Goal: Task Accomplishment & Management: Manage account settings

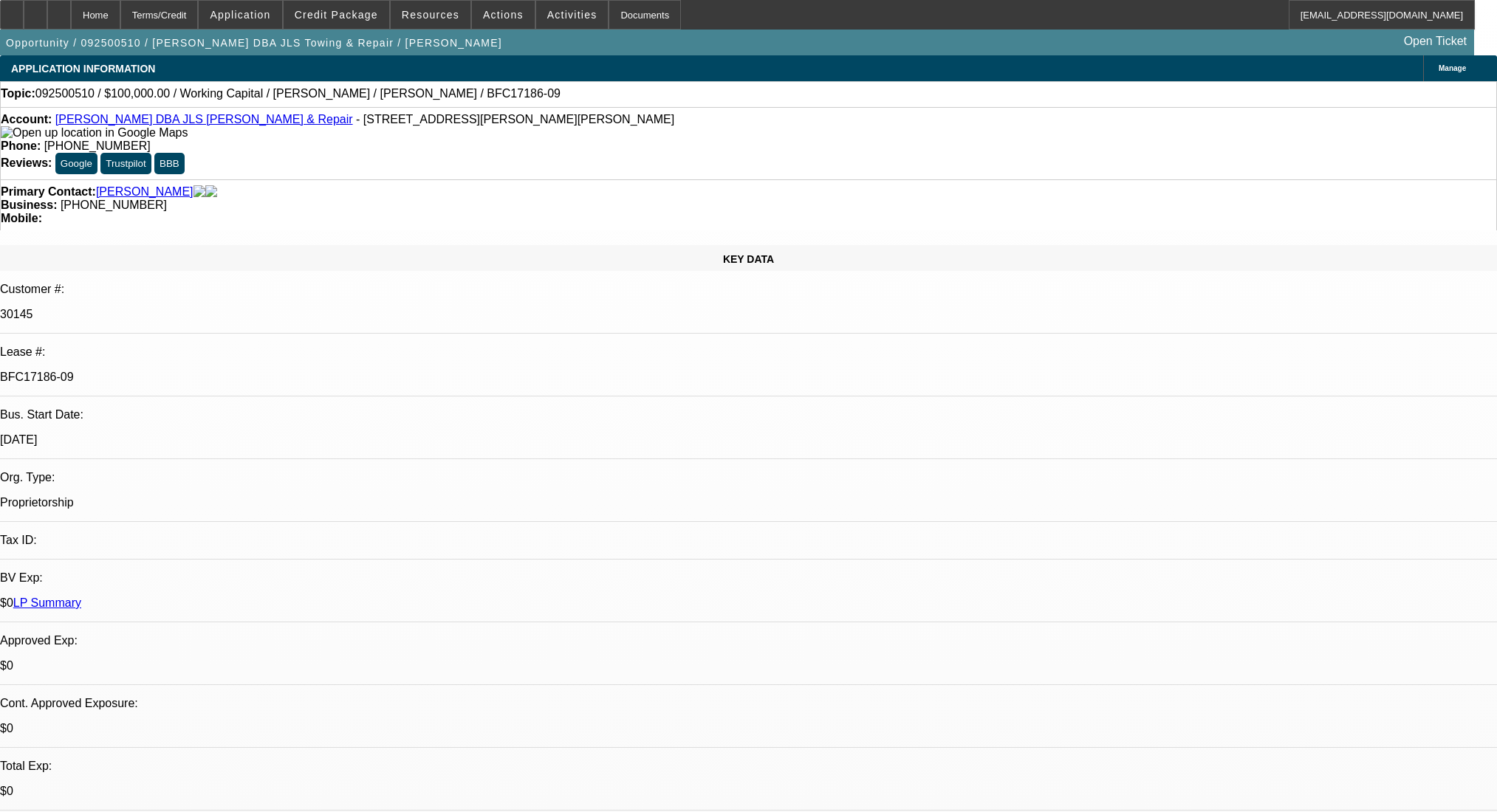
select select "0"
select select "2"
select select "0"
select select "6"
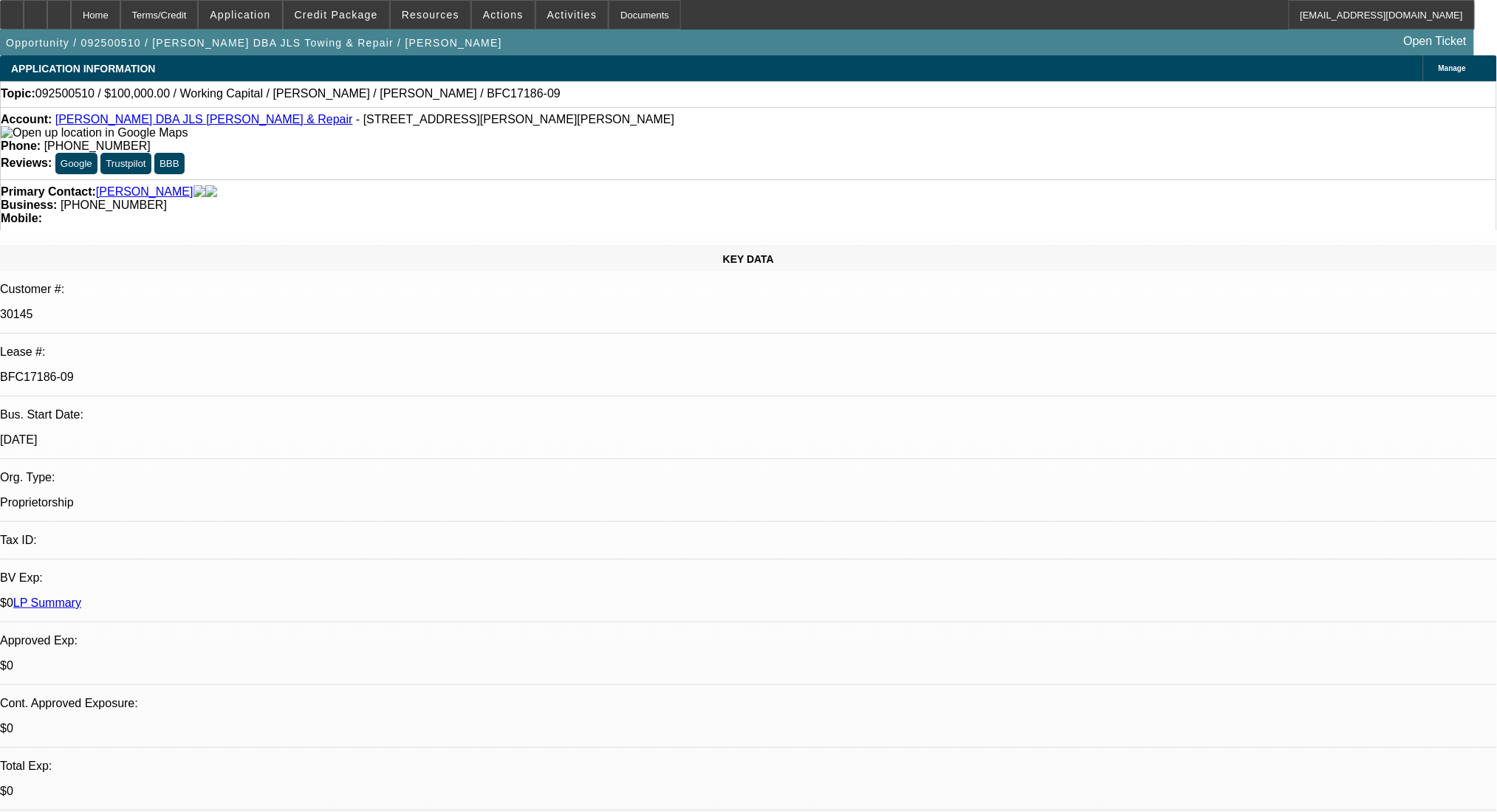
click at [166, 126] on link "Joseph Swindle DBA JLS Towing & Repair" at bounding box center [204, 119] width 297 height 13
click at [71, 6] on div at bounding box center [59, 15] width 24 height 30
select select "0"
select select "2"
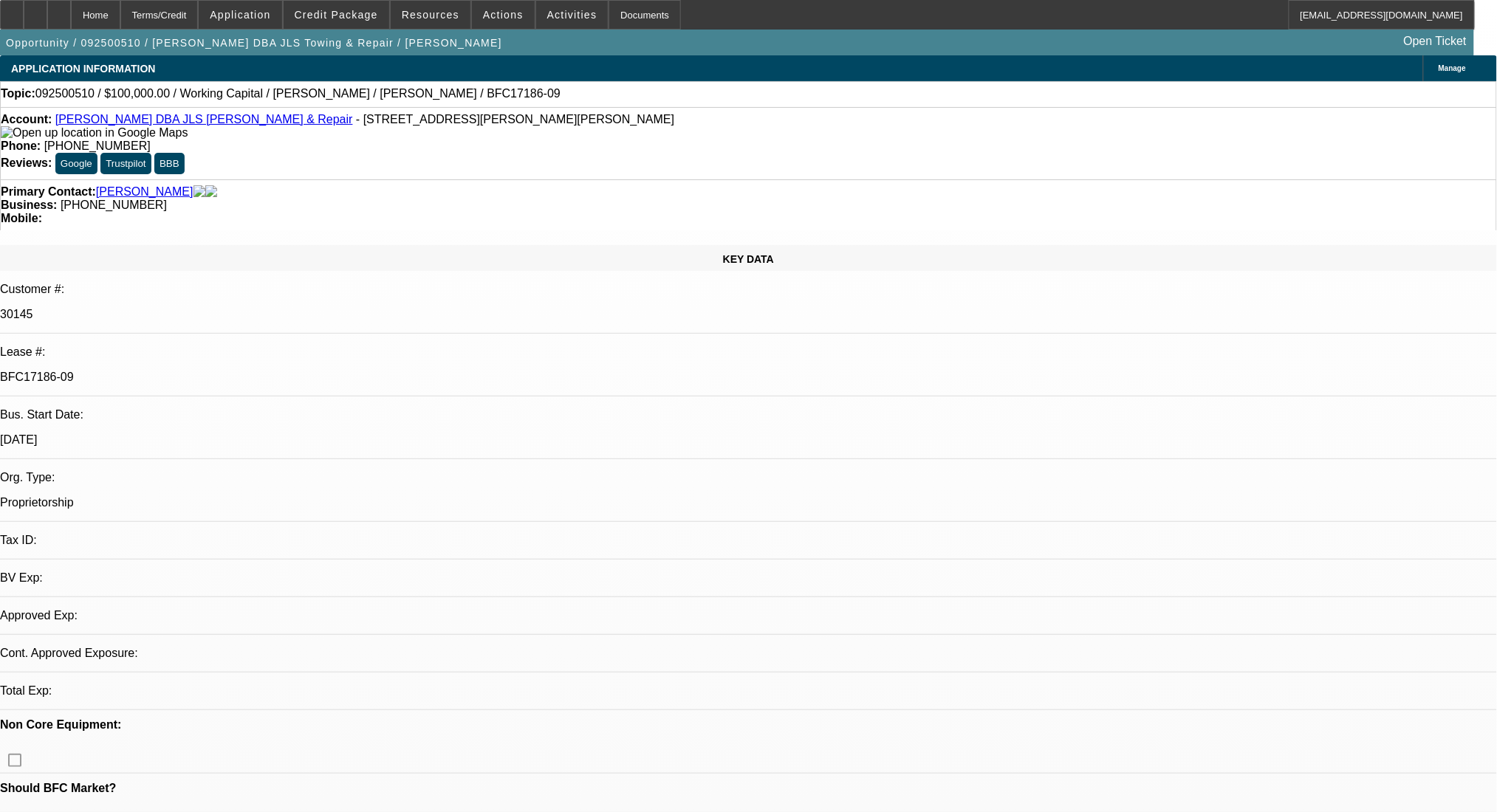
select select "0"
select select "6"
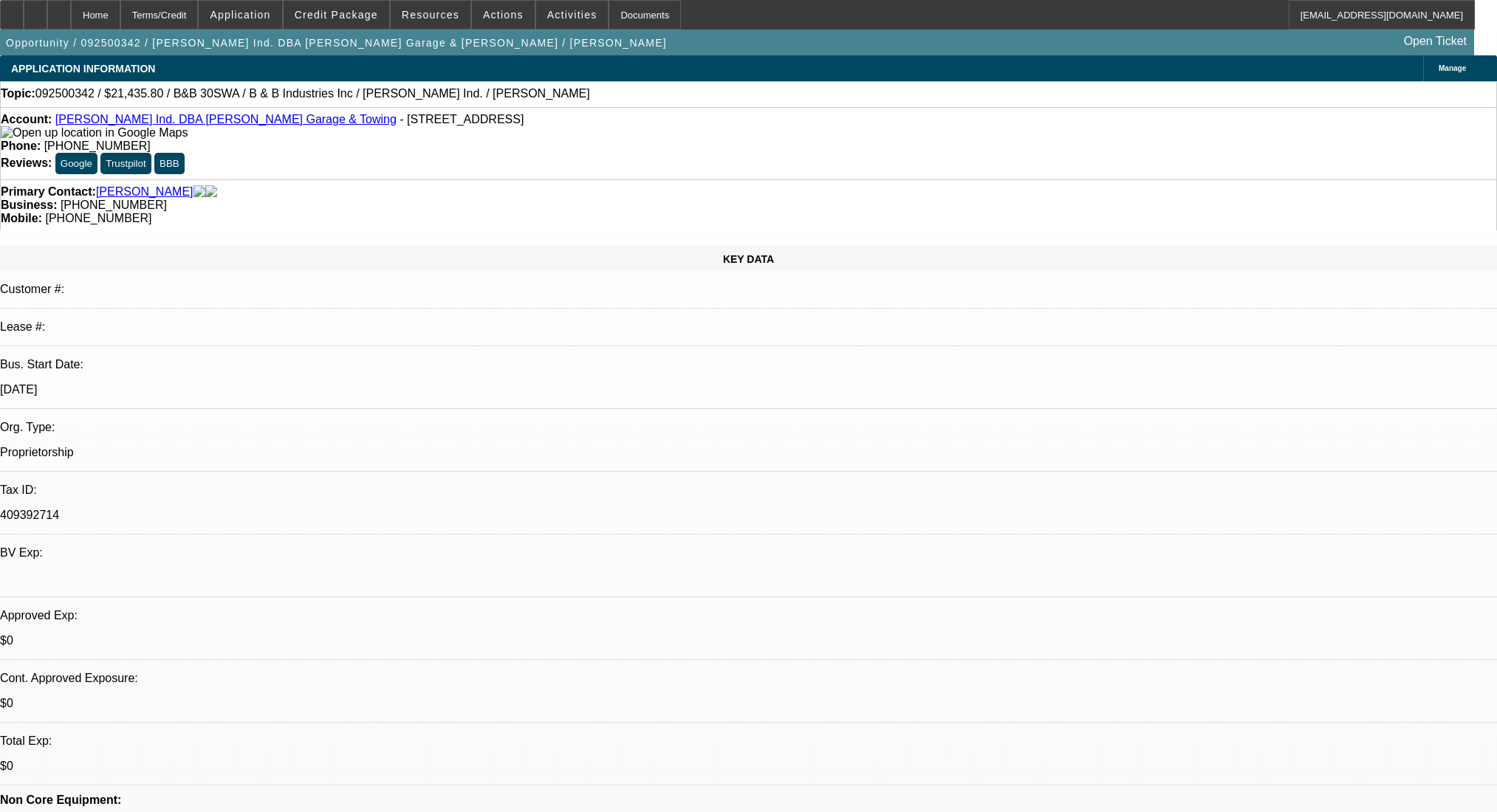
select select "0"
select select "6"
select select "0"
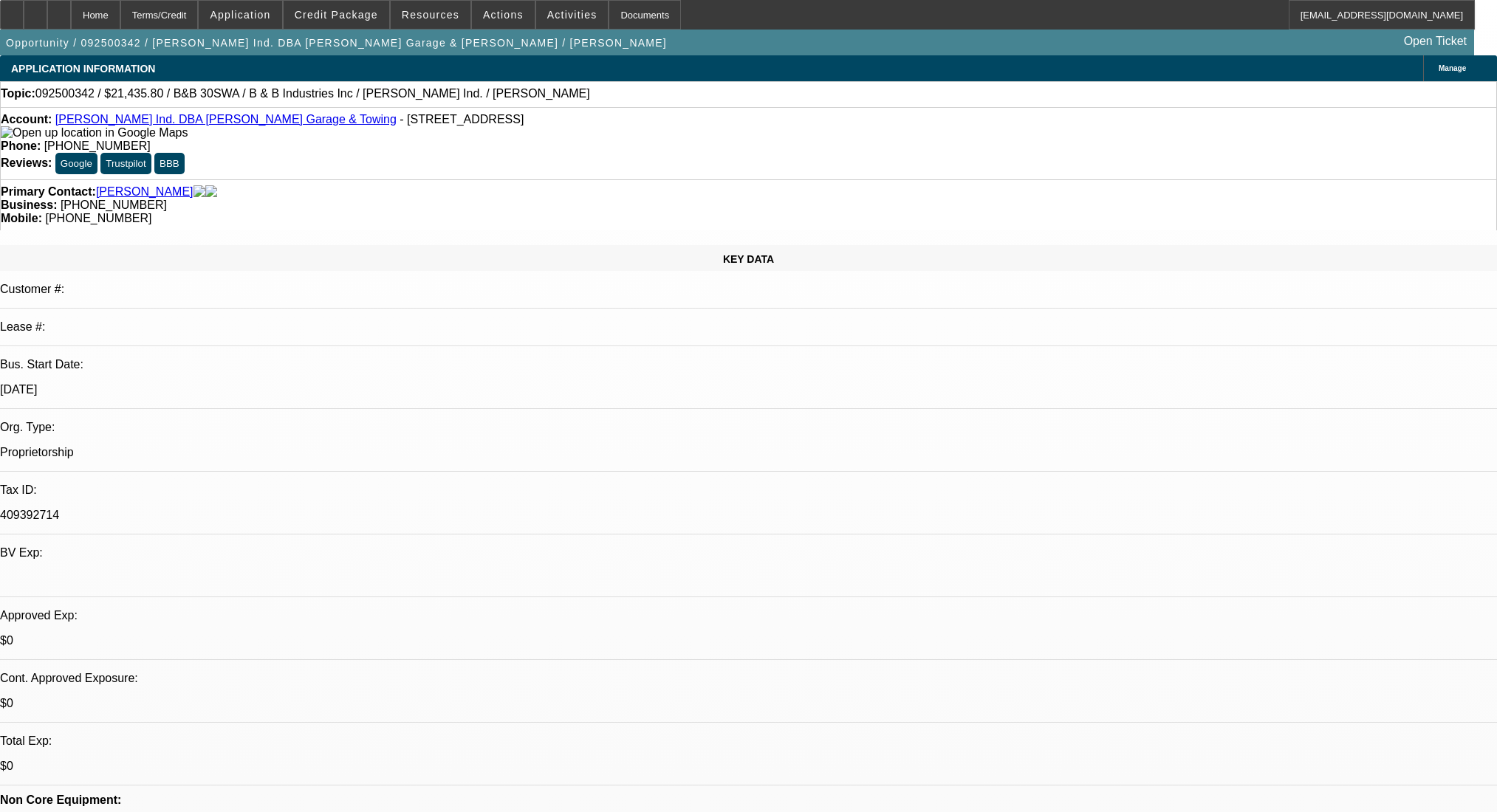
select select "0"
select select "6"
select select "0"
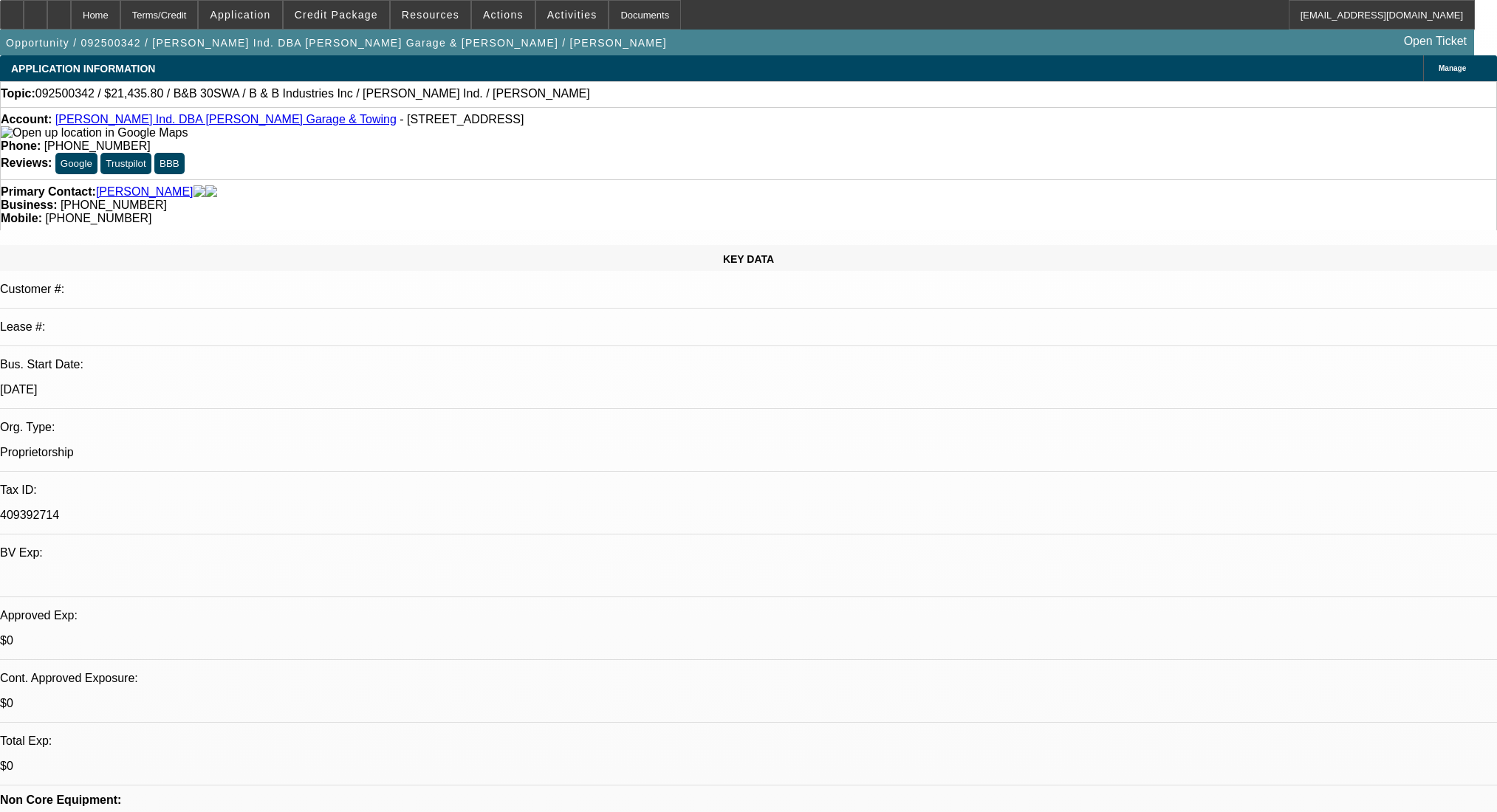
select select "0"
select select "6"
select select "0"
select select "2"
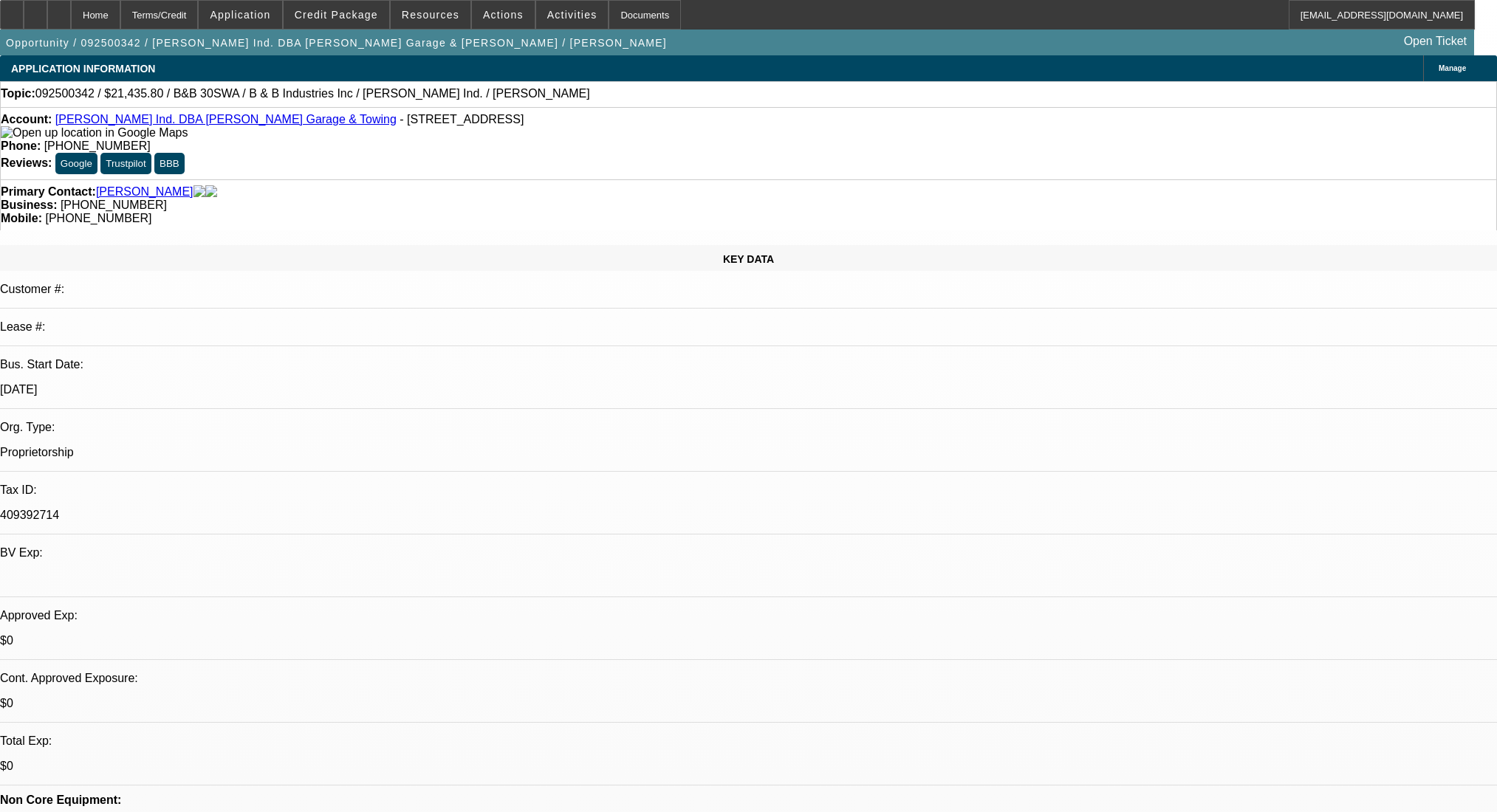
select select "0"
select select "6"
click at [336, 16] on span "Credit Package" at bounding box center [336, 15] width 83 height 12
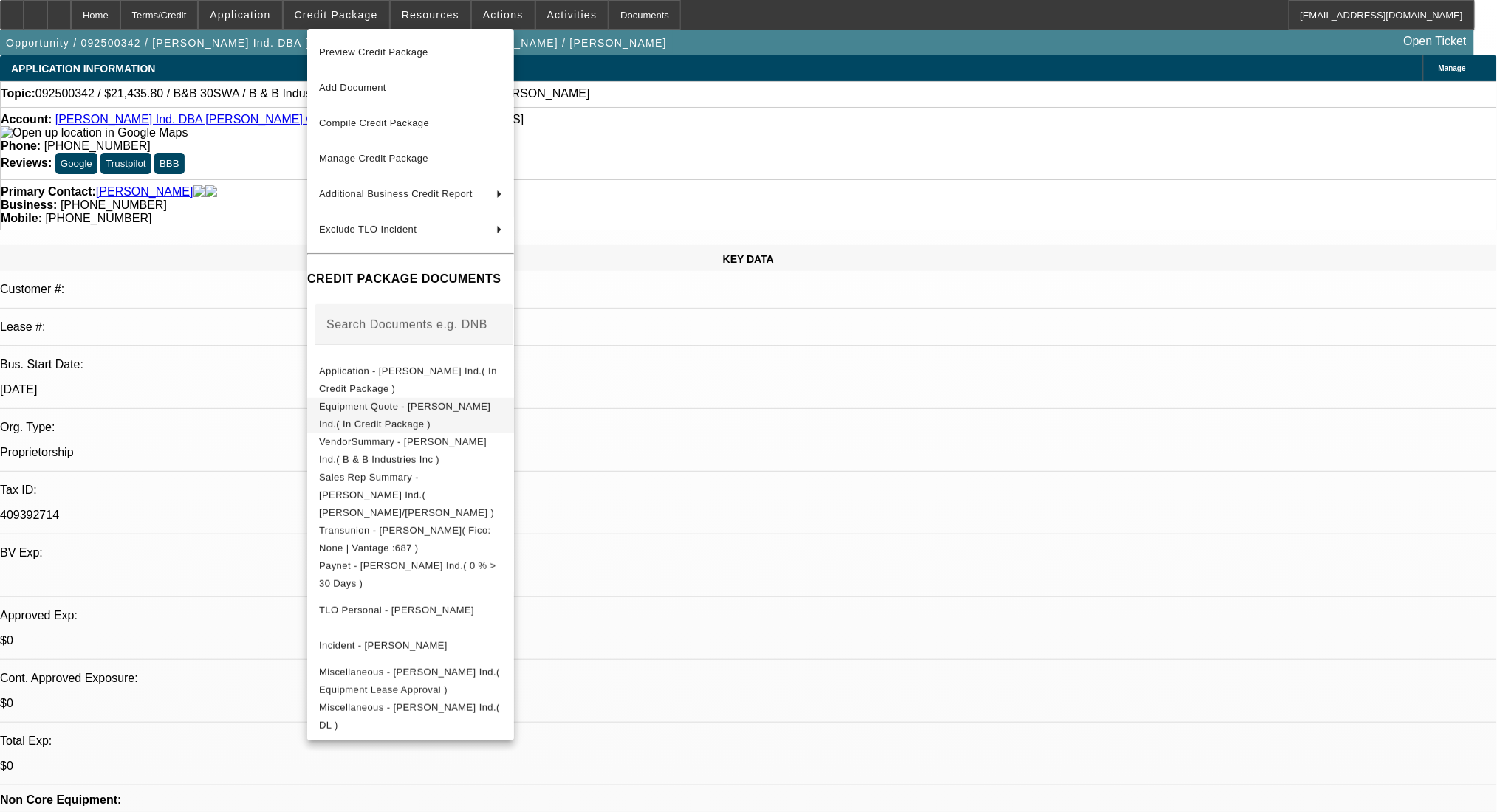
click at [428, 413] on span "Equipment Quote - Benny Eskew Ind.( In Credit Package )" at bounding box center [404, 414] width 171 height 29
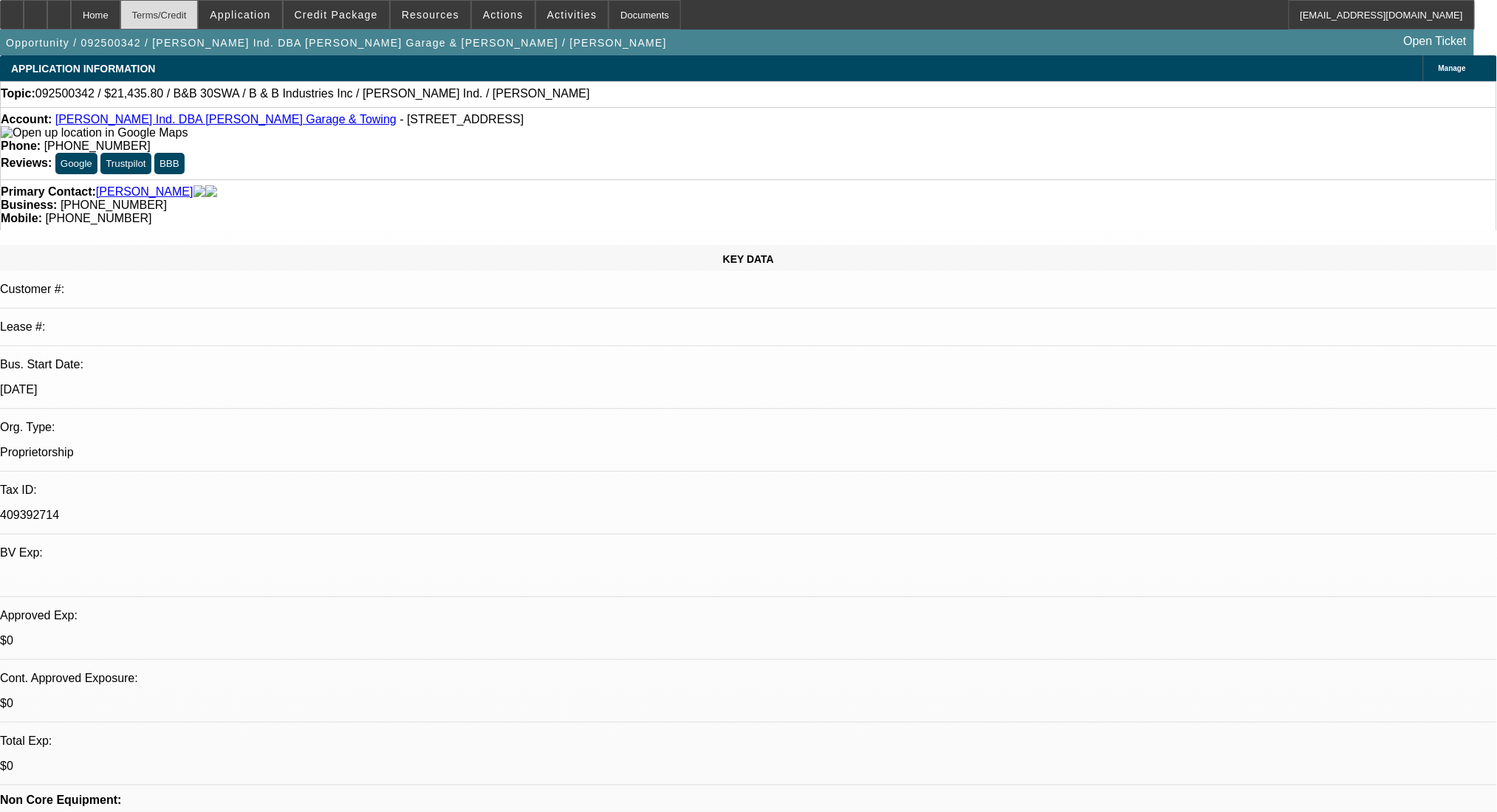
click at [199, 13] on div "Terms/Credit" at bounding box center [160, 15] width 78 height 30
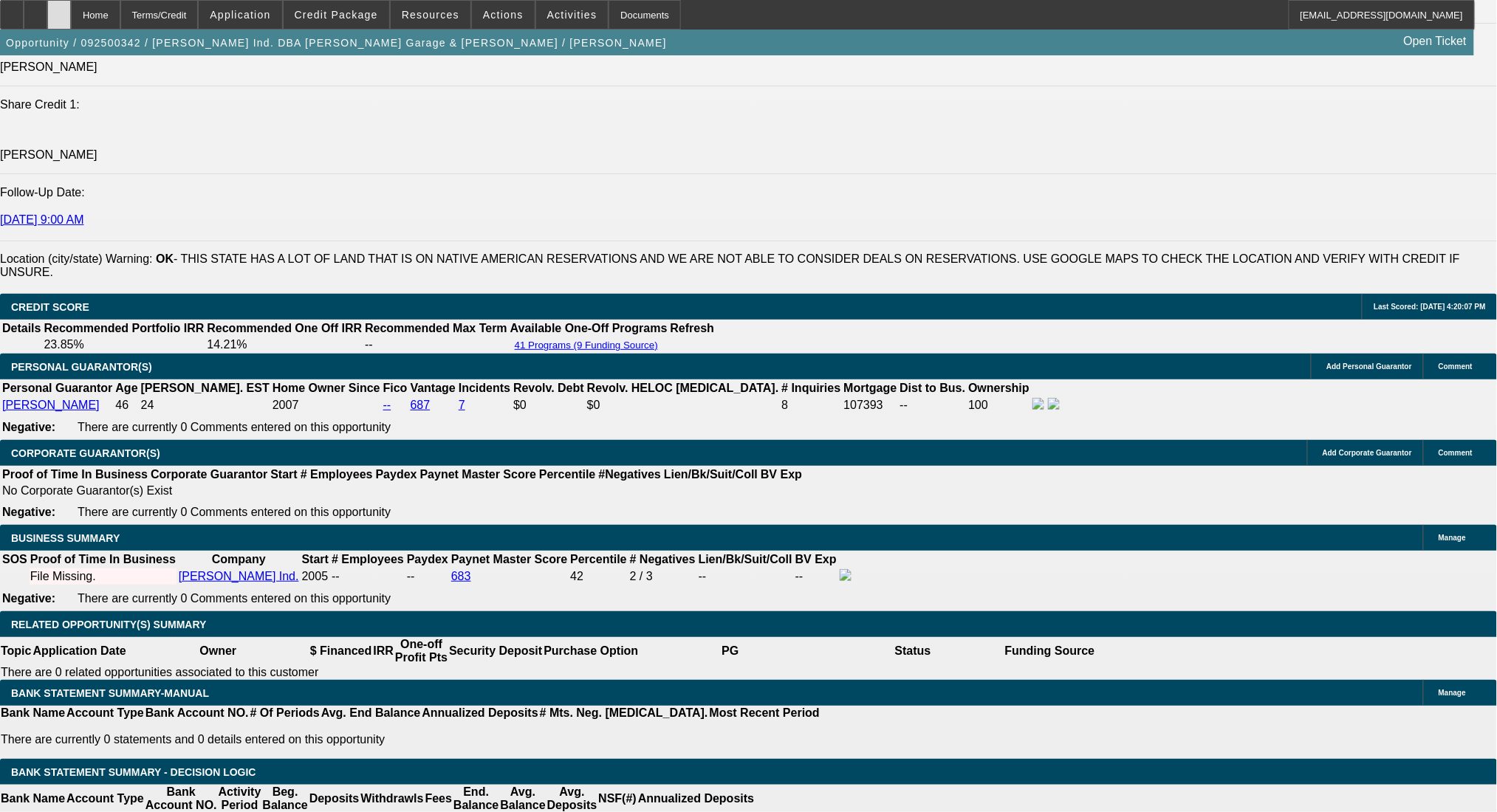
click at [71, 3] on div at bounding box center [59, 15] width 24 height 30
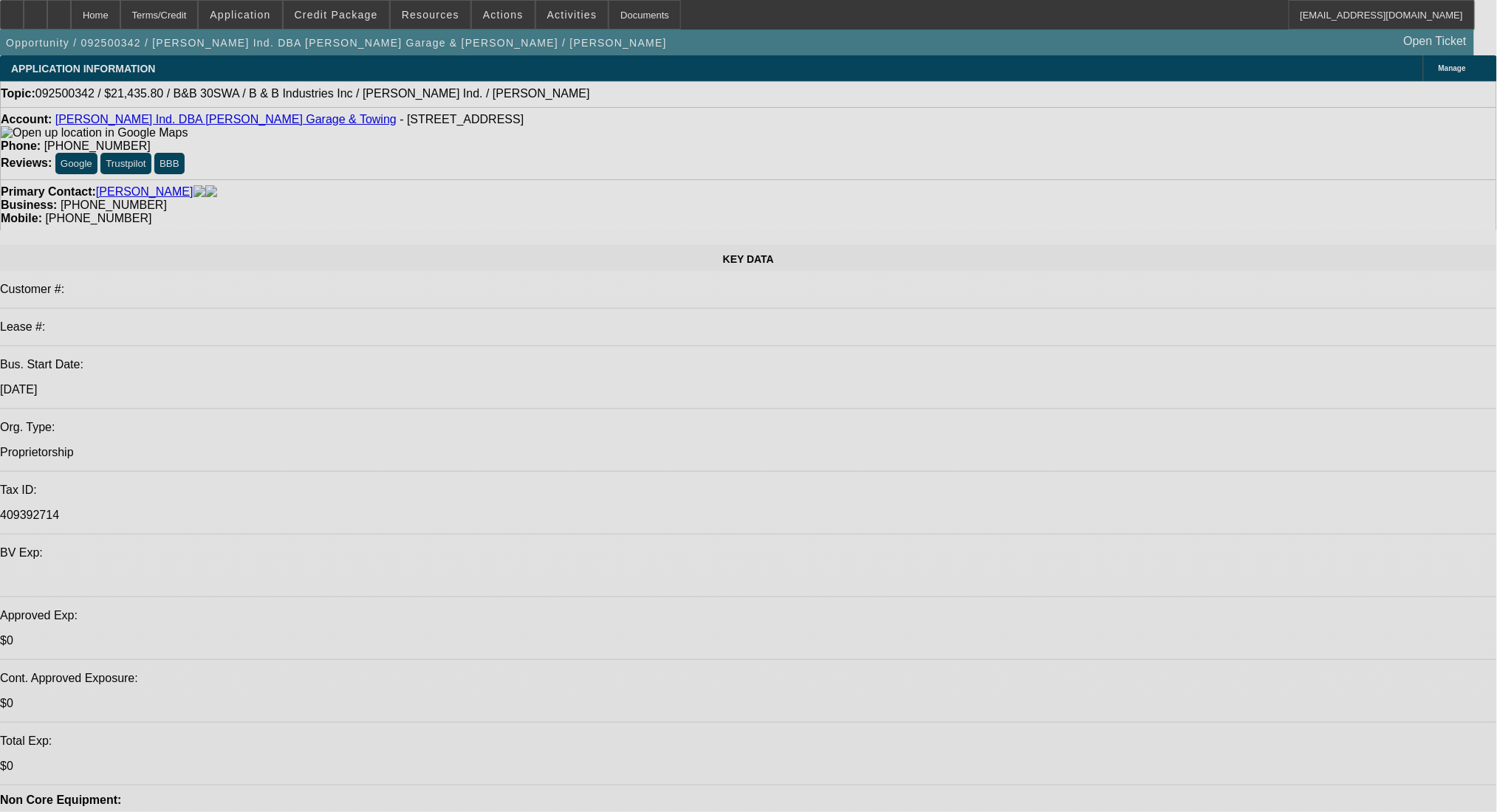
select select "0"
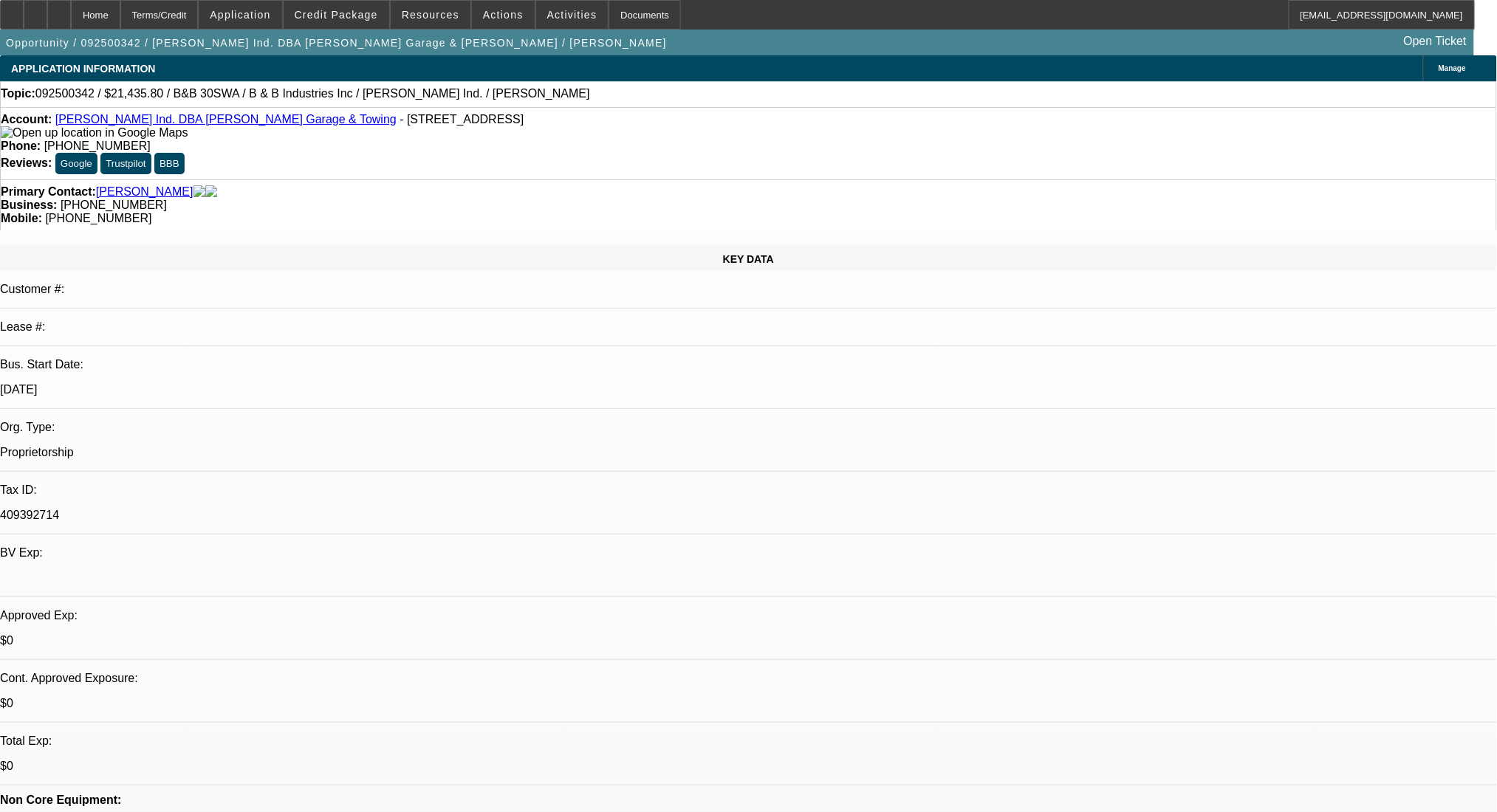
select select "0"
select select "6"
select select "0"
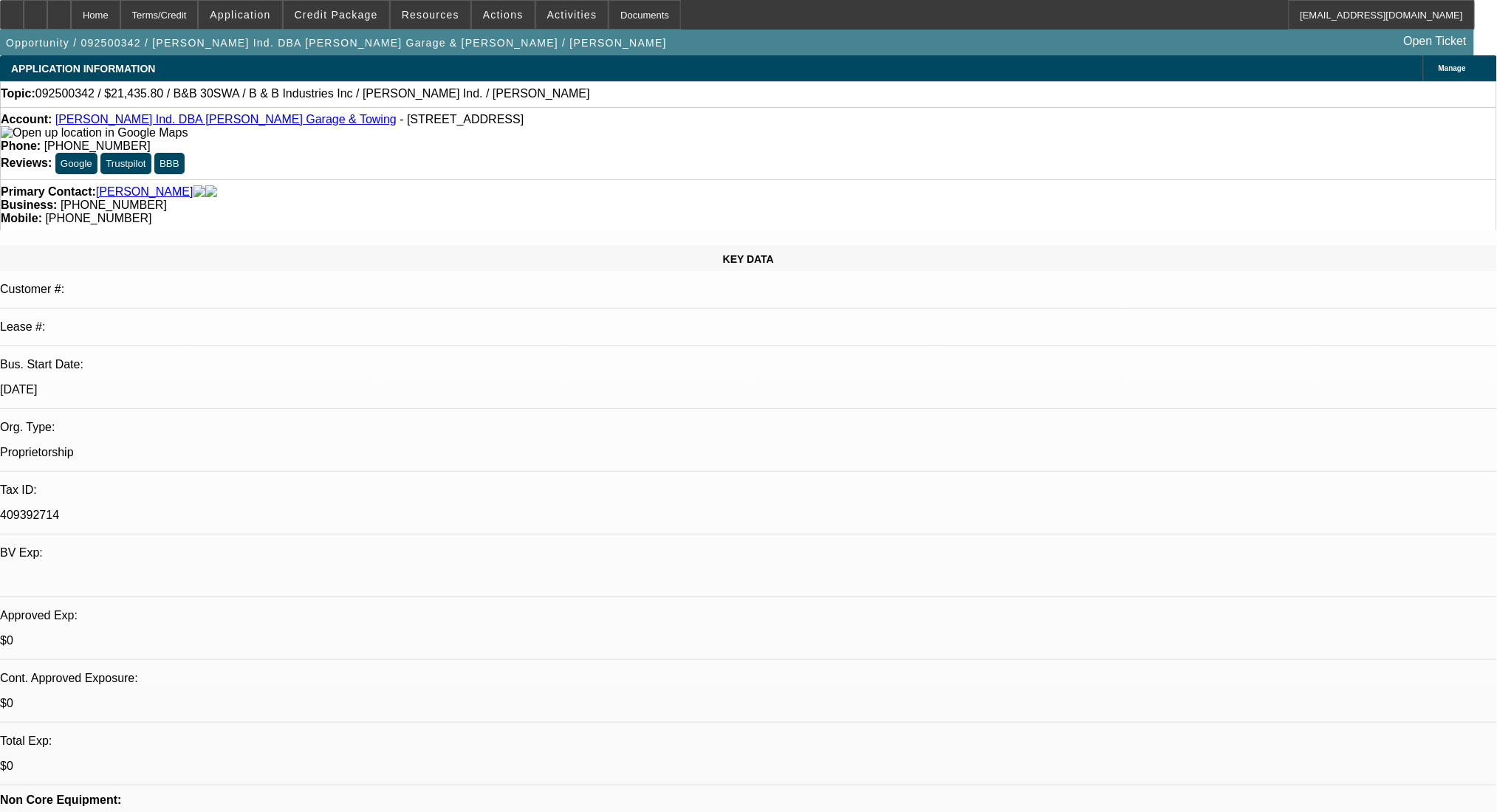
select select "0"
select select "6"
select select "0"
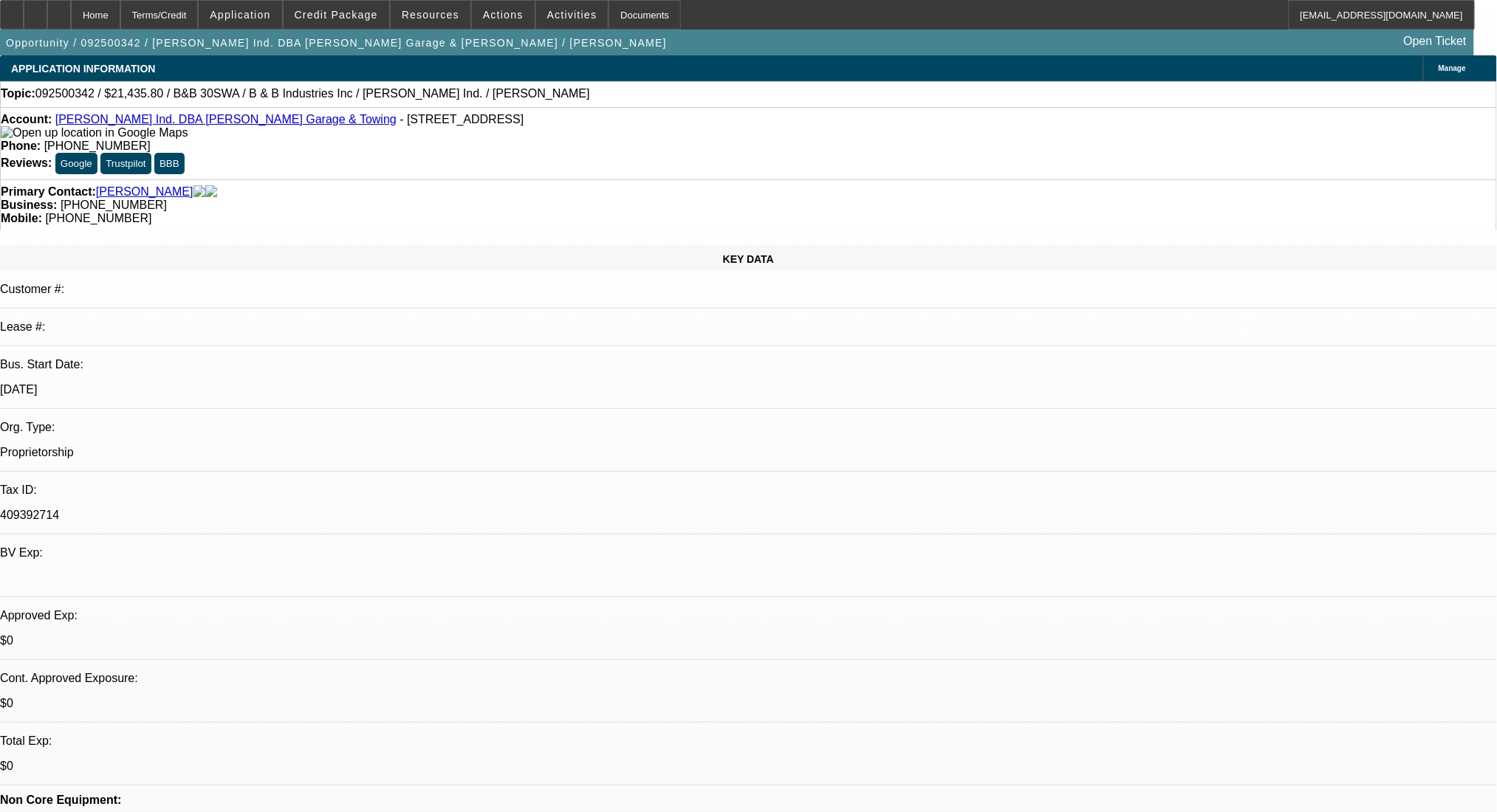
select select "6"
select select "0"
select select "6"
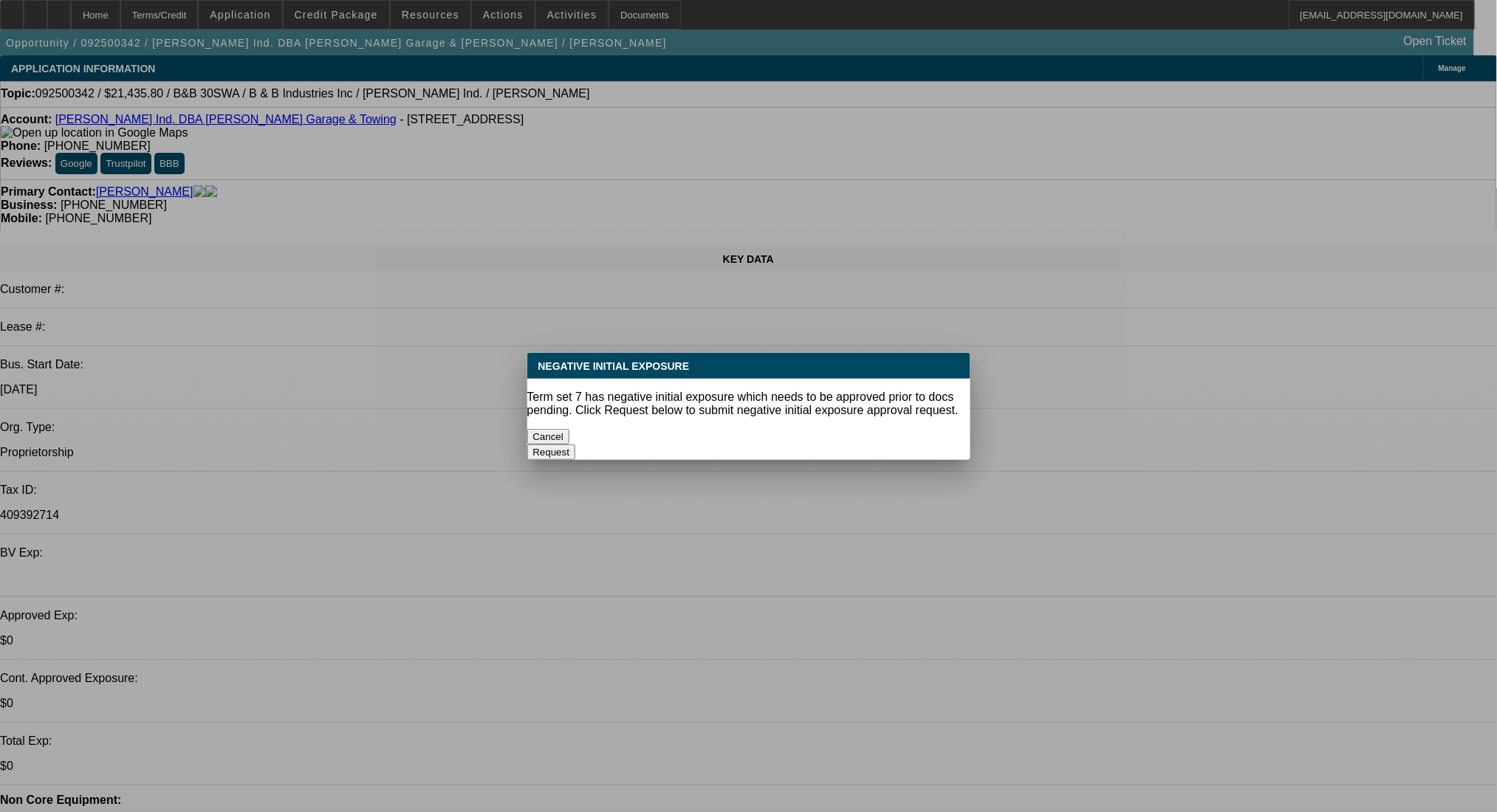
click at [570, 436] on button "Cancel" at bounding box center [548, 437] width 43 height 16
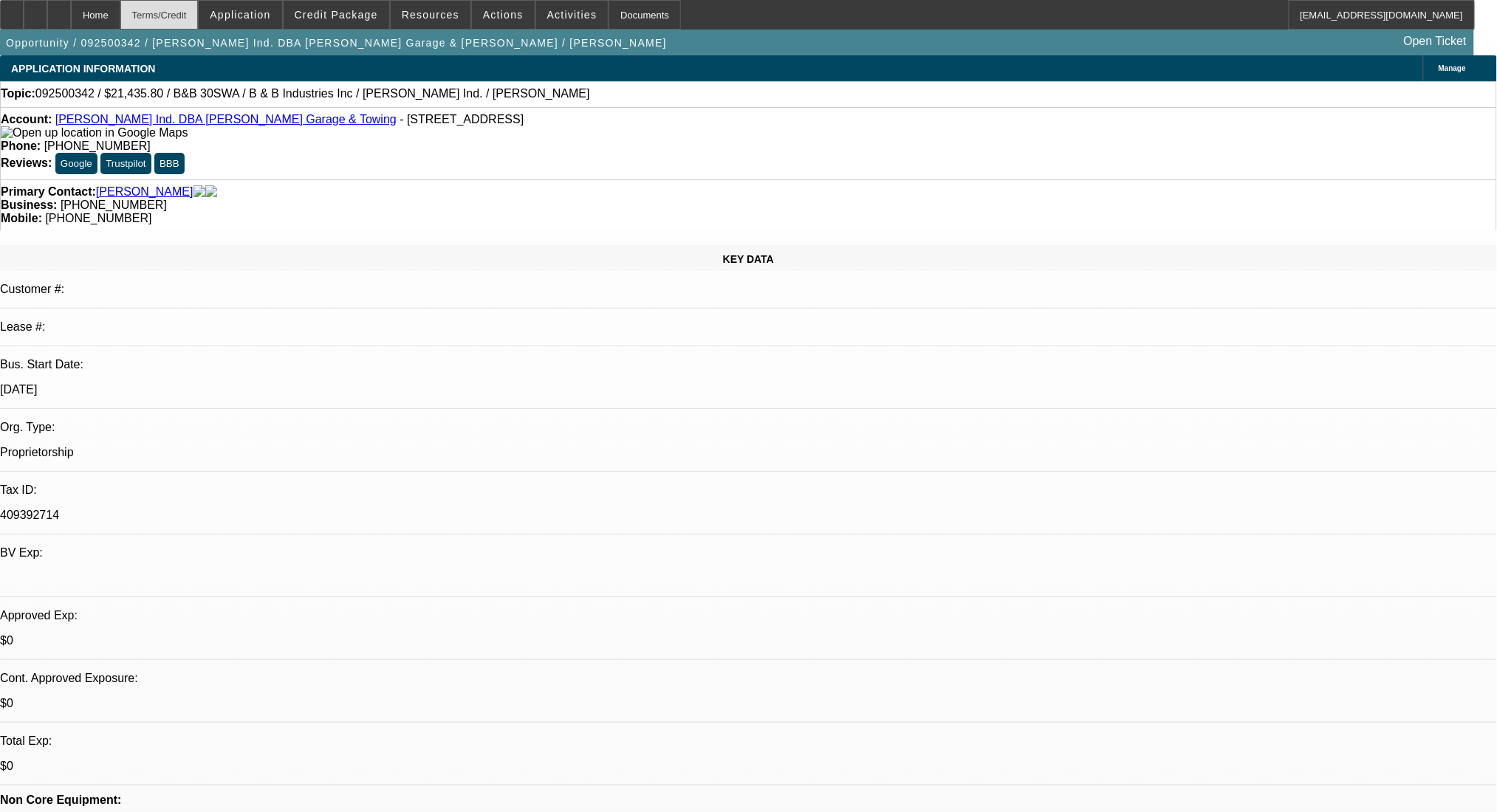
click at [199, 11] on div "Terms/Credit" at bounding box center [160, 15] width 78 height 30
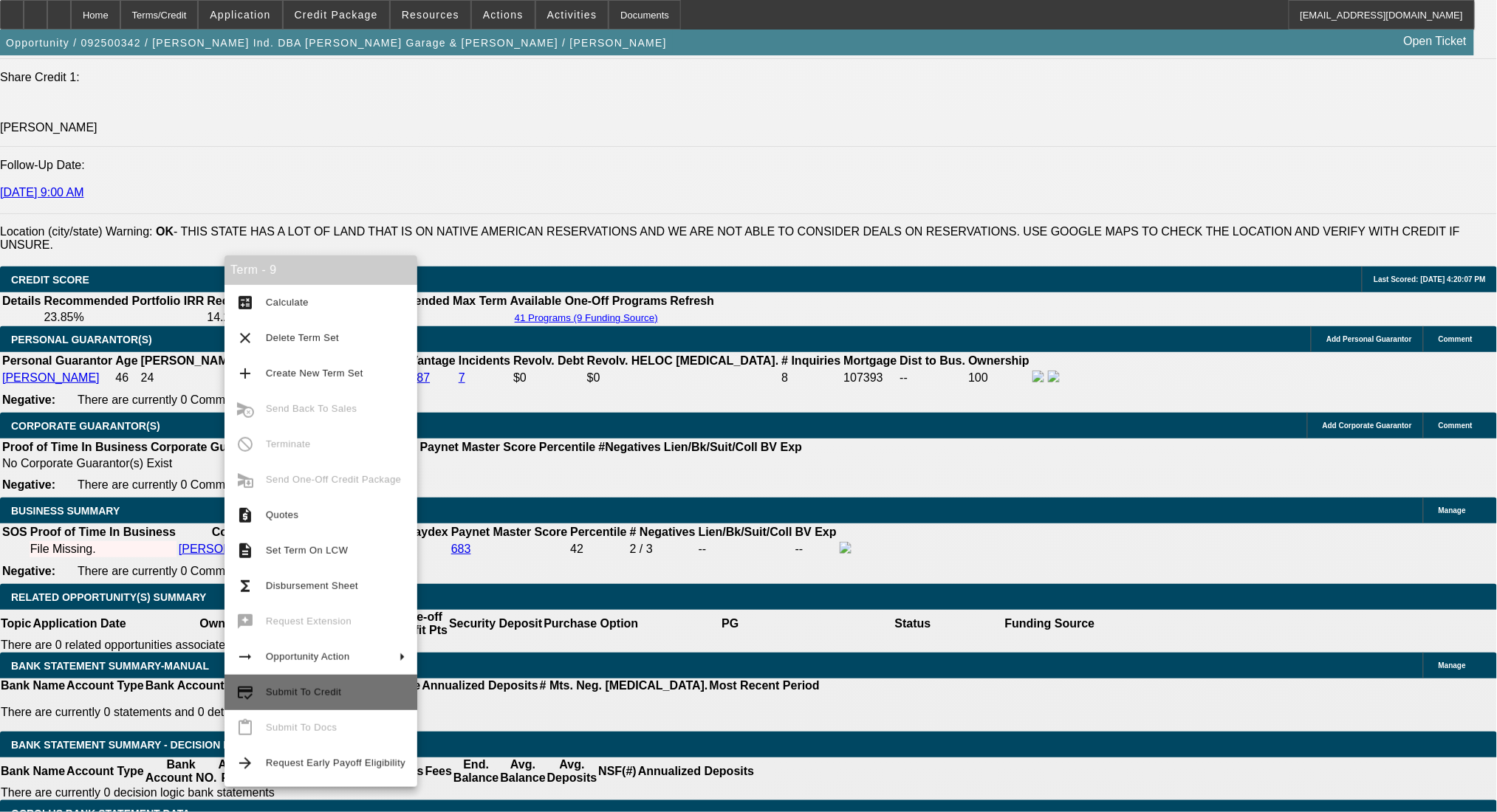
click at [337, 692] on span "Submit To Credit" at bounding box center [335, 692] width 140 height 18
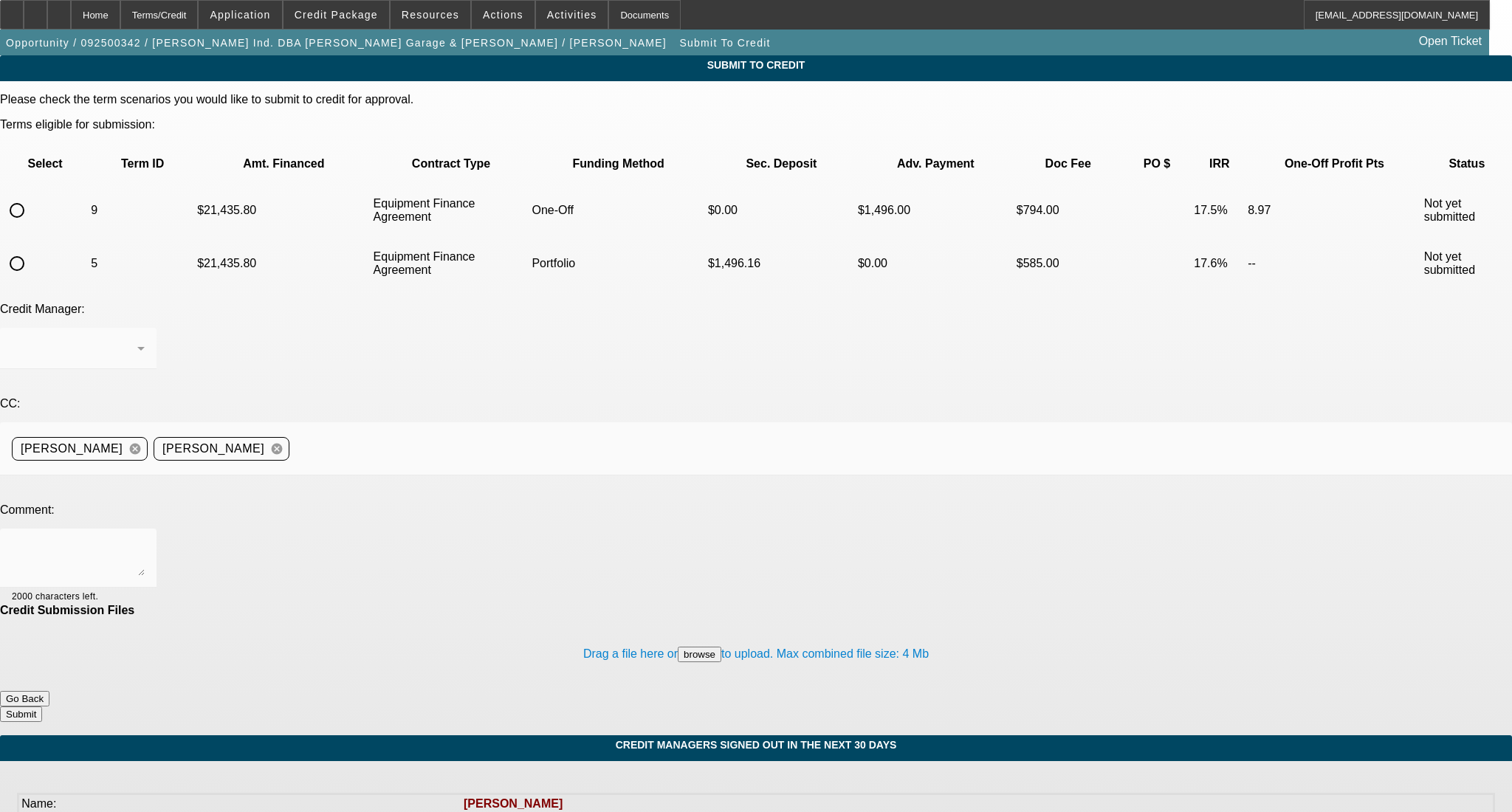
click at [32, 196] on input "radio" at bounding box center [17, 211] width 30 height 30
radio input "true"
click at [145, 529] on div at bounding box center [78, 558] width 133 height 59
click at [145, 541] on textarea "Hi George- Not a permanent fixture. thanks :)" at bounding box center [78, 558] width 133 height 36
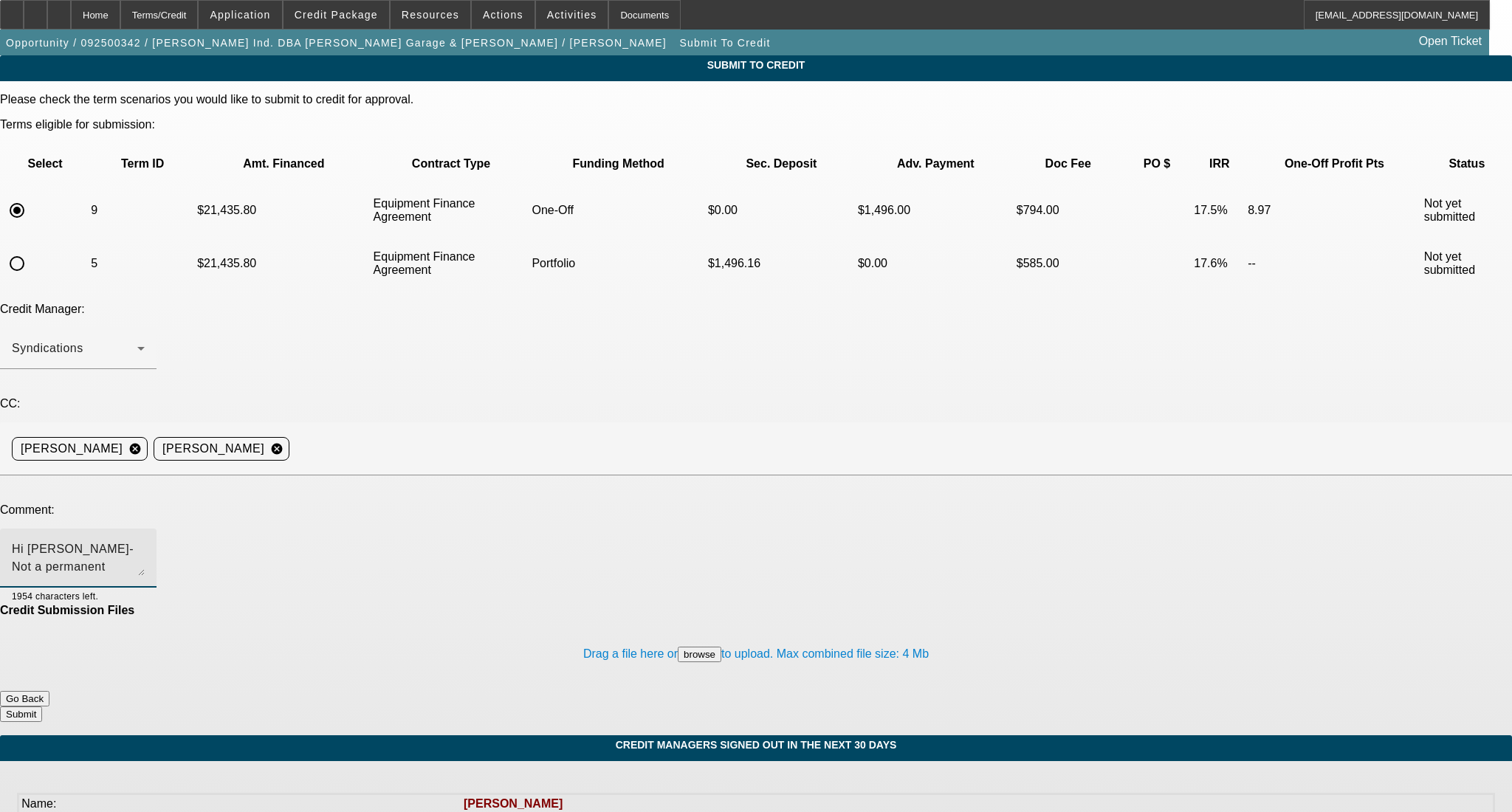
click at [145, 541] on textarea "Hi George- Not a permanent fixture. thanks :)" at bounding box center [78, 558] width 133 height 36
click at [145, 541] on textarea "Hi George- Not a permanent fixture. Can be used on truck/skid steer. thanks :)" at bounding box center [78, 558] width 133 height 36
type textarea "Hi George- Not a permanent fixture. Can be used on truck/skid steer. thanks :)"
click at [42, 706] on button "Submit" at bounding box center [21, 714] width 42 height 16
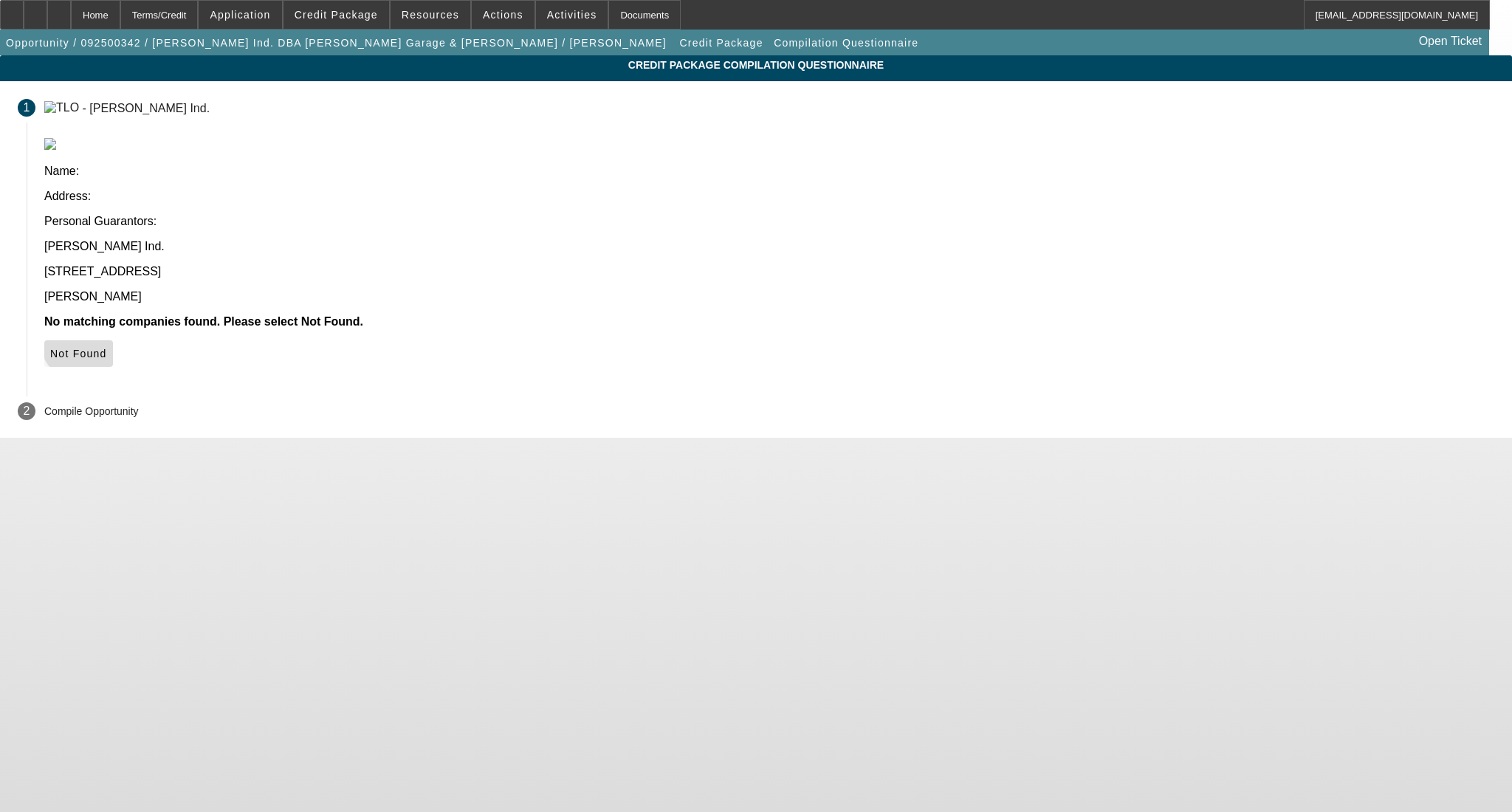
click at [107, 348] on span "Not Found" at bounding box center [78, 354] width 56 height 12
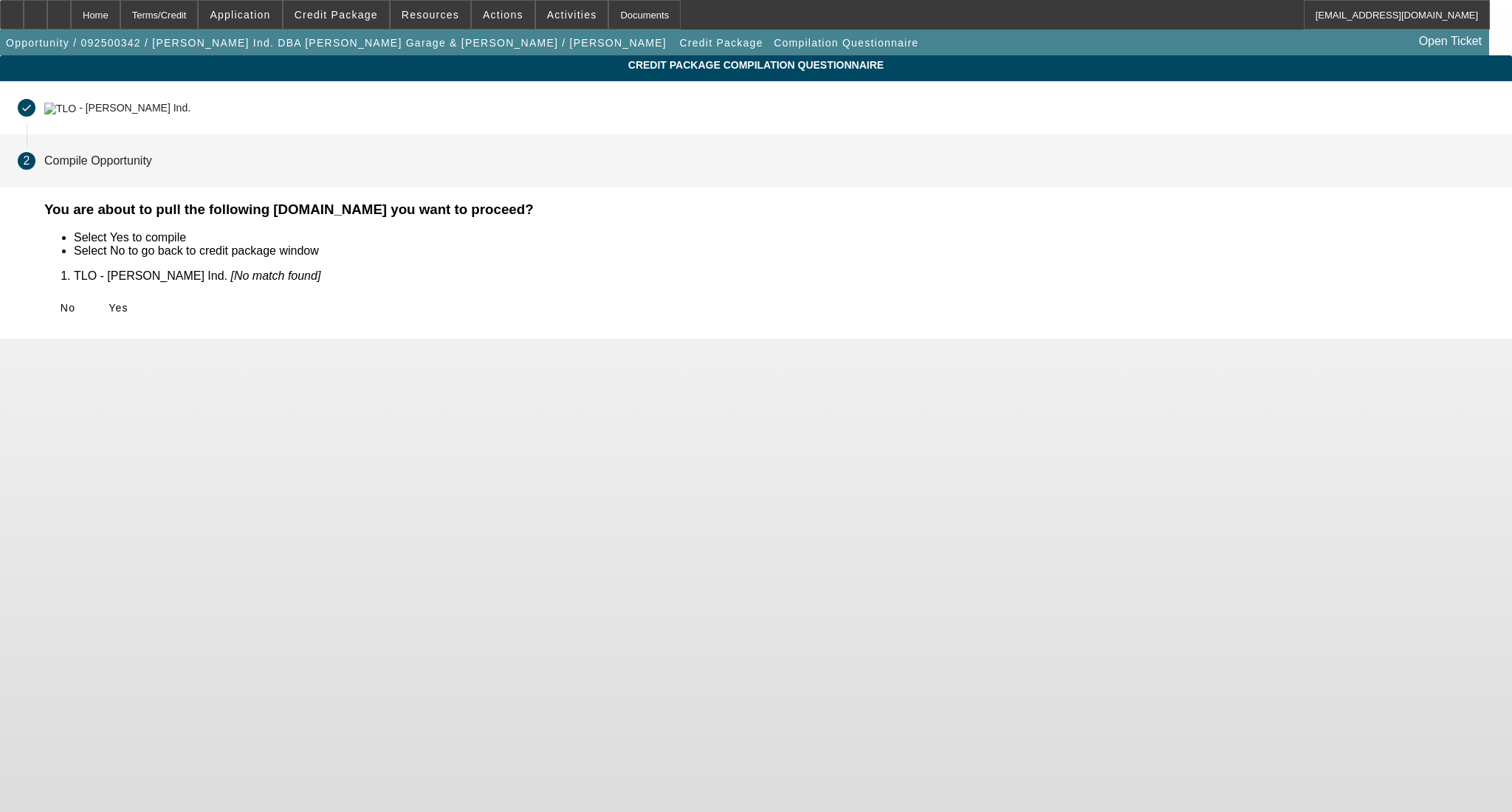
click at [142, 306] on button "Yes" at bounding box center [118, 307] width 48 height 27
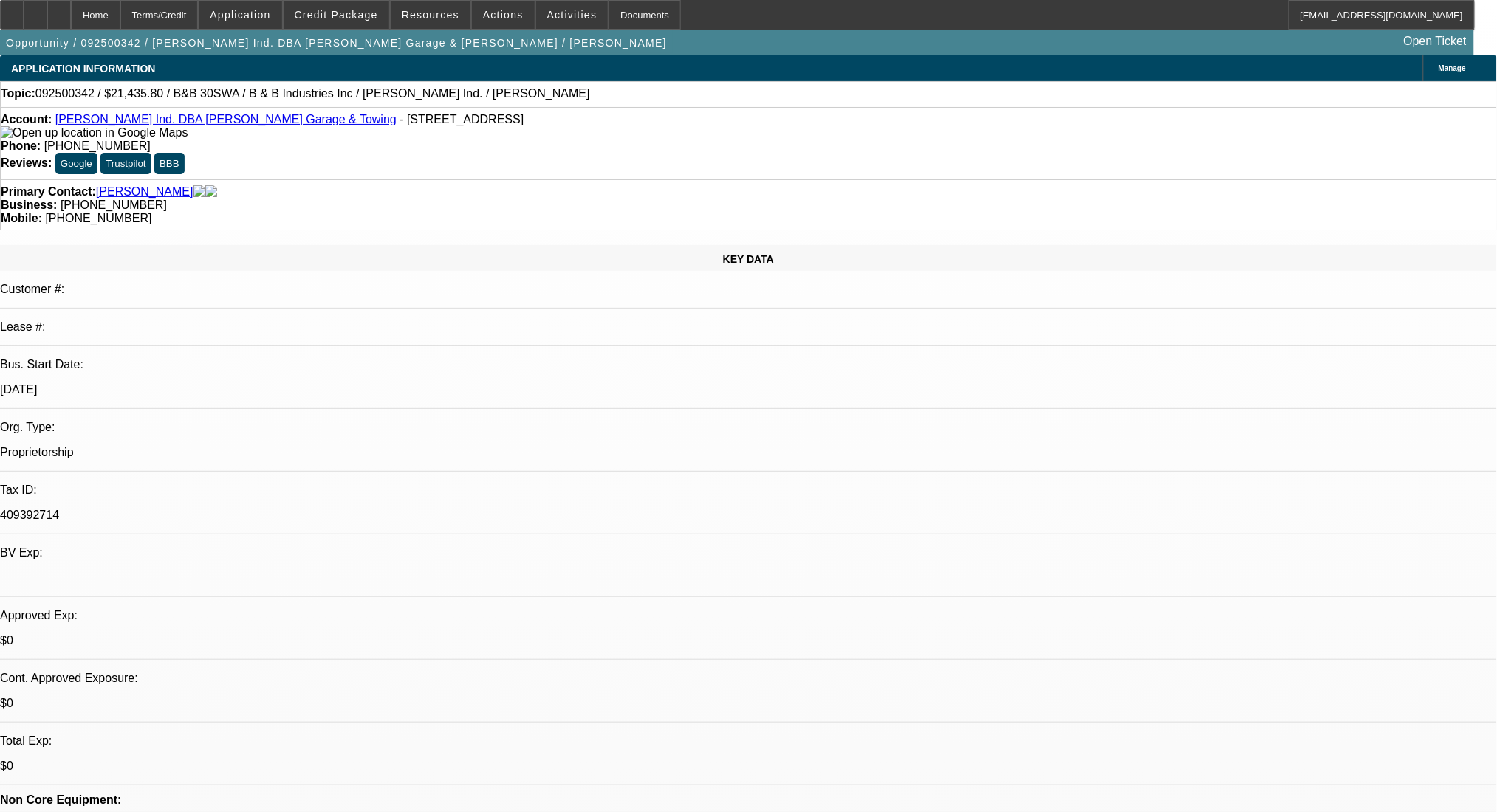
select select "0"
select select "6"
select select "0"
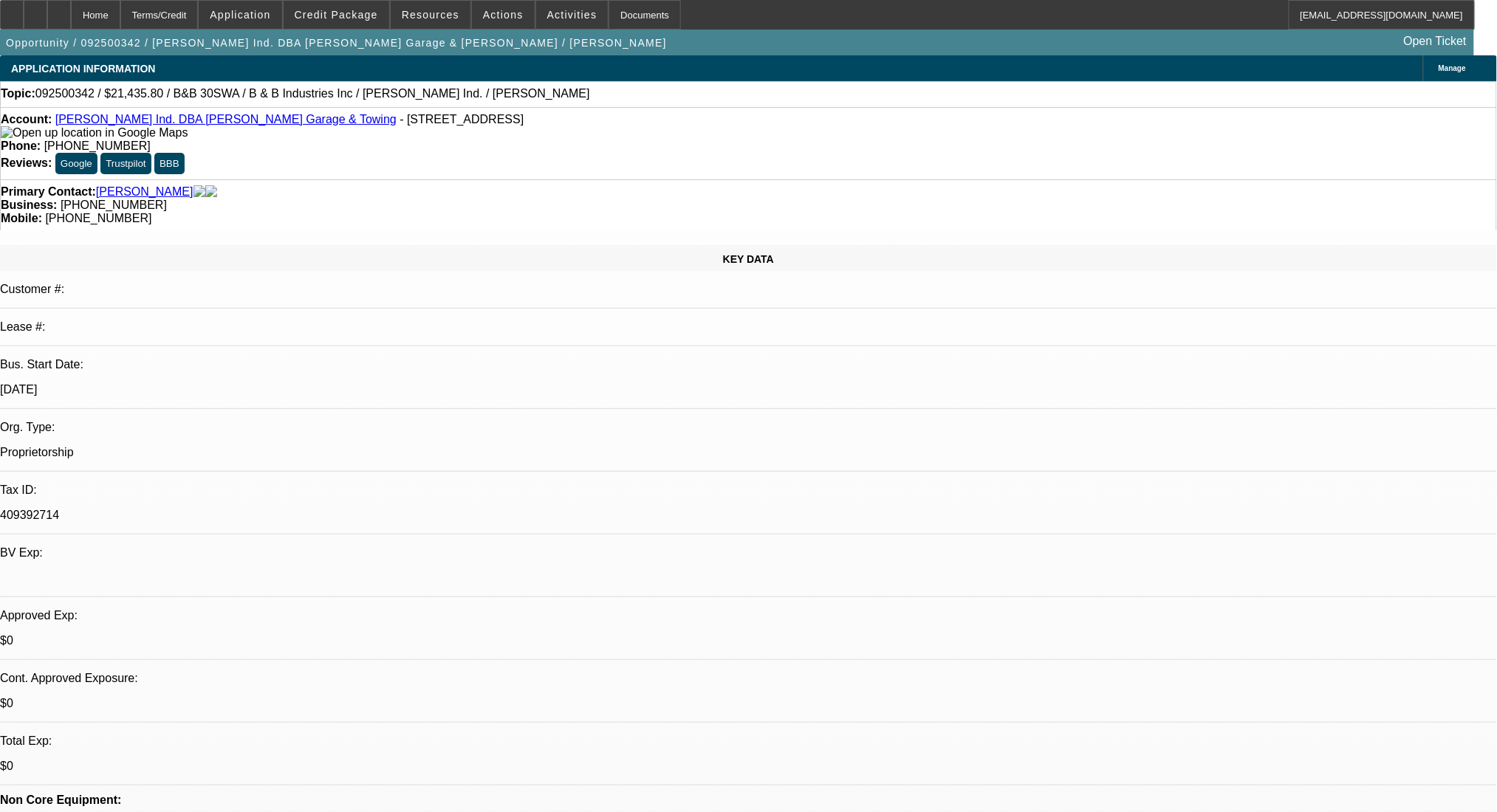
select select "0"
select select "6"
select select "0"
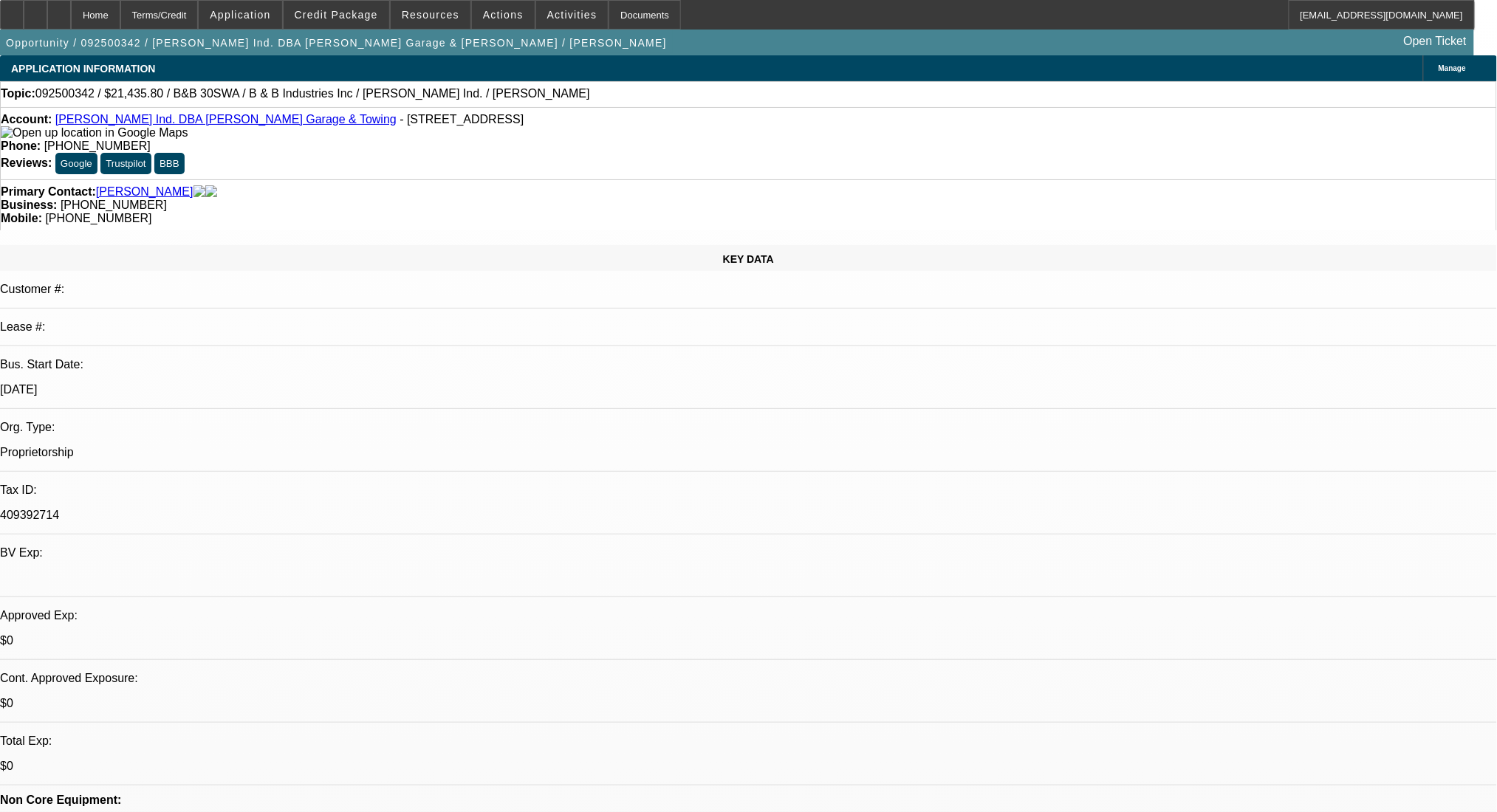
select select "0"
select select "6"
select select "0"
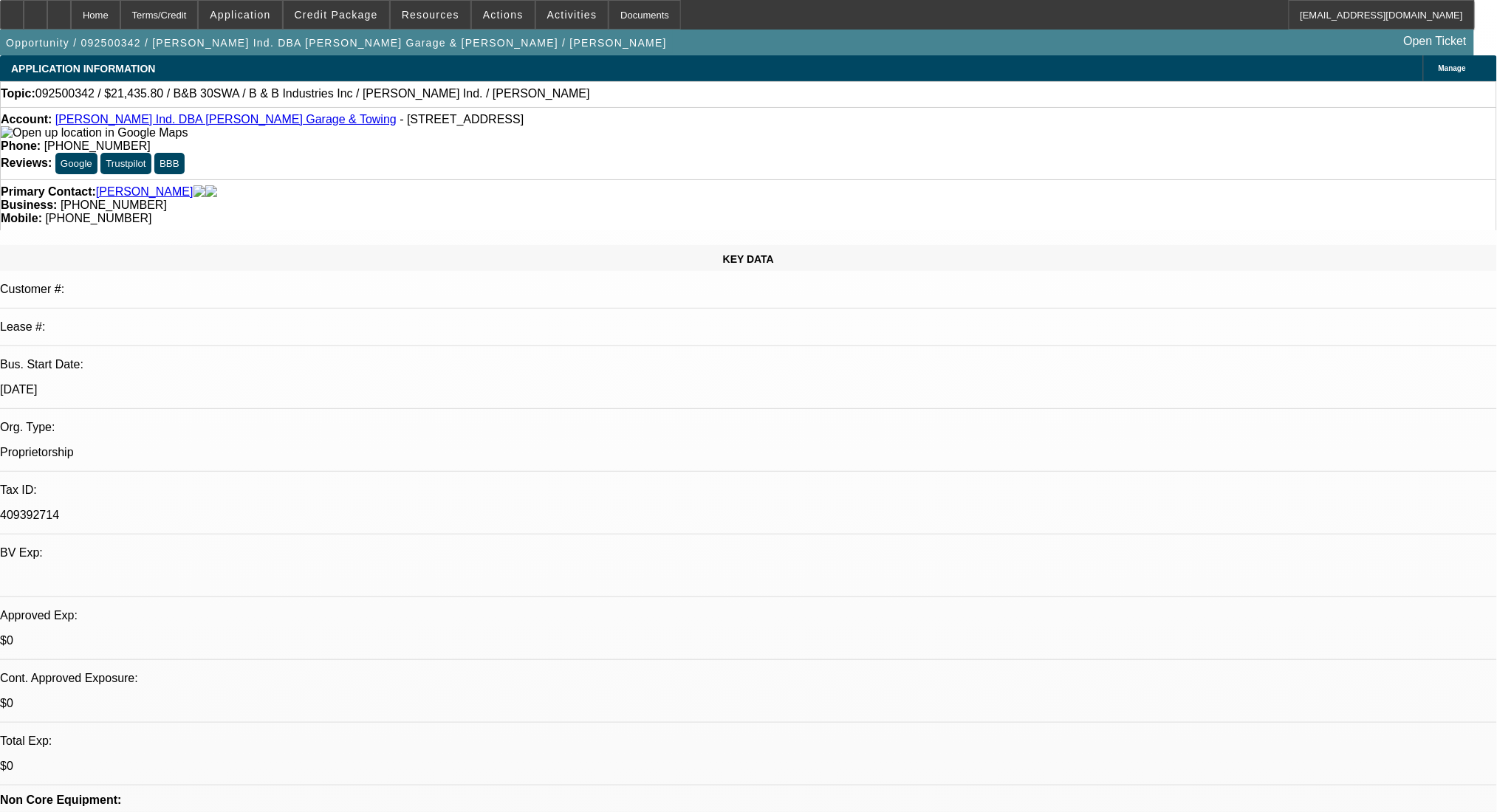
select select "6"
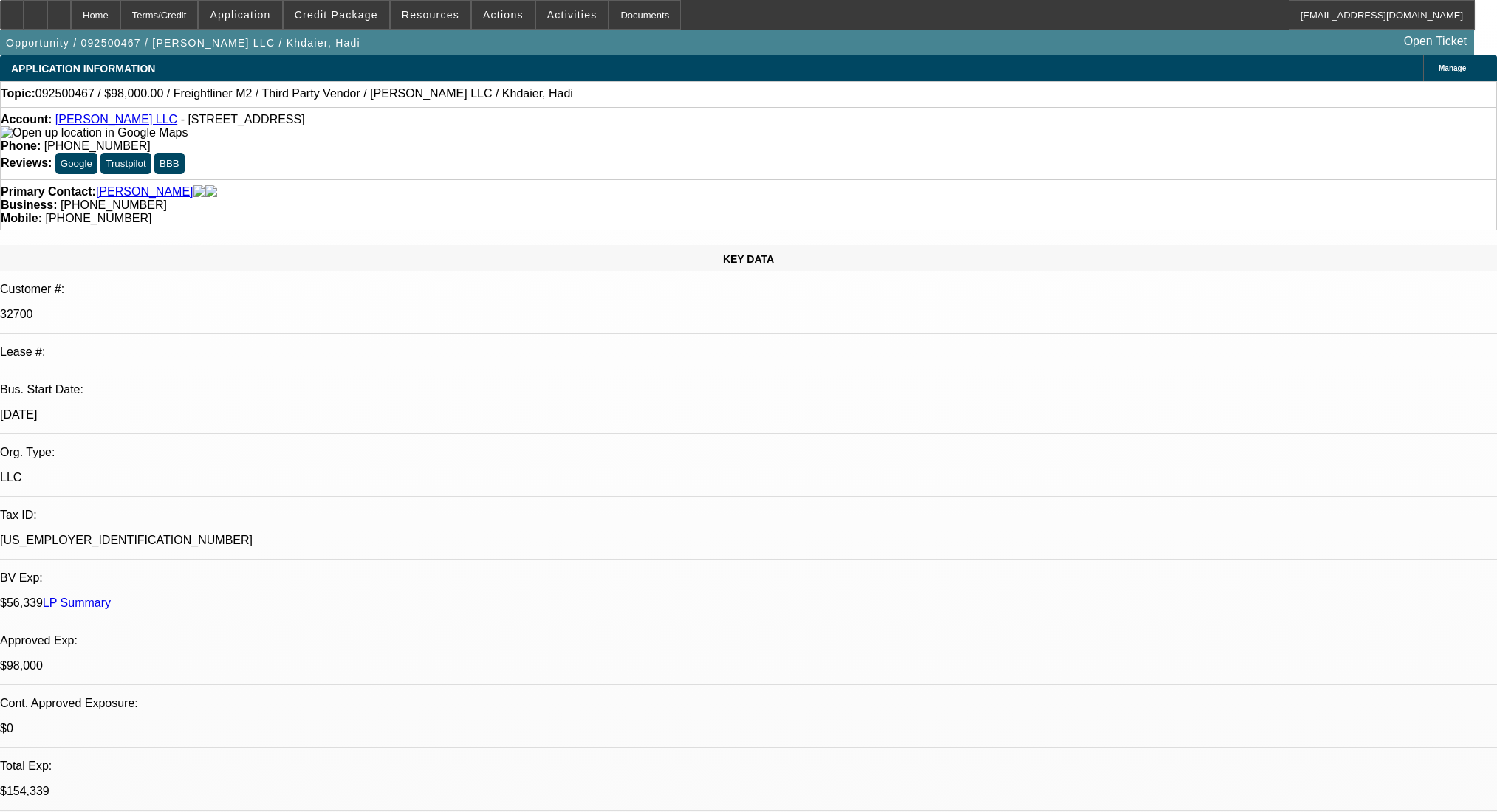
select select "0"
select select "2"
select select "0.1"
select select "4"
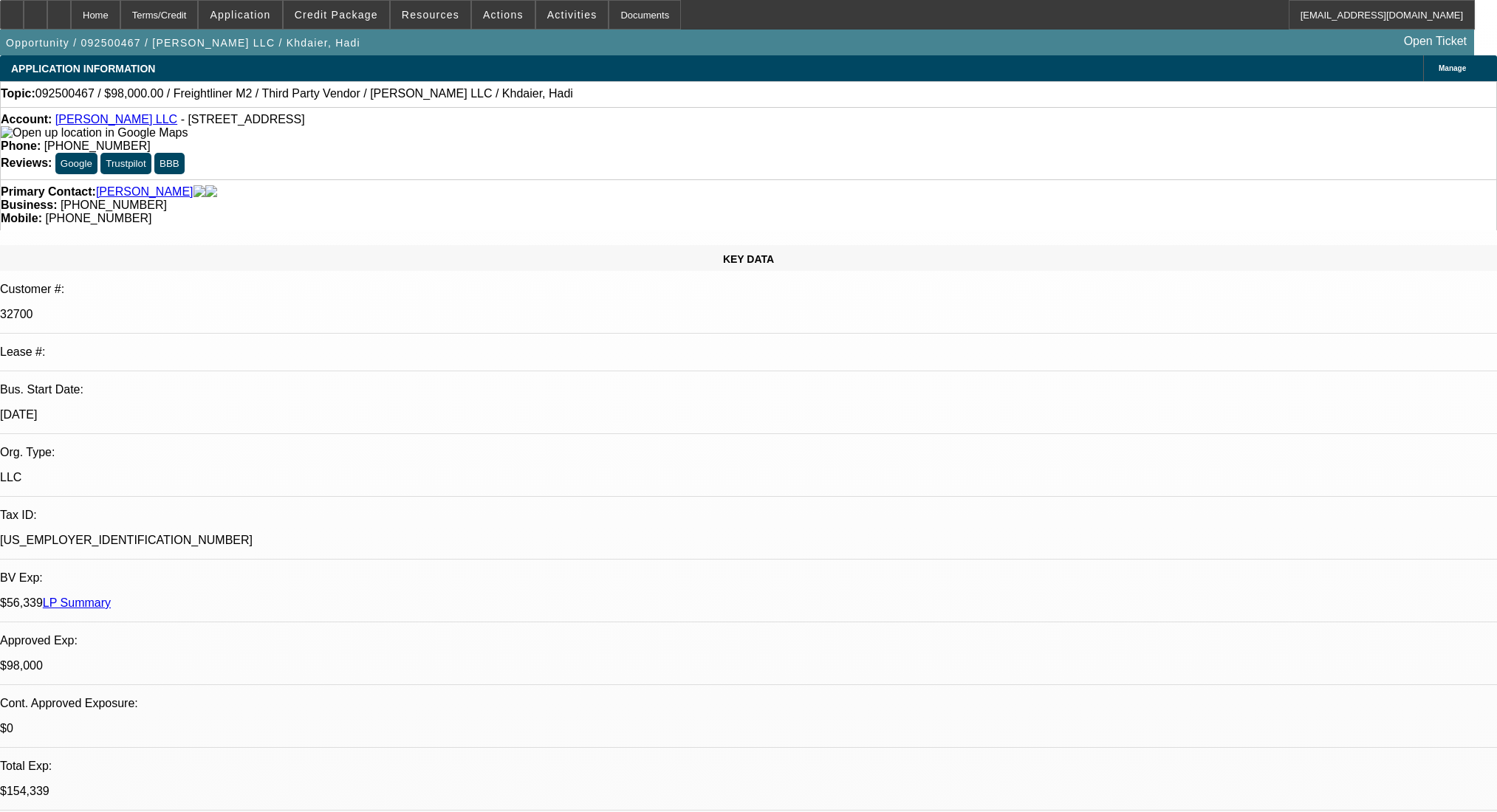
select select "0"
select select "2"
select select "0.1"
select select "4"
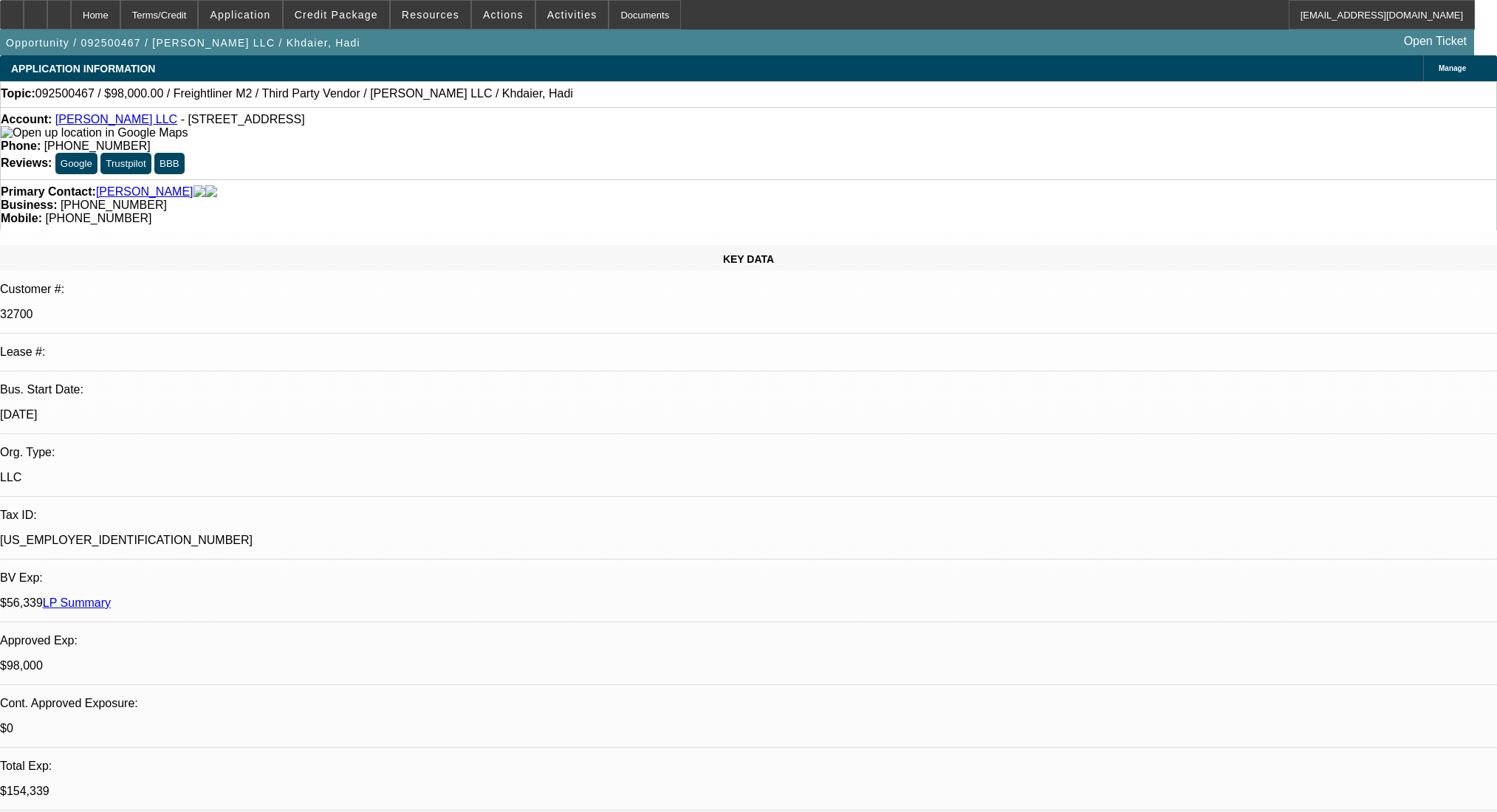
select select "0"
select select "2"
select select "0.1"
select select "4"
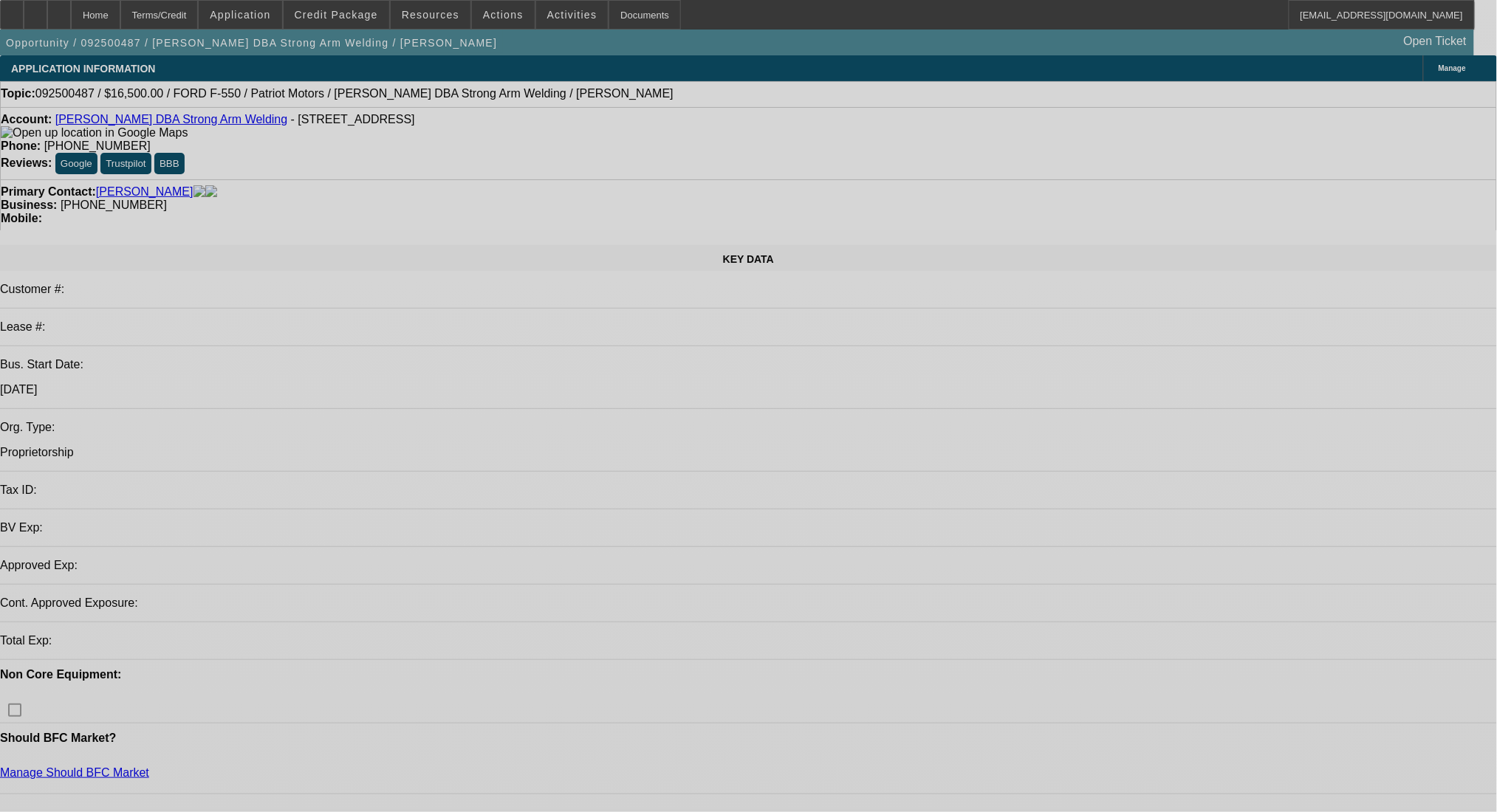
select select "0"
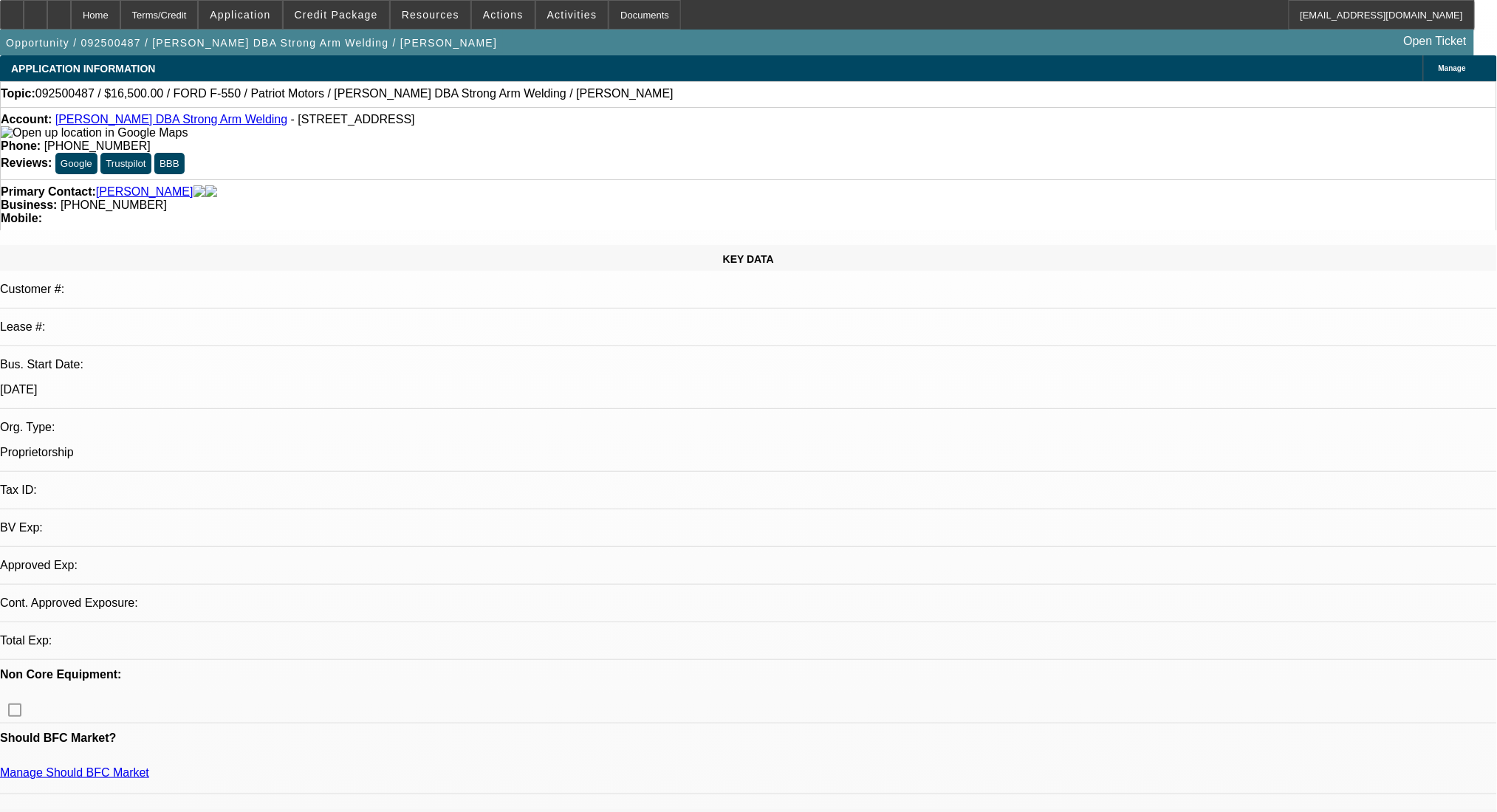
select select "2"
select select "0.1"
select select "4"
select select "0"
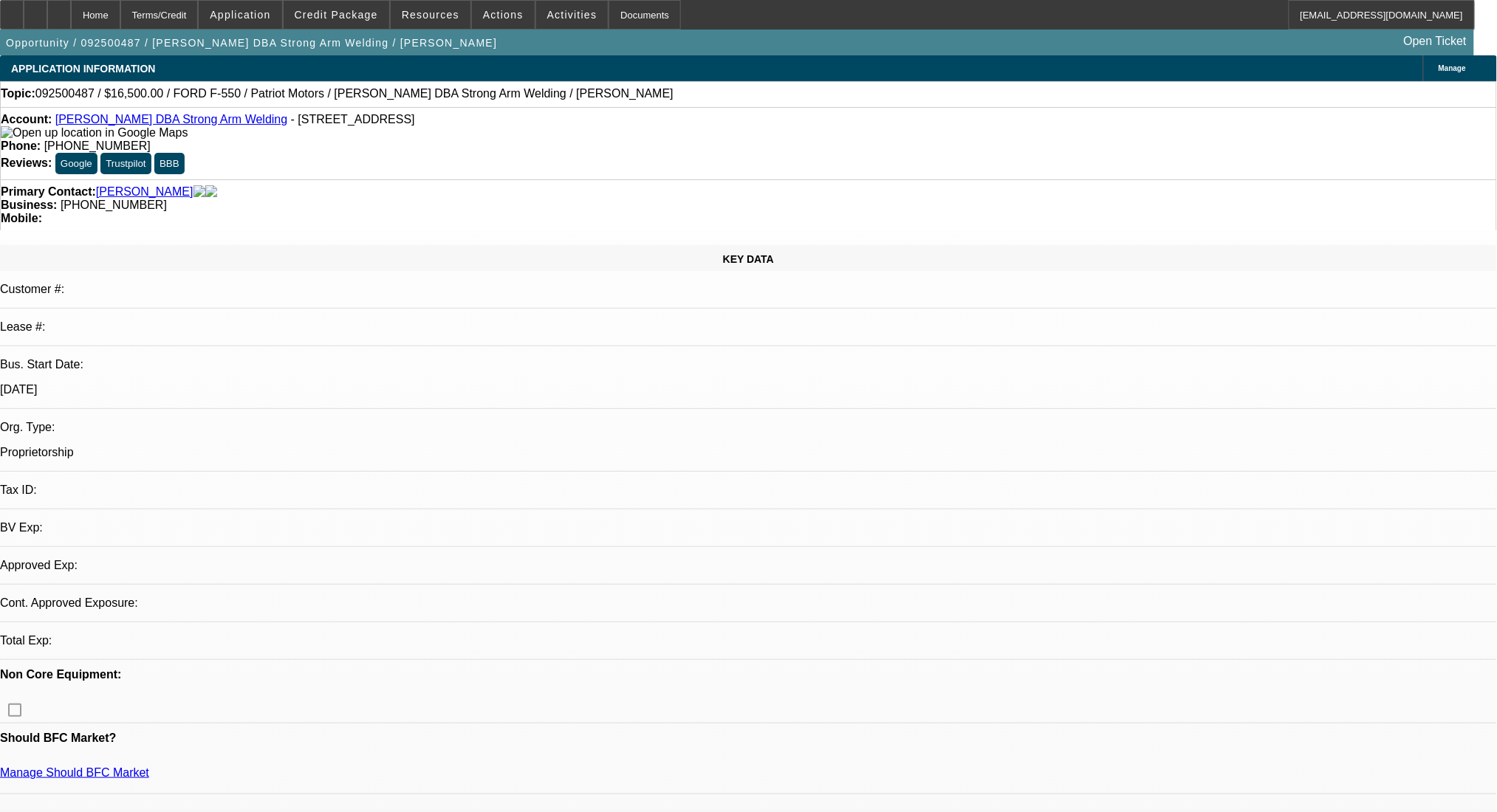
select select "2"
select select "0.1"
select select "4"
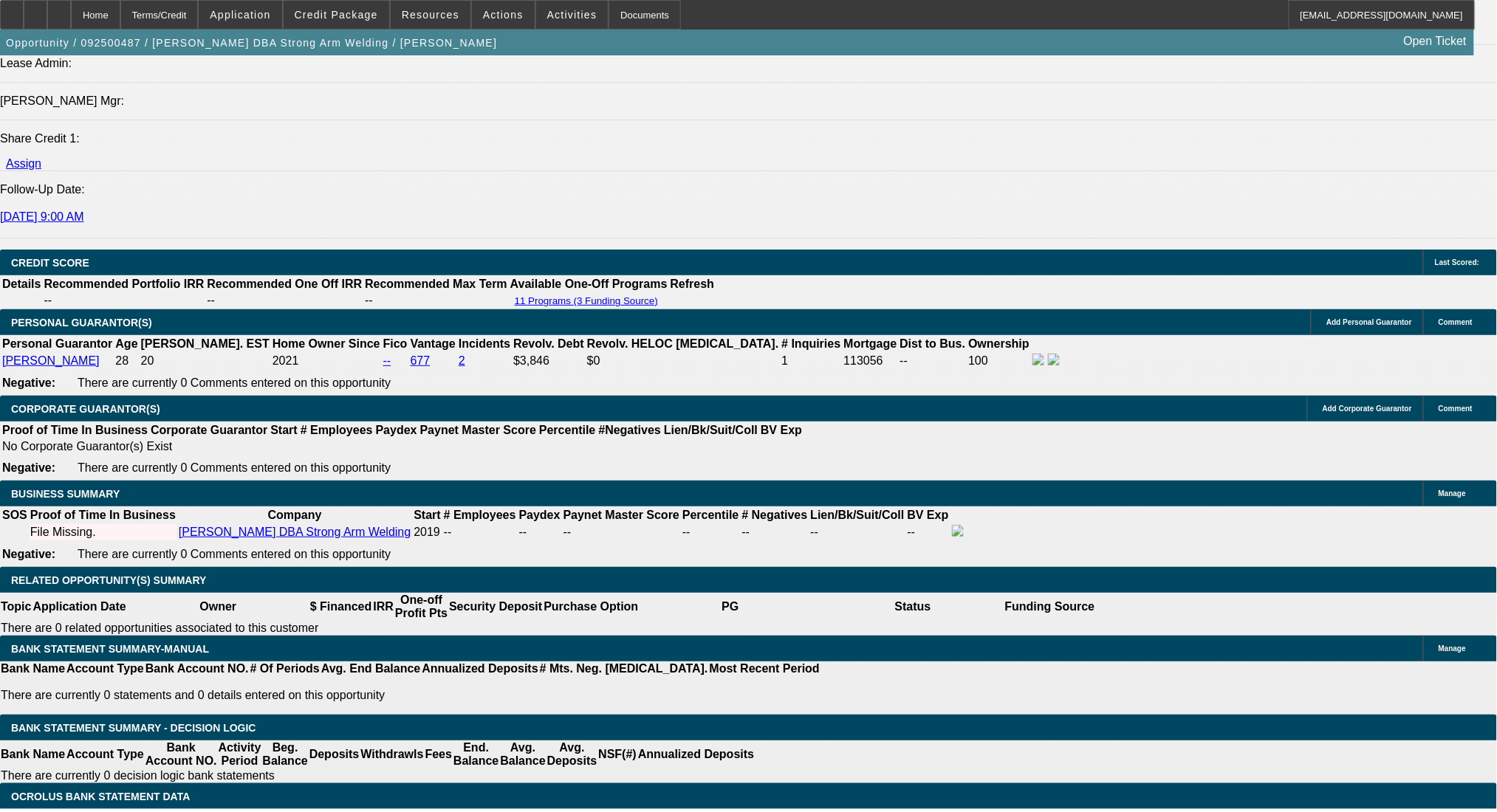
scroll to position [1821, 0]
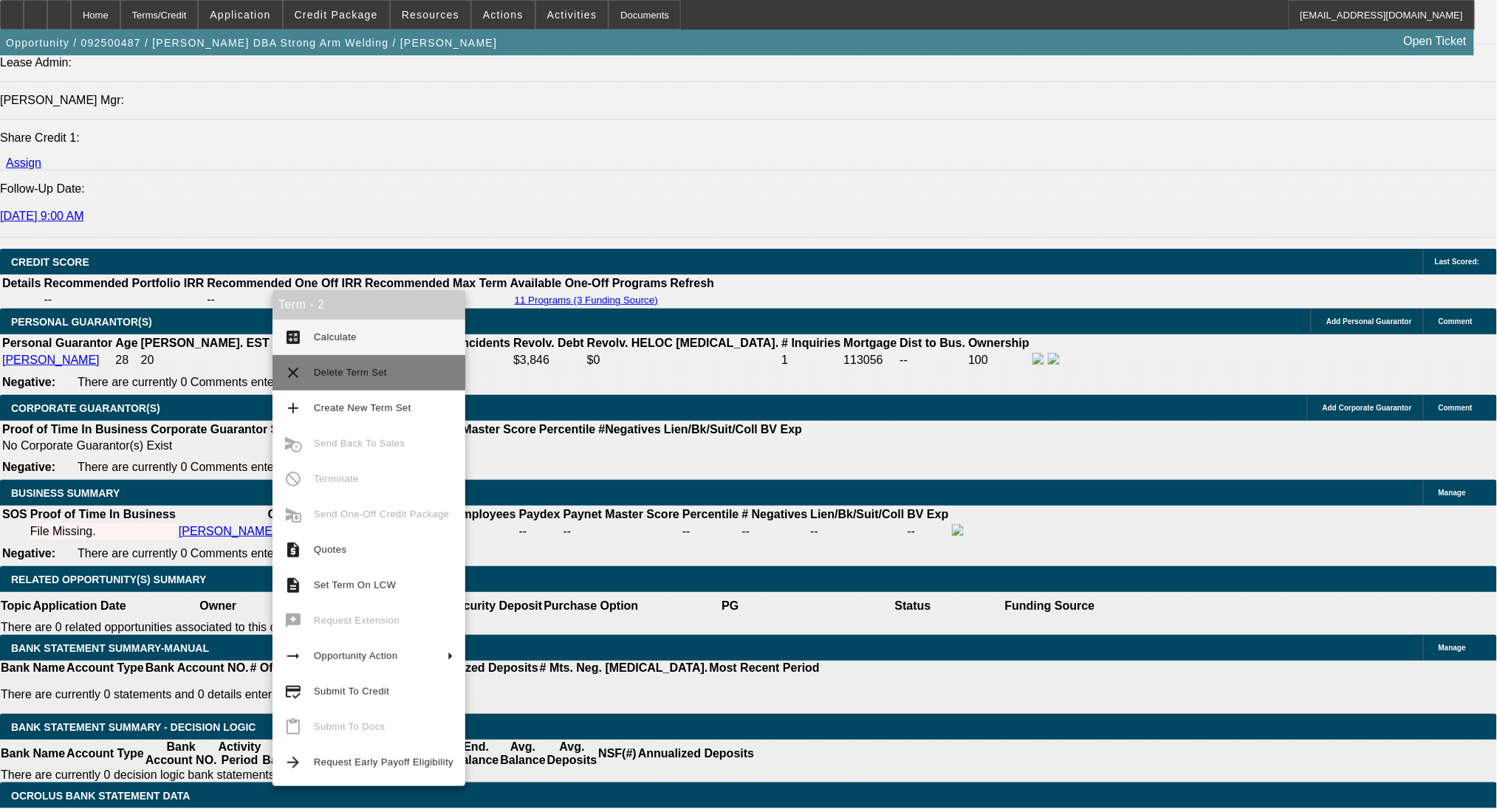
click at [338, 365] on span "Delete Term Set" at bounding box center [383, 372] width 140 height 18
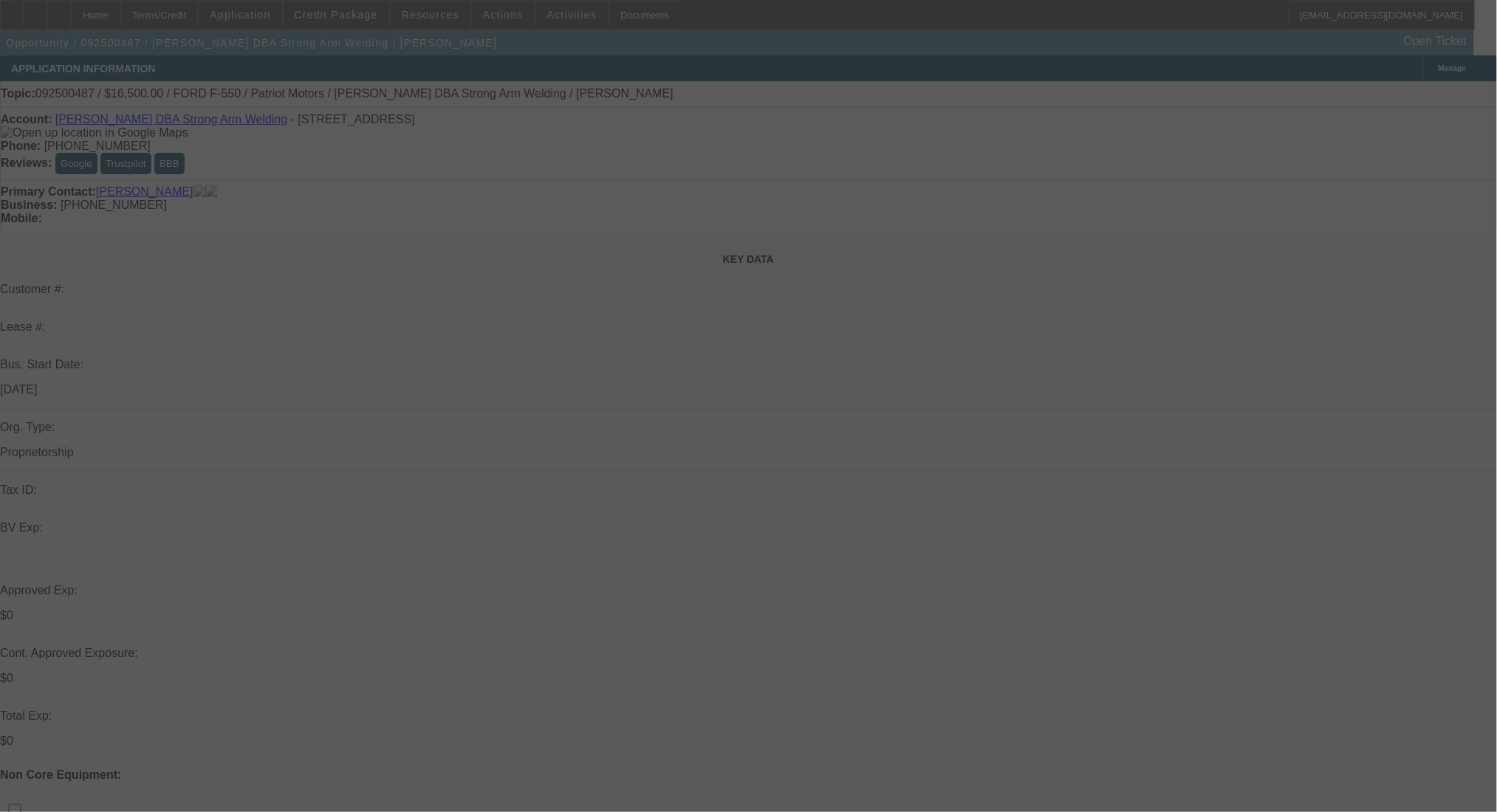
select select "0"
select select "2"
select select "0.1"
select select "4"
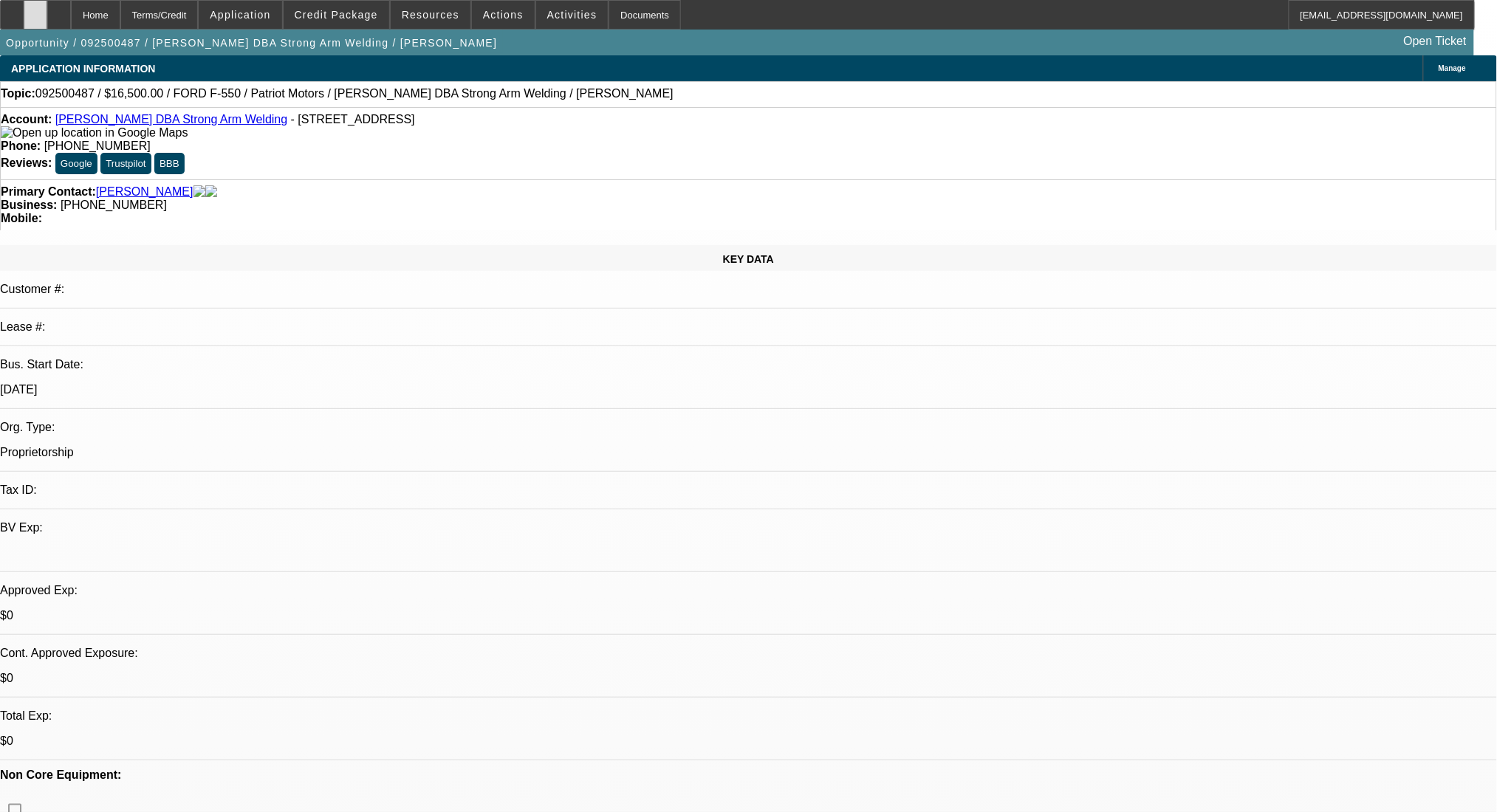
click at [48, 12] on div at bounding box center [36, 15] width 24 height 30
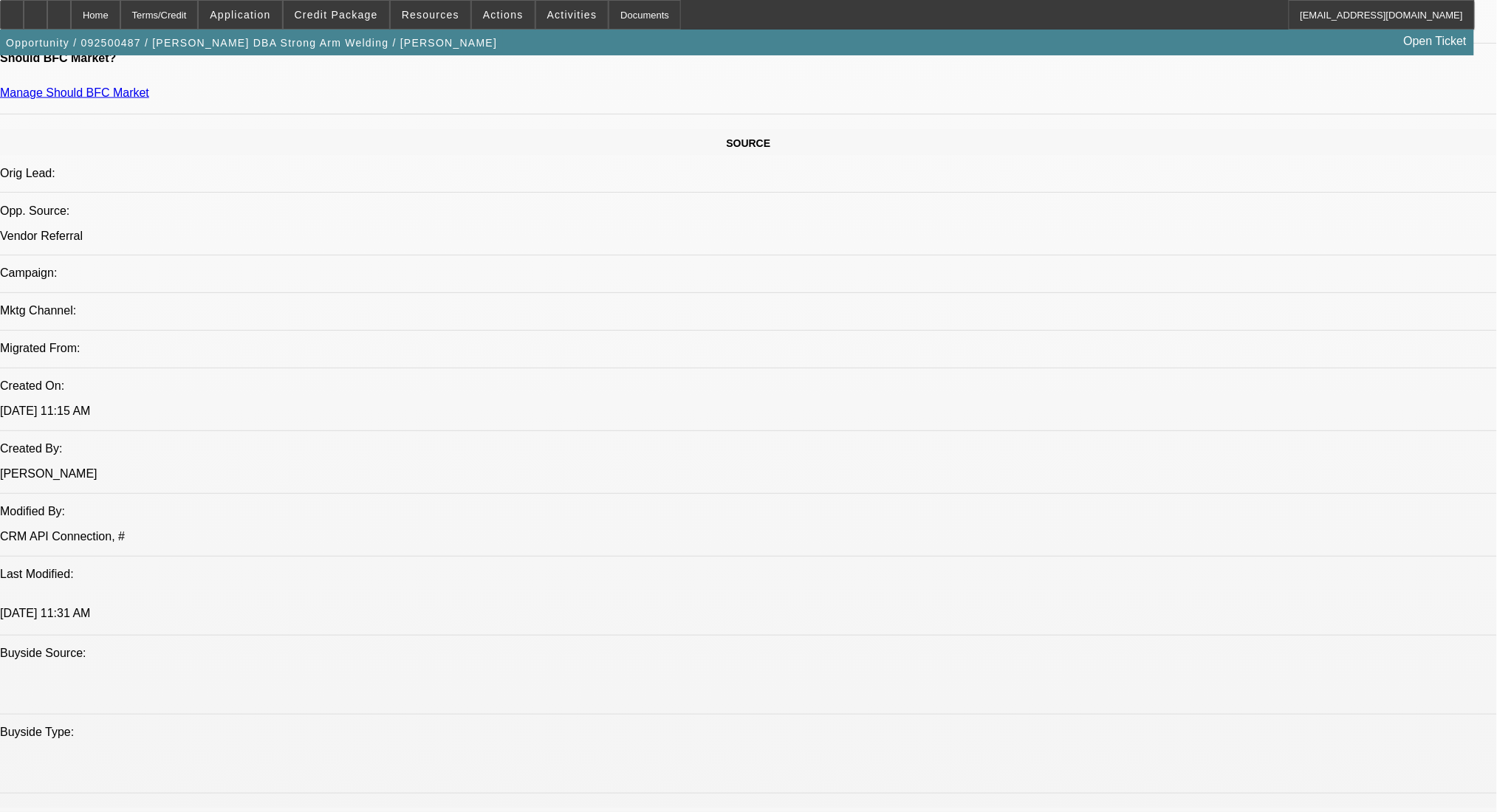
scroll to position [787, 0]
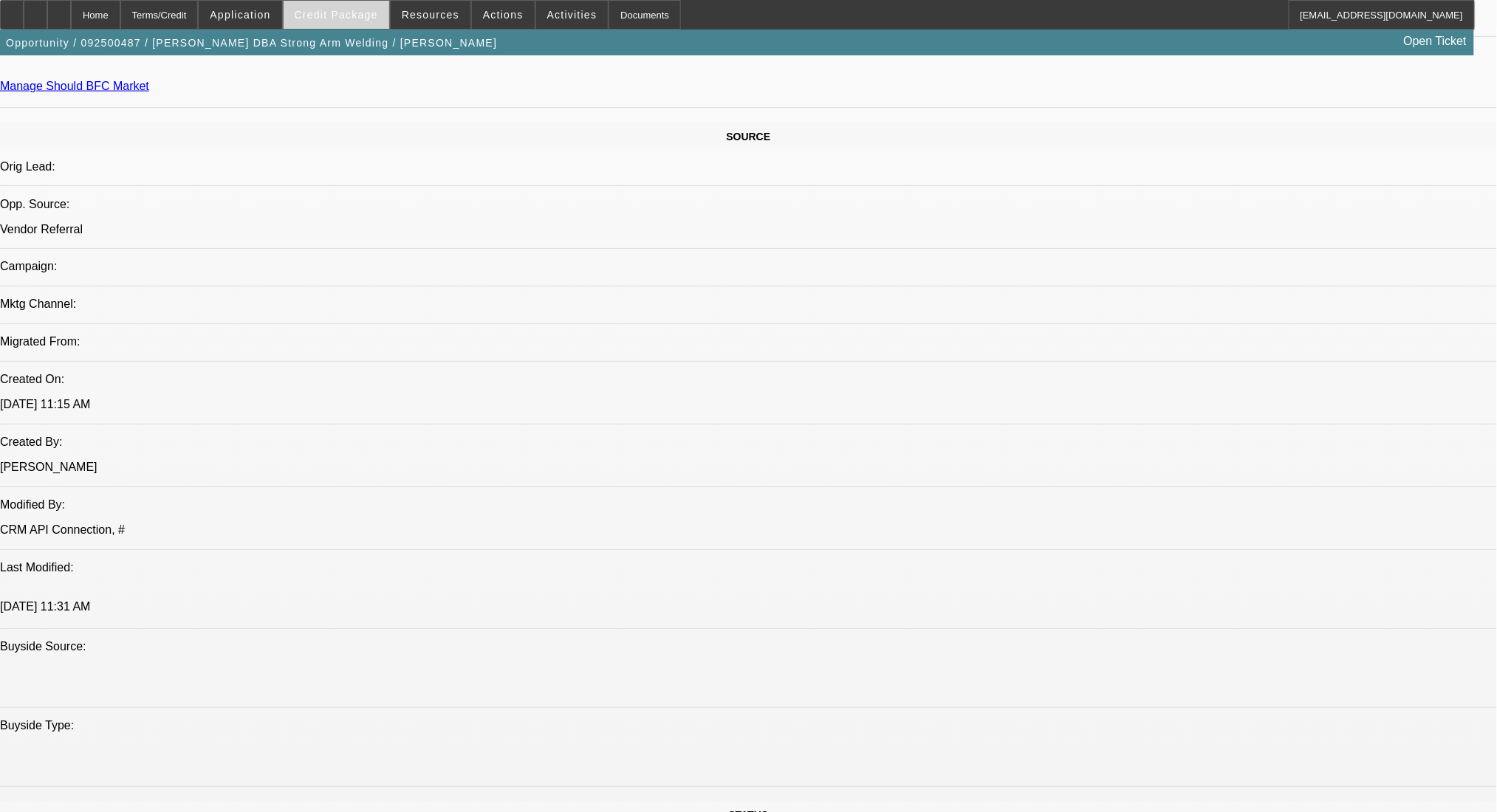
click at [371, 11] on span "Credit Package" at bounding box center [336, 15] width 83 height 12
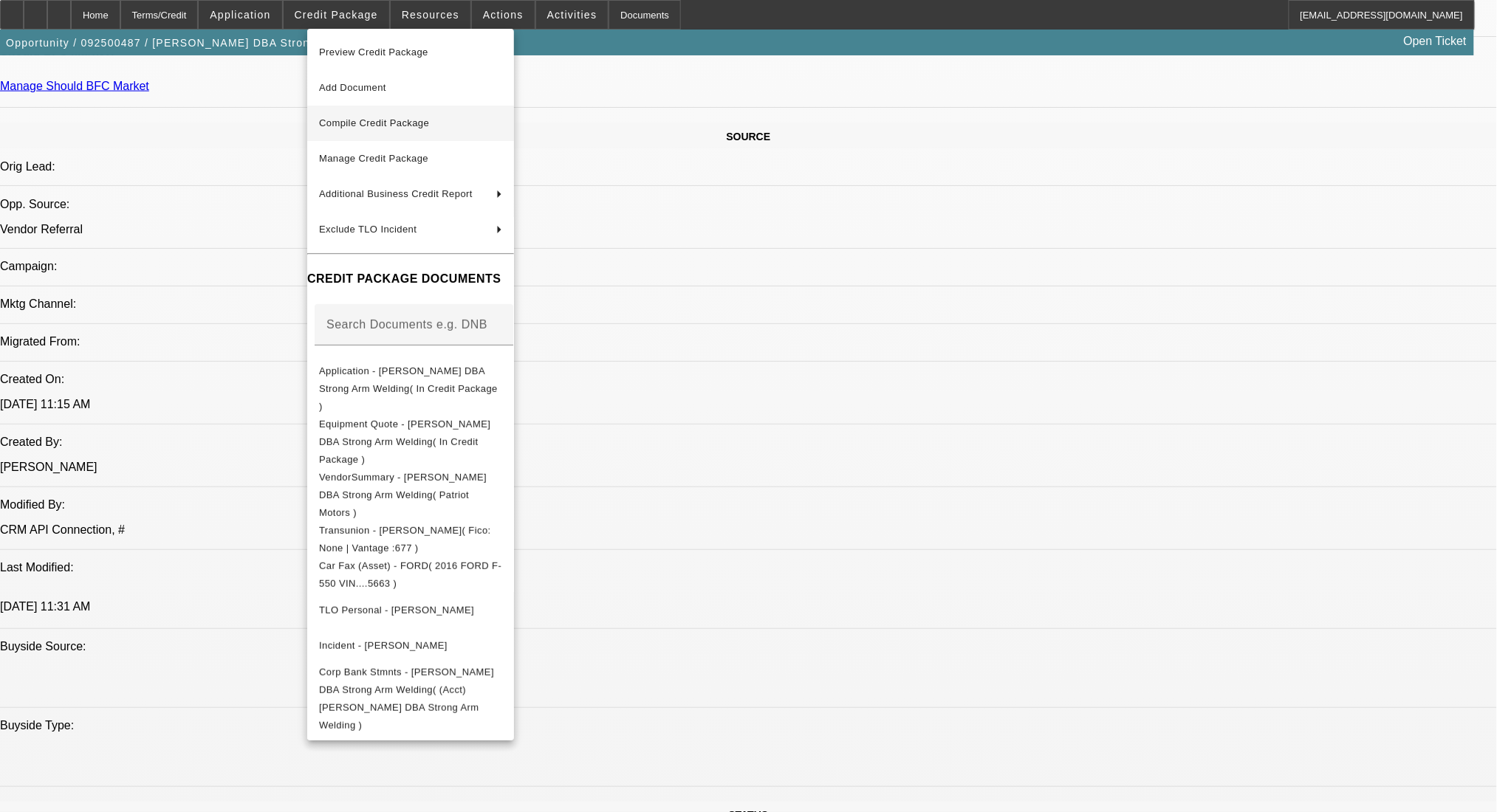
click at [381, 121] on span "Compile Credit Package" at bounding box center [374, 123] width 110 height 11
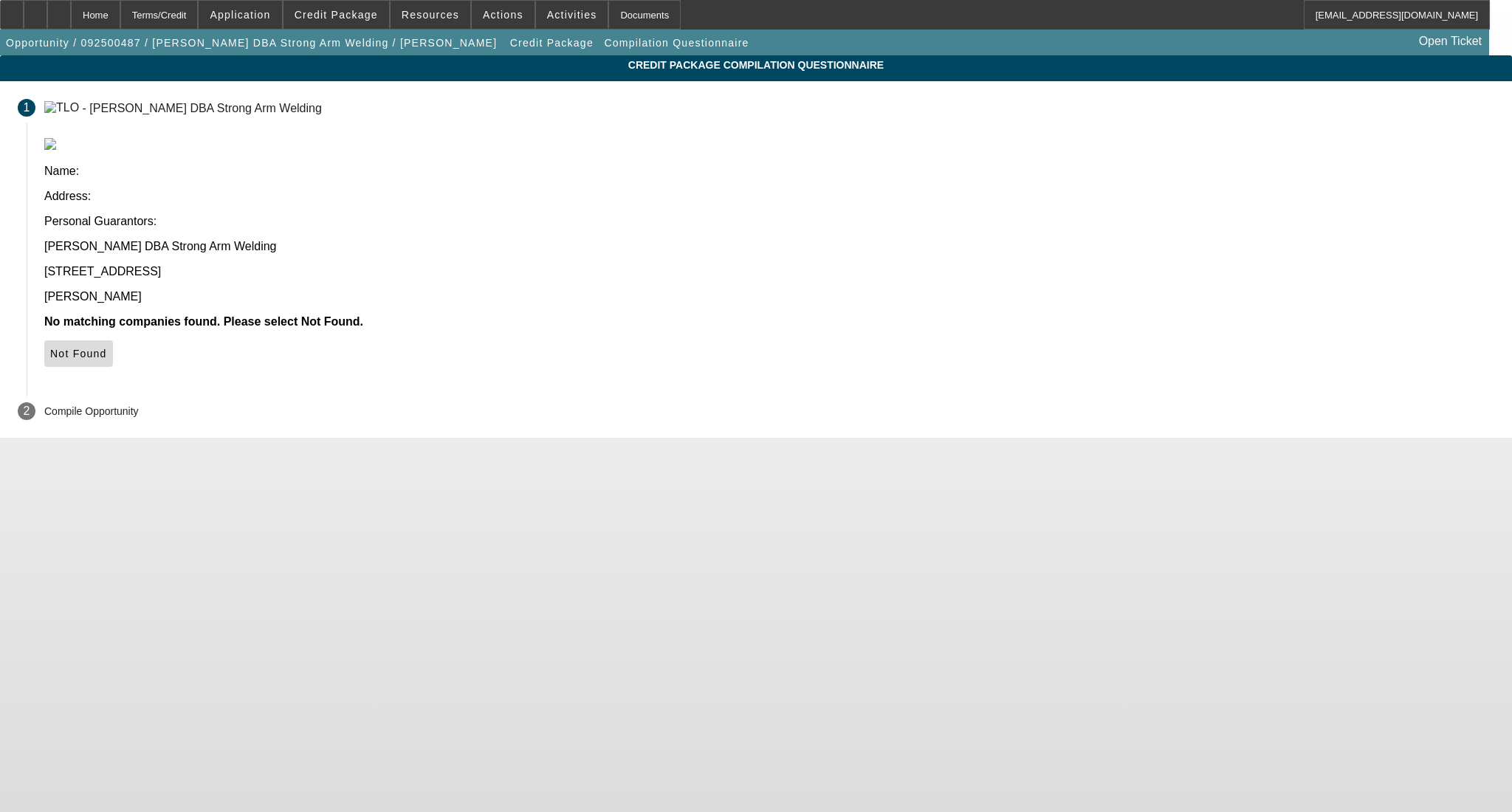
click at [50, 348] on icon at bounding box center [50, 354] width 0 height 12
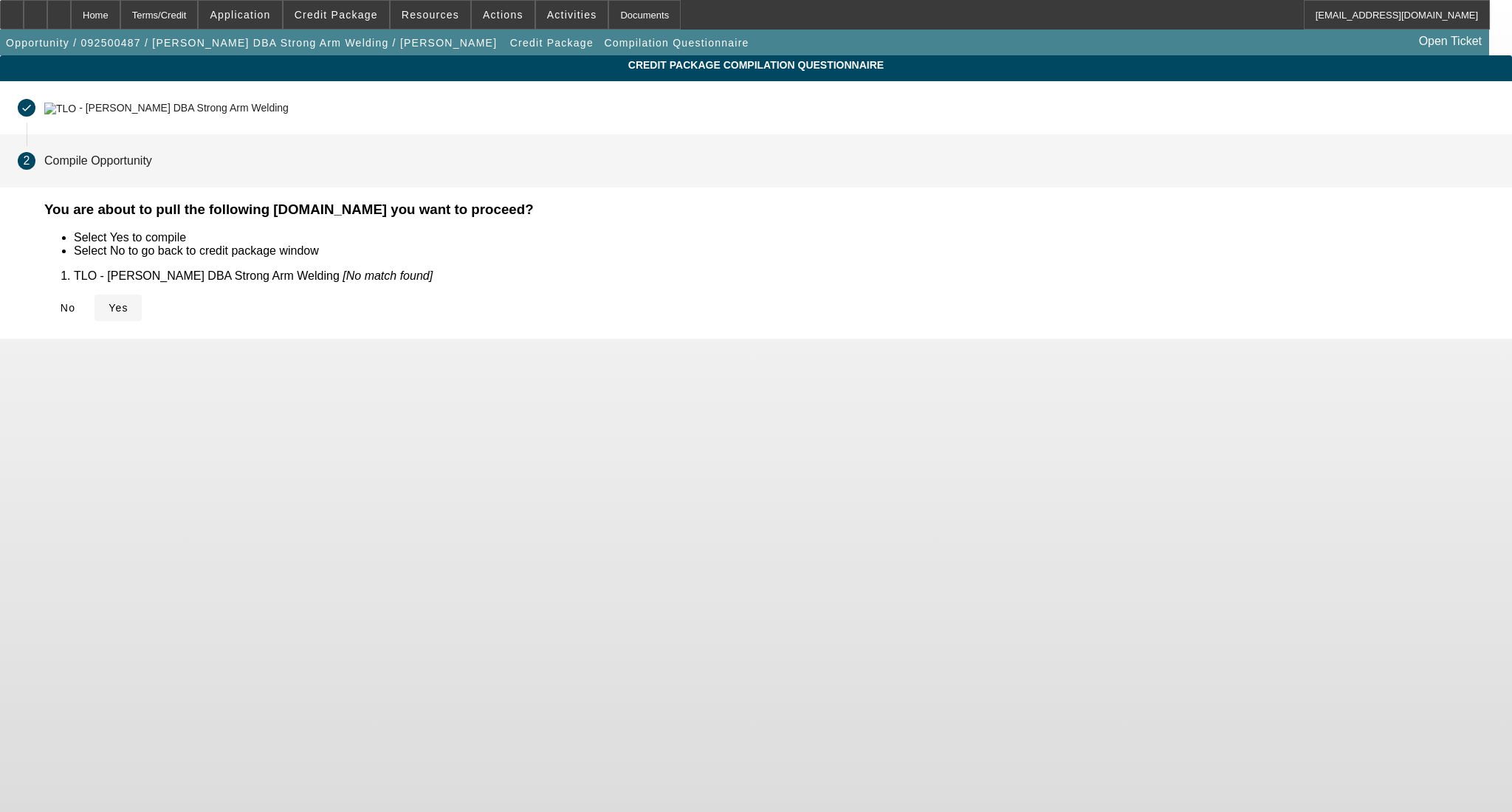
click at [129, 306] on span "Yes" at bounding box center [119, 308] width 20 height 12
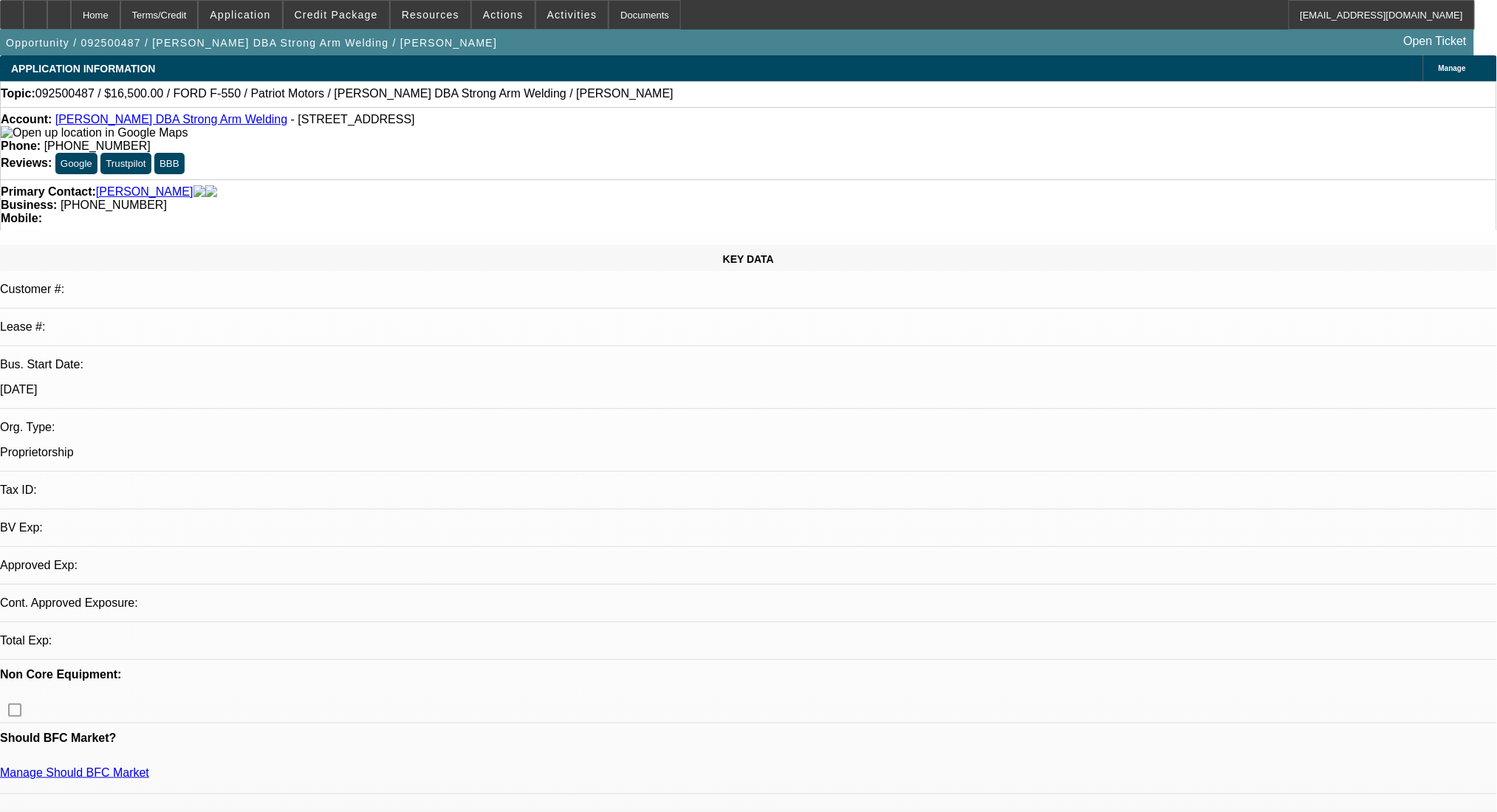
select select "0"
select select "2"
select select "0.1"
select select "4"
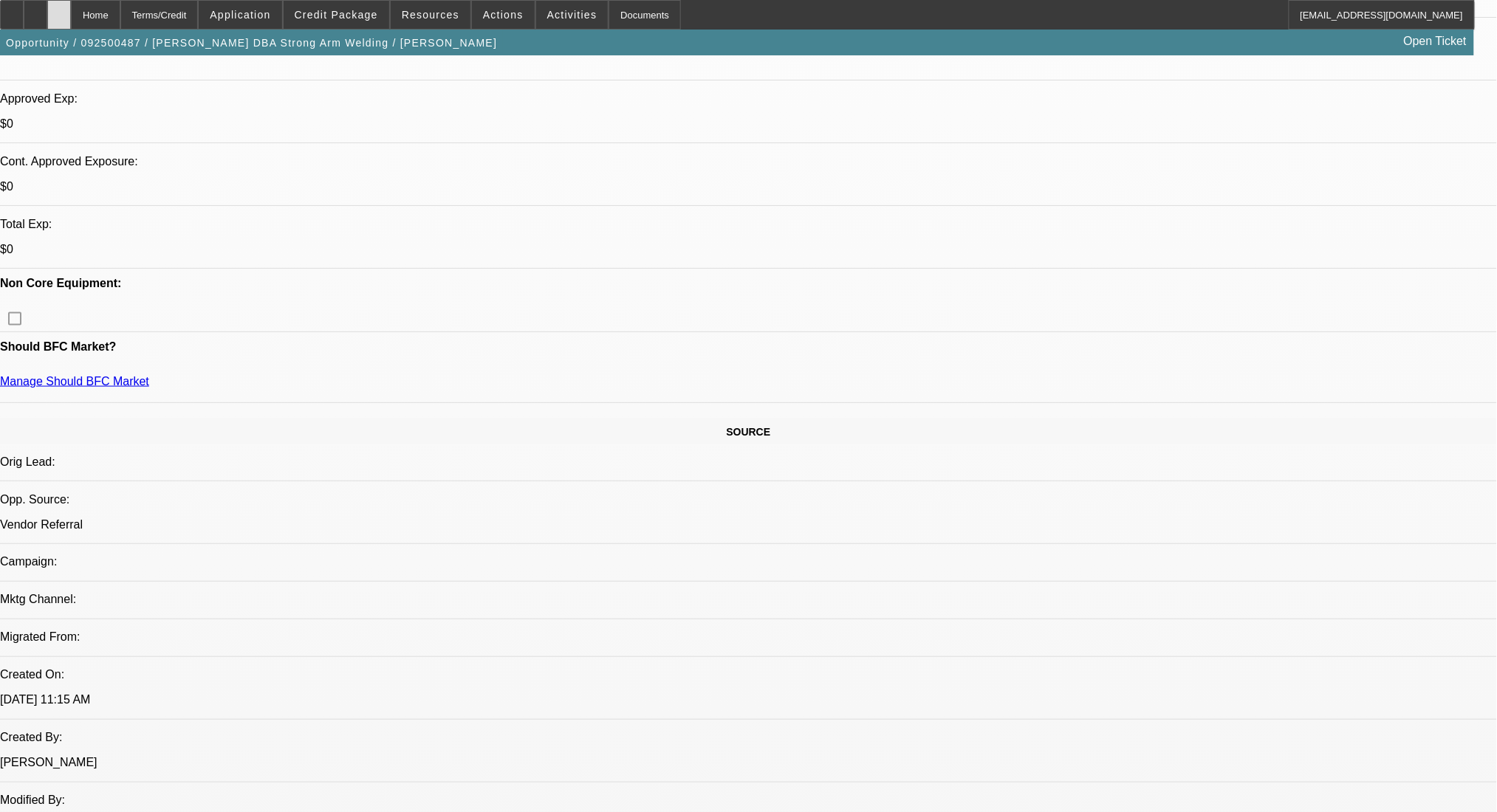
click at [71, 18] on div at bounding box center [59, 15] width 24 height 30
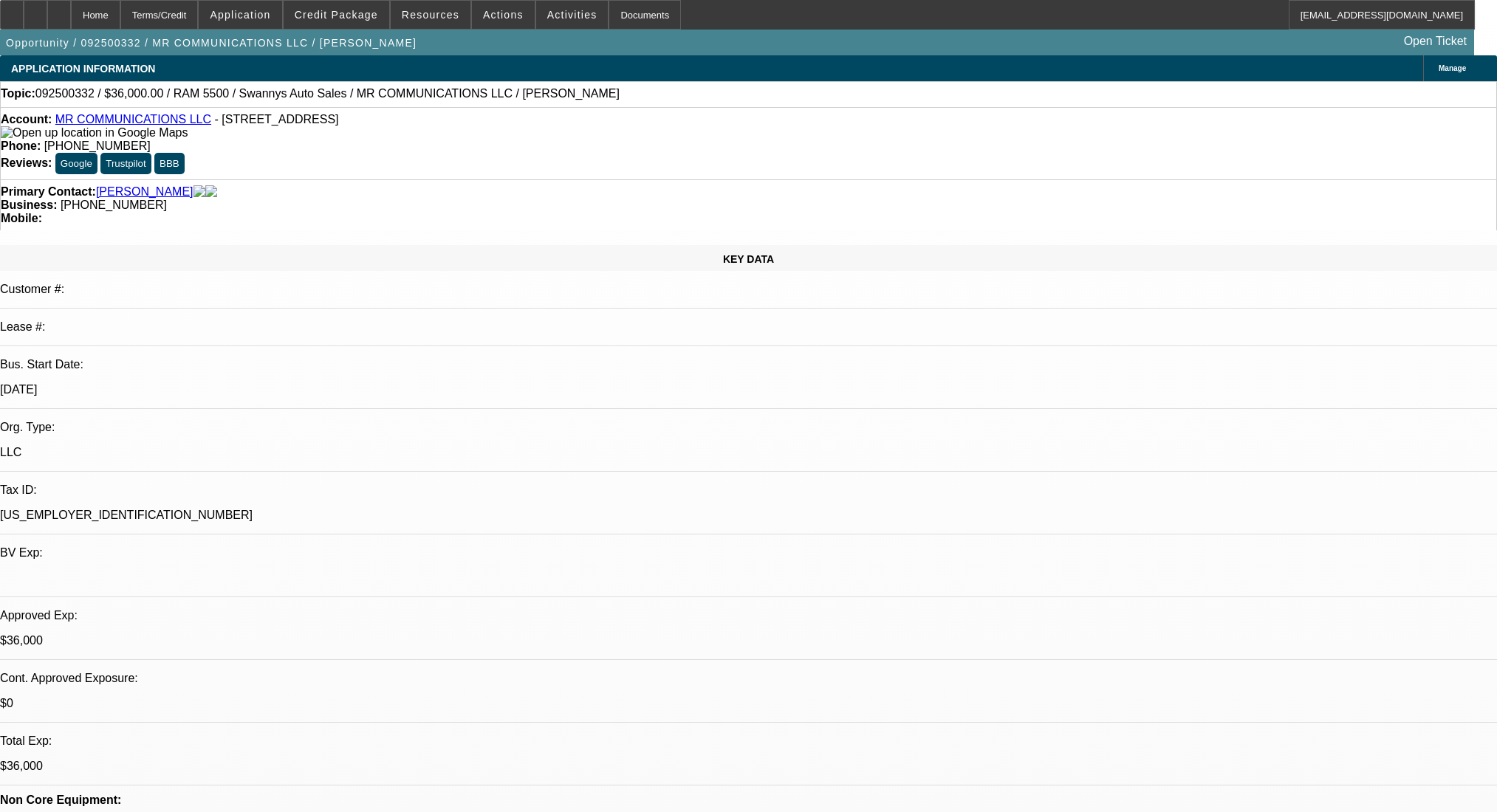
select select "0"
select select "2"
select select "0"
select select "6"
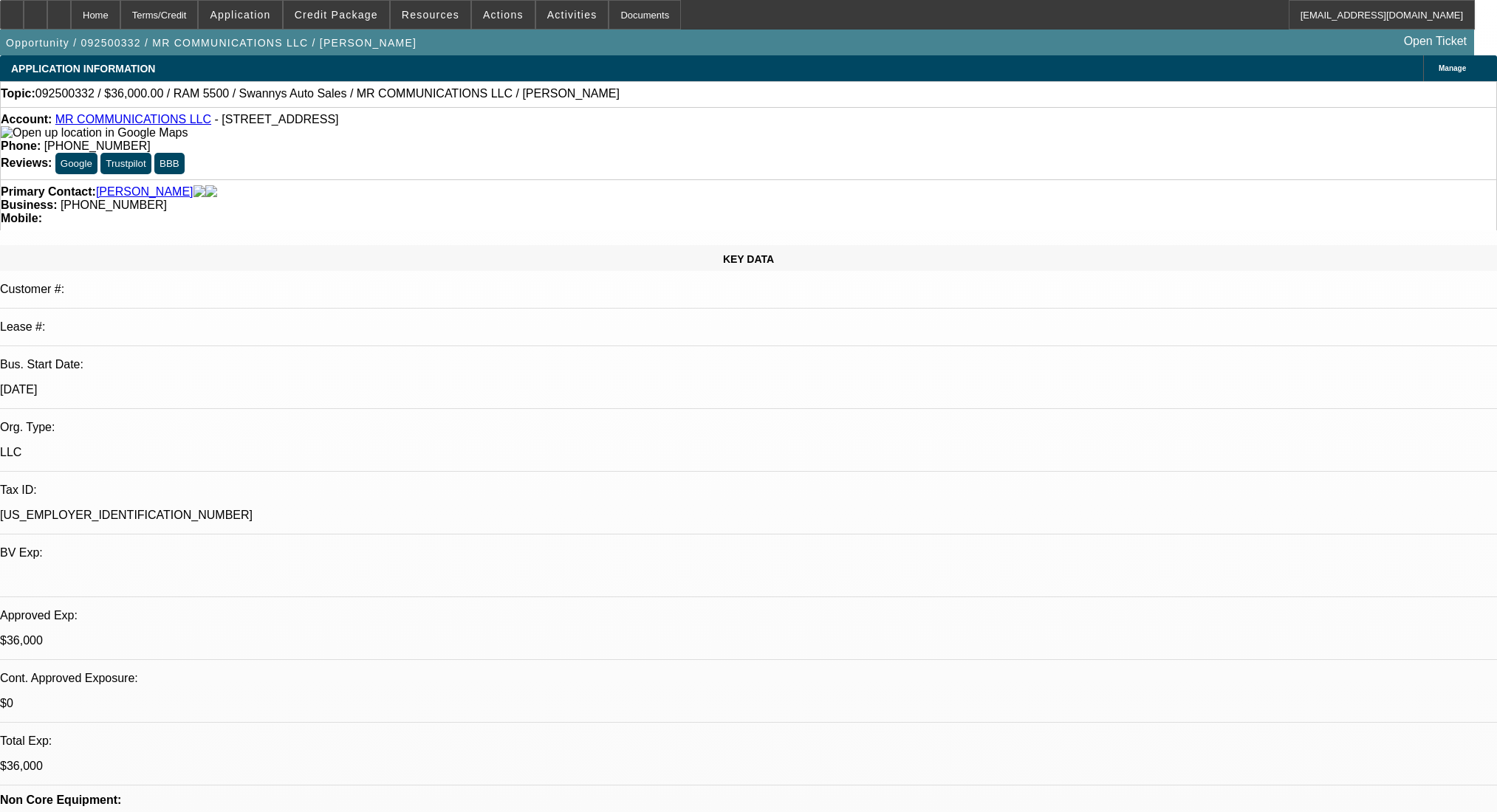
select select "0"
select select "2"
select select "0"
select select "6"
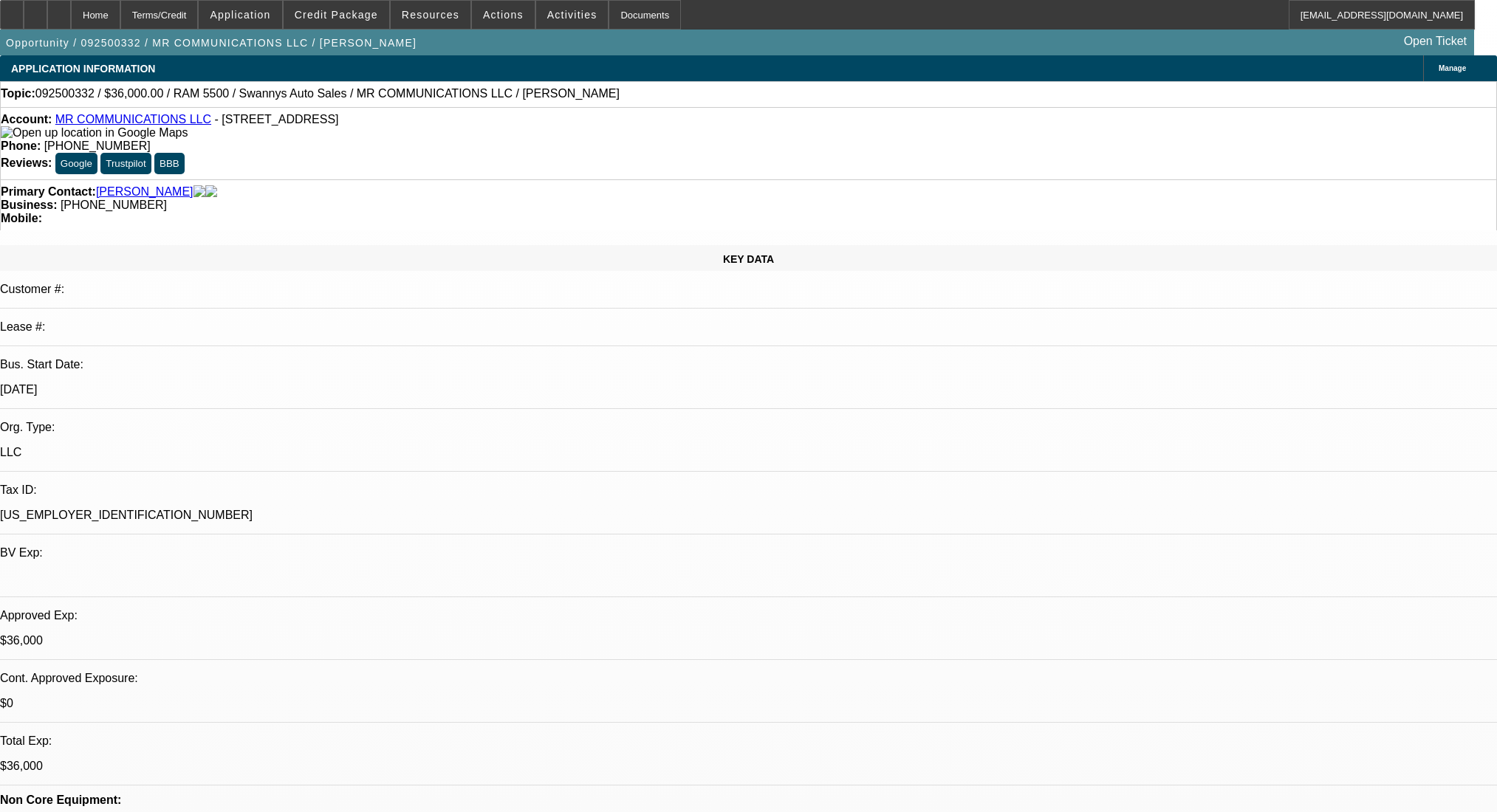
select select "0"
select select "2"
select select "0"
select select "6"
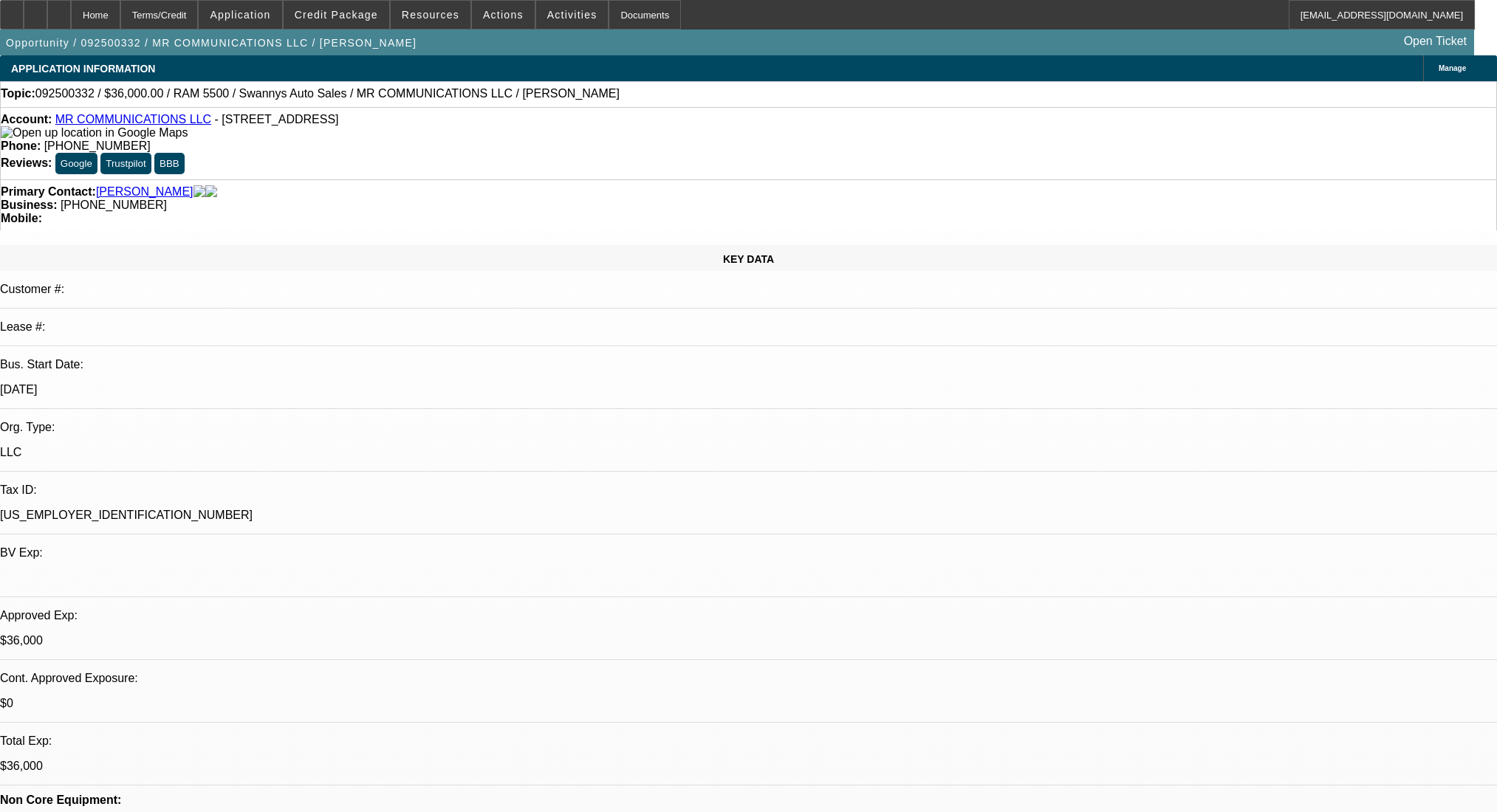
select select "0"
select select "2"
select select "0"
select select "6"
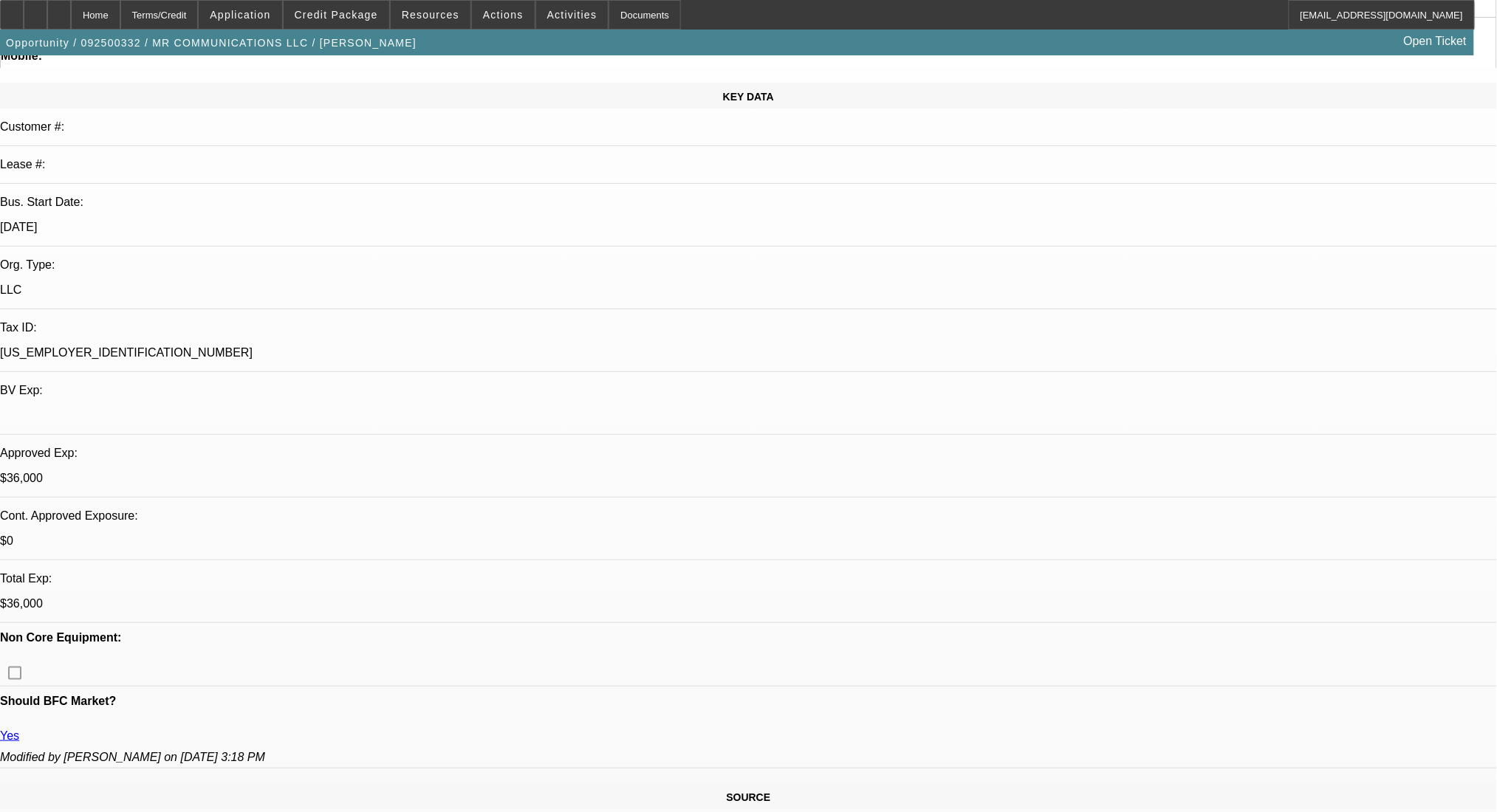
scroll to position [196, 0]
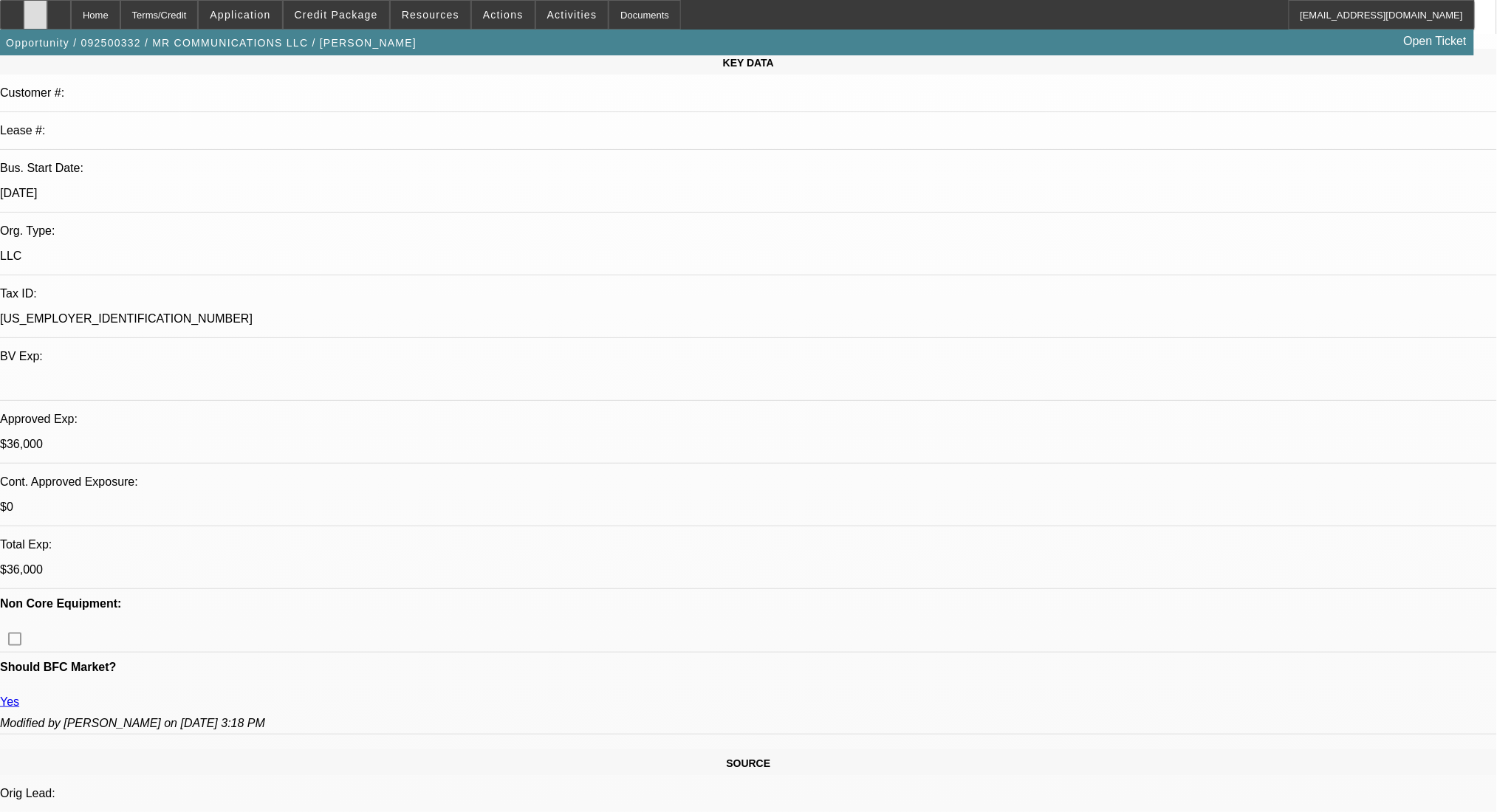
click at [48, 12] on div at bounding box center [36, 15] width 24 height 30
click at [194, 10] on div "Terms/Credit" at bounding box center [160, 15] width 78 height 30
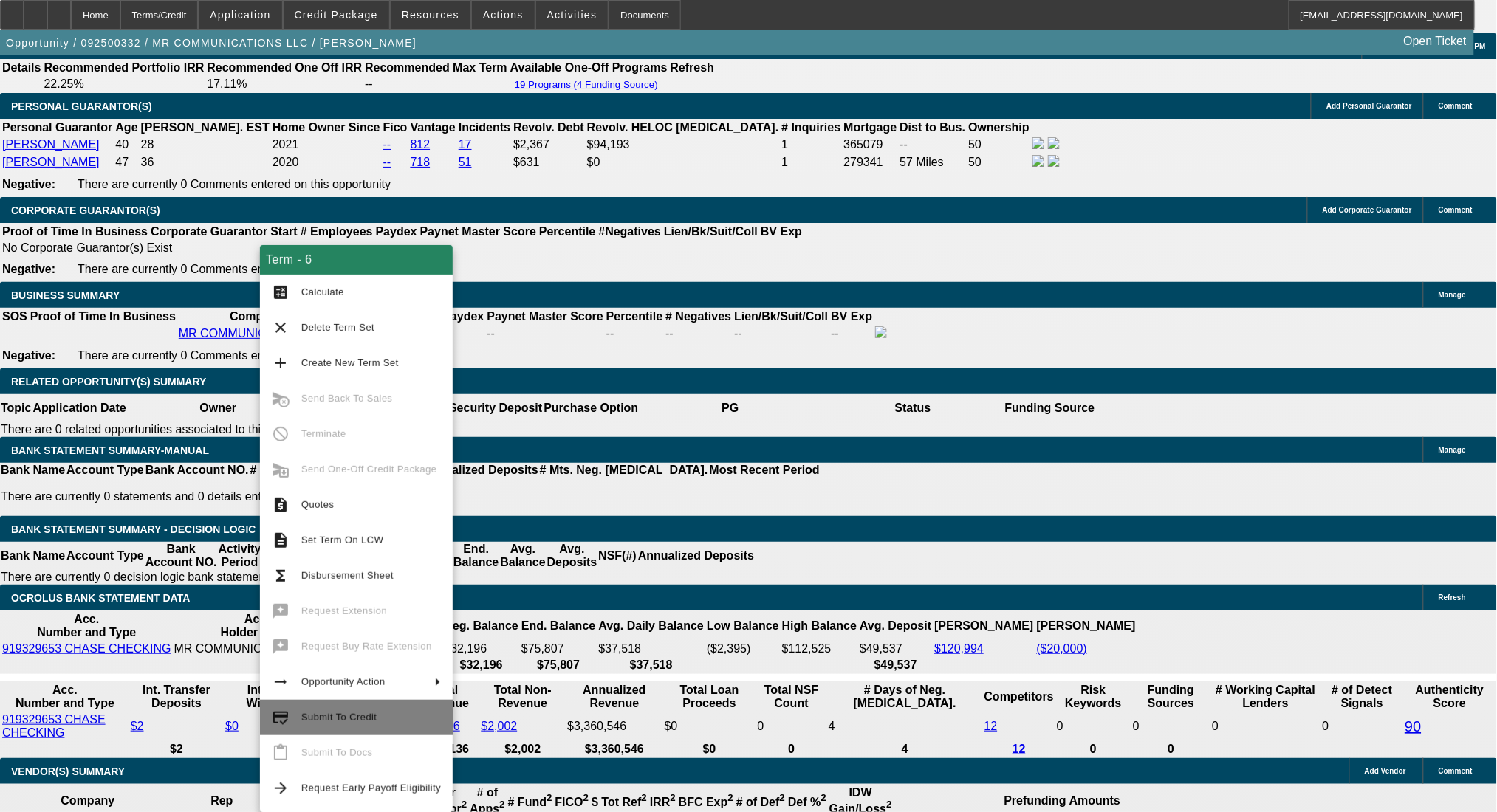
click at [378, 722] on span "Submit To Credit" at bounding box center [371, 718] width 140 height 18
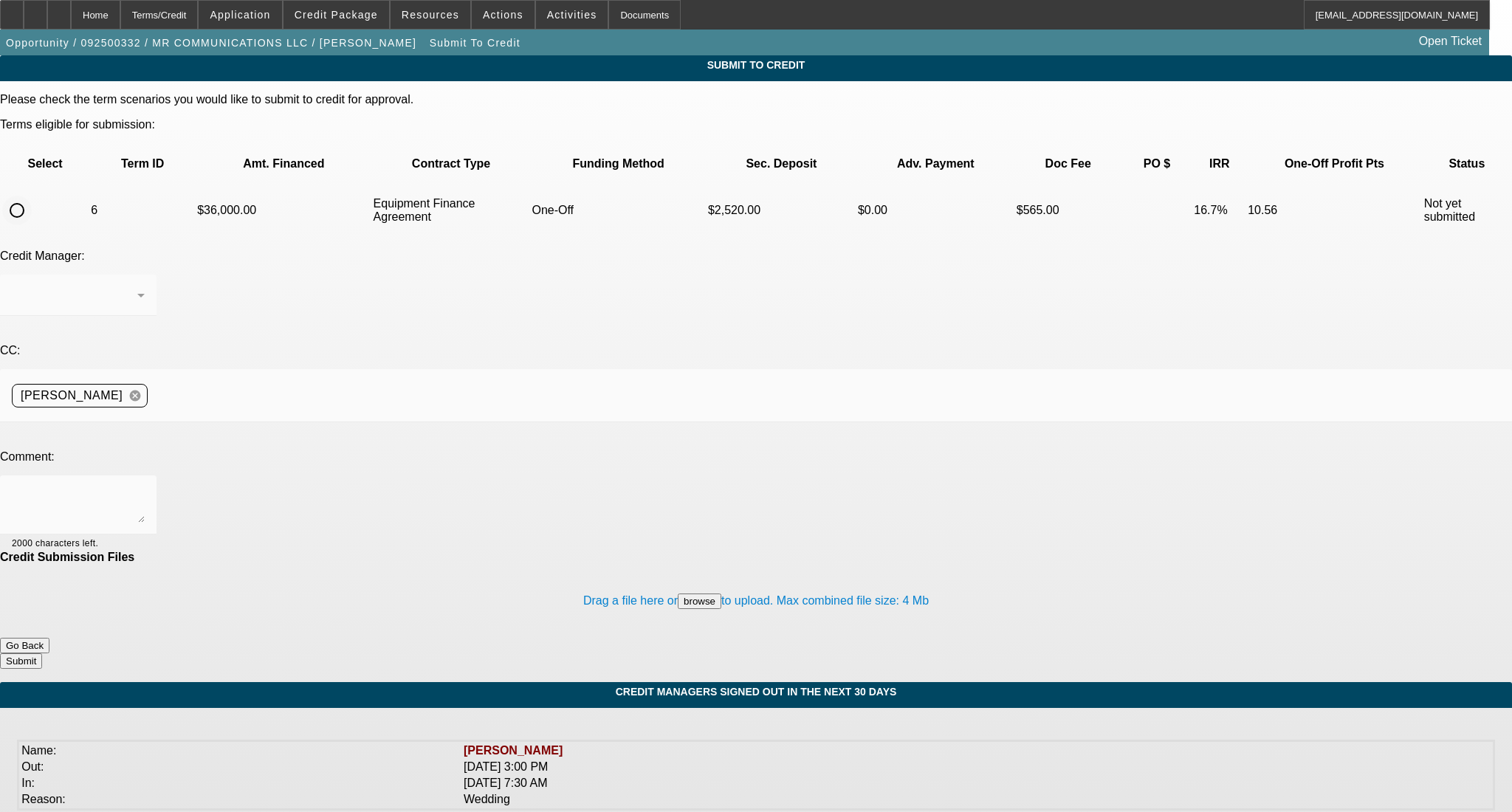
click at [35, 193] on div at bounding box center [17, 211] width 36 height 36
radio input "true"
click at [145, 487] on textarea at bounding box center [78, 505] width 133 height 36
type textarea "Confirmed Valentina Way address is where equipment is stored. In deal is PGs mo…"
click at [42, 654] on button "Submit" at bounding box center [21, 661] width 42 height 16
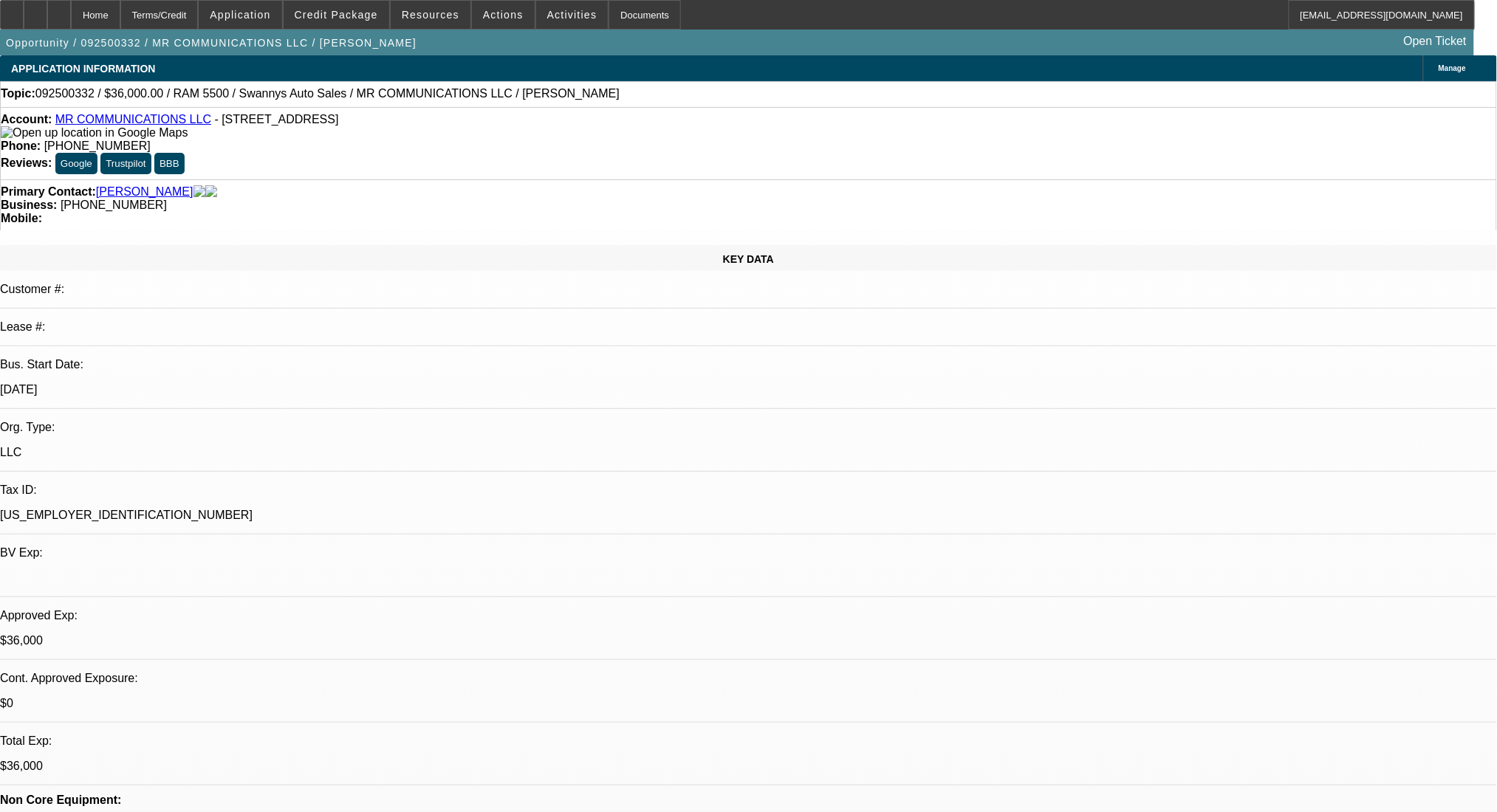
select select "0"
select select "2"
select select "0"
select select "6"
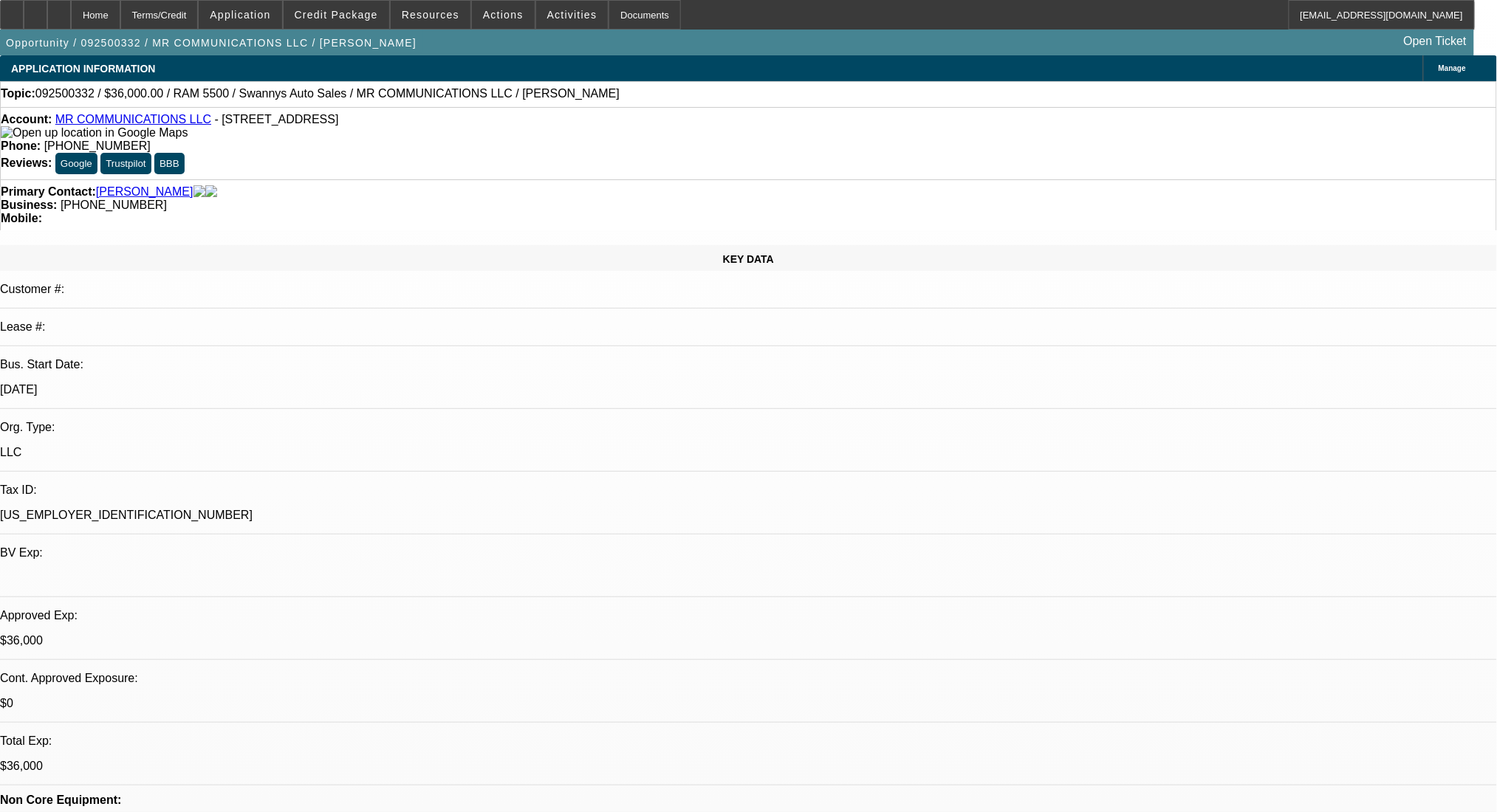
select select "0"
select select "2"
select select "0"
select select "6"
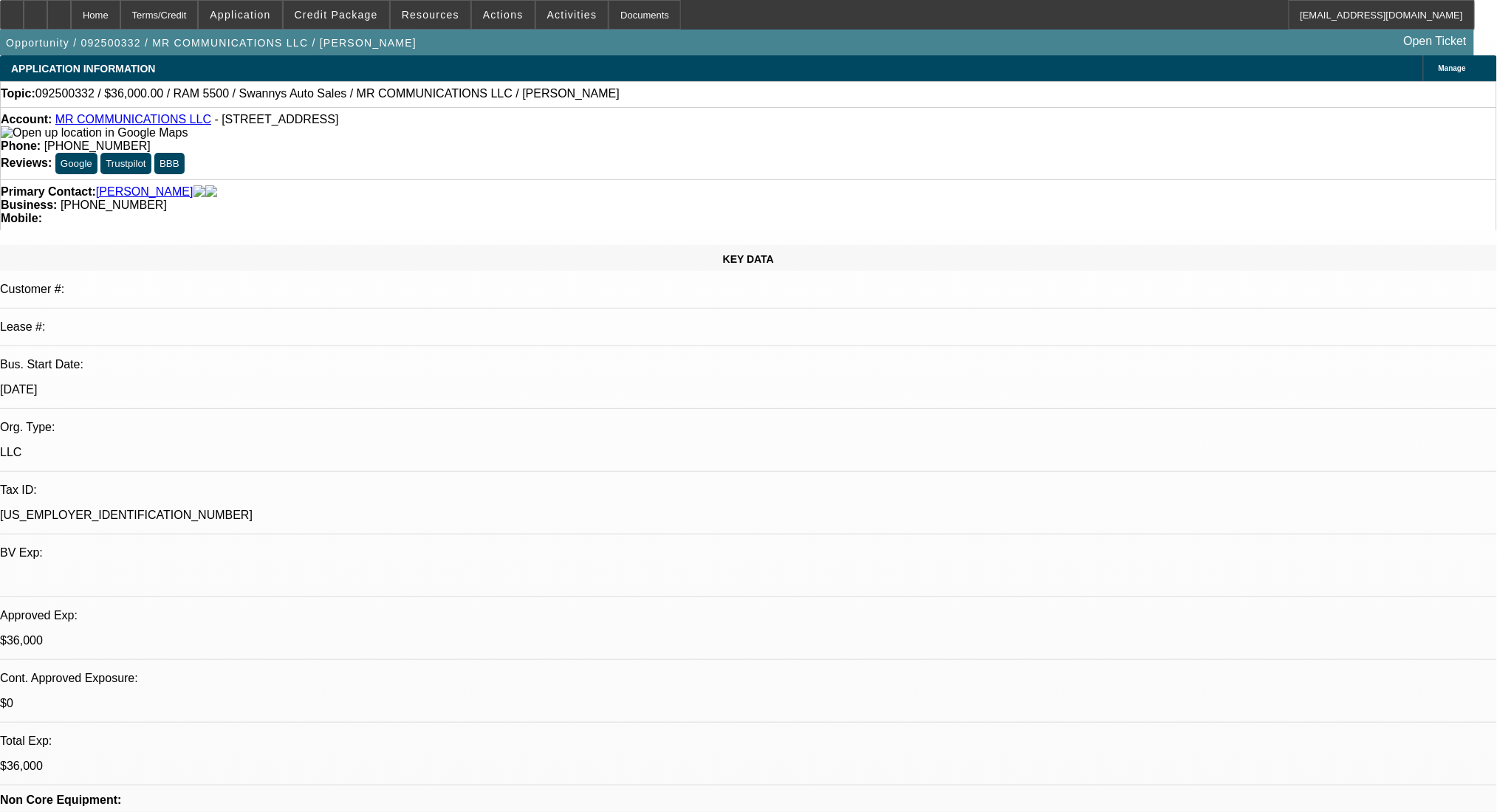
select select "0"
select select "2"
select select "0"
select select "6"
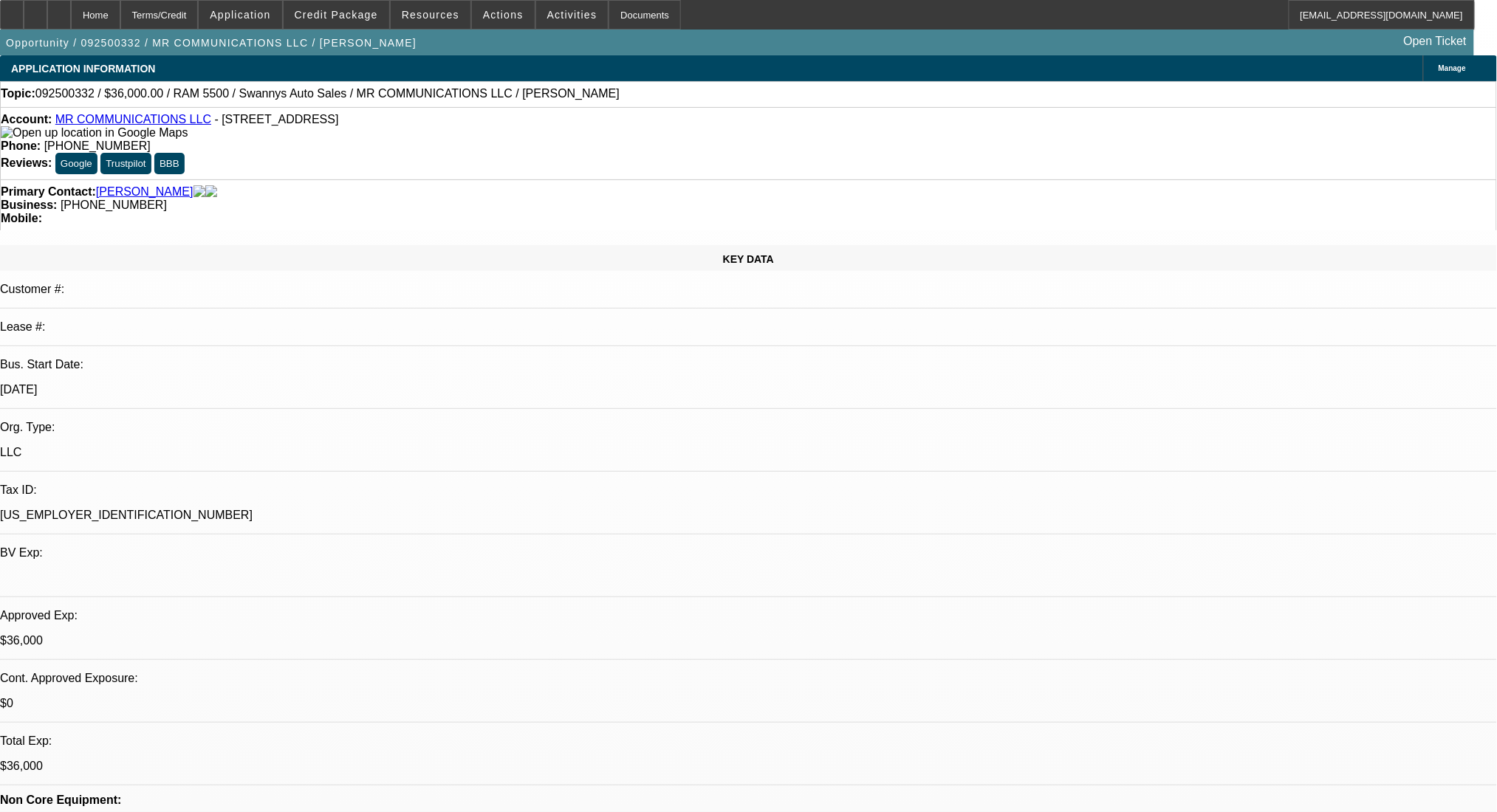
select select "0"
select select "2"
select select "0"
select select "6"
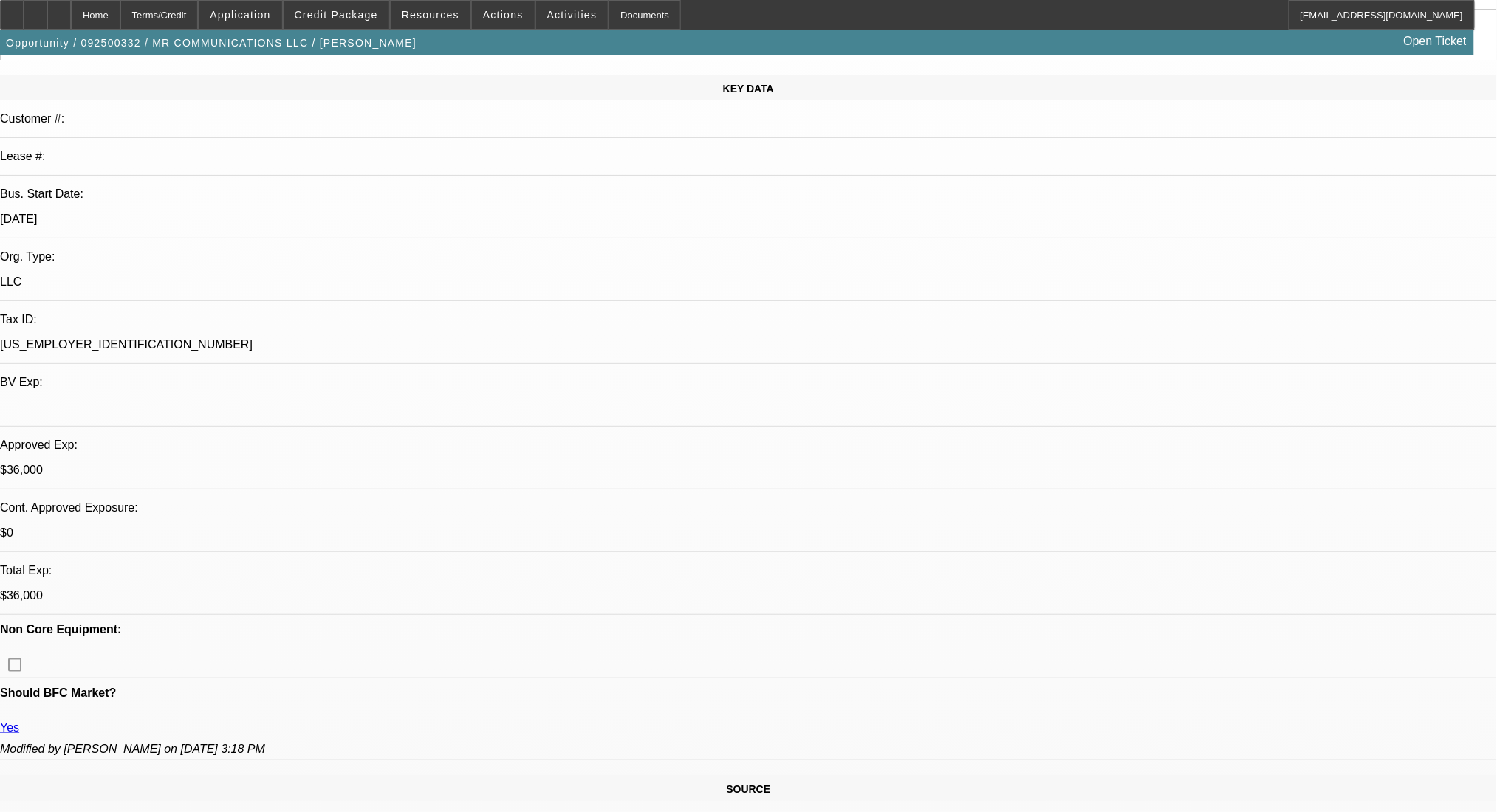
scroll to position [393, 0]
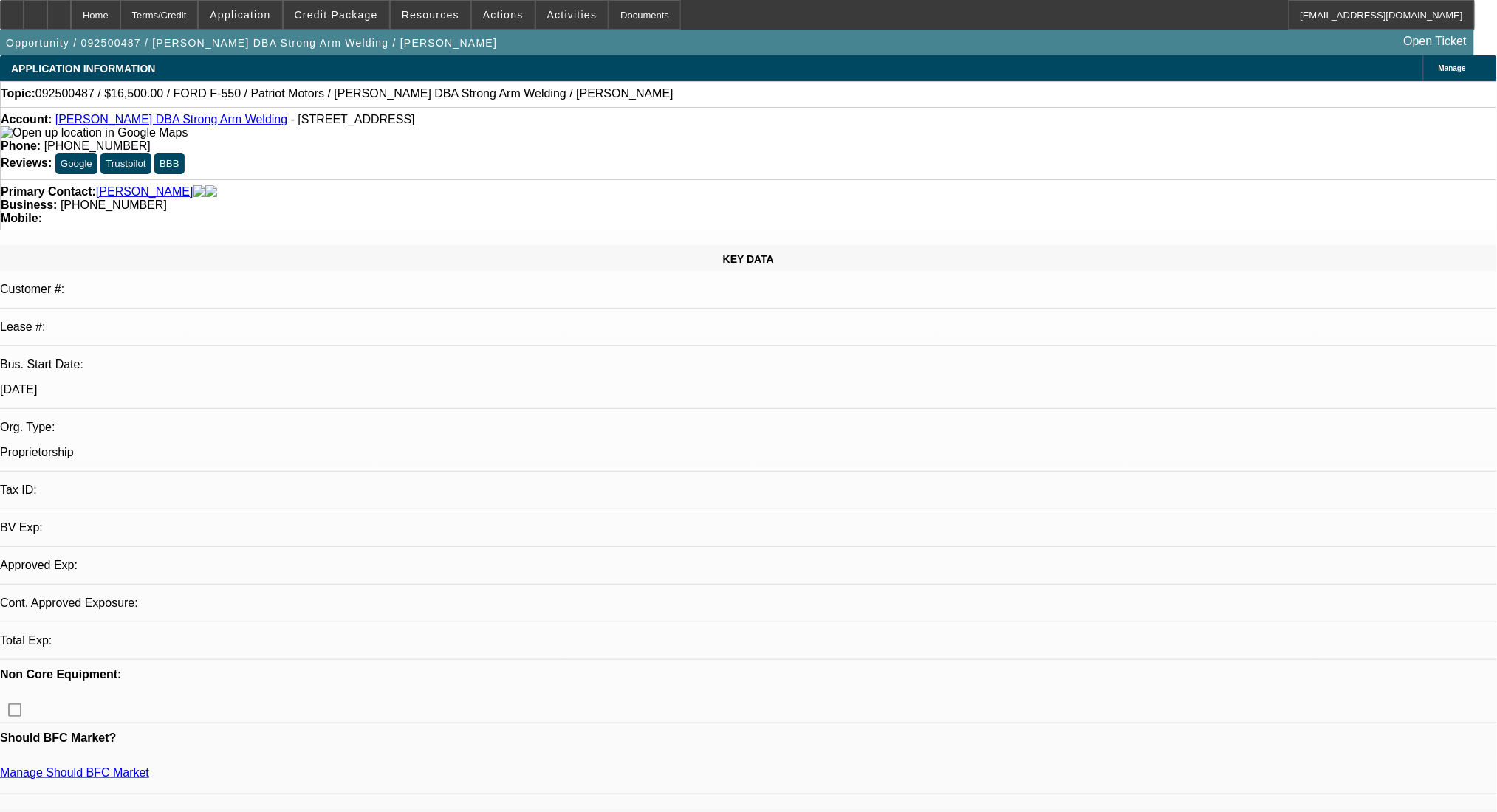
select select "0"
select select "2"
select select "0.1"
select select "1"
select select "2"
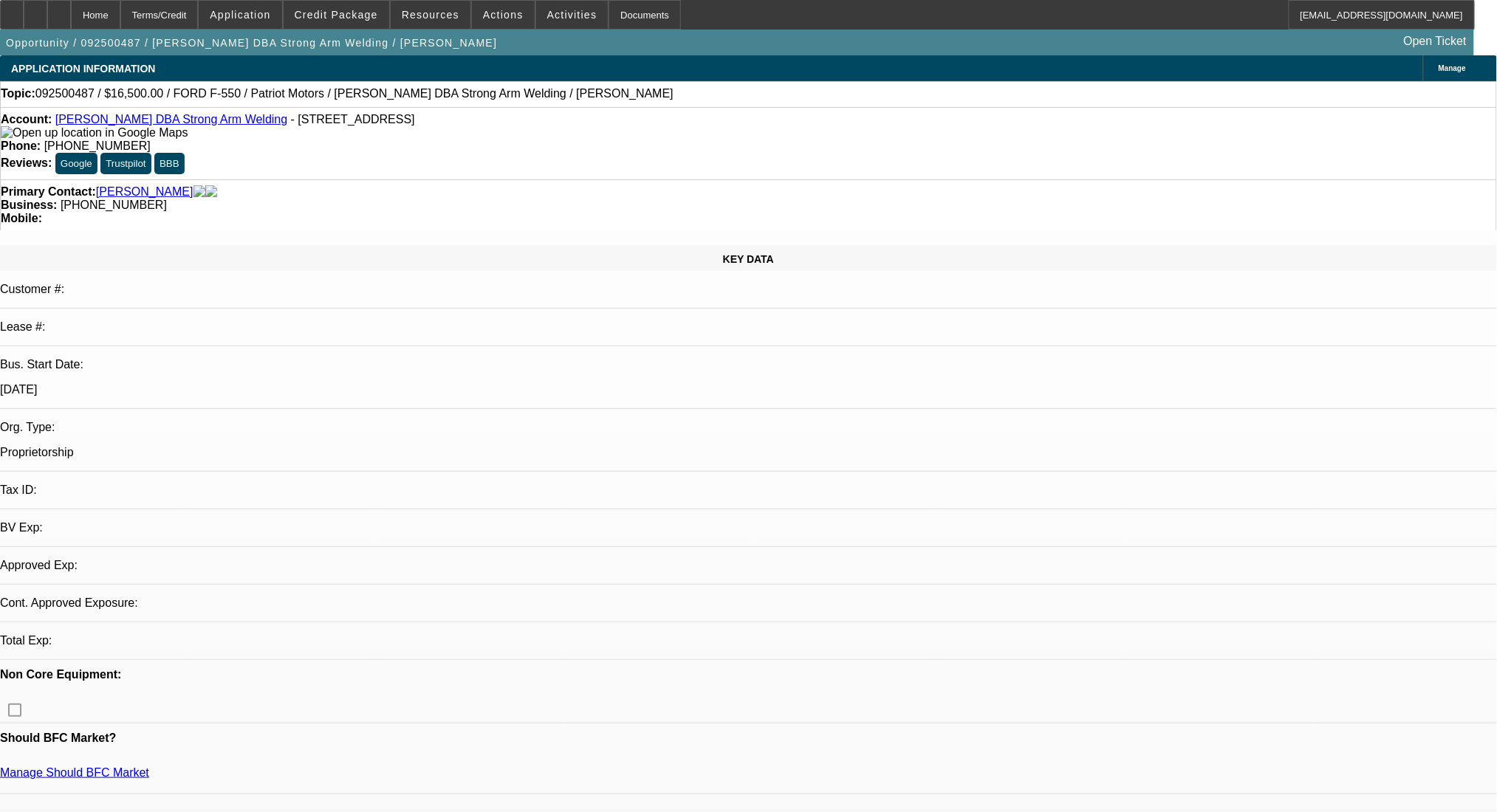
select select "4"
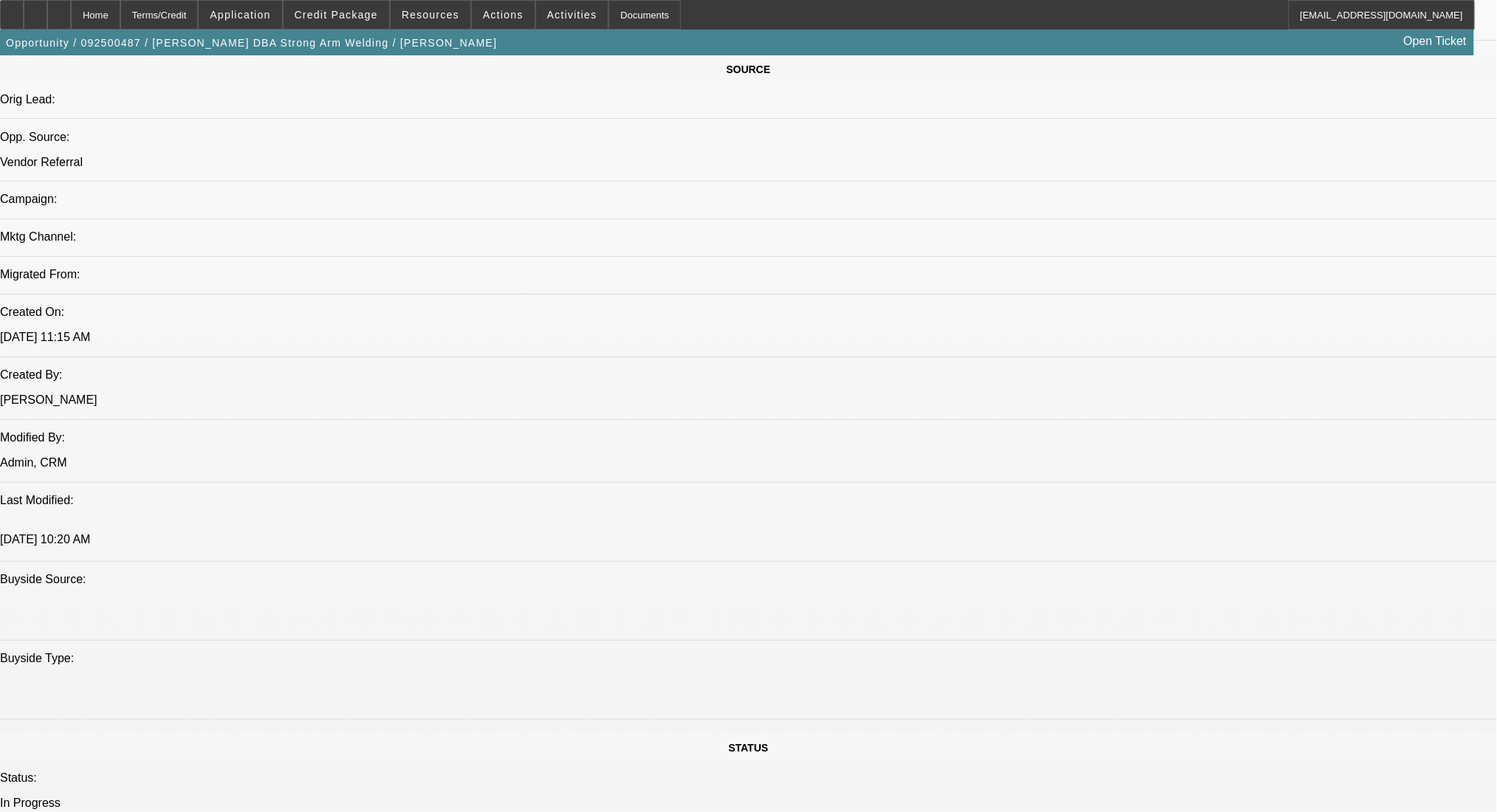
scroll to position [984, 0]
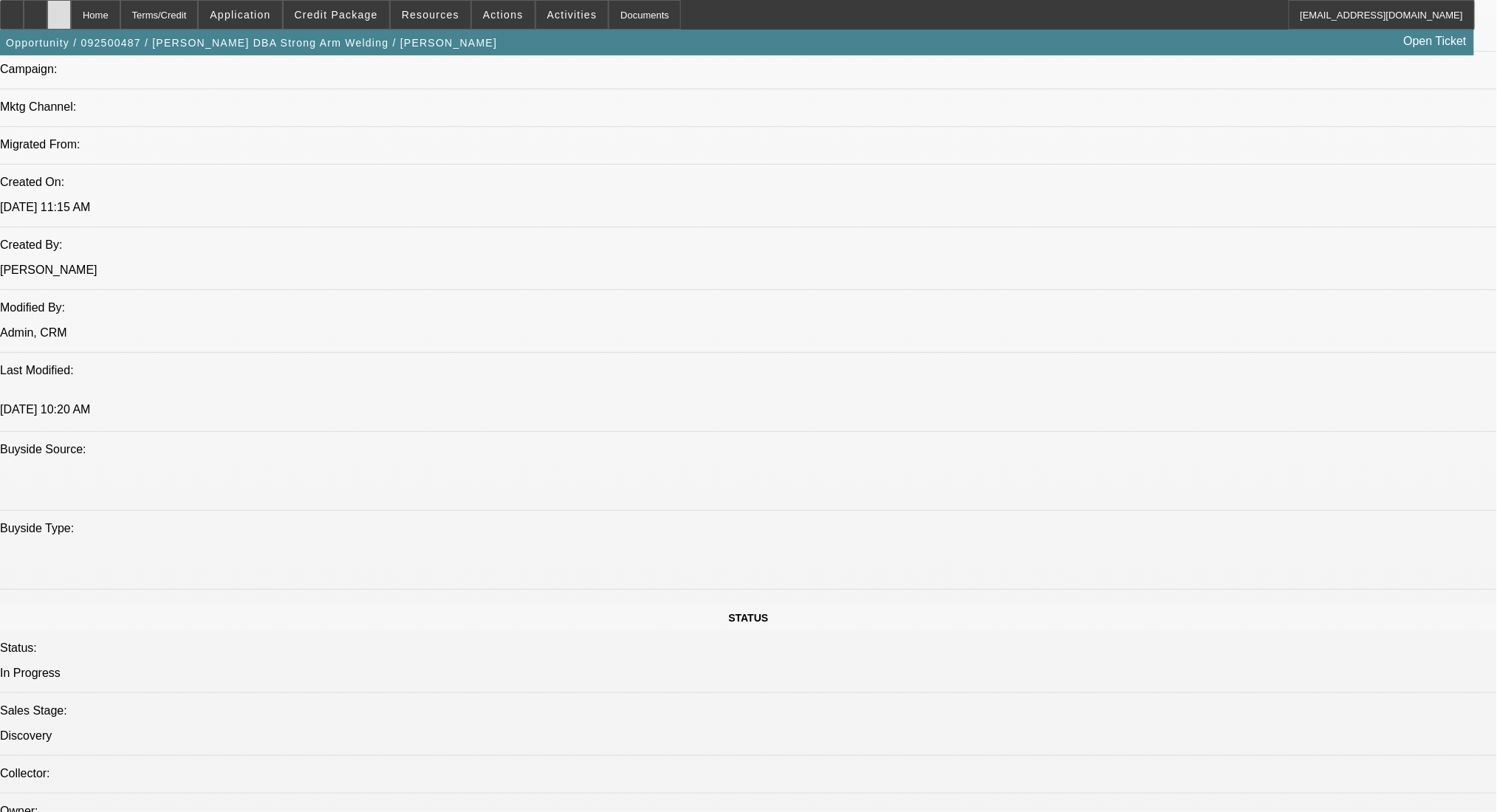
click at [59, 10] on icon at bounding box center [59, 10] width 0 height 0
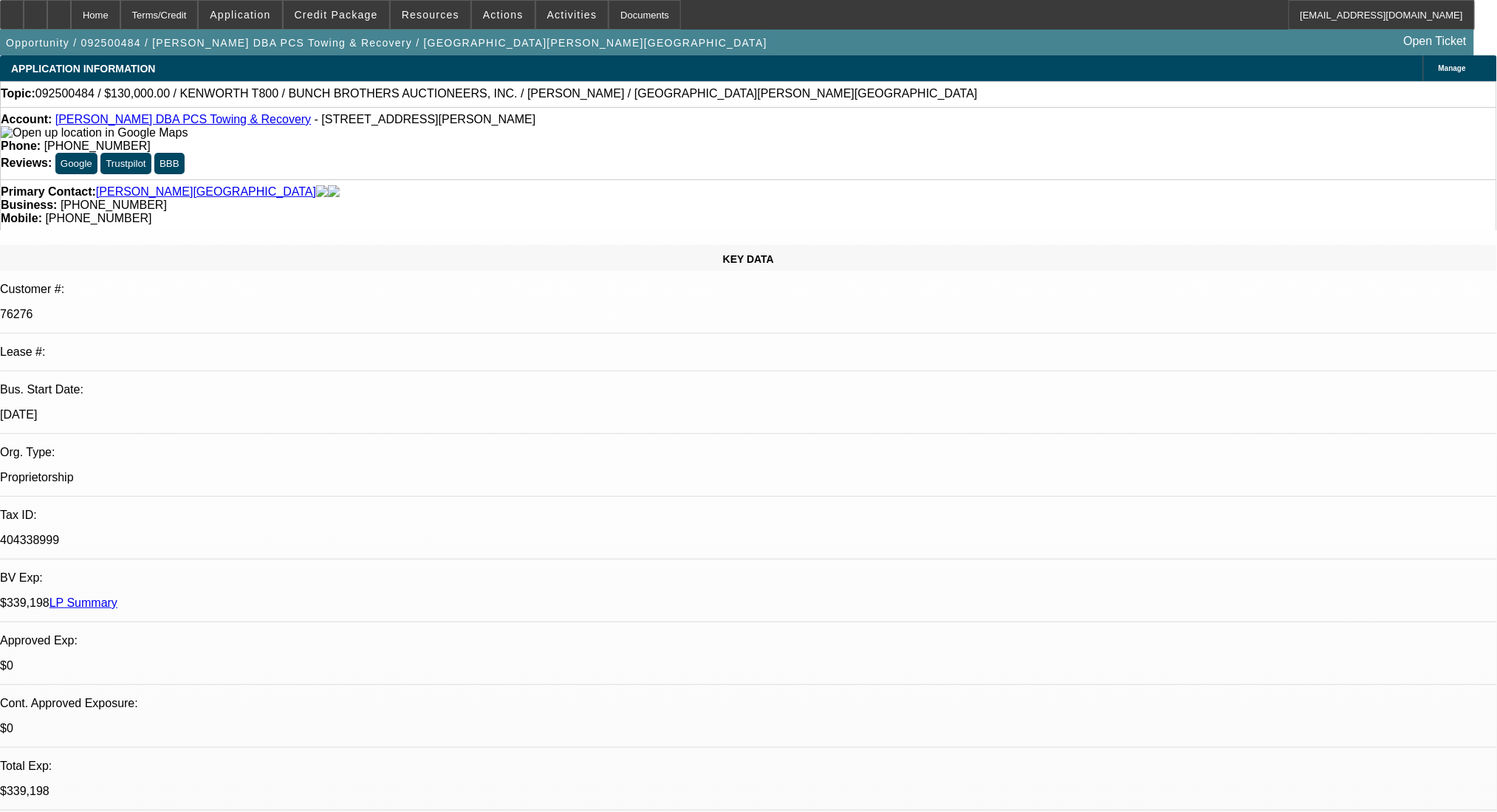
select select "0"
select select "2"
select select "0.1"
select select "4"
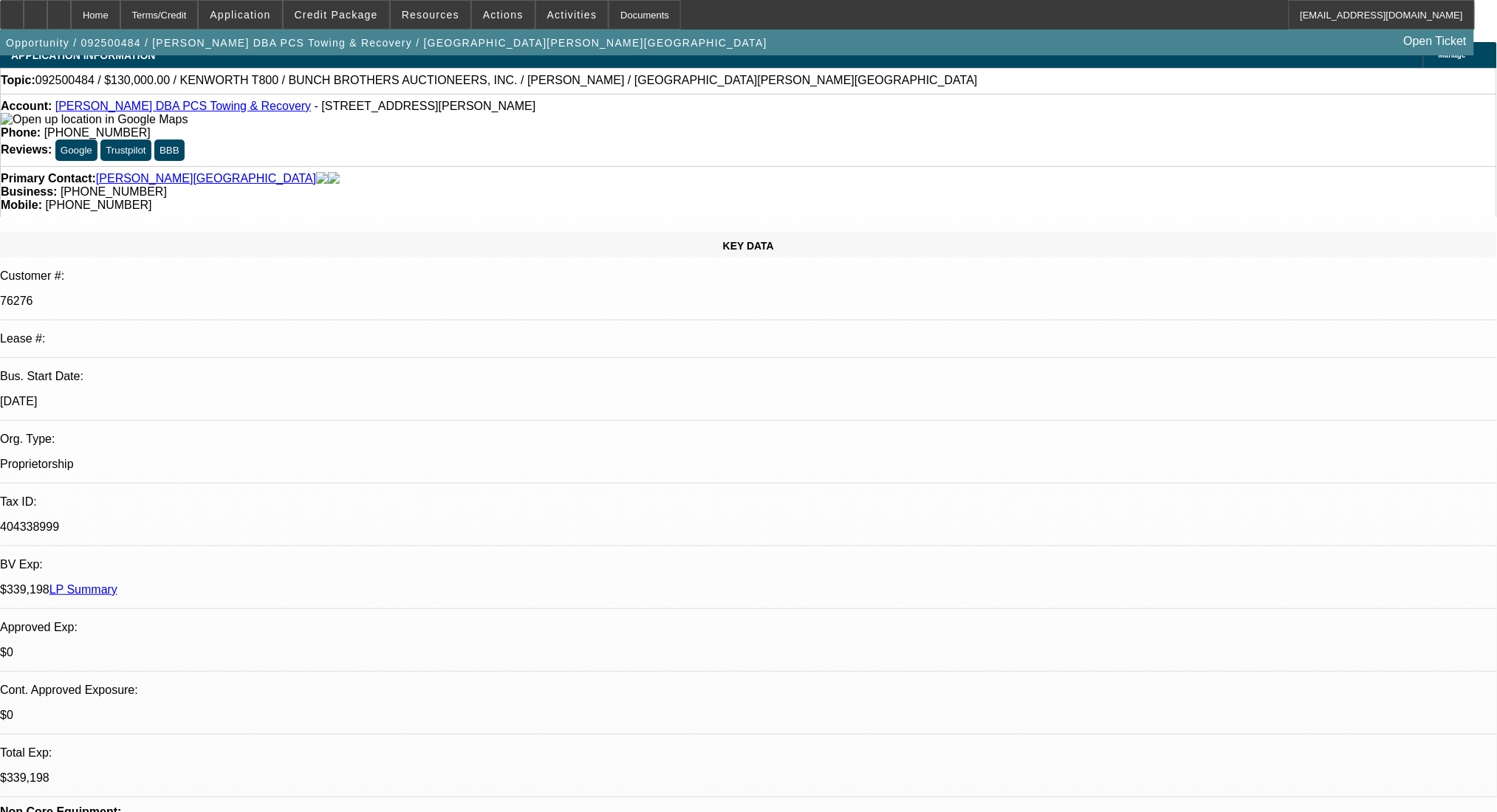
scroll to position [196, 0]
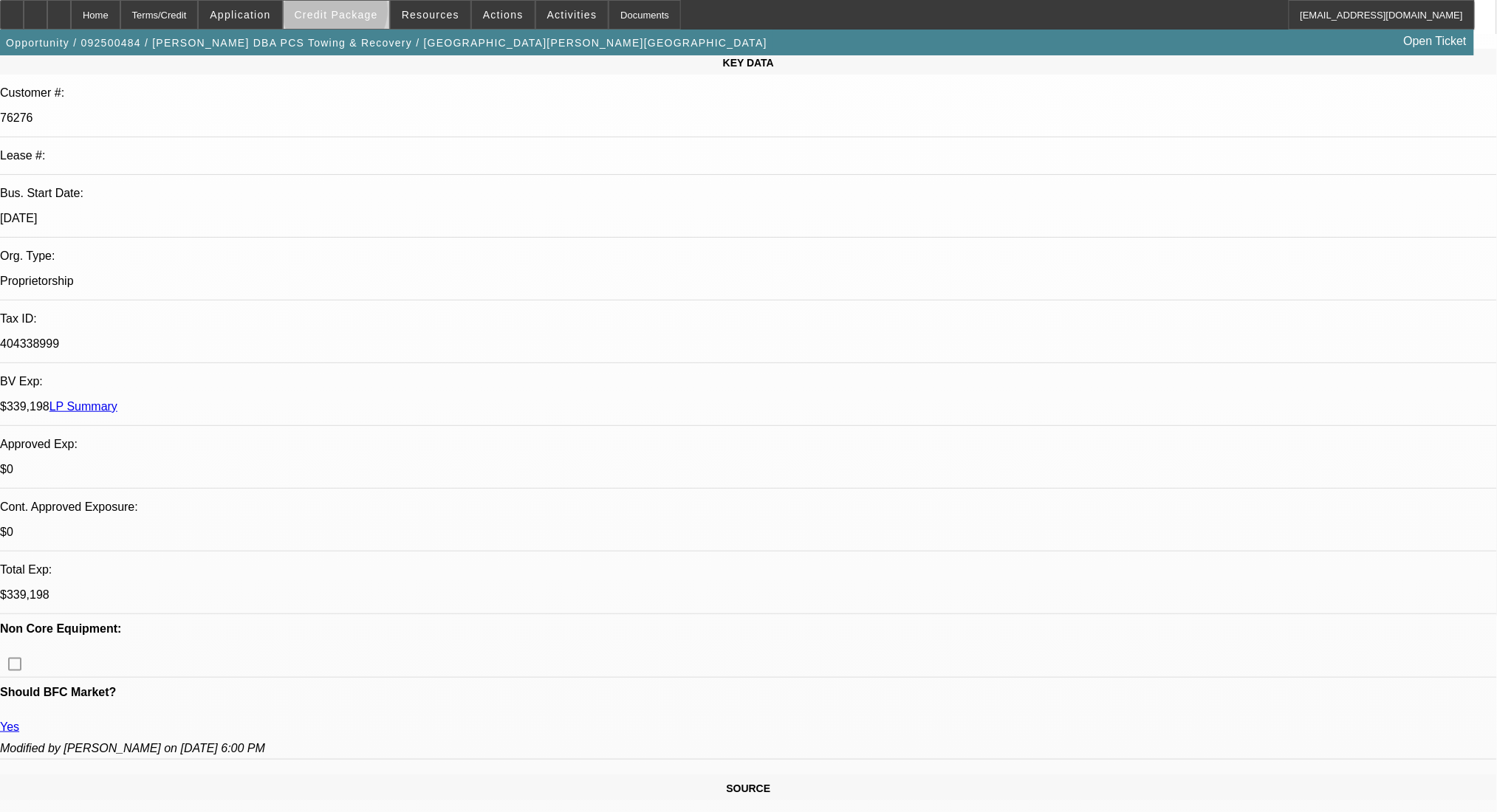
click at [359, 13] on span "Credit Package" at bounding box center [336, 15] width 83 height 12
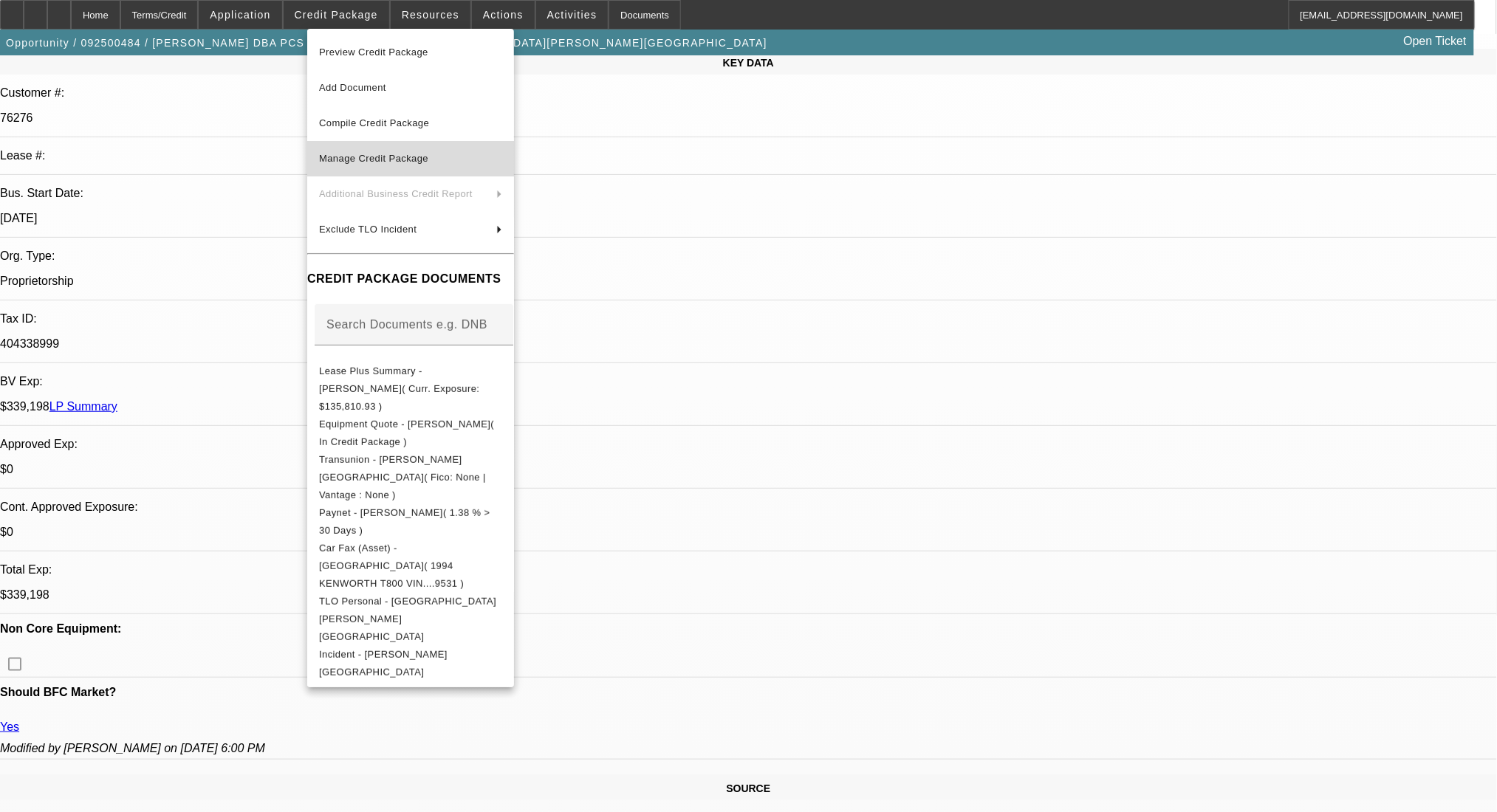
click at [375, 155] on span "Manage Credit Package" at bounding box center [374, 157] width 109 height 11
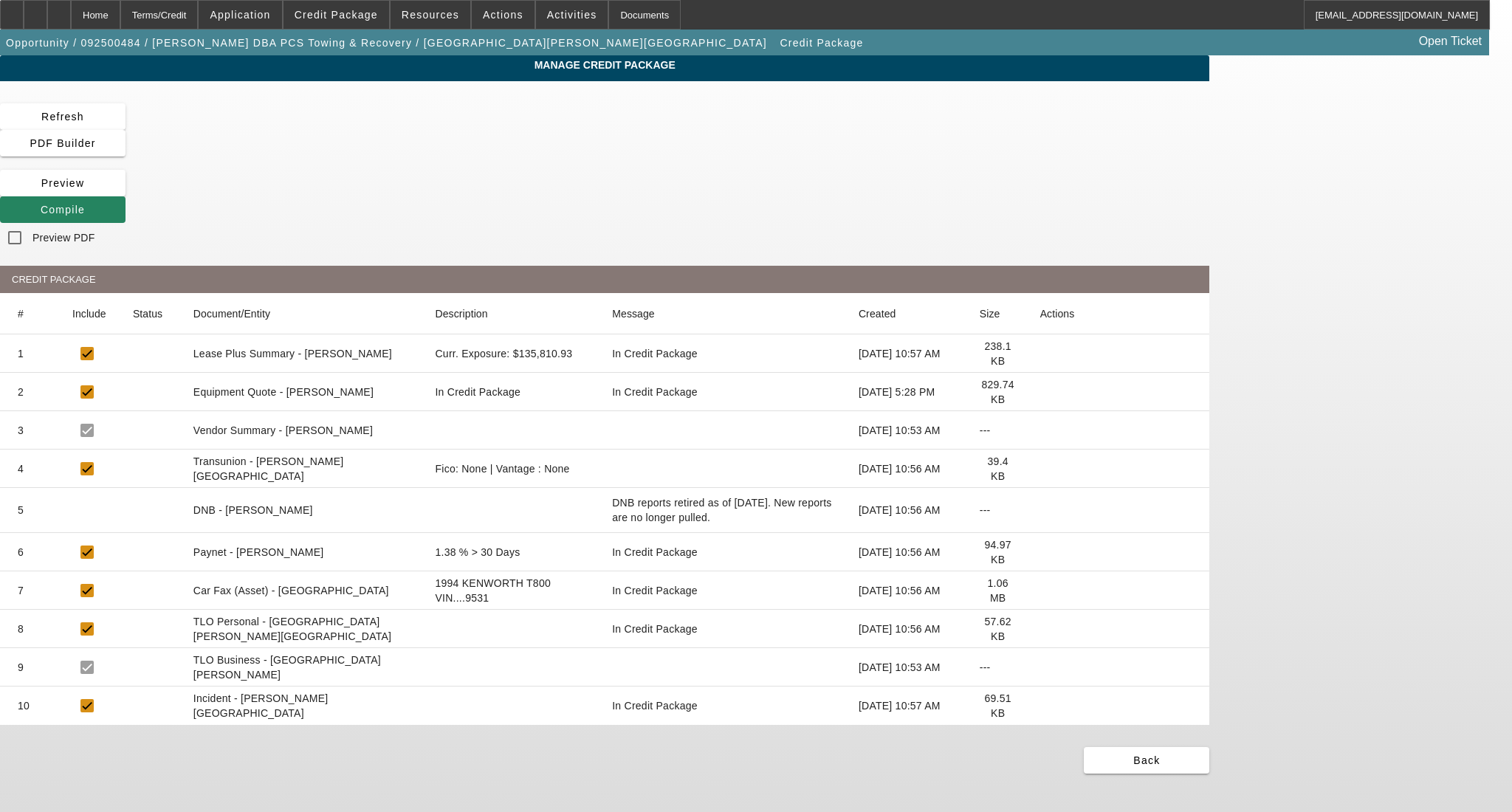
click at [1040, 468] on icon at bounding box center [1040, 468] width 0 height 0
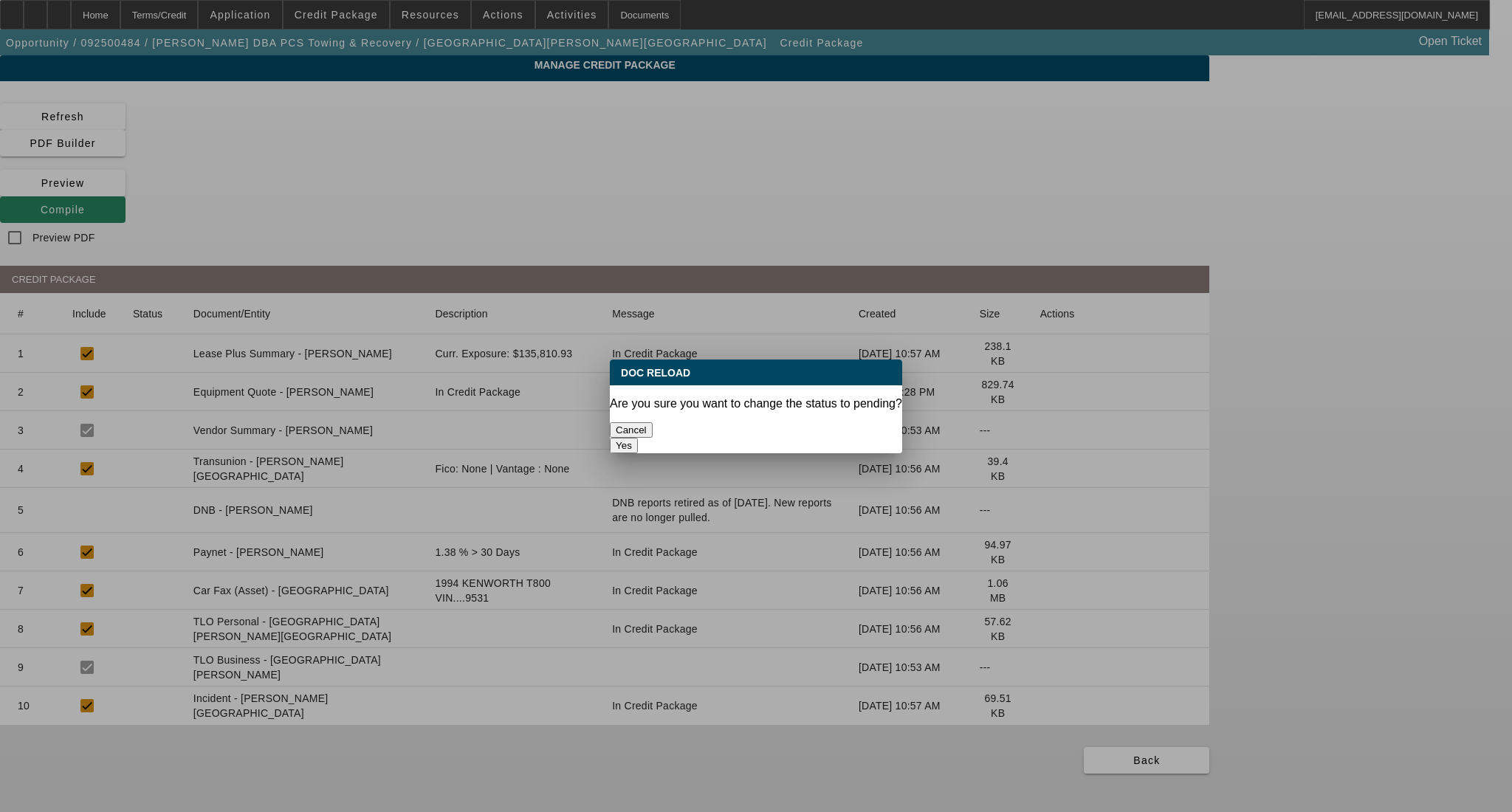
click at [638, 438] on button "Yes" at bounding box center [624, 446] width 28 height 16
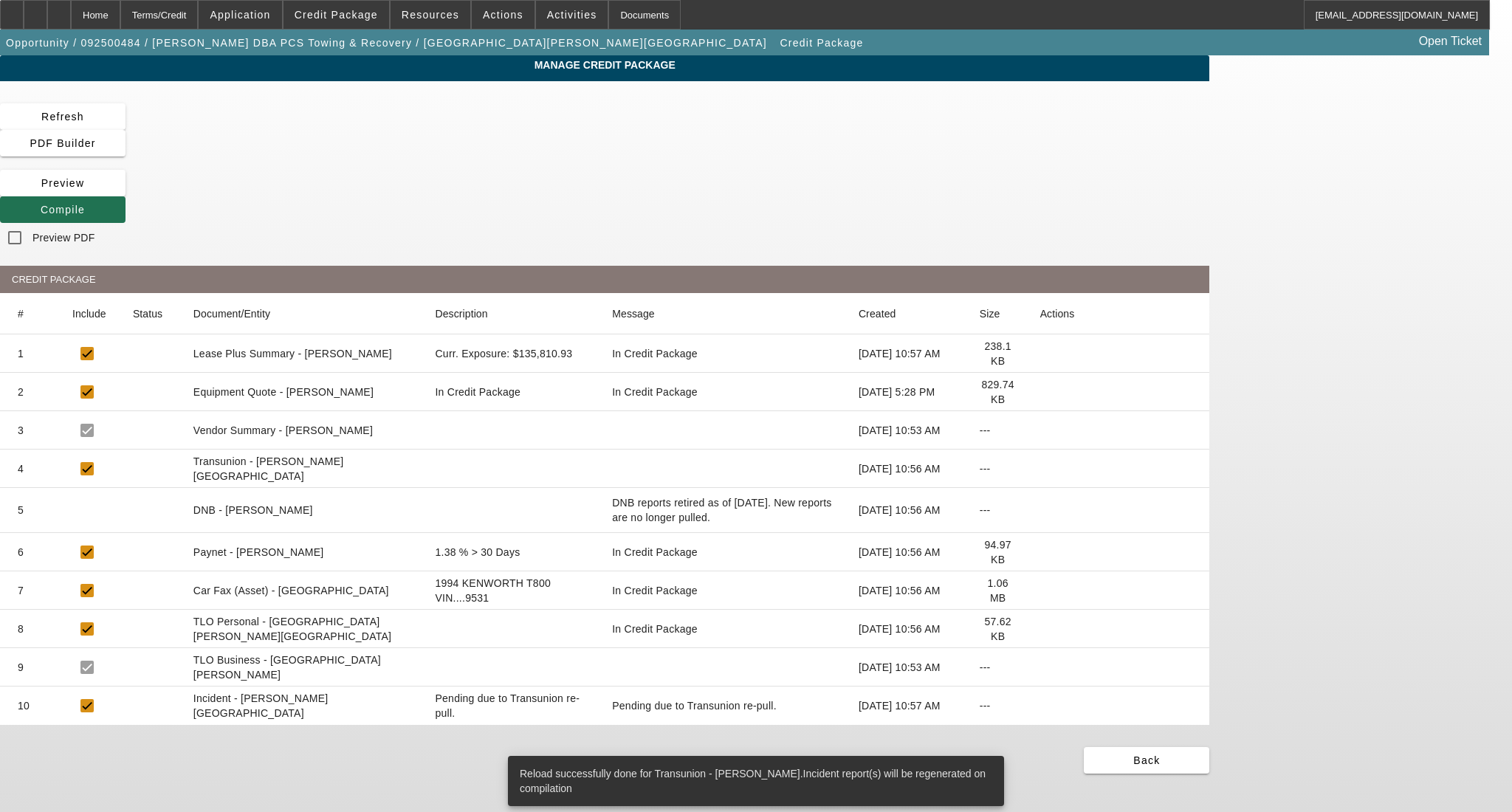
click at [85, 204] on span "Compile" at bounding box center [62, 210] width 45 height 12
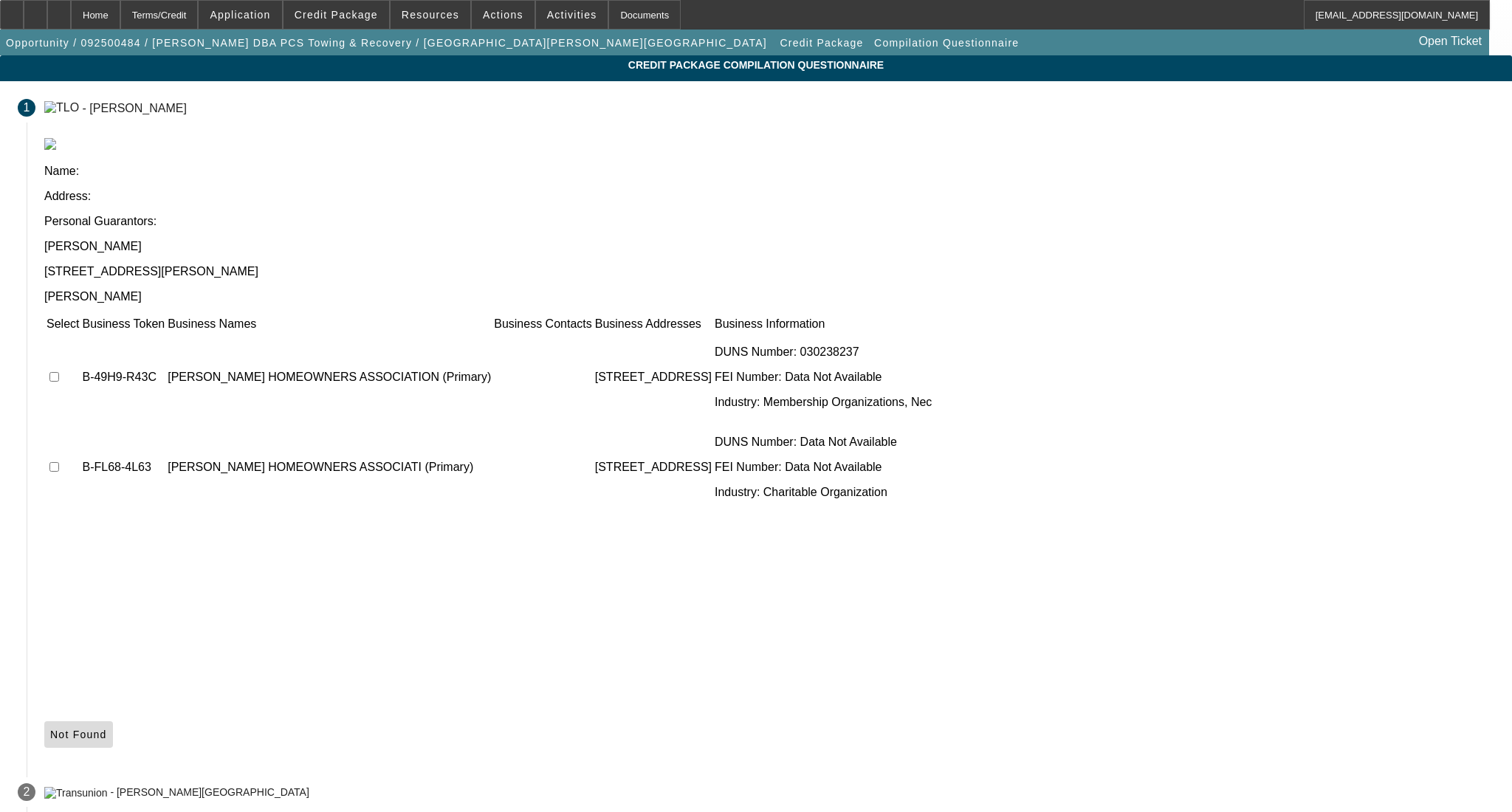
click at [113, 717] on span at bounding box center [78, 735] width 68 height 36
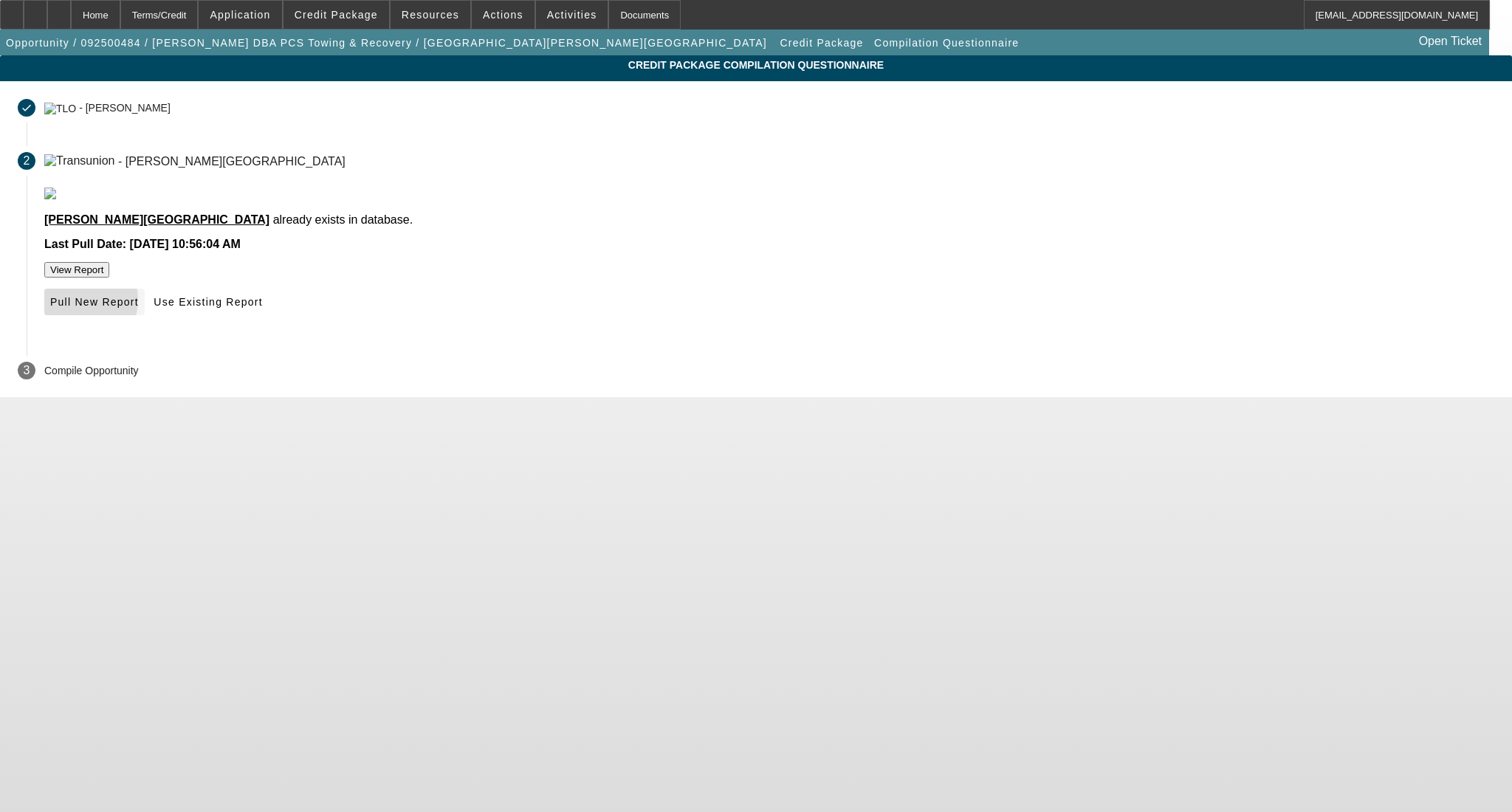
click at [139, 308] on span "Pull New Report" at bounding box center [94, 302] width 88 height 12
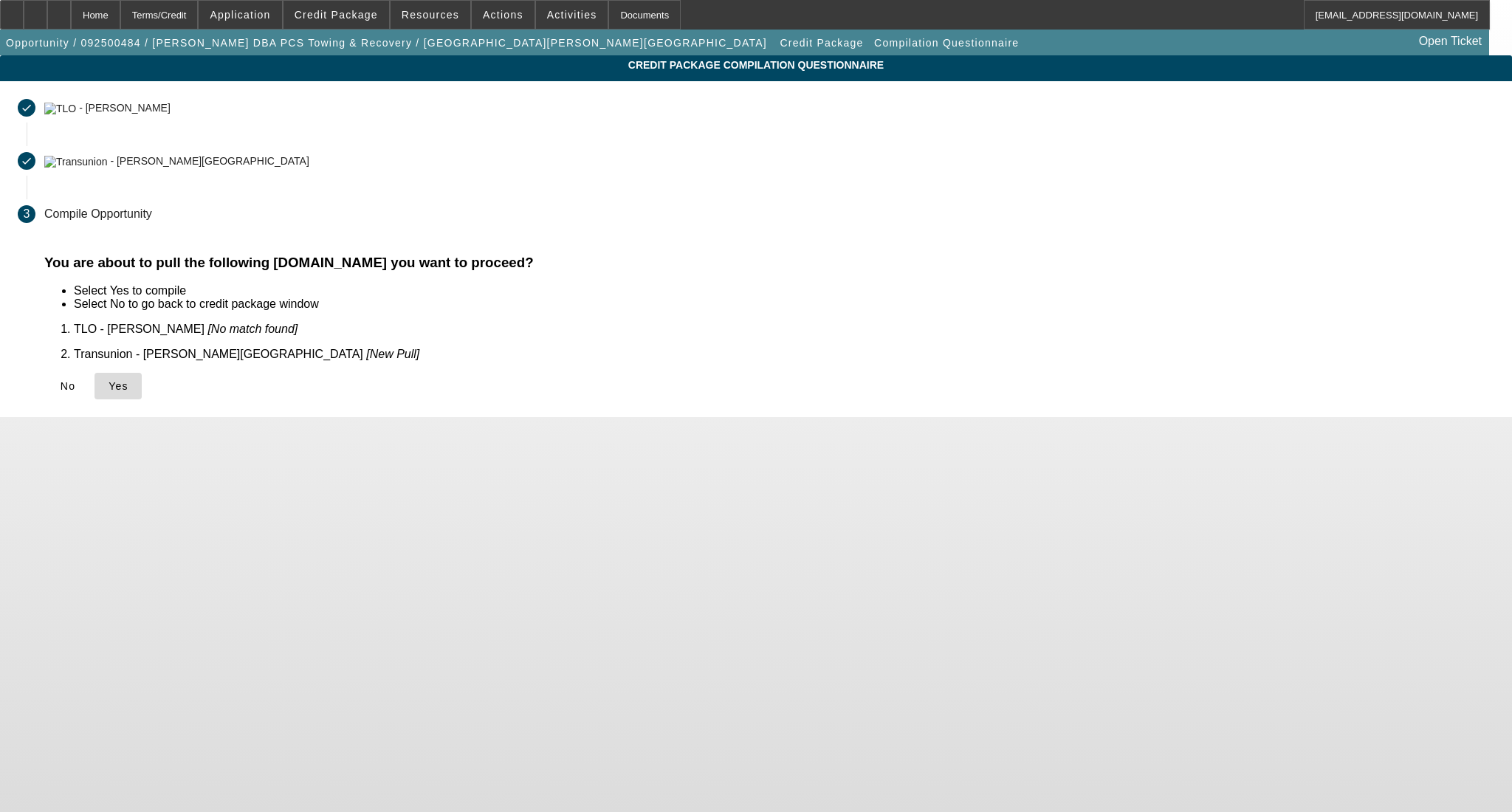
click at [142, 387] on span at bounding box center [118, 386] width 48 height 36
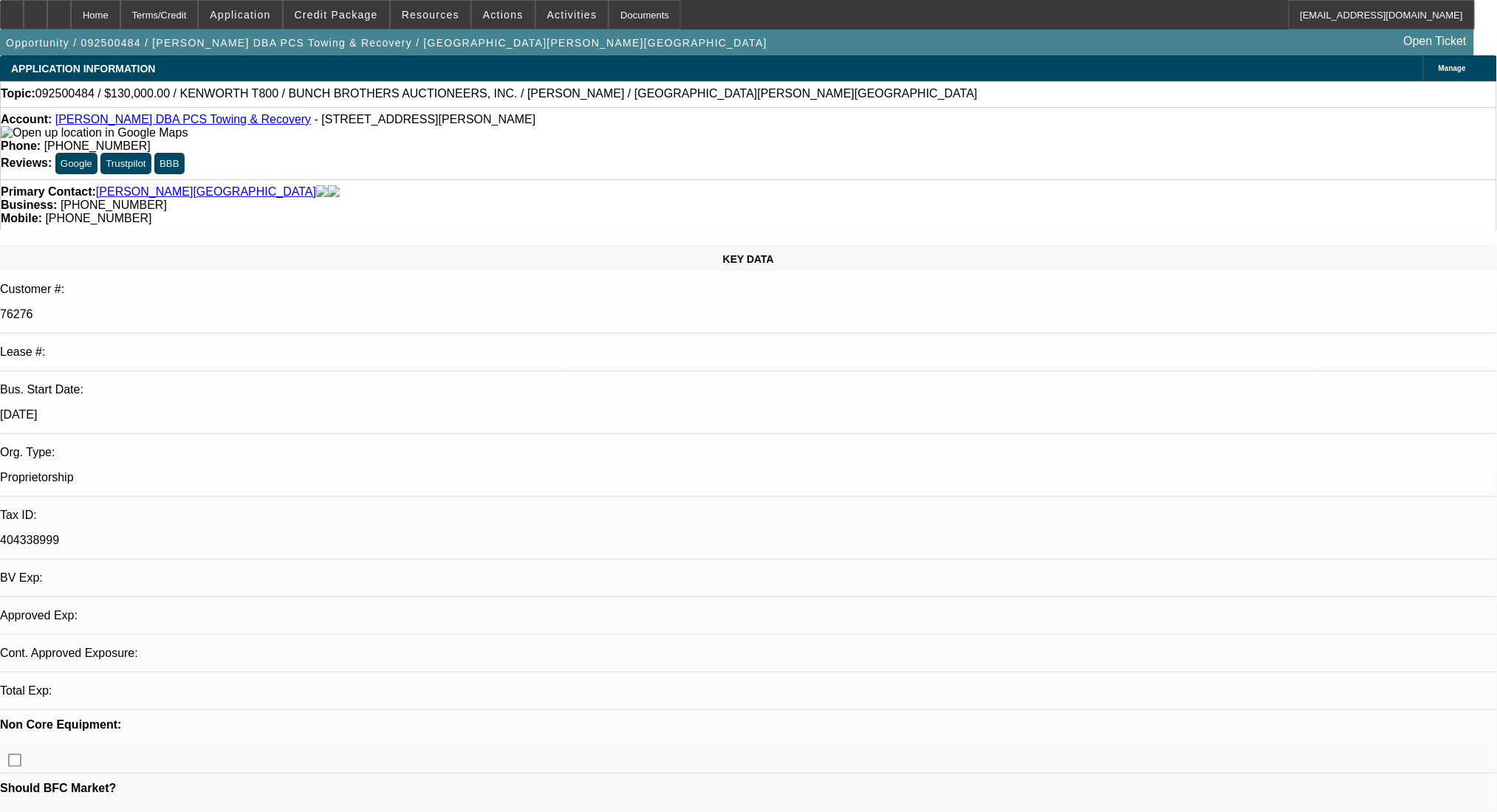
select select "0"
select select "2"
select select "0.1"
select select "4"
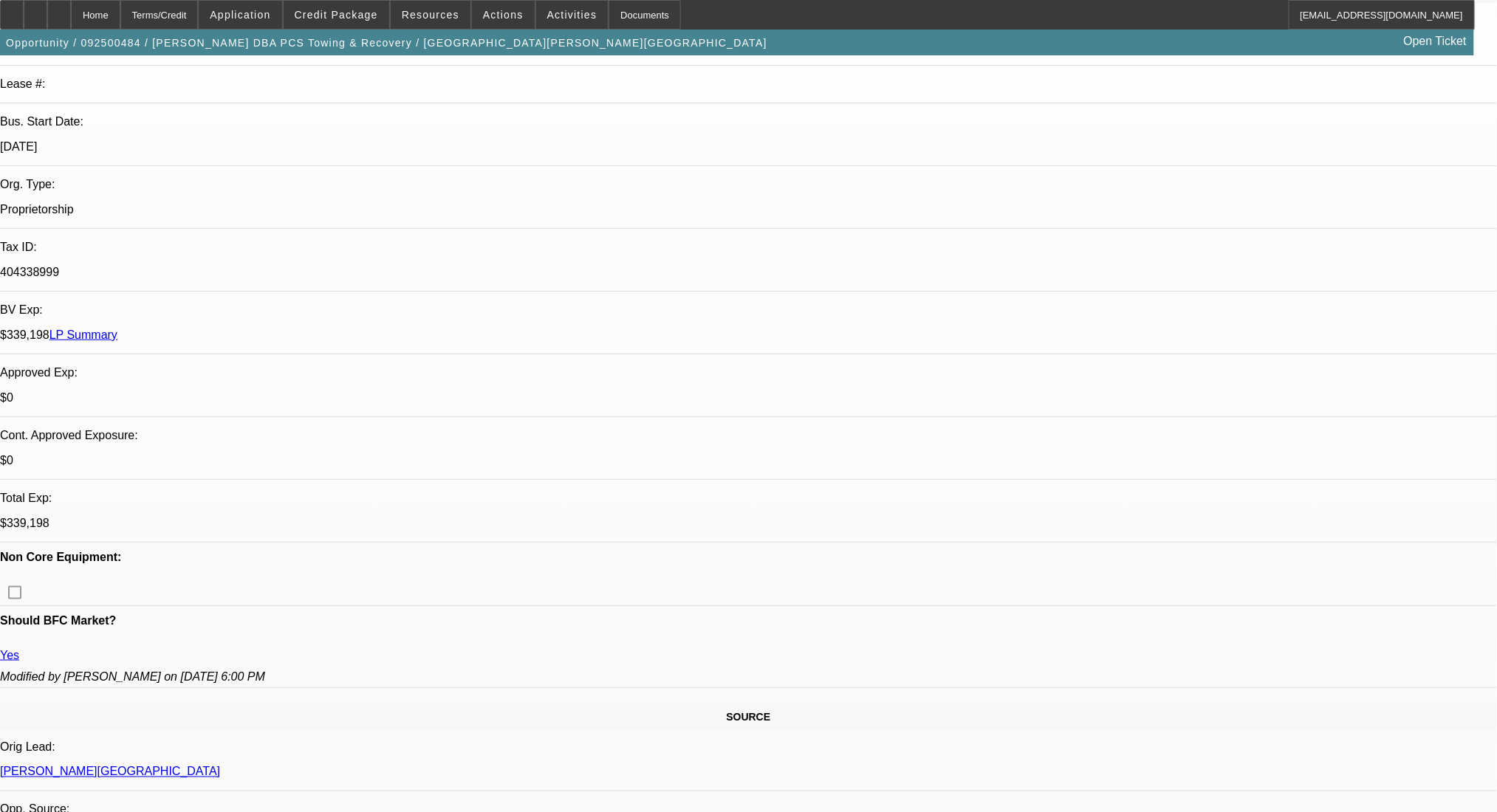
scroll to position [295, 0]
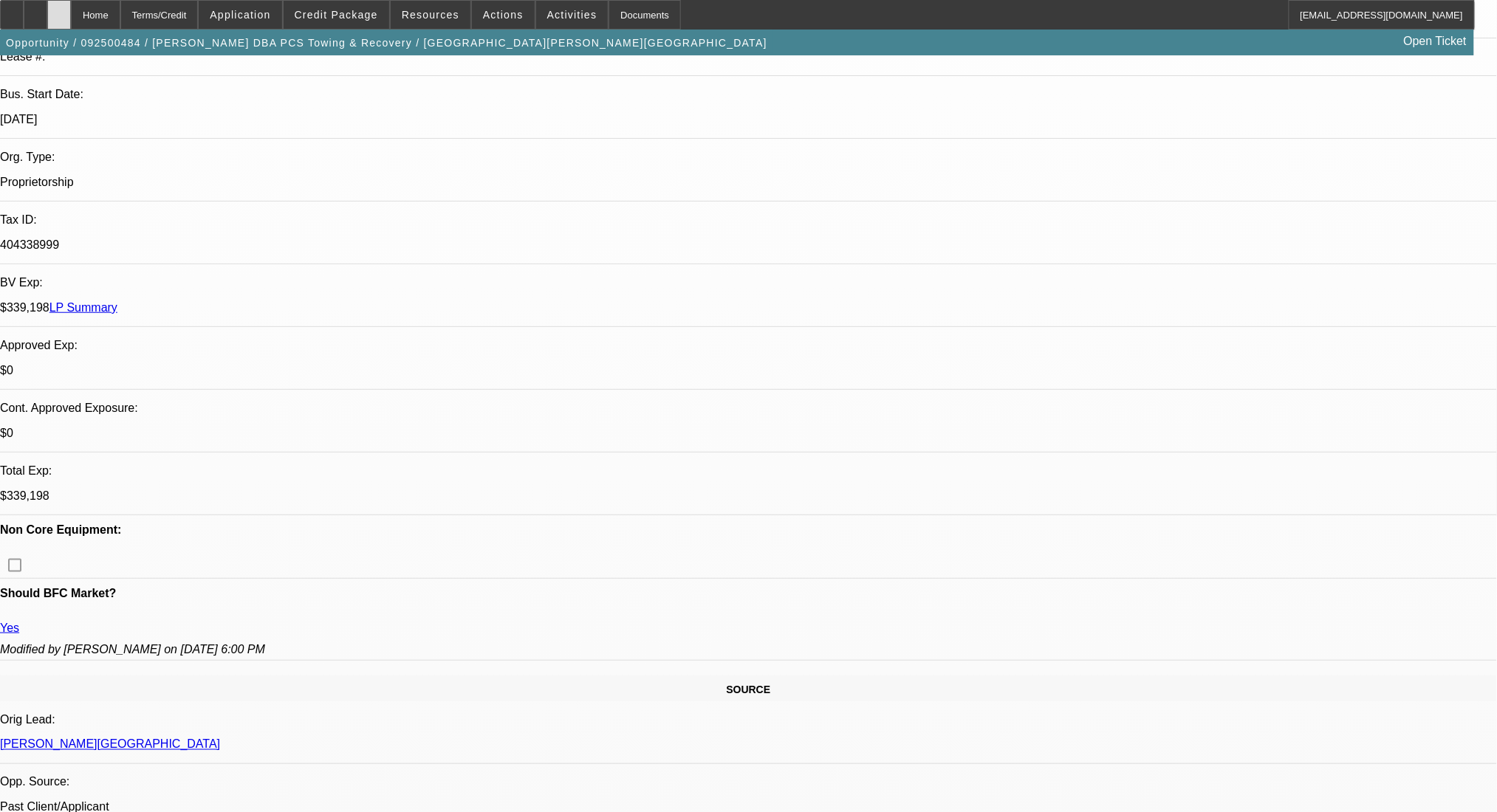
click at [71, 4] on div at bounding box center [59, 15] width 24 height 30
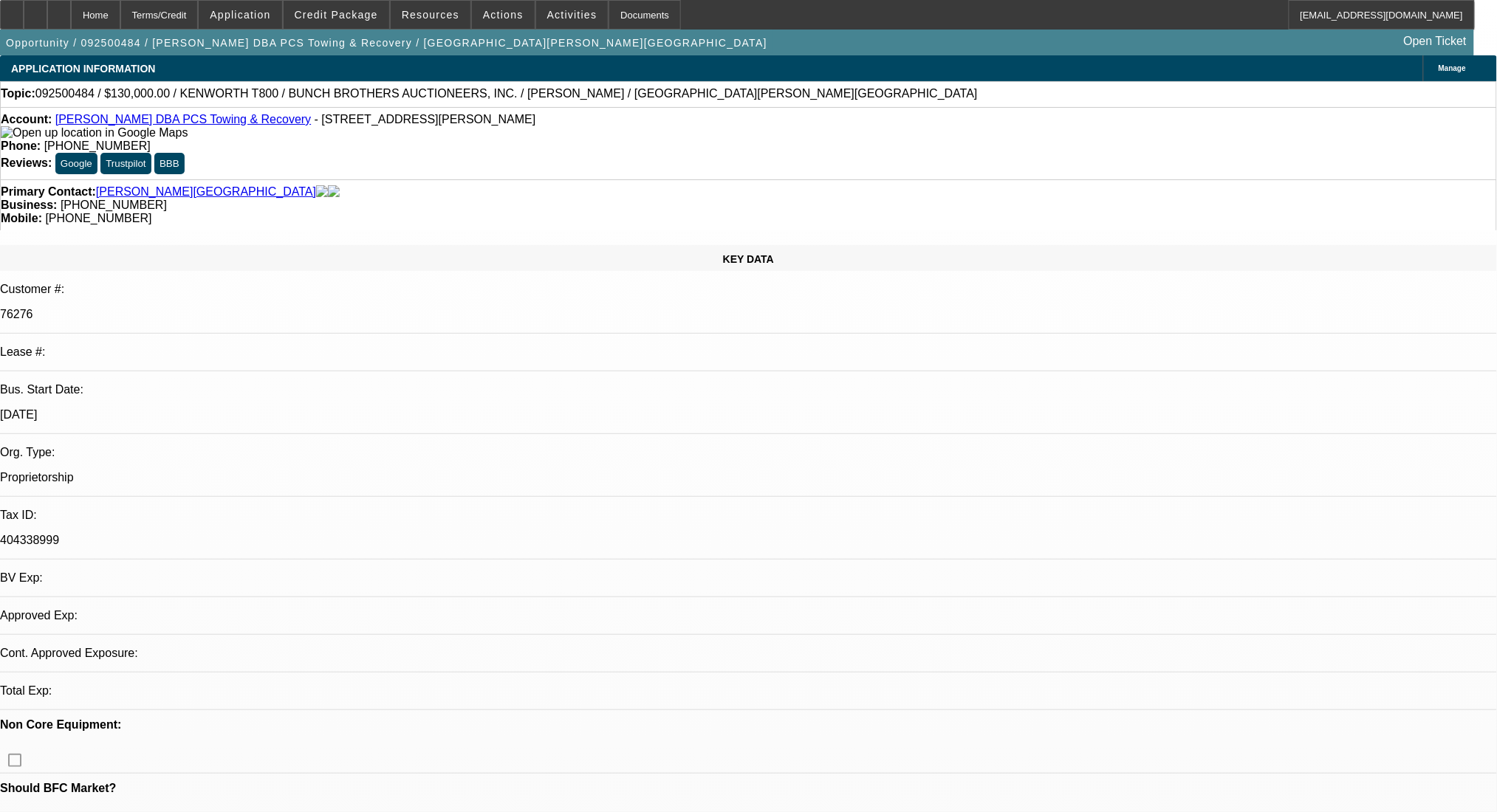
select select "0"
select select "2"
select select "0.1"
select select "4"
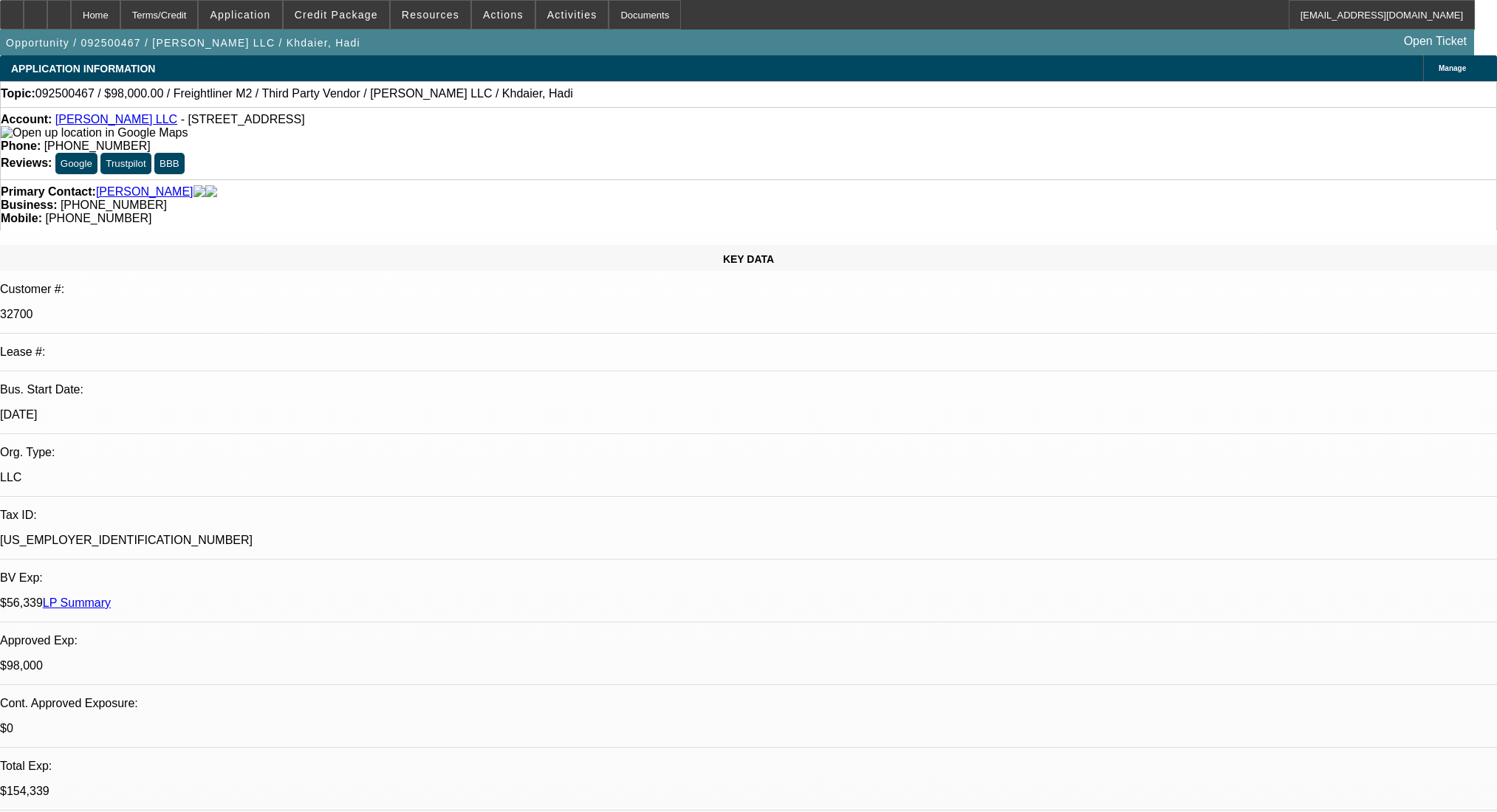
select select "0"
select select "2"
select select "0.1"
select select "4"
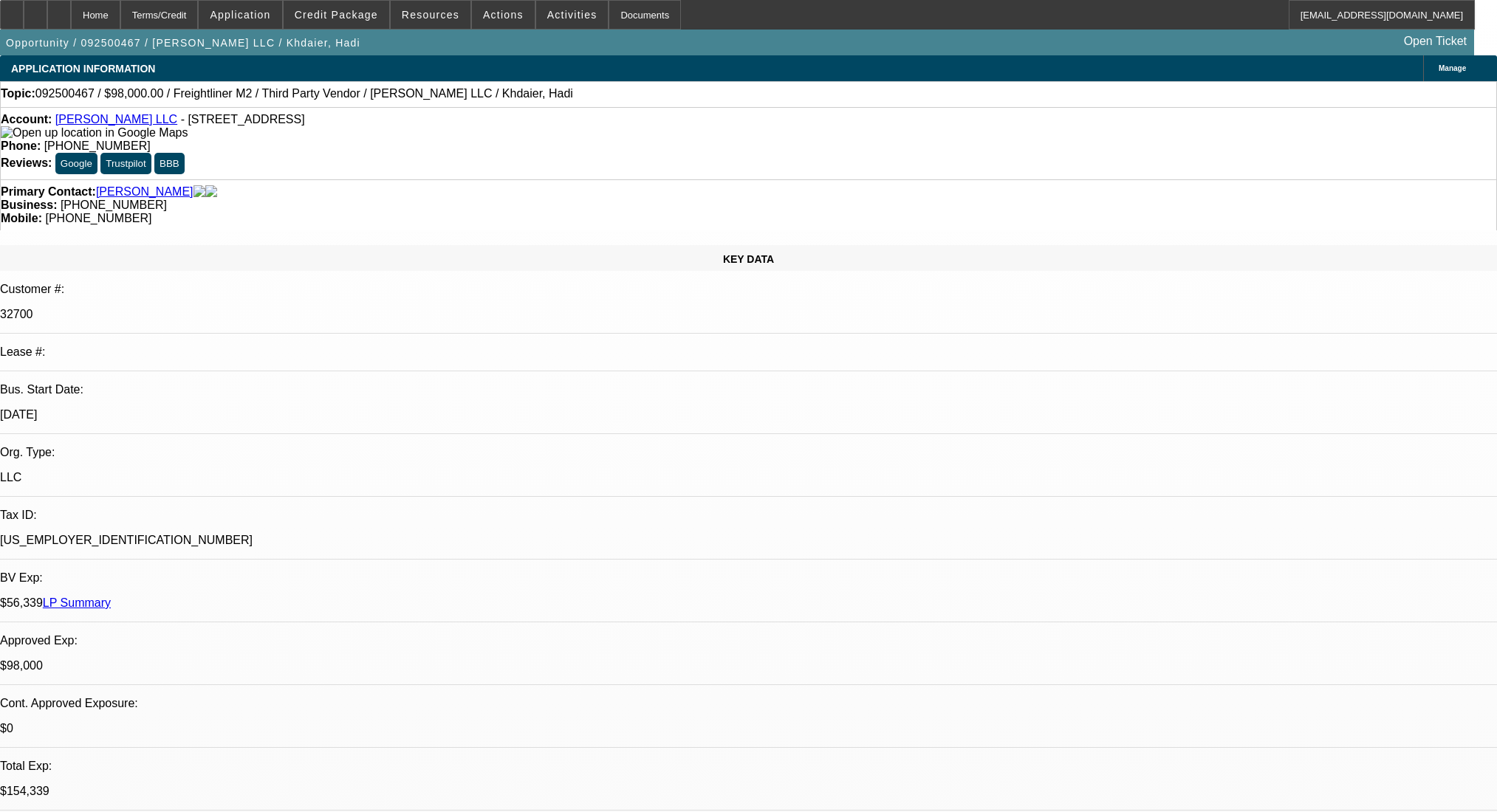
select select "0"
select select "2"
select select "0.1"
select select "4"
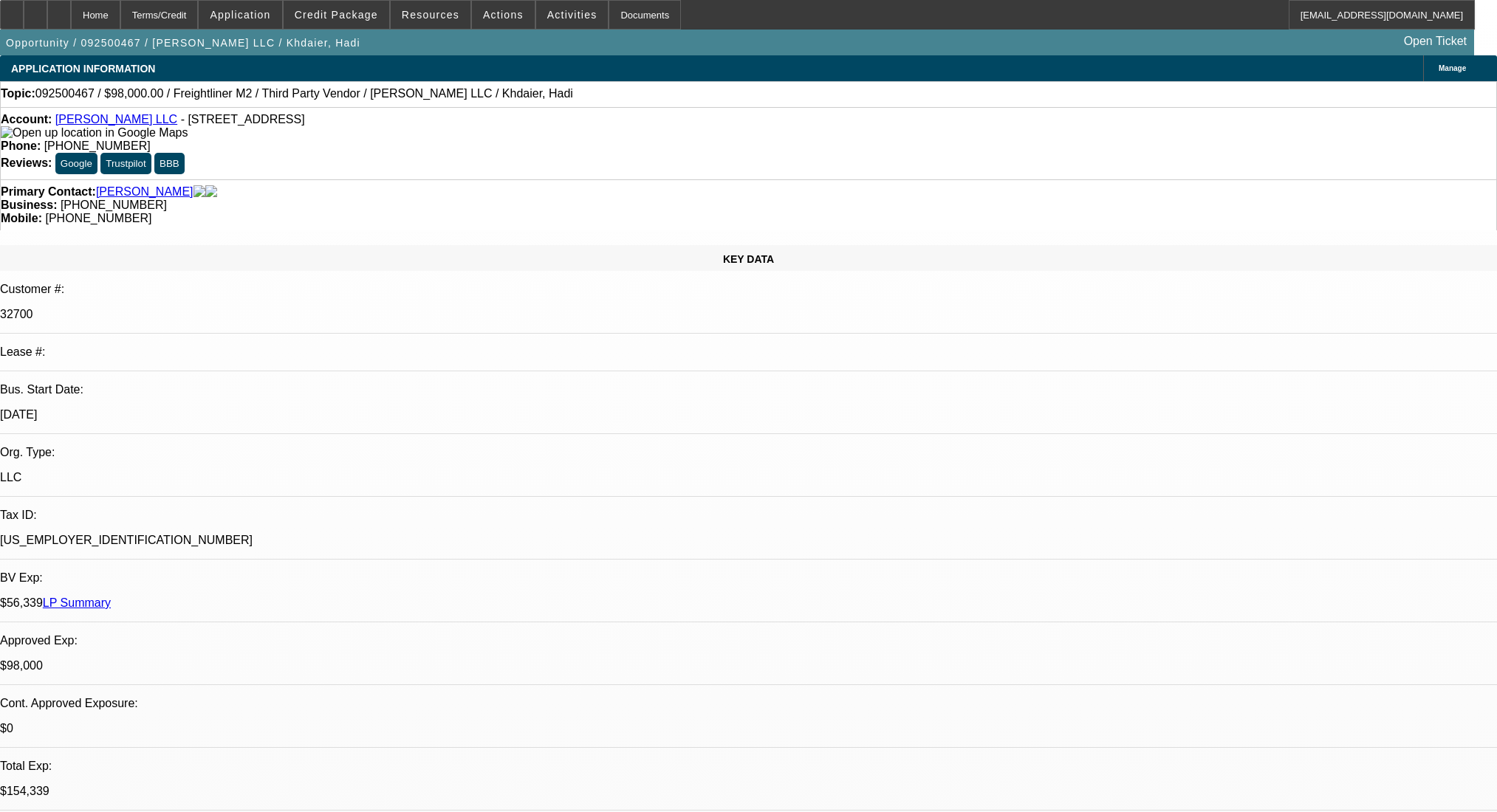
select select "0"
select select "2"
select select "0.1"
select select "4"
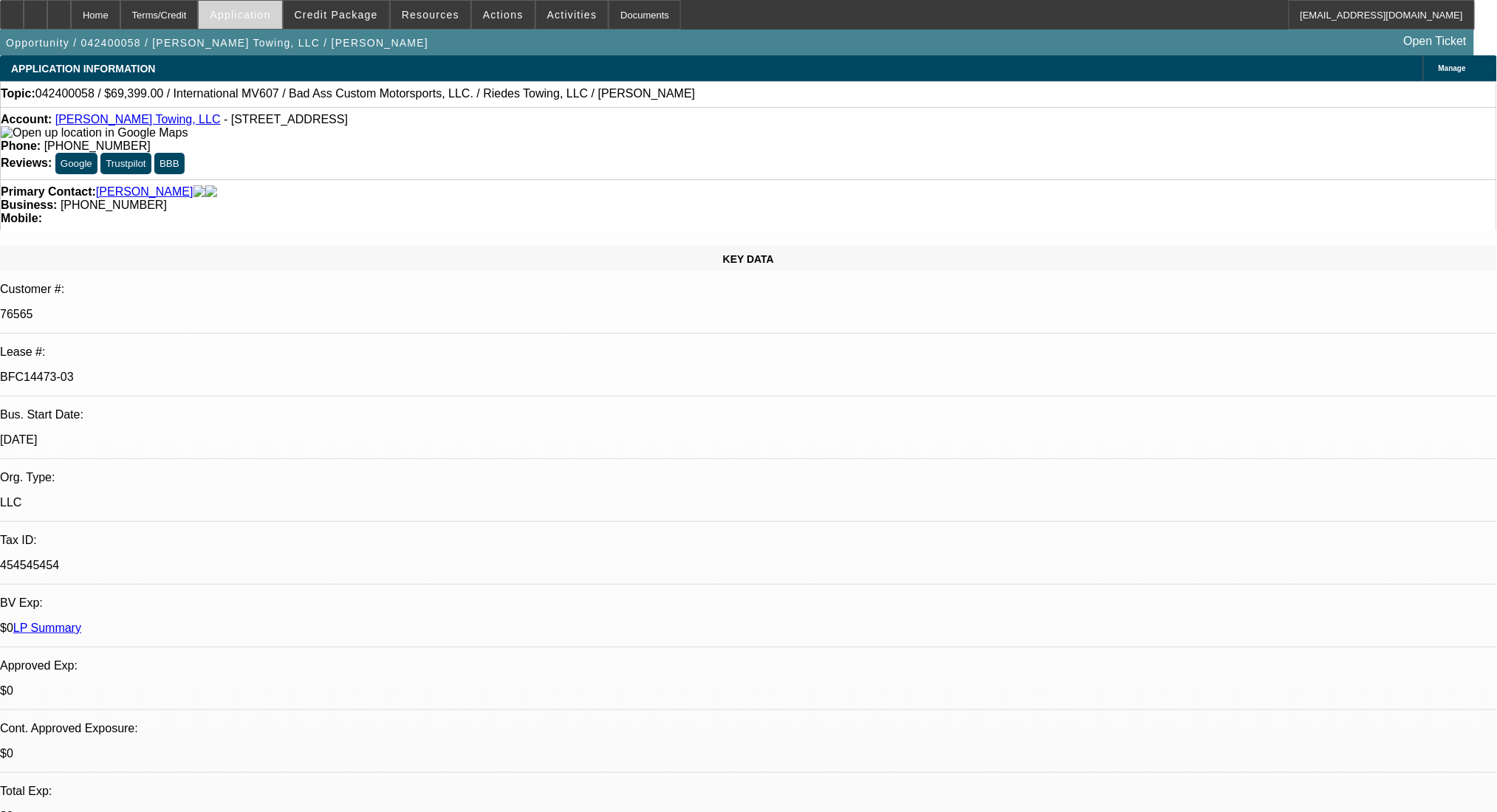
select select "0"
select select "2"
select select "0"
select select "6"
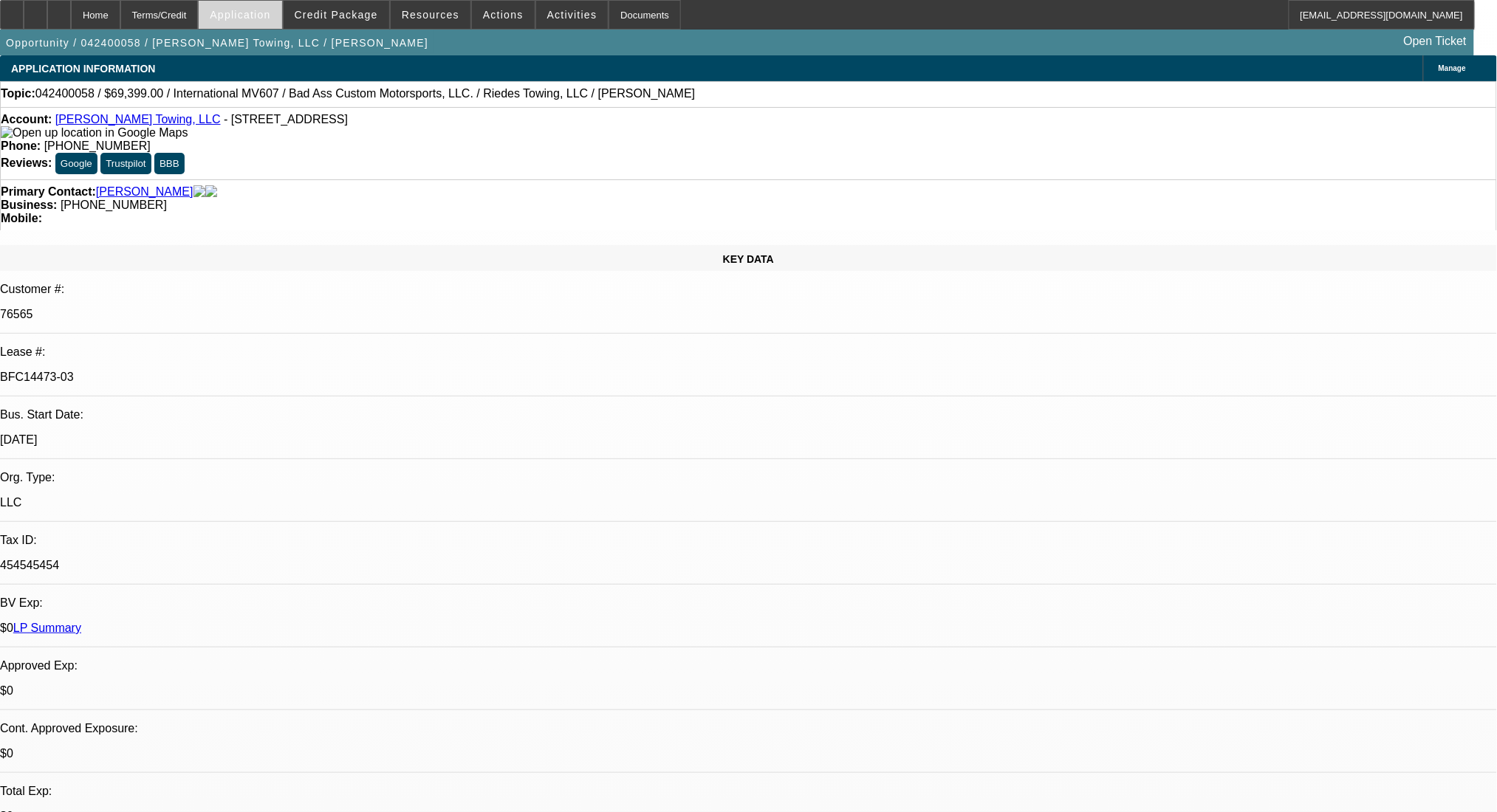
select select "0"
select select "2"
select select "0"
select select "6"
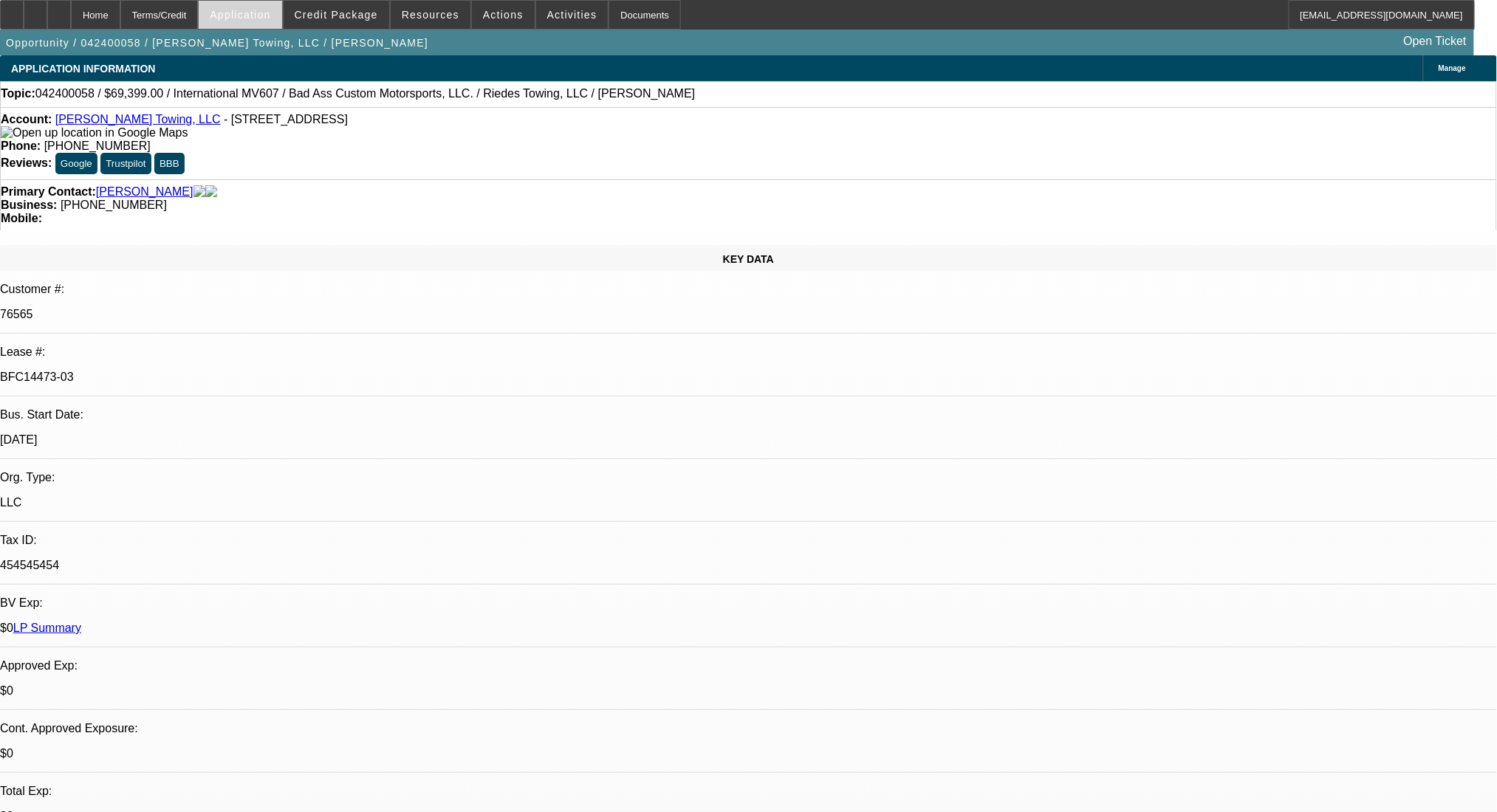
select select "0"
select select "2"
select select "0"
select select "6"
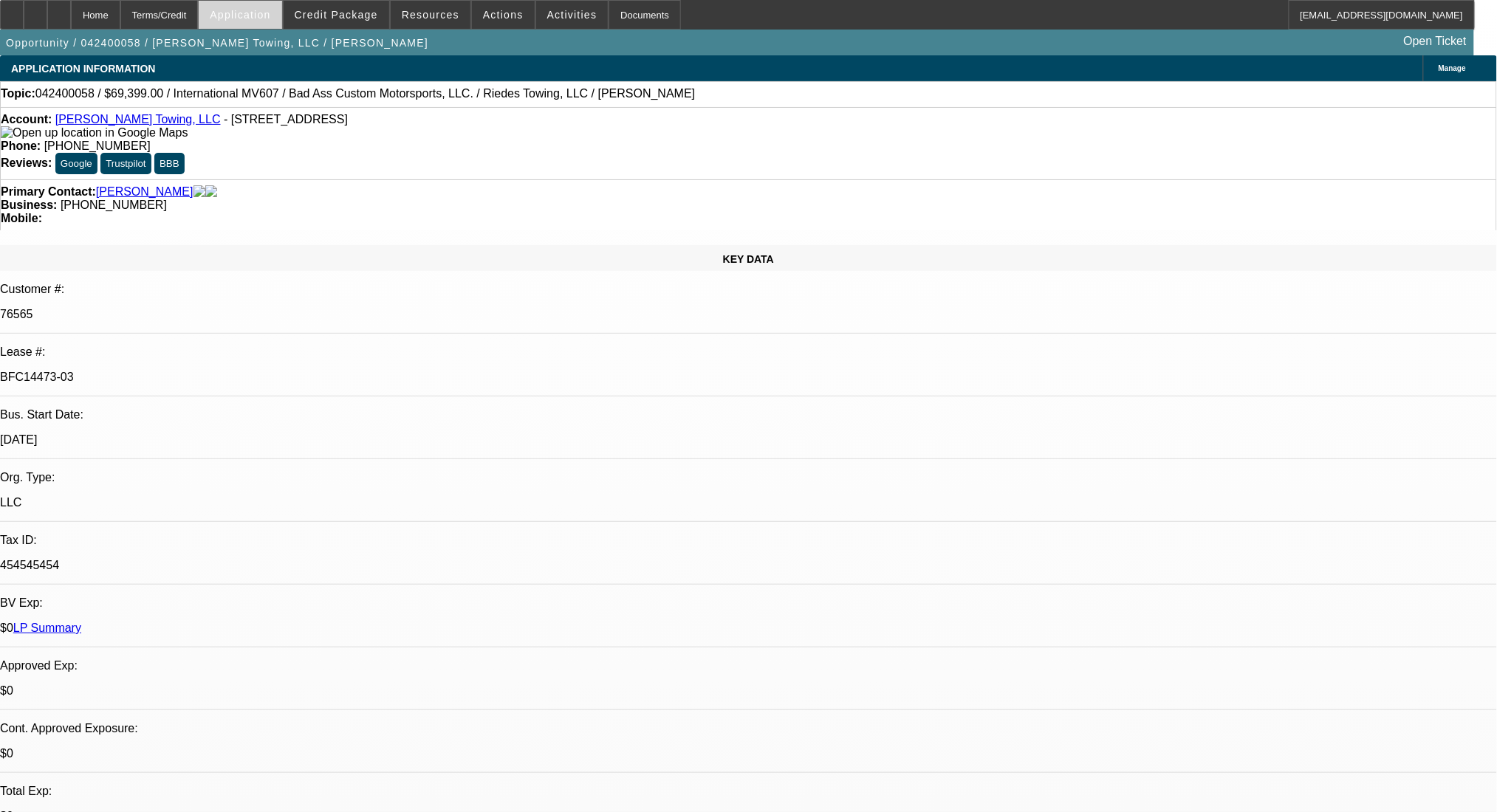
select select "0"
select select "2"
select select "0"
select select "6"
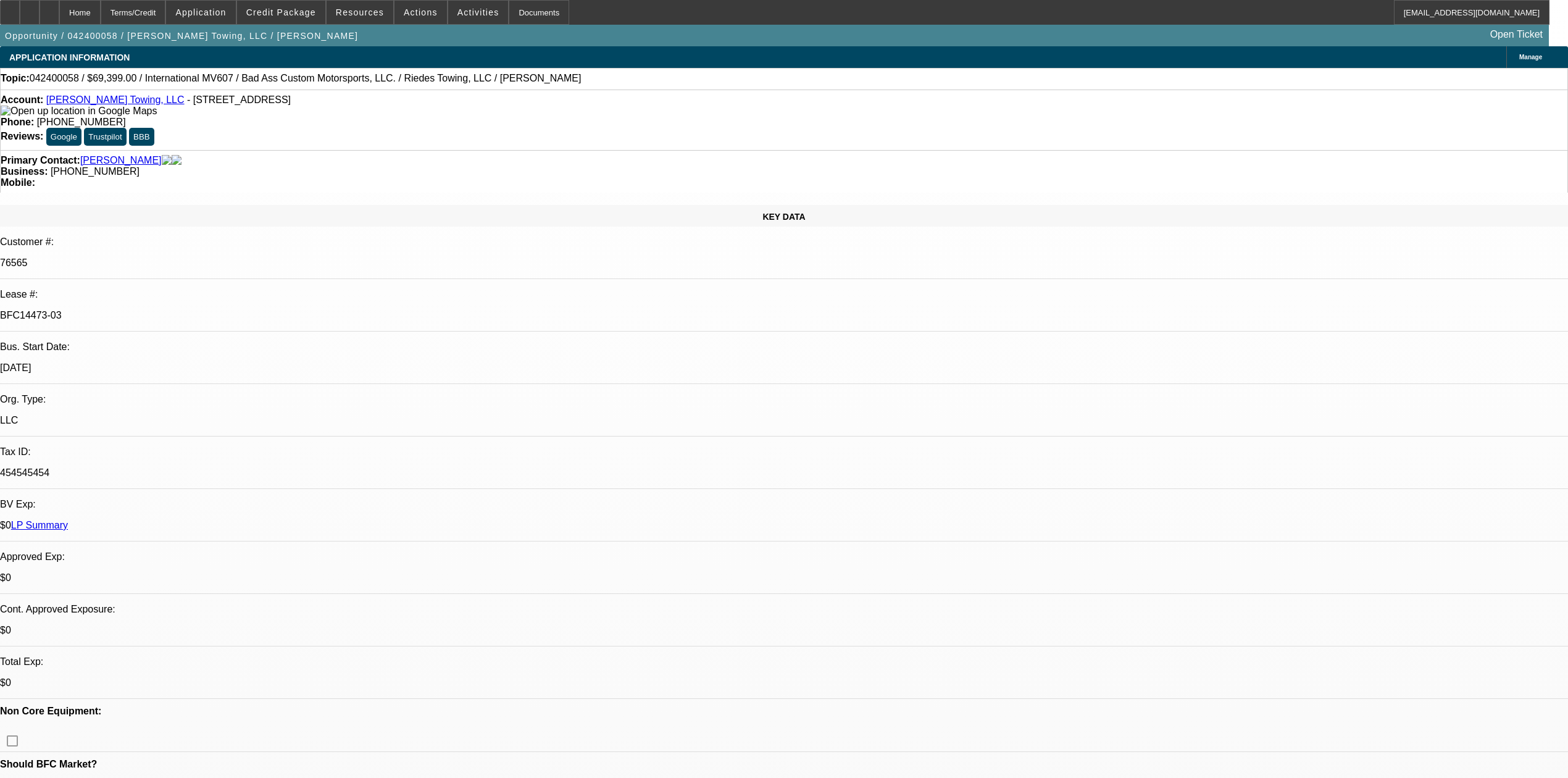
click at [68, 520] on link "LP Summary" at bounding box center [39, 525] width 57 height 11
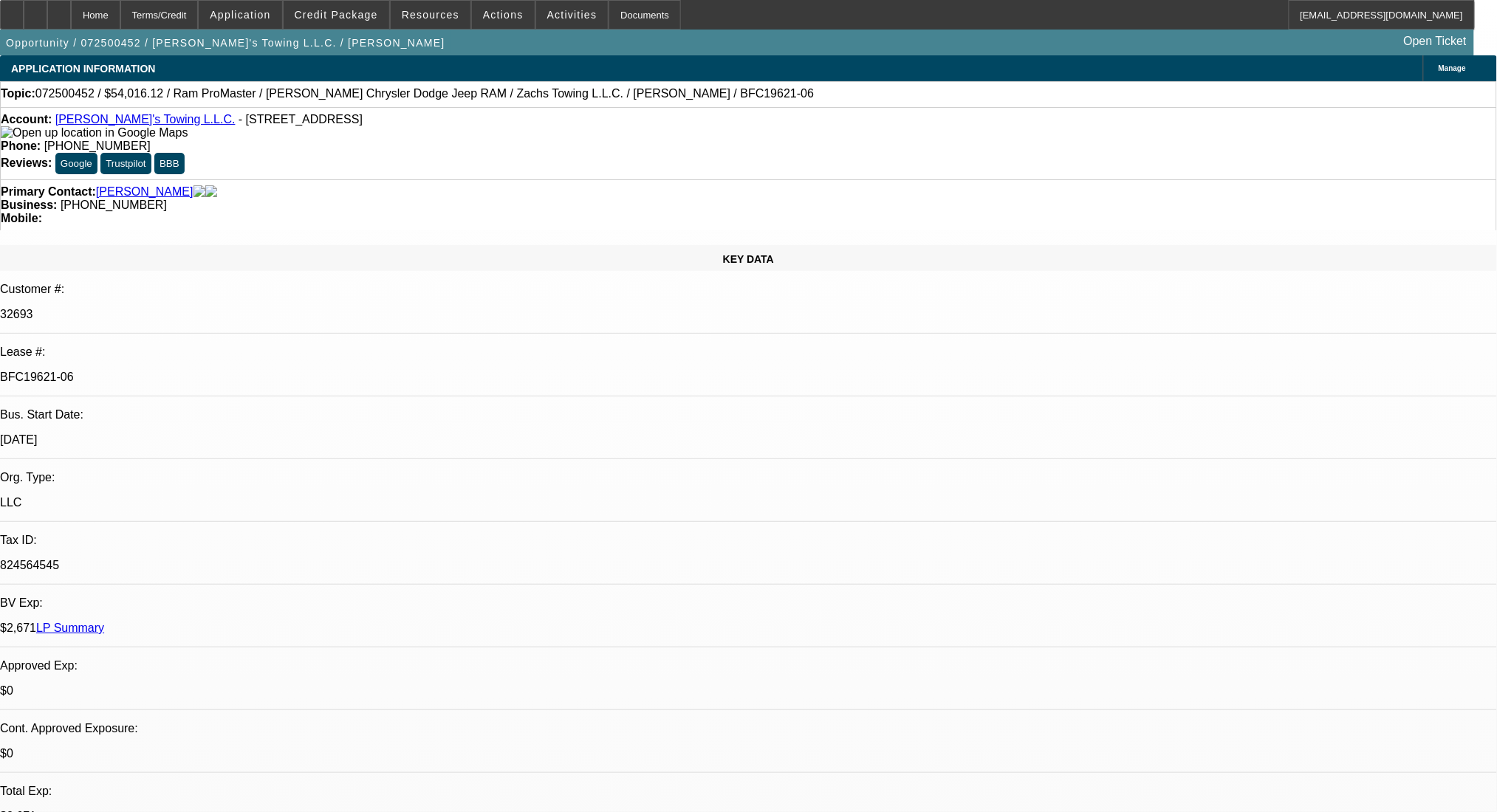
select select "0"
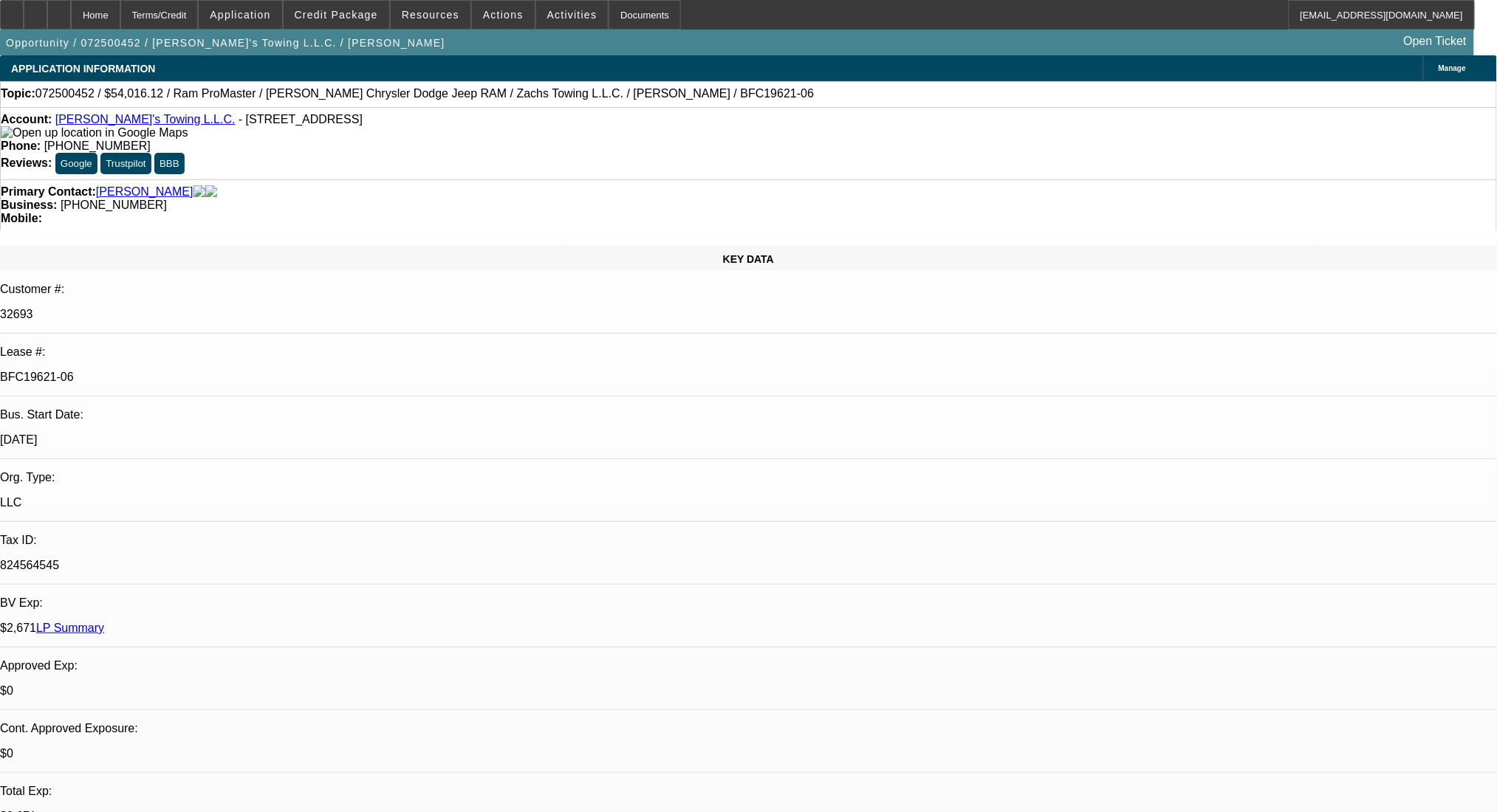
select select "0.1"
select select "0"
select select "0.1"
select select "0"
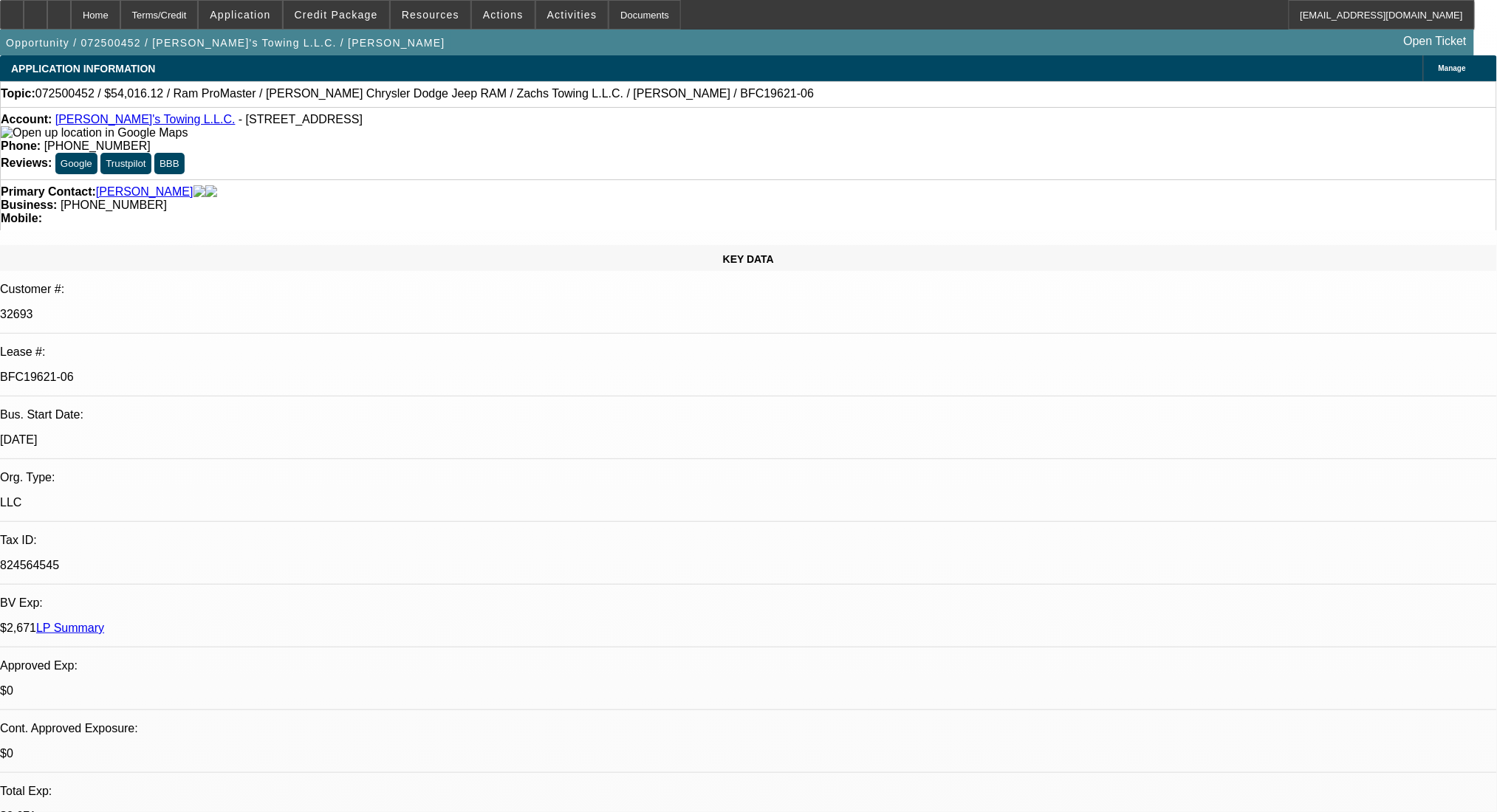
select select "0"
select select "0.1"
click at [104, 622] on link "LP Summary" at bounding box center [70, 628] width 68 height 13
select select "3"
select select "6"
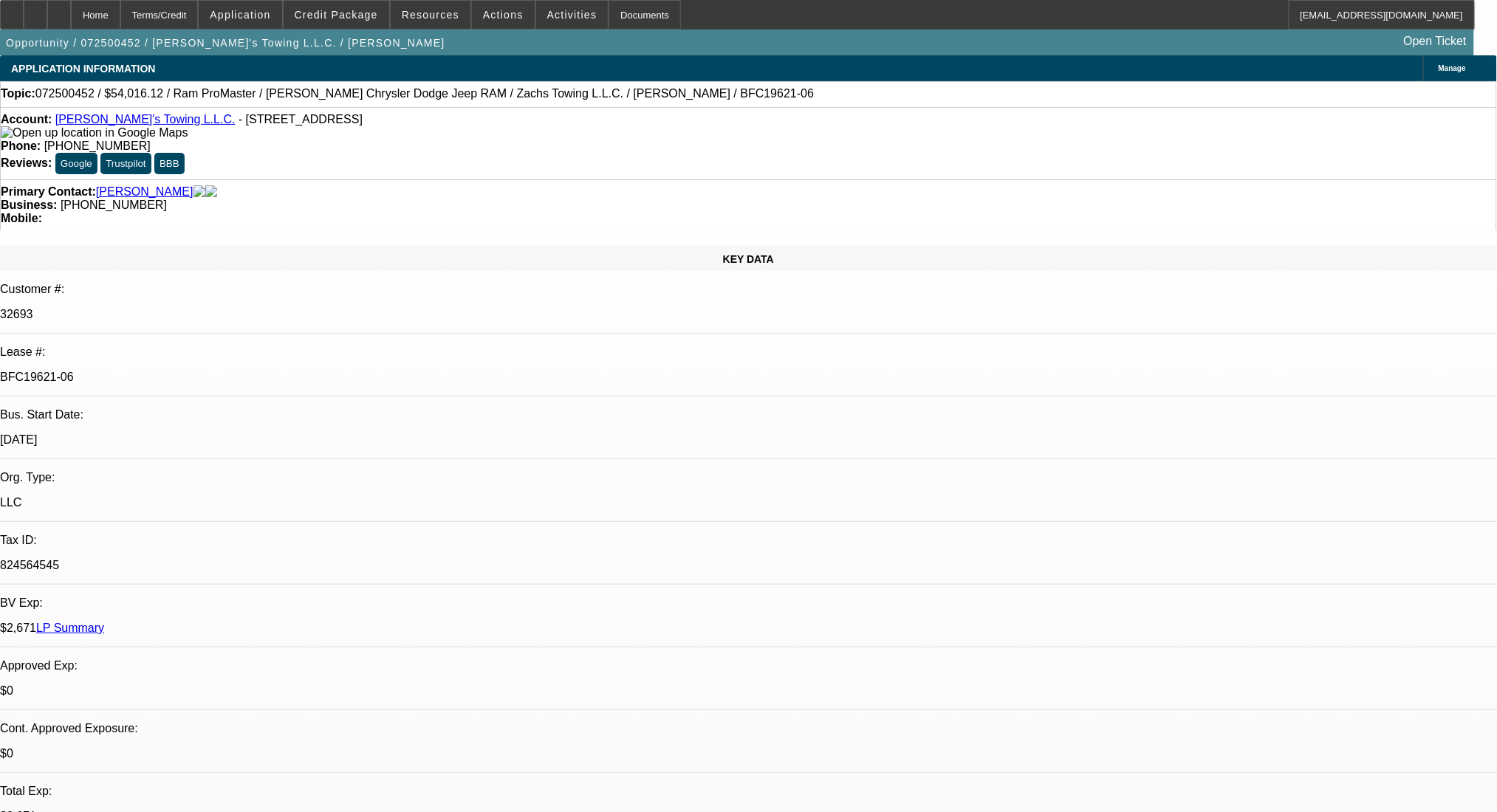
select select "3"
select select "4"
select select "3"
select select "4"
select select "3"
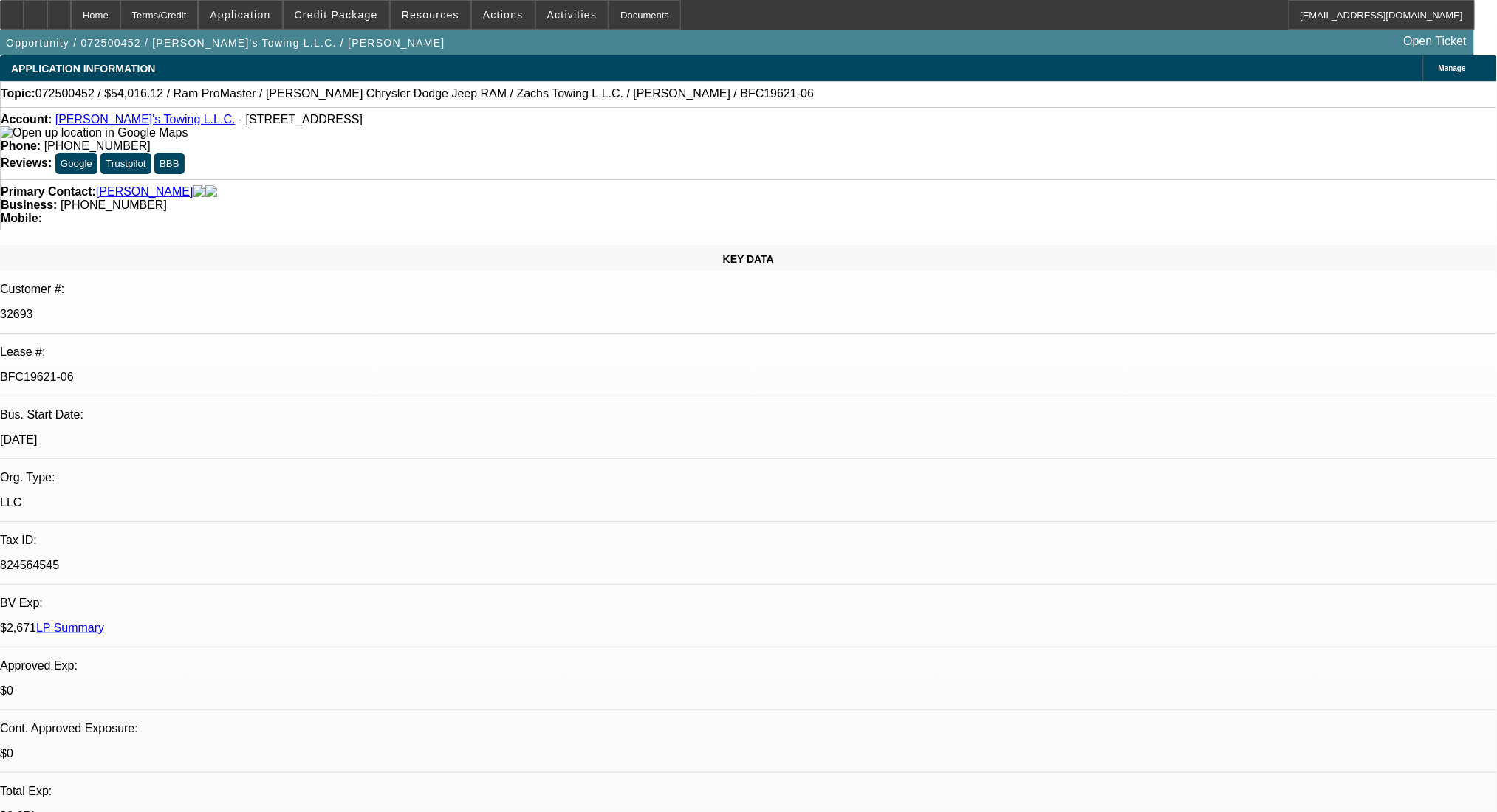
select select "4"
click at [175, 13] on div "Terms/Credit" at bounding box center [160, 15] width 78 height 30
select select "0"
select select "2"
select select "0.1"
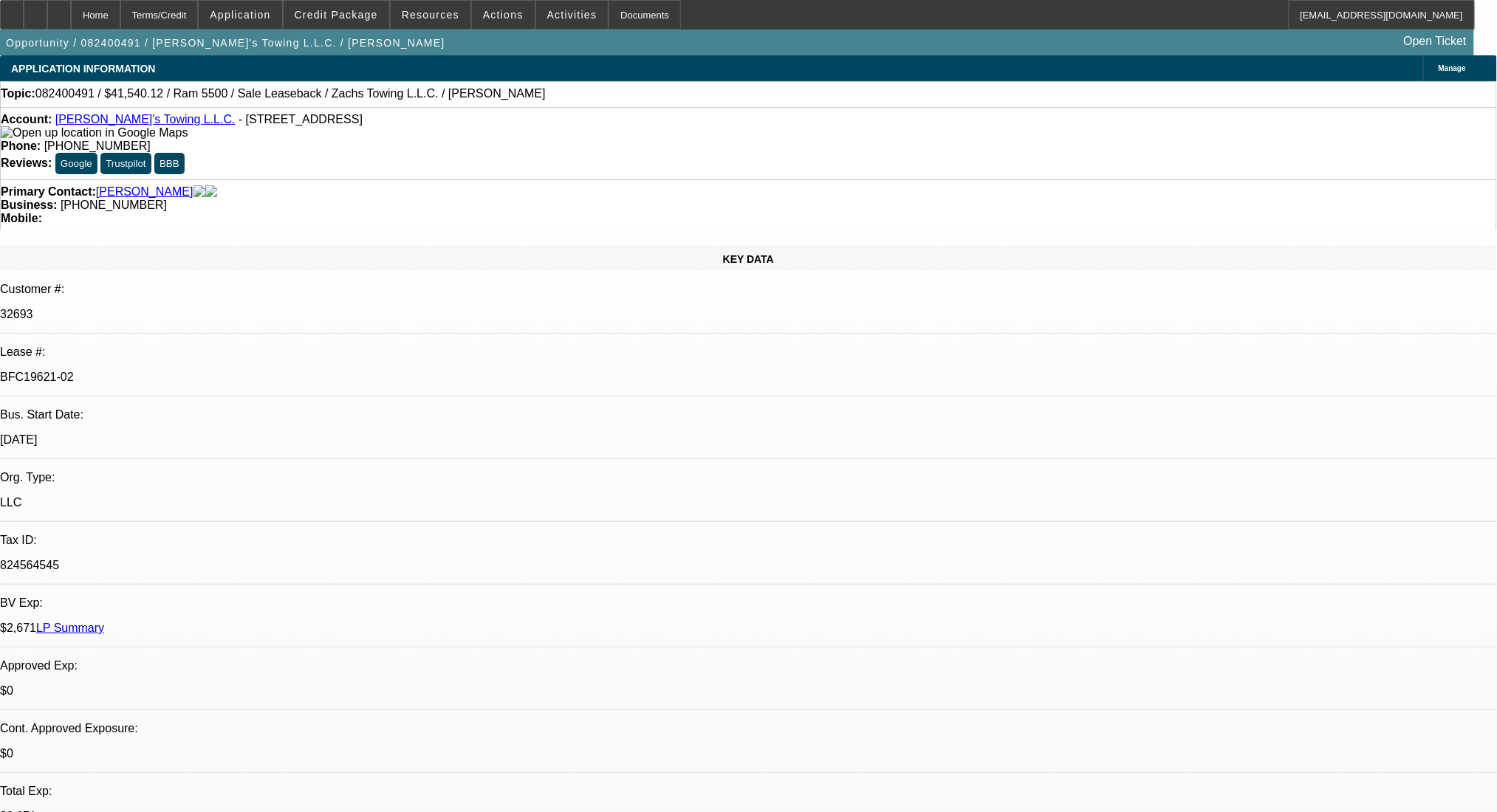
select select "0"
select select "2"
select select "0.1"
select select "0"
select select "2"
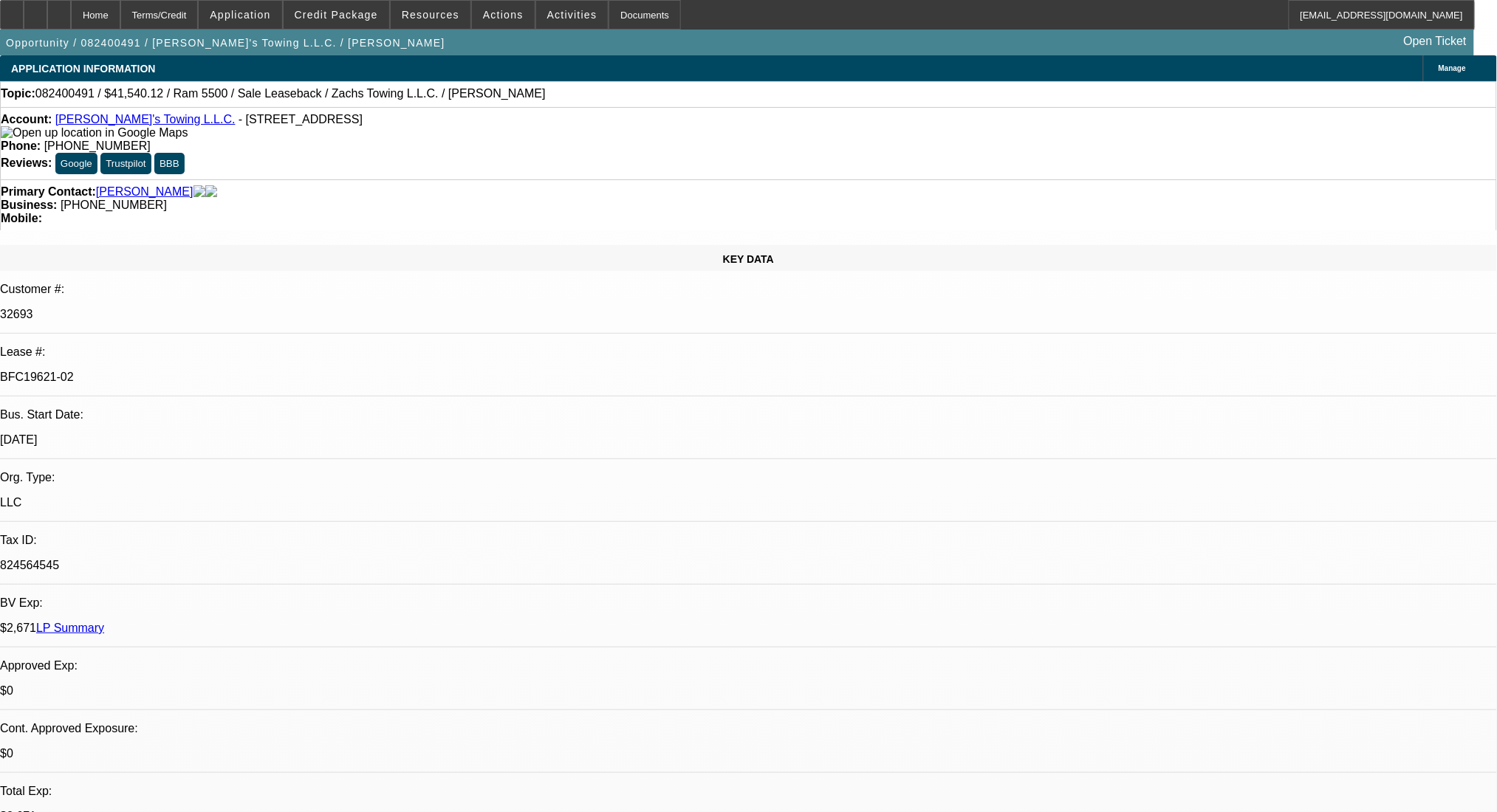
select select "0.1"
select select "0"
select select "2"
select select "0"
select select "2"
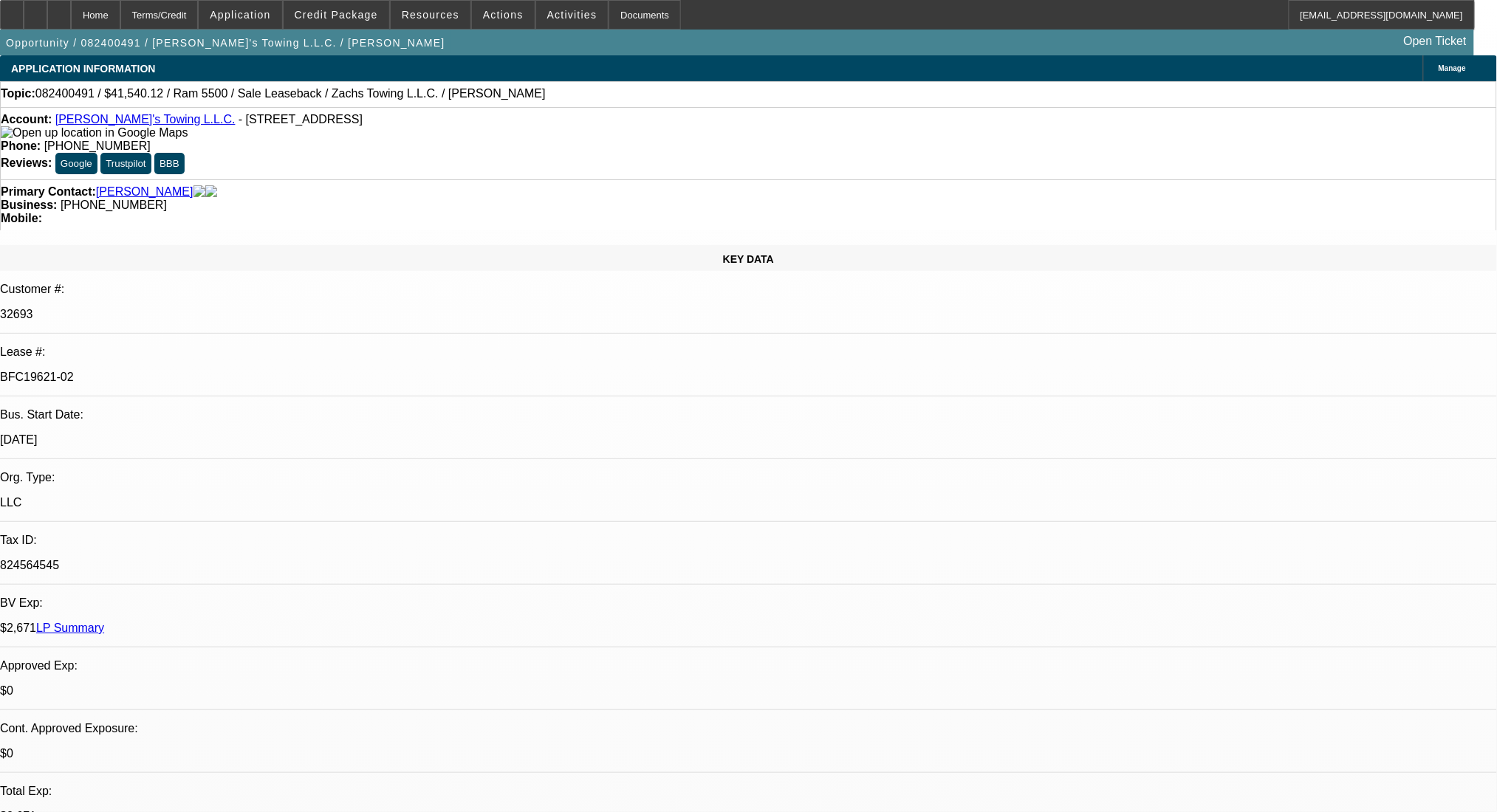
select select "4"
select select "2"
select select "4"
select select "2"
select select "4"
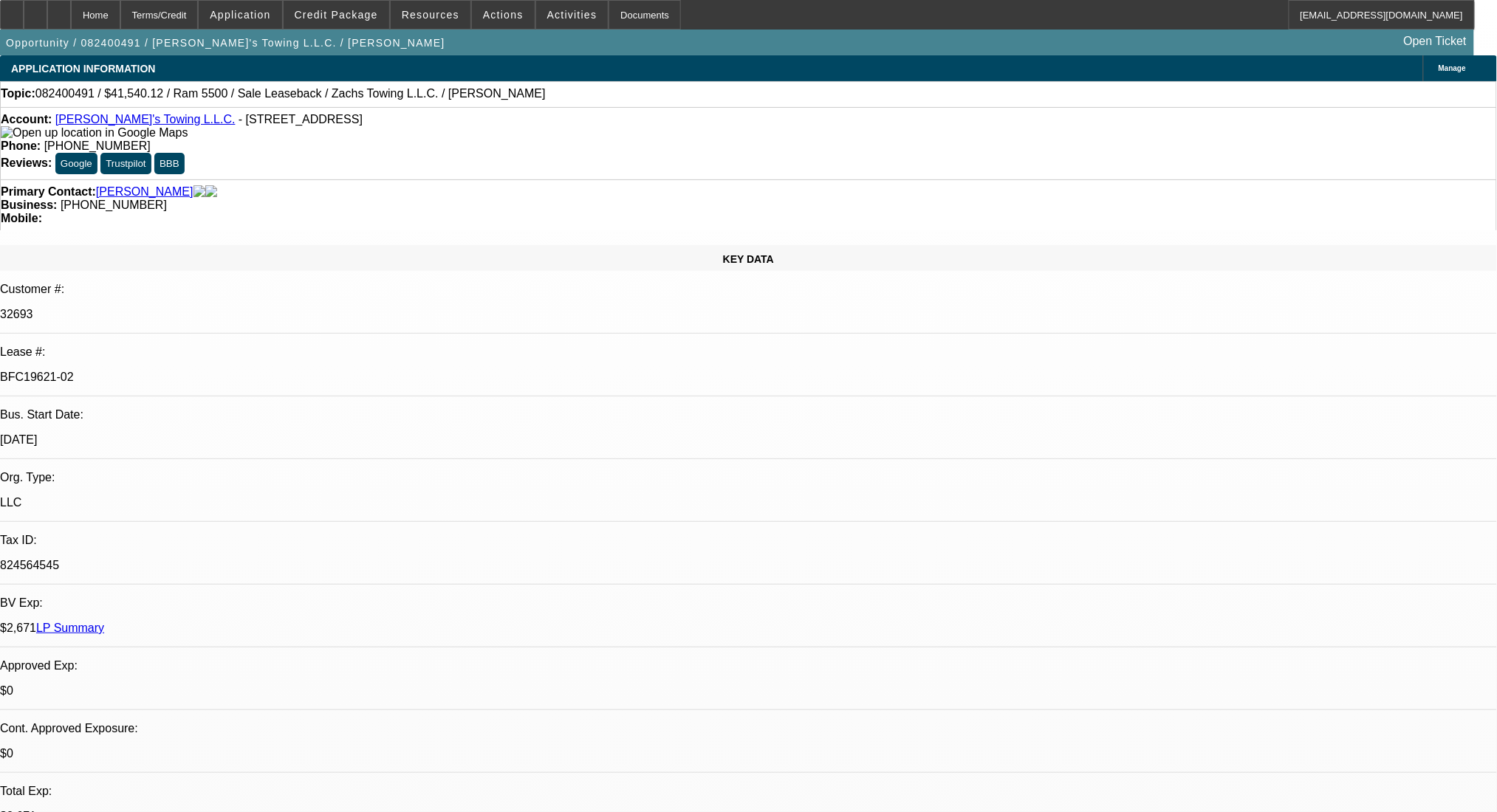
select select "2"
select select "6"
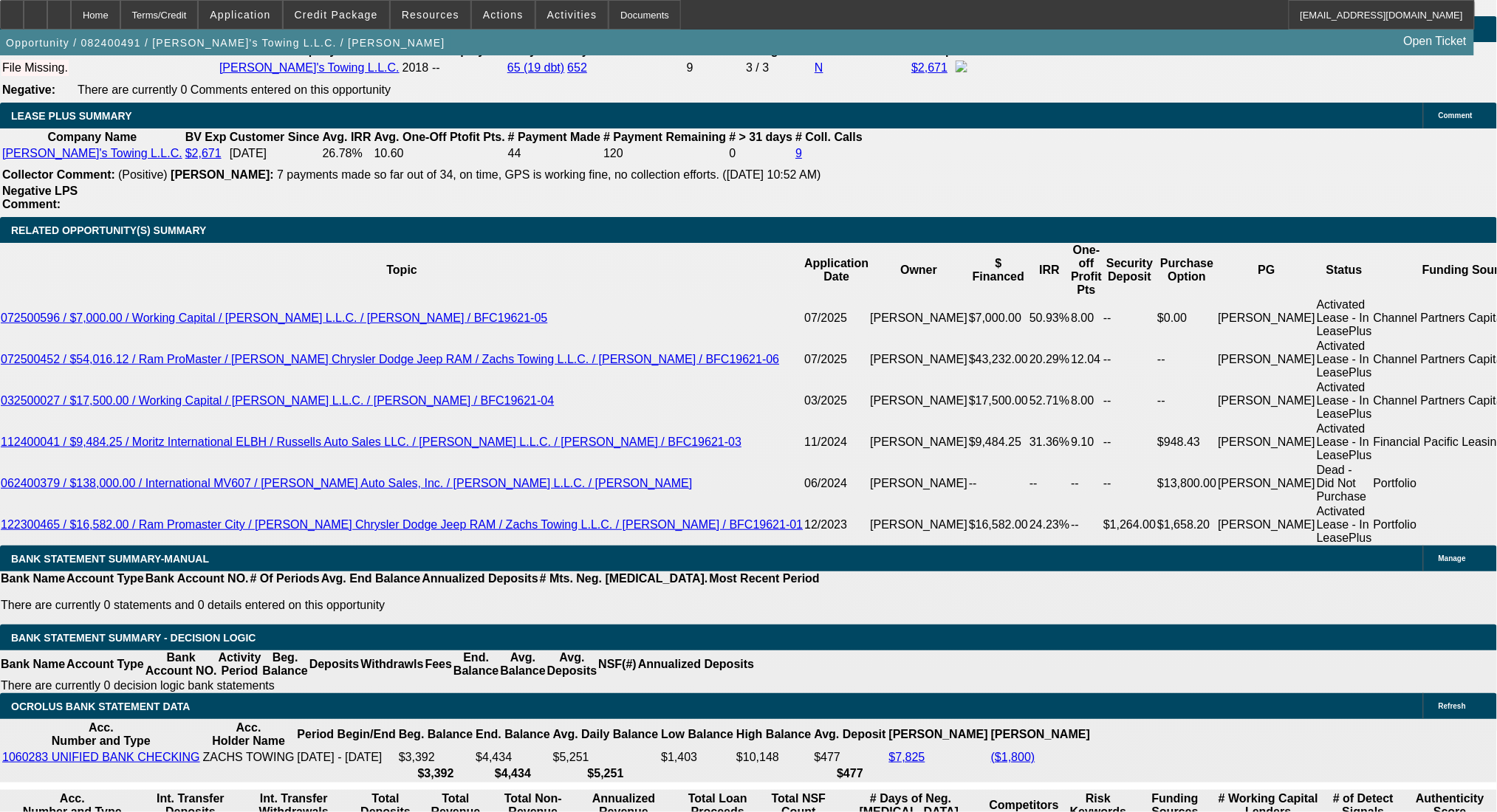
scroll to position [2588, 0]
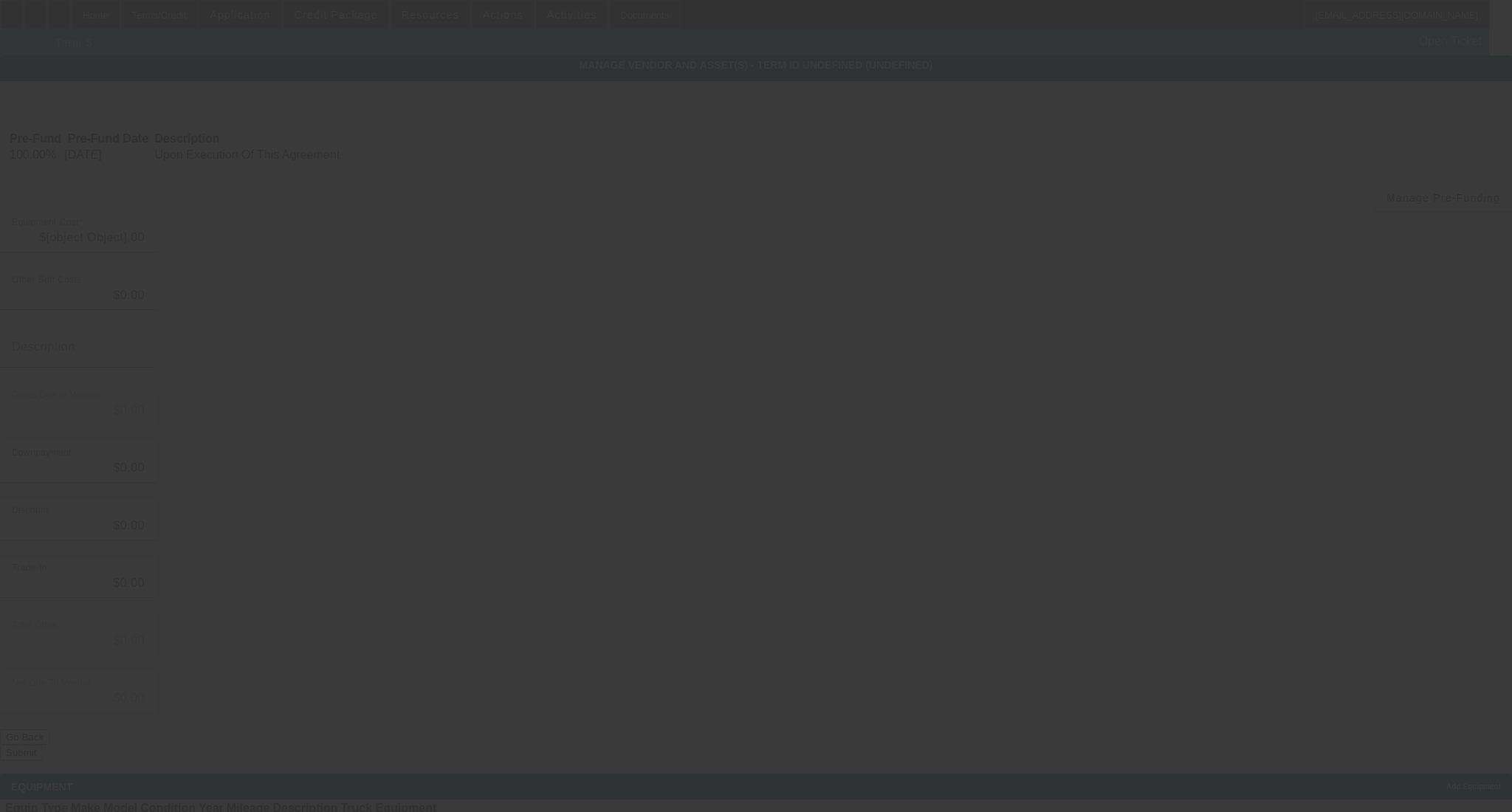
type input "$25,000.00"
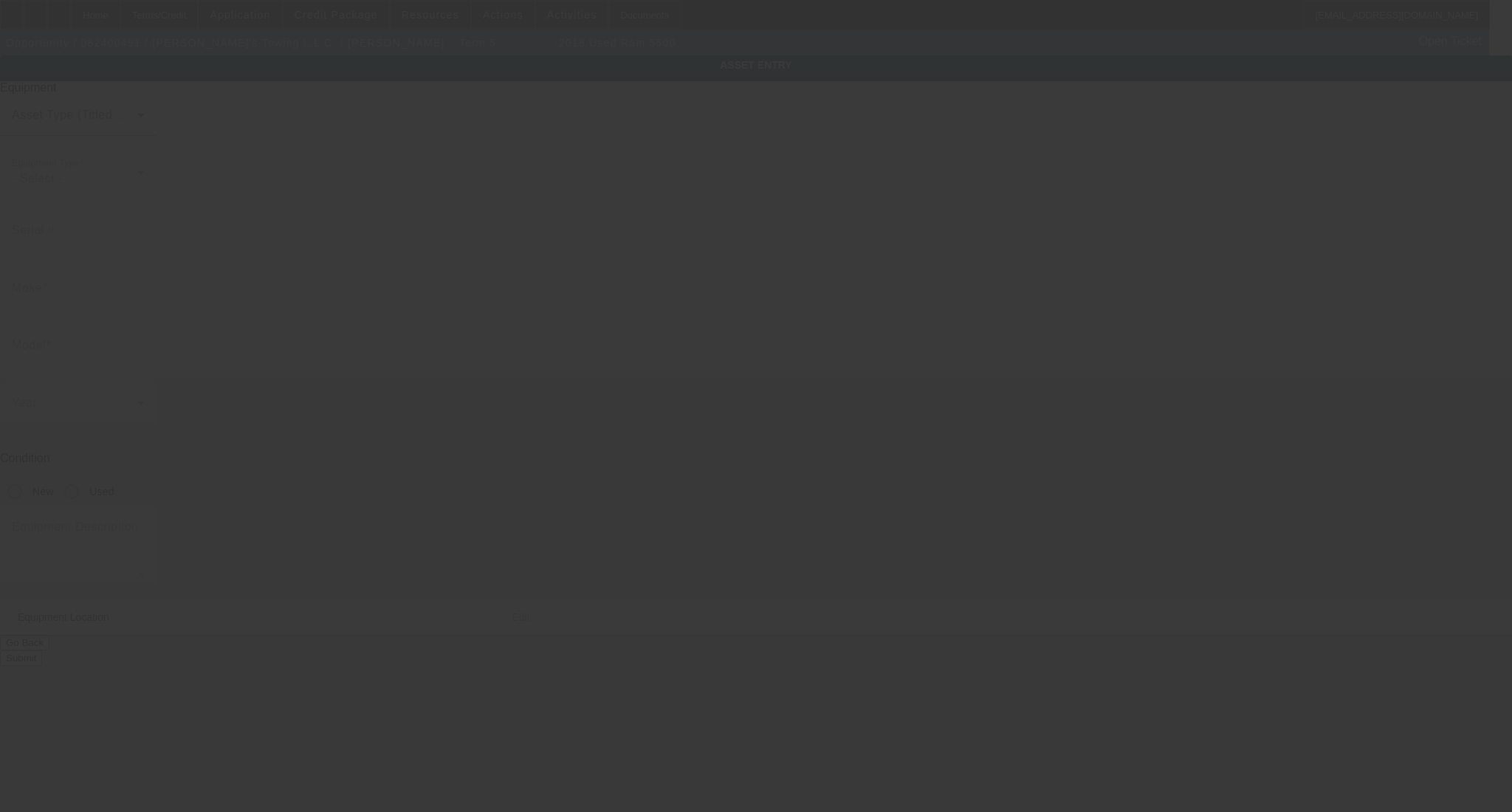
type input "3C7WRMDL1JG335456"
type input "Ram"
type input "5500"
radio input "true"
type textarea "with:"
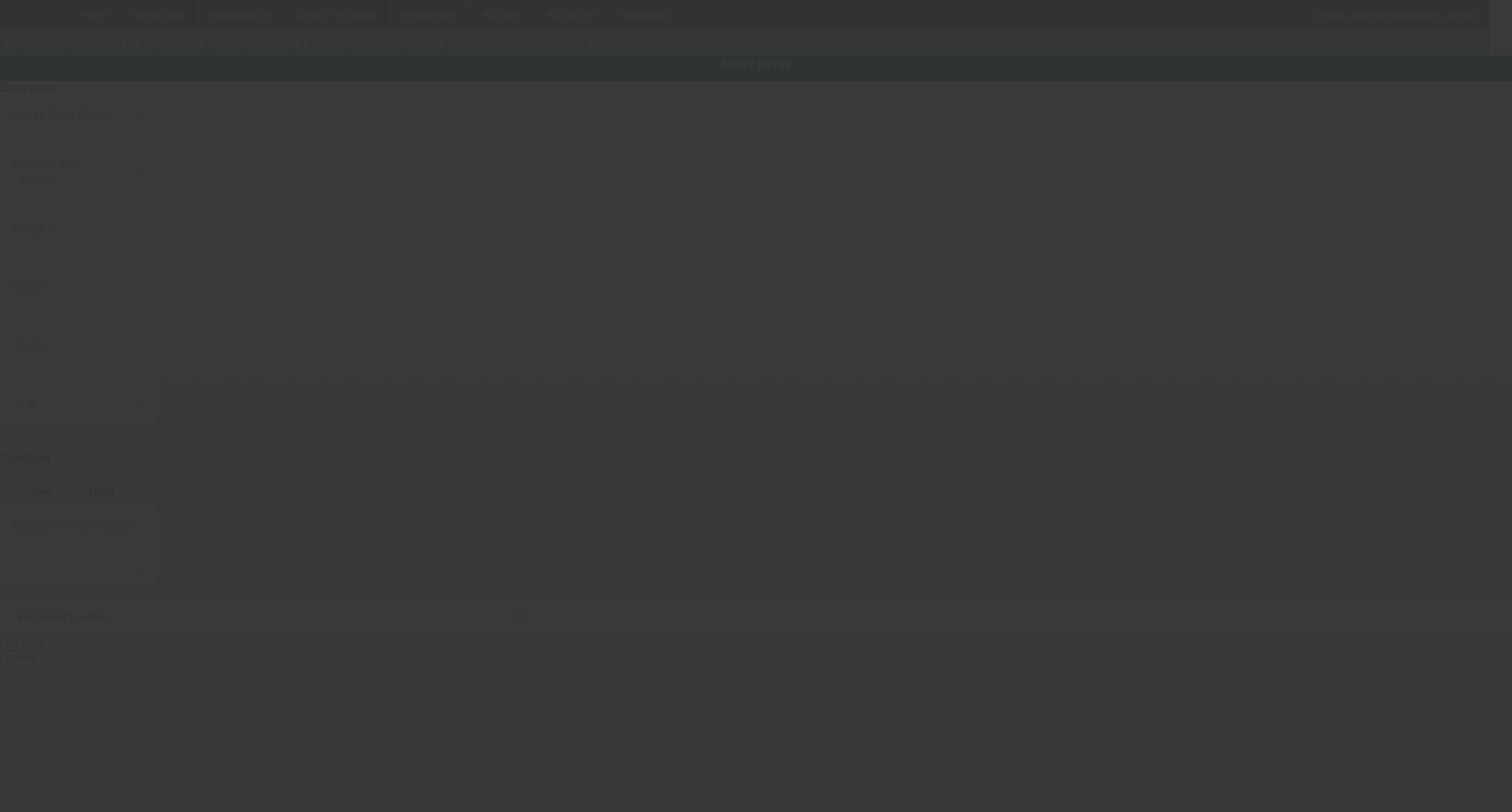
type input "726 Broadway St"
type input "Martins Ferry"
type input "43935"
type input "Belmont"
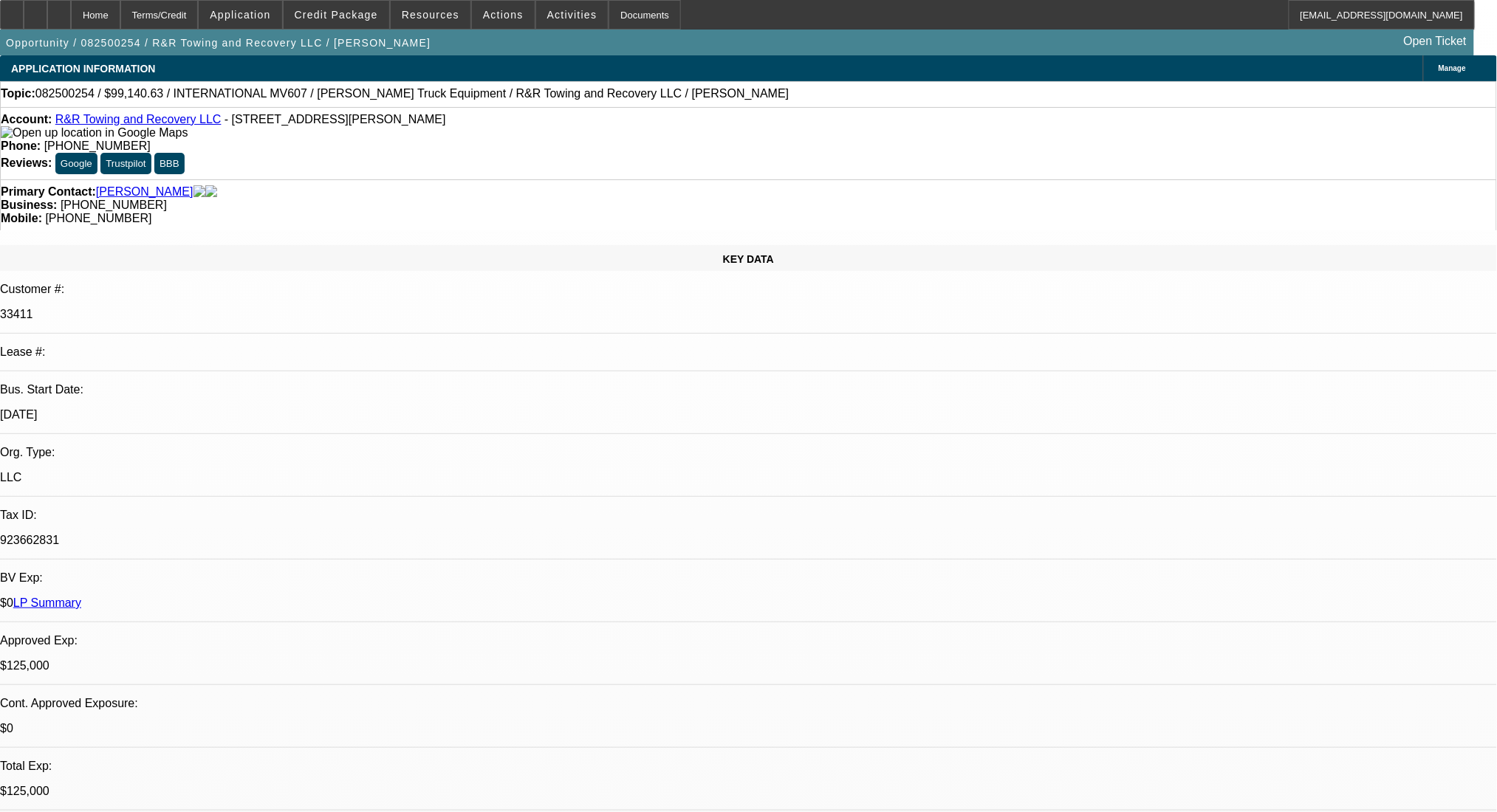
select select "0"
select select "2"
select select "0.1"
select select "4"
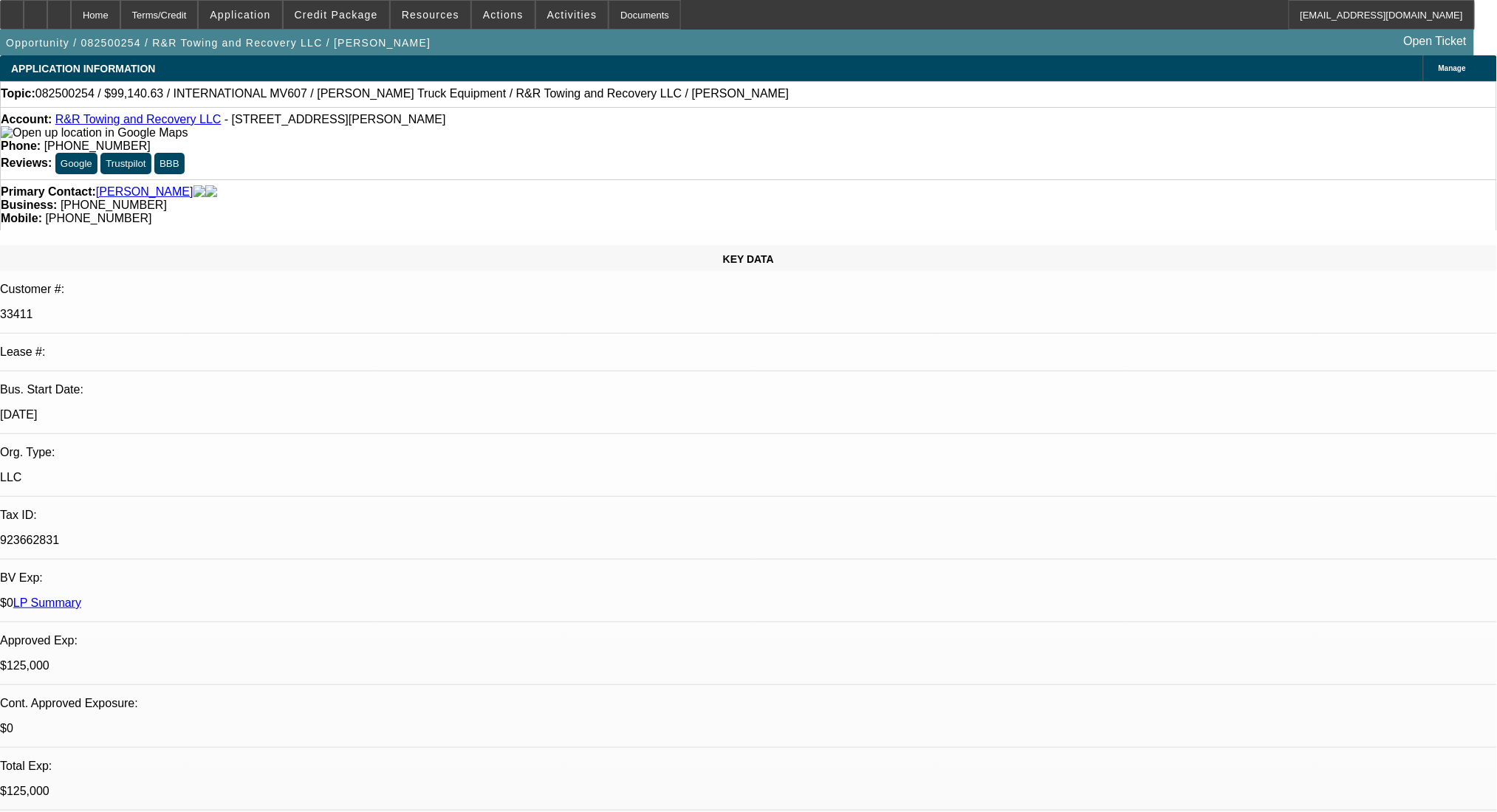
select select "0"
select select "2"
select select "0.1"
select select "4"
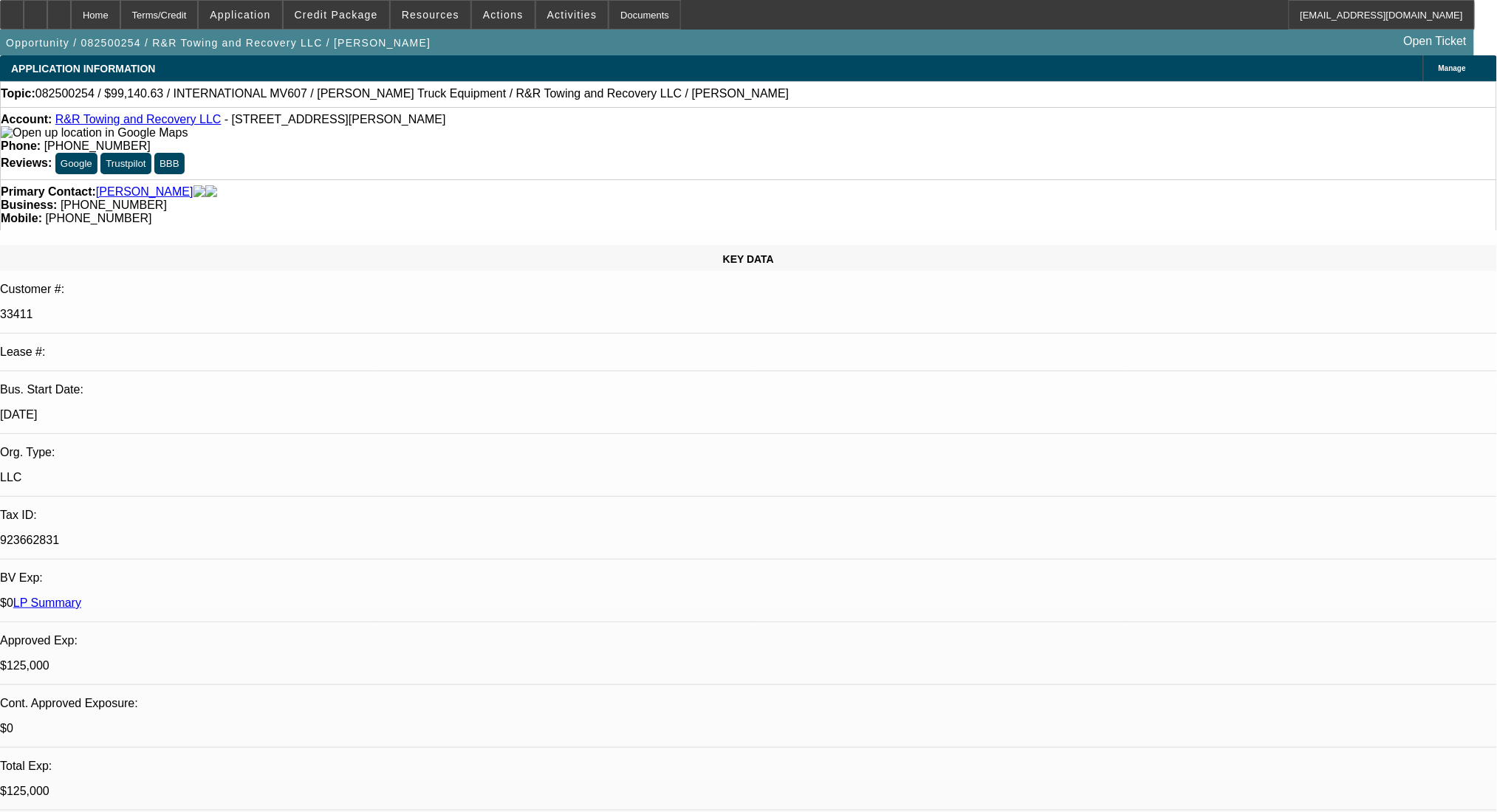
select select "0.1"
select select "2"
select select "0.1"
select select "4"
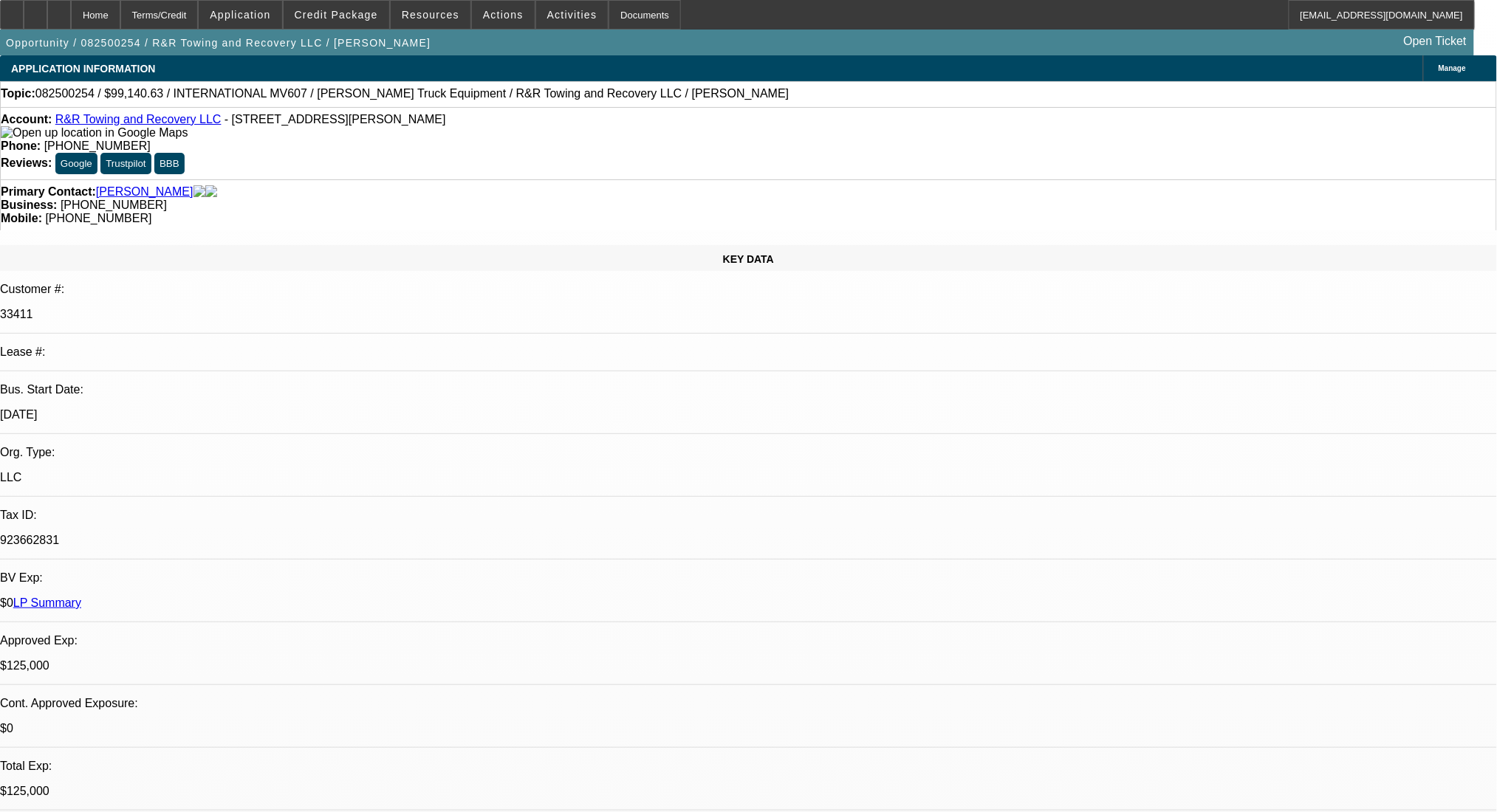
select select "0.1"
select select "2"
select select "0.1"
select select "4"
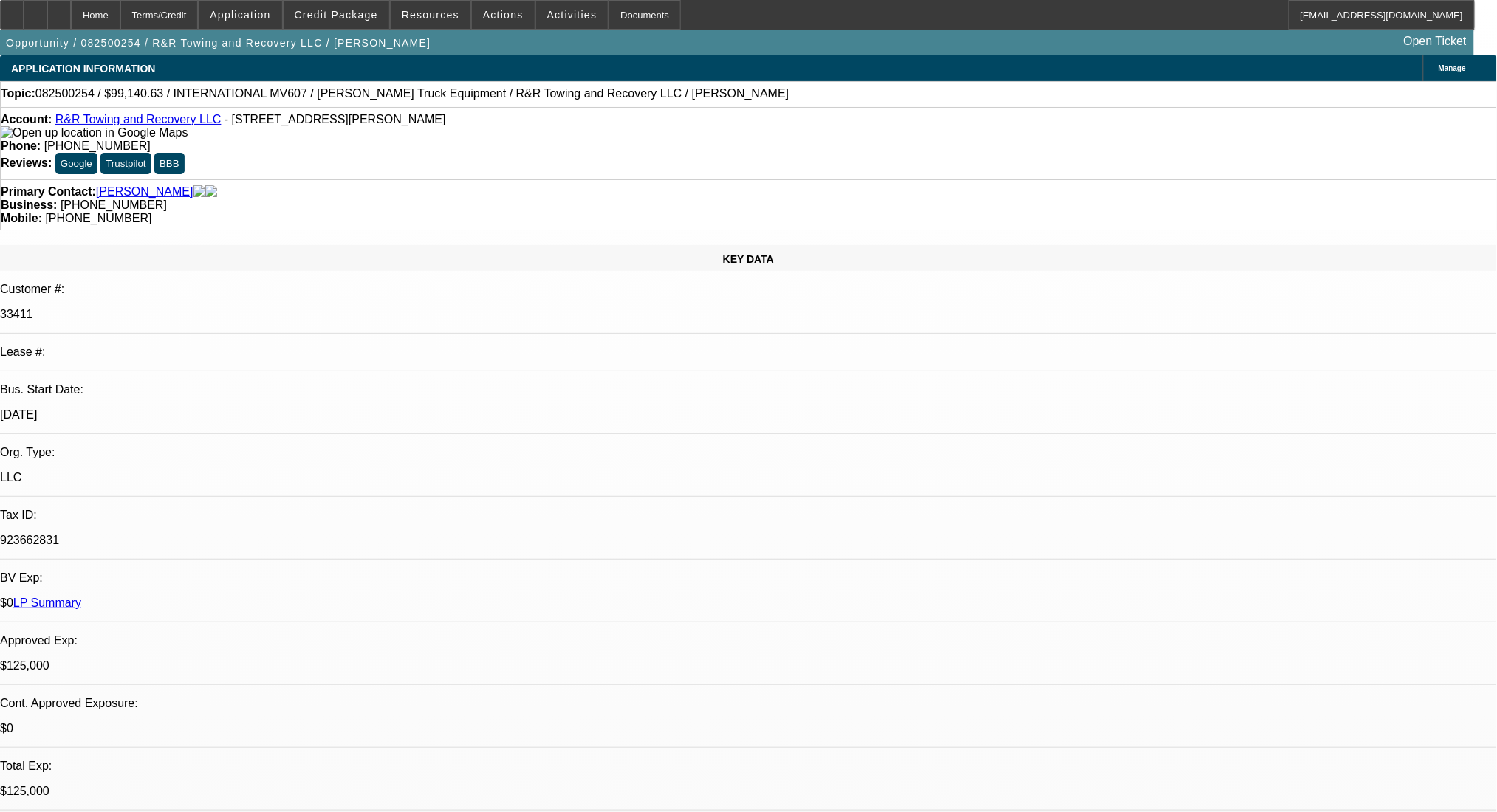
click at [177, 13] on div "Terms/Credit" at bounding box center [160, 15] width 78 height 30
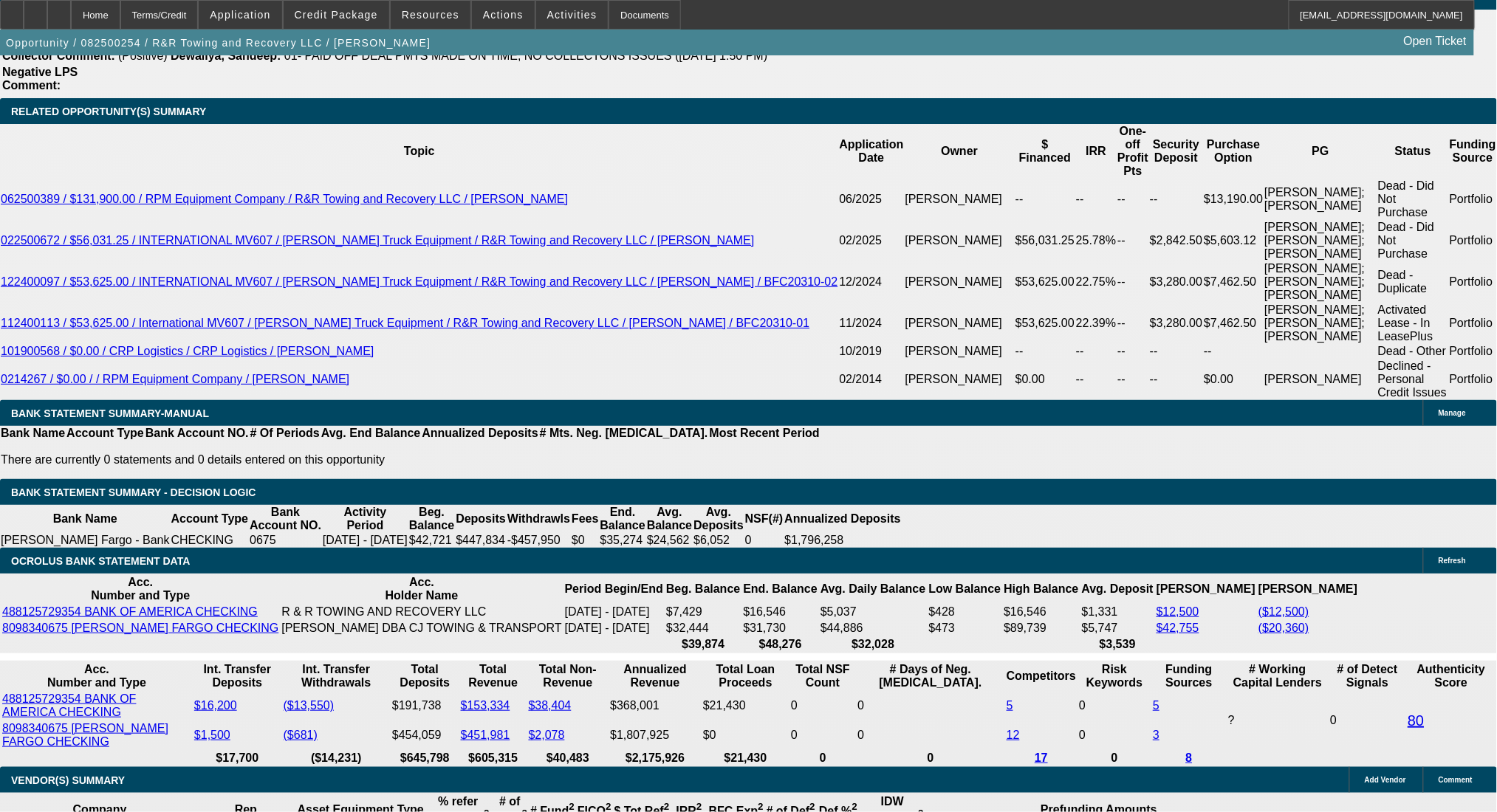
scroll to position [196, 0]
radio input "true"
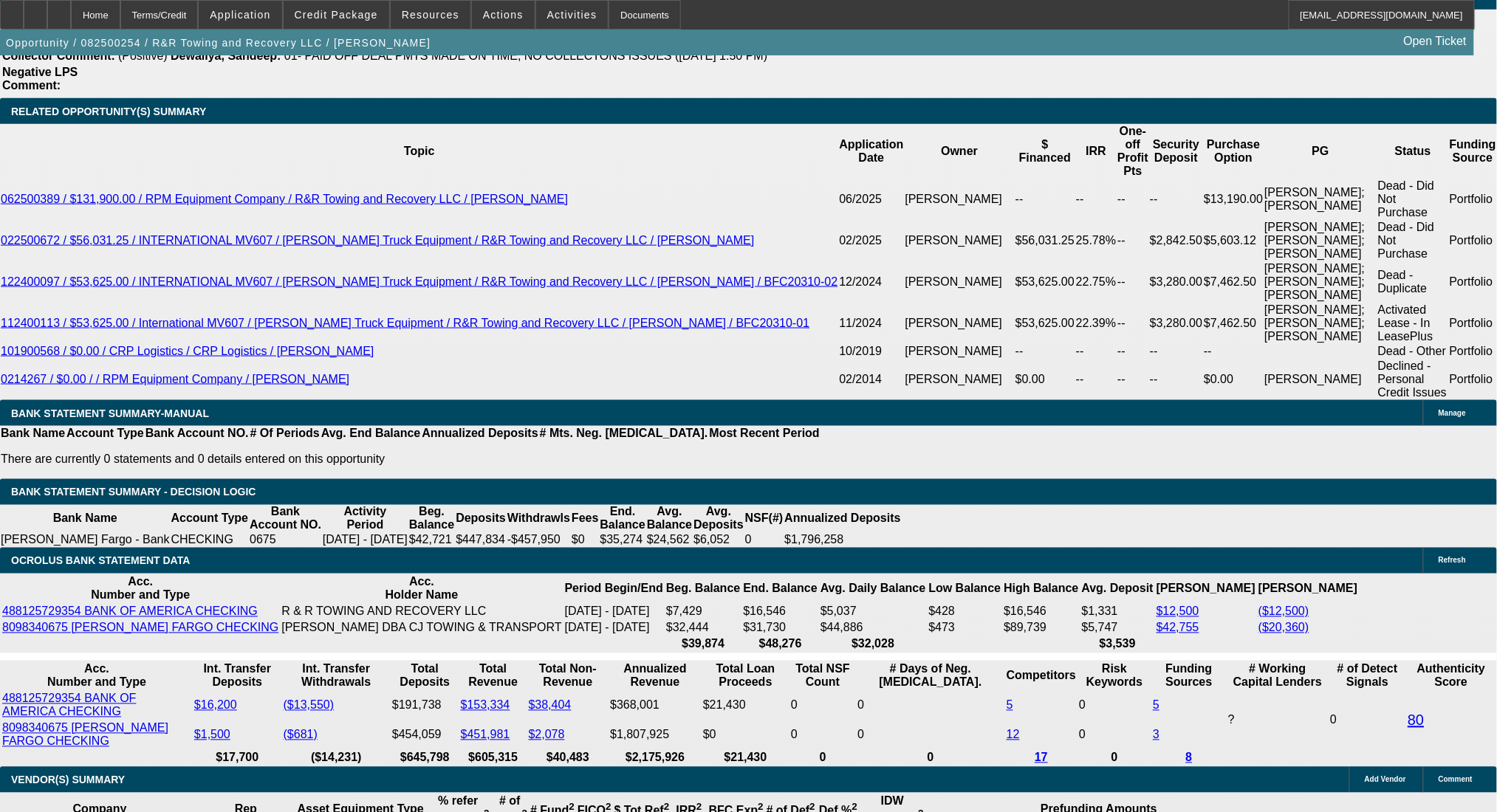
type textarea "0"
type textarea "2020 Ford F450 jerrdan self-loader. $49,950, miles: 169k"
radio input "true"
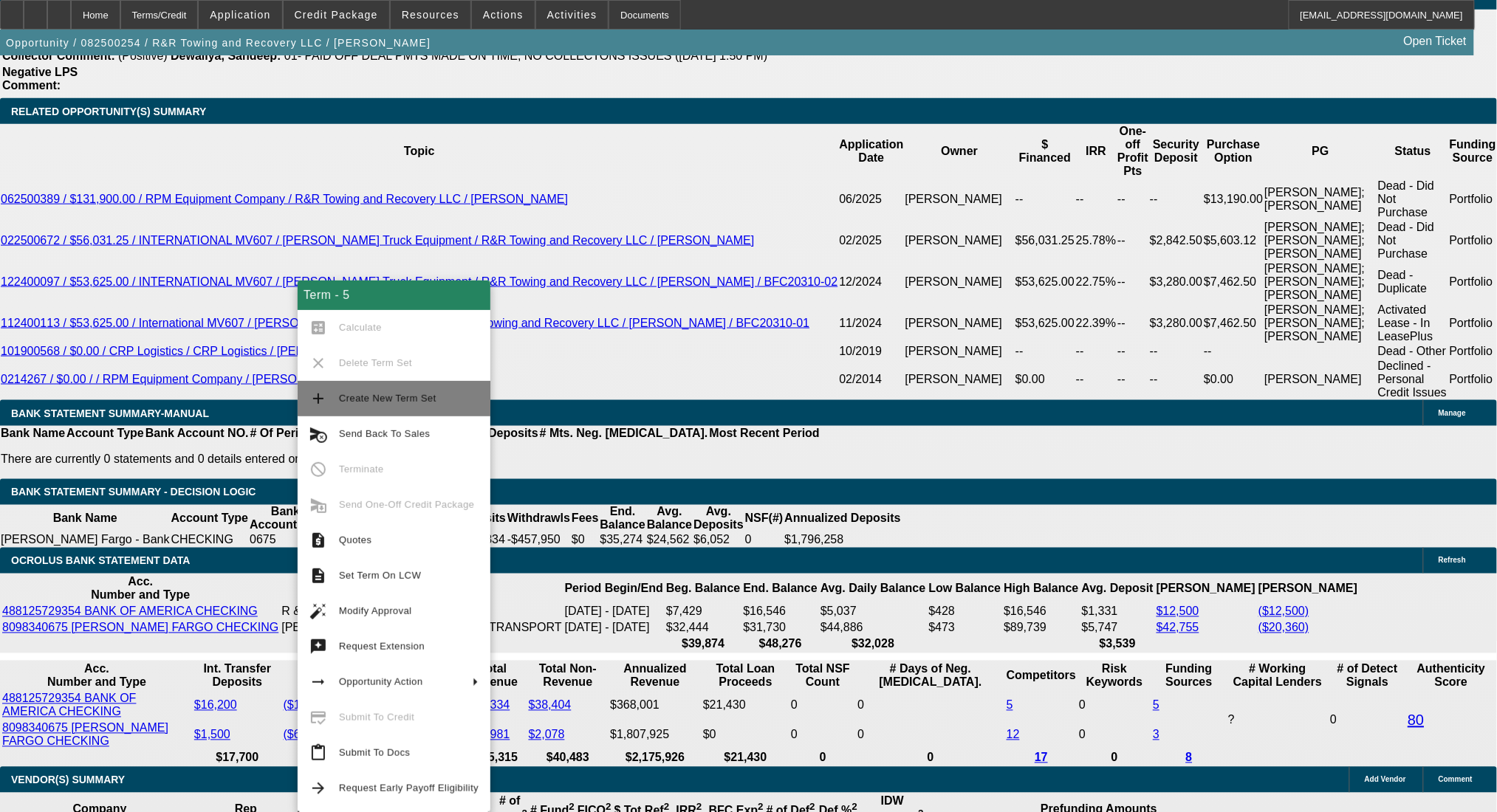
click at [390, 399] on span "Create New Term Set" at bounding box center [387, 398] width 97 height 11
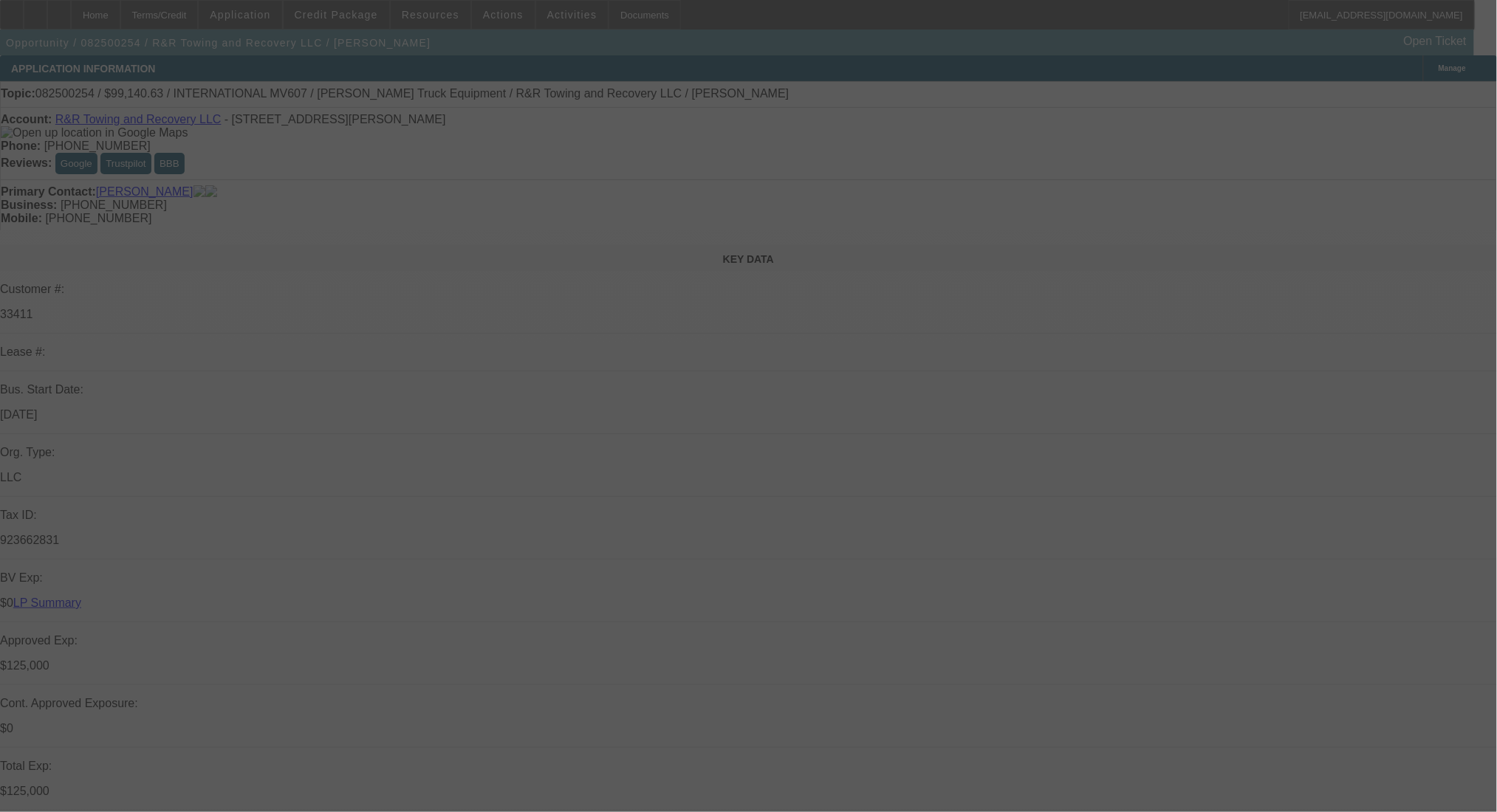
select select "0"
select select "2"
select select "0.1"
select select "4"
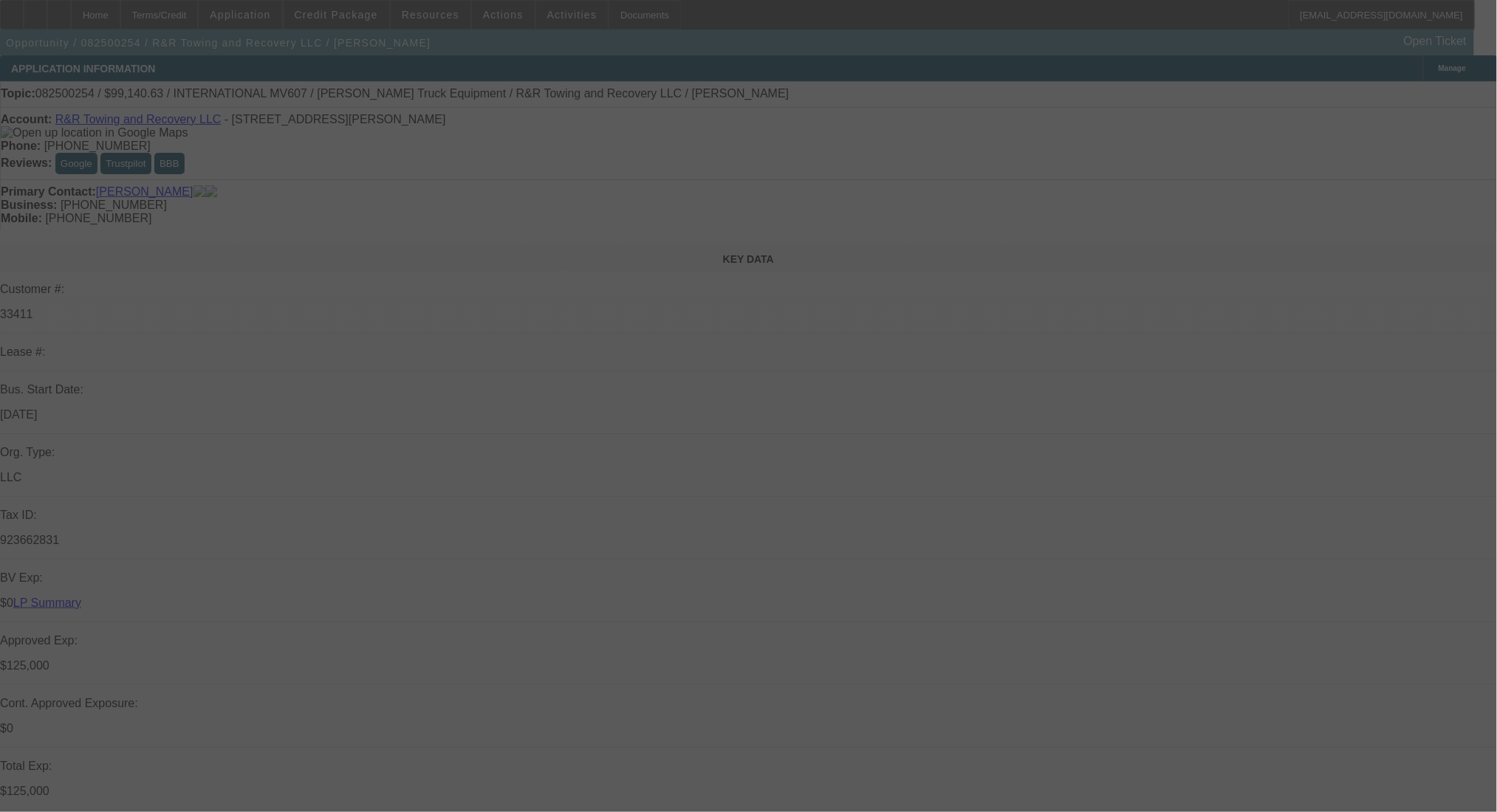
select select "0"
select select "2"
select select "0.1"
select select "4"
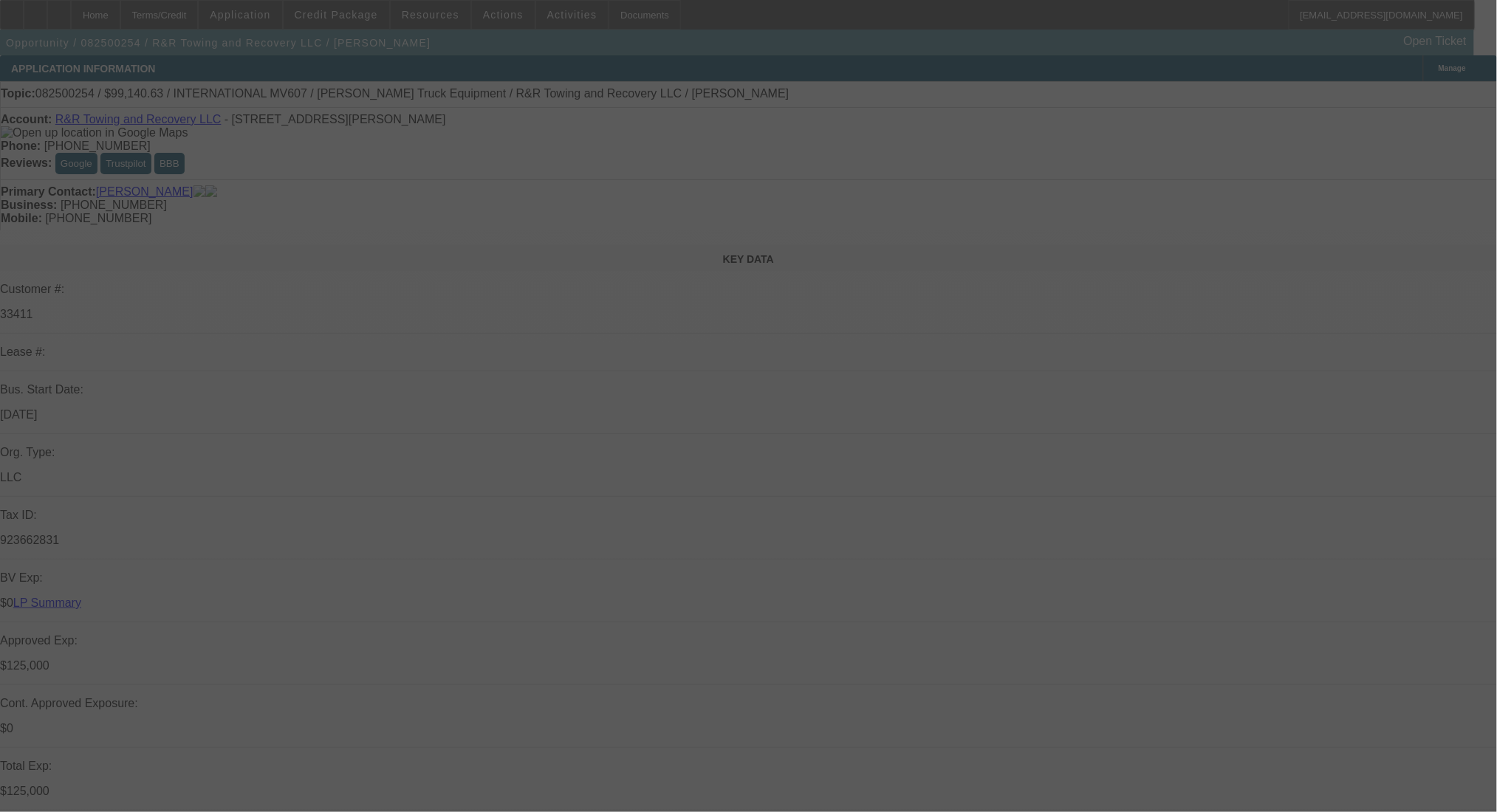
select select "0"
select select "2"
select select "0.1"
select select "4"
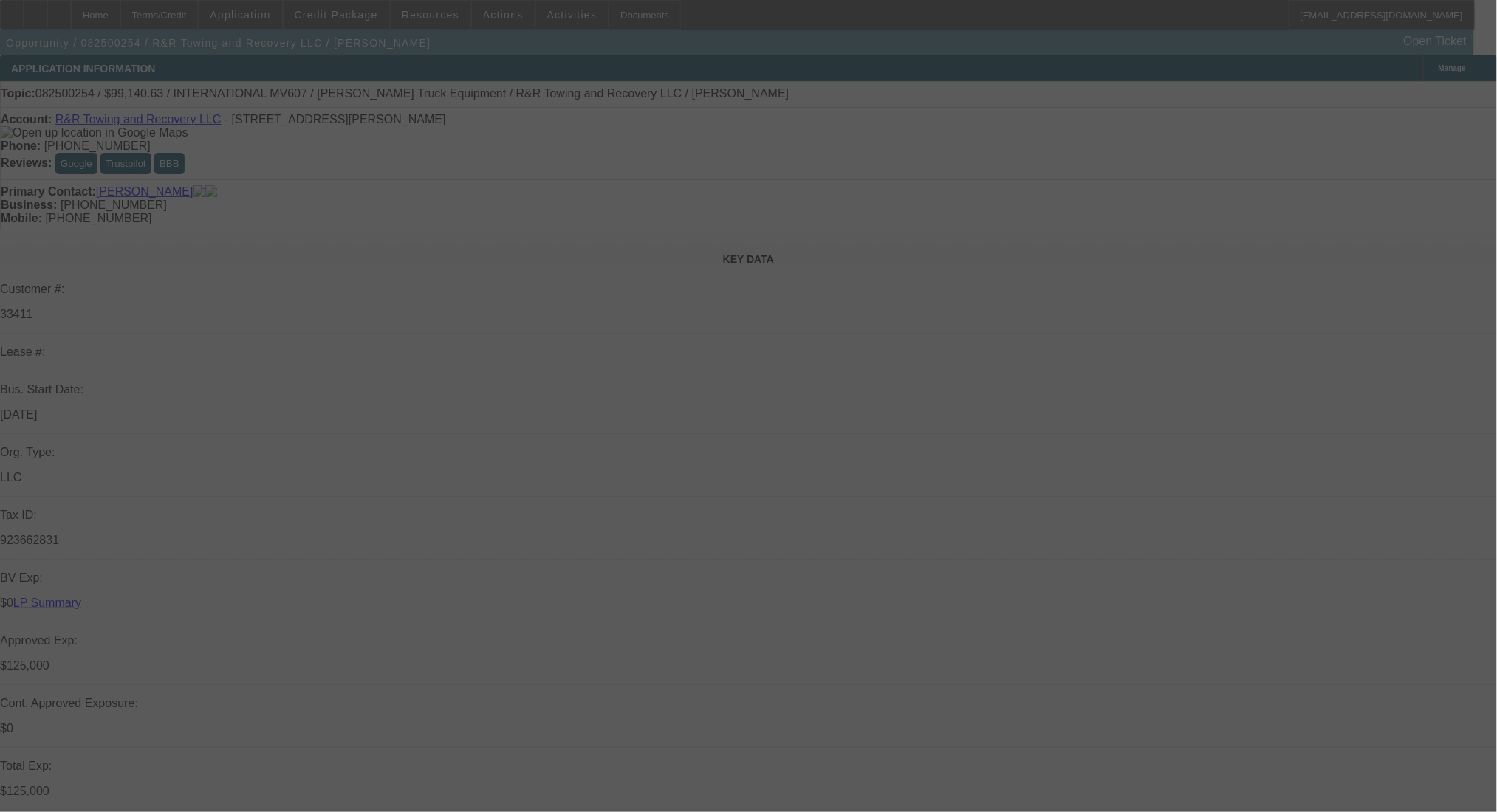
select select "0.1"
select select "2"
select select "0.1"
select select "4"
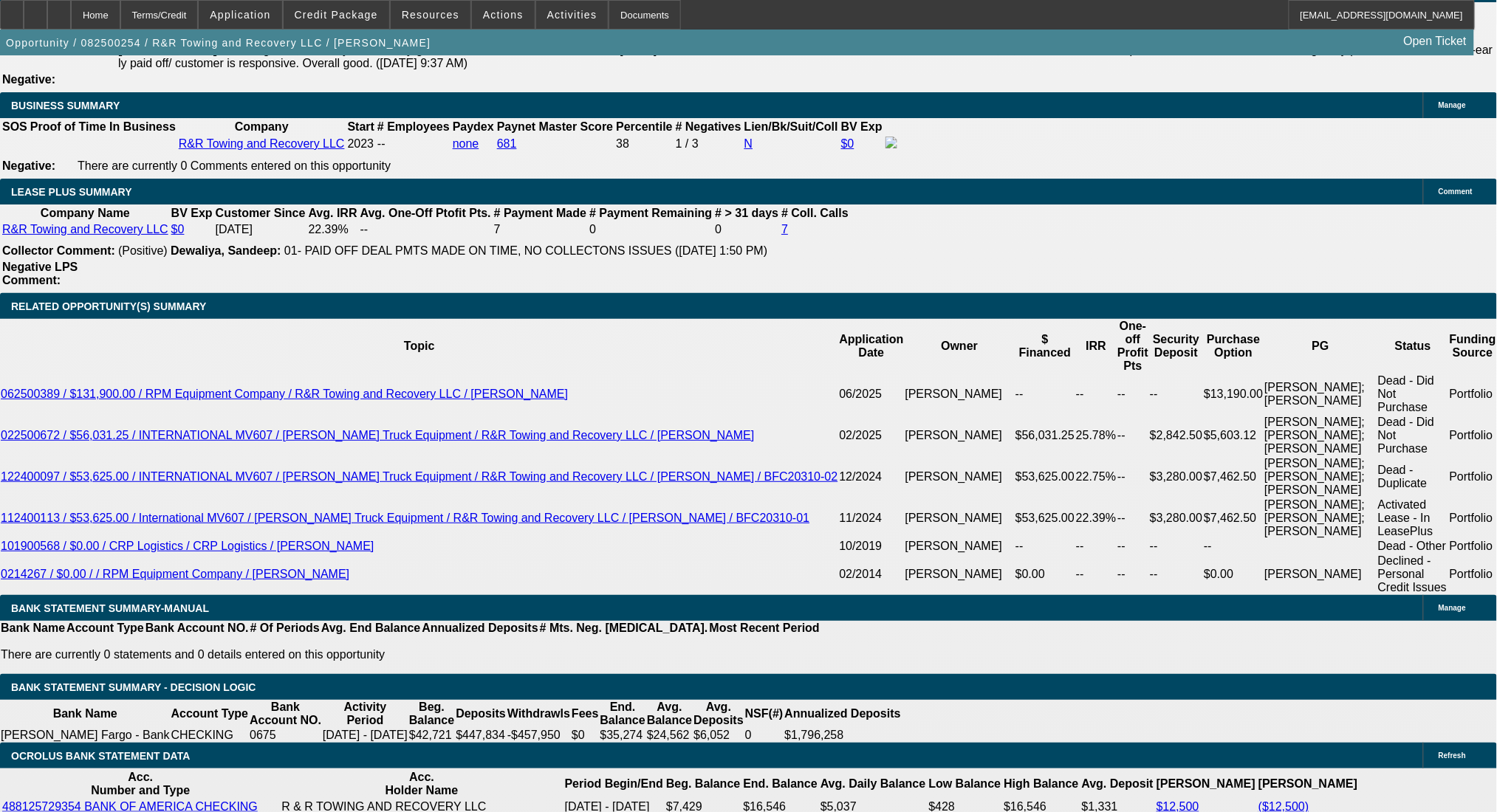
scroll to position [2657, 0]
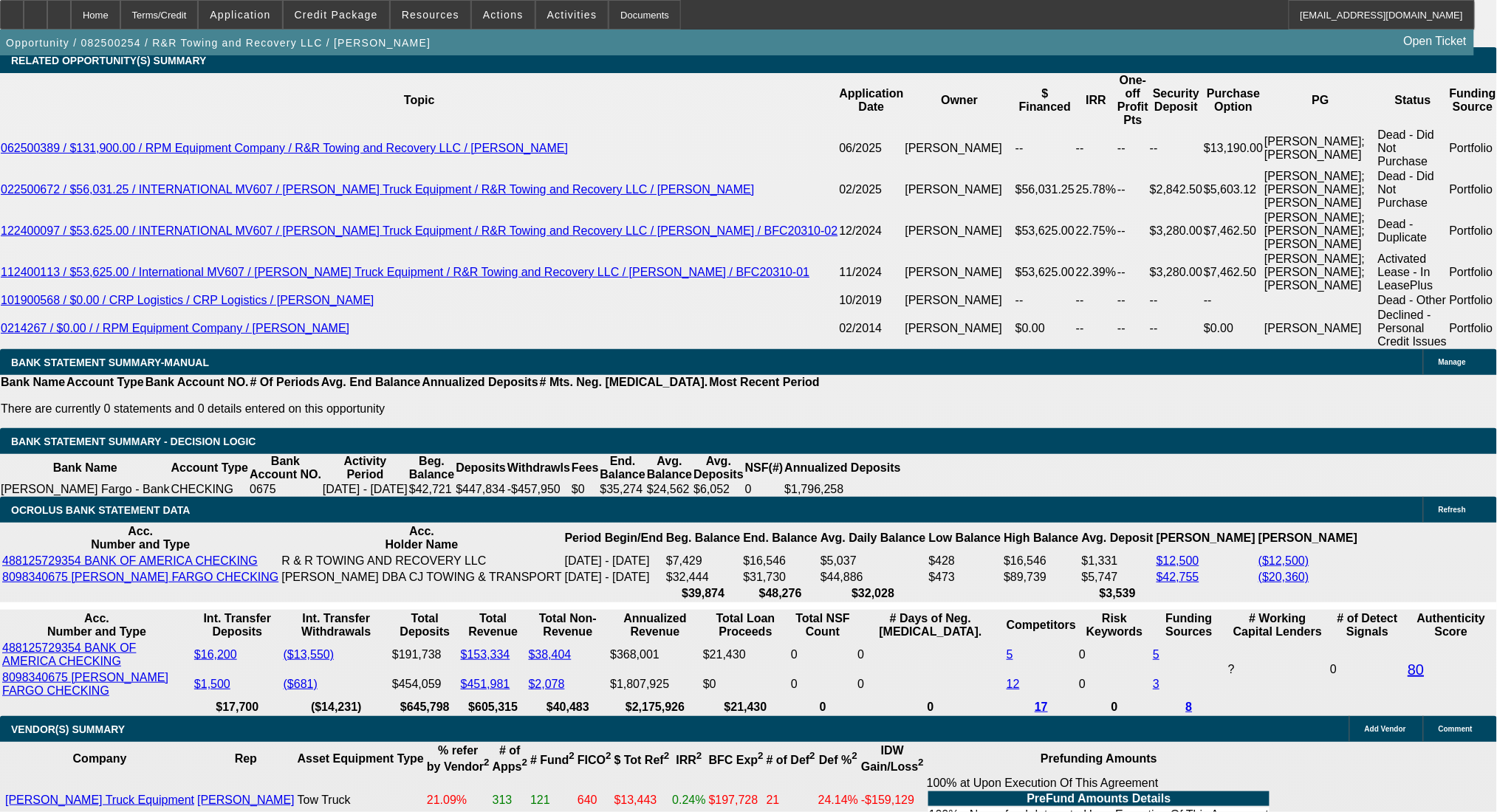
drag, startPoint x: 298, startPoint y: 465, endPoint x: 337, endPoint y: 466, distance: 39.0
type input "2"
type input "UNKNOWN"
type input "24"
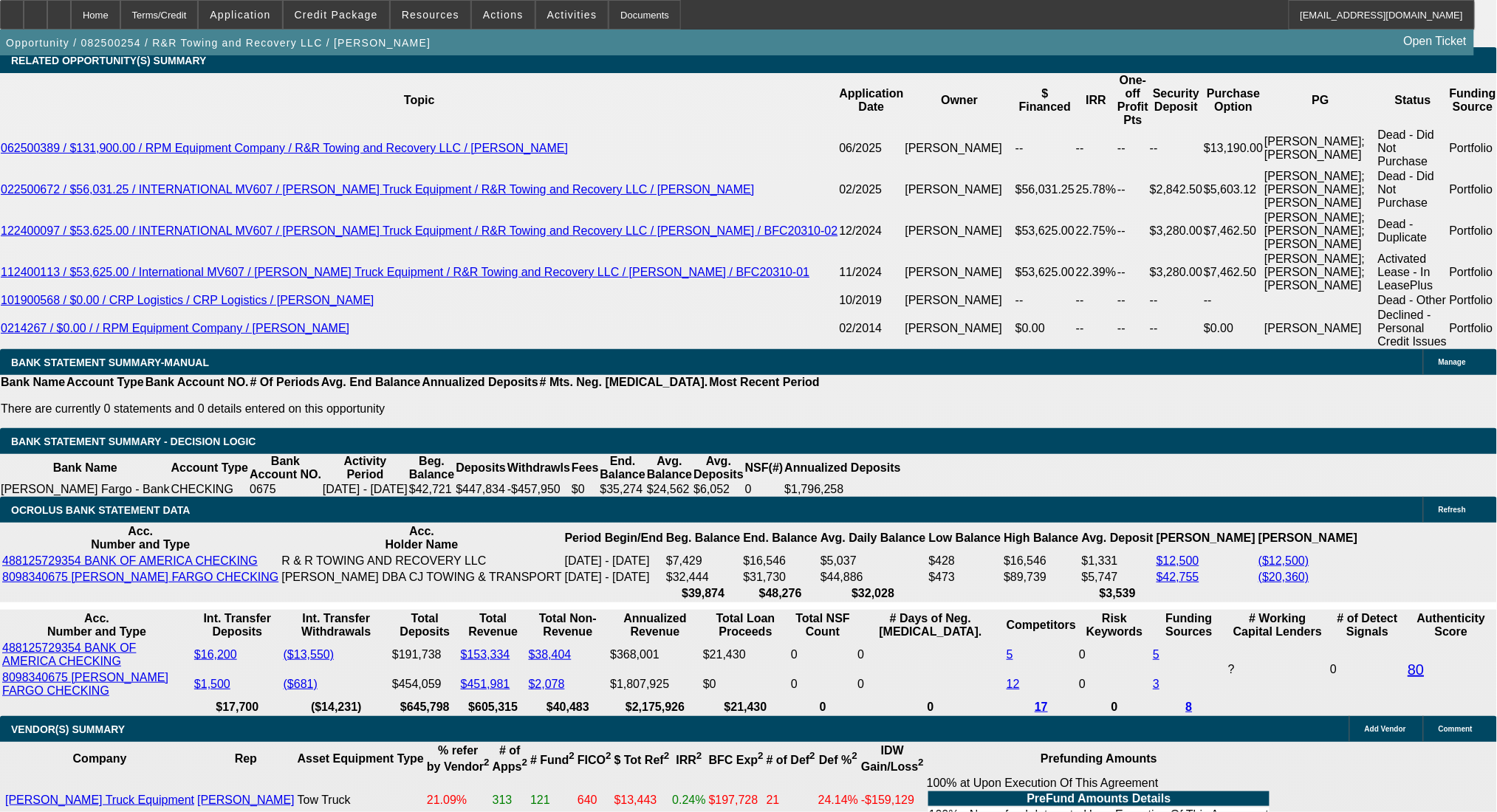
type input "$50,449.36"
type input "$100,898.72"
type input "$4,767.48"
type input "$9,534.96"
type input "24"
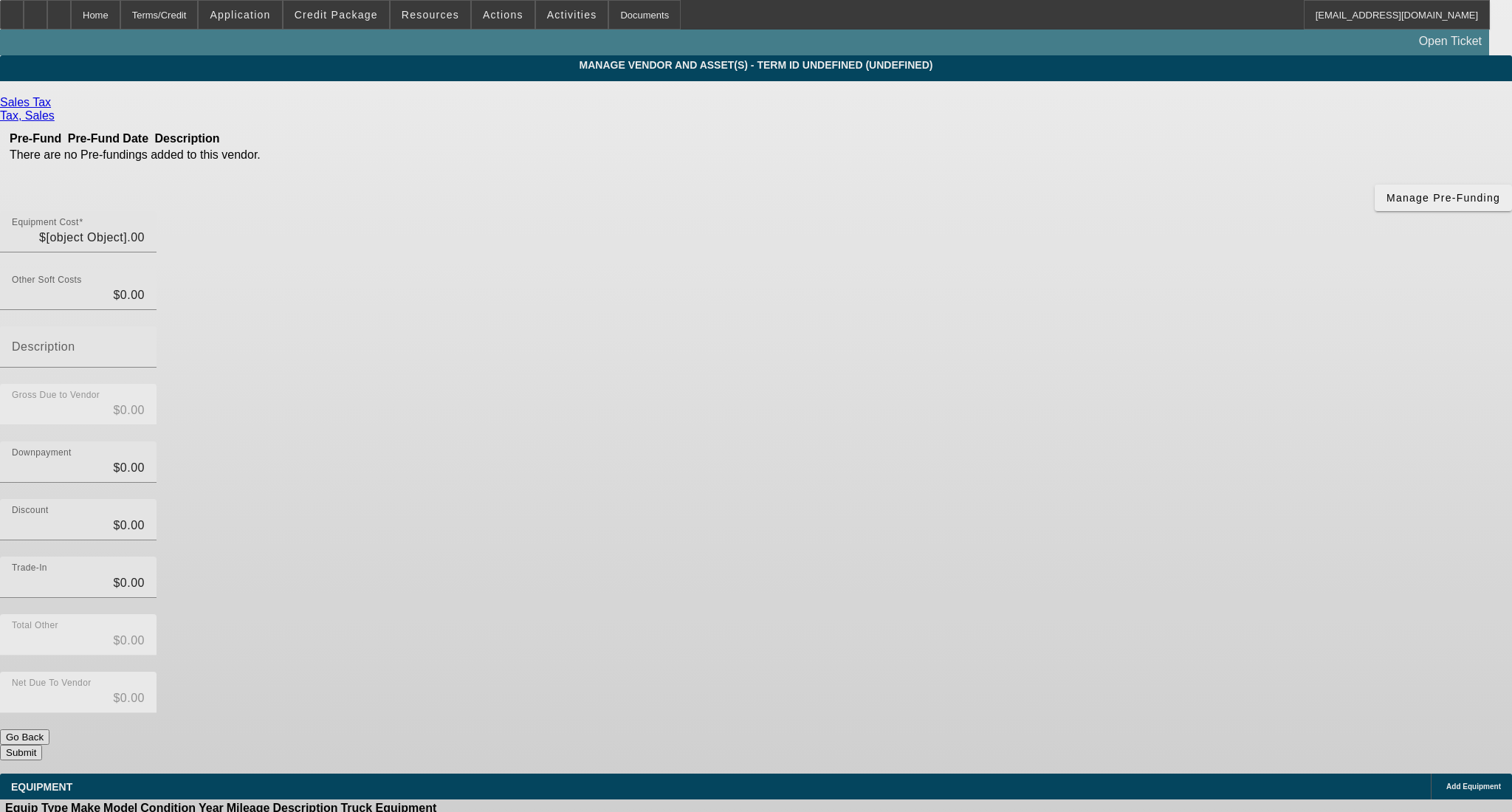
type input "$8,140.63"
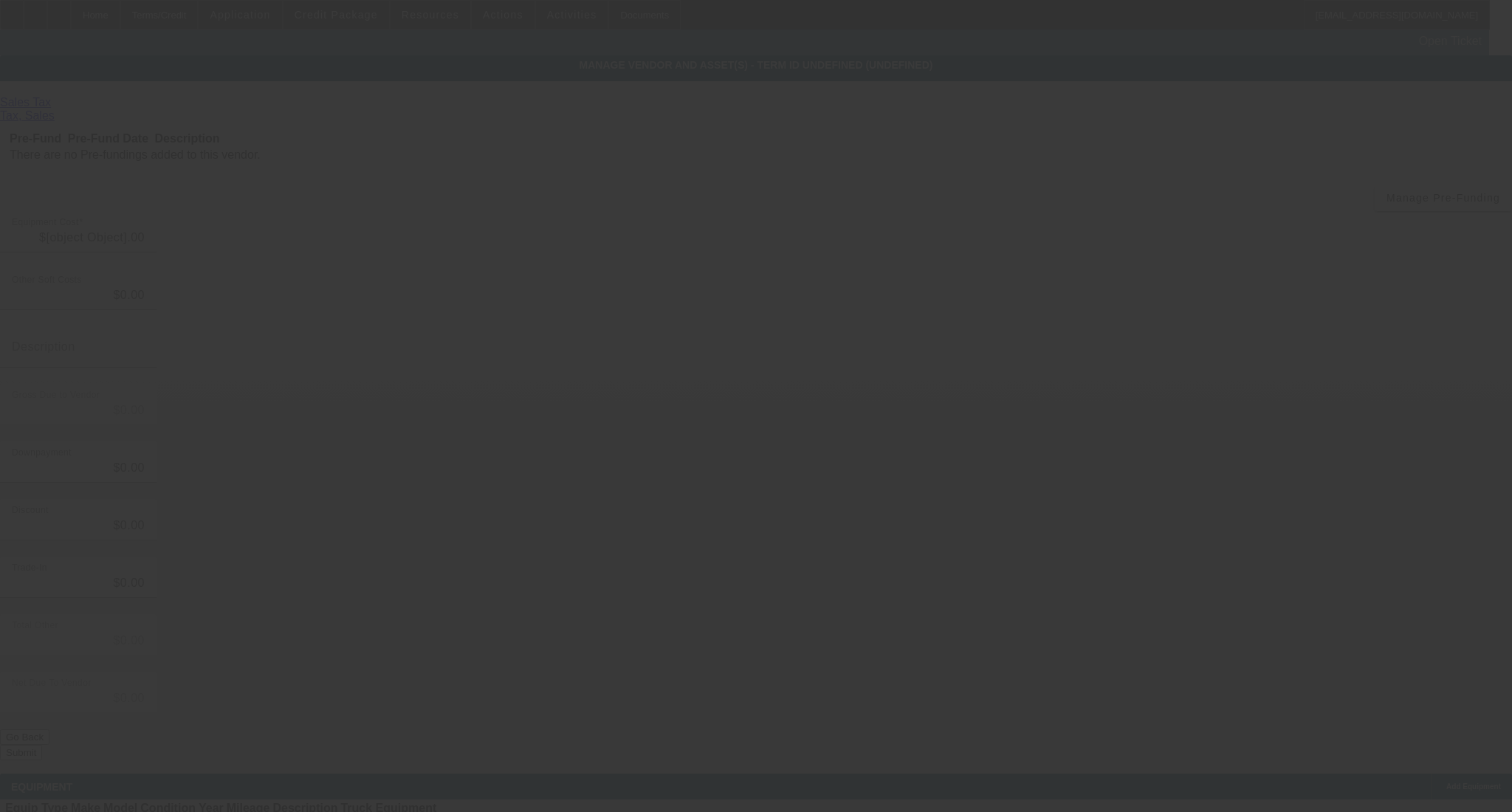
type input "$8,140.63"
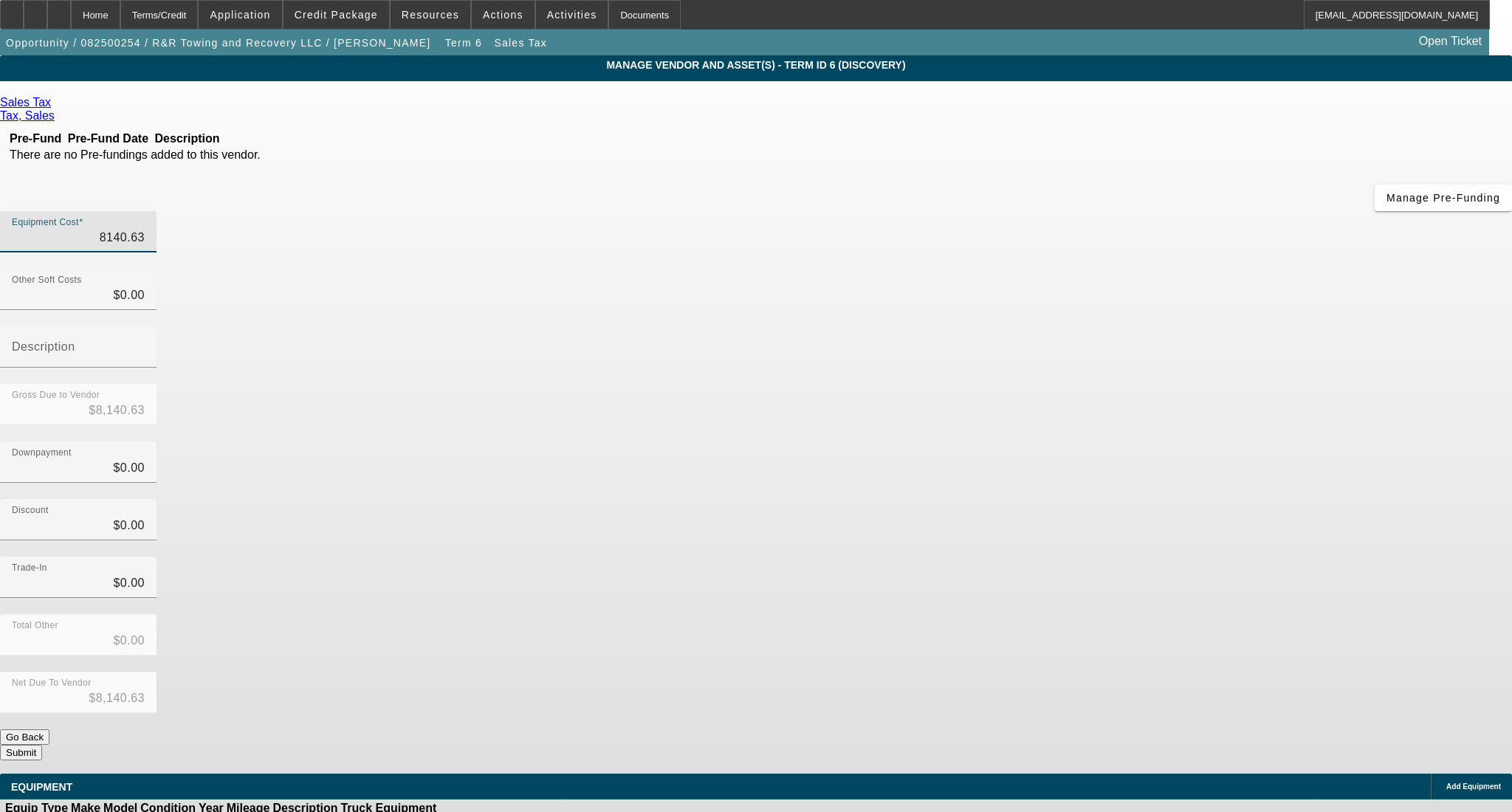
drag, startPoint x: 860, startPoint y: 123, endPoint x: 1141, endPoint y: 121, distance: 281.0
click at [1141, 211] on div "Equipment Cost 8140.63" at bounding box center [756, 240] width 1512 height 57
type input "3"
type input "$3.00"
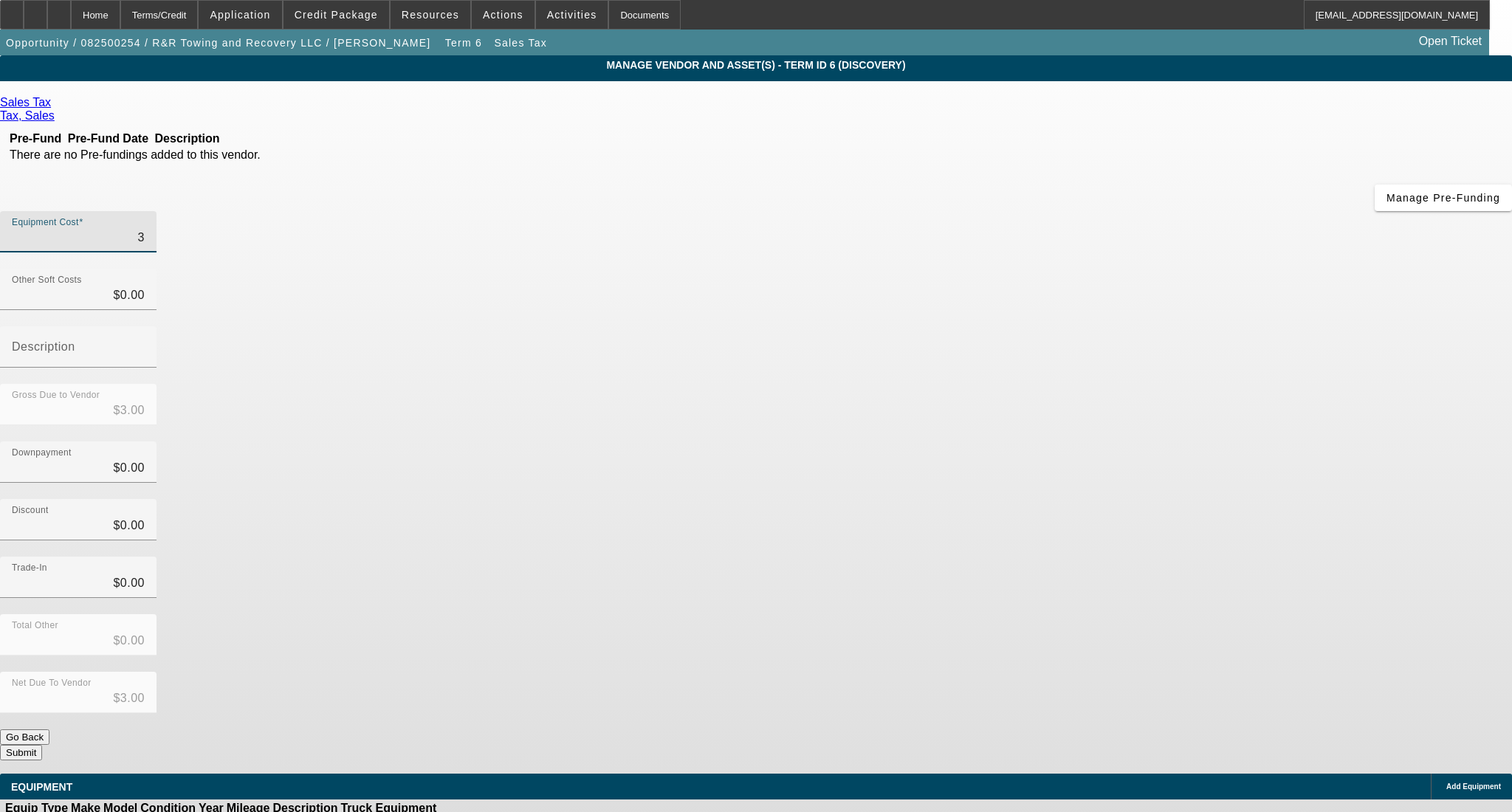
type input "31"
type input "$31.00"
type input "312"
type input "$312.00"
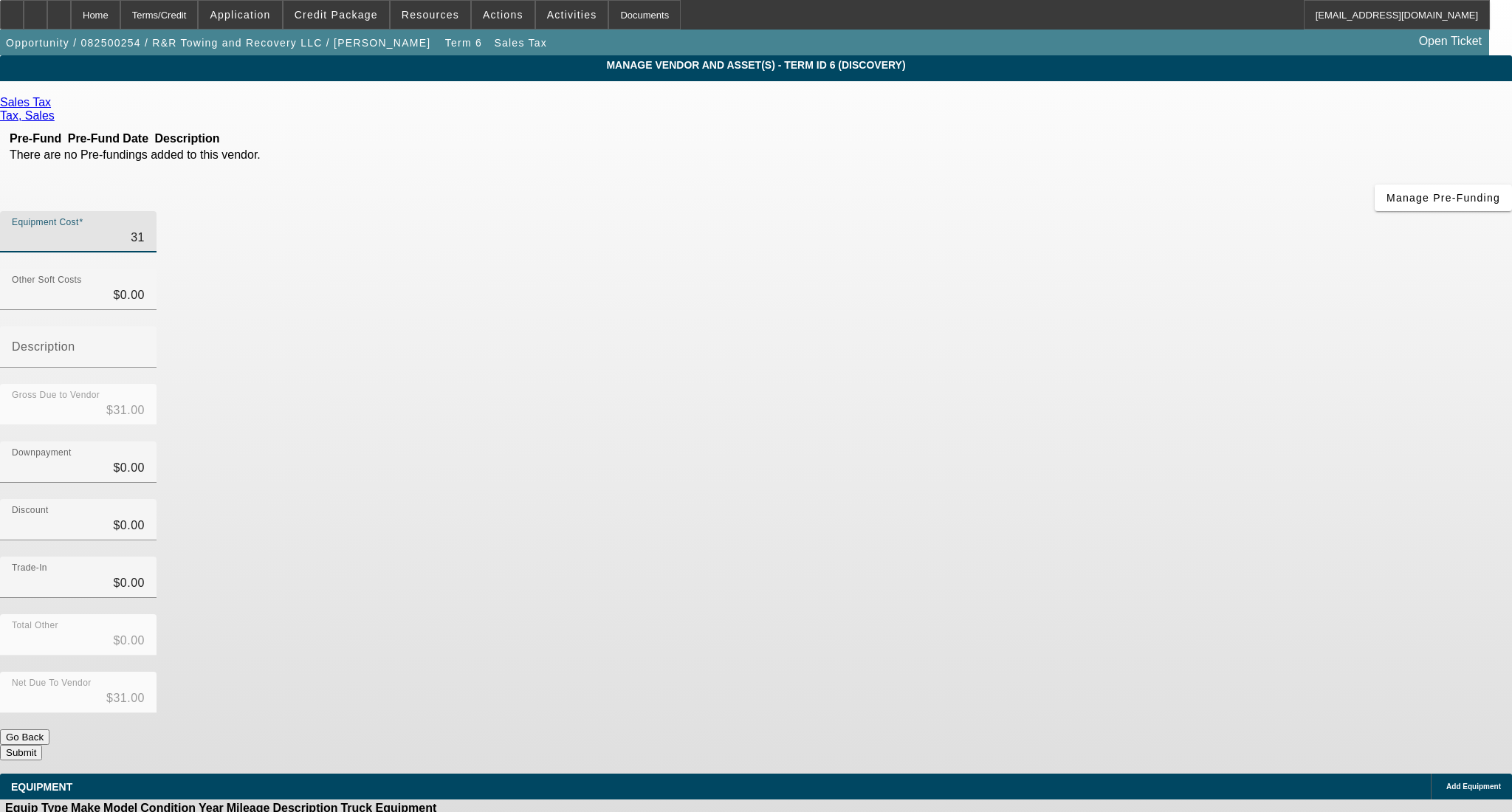
type input "$312.00"
type input "3121"
type input "$3,121.00"
type input "3121.8"
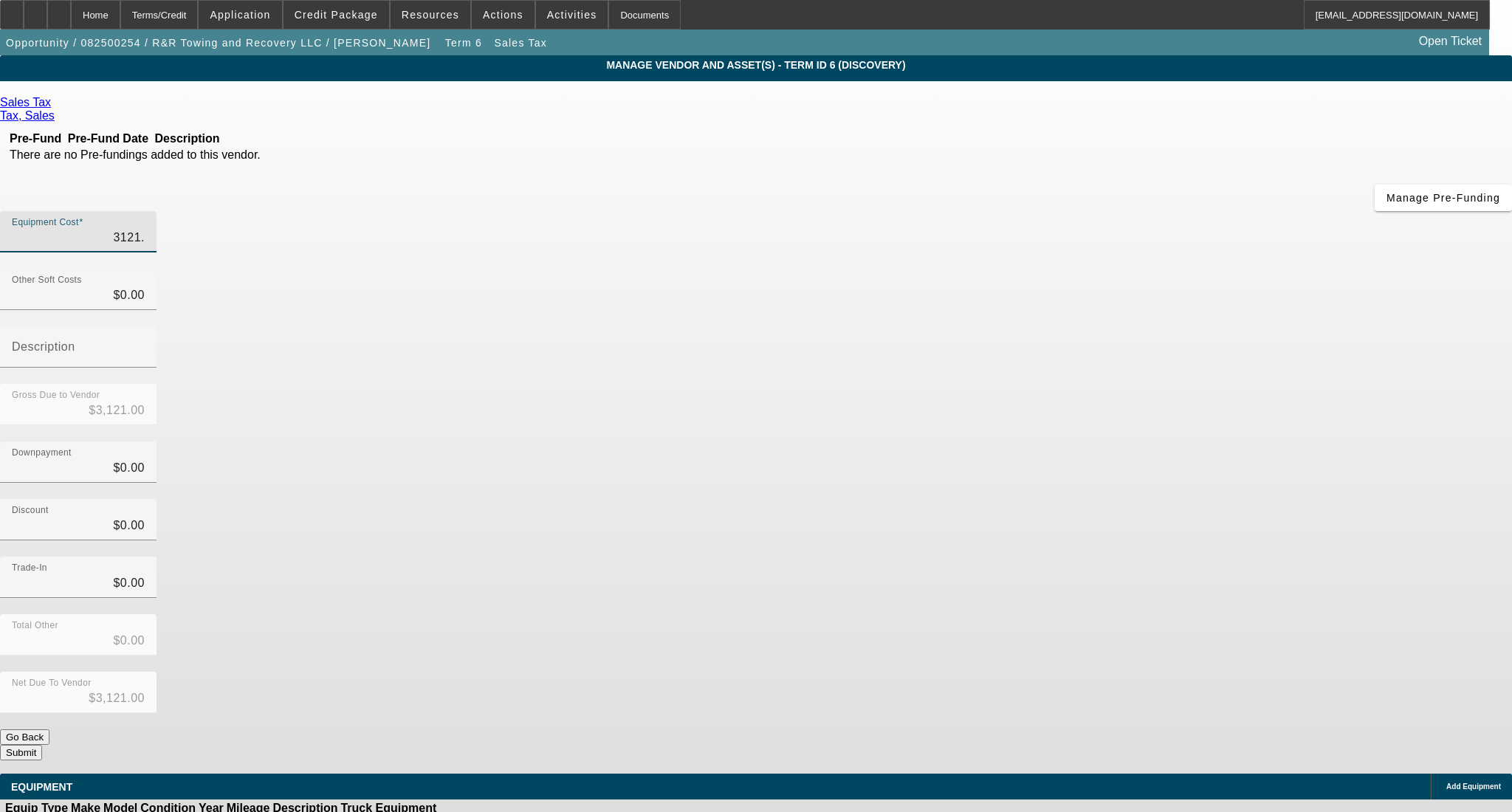
type input "$3,121.80"
type input "3121.88"
type input "$3,121.88"
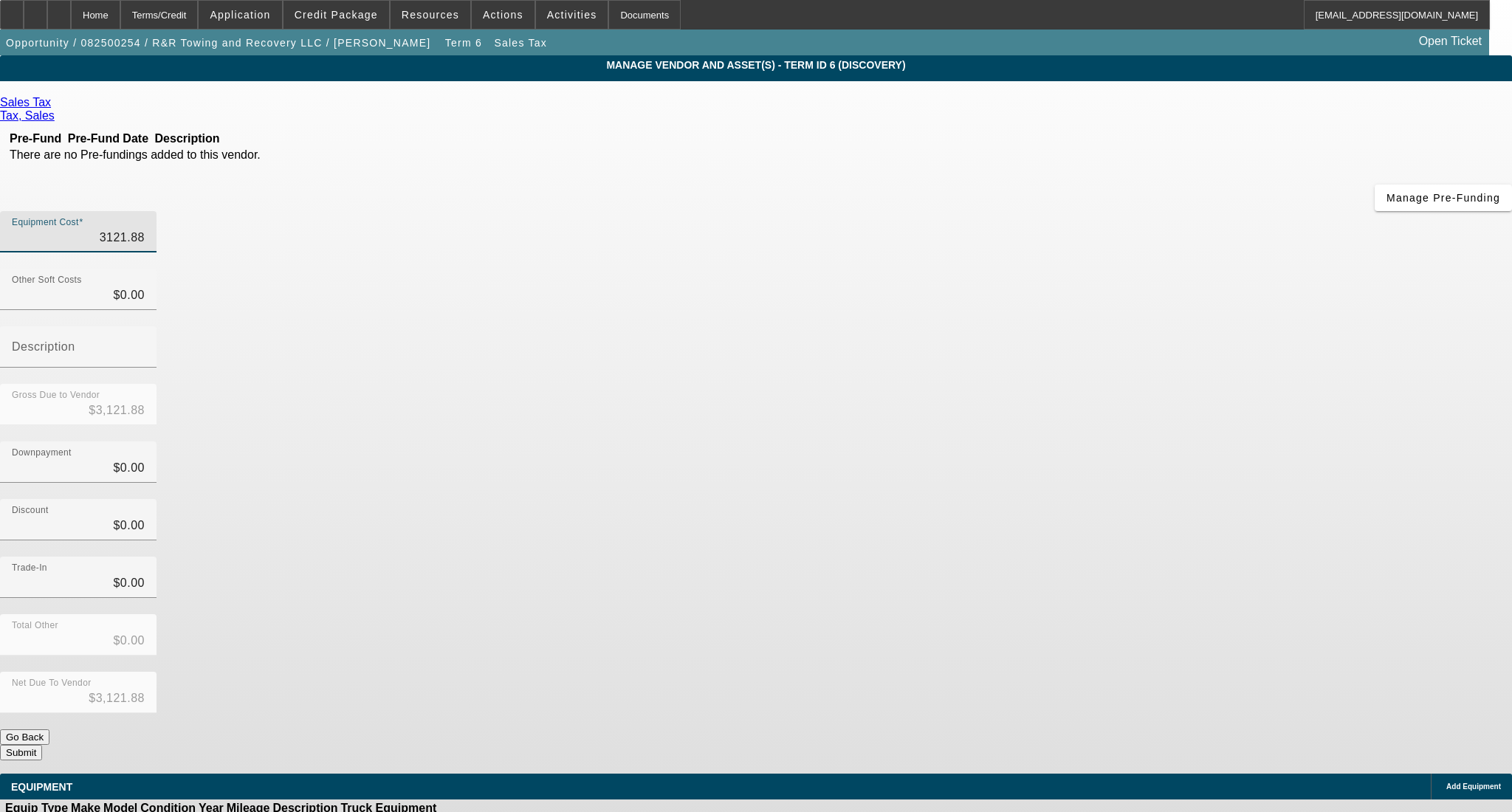
type input "$3,121.88"
click at [1122, 557] on div "Trade-In $0.00" at bounding box center [756, 585] width 1512 height 57
click at [42, 745] on button "Submit" at bounding box center [21, 753] width 42 height 16
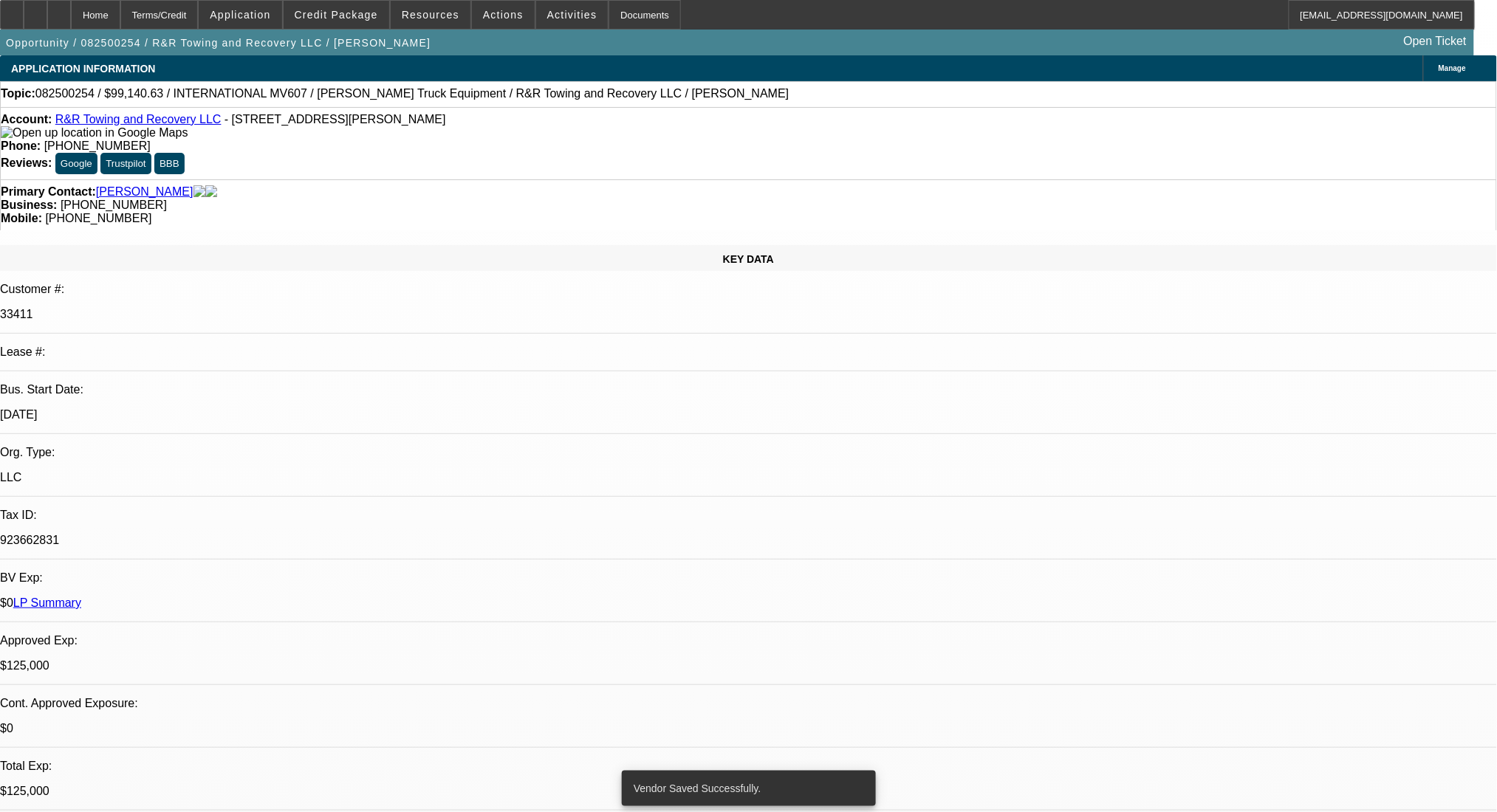
select select "0"
select select "2"
select select "0.1"
select select "4"
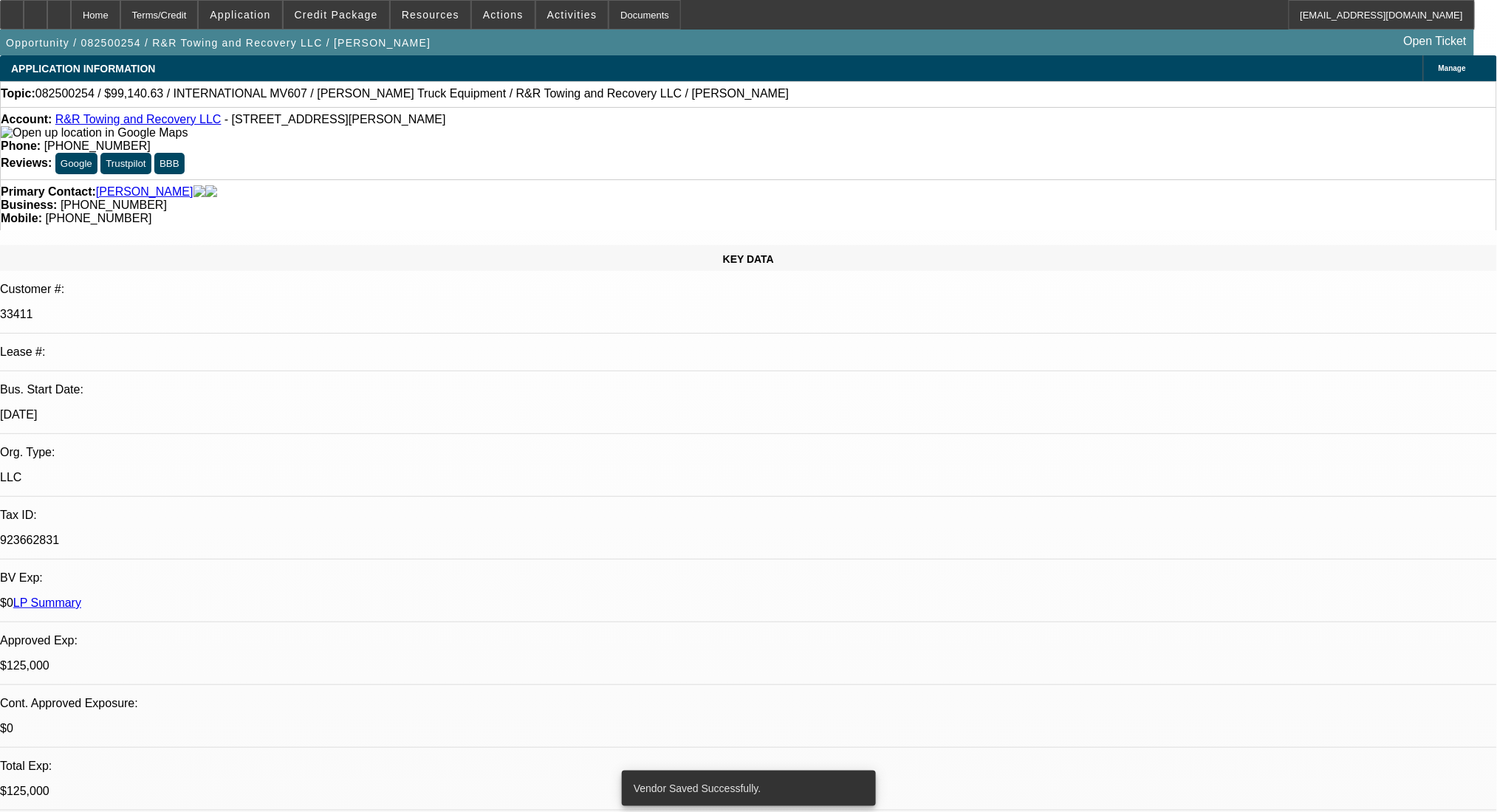
select select "0"
select select "2"
select select "0.1"
select select "4"
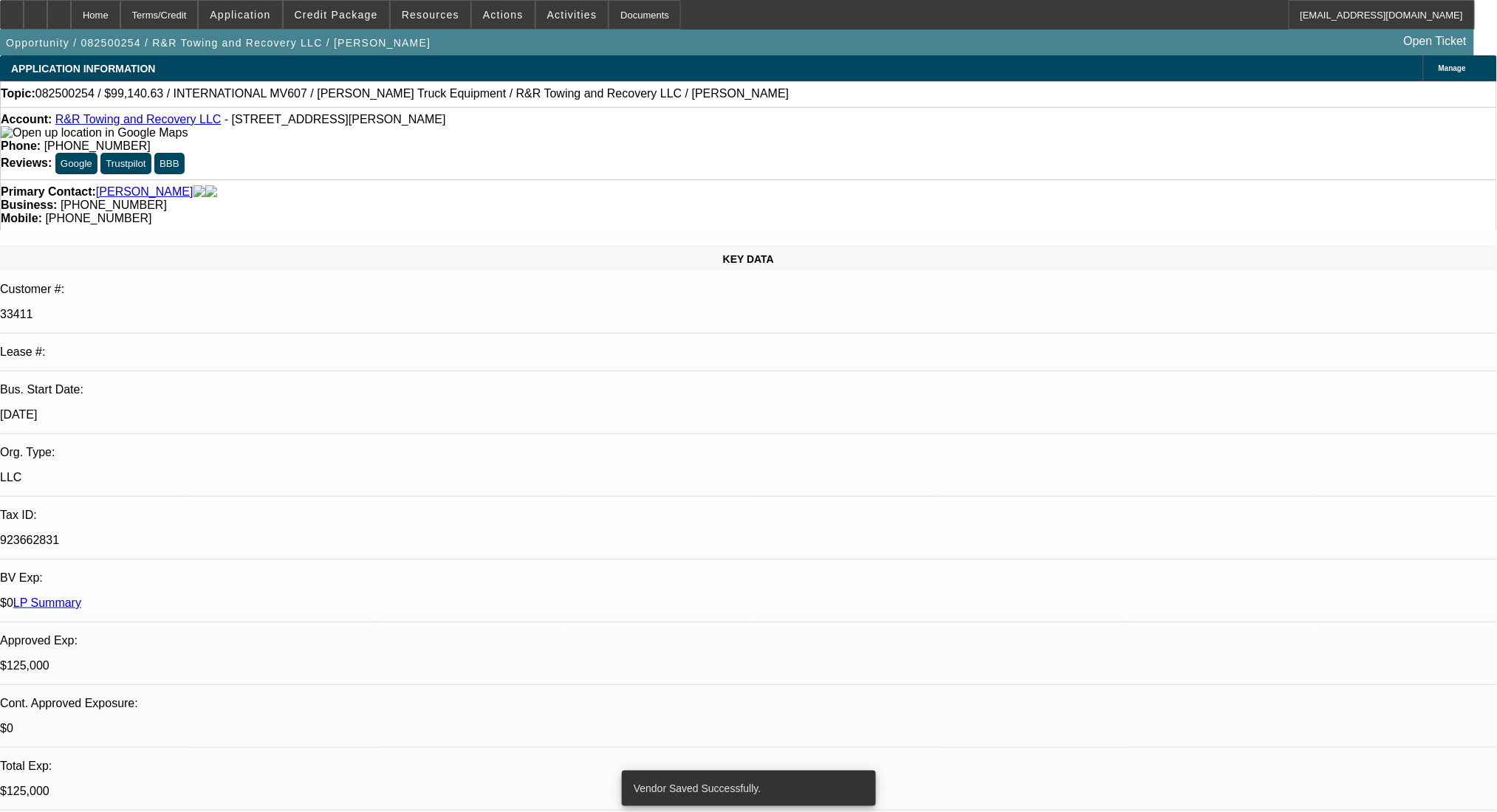
select select "0"
select select "2"
select select "0.1"
select select "4"
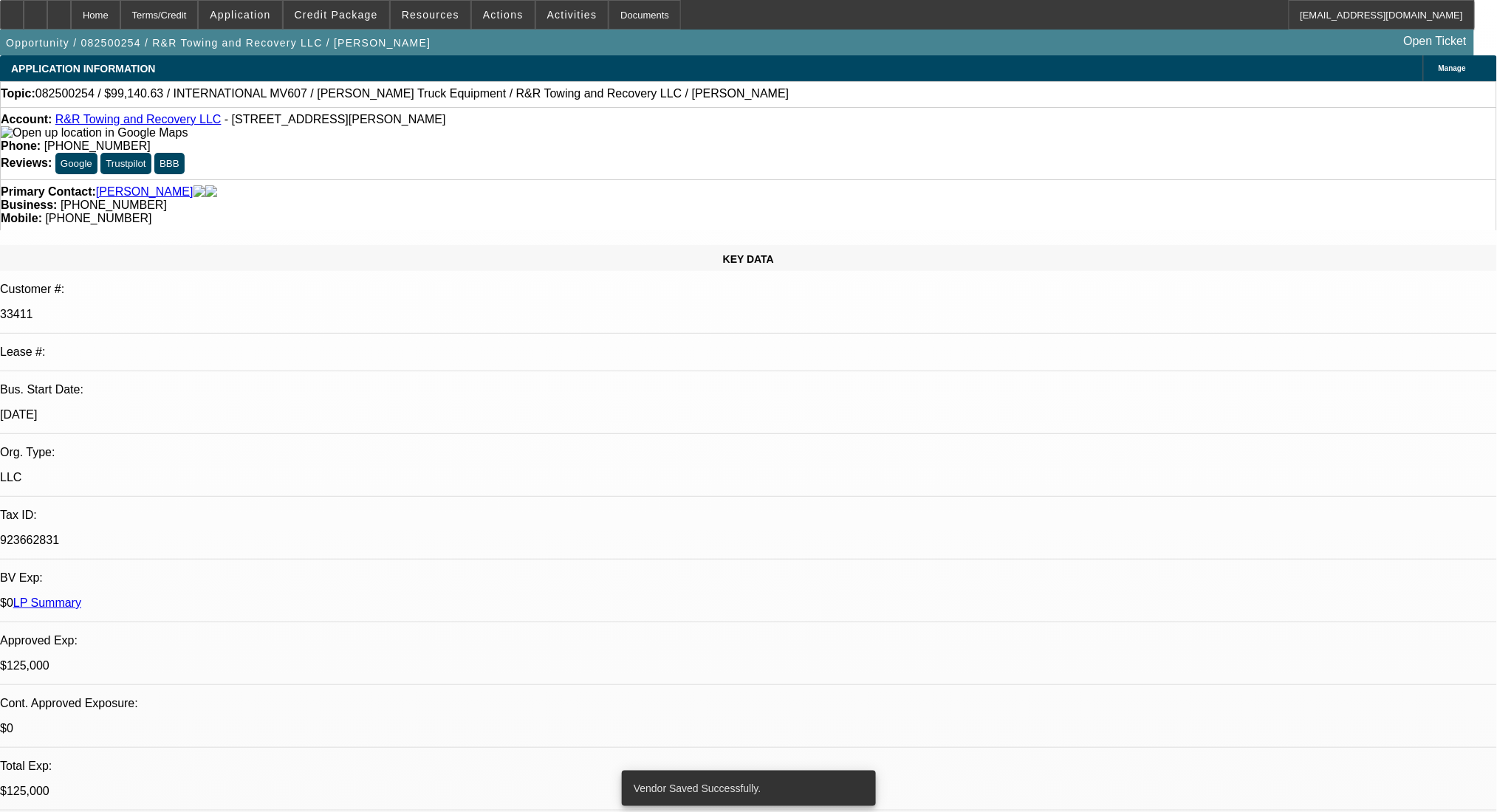
select select "0.1"
select select "2"
select select "0.1"
select select "4"
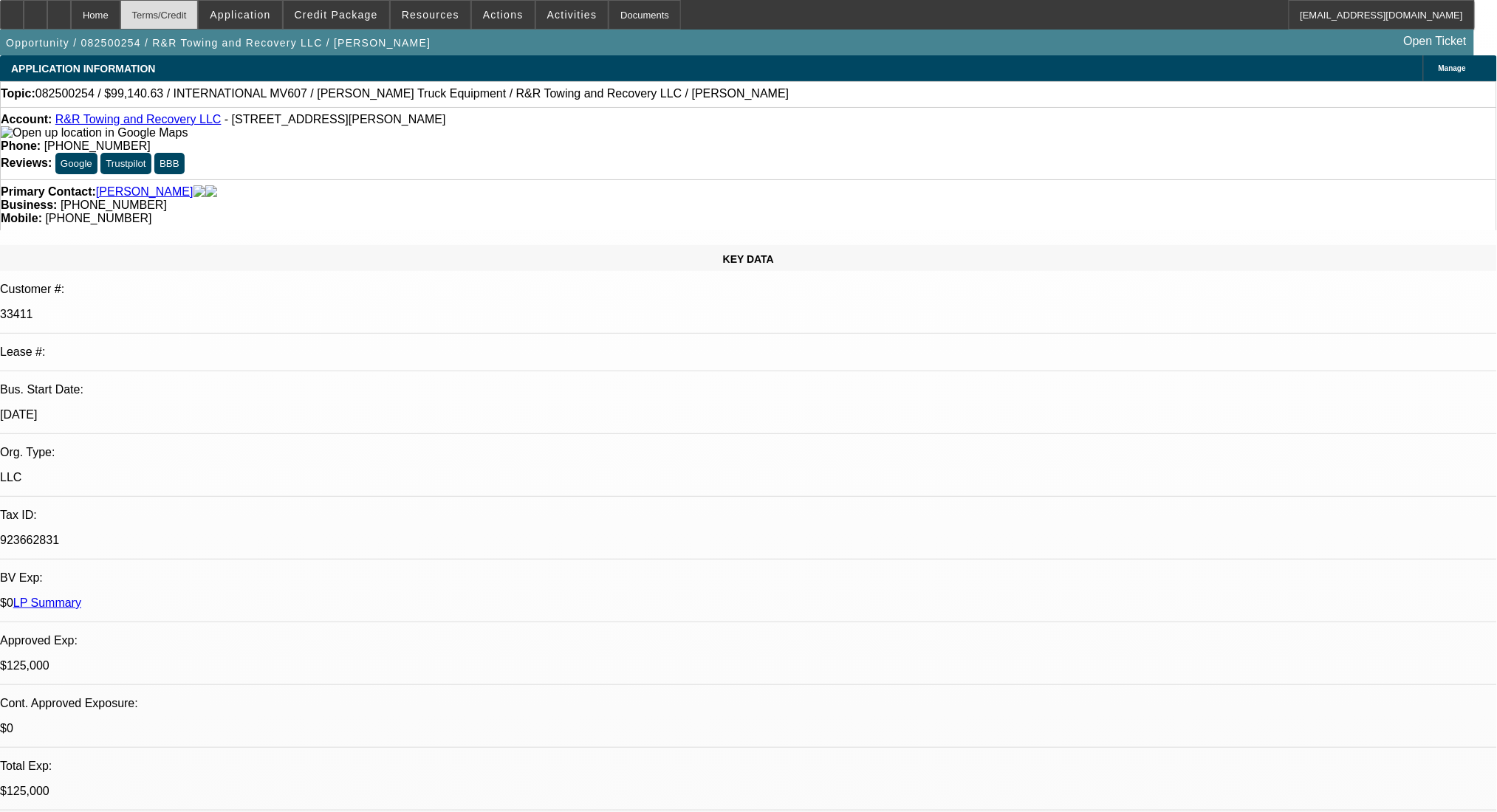
click at [199, 2] on div "Terms/Credit" at bounding box center [160, 15] width 78 height 30
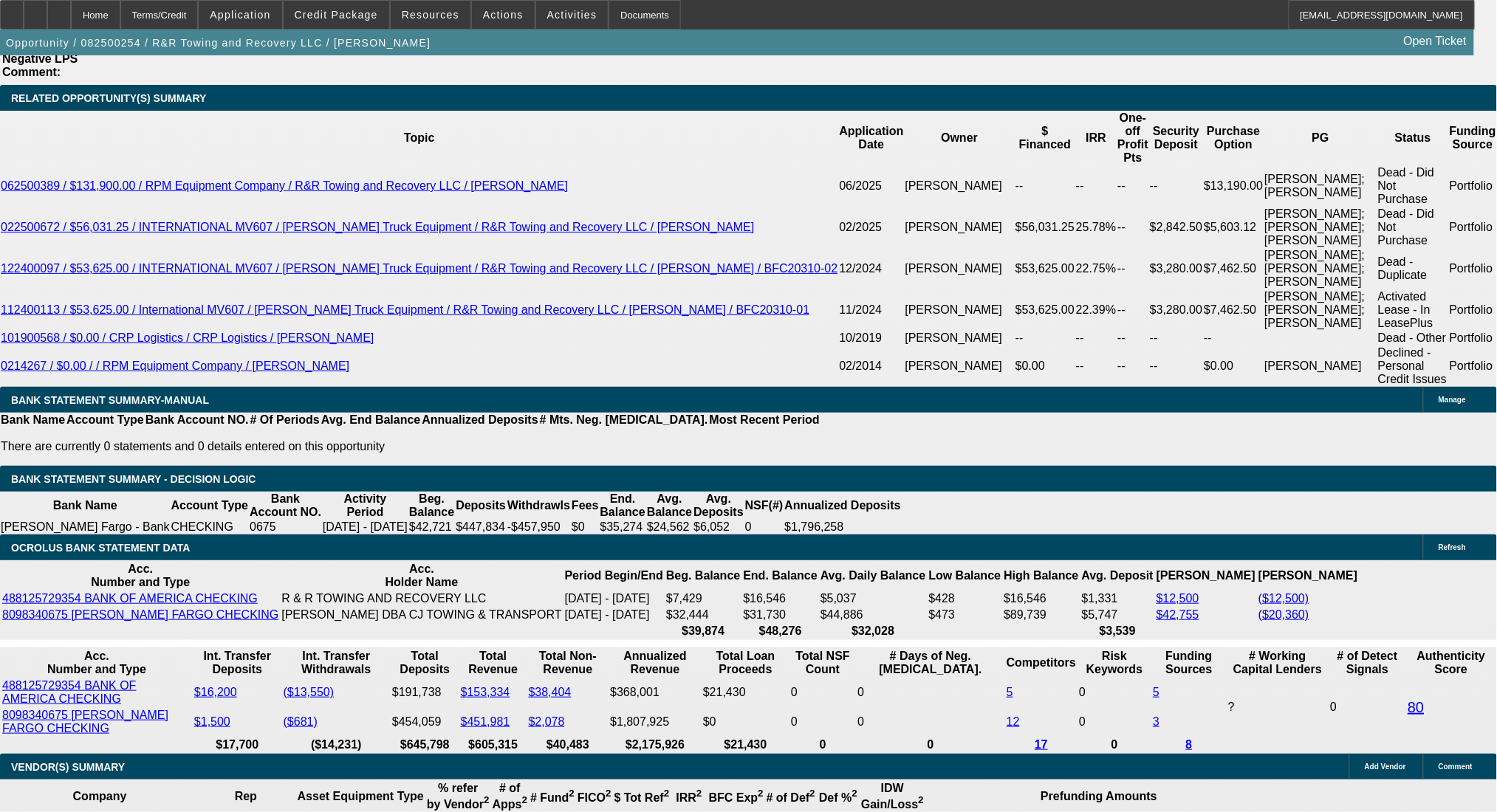
drag, startPoint x: 263, startPoint y: 388, endPoint x: 410, endPoint y: 388, distance: 147.0
type input "$24,250.00"
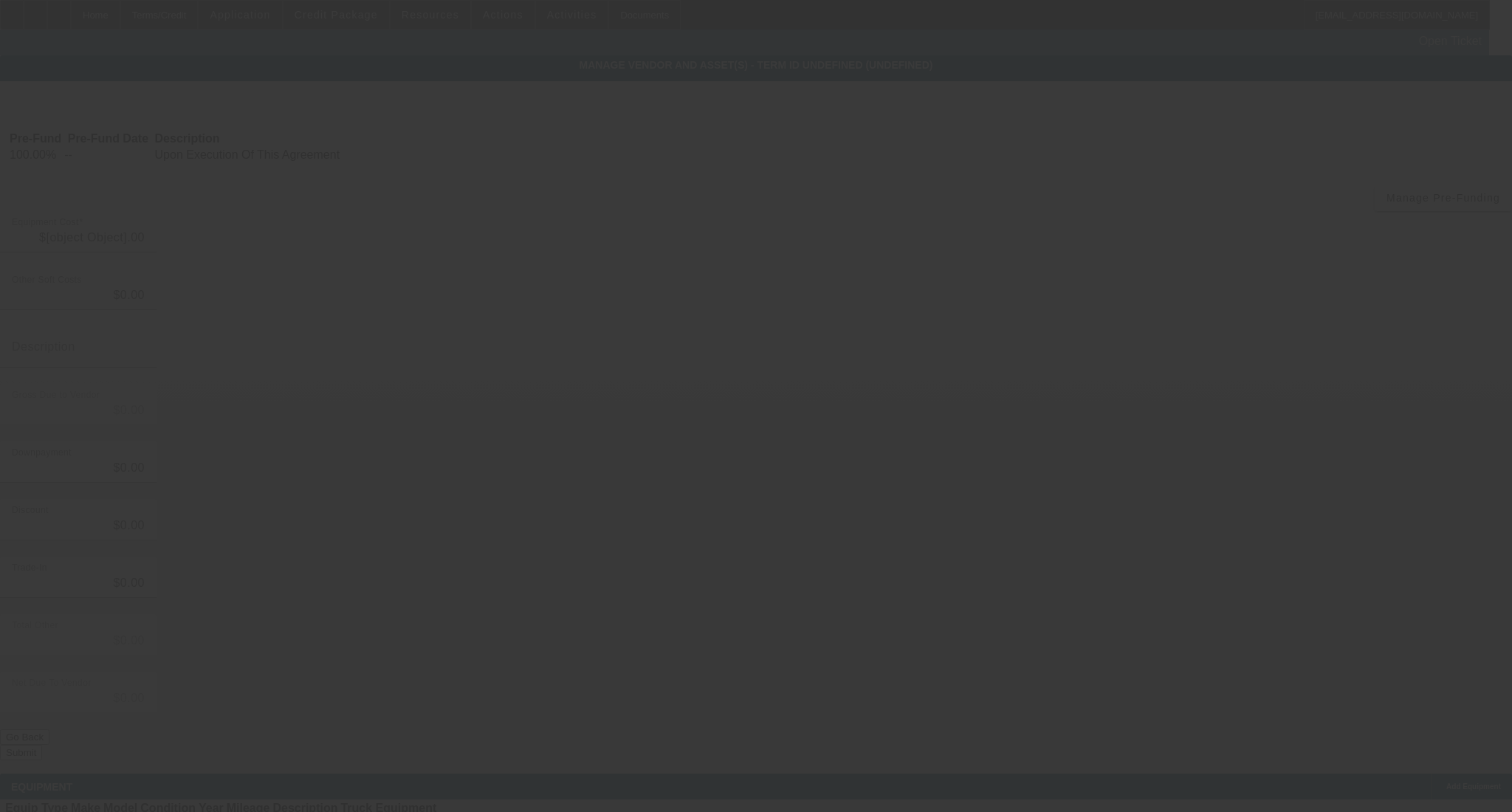
type input "$130,000.00"
type input "$250.00"
type input "$130,250.00"
type input "$15,000.00"
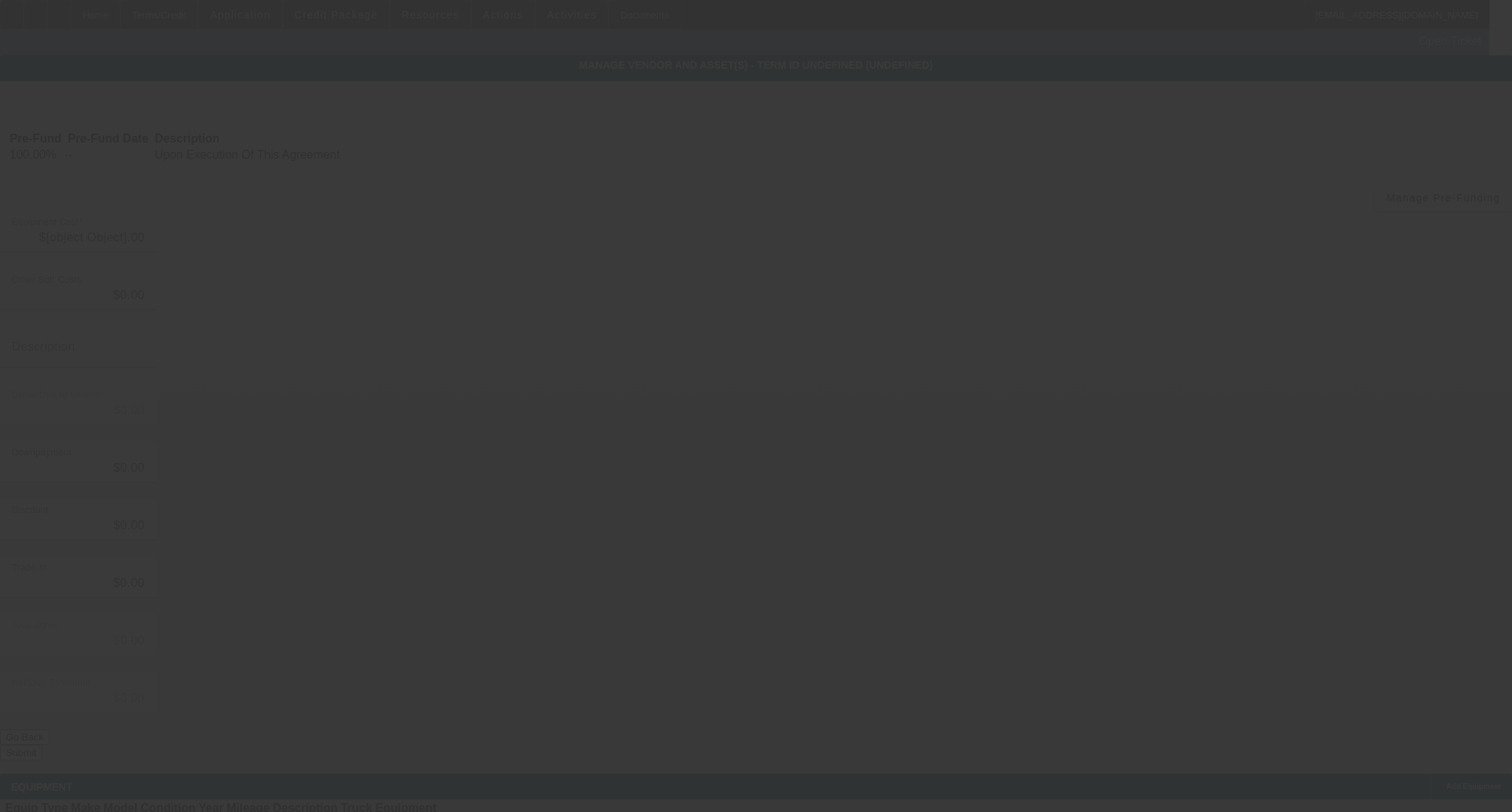
type input "$115,250.00"
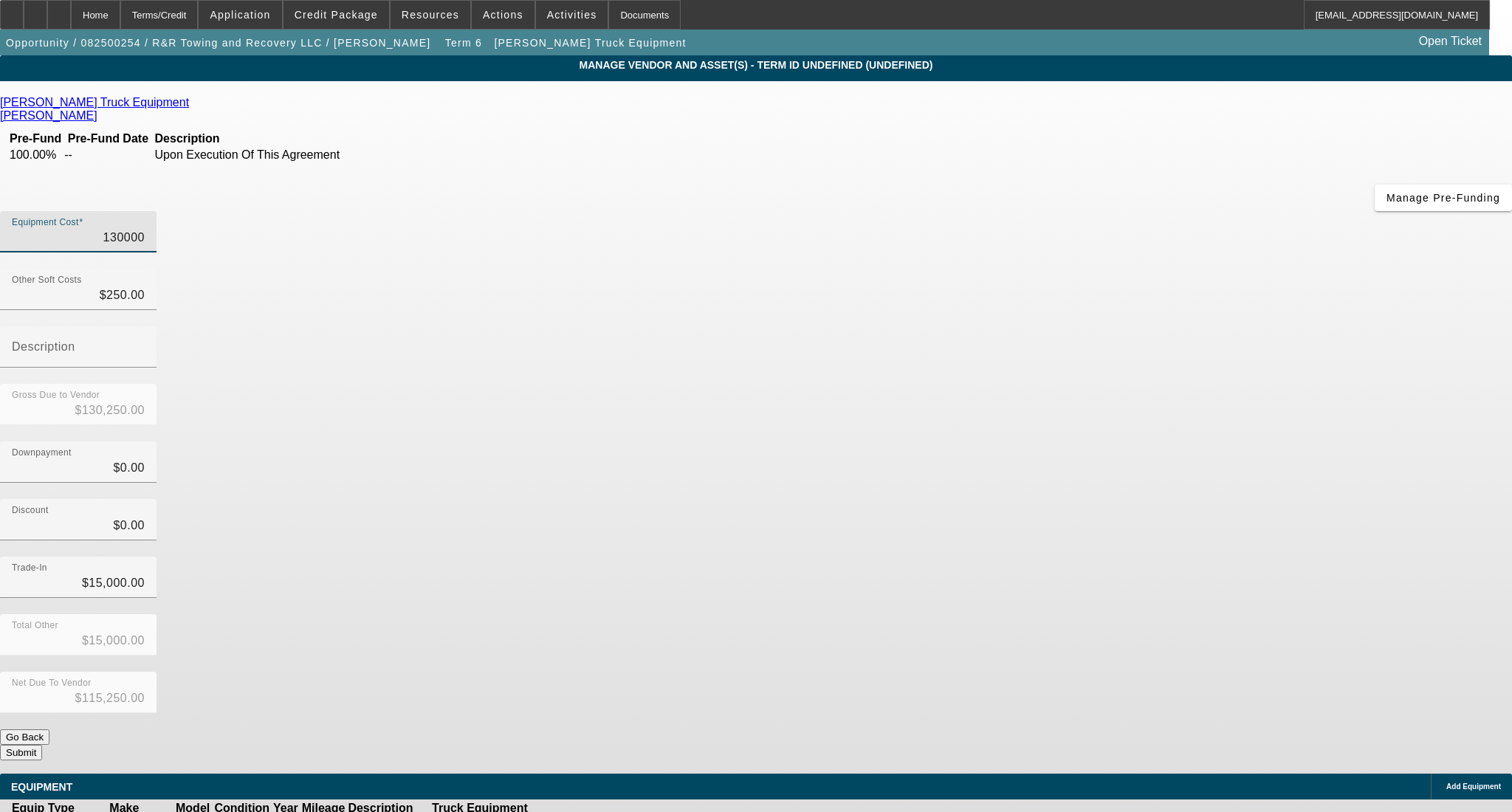
drag, startPoint x: 834, startPoint y: 129, endPoint x: 1084, endPoint y: 121, distance: 250.1
click at [1077, 211] on div "Equipment Cost 130000" at bounding box center [756, 240] width 1512 height 57
type input "4"
type input "$254.00"
type input "$-14,746.00"
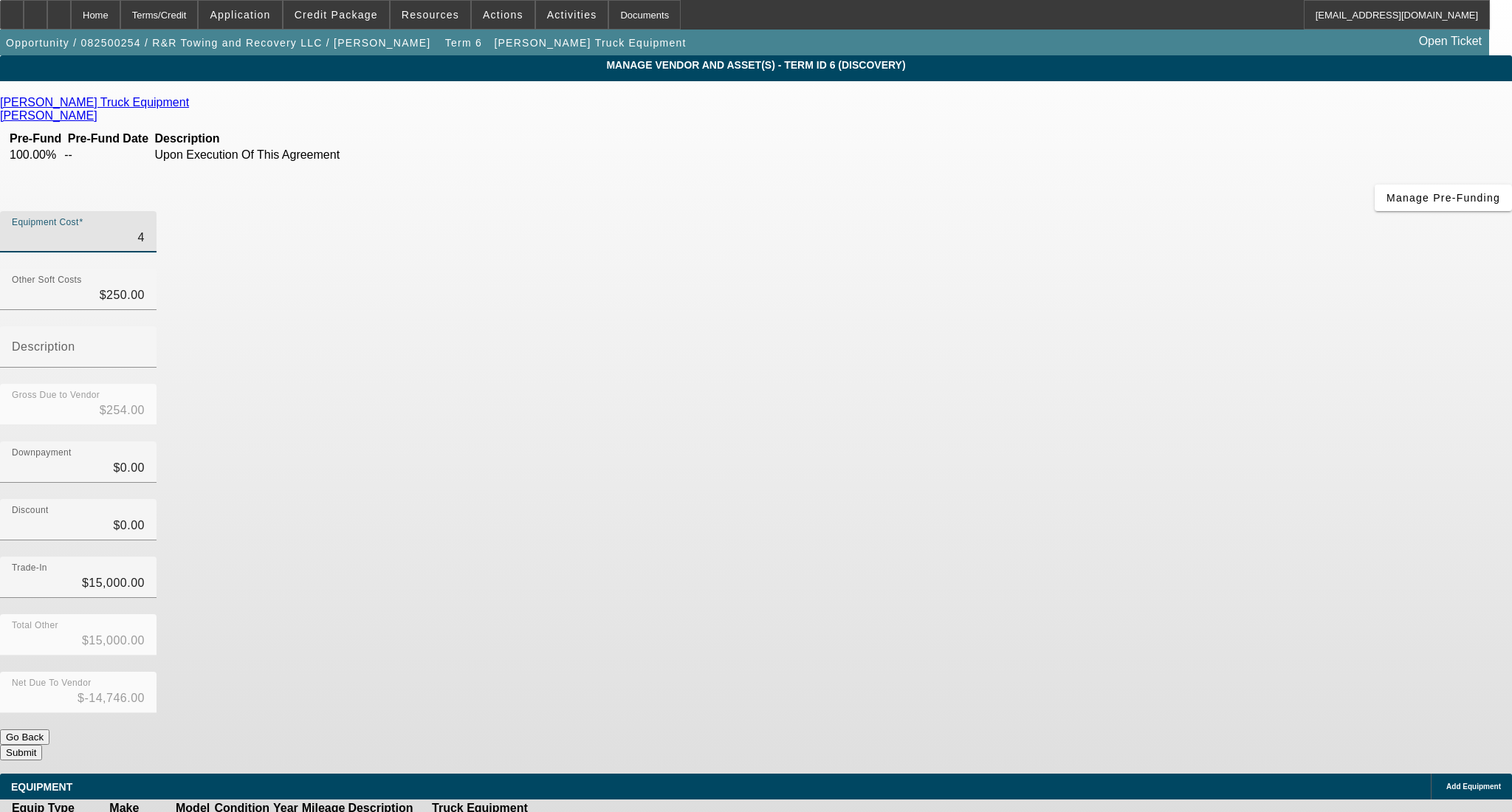
type input "49"
type input "$299.00"
type input "$-14,701.00"
type input "499"
type input "$749.00"
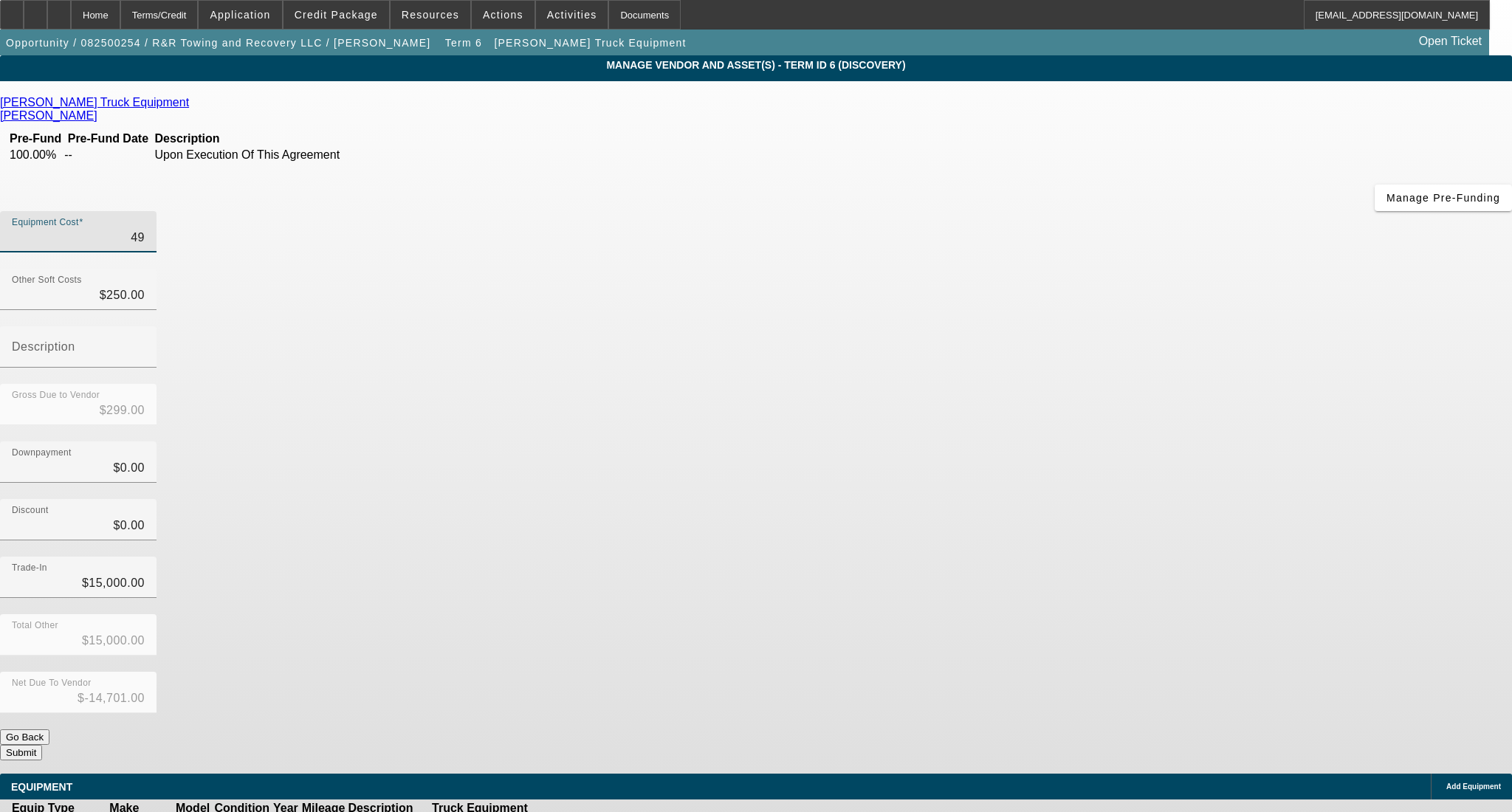
type input "$-14,251.00"
type input "4995"
type input "$5,245.00"
type input "$-9,755.00"
type input "49950"
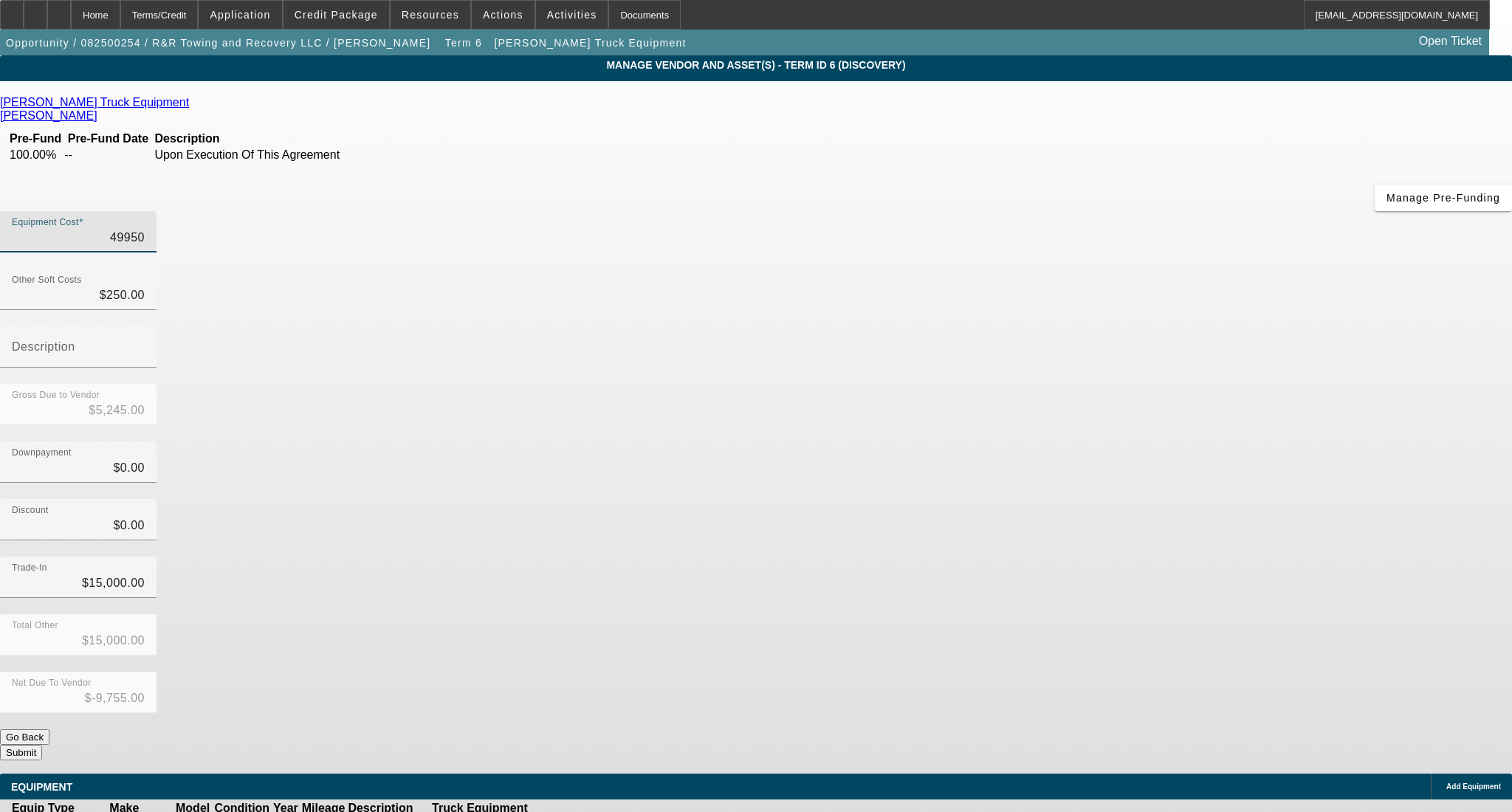
type input "$50,200.00"
type input "$35,200.00"
type input "$49,950.00"
click at [1080, 614] on div "Total Other $15,000.00" at bounding box center [756, 643] width 1512 height 57
click at [42, 745] on button "Submit" at bounding box center [21, 753] width 42 height 16
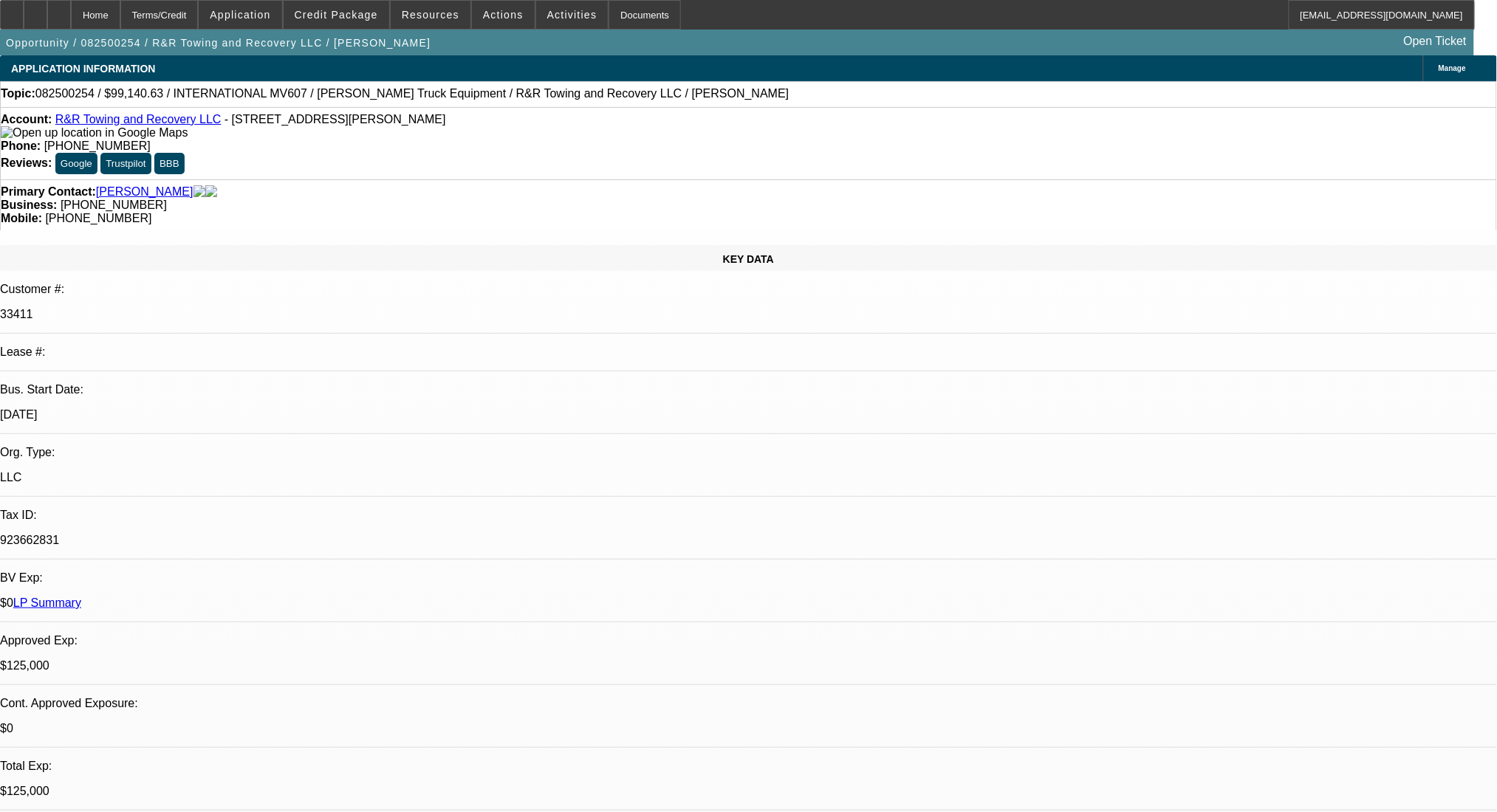
select select "0"
select select "2"
select select "0.1"
select select "4"
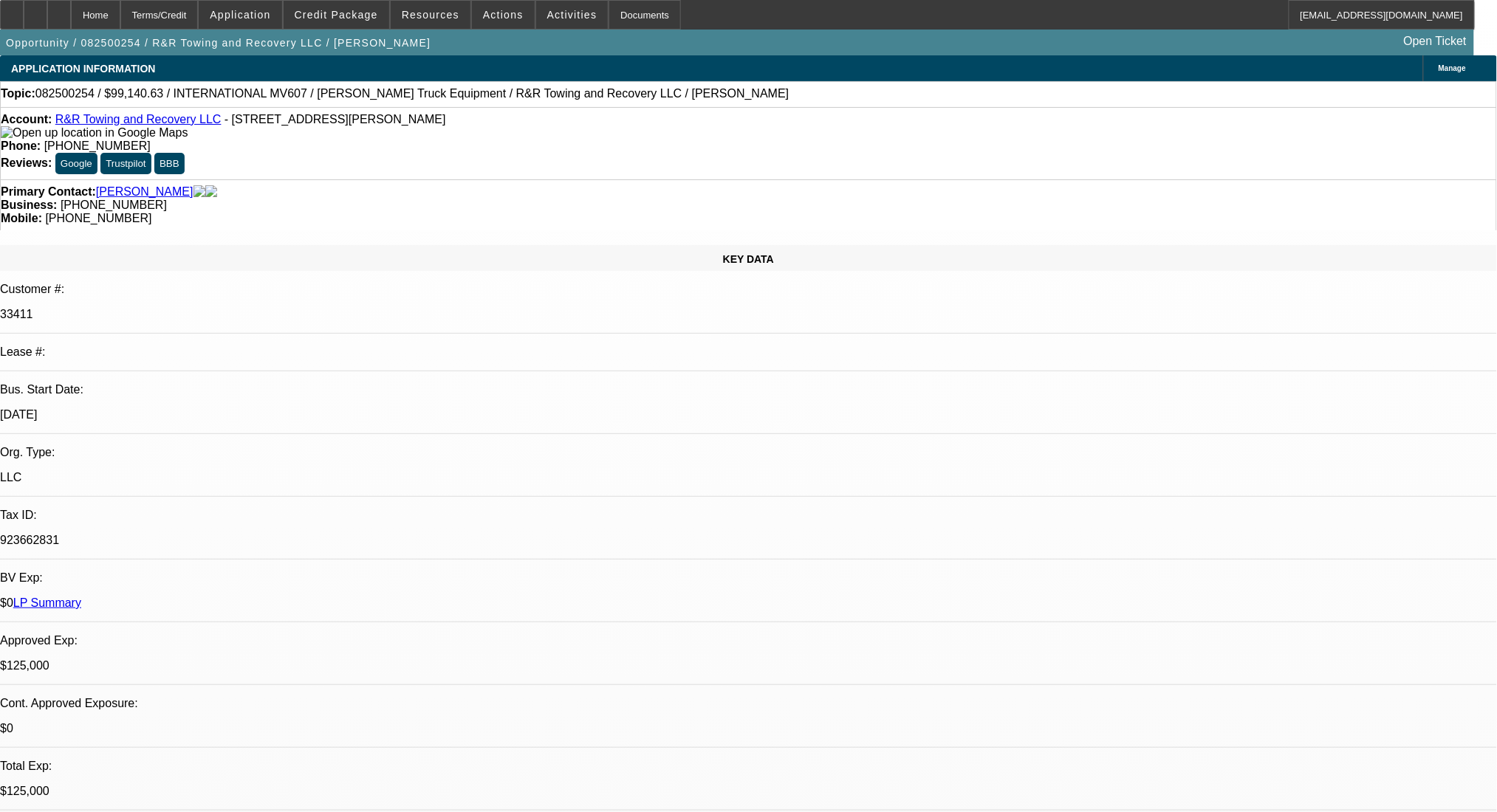
select select "0"
select select "2"
select select "0.1"
select select "4"
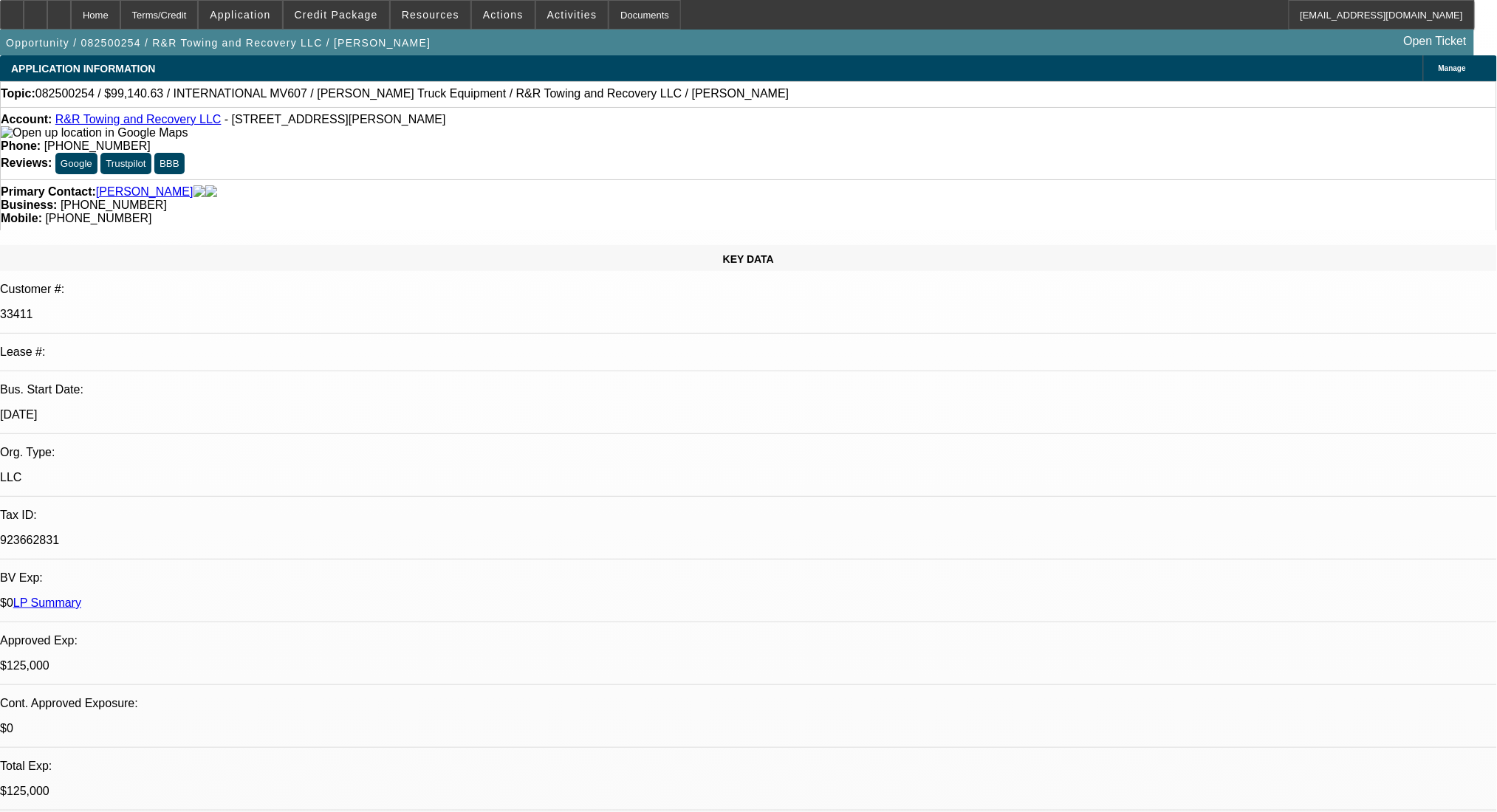
select select "0"
select select "2"
select select "0.1"
select select "4"
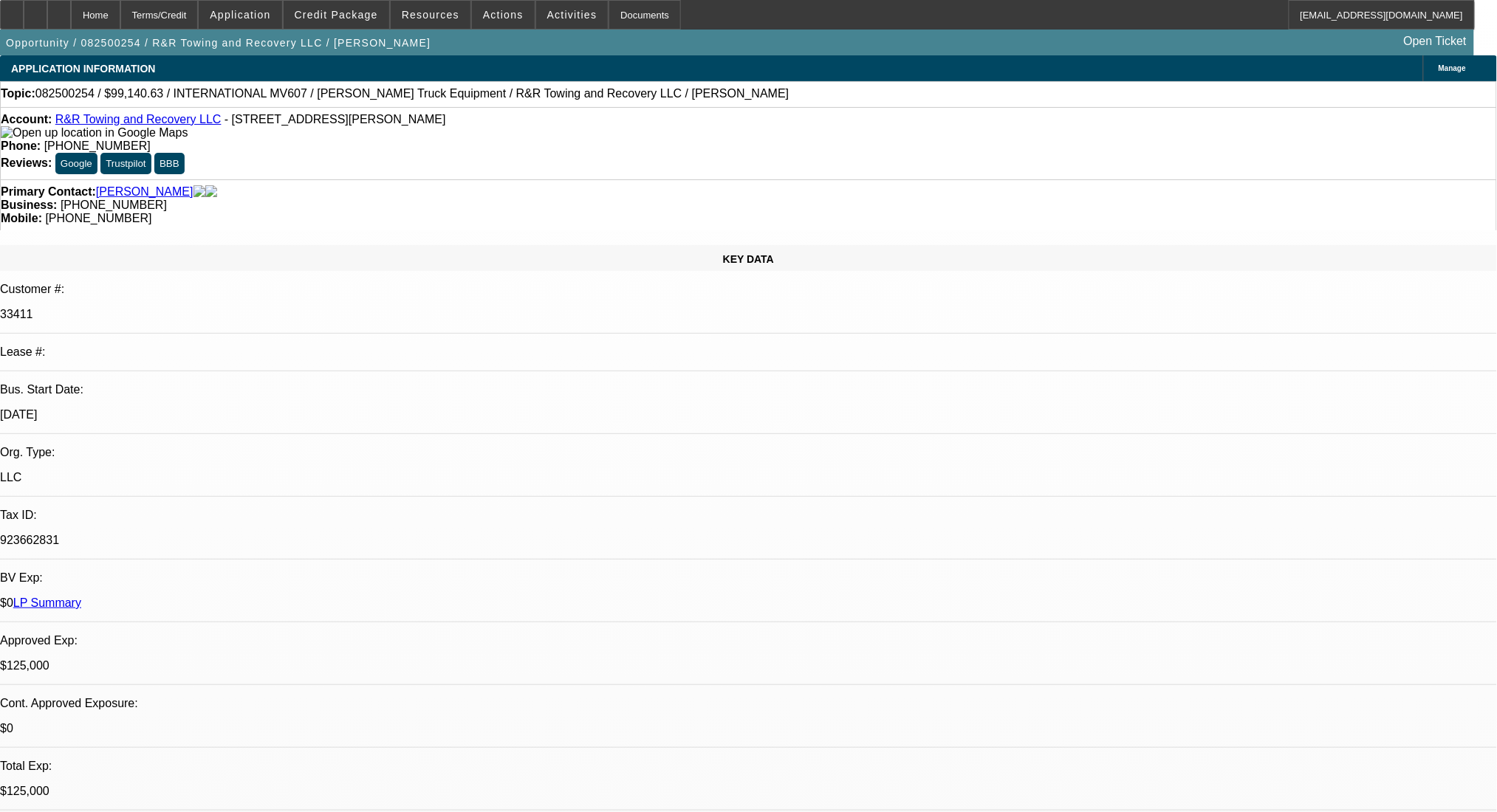
select select "0.1"
select select "2"
select select "0.1"
select select "4"
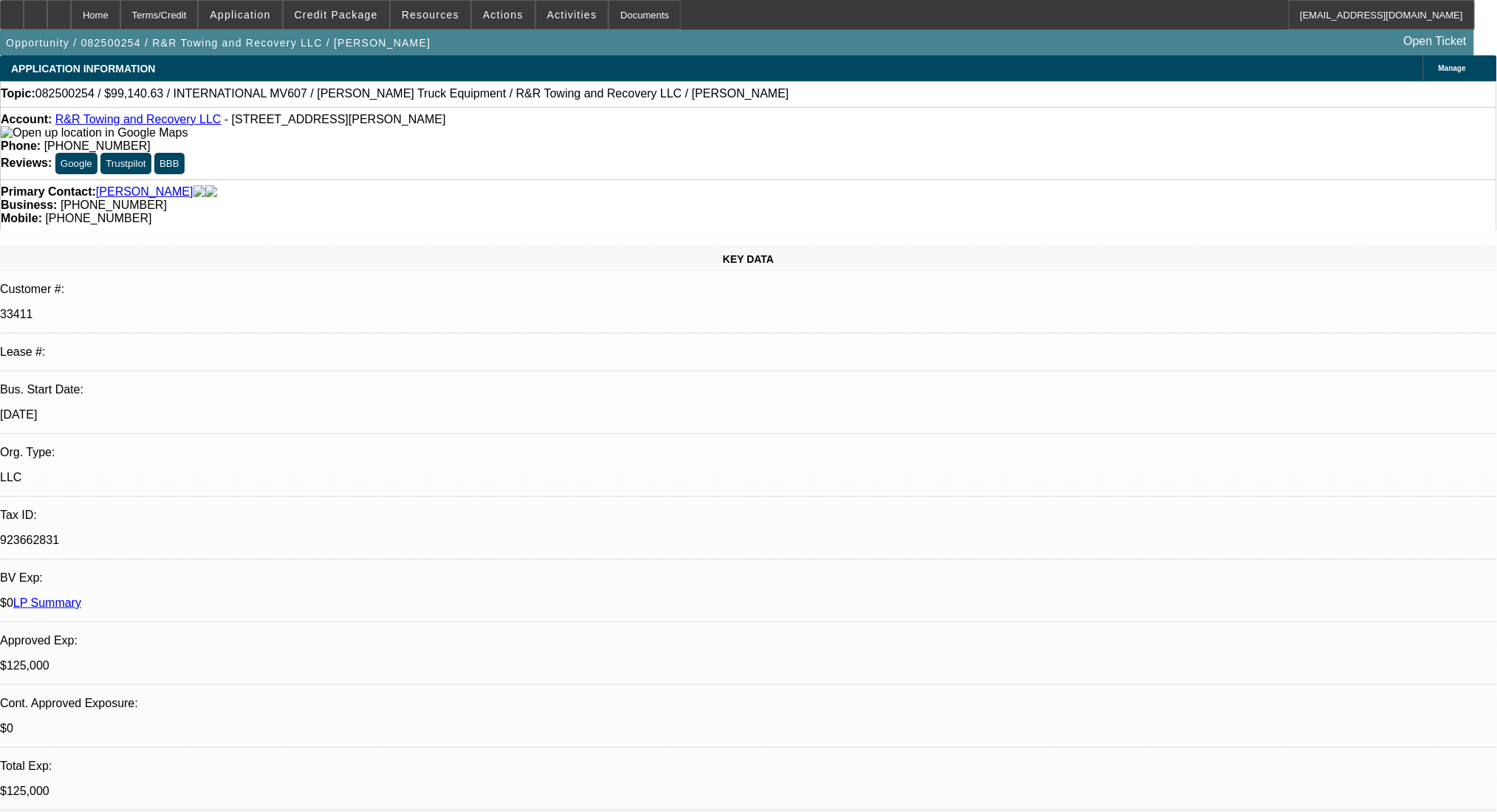
click at [199, 13] on div "Terms/Credit" at bounding box center [160, 15] width 78 height 30
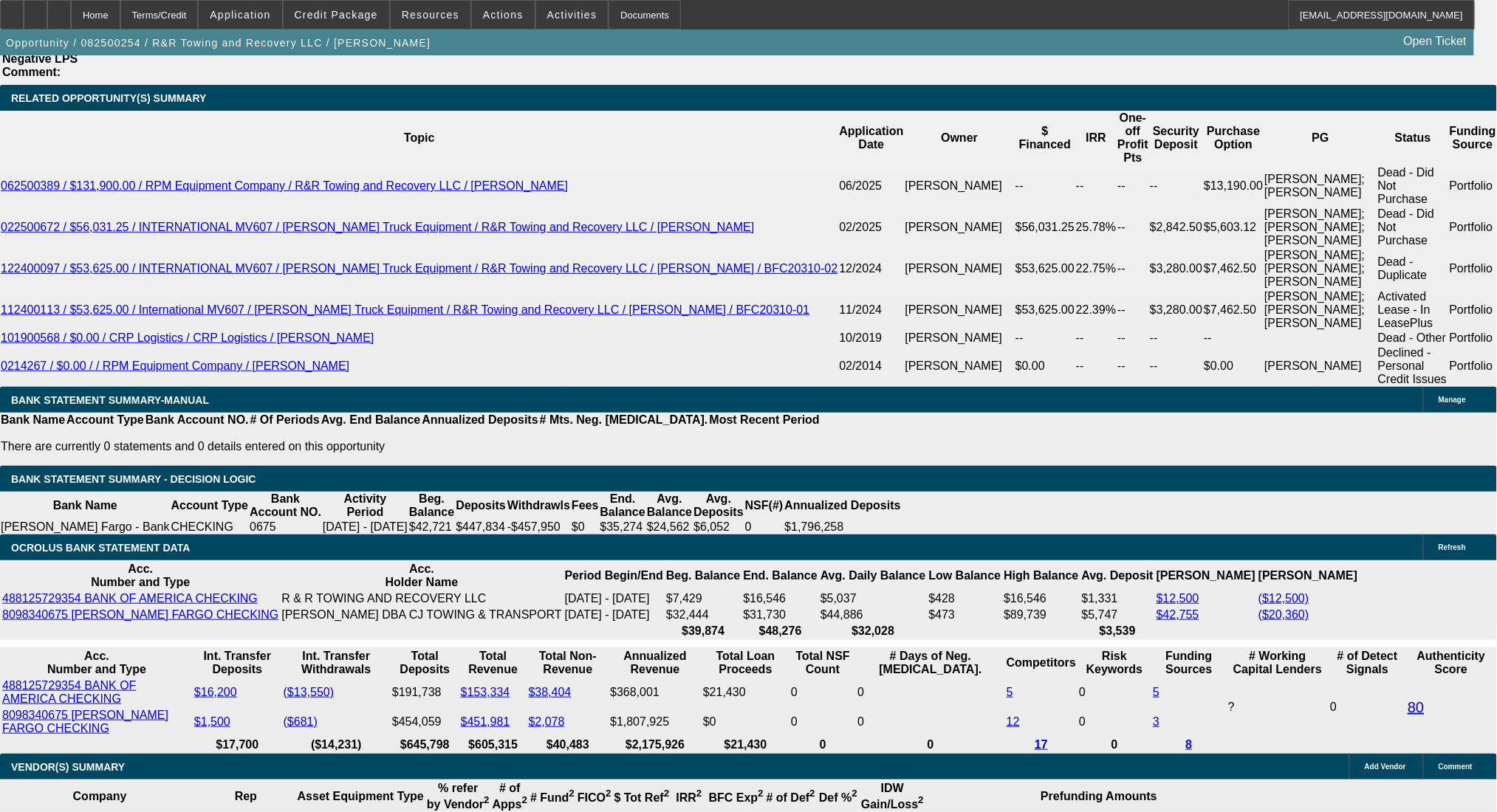
drag, startPoint x: 257, startPoint y: 393, endPoint x: 438, endPoint y: 407, distance: 181.5
type input "$6,000.00"
type input "UNKNOWN"
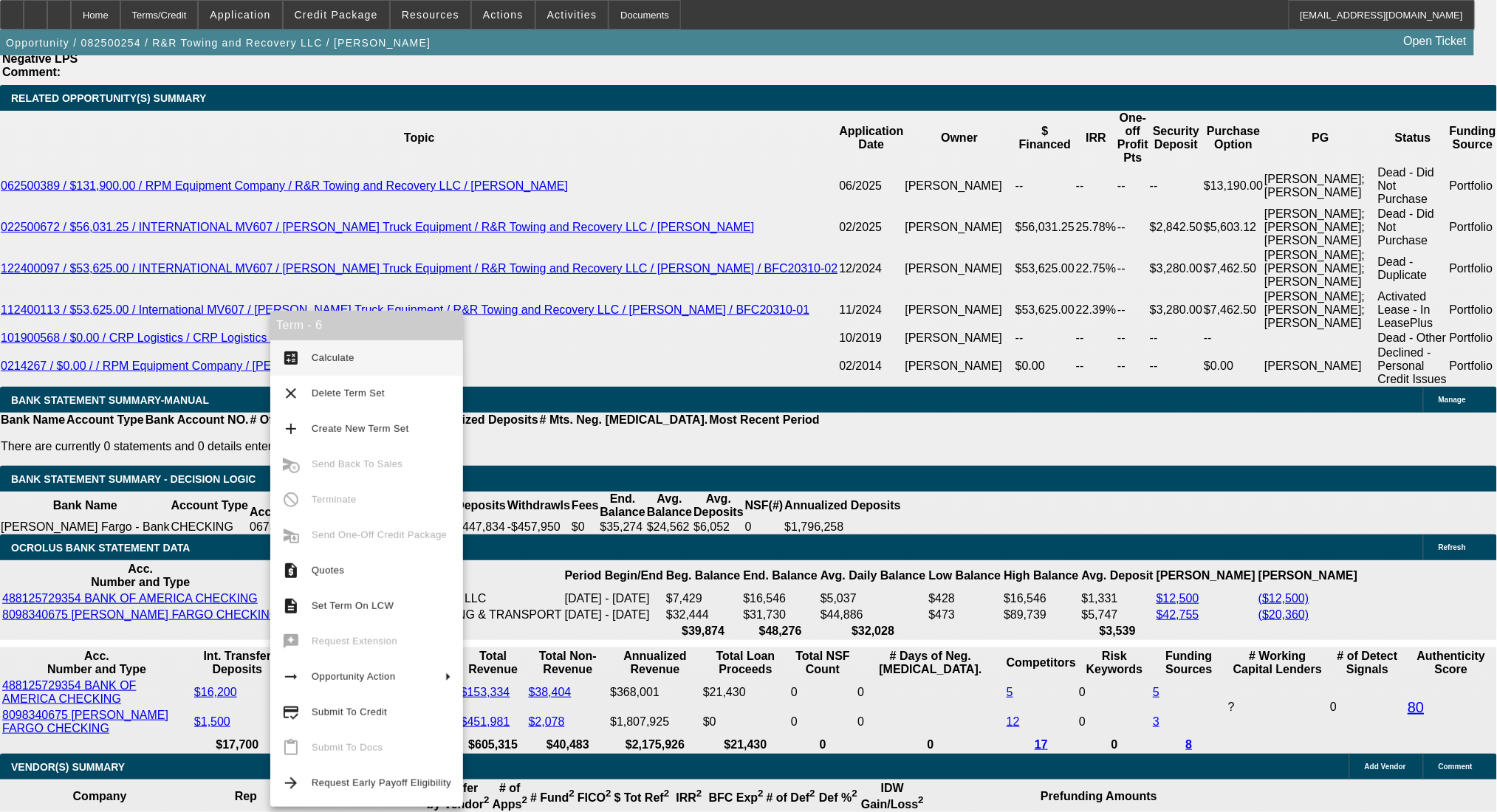
type input "$3,108.60"
type input "$1,554.30"
click at [315, 361] on span "Calculate" at bounding box center [333, 357] width 43 height 11
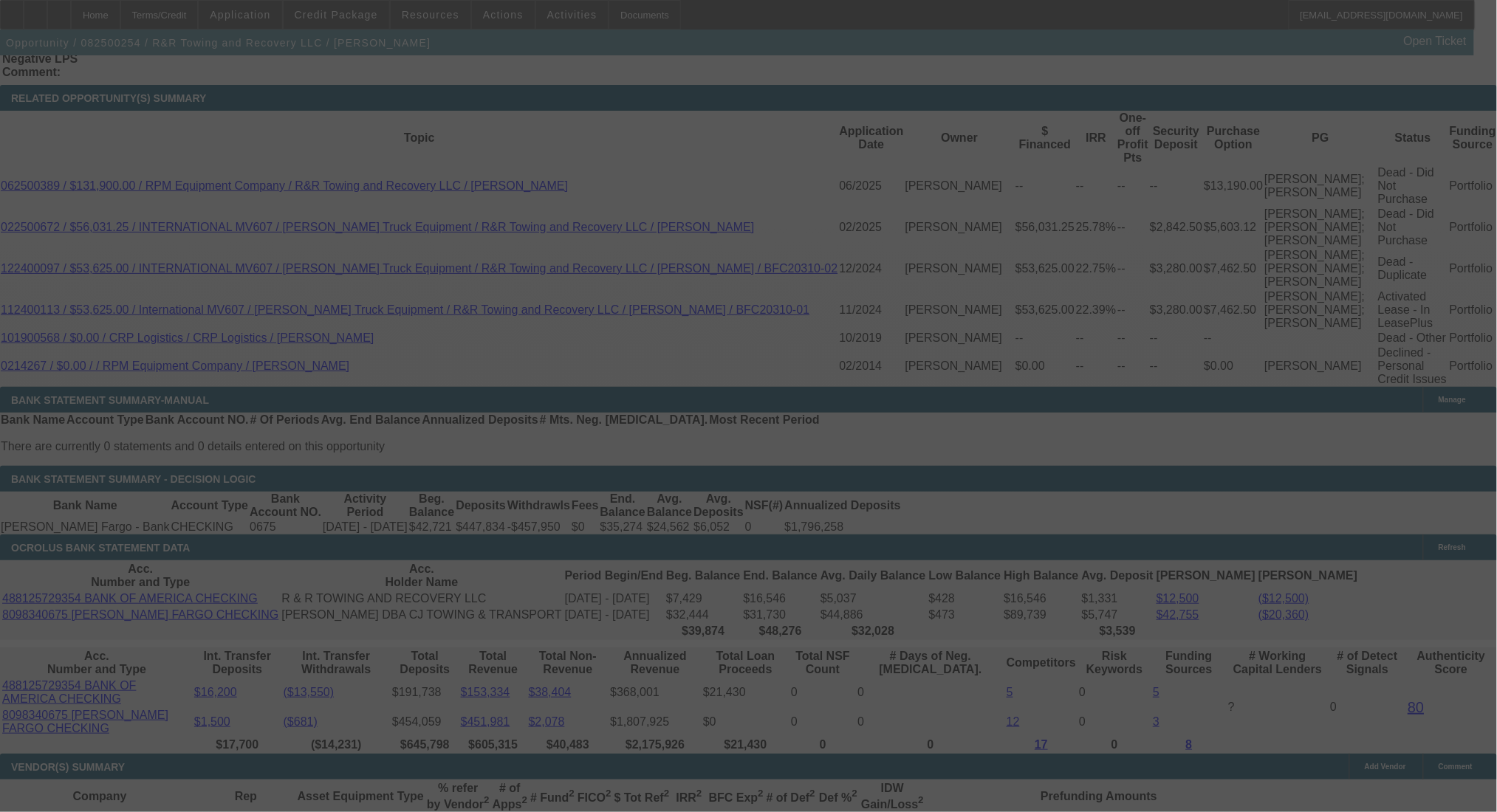
select select "0"
select select "2"
select select "0.1"
select select "4"
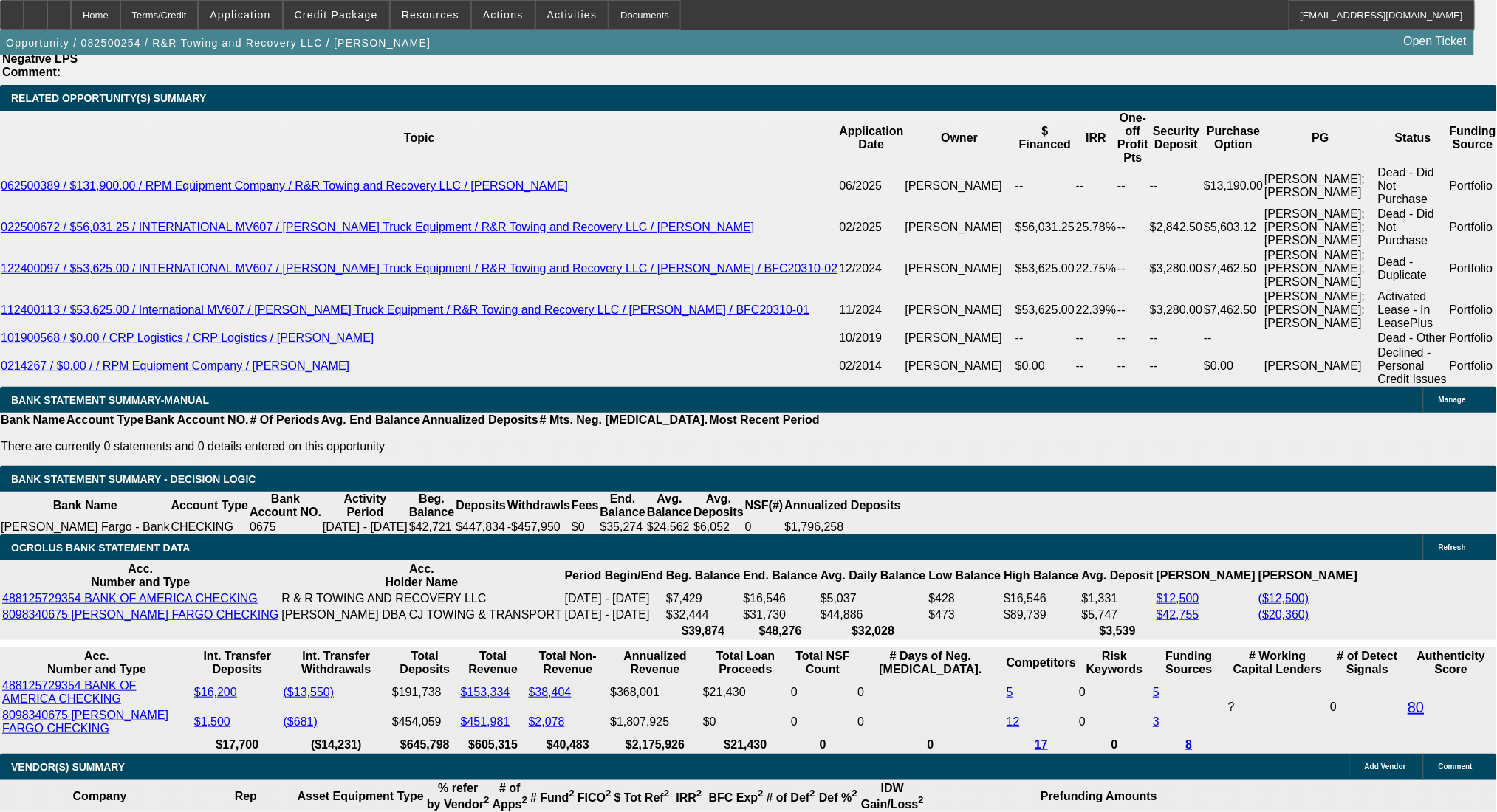
drag, startPoint x: 268, startPoint y: 393, endPoint x: 407, endPoint y: 407, distance: 139.7
type input "$5,321.88"
type input "UNKNOWN"
type input "$3,173.82"
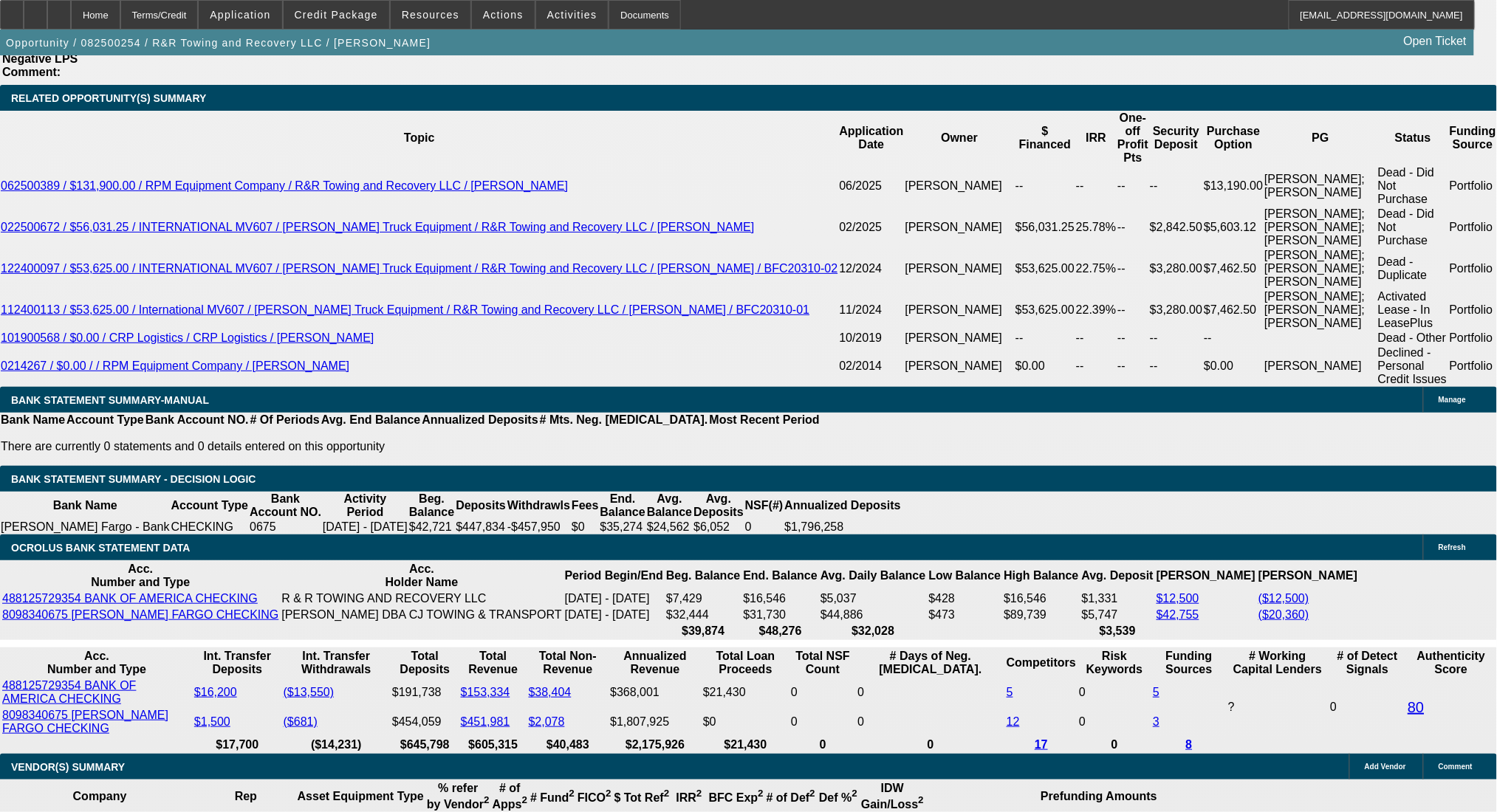
type input "$1,586.91"
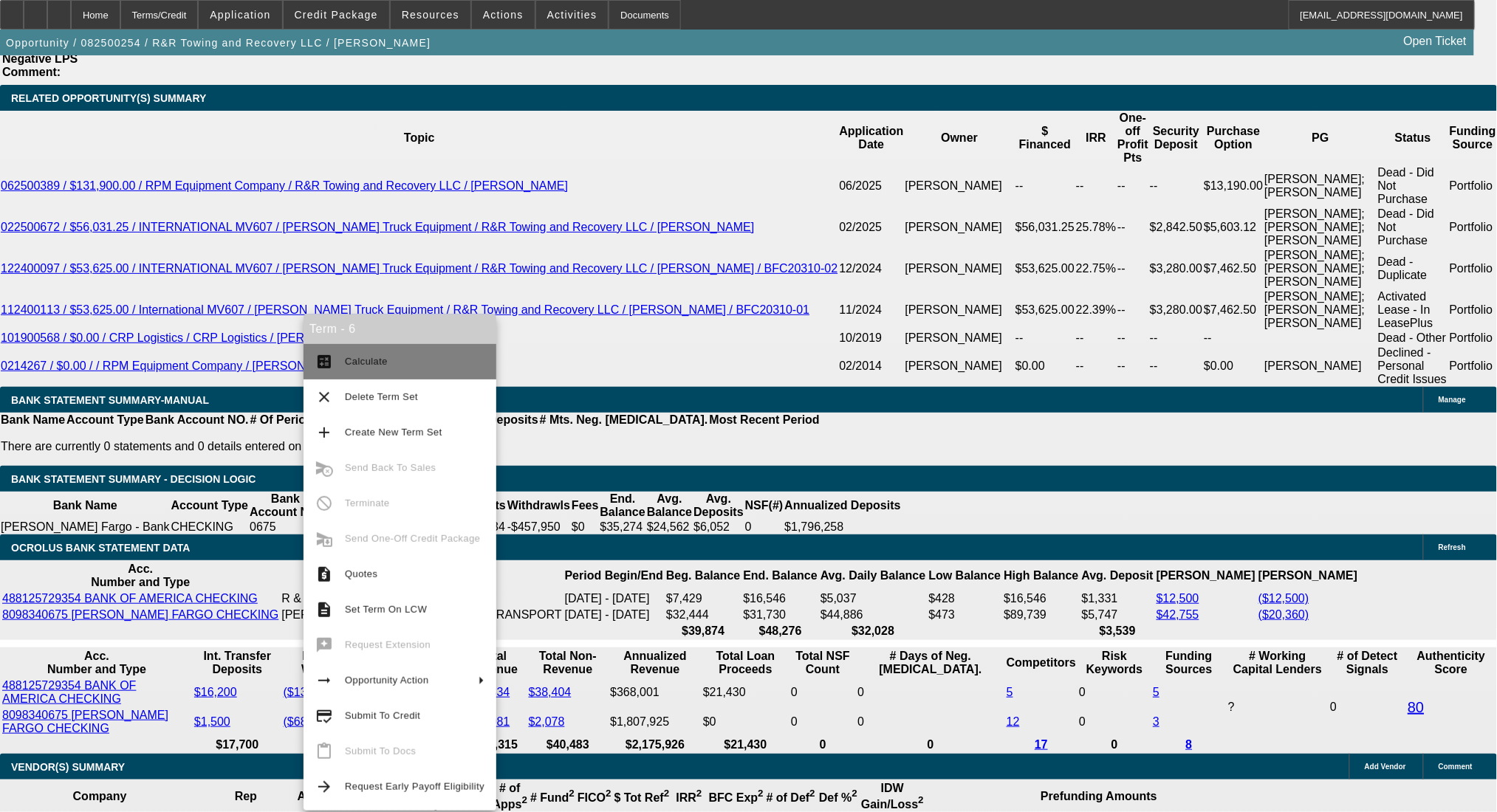
click at [351, 358] on span "Calculate" at bounding box center [366, 360] width 43 height 11
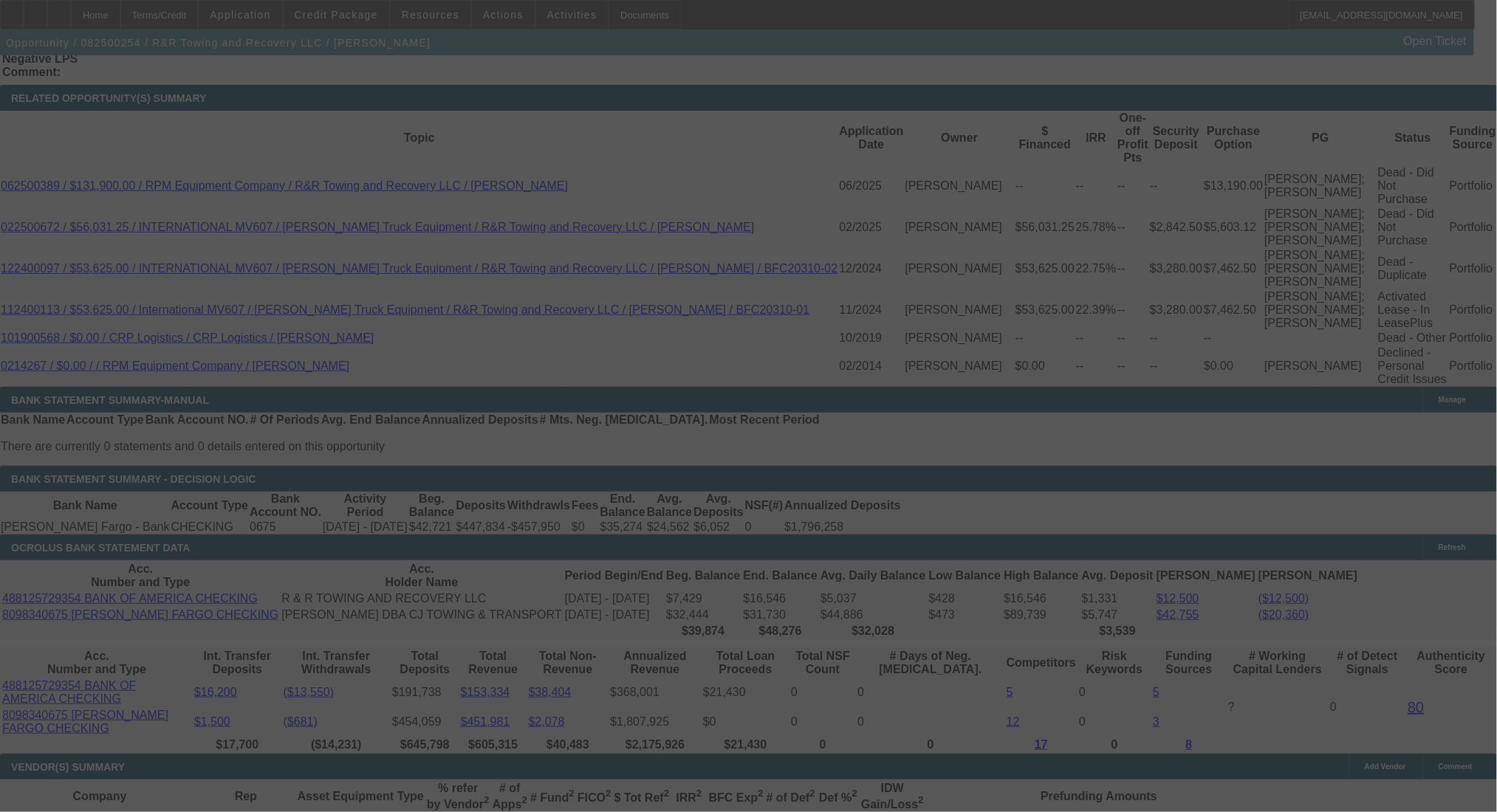
select select "0"
select select "2"
select select "0.1"
select select "4"
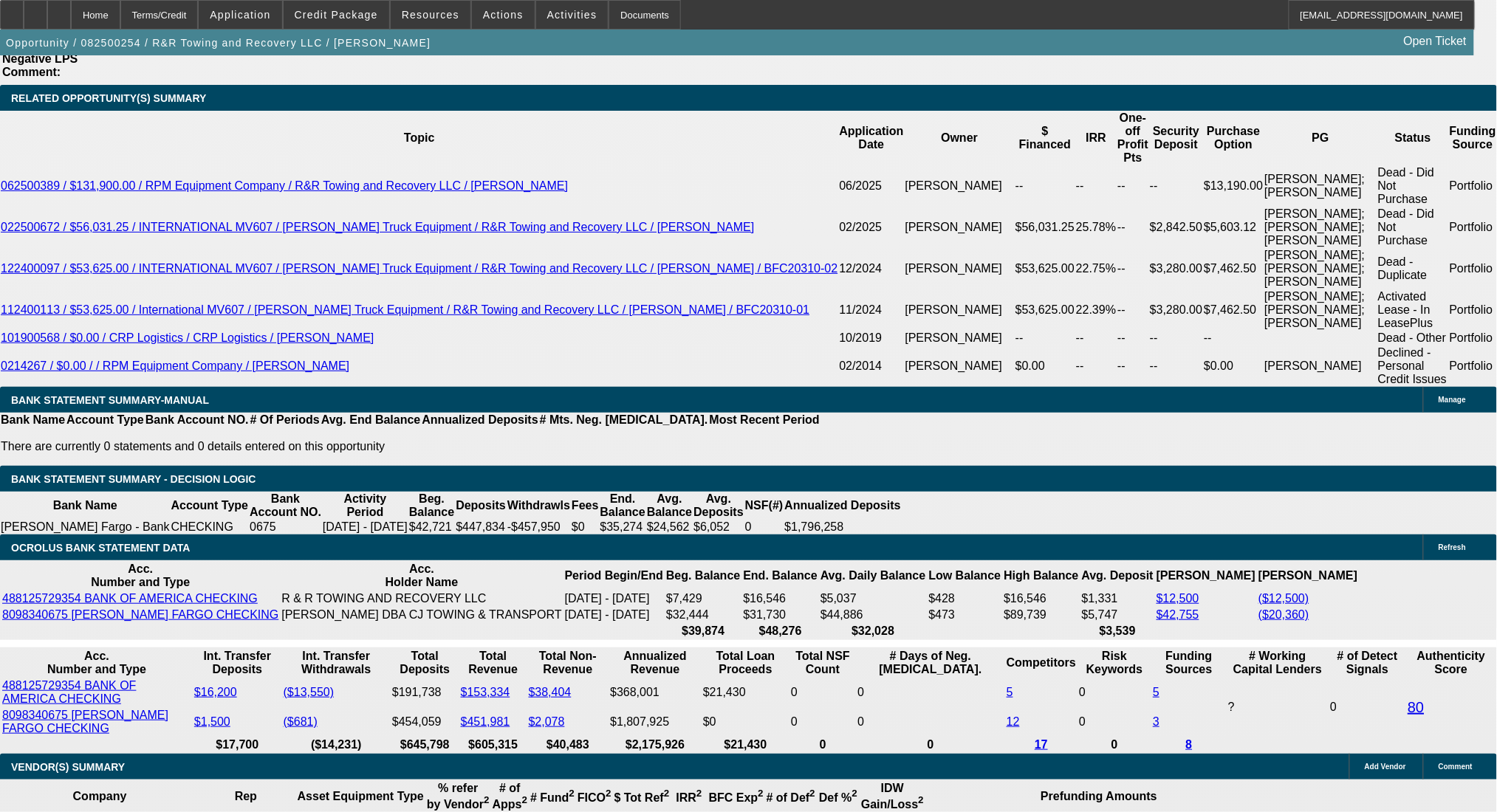
drag, startPoint x: 327, startPoint y: 509, endPoint x: 410, endPoint y: 510, distance: 83.0
type input "1"
type input "UNKNOWN"
type input "$2,778.74"
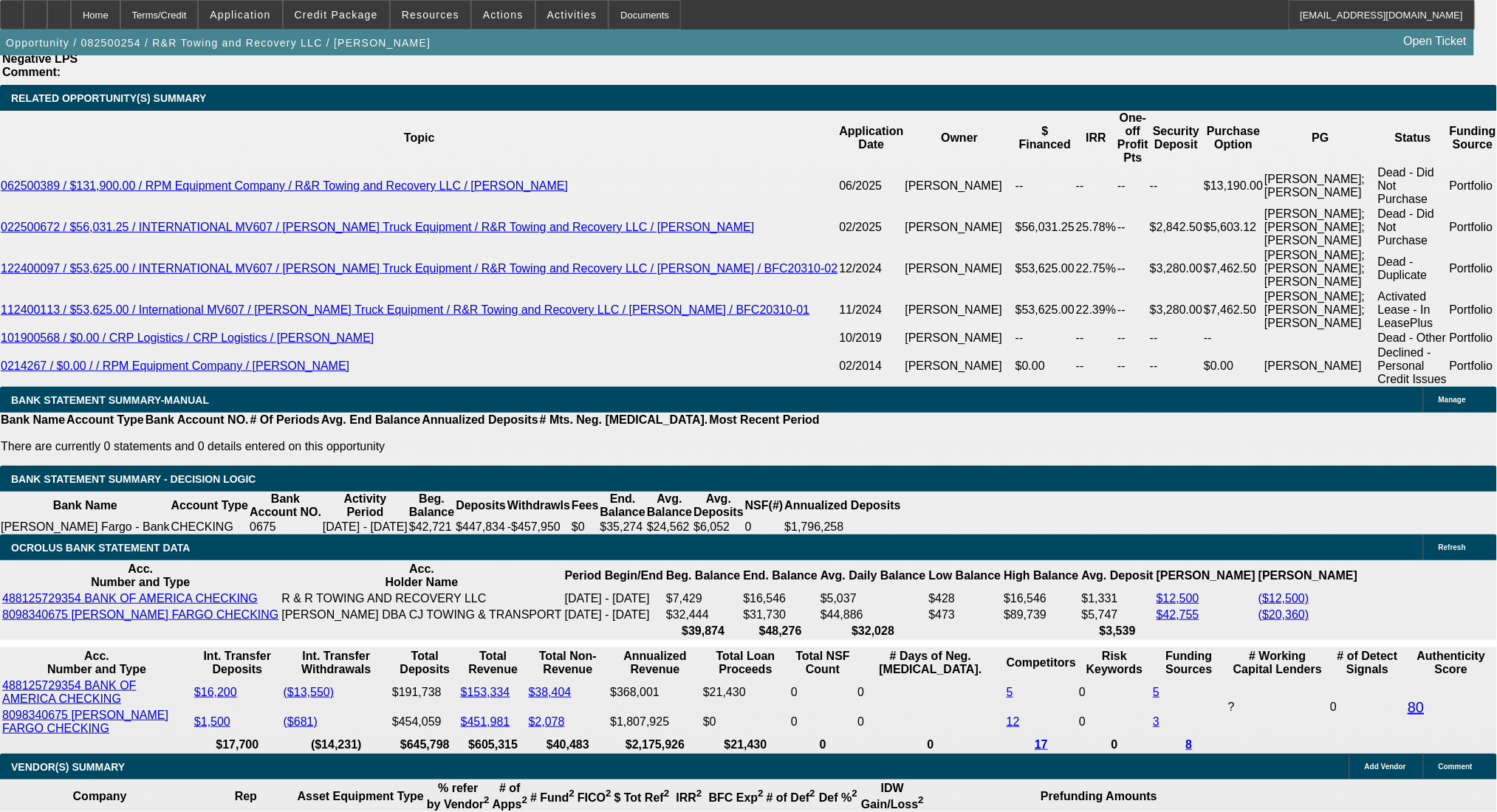
type input "$1,389.37"
type input "10"
type input "$3,045.56"
type input "$1,522.78"
type input "10"
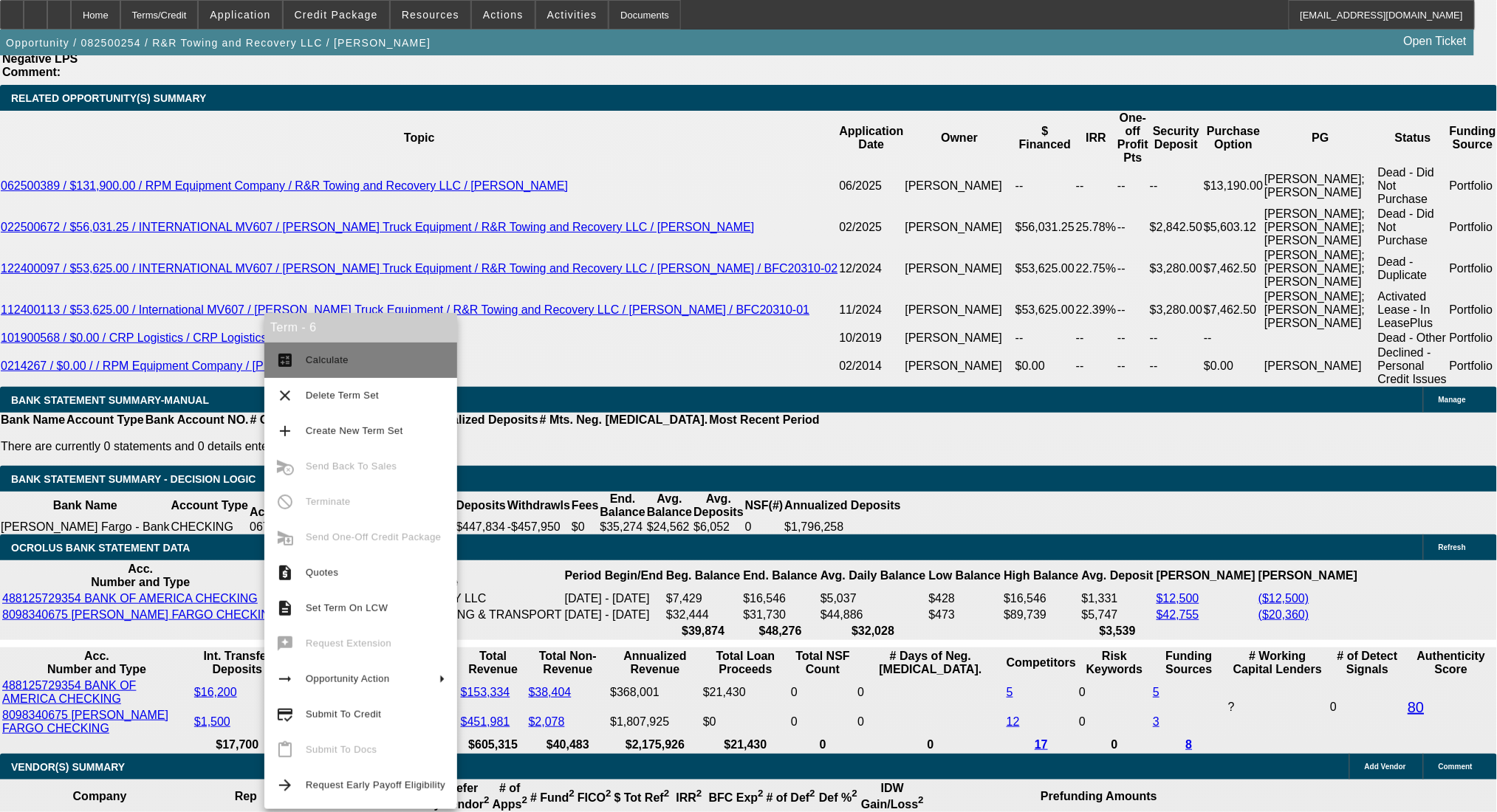
click at [299, 369] on button "calculate Calculate" at bounding box center [361, 360] width 193 height 36
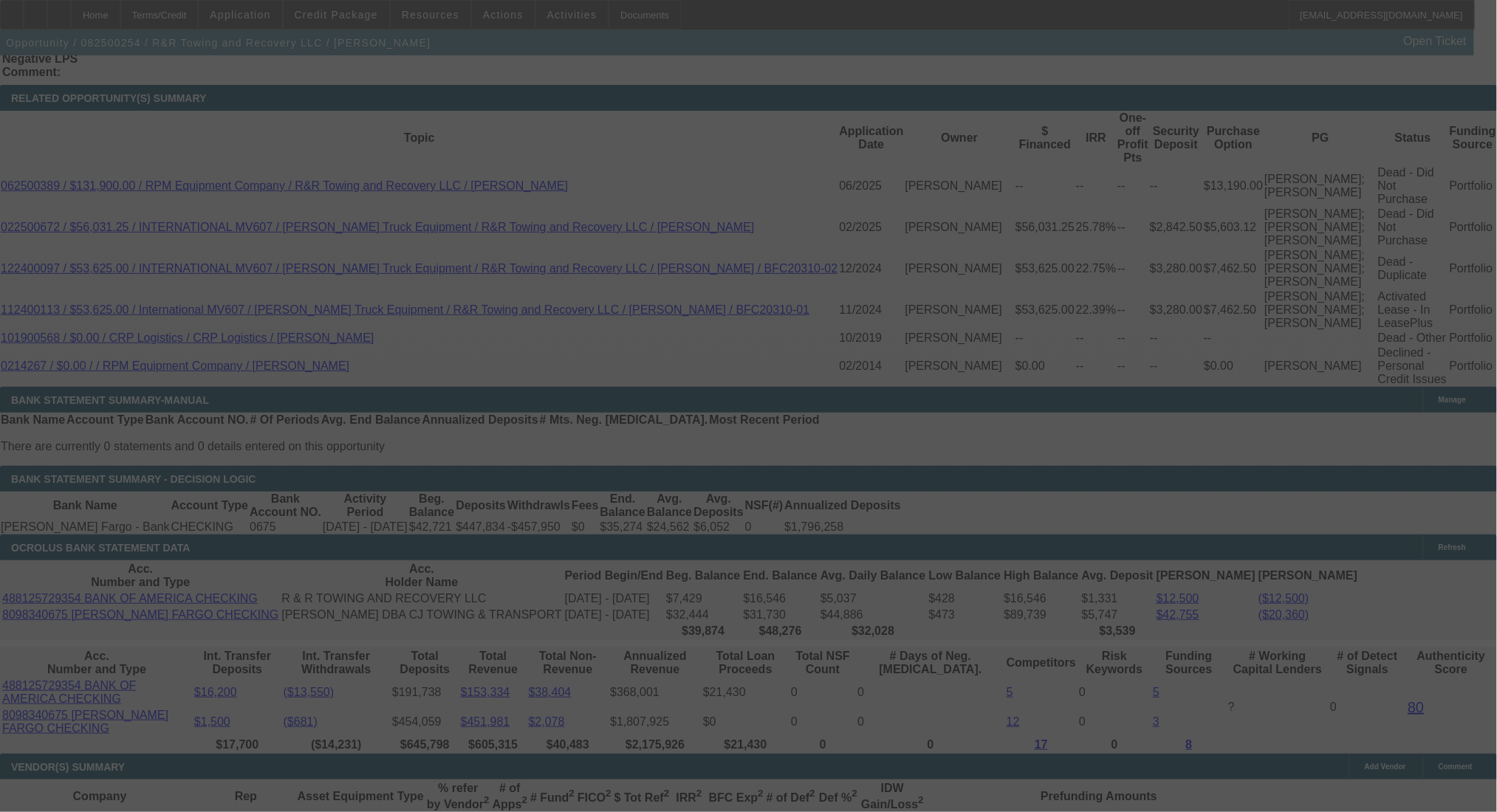
select select "0"
select select "2"
select select "0.1"
select select "4"
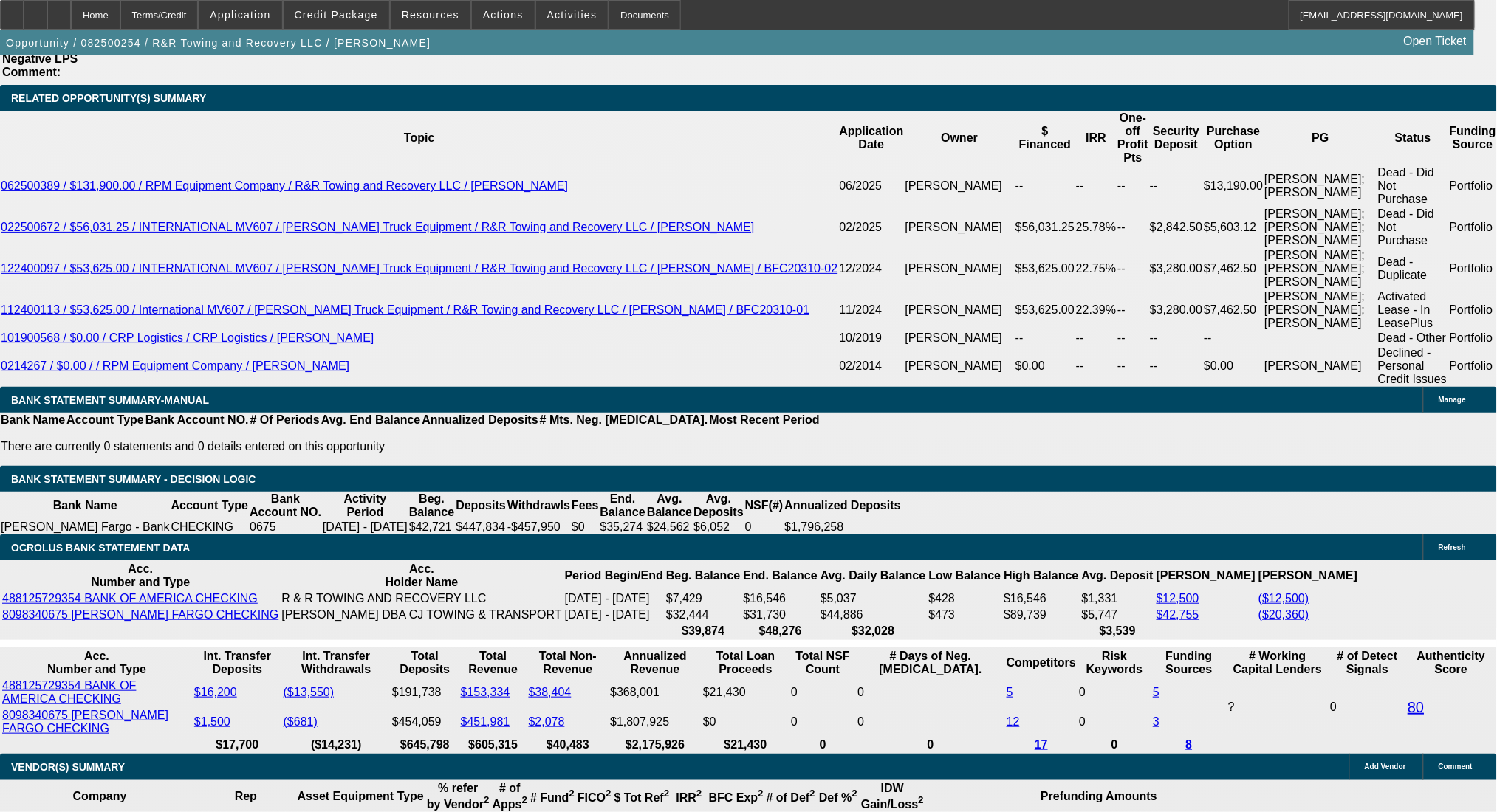
drag, startPoint x: 228, startPoint y: 507, endPoint x: 340, endPoint y: 509, distance: 112.0
type input "15"
type input "$30.00"
type input "UNKNOWN"
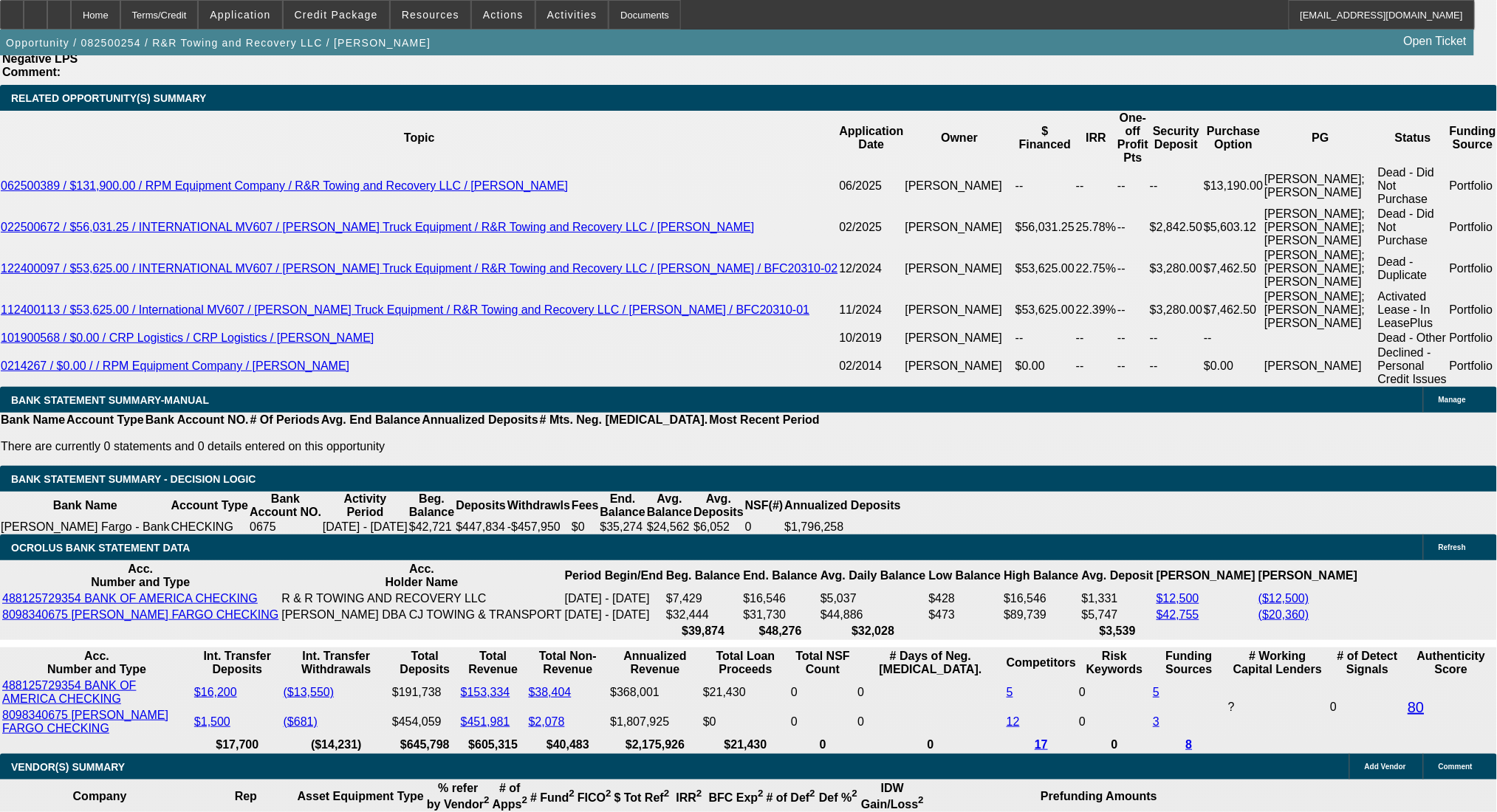
type input "$1,500.00"
type input "$3,000.00"
type input "8.5"
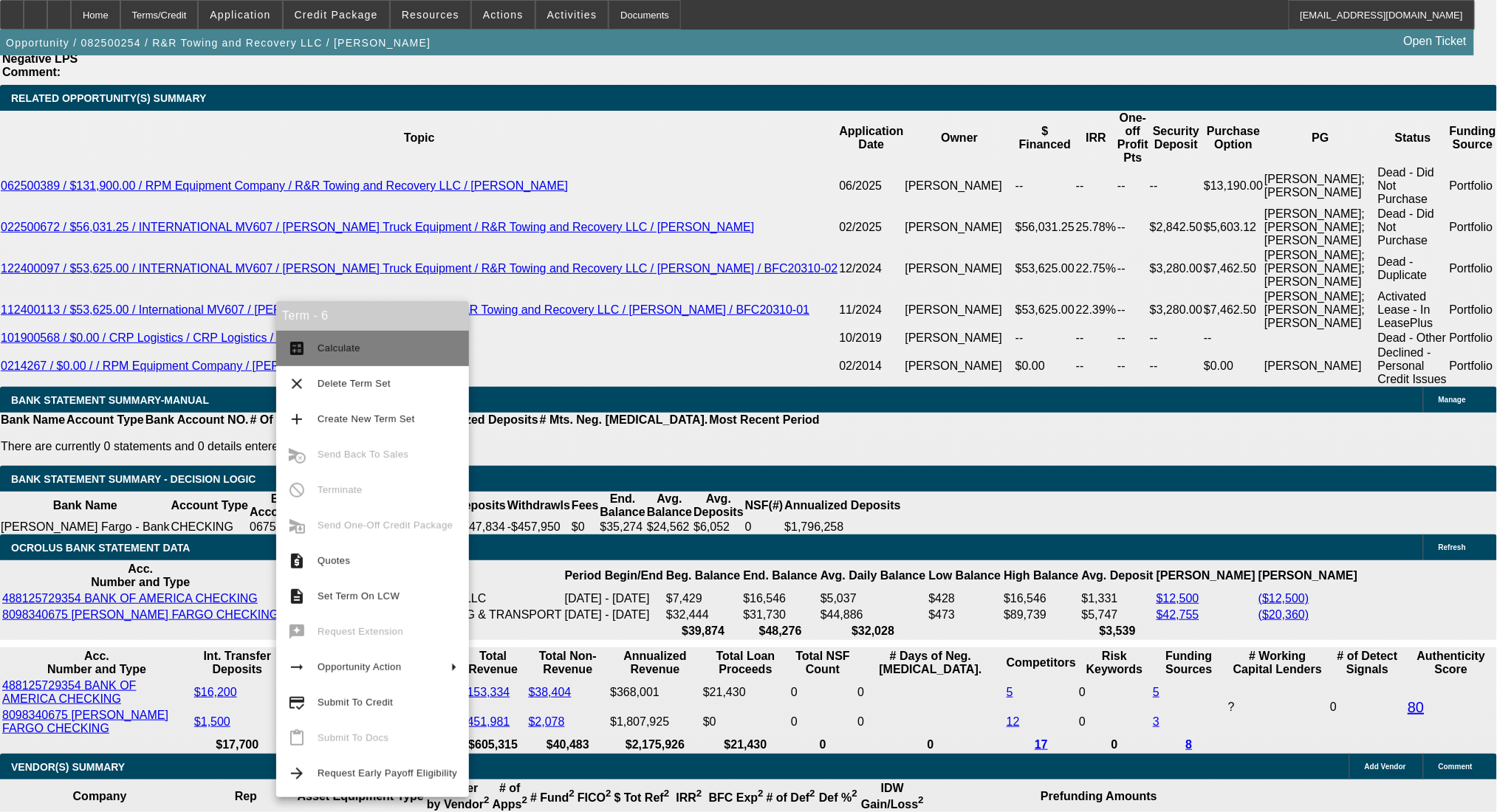
click at [304, 347] on mat-icon "calculate" at bounding box center [297, 349] width 18 height 18
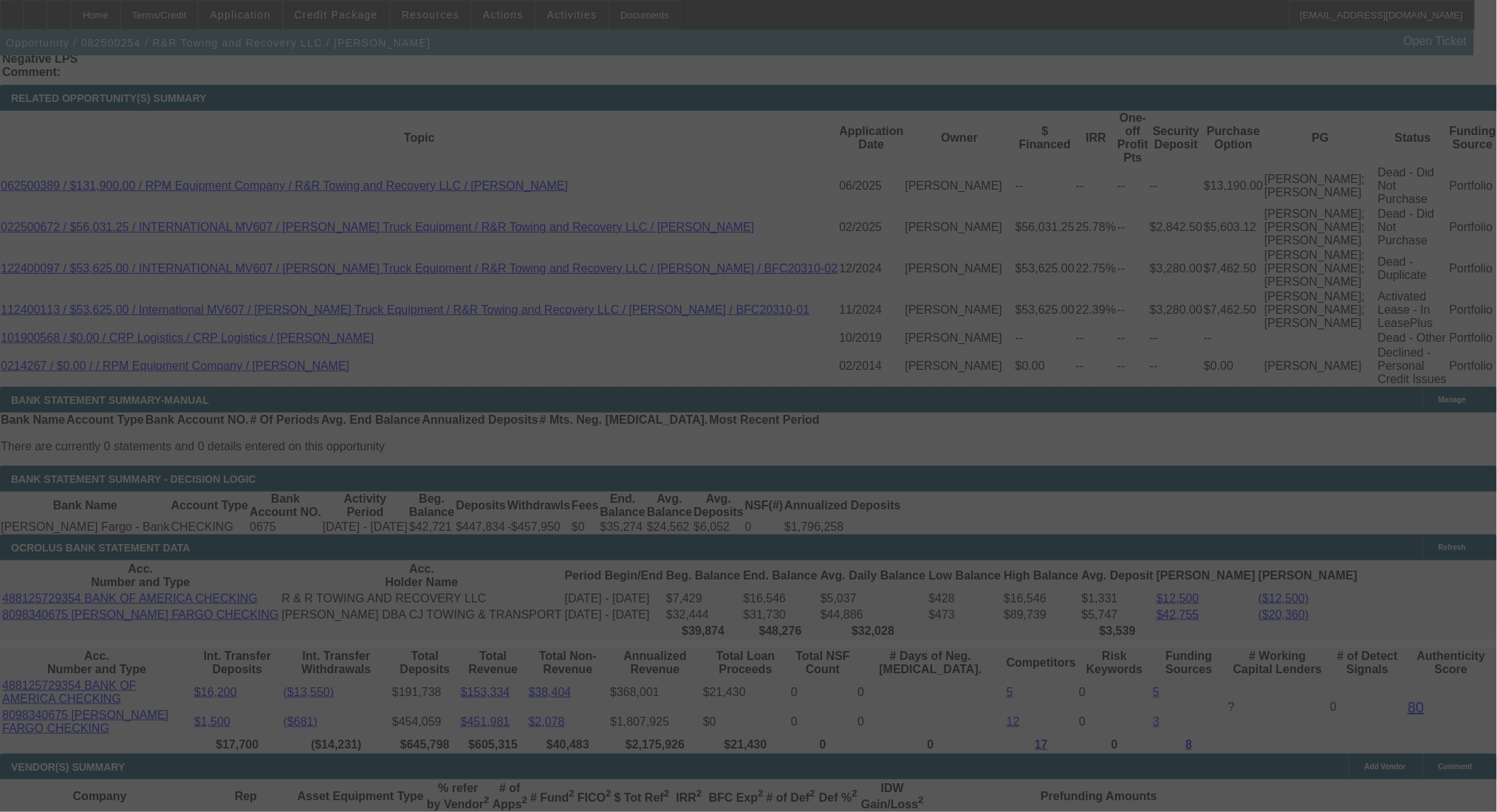
select select "0"
select select "2"
select select "0.1"
select select "4"
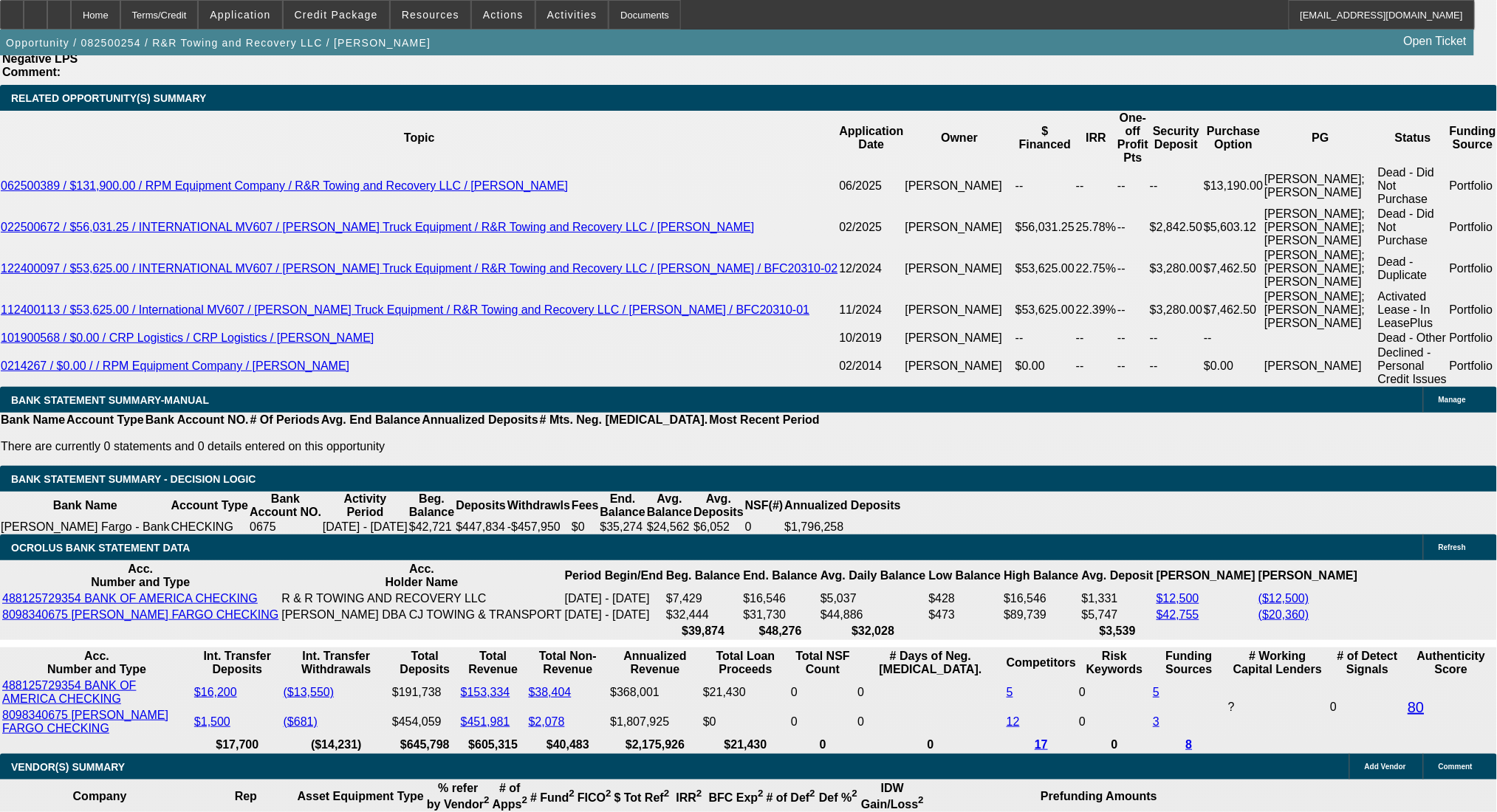
drag, startPoint x: 269, startPoint y: 385, endPoint x: 408, endPoint y: 396, distance: 139.4
drag, startPoint x: 322, startPoint y: 401, endPoint x: 312, endPoint y: 396, distance: 11.2
drag, startPoint x: 297, startPoint y: 393, endPoint x: 297, endPoint y: 401, distance: 8.0
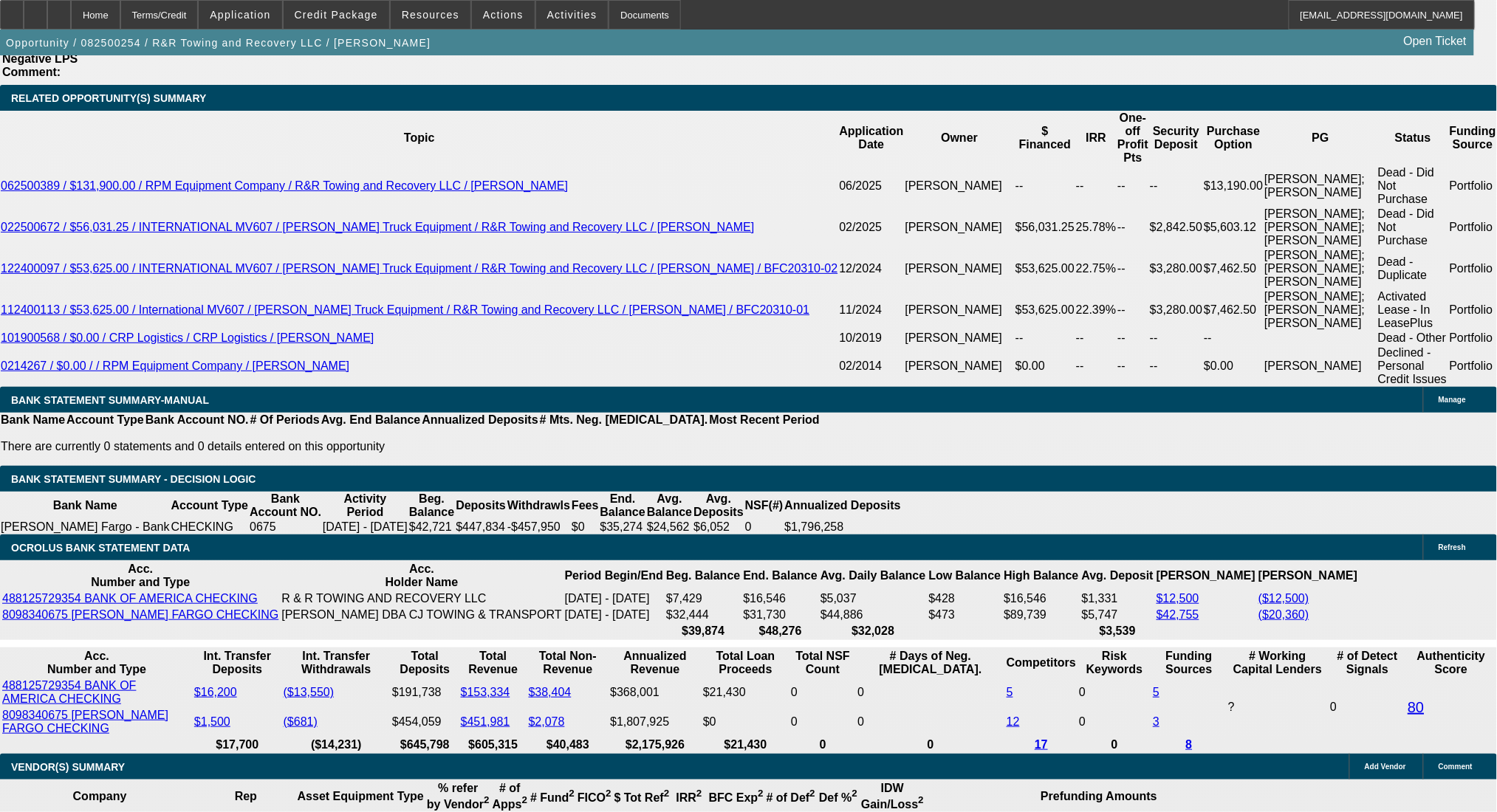
type input "$3,321.88"
type input "UNKNOWN"
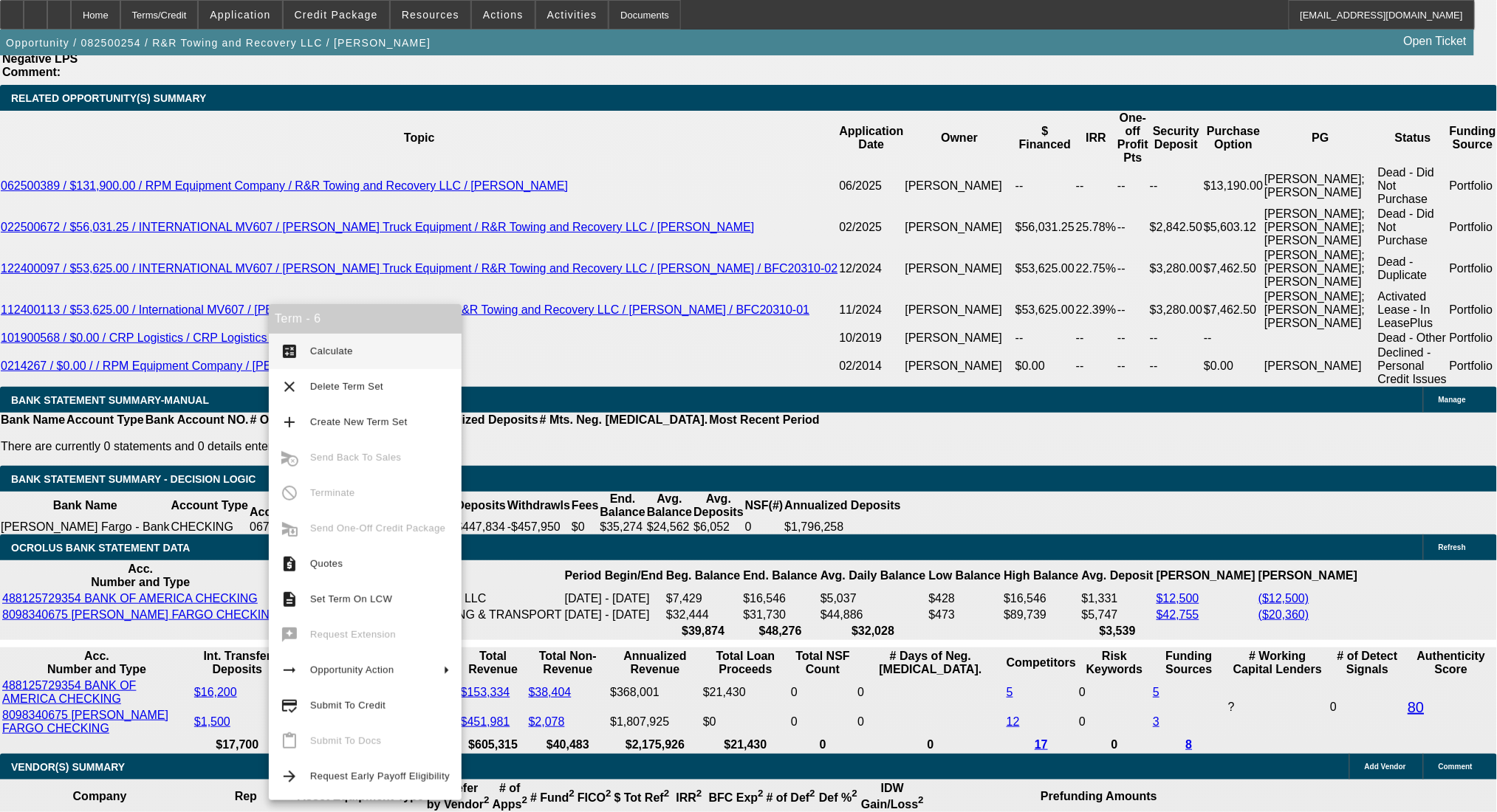
type input "$1,590.92"
type input "$3,181.84"
click at [294, 340] on button "calculate Calculate" at bounding box center [365, 352] width 193 height 36
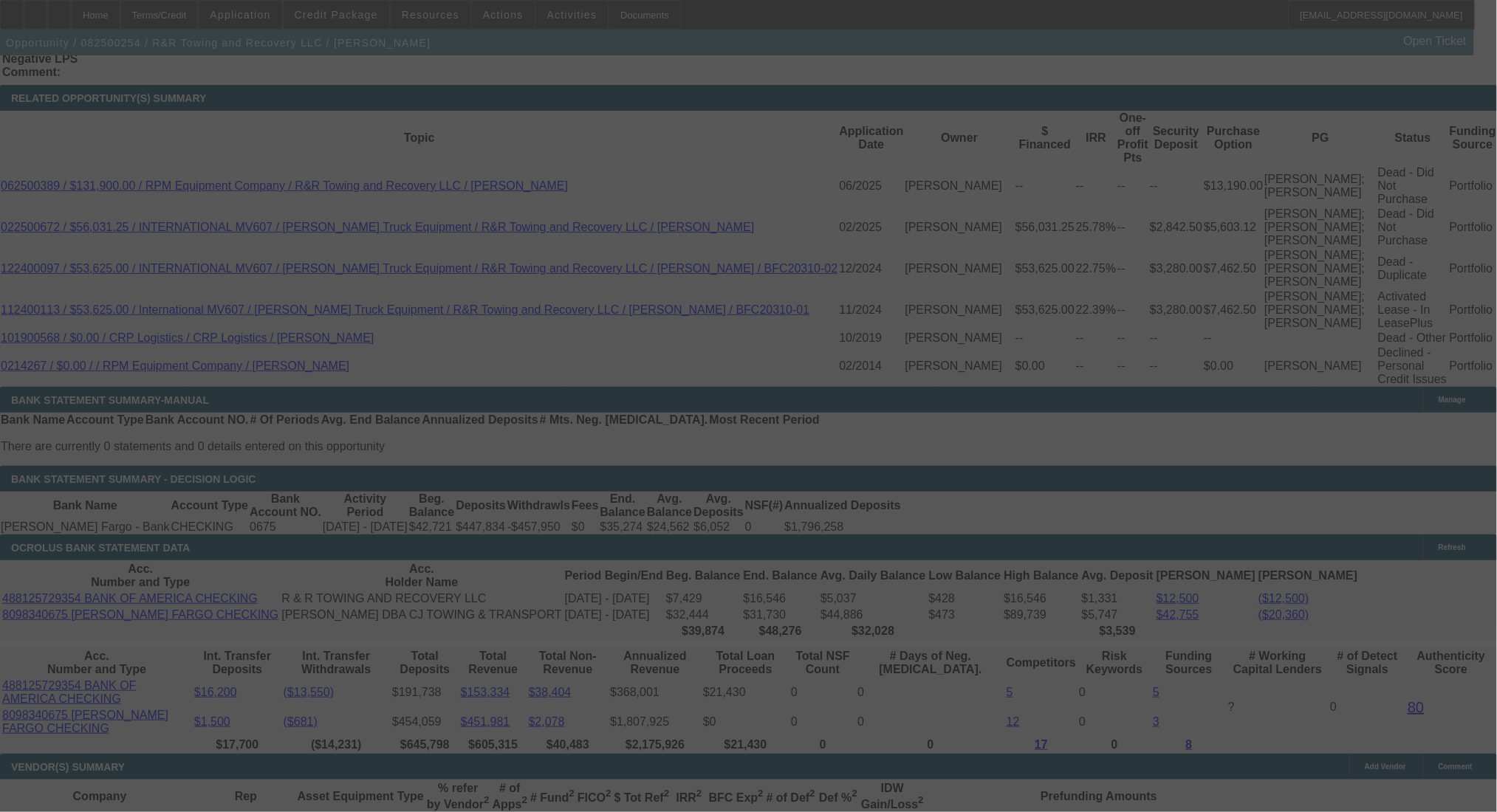
select select "0"
select select "2"
select select "0.1"
select select "4"
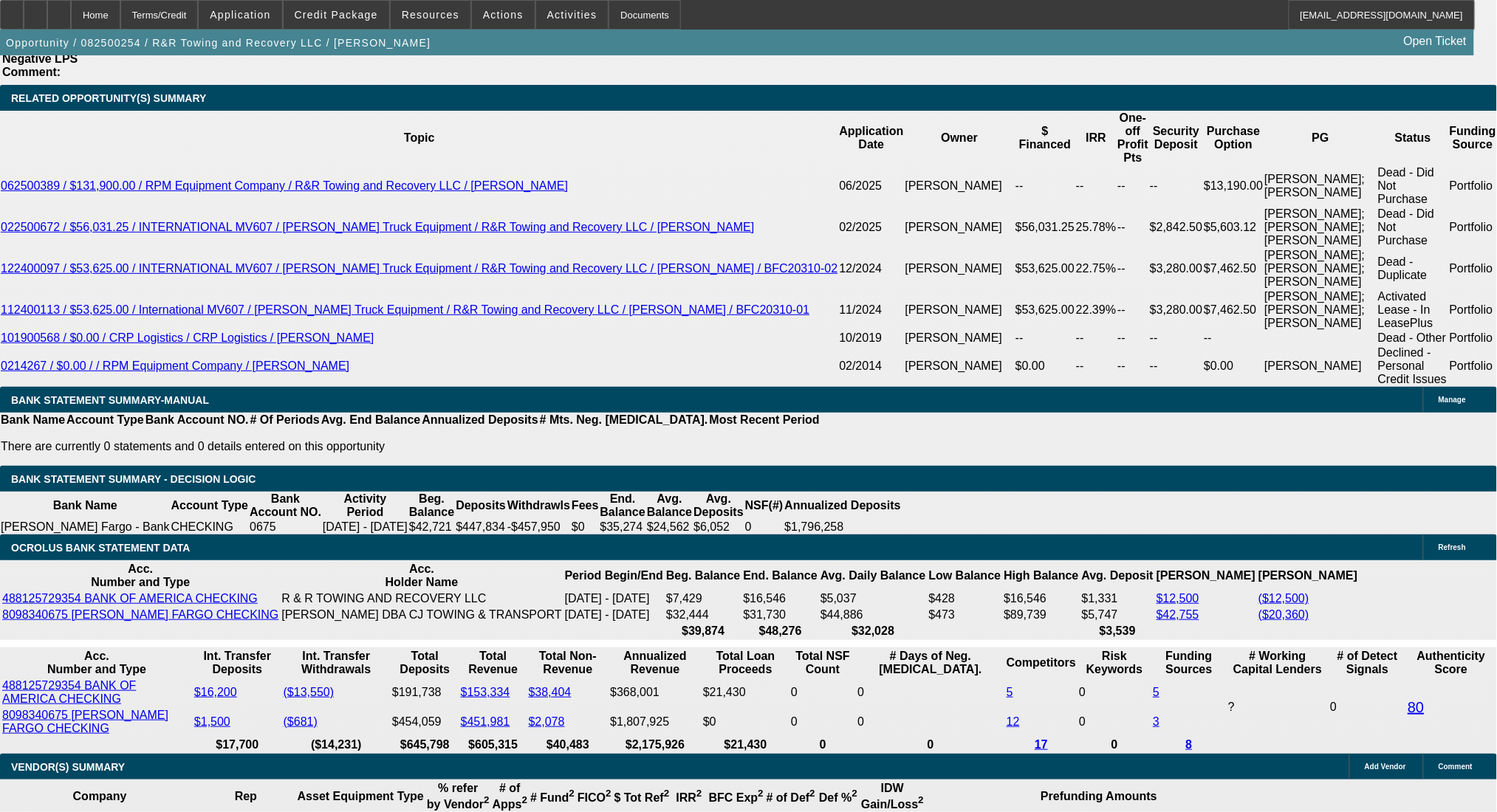
drag, startPoint x: 222, startPoint y: 506, endPoint x: 388, endPoint y: 506, distance: 166.0
type input "1"
type input "$2.00"
type input "UNKNOWN"
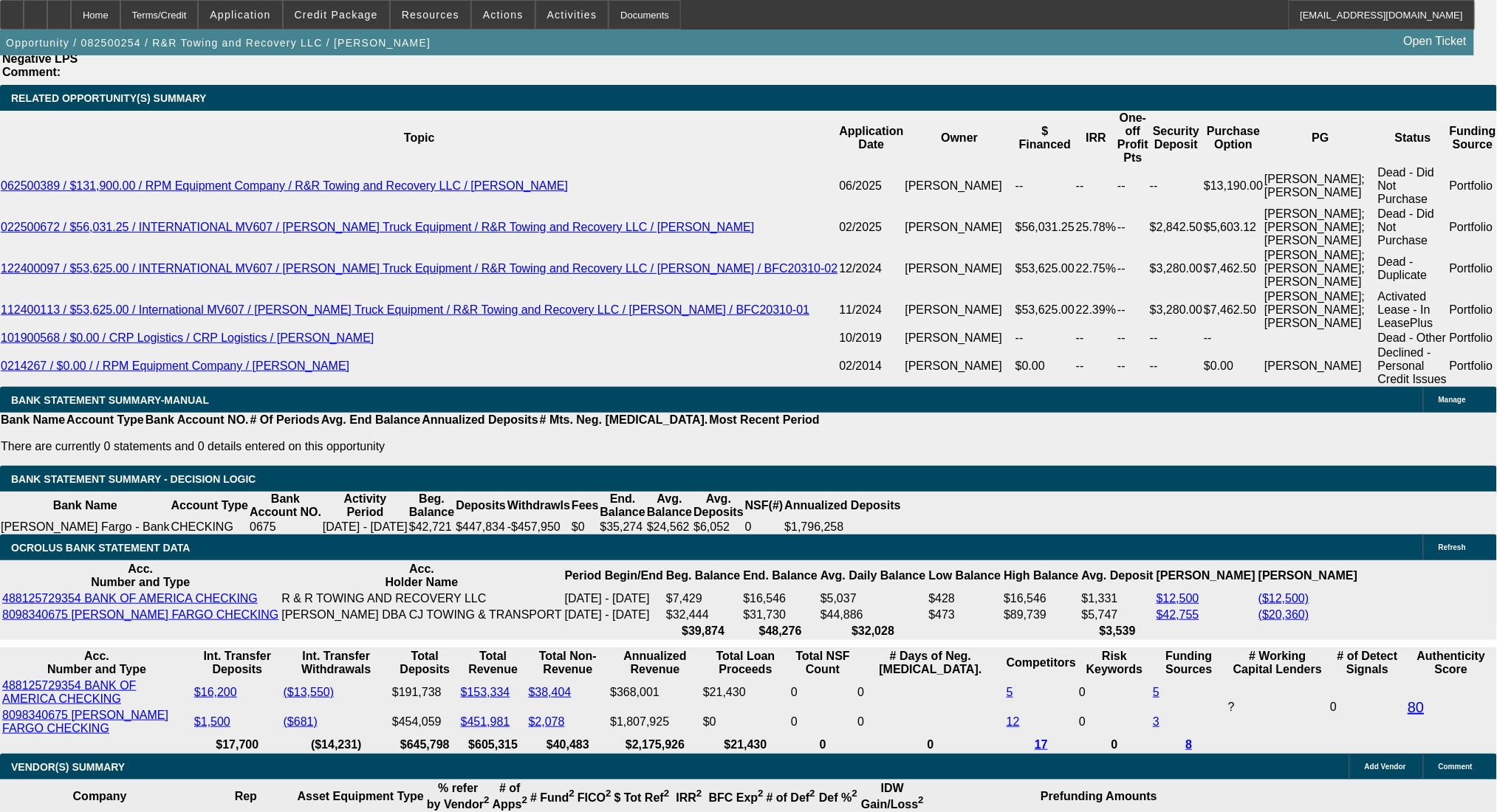
type input "1575"
type input "$3,150.00"
type input "7.5"
type input "$1,575.00"
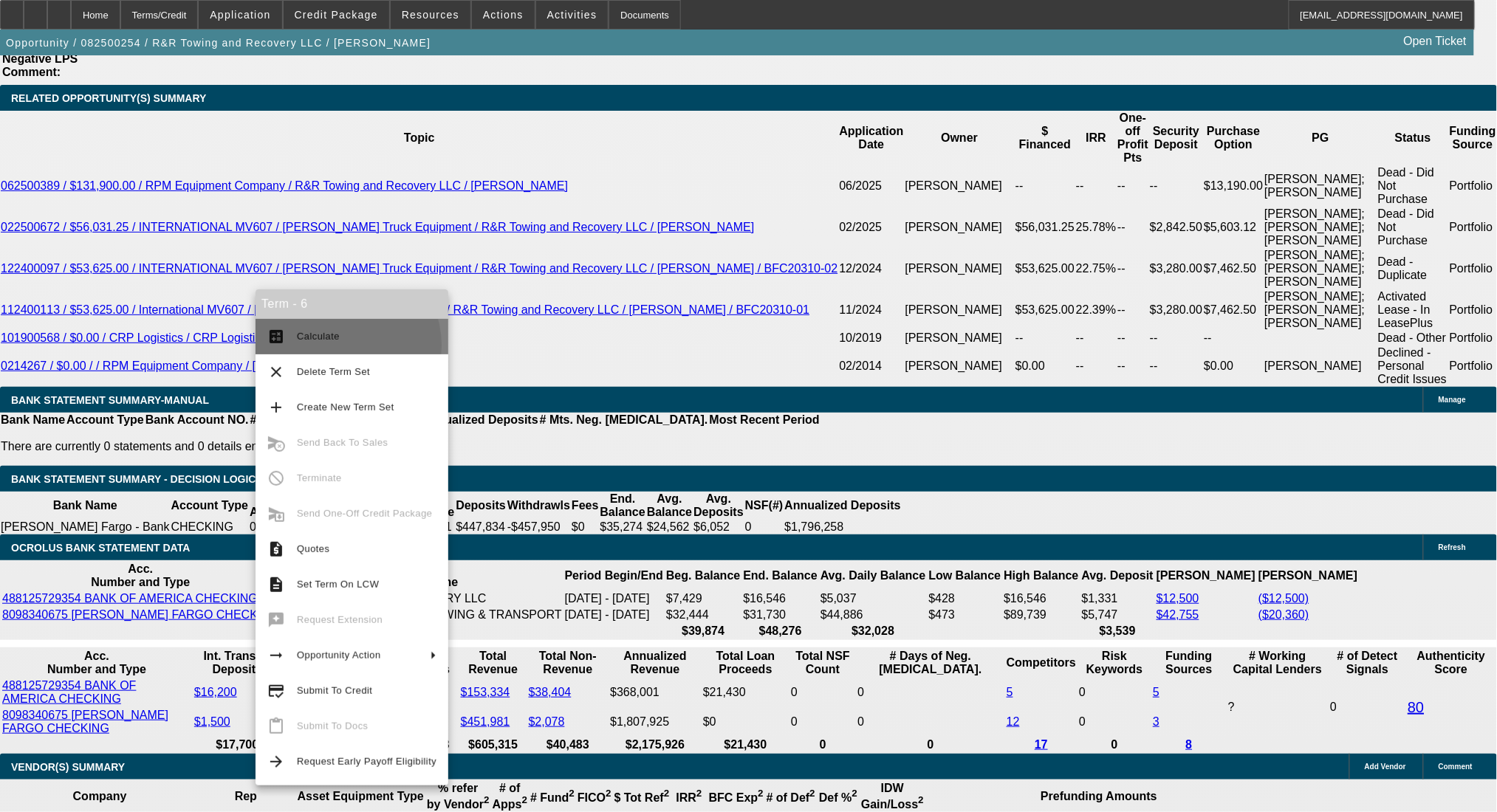
click at [334, 346] on button "calculate Calculate" at bounding box center [352, 337] width 193 height 36
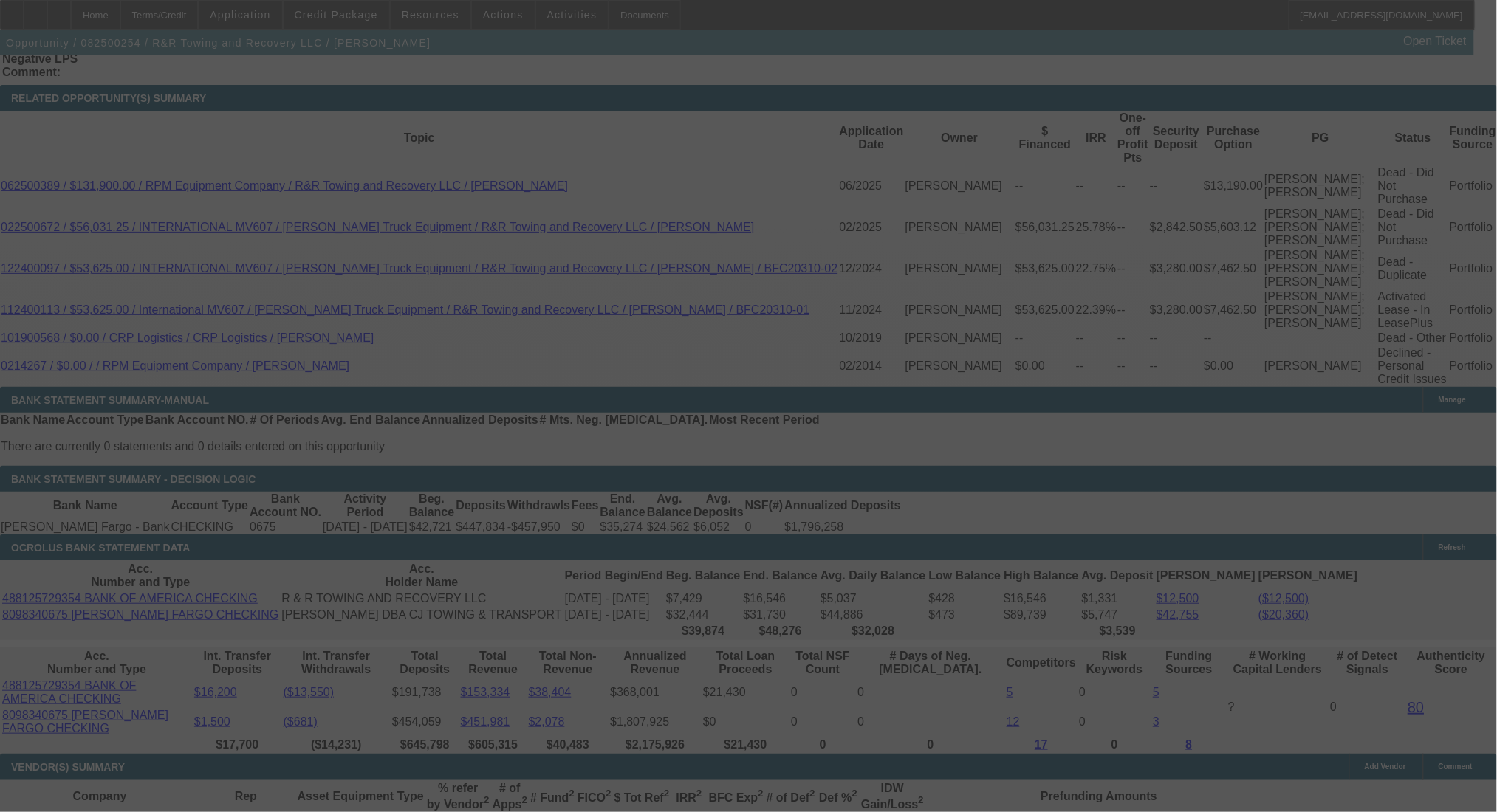
select select "0"
select select "2"
select select "0.1"
select select "4"
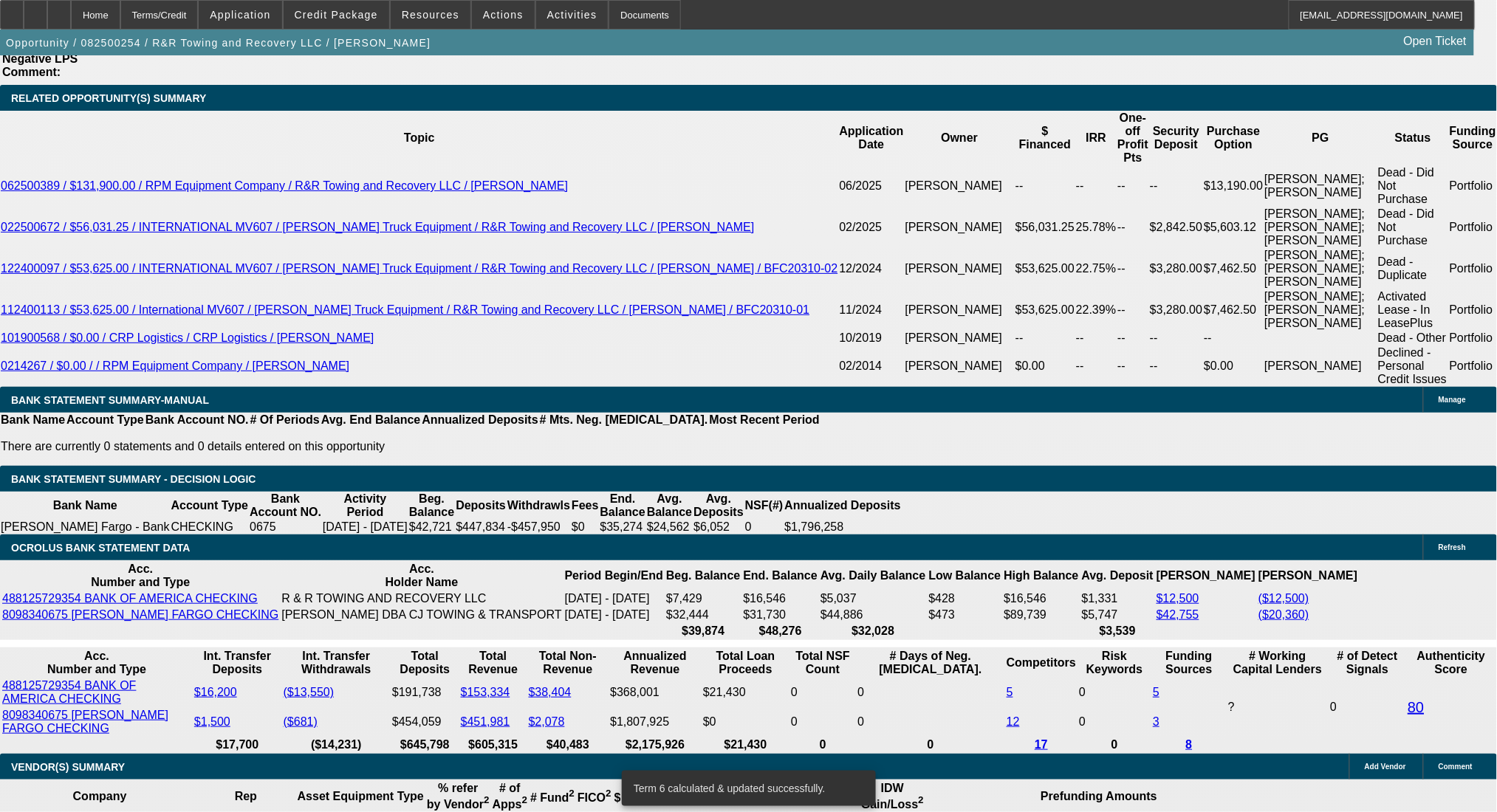
scroll to position [2718, 0]
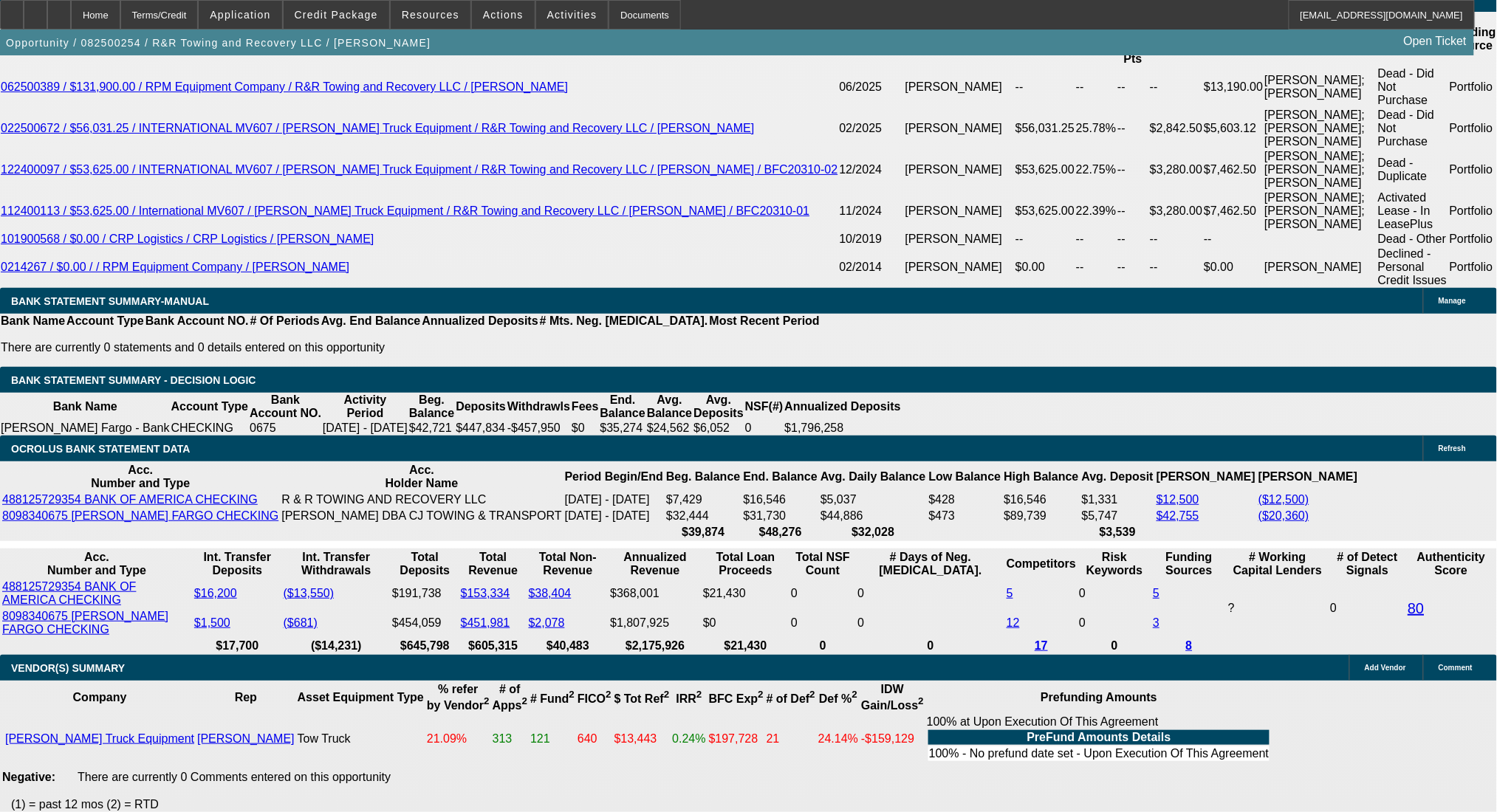
drag, startPoint x: 281, startPoint y: 293, endPoint x: 335, endPoint y: 293, distance: 54.0
type input "$2,321.88"
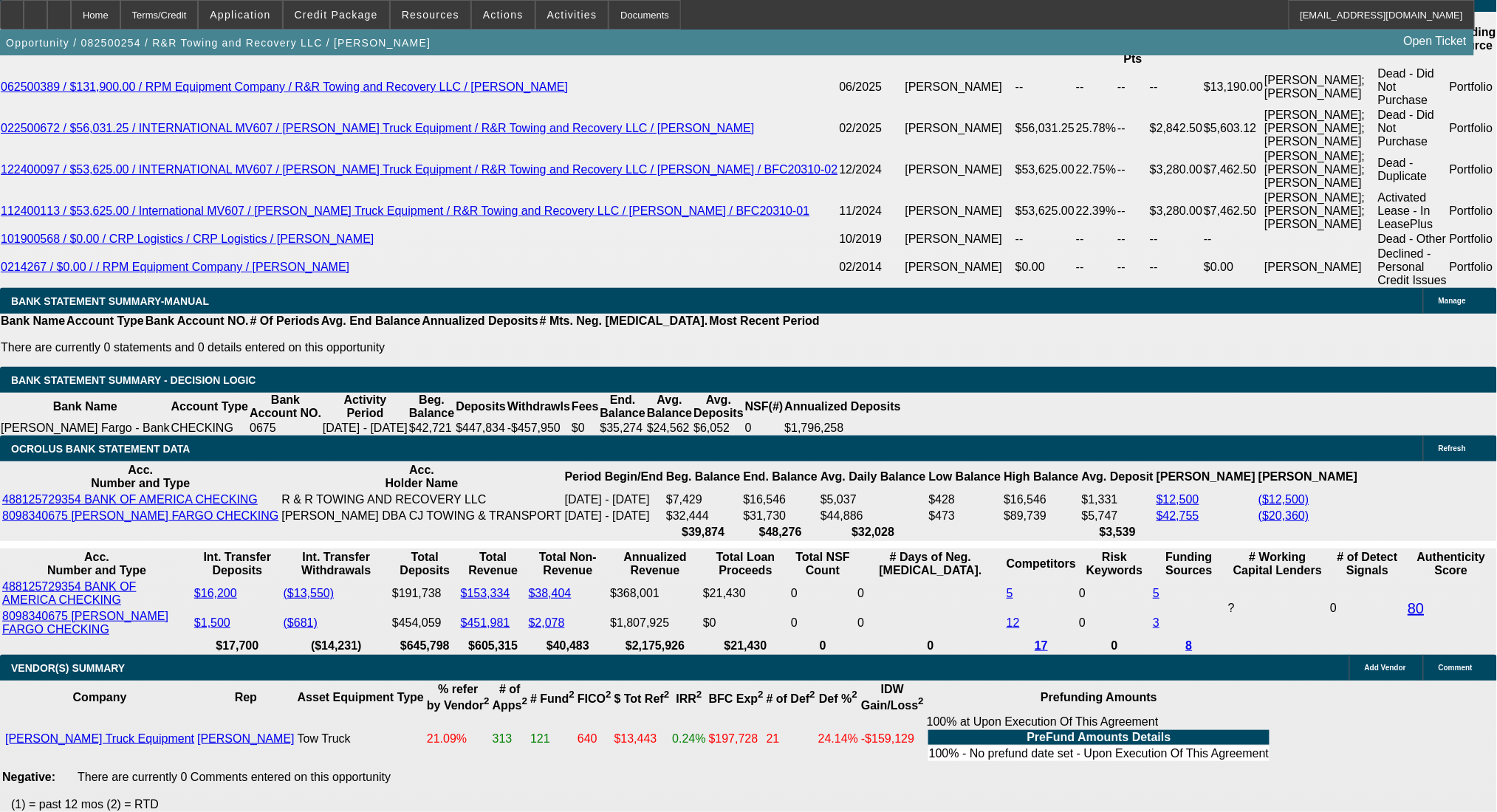
type input "UNKNOWN"
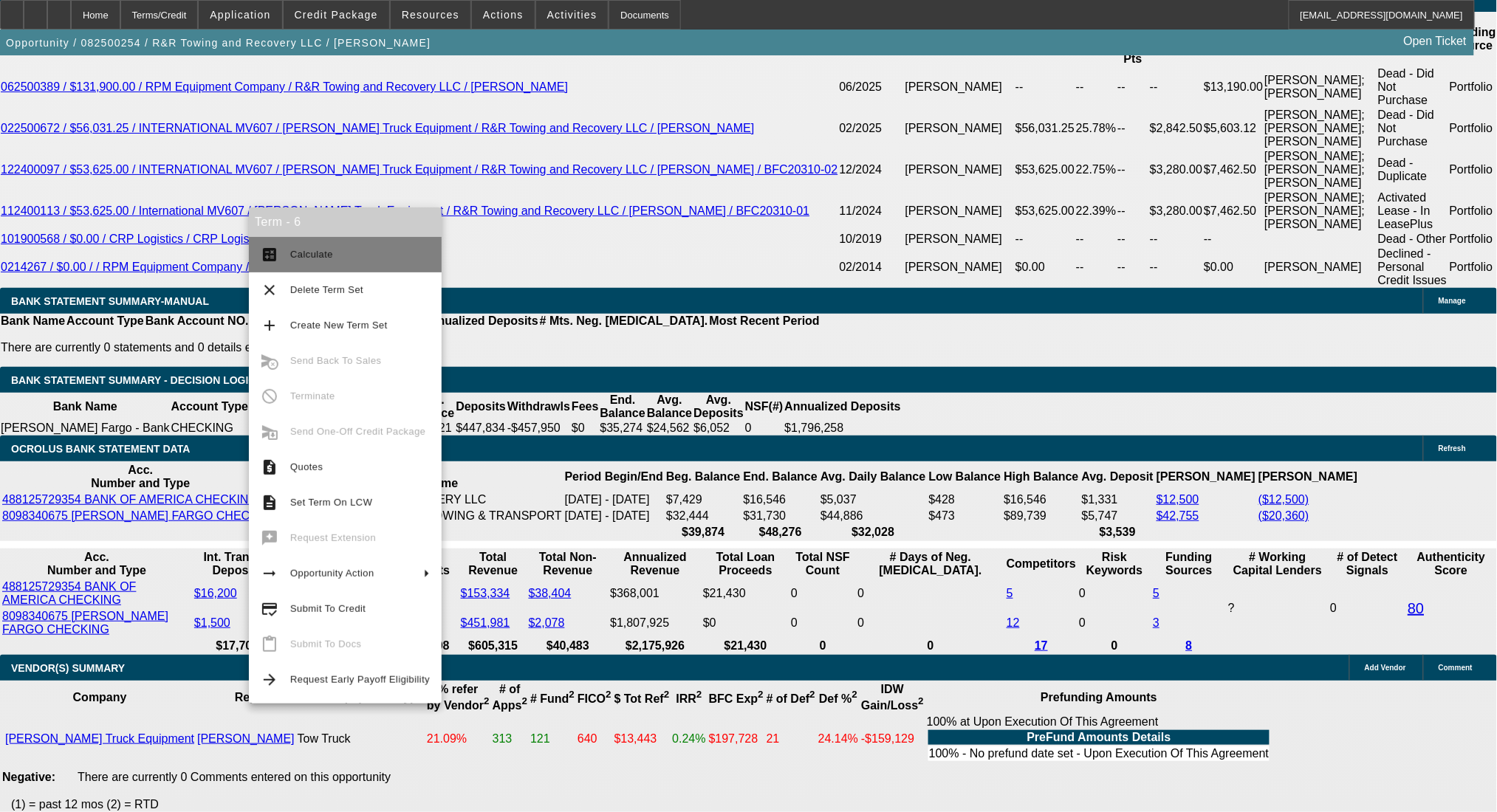
type input "$1,620.00"
type input "$3,240.00"
click at [297, 253] on span "Calculate" at bounding box center [311, 254] width 43 height 11
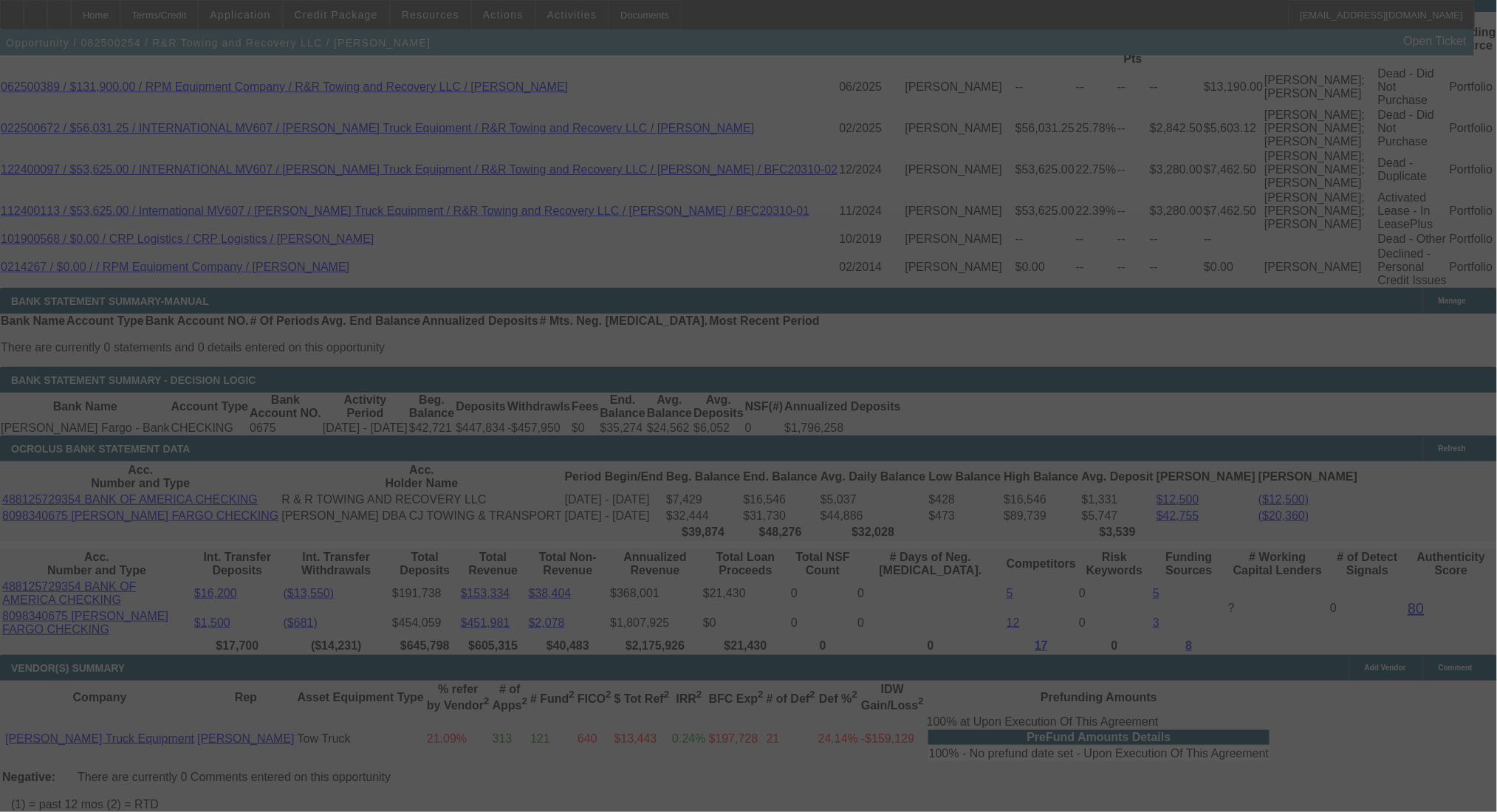
select select "0"
select select "2"
select select "0.1"
select select "4"
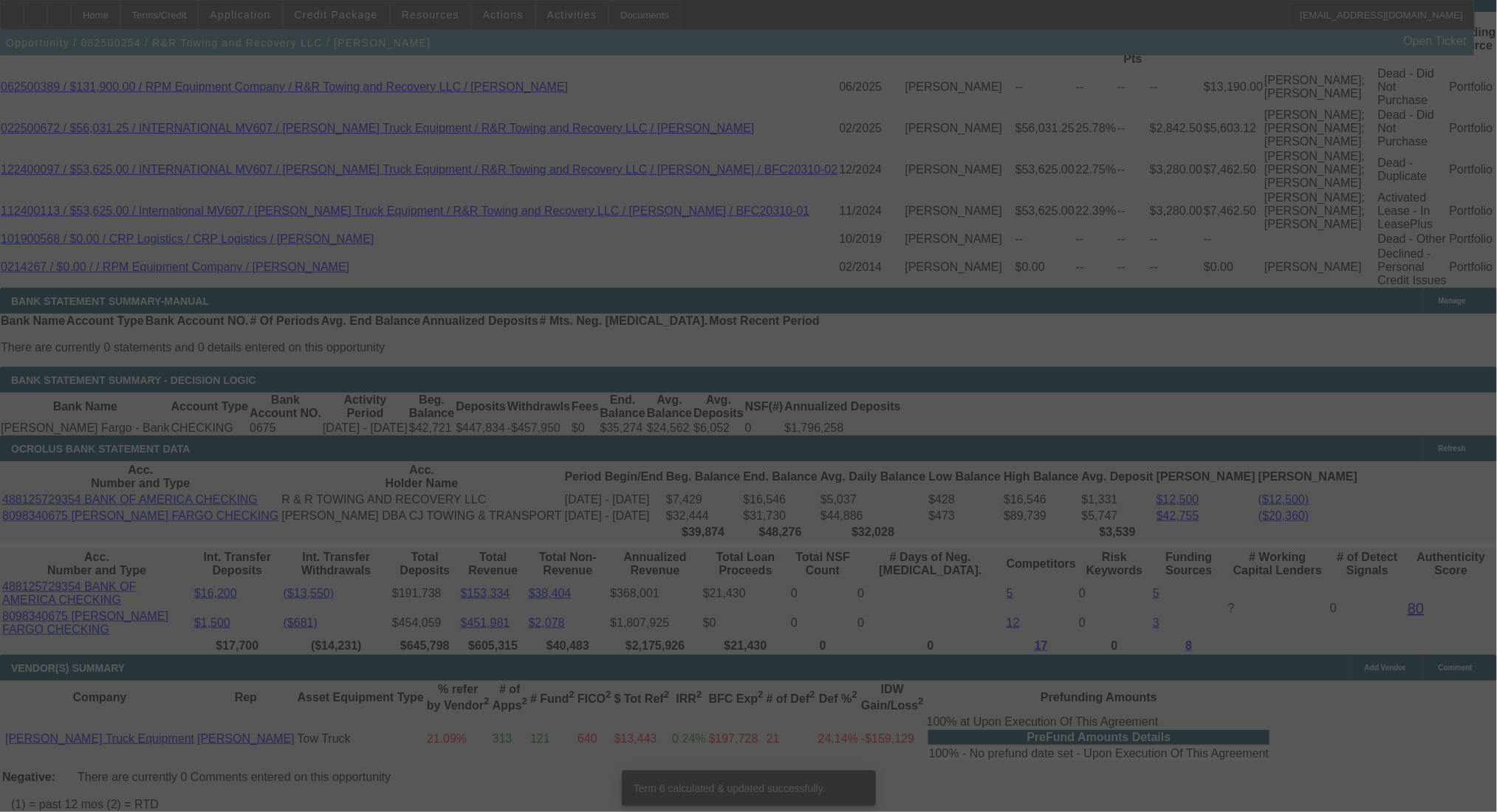
scroll to position [2700, 0]
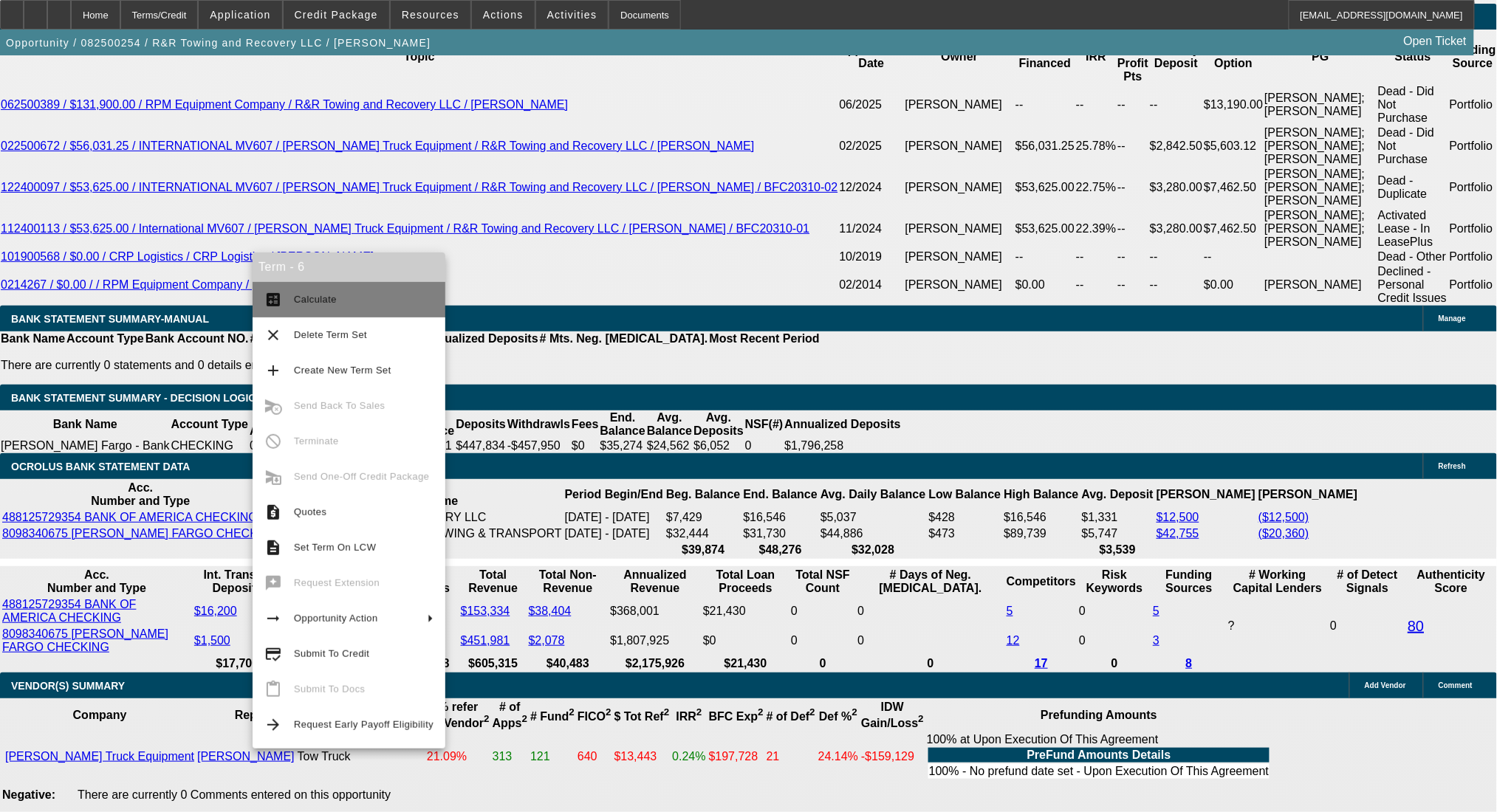
click at [289, 301] on button "calculate Calculate" at bounding box center [349, 300] width 193 height 36
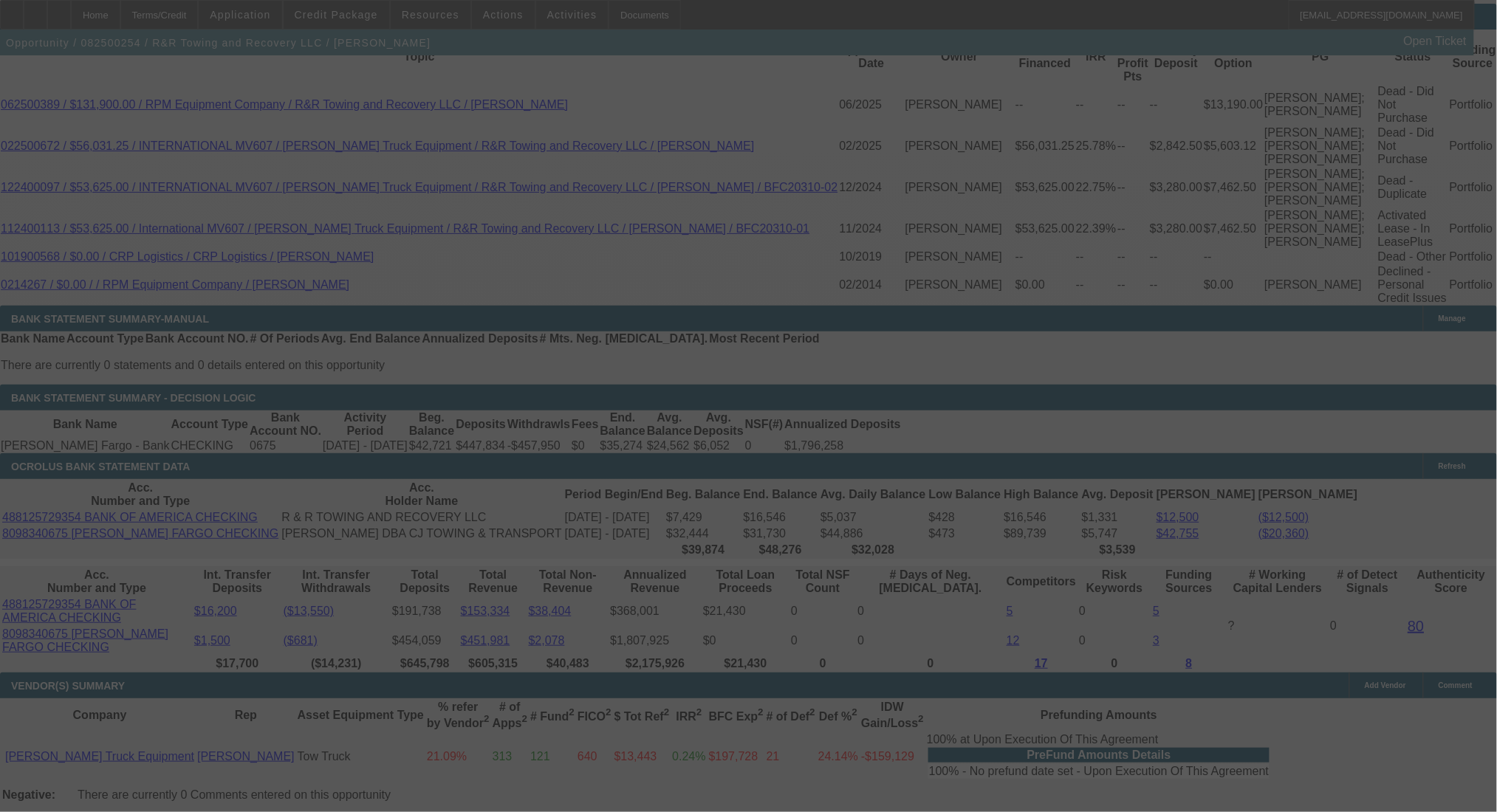
scroll to position [2685, 0]
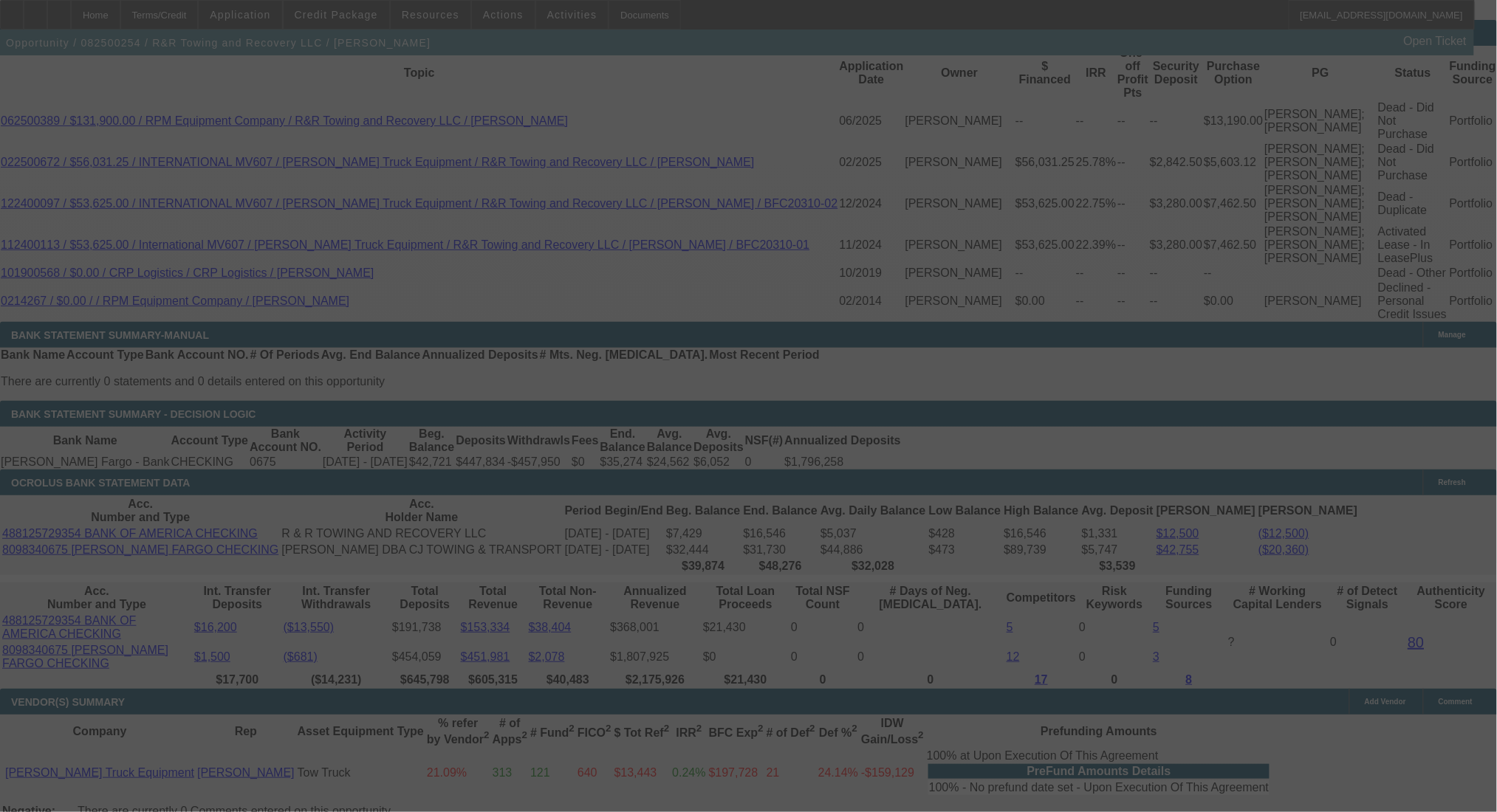
select select "0"
select select "2"
select select "0.1"
select select "4"
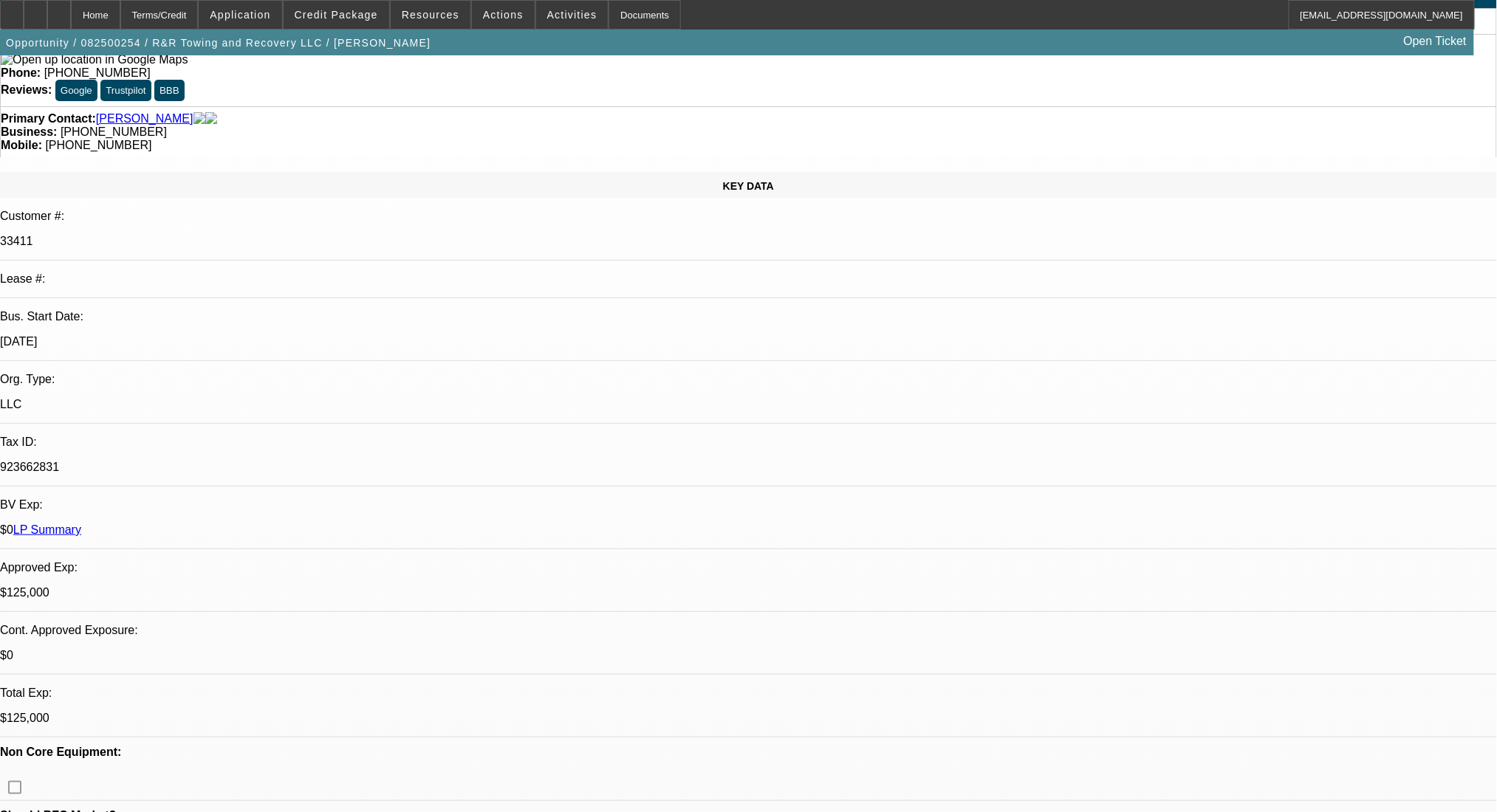
scroll to position [0, 0]
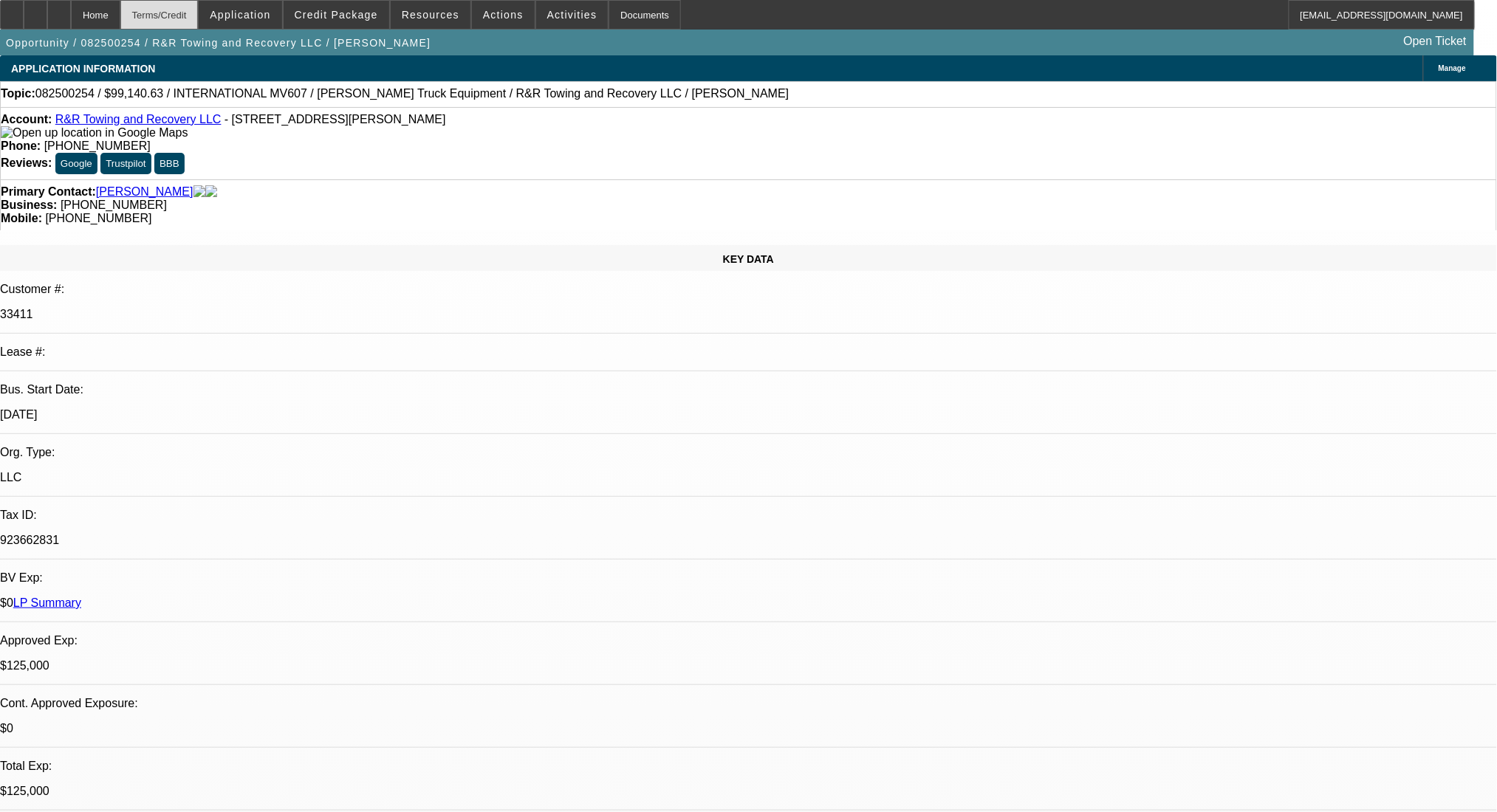
click at [193, 5] on div "Terms/Credit" at bounding box center [160, 15] width 78 height 30
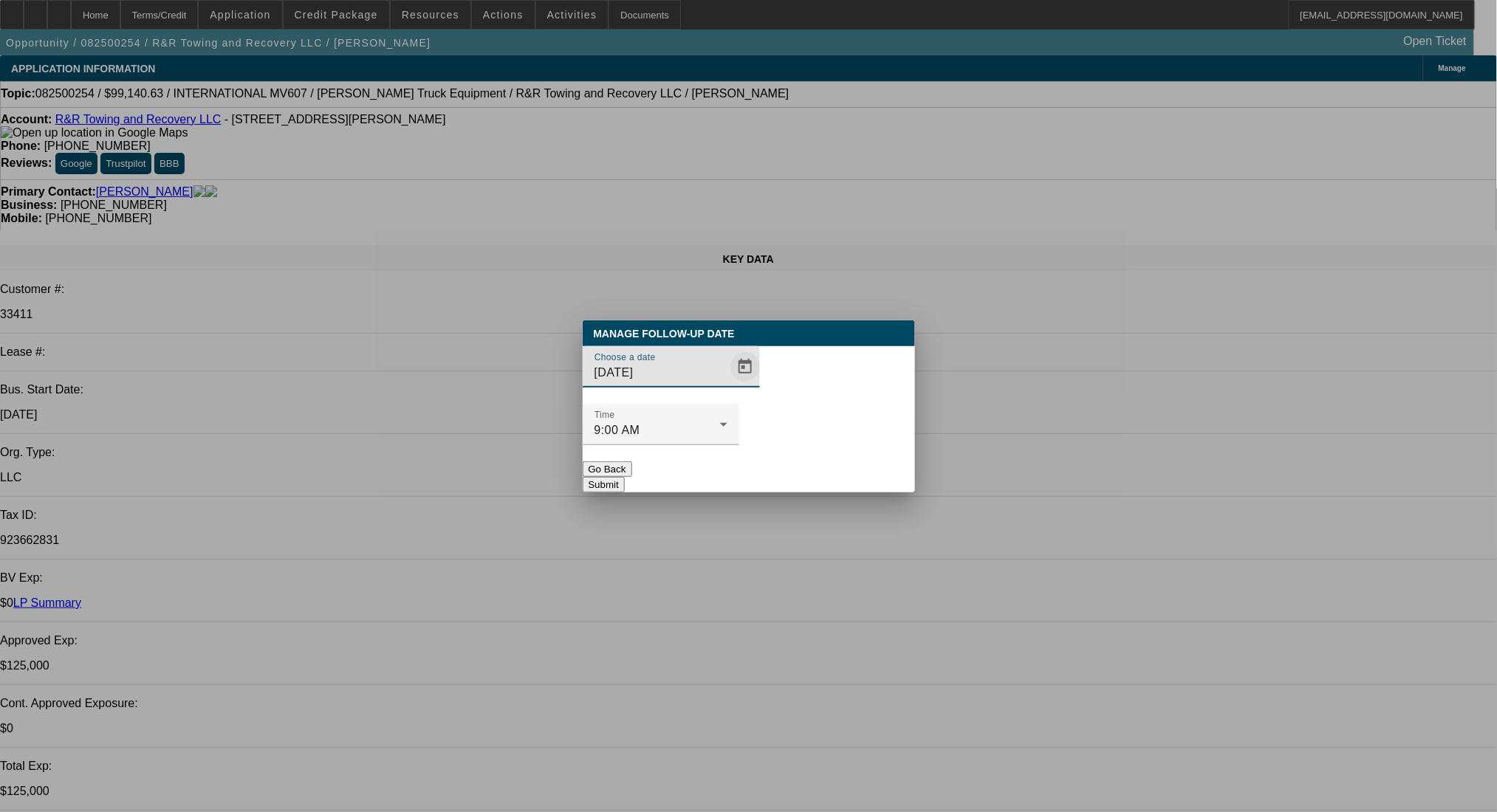
click at [727, 384] on span "Open calendar" at bounding box center [745, 367] width 36 height 36
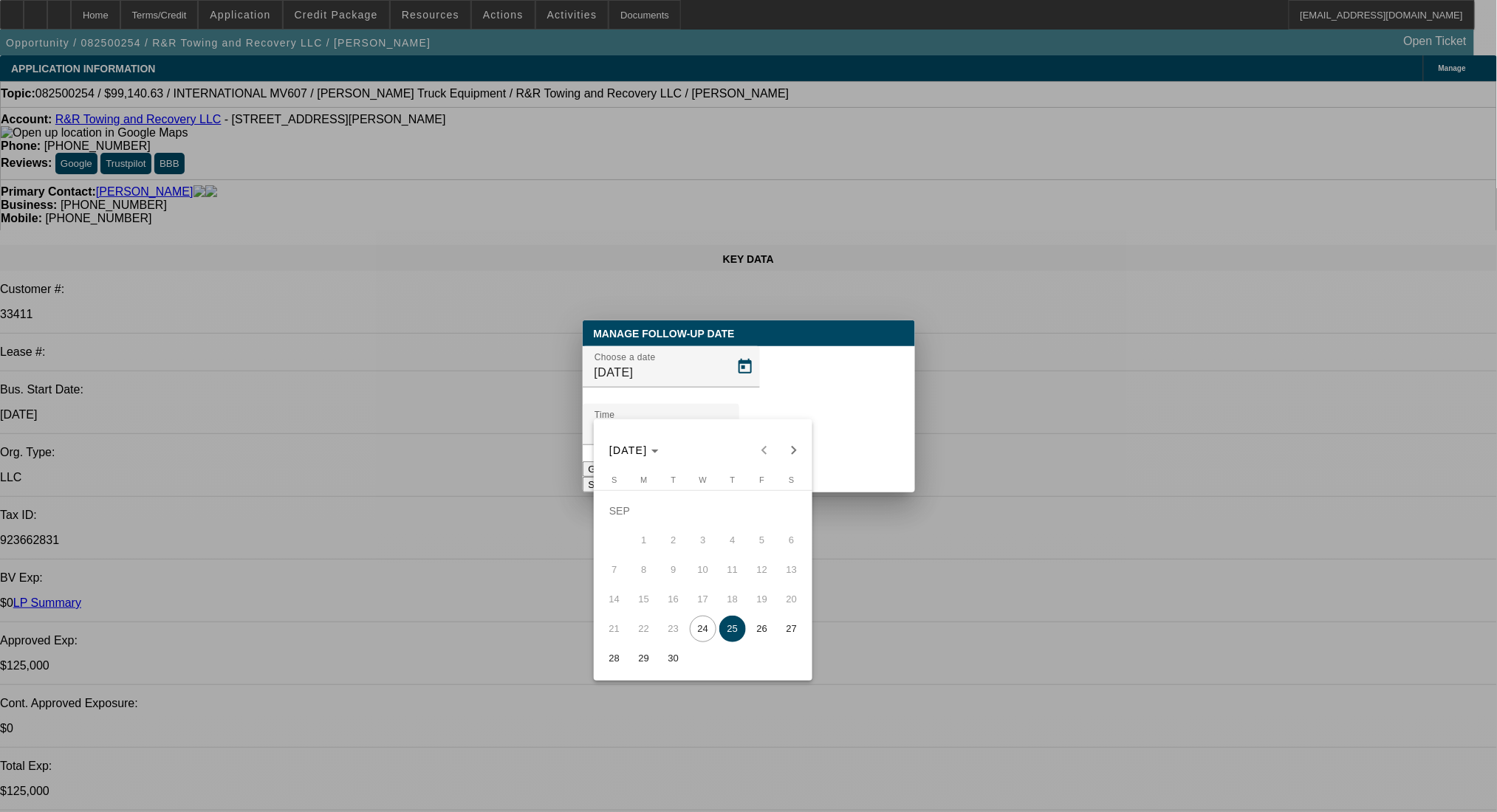
click at [751, 635] on span "26" at bounding box center [762, 629] width 27 height 27
type input "9/26/2025"
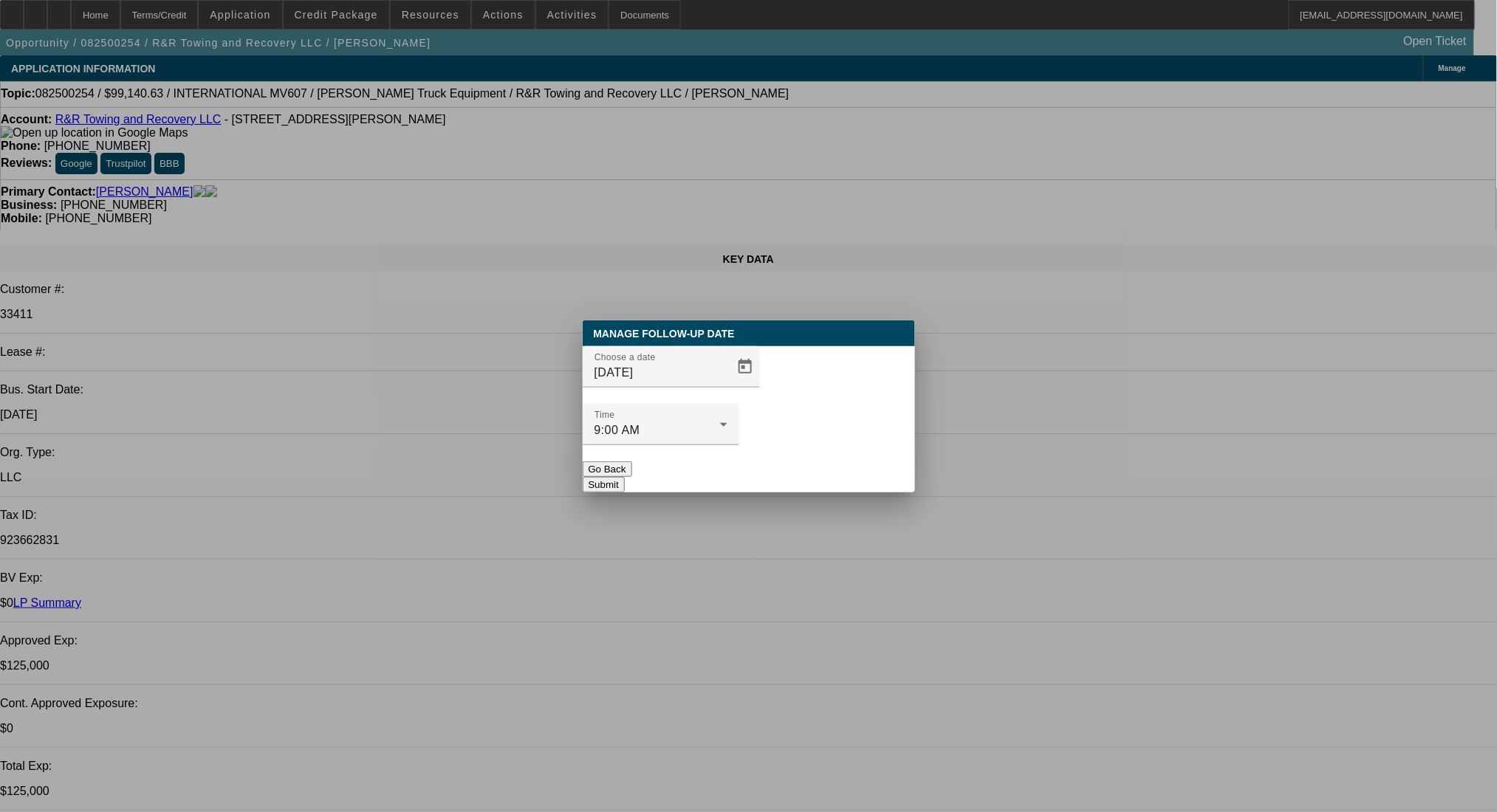
click at [625, 477] on button "Submit" at bounding box center [603, 485] width 42 height 16
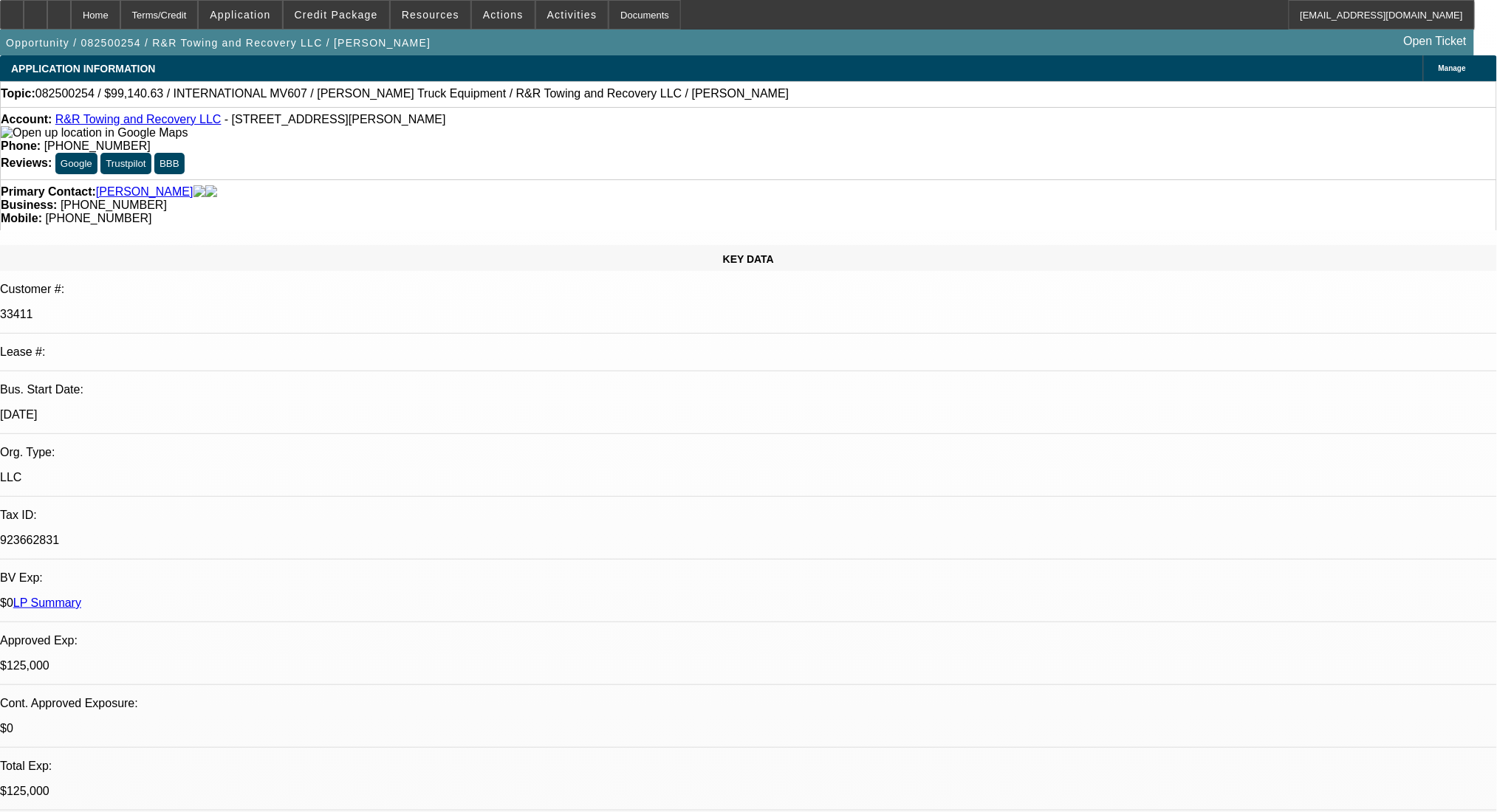
radio input "false"
radio input "true"
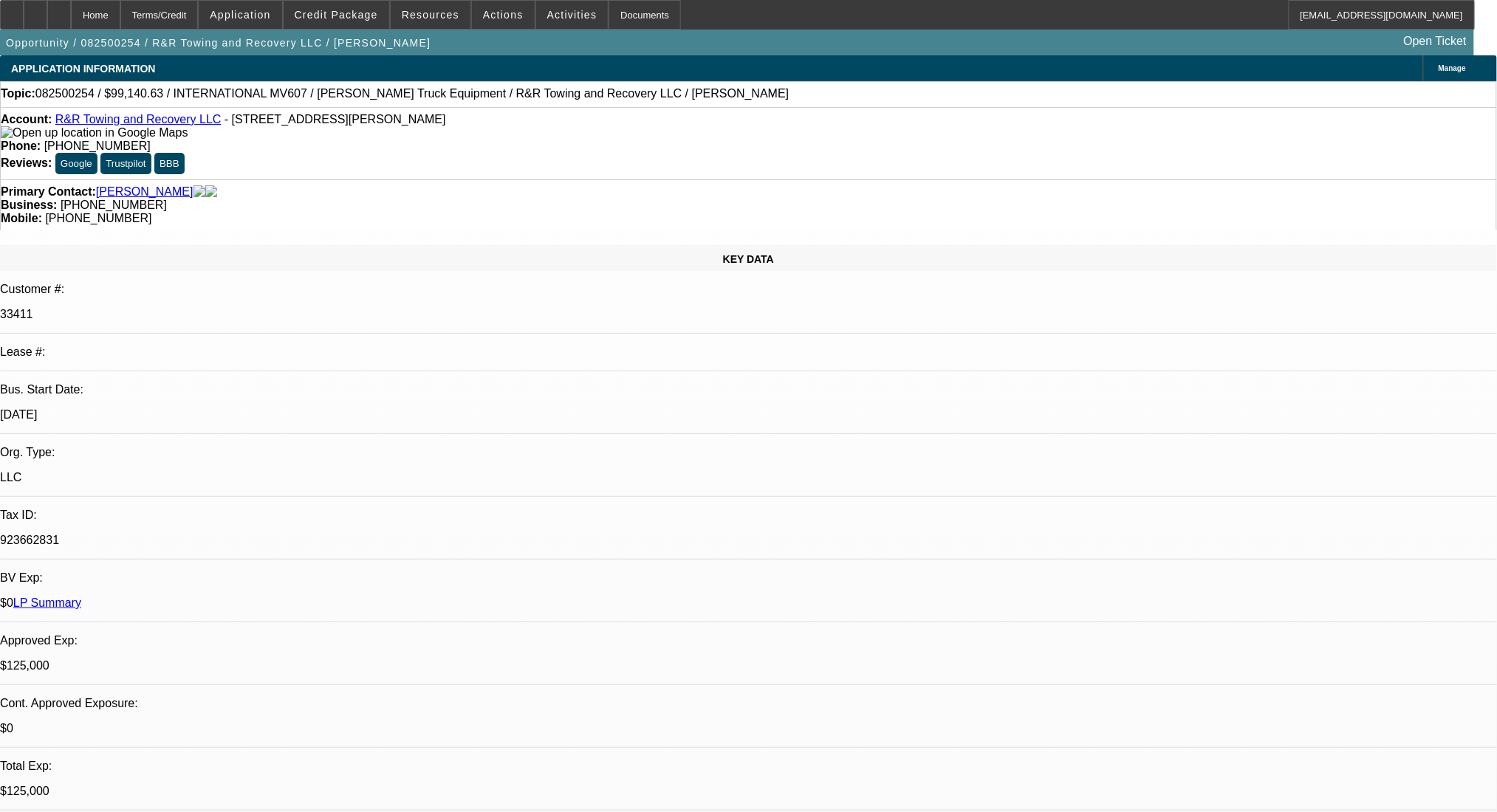
paste textarea "https://www.rpmequipmentco.org/inventory/?/listing/for-sale/248124291/2020-ford…"
type textarea "https://www.rpmequipmentco.org/inventory/?/listing/for-sale/248124291/2020-ford…"
radio input "true"
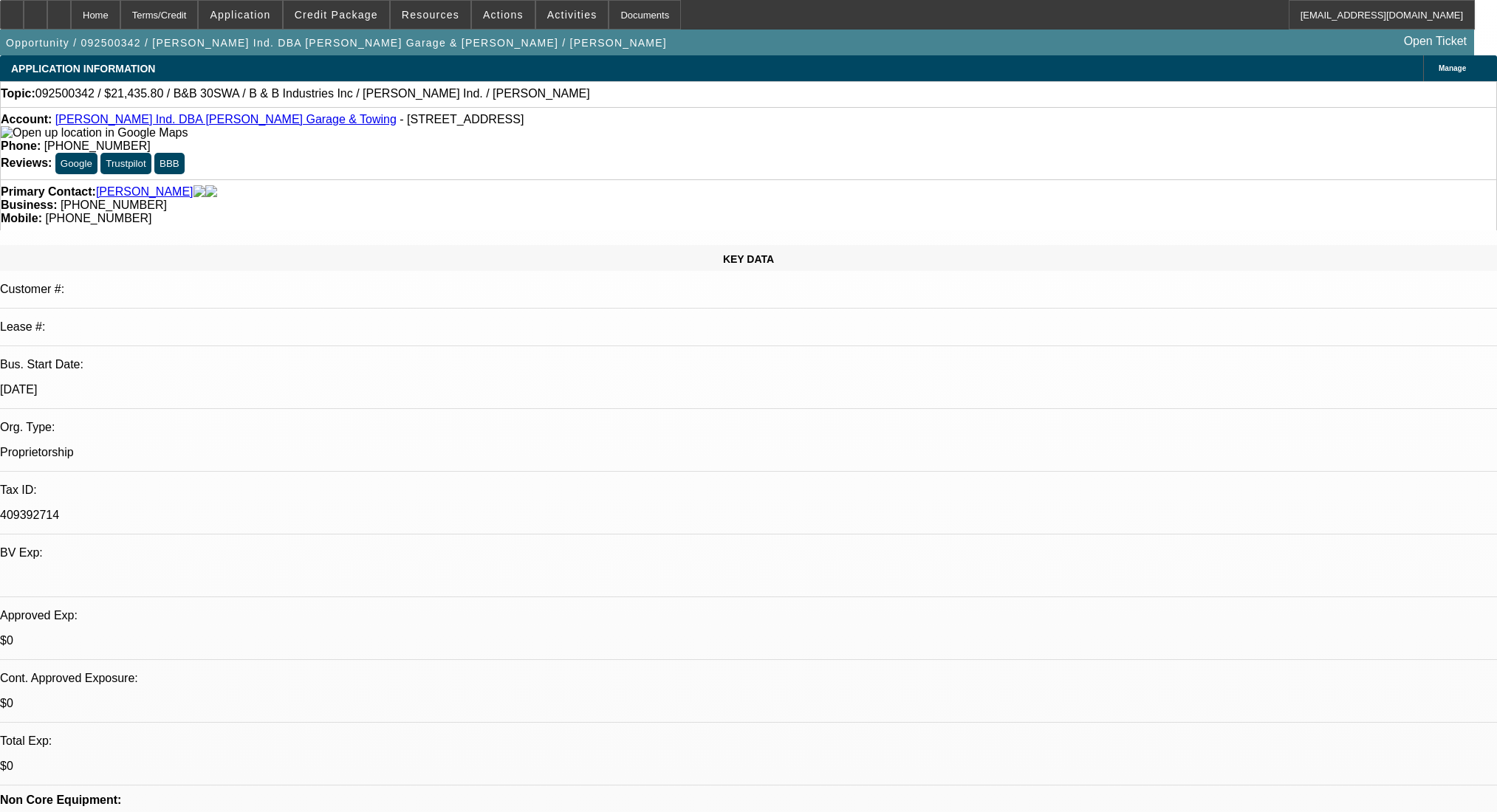
select select "0"
select select "6"
select select "0"
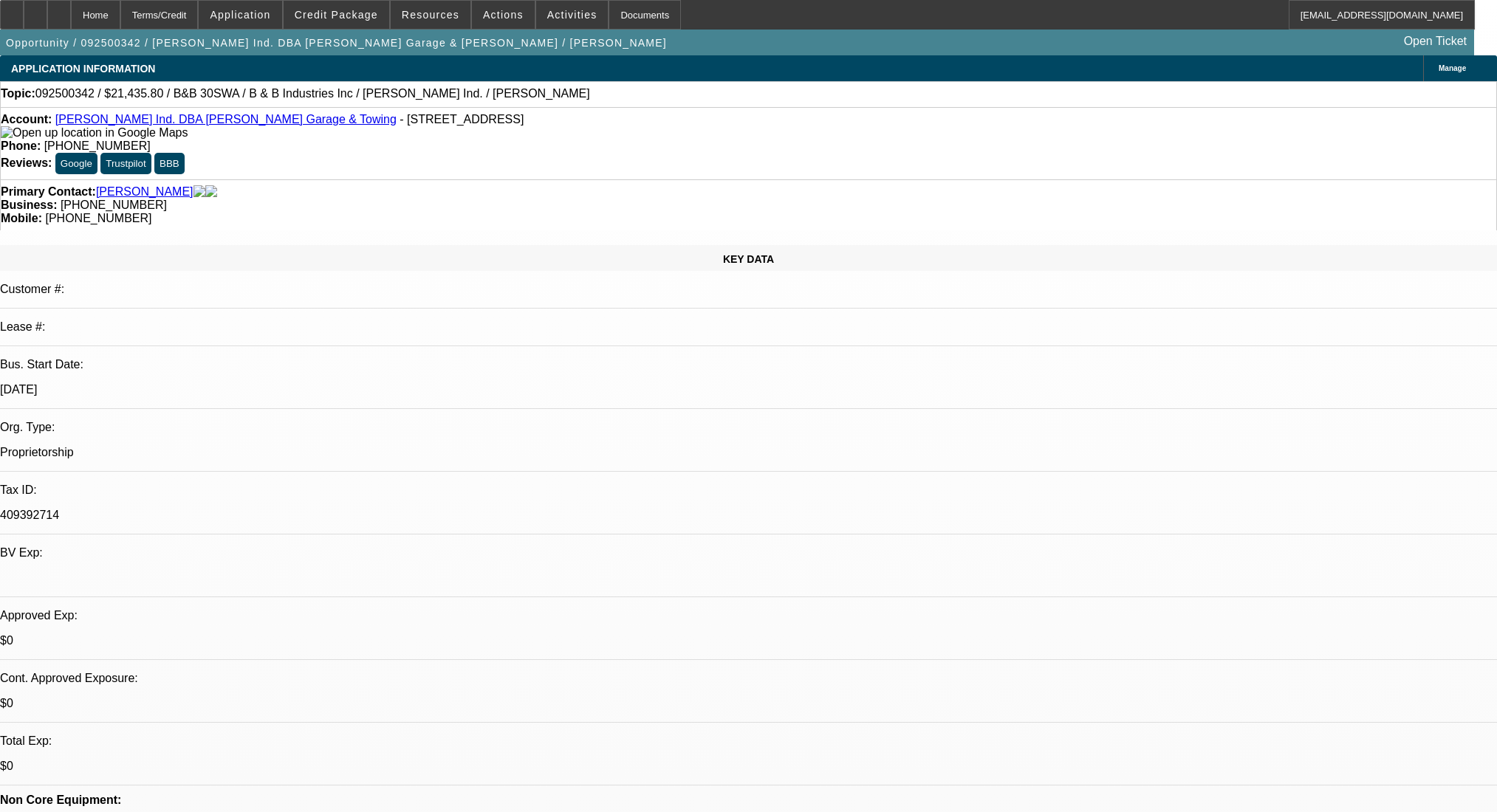
select select "0"
select select "6"
select select "0"
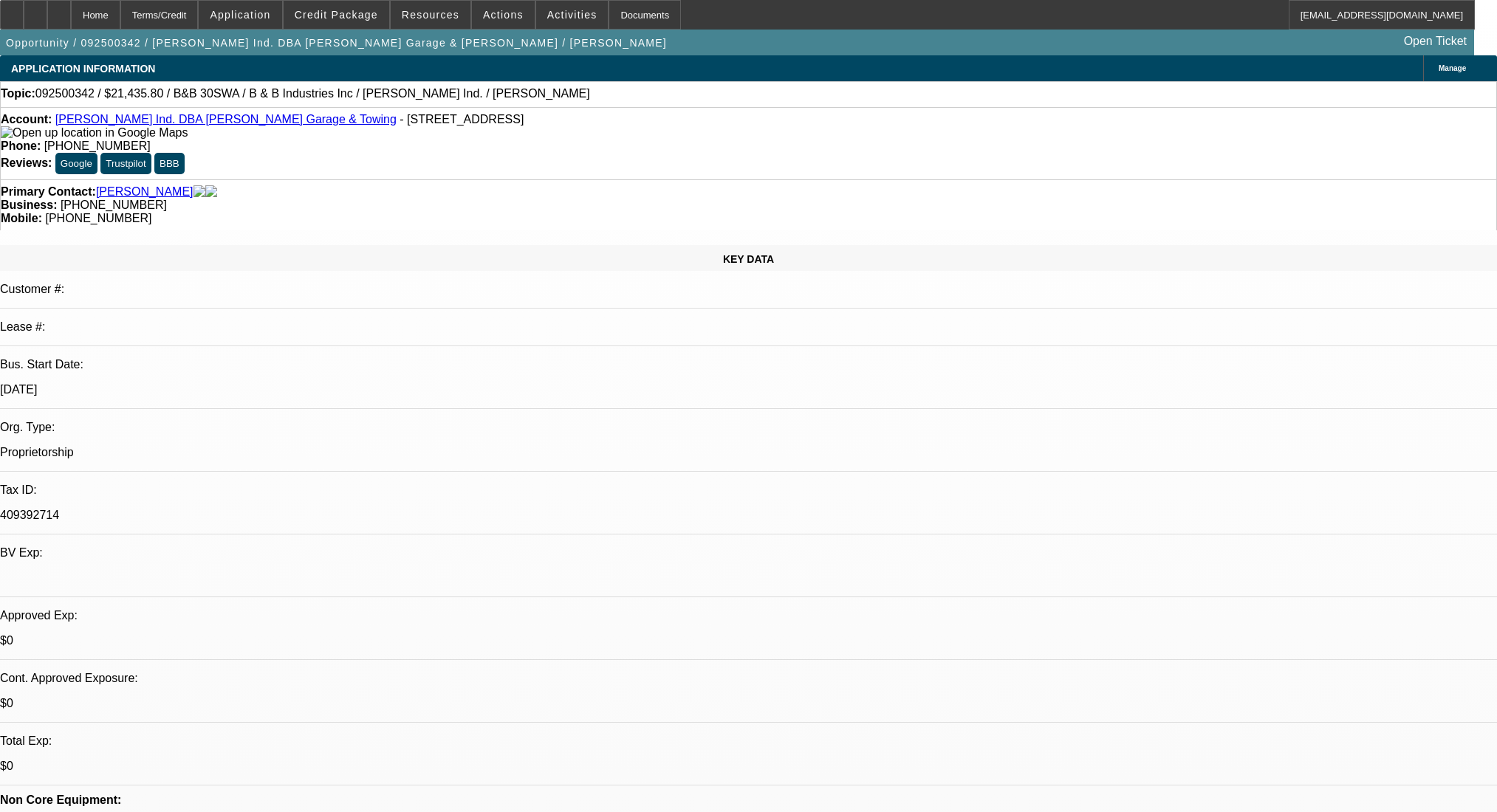
select select "0"
select select "6"
select select "0"
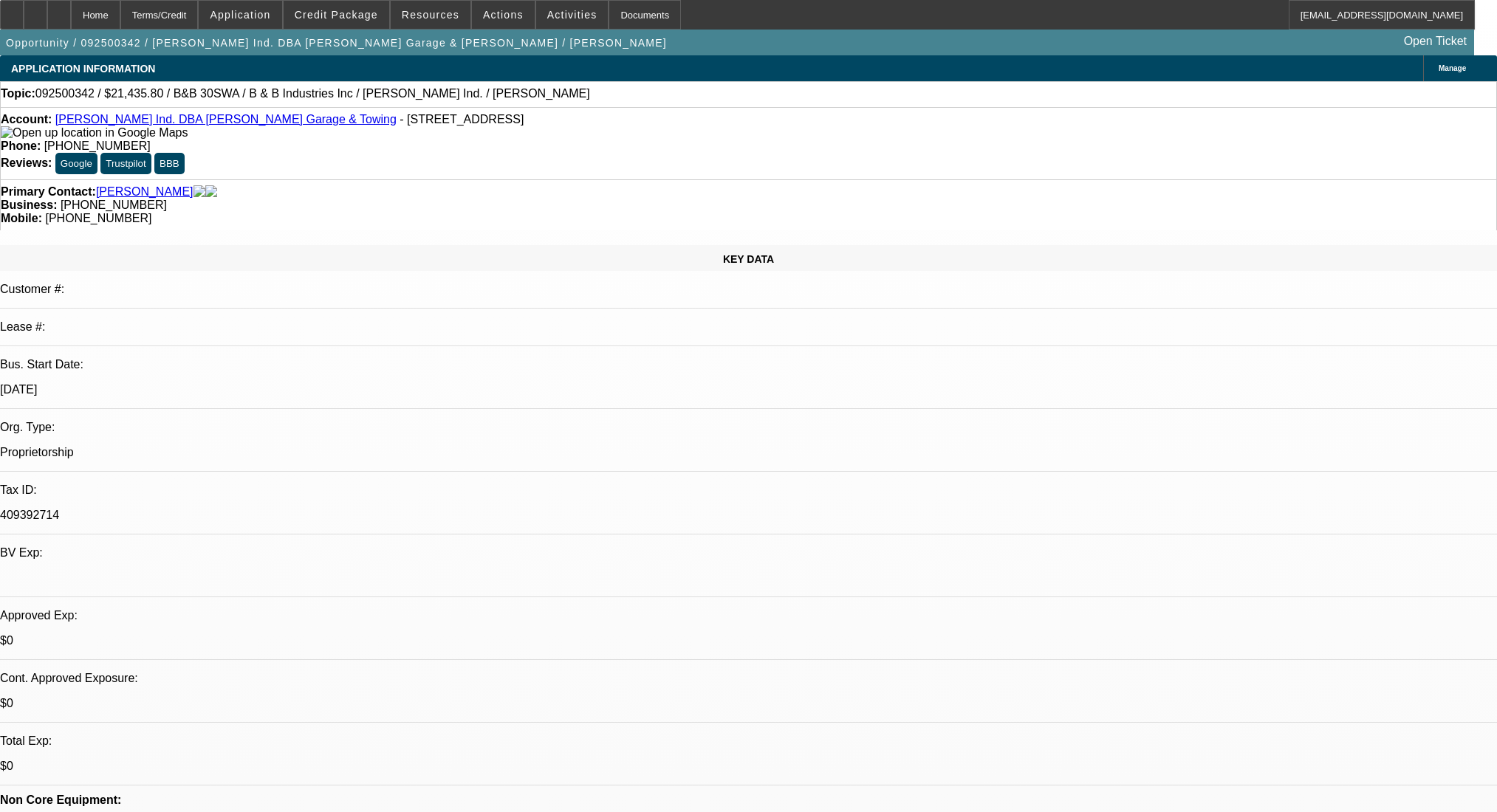
select select "6"
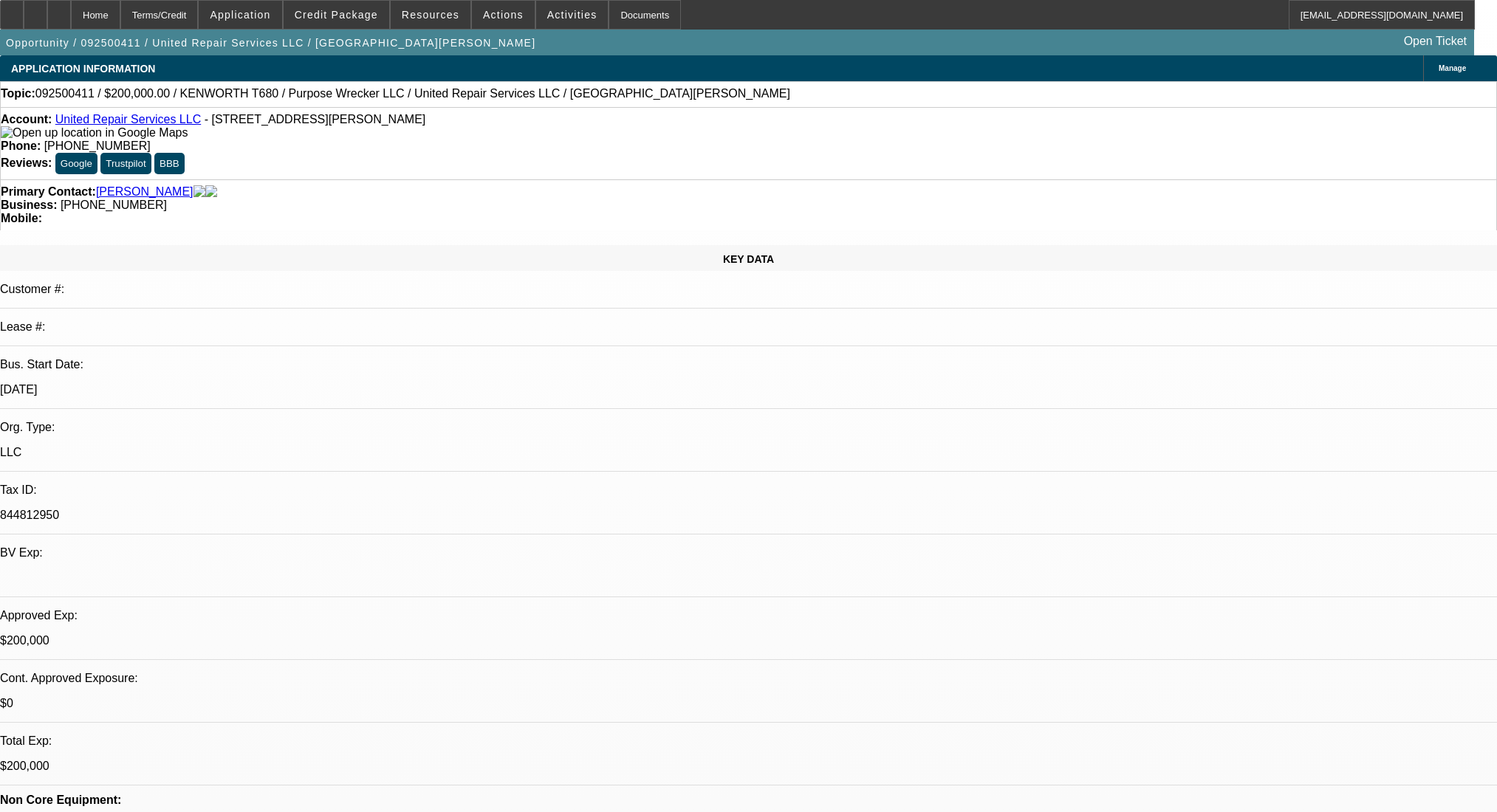
select select "0"
select select "2"
select select "0.1"
select select "4"
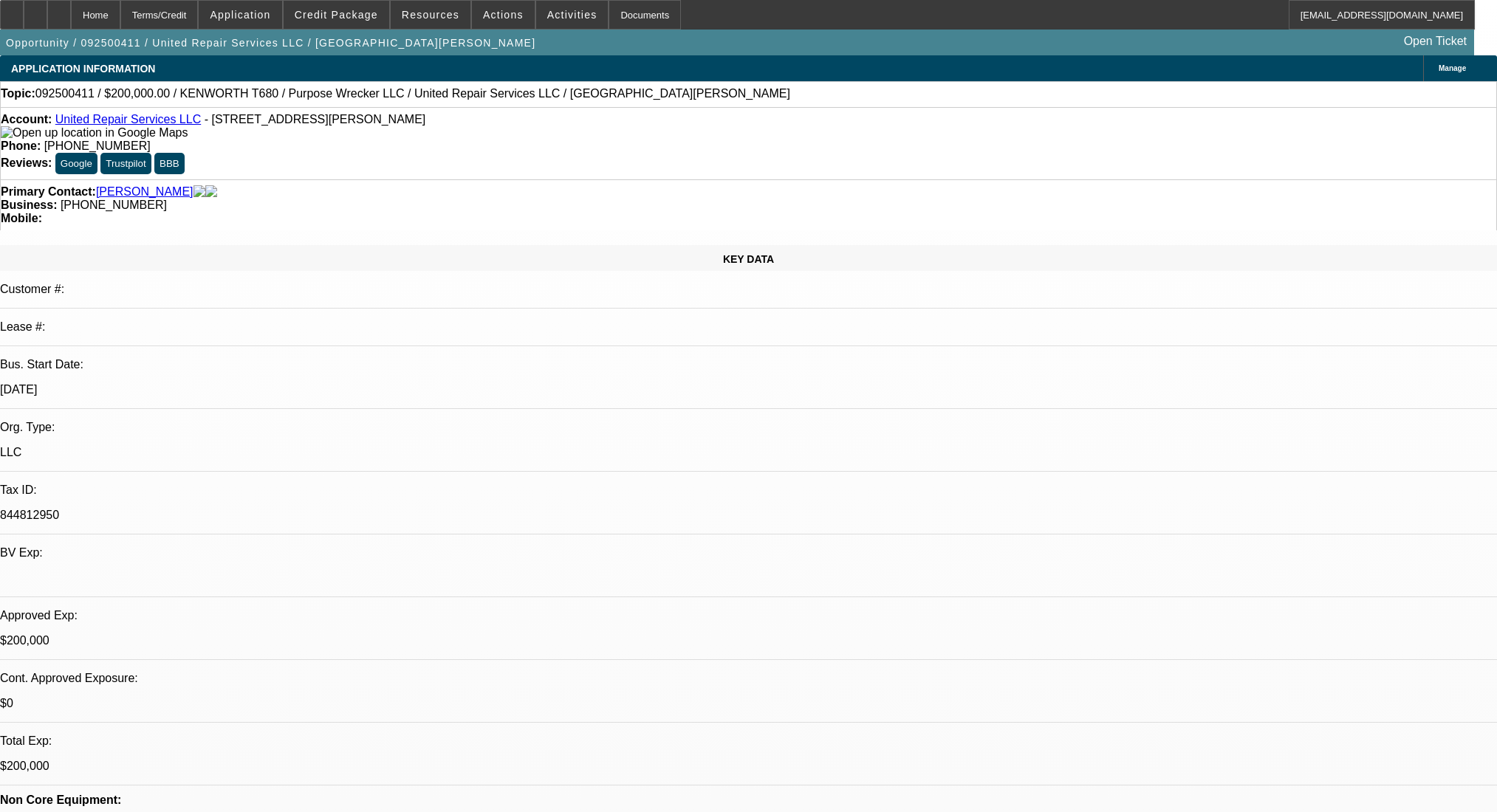
select select "0"
select select "2"
select select "0.1"
select select "4"
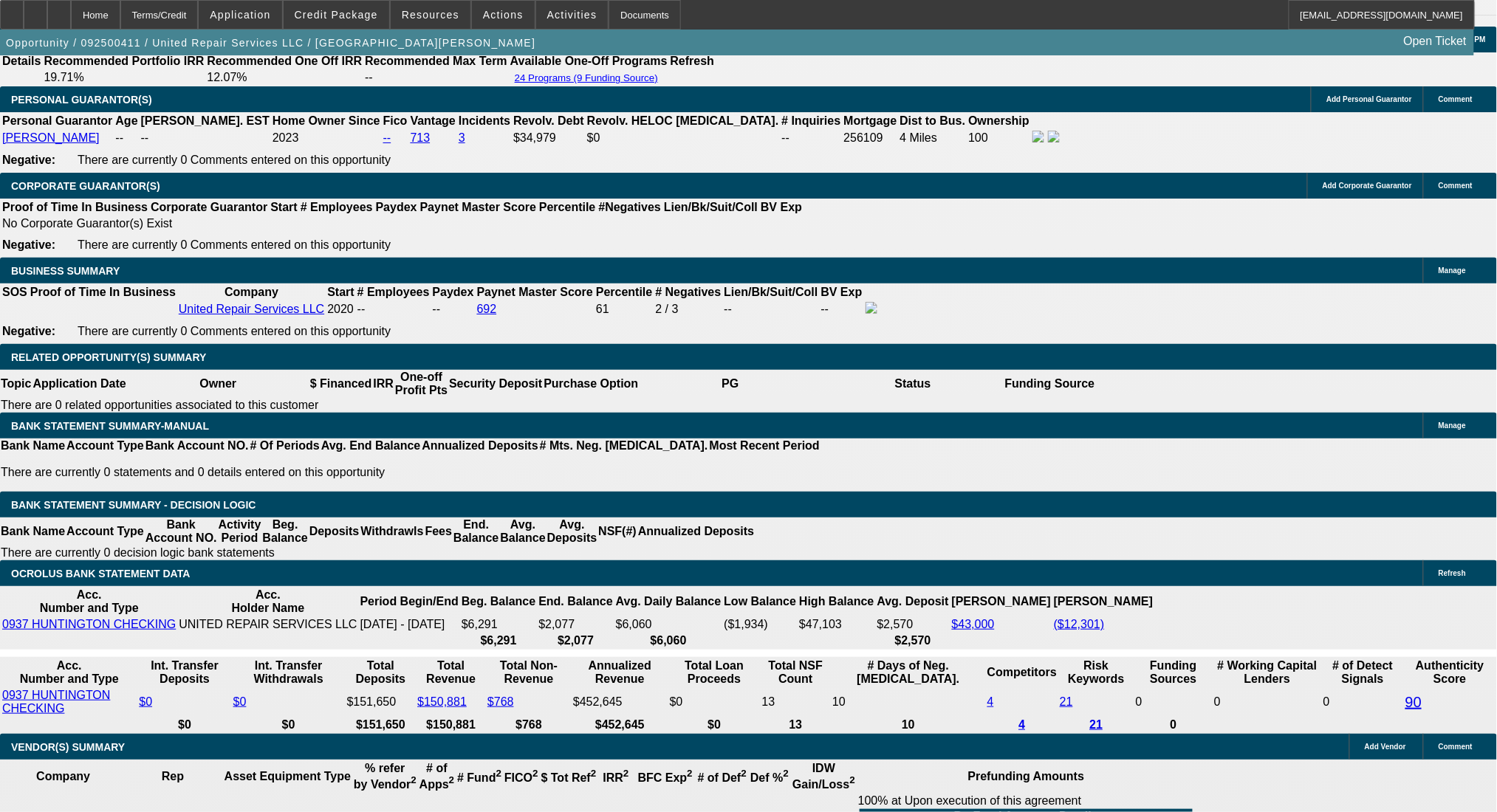
scroll to position [2165, 0]
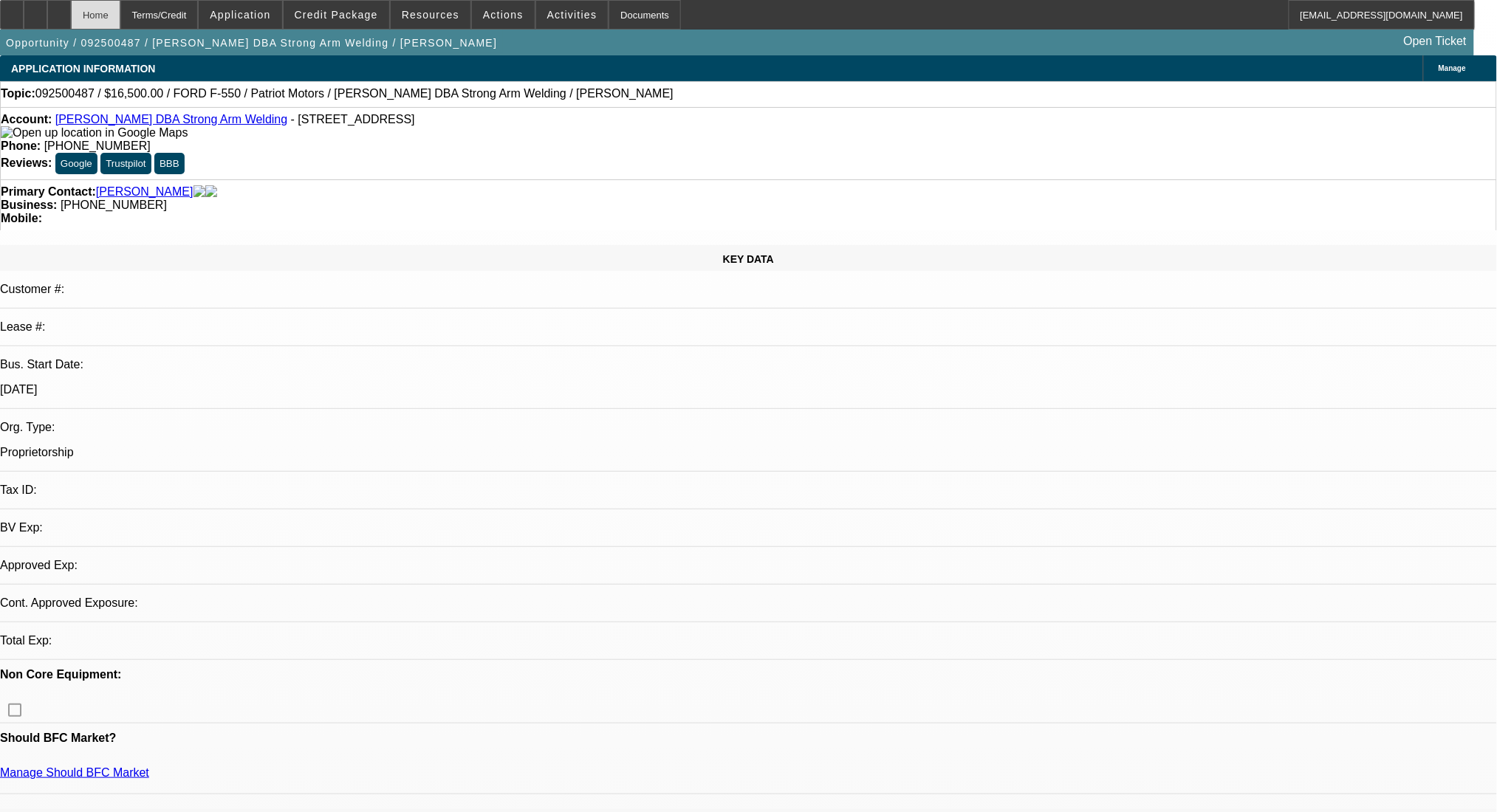
select select "0"
select select "2"
select select "0.1"
select select "4"
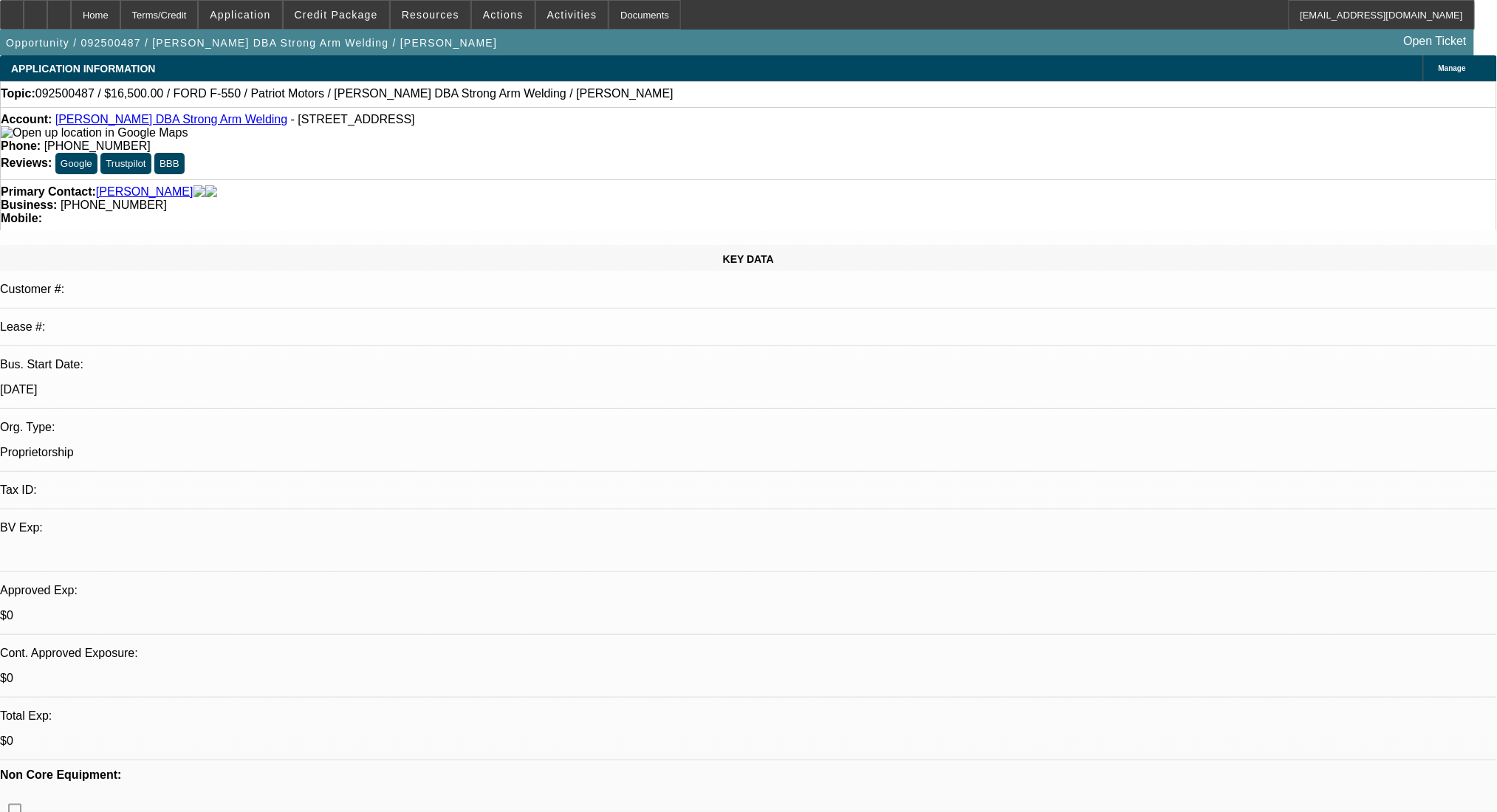
scroll to position [393, 0]
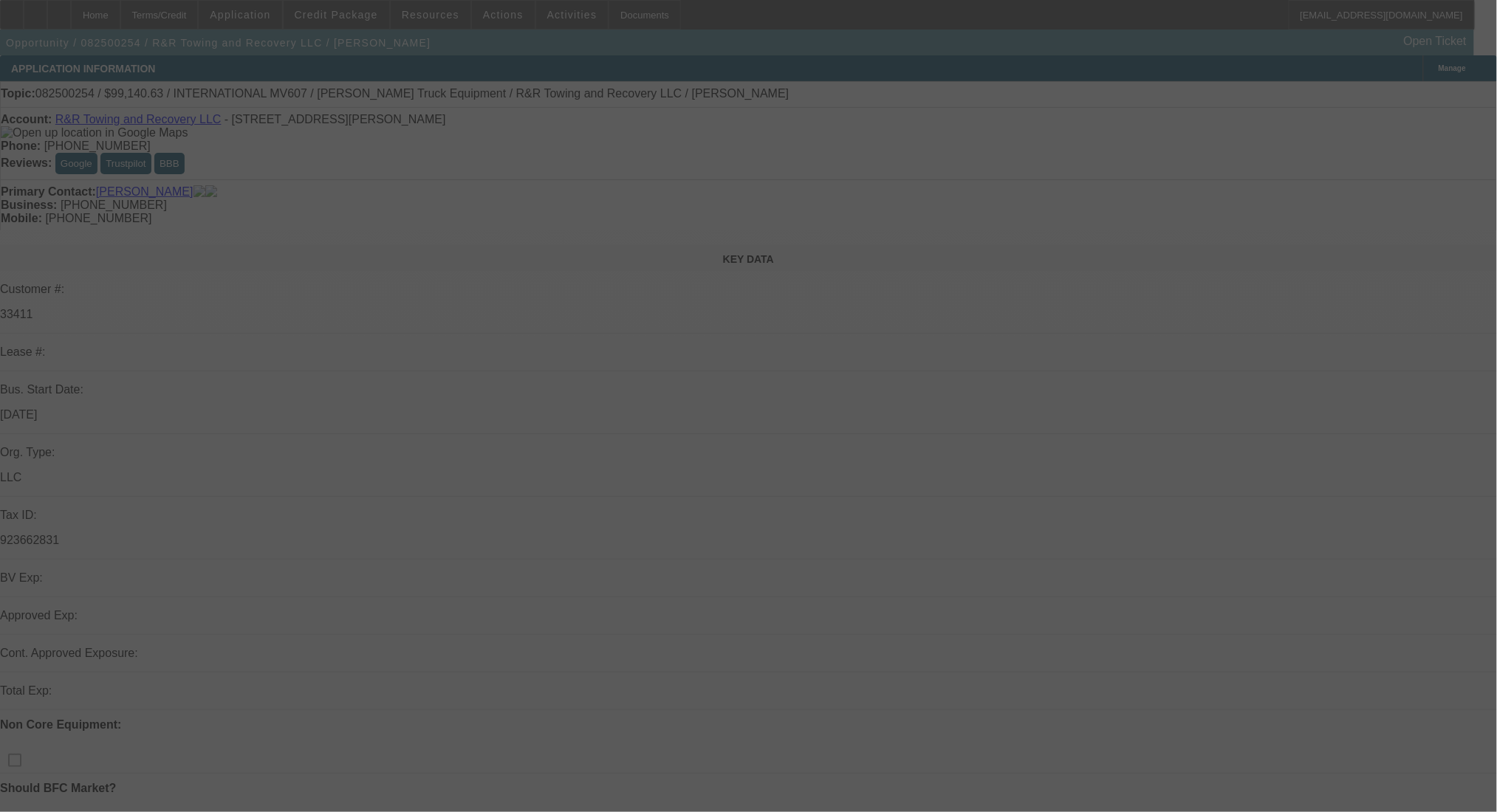
click at [199, 13] on div at bounding box center [748, 406] width 1497 height 812
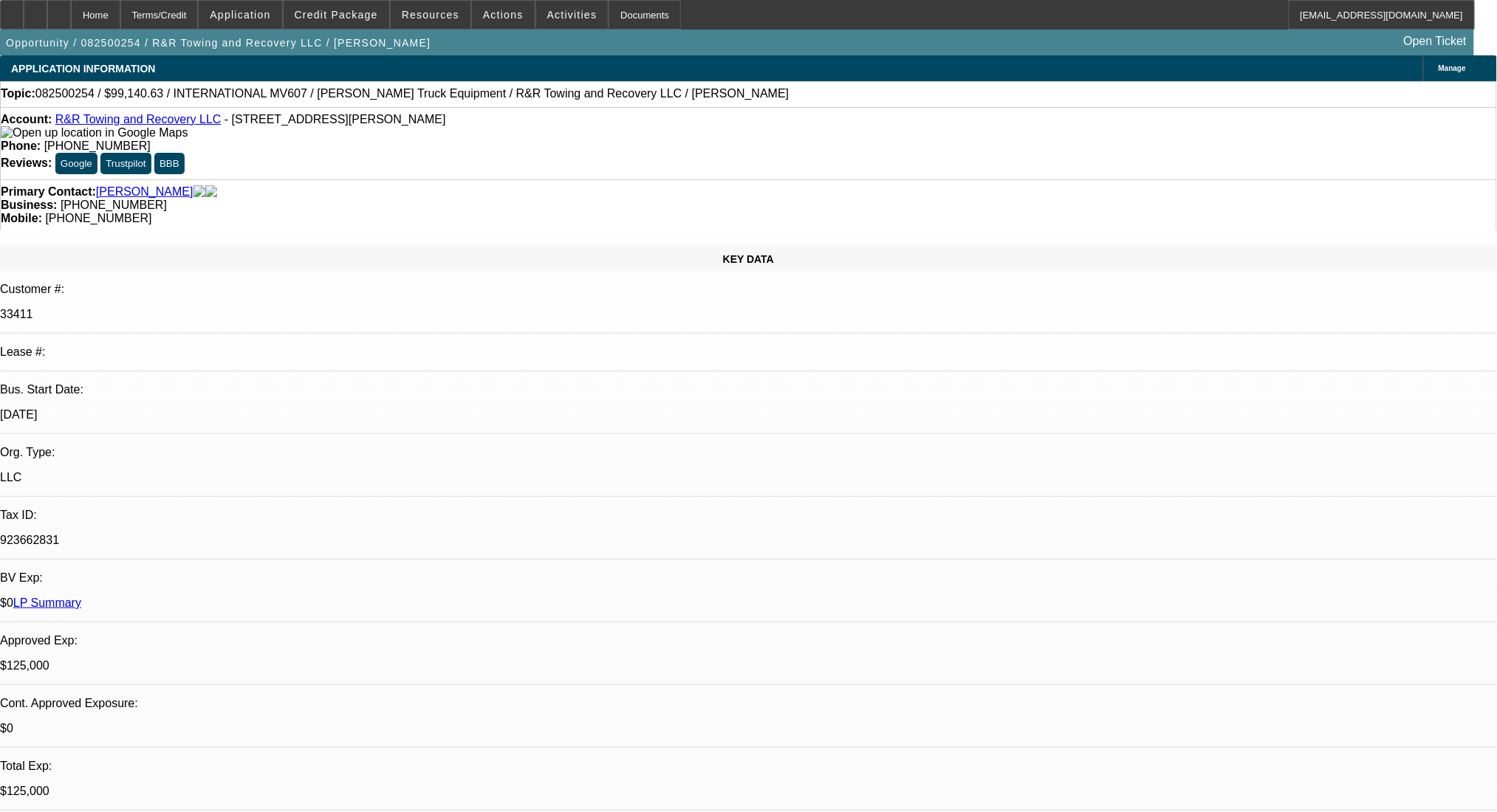
select select "0"
select select "2"
select select "0.1"
select select "0"
select select "2"
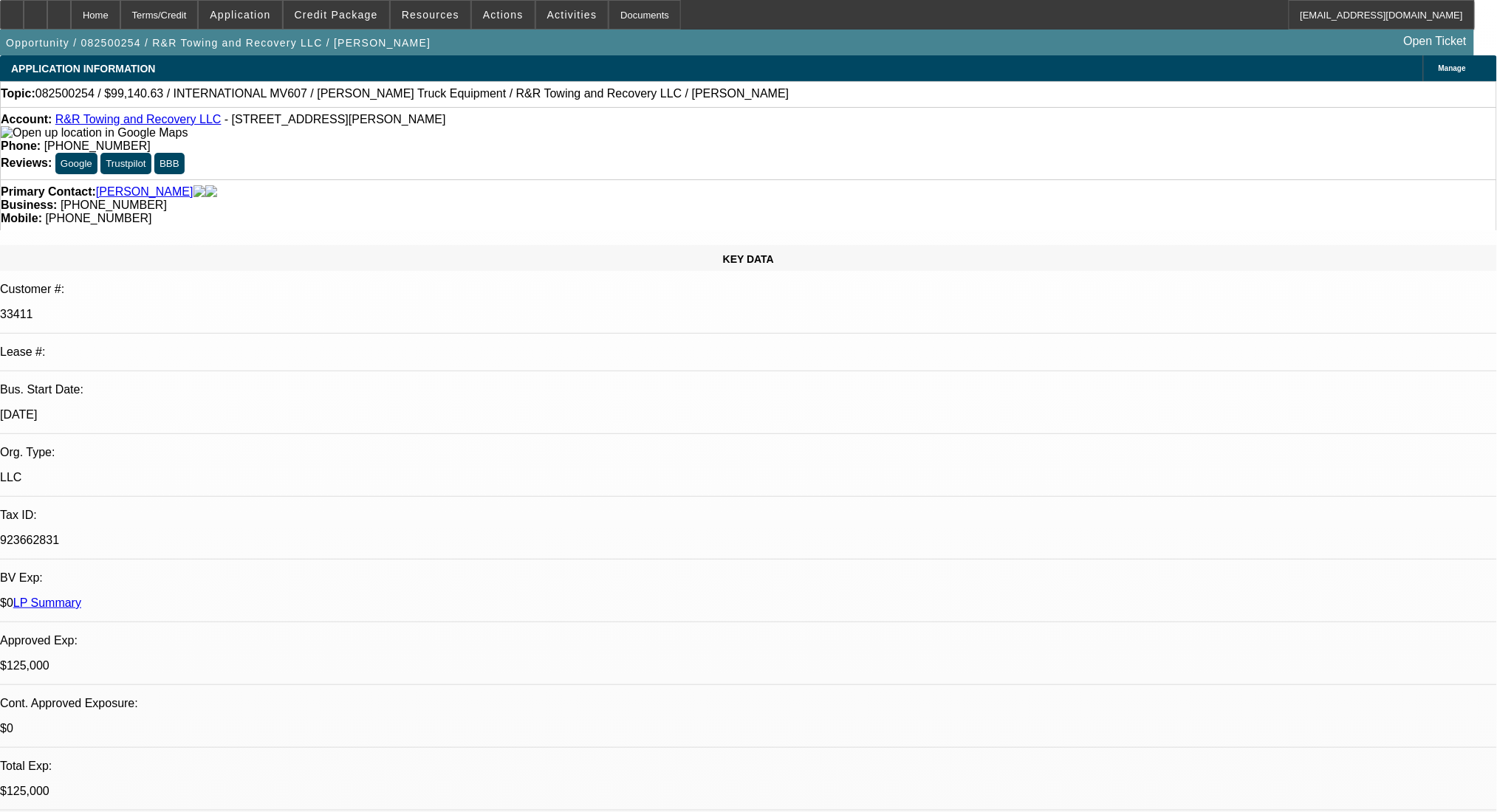
select select "0.1"
select select "0"
select select "2"
select select "0.1"
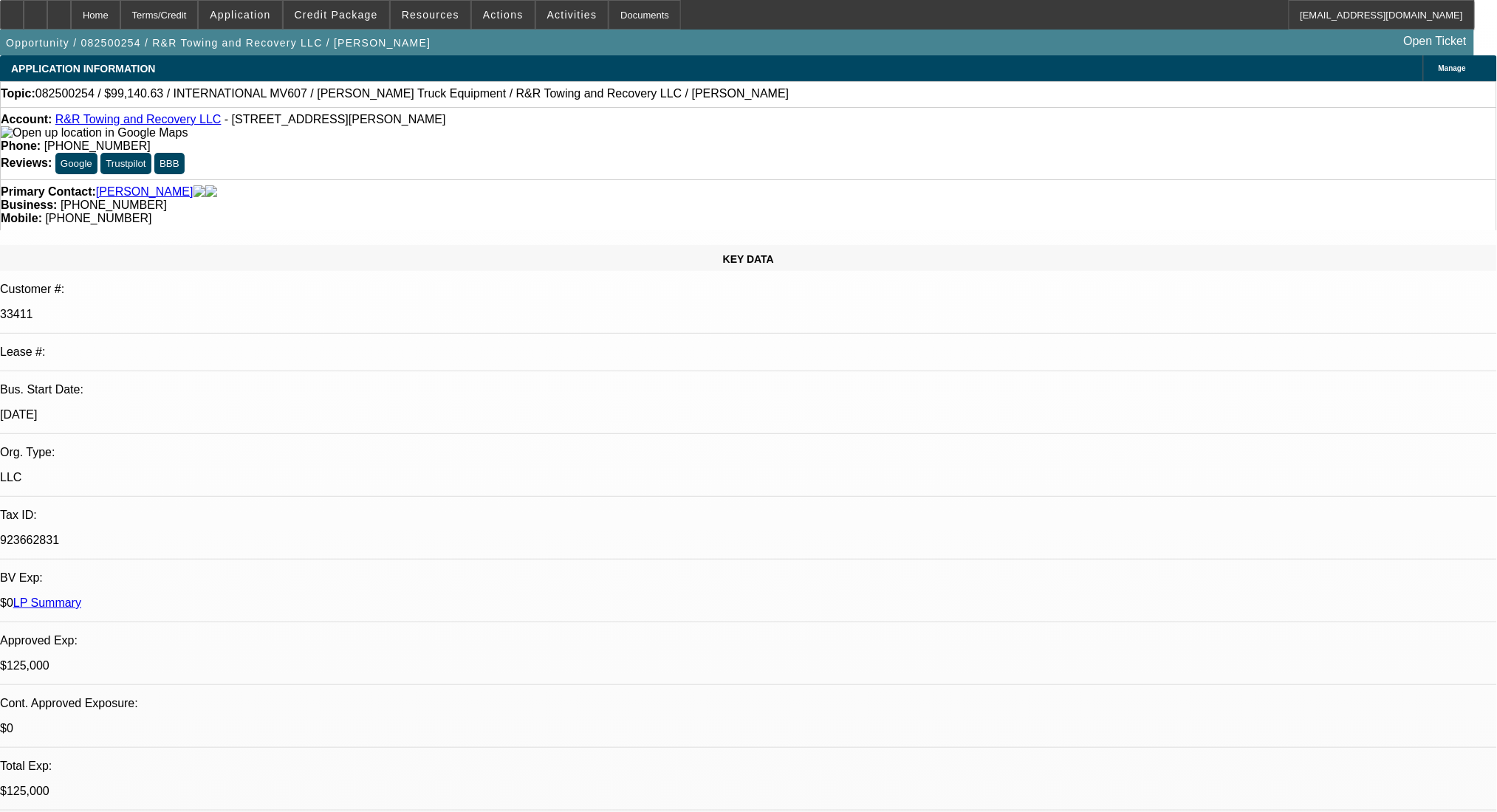
select select "2"
select select "0.1"
click at [199, 13] on div "Terms/Credit" at bounding box center [160, 15] width 78 height 30
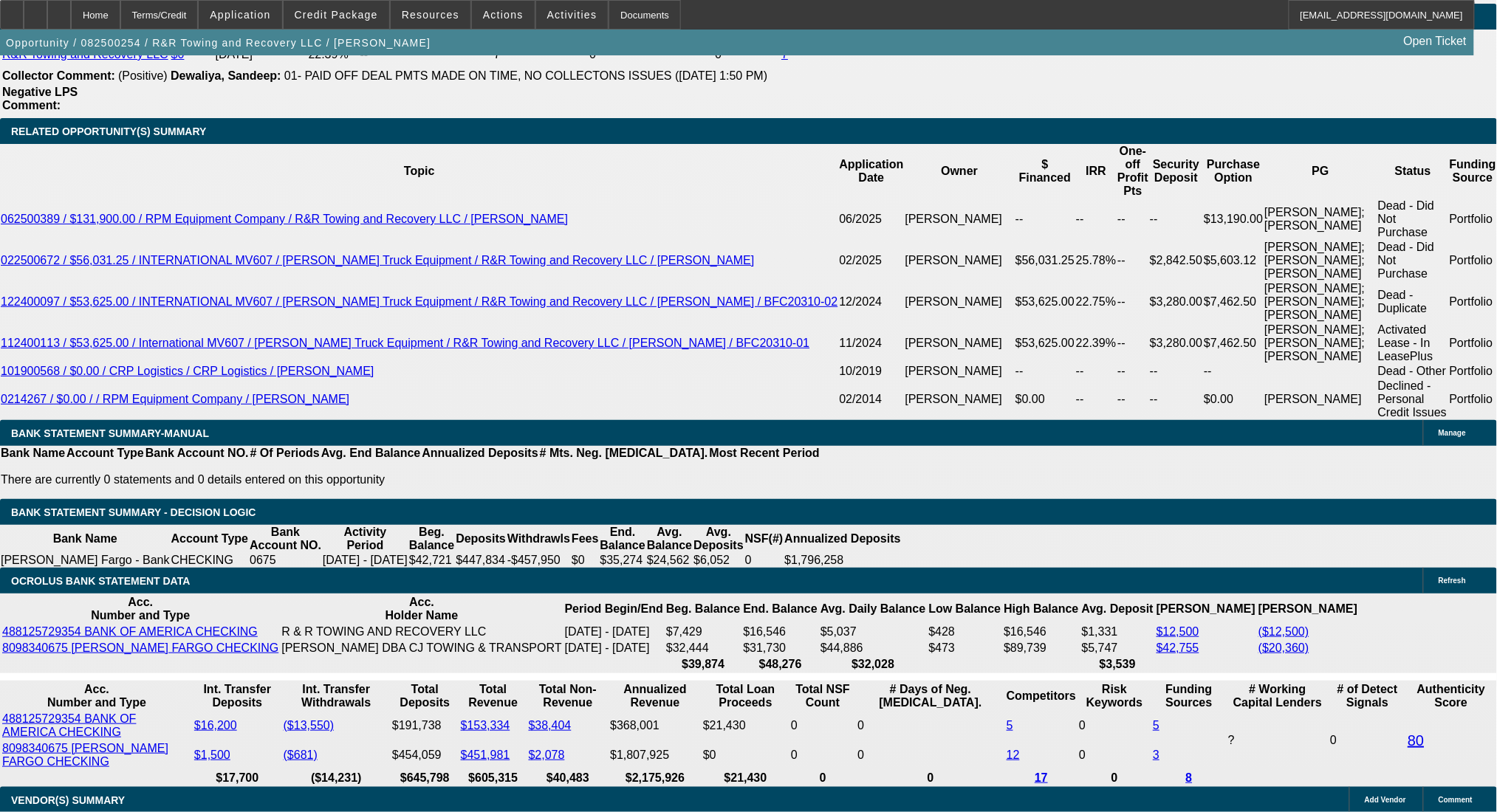
select select "1"
select select "2"
select select "4"
select select "1"
select select "2"
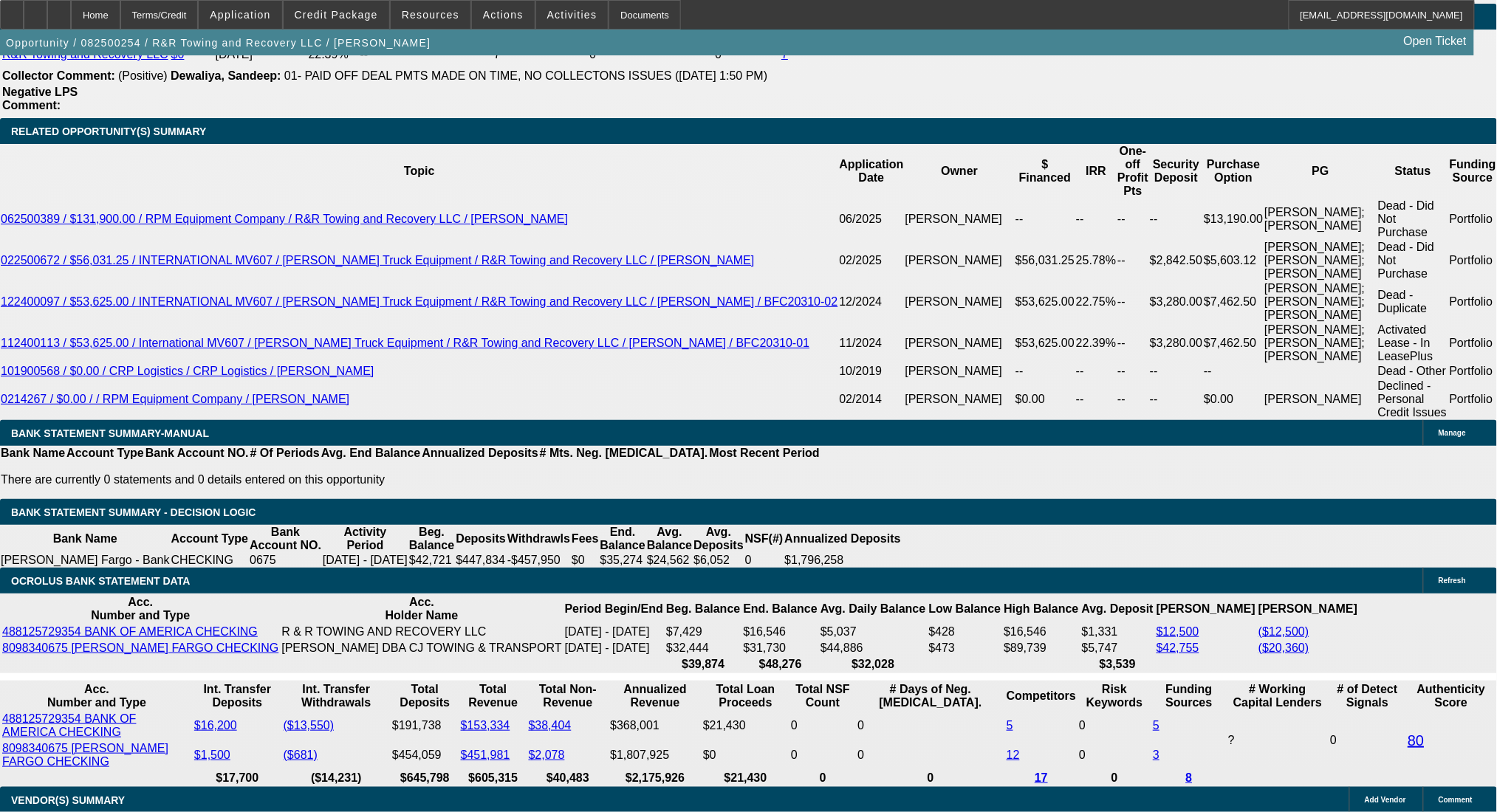
select select "4"
select select "1"
select select "2"
select select "4"
select select "1"
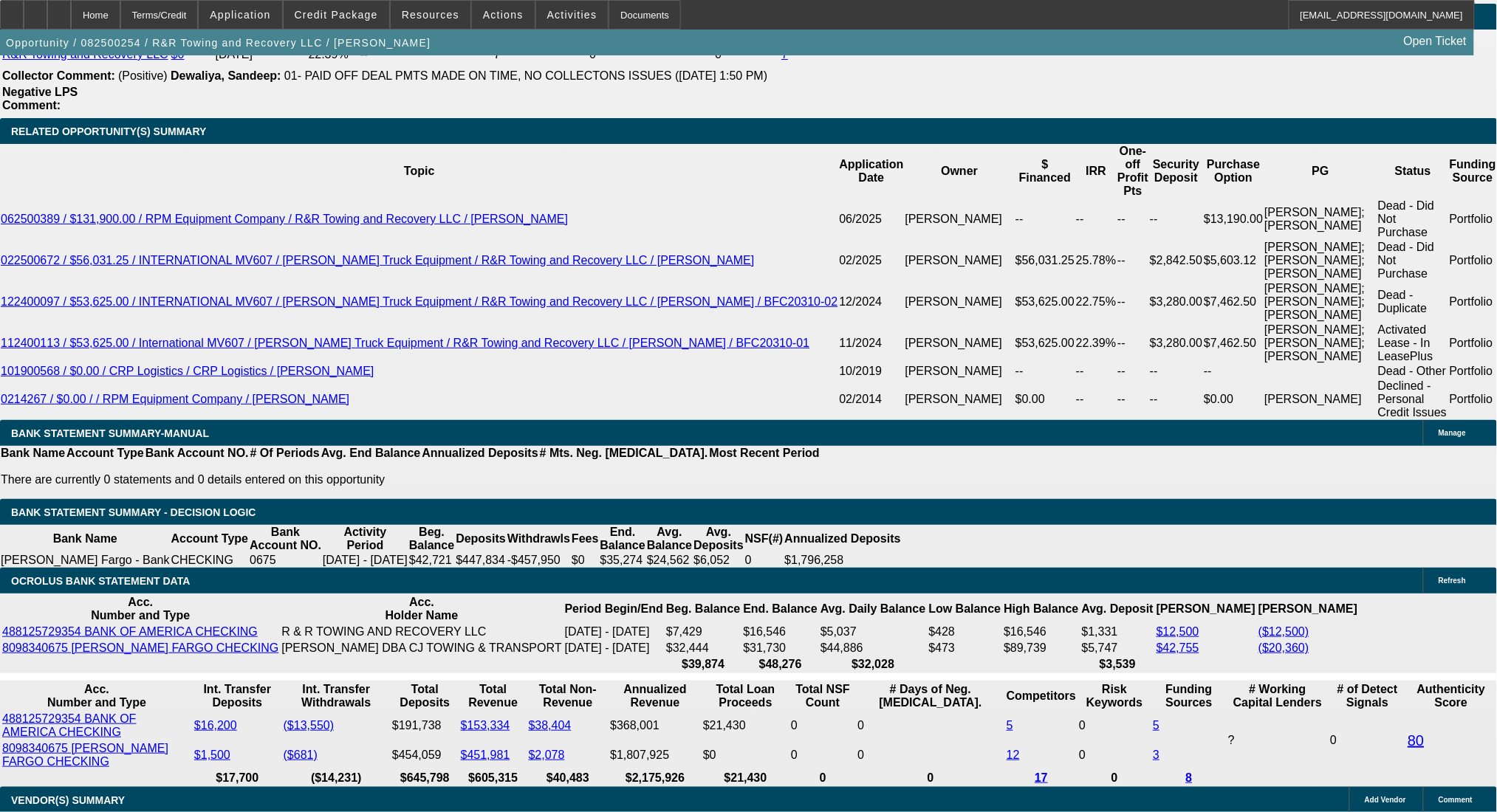
select select "2"
select select "4"
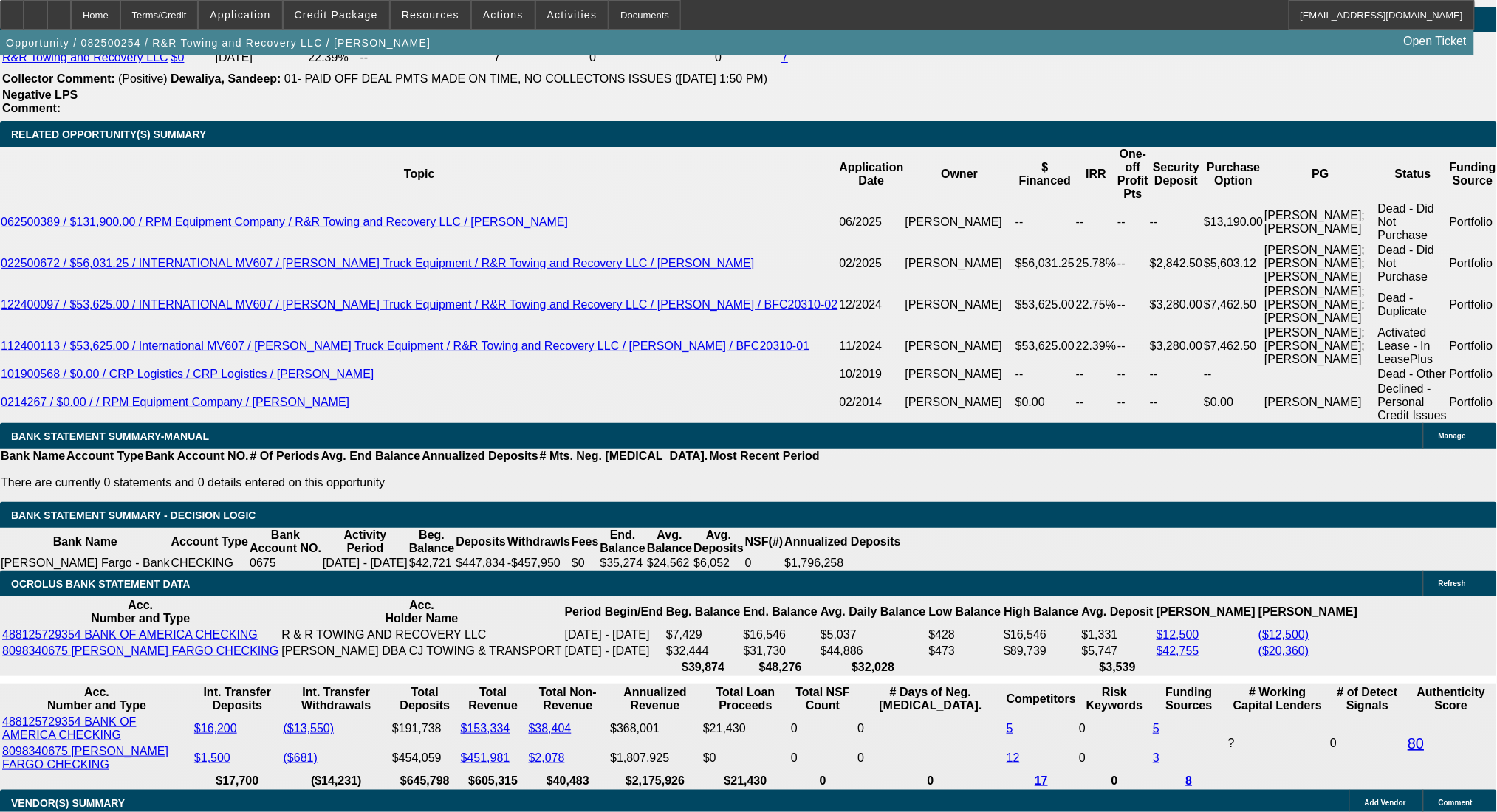
scroll to position [2690, 0]
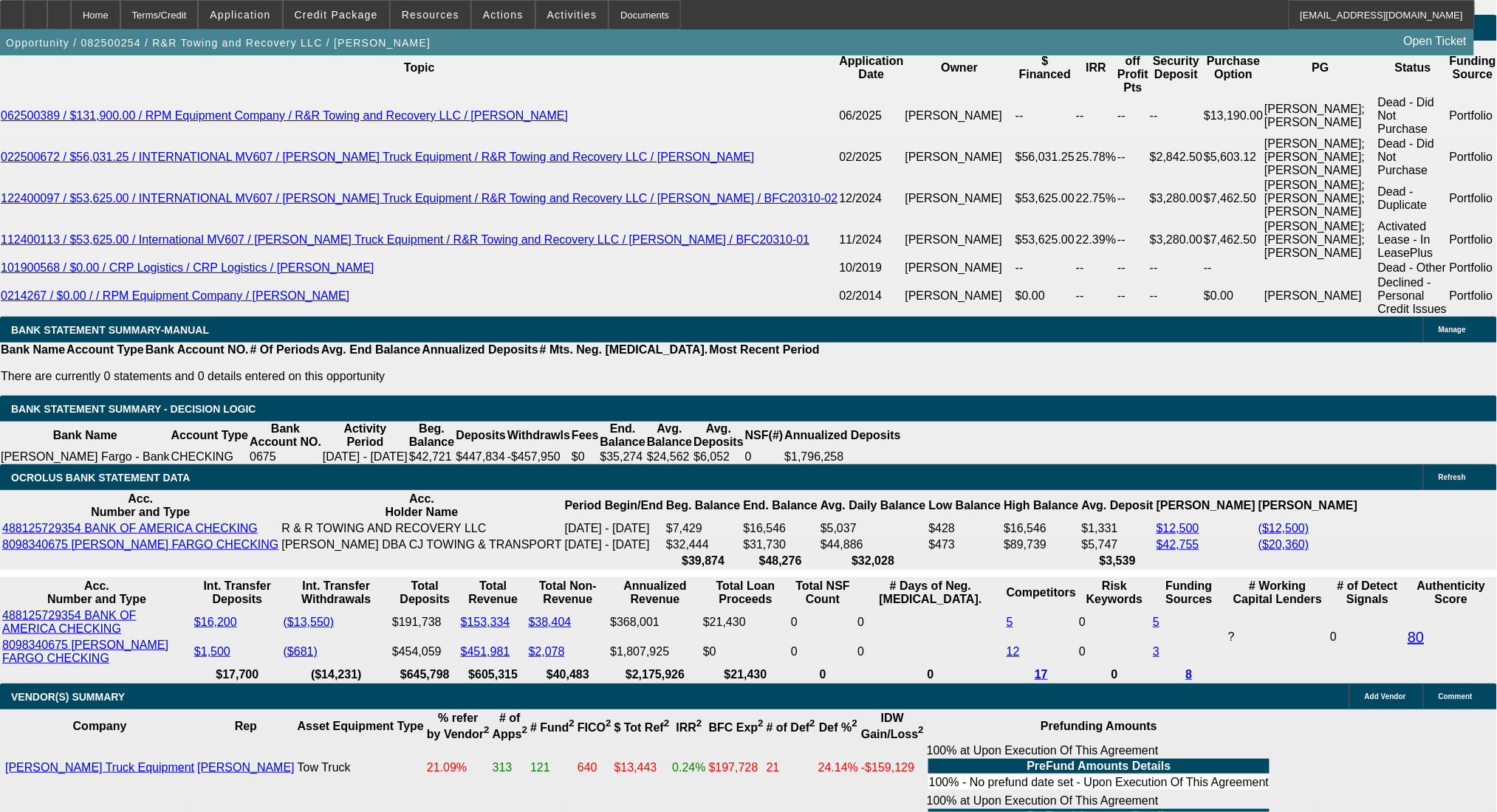
drag, startPoint x: 332, startPoint y: 337, endPoint x: 375, endPoint y: 338, distance: 43.0
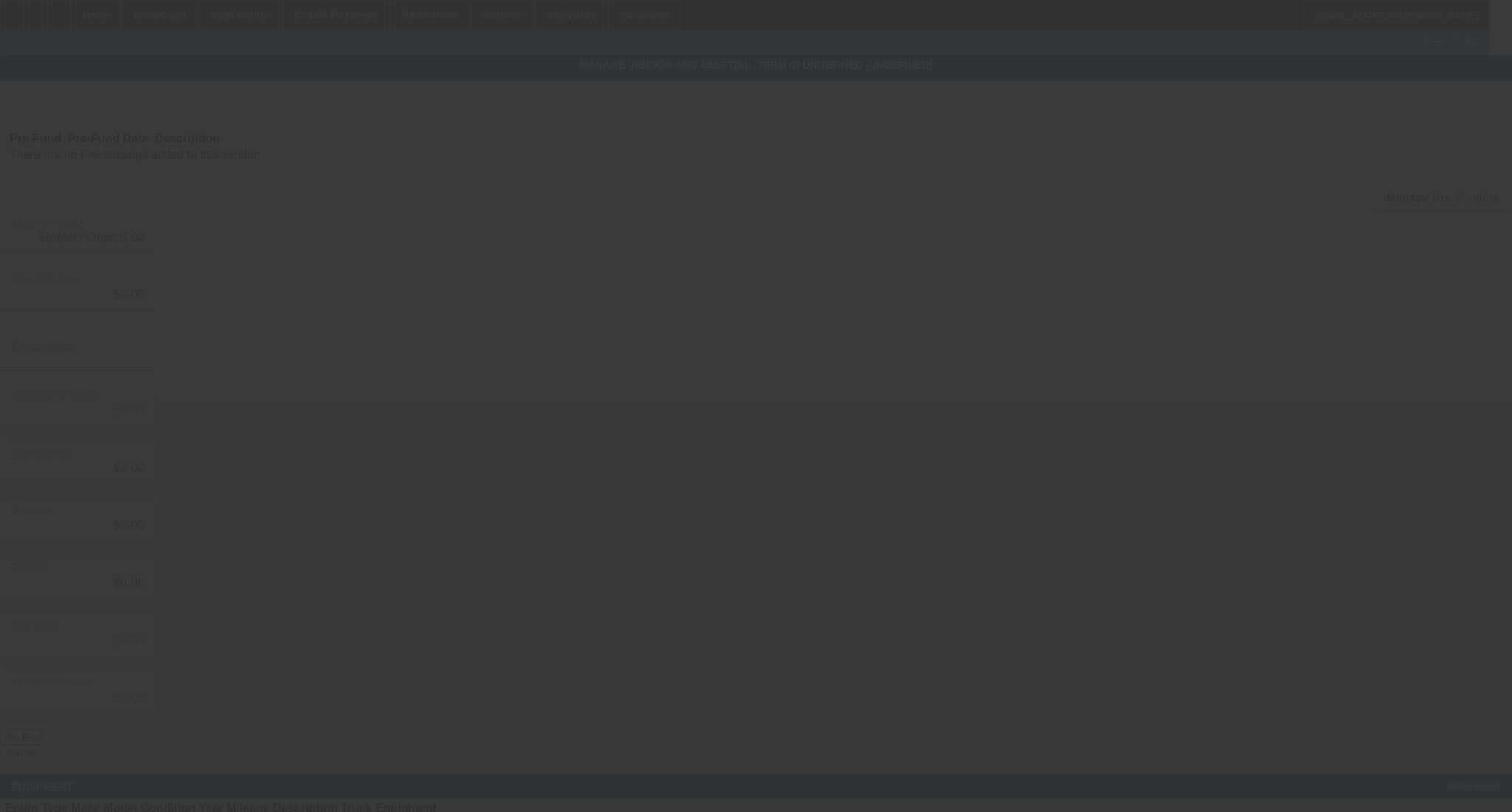
type input "$49,950.00"
type input "$250.00"
type input "$50,200.00"
type input "$15,000.00"
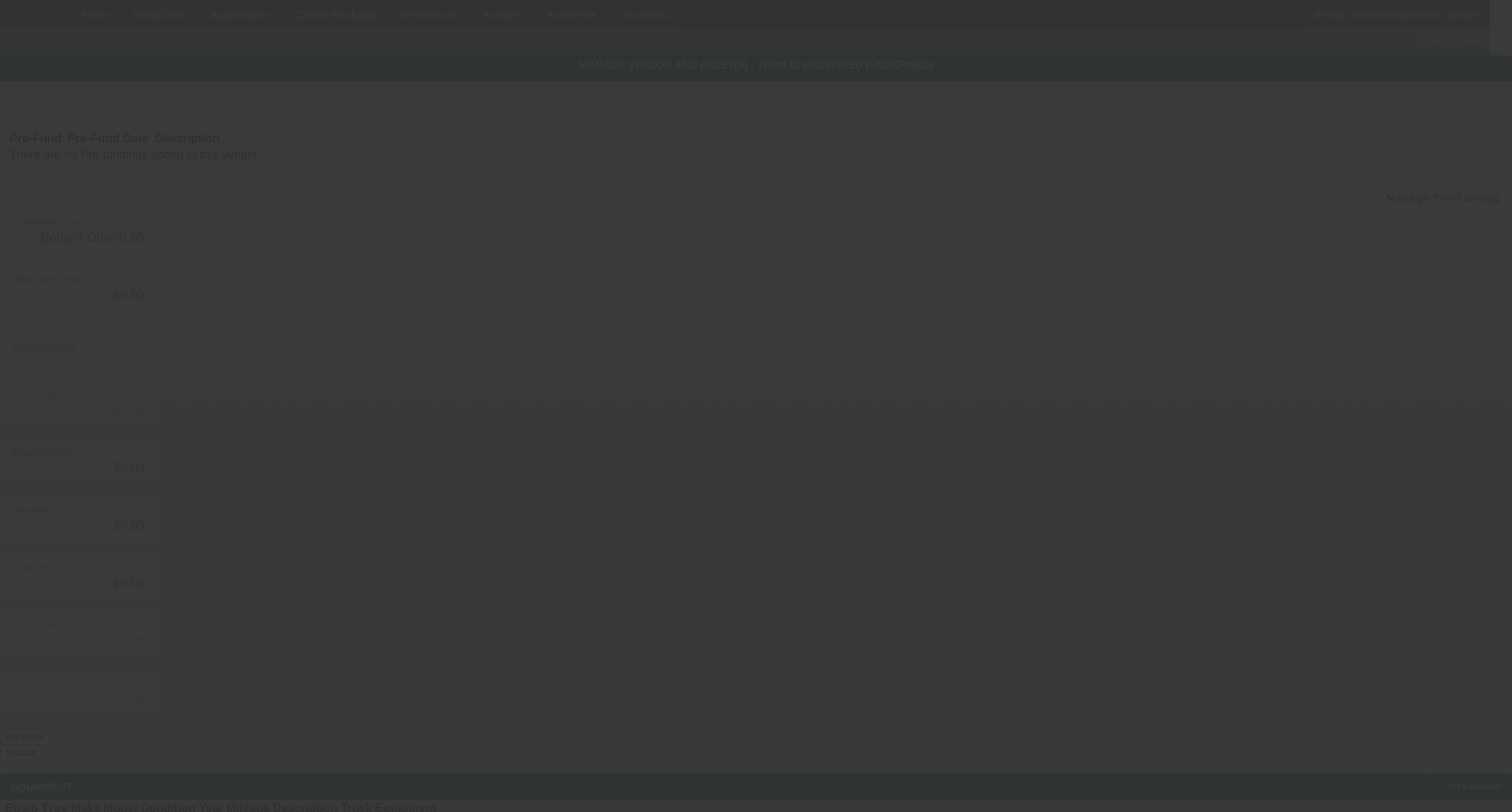
type input "$35,200.00"
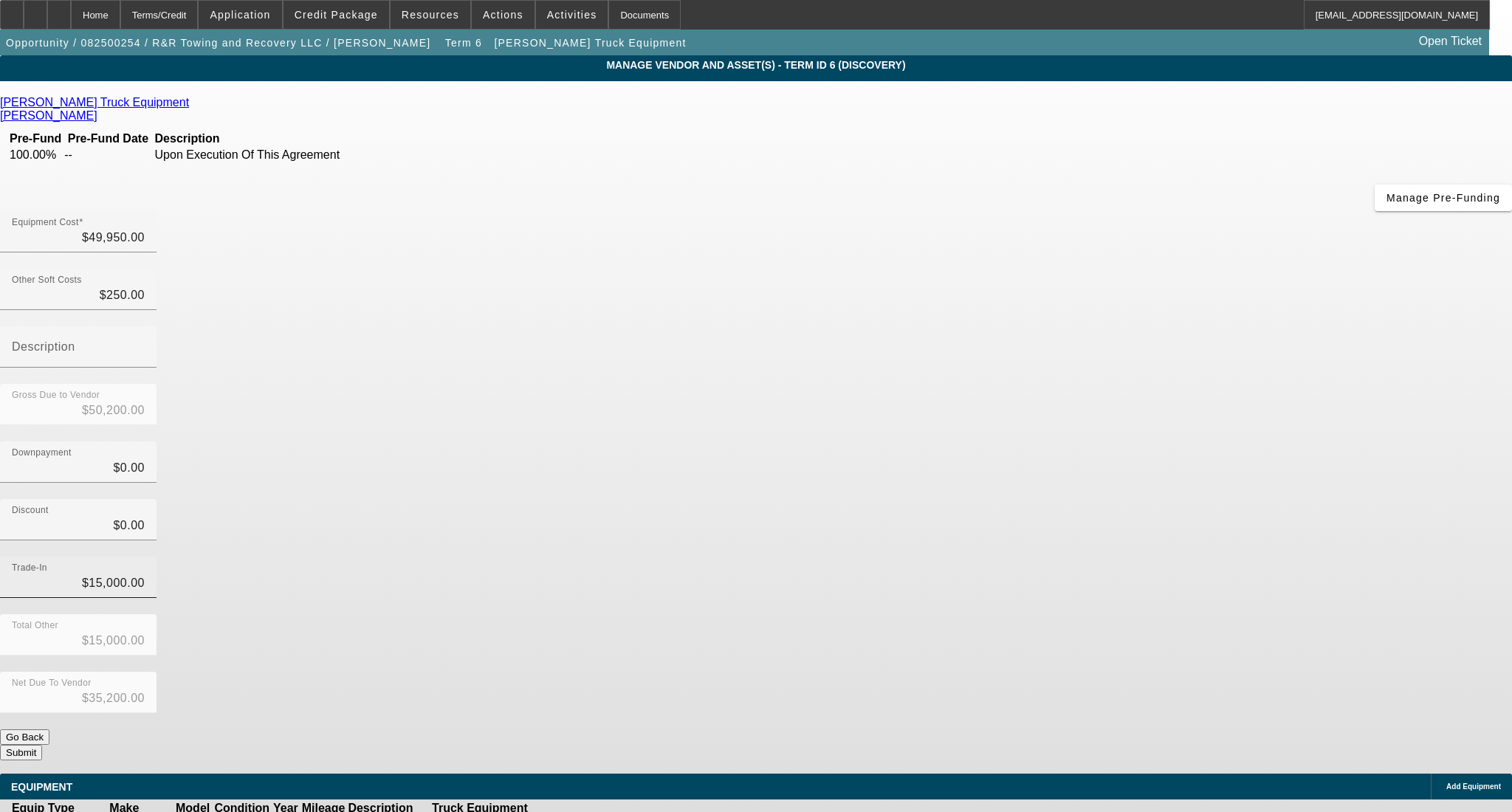
type input "15000"
drag, startPoint x: 880, startPoint y: 418, endPoint x: 1020, endPoint y: 436, distance: 141.2
click at [1020, 557] on div "Trade-In 15000" at bounding box center [756, 585] width 1512 height 57
type input "$0.00"
type input "$50,200.00"
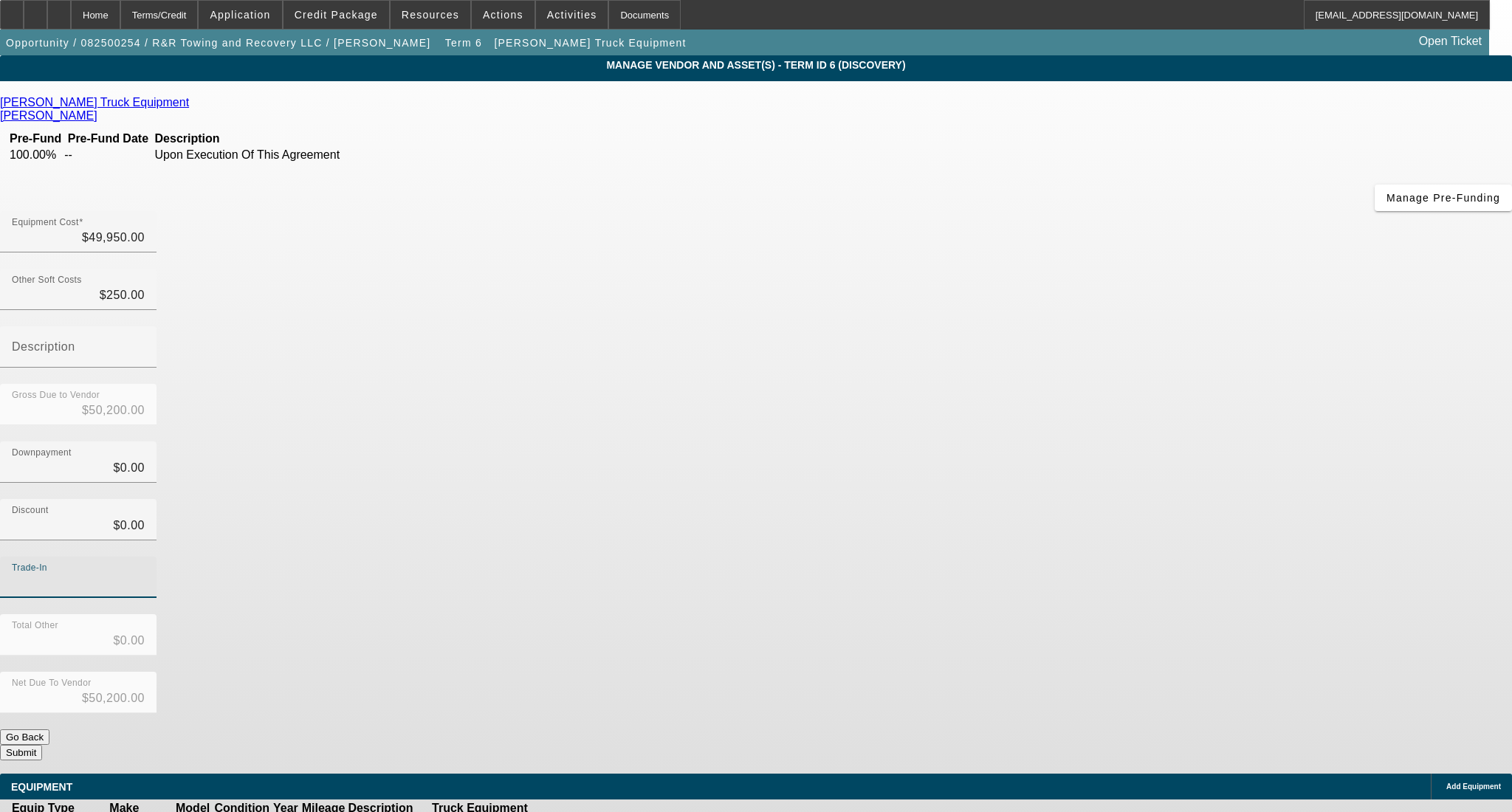
click at [1094, 557] on div "Trade-In" at bounding box center [756, 585] width 1512 height 57
click at [1102, 614] on div "Total Other $0.00" at bounding box center [756, 643] width 1512 height 57
click at [42, 745] on button "Submit" at bounding box center [21, 753] width 42 height 16
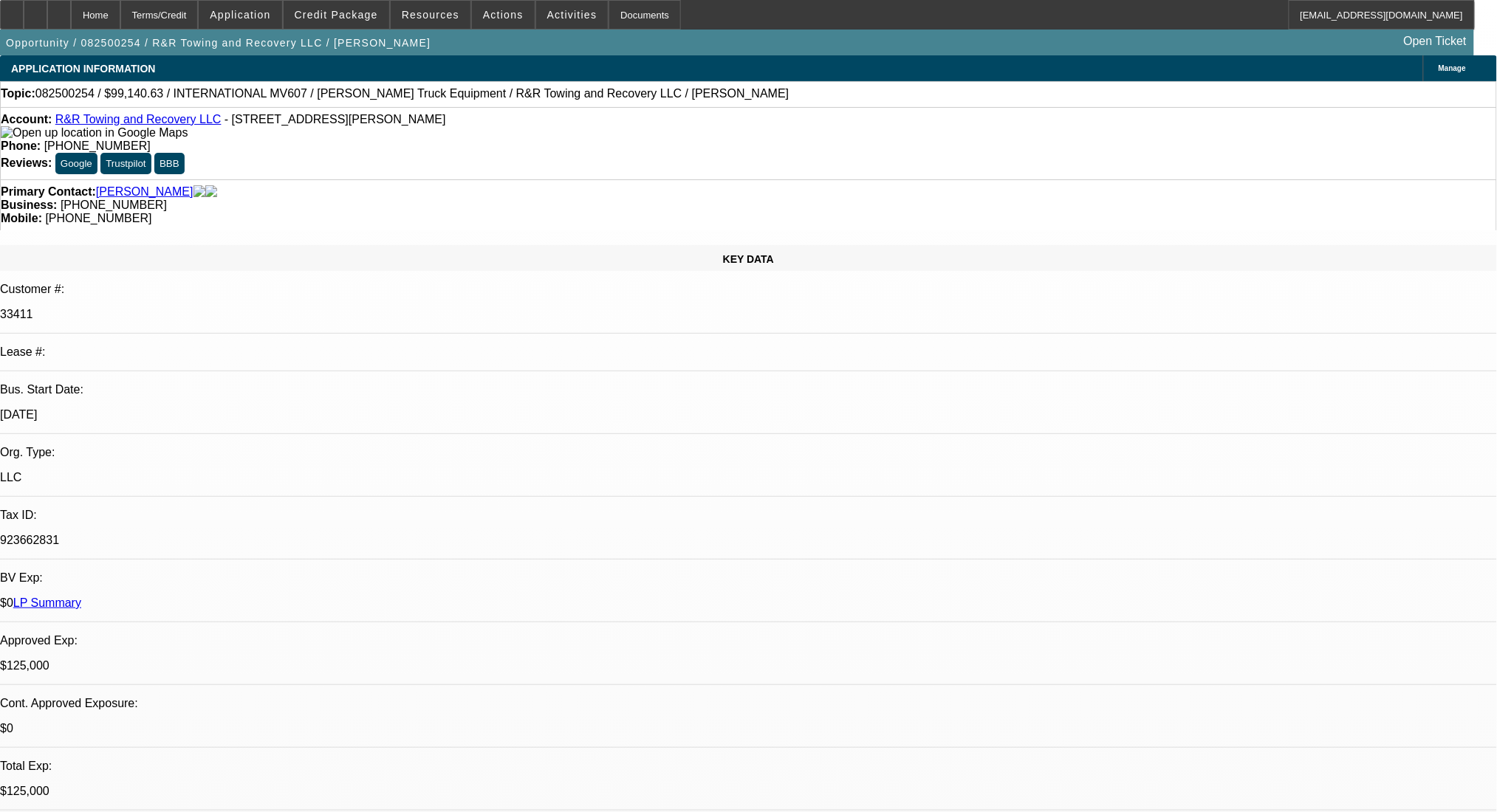
click at [199, 7] on div "Terms/Credit" at bounding box center [160, 15] width 78 height 30
select select "0"
select select "2"
select select "0.1"
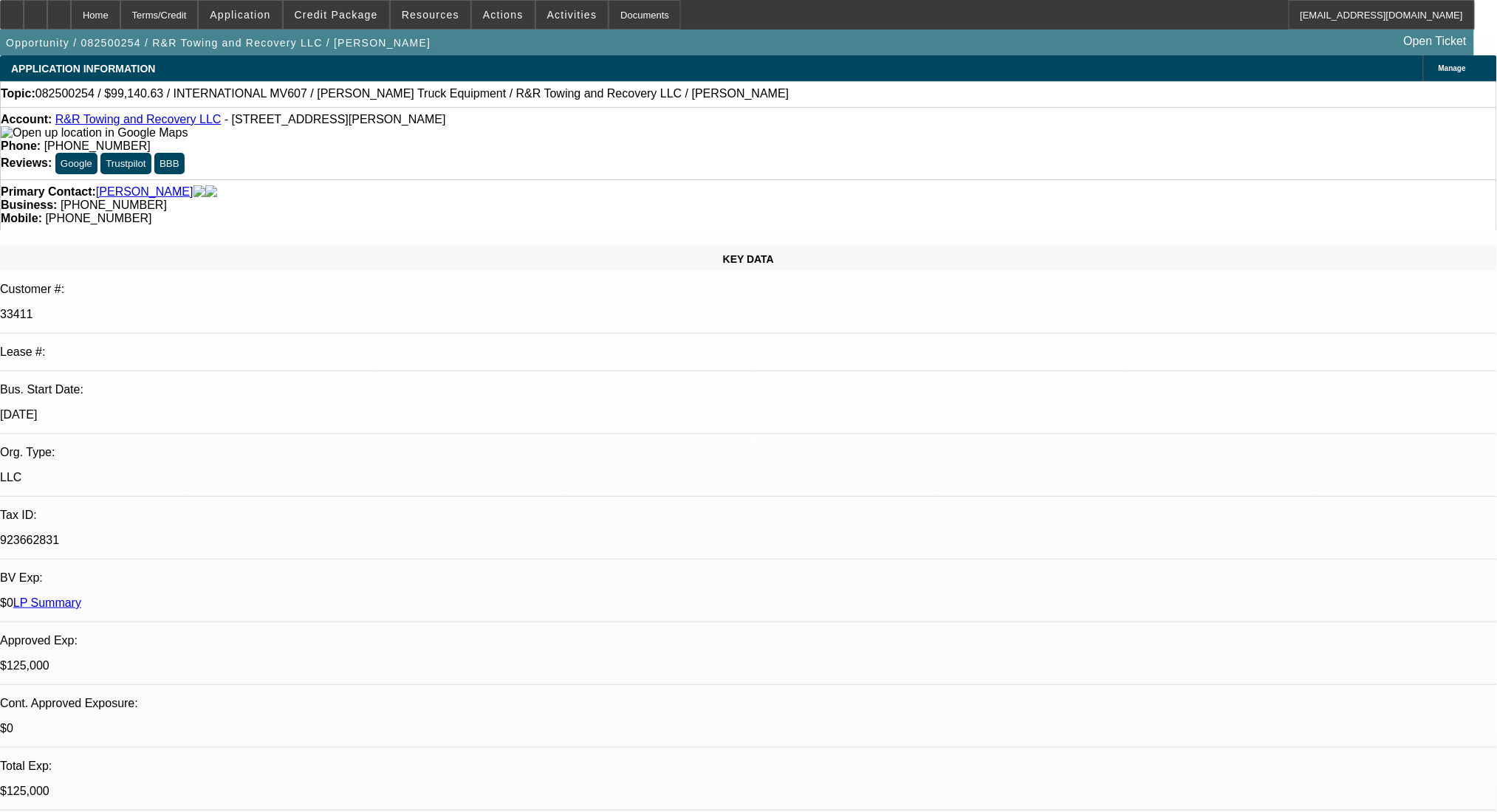
select select "4"
select select "0"
select select "2"
select select "0.1"
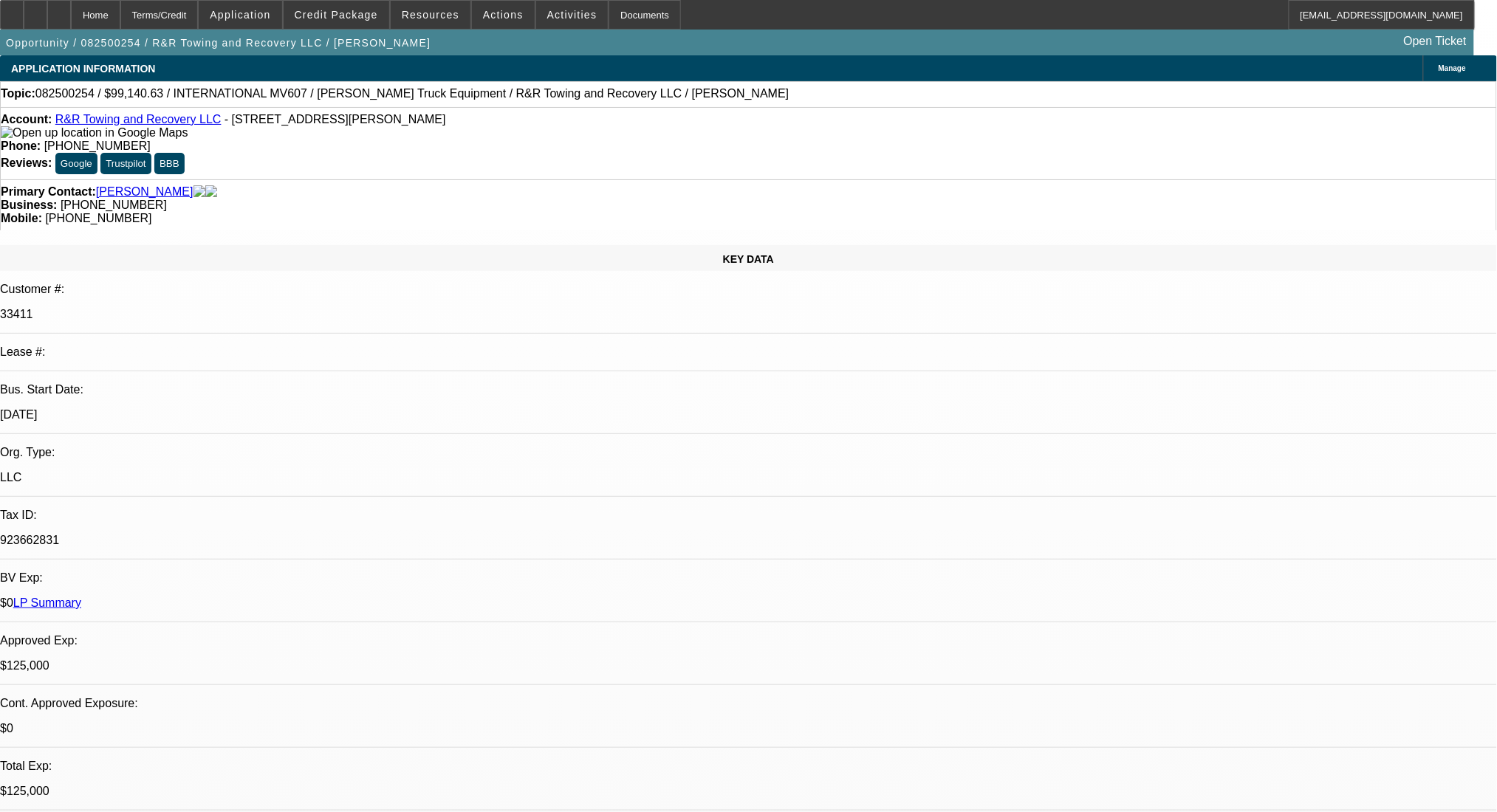
select select "4"
select select "0"
select select "2"
select select "0.1"
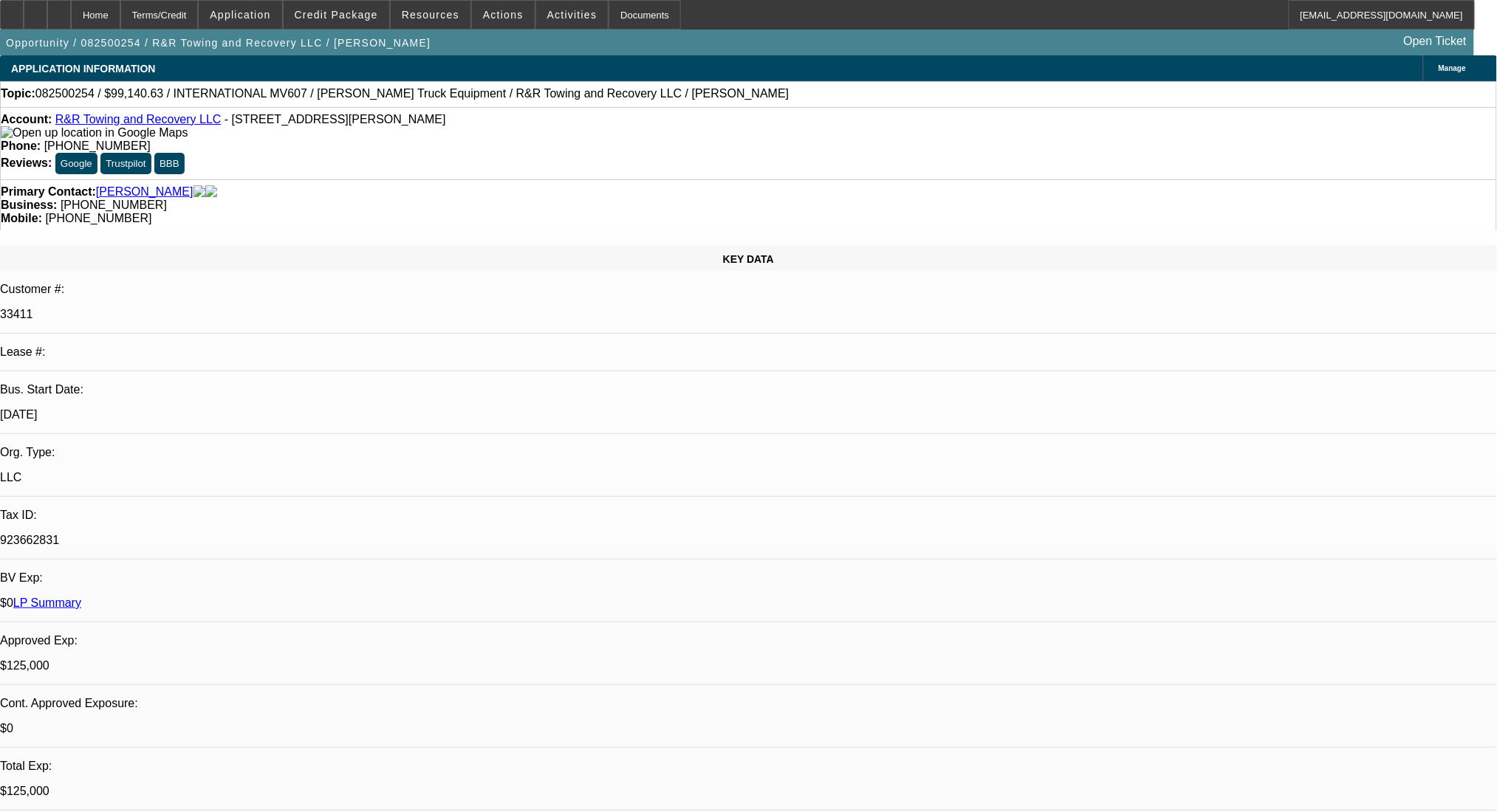
select select "4"
select select "0.1"
select select "2"
select select "0.1"
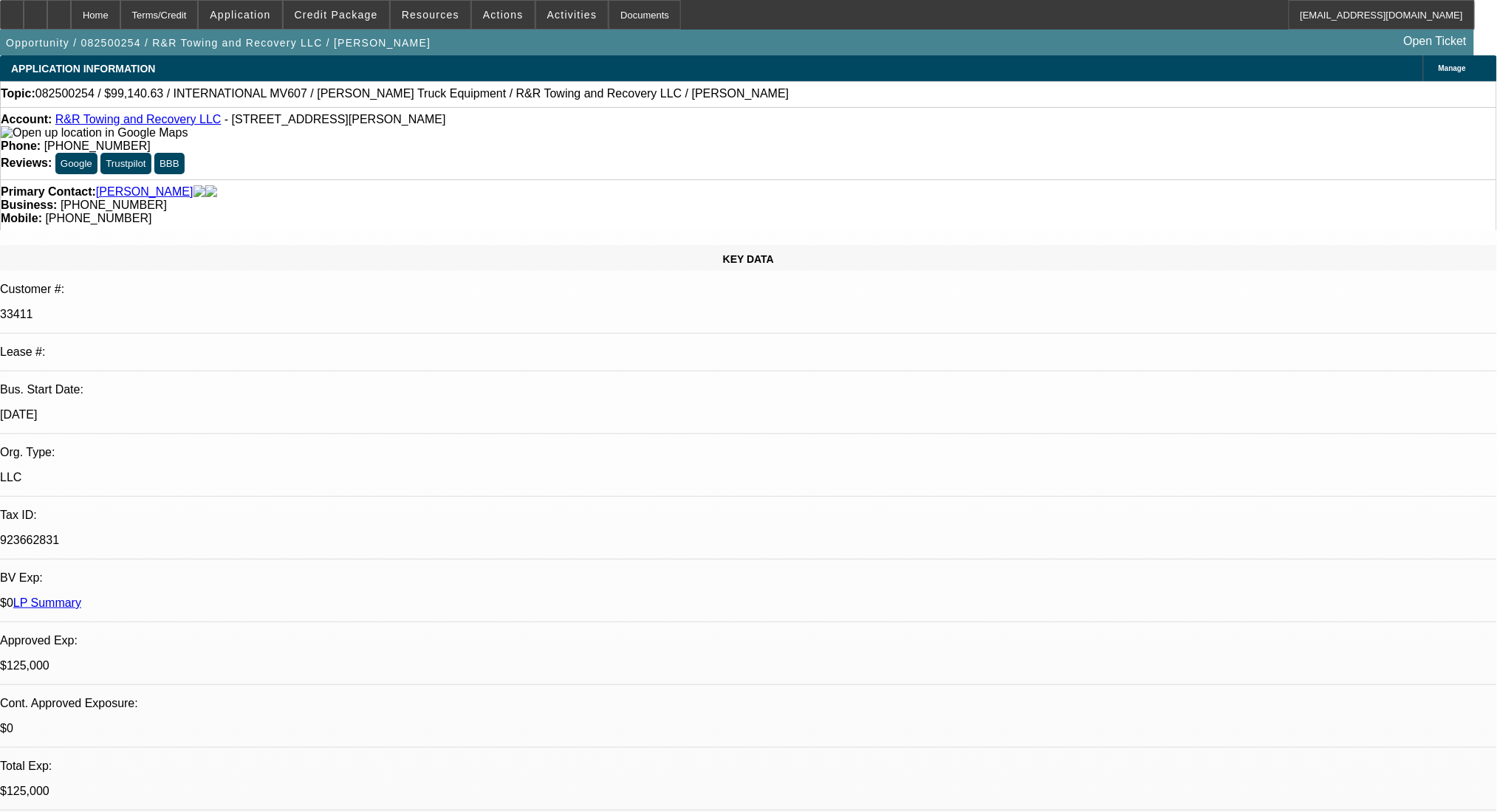
select select "4"
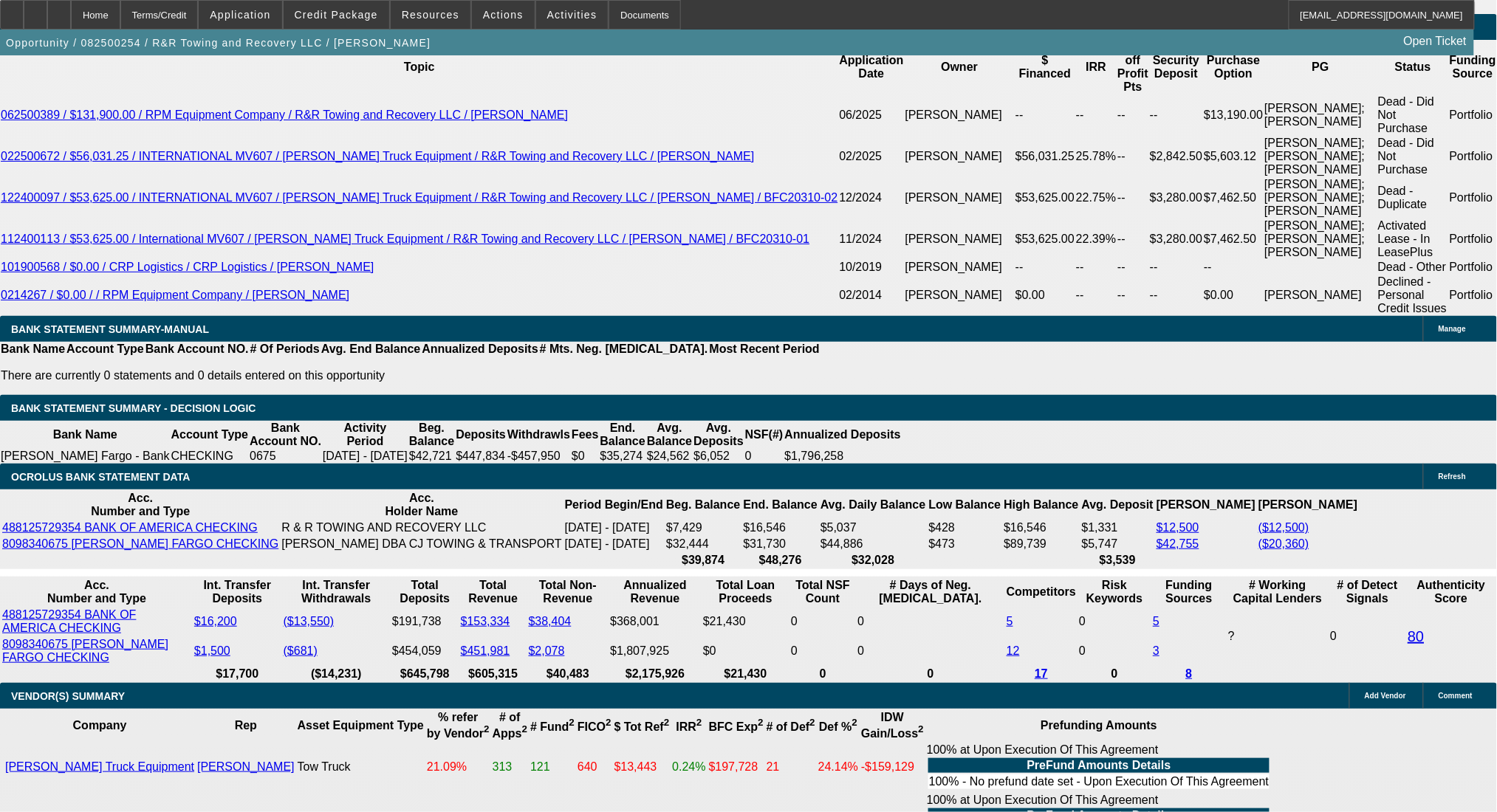
type input "$3,321.88"
type input "UNKNOWN"
type input "$2,250.00"
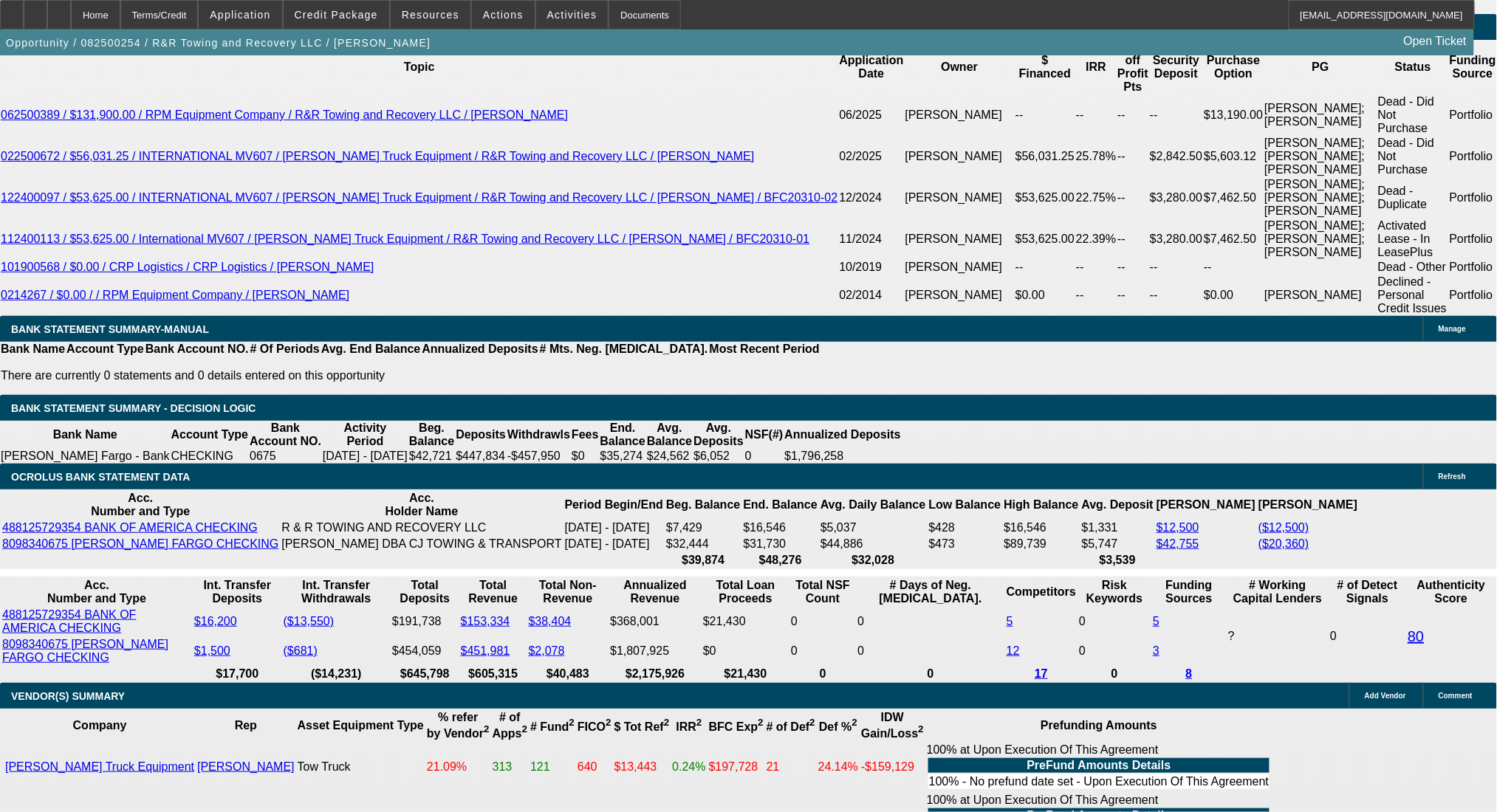
type input "$4,500.00"
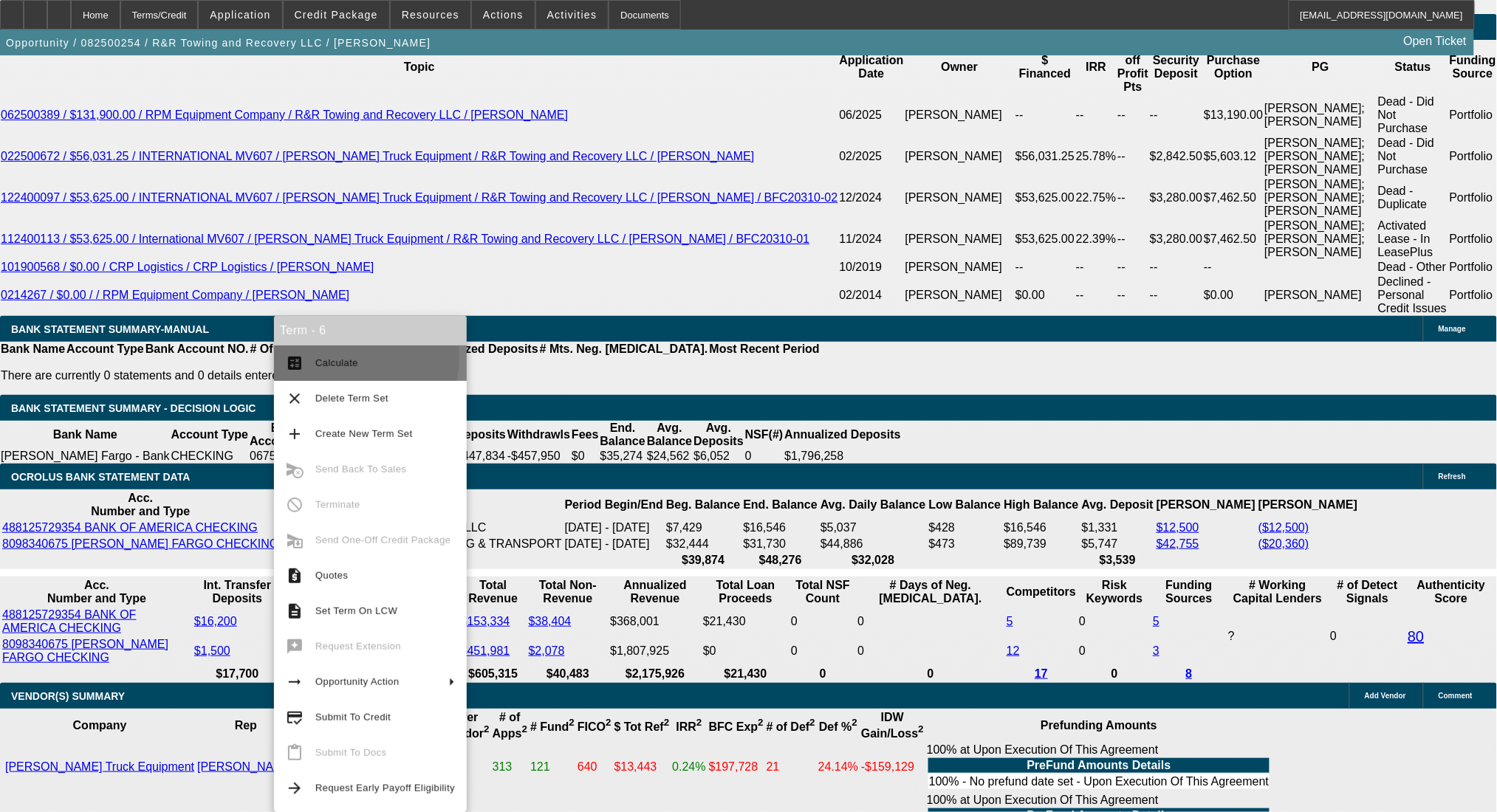
click at [333, 357] on span "Calculate" at bounding box center [336, 362] width 43 height 11
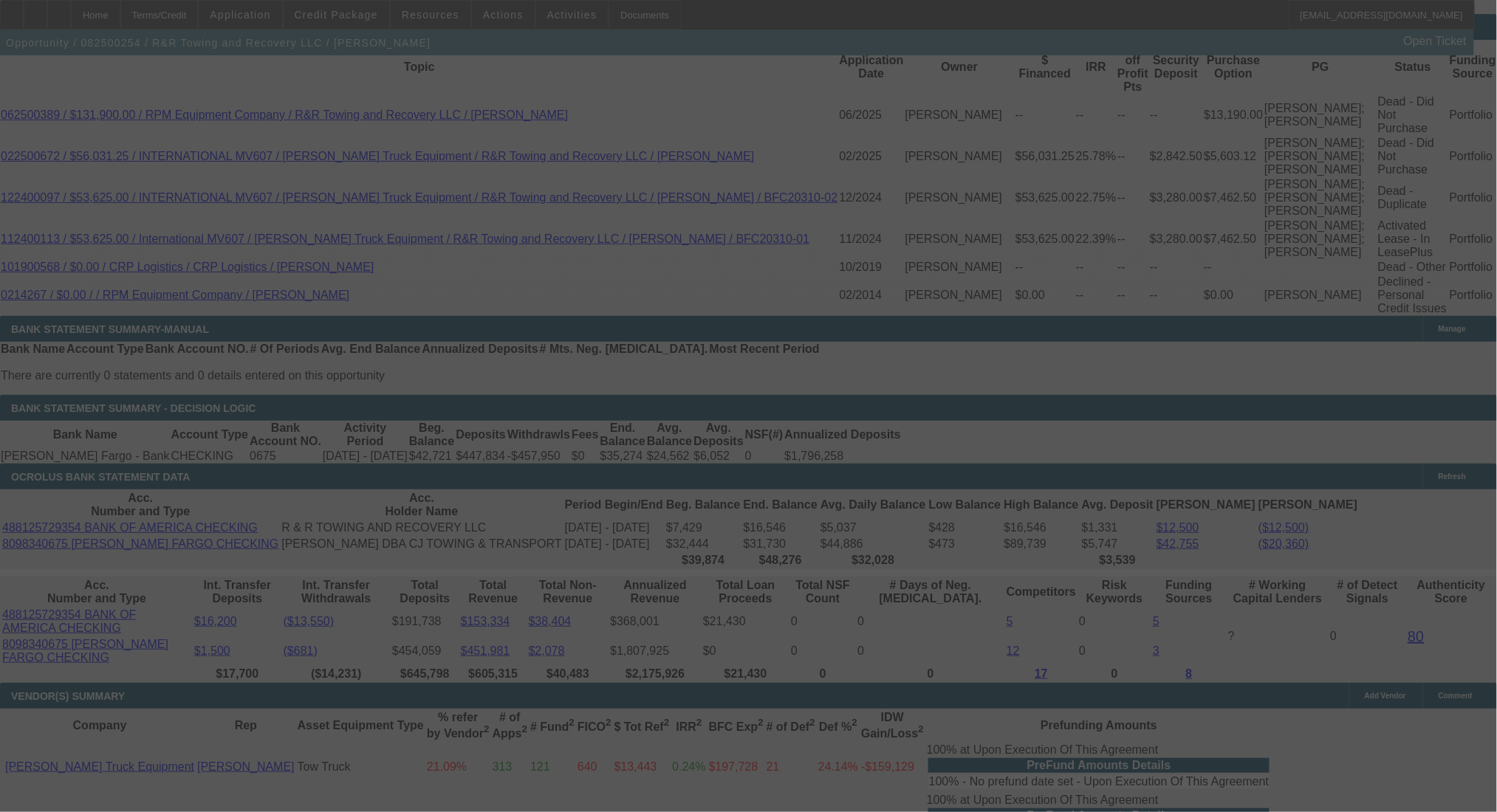
select select "0"
select select "2"
select select "0.1"
select select "4"
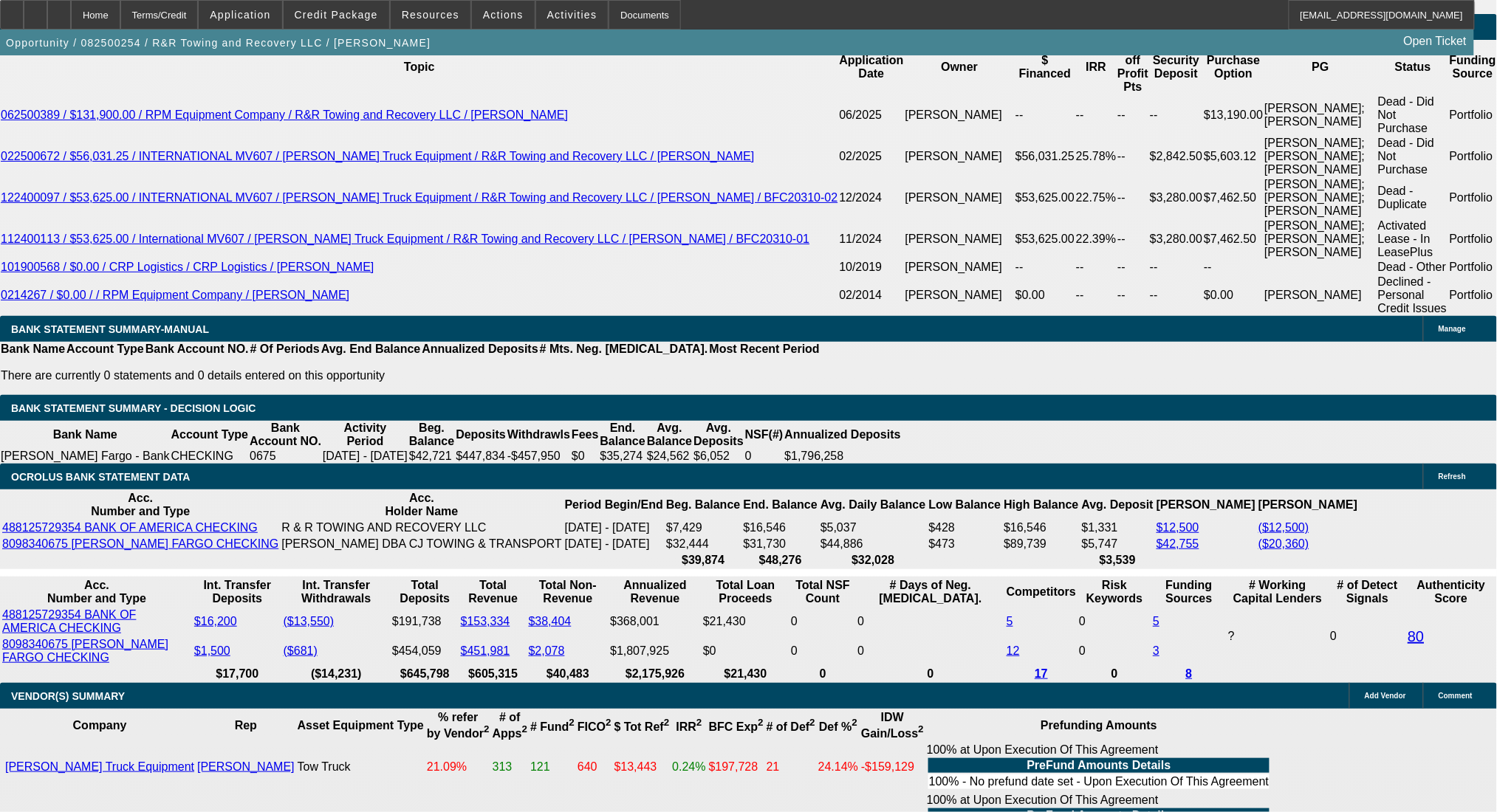
drag, startPoint x: 298, startPoint y: 393, endPoint x: 301, endPoint y: 401, distance: 8.5
type input "$4,321.88"
type input "UNKNOWN"
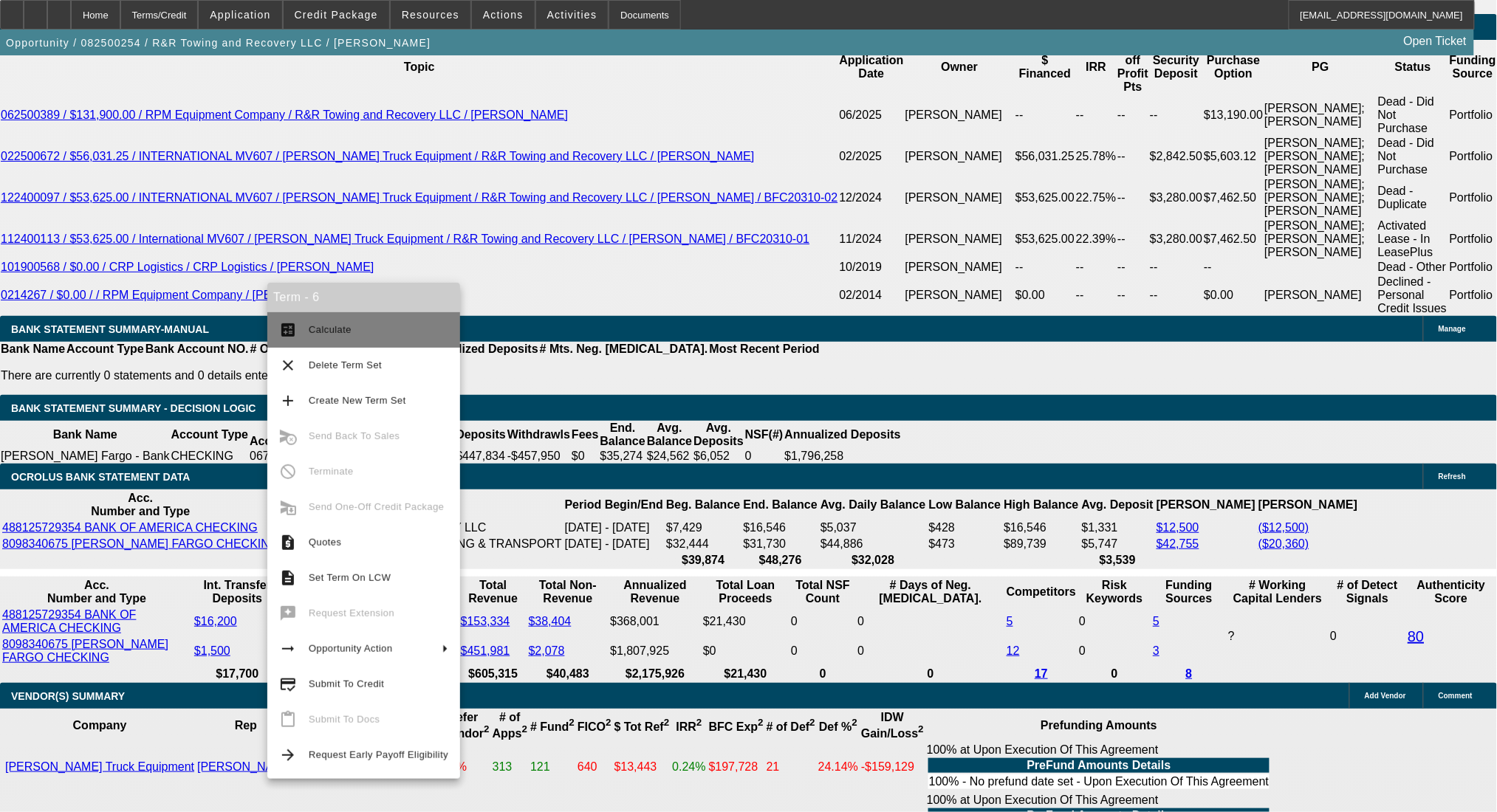
type input "$4,410.00"
type input "$2,205.00"
click at [299, 323] on button "calculate Calculate" at bounding box center [364, 330] width 193 height 36
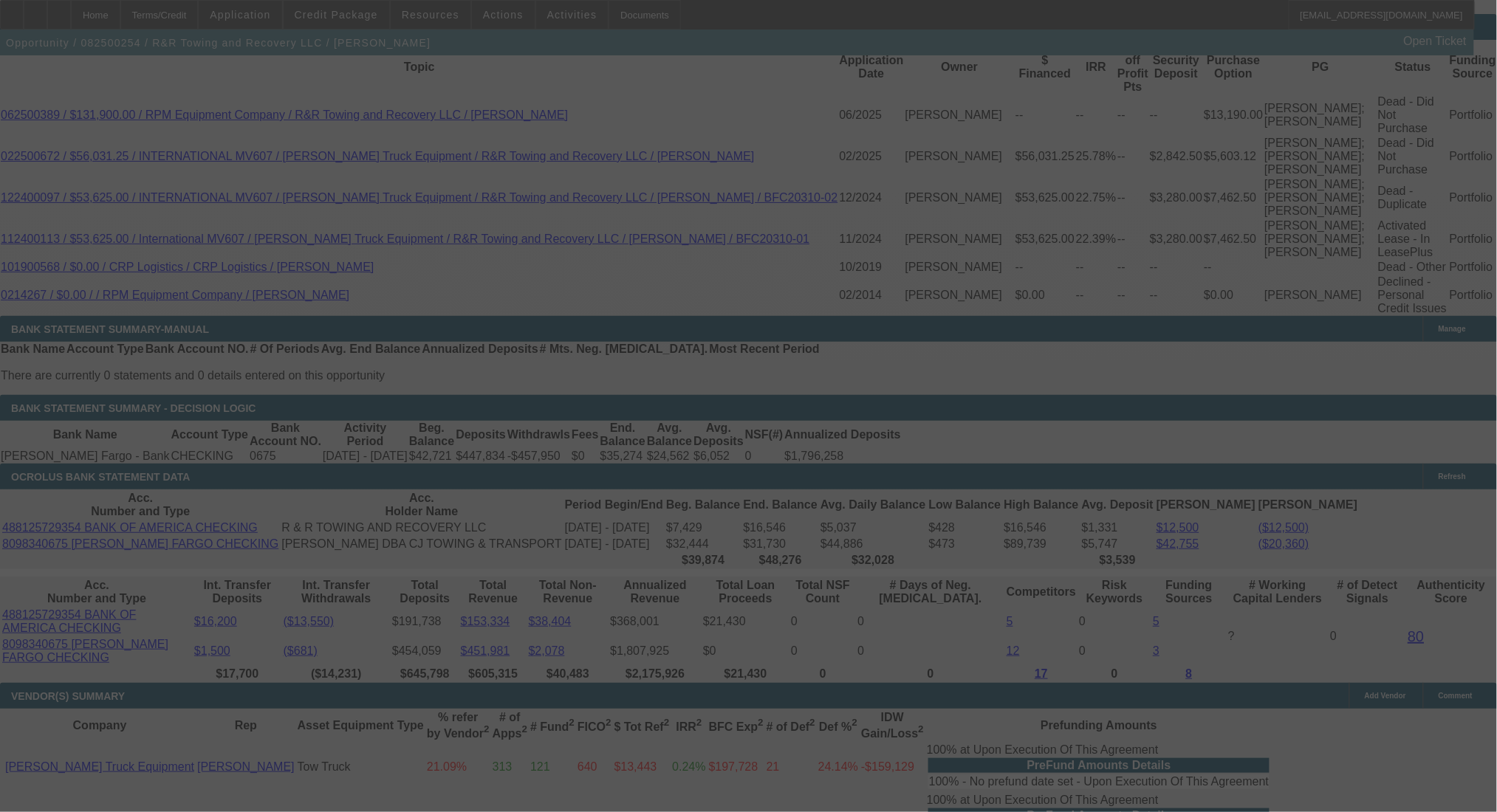
select select "0"
select select "2"
select select "0.1"
select select "4"
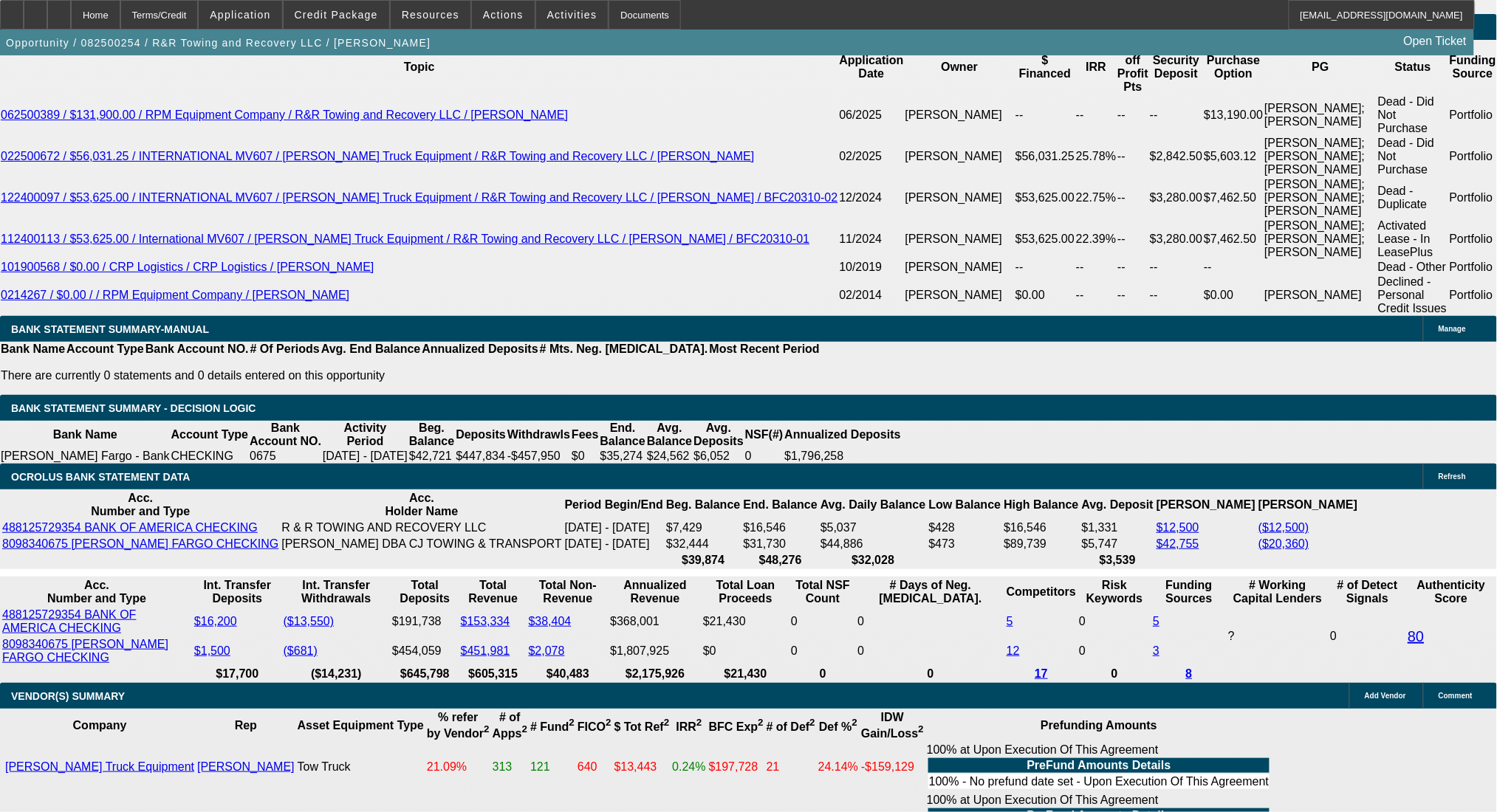
type input "$3,821.88"
type input "UNKNOWN"
type input "$4,455.00"
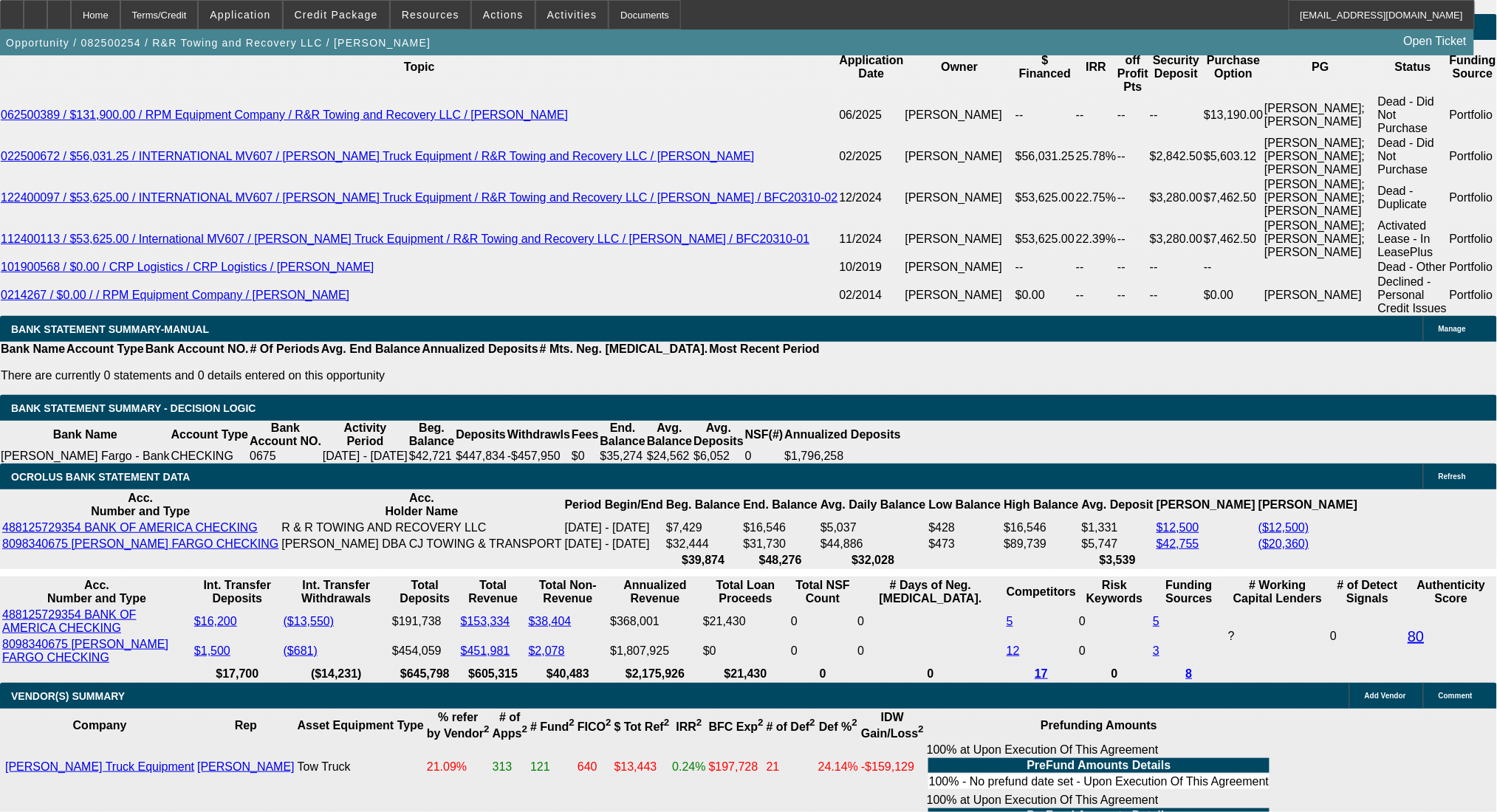
type input "$2,227.50"
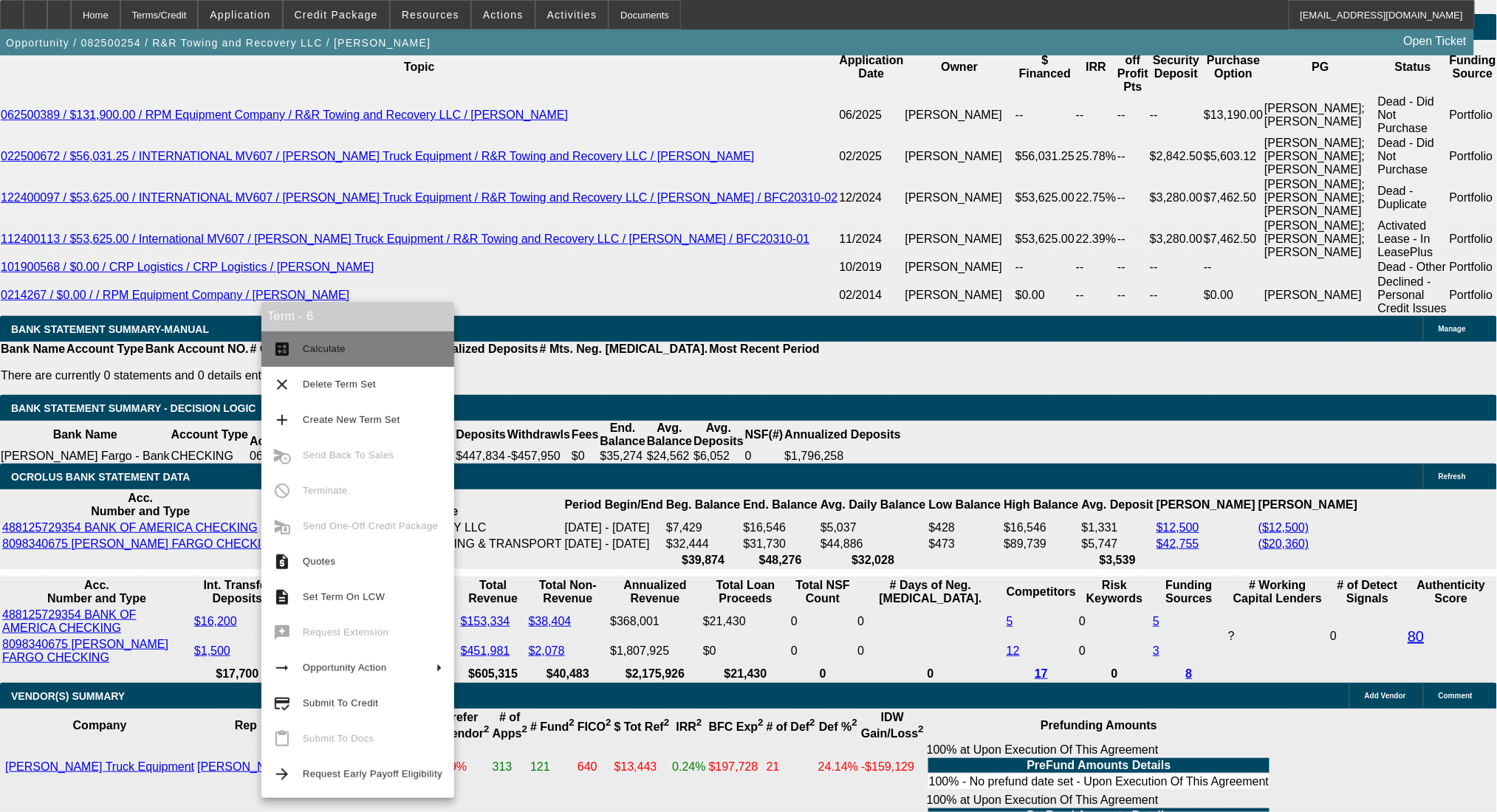
click at [298, 350] on button "calculate Calculate" at bounding box center [358, 350] width 193 height 36
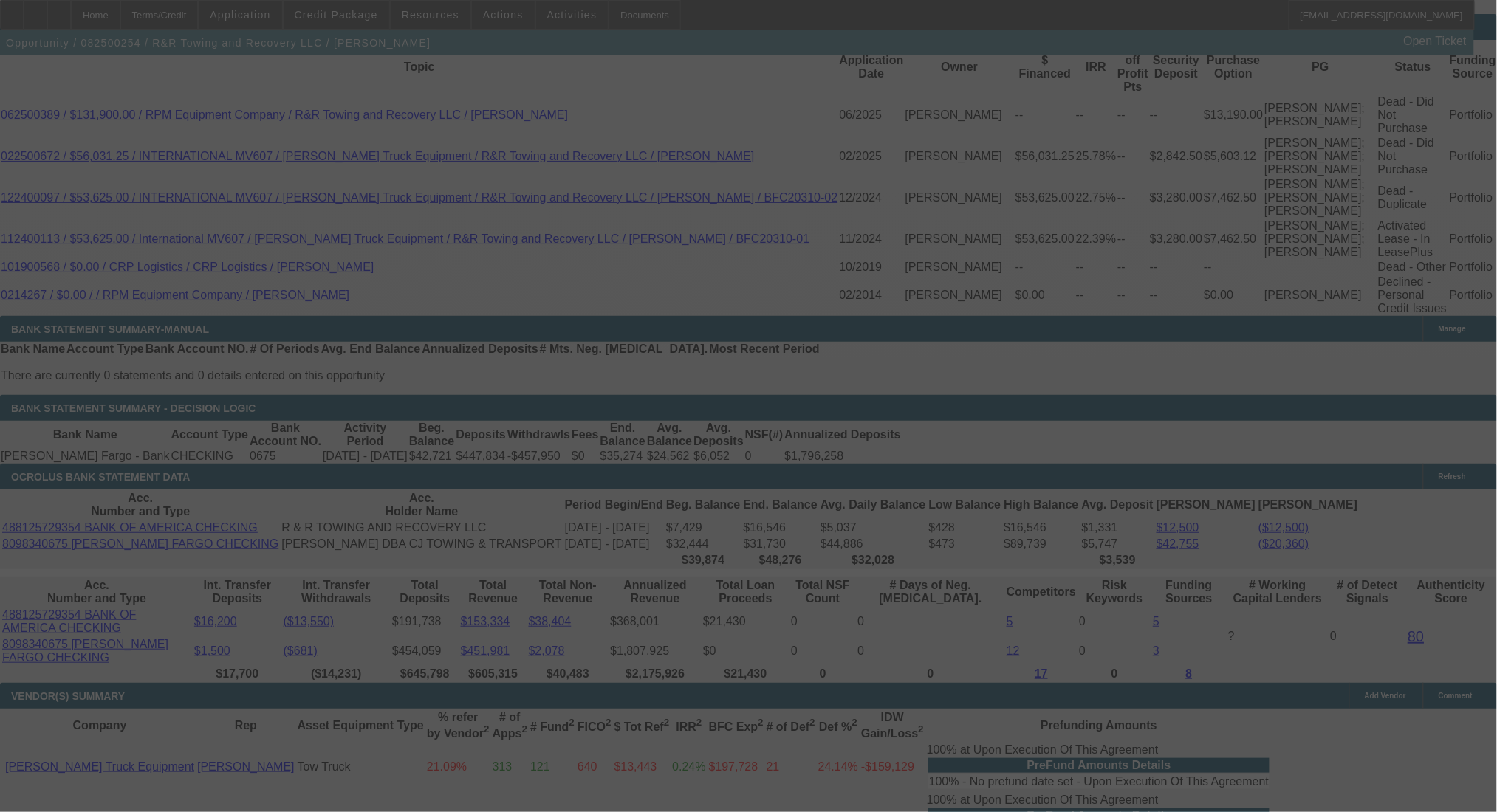
select select "0"
select select "2"
select select "0.1"
select select "4"
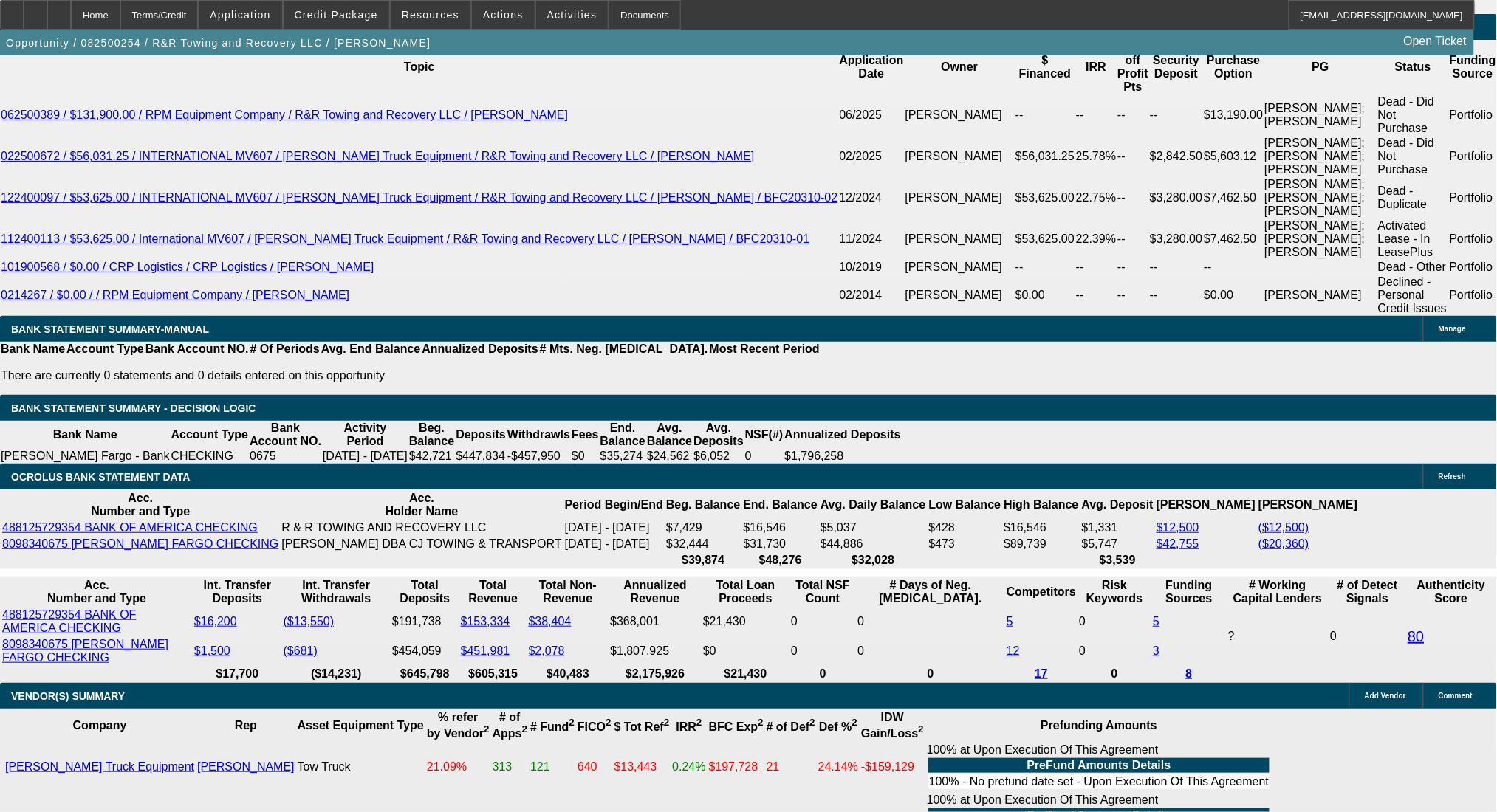
drag, startPoint x: 229, startPoint y: 509, endPoint x: 335, endPoint y: 512, distance: 106.0
type input "2"
type input "$4.00"
type input "UNKNOWN"
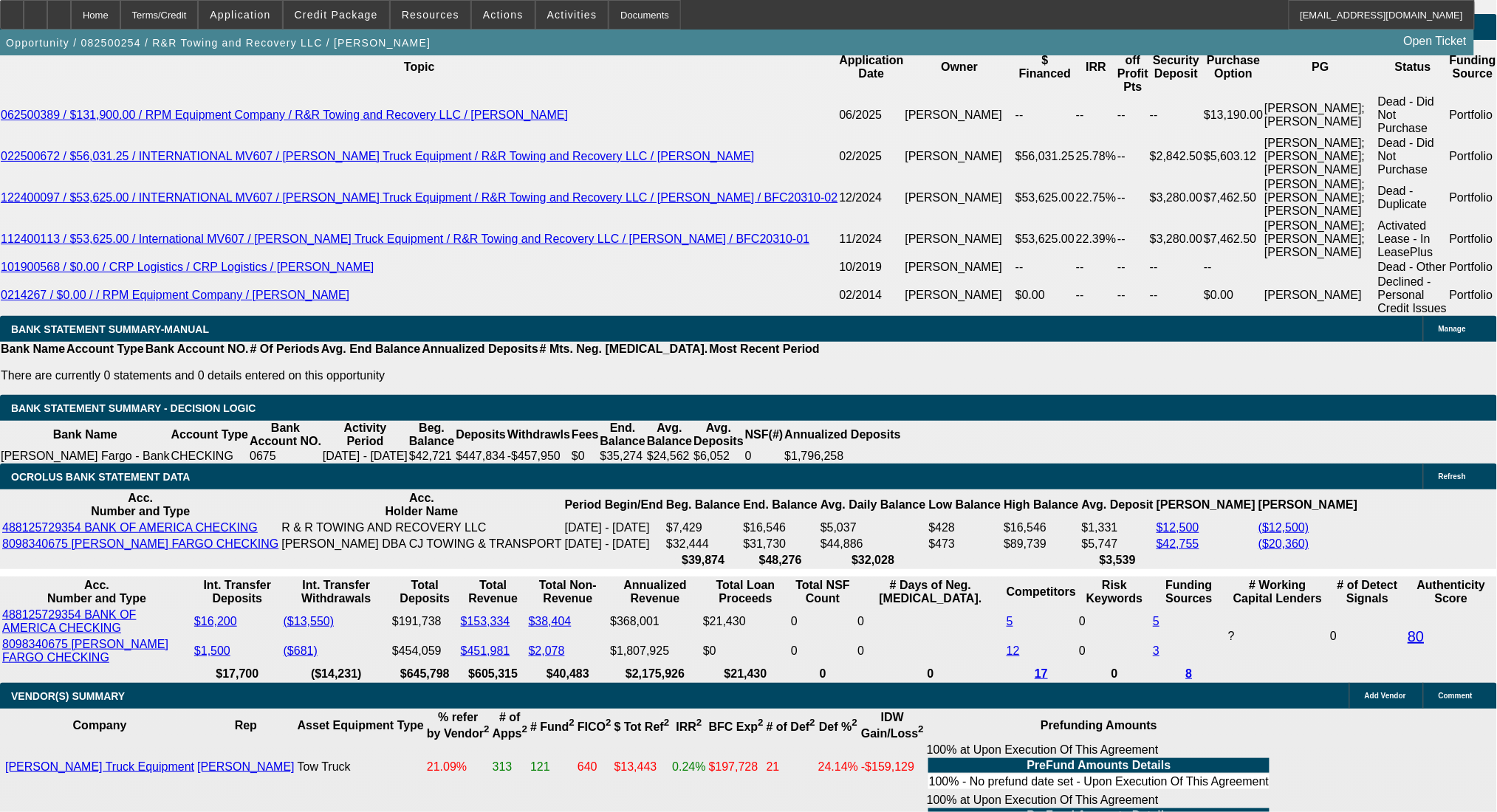
type input "2235"
type input "$4,470.00"
type input "7.8"
type input "$2,235.00"
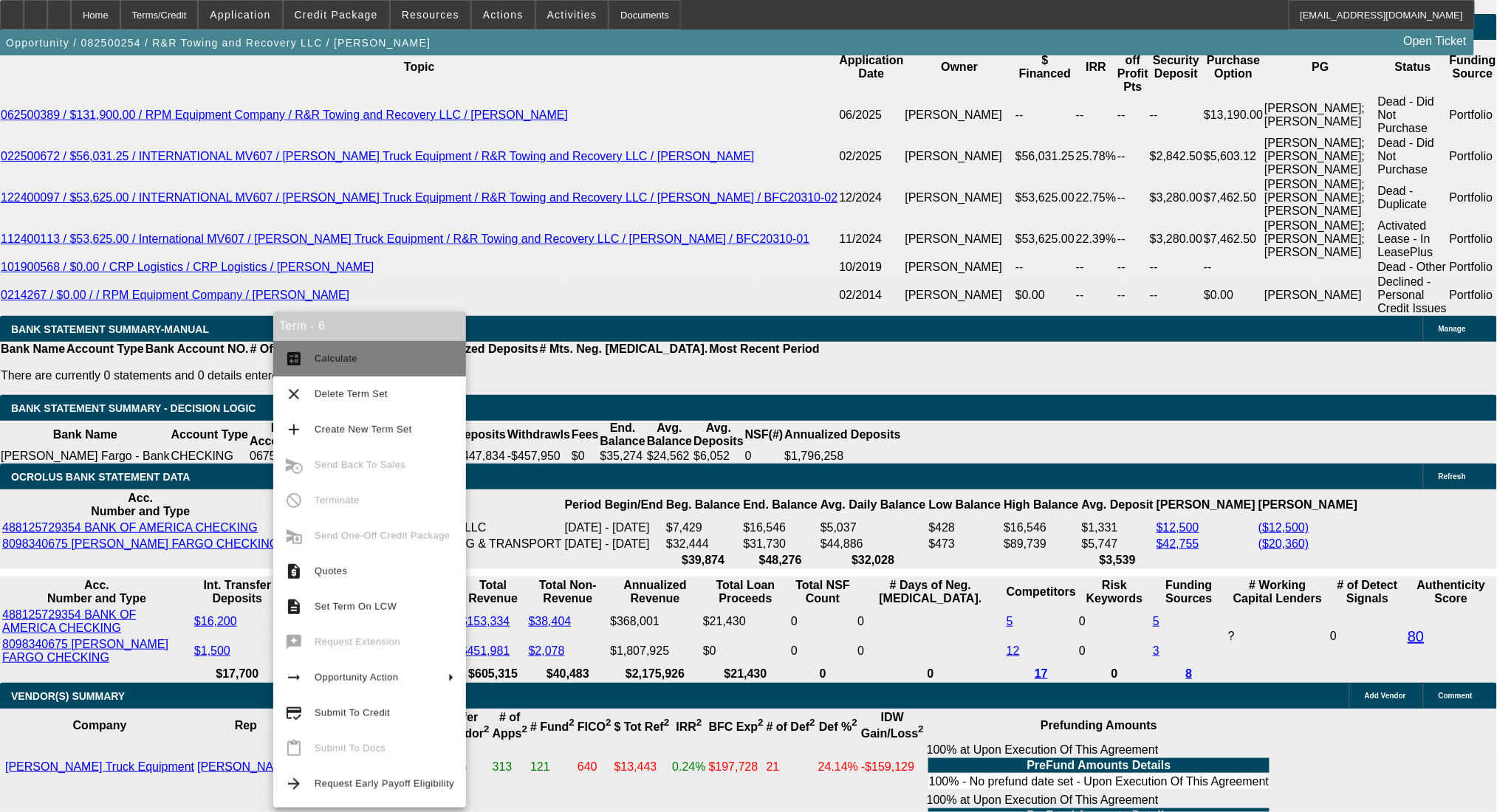
click at [315, 355] on span "Calculate" at bounding box center [384, 358] width 140 height 18
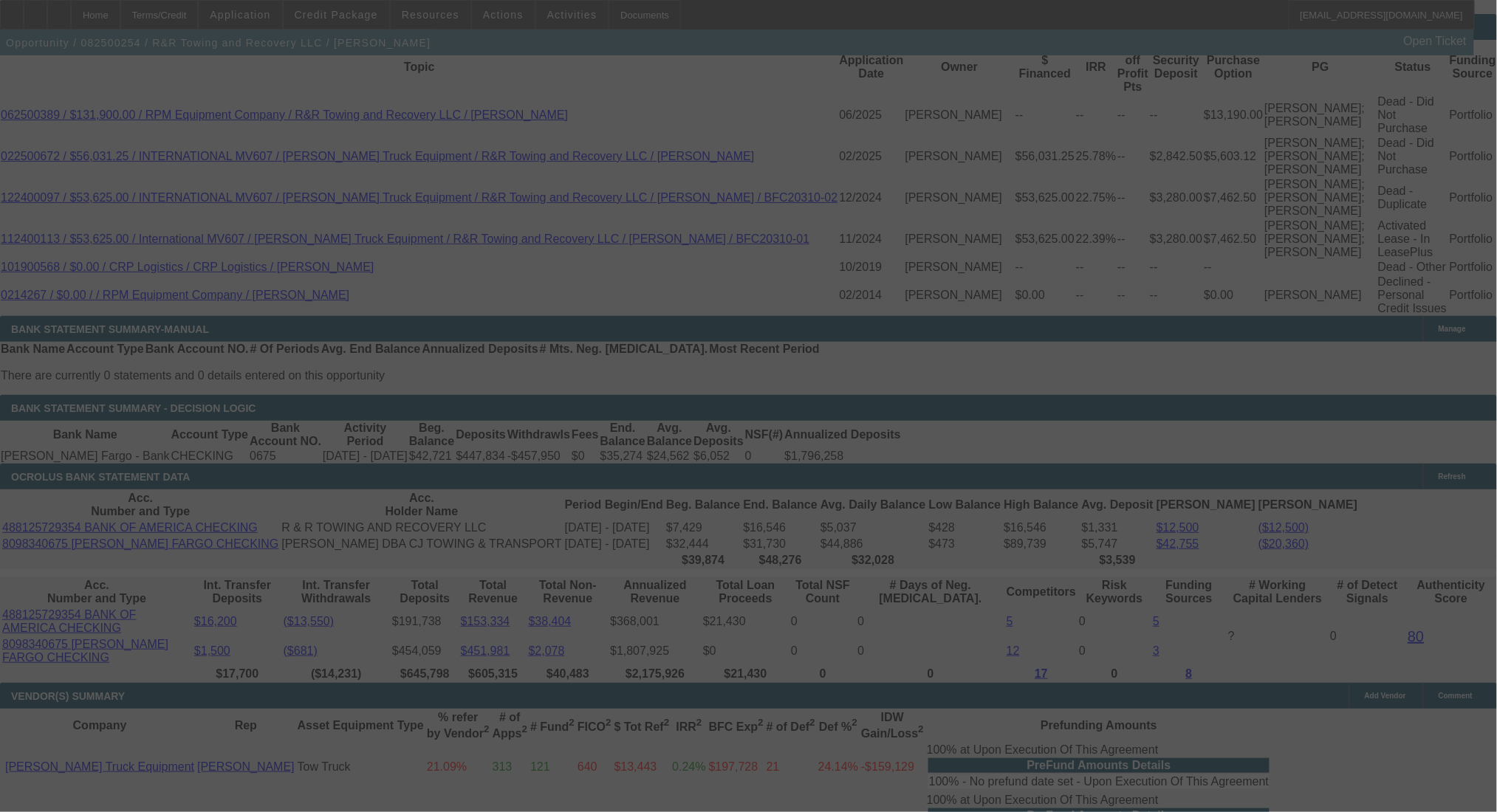
select select "0"
select select "2"
select select "0.1"
select select "4"
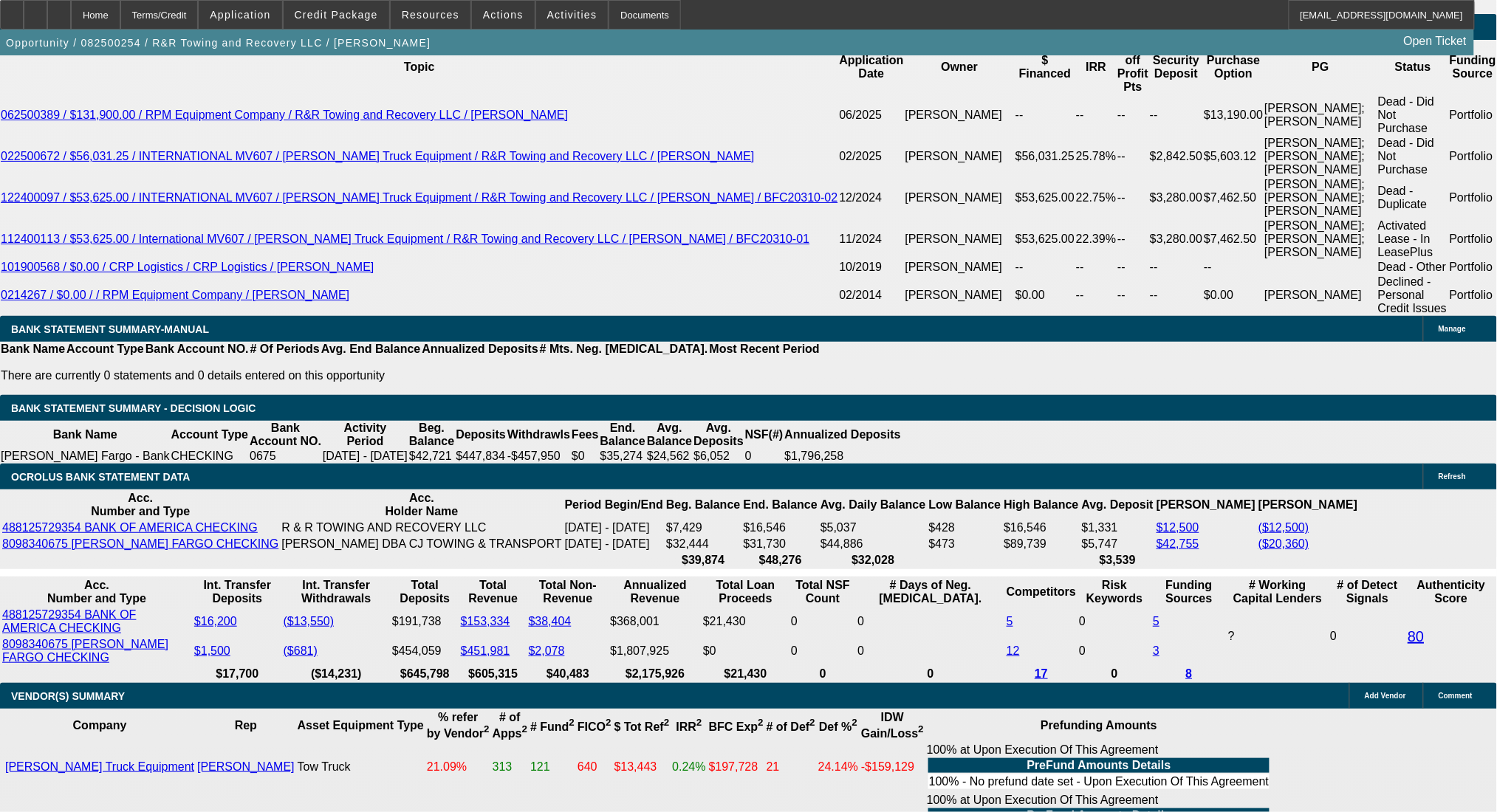
drag, startPoint x: 274, startPoint y: 665, endPoint x: 344, endPoint y: 665, distance: 70.0
drag, startPoint x: 222, startPoint y: 509, endPoint x: 315, endPoint y: 508, distance: 93.0
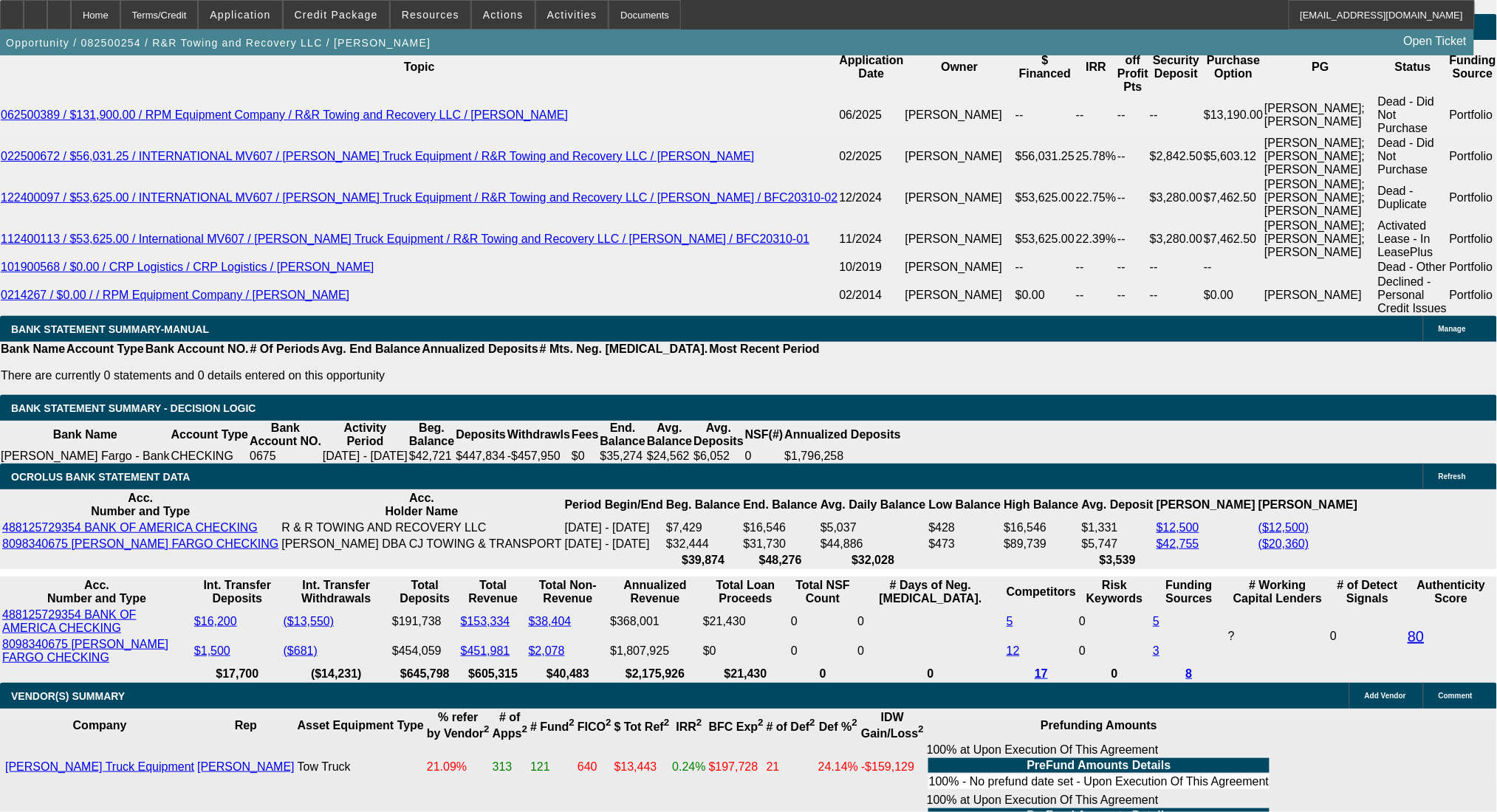
type input "224"
type input "$448.00"
type input "UNKNOWN"
type input "2240"
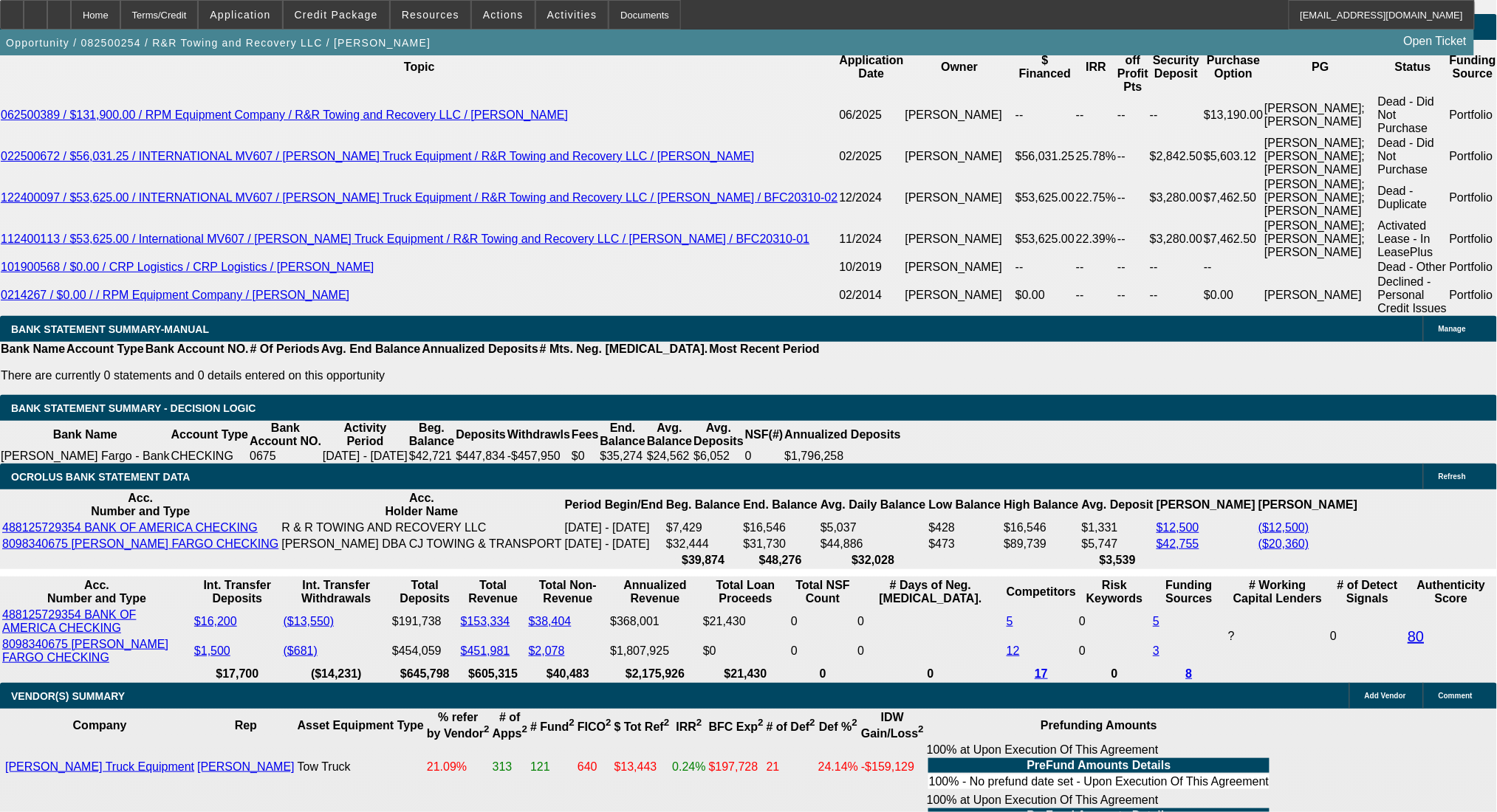
type input "$4,480.00"
type input "8.1"
type input "$2,240.00"
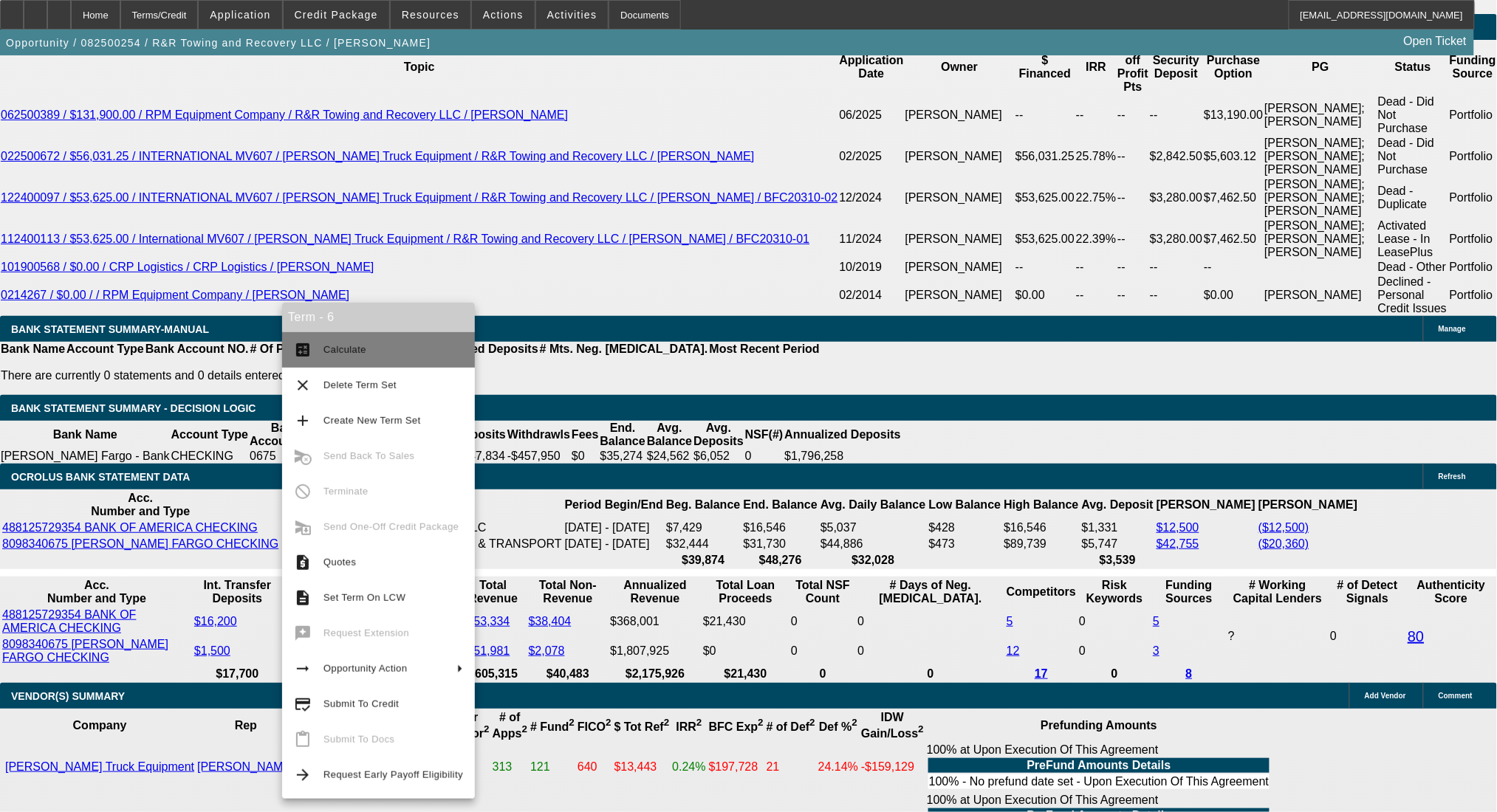
click at [322, 349] on button "calculate Calculate" at bounding box center [378, 350] width 193 height 36
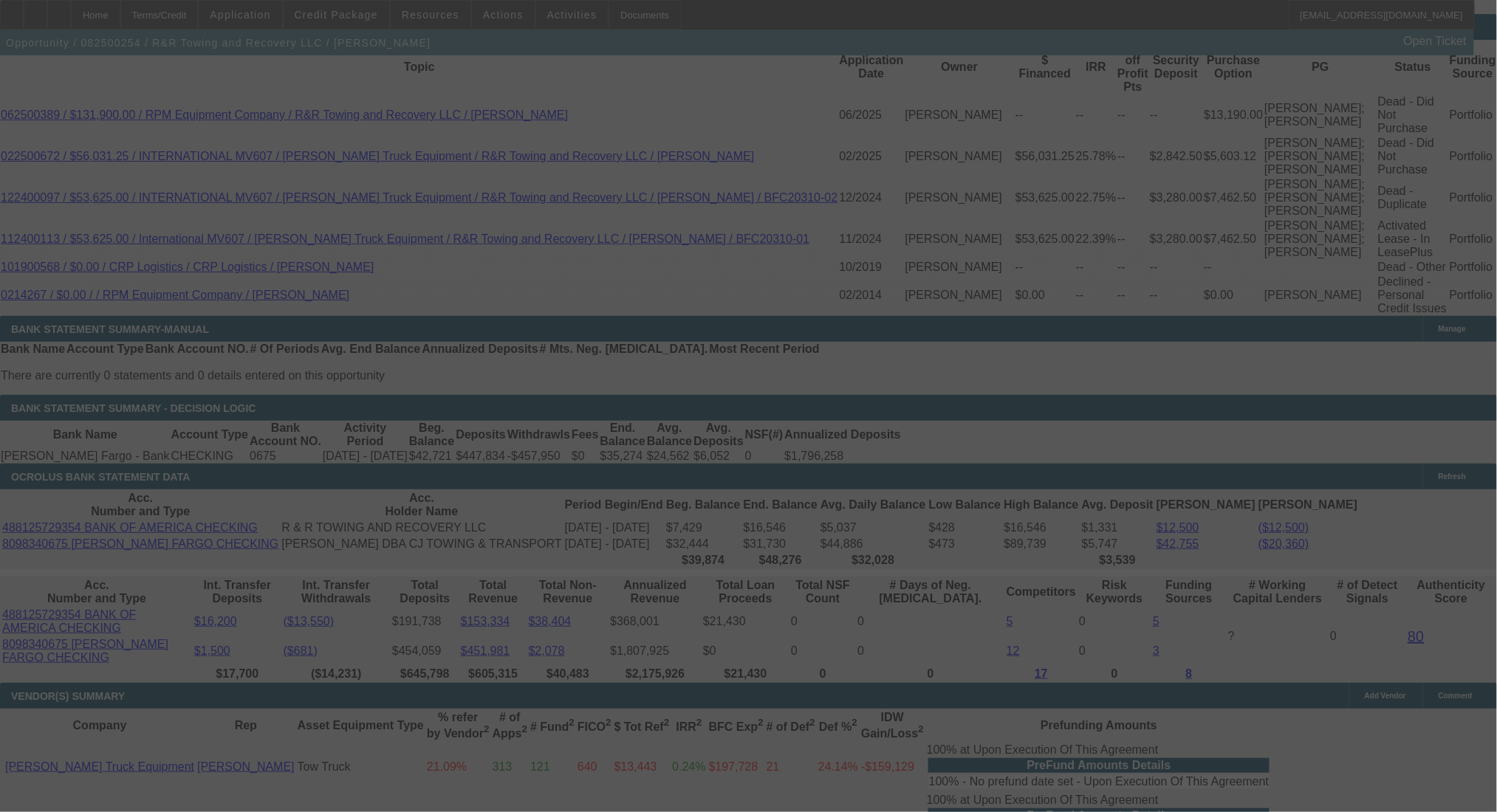
select select "0"
select select "2"
select select "0.1"
select select "4"
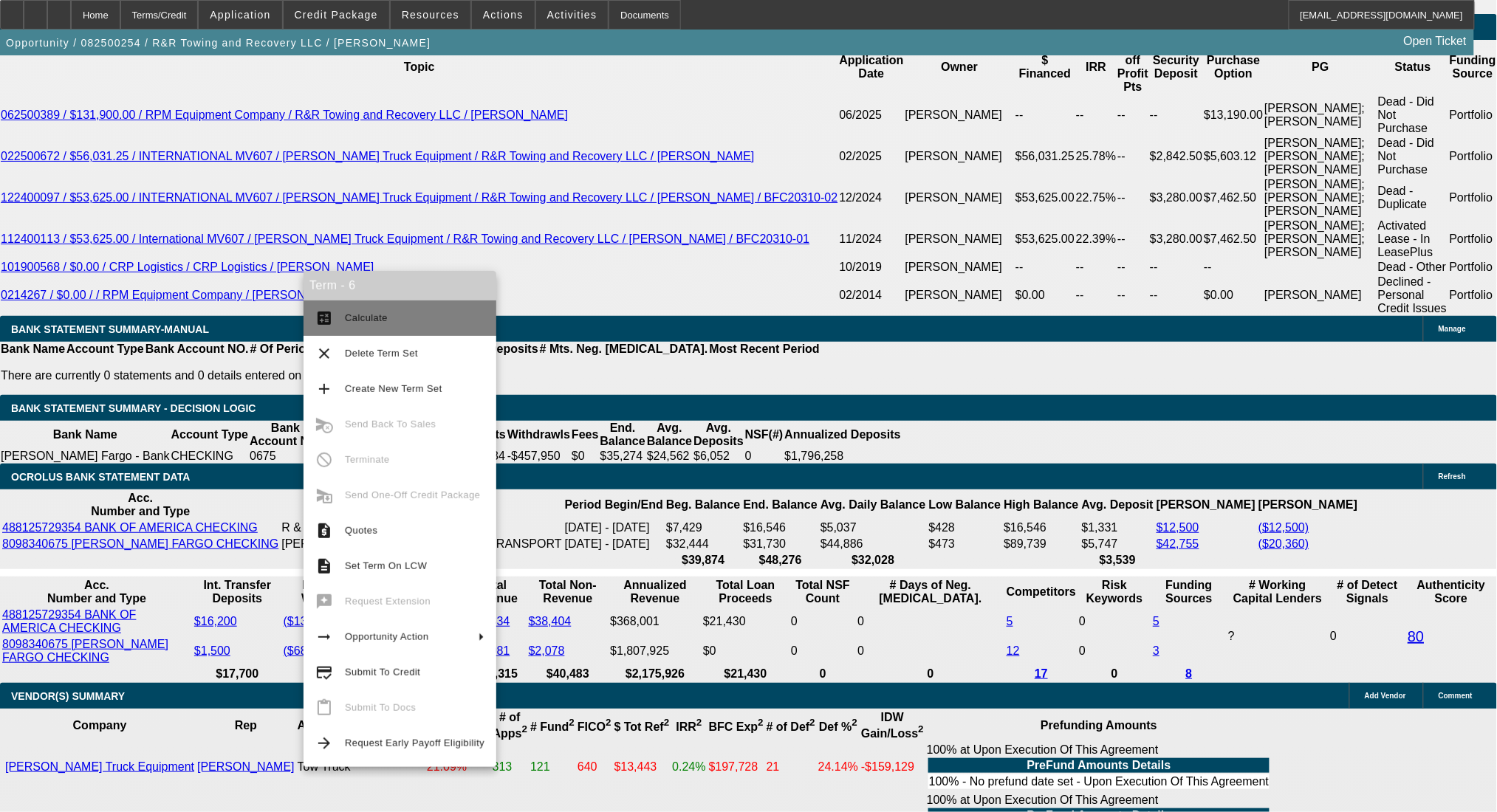
click at [329, 312] on mat-icon "calculate" at bounding box center [324, 318] width 18 height 18
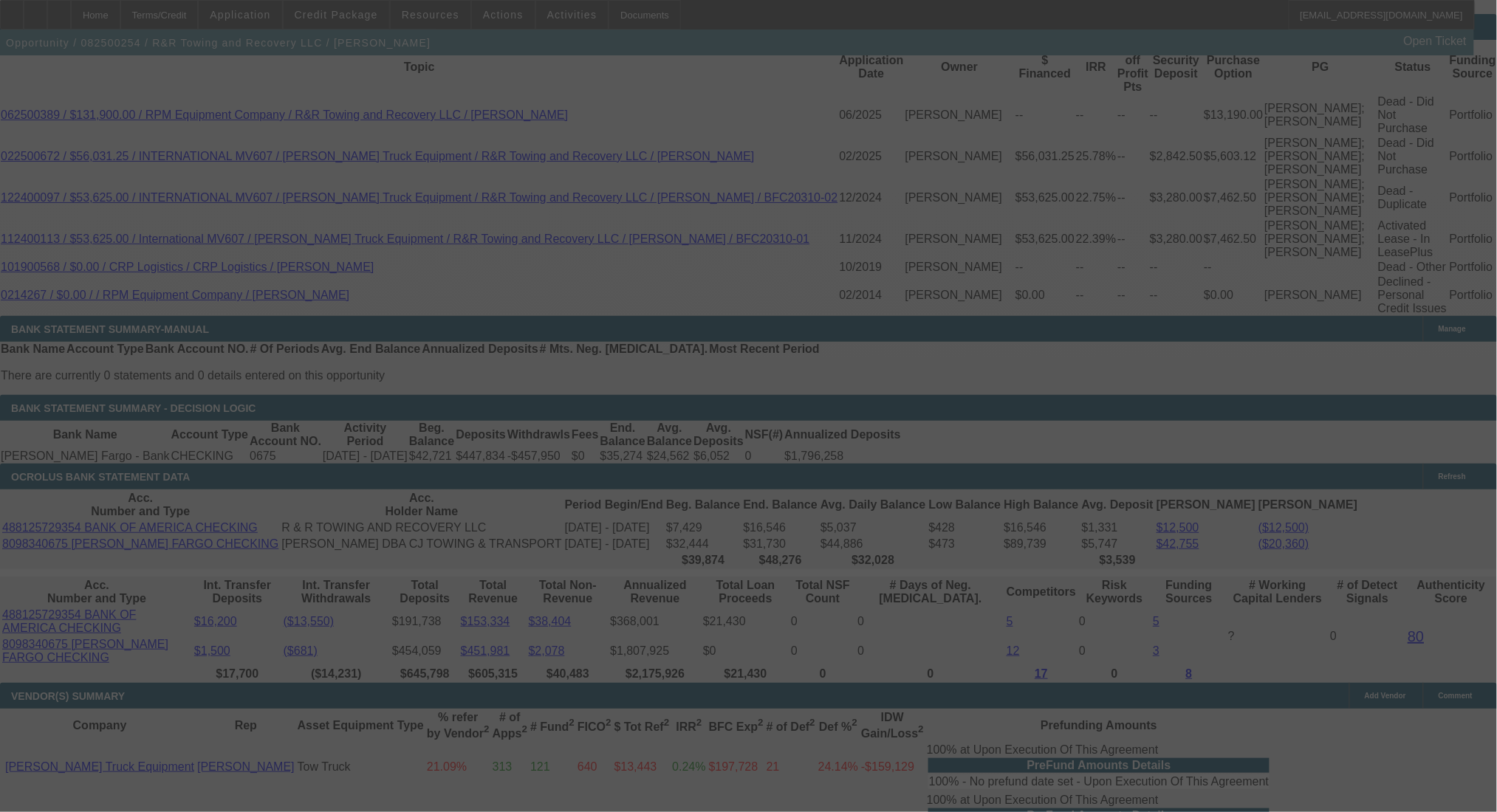
select select "0"
select select "2"
select select "0.1"
select select "4"
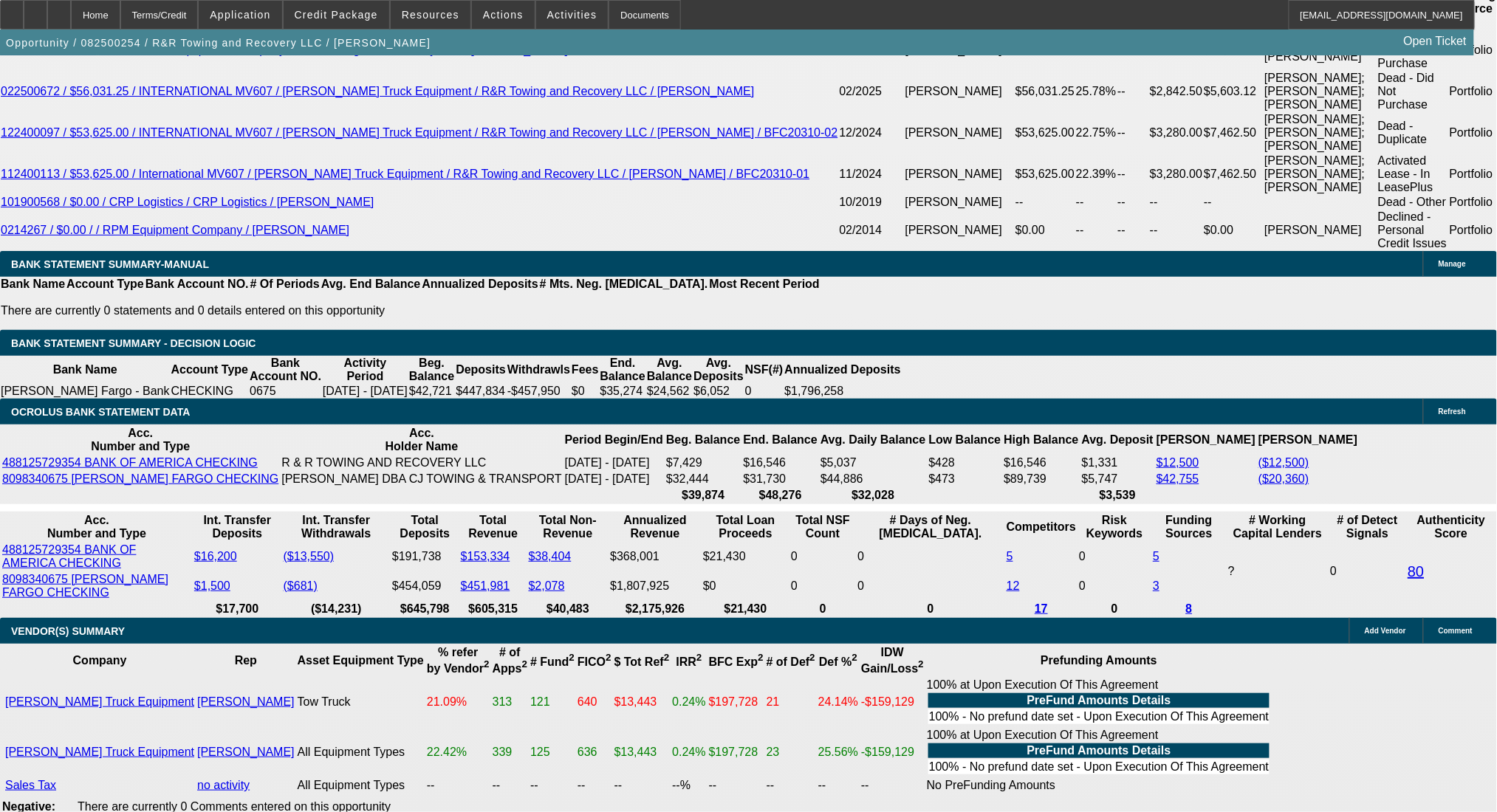
scroll to position [2790, 0]
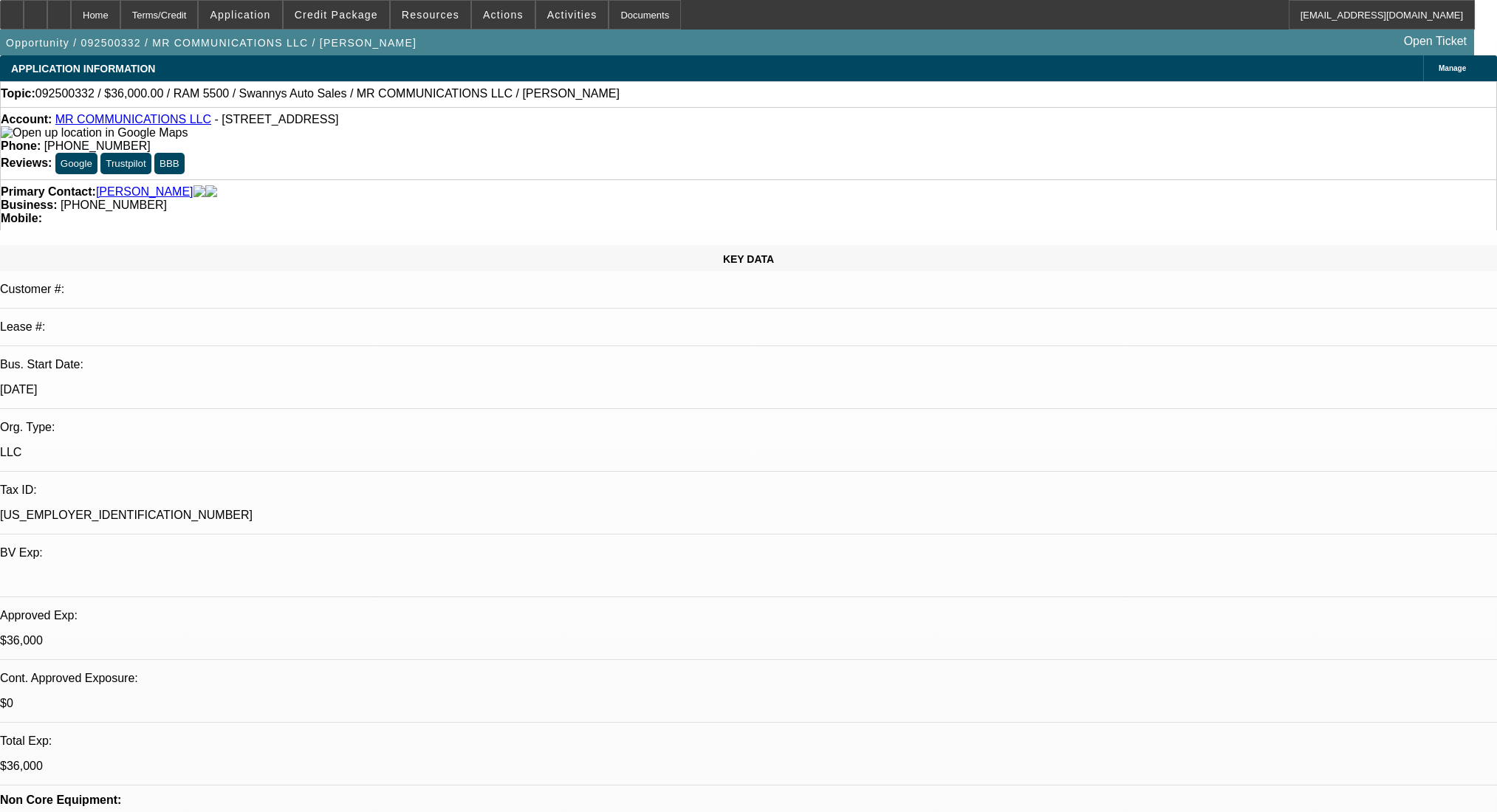
select select "0"
select select "2"
select select "0"
select select "6"
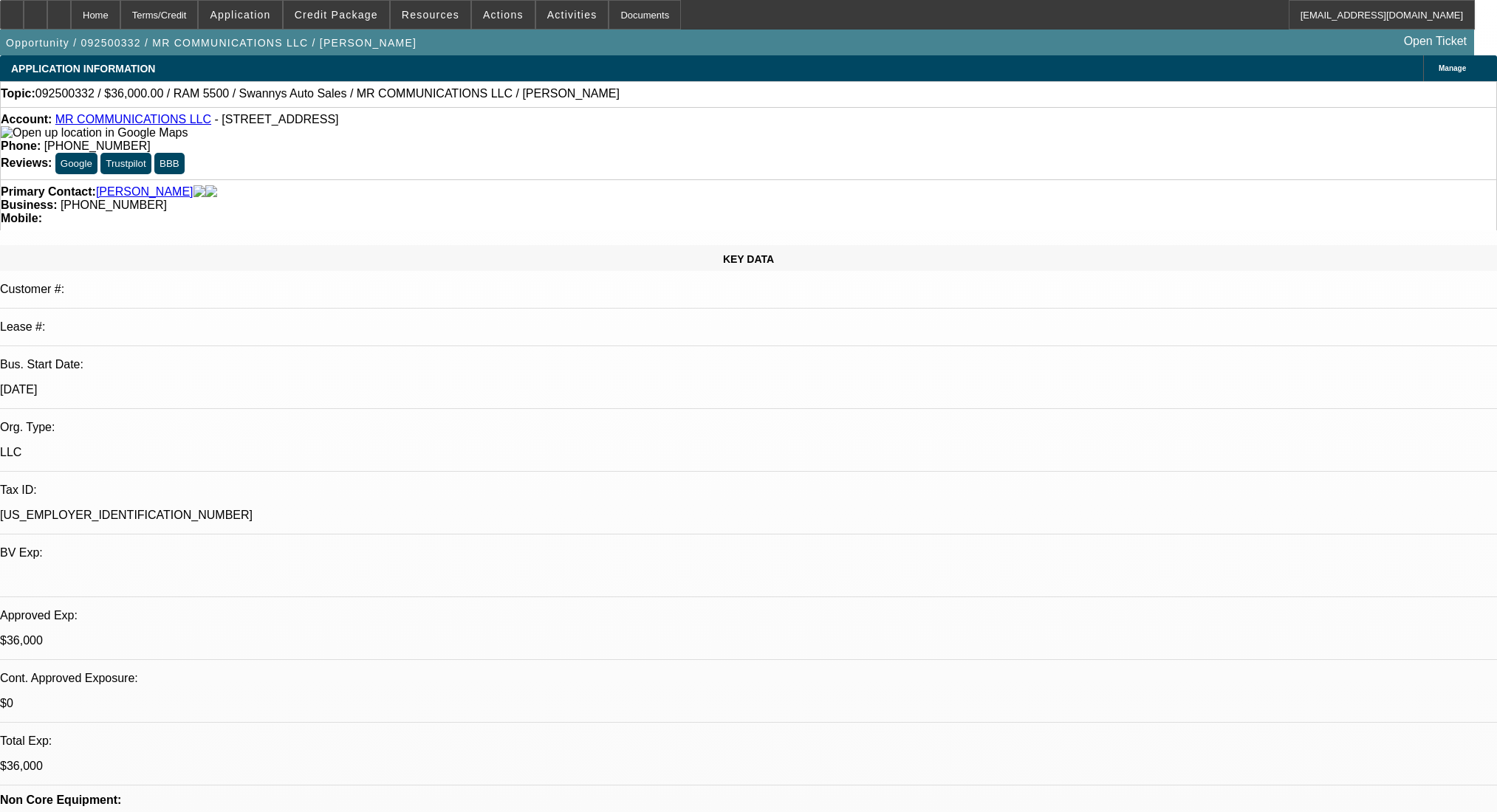
select select "0"
select select "2"
select select "0"
select select "6"
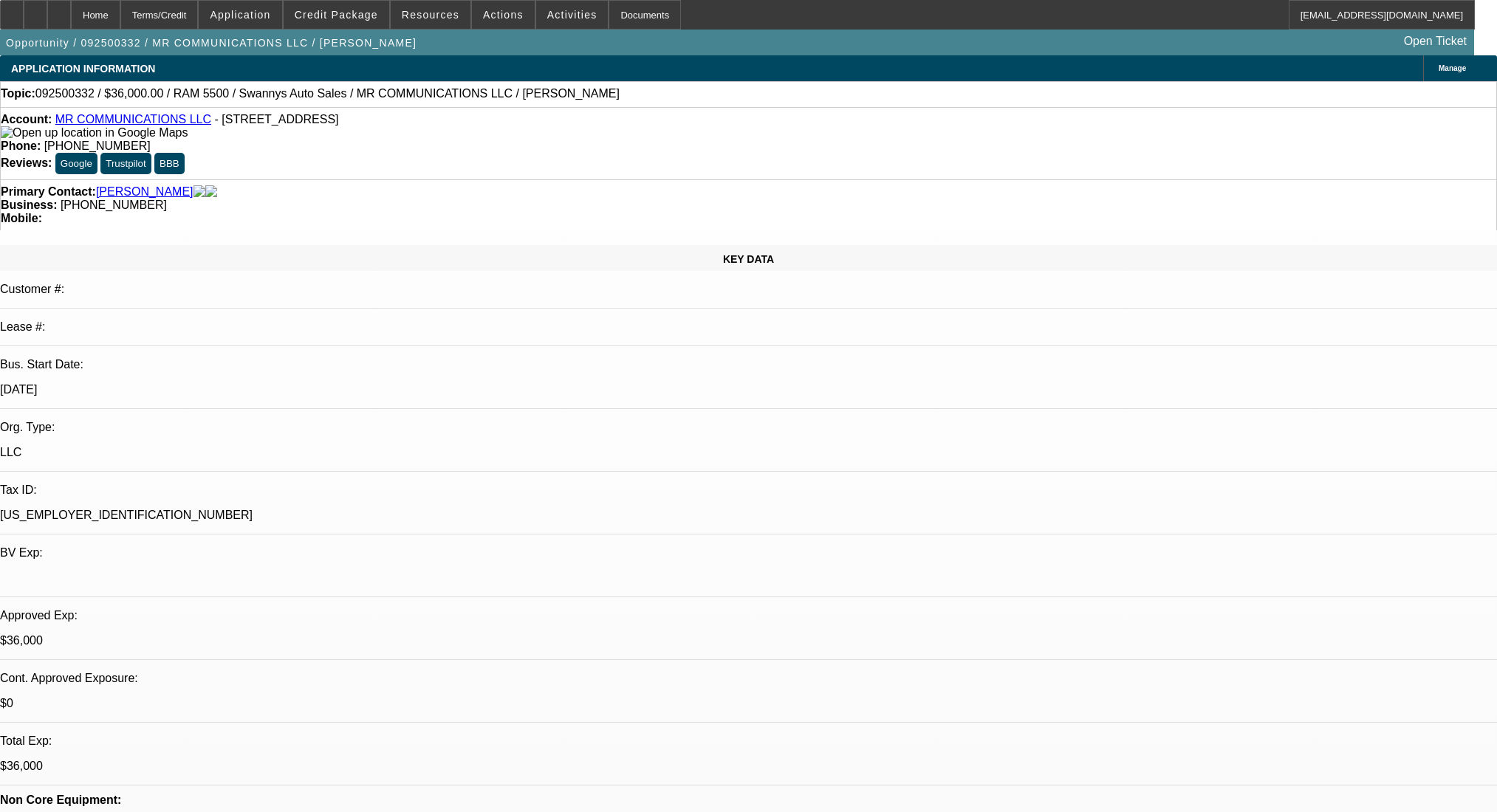
select select "0"
select select "2"
select select "0"
select select "6"
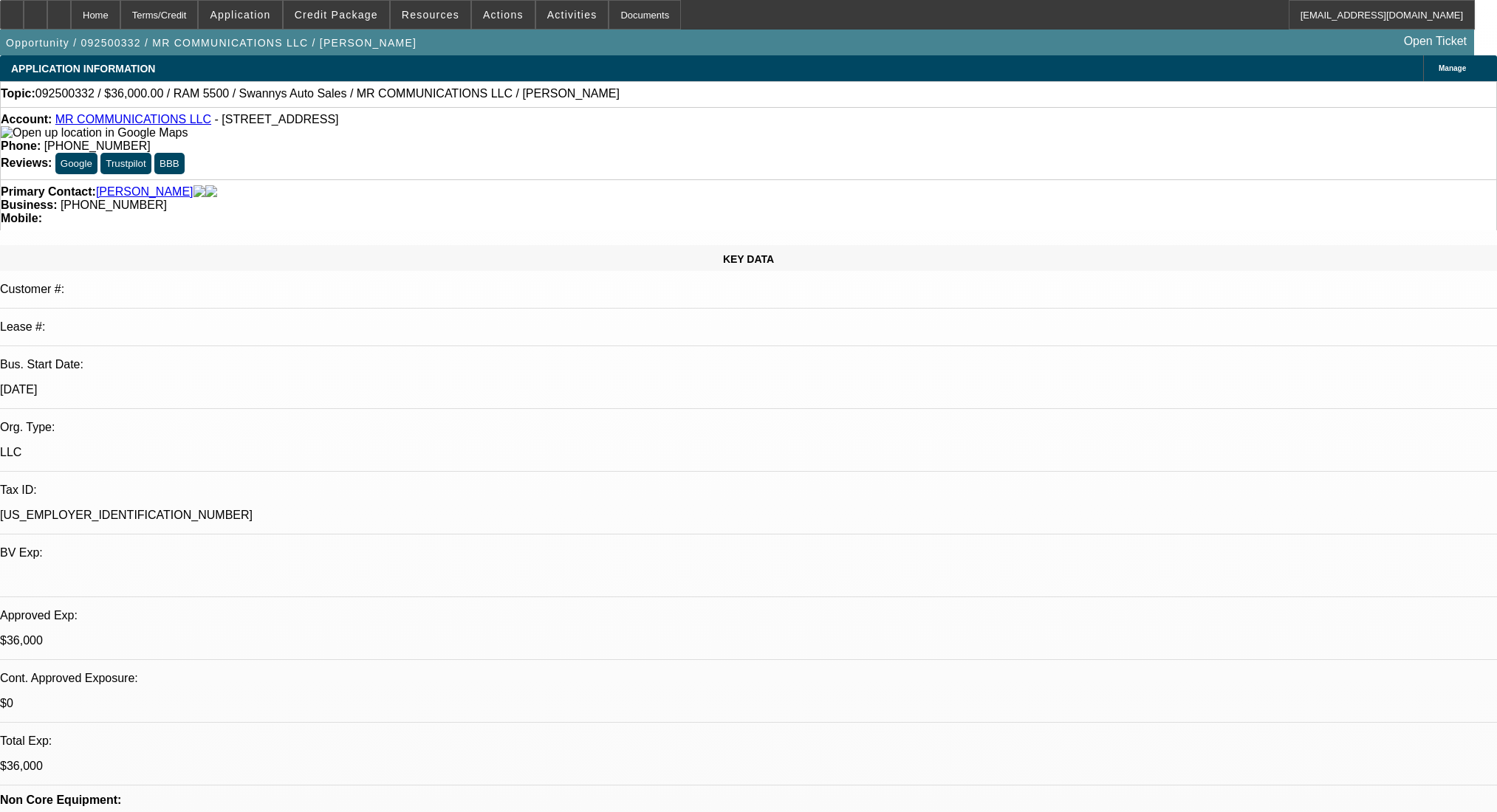
select select "0"
select select "2"
select select "0"
select select "6"
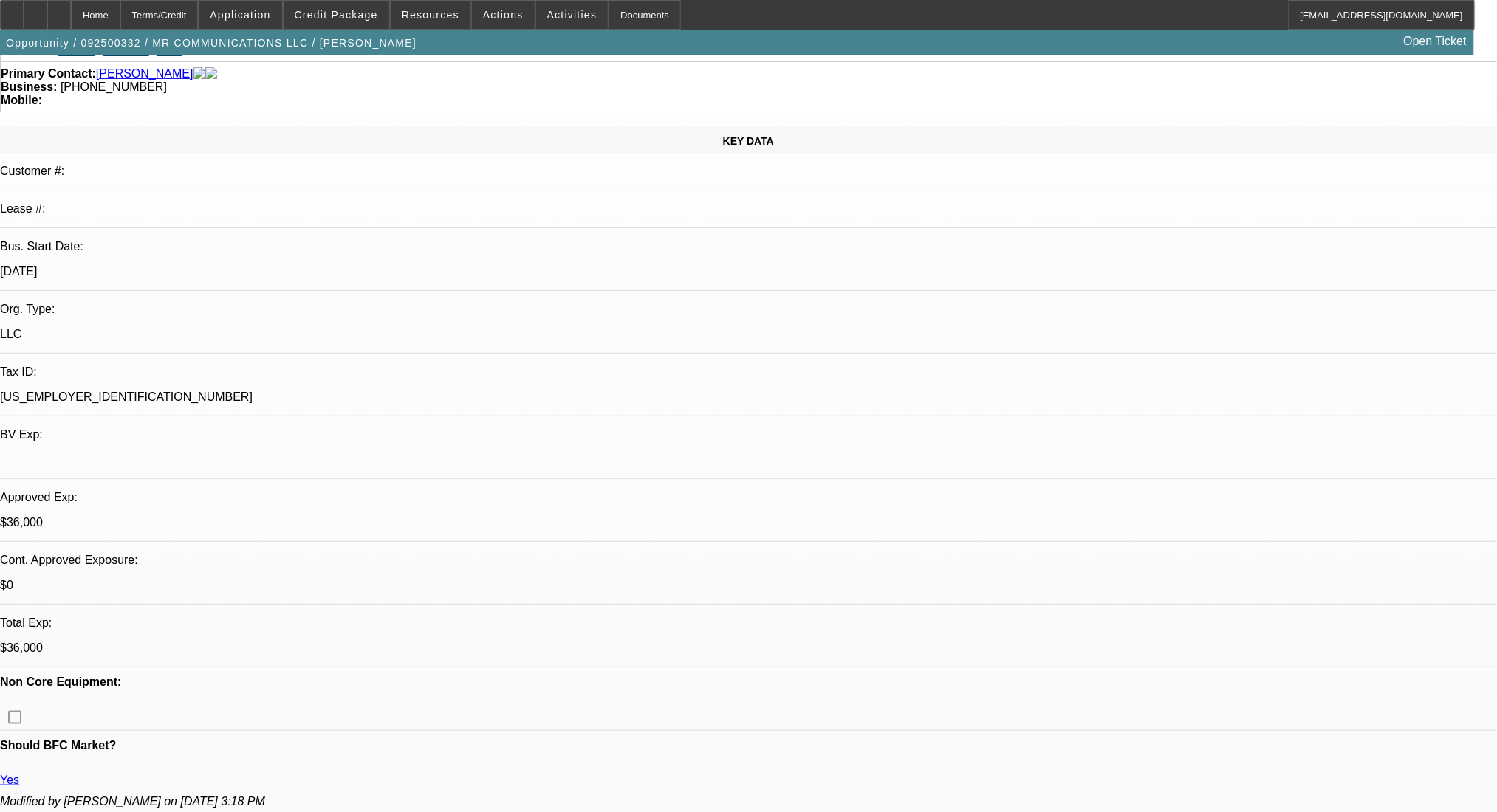
scroll to position [295, 0]
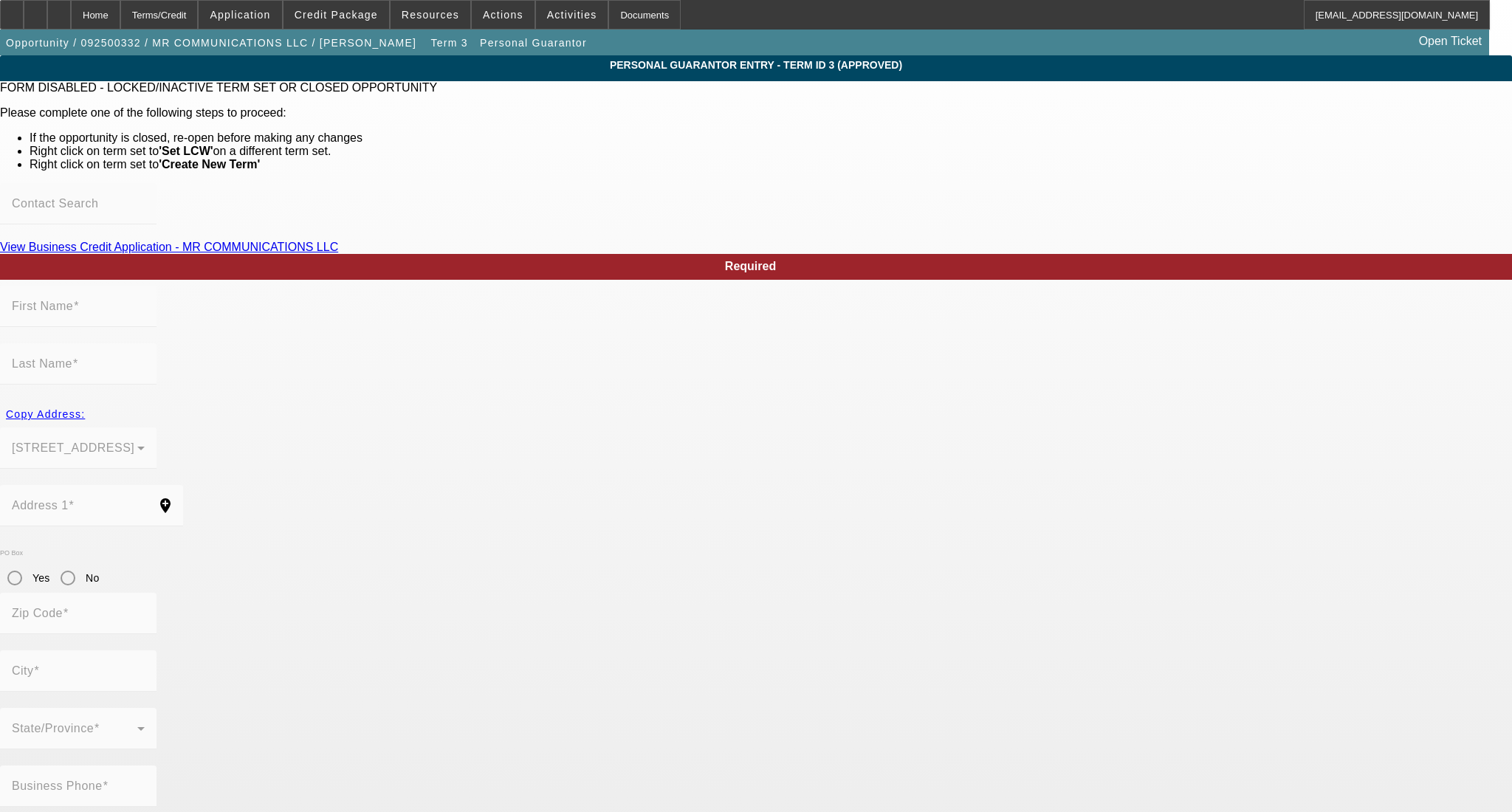
type input "Manuel"
type input "Ramirez"
type input "3055 Valentina Way"
radio input "true"
type input "28303"
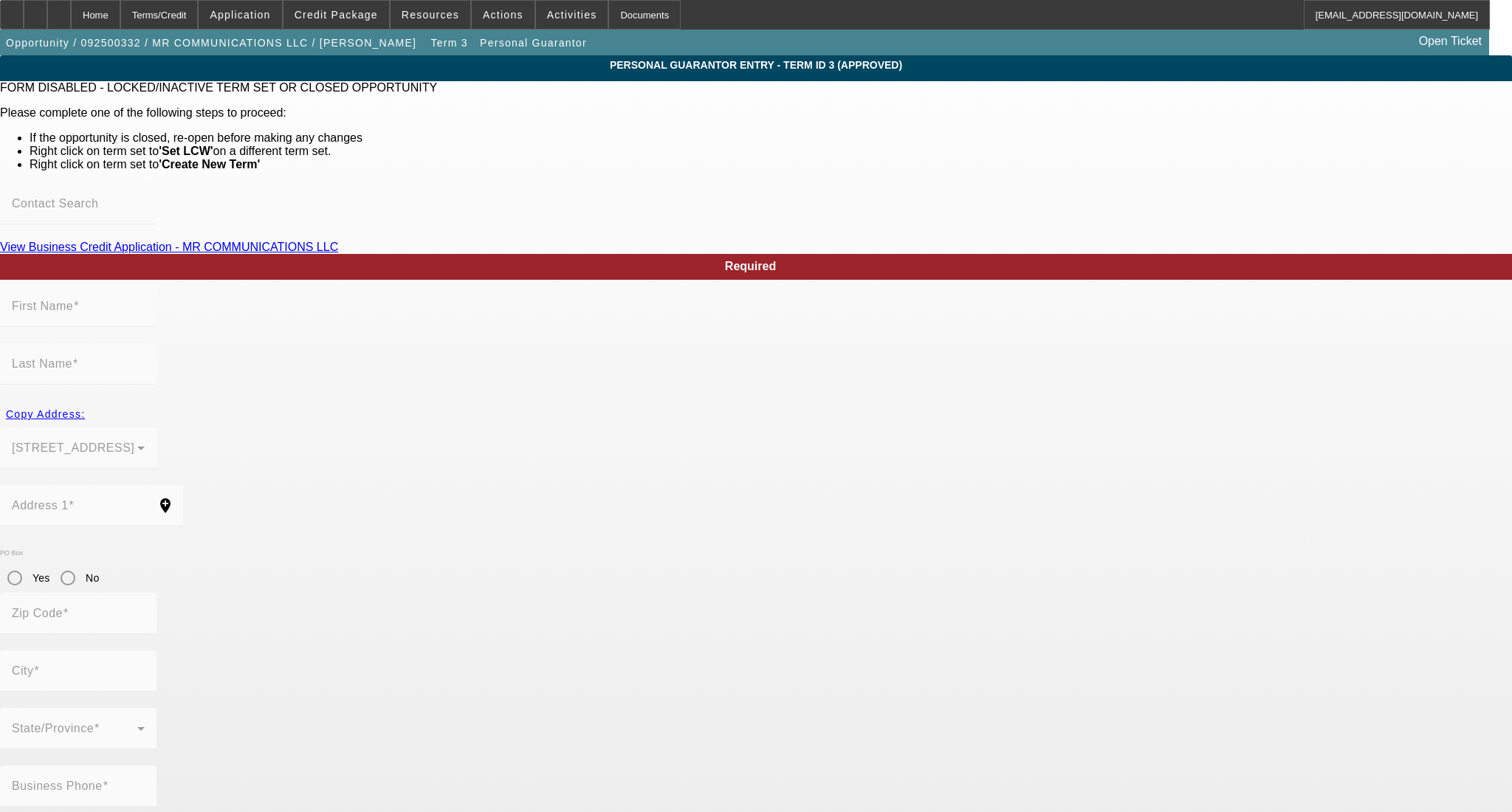
type input "Fayetteville"
type input "(347) 323-7134"
type input "50"
type input "597-42-6979"
type input "mrcommunicationsllc2801@gmail.com"
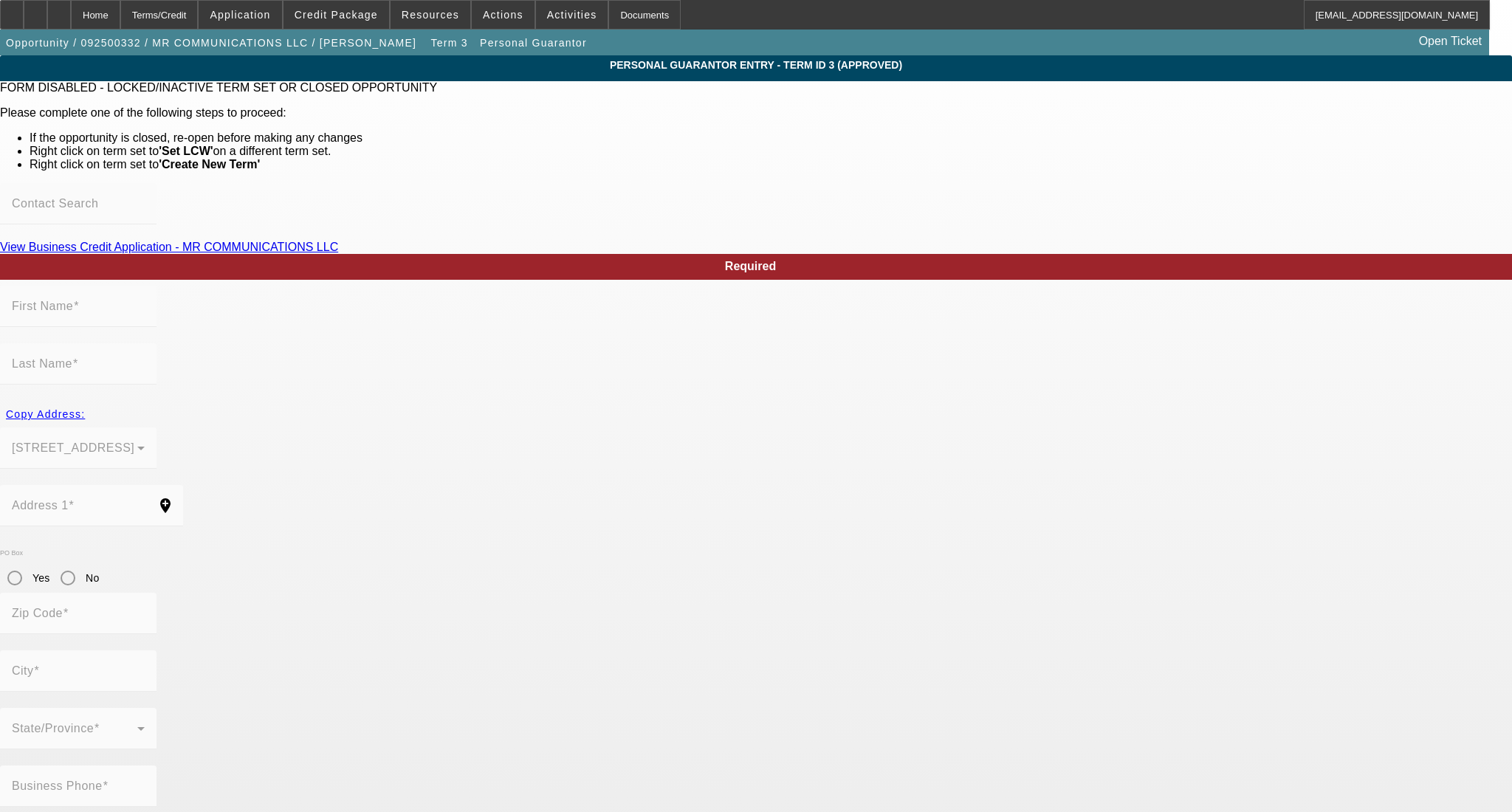
type input "Apt 104"
click at [115, 13] on div "Home" at bounding box center [96, 15] width 50 height 30
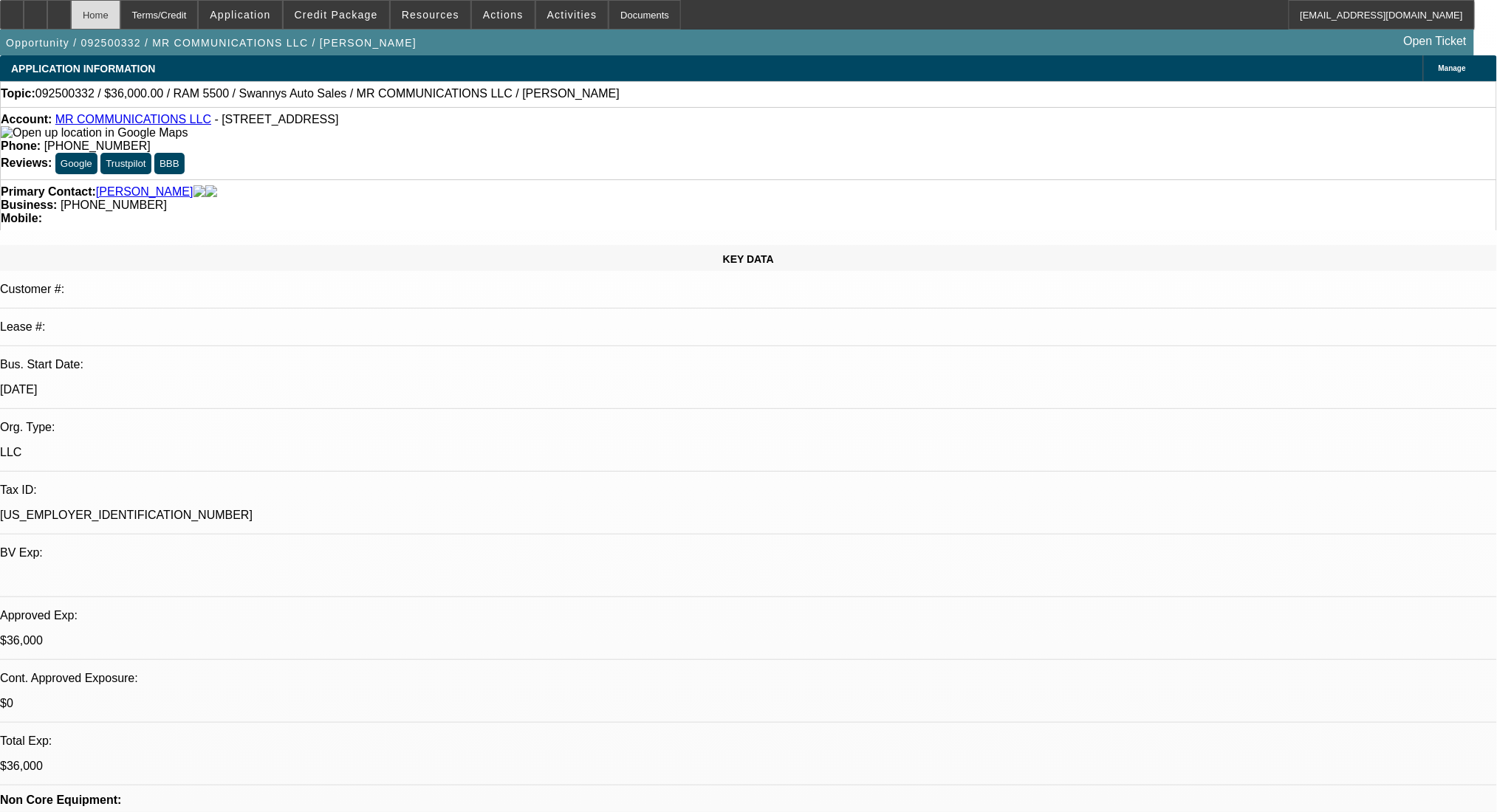
select select "0"
select select "2"
select select "0"
select select "6"
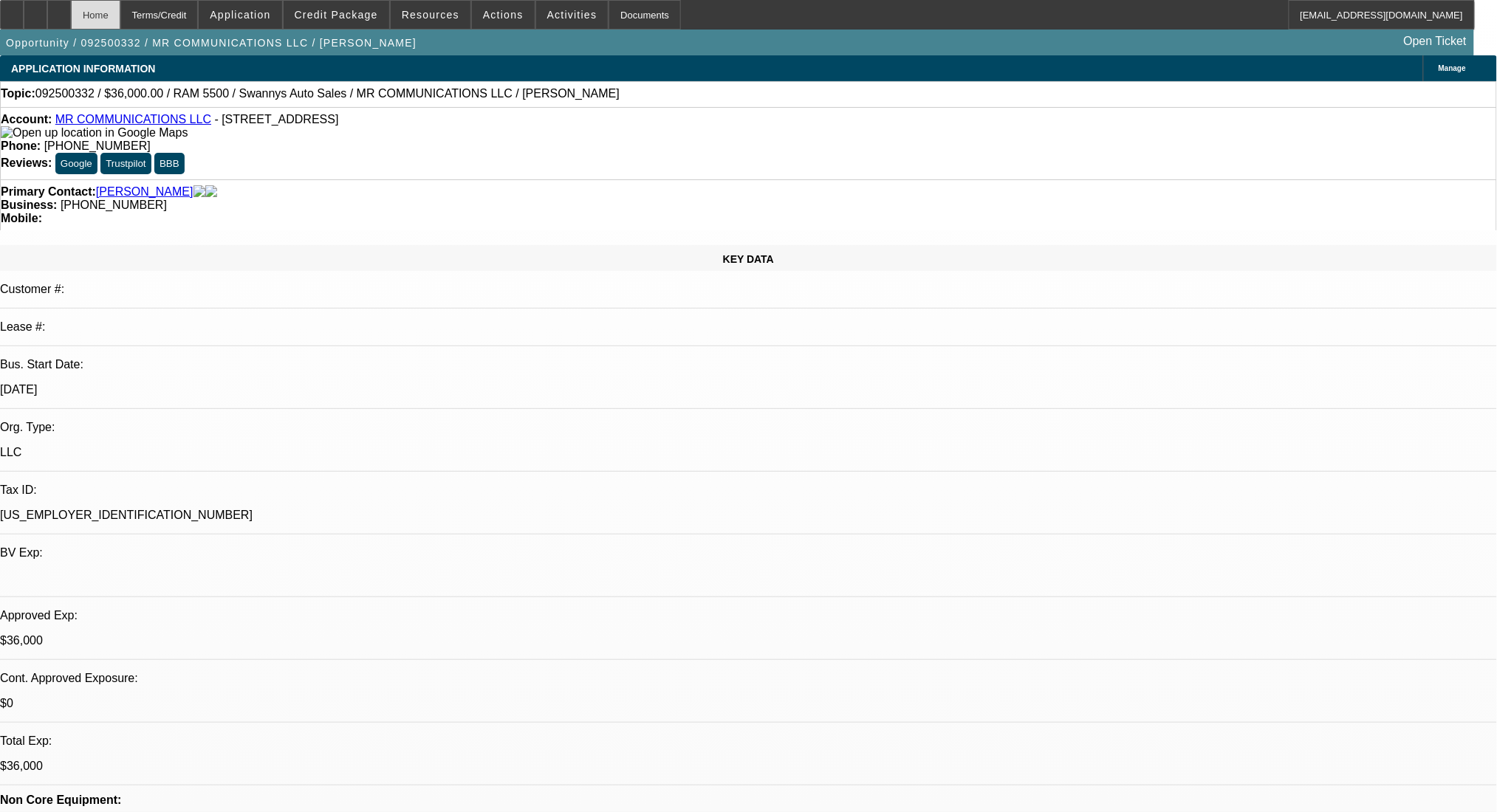
select select "0"
select select "2"
select select "0"
select select "6"
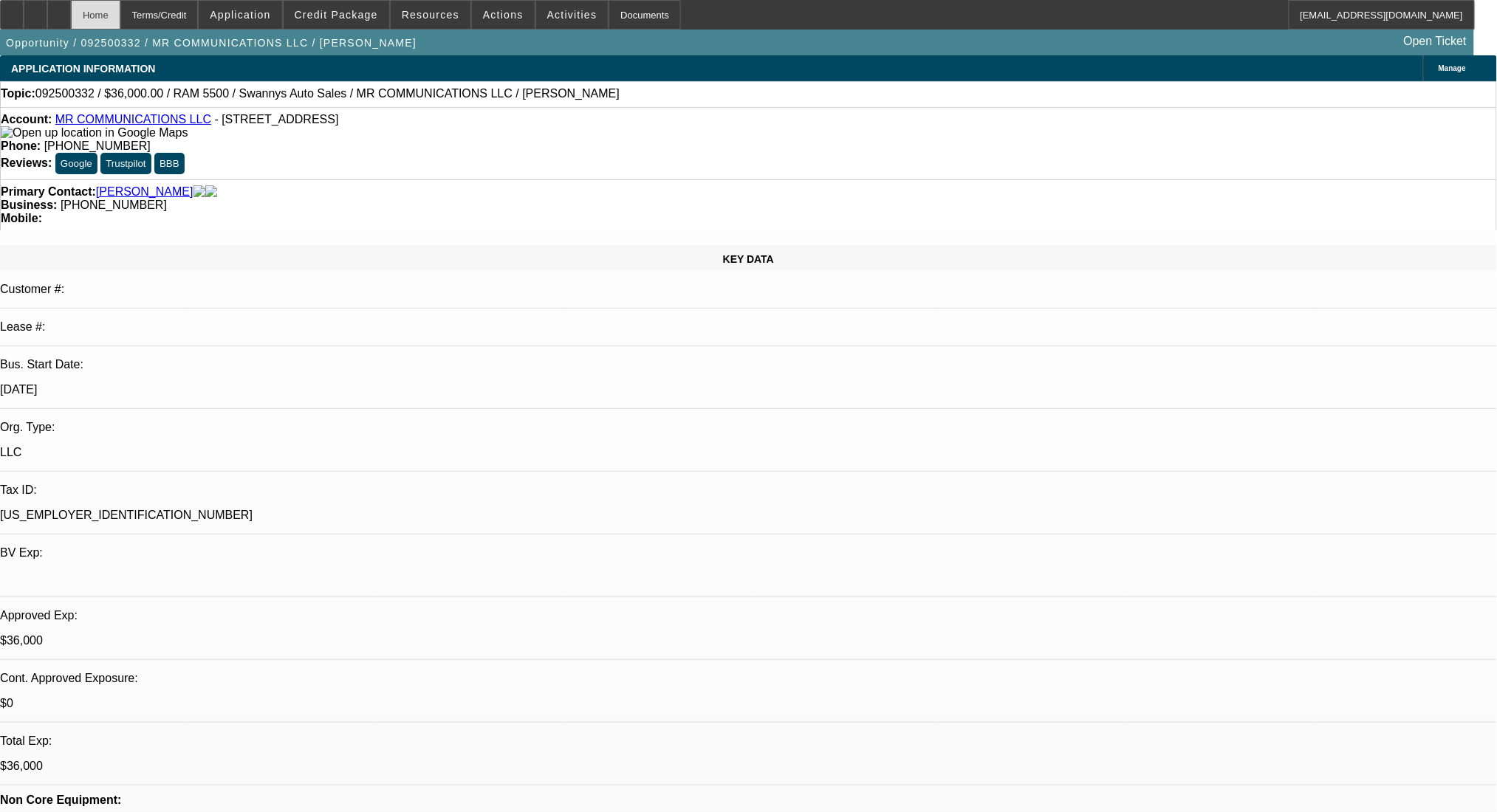
select select "0"
select select "2"
select select "0"
select select "6"
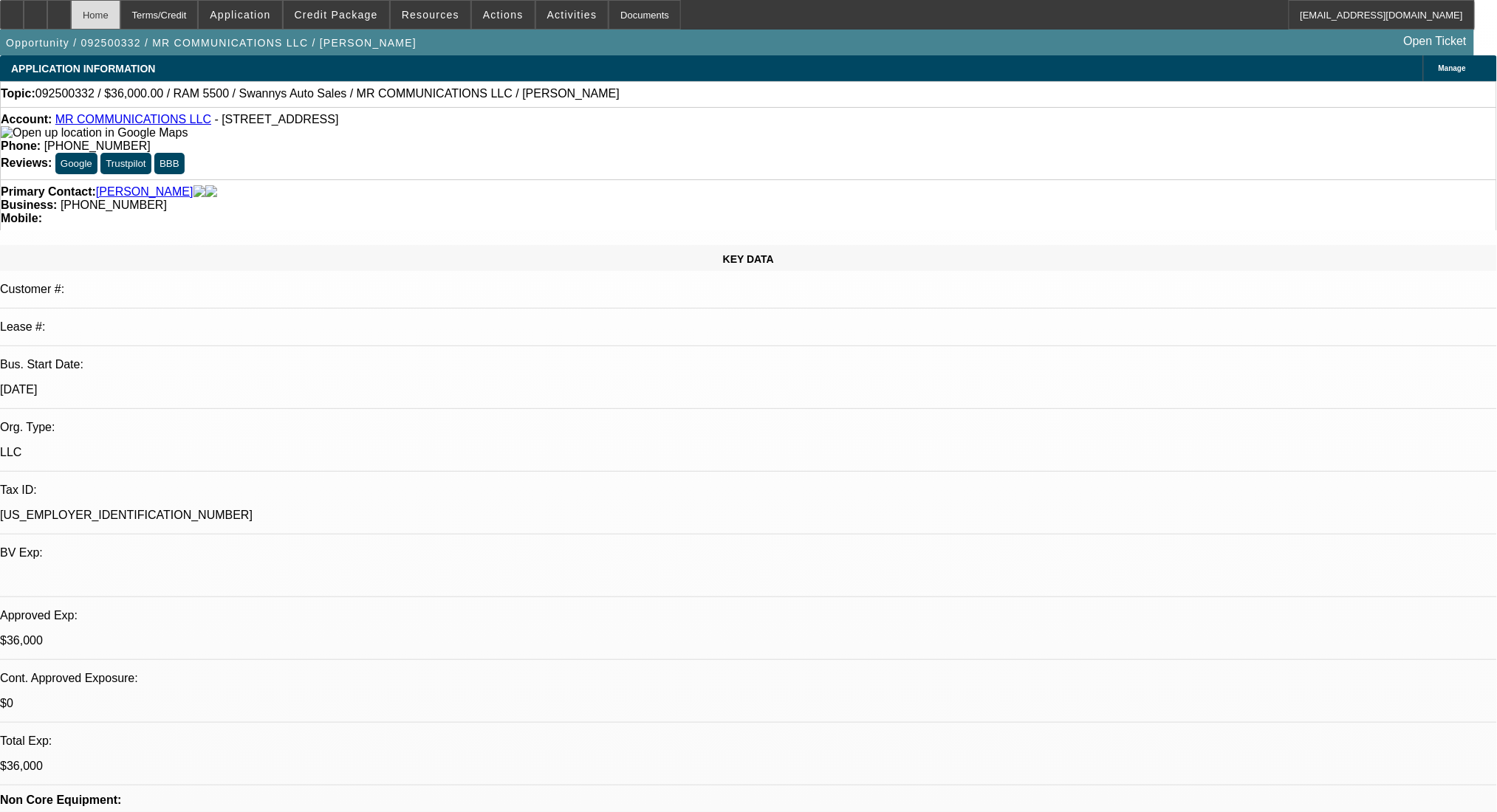
select select "0"
select select "2"
select select "0"
select select "6"
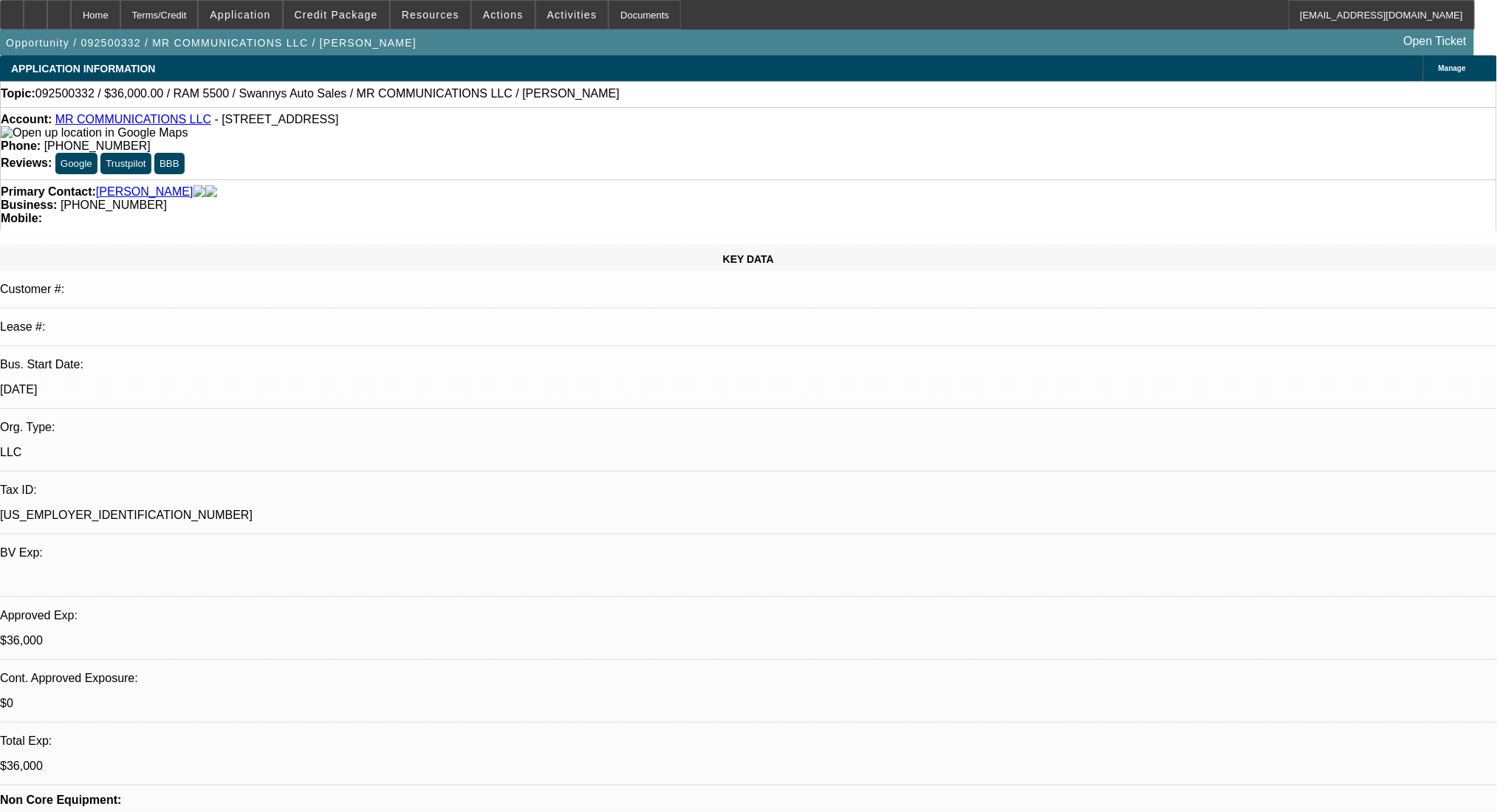
drag, startPoint x: 595, startPoint y: 454, endPoint x: 451, endPoint y: 457, distance: 144.0
click at [199, 19] on div "Terms/Credit" at bounding box center [160, 15] width 78 height 30
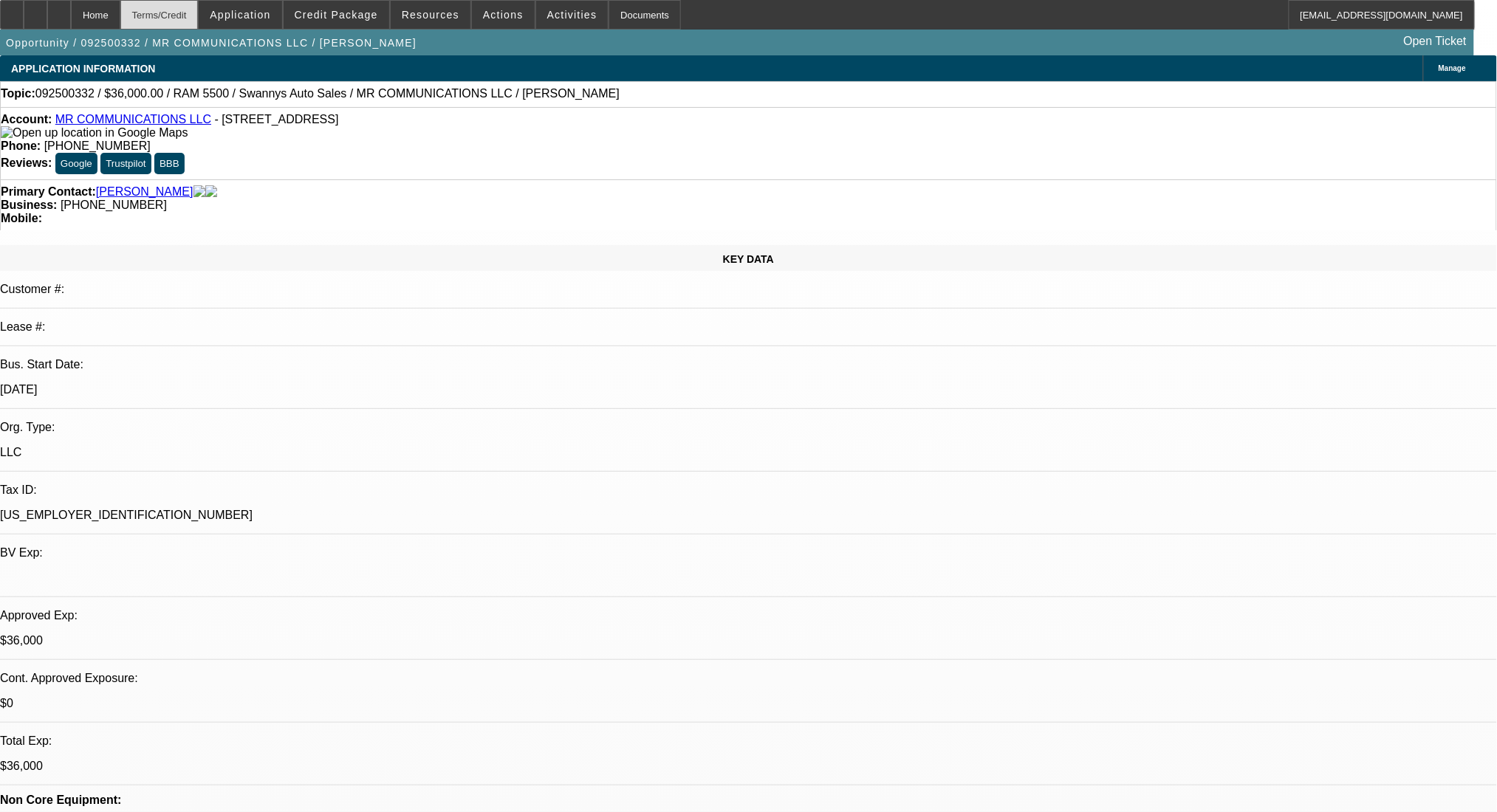
click at [199, 19] on div "Terms/Credit" at bounding box center [160, 15] width 78 height 30
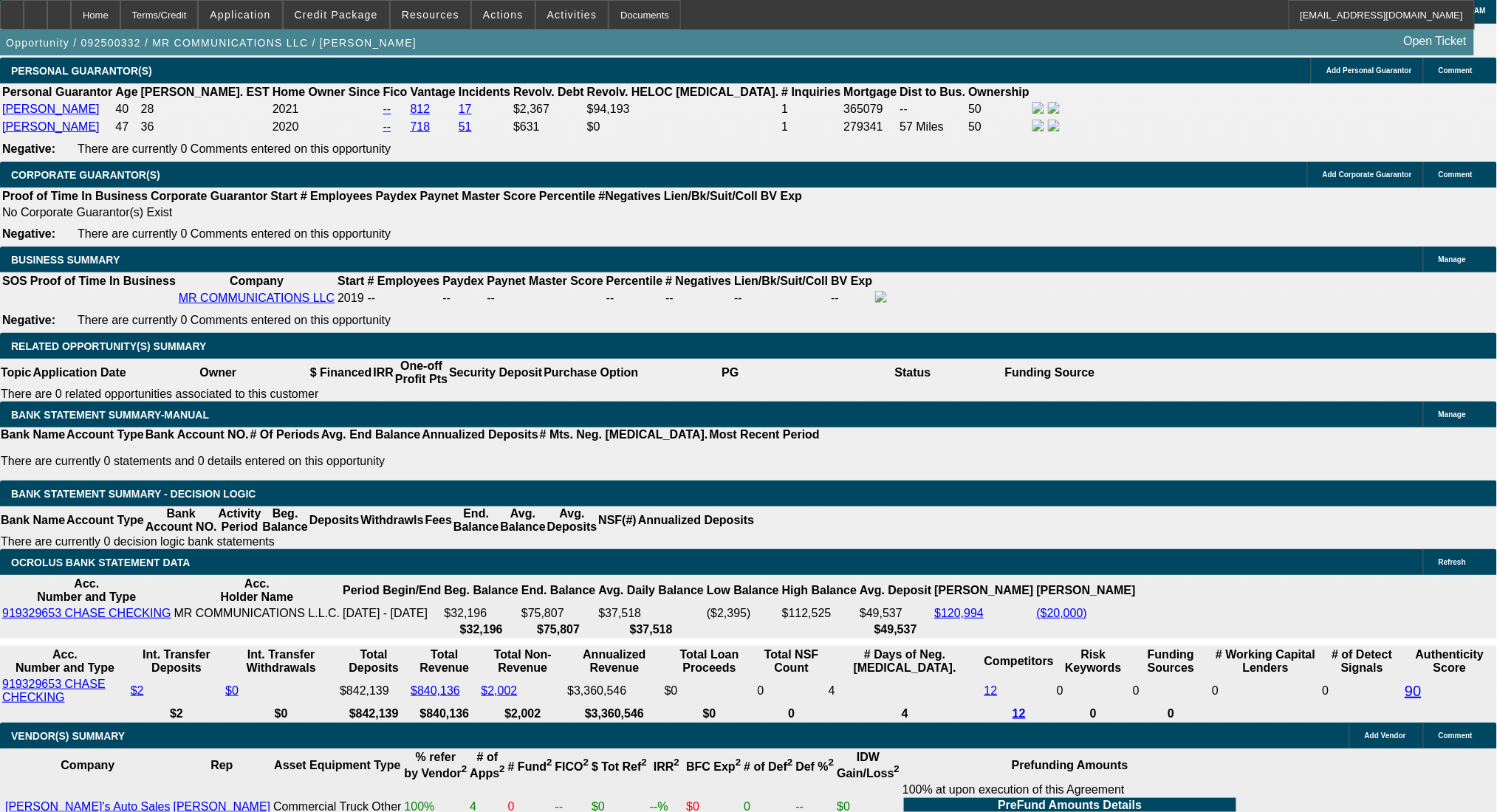
click at [1129, 724] on div "APPLICATION INFORMATION Manage Topic: 092500332 / $36,000.00 / RAM 5500 / Swann…" at bounding box center [748, 643] width 1497 height 5858
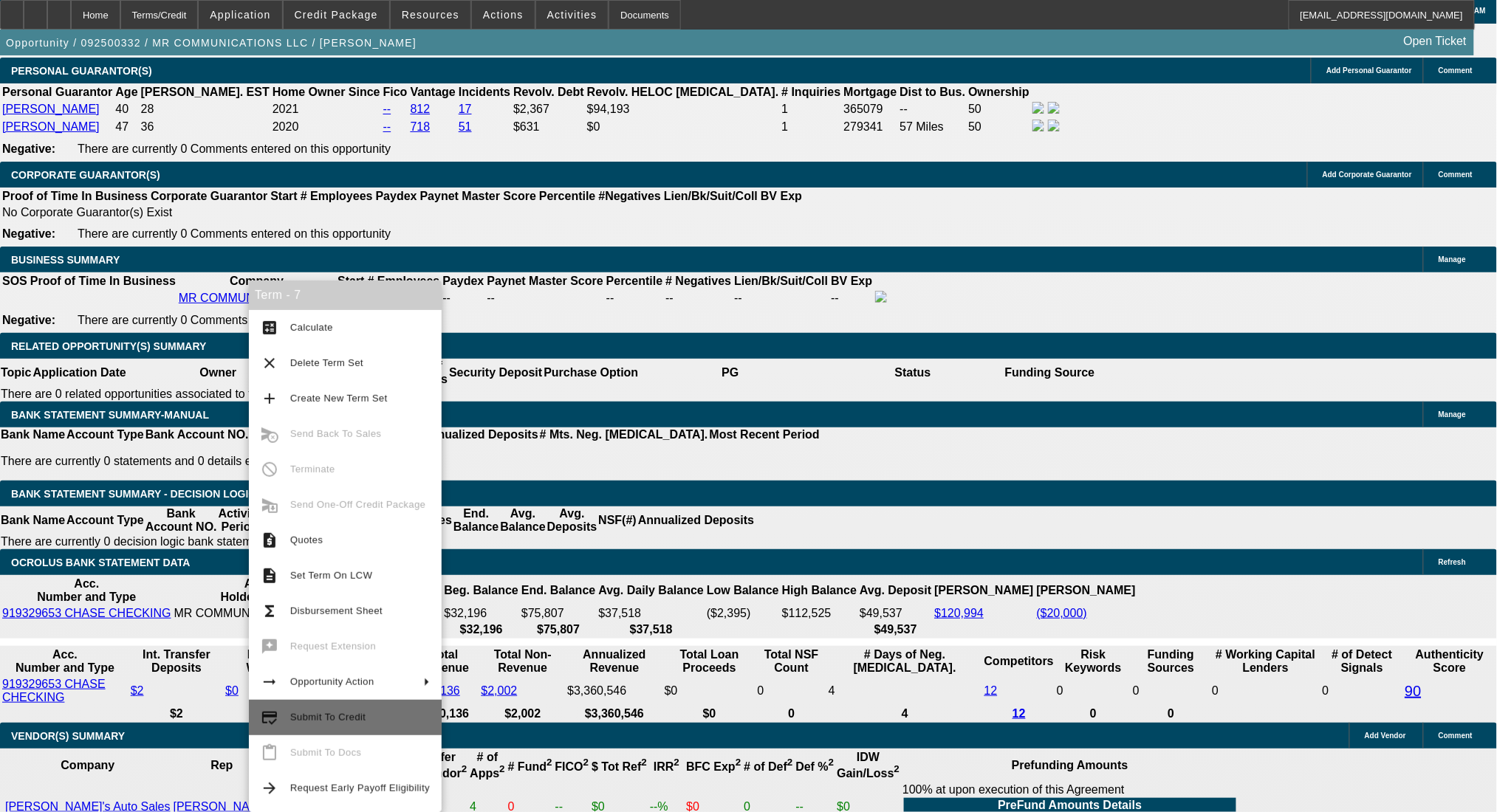
click at [358, 721] on span "Submit To Credit" at bounding box center [328, 717] width 75 height 11
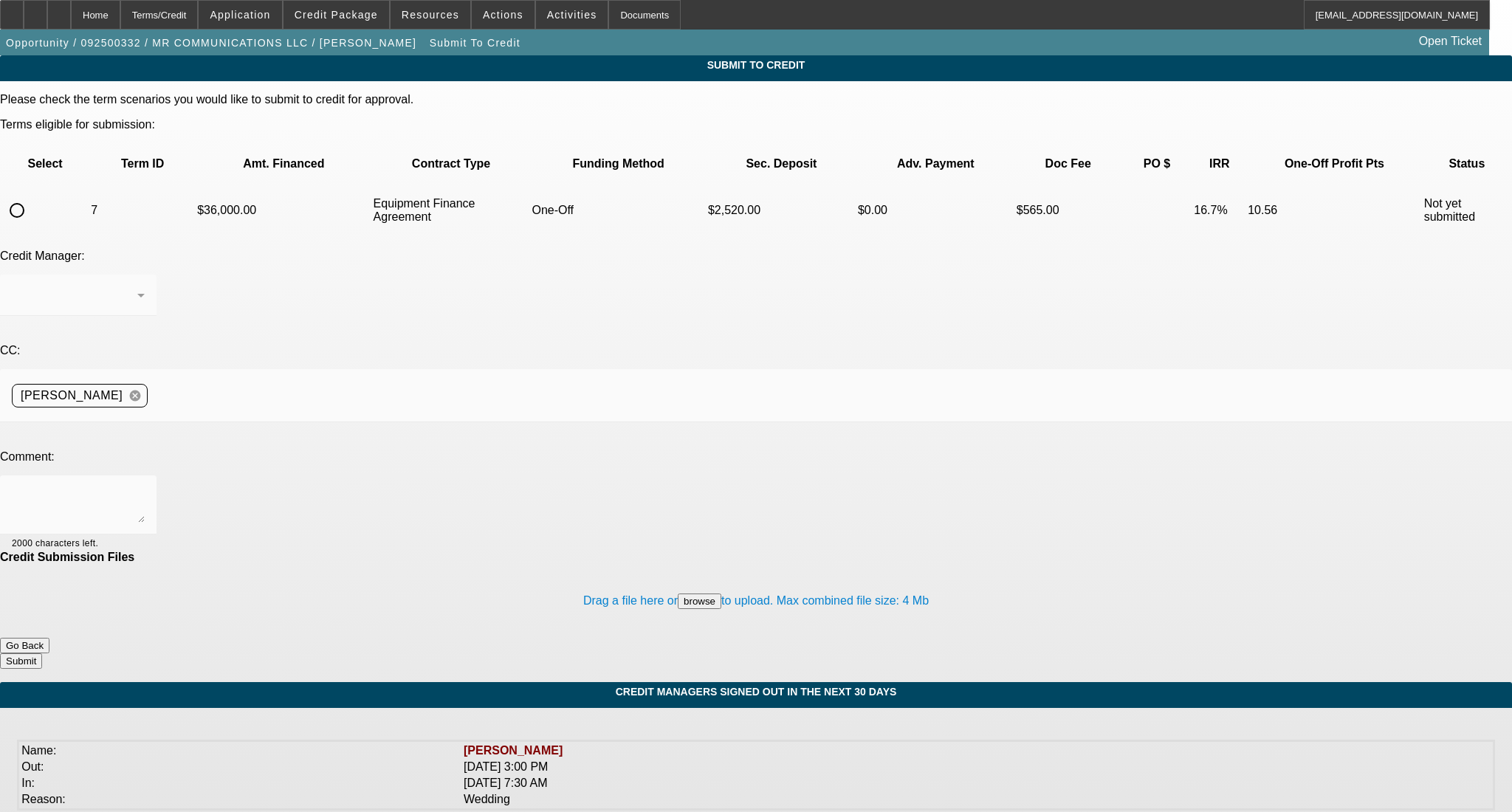
click at [32, 196] on input "radio" at bounding box center [17, 211] width 30 height 30
radio input "true"
click at [145, 487] on textarea at bounding box center [78, 505] width 133 height 36
click at [145, 487] on textarea "The Valentina way address is PGs home address, so truck would be driven home wi…" at bounding box center [78, 505] width 133 height 36
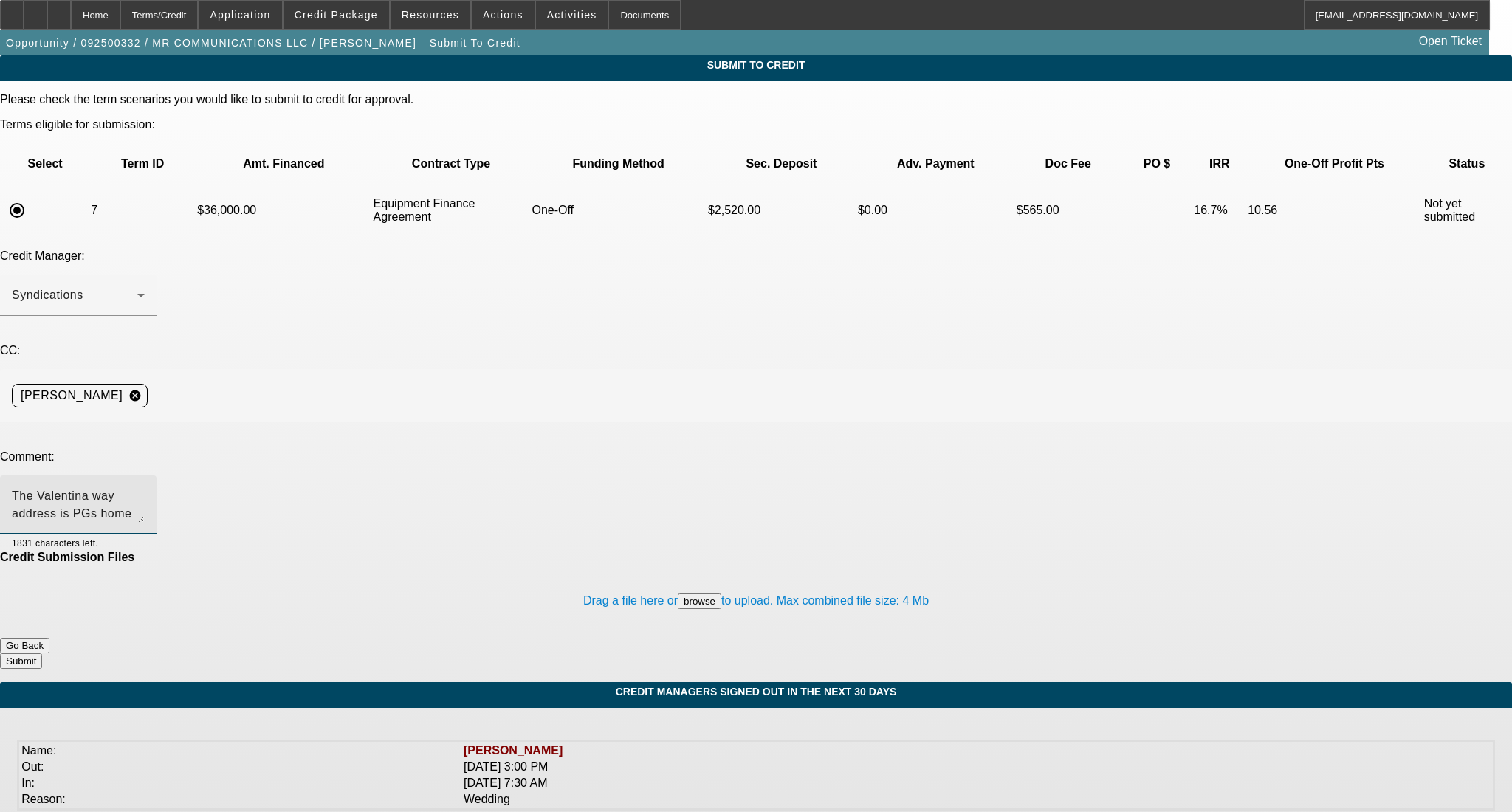
click at [145, 487] on textarea "The Valentina way address is PGs home address, so this truck would be driven ho…" at bounding box center [78, 505] width 133 height 36
click at [145, 487] on textarea "The Valentina way address is PGs home address, so this truck they are adding wo…" at bounding box center [78, 505] width 133 height 36
type textarea "The Valentina way address is PGs home address, so this truck they are adding wo…"
click at [42, 654] on button "Submit" at bounding box center [21, 661] width 42 height 16
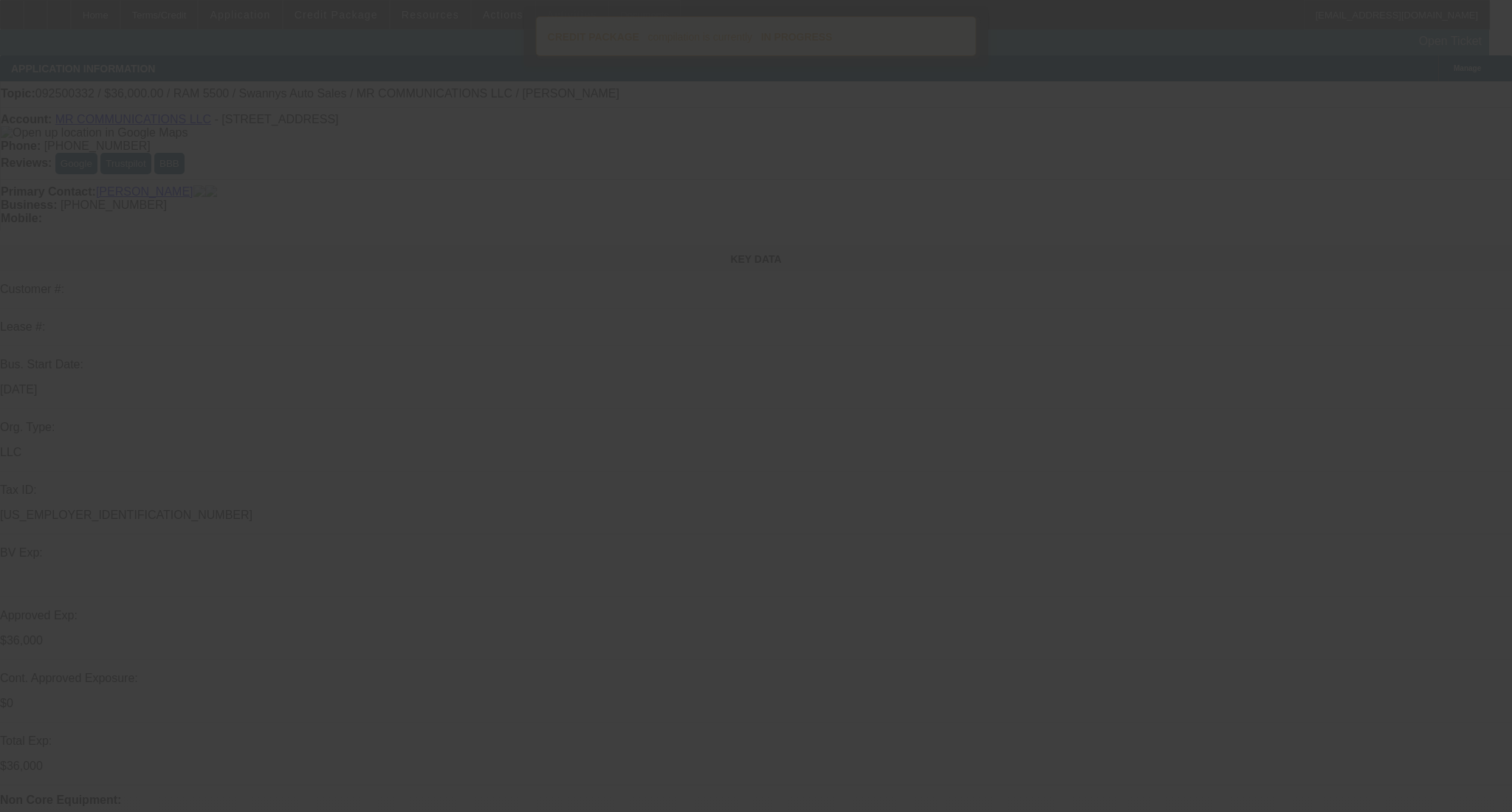
select select "0"
select select "2"
select select "0"
select select "6"
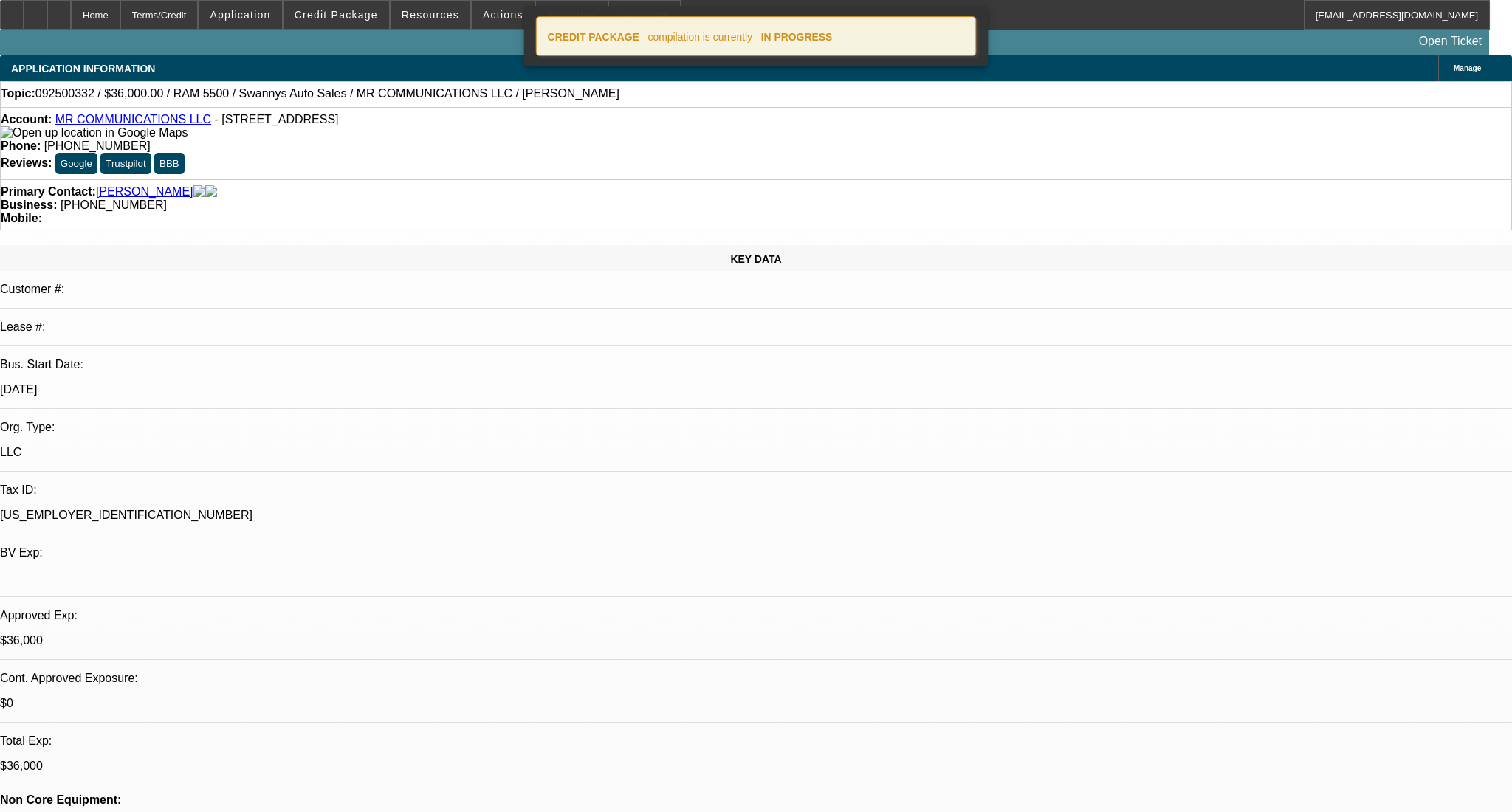
select select "0"
select select "2"
select select "0"
select select "6"
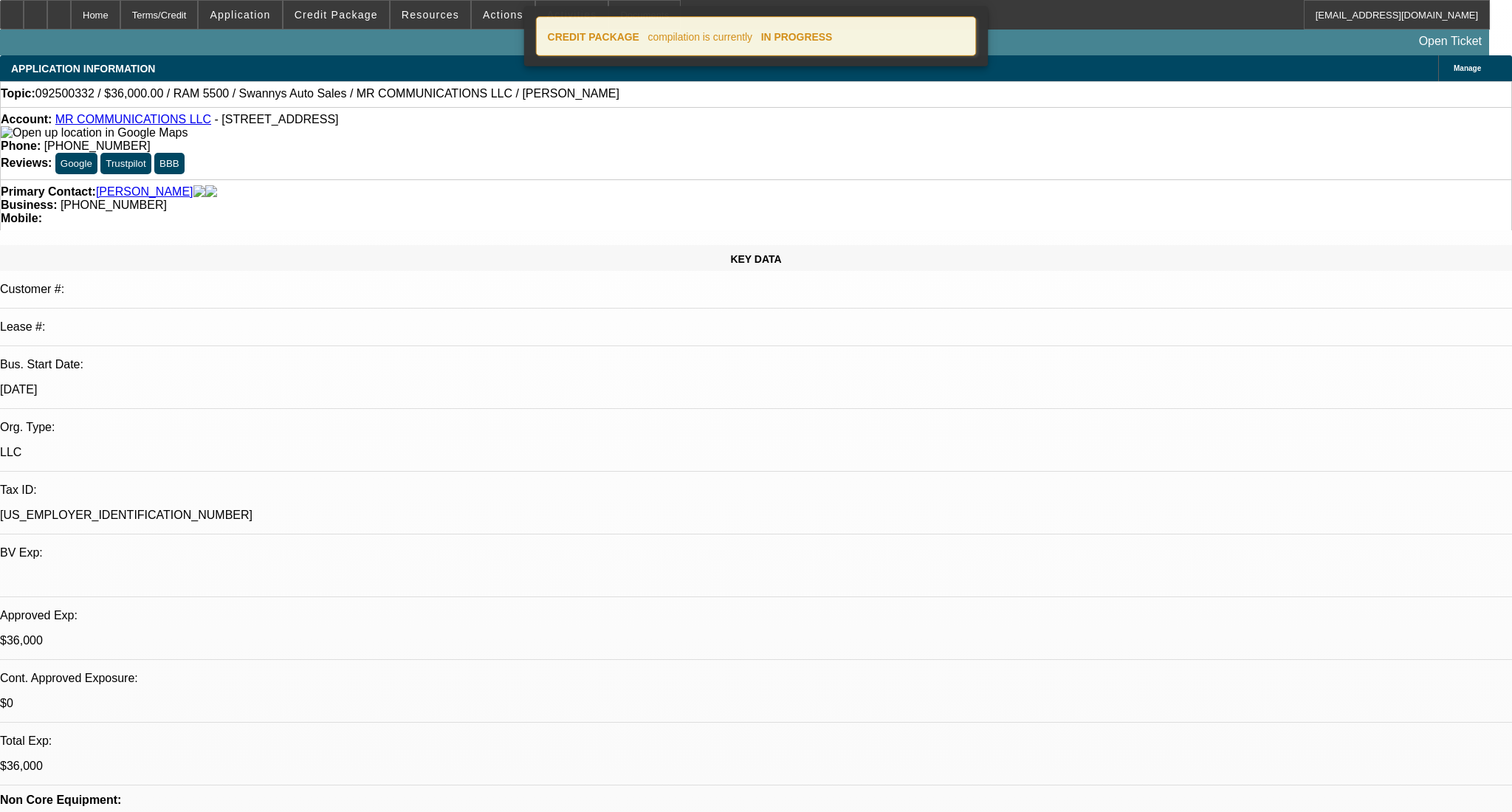
select select "0"
select select "2"
select select "0"
select select "6"
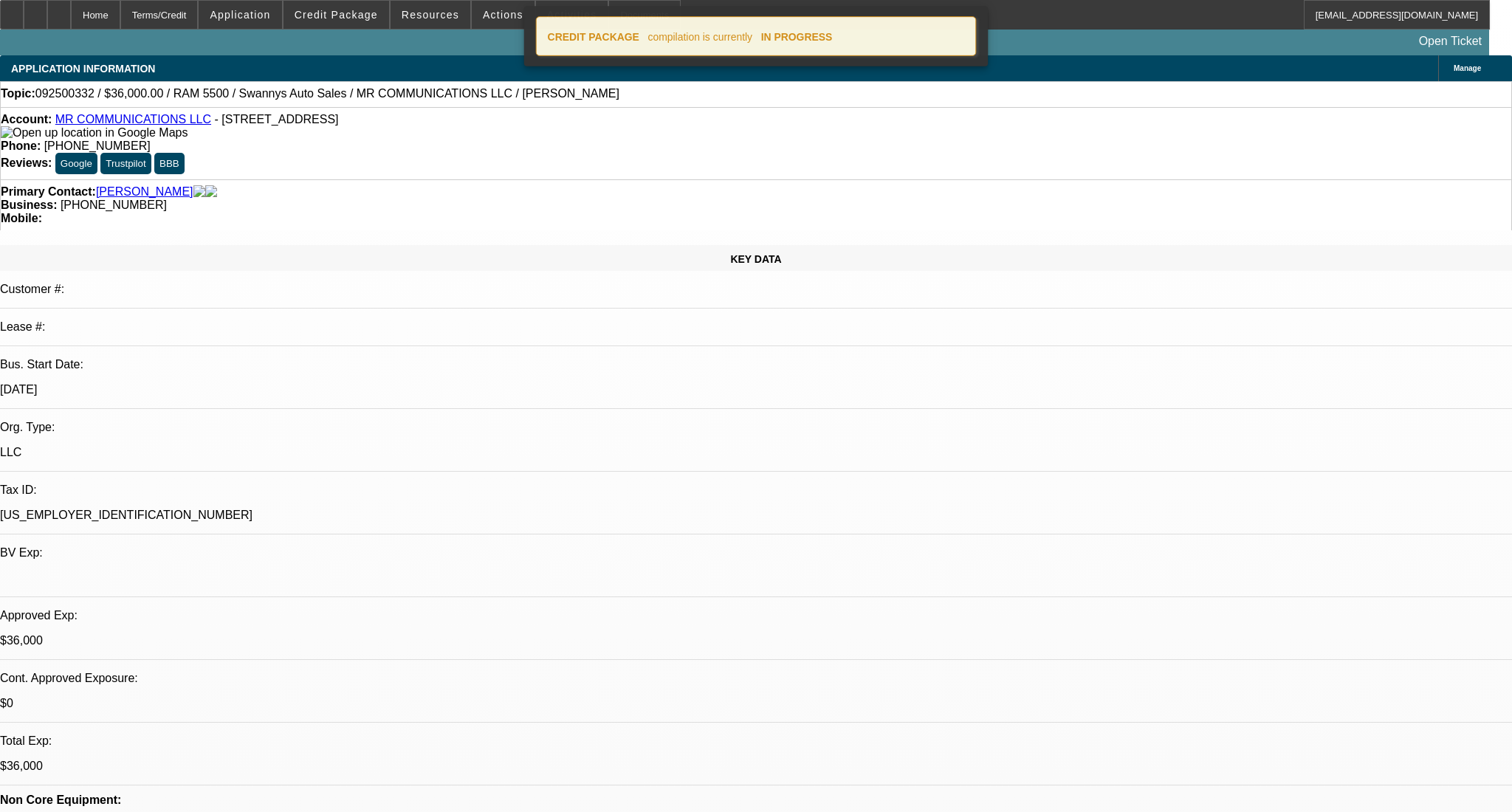
select select "0"
select select "2"
select select "0"
select select "6"
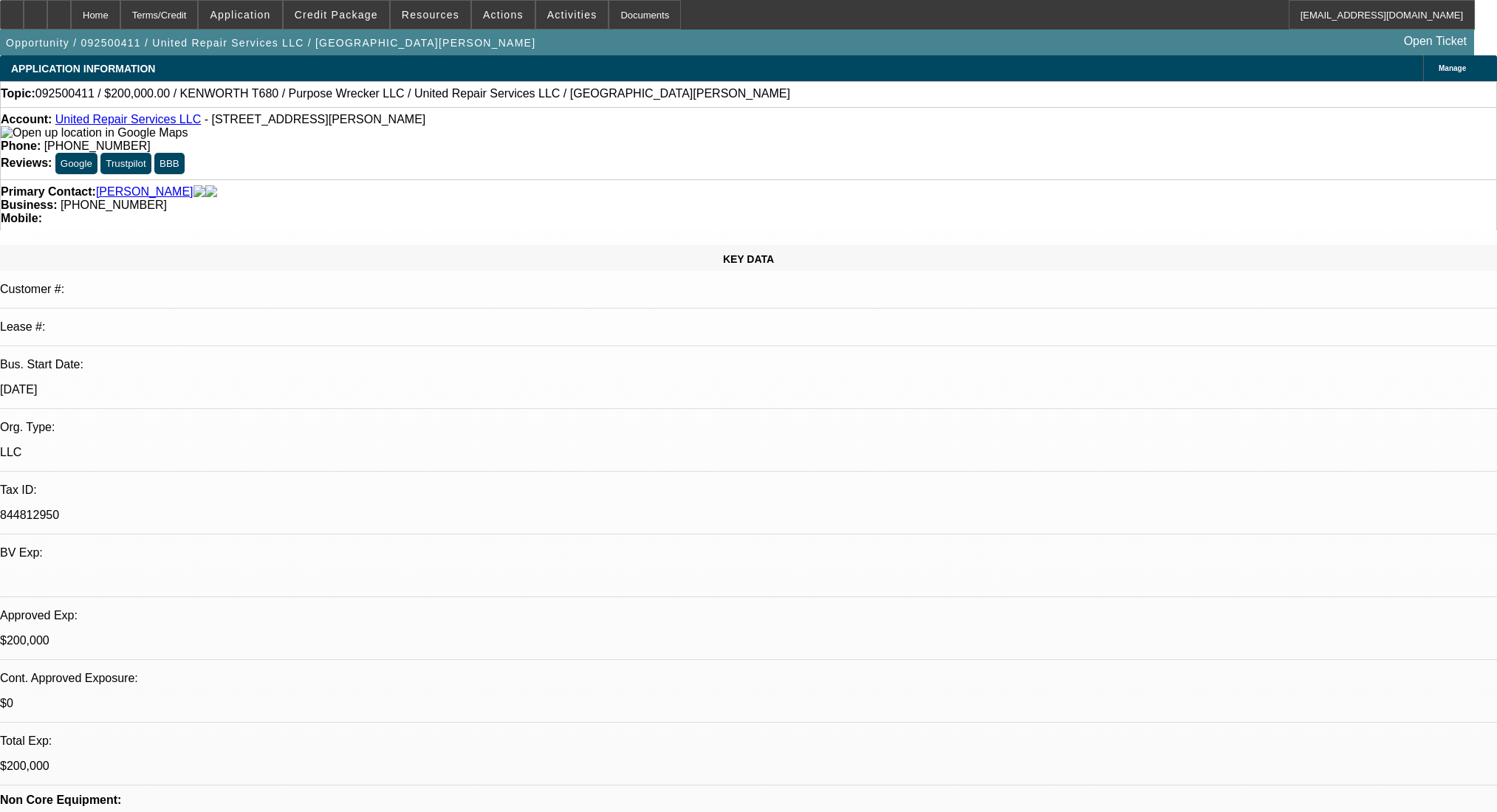
select select "0"
select select "2"
select select "0.1"
select select "4"
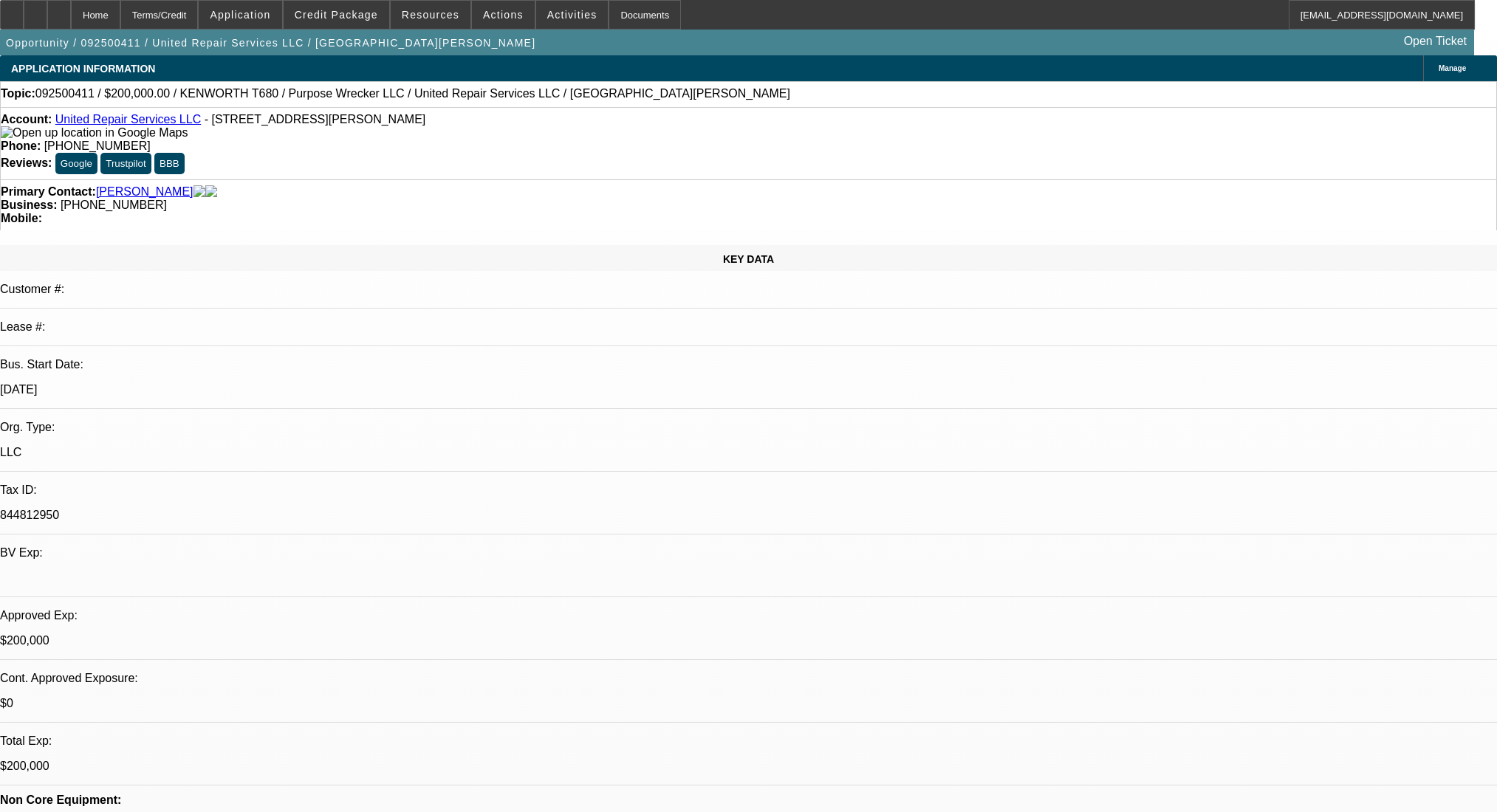
select select "0"
select select "2"
select select "0.1"
select select "4"
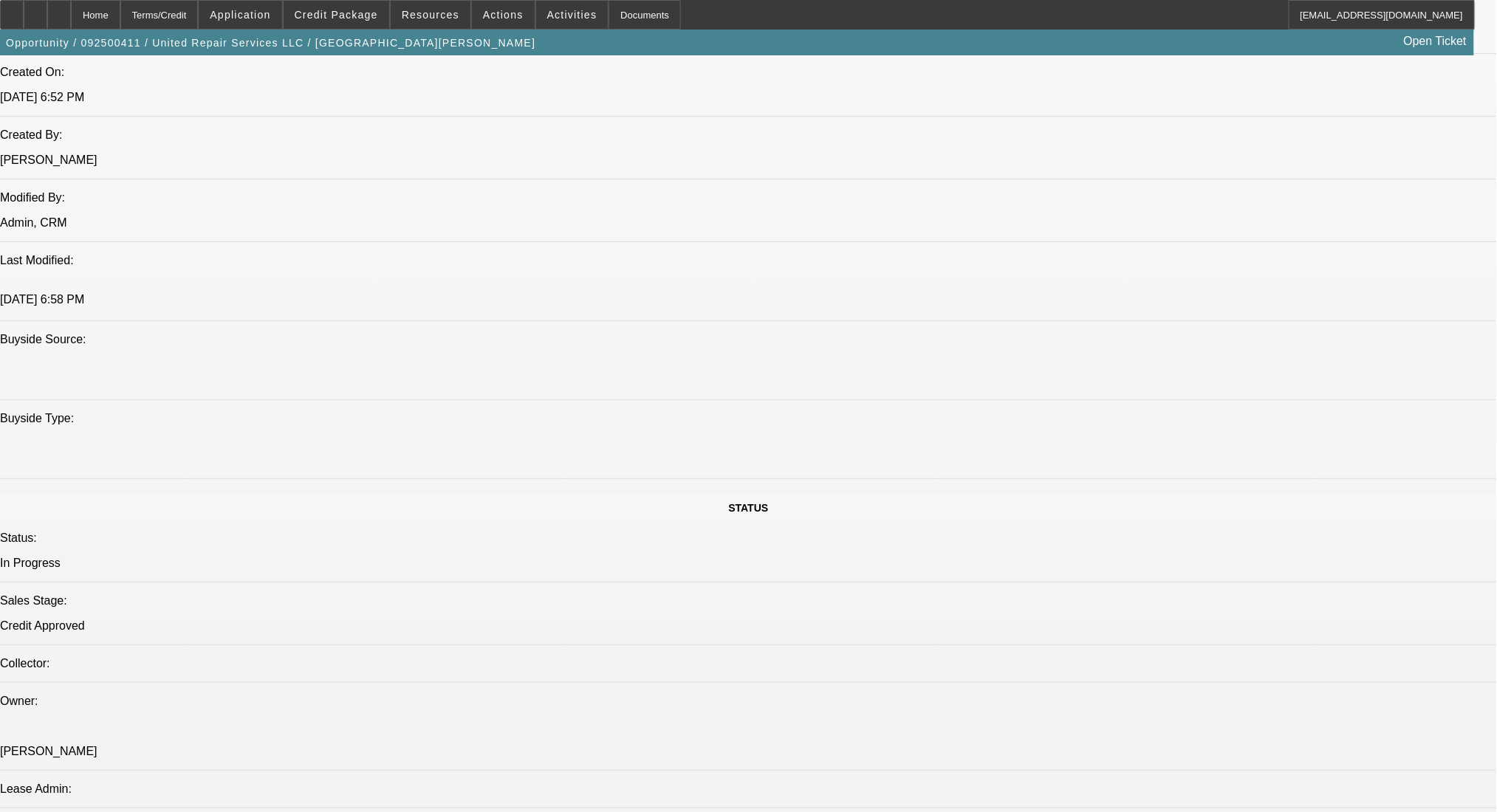
scroll to position [491, 0]
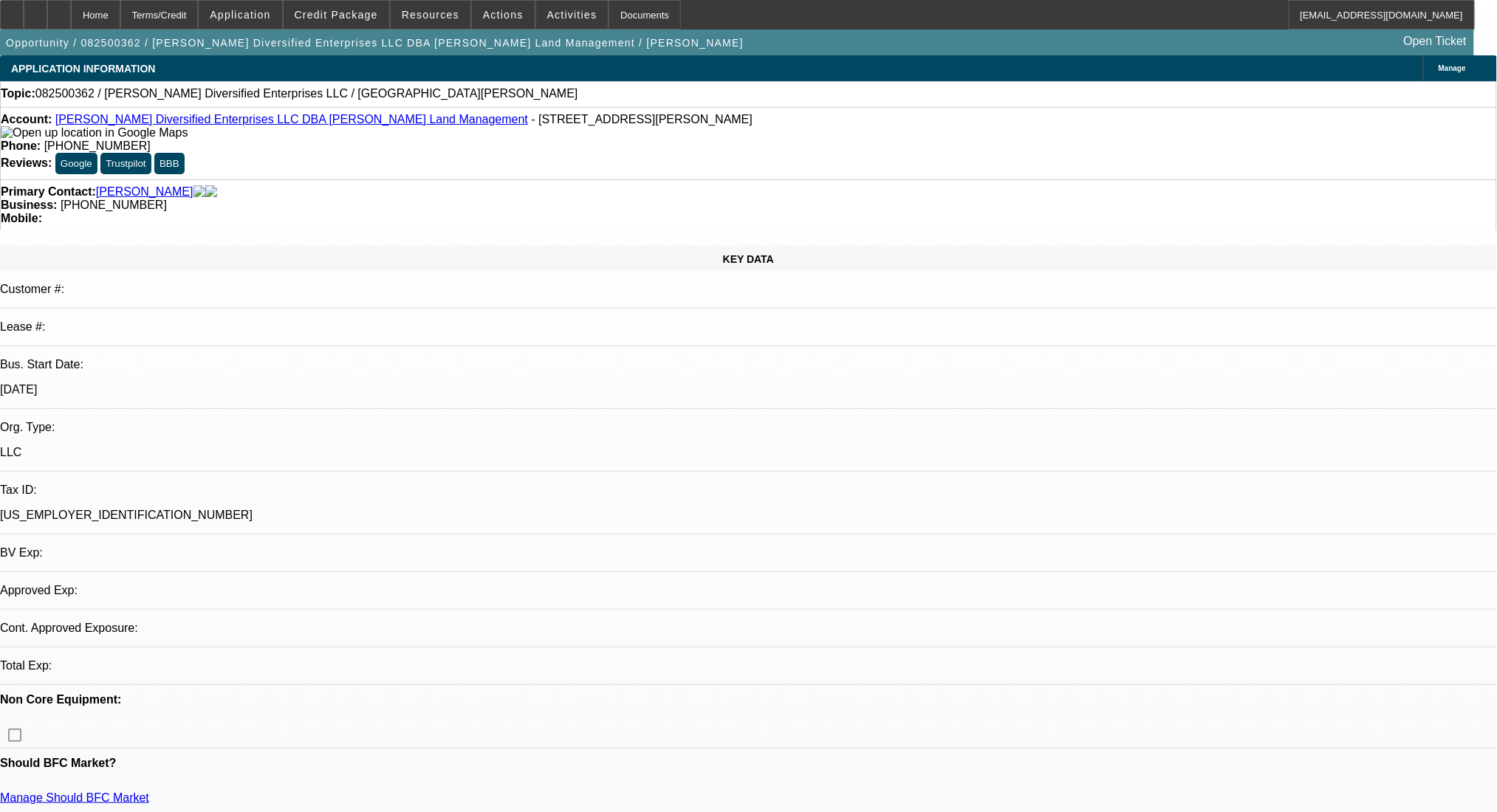
select select "0"
select select "2"
select select "0.1"
select select "4"
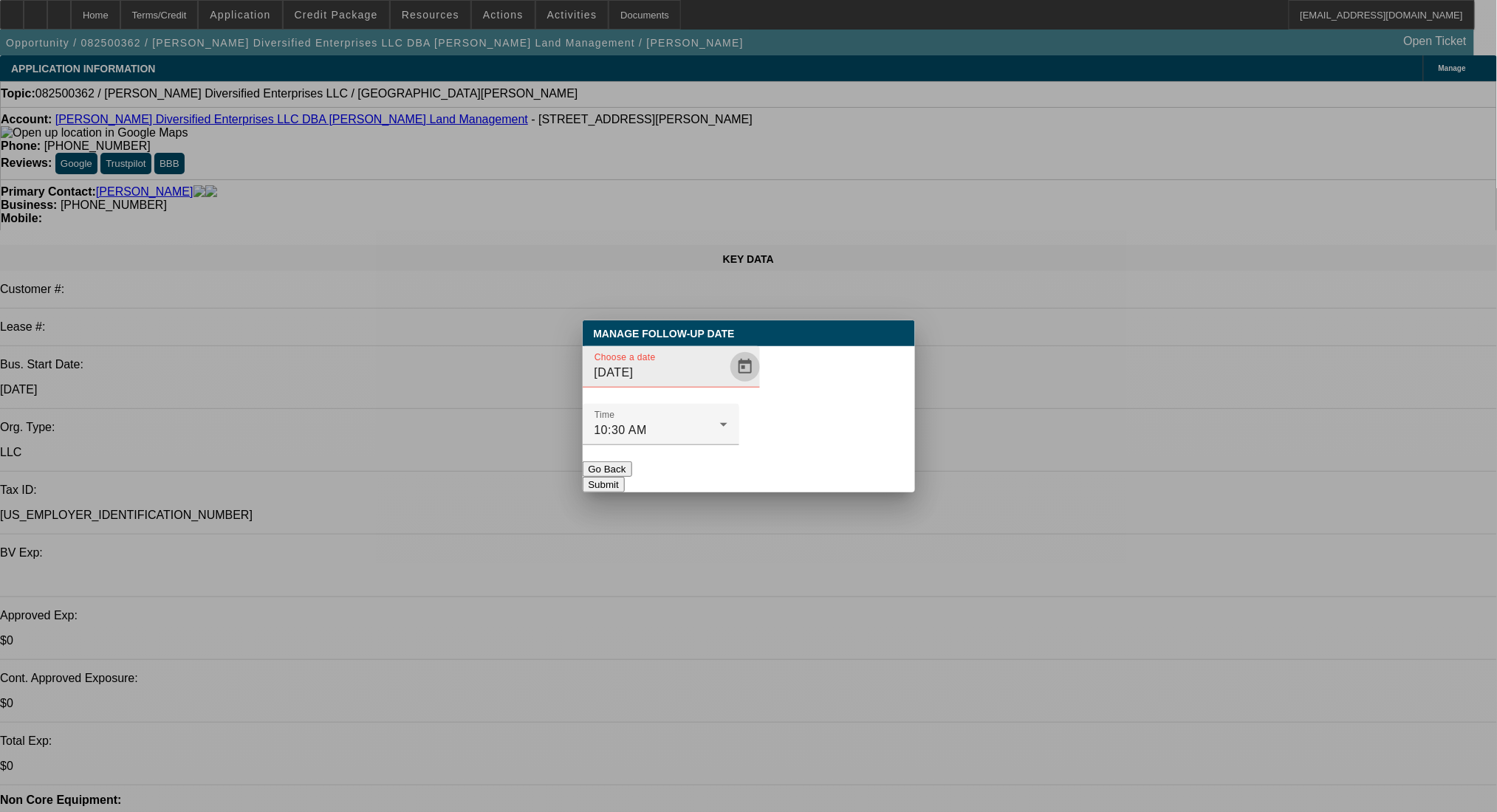
click at [727, 384] on span "Open calendar" at bounding box center [745, 367] width 36 height 36
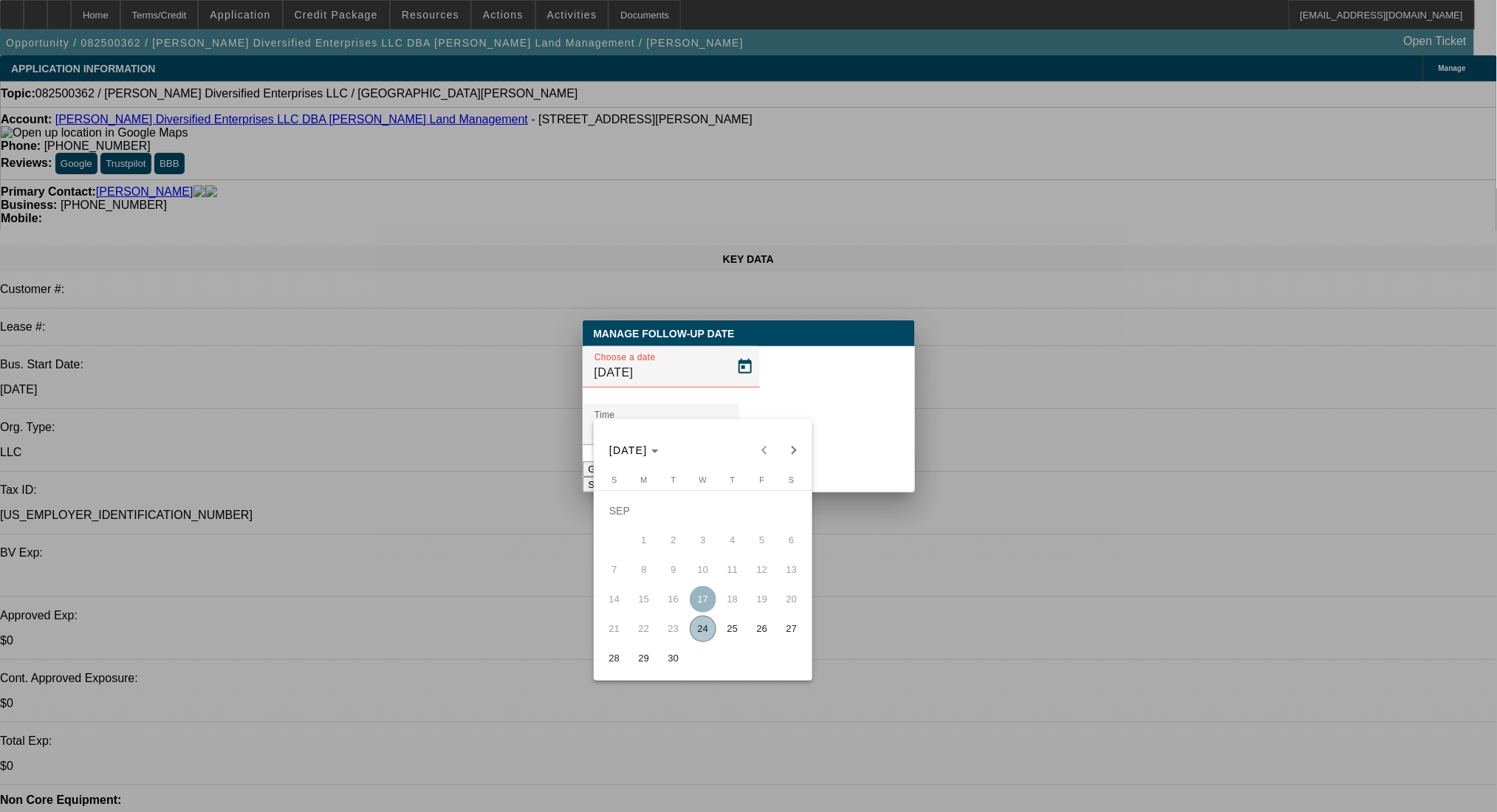
click at [676, 667] on span "30" at bounding box center [673, 658] width 27 height 27
type input "[DATE]"
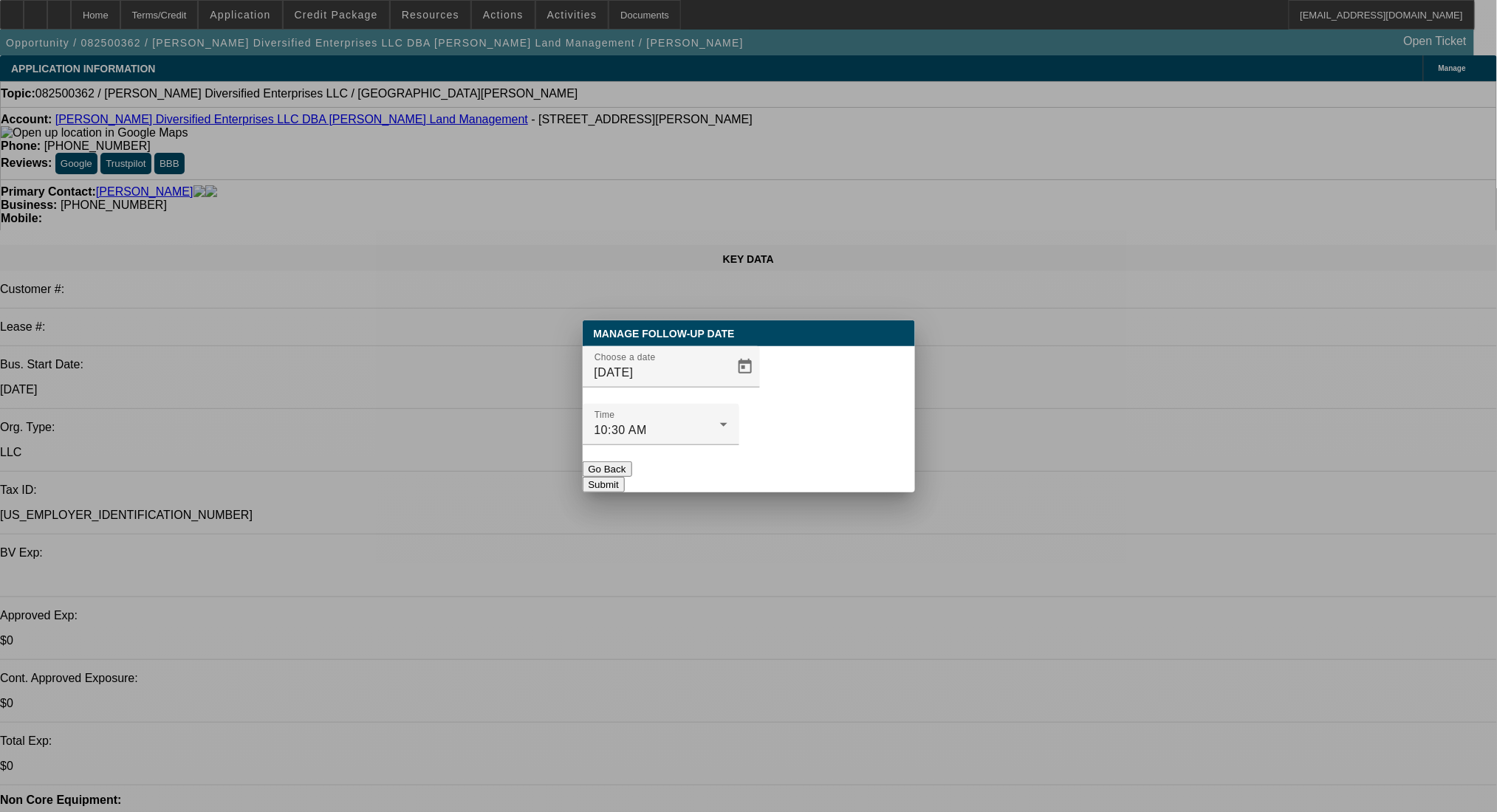
click at [625, 477] on button "Submit" at bounding box center [603, 485] width 42 height 16
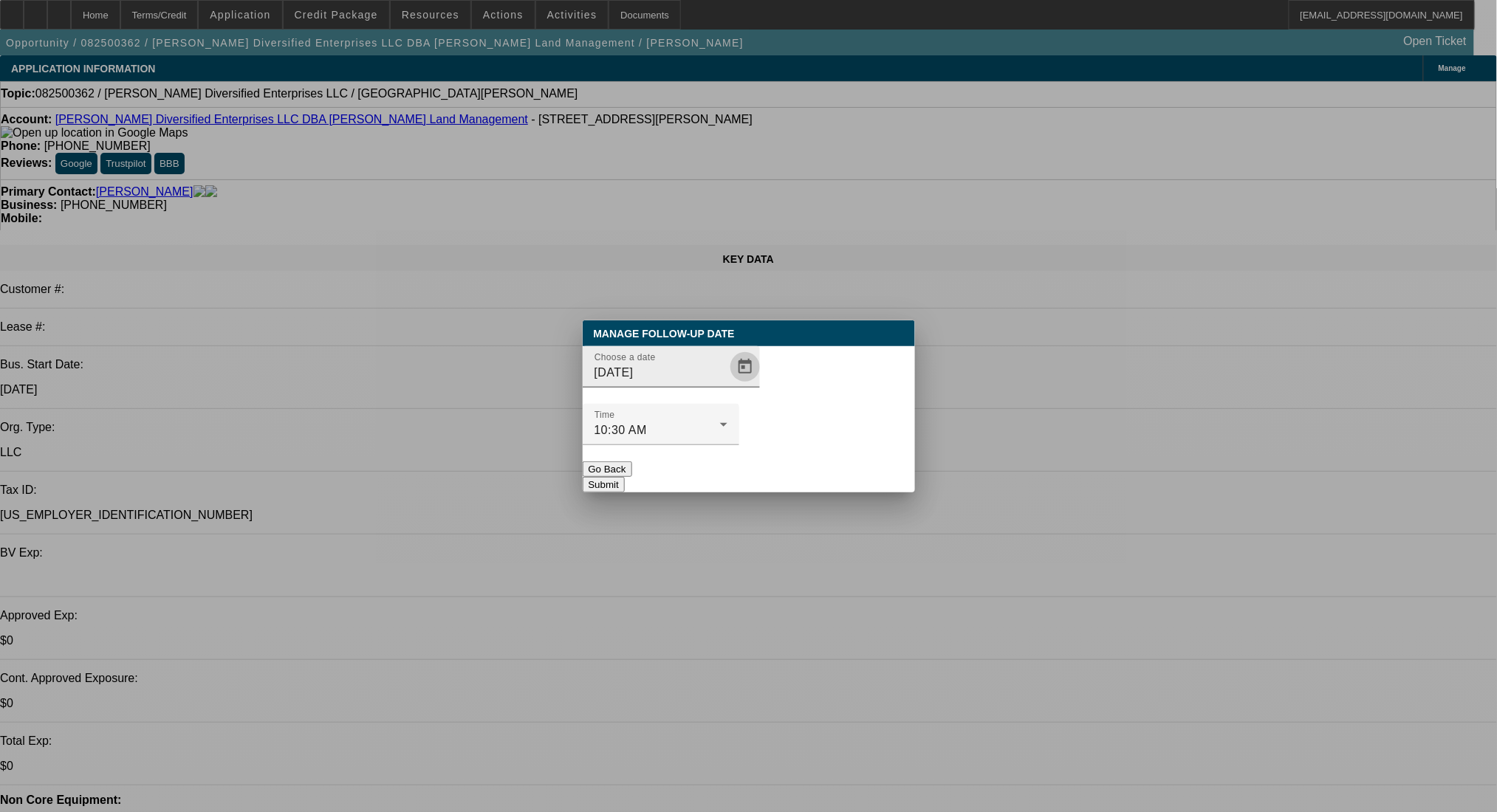
click at [727, 384] on span "Open calendar" at bounding box center [745, 367] width 36 height 36
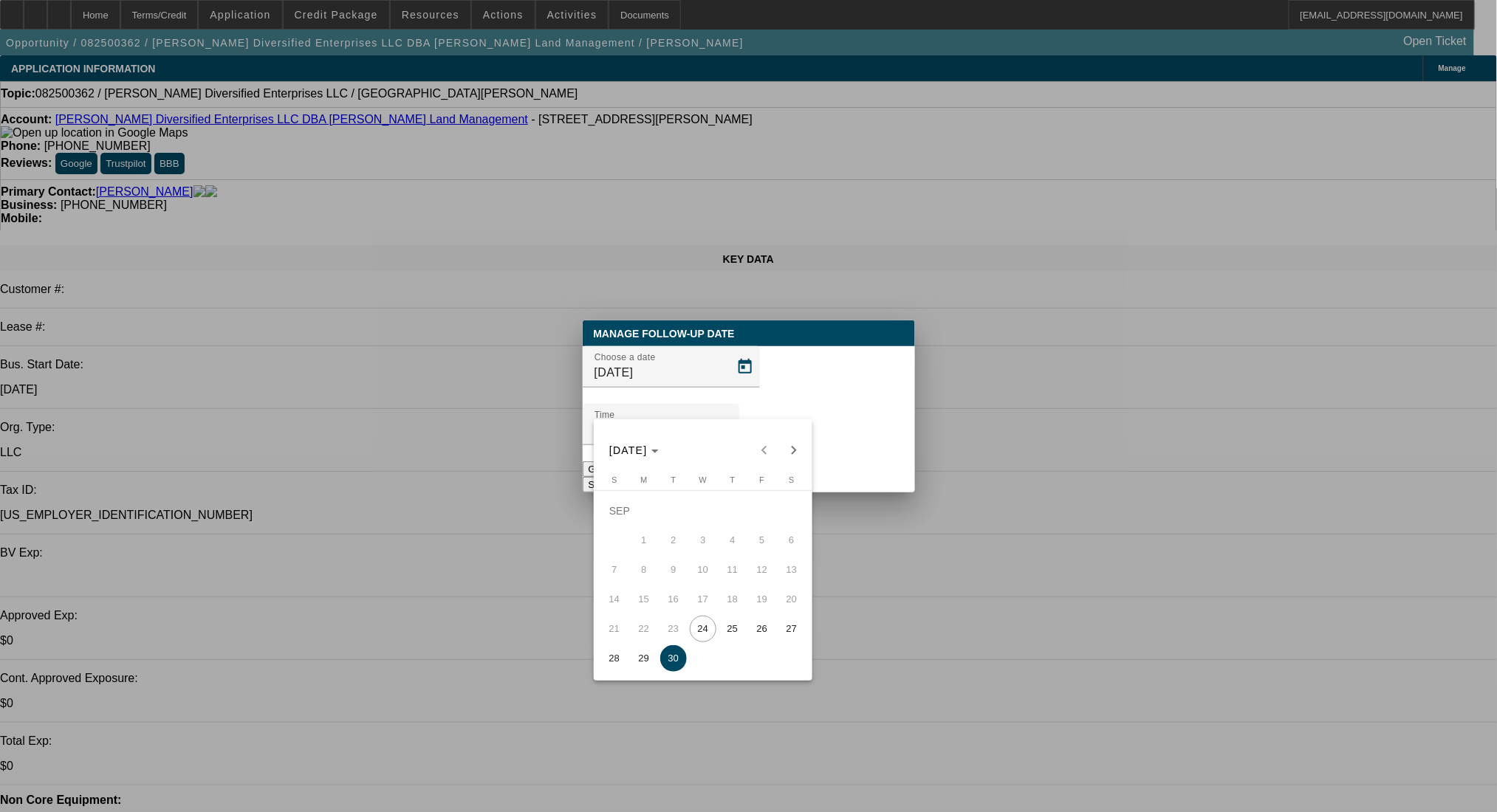
drag, startPoint x: 642, startPoint y: 662, endPoint x: 738, endPoint y: 487, distance: 199.6
click at [643, 662] on span "29" at bounding box center [644, 658] width 27 height 27
type input "9/29/2025"
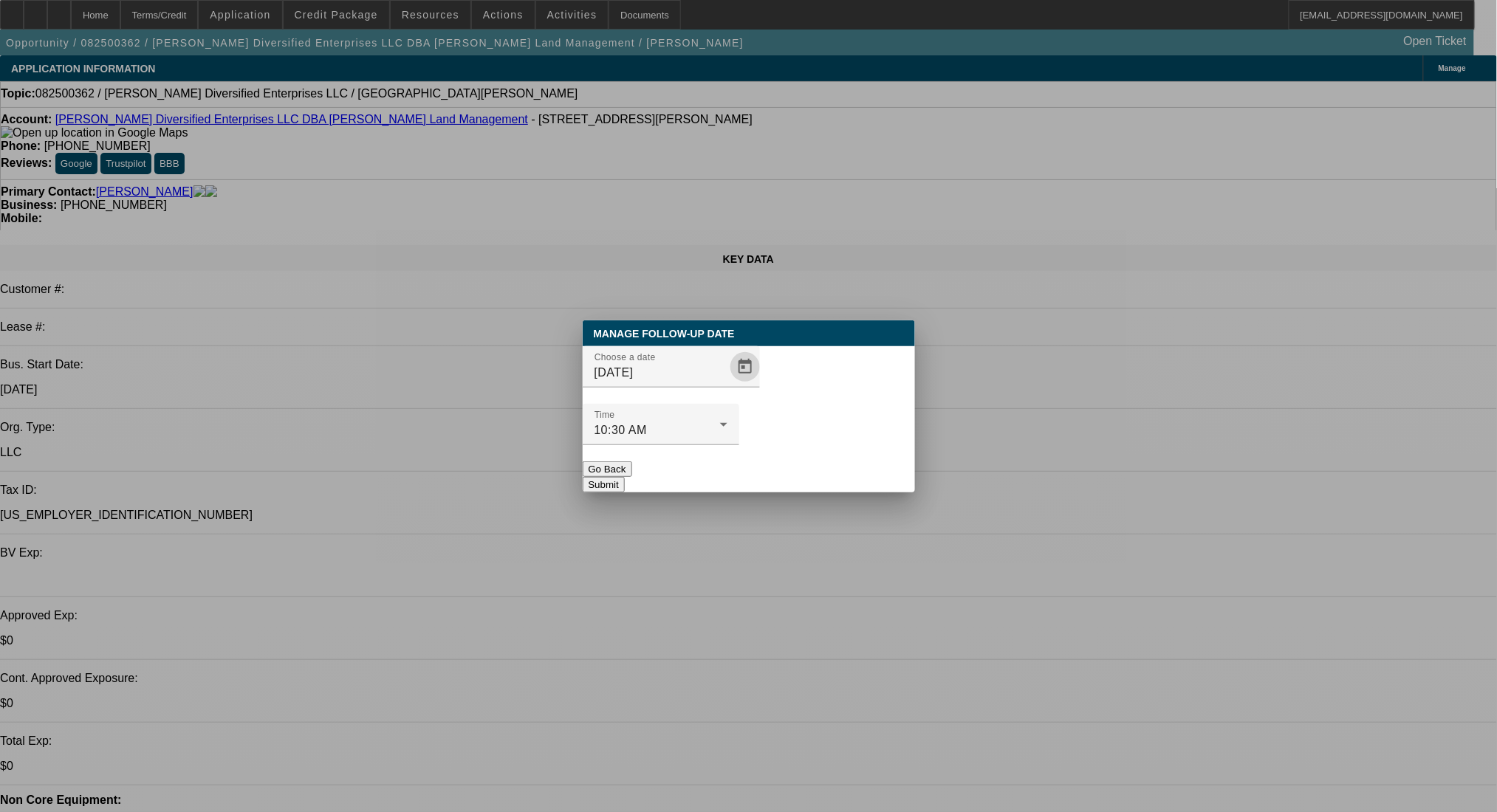
click at [625, 477] on button "Submit" at bounding box center [603, 485] width 42 height 16
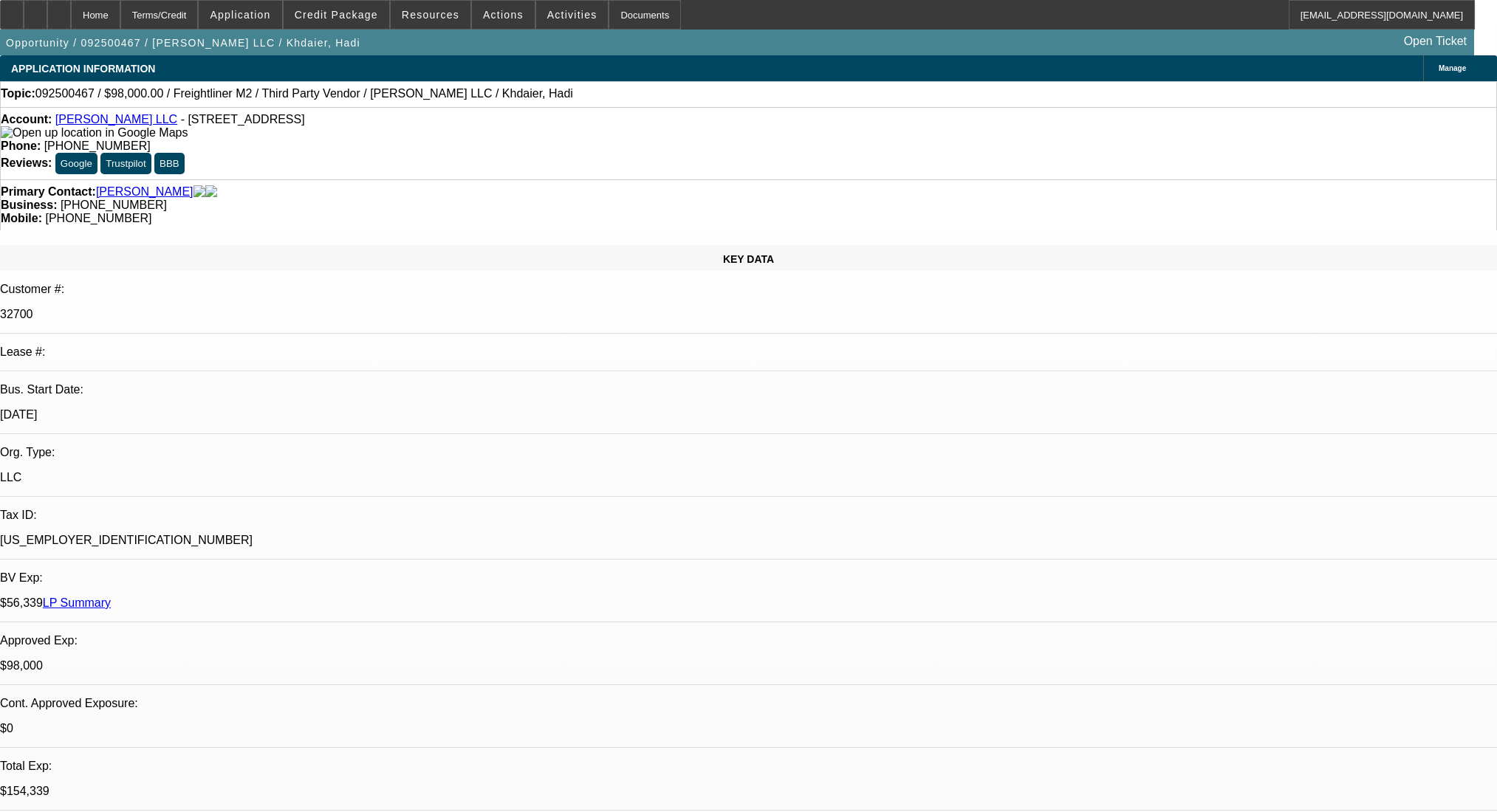
select select "0"
select select "2"
select select "0.1"
select select "4"
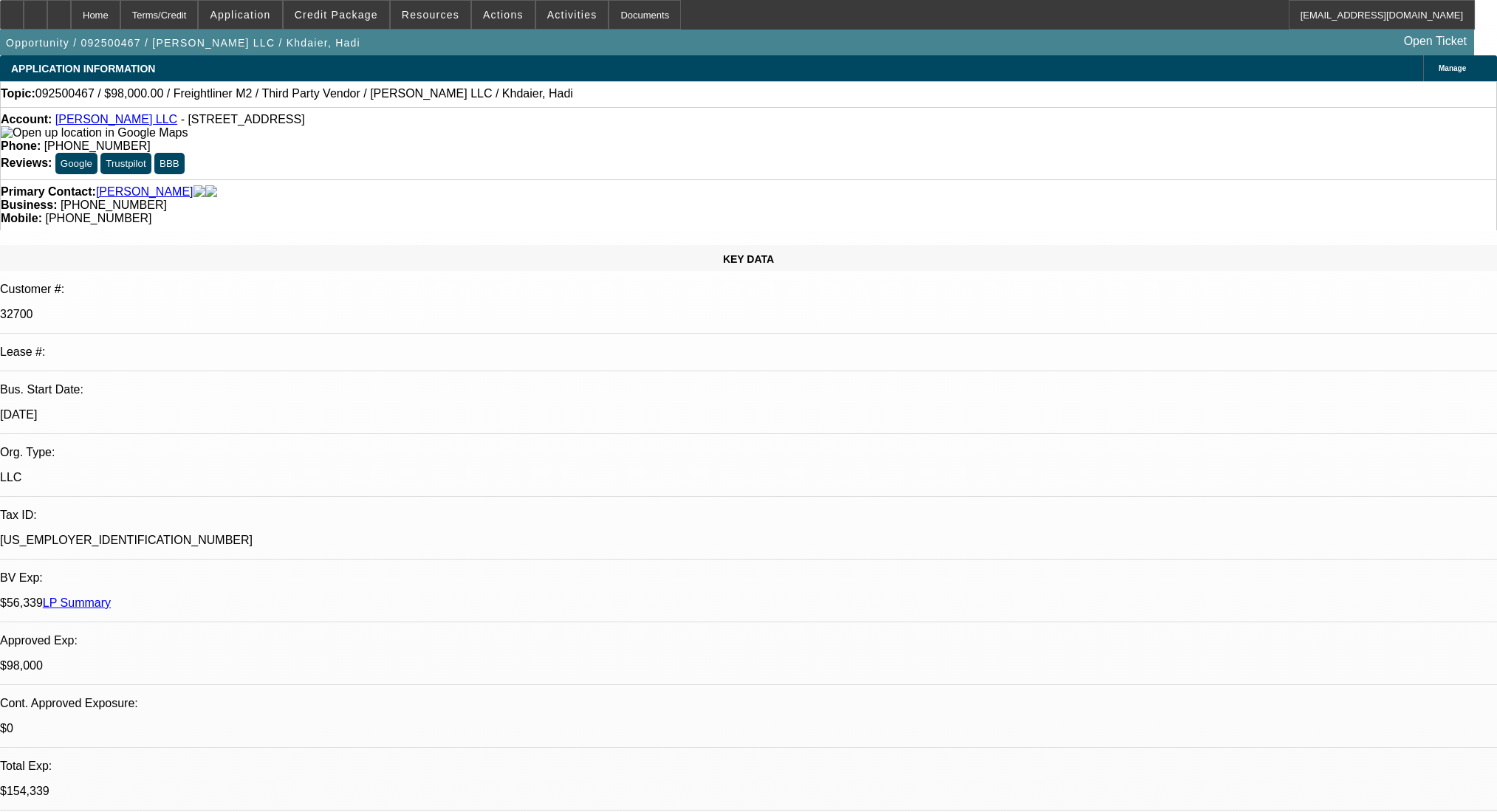
select select "0"
select select "2"
select select "0.1"
select select "4"
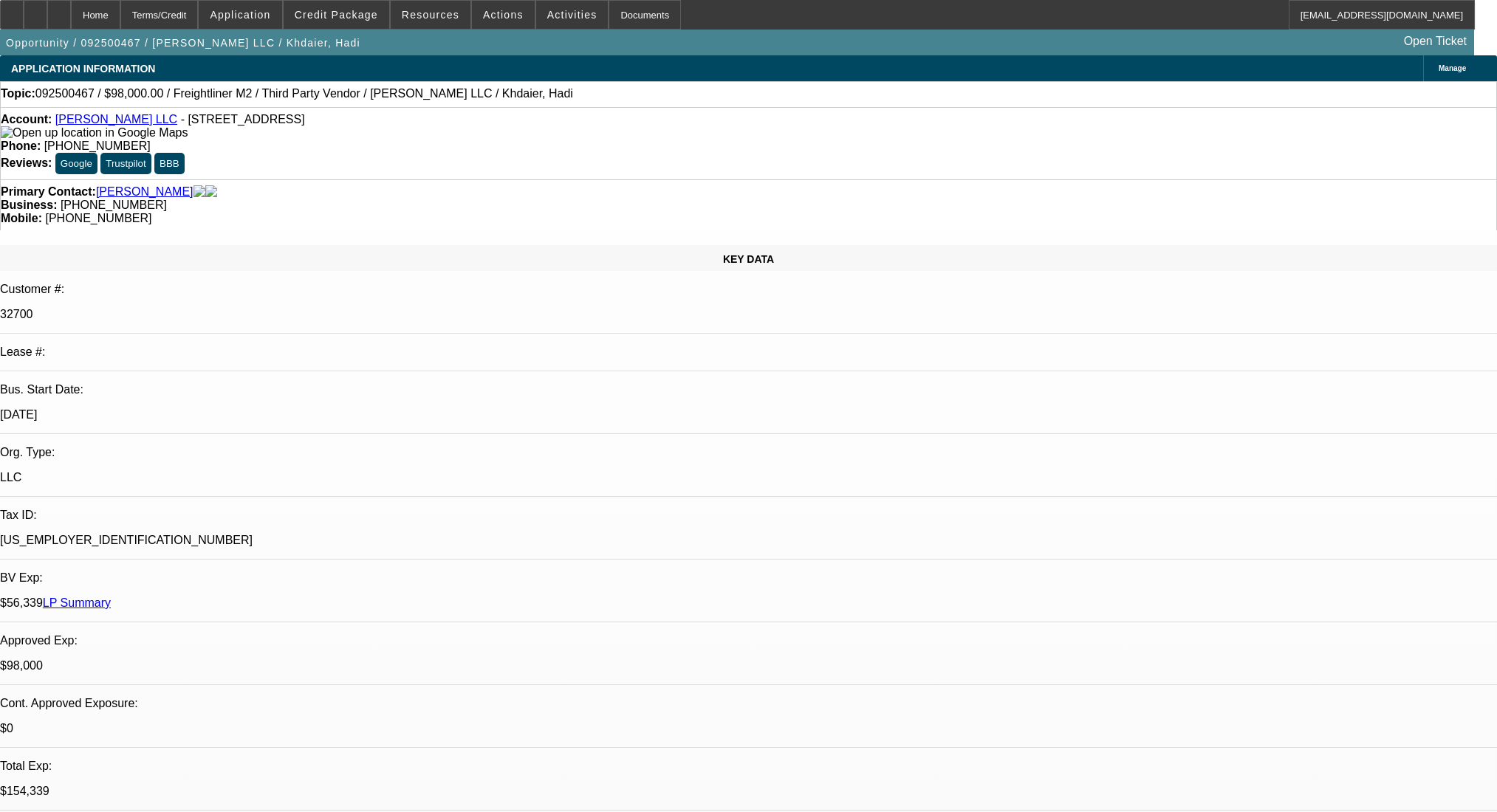
select select "0"
select select "2"
select select "0.1"
select select "4"
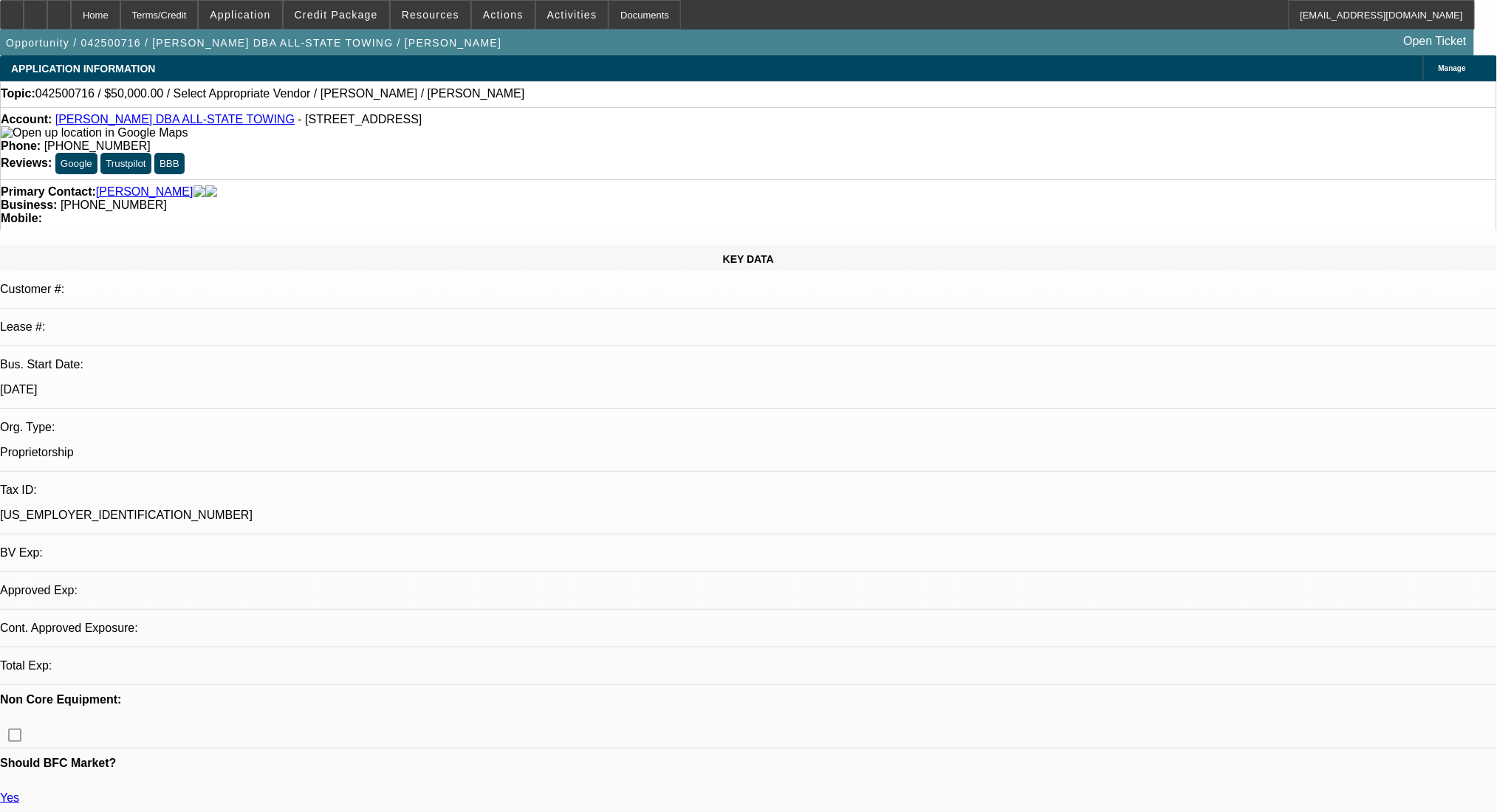
select select "0"
select select "2"
select select "0.1"
select select "4"
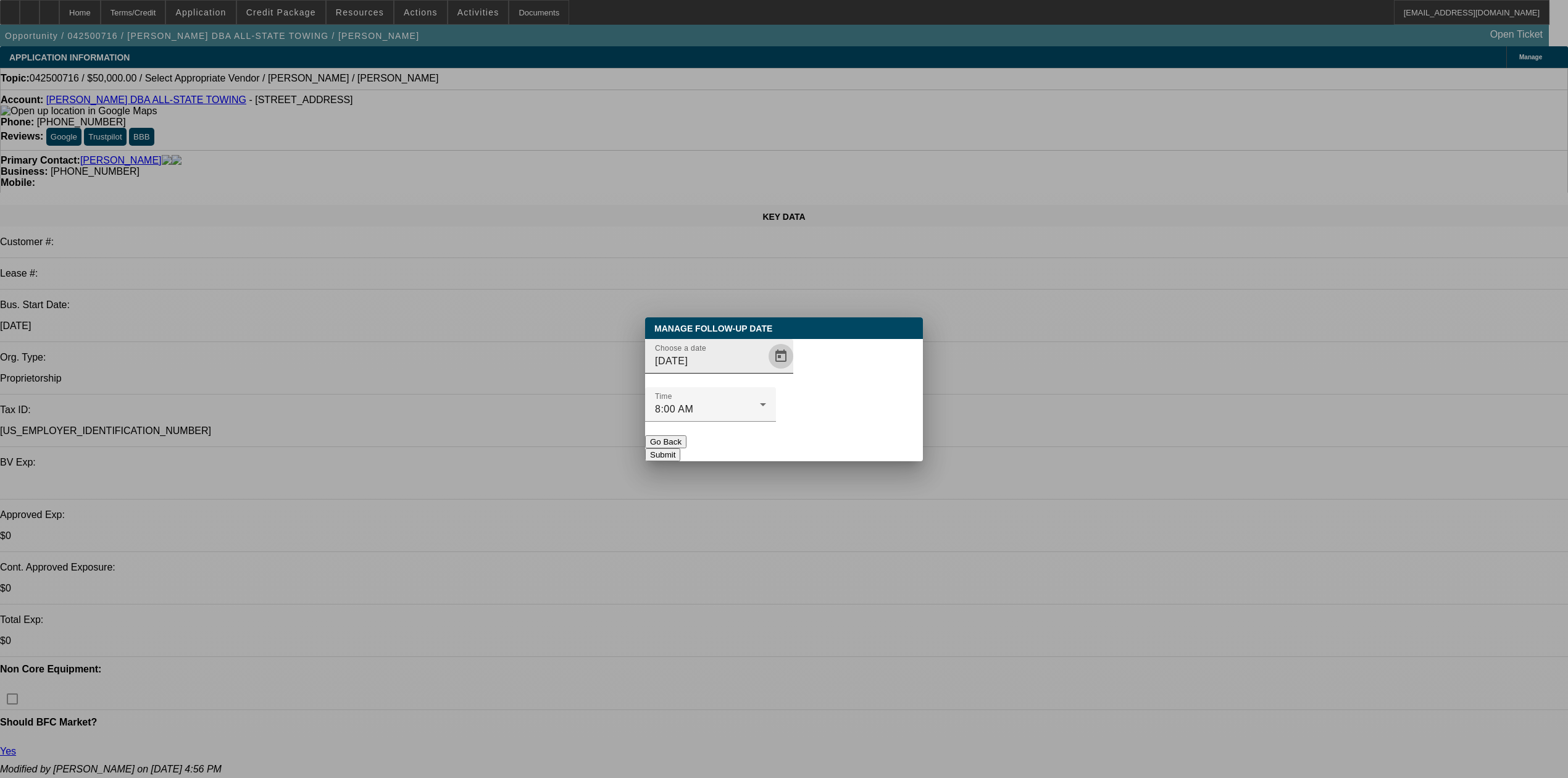
click at [766, 371] on span "Open calendar" at bounding box center [781, 356] width 30 height 30
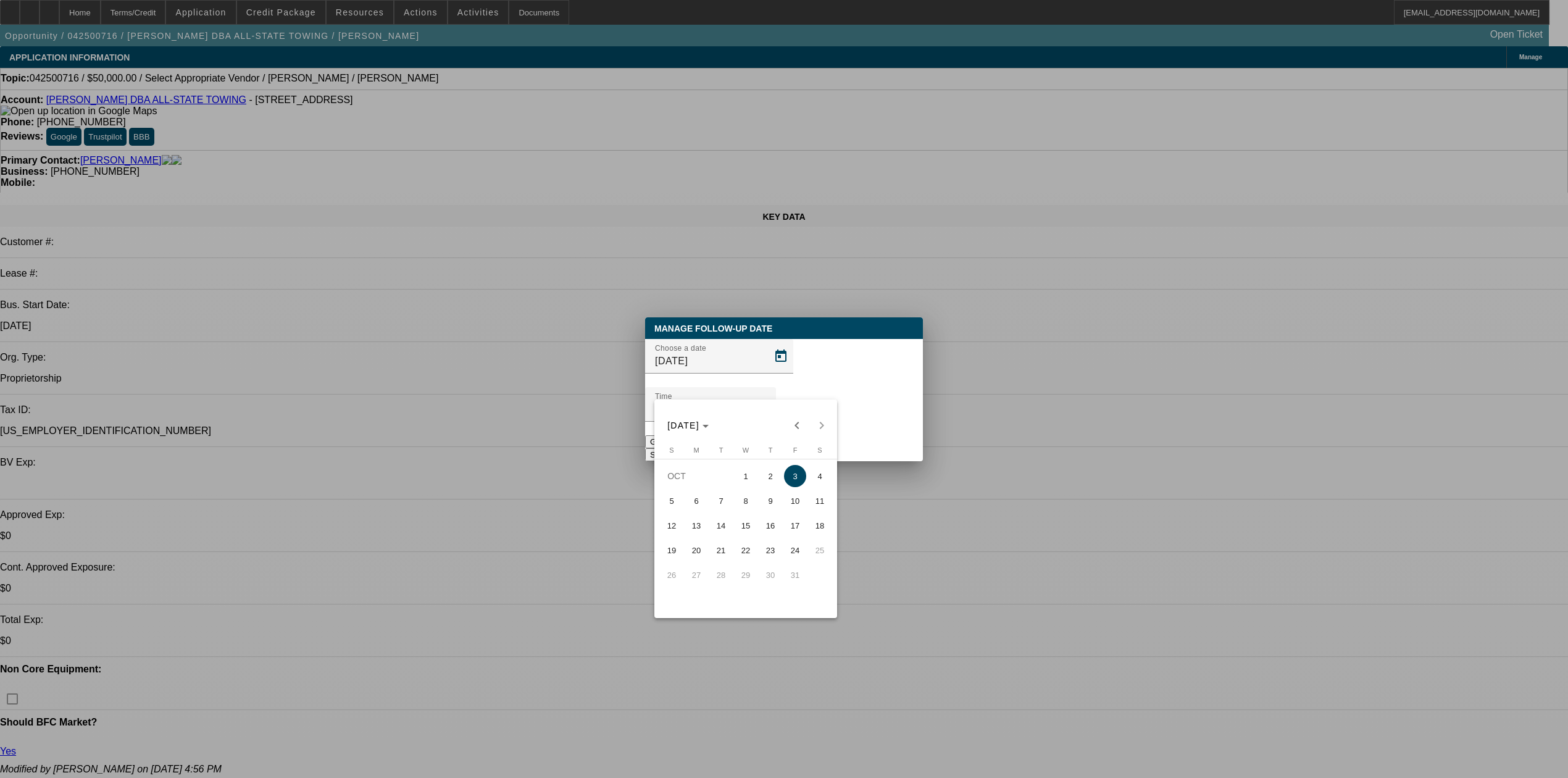
click at [726, 509] on span "7" at bounding box center [721, 500] width 22 height 22
type input "10/7/2025"
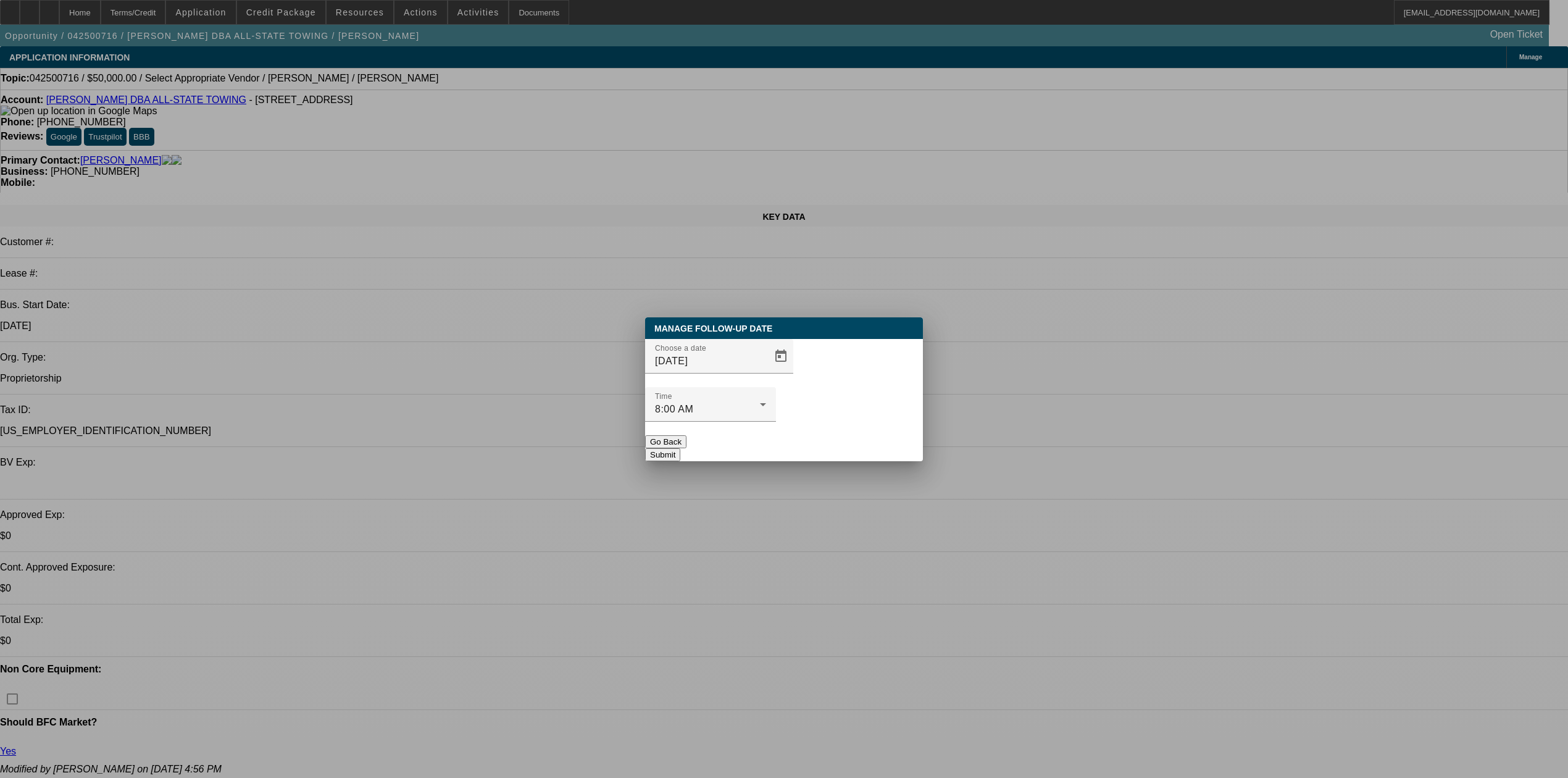
click at [680, 448] on button "Submit" at bounding box center [663, 455] width 35 height 13
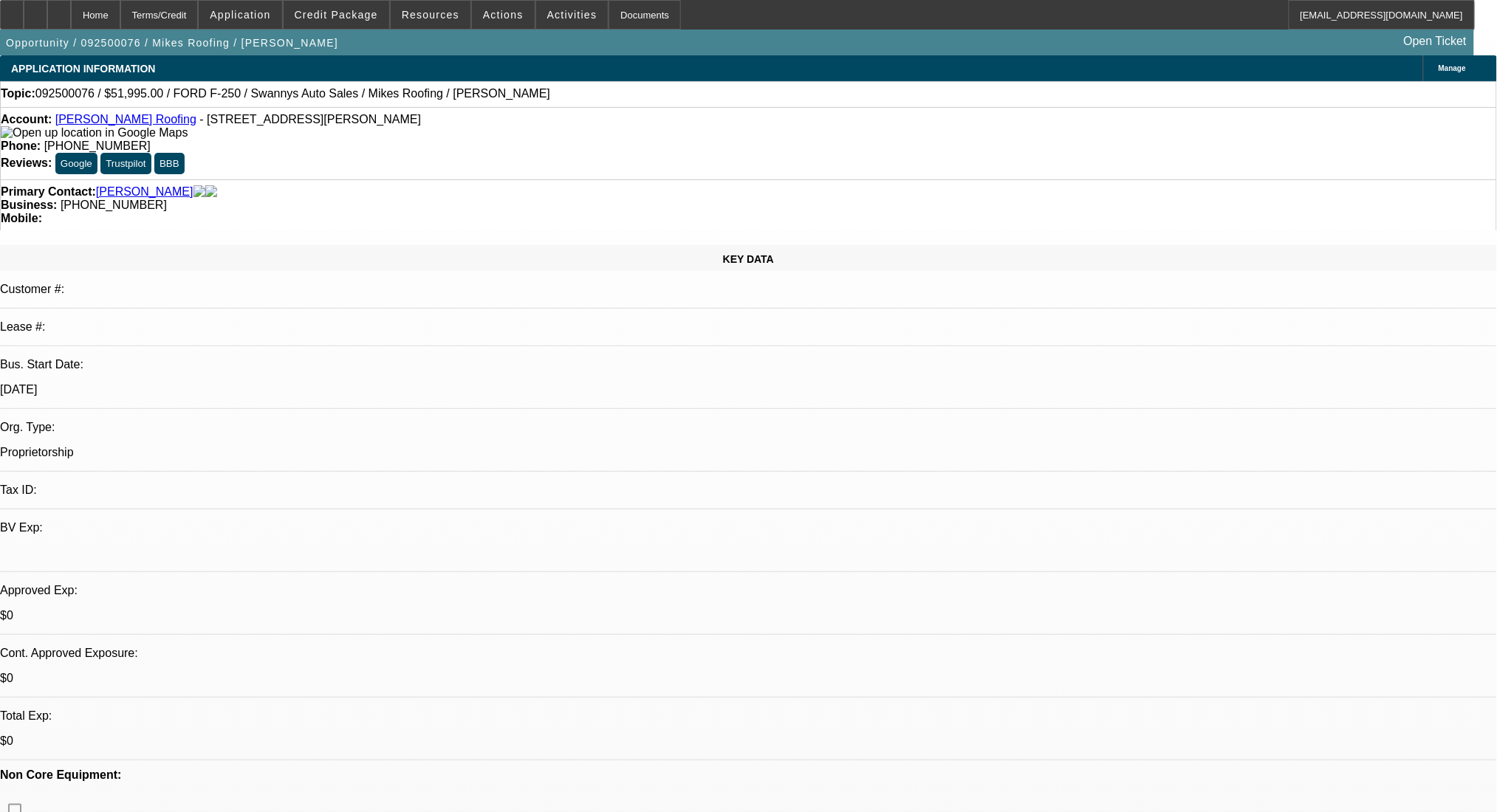
select select "0"
select select "2"
select select "0.1"
select select "4"
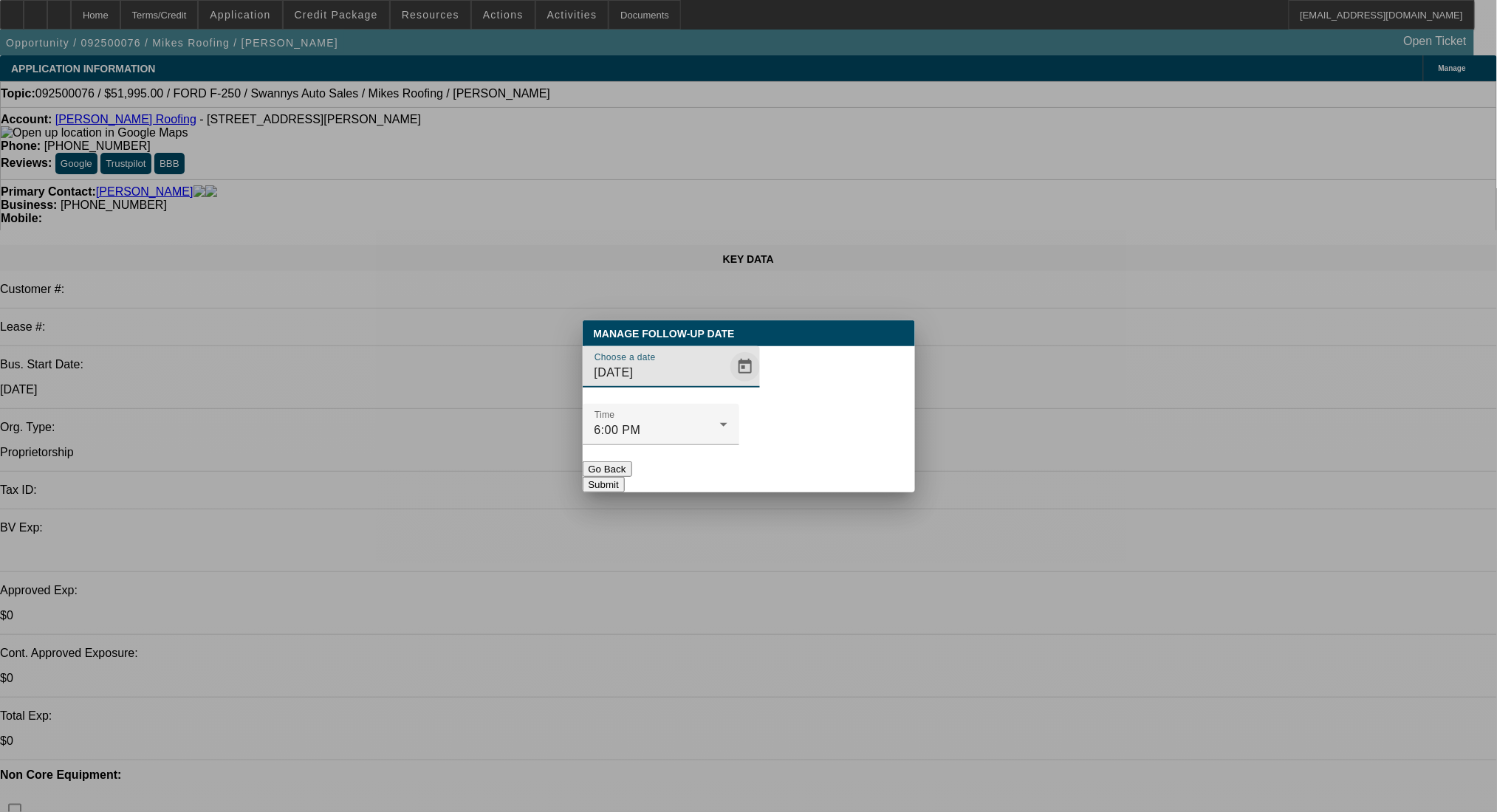
click at [727, 384] on span "Open calendar" at bounding box center [745, 367] width 36 height 36
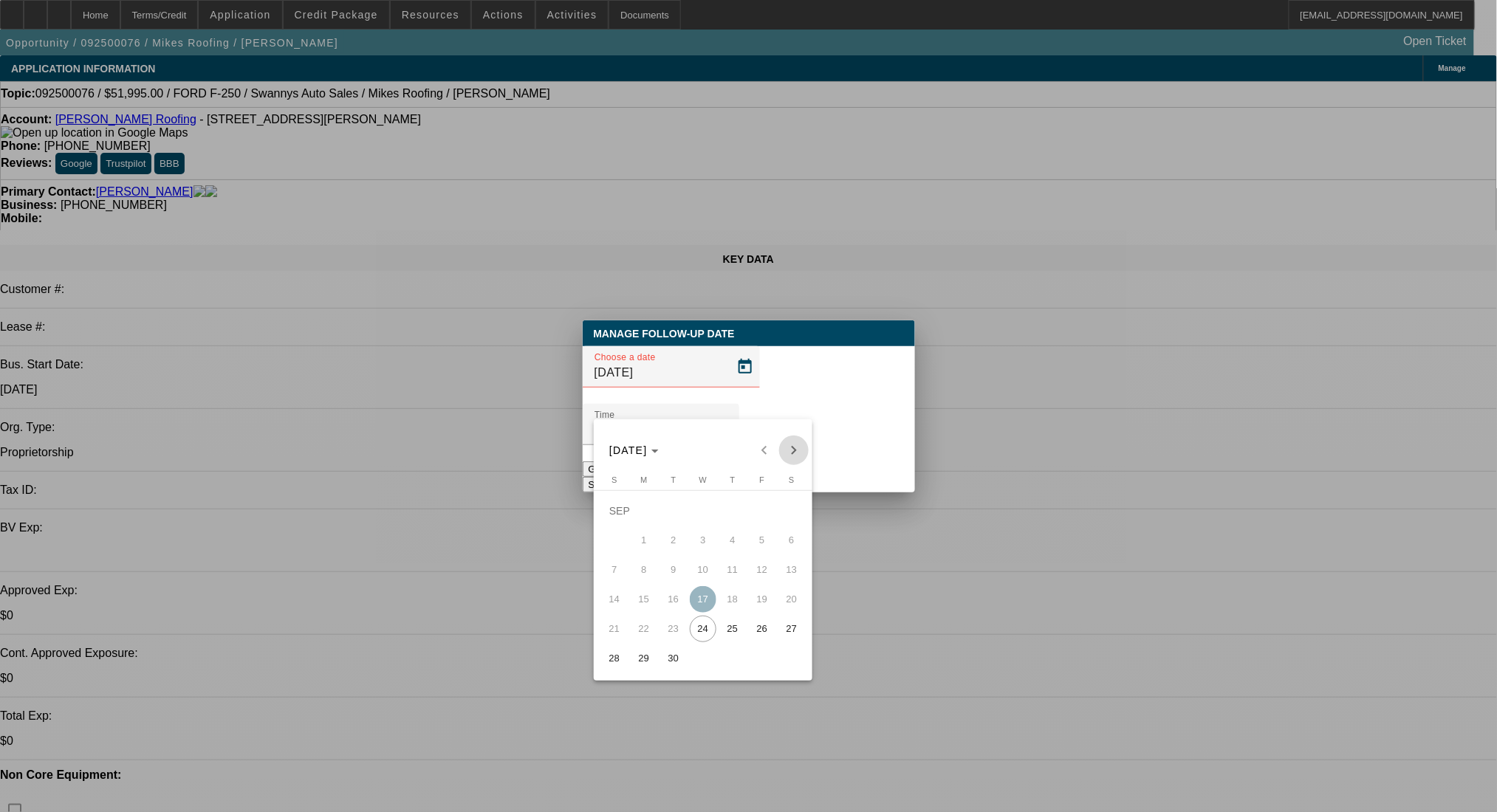
click at [790, 451] on span "Next month" at bounding box center [794, 451] width 30 height 30
click at [711, 518] on span "1" at bounding box center [702, 510] width 27 height 27
type input "10/1/2025"
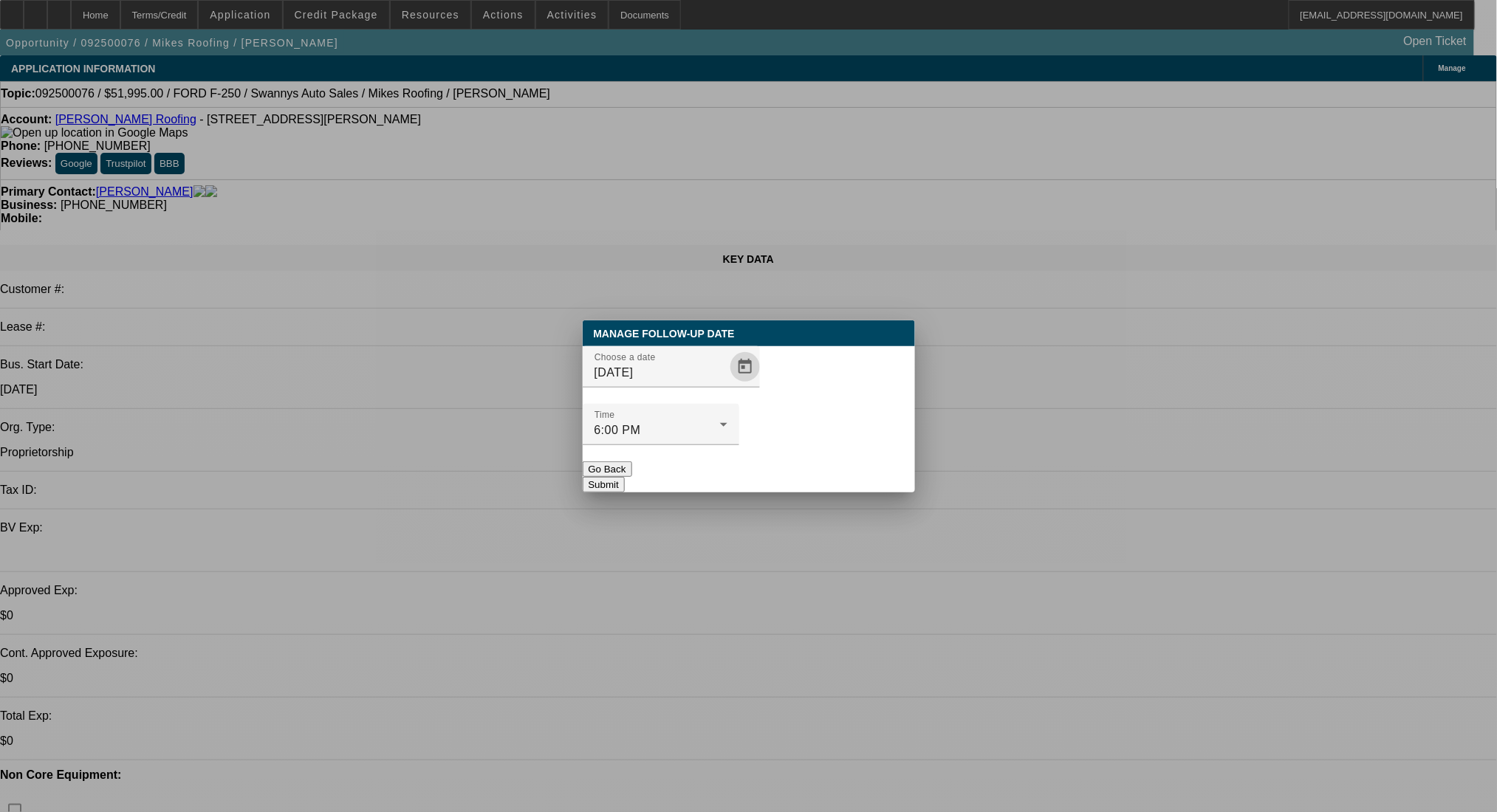
click at [816, 464] on div "Manage Follow-Up Date Choose a date 10/1/2025 Time 6:00 PM Go Back Submit" at bounding box center [748, 407] width 332 height 172
click at [625, 477] on button "Submit" at bounding box center [603, 485] width 42 height 16
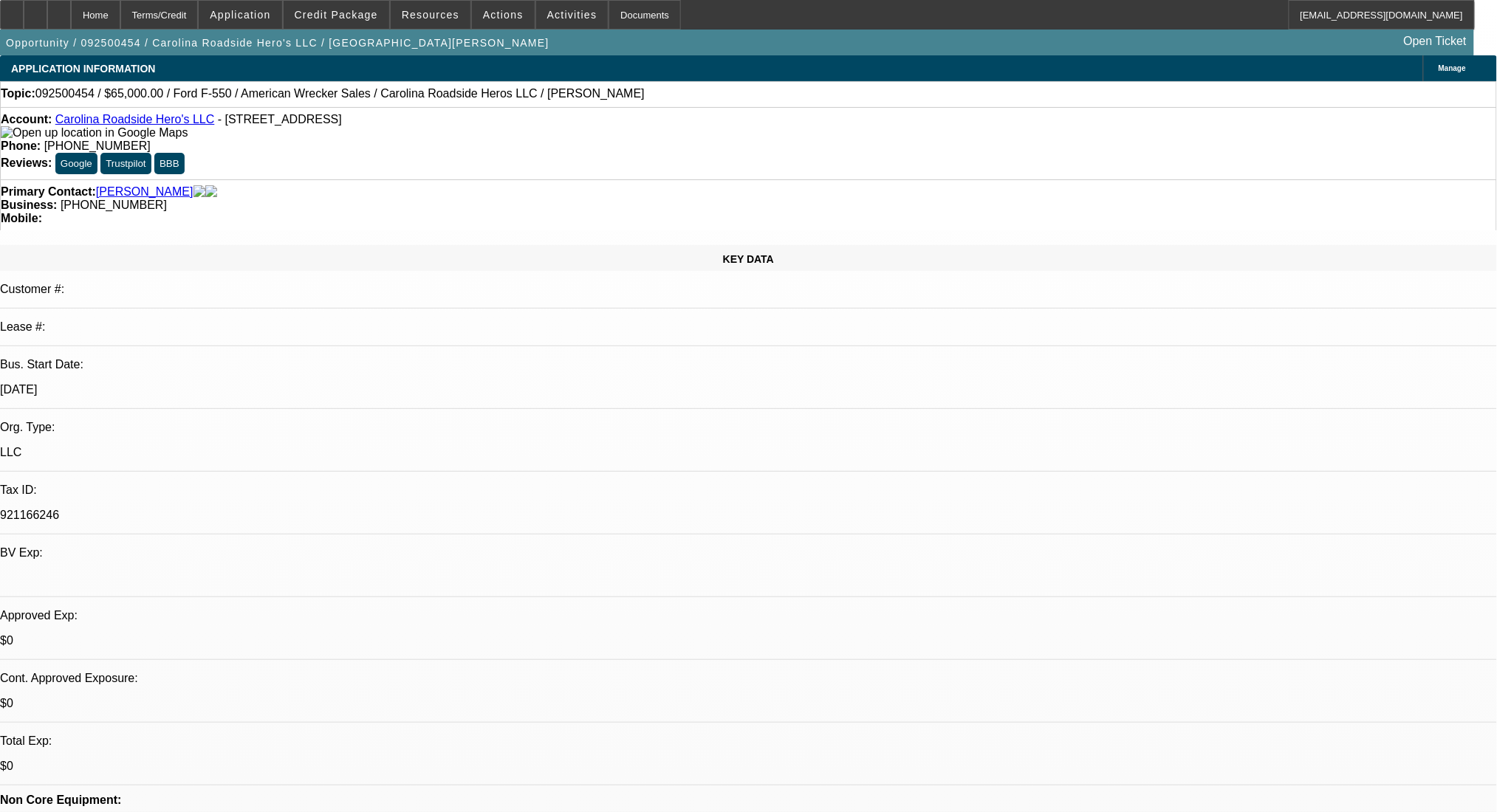
select select "0"
select select "2"
select select "0.1"
select select "4"
select select "0.2"
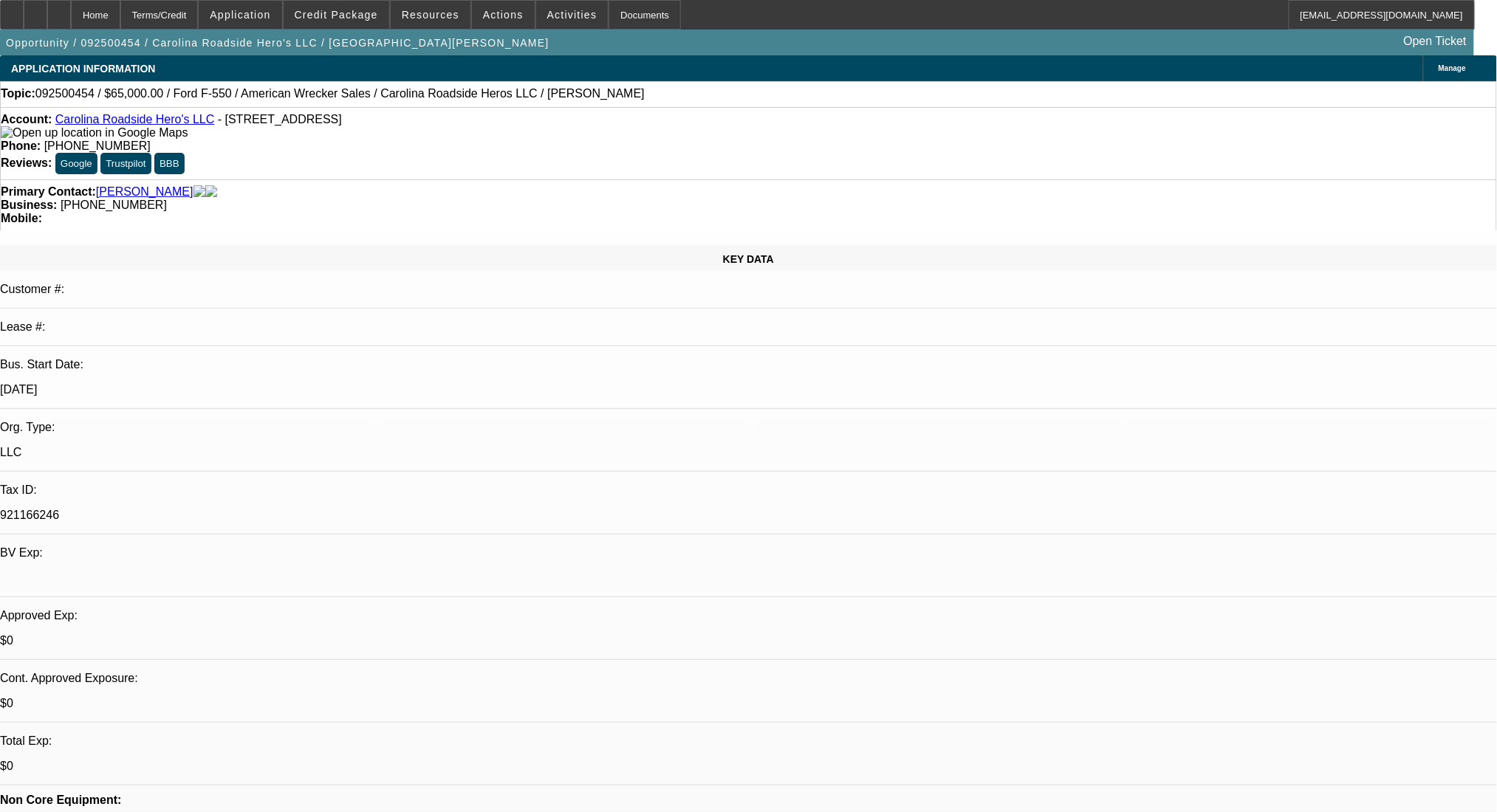
select select "2"
select select "0.1"
select select "4"
select select "1"
select select "2"
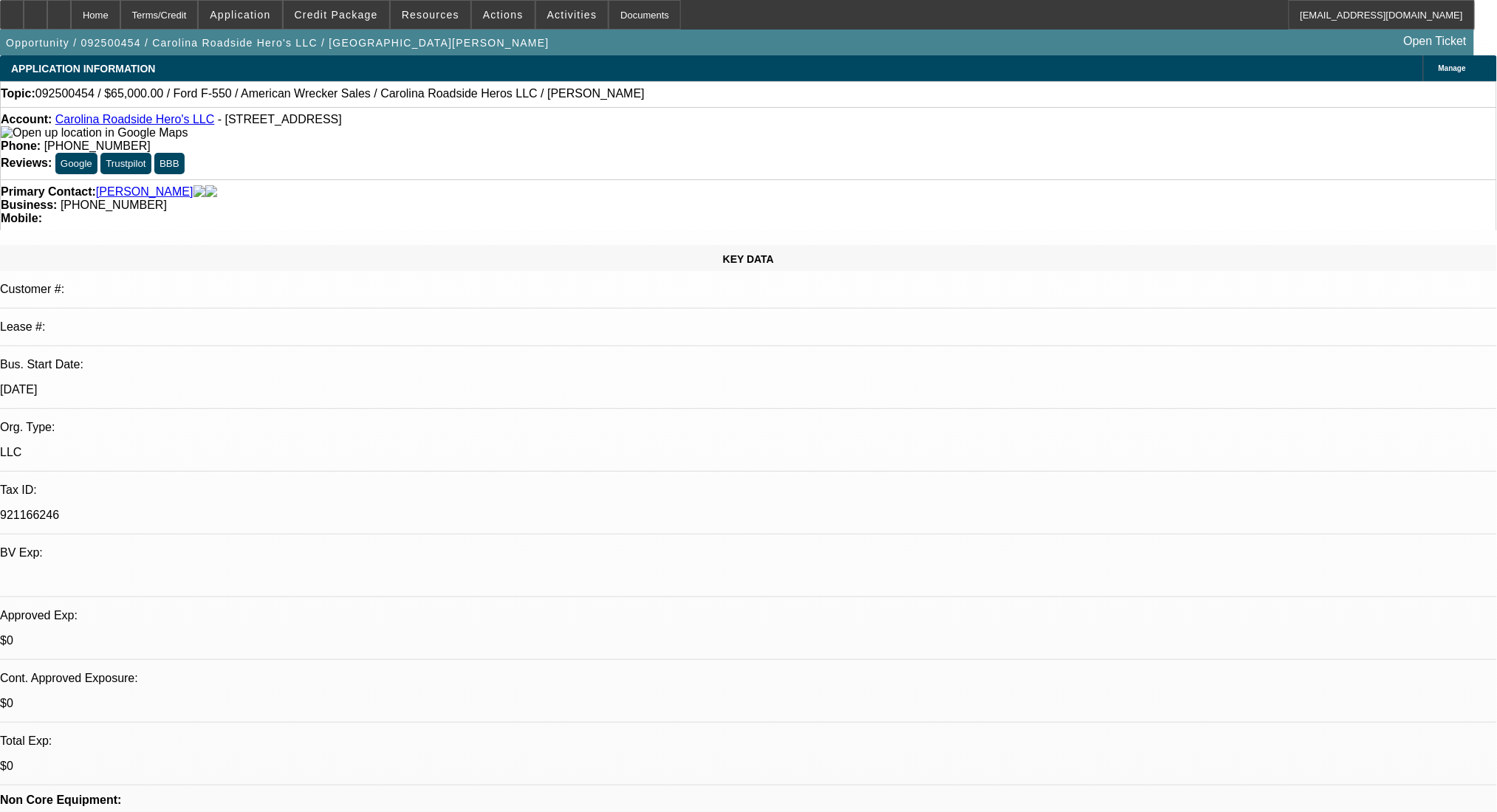
select select "1"
select select "2"
select select "0"
select select "2"
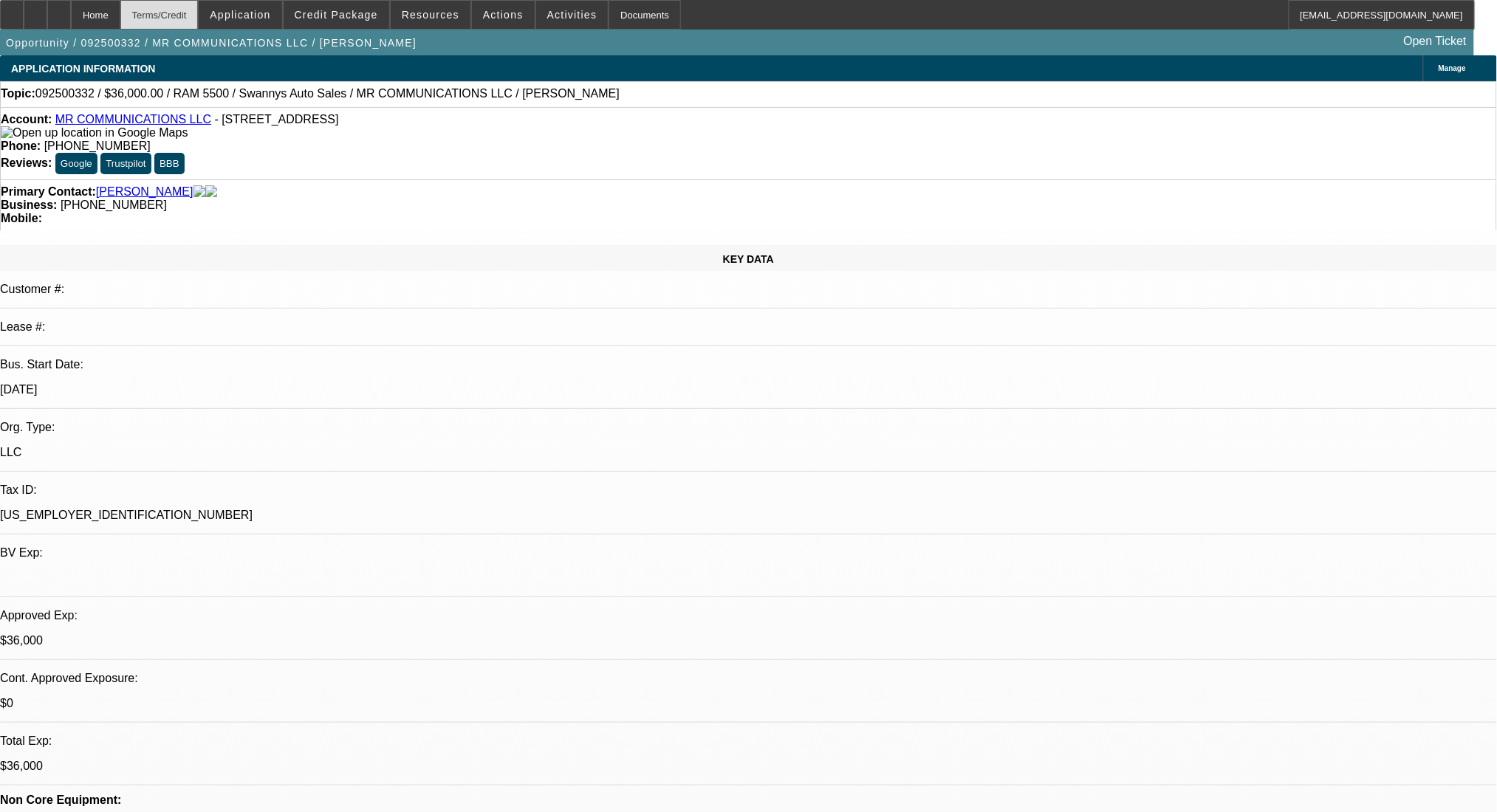
select select "0"
select select "6"
select select "0"
select select "2"
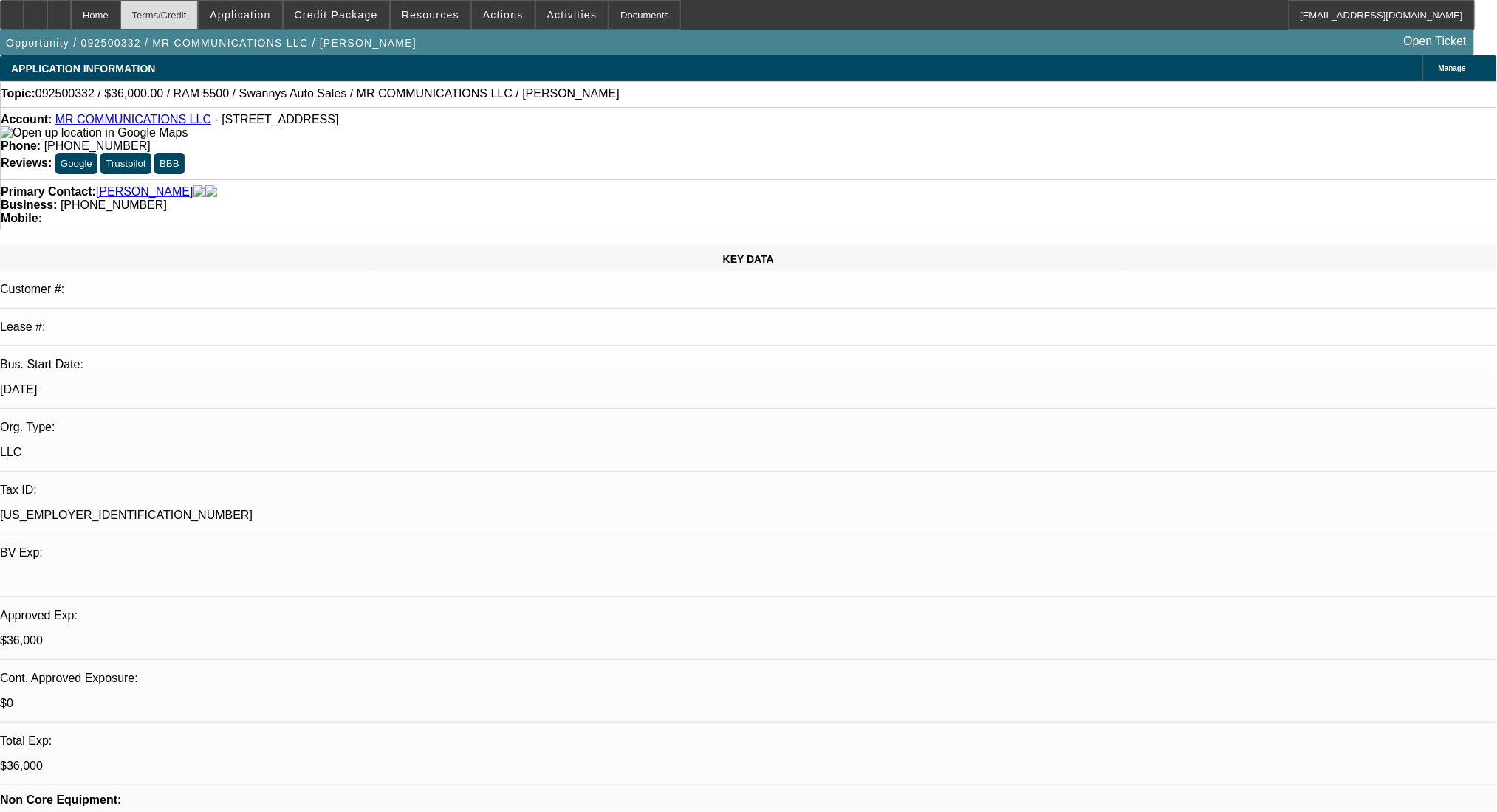
select select "0"
select select "6"
select select "0"
select select "2"
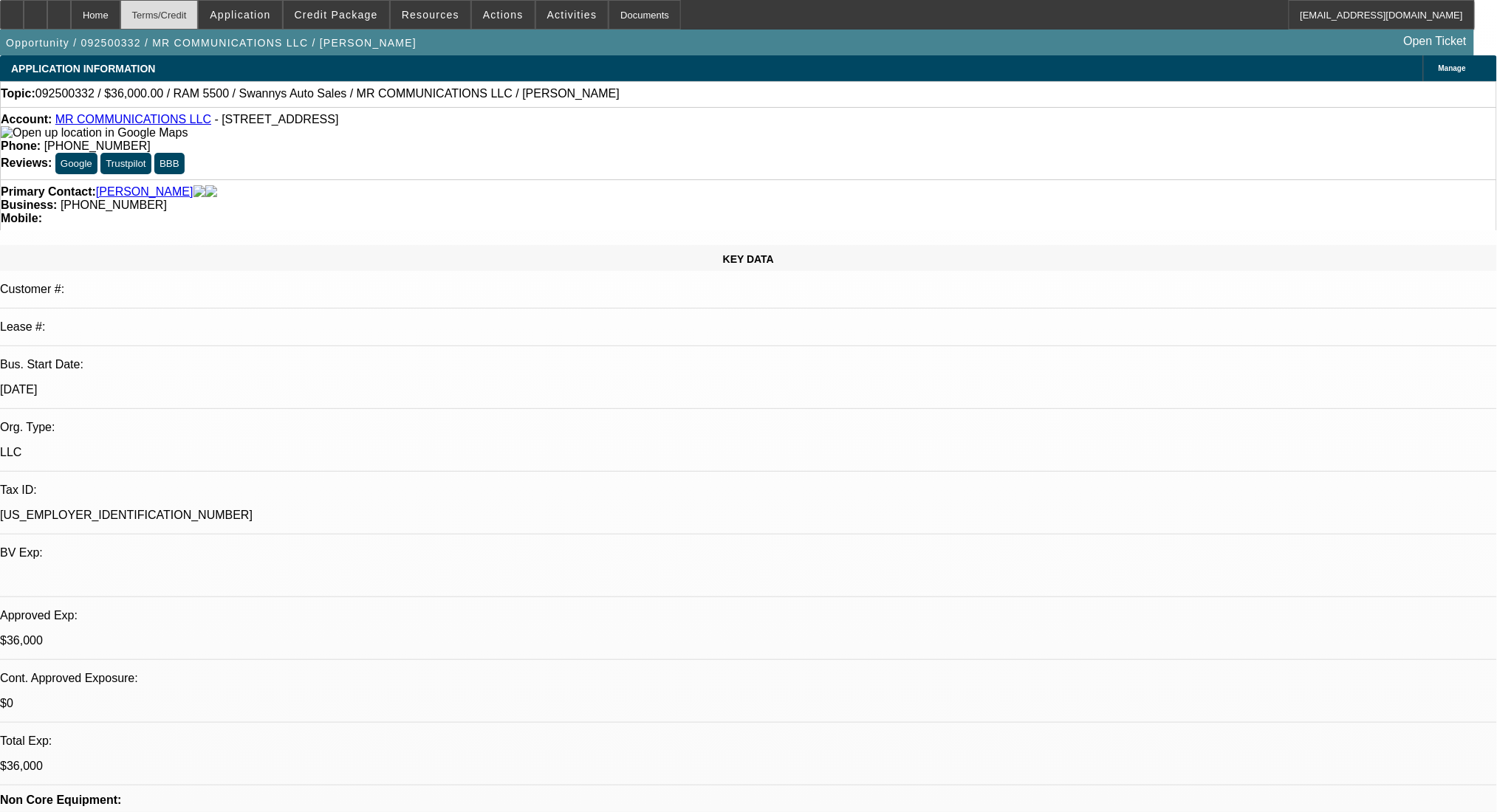
select select "0"
select select "6"
select select "0"
select select "2"
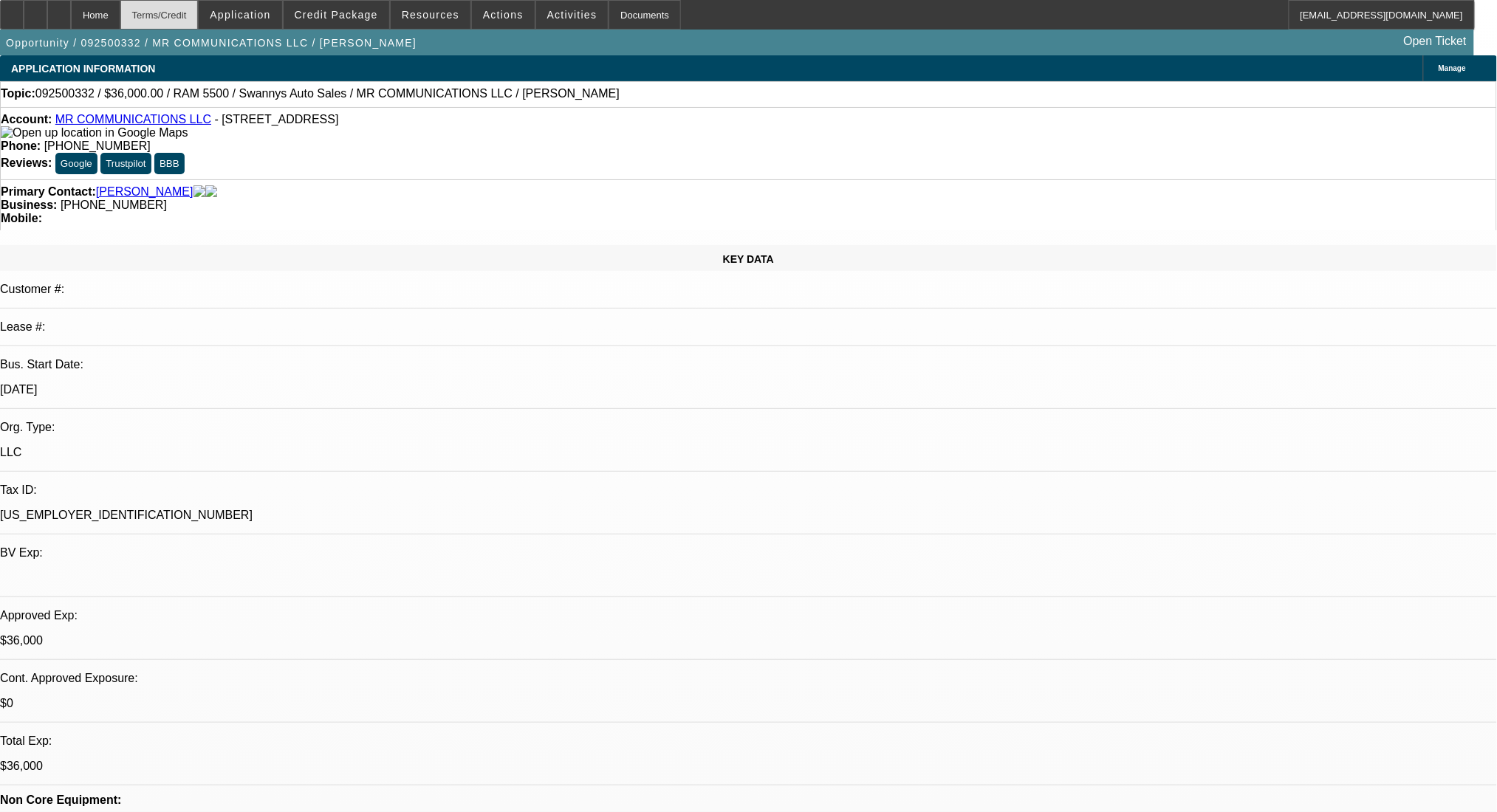
select select "0"
select select "6"
click at [199, 1] on div "Terms/Credit" at bounding box center [160, 15] width 78 height 30
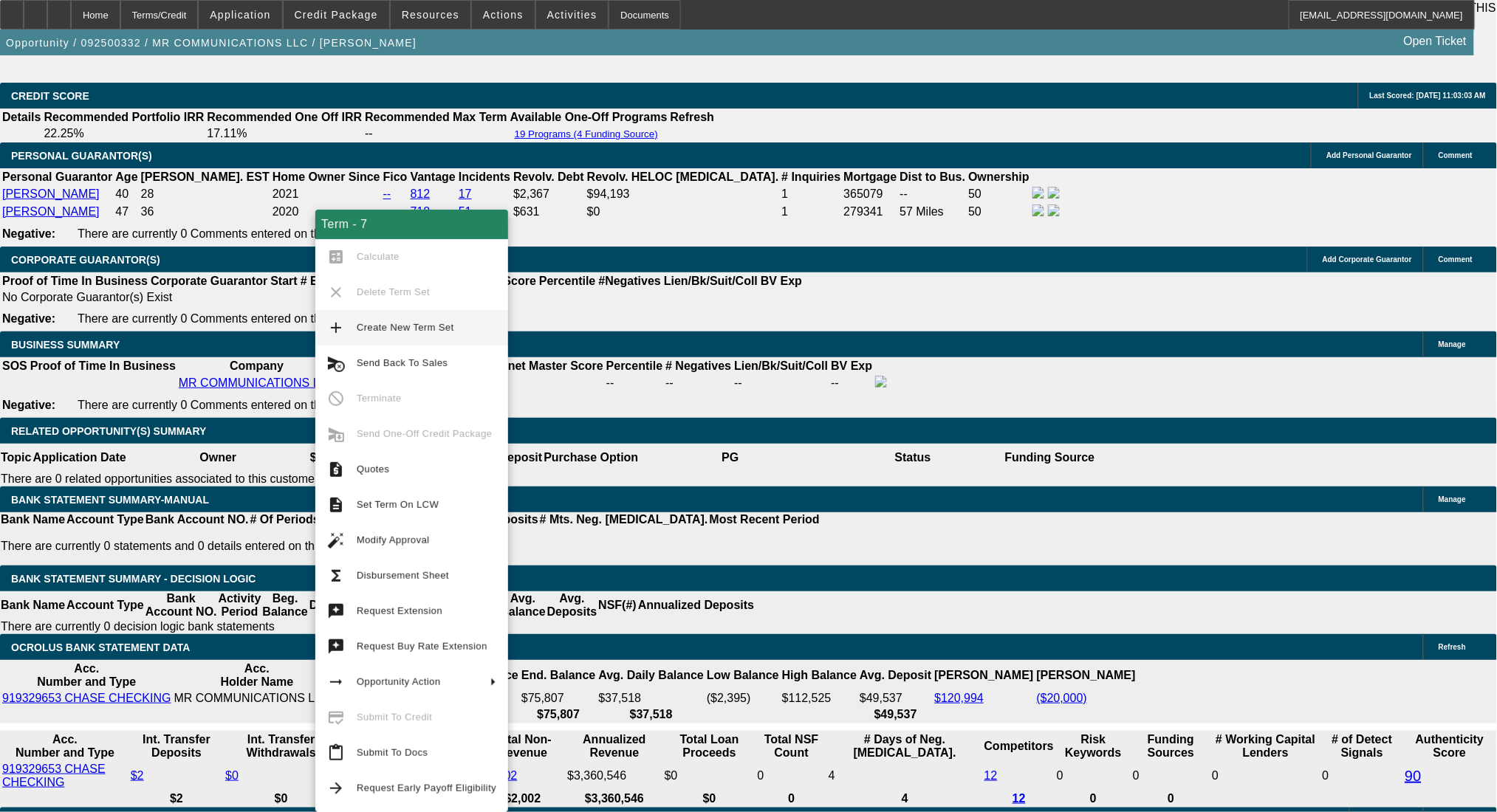
scroll to position [2341, 0]
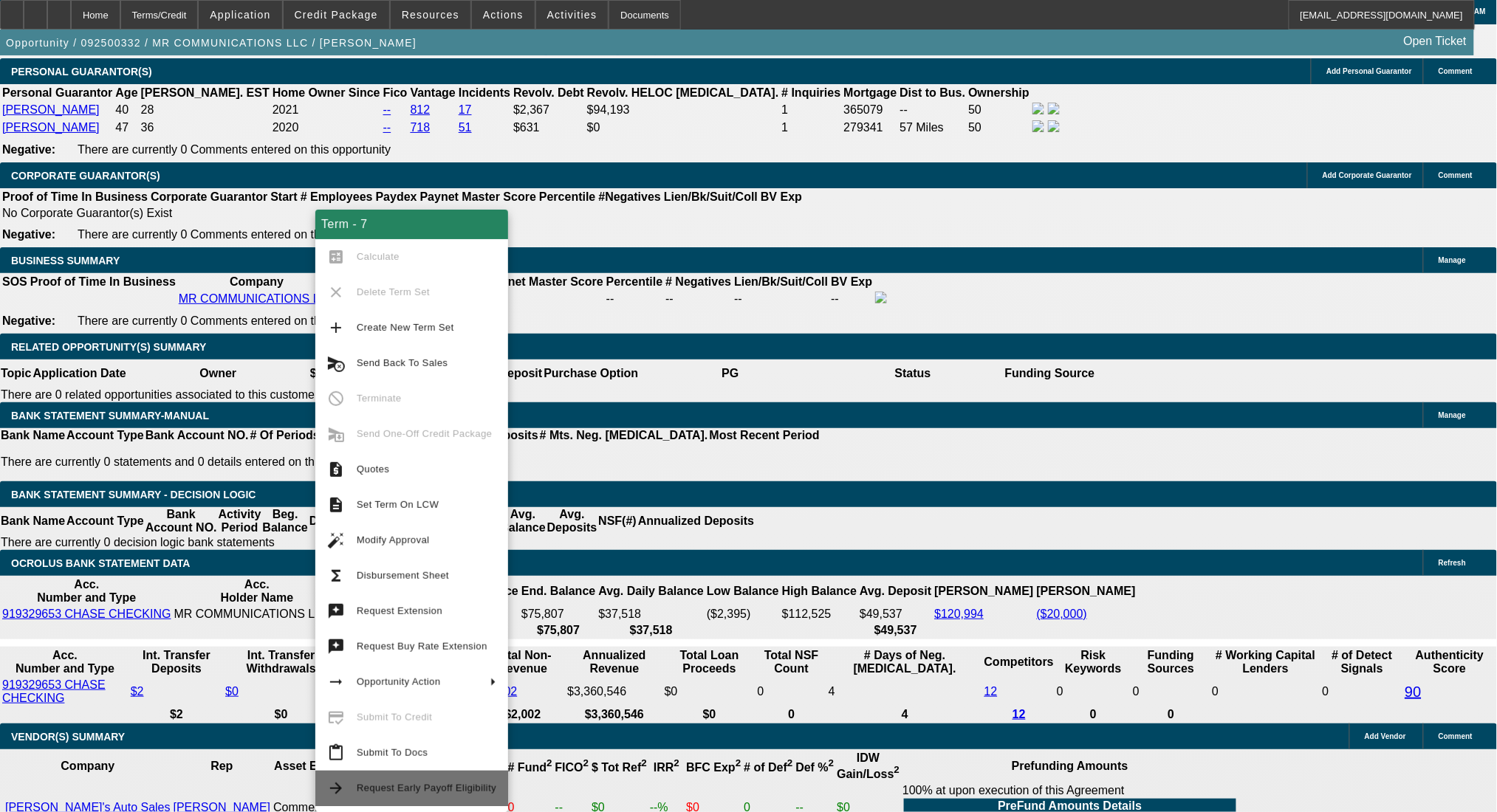
click at [453, 775] on button "arrow_forward Request Early Payoff Eligibility" at bounding box center [411, 788] width 193 height 36
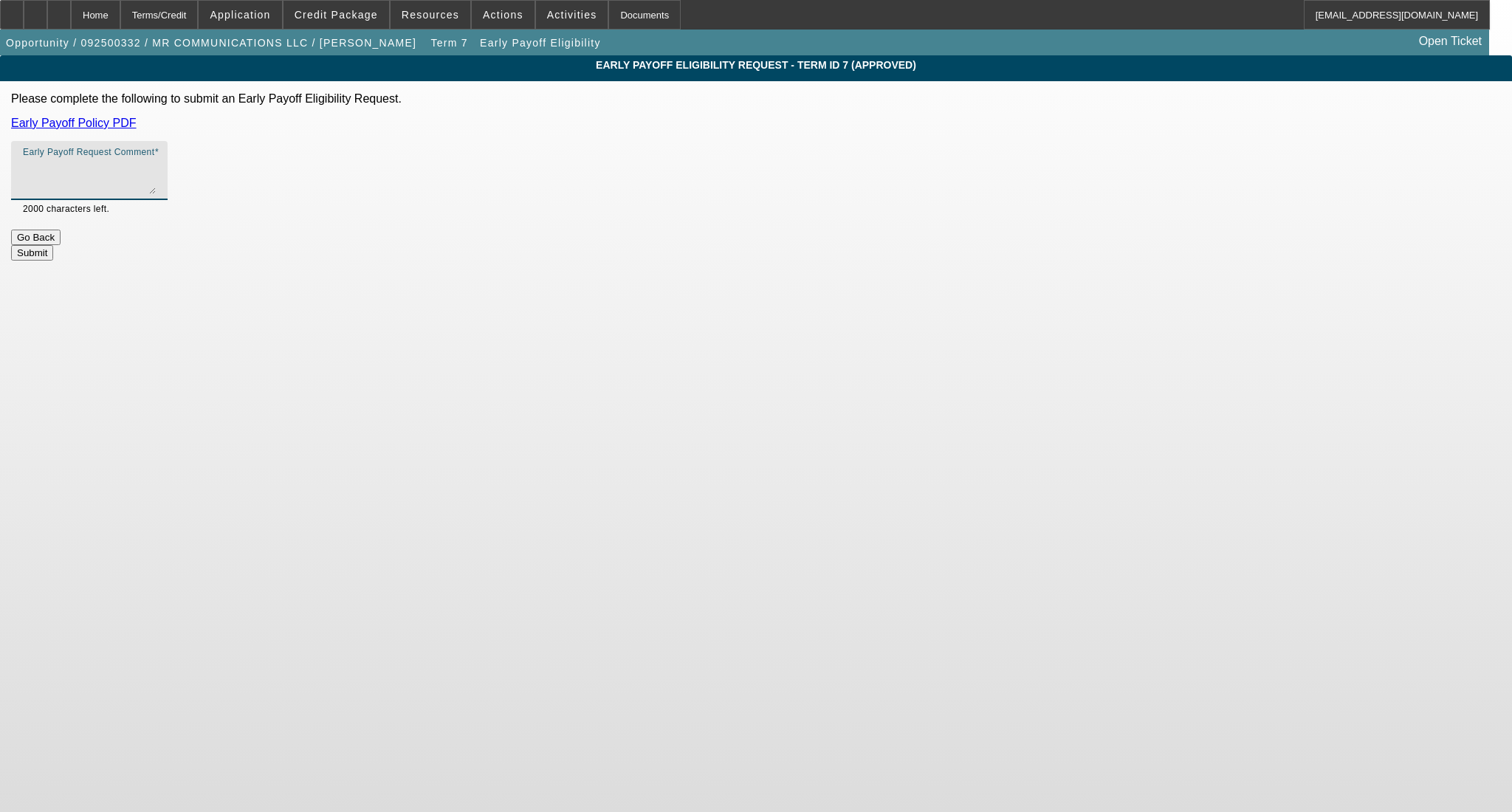
click at [155, 184] on textarea "Early Payoff Request Comment" at bounding box center [89, 176] width 133 height 36
type textarea "customer looking for EBO"
click at [53, 245] on button "Submit" at bounding box center [32, 253] width 42 height 16
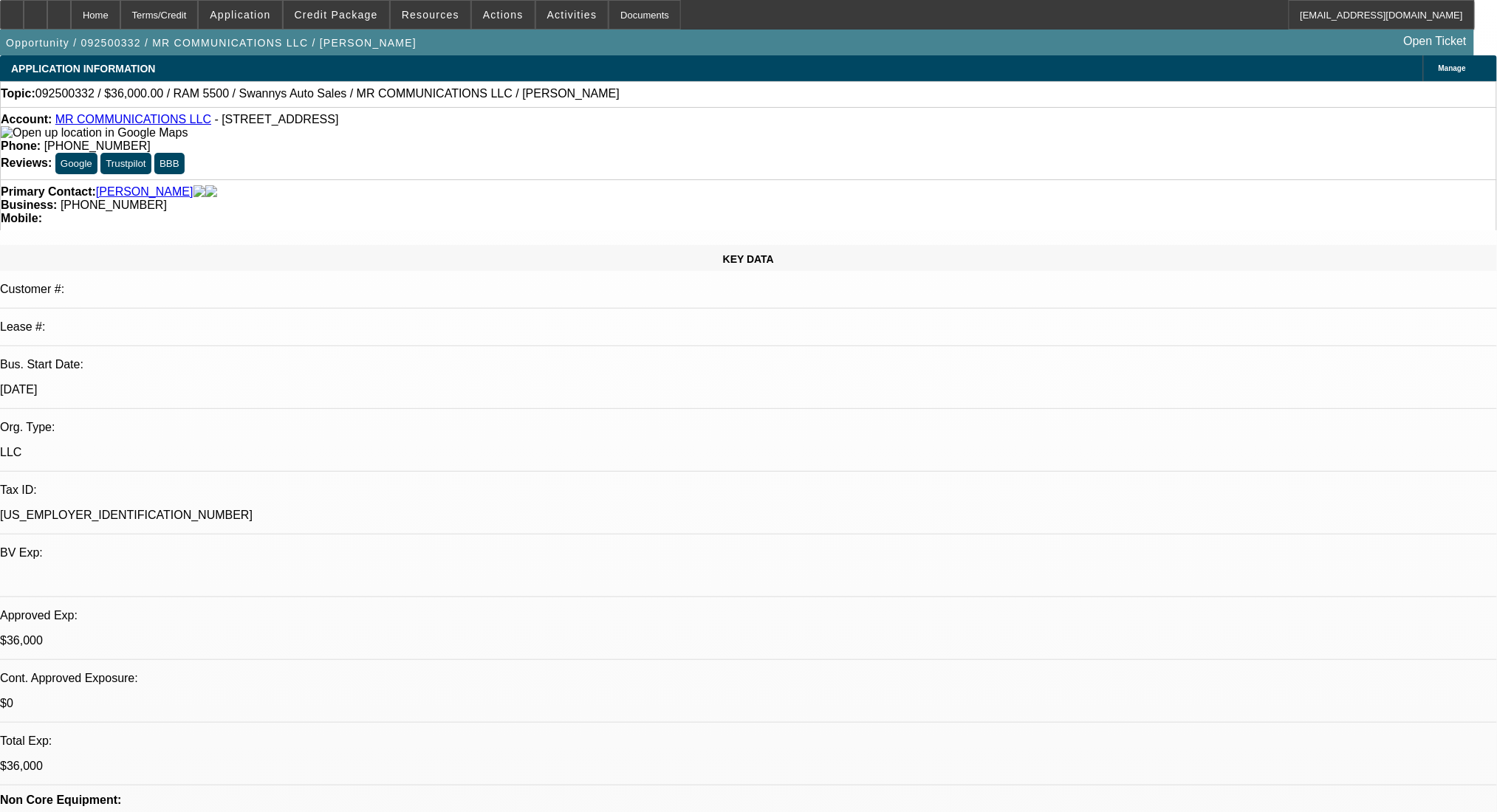
select select "0"
select select "2"
select select "0"
select select "6"
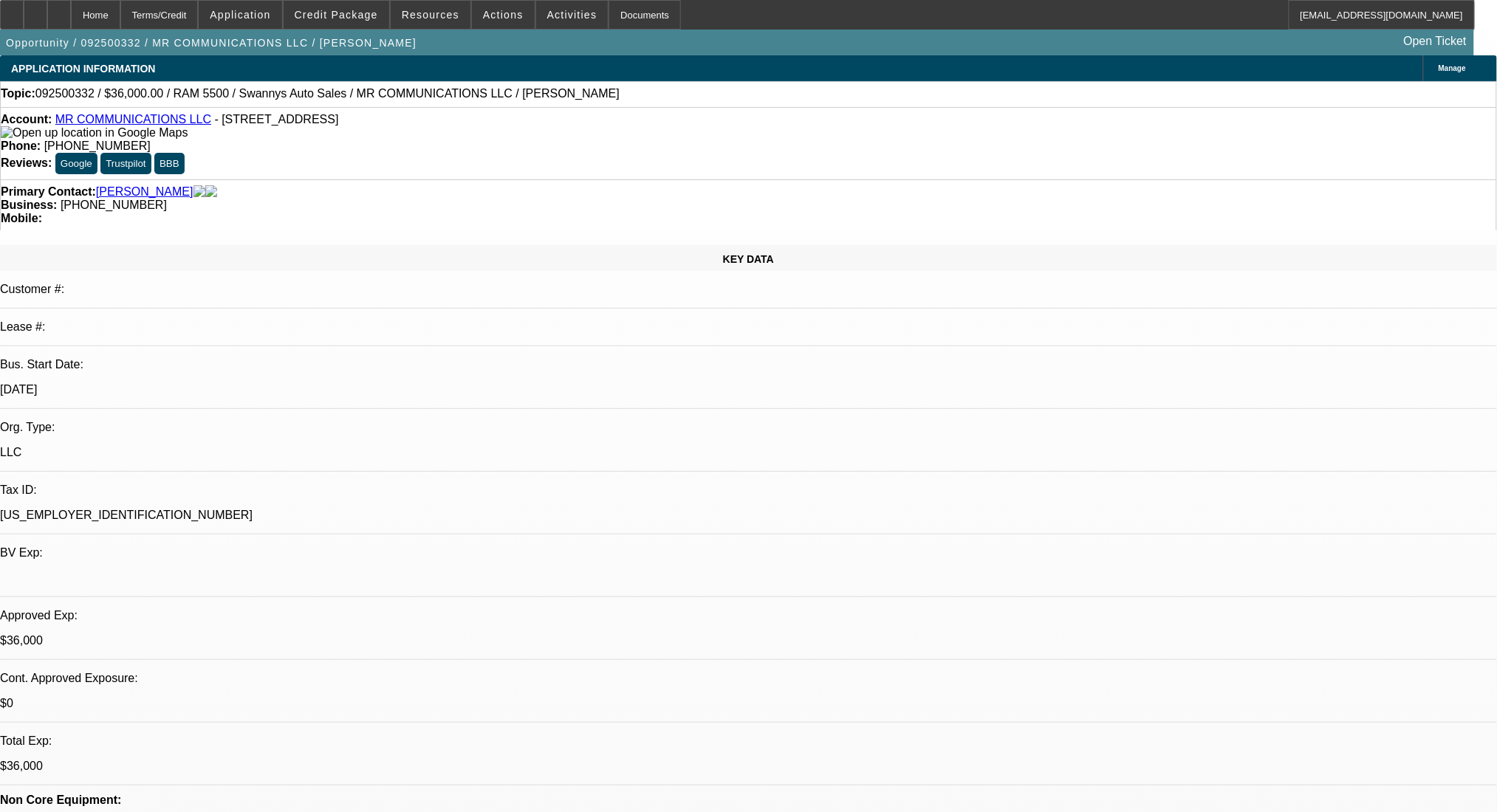
select select "0"
select select "2"
select select "0"
select select "6"
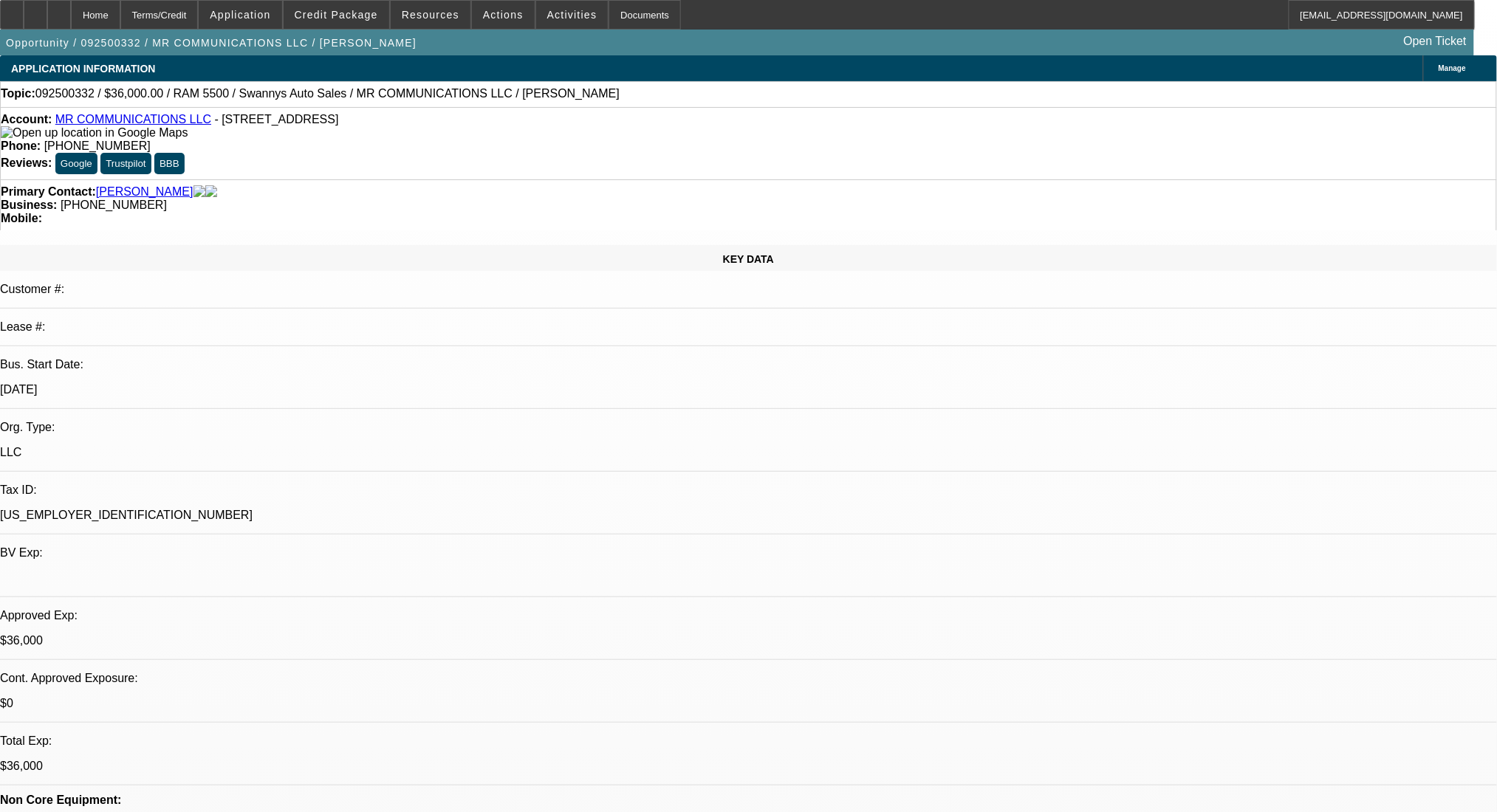
select select "0"
select select "2"
select select "0"
select select "6"
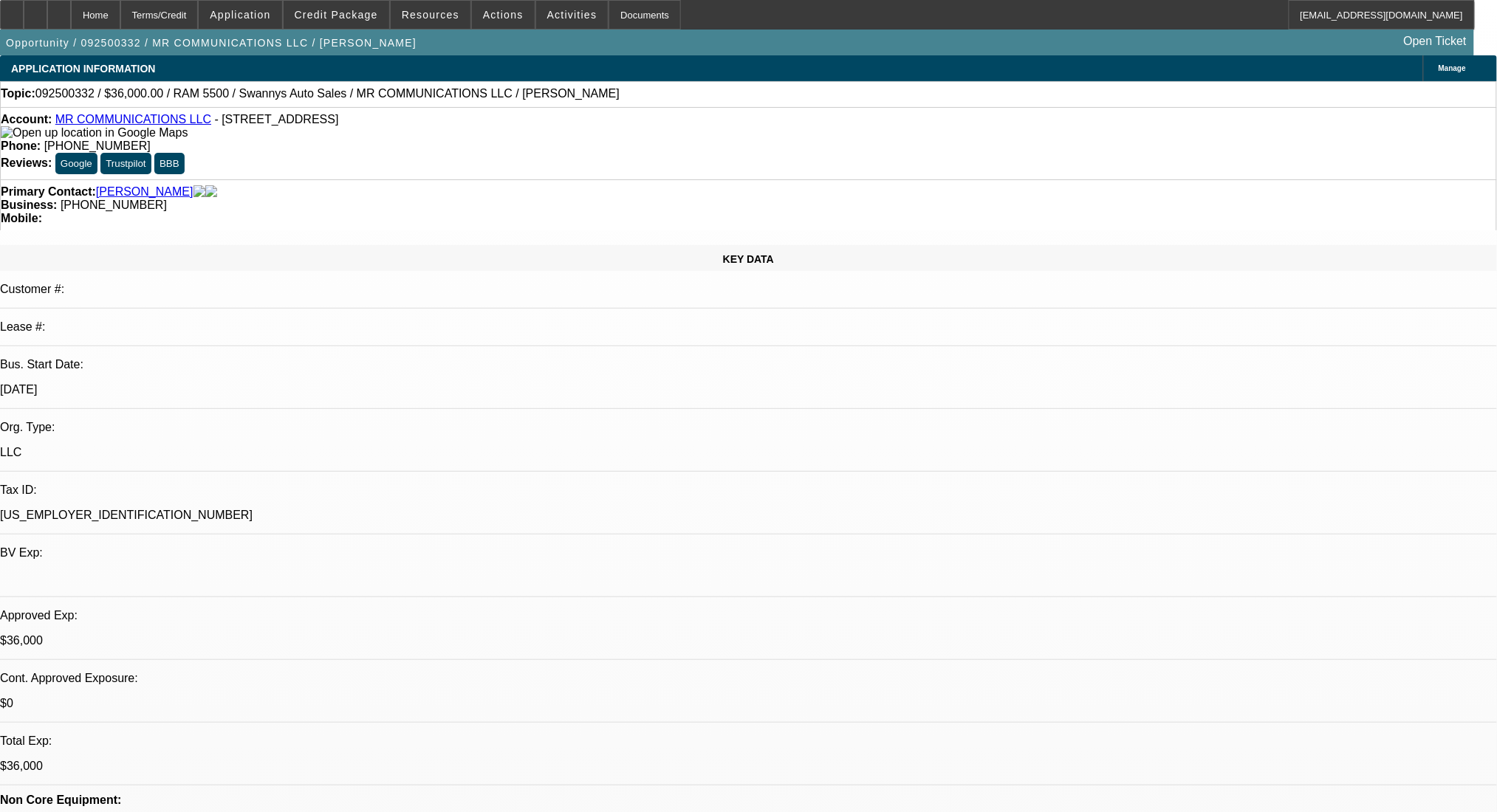
select select "0"
select select "2"
select select "0"
select select "6"
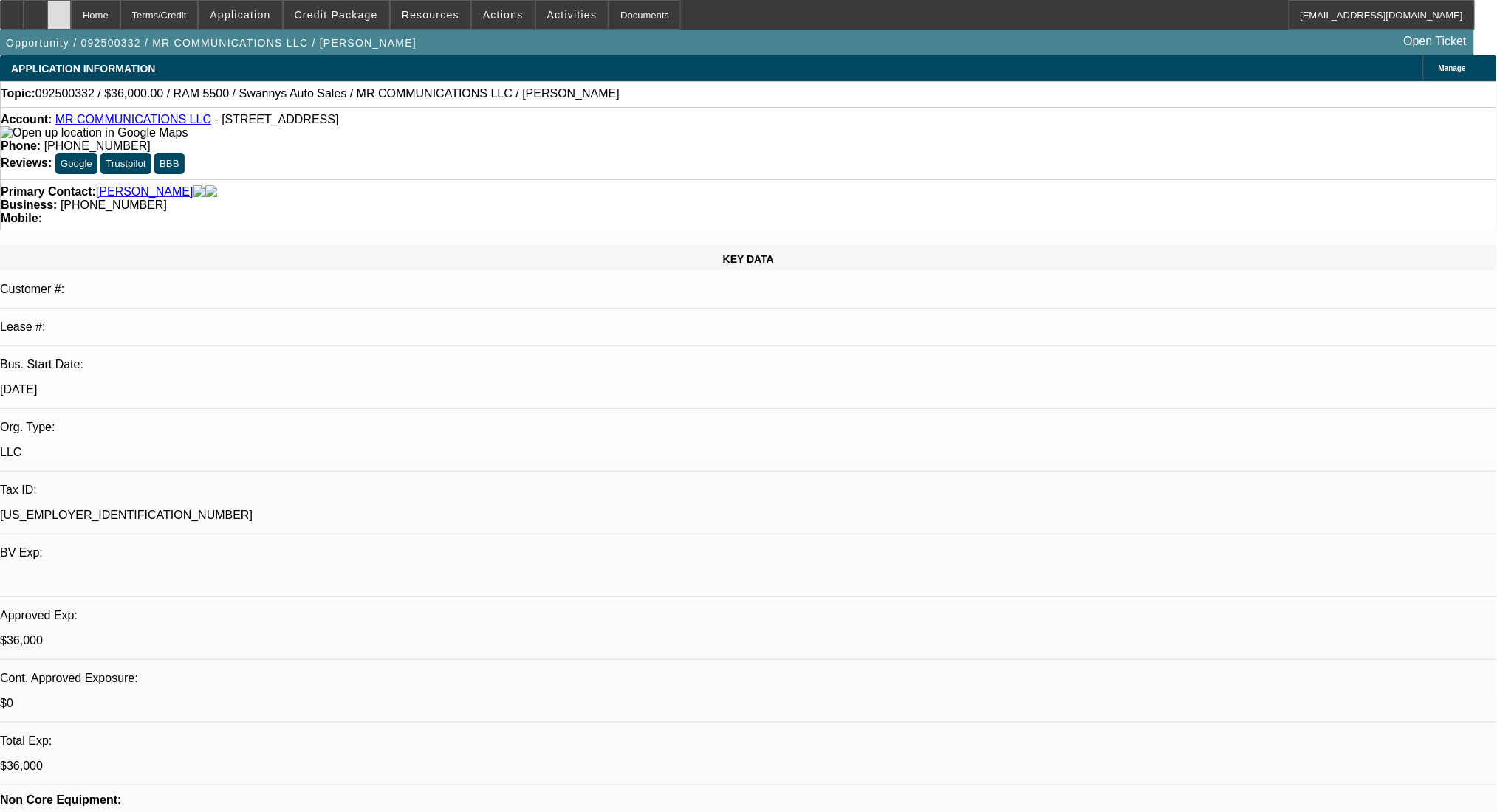
click at [71, 15] on div at bounding box center [59, 15] width 24 height 30
select select "0"
select select "2"
select select "0"
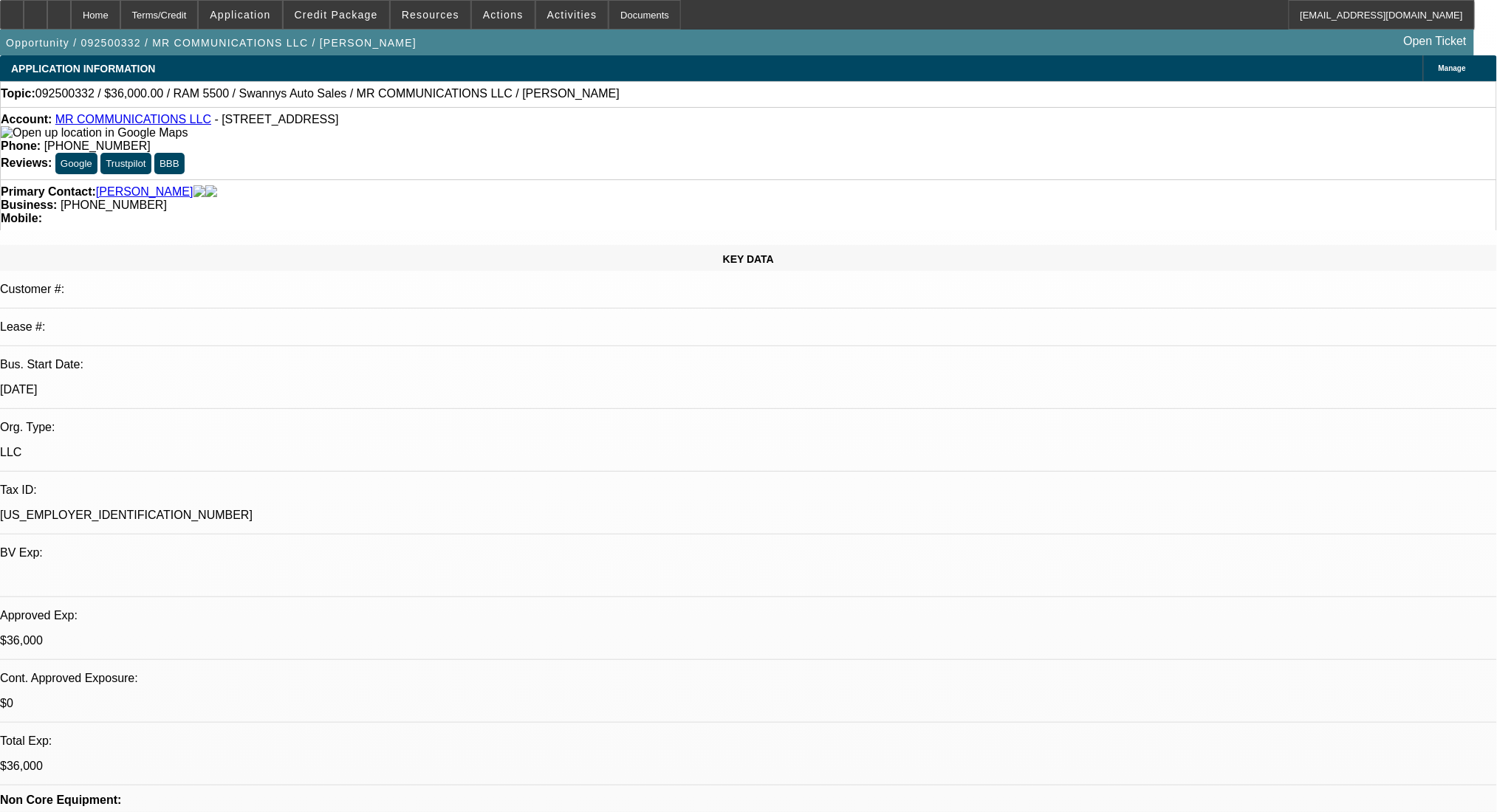
select select "6"
select select "0"
select select "2"
select select "0"
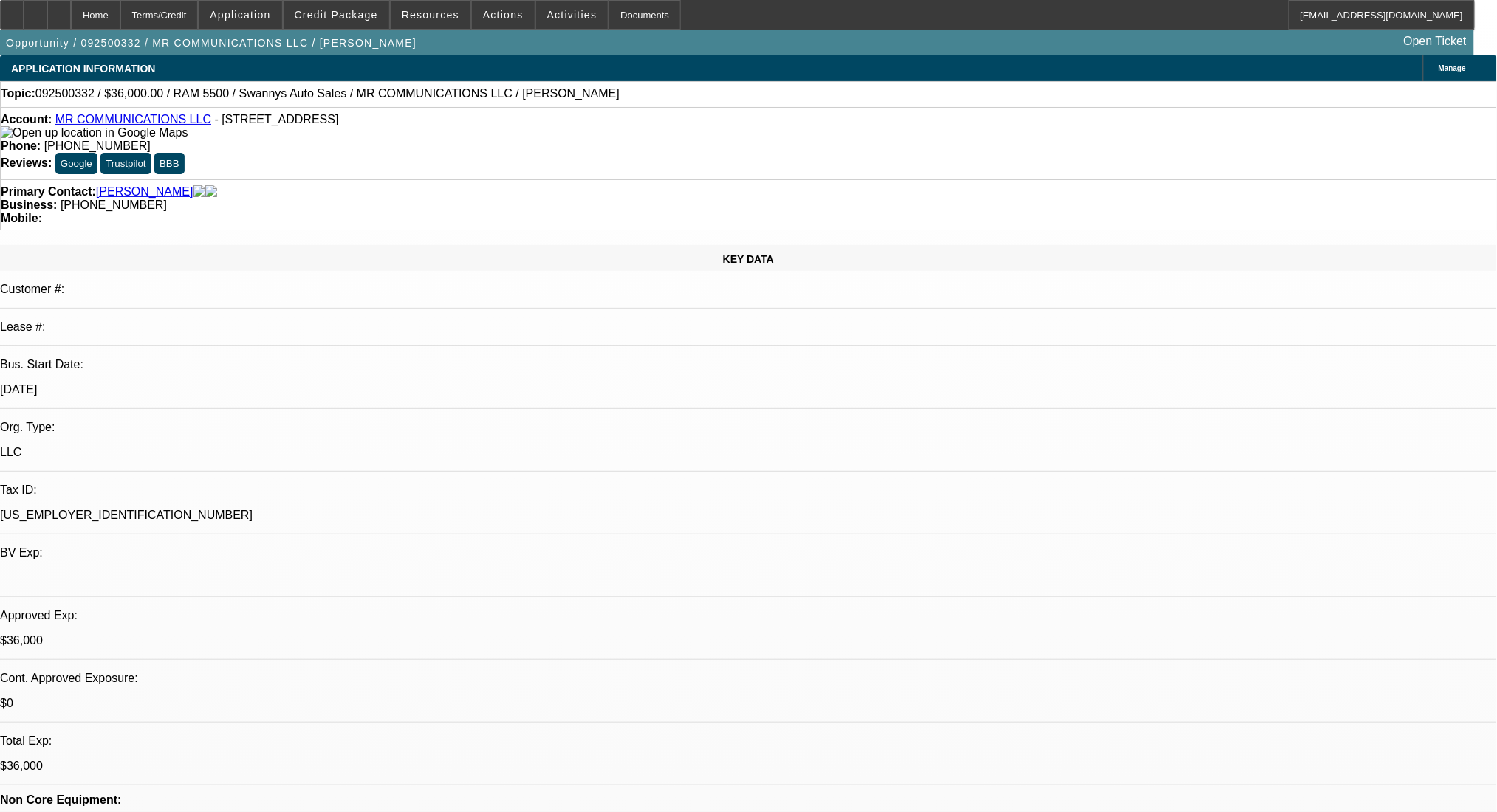
select select "6"
select select "0"
select select "2"
select select "0"
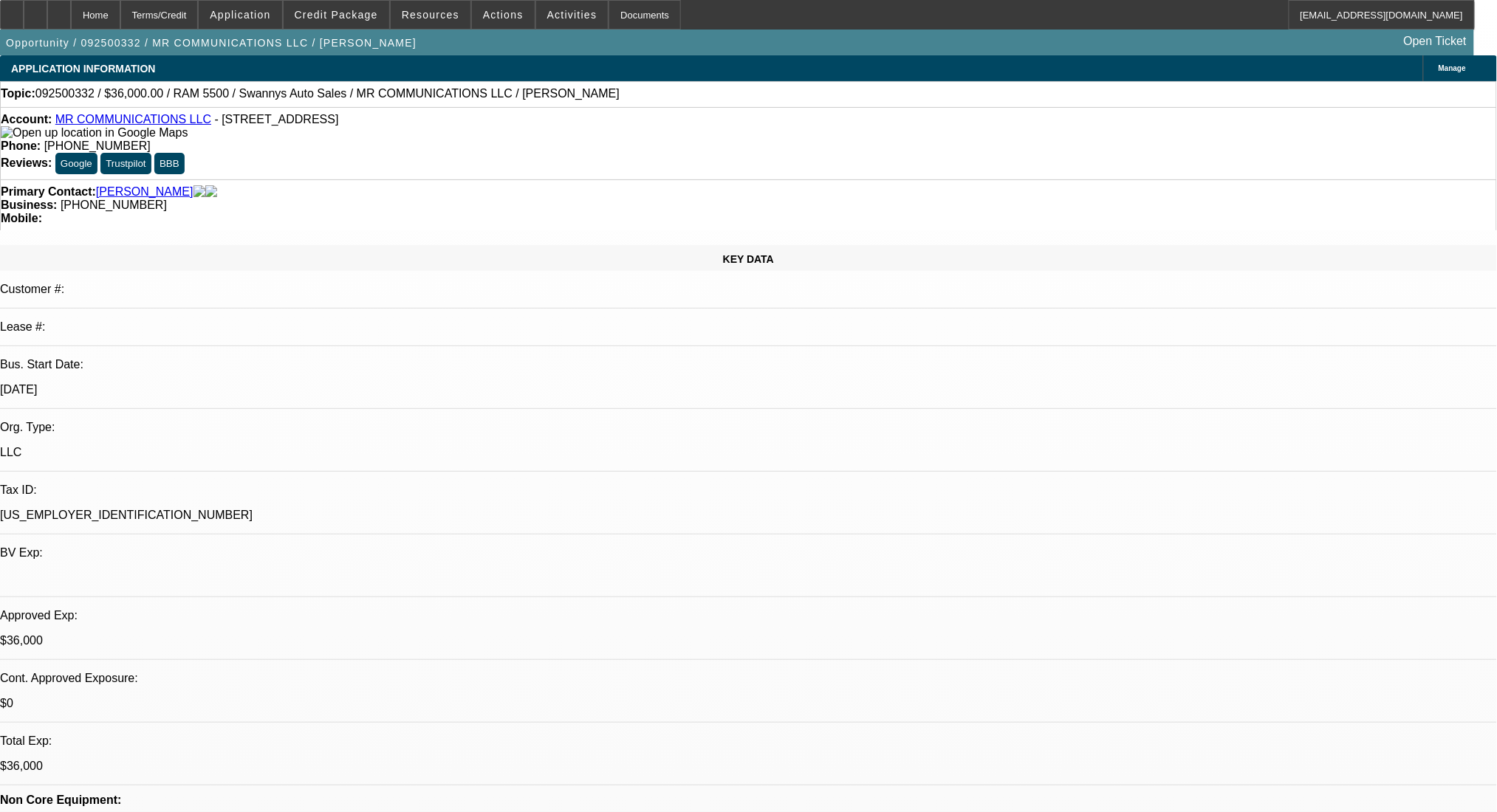
select select "6"
select select "0"
select select "2"
select select "0"
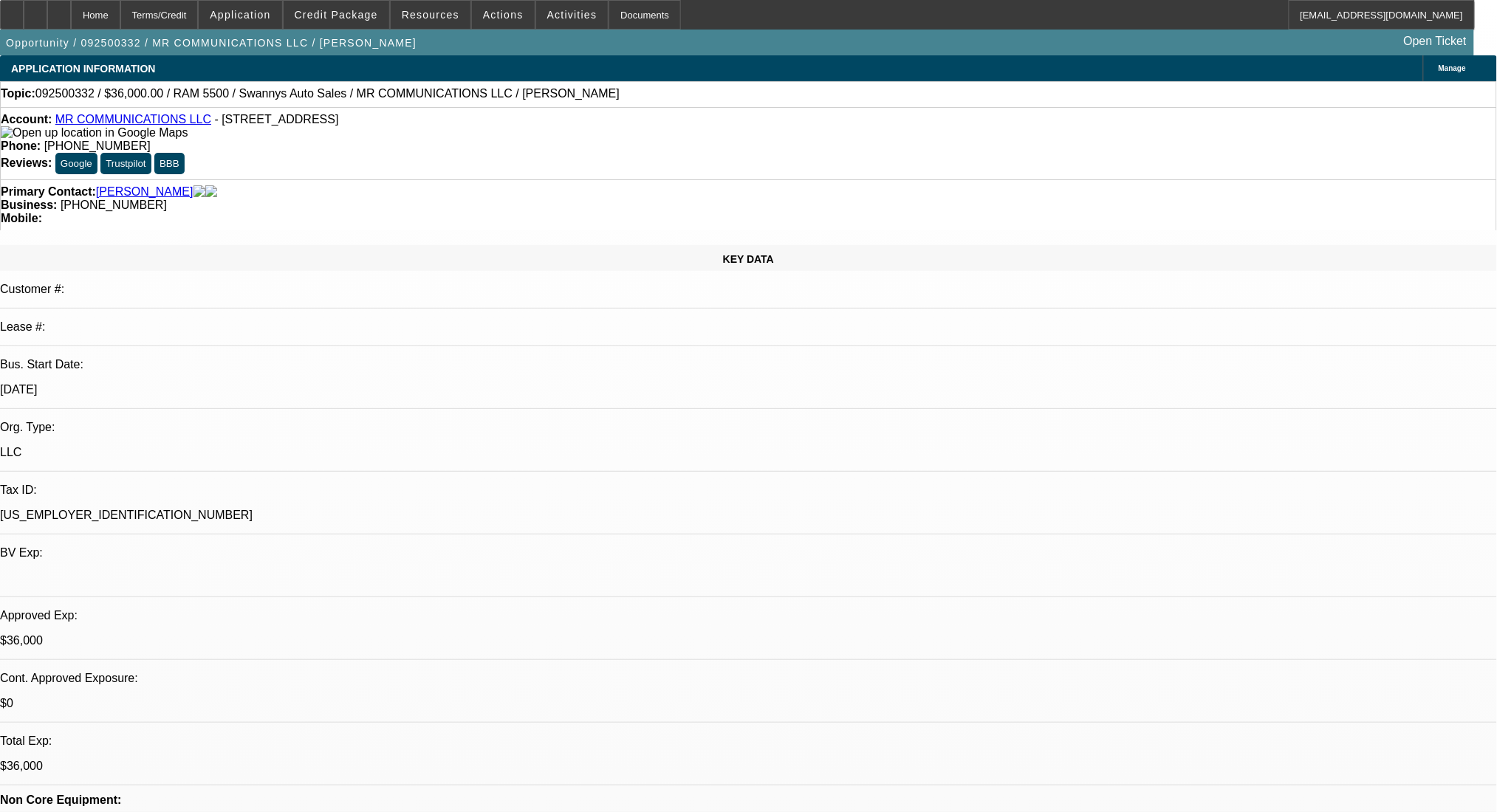
select select "6"
click at [187, 4] on div "Terms/Credit" at bounding box center [160, 15] width 78 height 30
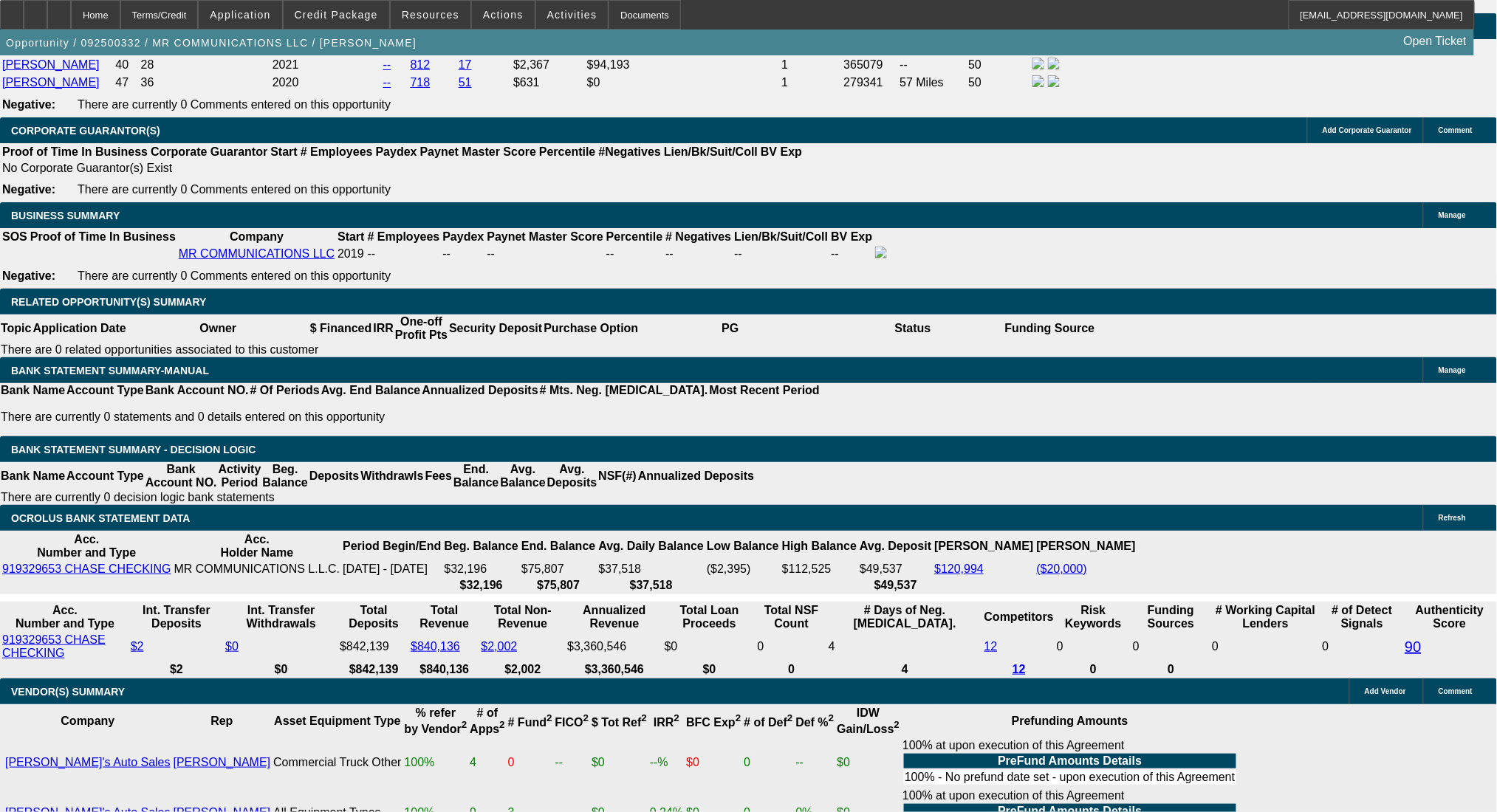
scroll to position [2342, 0]
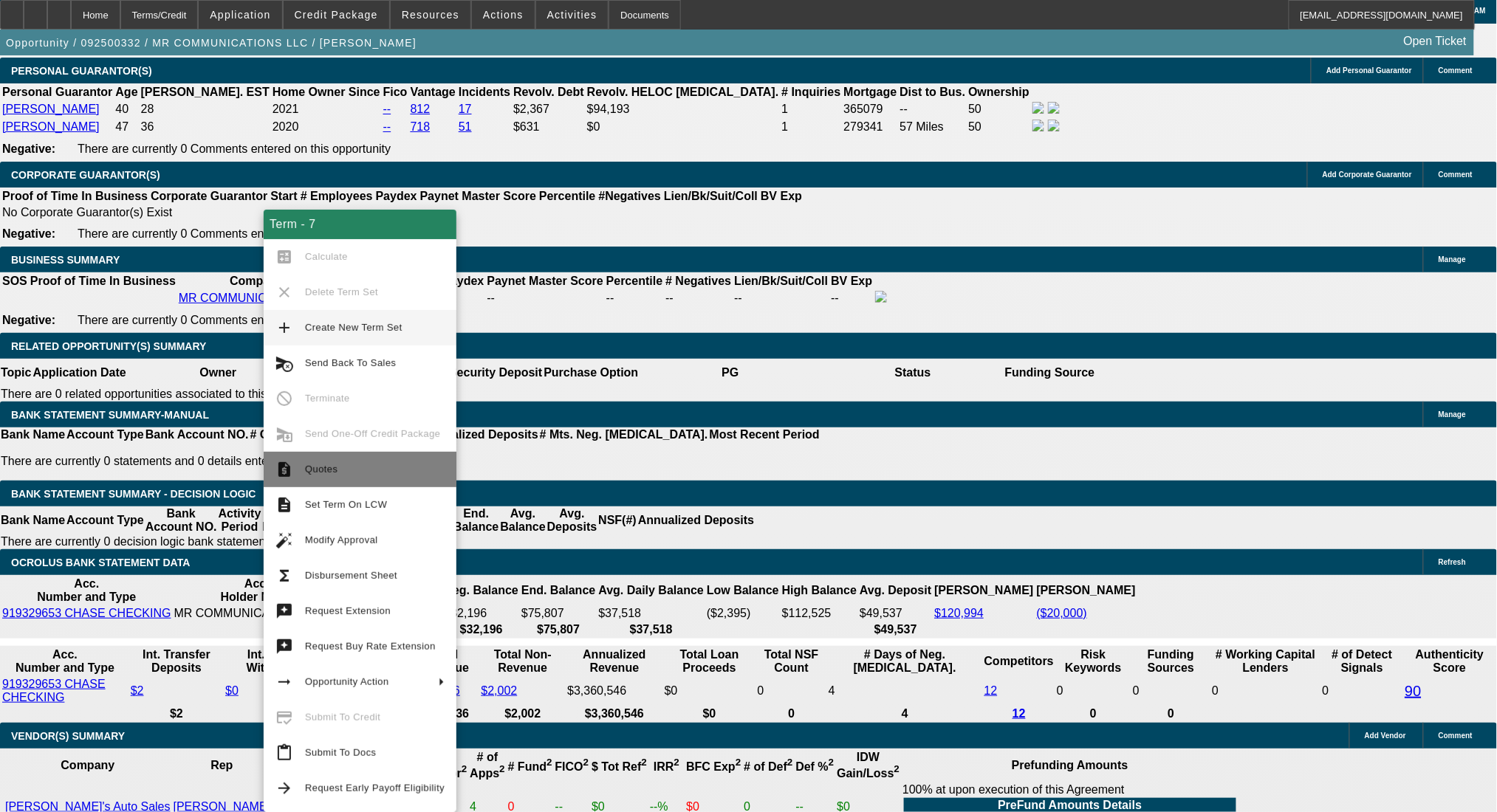
drag, startPoint x: 316, startPoint y: 460, endPoint x: 362, endPoint y: 457, distance: 46.1
click at [316, 460] on span "Quotes" at bounding box center [374, 469] width 140 height 18
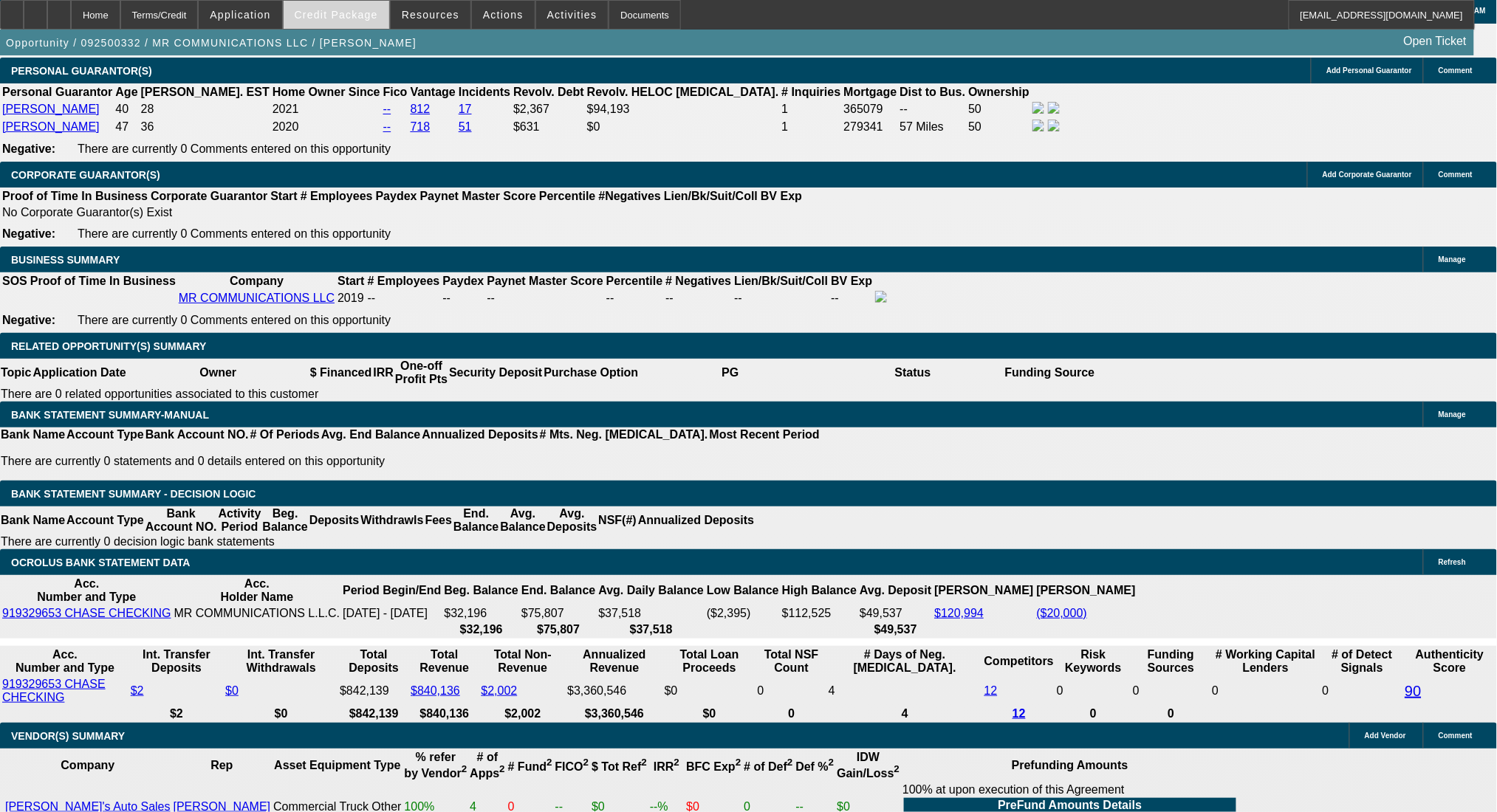
click at [355, 23] on span at bounding box center [336, 15] width 106 height 36
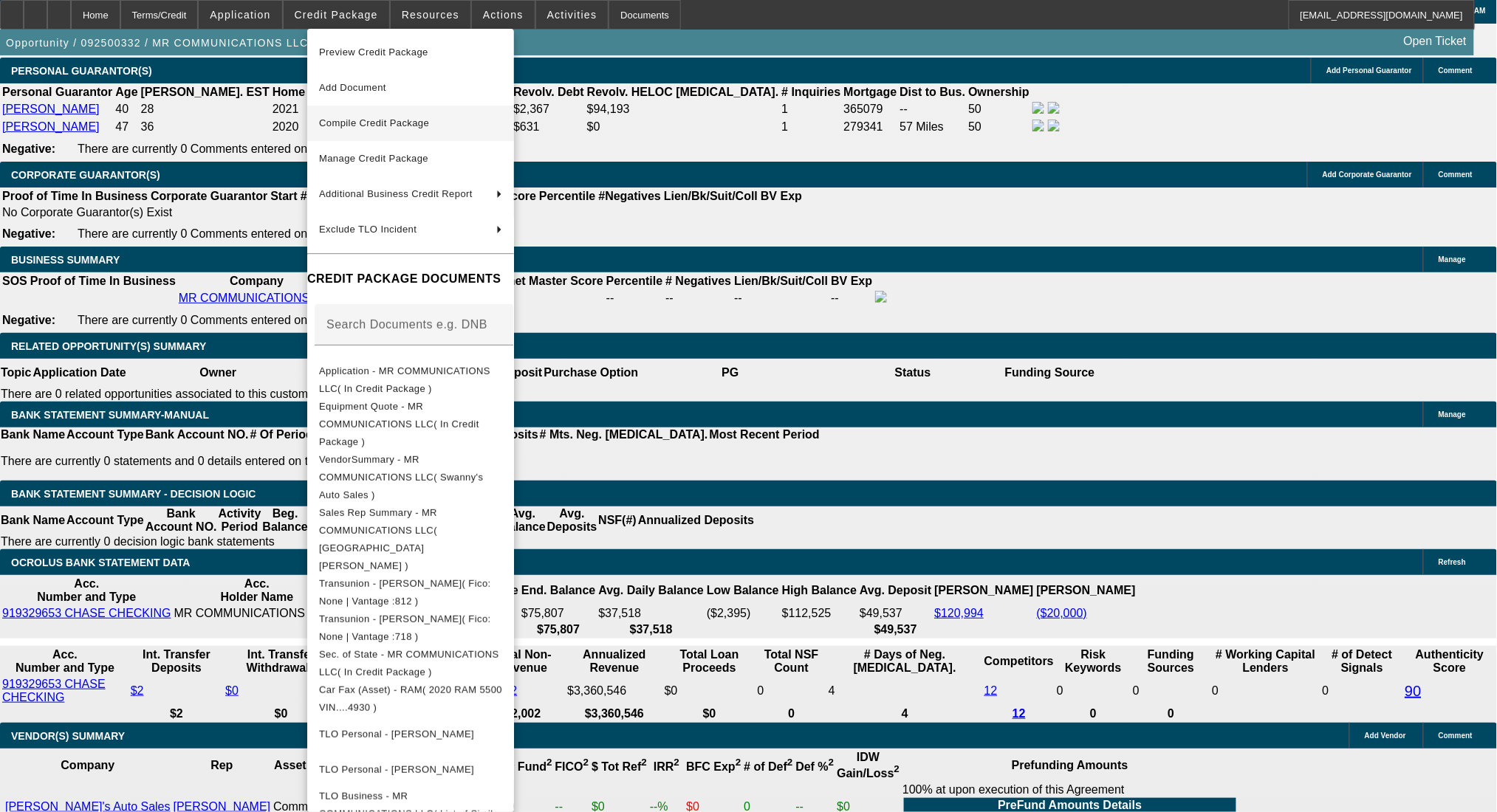
click at [408, 130] on span "Compile Credit Package" at bounding box center [410, 124] width 183 height 18
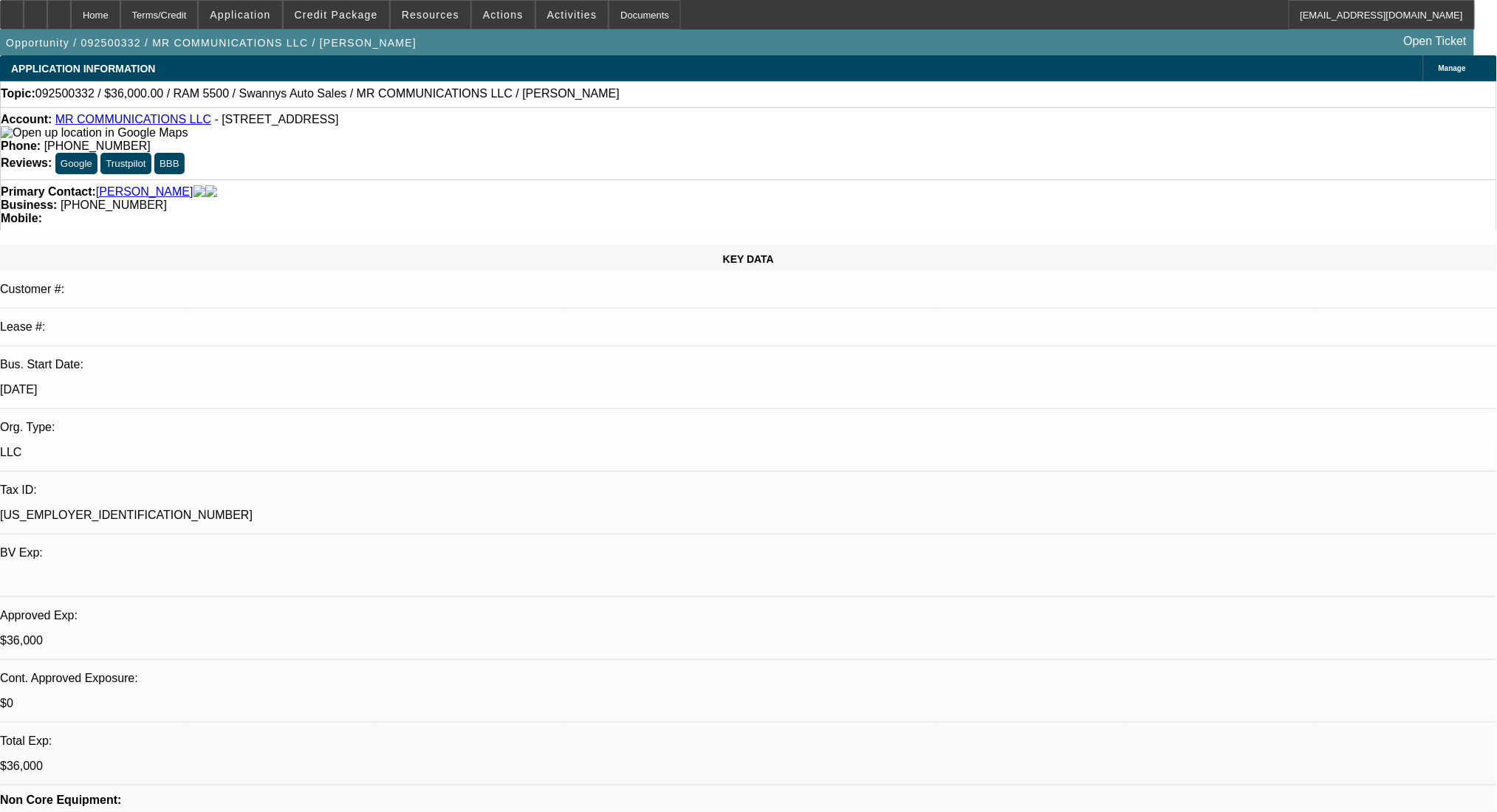
select select "0"
select select "2"
select select "0"
select select "6"
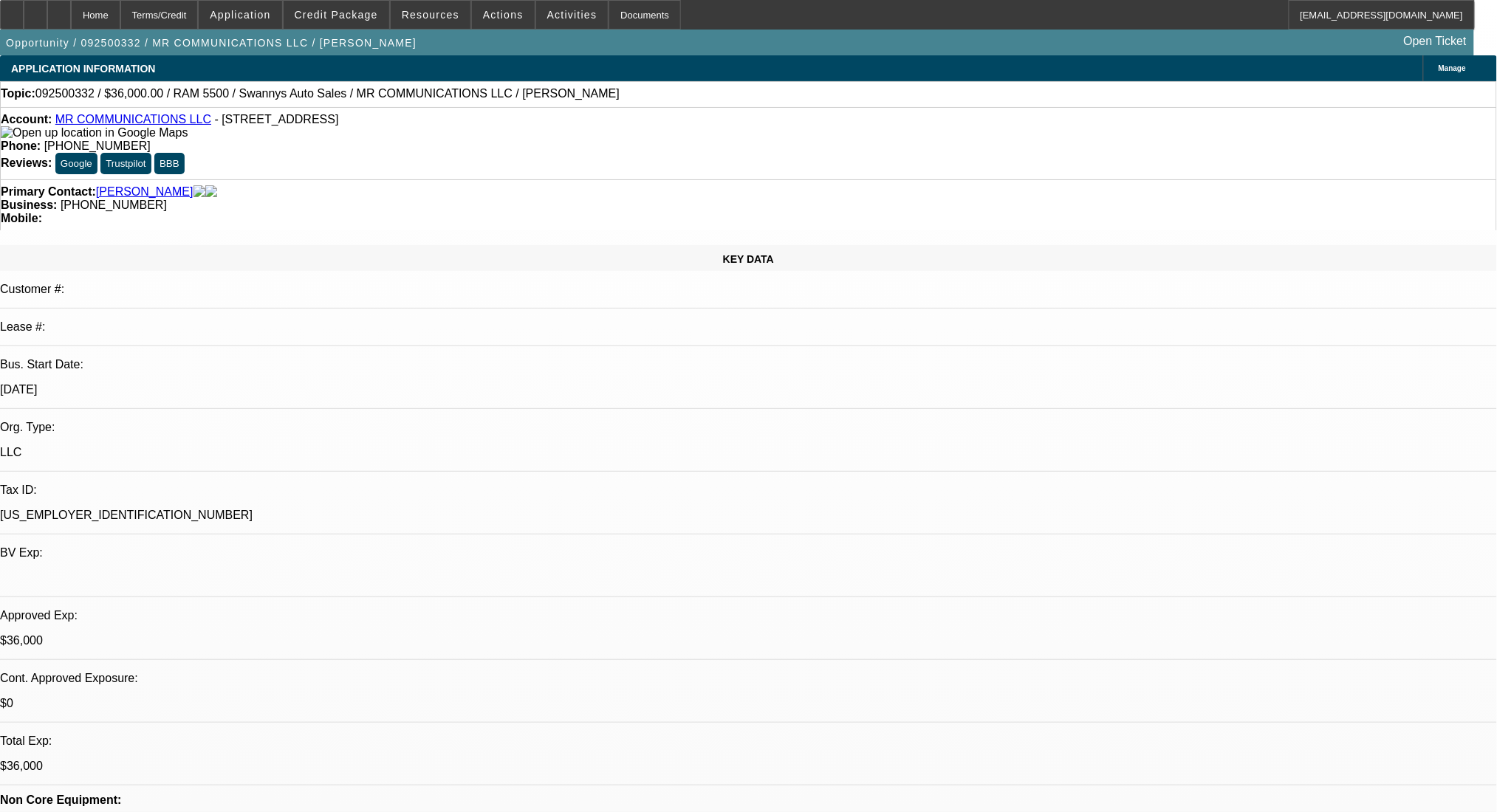
select select "0"
select select "2"
select select "0"
select select "6"
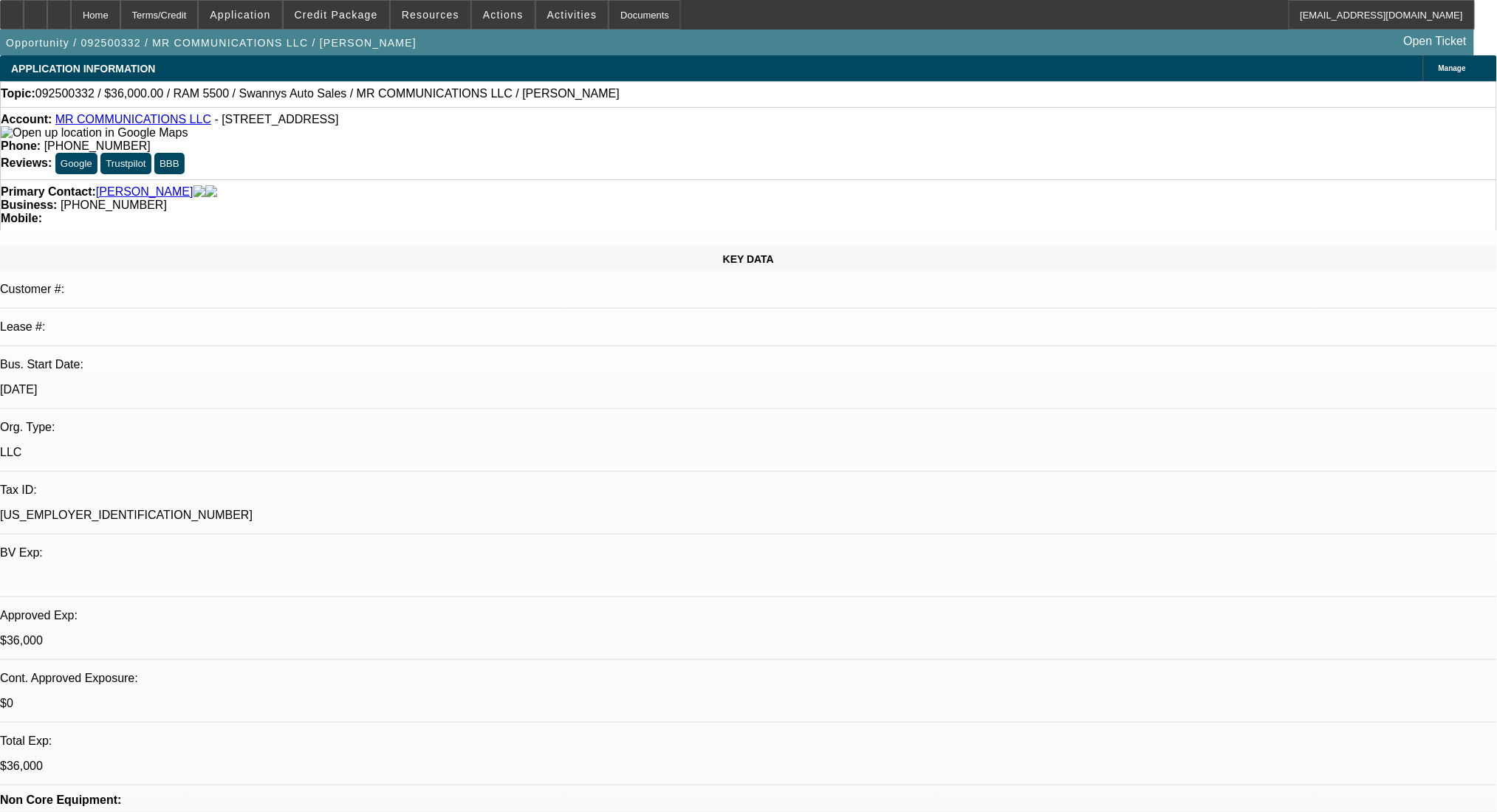
select select "0"
select select "2"
select select "0"
select select "6"
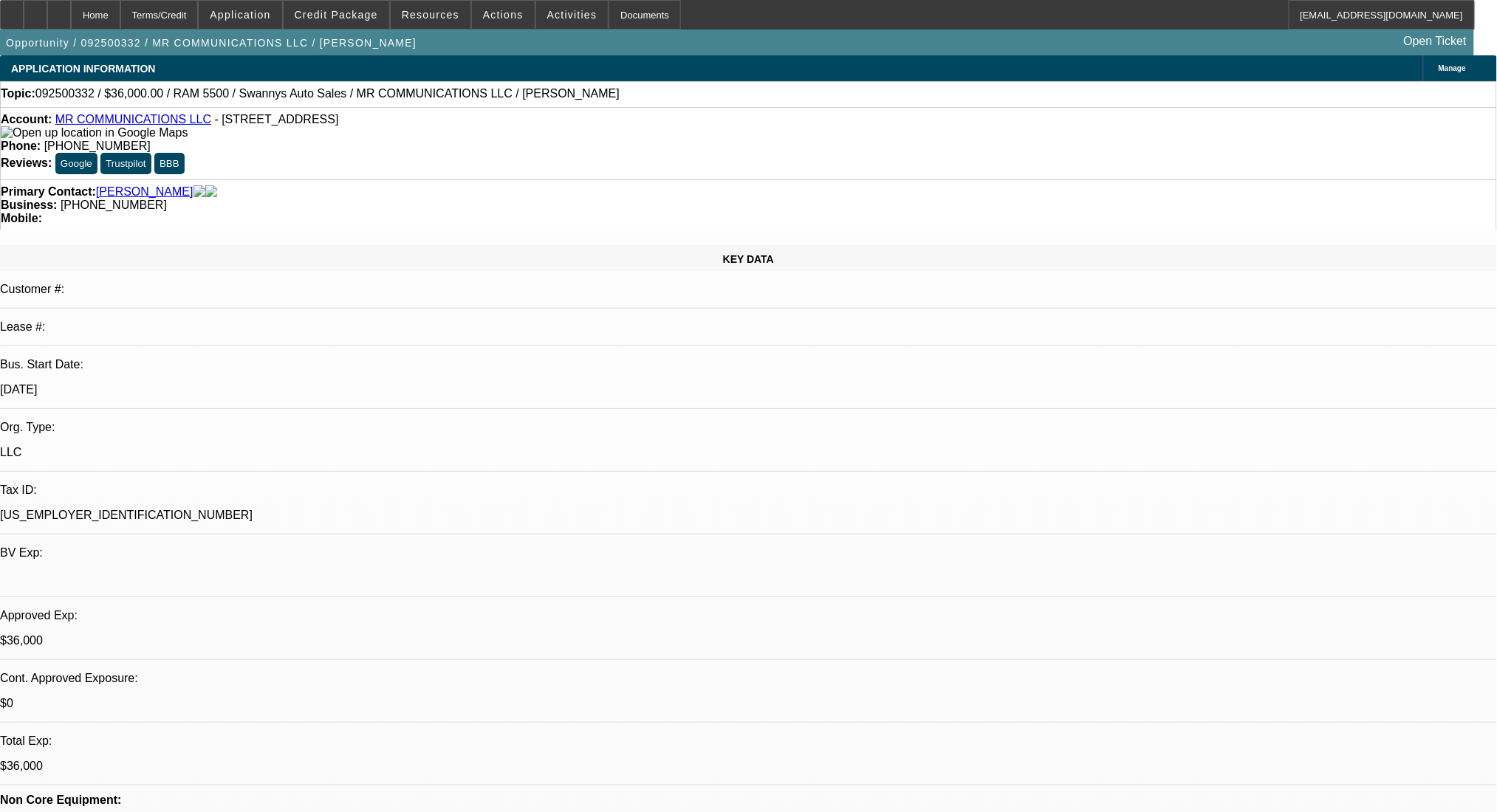
select select "0"
select select "2"
select select "0"
select select "6"
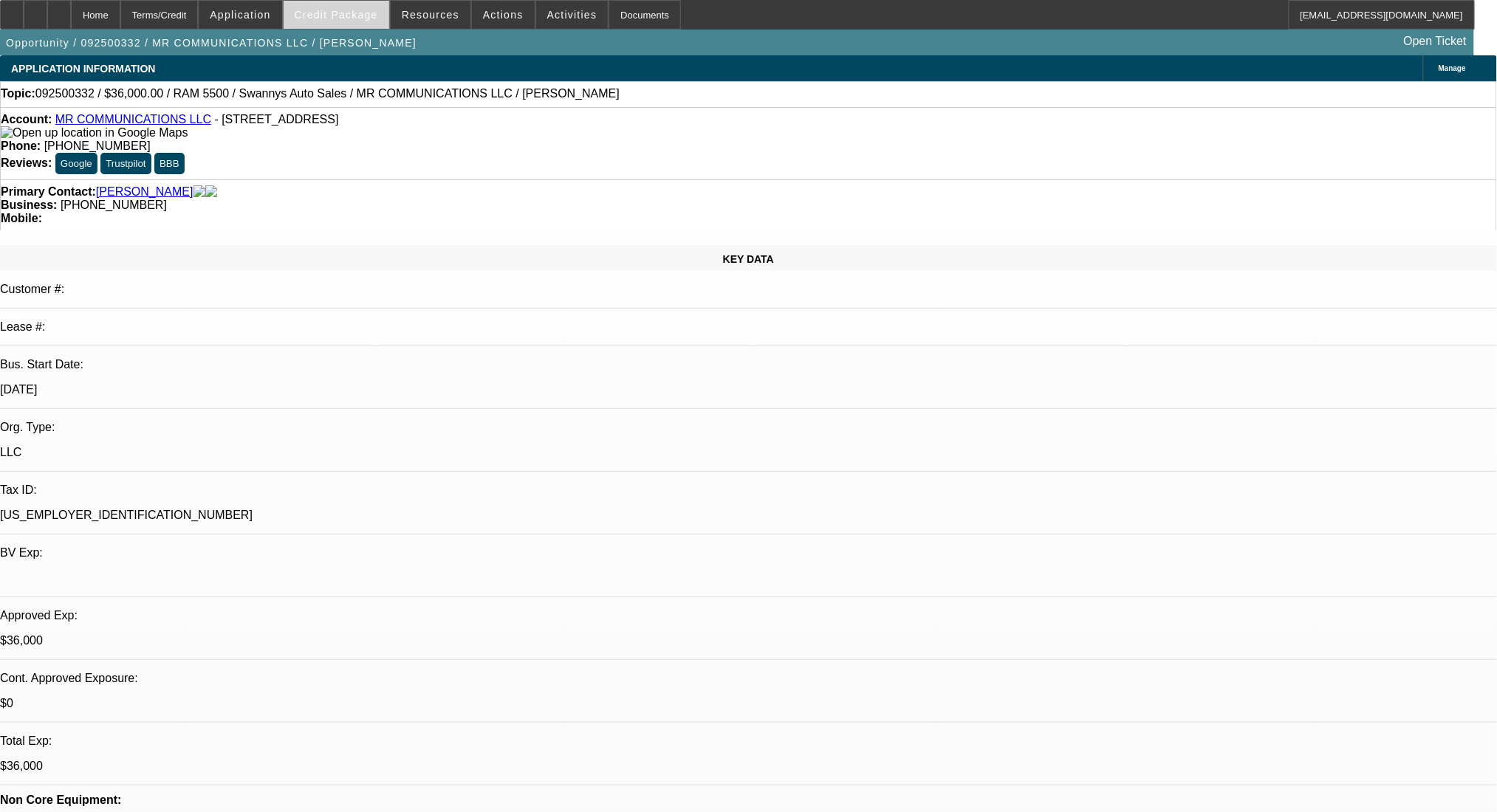
click at [337, 19] on span "Credit Package" at bounding box center [336, 15] width 83 height 12
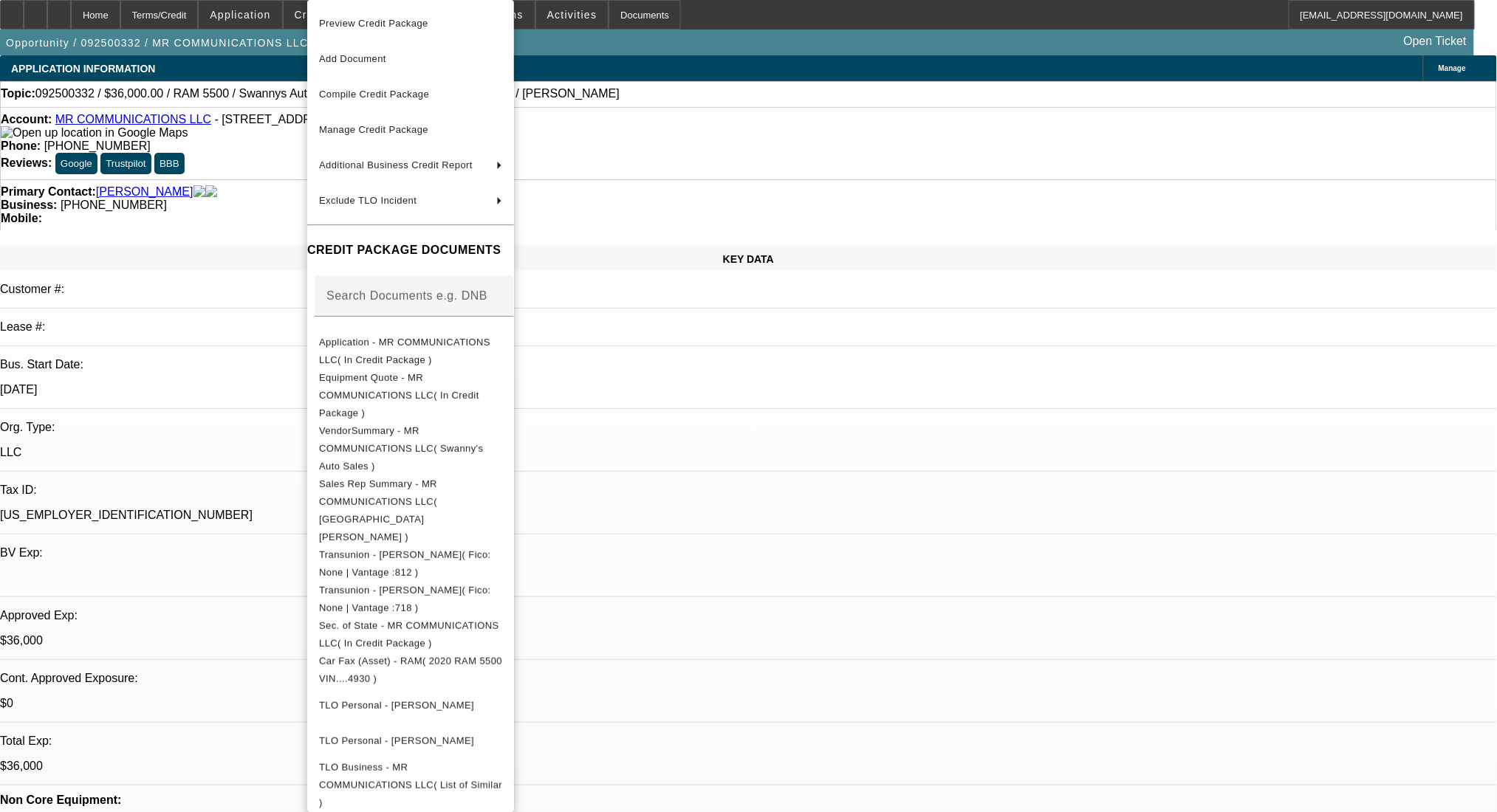
click at [445, 380] on span "Equipment Quote - MR COMMUNICATIONS LLC( In Credit Package )" at bounding box center [399, 395] width 160 height 47
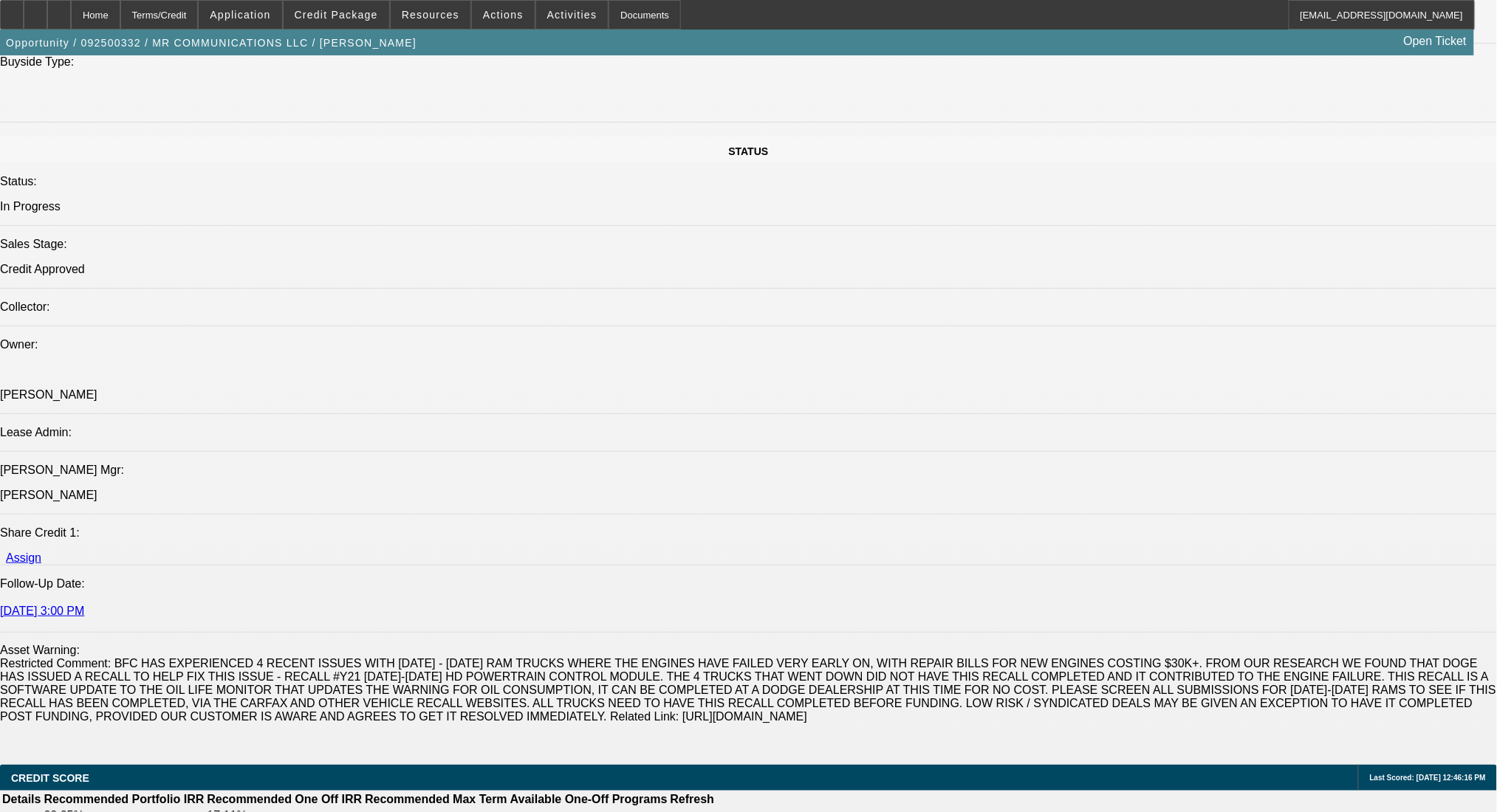
scroll to position [1574, 0]
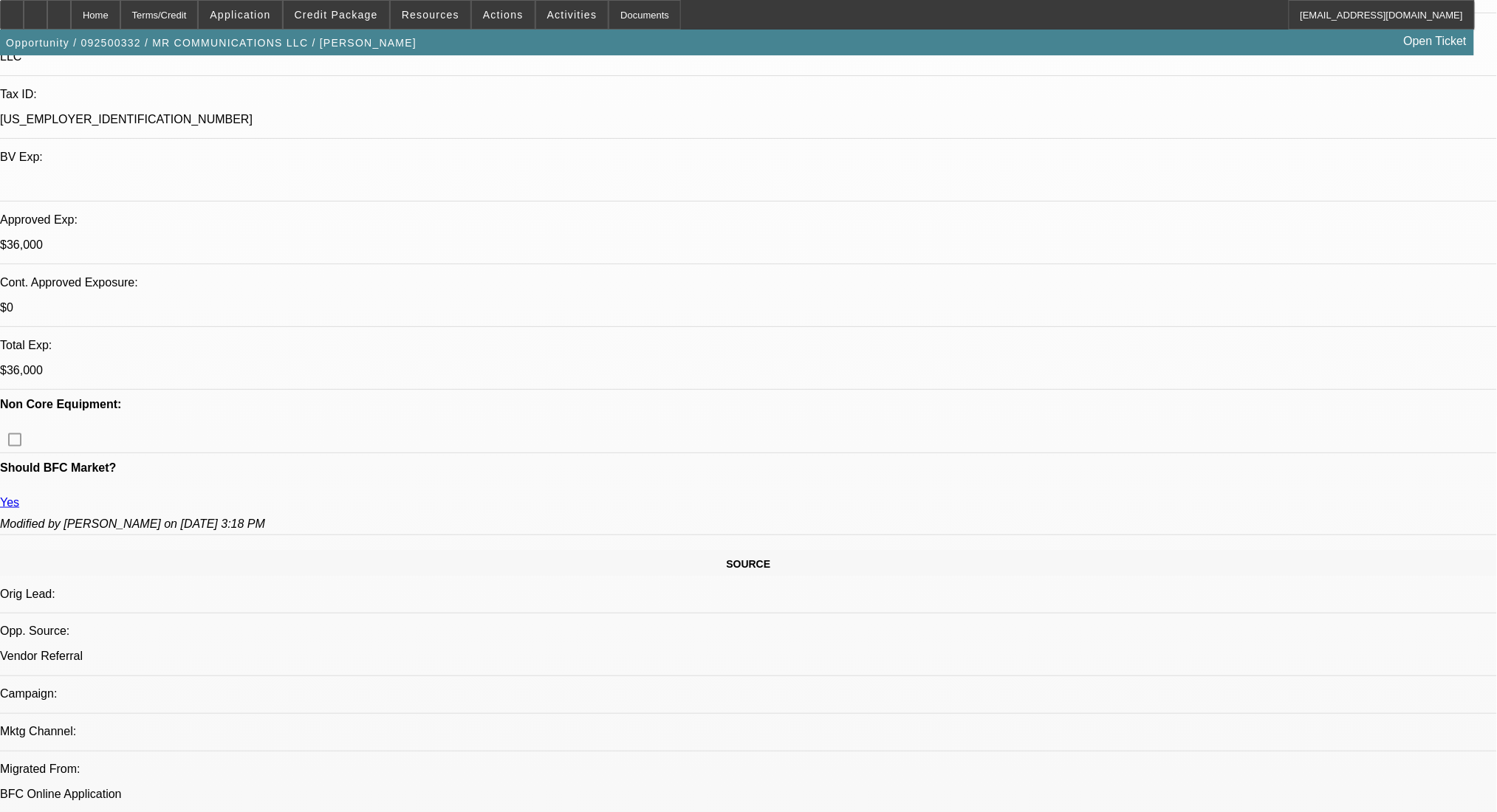
scroll to position [0, 0]
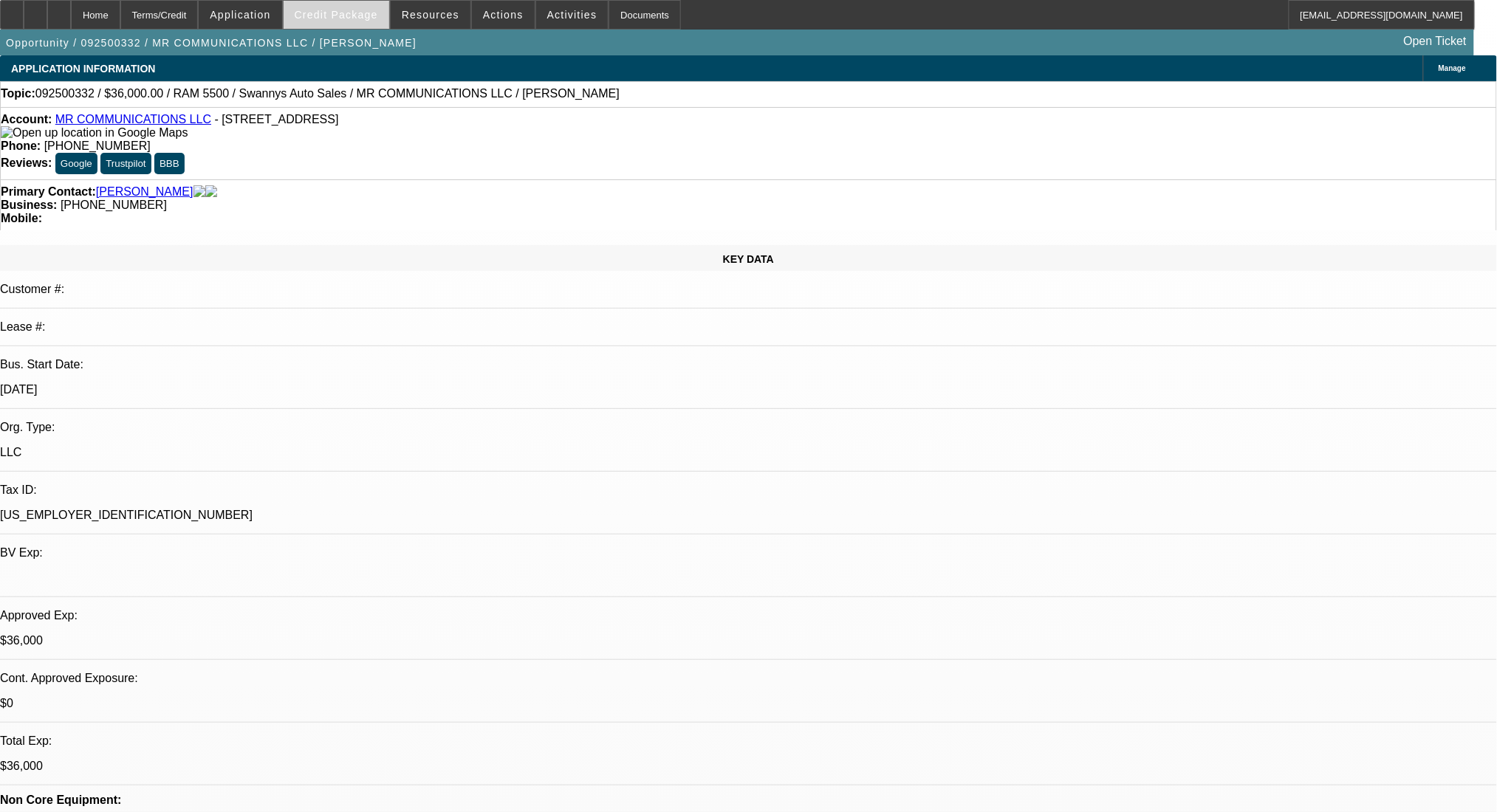
click at [362, 13] on span "Credit Package" at bounding box center [336, 15] width 83 height 12
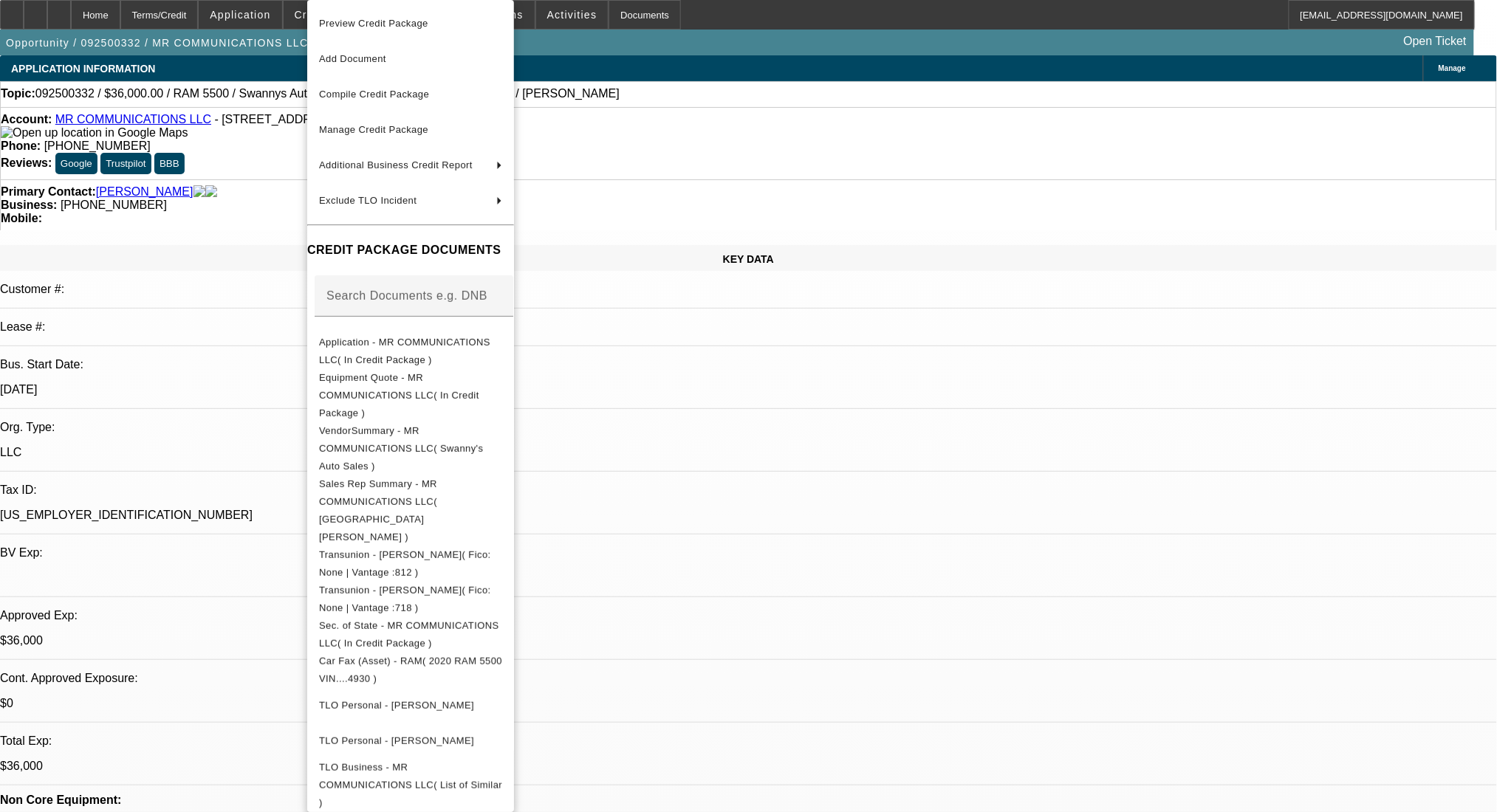
click at [776, 454] on div at bounding box center [748, 406] width 1497 height 812
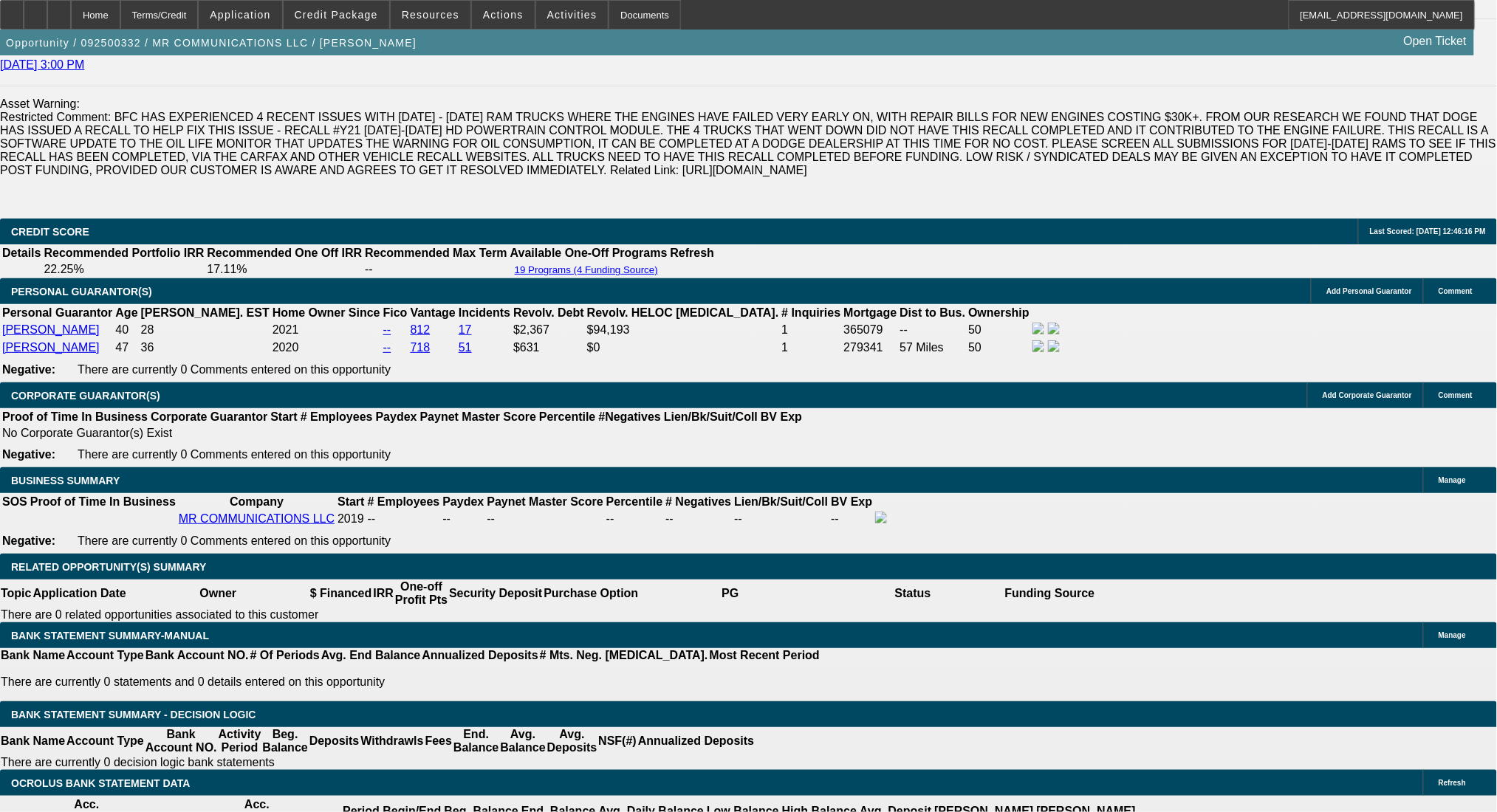
scroll to position [2362, 0]
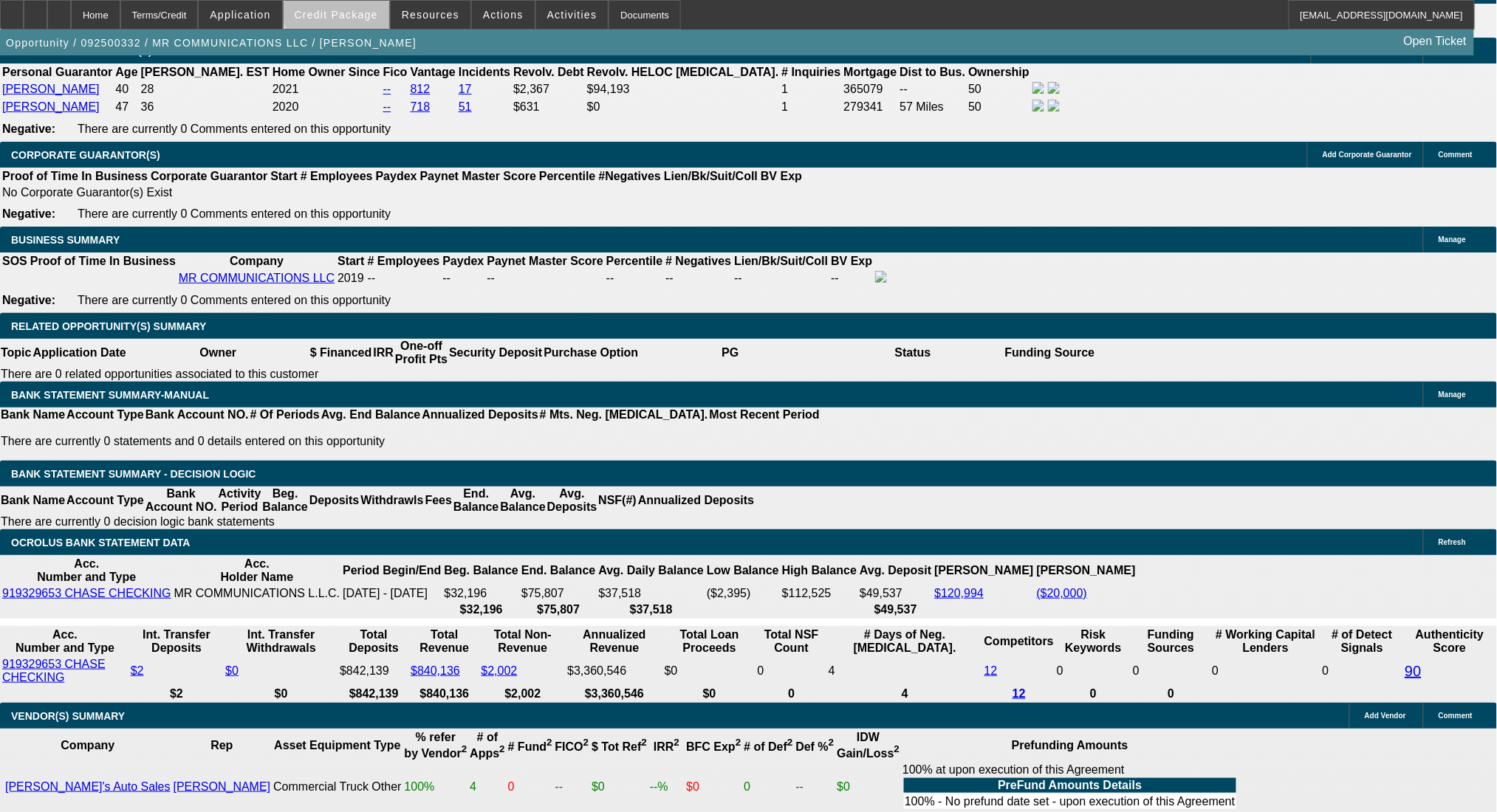
click at [362, 10] on span "Credit Package" at bounding box center [336, 15] width 83 height 12
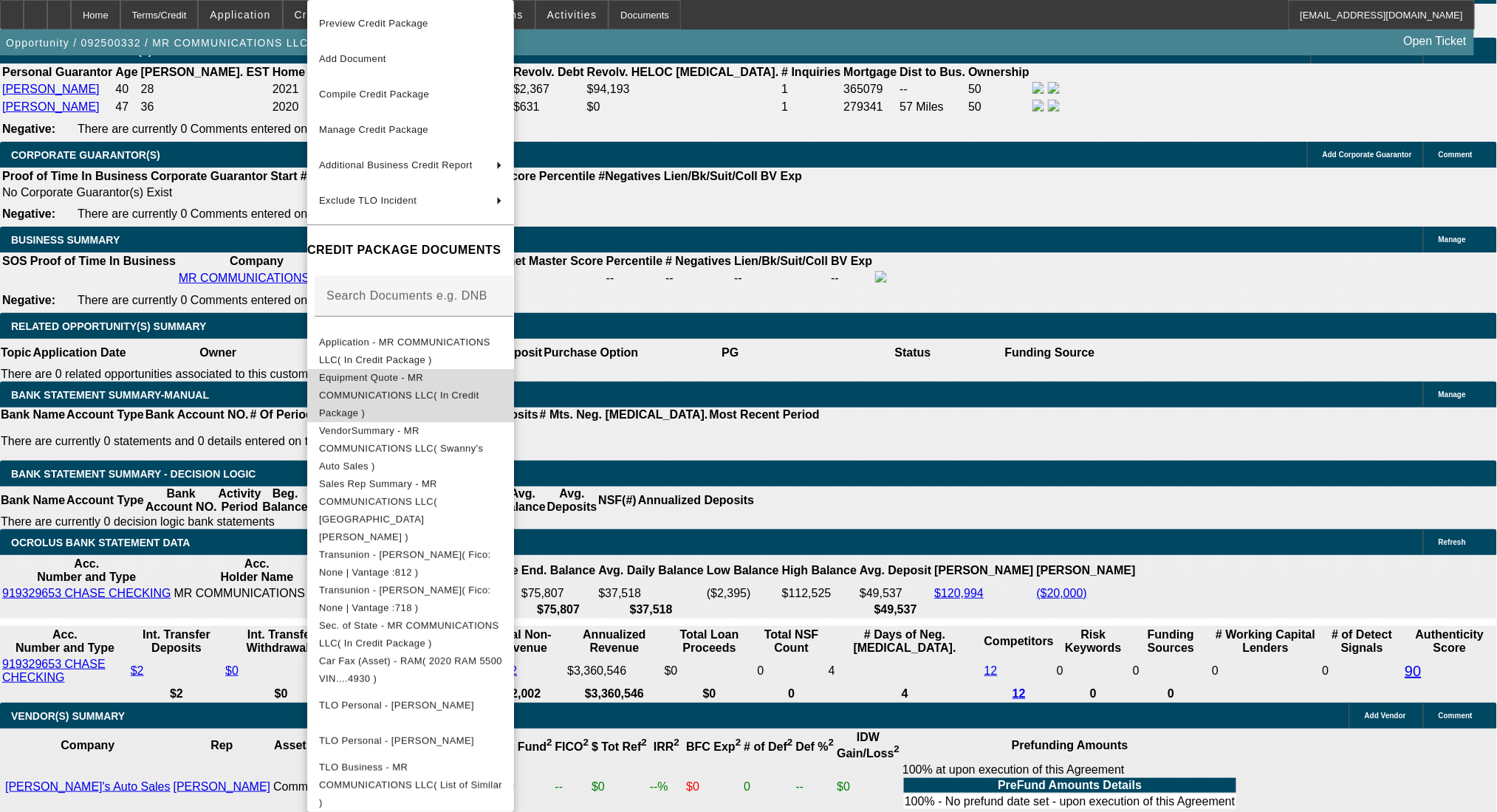
click at [421, 381] on span "Equipment Quote - MR COMMUNICATIONS LLC( In Credit Package )" at bounding box center [399, 395] width 160 height 47
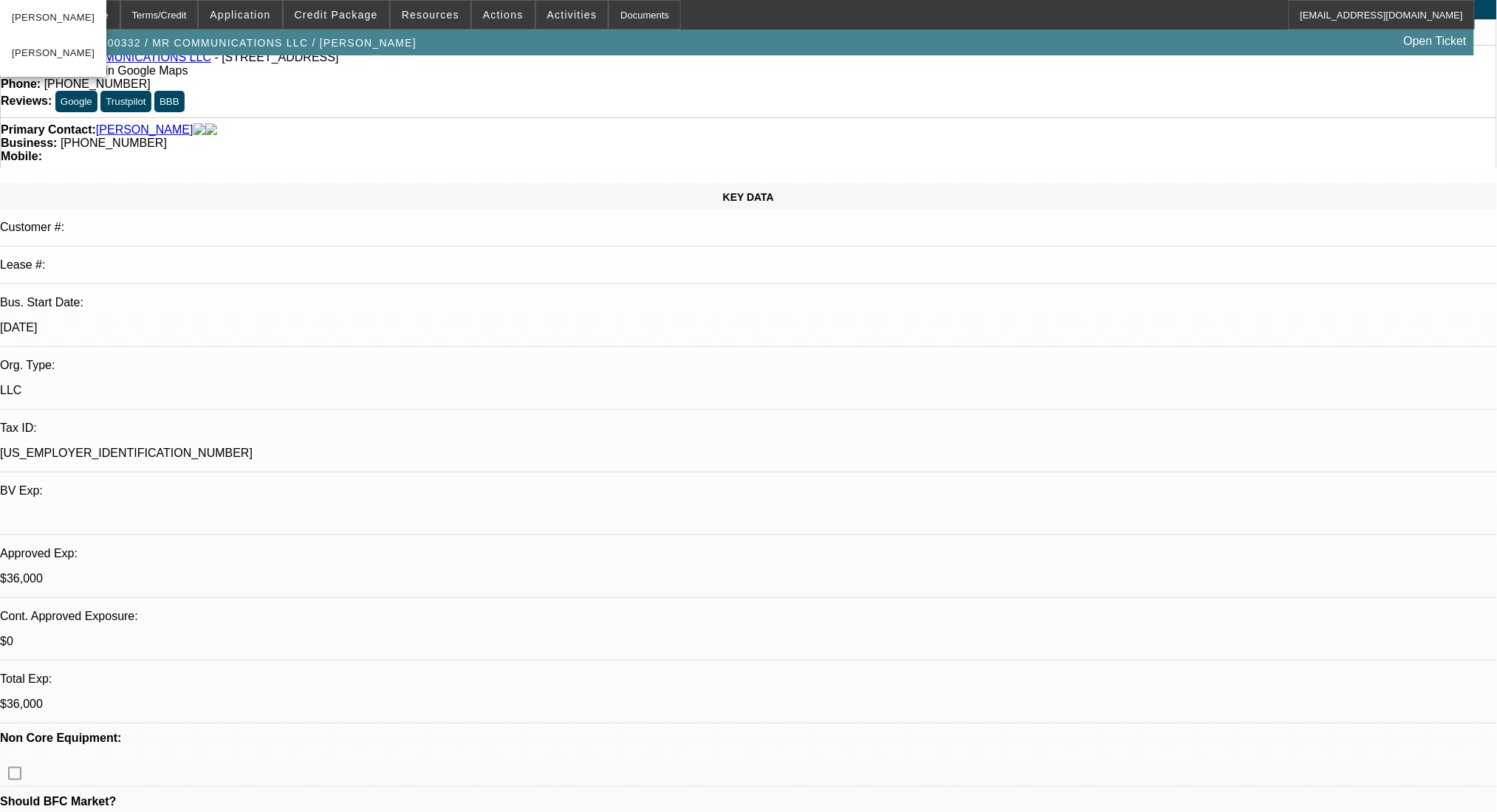
scroll to position [0, 0]
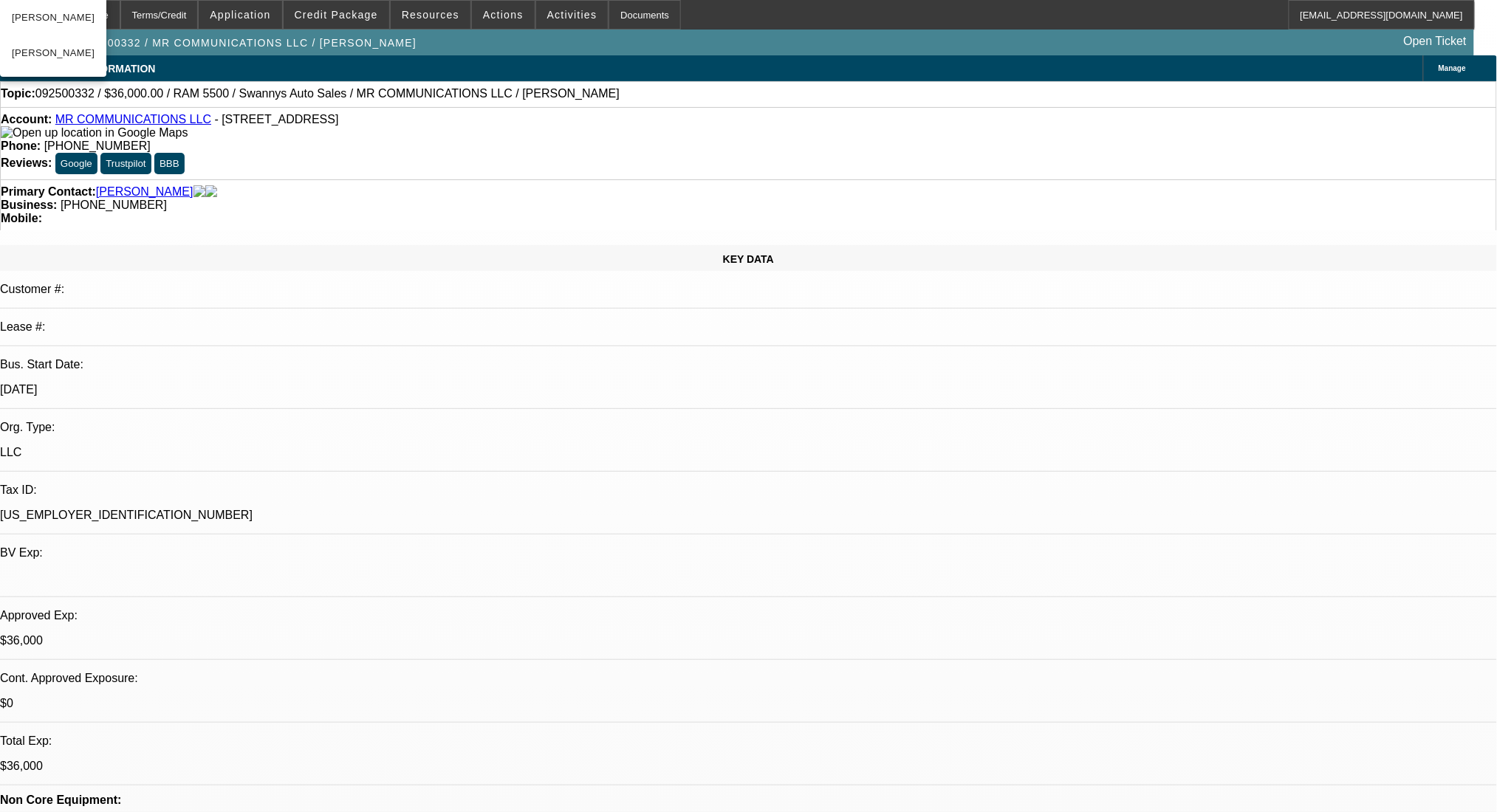
drag, startPoint x: 199, startPoint y: 129, endPoint x: 426, endPoint y: 125, distance: 227.0
click at [426, 125] on div "Account: MR COMMUNICATIONS LLC - 3055 Valentina Way Apt 104, Fayetteville, NC 2…" at bounding box center [748, 126] width 1495 height 27
copy span "3055 Valentina Way Apt 104, Fayetteville, NC 28303"
drag, startPoint x: 419, startPoint y: 155, endPoint x: 412, endPoint y: 135, distance: 21.2
click at [419, 179] on div "Primary Contact: Calles, Jose Business: (347) 323-7134 Mobile:" at bounding box center [748, 204] width 1497 height 51
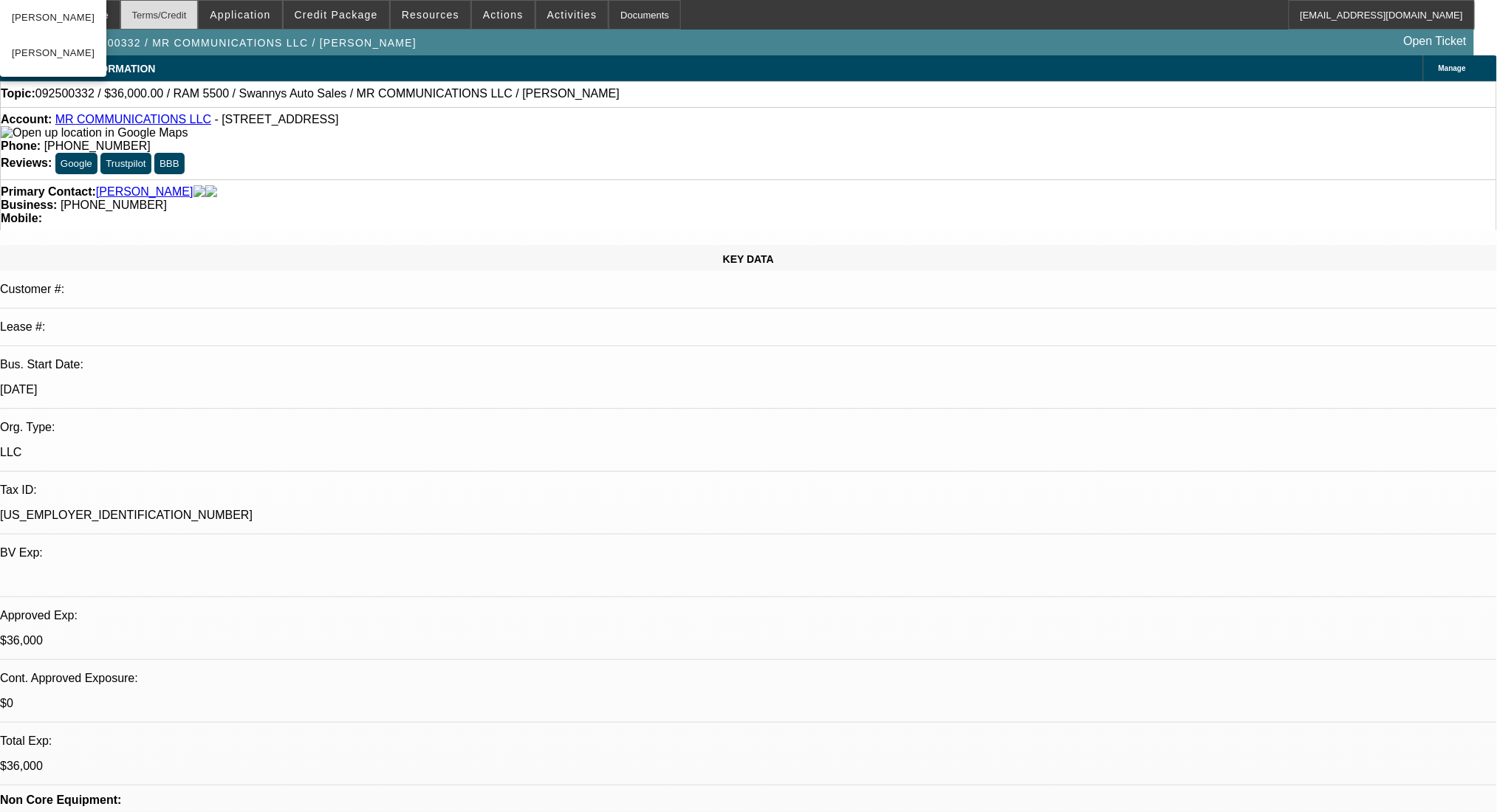
click at [196, 16] on div "Terms/Credit" at bounding box center [160, 15] width 78 height 30
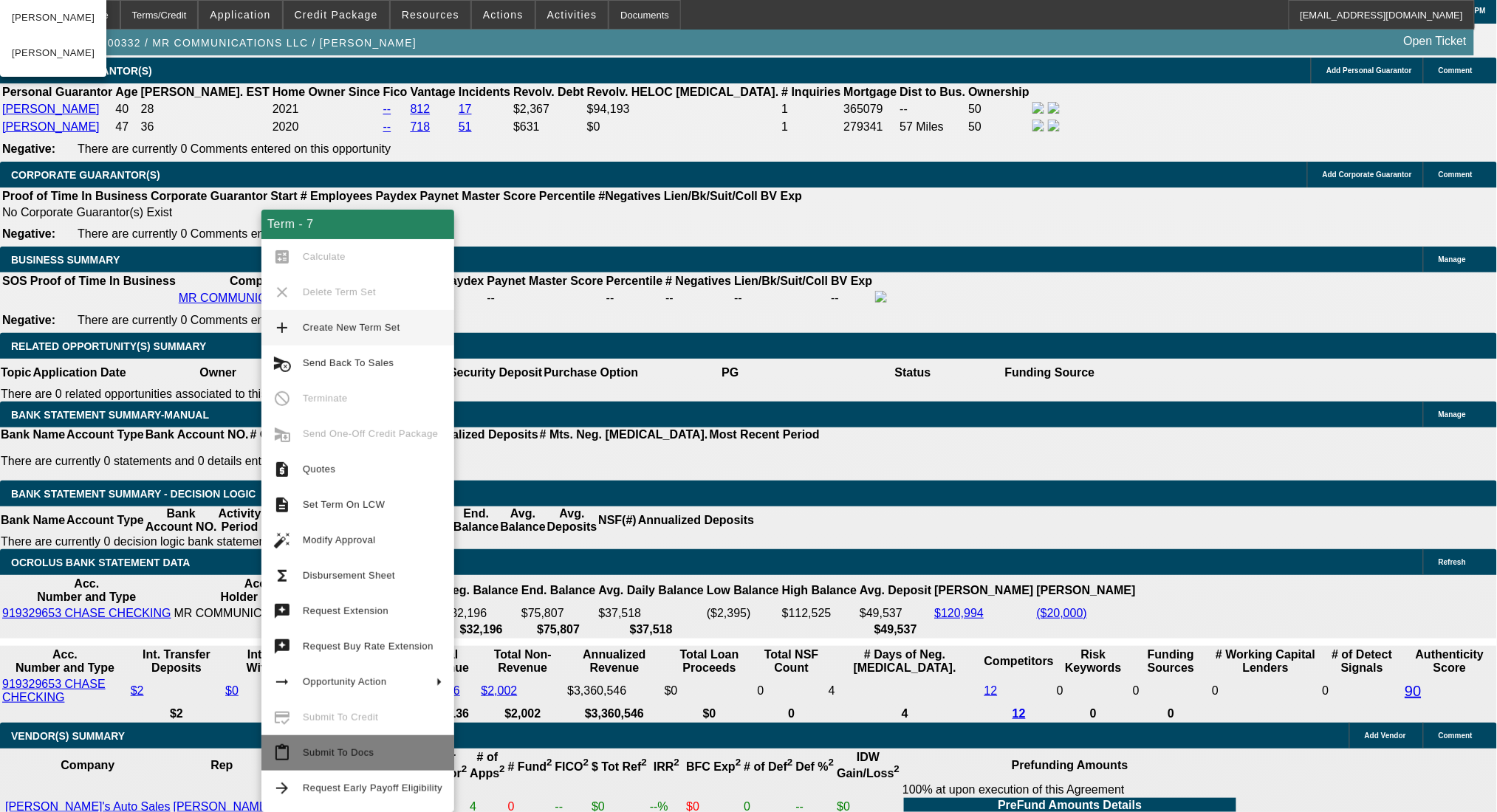
click at [373, 756] on span "Submit To Docs" at bounding box center [373, 753] width 140 height 18
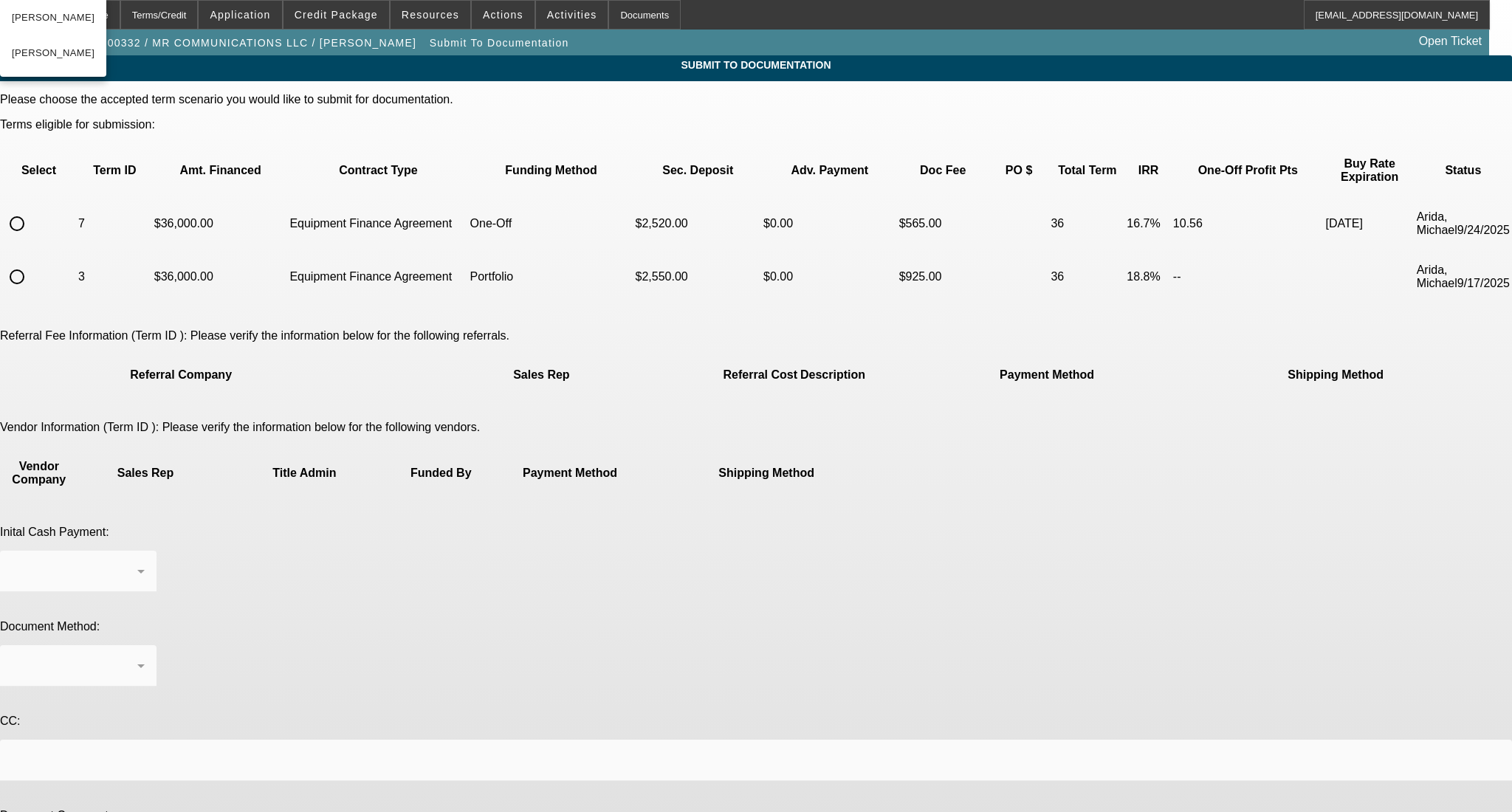
click at [32, 210] on input "radio" at bounding box center [17, 224] width 30 height 30
radio input "true"
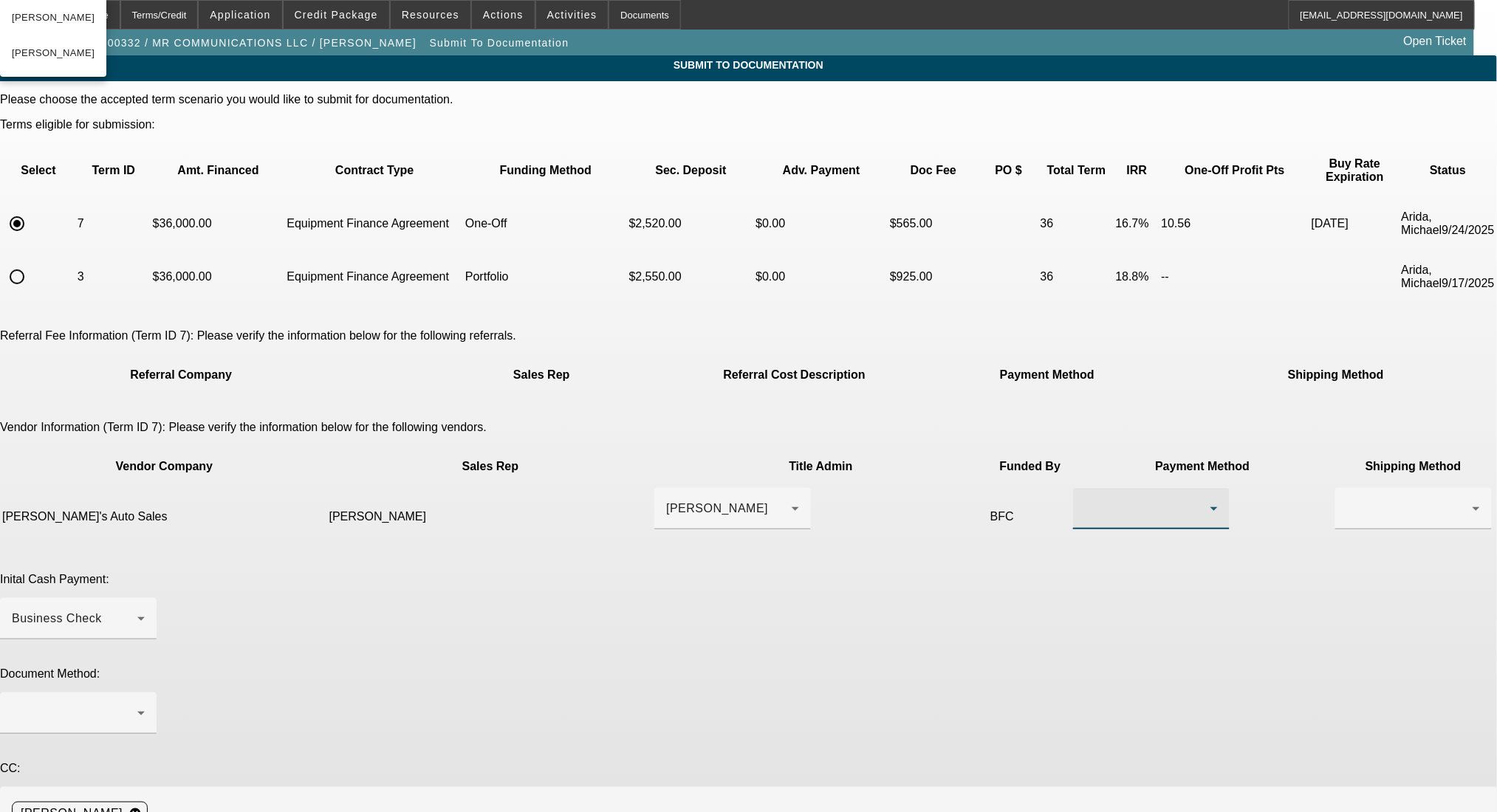
click at [1085, 500] on div at bounding box center [1147, 509] width 126 height 18
click at [887, 521] on span "Wire Transfer" at bounding box center [874, 528] width 76 height 18
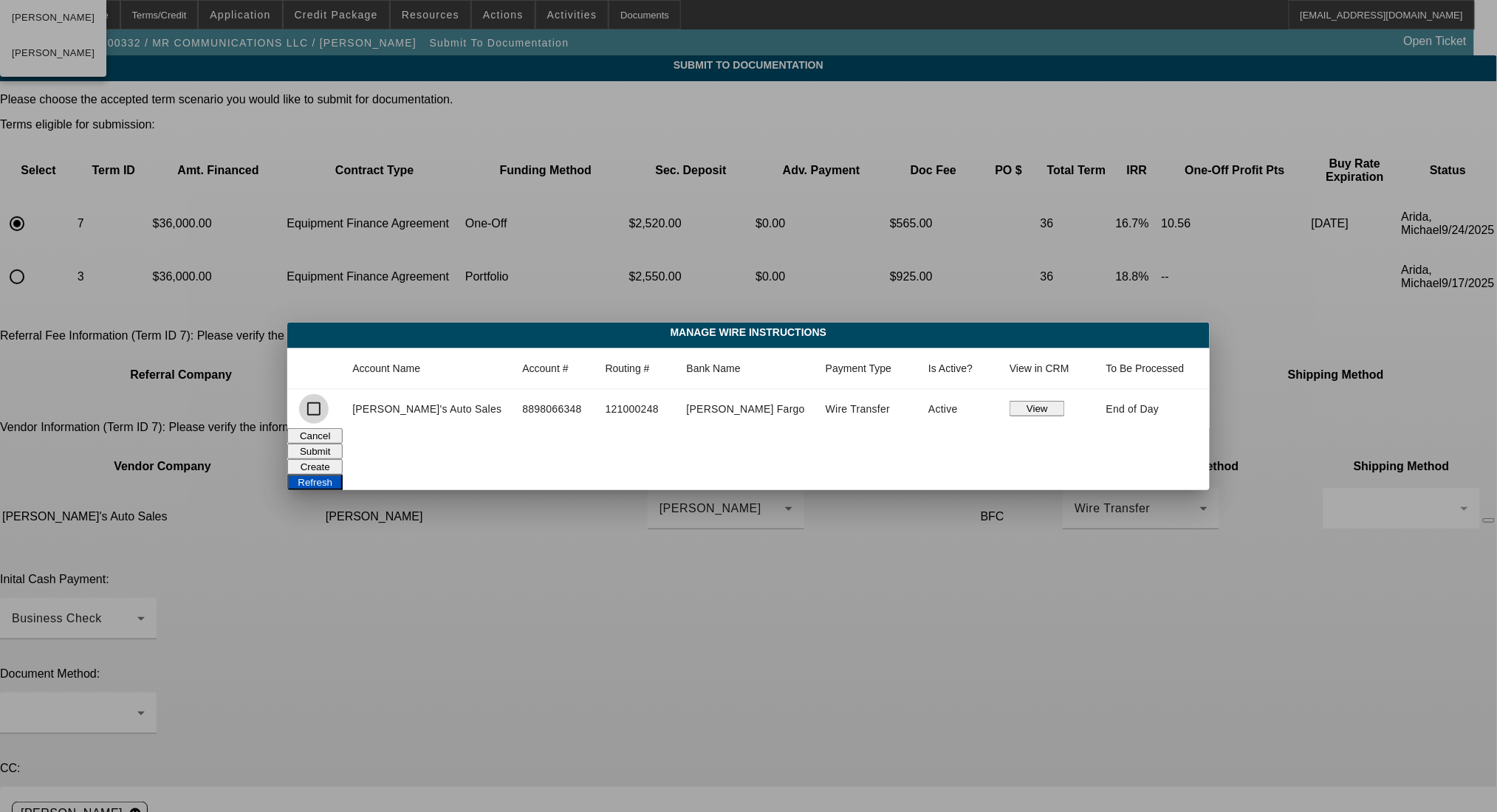
click at [329, 405] on input "checkbox" at bounding box center [314, 409] width 30 height 30
checkbox input "true"
click at [343, 449] on button "Submit" at bounding box center [315, 452] width 55 height 16
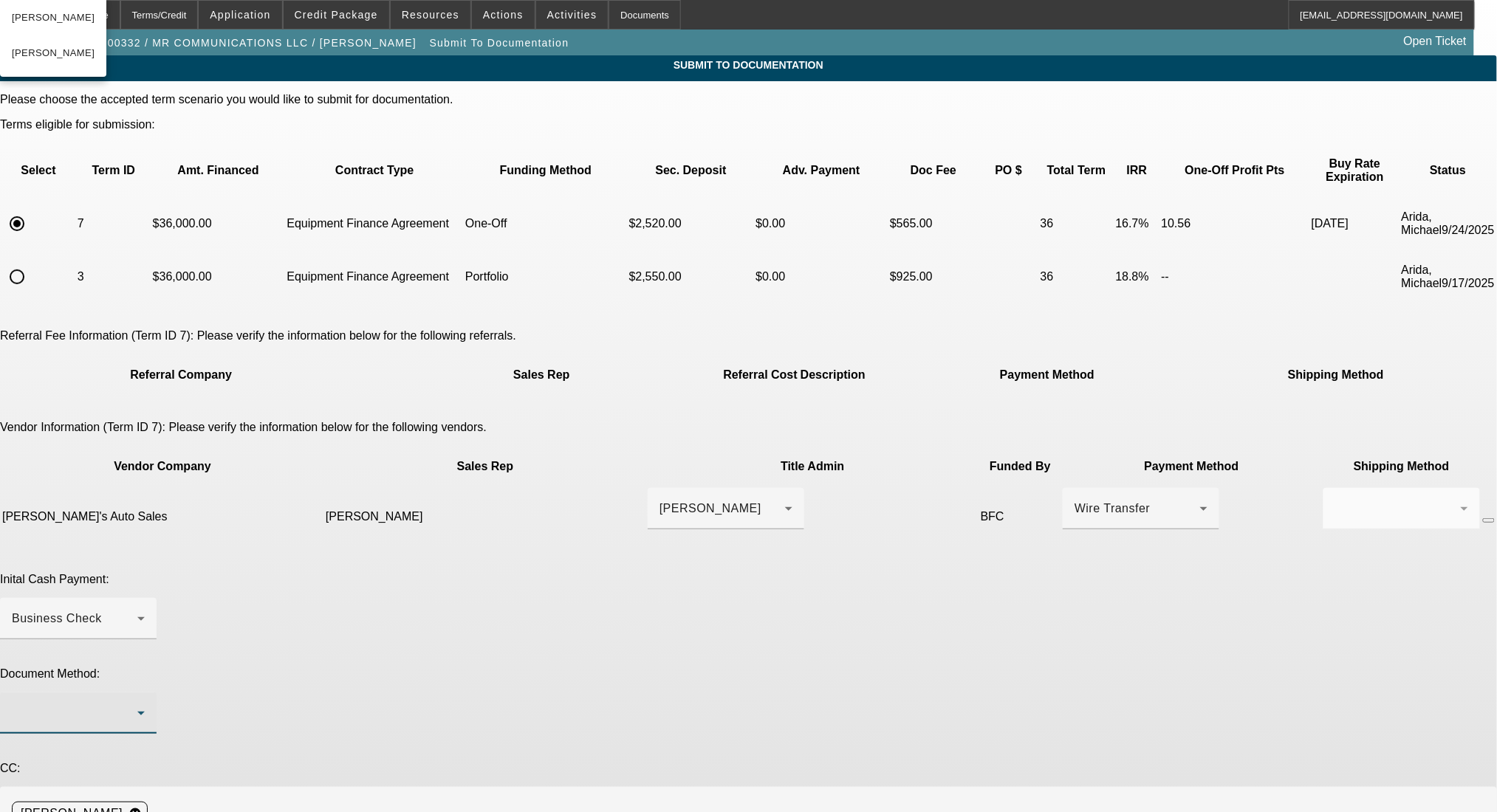
click at [138, 704] on div at bounding box center [74, 713] width 126 height 18
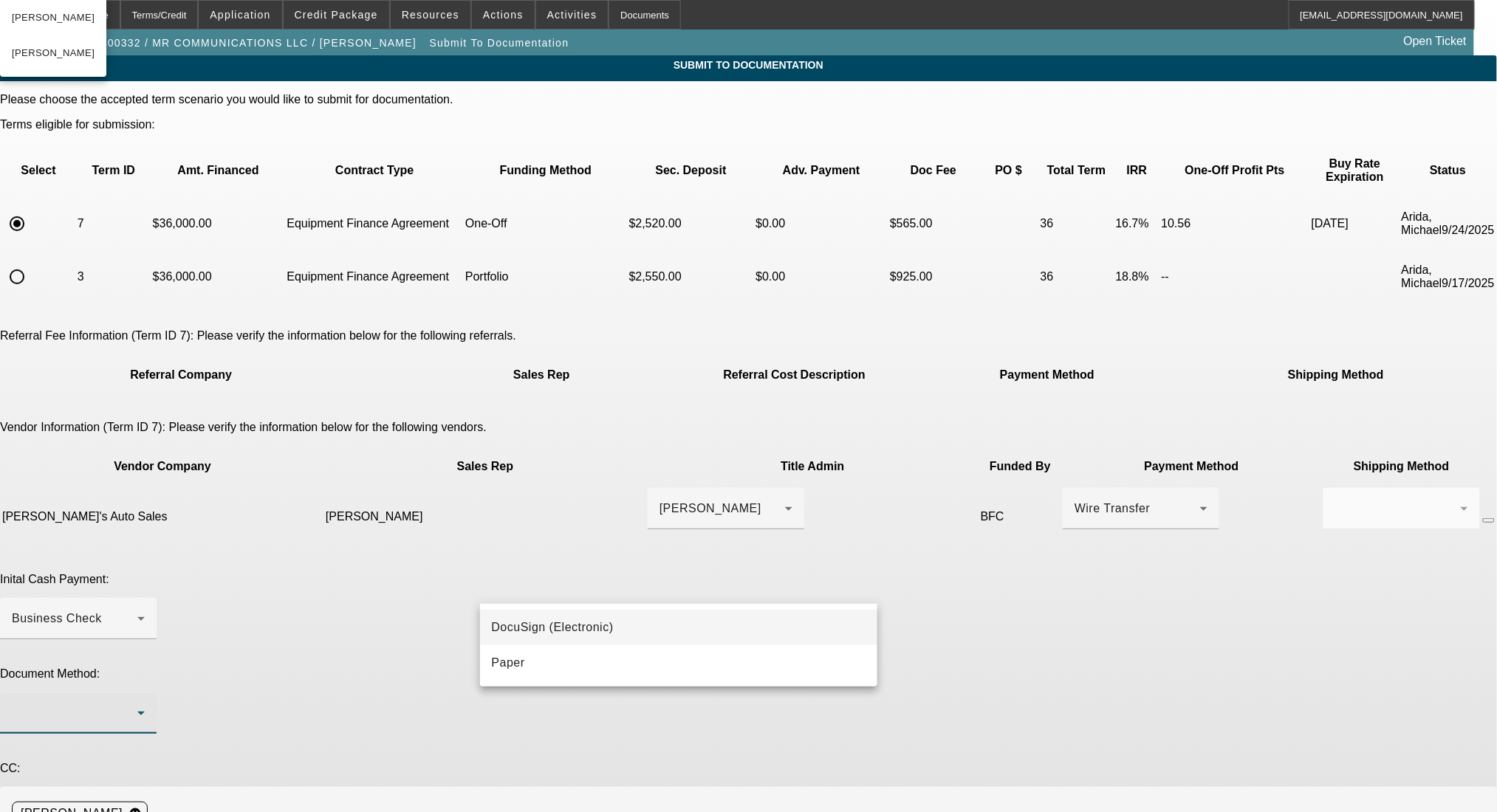
click at [562, 628] on span "DocuSign (Electronic)" at bounding box center [552, 628] width 122 height 18
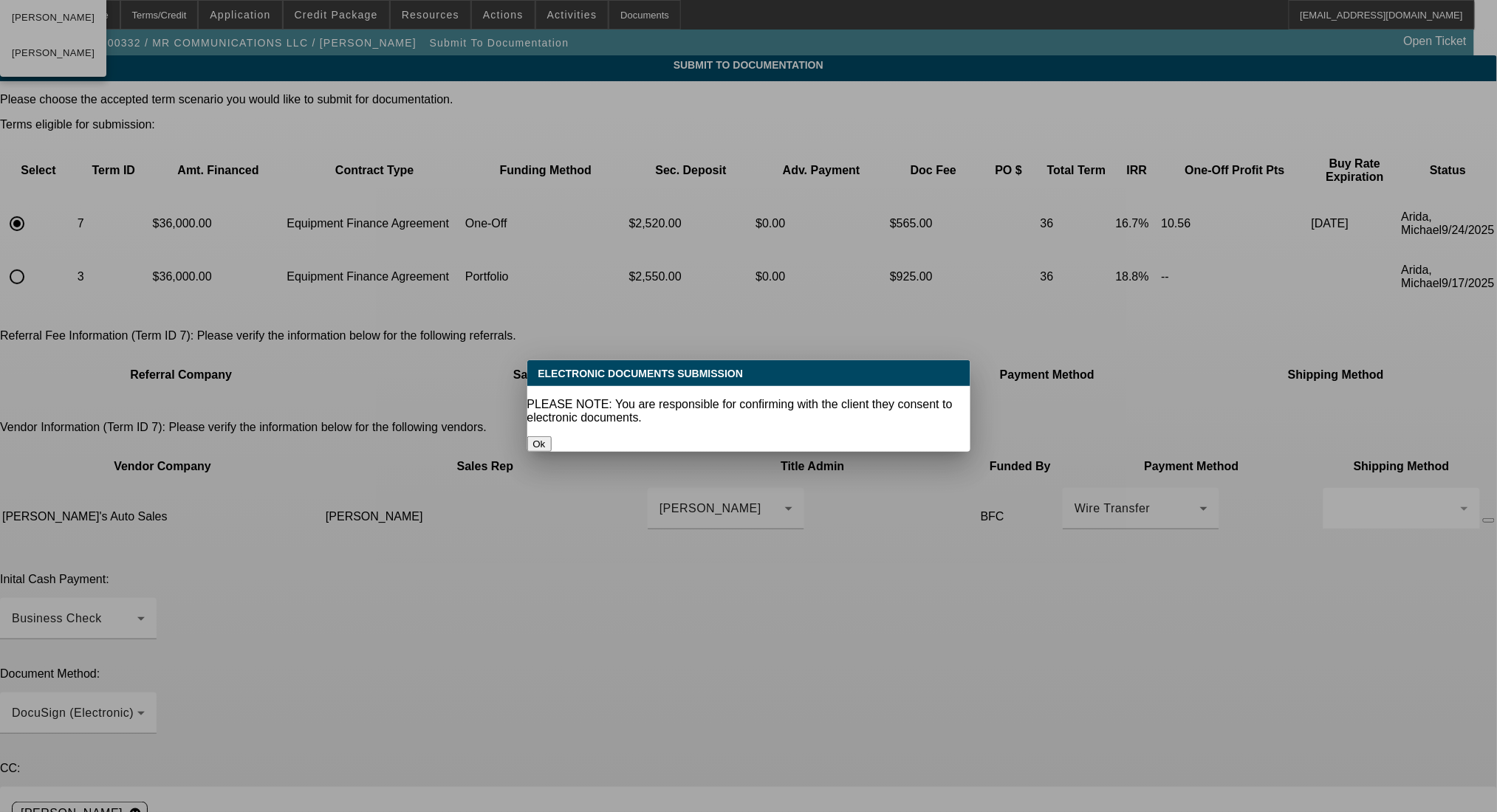
click at [552, 437] on button "Ok" at bounding box center [539, 445] width 25 height 16
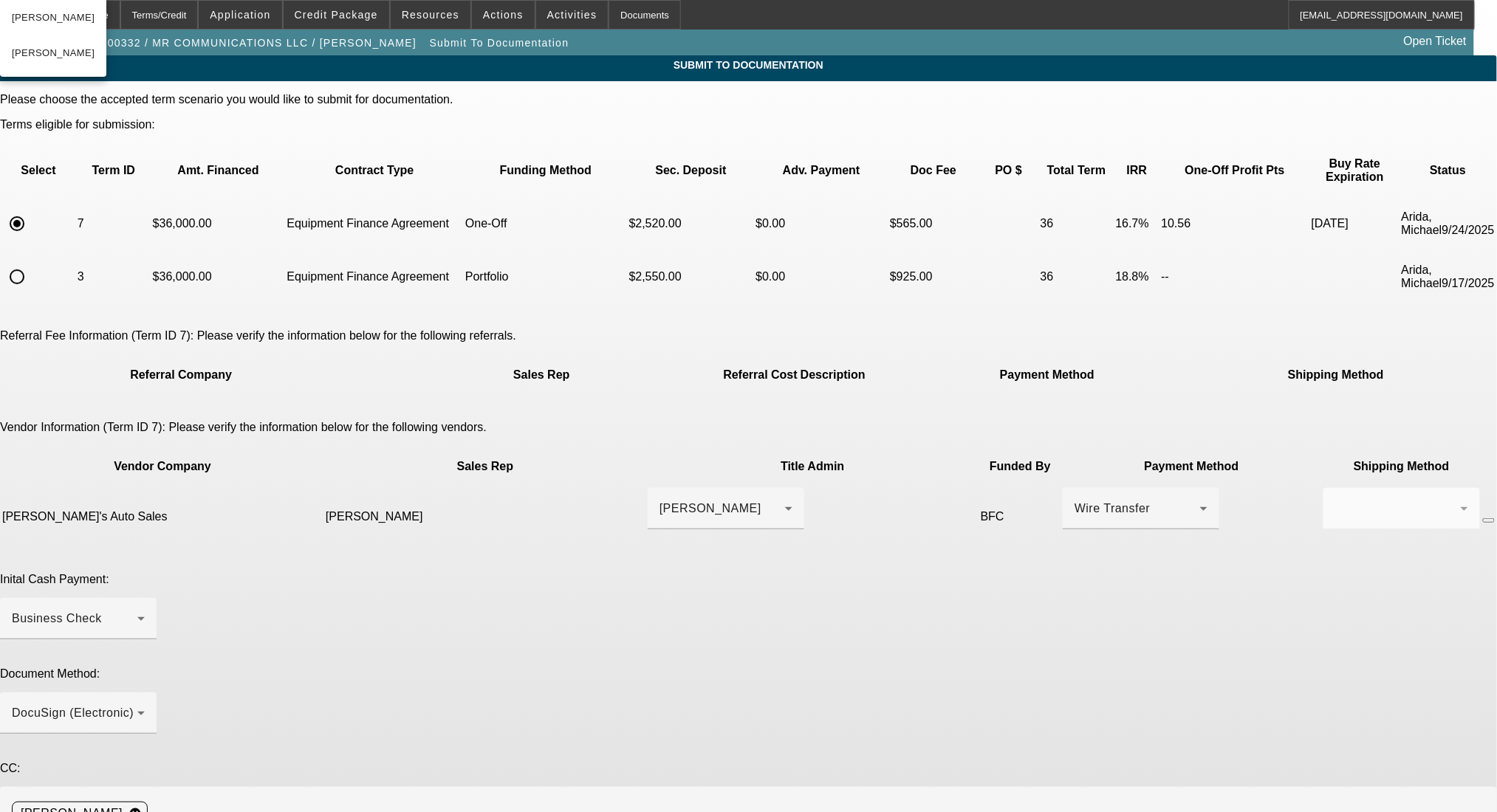
paste textarea "Good Afternoon- EBO approved, signed approval letter in deal. ePOA here please.…"
type textarea "Good Afternoon- EBO approved, signed approval letter in deal. ePOA here please.…"
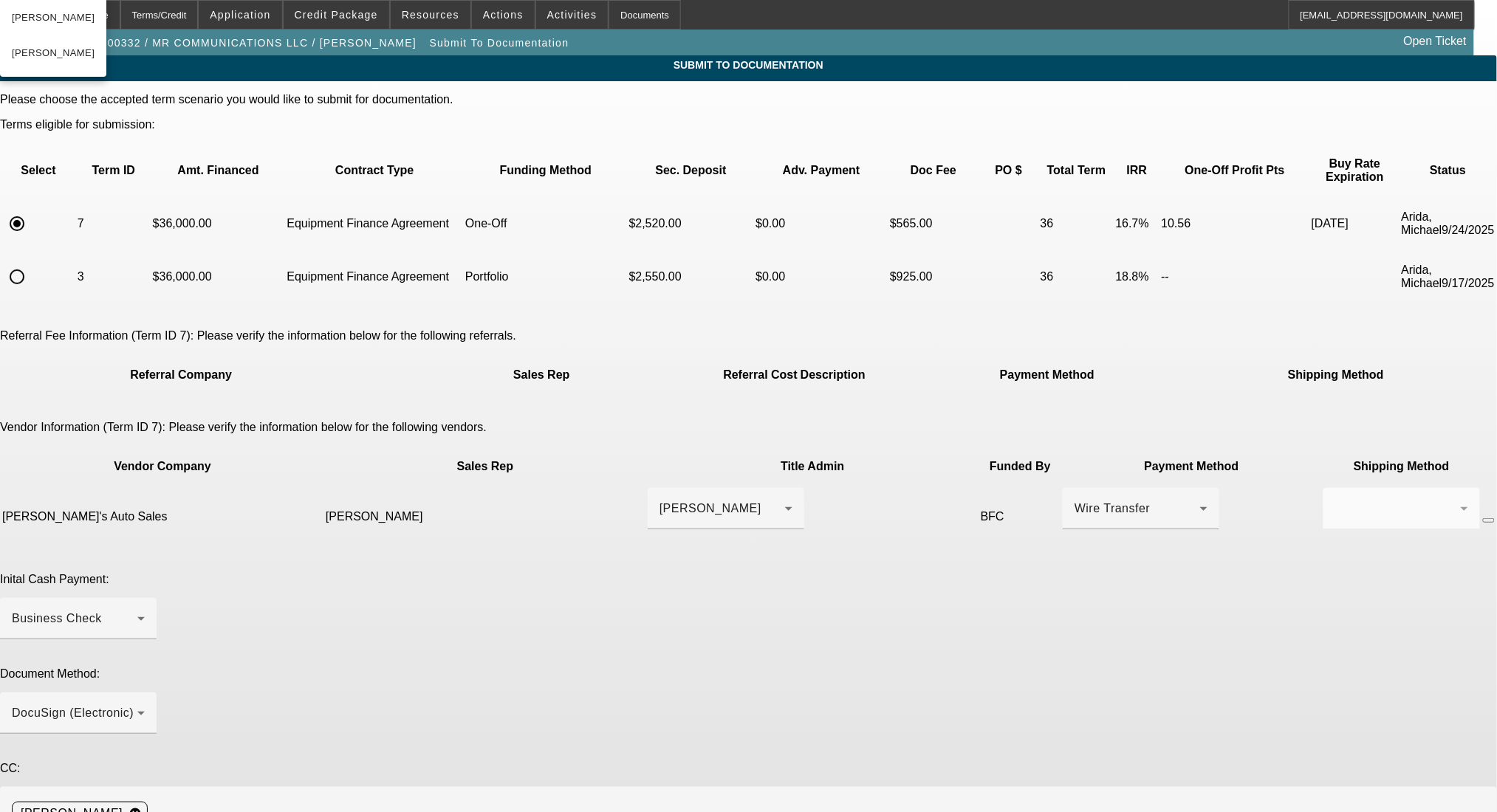
drag, startPoint x: 1135, startPoint y: 735, endPoint x: 1134, endPoint y: 782, distance: 47.0
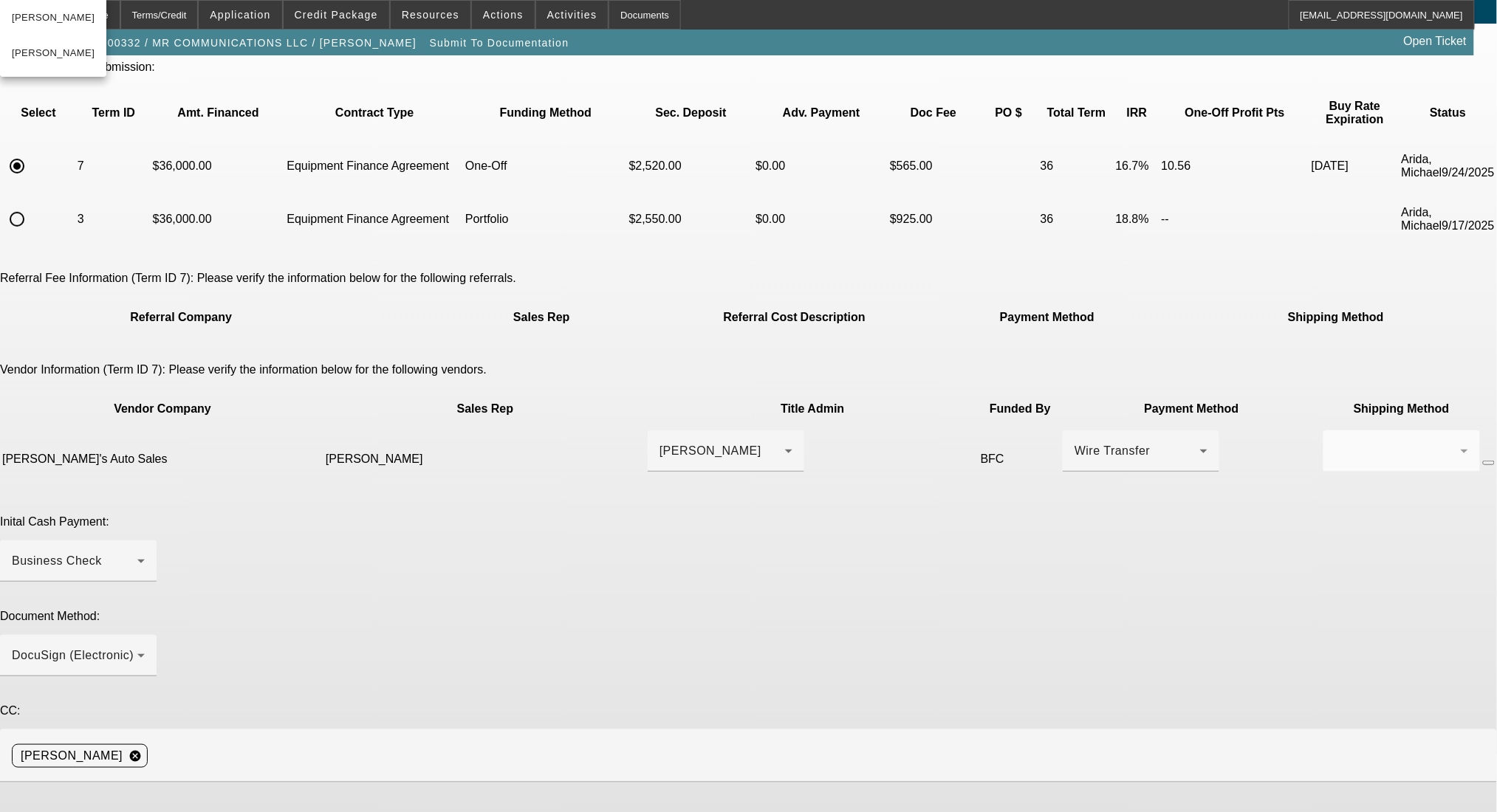
drag, startPoint x: 1069, startPoint y: 776, endPoint x: 1078, endPoint y: 772, distance: 9.8
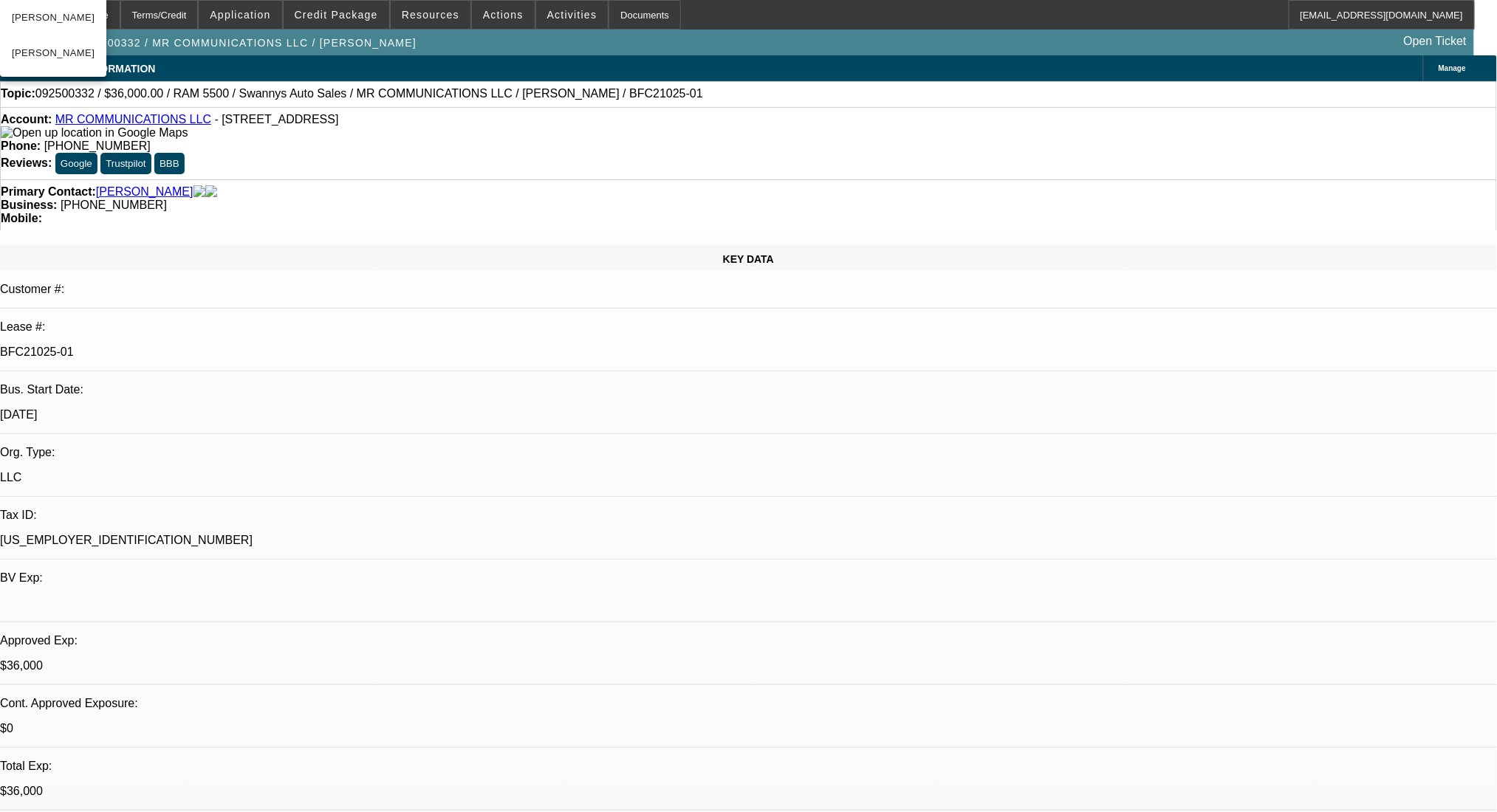
select select "0"
select select "2"
select select "0"
select select "6"
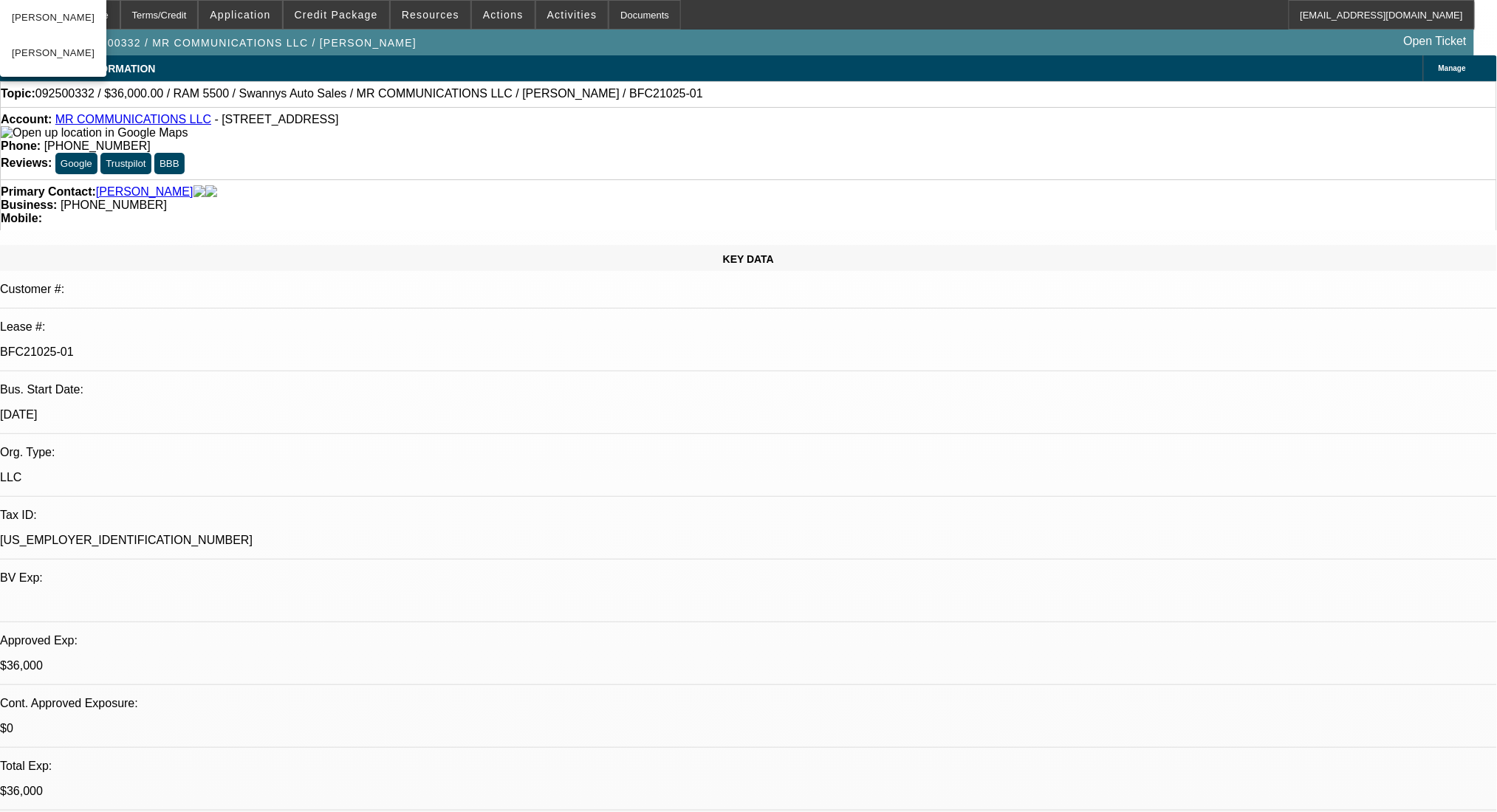
select select "0"
select select "2"
select select "0"
select select "6"
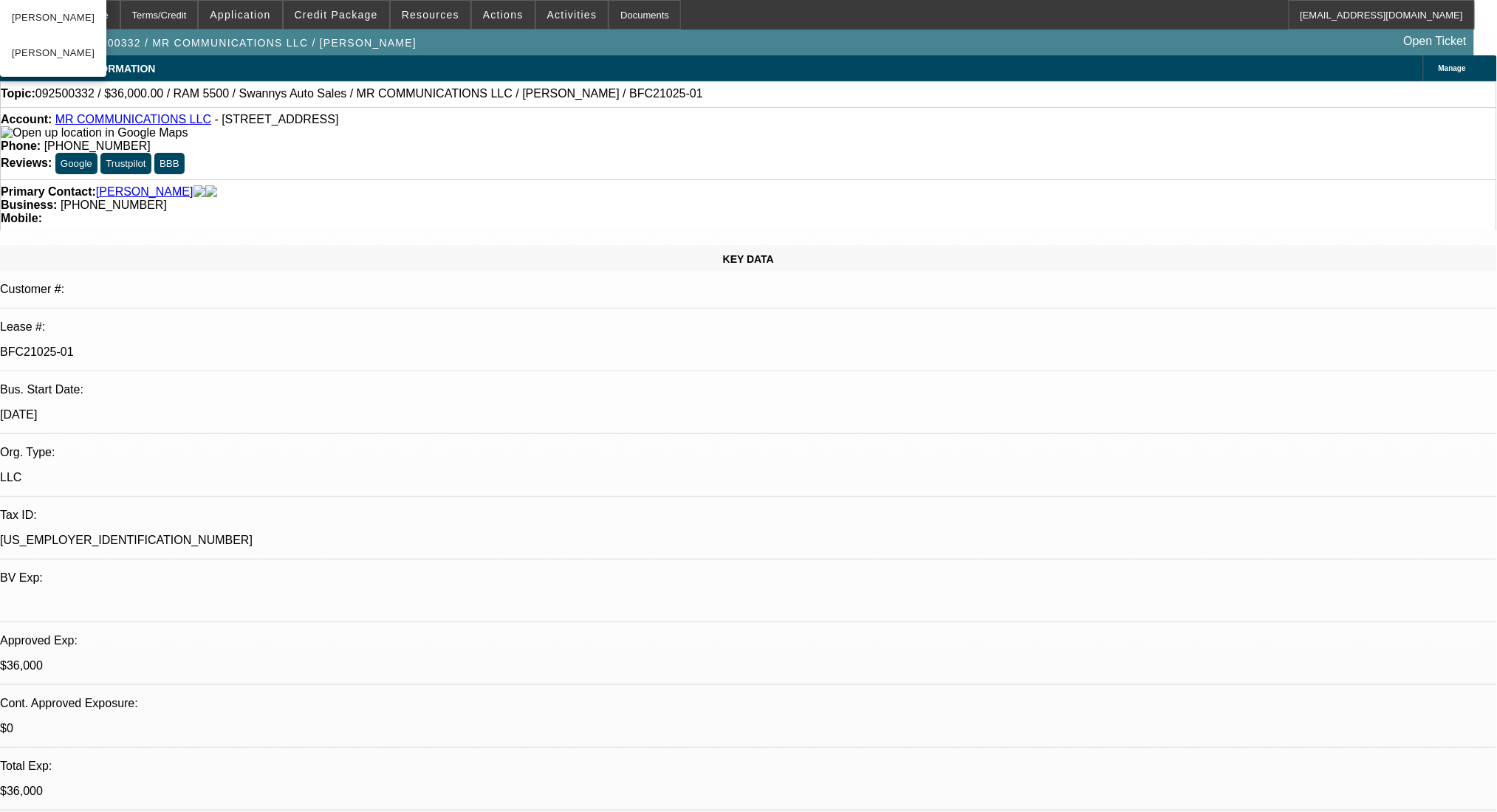
select select "0"
select select "2"
select select "0"
select select "6"
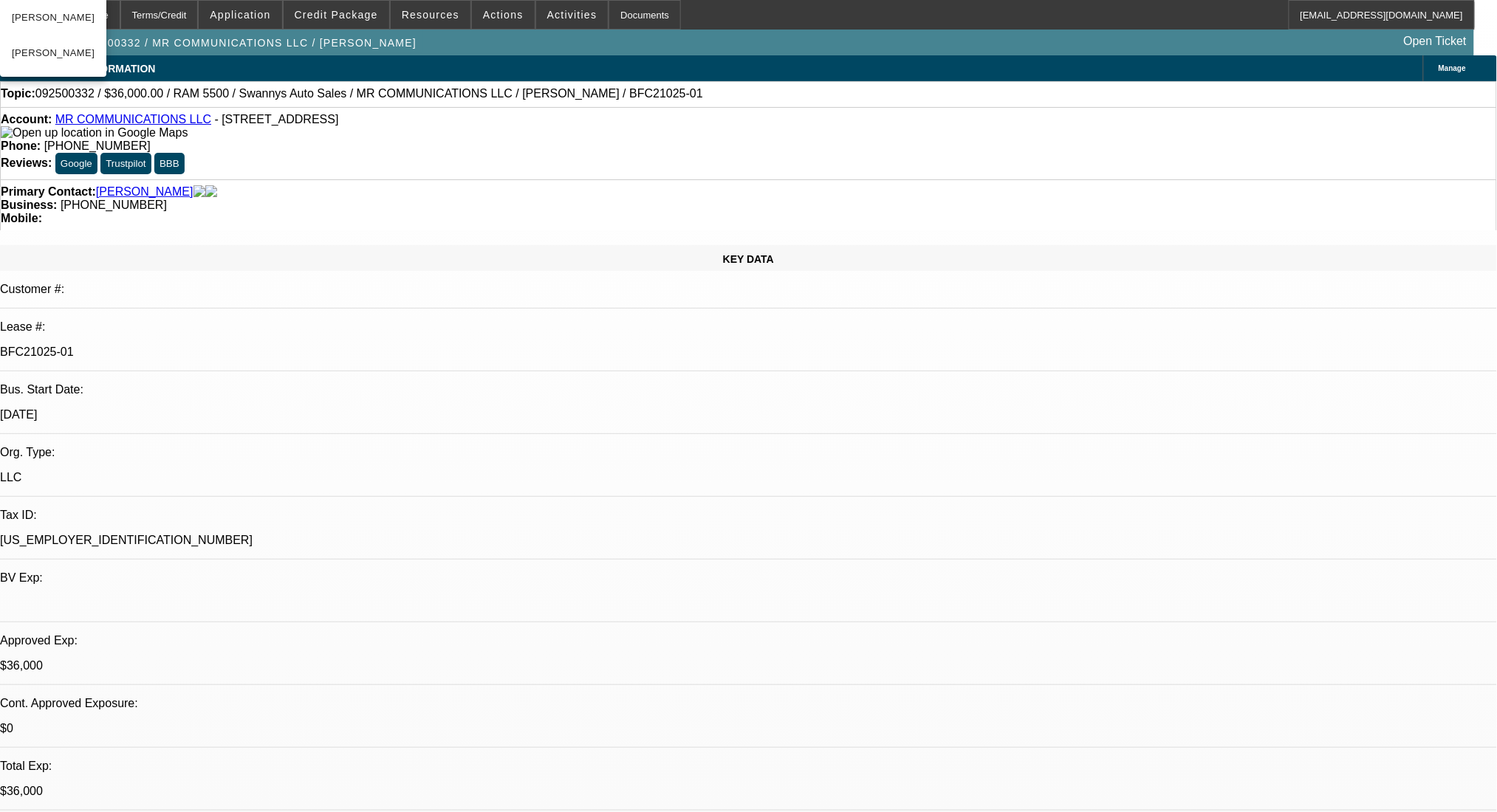
select select "0"
select select "2"
select select "0"
select select "6"
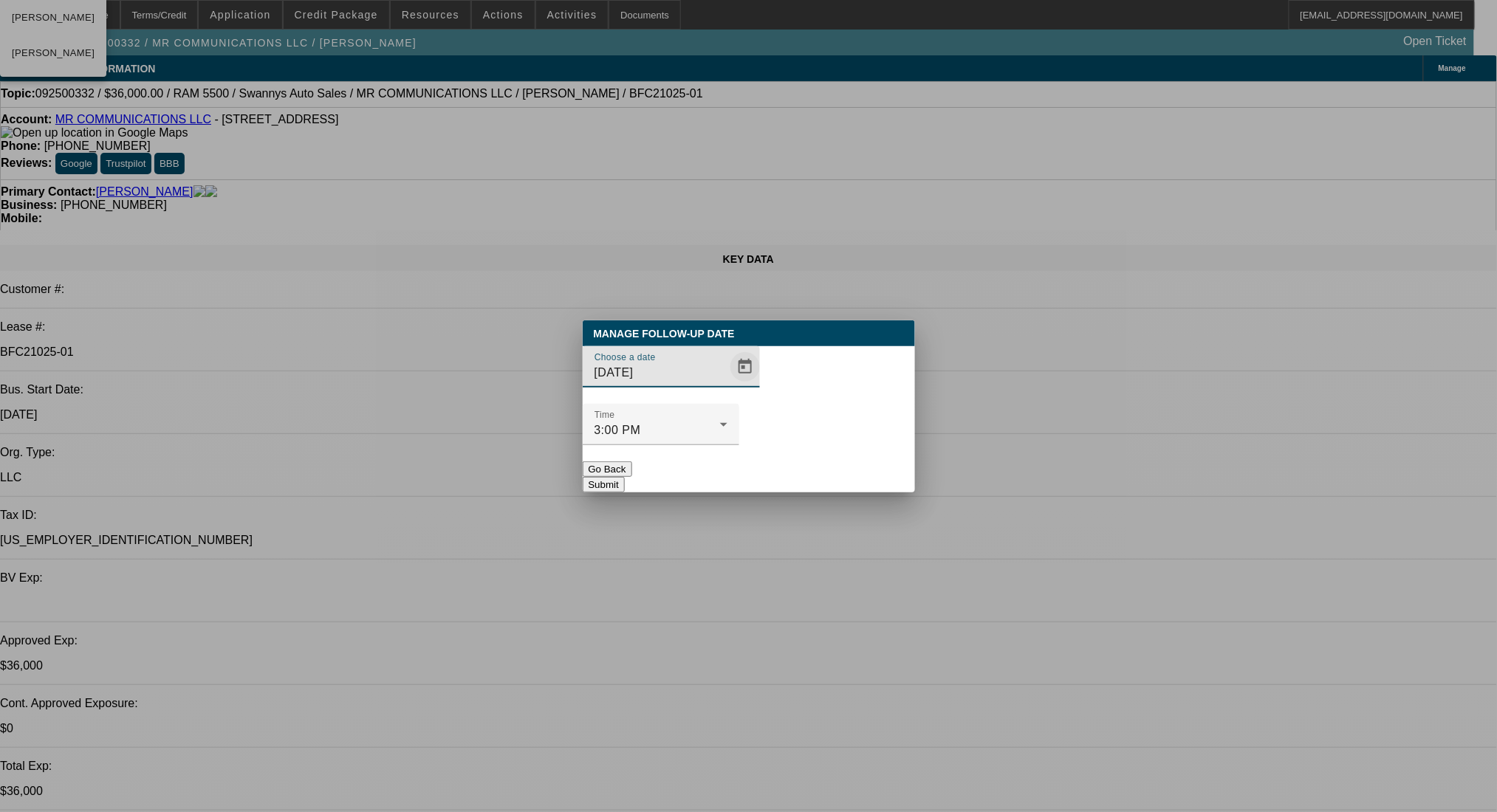
click at [727, 384] on span "Open calendar" at bounding box center [745, 367] width 36 height 36
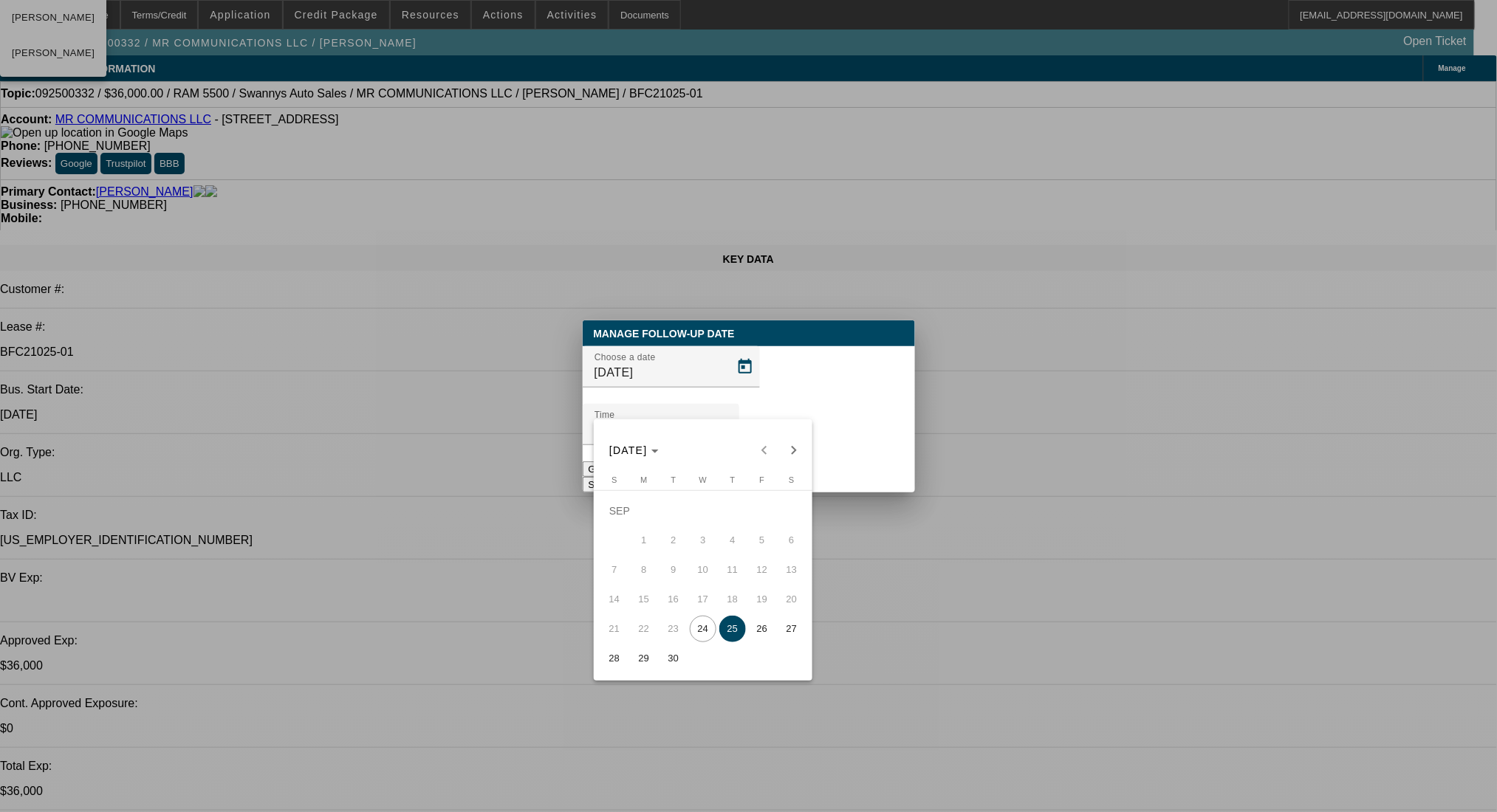
click at [768, 632] on span "26" at bounding box center [762, 629] width 27 height 27
type input "9/26/2025"
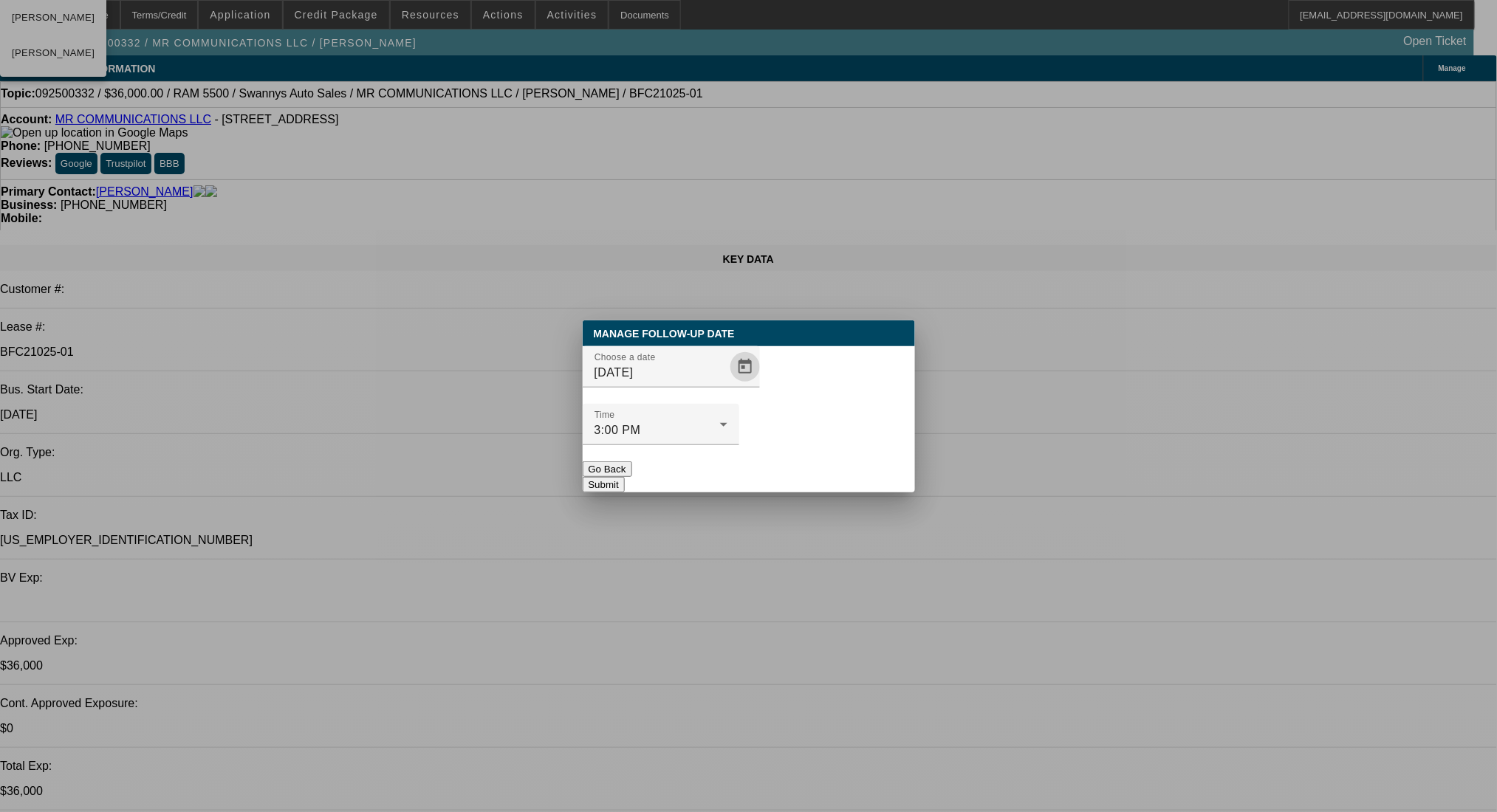
click at [625, 477] on button "Submit" at bounding box center [603, 485] width 42 height 16
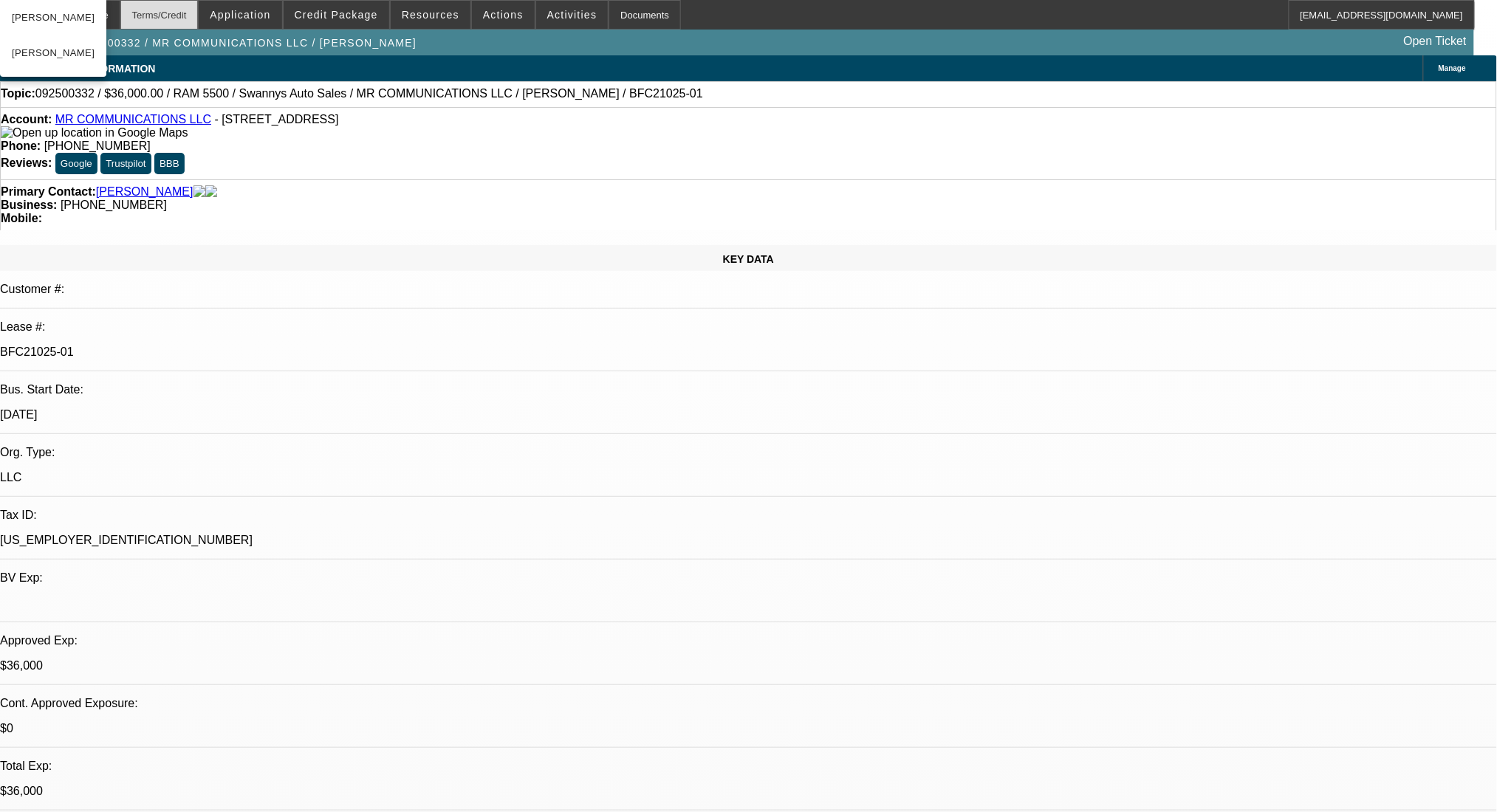
click at [199, 10] on div "Terms/Credit" at bounding box center [160, 15] width 78 height 30
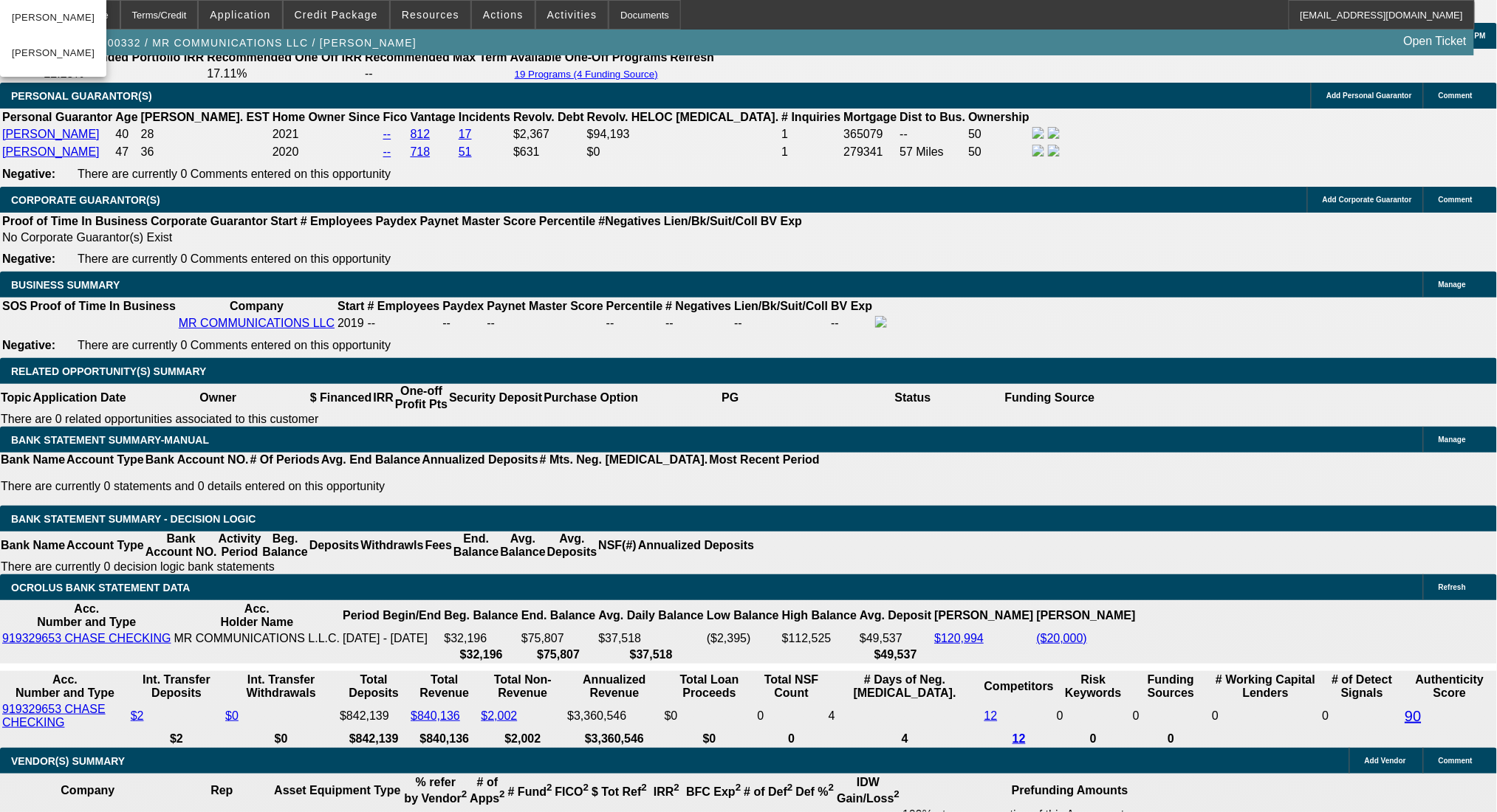
click at [198, 10] on div "Terms/Credit" at bounding box center [160, 15] width 78 height 30
click at [121, 15] on div "Home" at bounding box center [96, 15] width 50 height 30
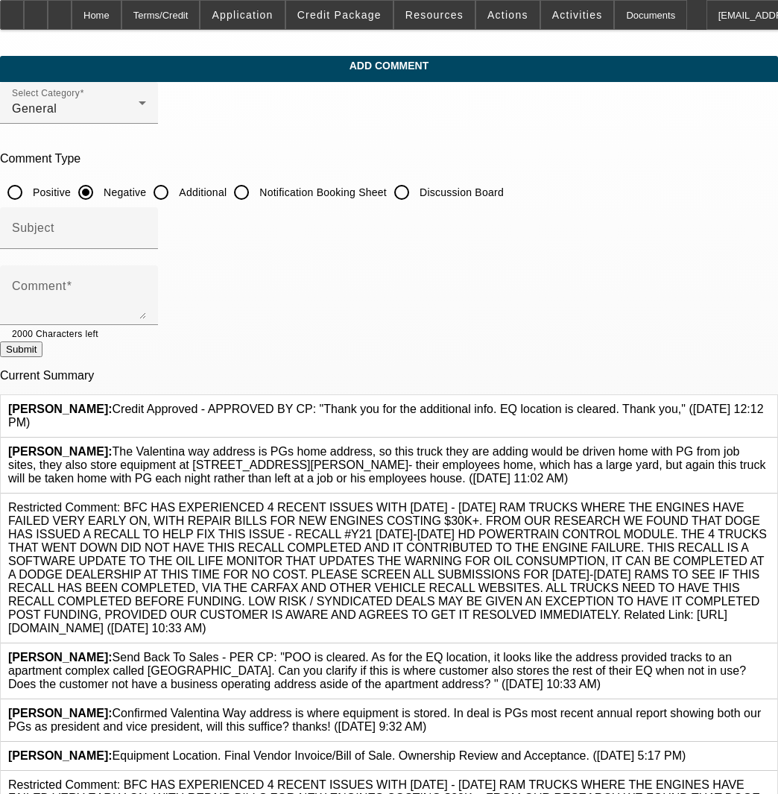
click at [176, 180] on input "Additional" at bounding box center [161, 192] width 30 height 30
radio input "true"
click at [146, 284] on textarea "Comment" at bounding box center [79, 301] width 134 height 36
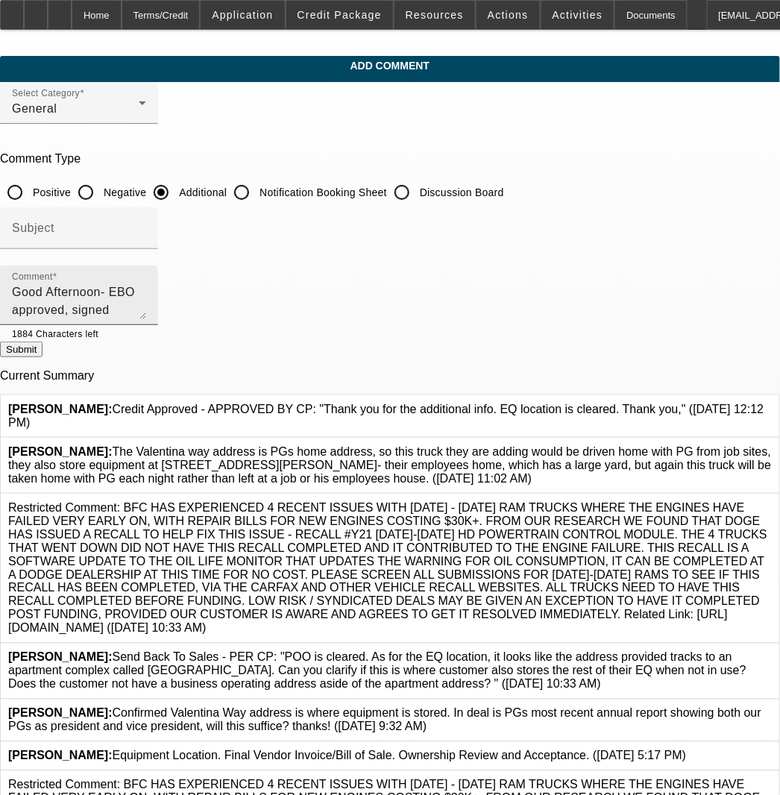
click at [146, 295] on textarea "Good Afternoon- EBO approved, signed approval letter in deal. ePOA here please.…" at bounding box center [79, 301] width 134 height 36
paste textarea "edwardray220@gmail.com"
click at [146, 302] on textarea "Good Afternoon- EBO approved, signed approval letter in deal. ePOA here please.…" at bounding box center [79, 301] width 134 height 36
paste textarea "828-466-3151"
click at [127, 310] on textarea "Good Afternoon- EBO approved, signed approval letter in deal. ePOA here please.…" at bounding box center [79, 301] width 134 height 36
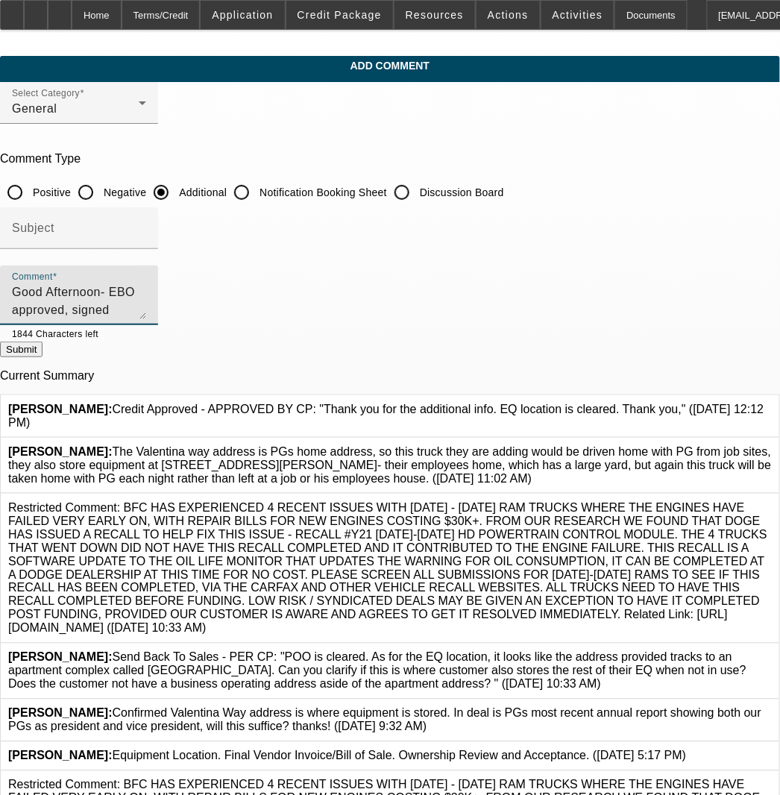
paste textarea "sasbwilliams@gmail.com"
drag, startPoint x: 414, startPoint y: 313, endPoint x: 448, endPoint y: 318, distance: 33.8
click at [146, 313] on textarea "Good Afternoon- EBO approved, signed approval letter in deal. ePOA here please.…" at bounding box center [79, 301] width 134 height 36
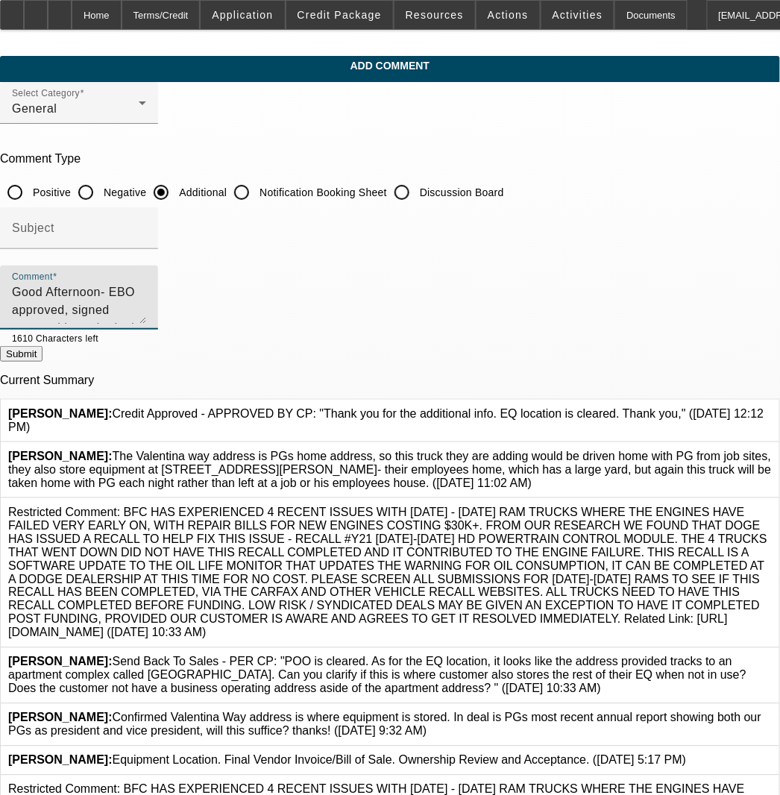
drag, startPoint x: 716, startPoint y: 315, endPoint x: 726, endPoint y: 382, distance: 67.8
click at [146, 324] on textarea "Good Afternoon- EBO approved, signed approval letter in deal. ePOA here please.…" at bounding box center [79, 303] width 134 height 40
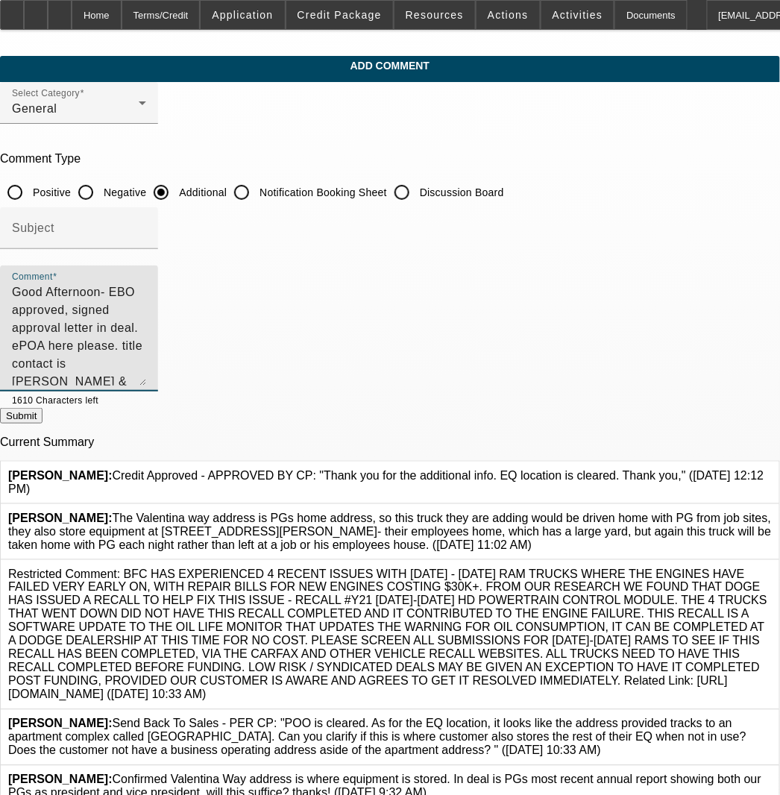
drag, startPoint x: 335, startPoint y: 331, endPoint x: 27, endPoint y: 285, distance: 312.0
click at [28, 286] on div "Comment Good Afternoon- EBO approved, signed approval letter in deal. ePOA here…" at bounding box center [390, 336] width 780 height 142
type textarea "Good Afternoon- EBO approved, signed approval letter in deal. ePOA here please.…"
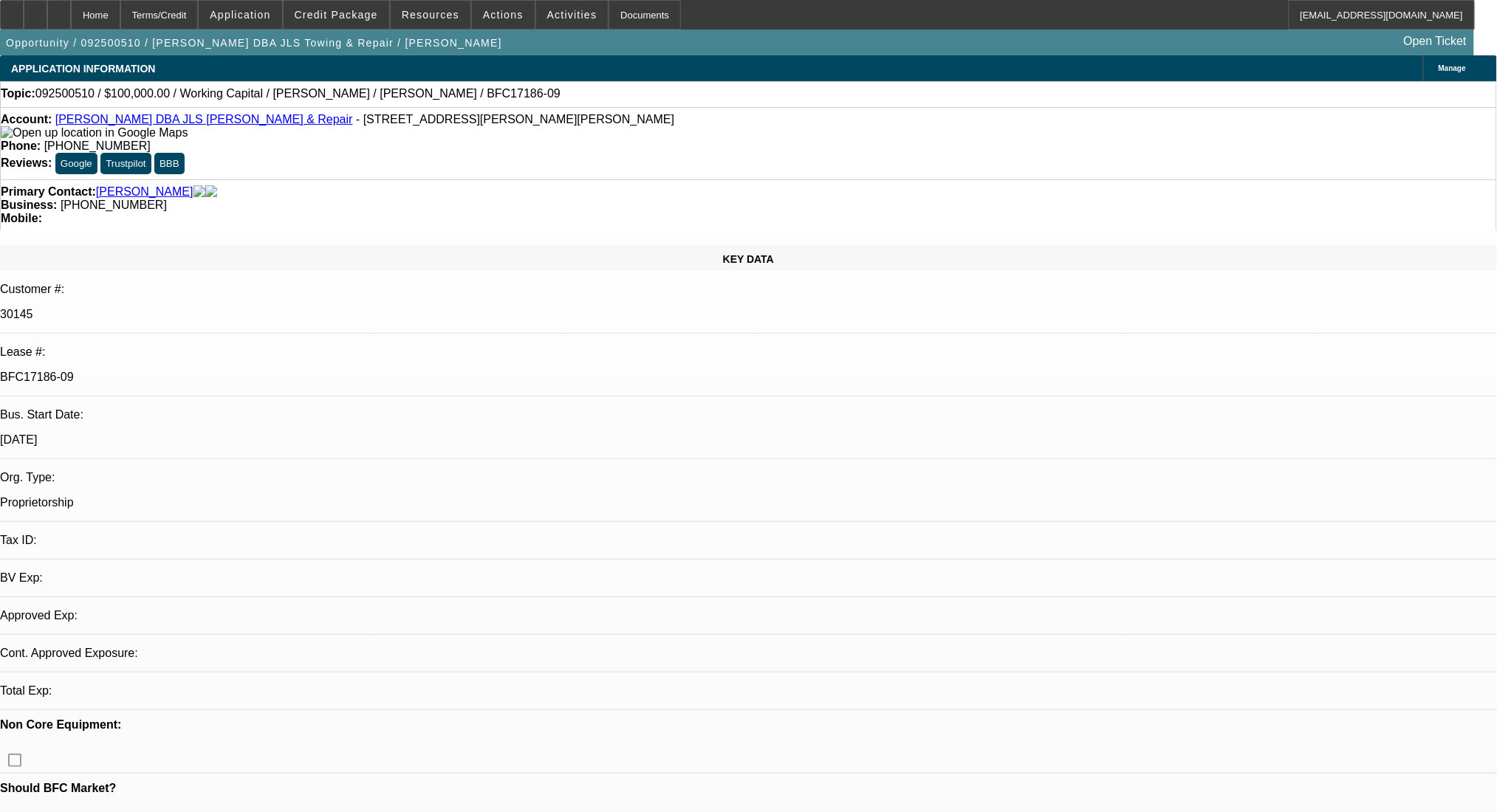
select select "0"
select select "2"
select select "6"
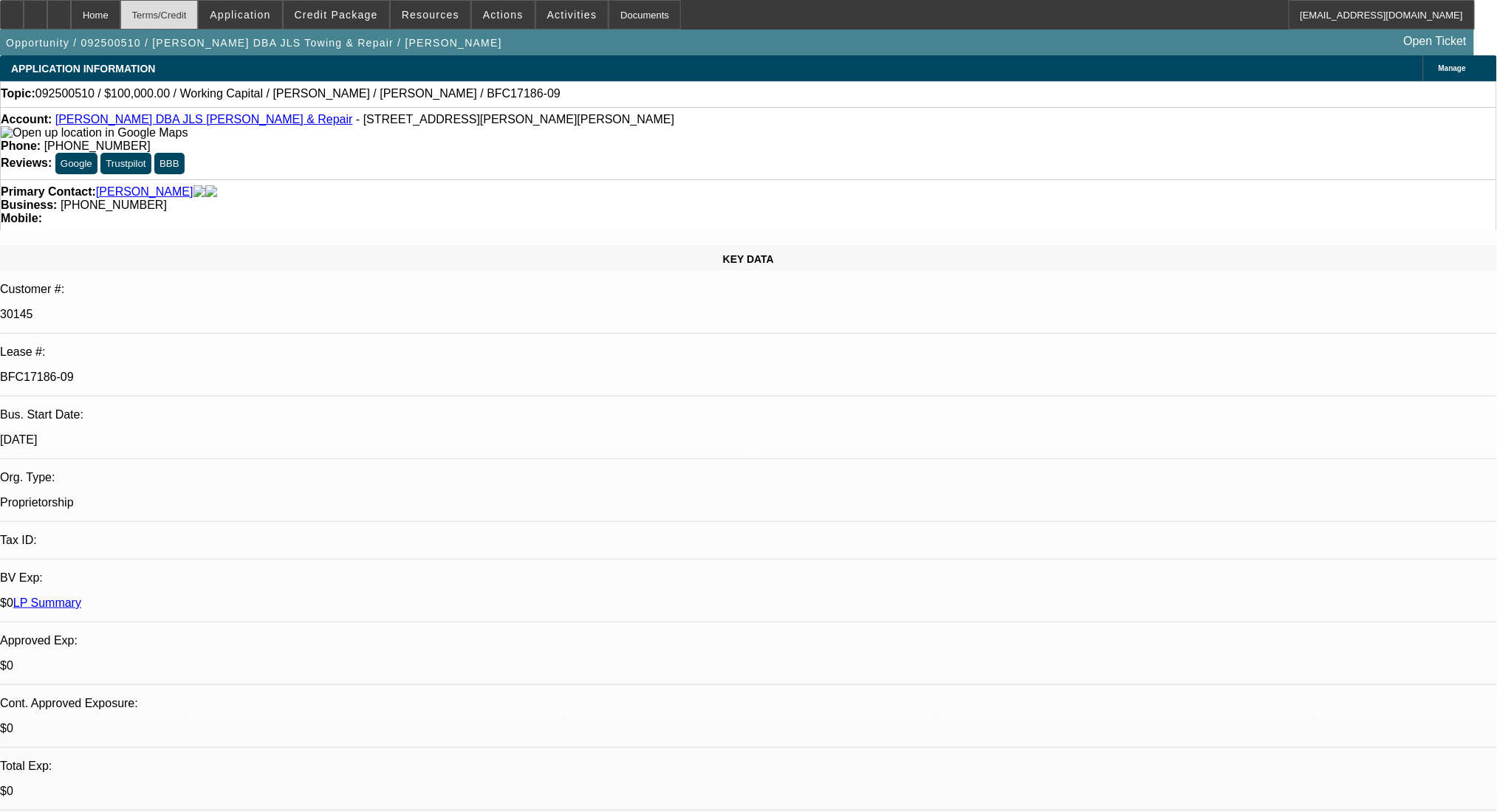
click at [185, 7] on div "Terms/Credit" at bounding box center [160, 15] width 78 height 30
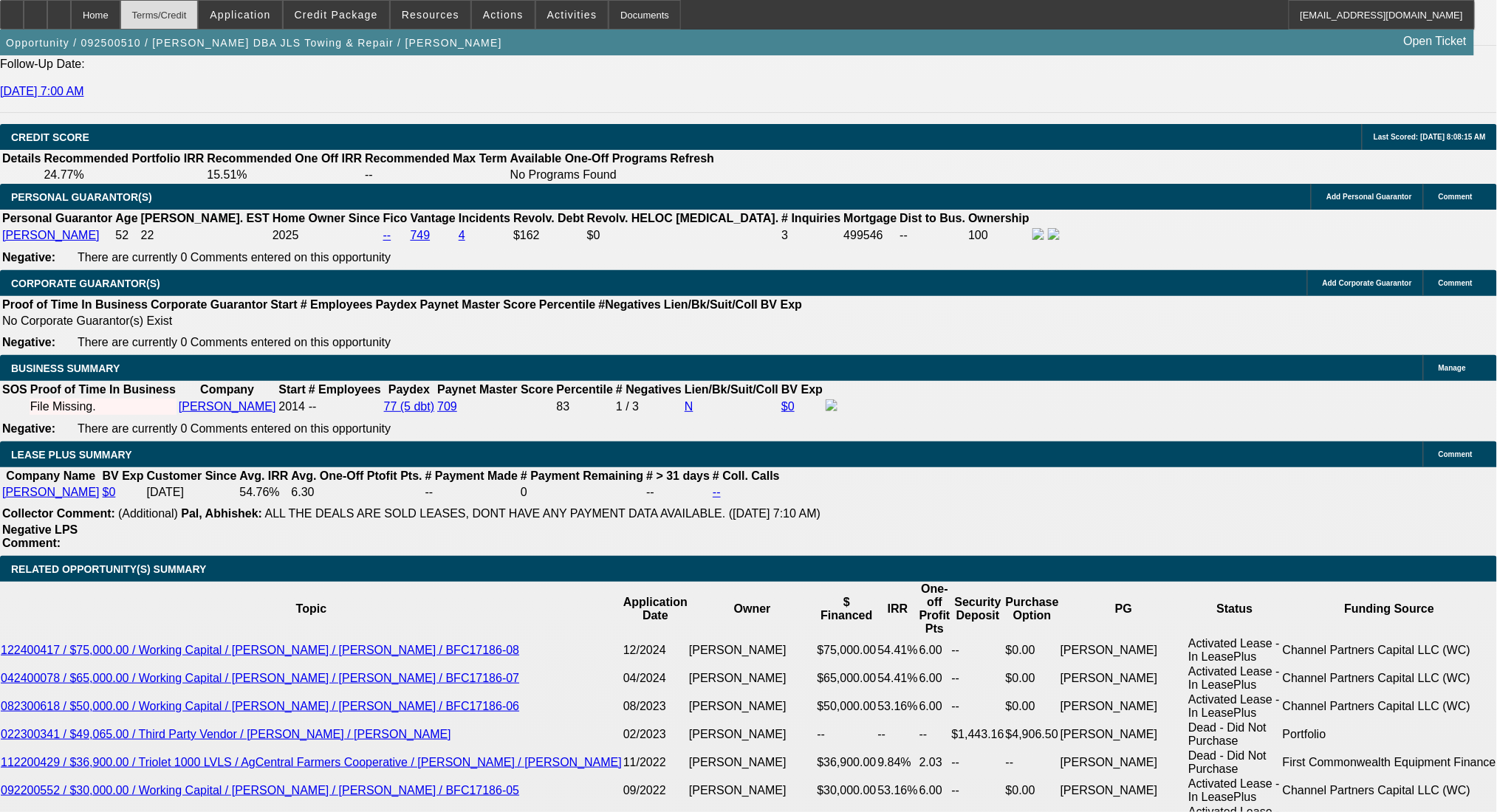
scroll to position [2118, 0]
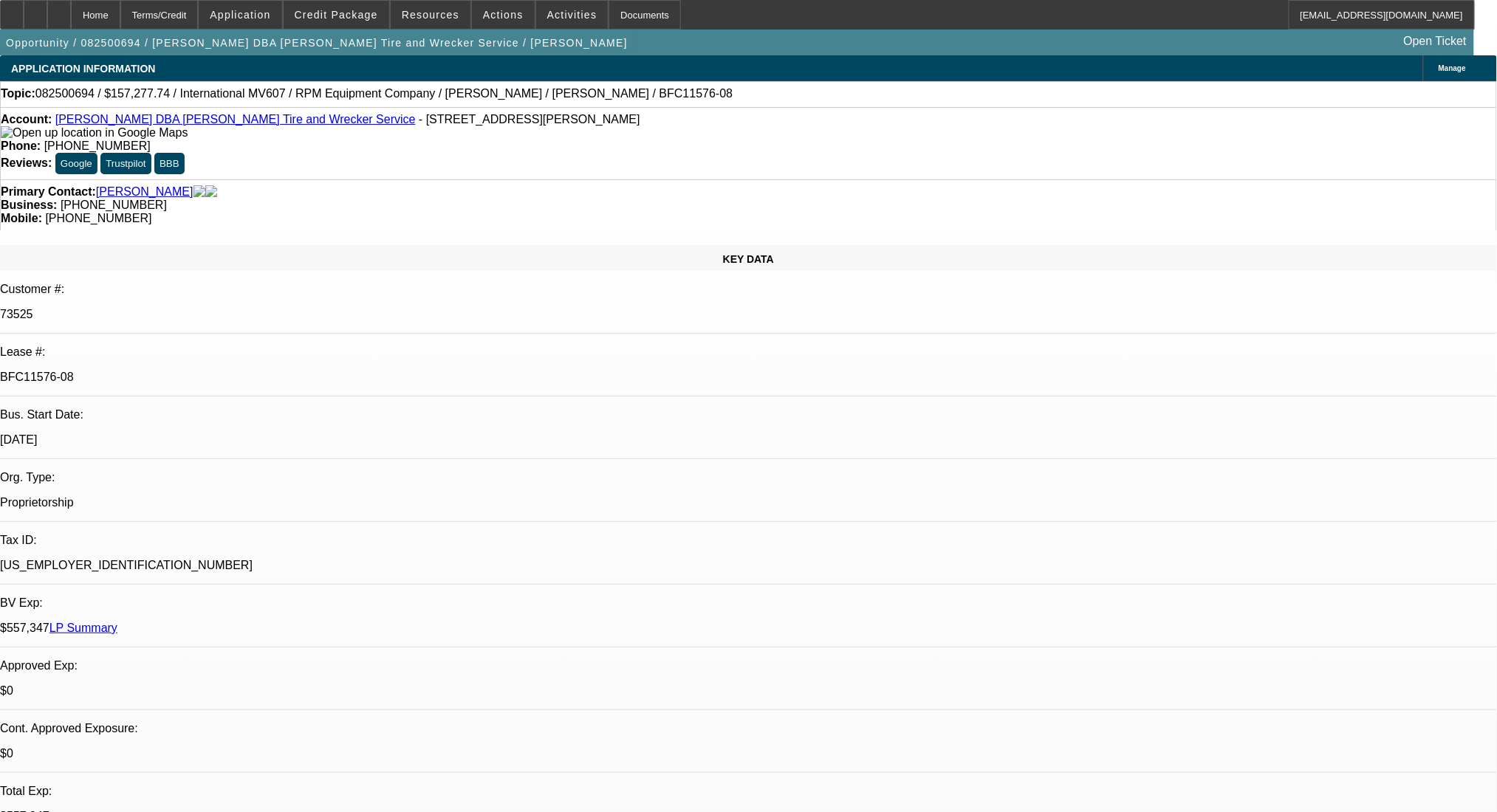
select select "0"
select select "2"
select select "0"
select select "6"
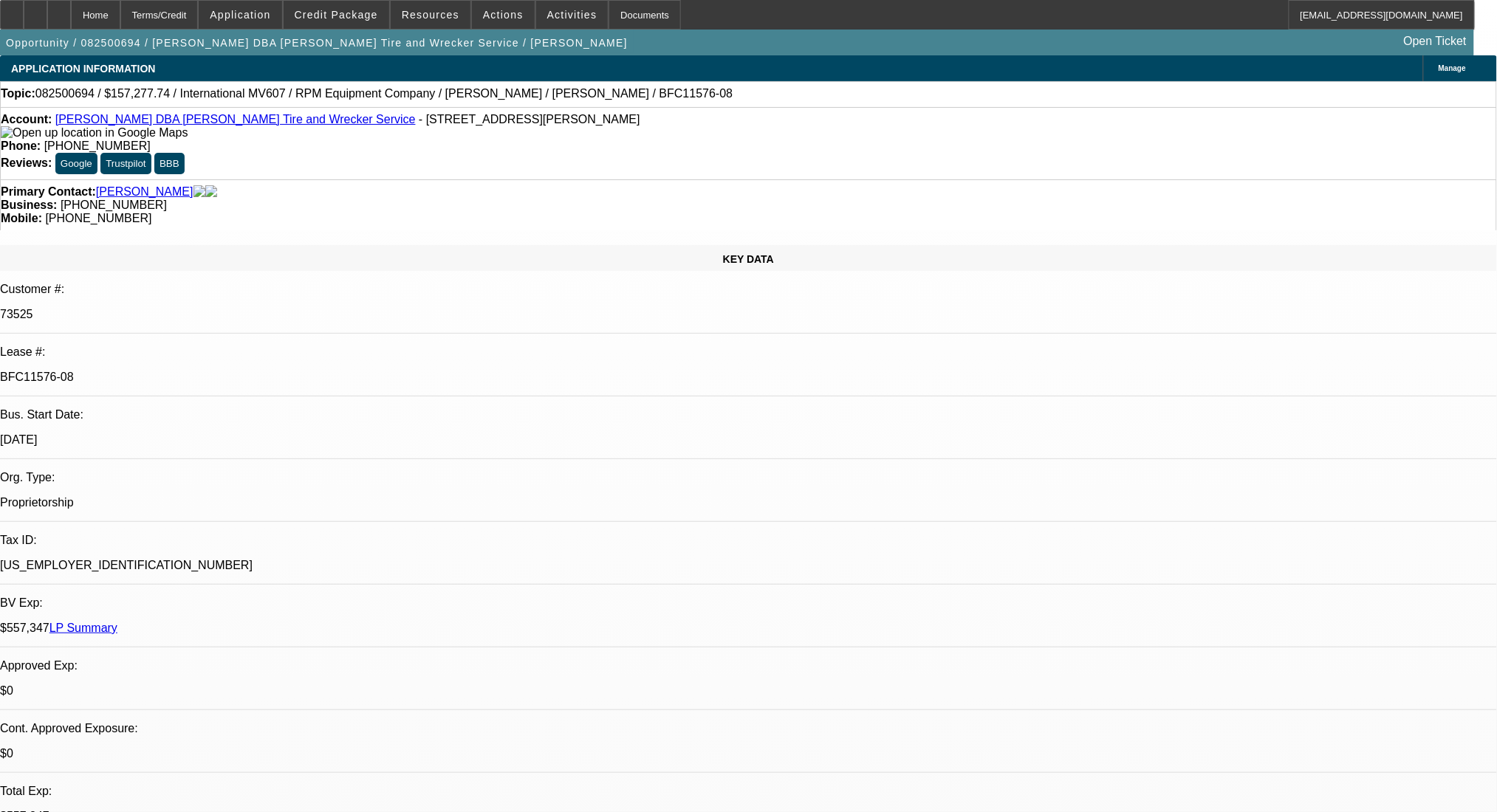
select select "0"
select select "2"
select select "0"
select select "6"
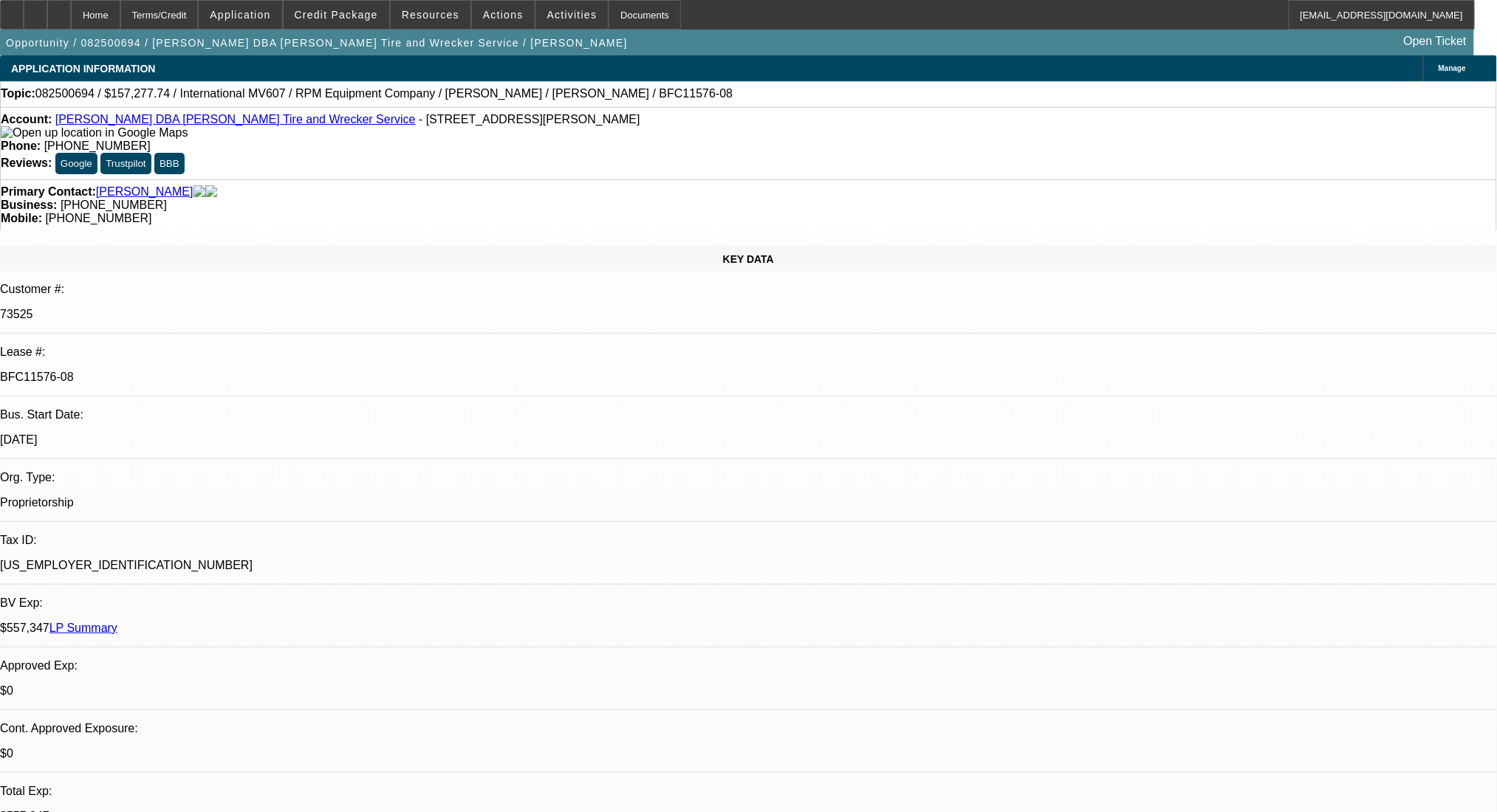
select select "0"
select select "2"
select select "0"
select select "6"
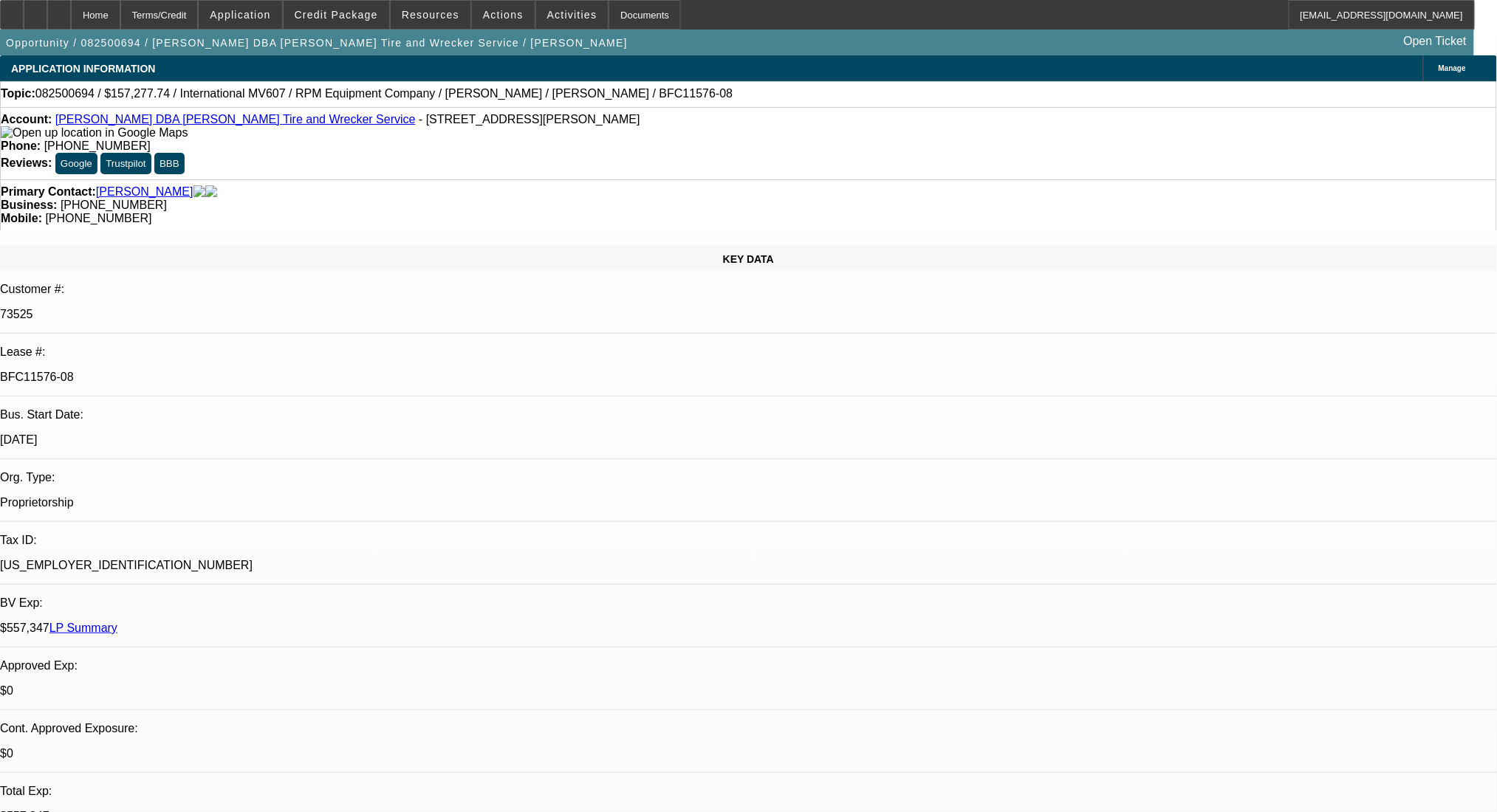
select select "0"
select select "2"
select select "0.1"
select select "4"
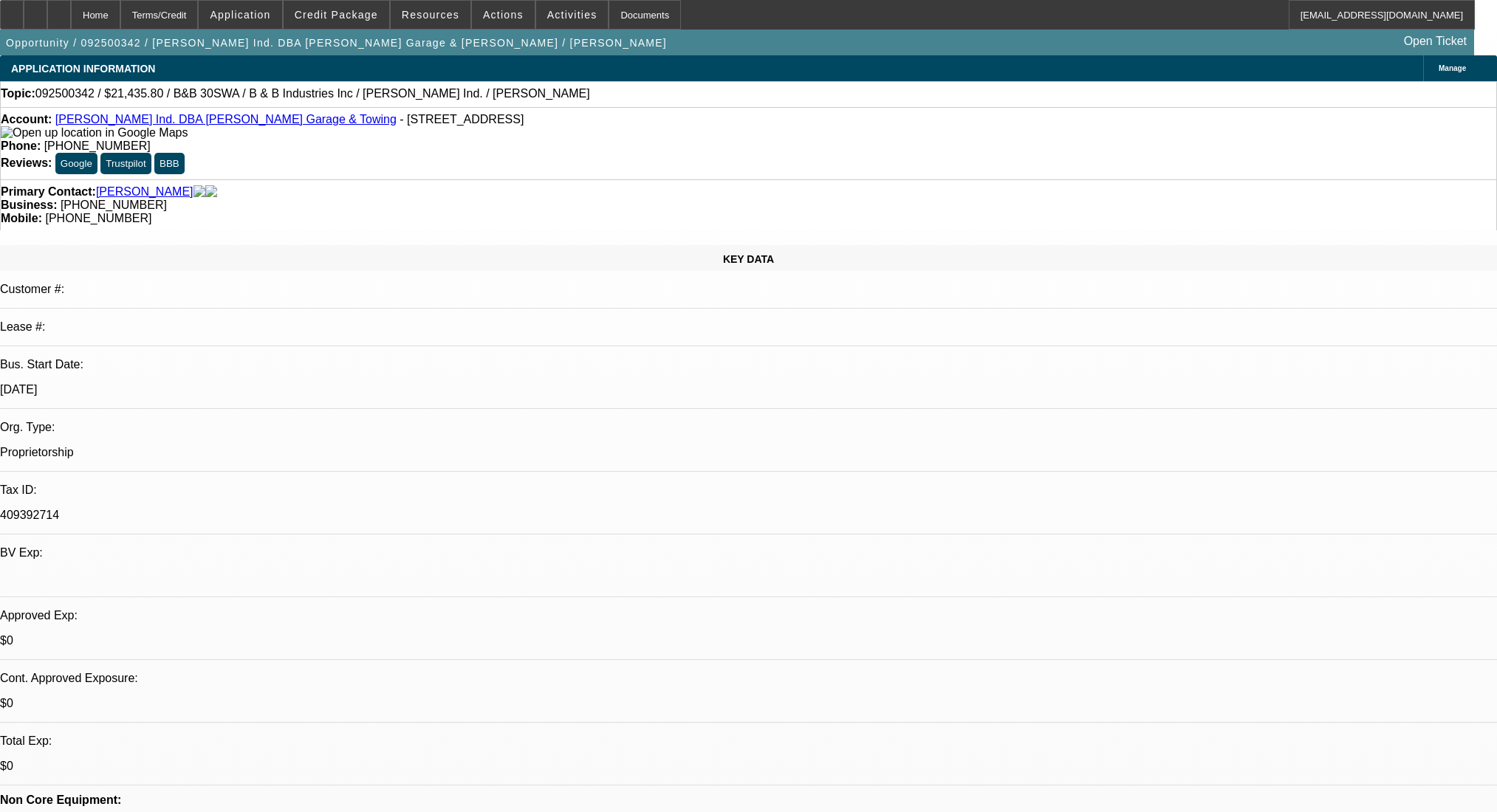
select select "0"
select select "6"
select select "0"
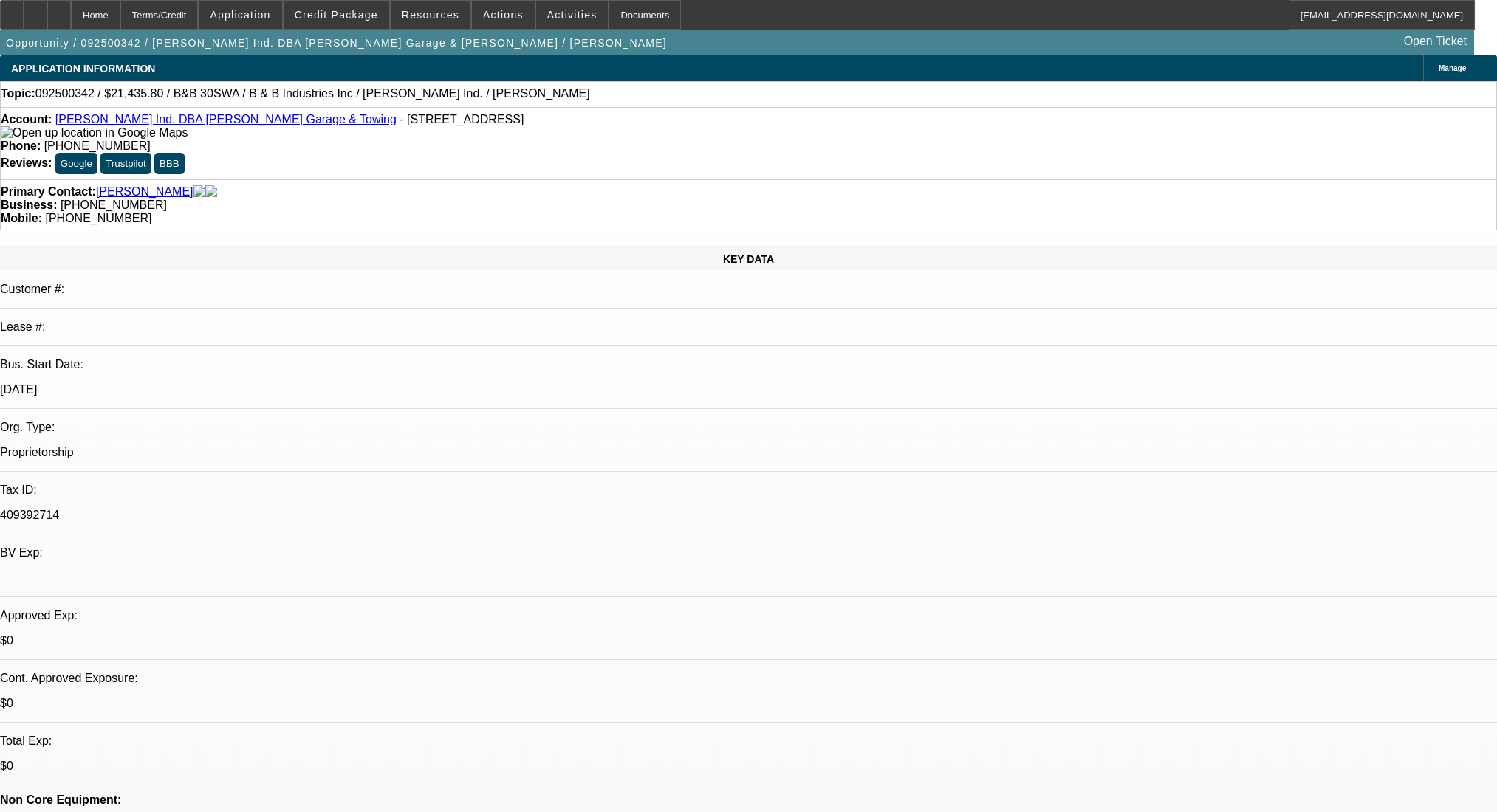
select select "0"
select select "6"
select select "0"
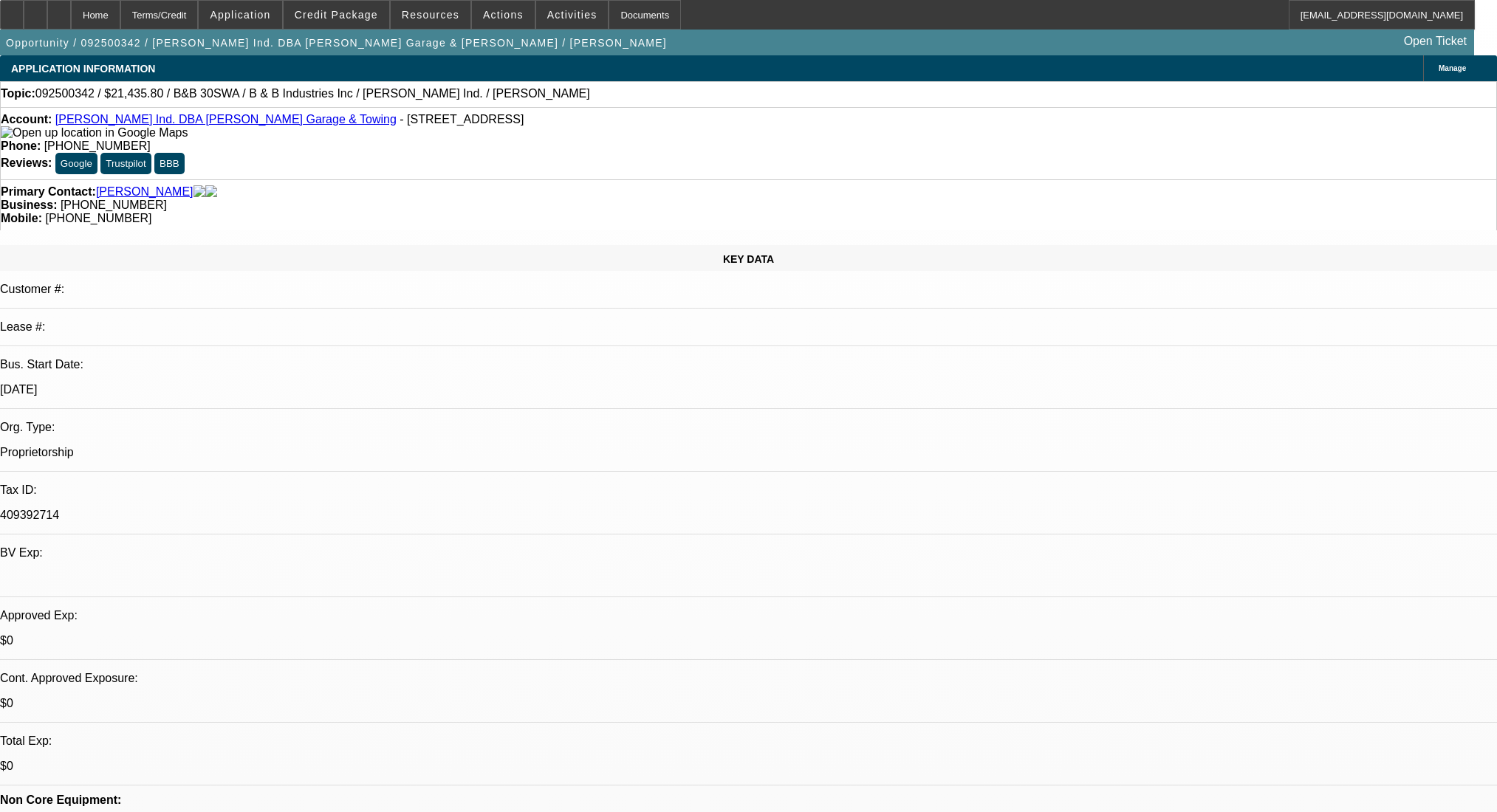
select select "0"
select select "6"
select select "0"
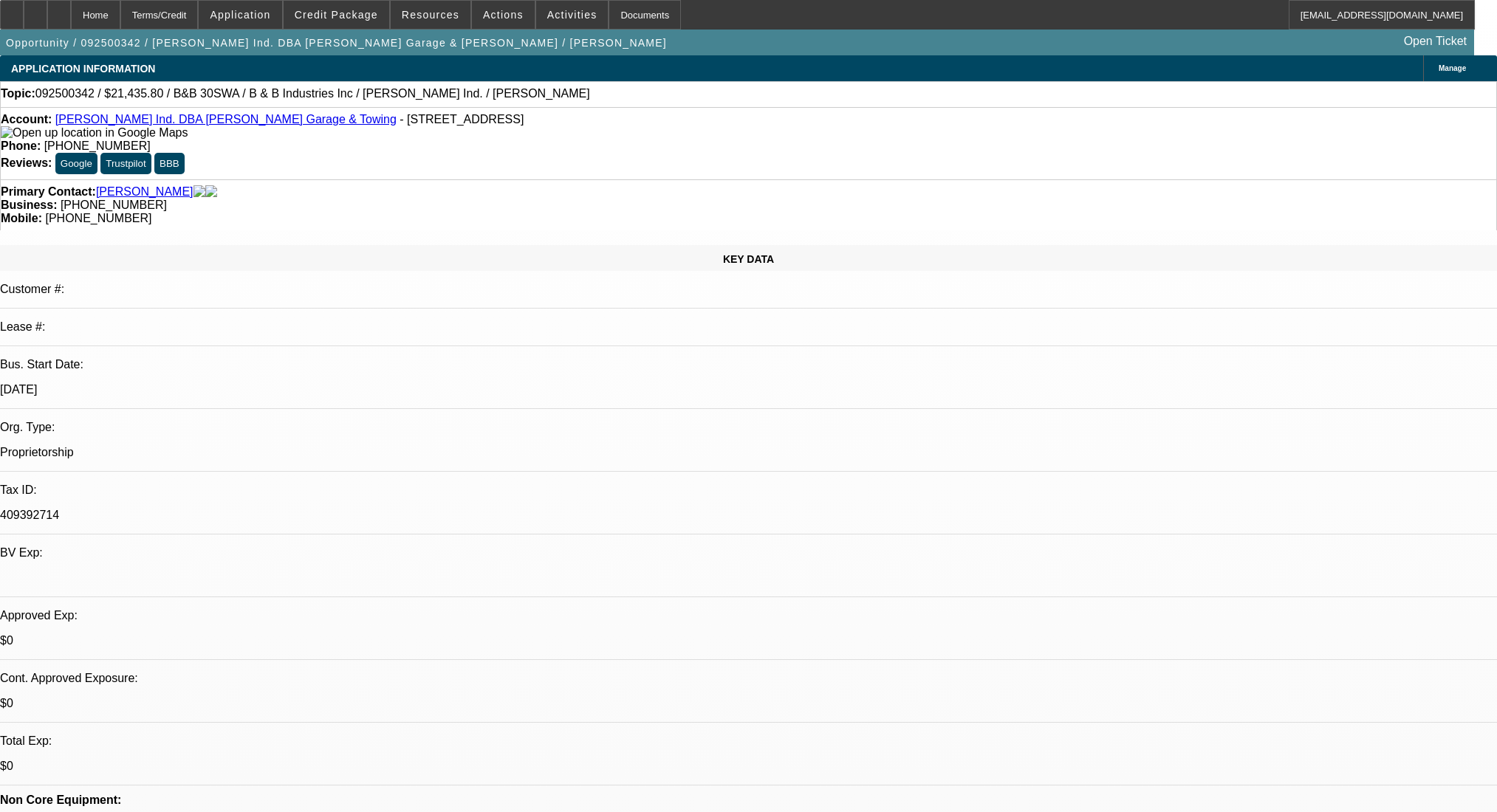
select select "6"
click at [71, 10] on div at bounding box center [59, 15] width 24 height 30
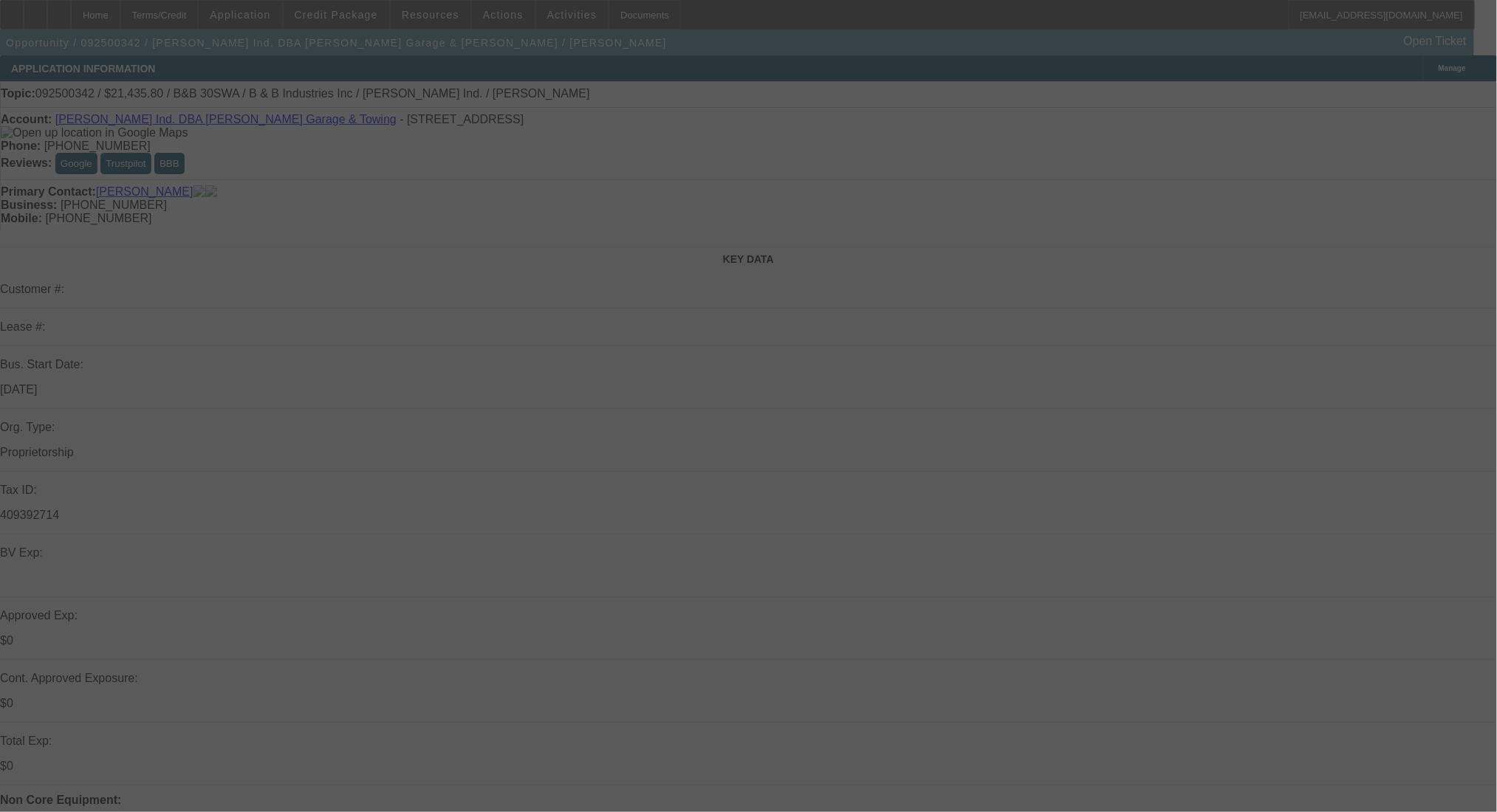
select select "0"
select select "6"
select select "0"
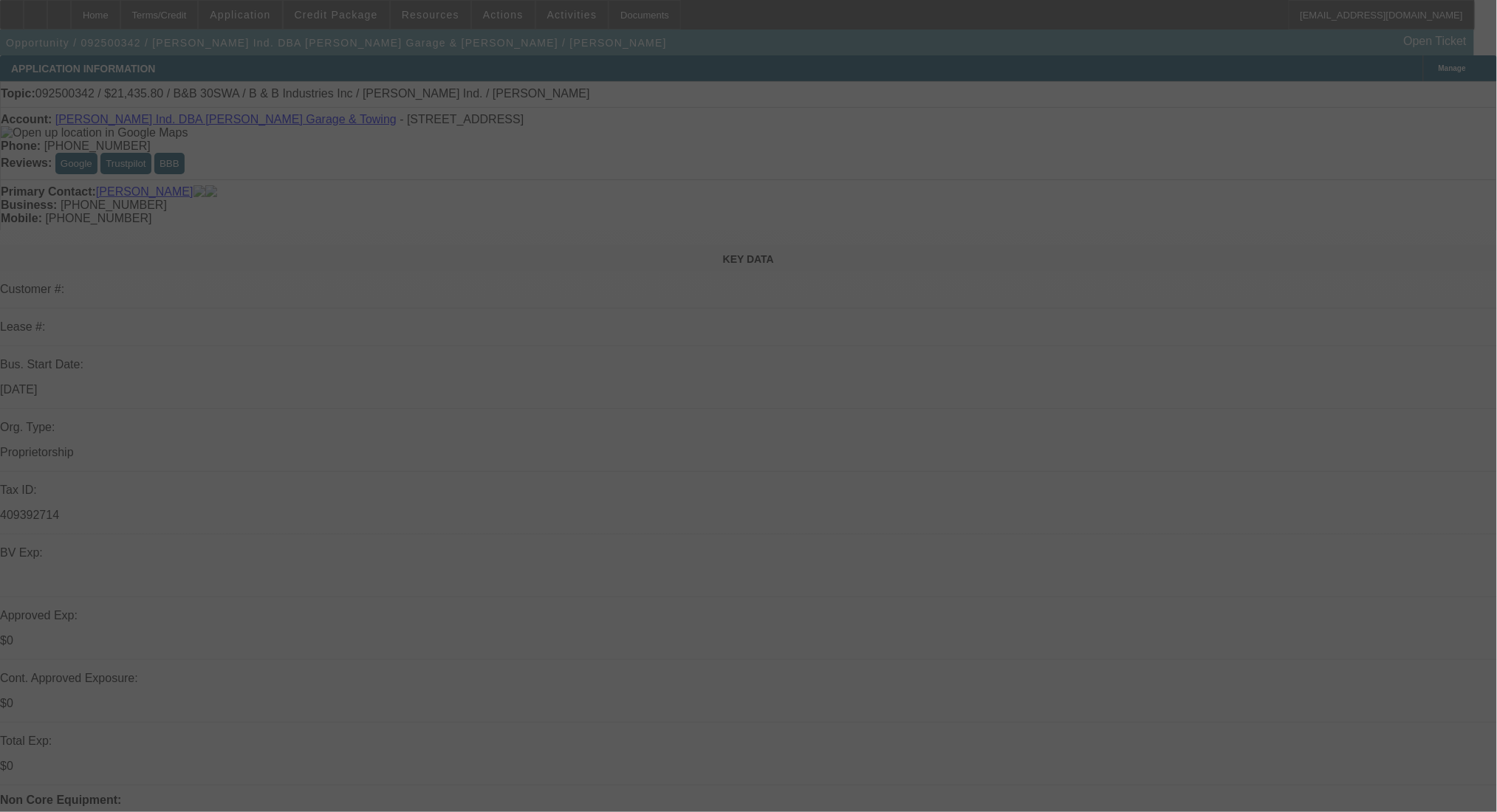
select select "0"
select select "6"
select select "0"
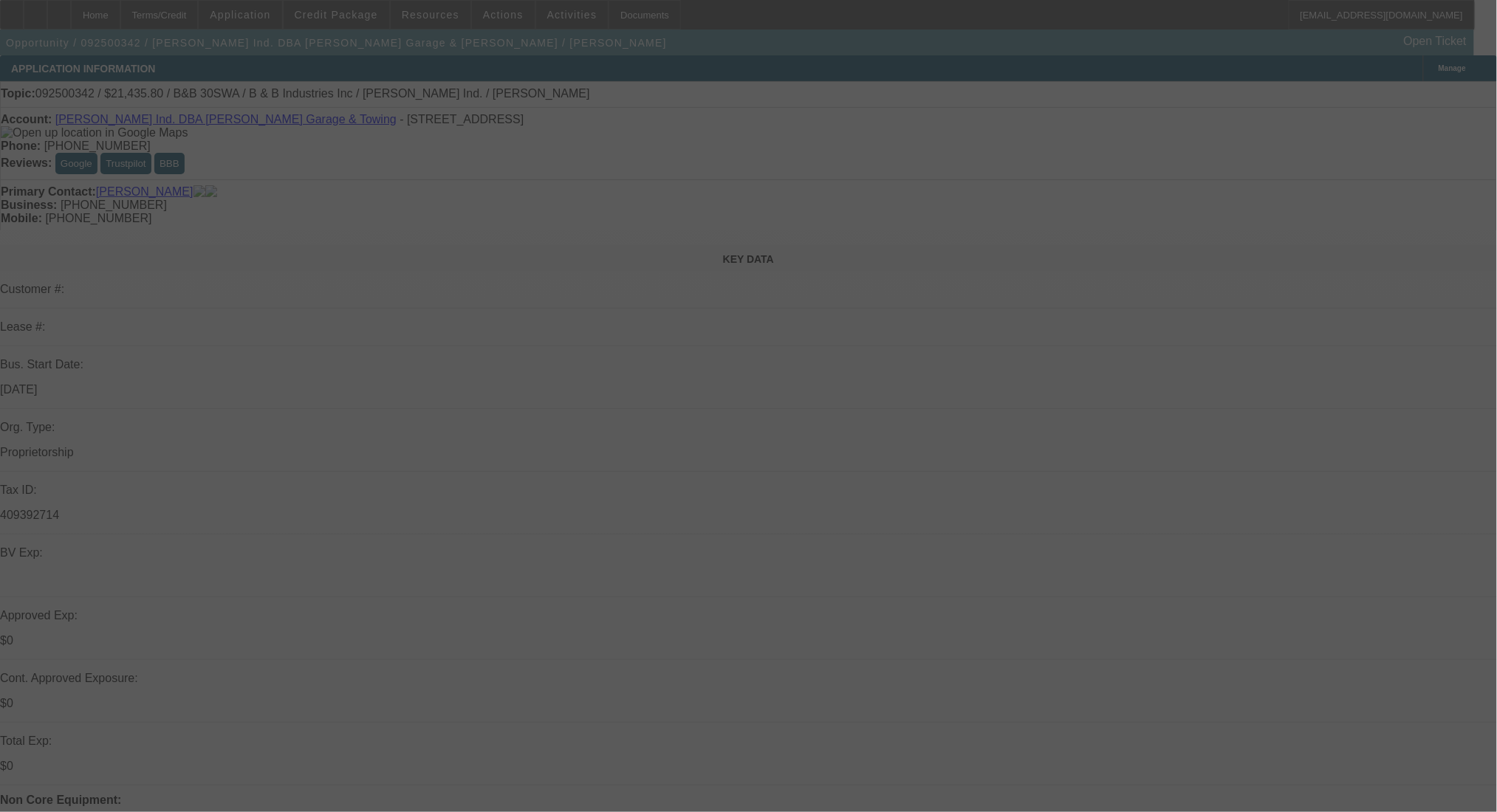
select select "0"
select select "6"
select select "0"
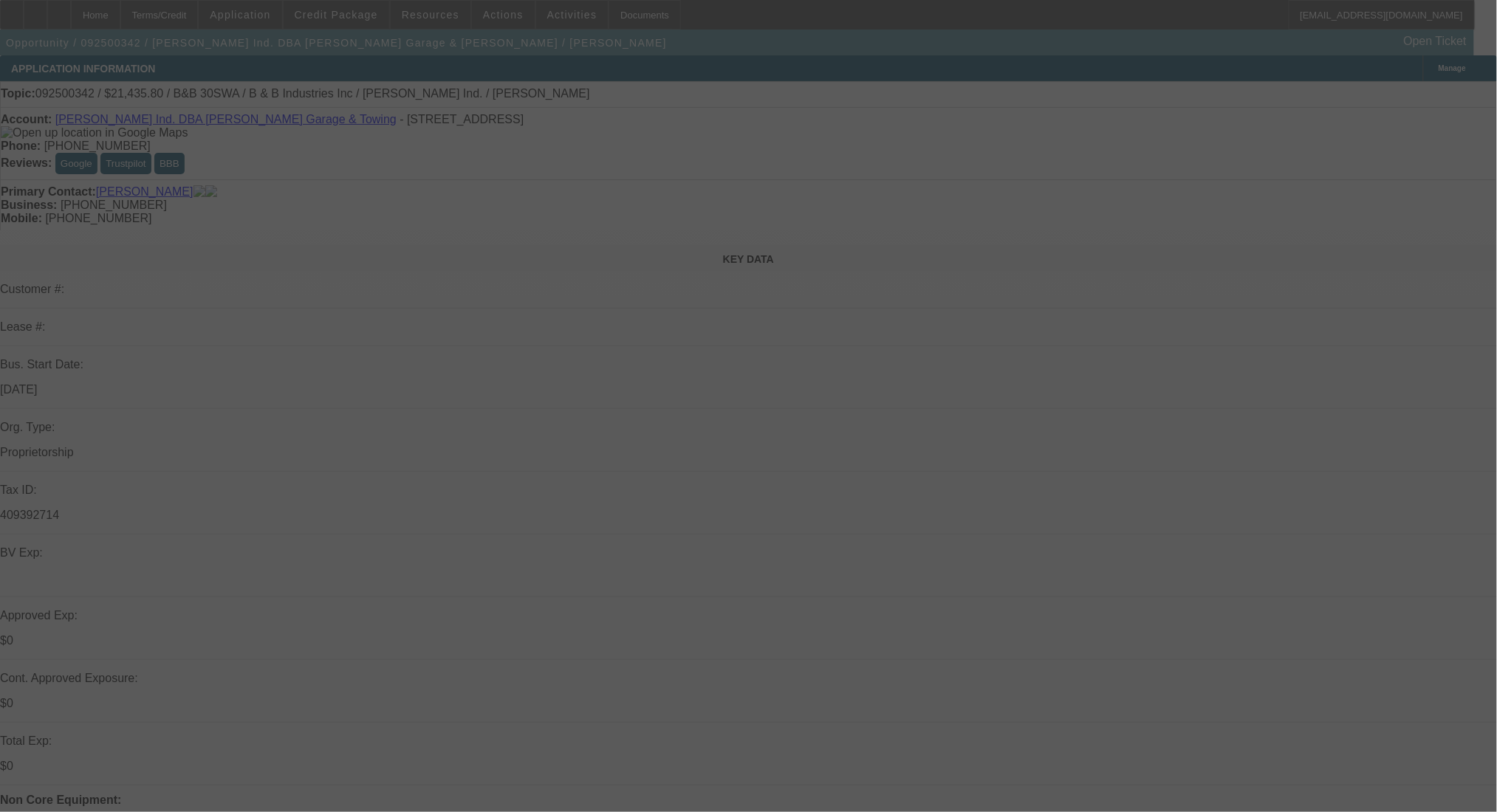
select select "6"
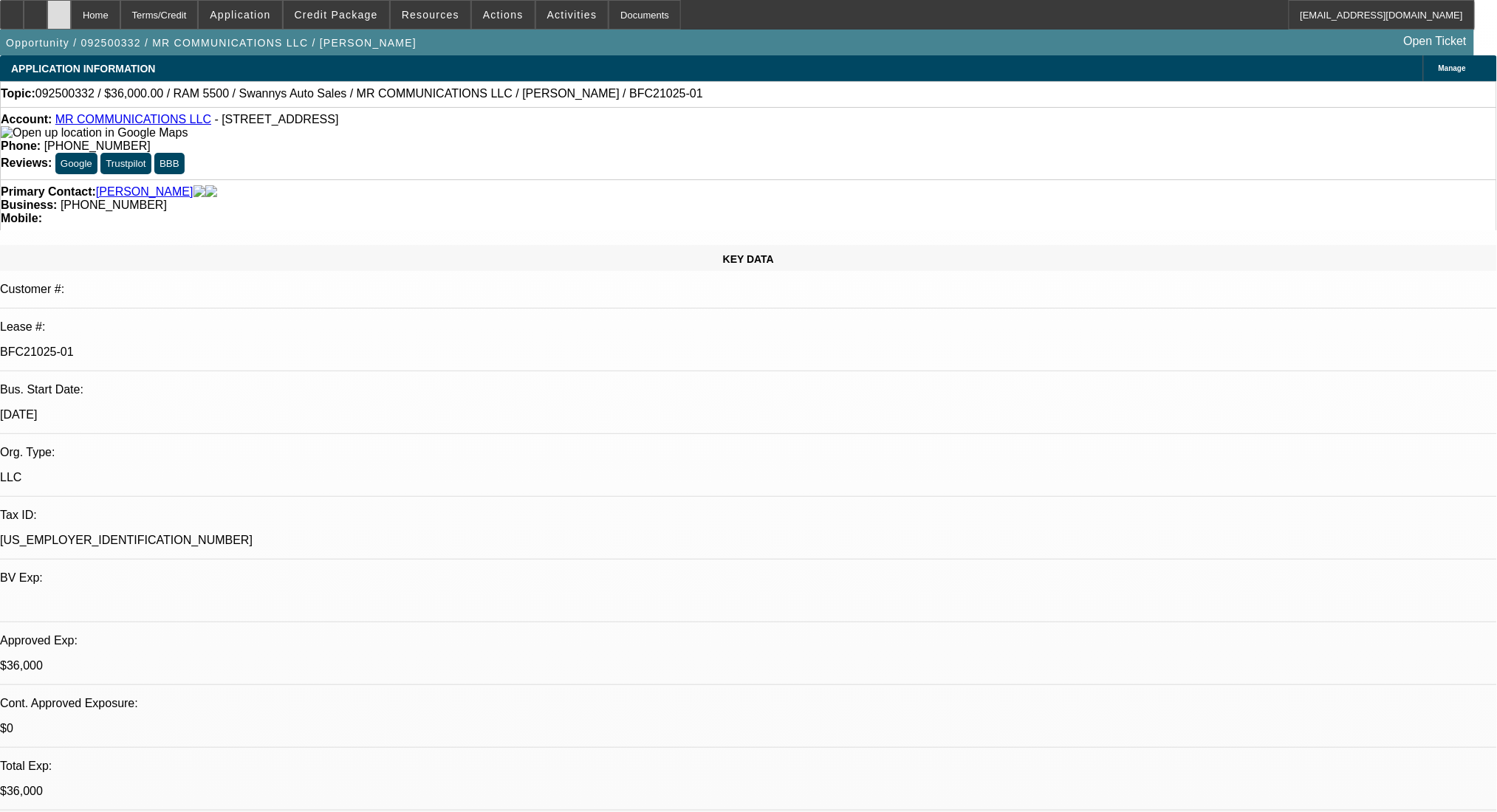
select select "0"
select select "2"
select select "0"
select select "6"
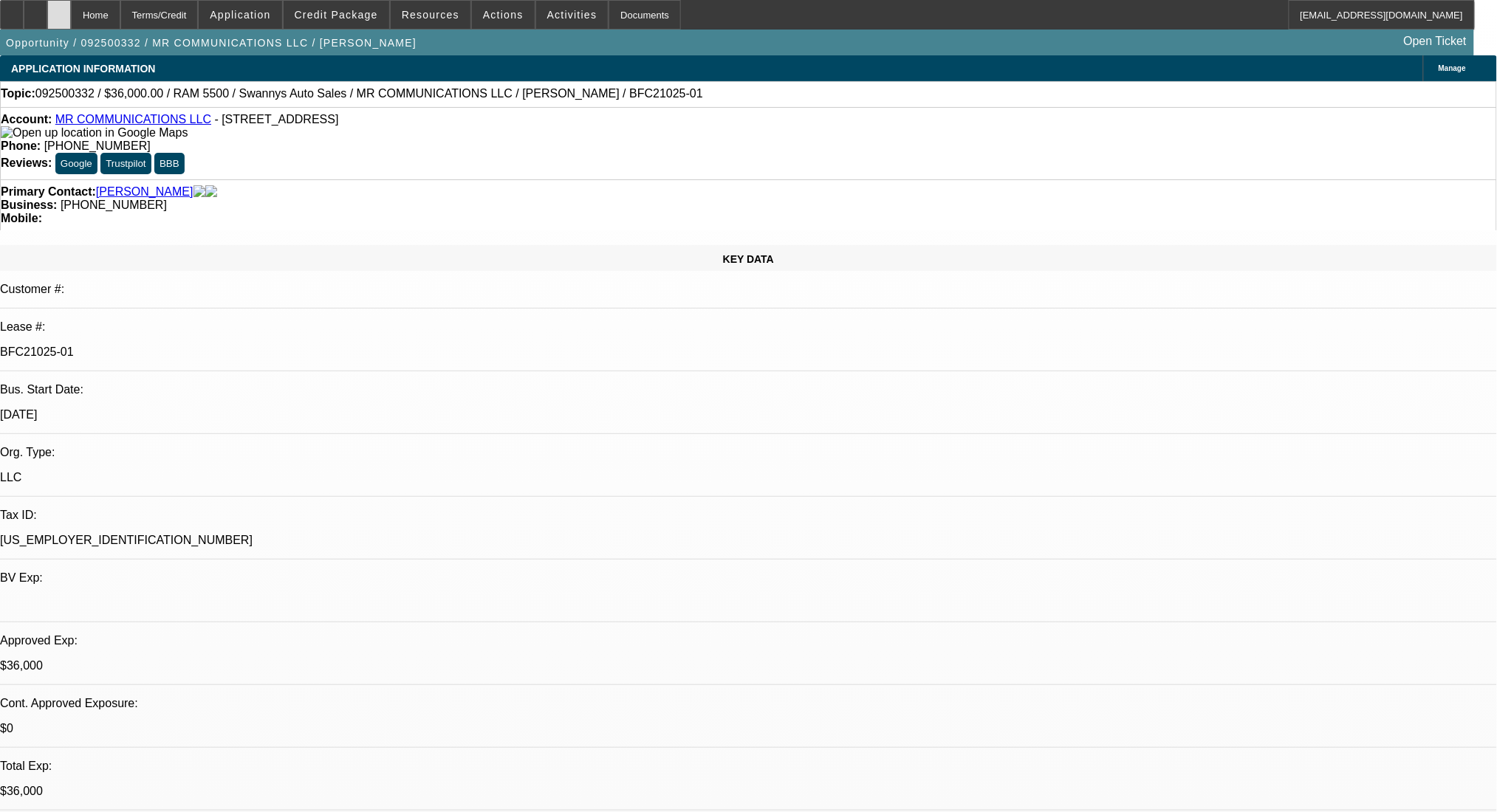
select select "0"
select select "2"
select select "0"
select select "6"
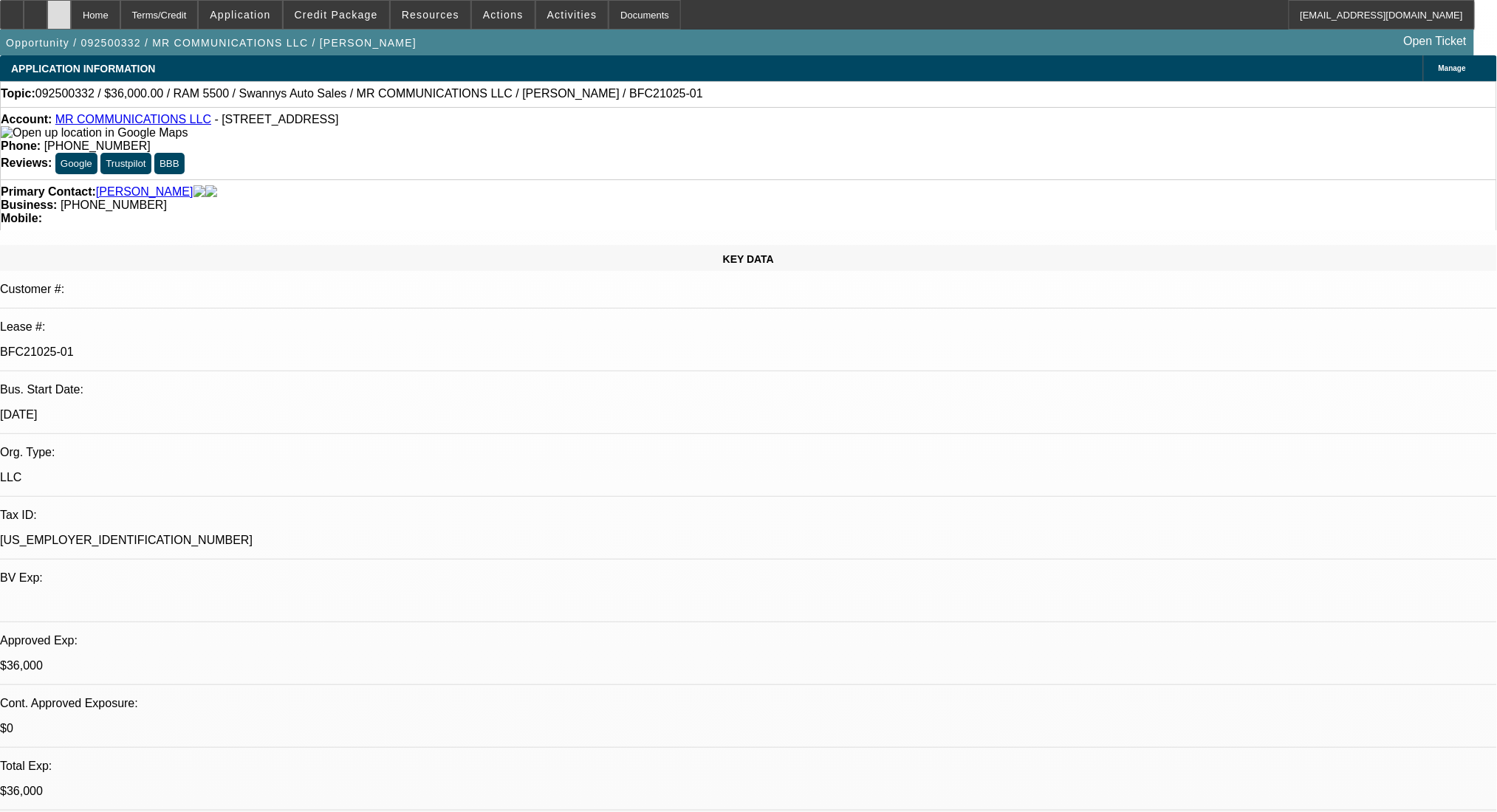
select select "0"
select select "2"
select select "0"
select select "6"
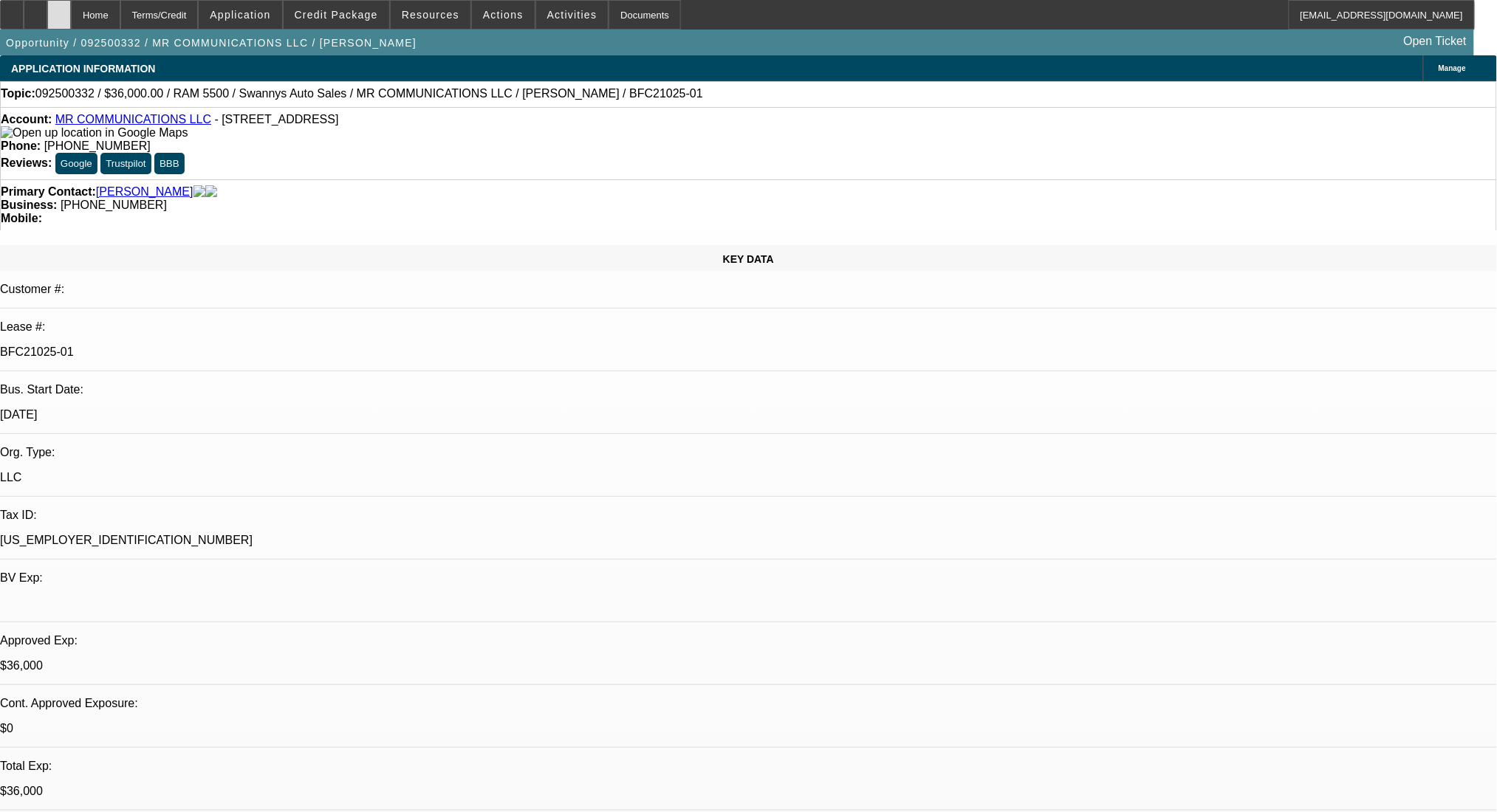
select select "0"
select select "2"
select select "0"
select select "6"
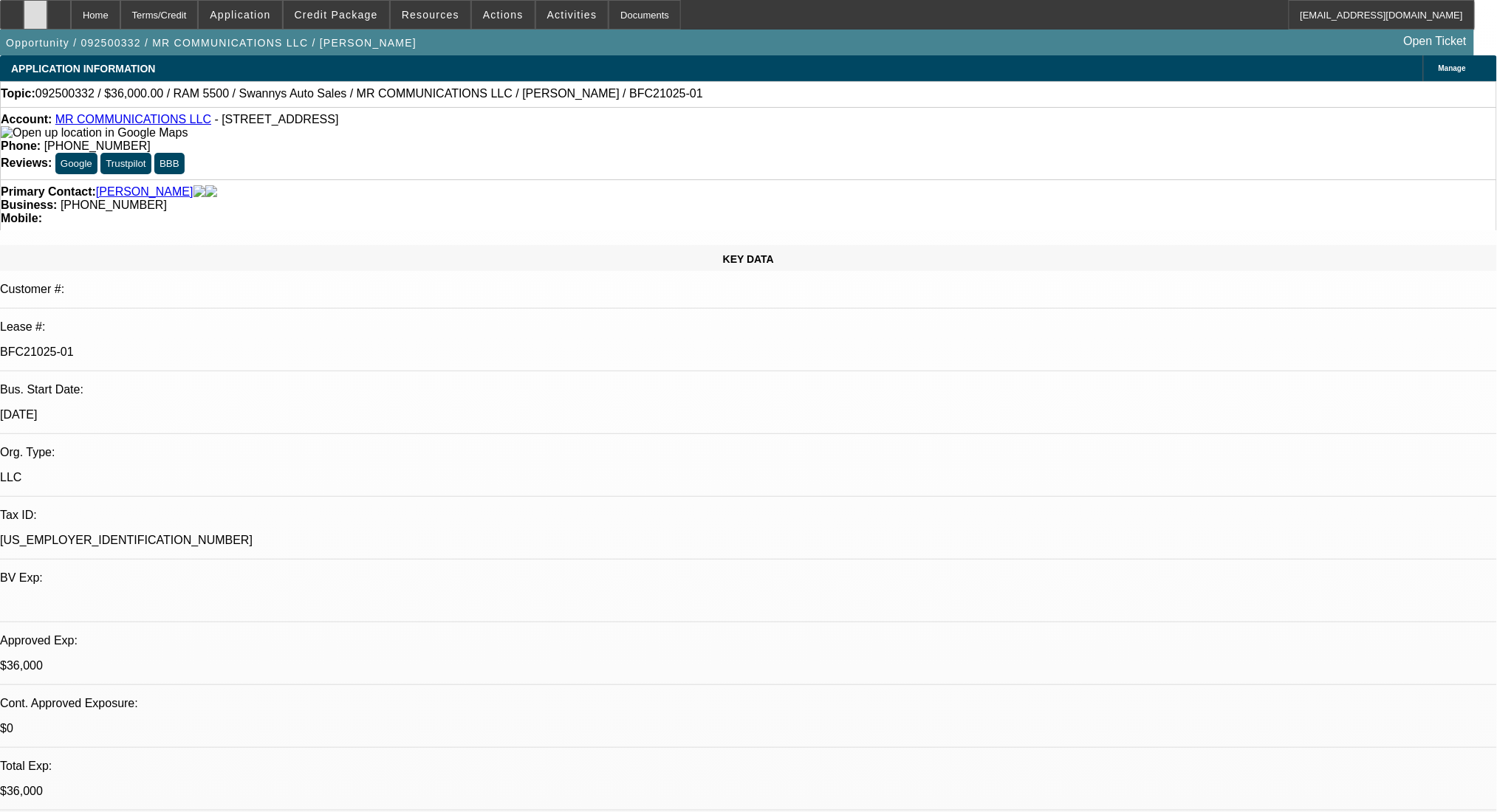
click at [48, 19] on div at bounding box center [36, 15] width 24 height 30
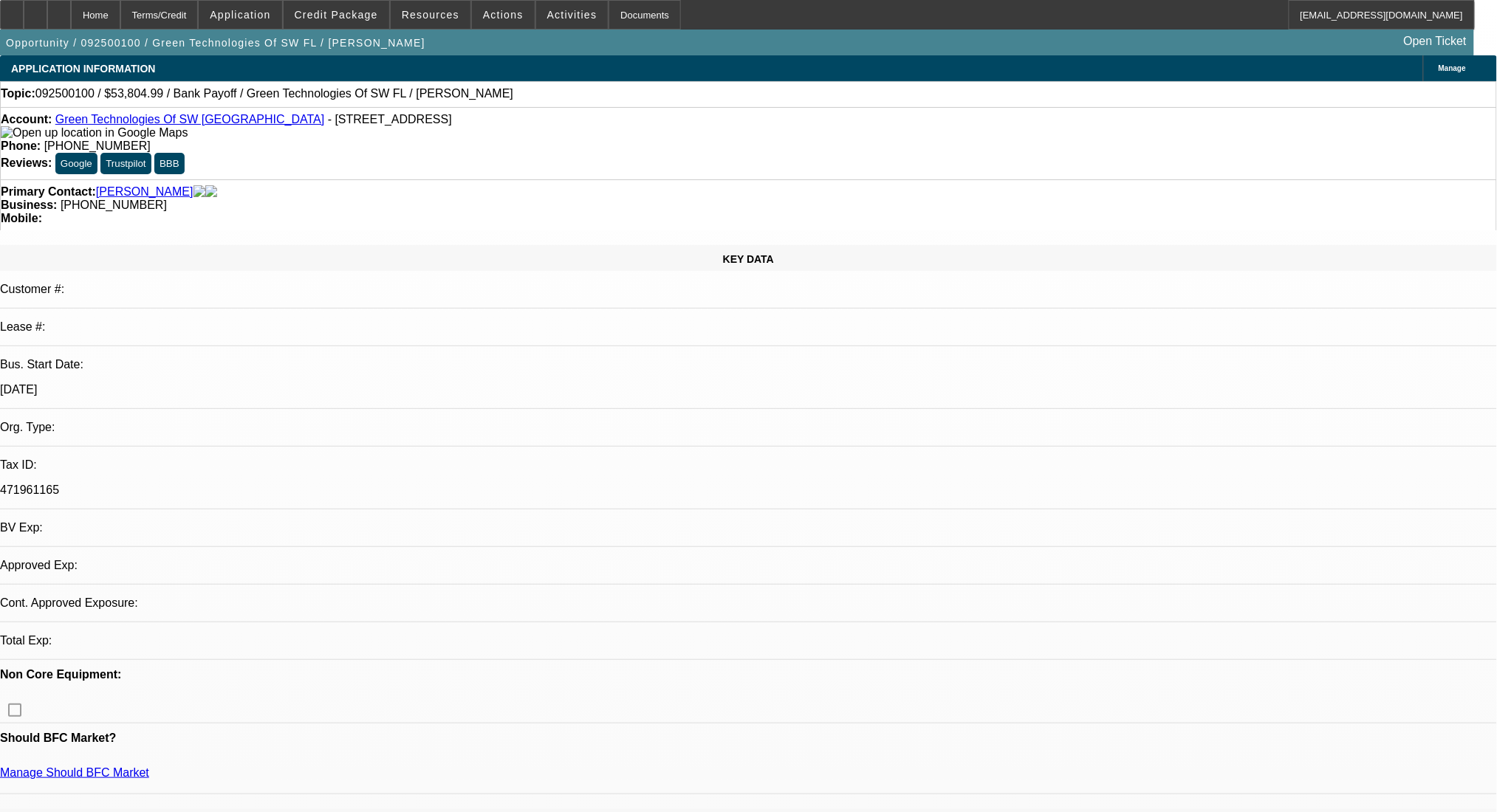
select select "0"
select select "2"
select select "0.1"
select select "1"
select select "2"
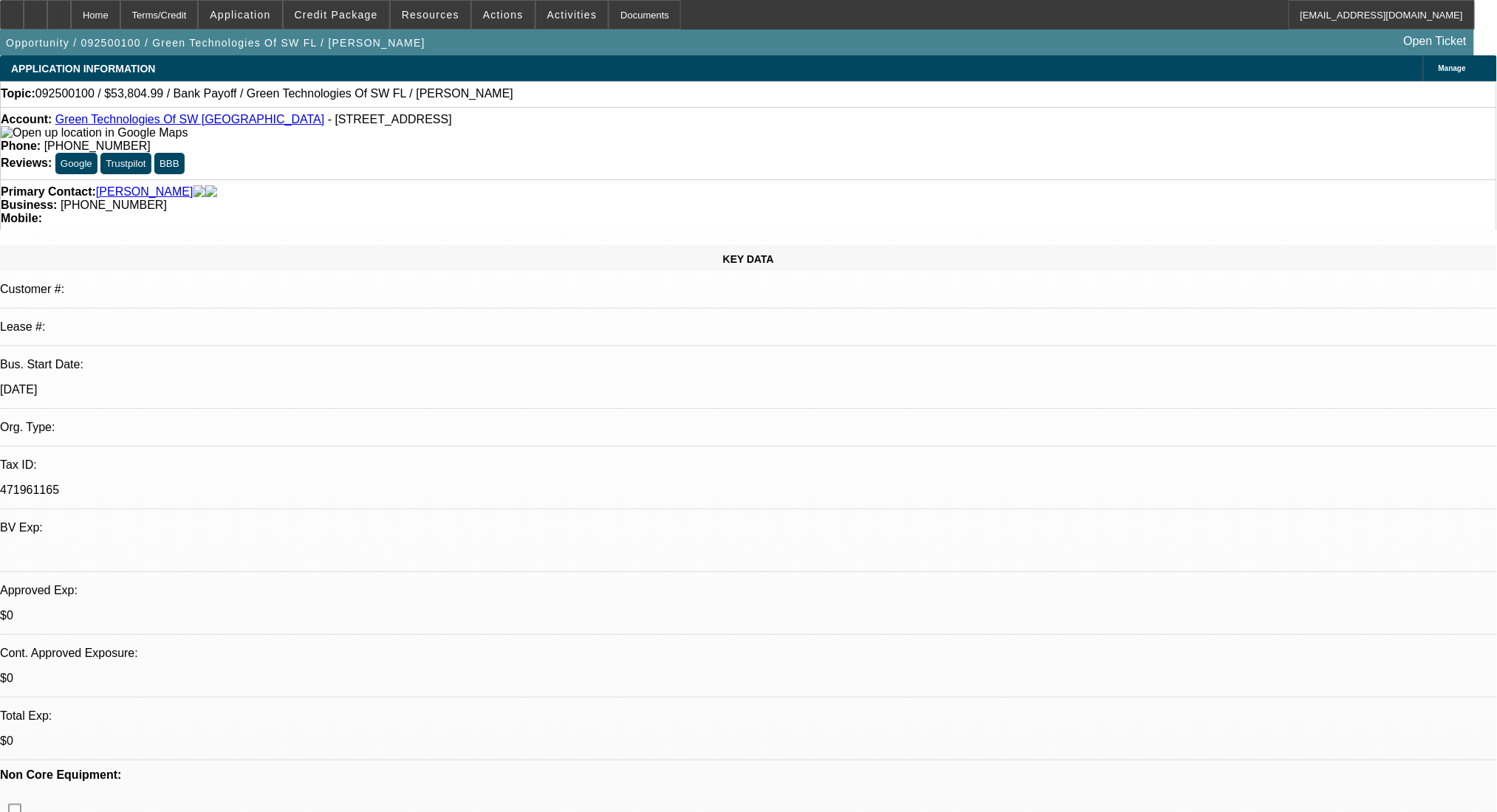
select select "4"
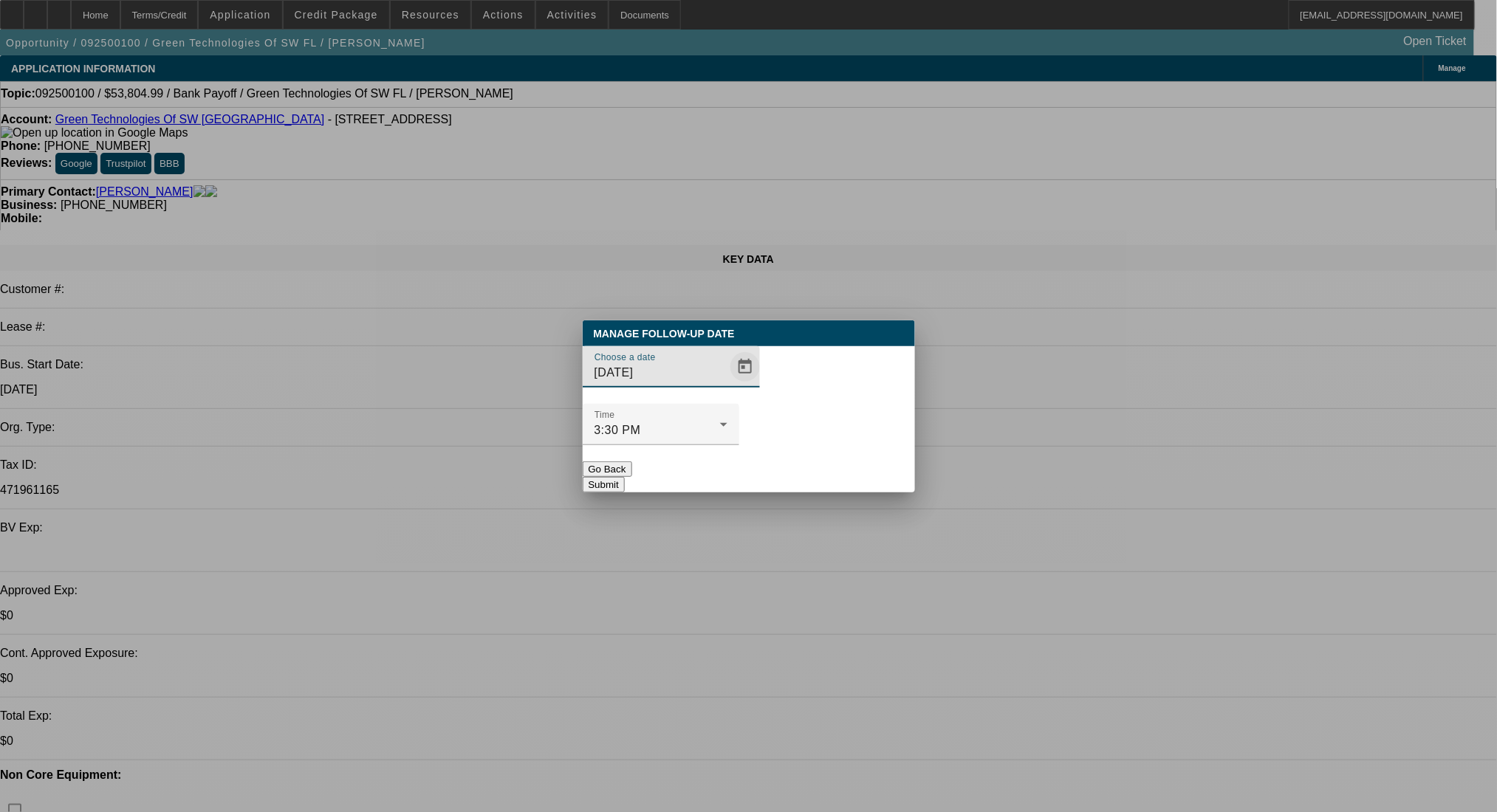
click at [729, 384] on span "Open calendar" at bounding box center [745, 367] width 36 height 36
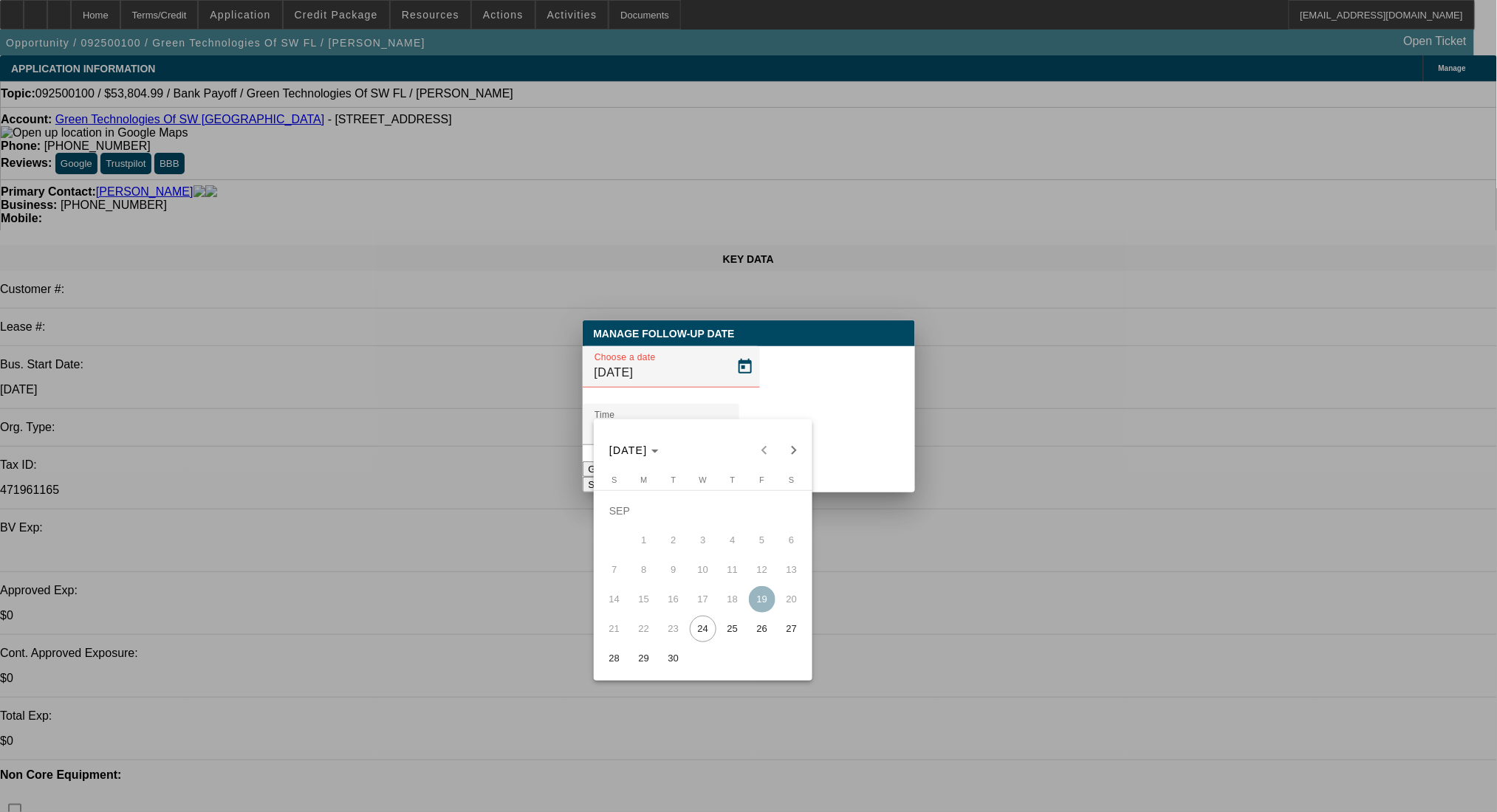
click at [675, 650] on button "30" at bounding box center [674, 659] width 30 height 30
type input "9/30/2025"
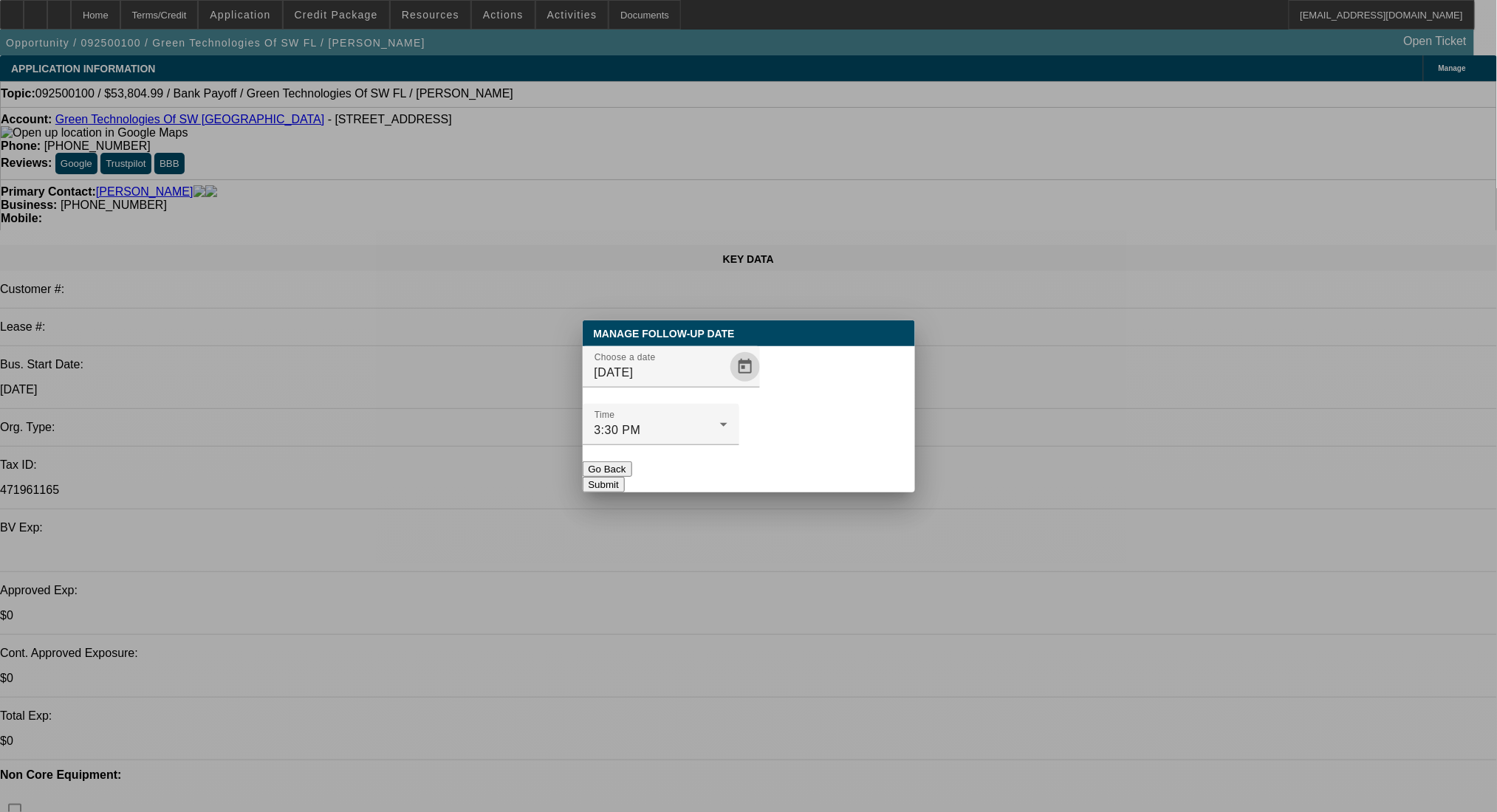
click at [625, 477] on button "Submit" at bounding box center [603, 485] width 42 height 16
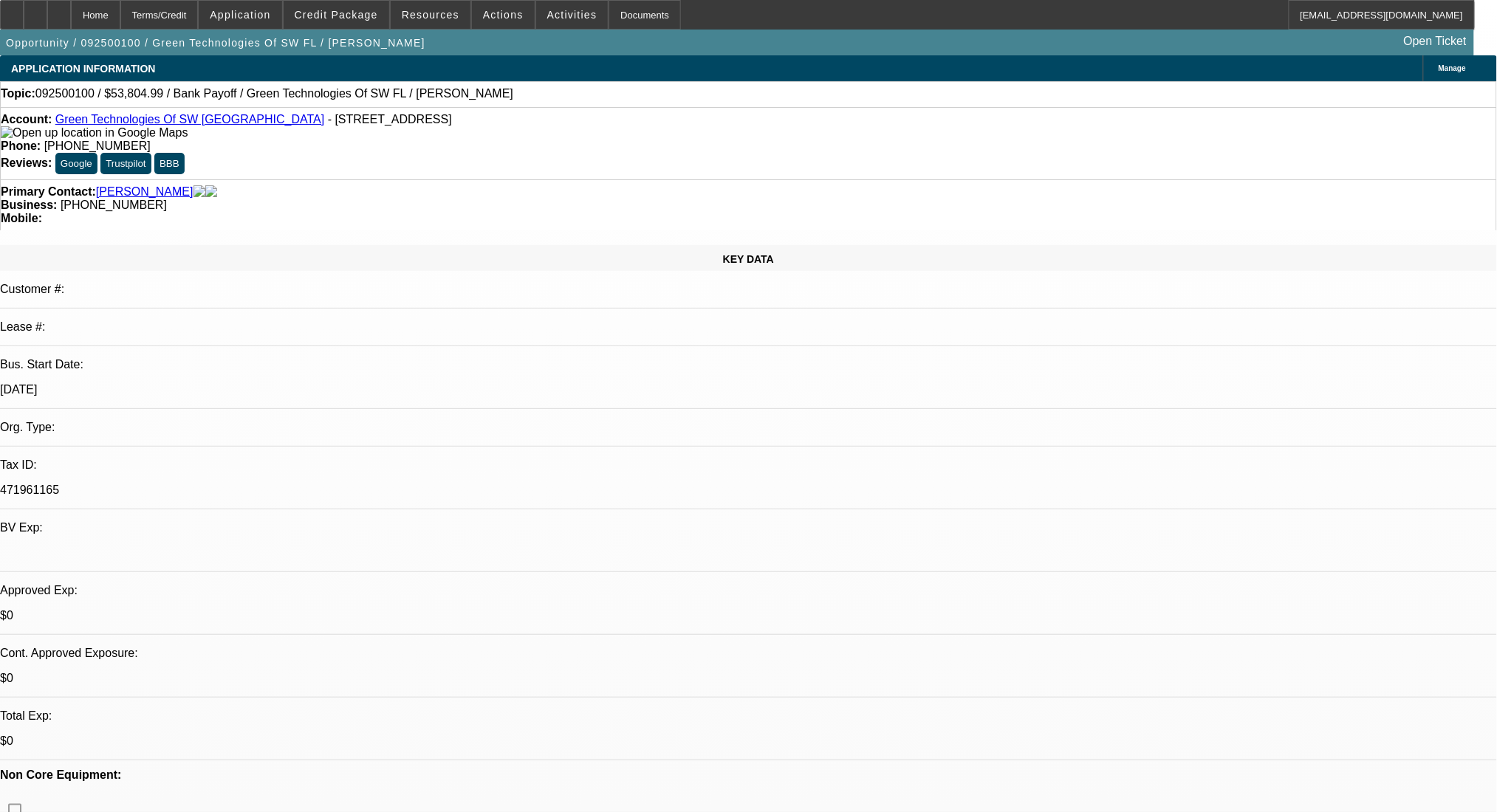
scroll to position [0, 0]
drag, startPoint x: 1138, startPoint y: 439, endPoint x: 1030, endPoint y: 440, distance: 108.0
copy p "christaylortrees@gmail.com"
click at [359, 13] on span "Credit Package" at bounding box center [336, 15] width 83 height 12
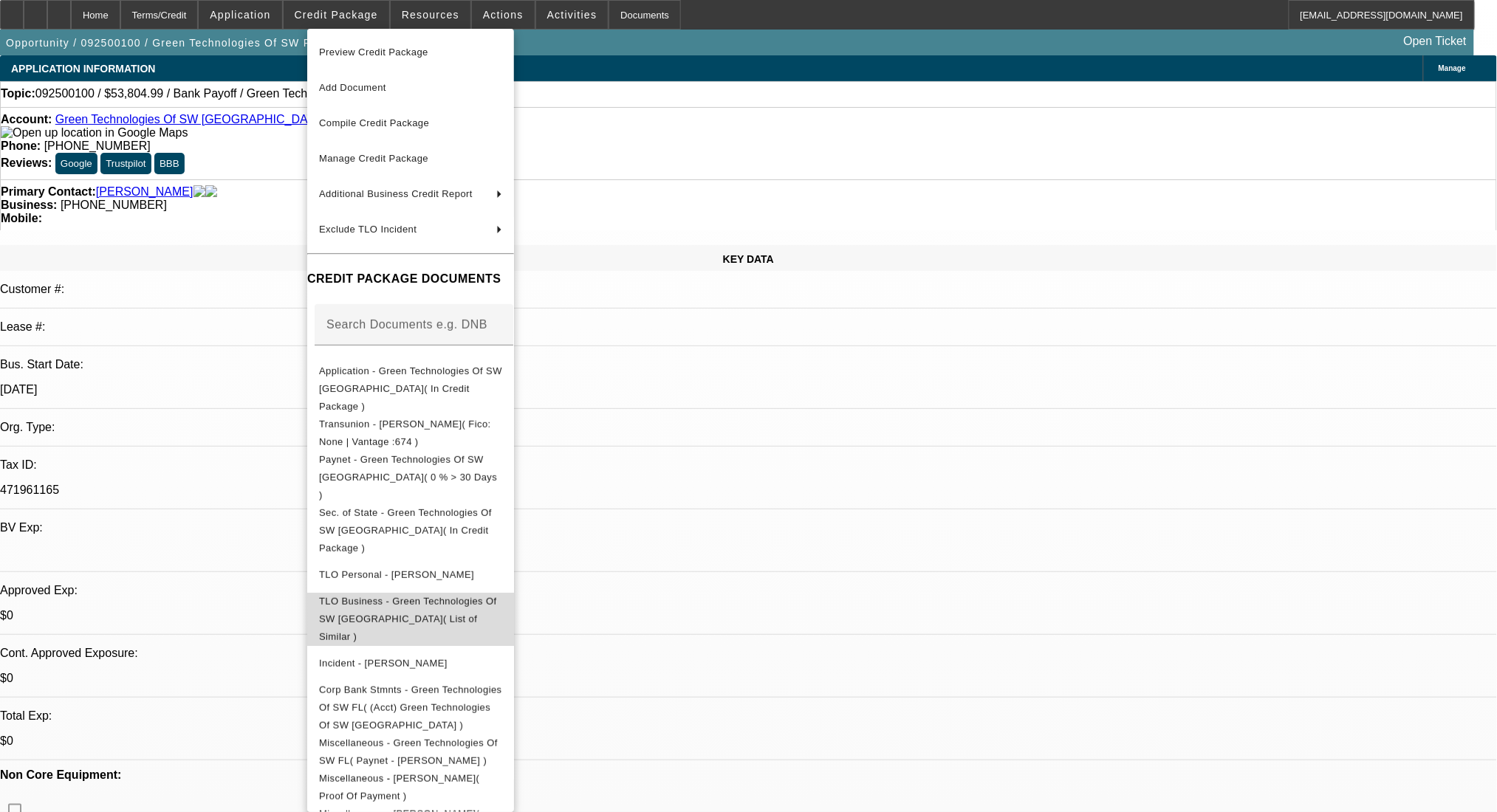
click at [494, 595] on span "TLO Business - Green Technologies Of SW FL( List of Similar )" at bounding box center [408, 618] width 178 height 47
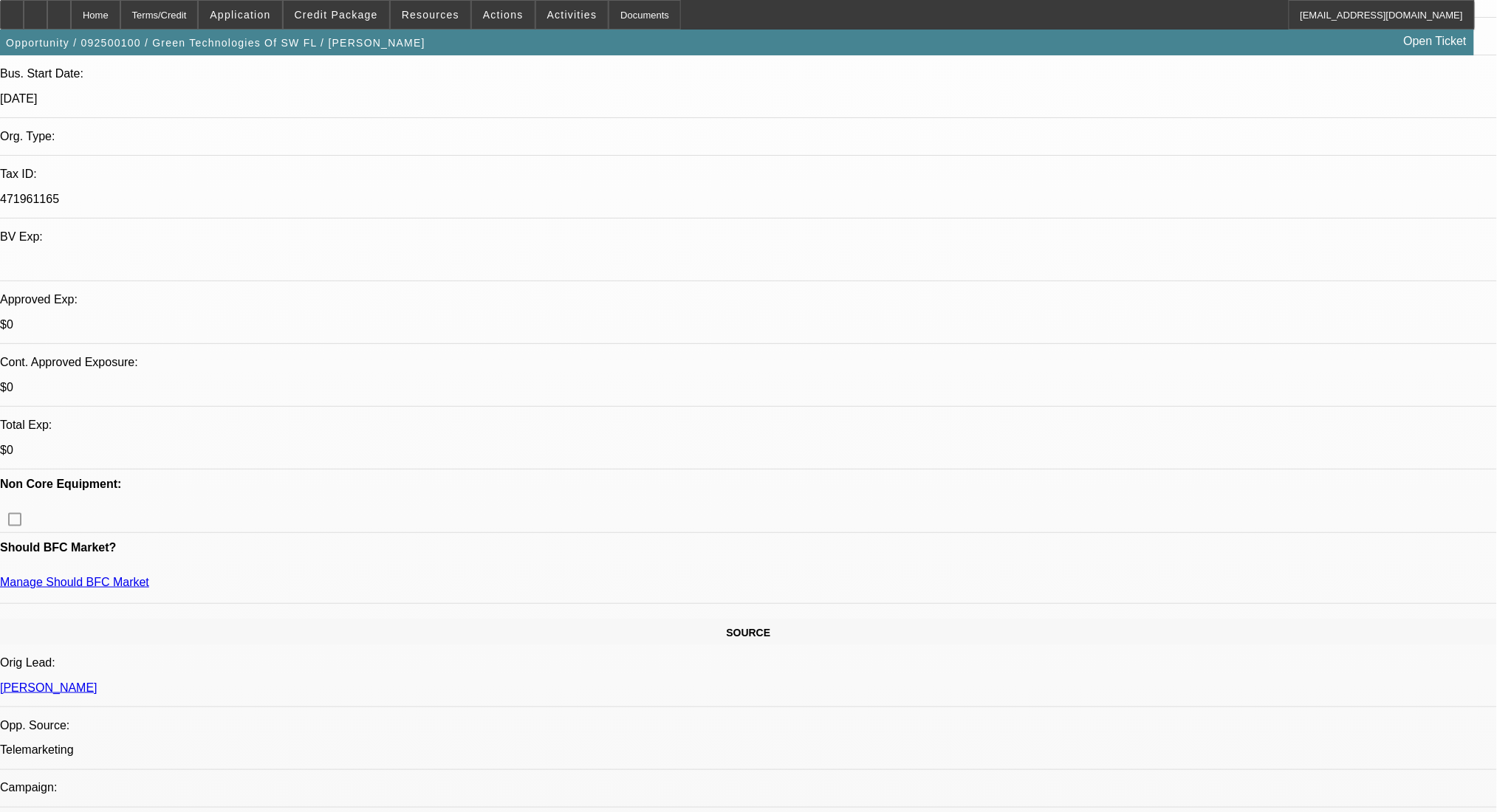
scroll to position [491, 0]
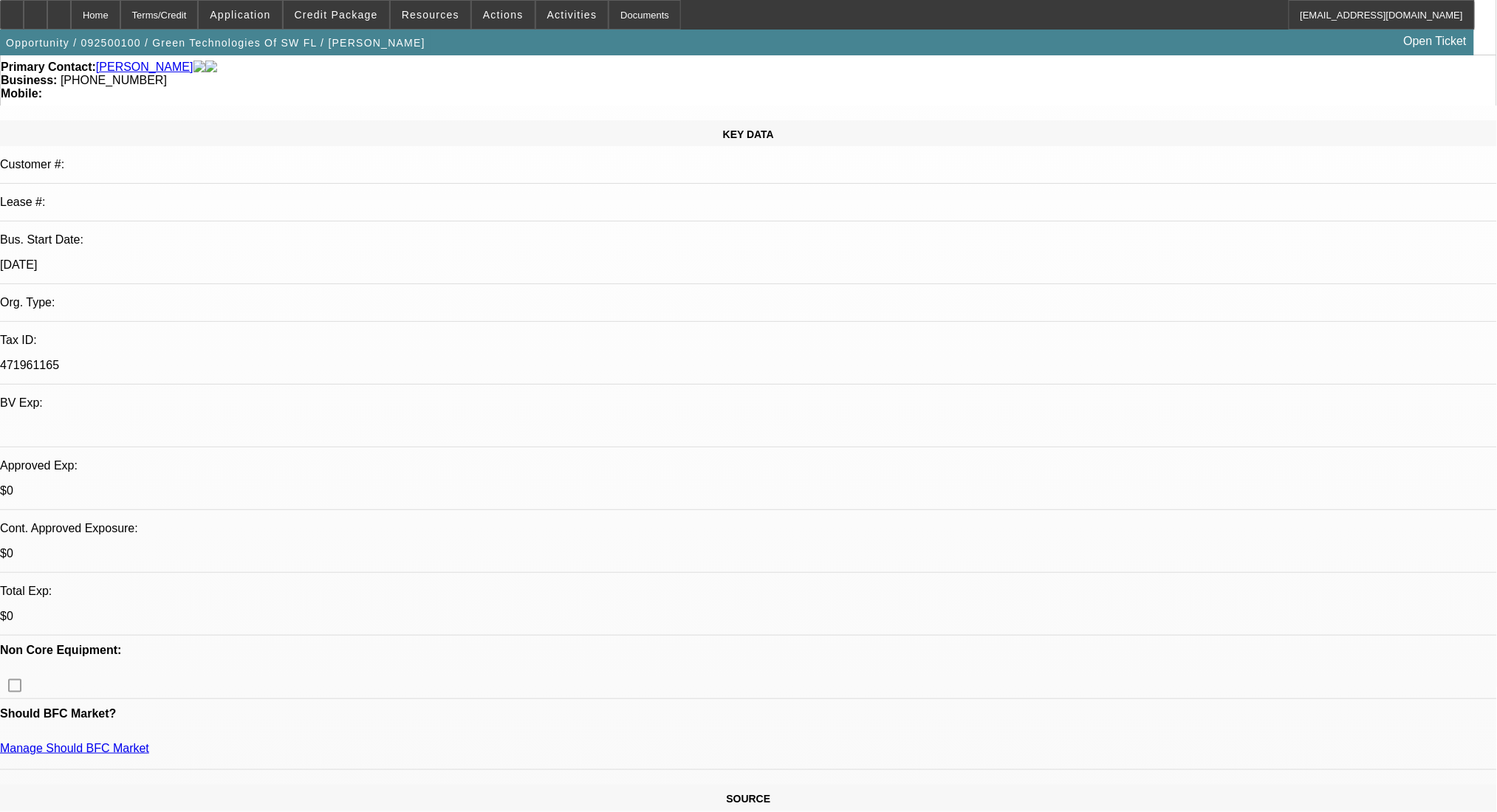
scroll to position [0, 0]
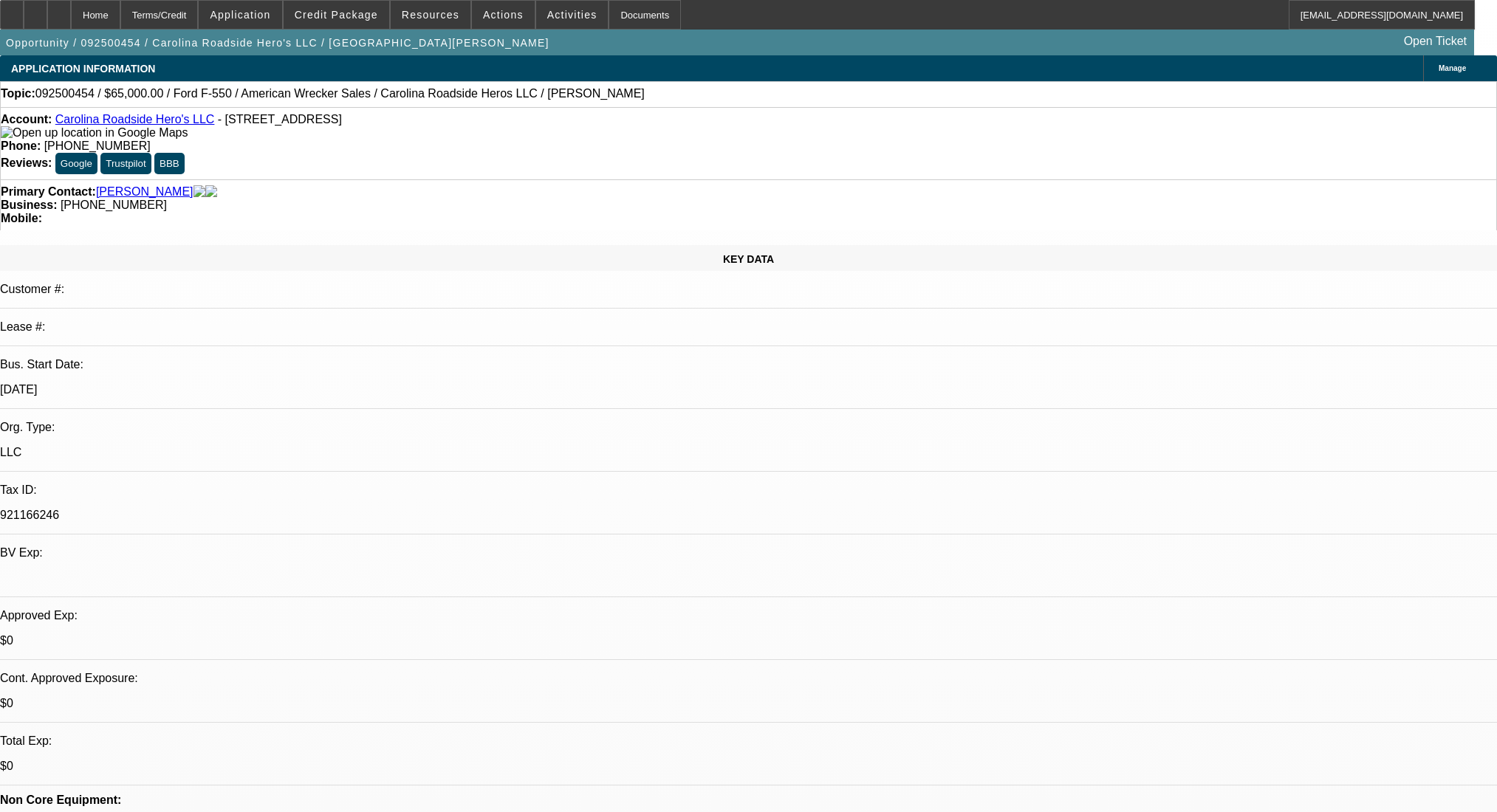
select select "0"
select select "2"
select select "0.1"
select select "4"
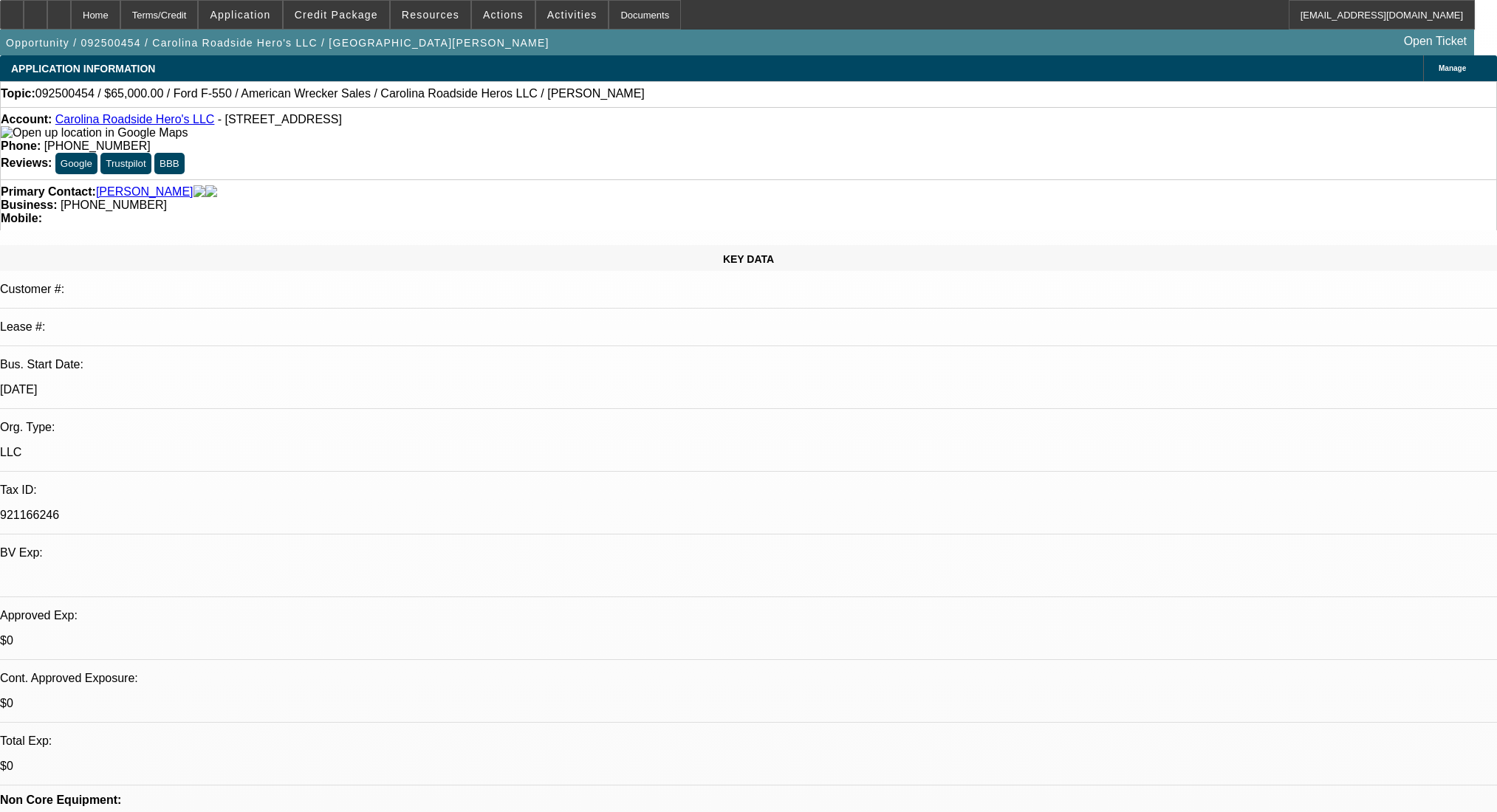
select select "0.2"
select select "2"
select select "0.1"
select select "4"
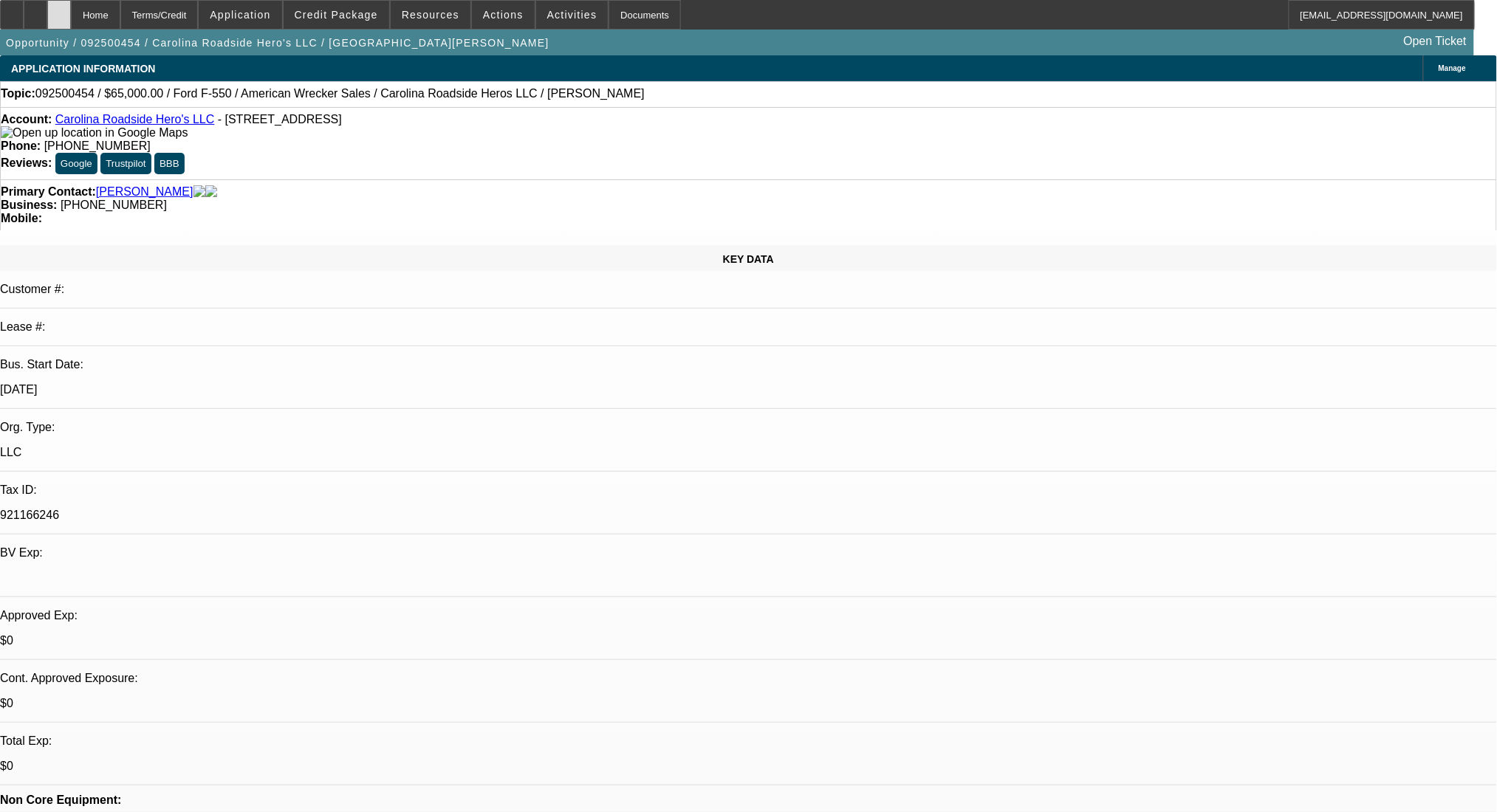
click at [59, 10] on icon at bounding box center [59, 10] width 0 height 0
select select "0"
select select "2"
select select "0.1"
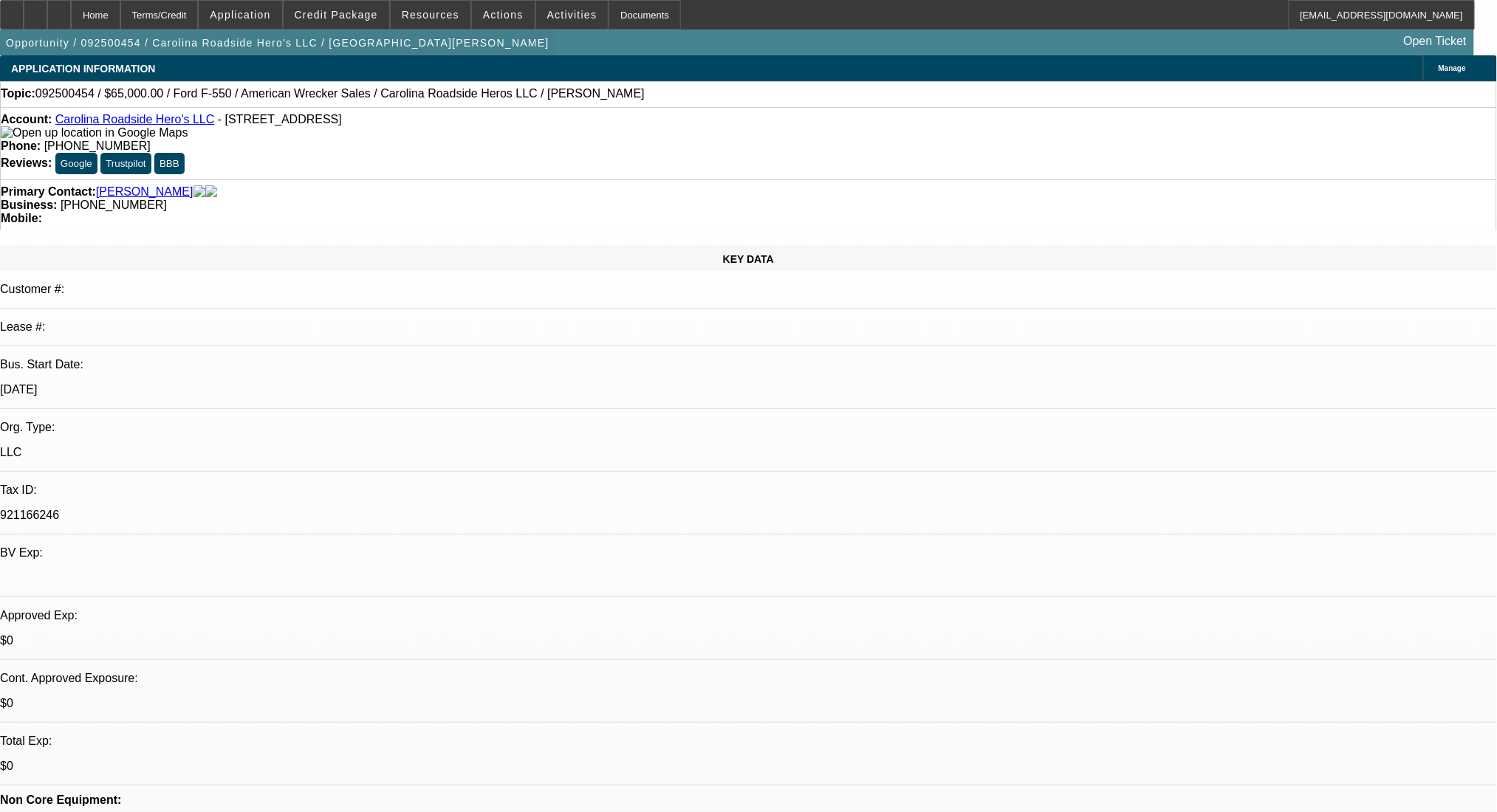
select select "4"
select select "0.2"
select select "2"
select select "0.1"
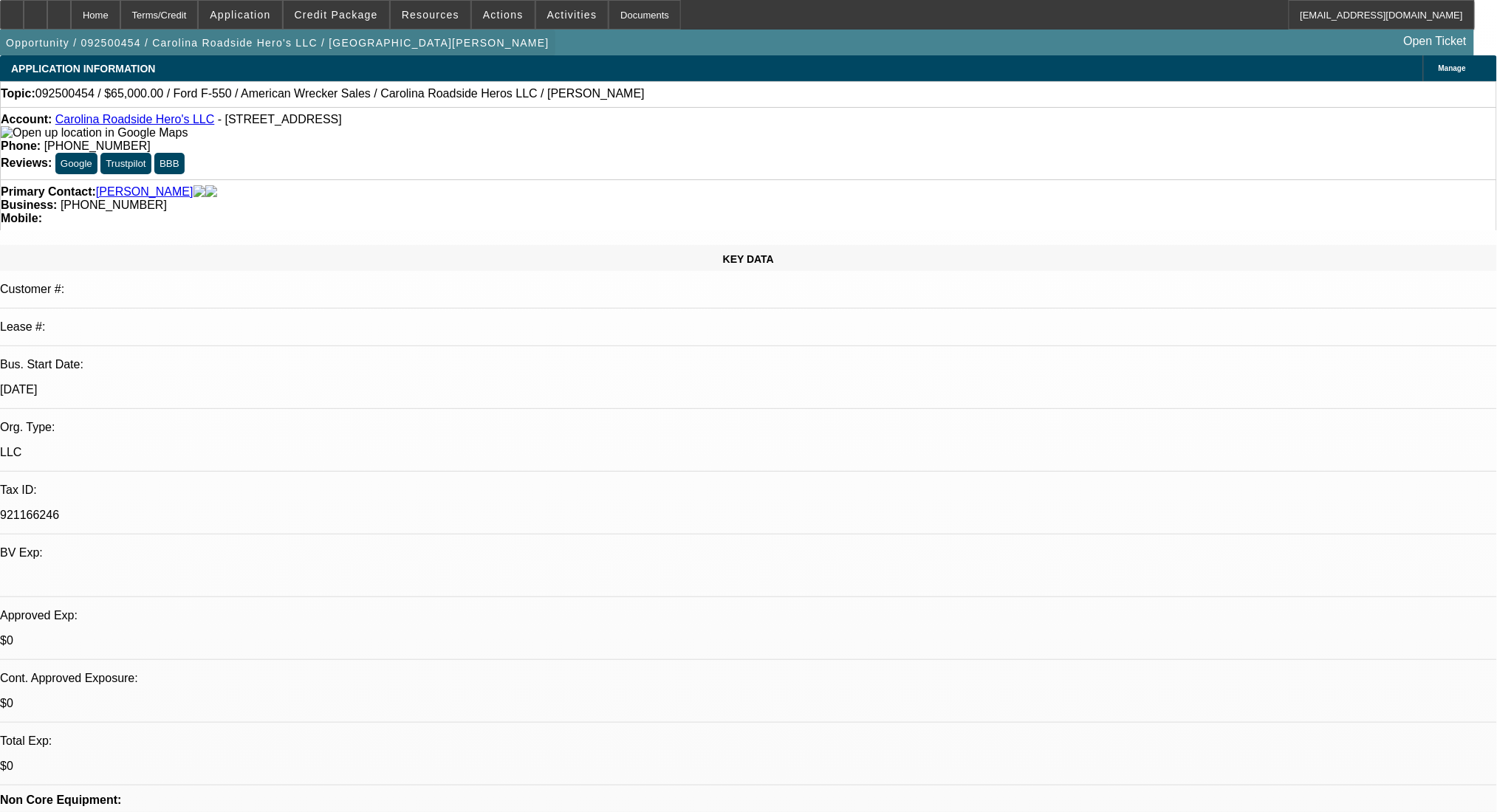
select select "4"
click at [186, 13] on div "Terms/Credit" at bounding box center [160, 15] width 78 height 30
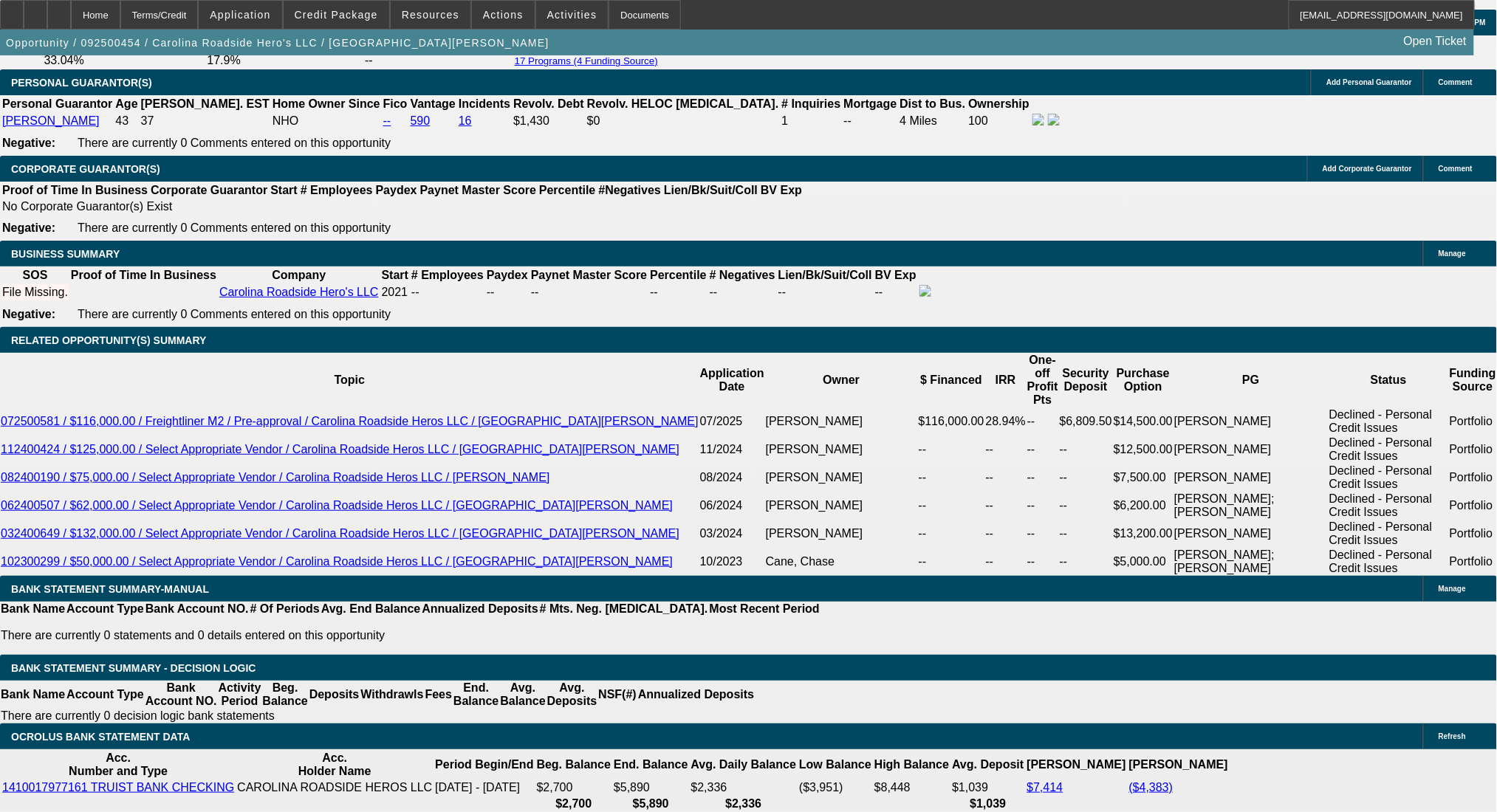
scroll to position [2218, 0]
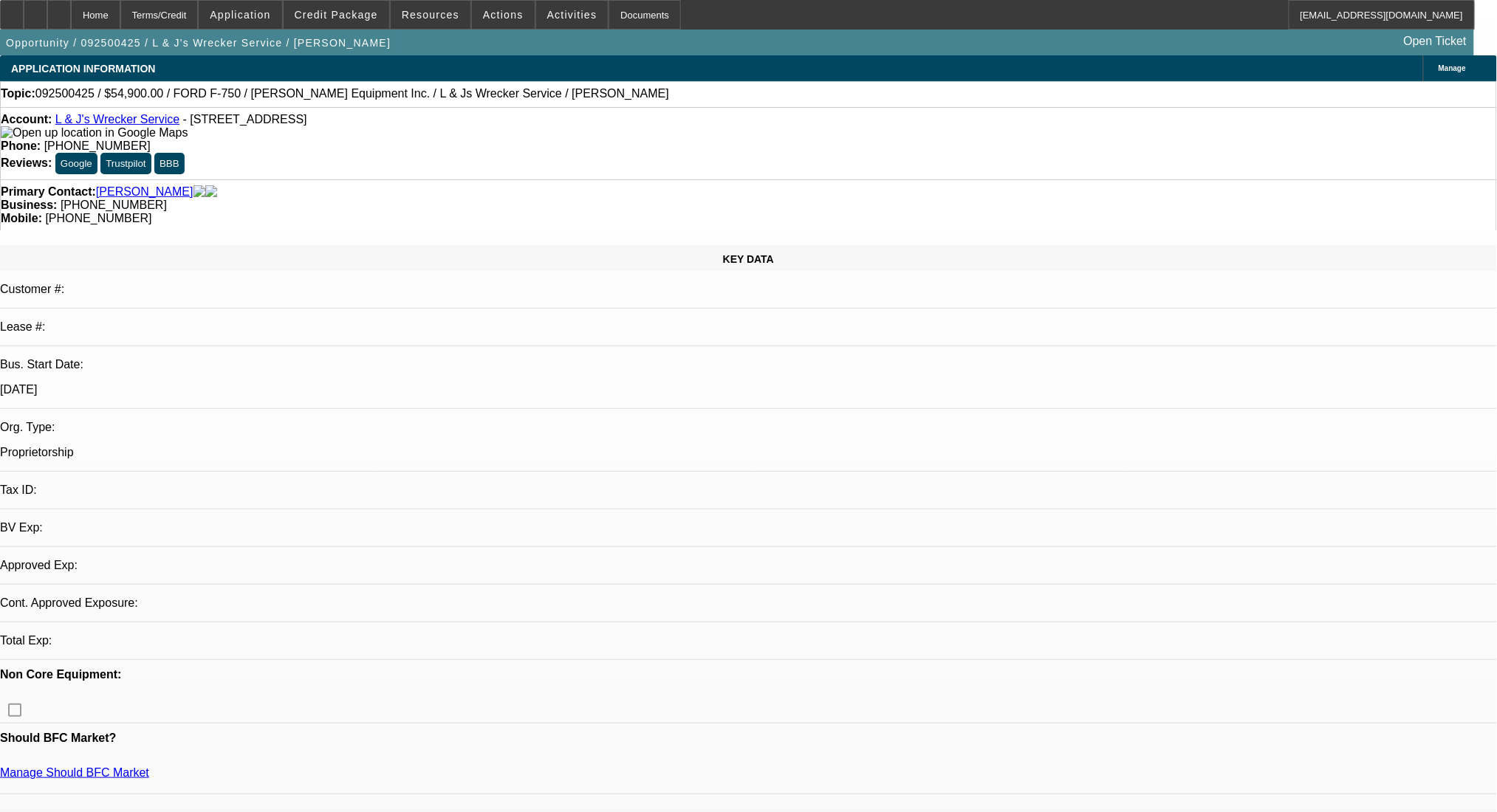
select select "0"
select select "2"
select select "0.1"
select select "1"
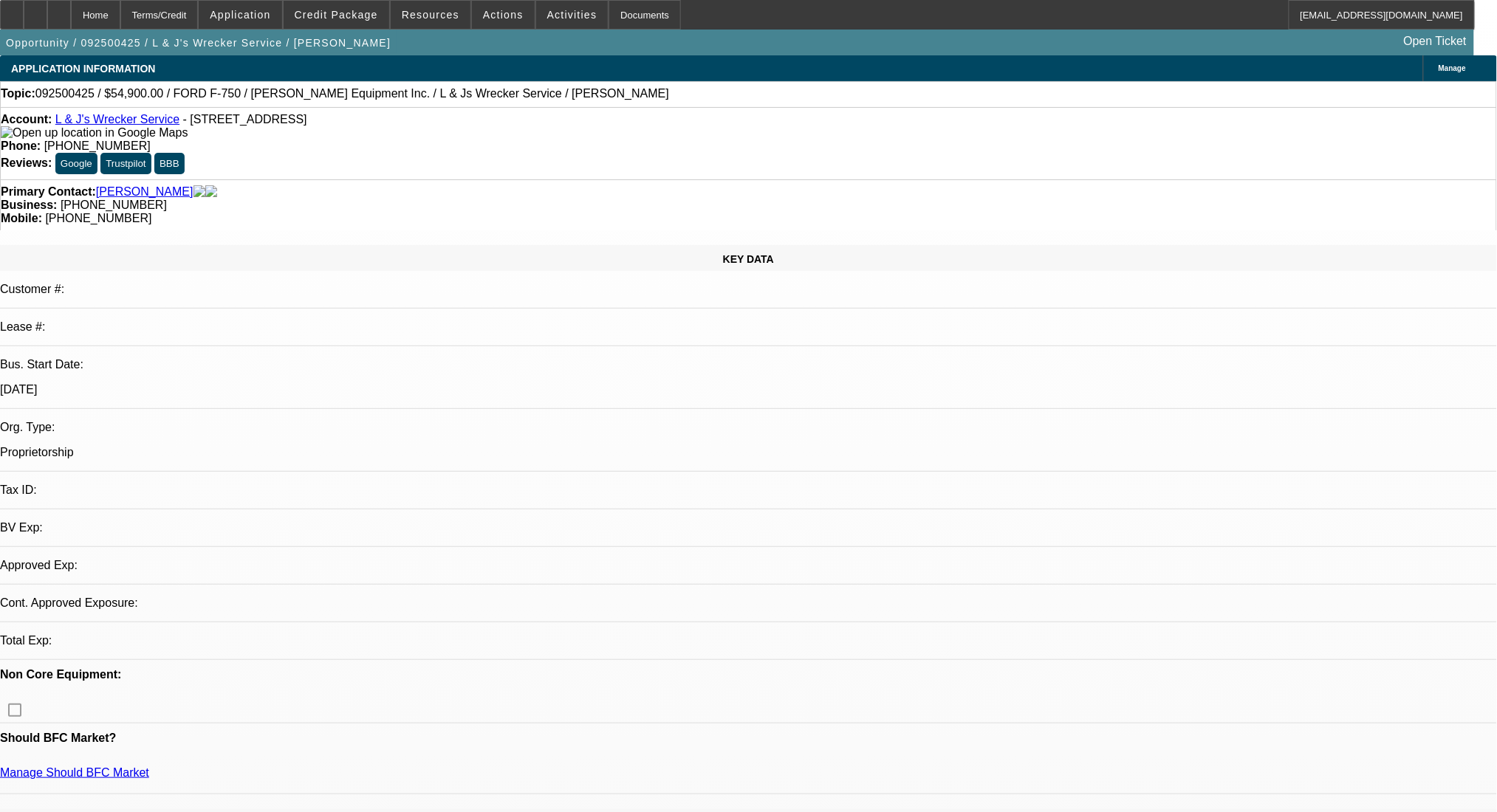
select select "4"
click at [12, 10] on icon at bounding box center [12, 10] width 0 height 0
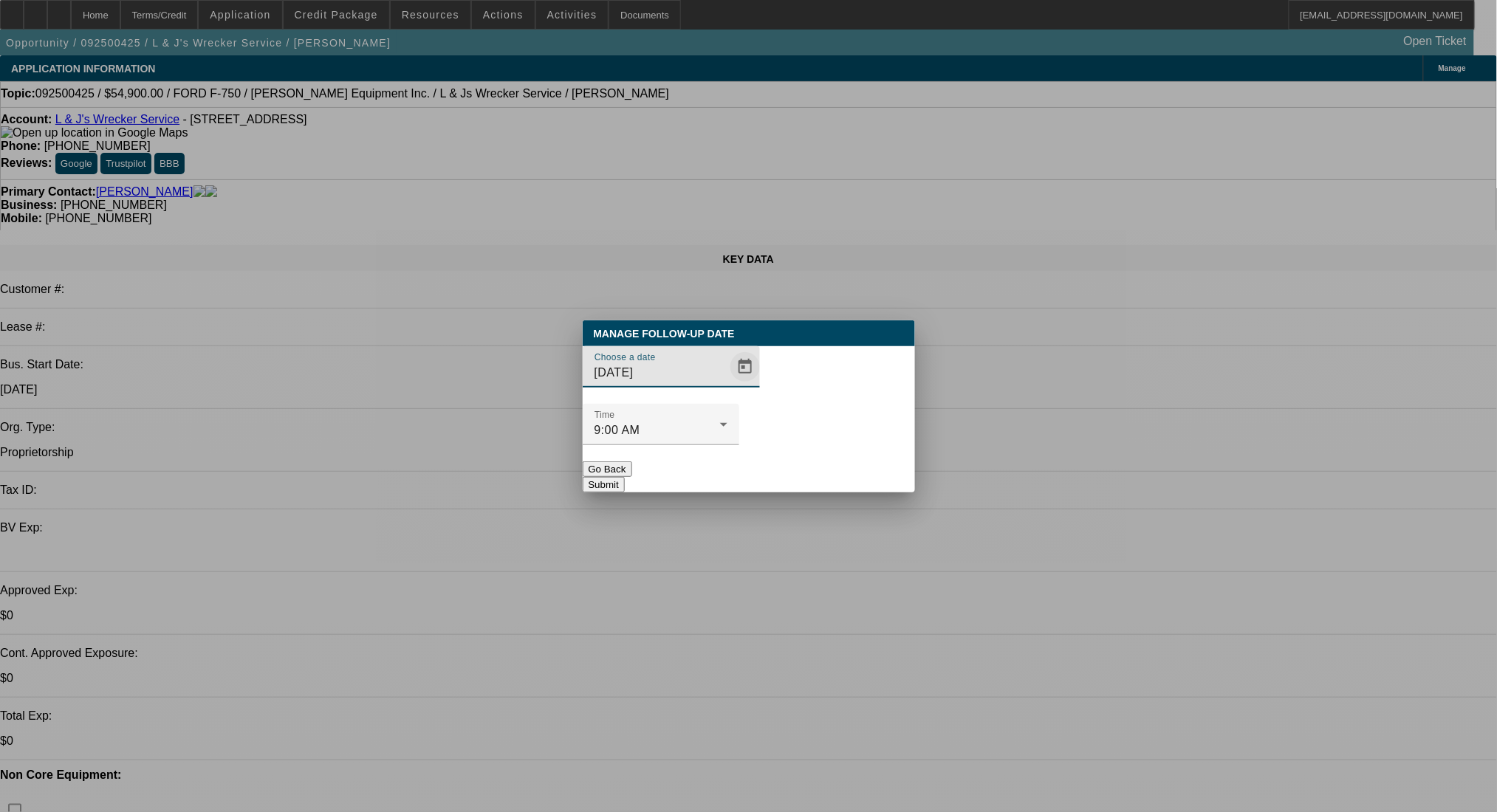
click at [727, 384] on span "Open calendar" at bounding box center [745, 367] width 36 height 36
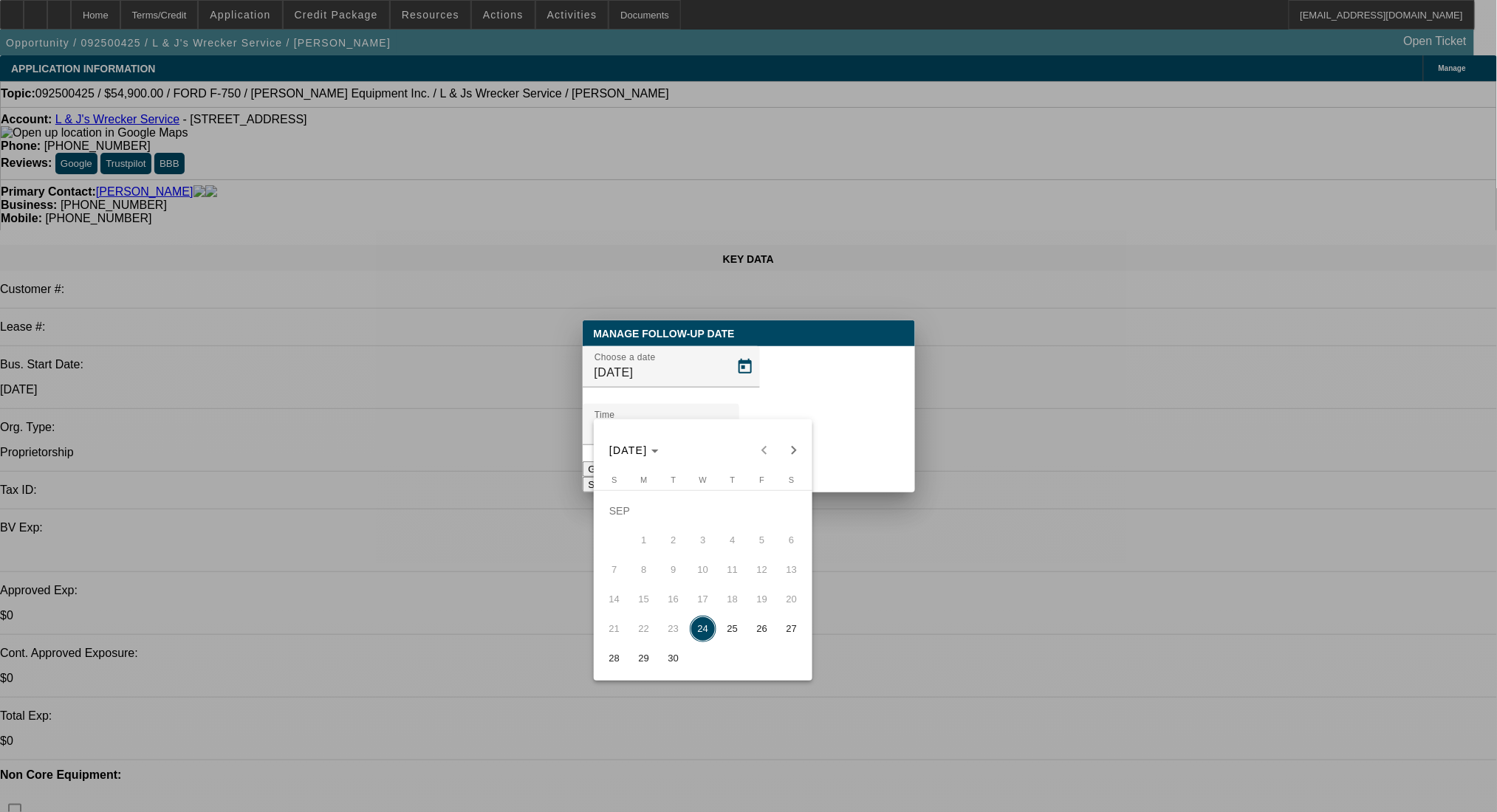
click at [647, 659] on span "29" at bounding box center [644, 658] width 27 height 27
type input "9/29/2025"
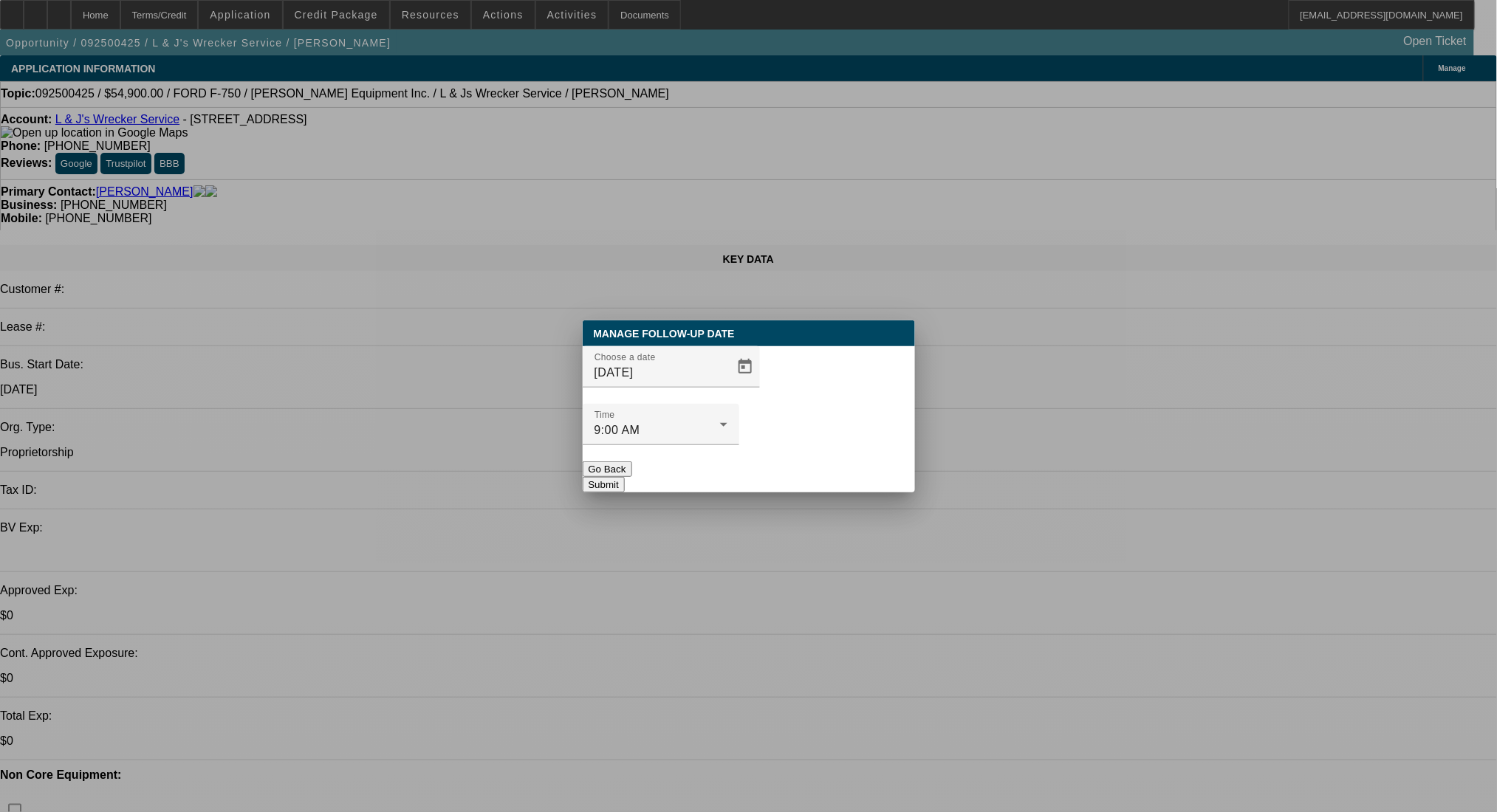
click at [625, 477] on button "Submit" at bounding box center [603, 485] width 42 height 16
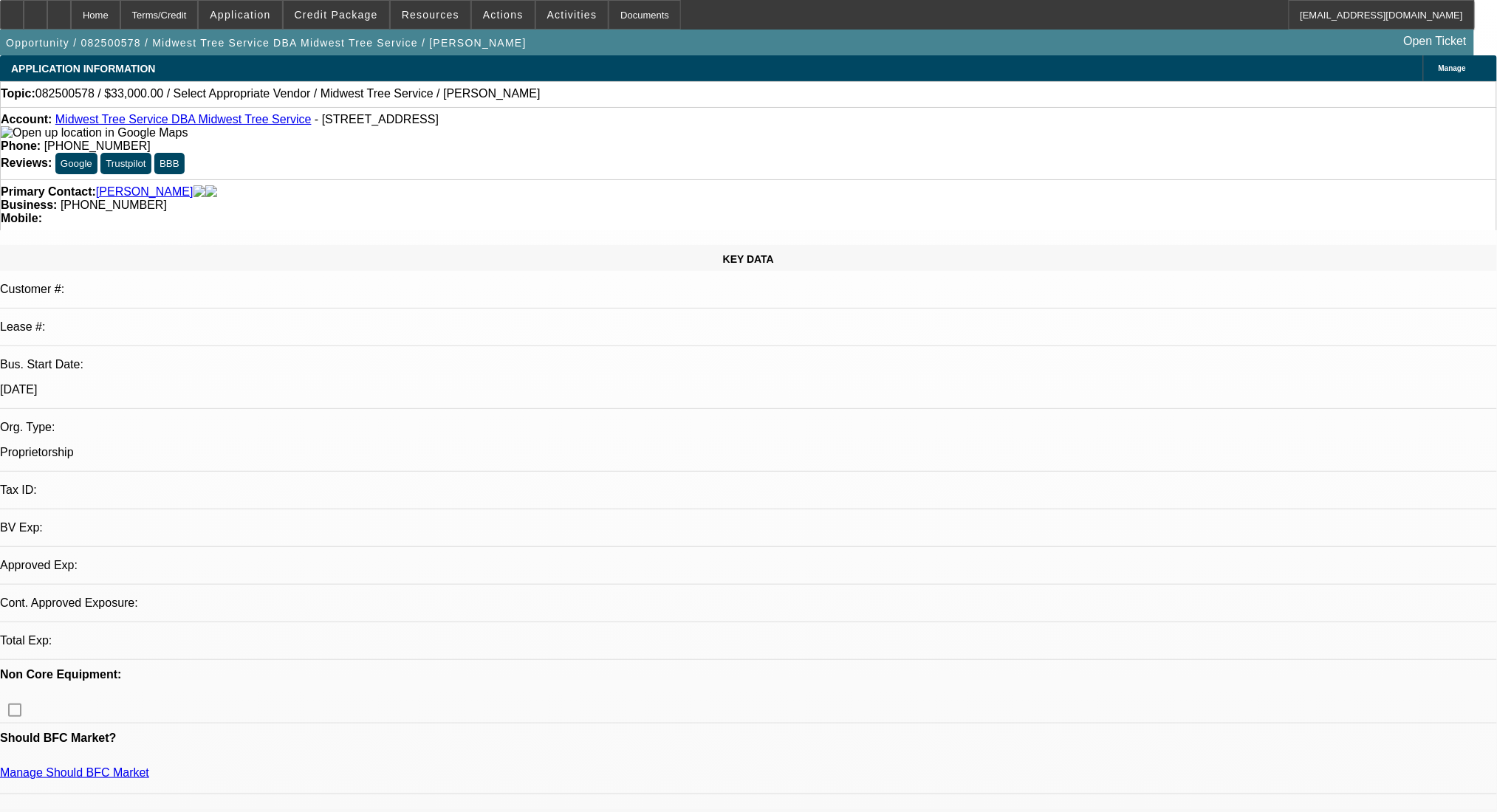
select select "0"
select select "2"
select select "0.1"
select select "1"
select select "2"
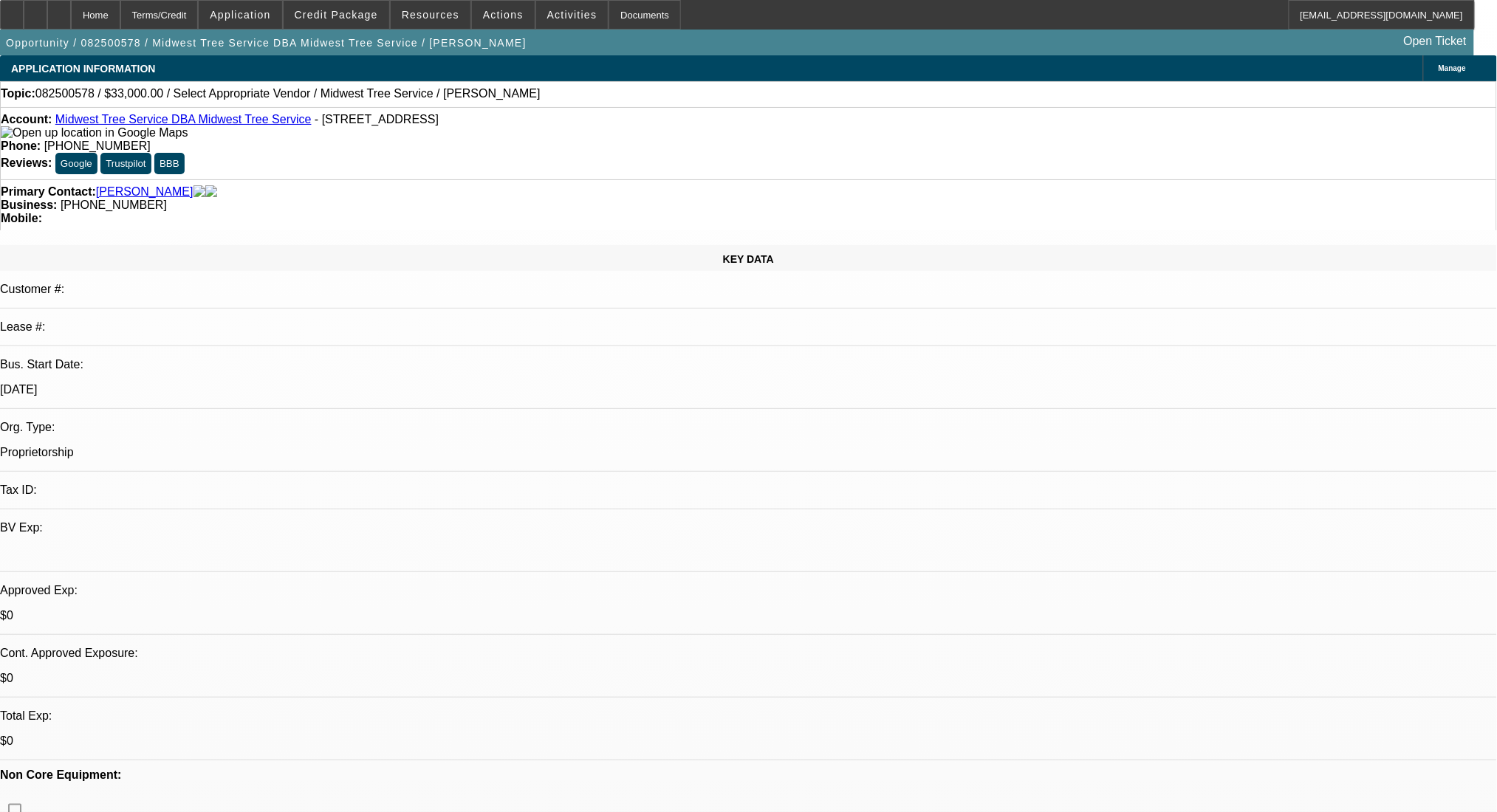
select select "4"
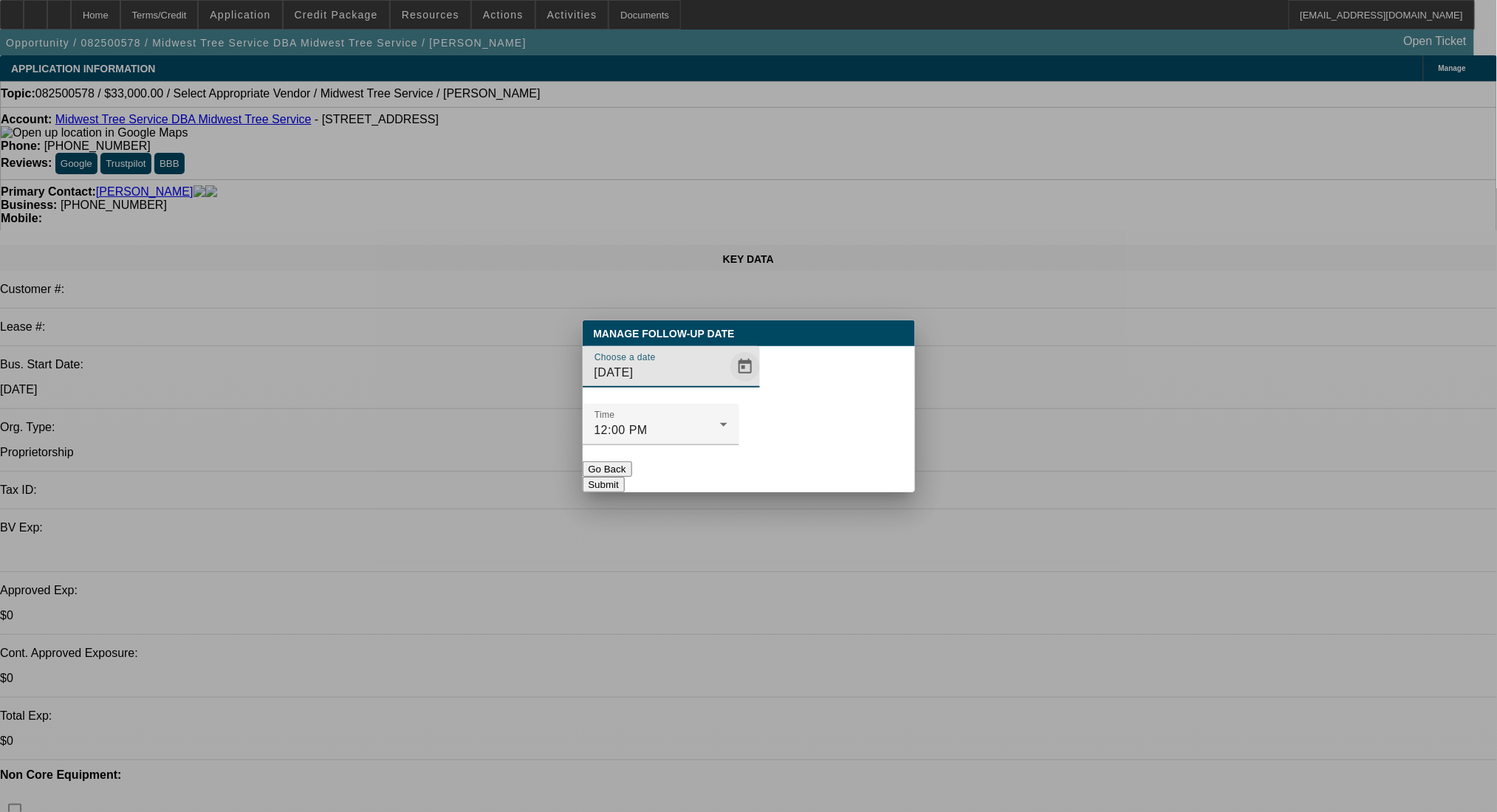
click at [727, 384] on span "Open calendar" at bounding box center [745, 367] width 36 height 36
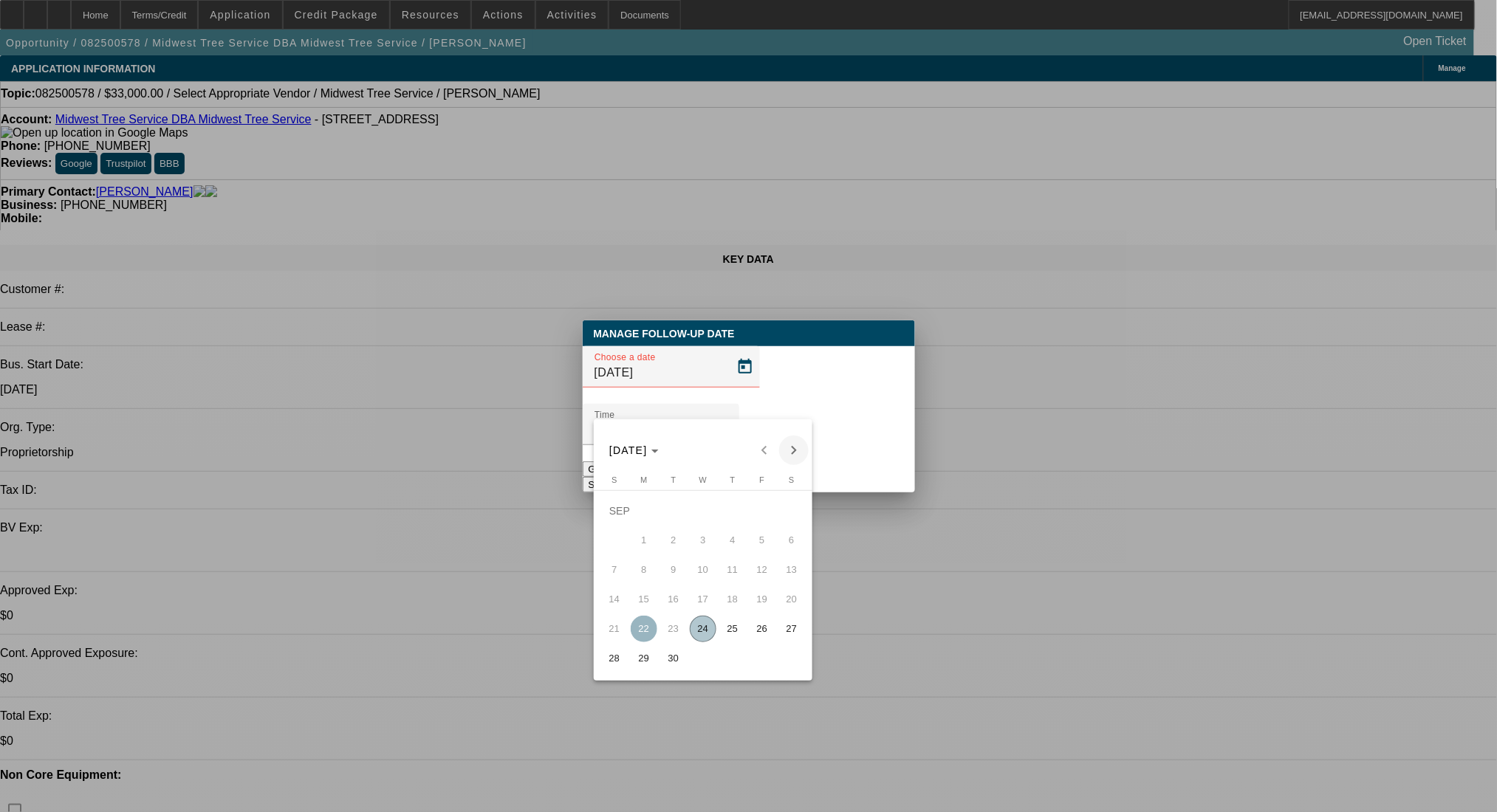
click at [797, 442] on span "Next month" at bounding box center [794, 451] width 30 height 30
click at [734, 515] on span "2" at bounding box center [732, 510] width 27 height 27
type input "[DATE]"
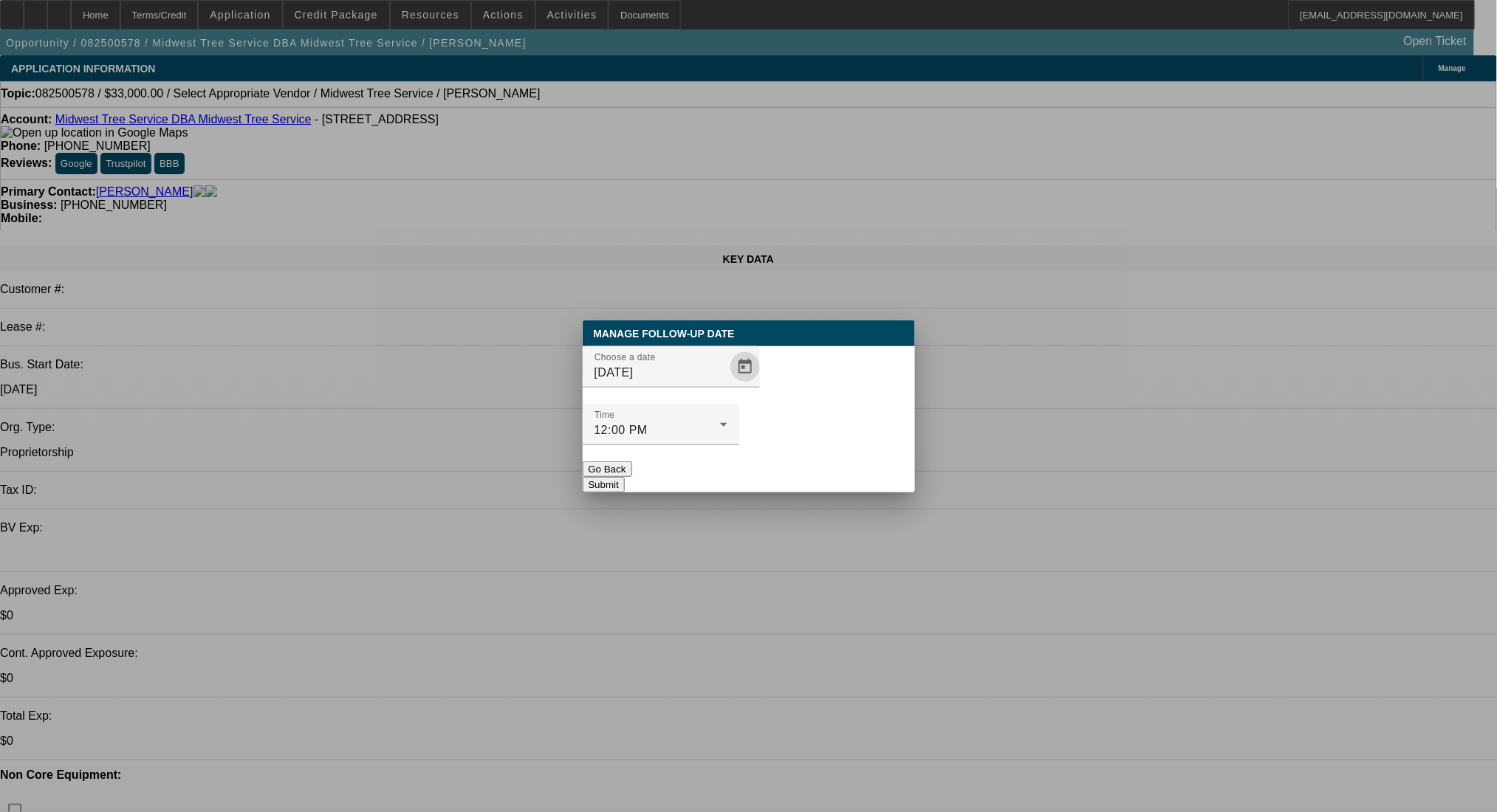
click at [625, 477] on button "Submit" at bounding box center [603, 485] width 42 height 16
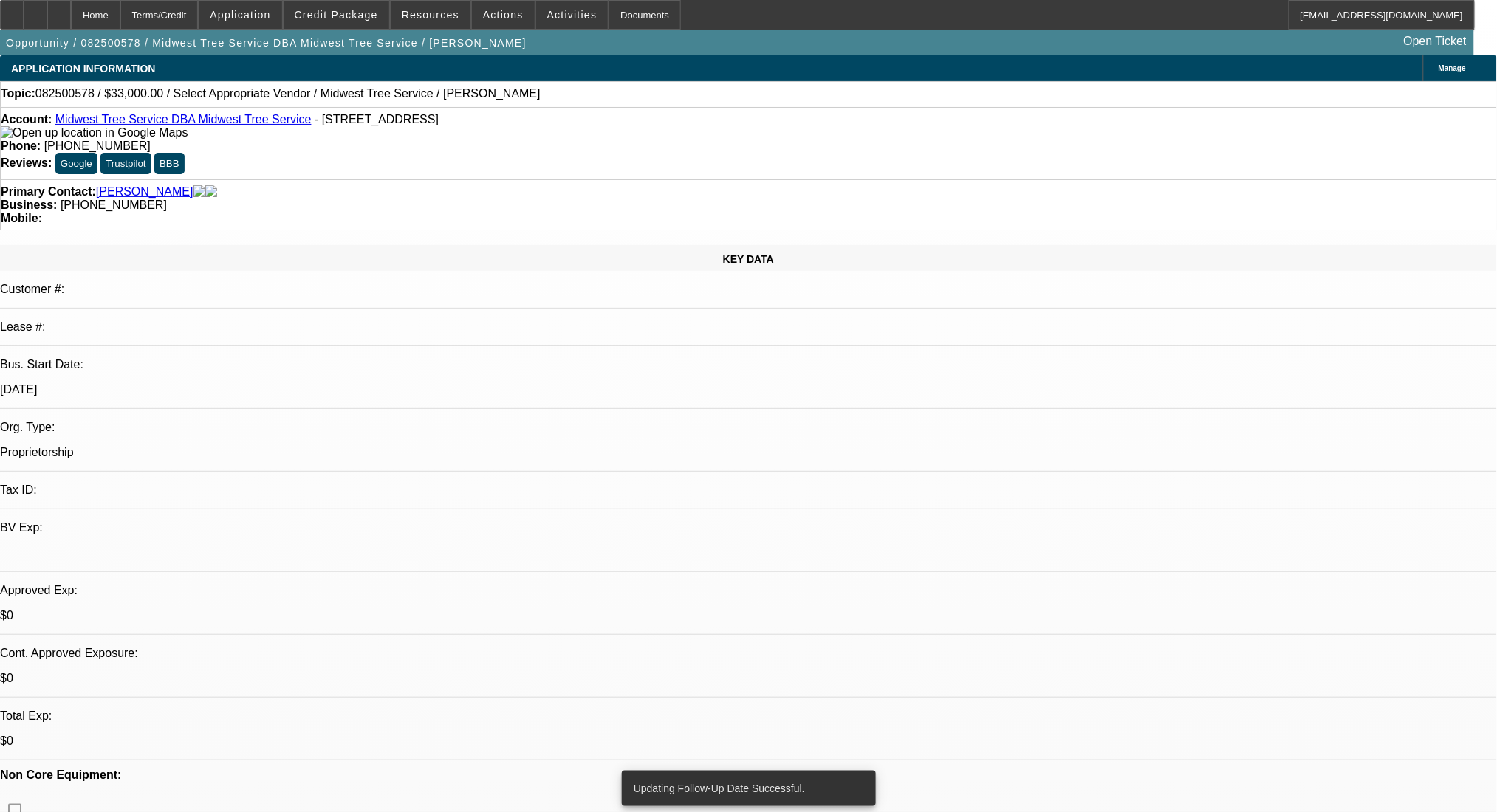
radio input "false"
radio input "true"
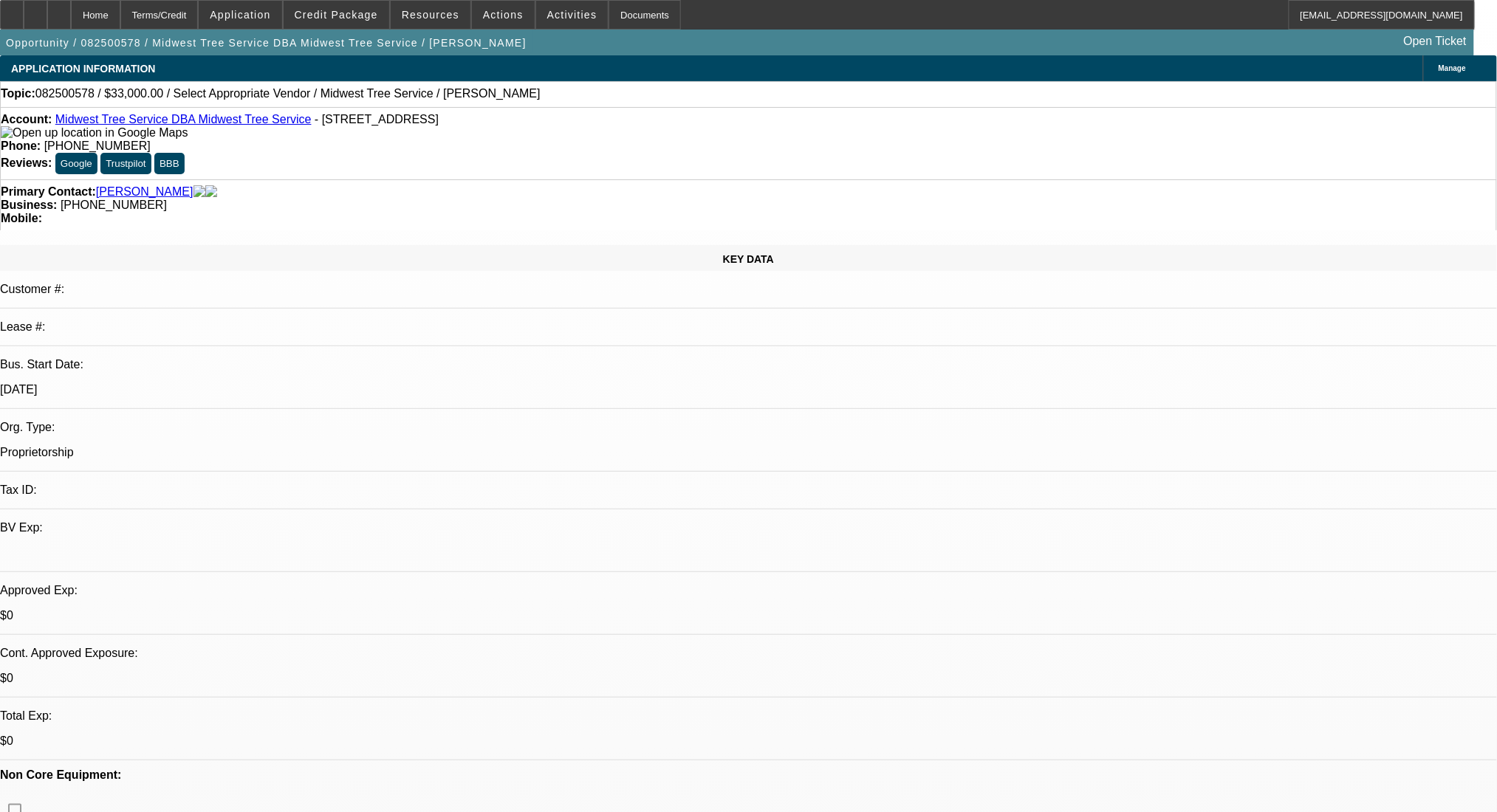
type textarea "9/24 LVM"
radio input "true"
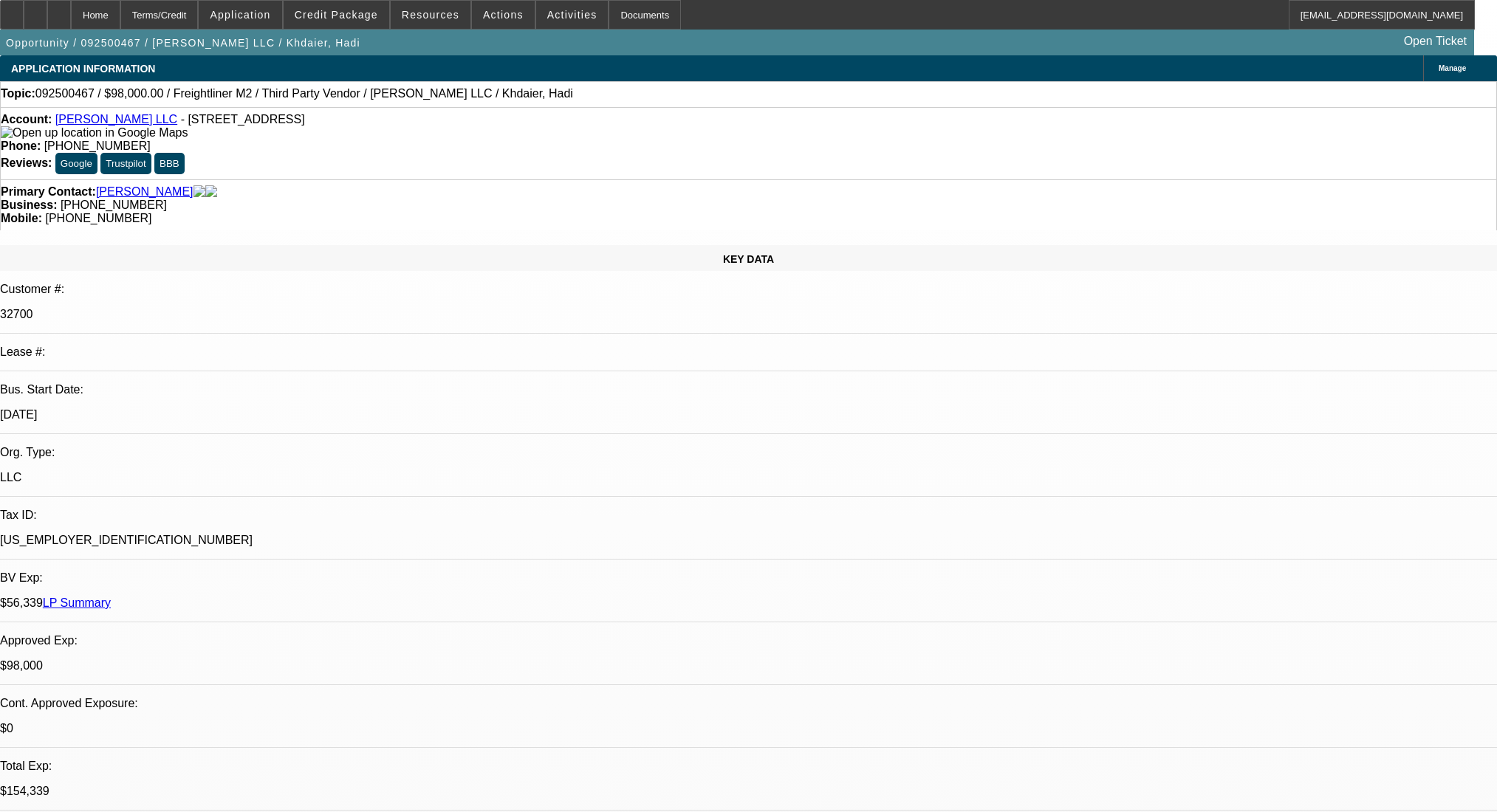
select select "0"
select select "2"
select select "0.1"
select select "4"
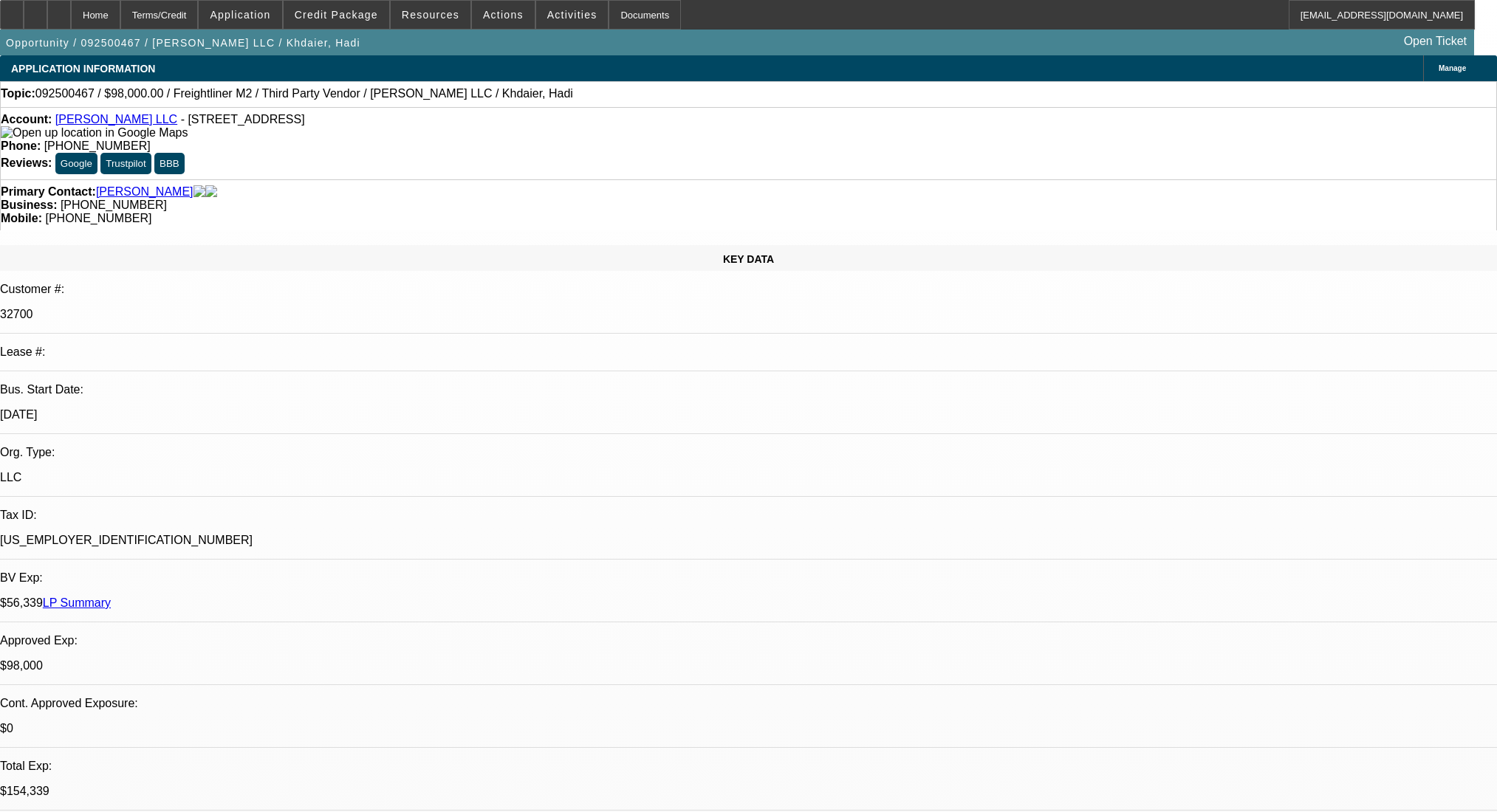
select select "0"
select select "2"
select select "0.1"
select select "4"
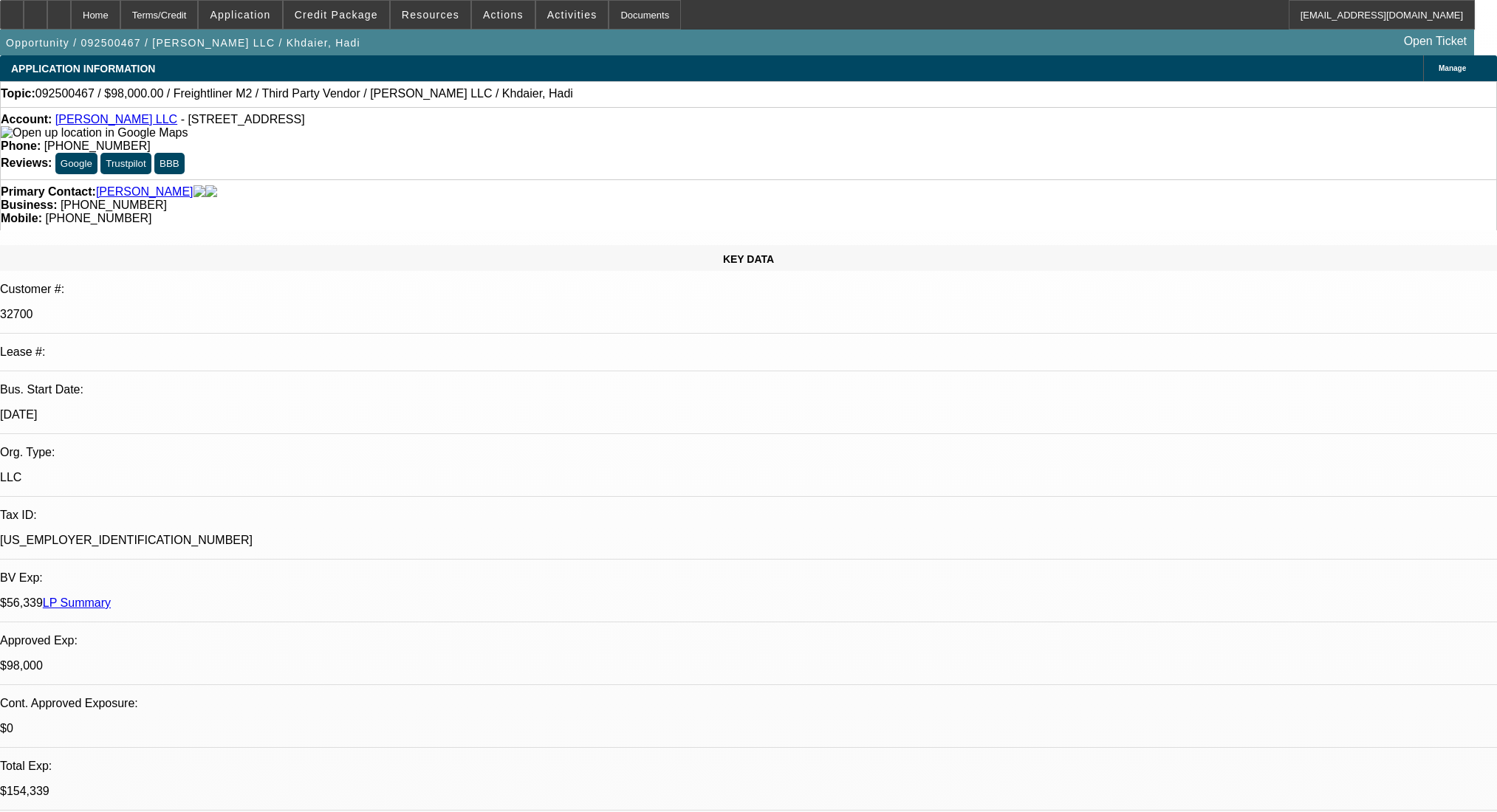
select select "0"
select select "2"
select select "0.1"
select select "4"
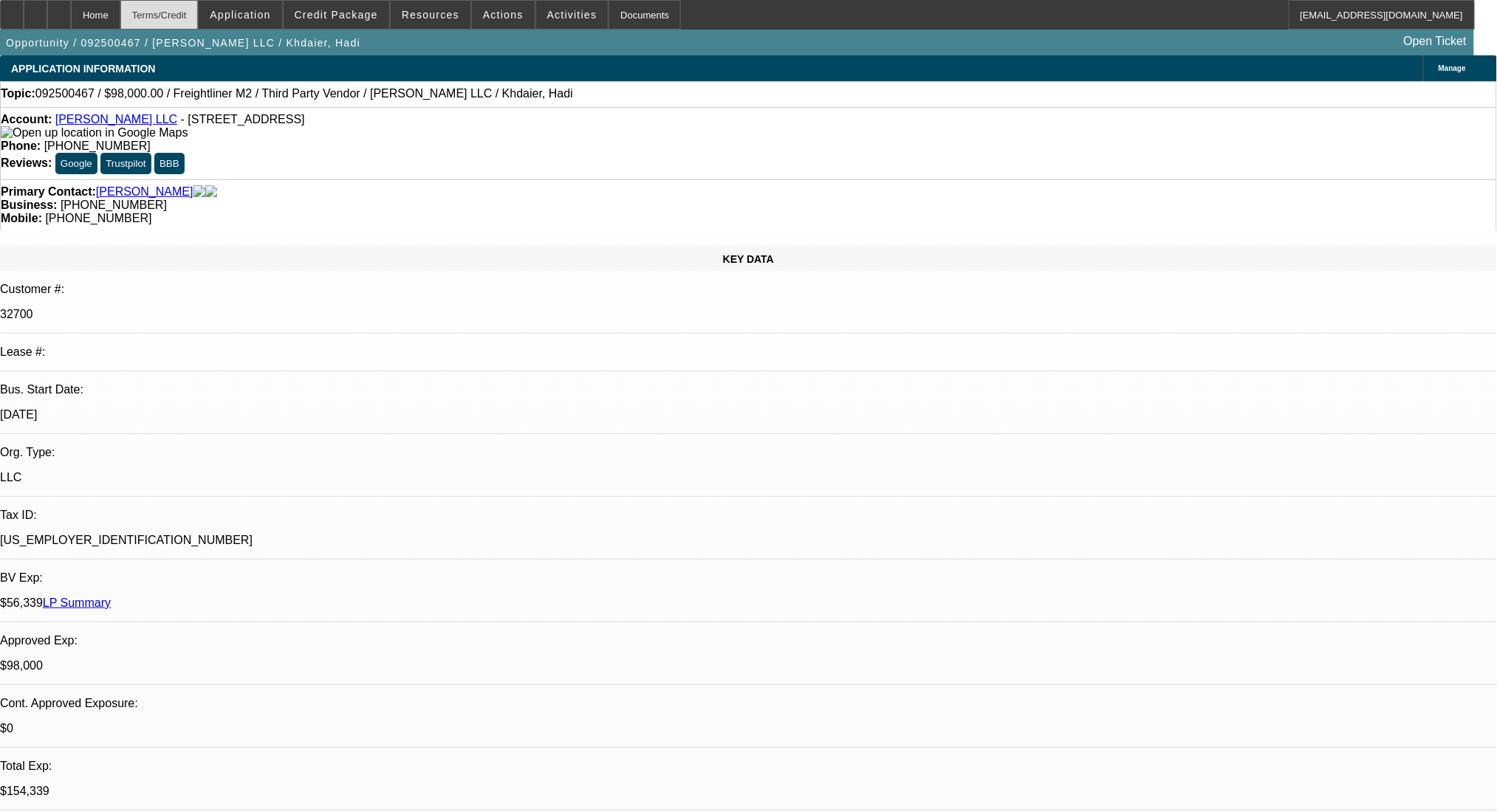
click at [199, 22] on div "Terms/Credit" at bounding box center [160, 15] width 78 height 30
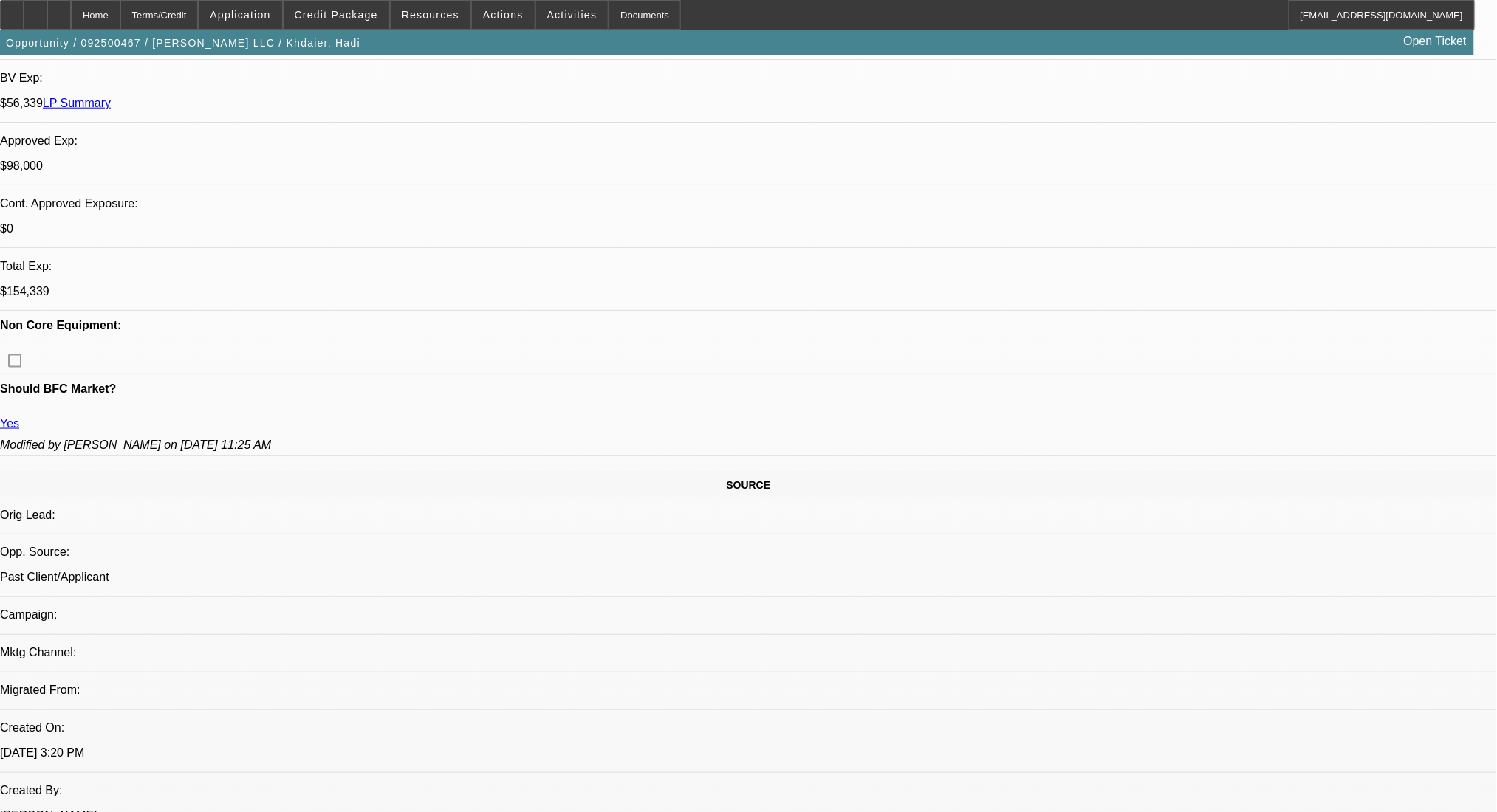
scroll to position [7, 0]
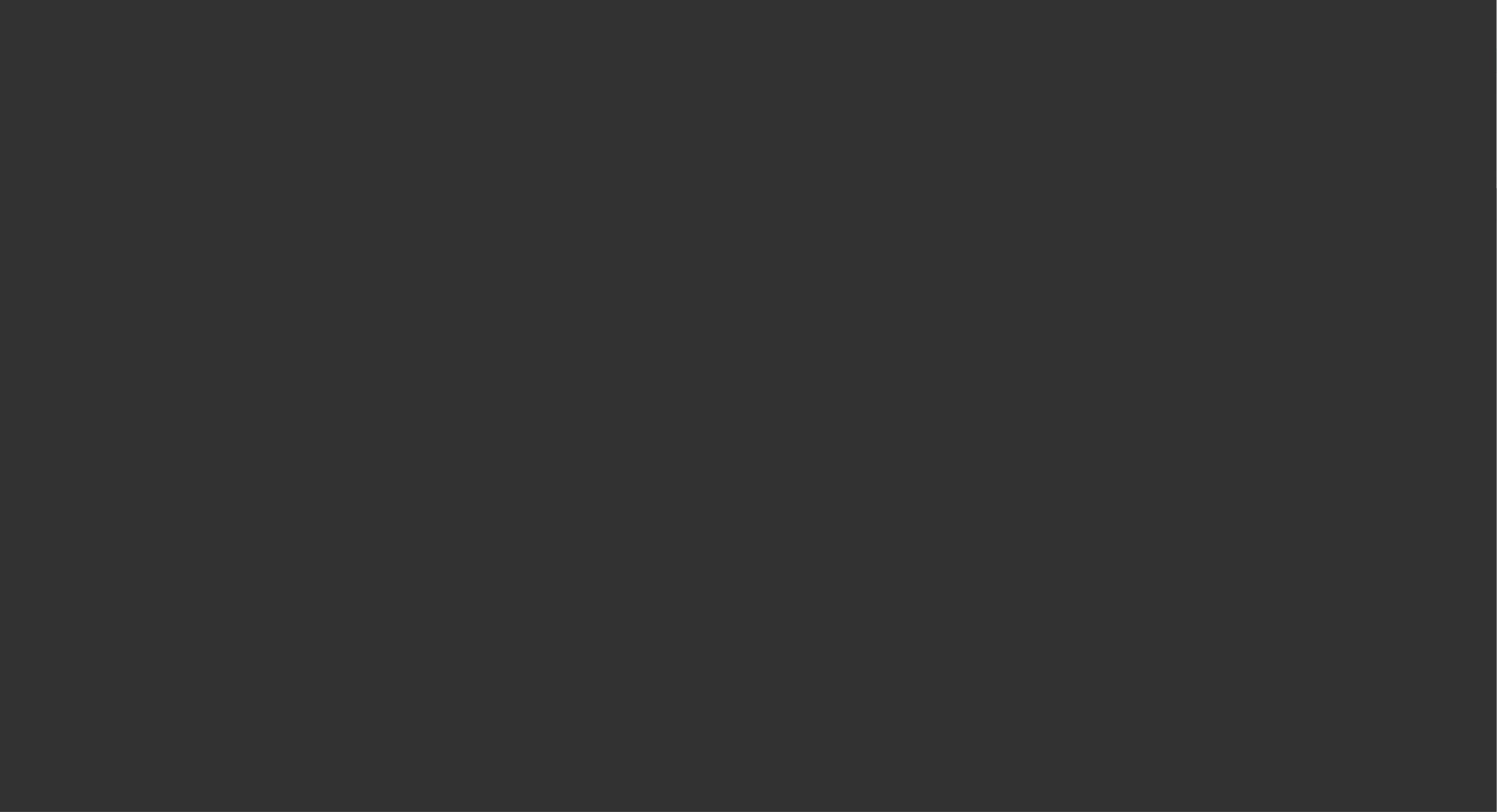
scroll to position [0, 0]
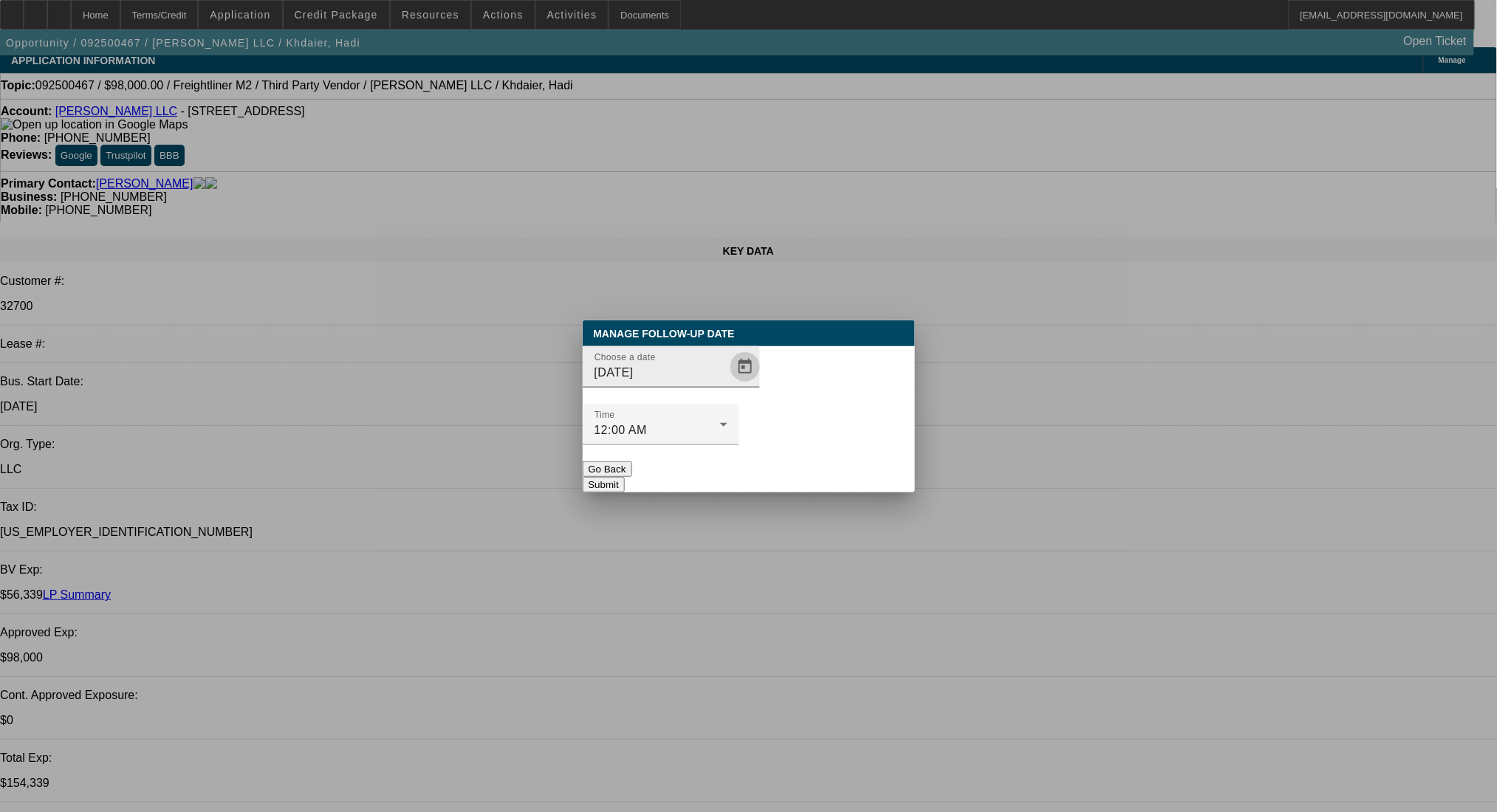
click at [727, 384] on span "Open calendar" at bounding box center [745, 367] width 36 height 36
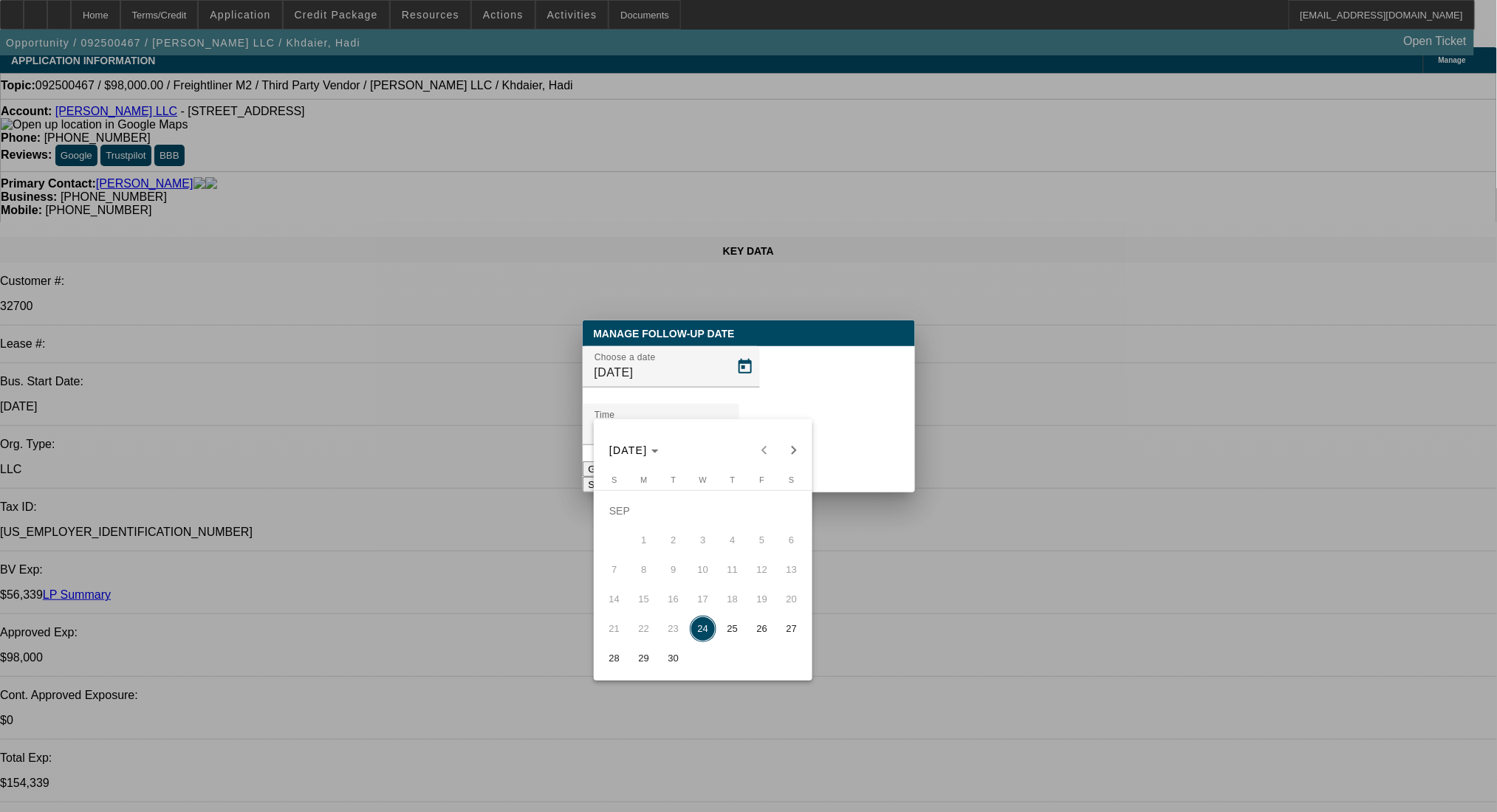
click at [734, 626] on span "25" at bounding box center [732, 629] width 27 height 27
type input "[DATE]"
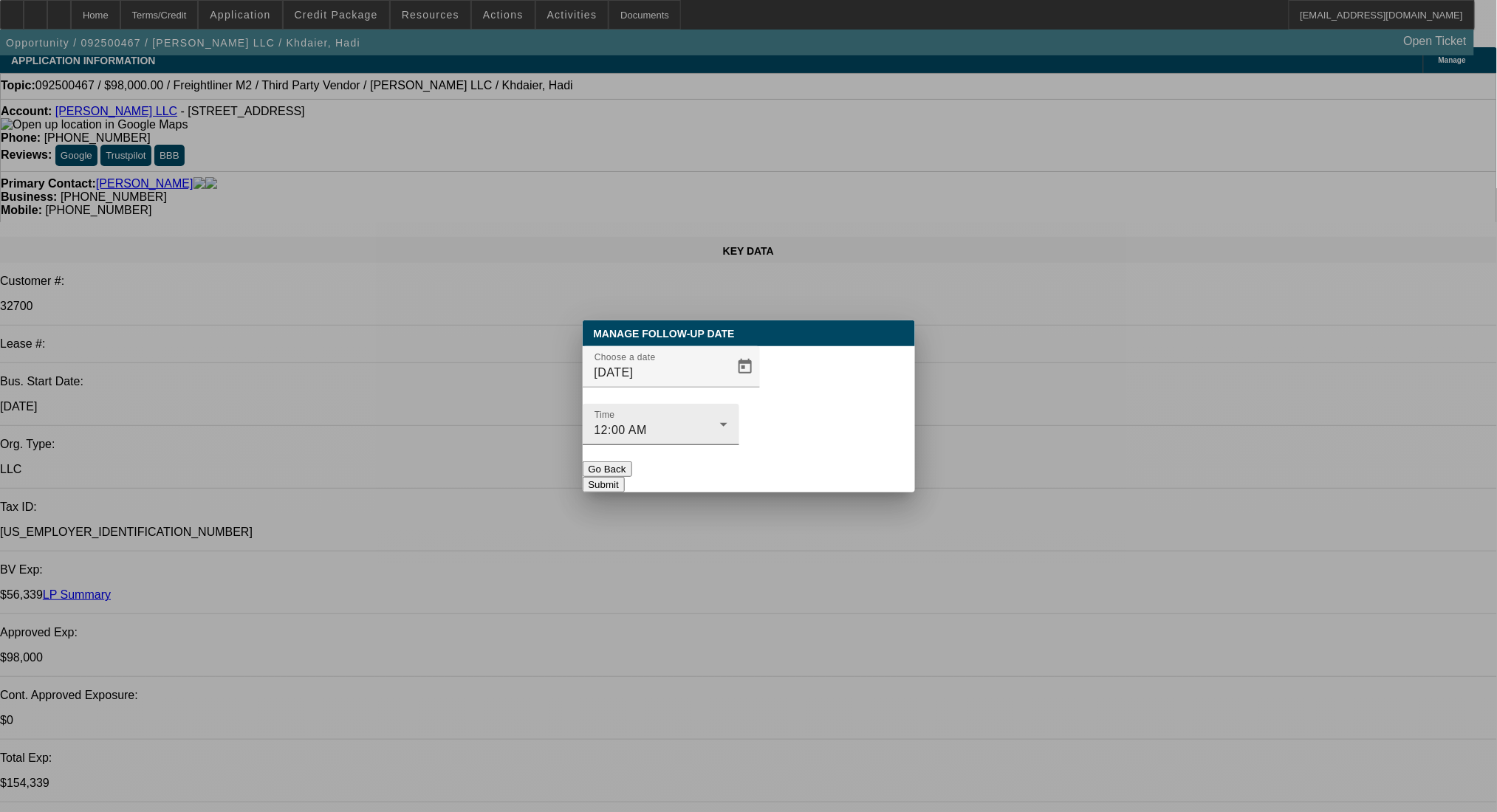
click at [727, 417] on div "Time 12:00 AM" at bounding box center [661, 425] width 133 height 42
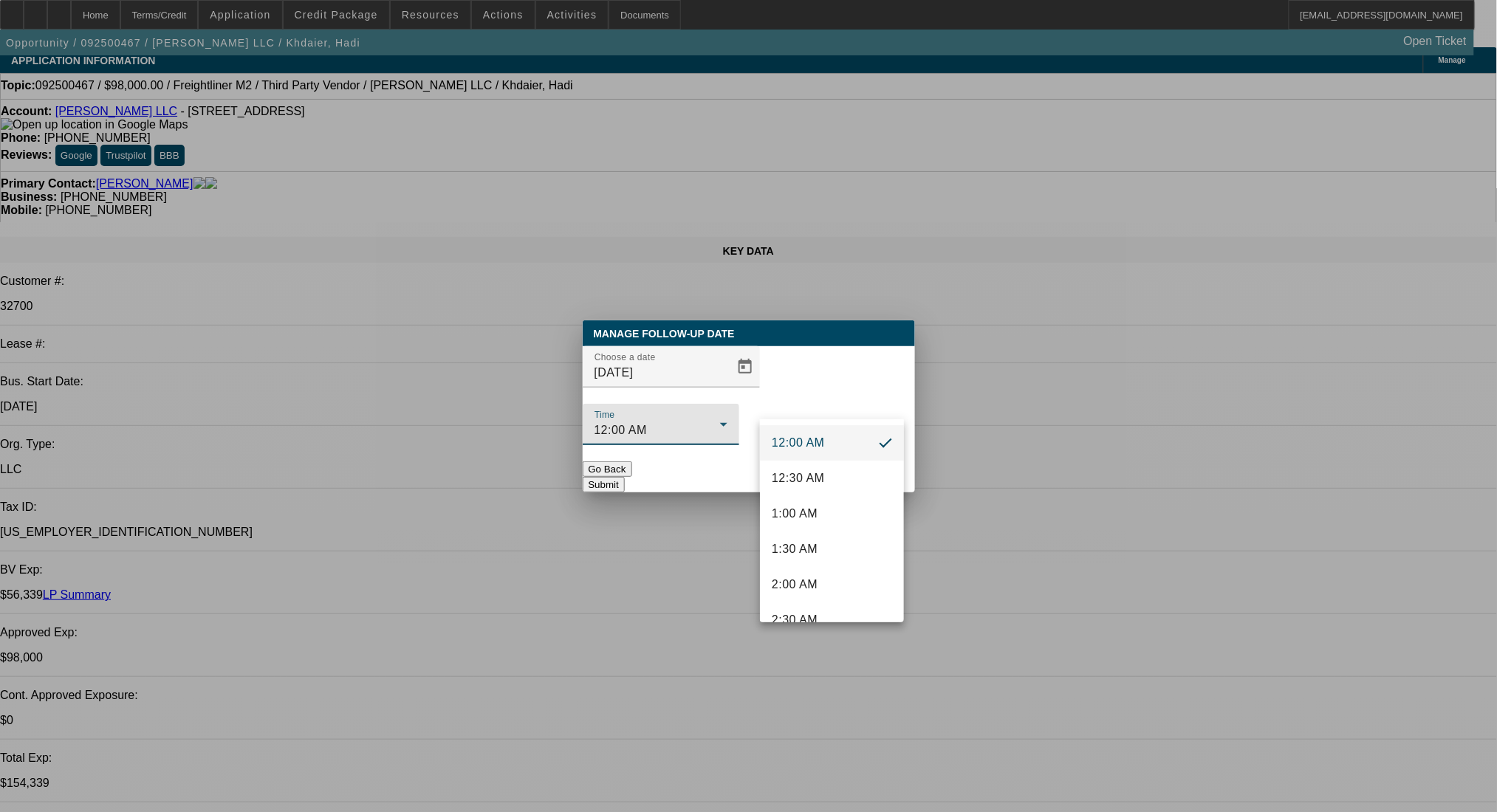
click at [758, 390] on div at bounding box center [748, 406] width 1497 height 812
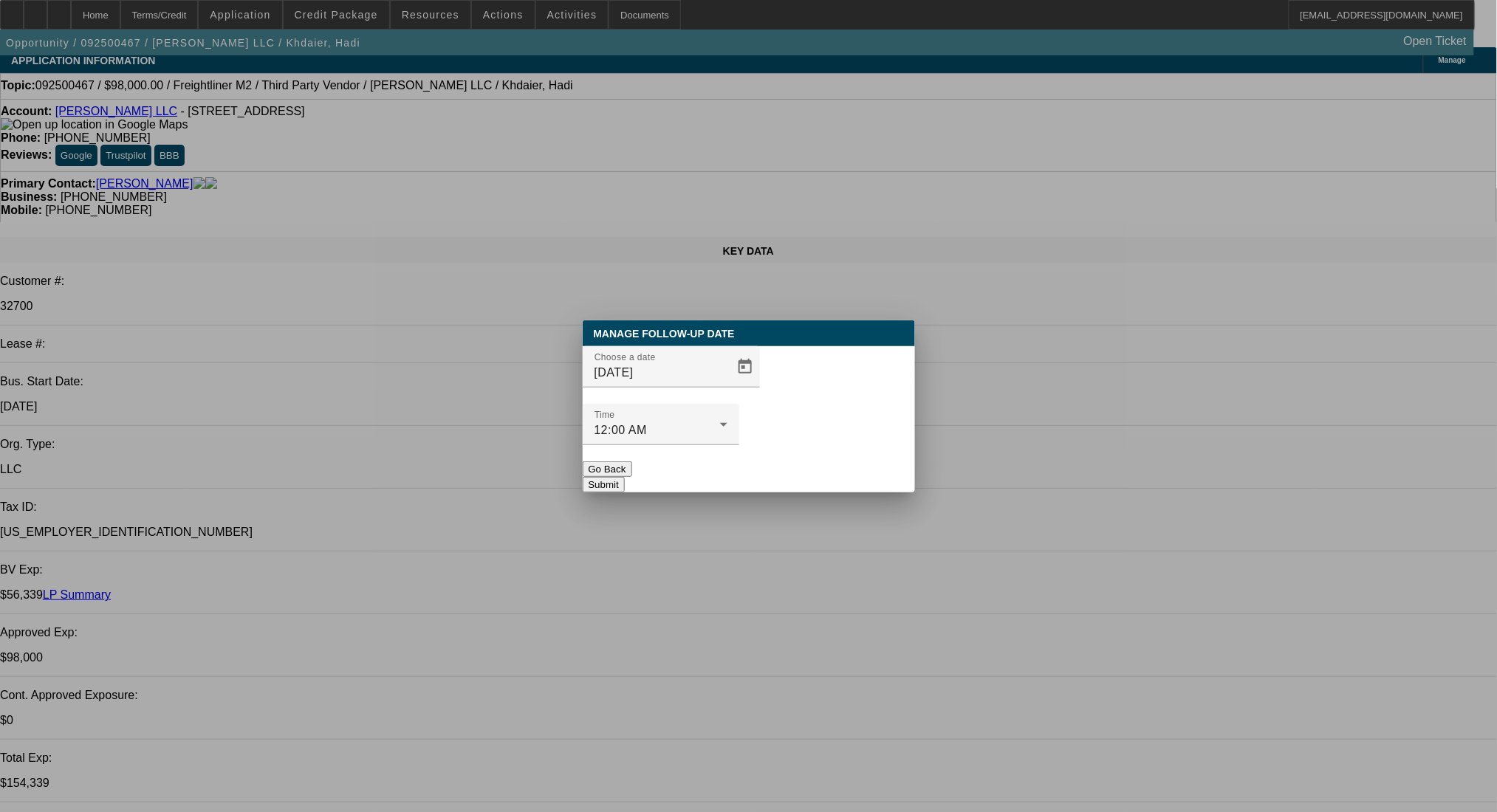
click at [625, 477] on button "Submit" at bounding box center [603, 485] width 42 height 16
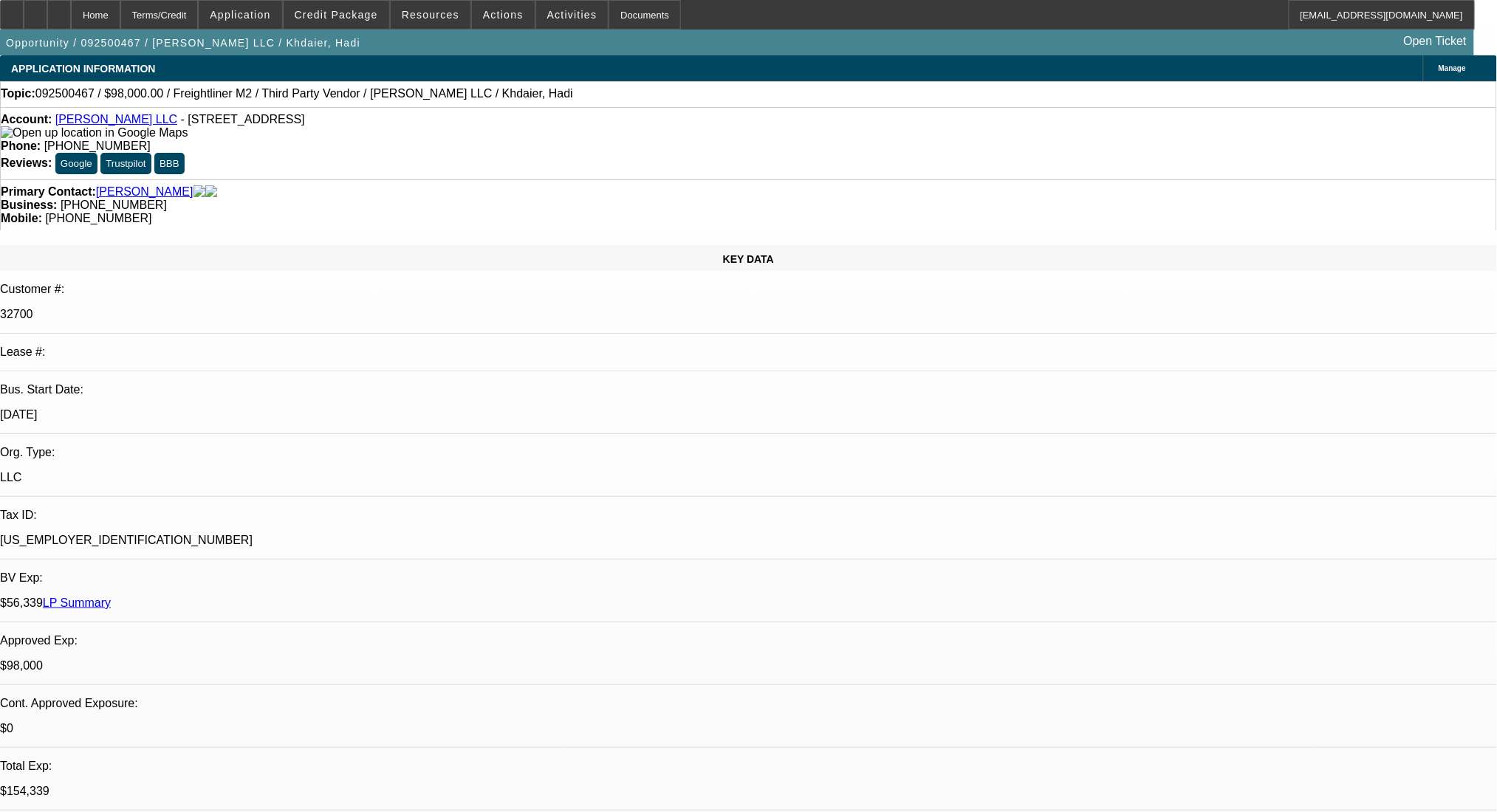
scroll to position [7, 0]
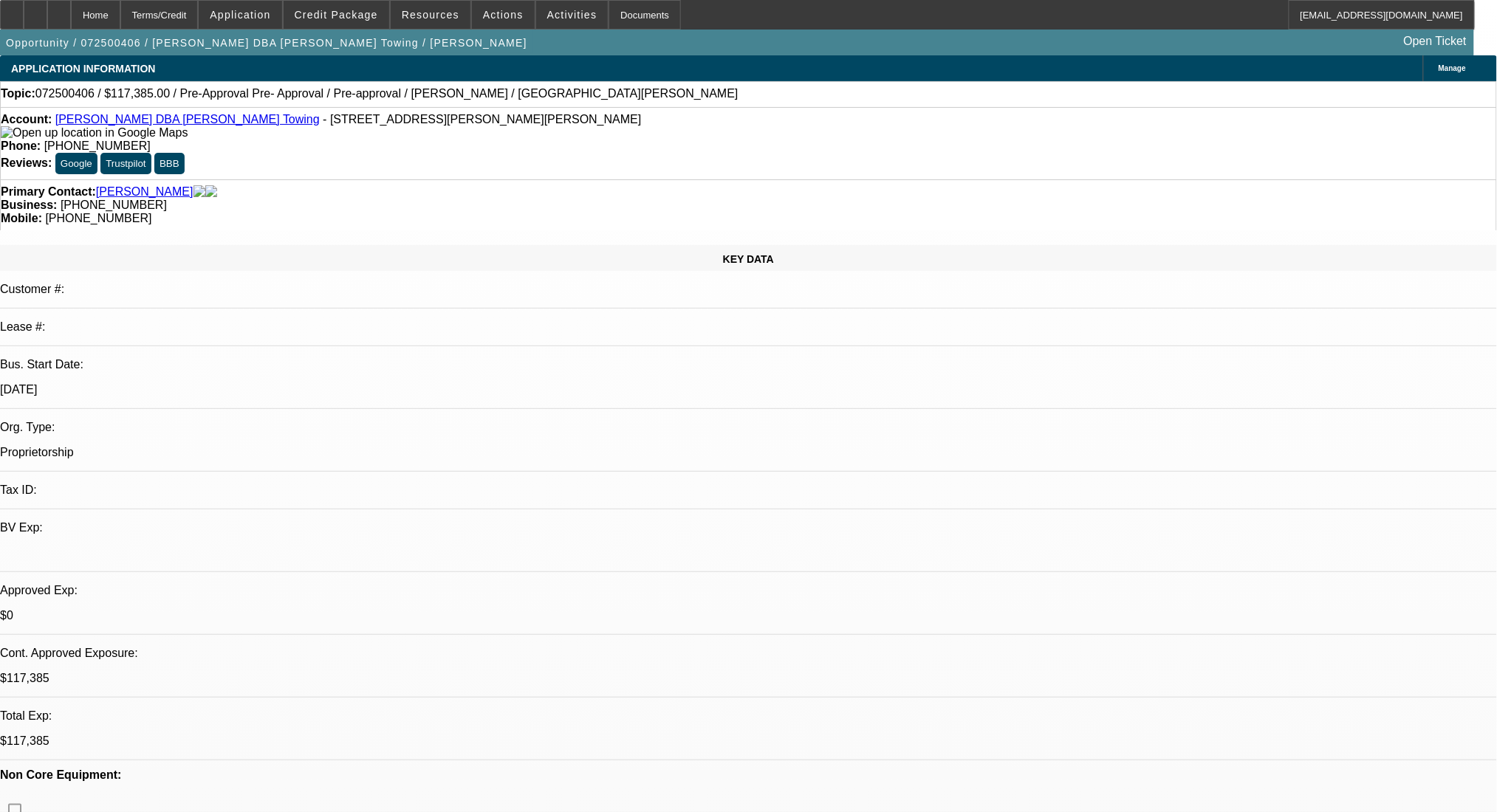
select select "0.15"
select select "2"
select select "0"
select select "6"
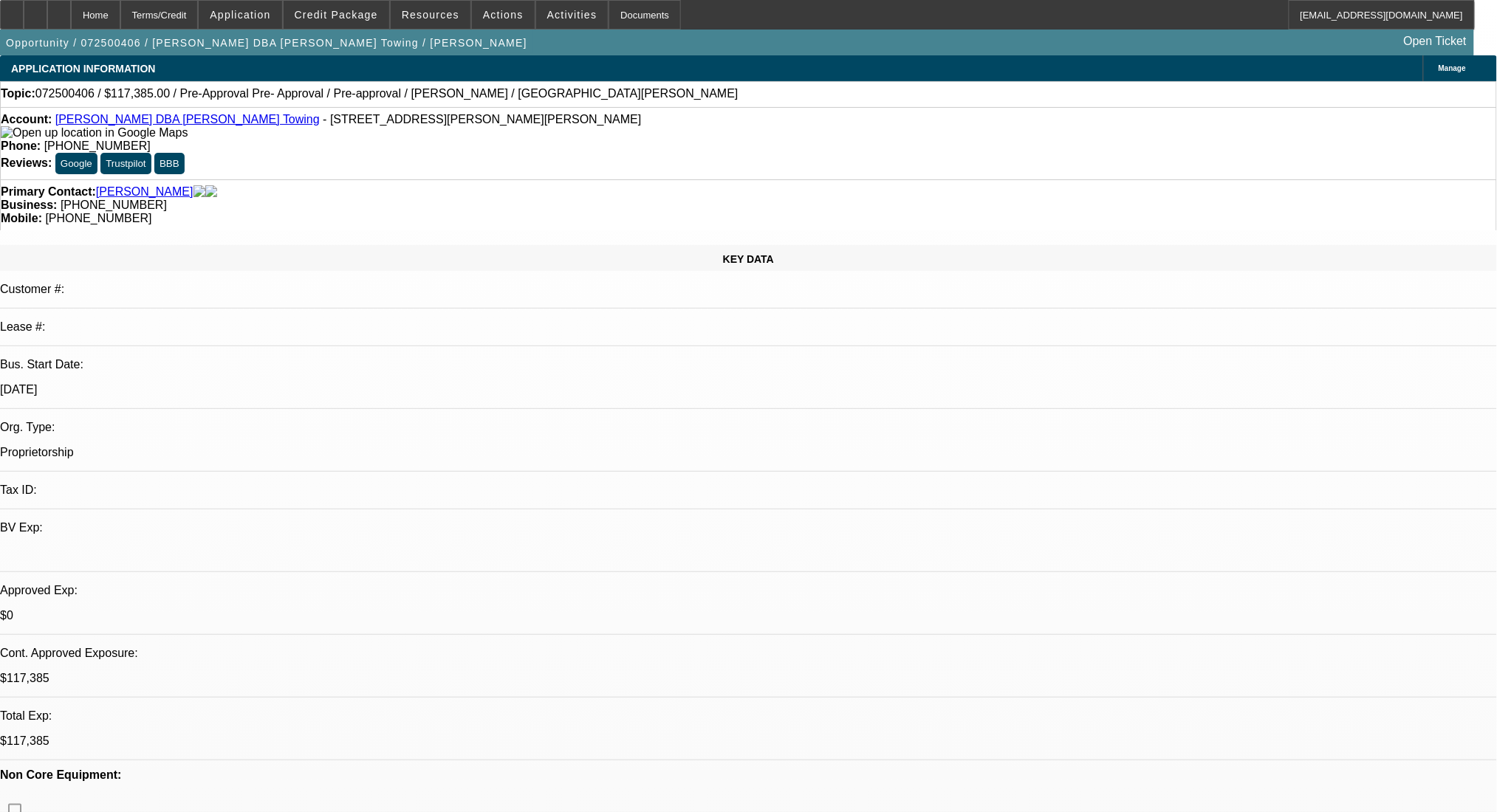
select select "0"
select select "2"
select select "0"
select select "6"
select select "0.15"
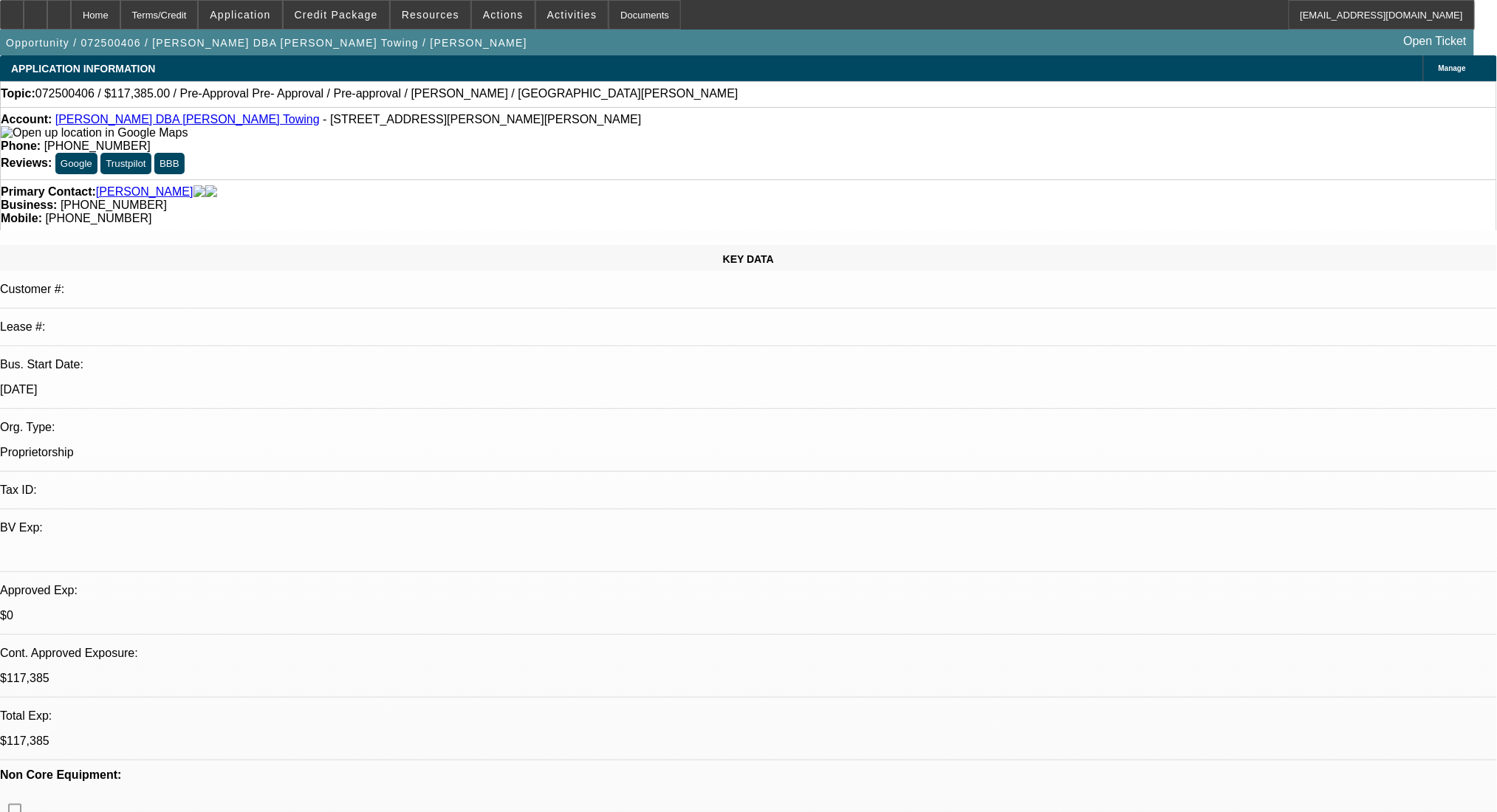
select select "2"
select select "0.1"
select select "4"
select select "0.15"
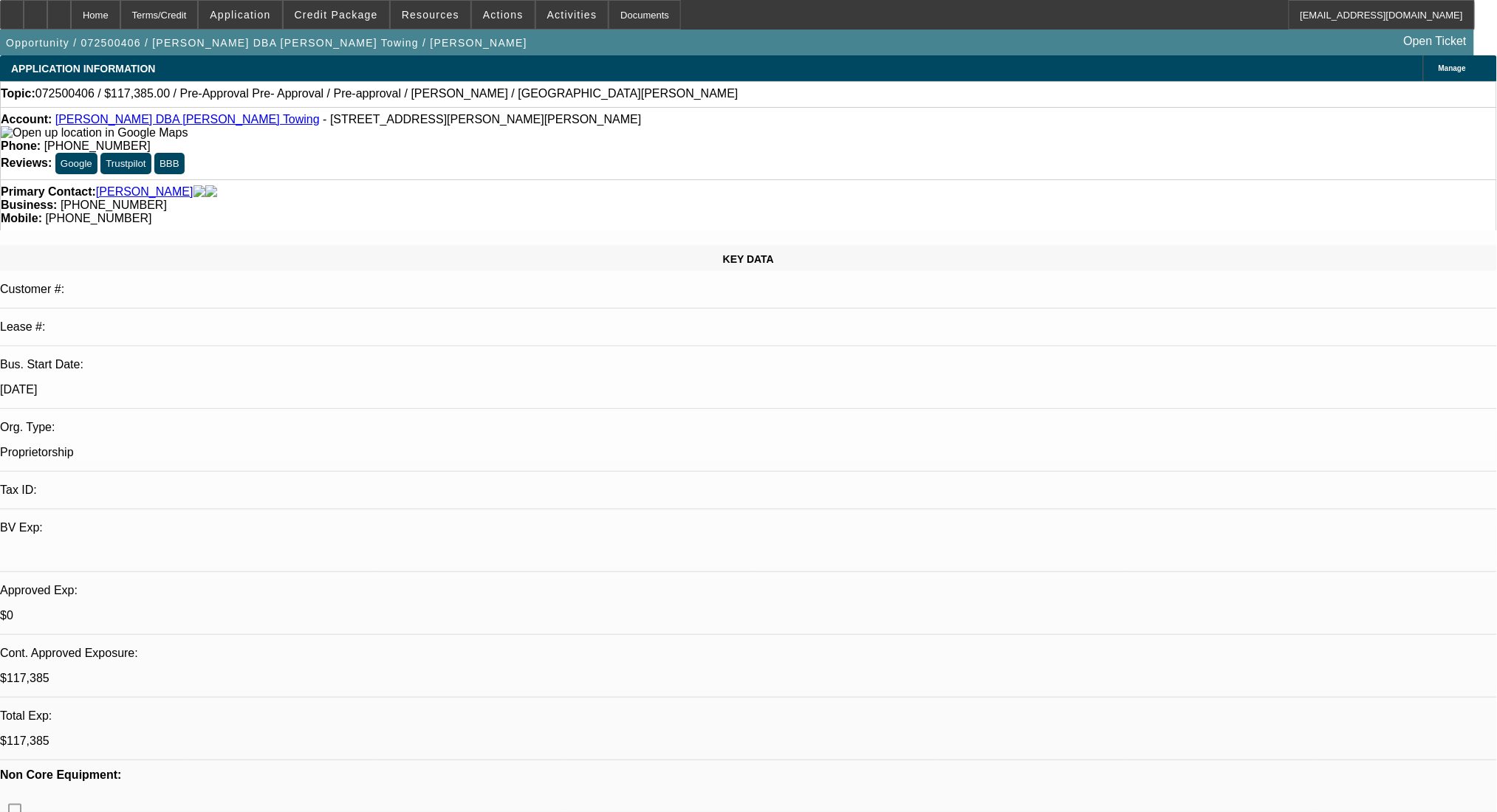
select select "2"
select select "0.1"
select select "4"
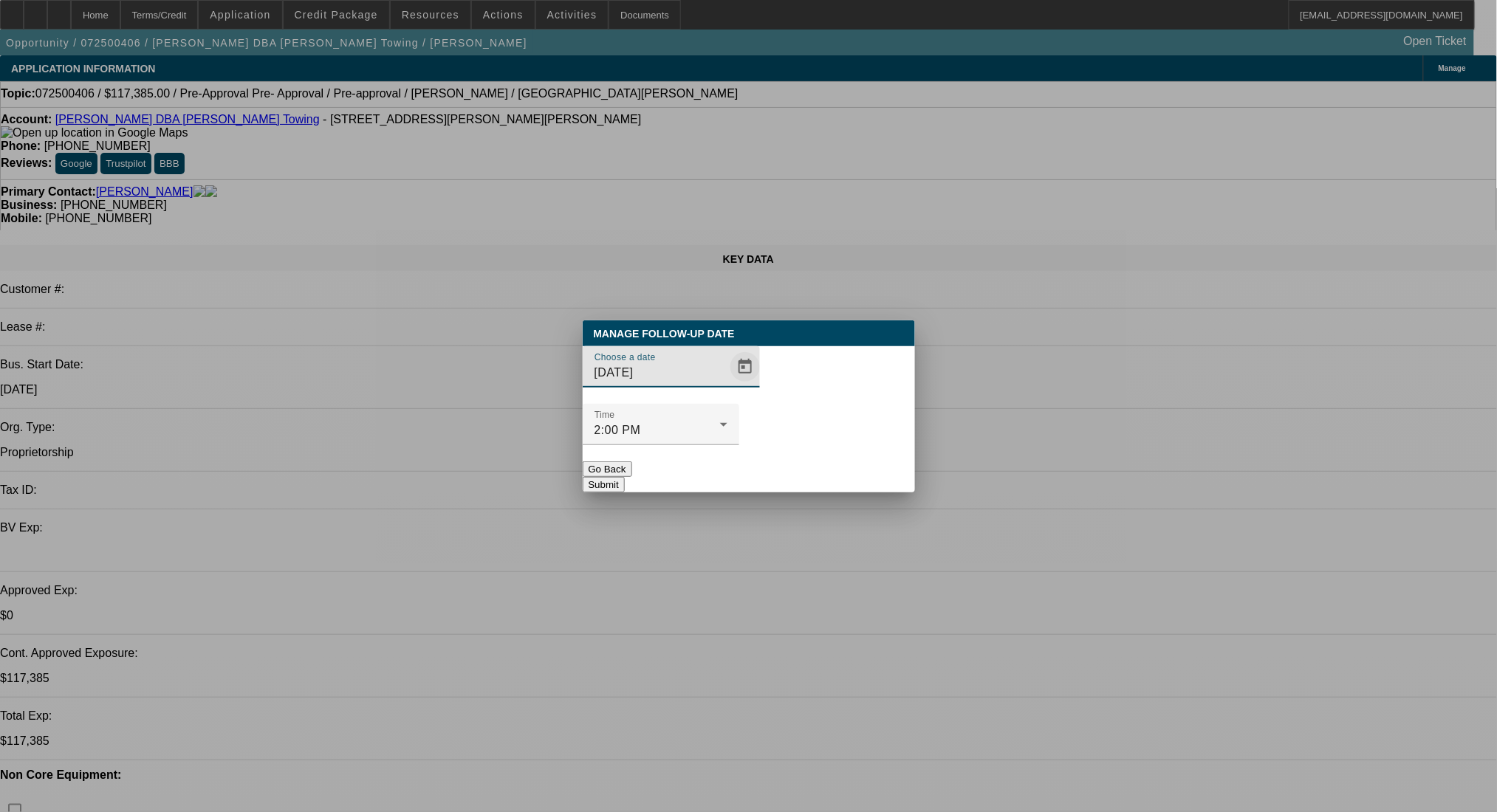
click at [727, 384] on span "Open calendar" at bounding box center [745, 367] width 36 height 36
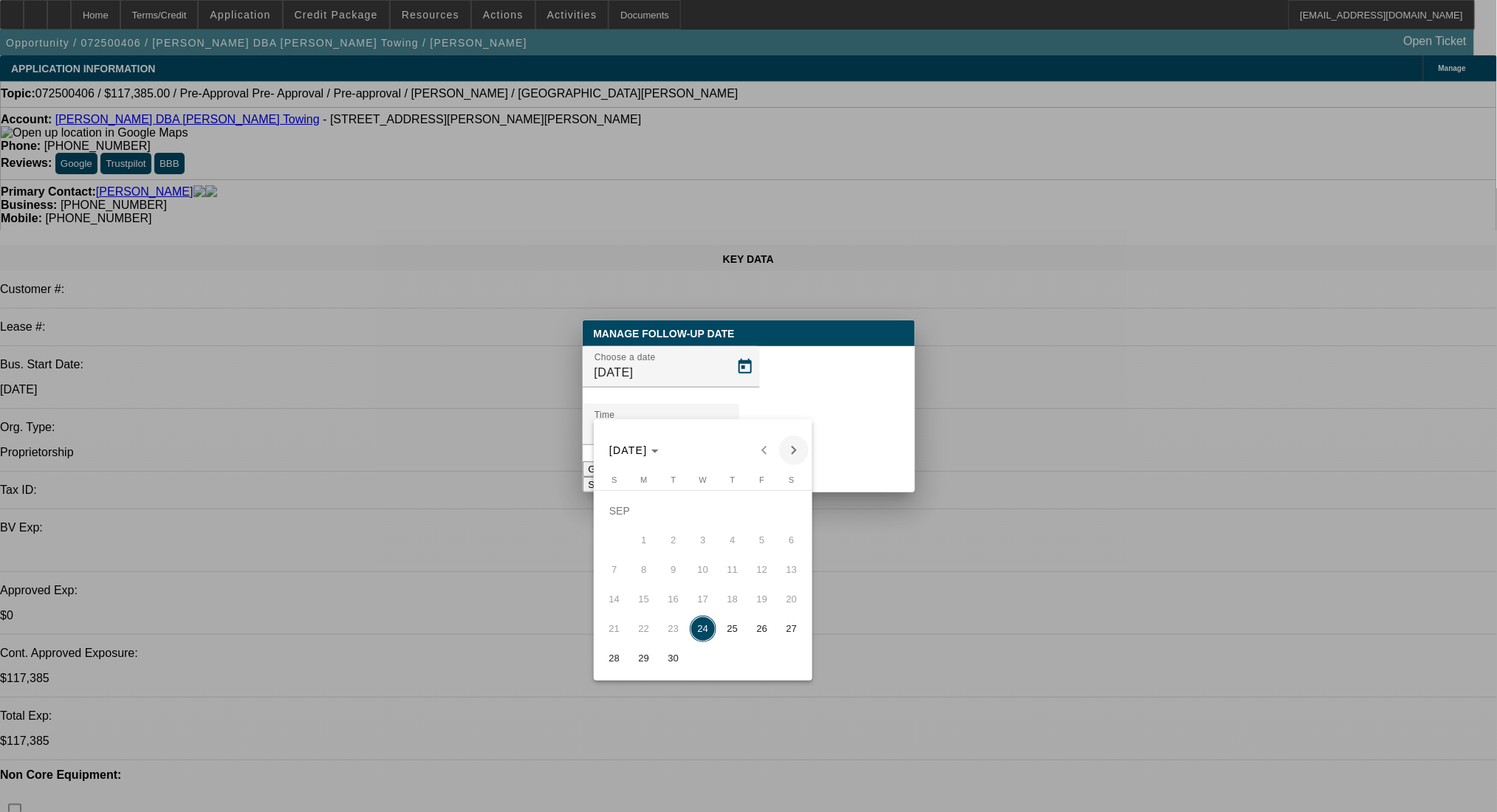
click at [788, 450] on span "Next month" at bounding box center [794, 451] width 30 height 30
drag, startPoint x: 675, startPoint y: 538, endPoint x: 607, endPoint y: 474, distance: 93.4
click at [674, 538] on span "7" at bounding box center [673, 540] width 27 height 27
type input "[DATE]"
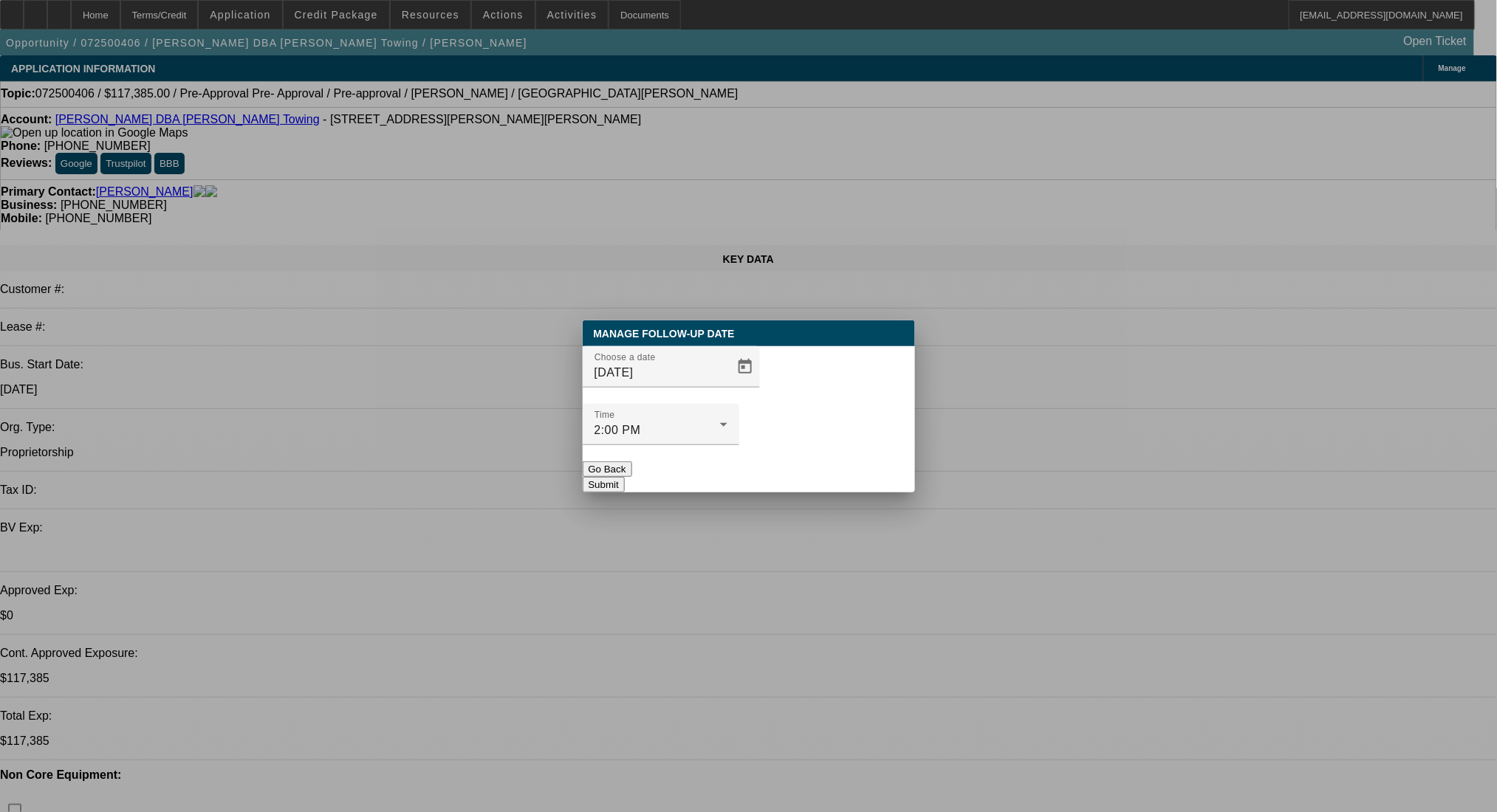
click at [625, 477] on button "Submit" at bounding box center [603, 485] width 42 height 16
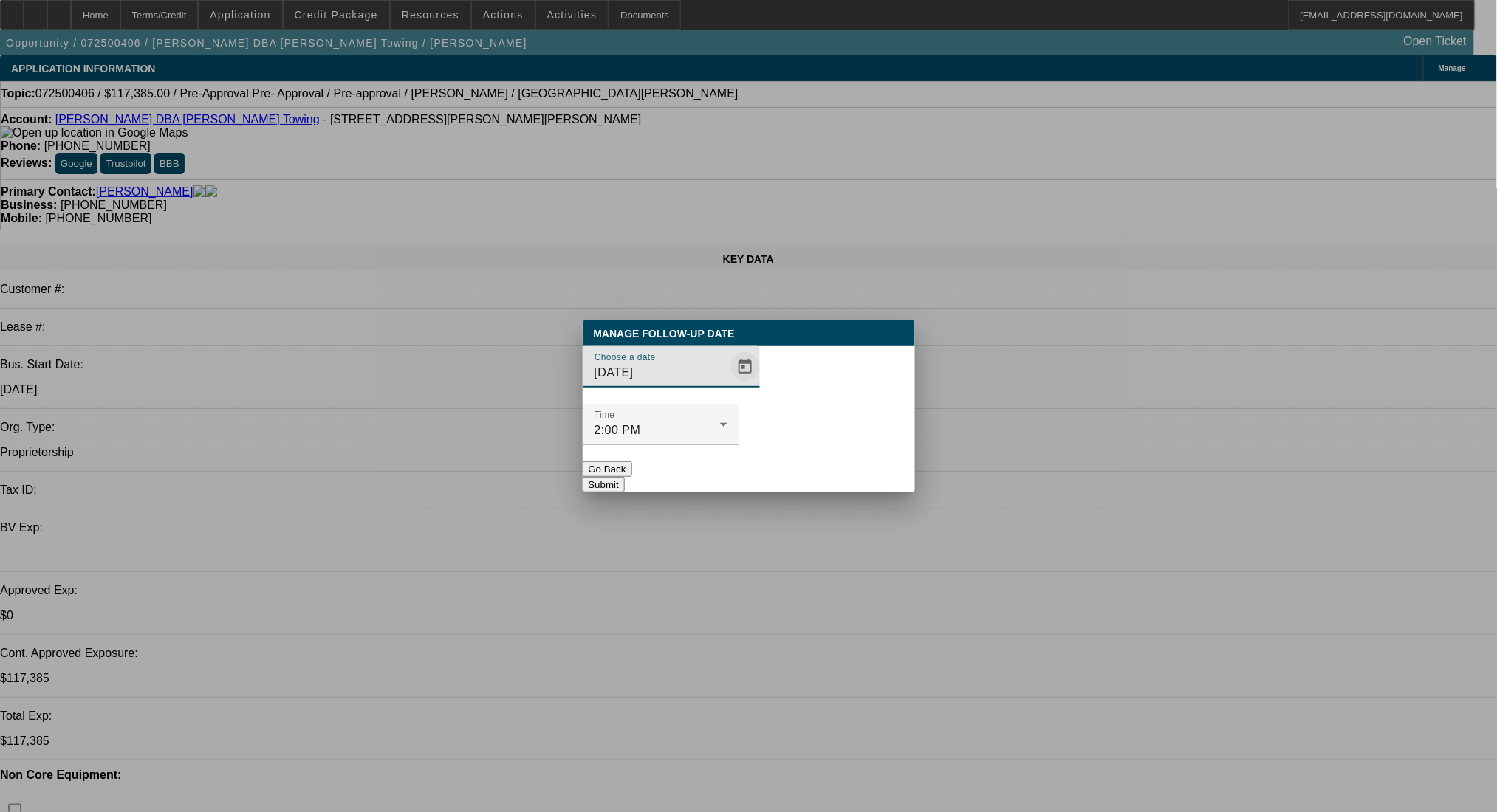
click at [727, 384] on span "Open calendar" at bounding box center [745, 367] width 36 height 36
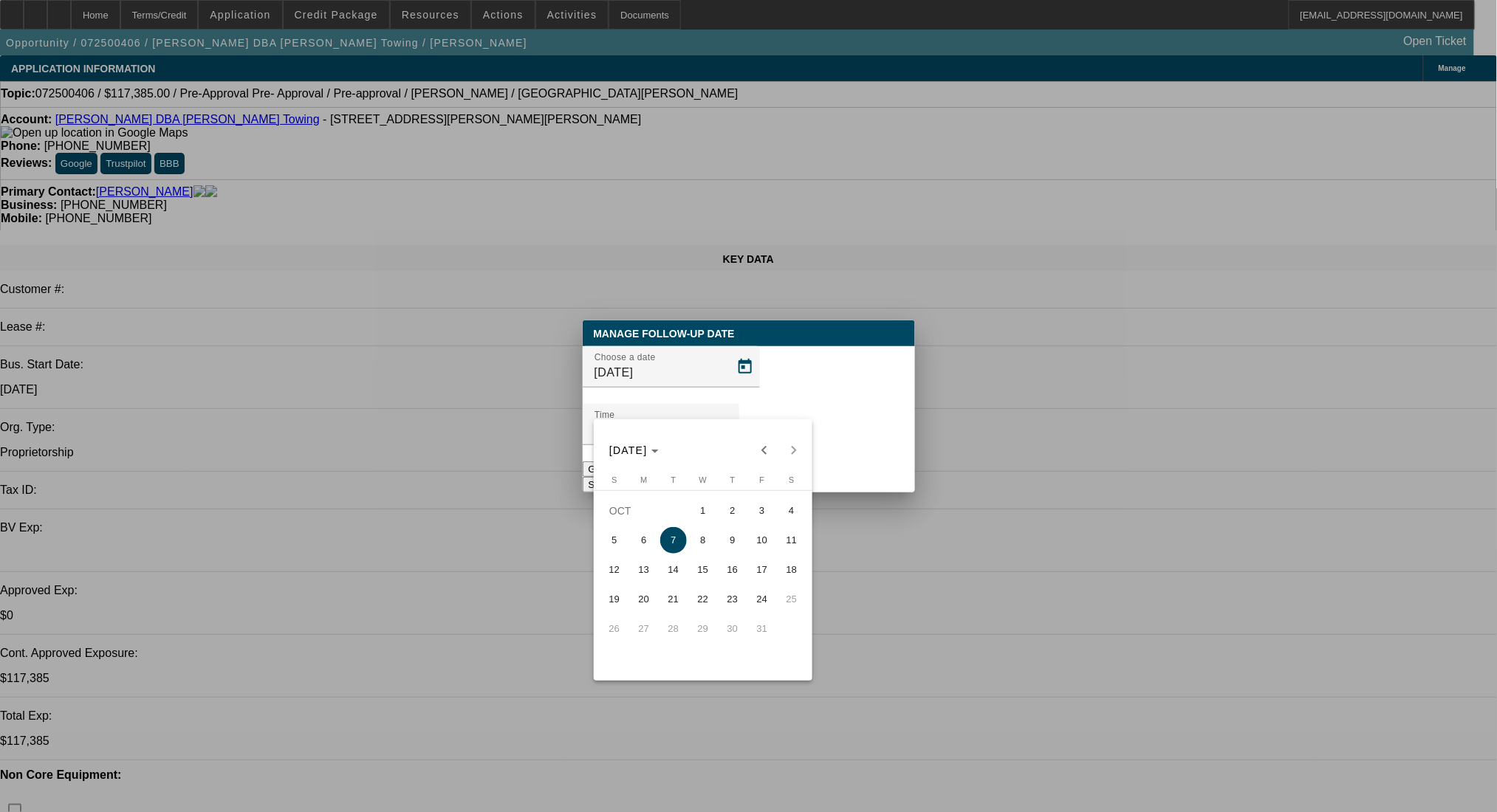
click at [759, 515] on span "3" at bounding box center [762, 510] width 27 height 27
type input "[DATE]"
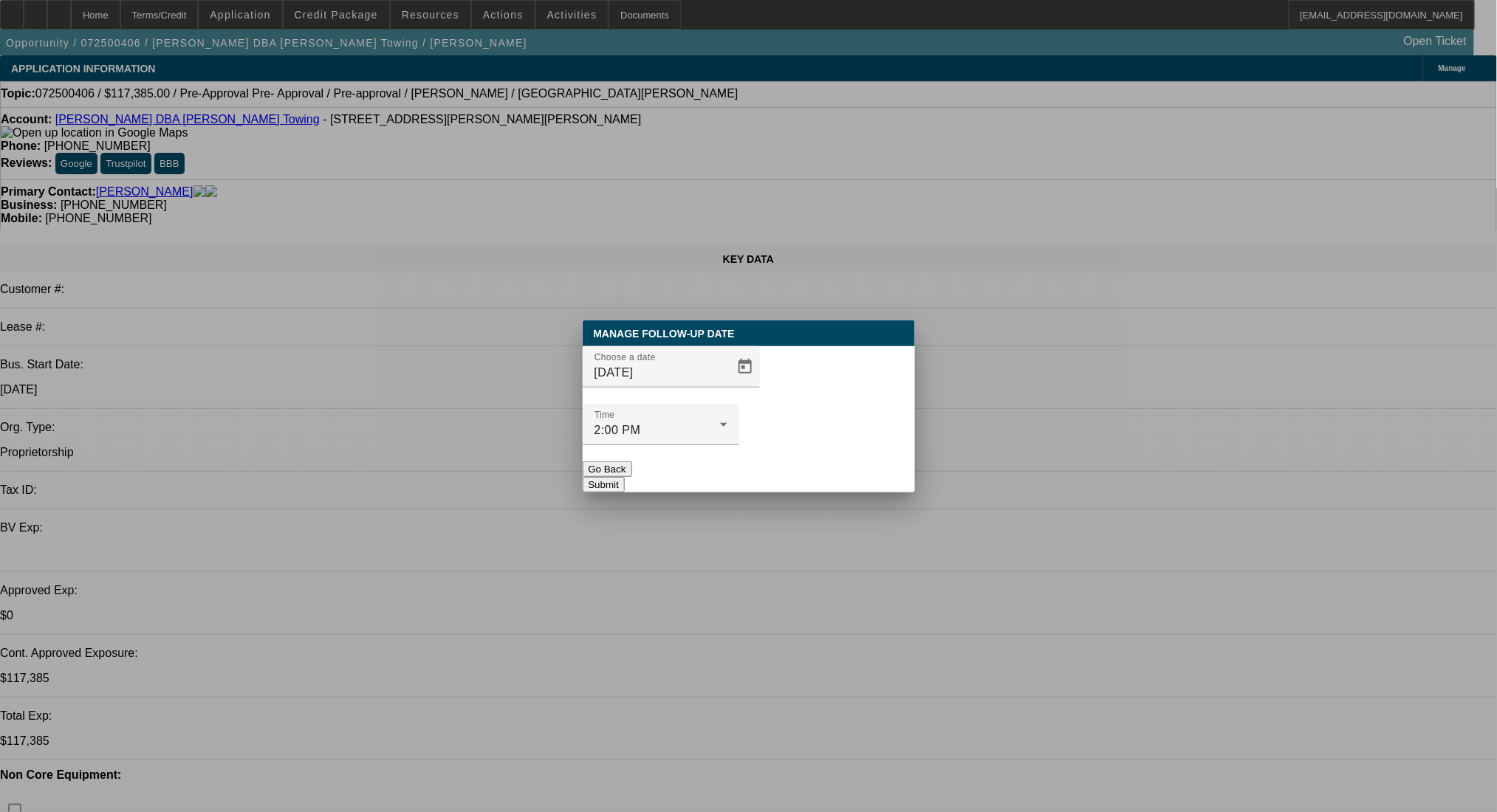
click at [625, 477] on button "Submit" at bounding box center [603, 485] width 42 height 16
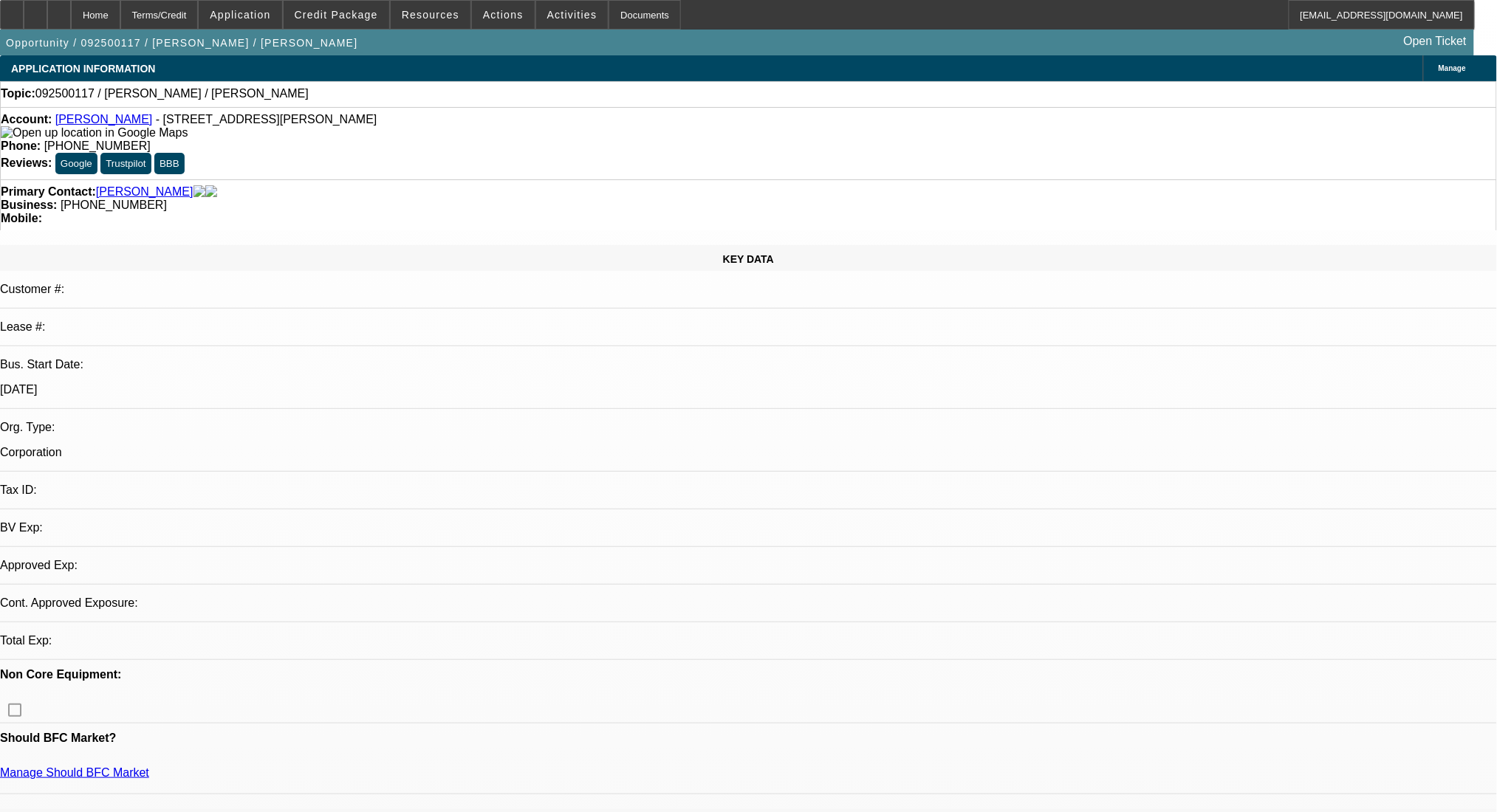
select select "0"
select select "2"
select select "0.1"
select select "2"
select select "4"
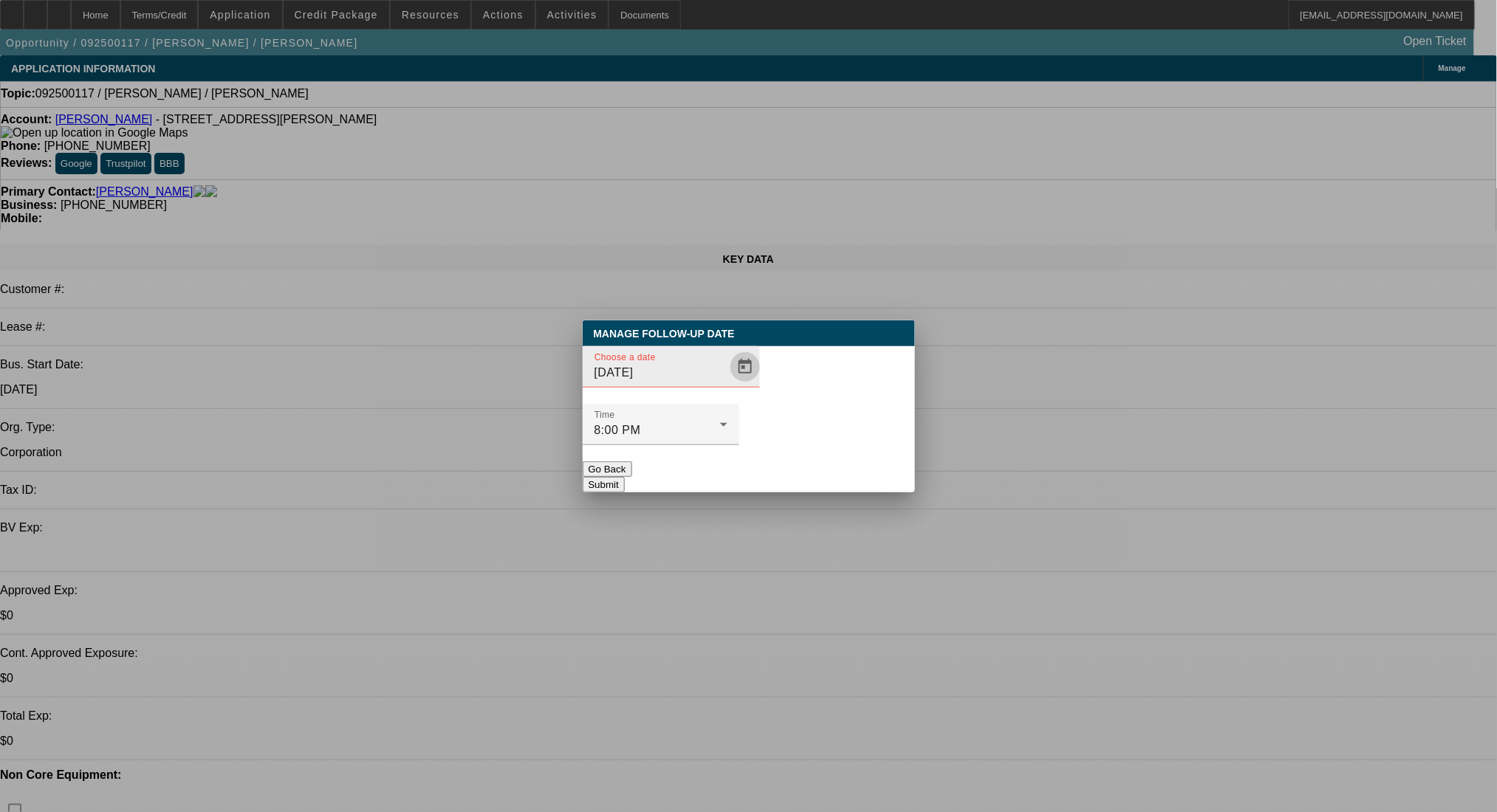
click at [727, 384] on span "Open calendar" at bounding box center [745, 367] width 36 height 36
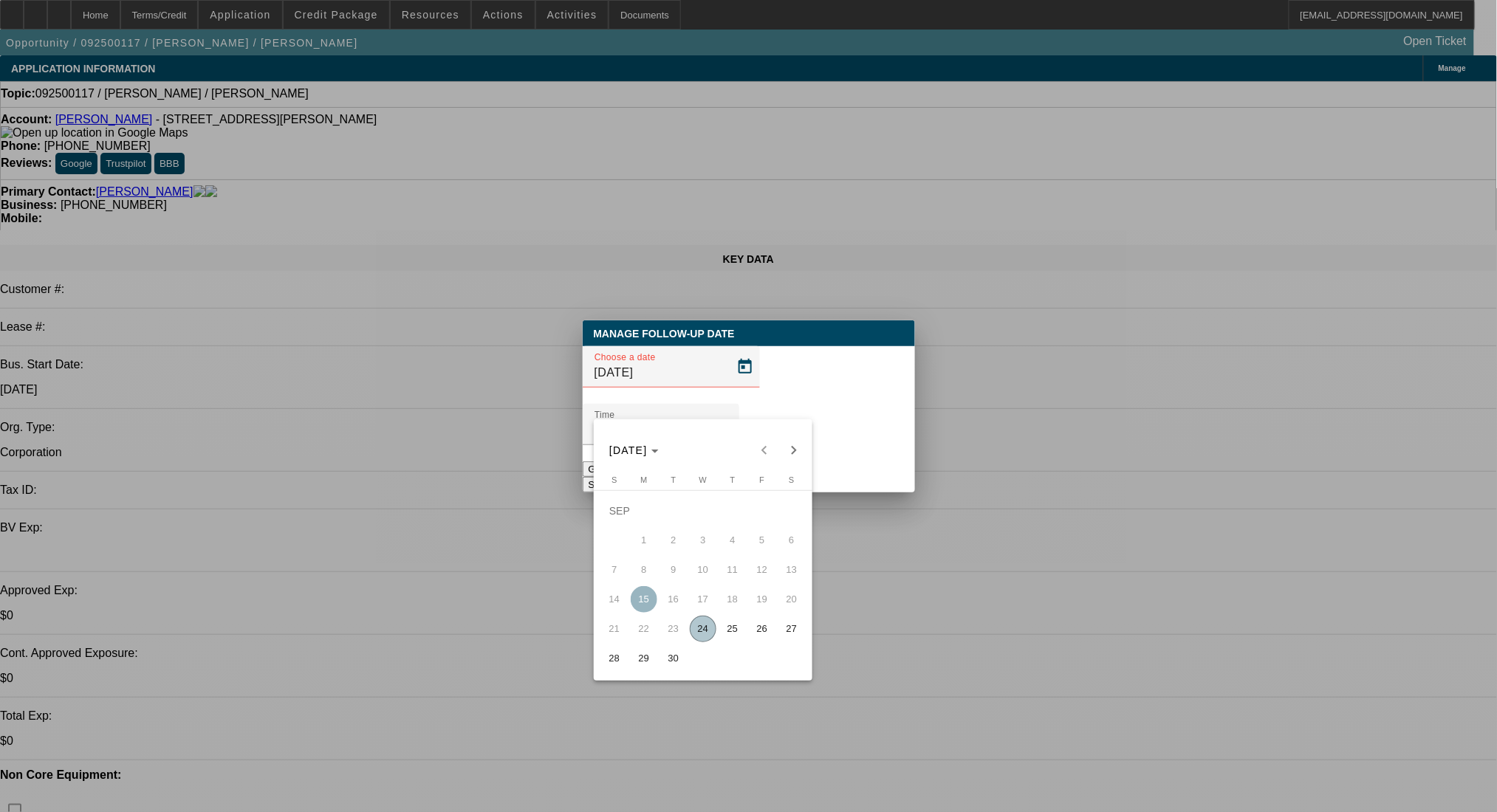
drag, startPoint x: 752, startPoint y: 635, endPoint x: 762, endPoint y: 598, distance: 38.3
click at [752, 628] on span "26" at bounding box center [762, 629] width 27 height 27
type input "[DATE]"
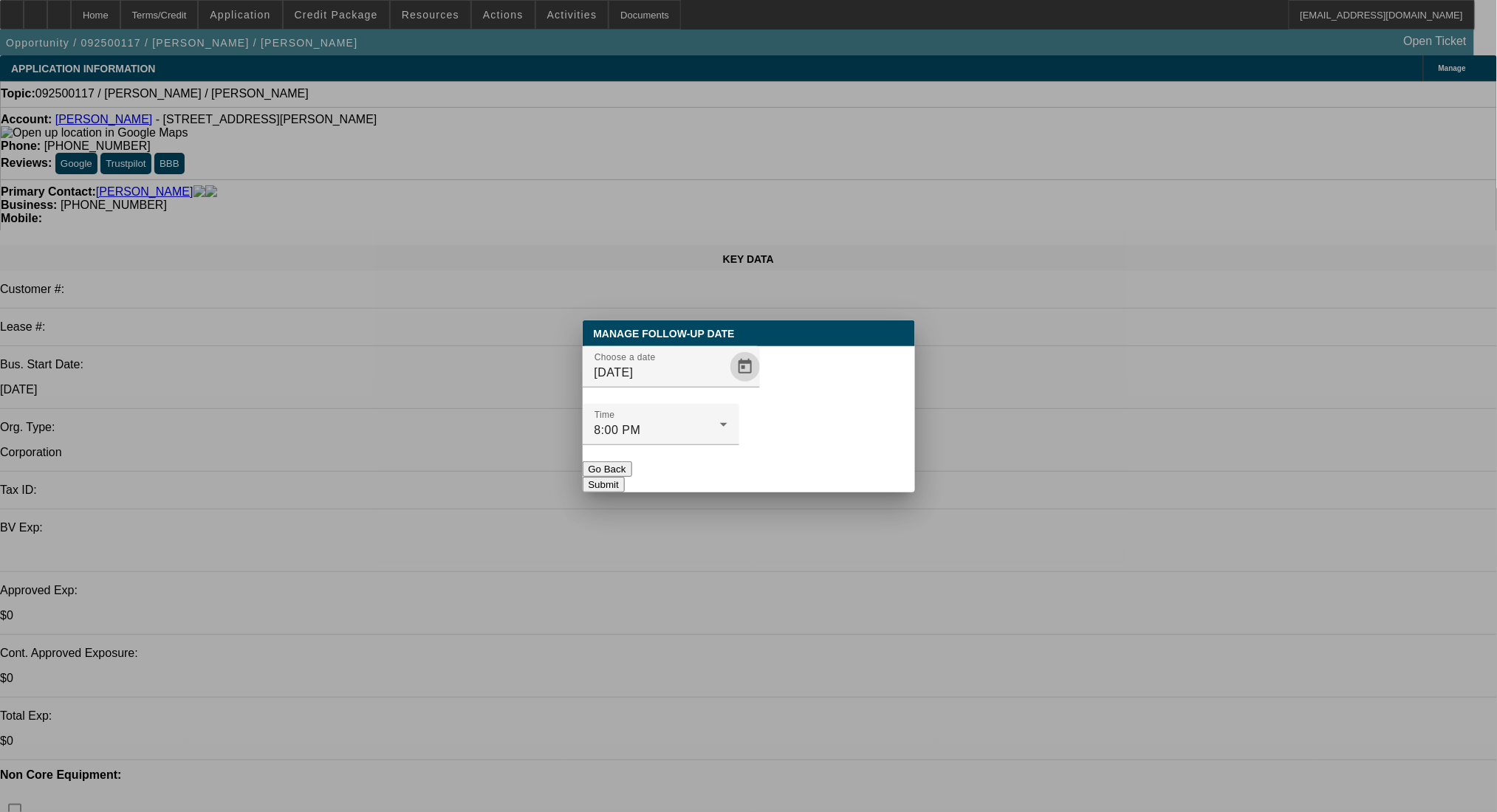
click at [625, 477] on button "Submit" at bounding box center [603, 485] width 42 height 16
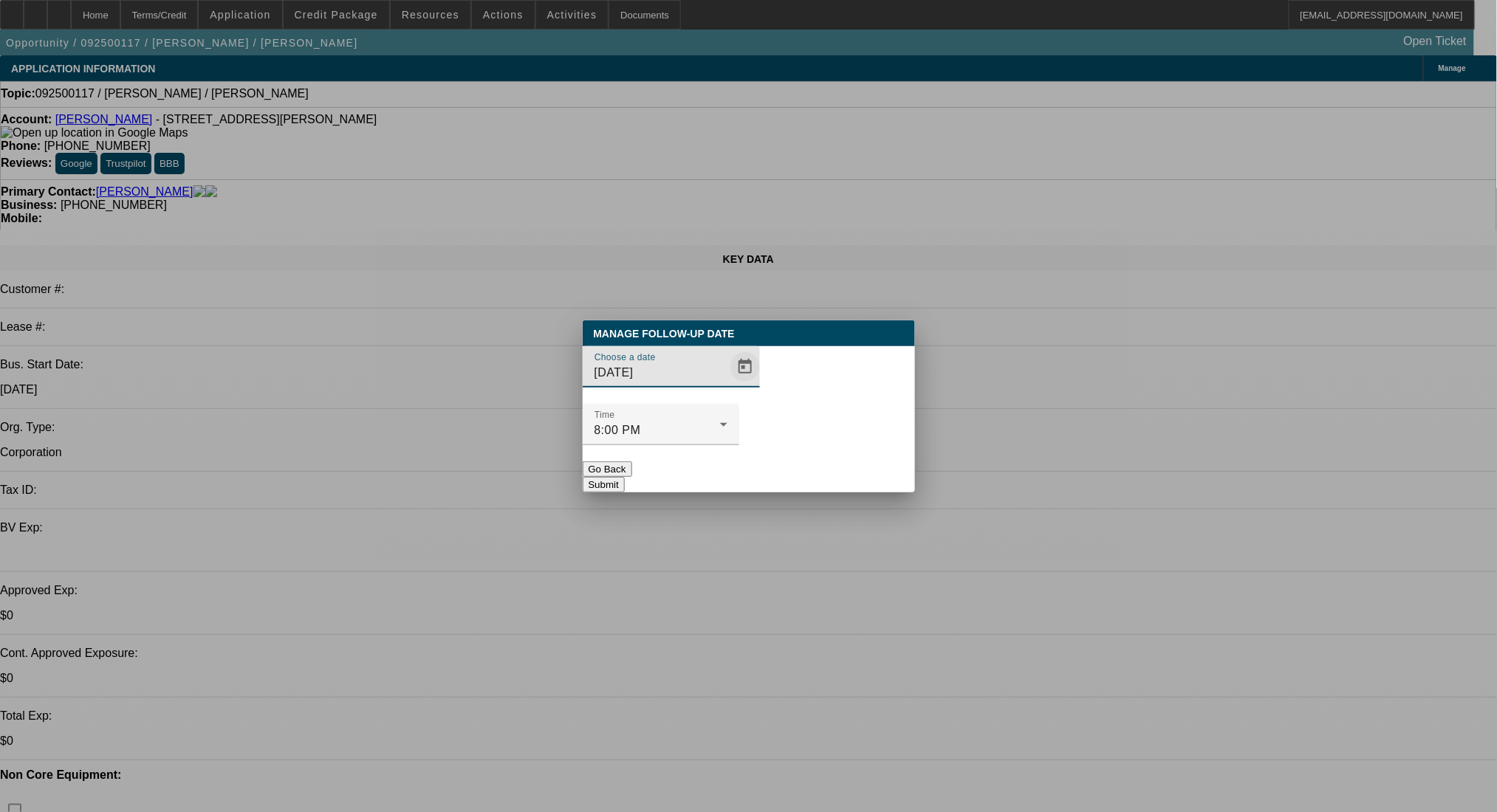
click at [727, 384] on span "Open calendar" at bounding box center [745, 367] width 36 height 36
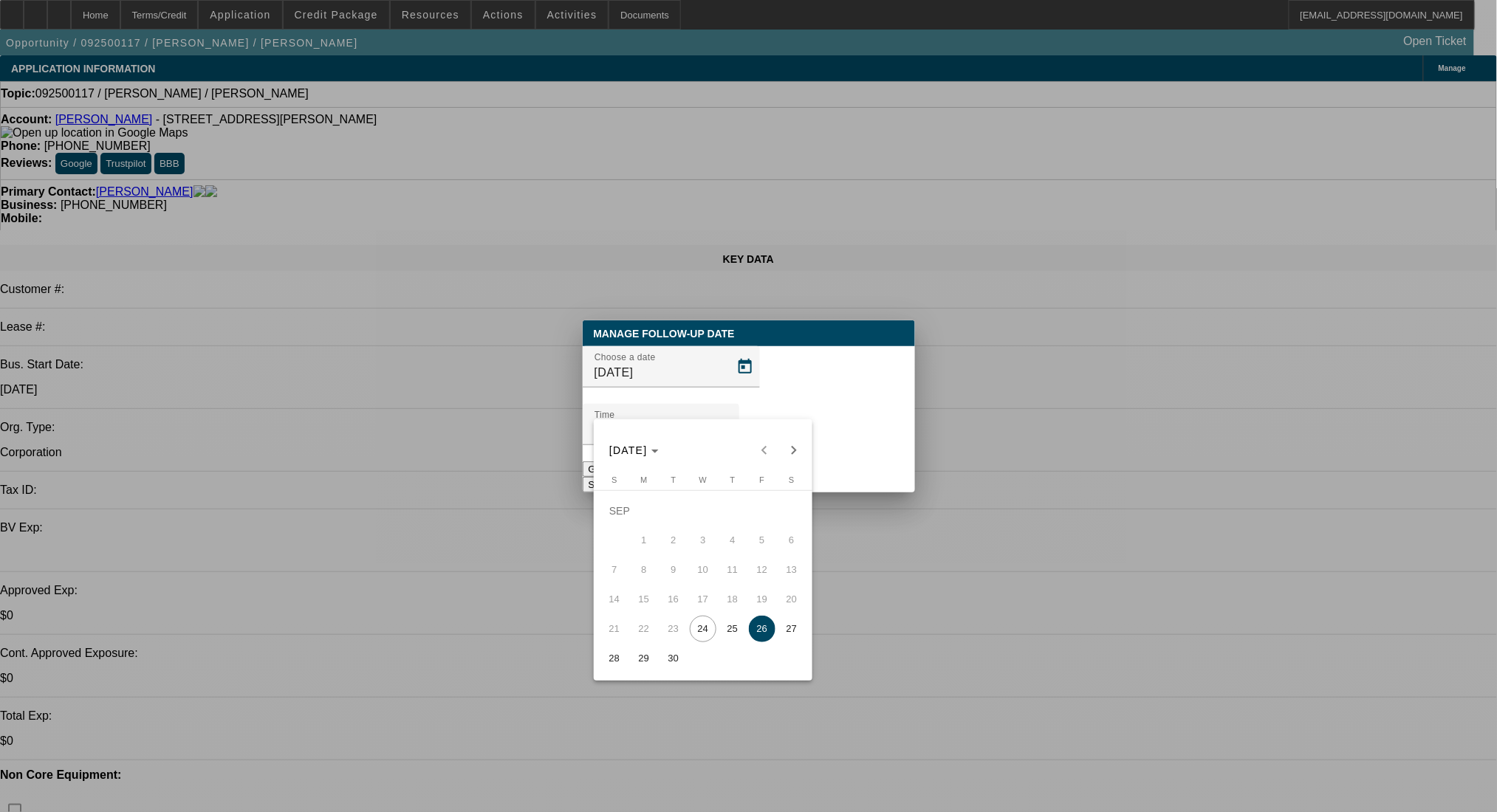
click at [740, 627] on span "25" at bounding box center [732, 629] width 27 height 27
type input "[DATE]"
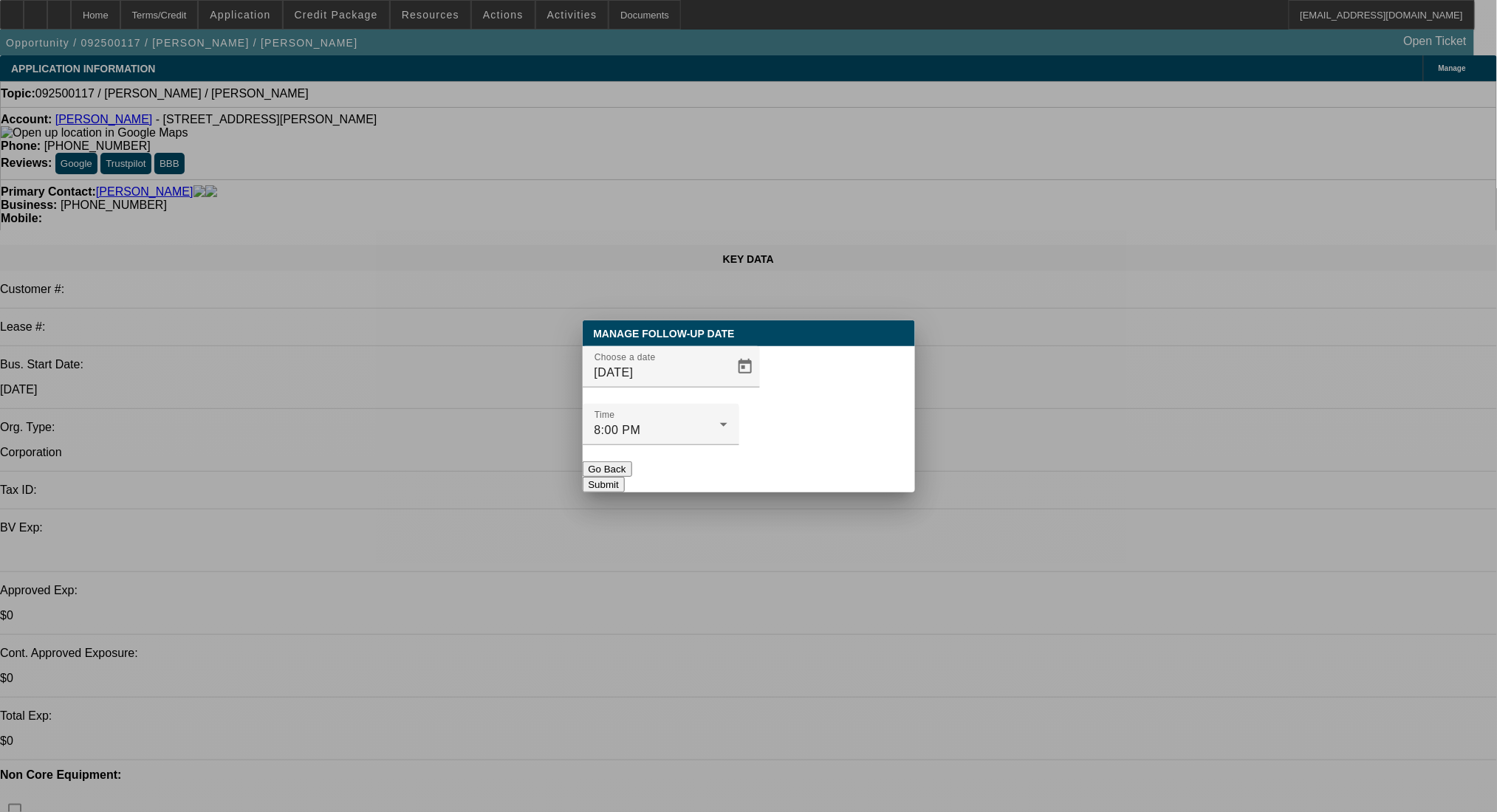
click at [625, 477] on button "Submit" at bounding box center [603, 485] width 42 height 16
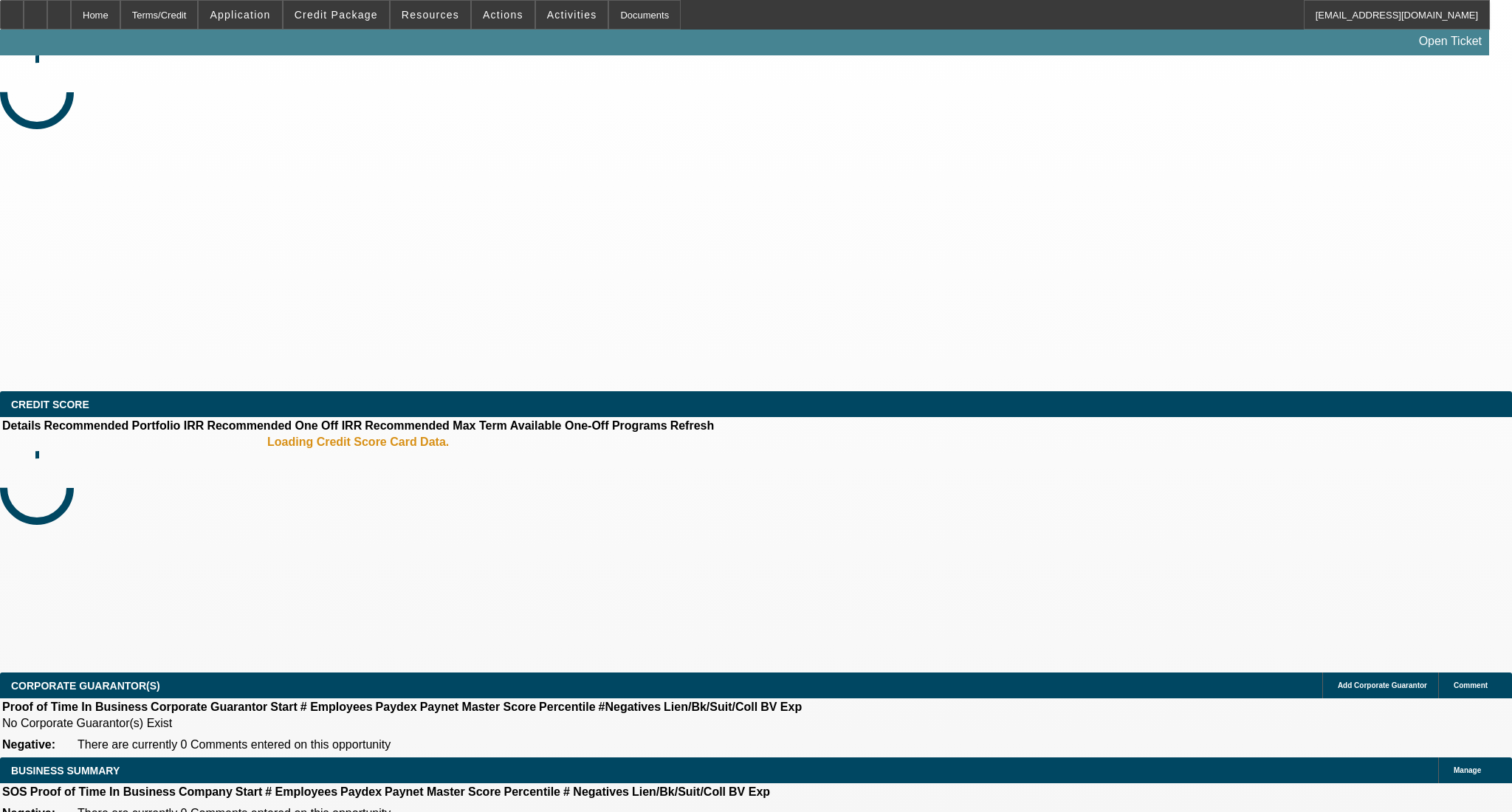
select select "0"
select select "2"
select select "0"
select select "21"
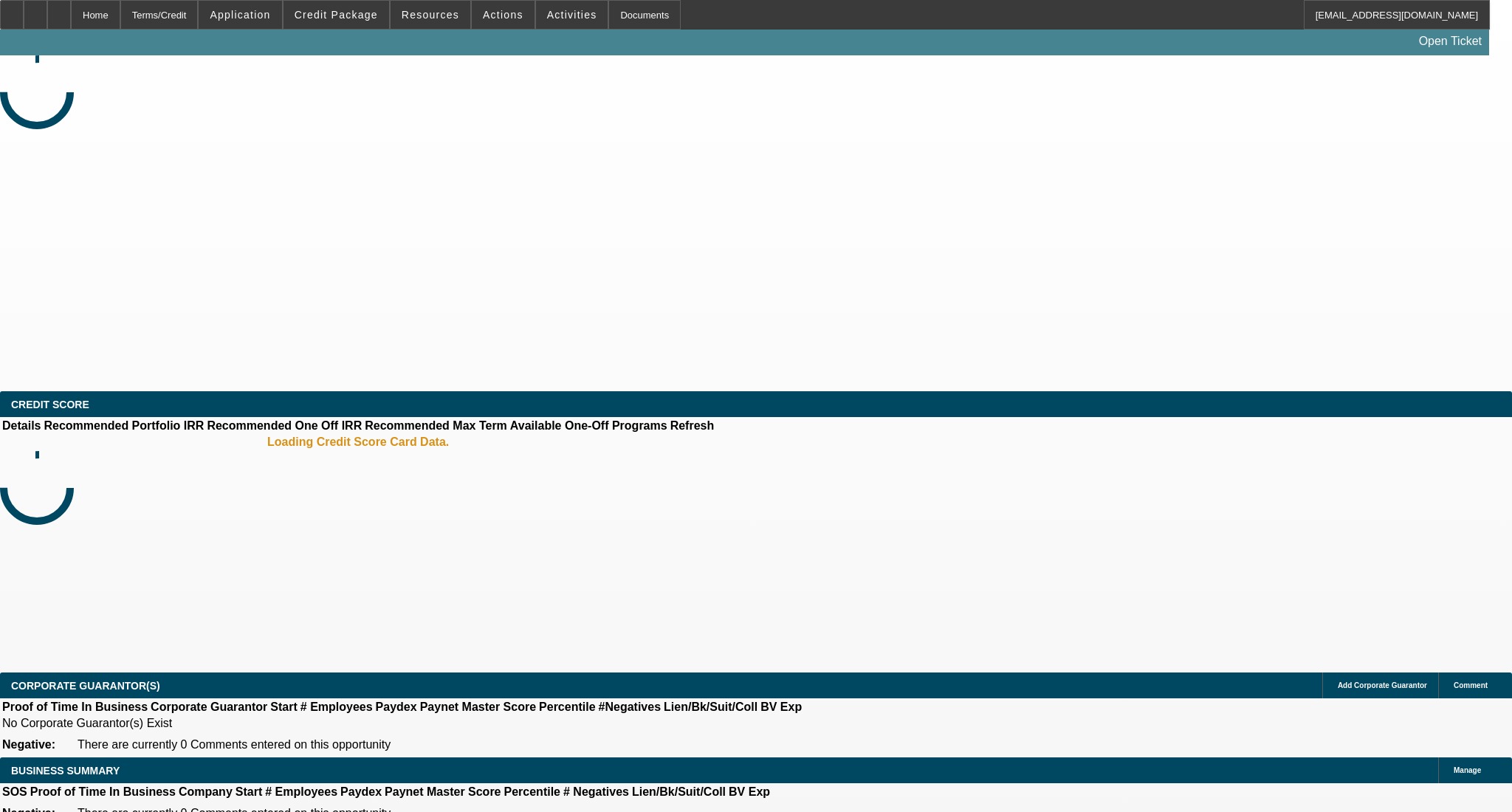
select select "0"
select select "2"
select select "0"
select select "21"
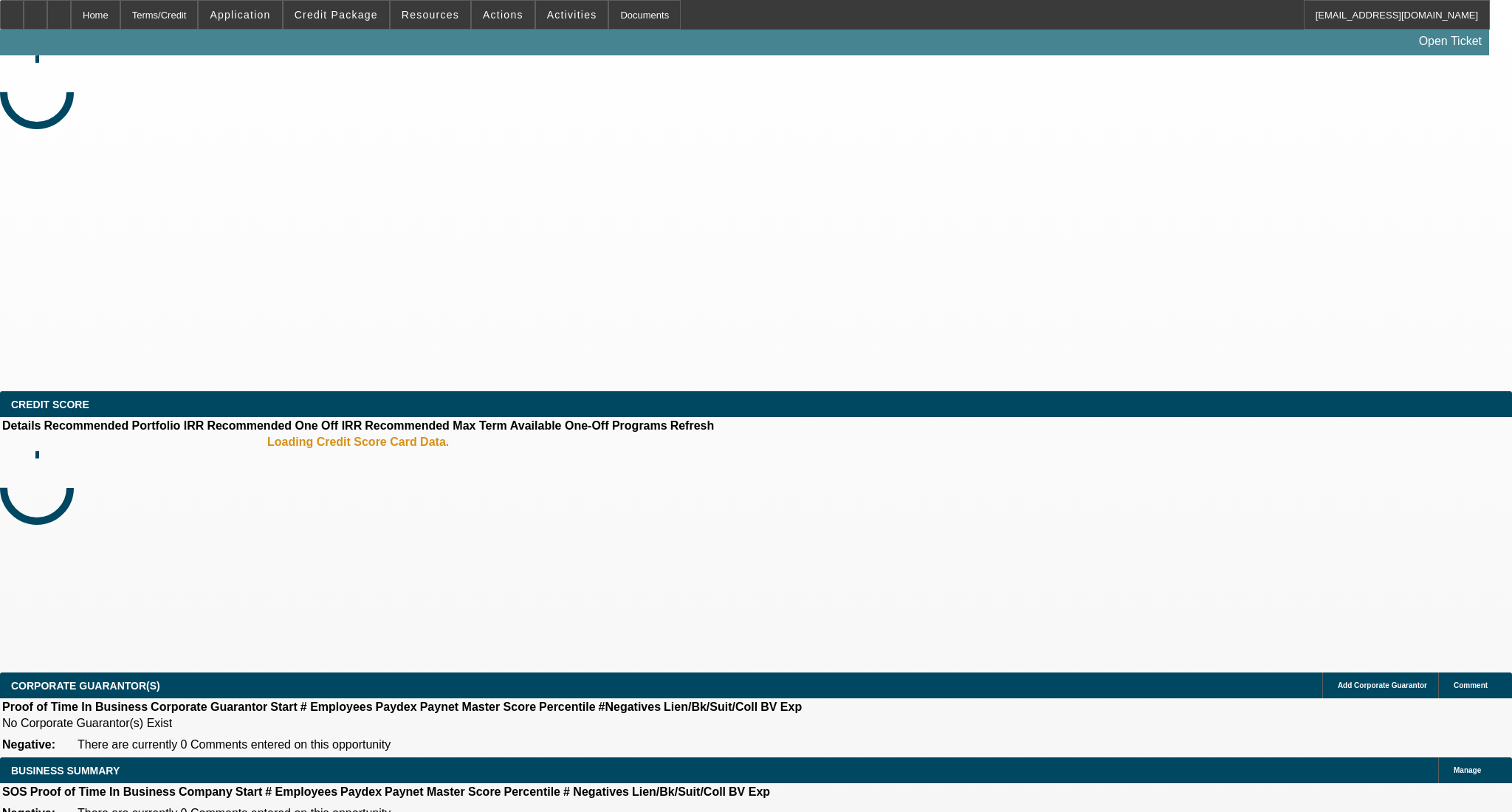
select select "0"
select select "2"
select select "0"
select select "5"
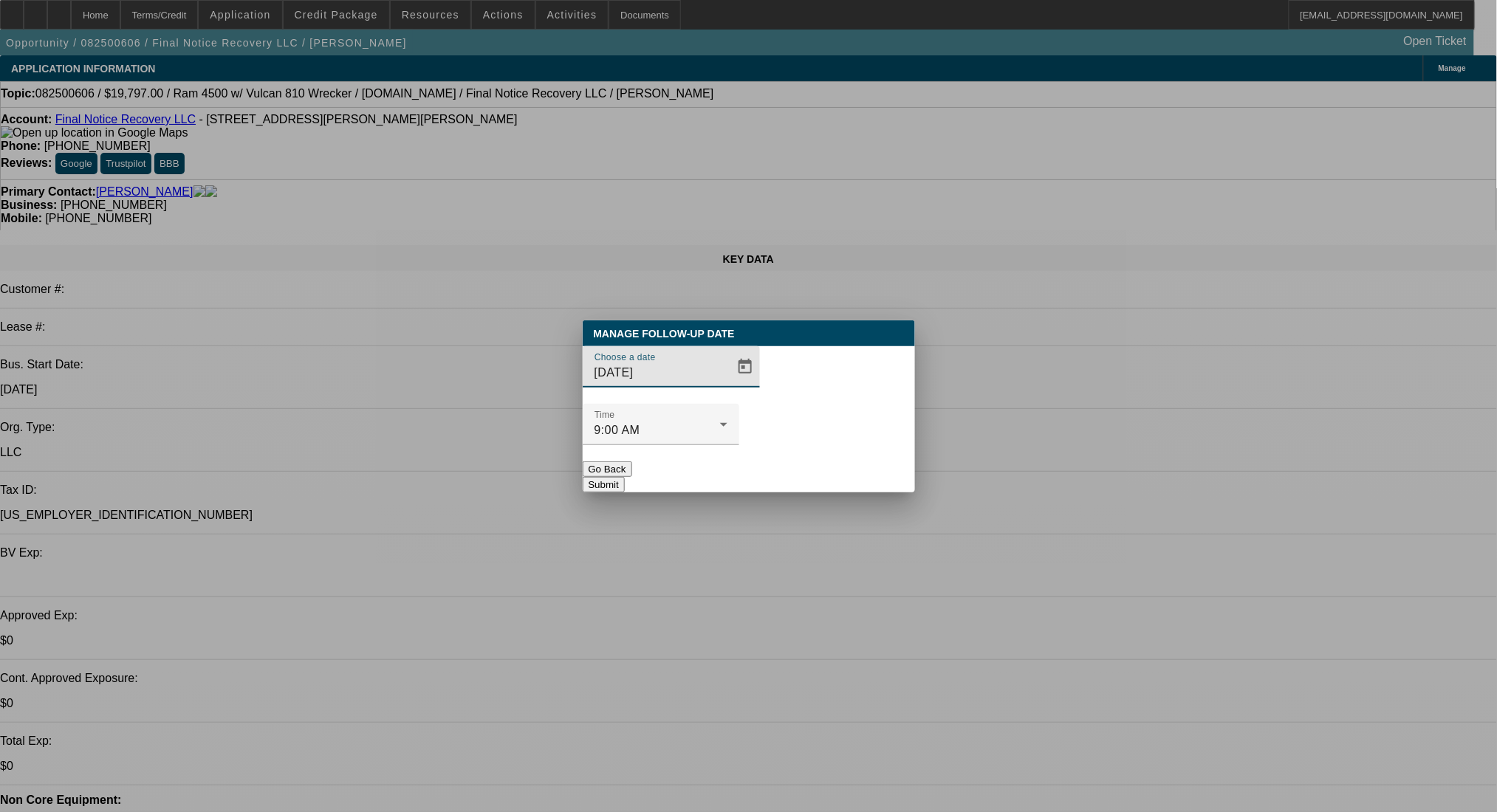
click at [727, 384] on span "Open calendar" at bounding box center [745, 367] width 36 height 36
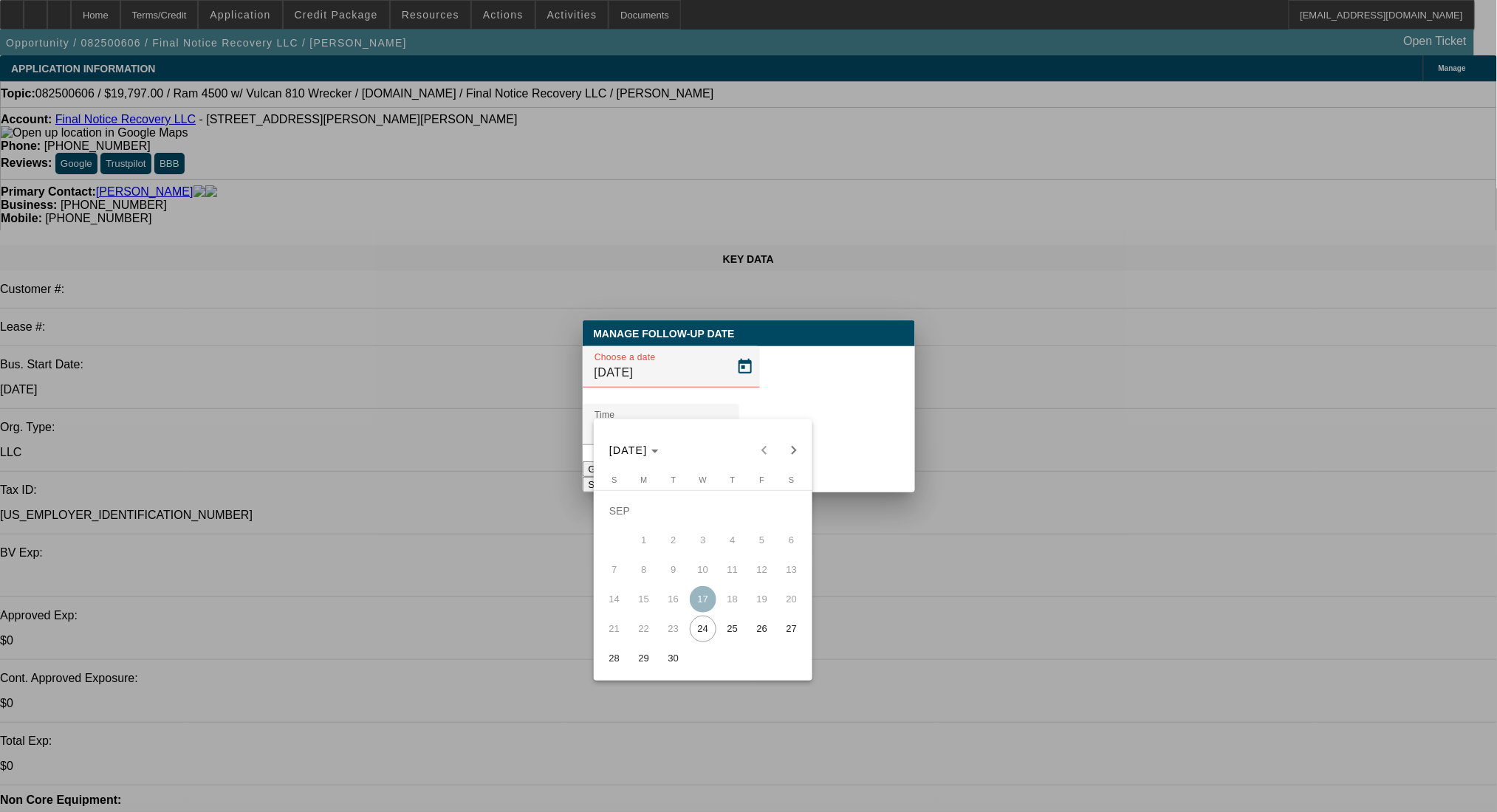
click at [725, 631] on span "25" at bounding box center [732, 629] width 27 height 27
type input "9/25/2025"
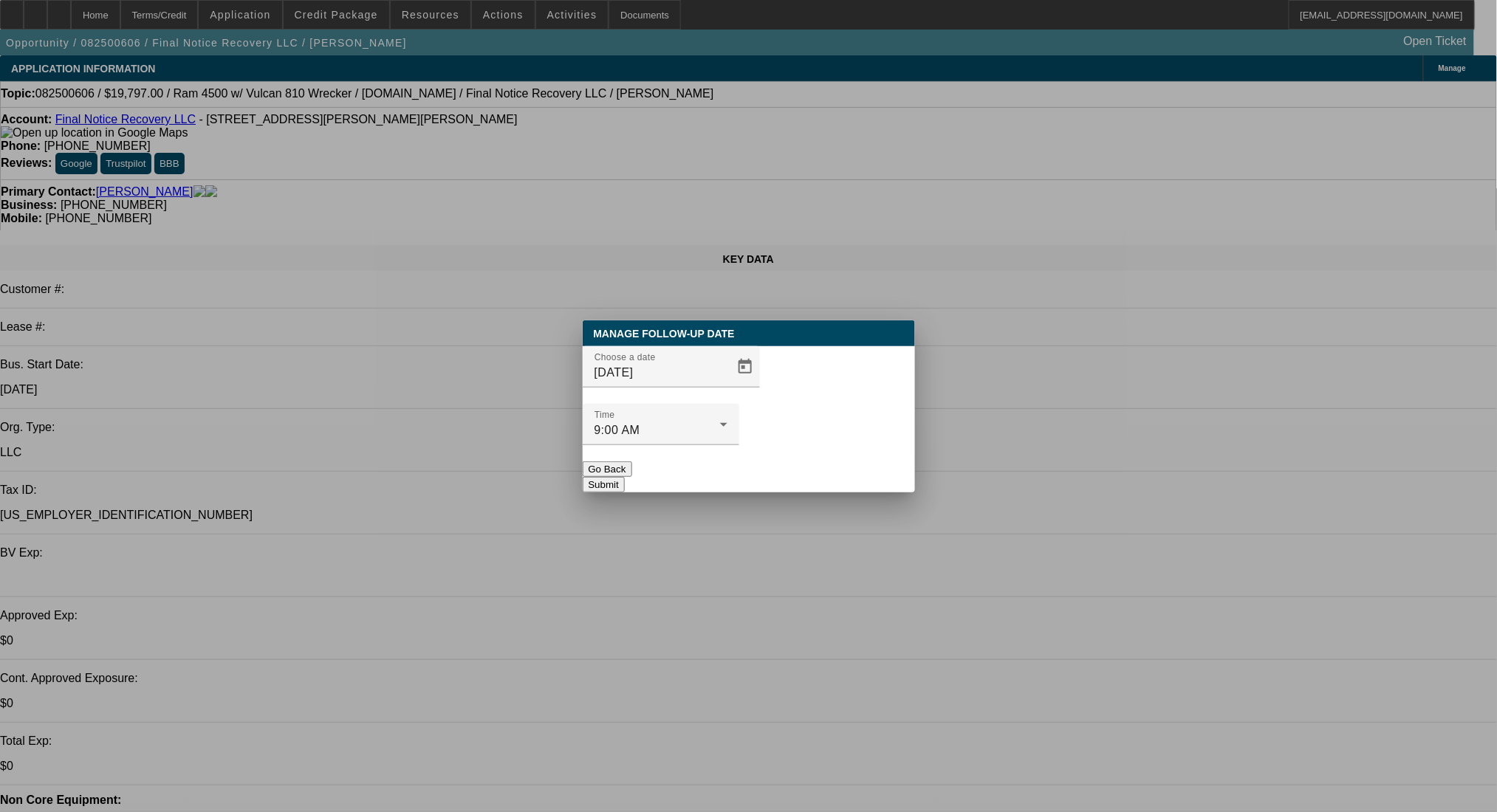
click at [625, 477] on button "Submit" at bounding box center [603, 485] width 42 height 16
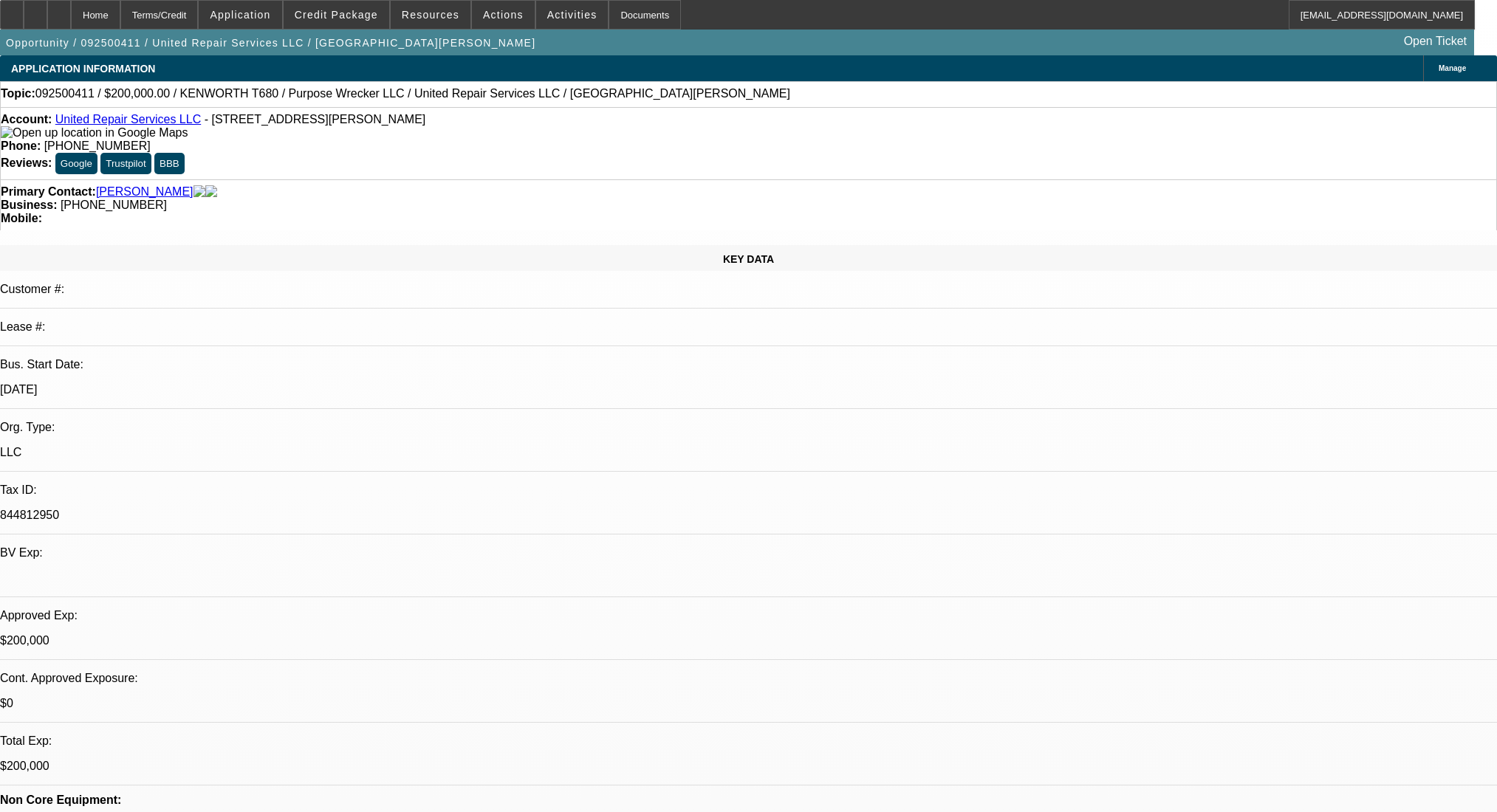
select select "0"
select select "2"
select select "0.1"
select select "4"
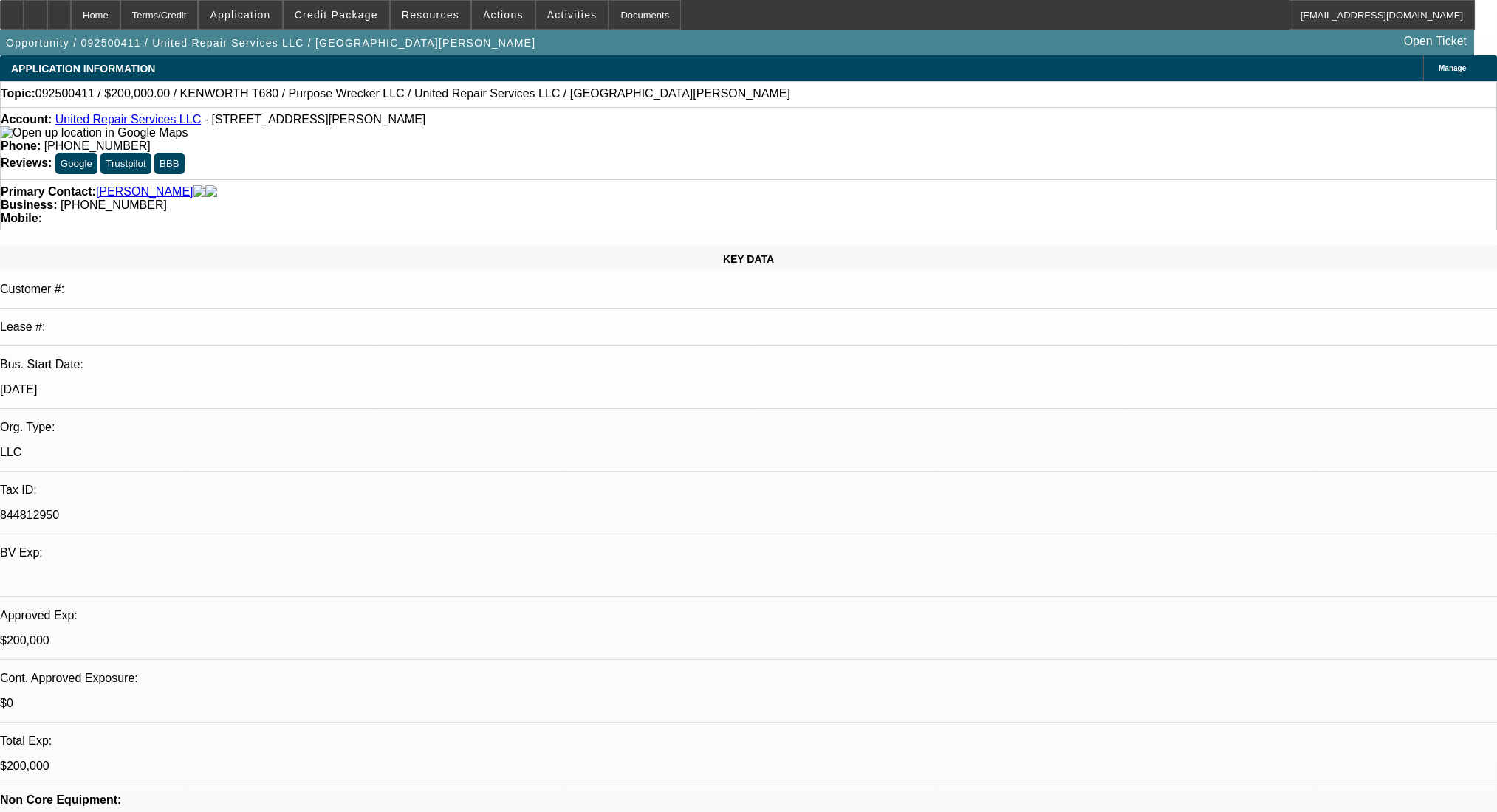
select select "0"
select select "2"
select select "0.1"
select select "4"
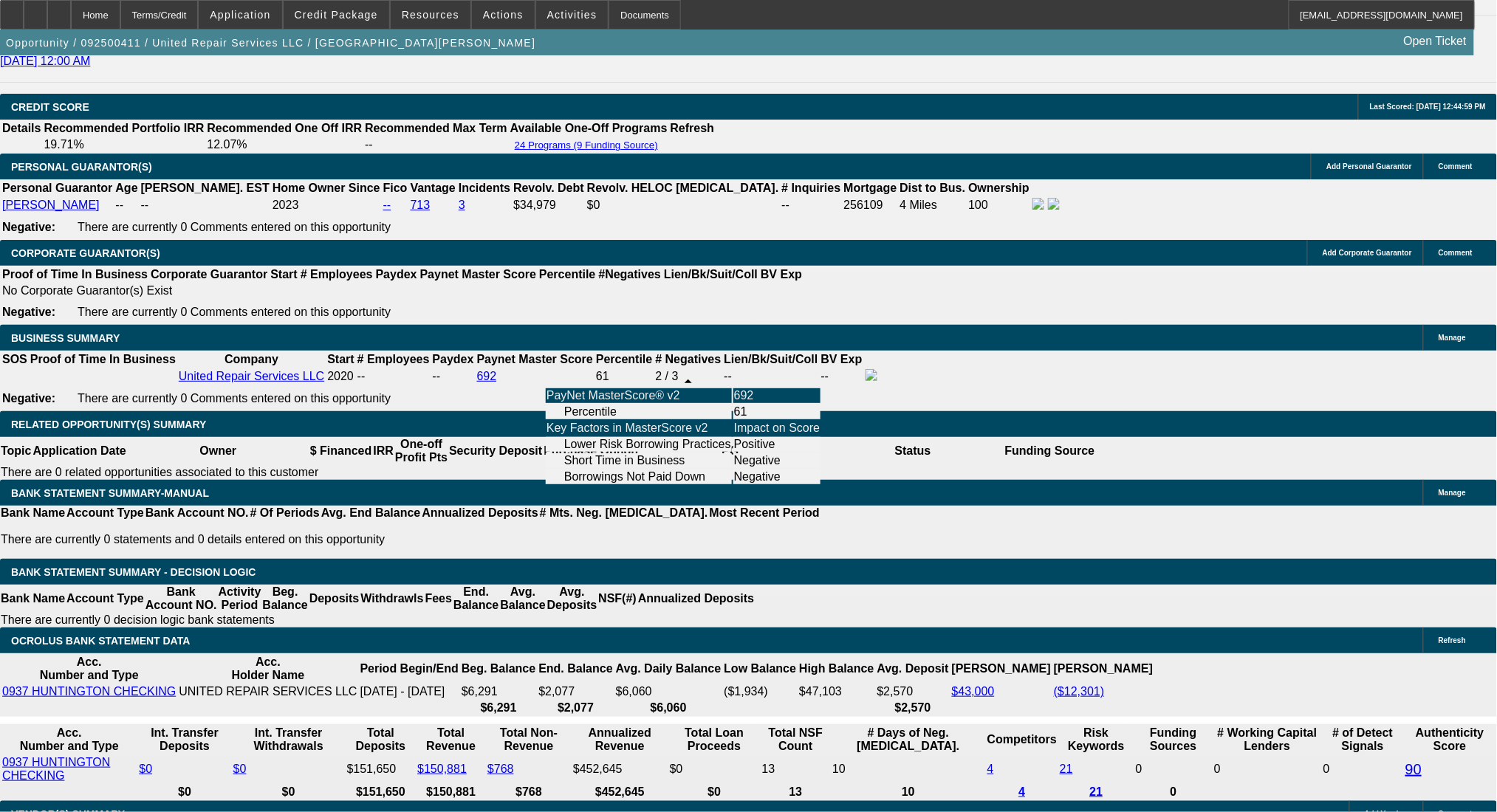
scroll to position [2165, 0]
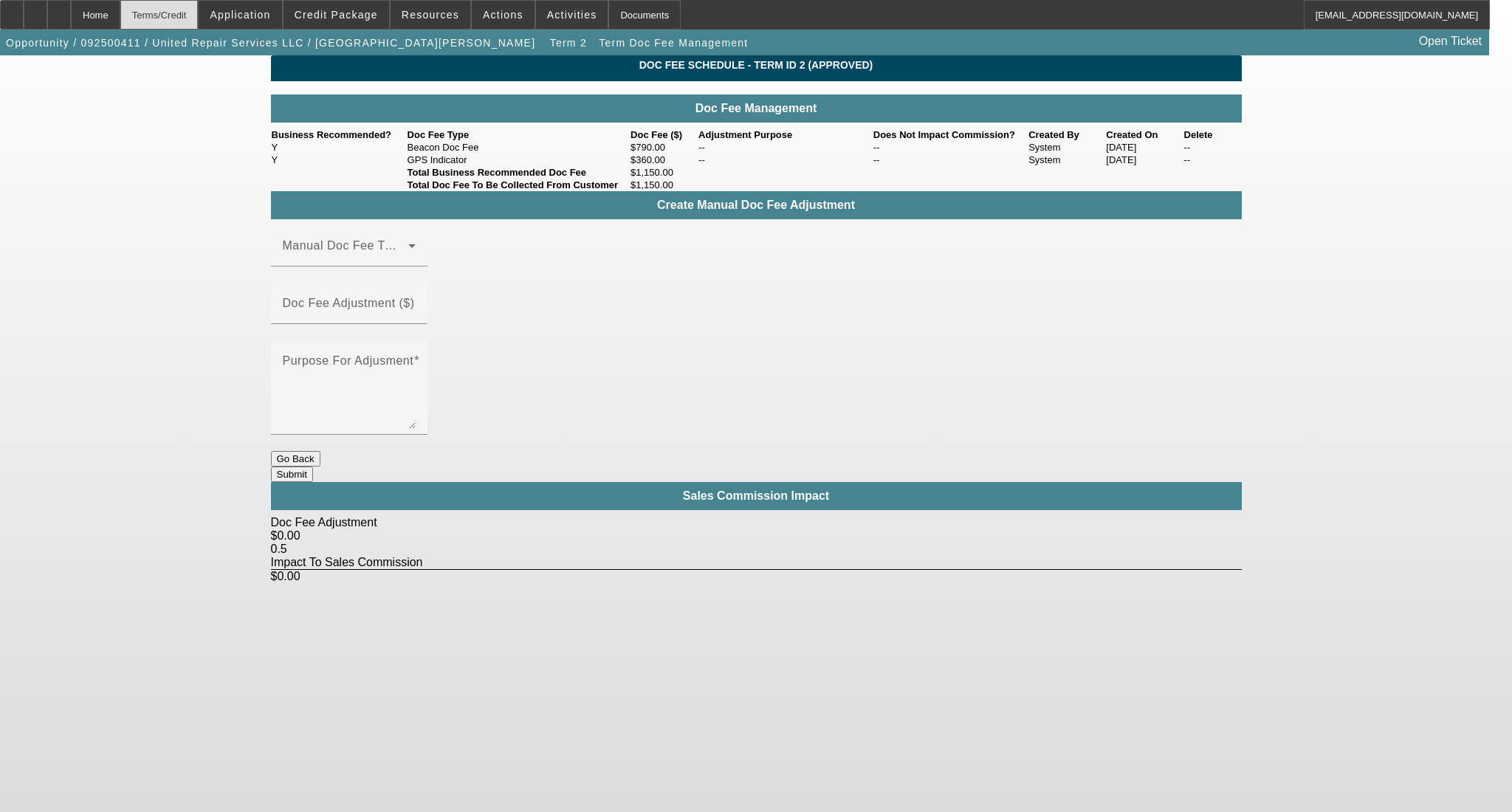
click at [172, 4] on div "Terms/Credit" at bounding box center [159, 15] width 78 height 30
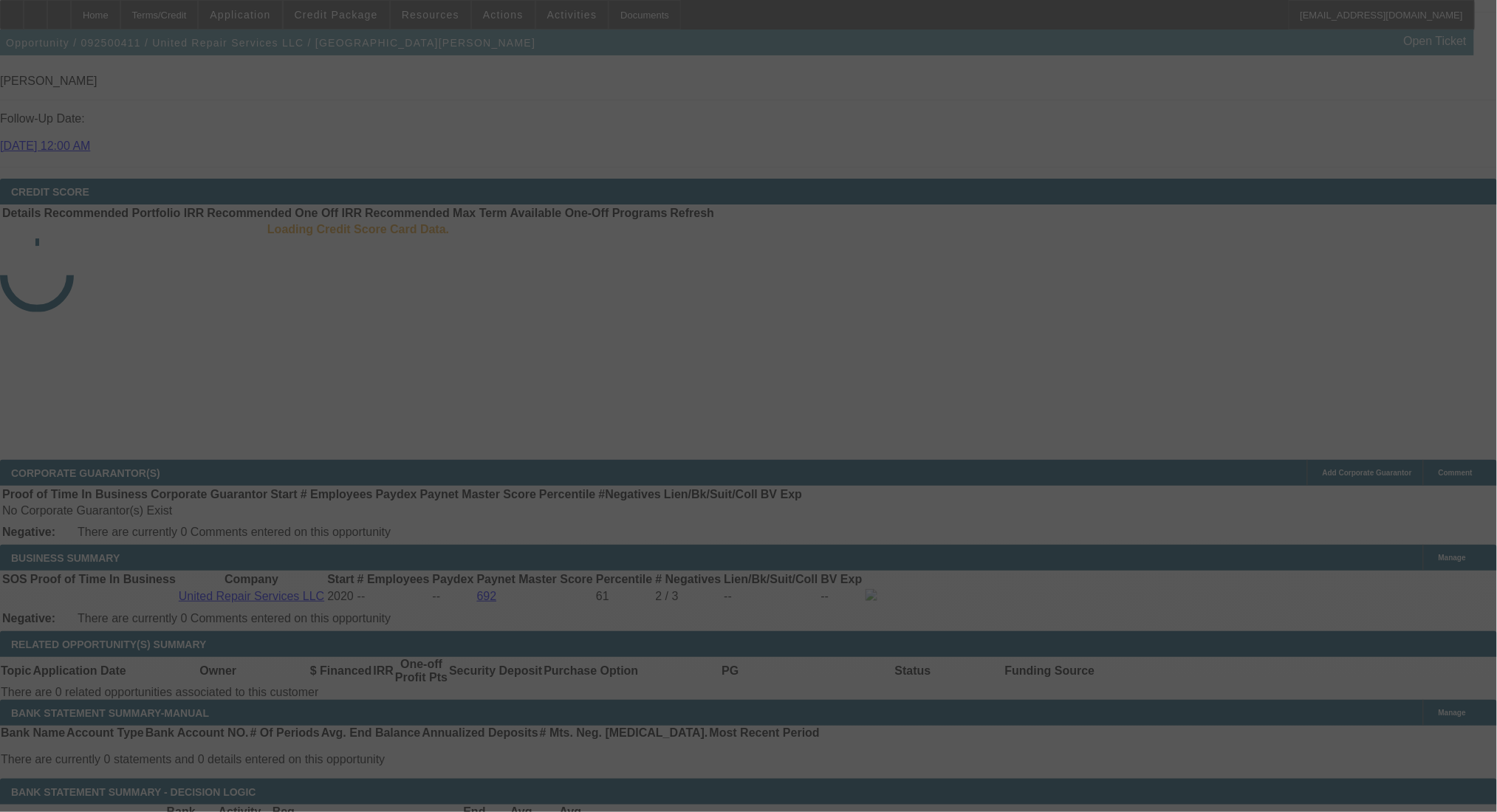
scroll to position [2138, 0]
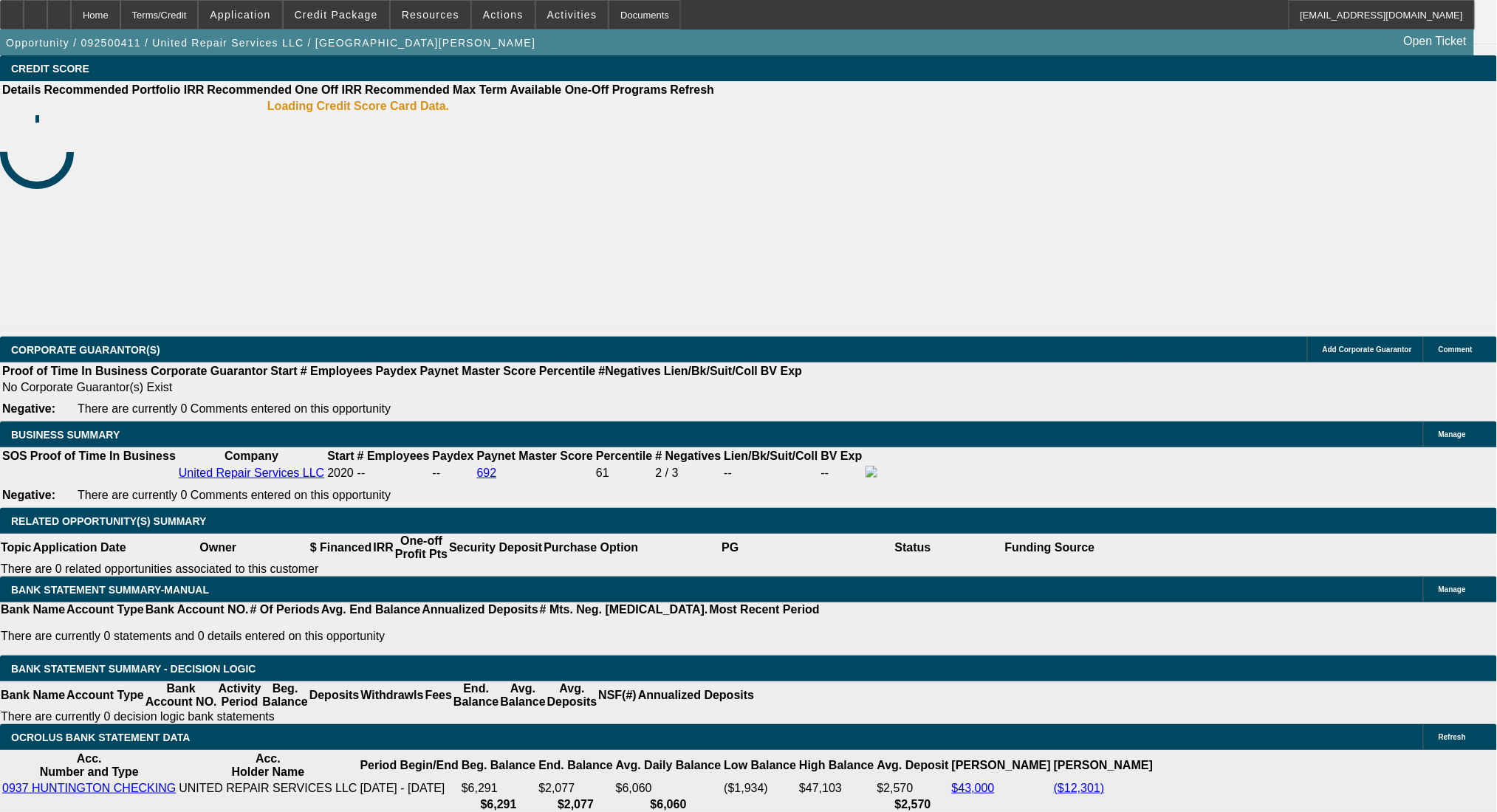
select select "0"
select select "2"
select select "0.1"
select select "4"
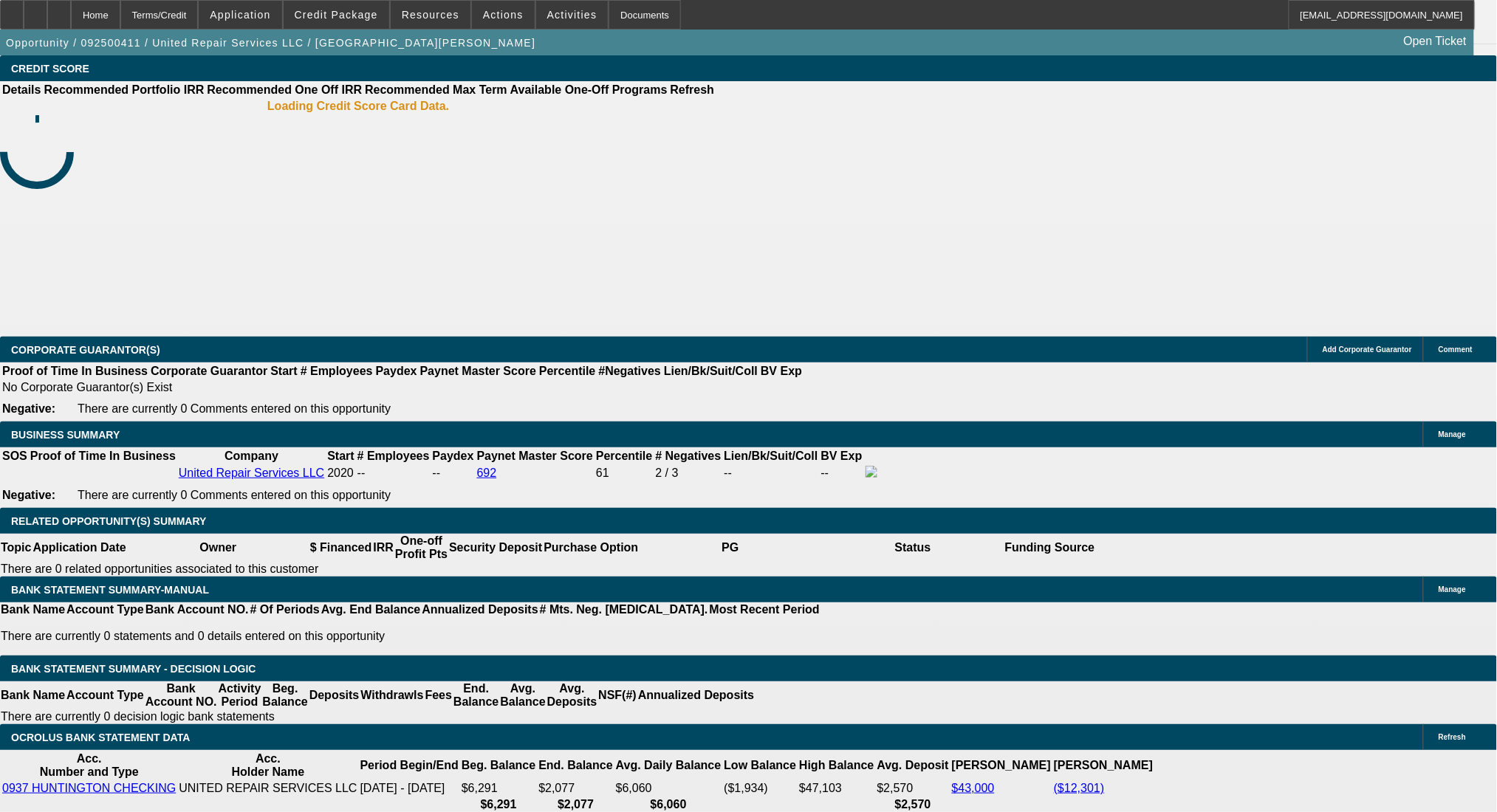
select select "0"
select select "2"
select select "0.1"
select select "4"
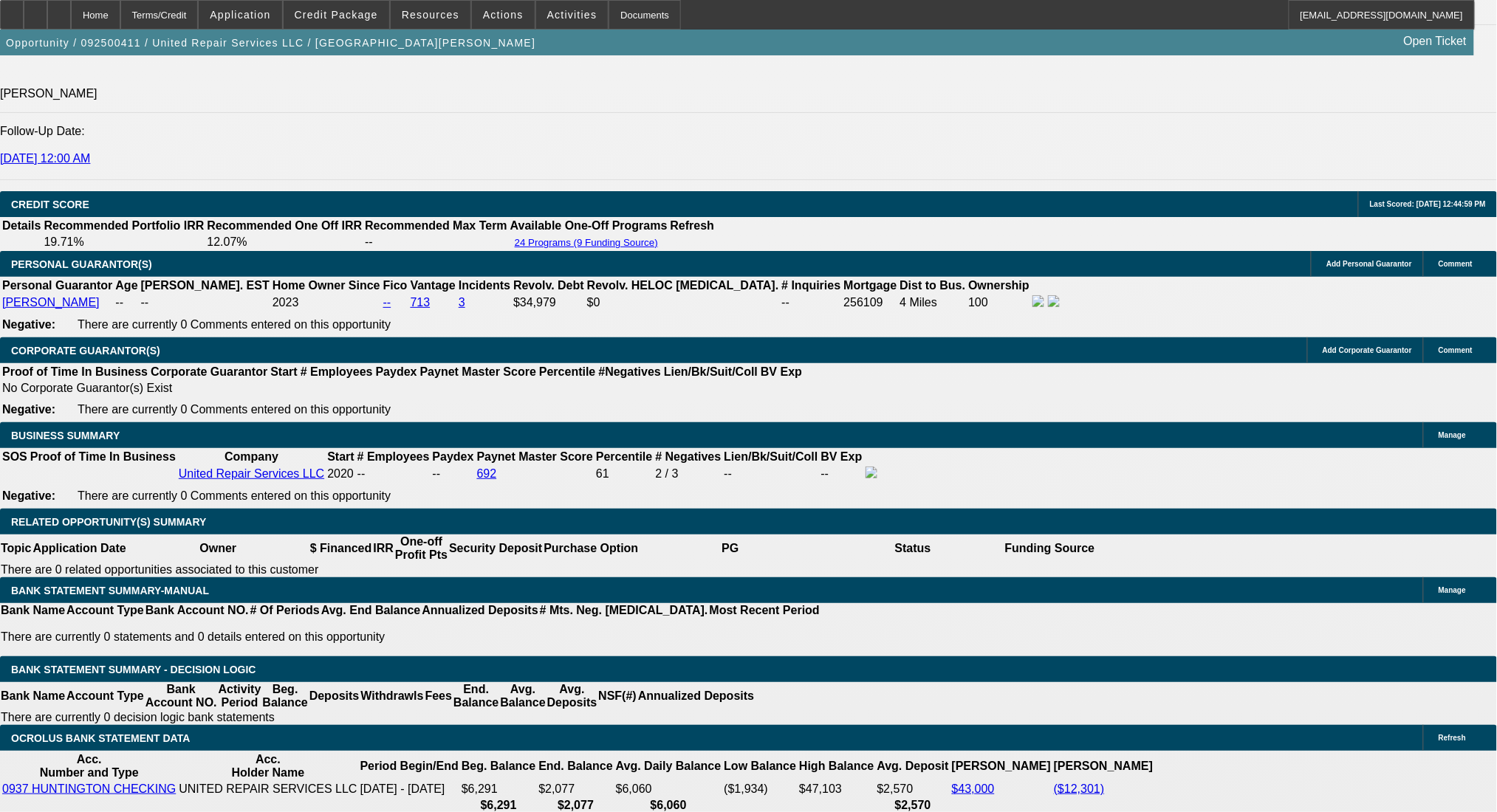
scroll to position [2024, 0]
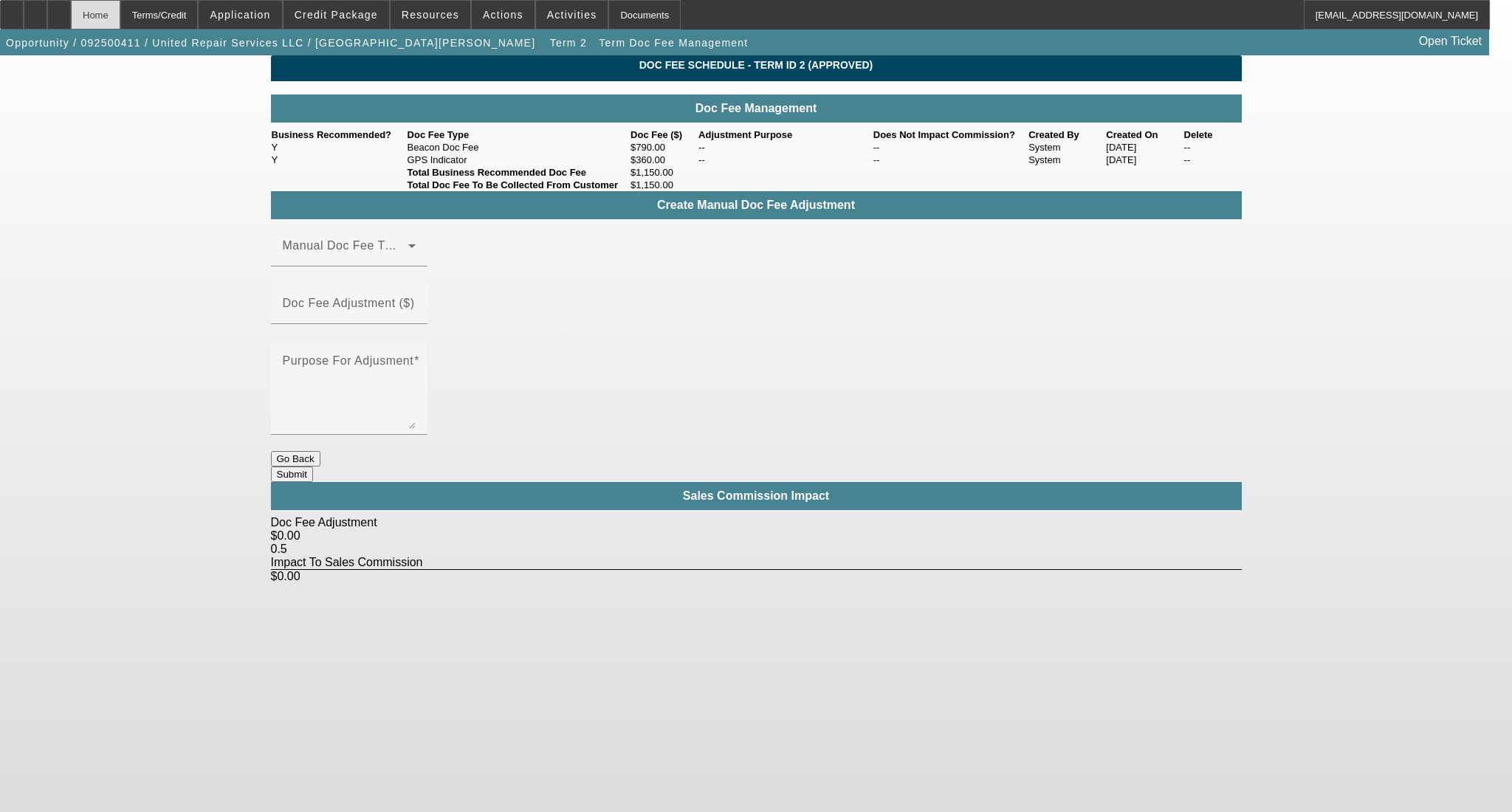
click at [121, 14] on div "Home" at bounding box center [96, 15] width 50 height 30
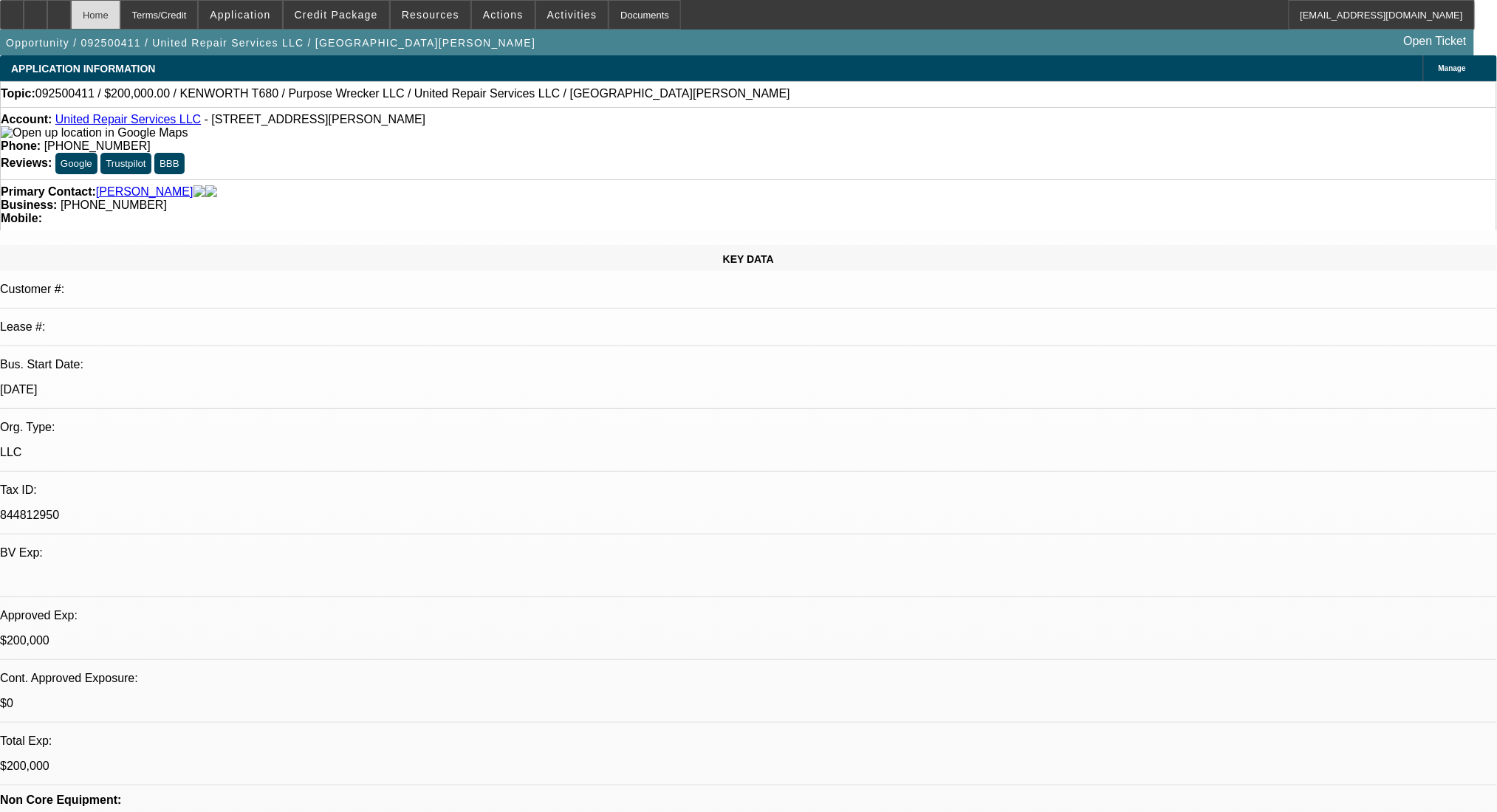
select select "0"
select select "2"
select select "0.1"
select select "4"
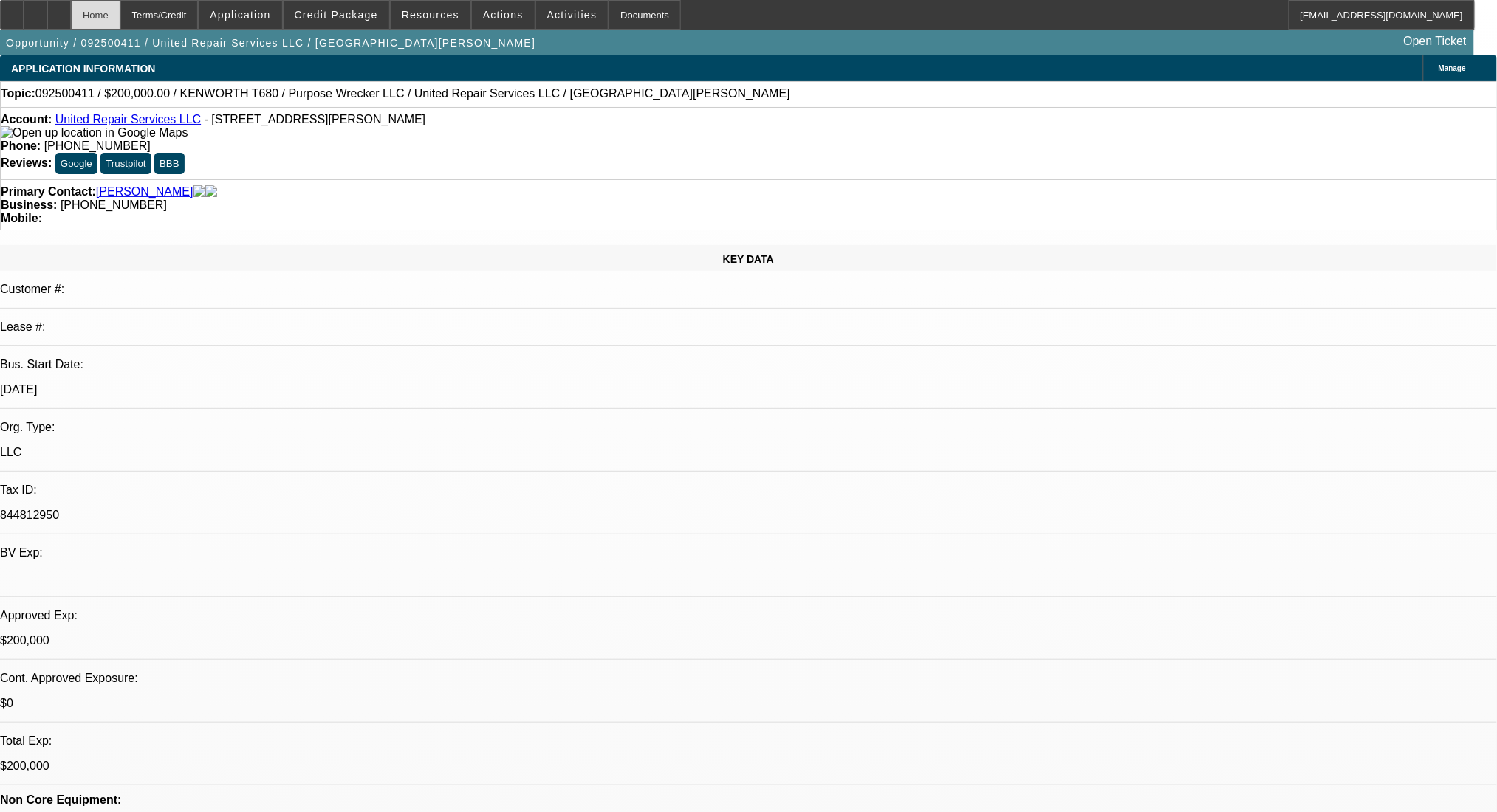
select select "0"
select select "2"
select select "0.1"
select select "4"
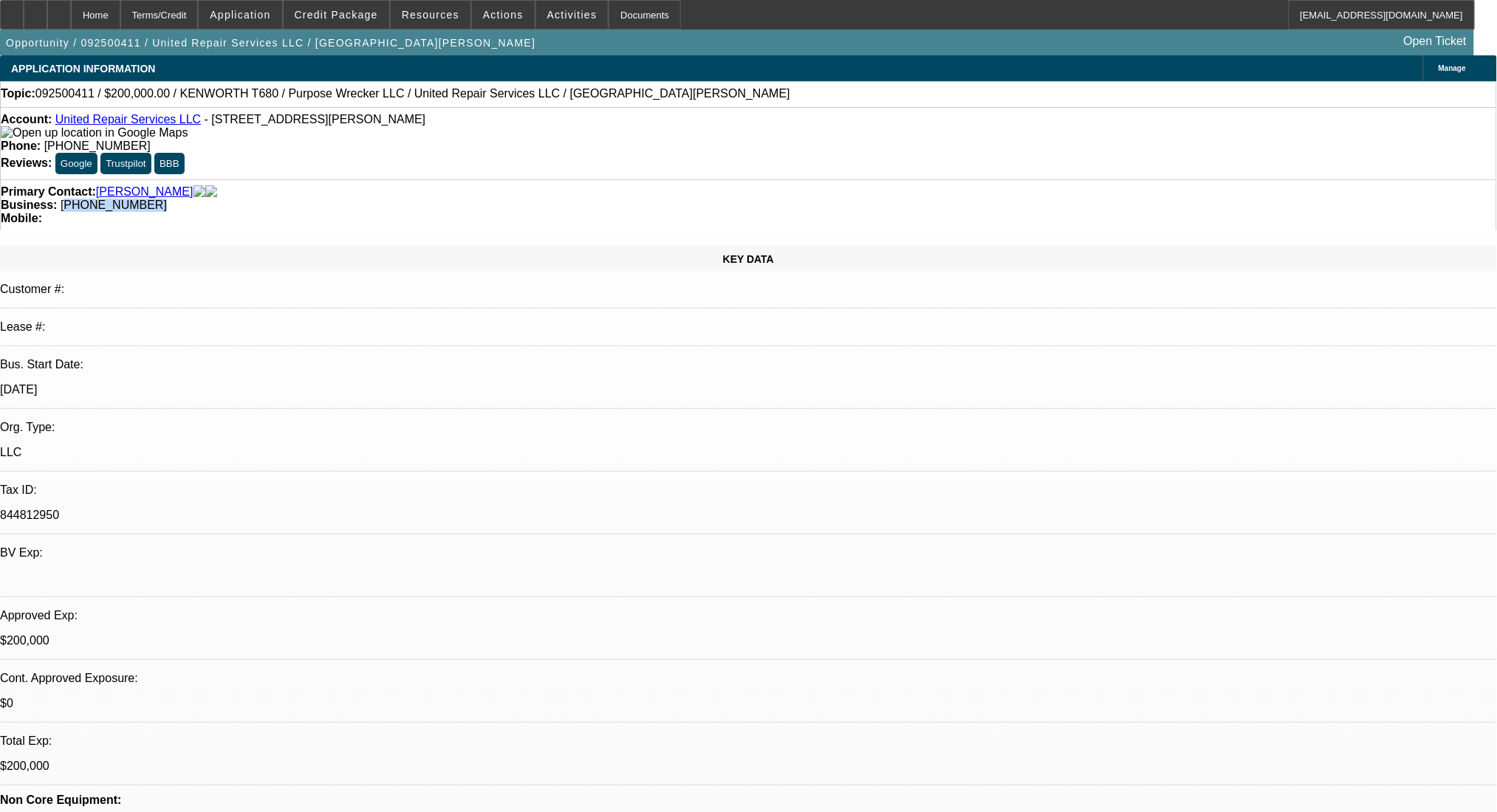
drag, startPoint x: 634, startPoint y: 165, endPoint x: 562, endPoint y: 166, distance: 72.0
click at [562, 199] on div "Business: [PHONE_NUMBER]" at bounding box center [748, 205] width 1495 height 13
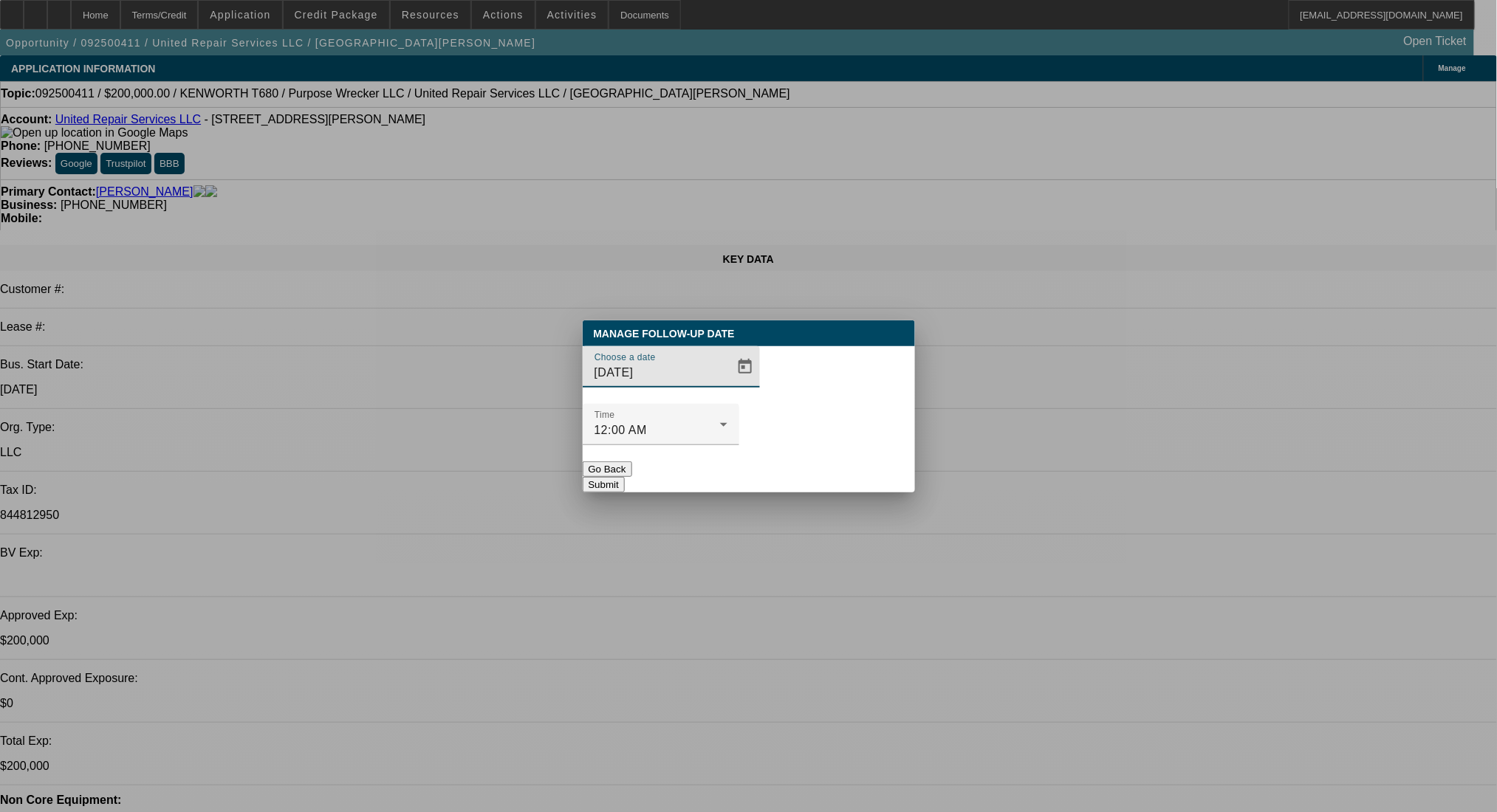
click at [625, 477] on button "Submit" at bounding box center [603, 485] width 42 height 16
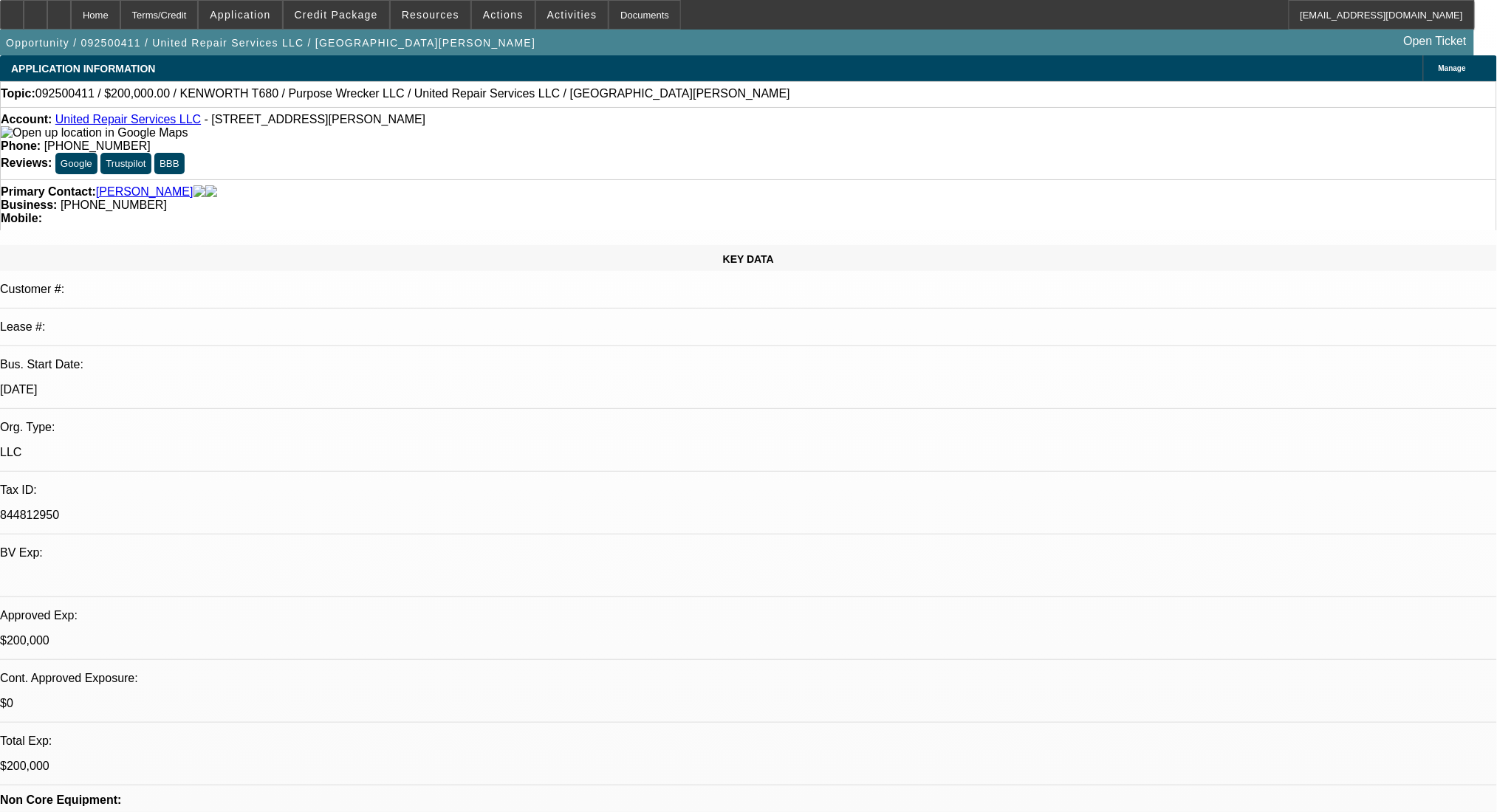
click at [189, 0] on div "Terms/Credit" at bounding box center [160, 15] width 78 height 30
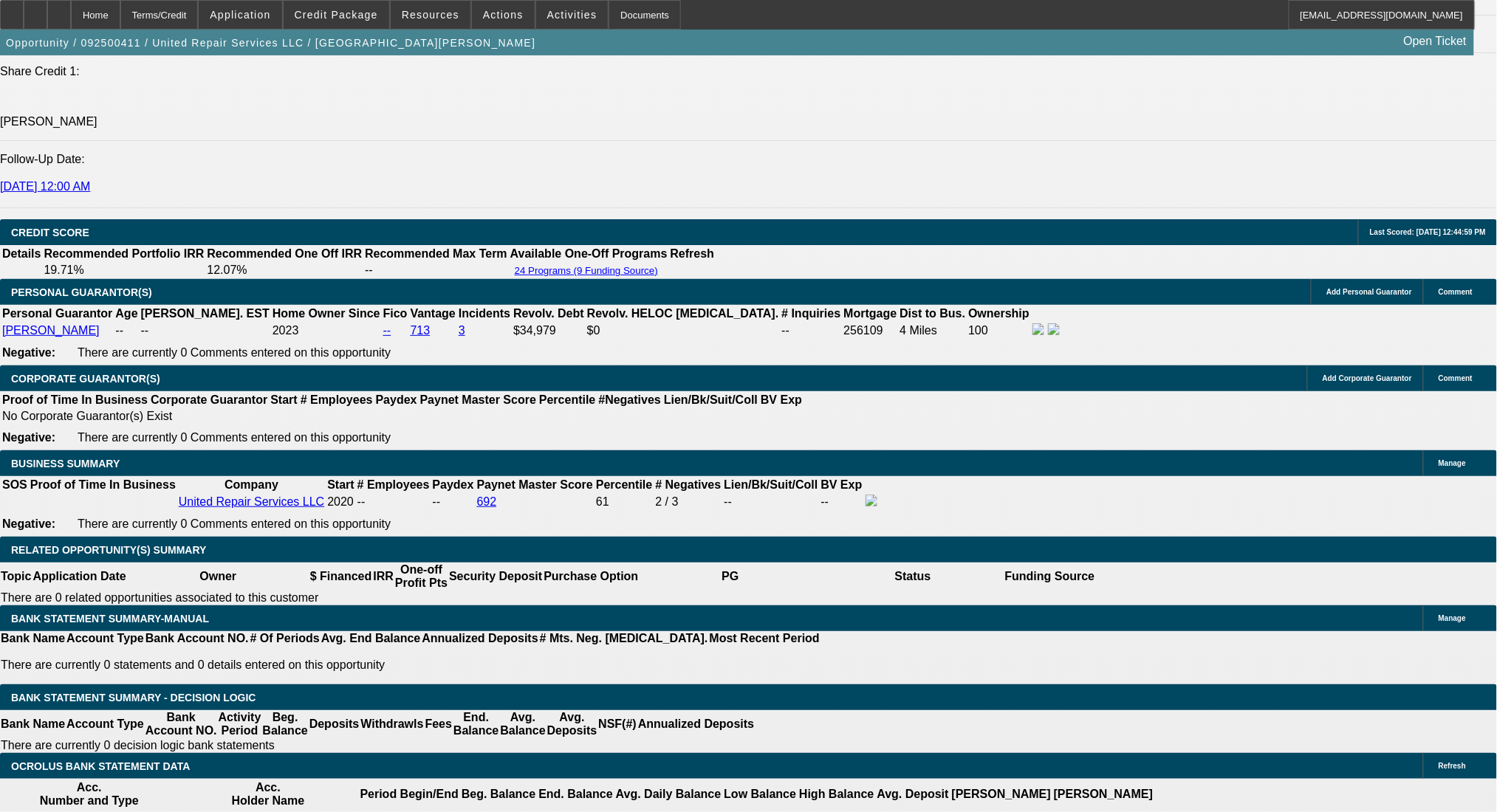
scroll to position [1715, 0]
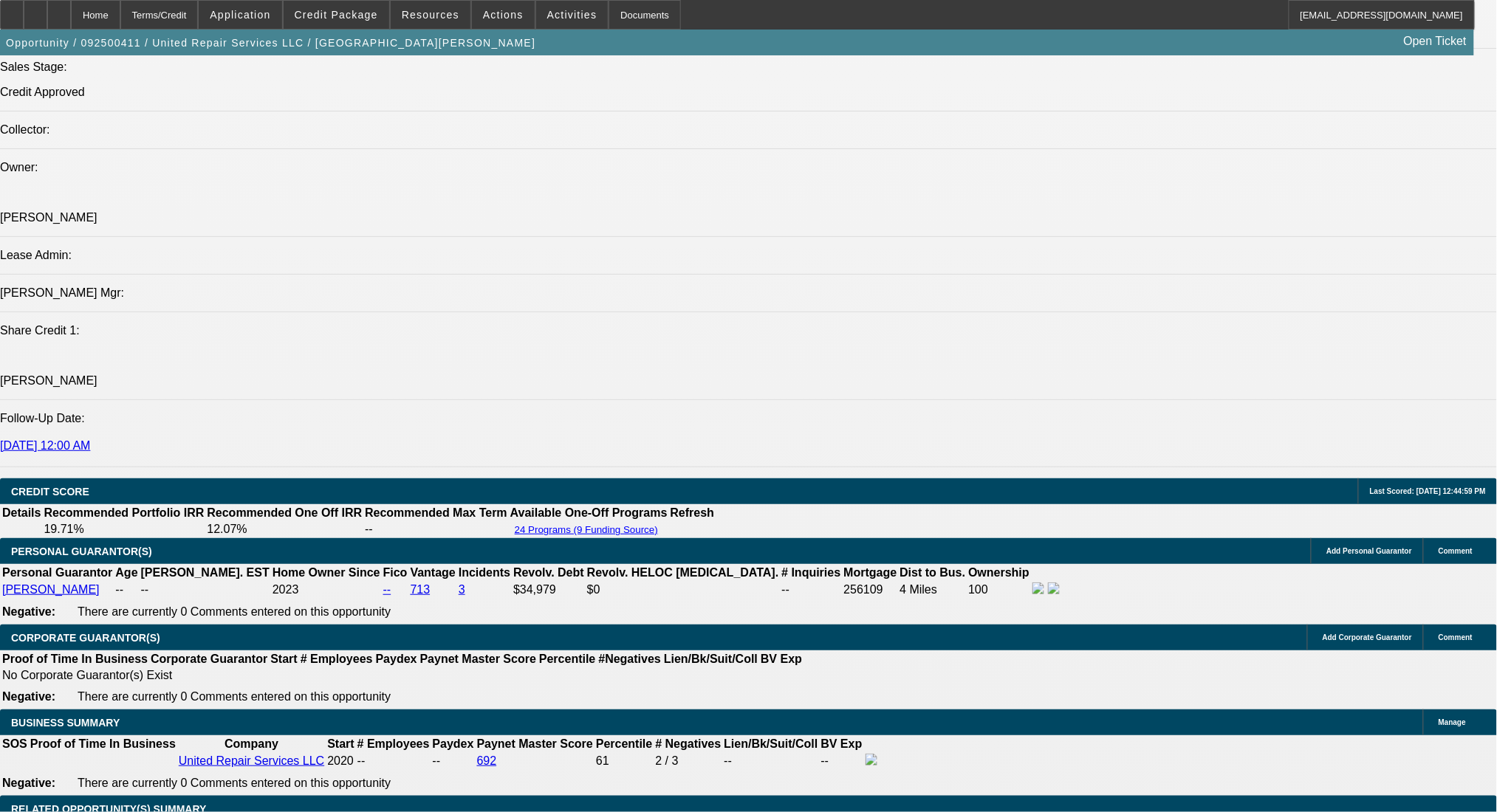
click at [121, 16] on div "Home" at bounding box center [96, 15] width 50 height 30
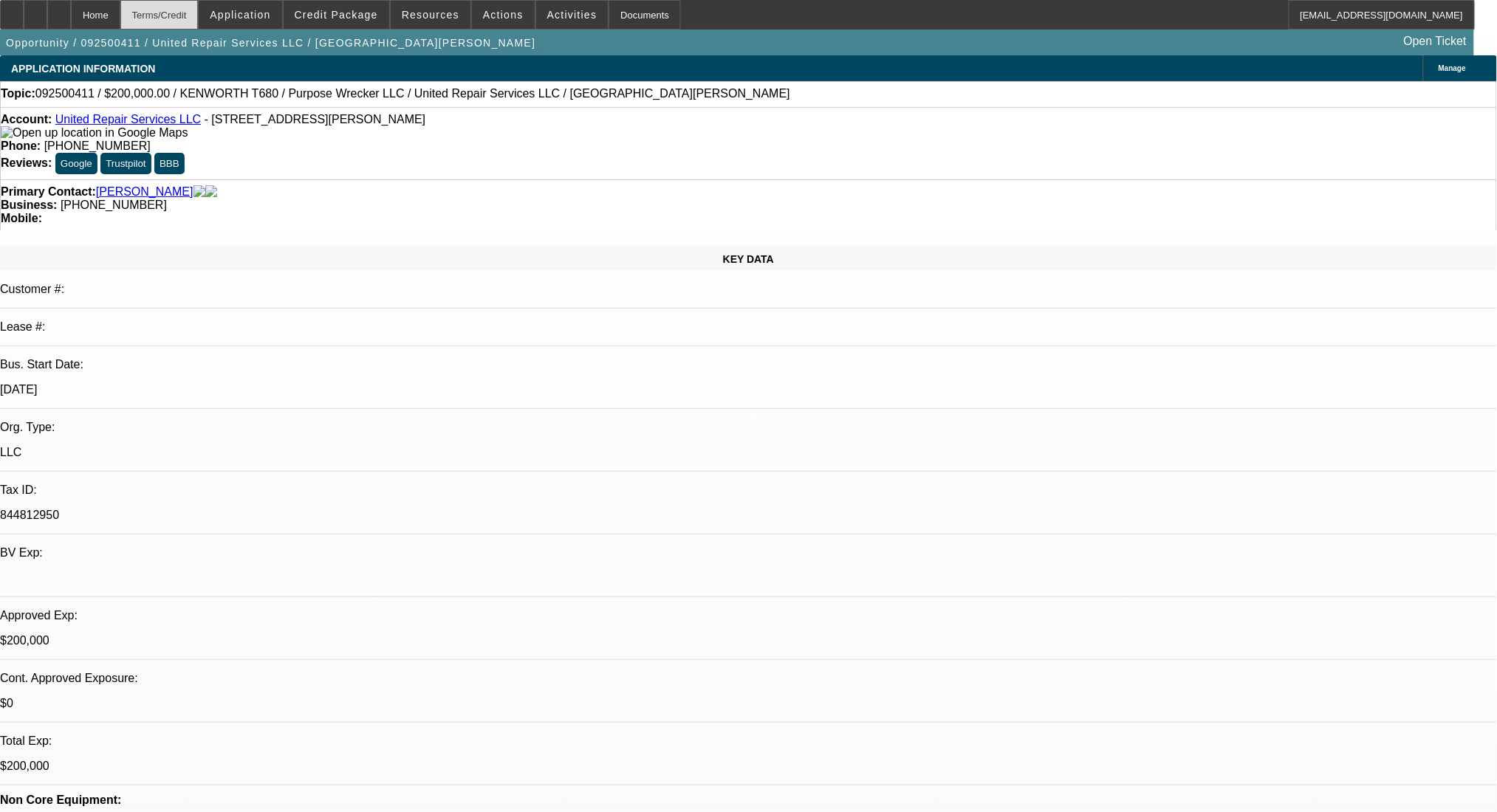
click at [179, 12] on div "Terms/Credit" at bounding box center [160, 15] width 78 height 30
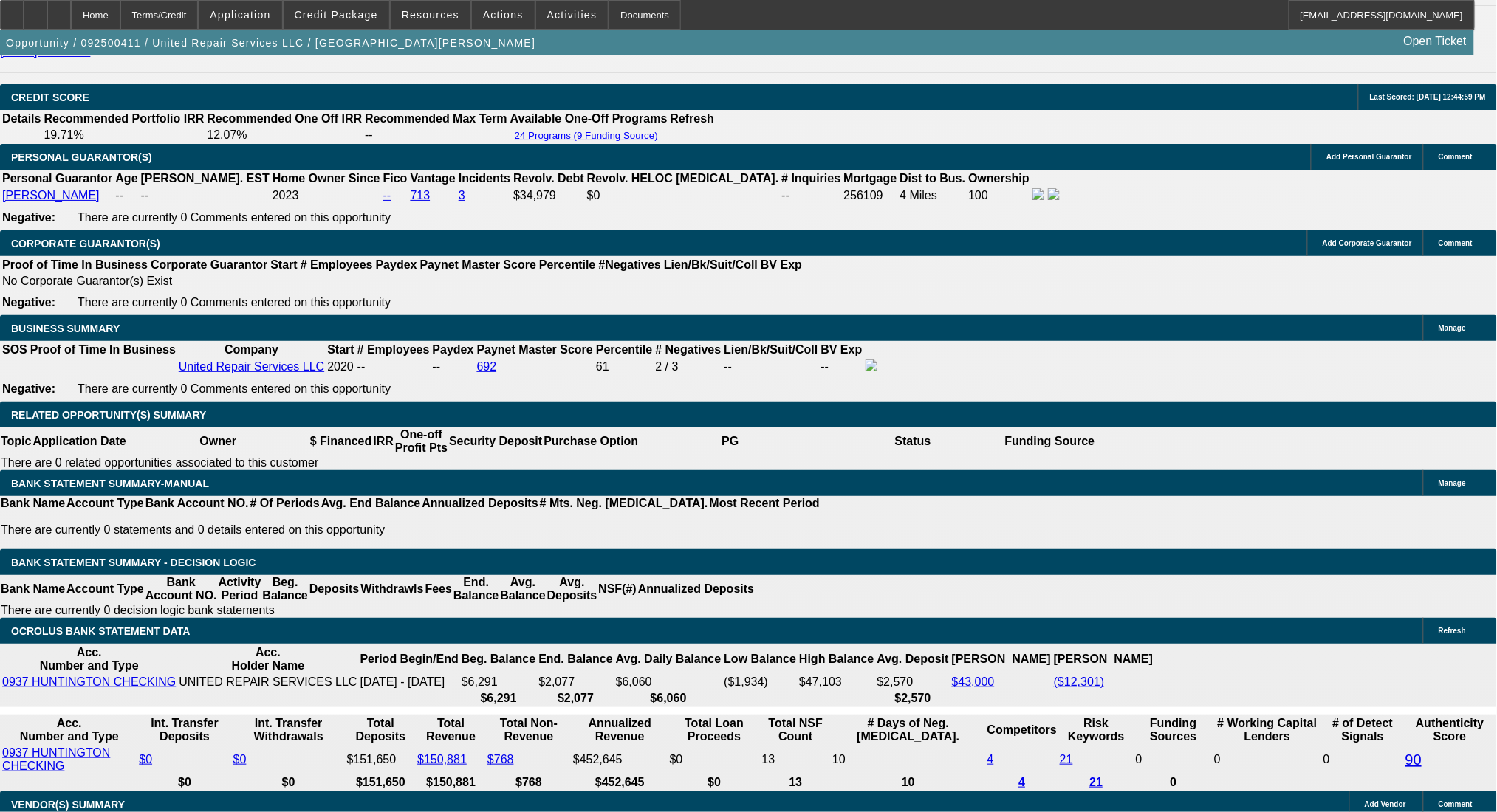
scroll to position [2108, 0]
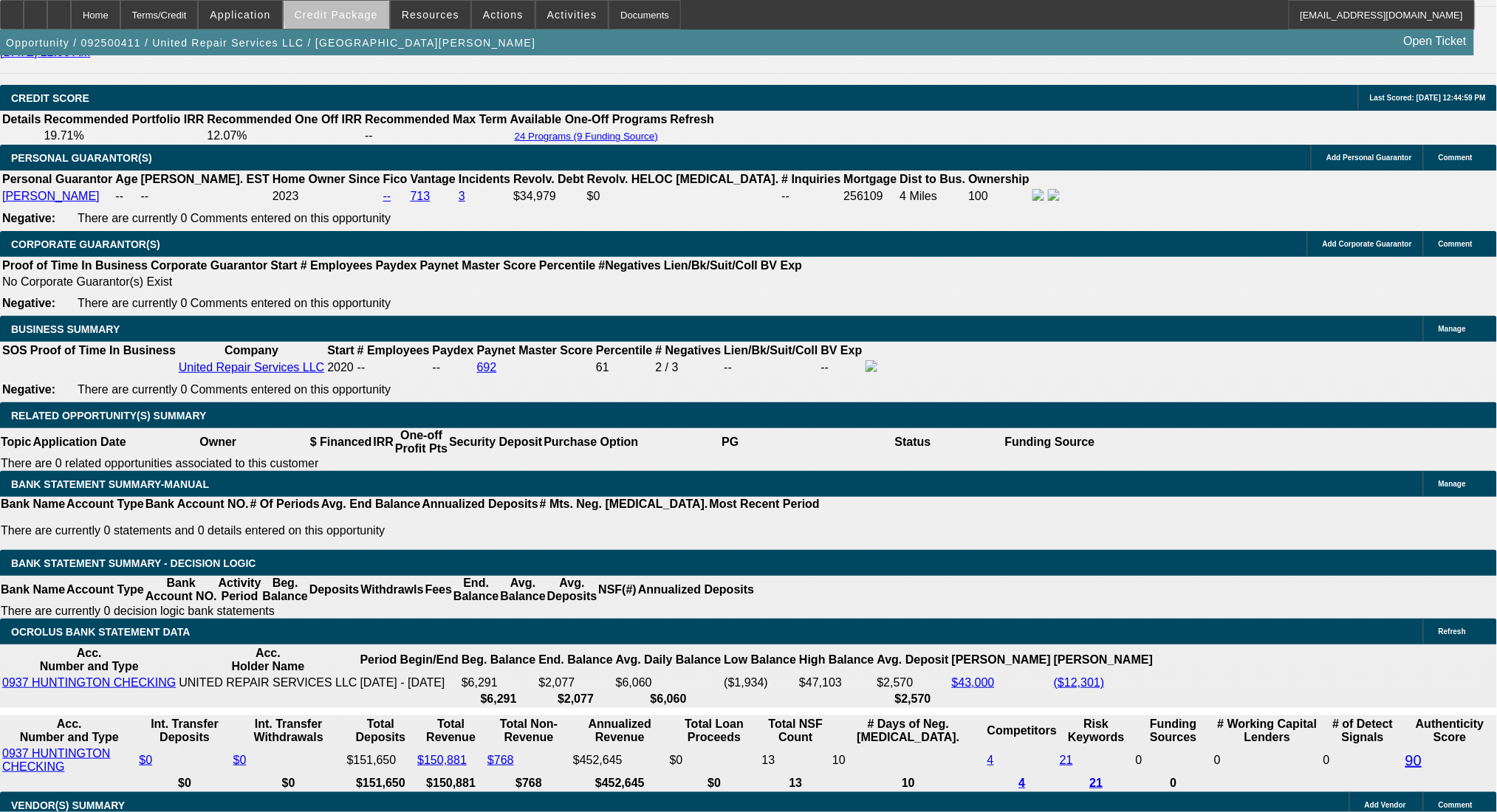
click at [369, 11] on span "Credit Package" at bounding box center [336, 15] width 83 height 12
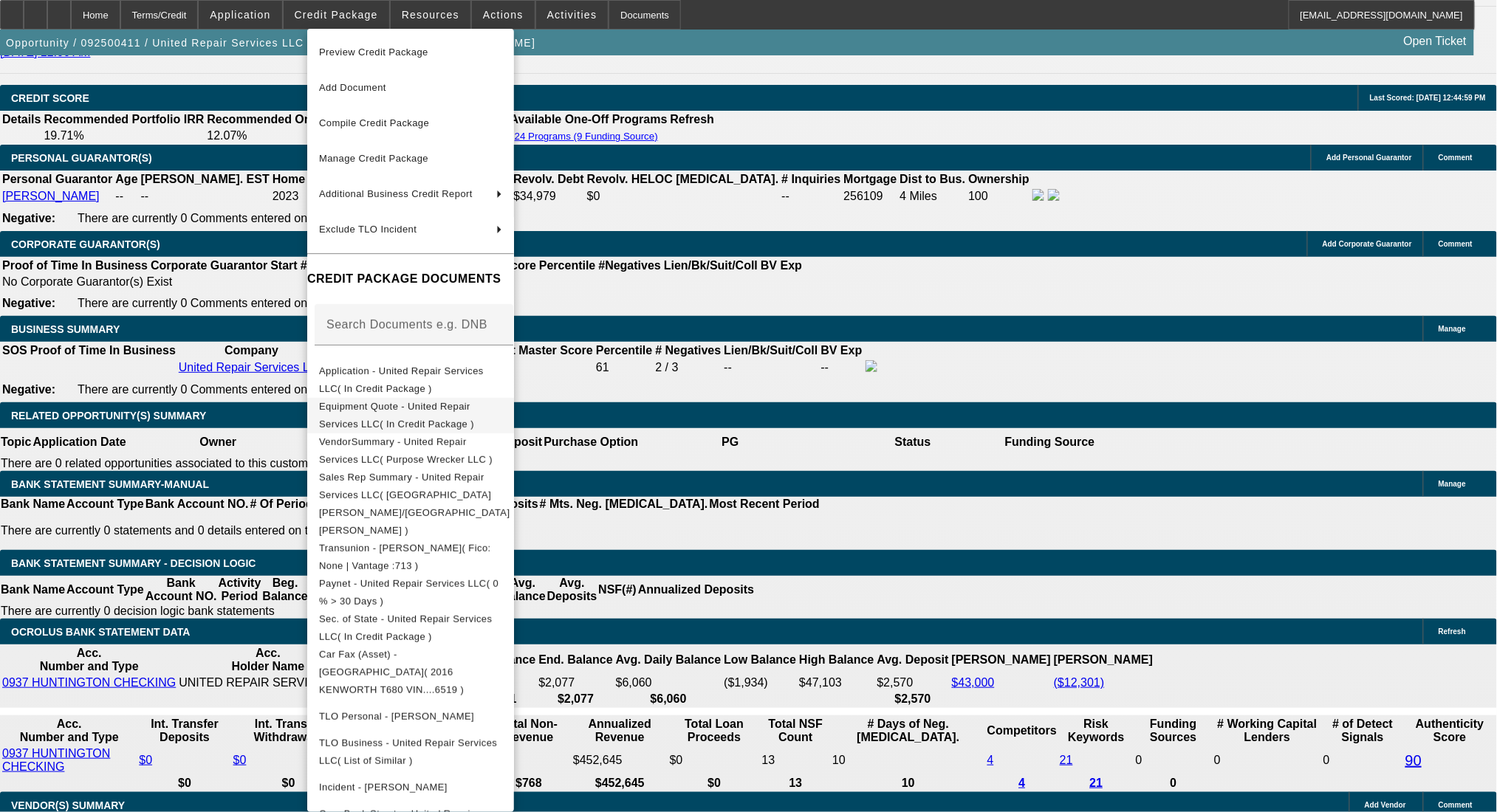
click at [429, 417] on span "Equipment Quote - United Repair Services LLC( In Credit Package )" at bounding box center [410, 415] width 183 height 36
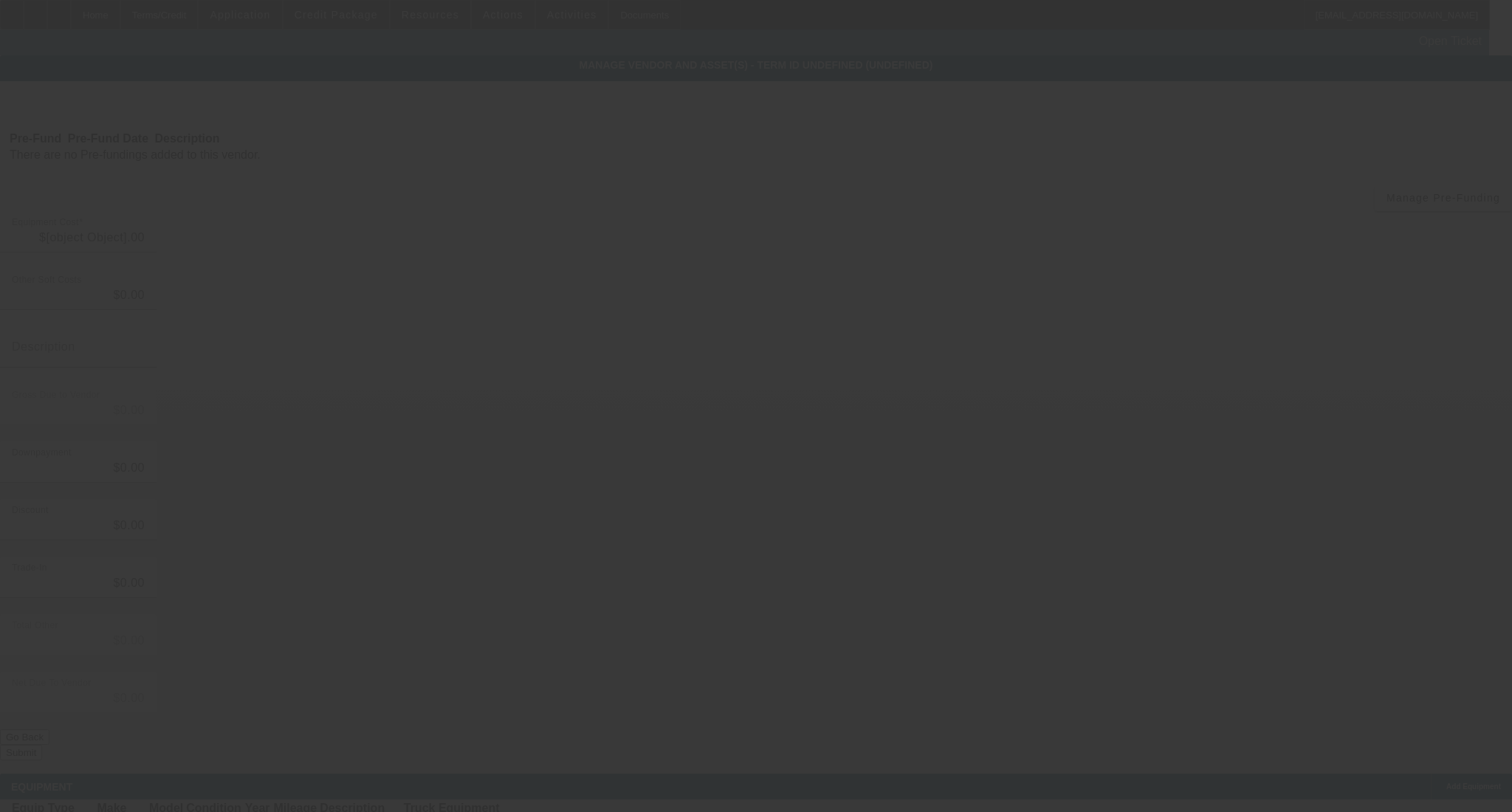
type input "$238,000.00"
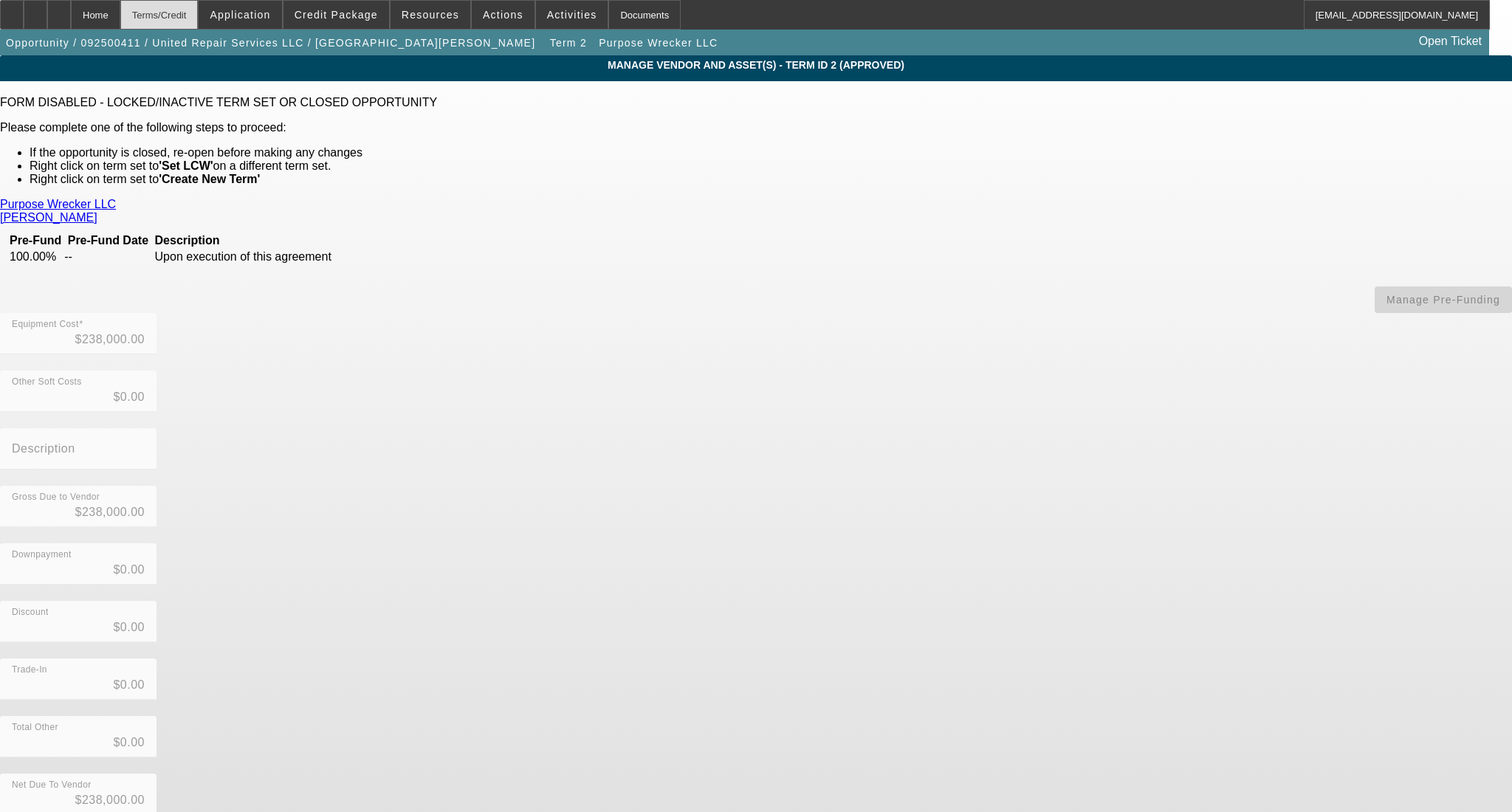
click at [193, 9] on div "Terms/Credit" at bounding box center [159, 15] width 78 height 30
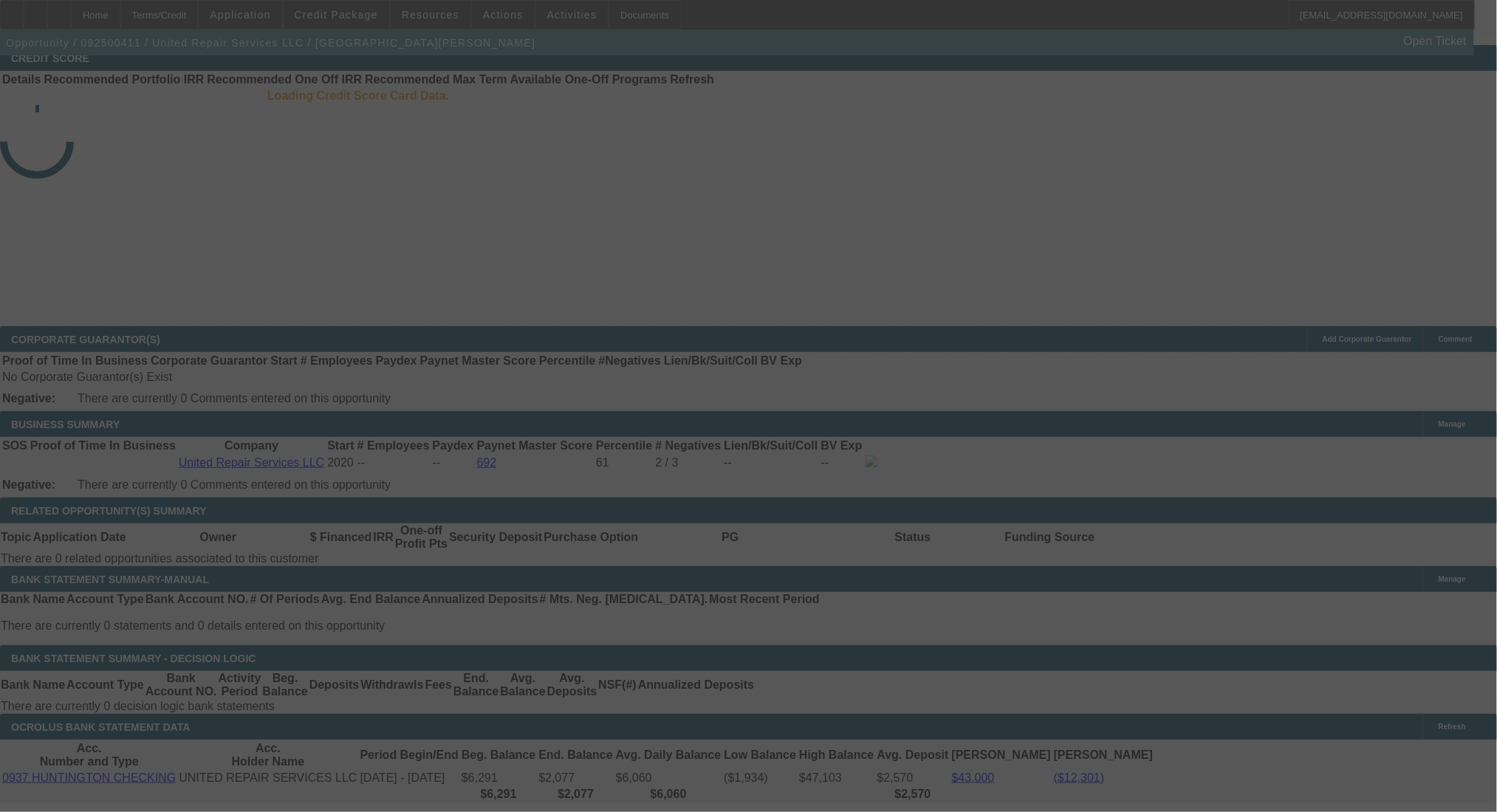
scroll to position [2138, 0]
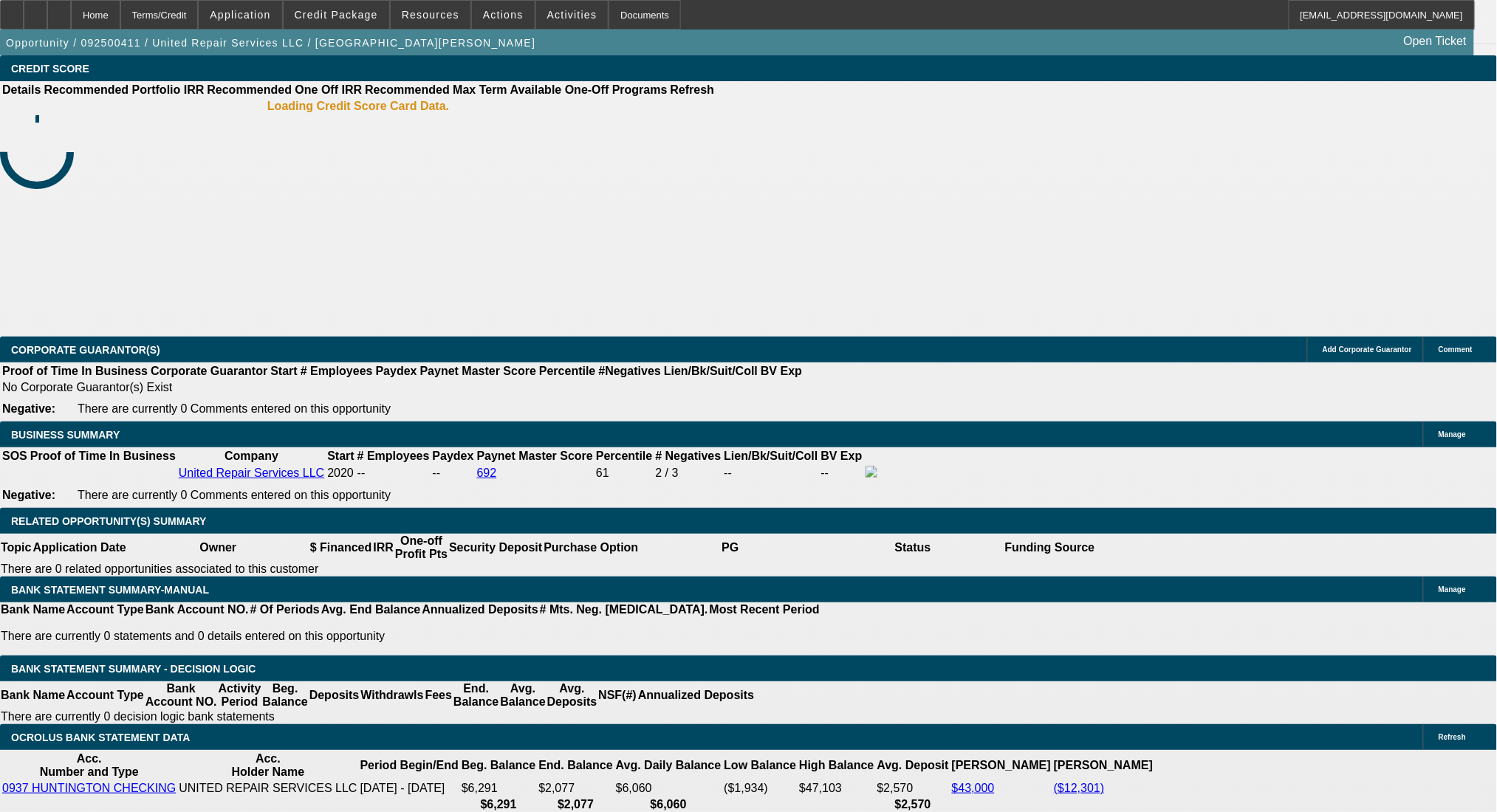
select select "0"
select select "2"
select select "0.1"
select select "4"
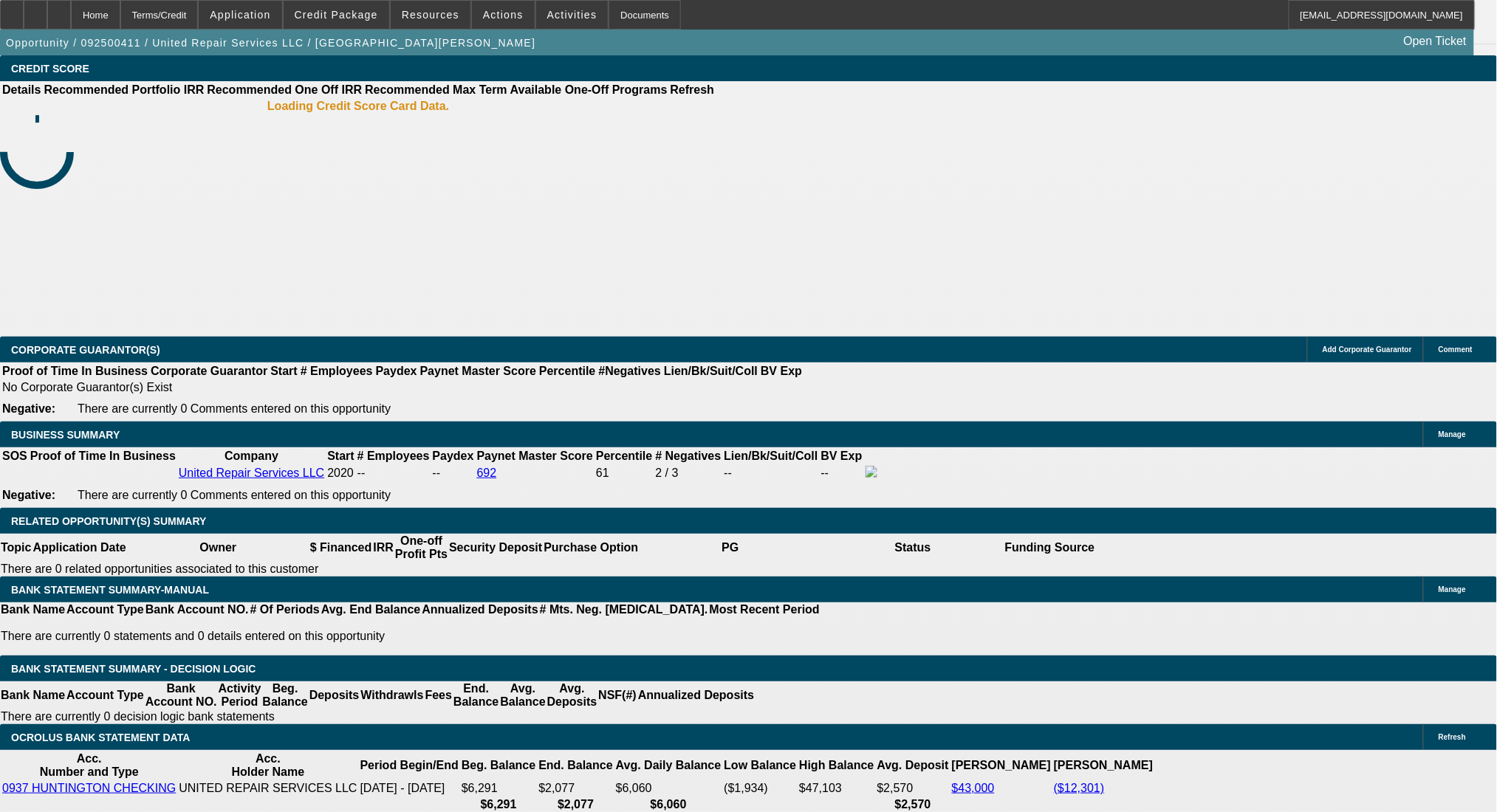
select select "0"
select select "2"
select select "0.1"
select select "4"
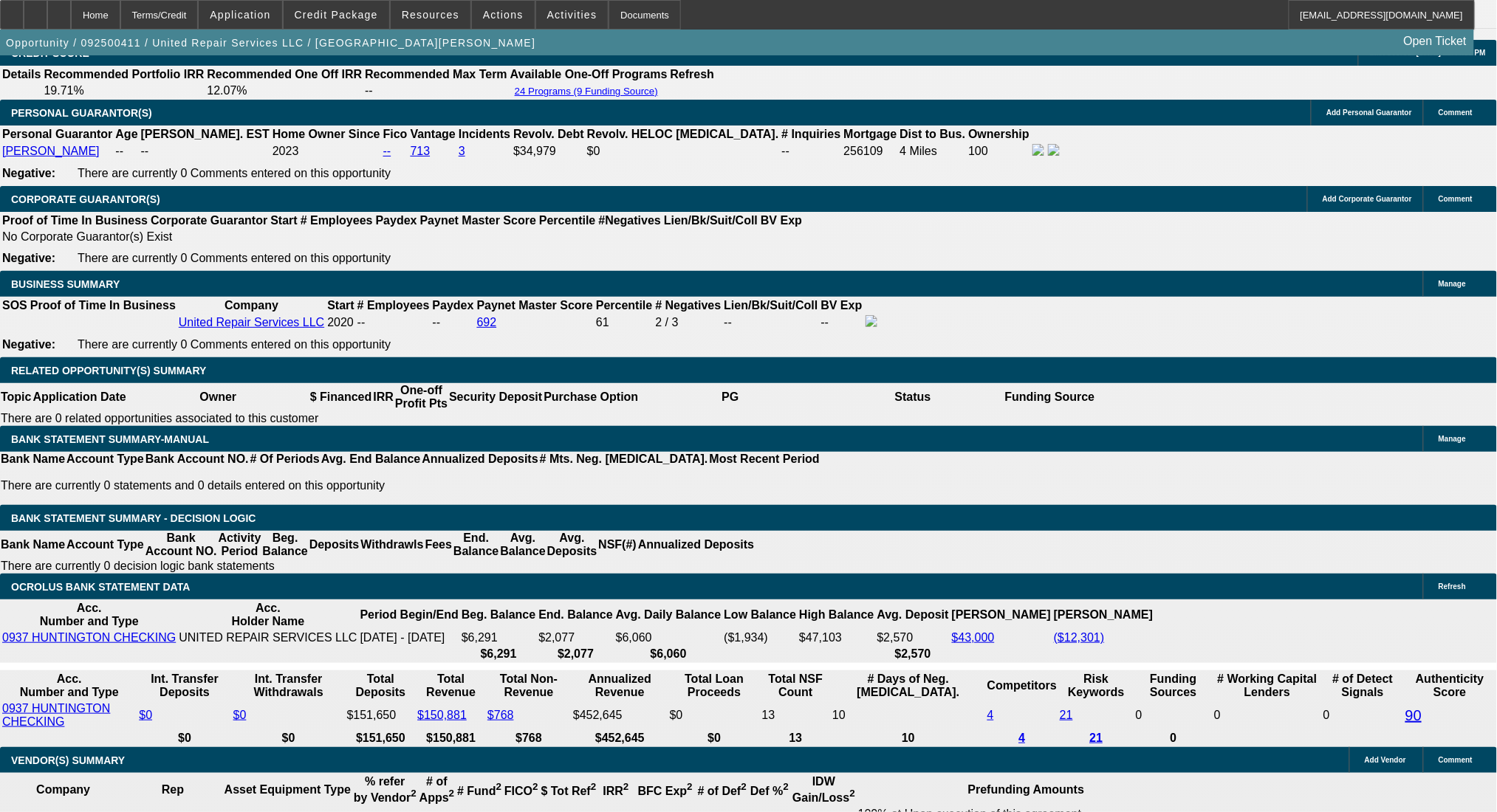
scroll to position [2108, 0]
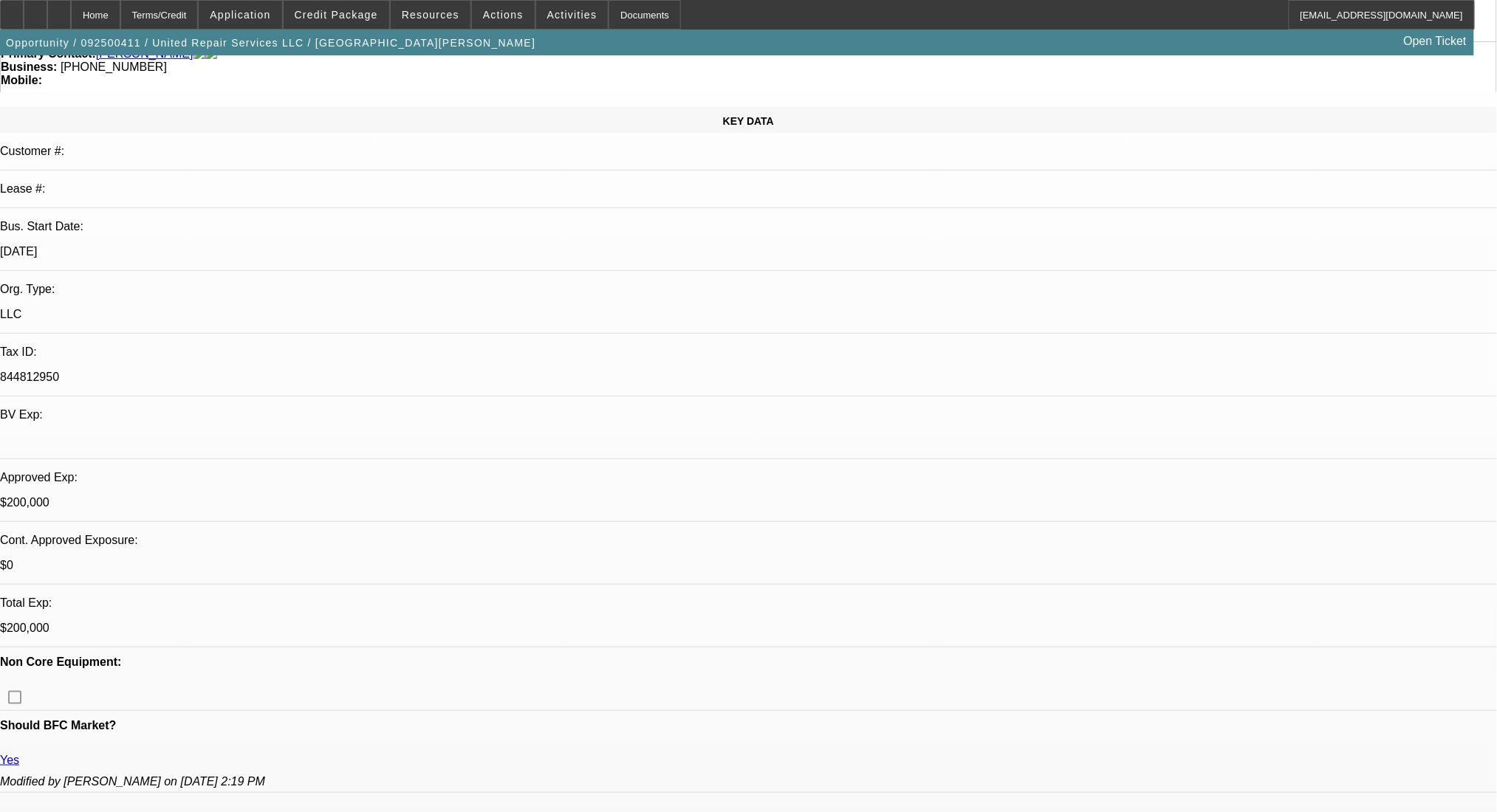
scroll to position [0, 0]
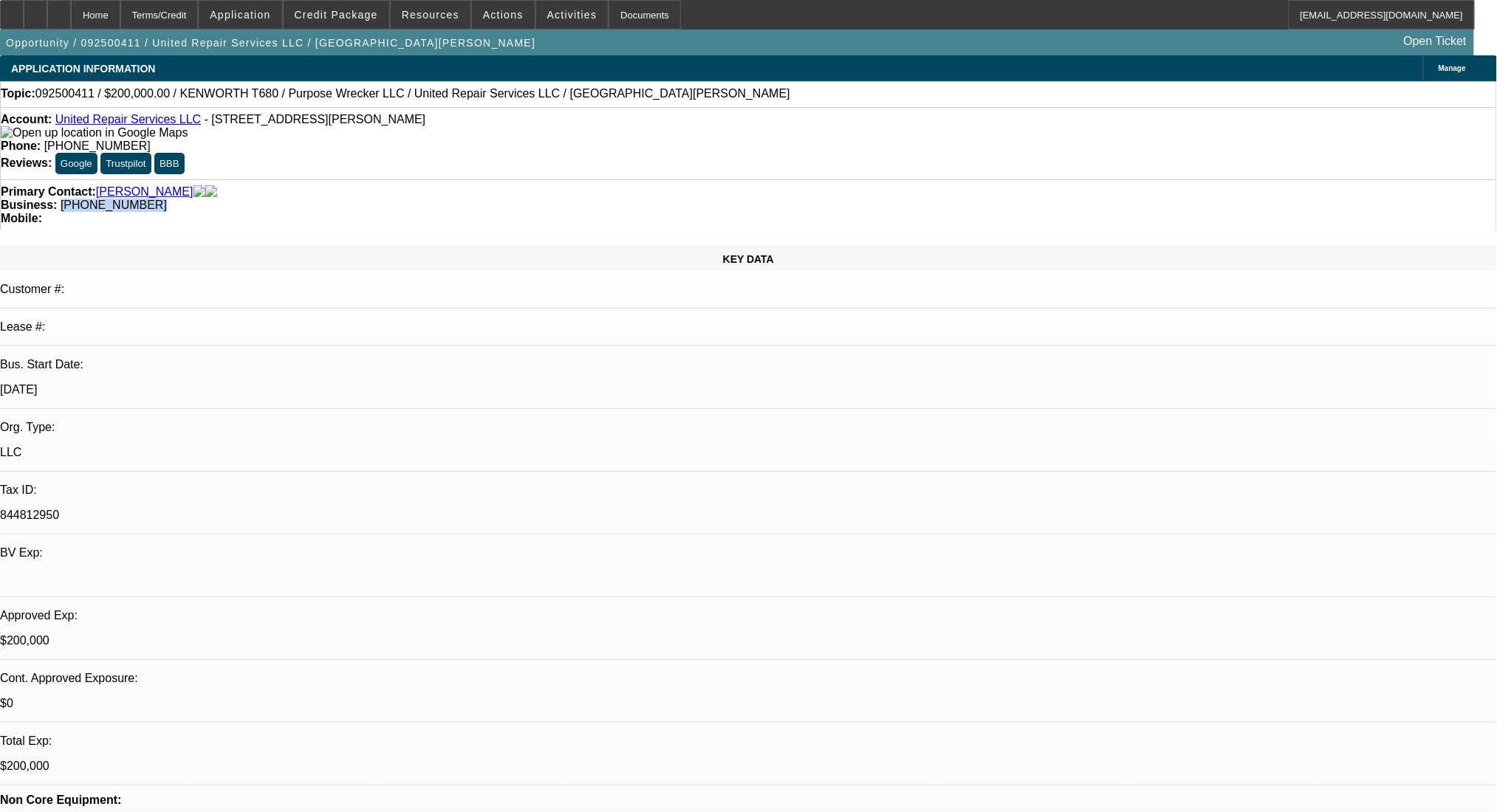
drag, startPoint x: 628, startPoint y: 164, endPoint x: 560, endPoint y: 178, distance: 69.4
click at [560, 179] on div "Primary Contact: Muthanna, Omar Business: (313) 477-5779 Mobile:" at bounding box center [748, 204] width 1497 height 51
copy span "(313) 477-5779"
click at [198, 9] on div "Terms/Credit" at bounding box center [160, 15] width 78 height 30
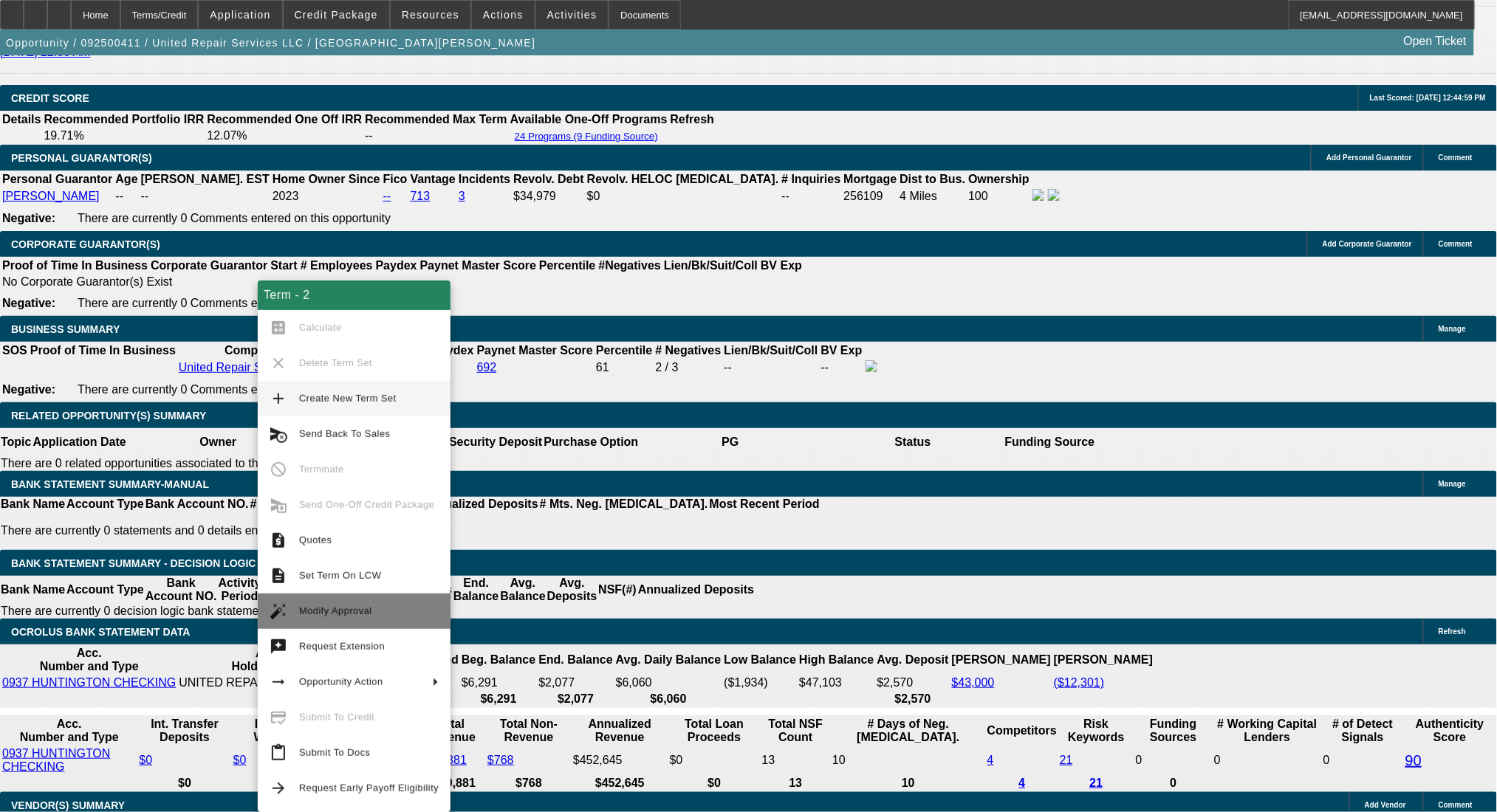
click at [318, 602] on span "Modify Approval" at bounding box center [369, 611] width 140 height 18
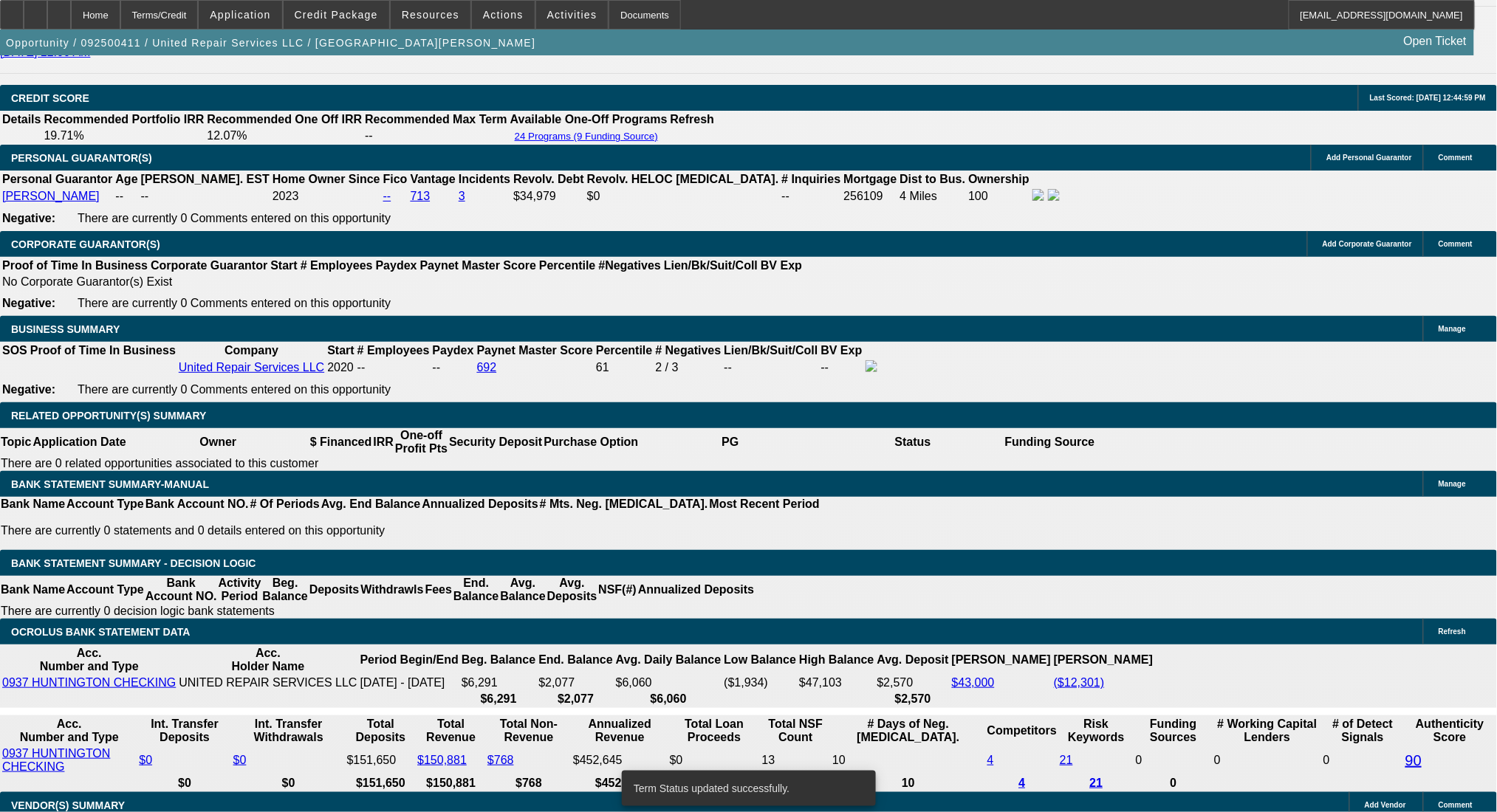
select select "0"
select select "2"
select select "0.1"
select select "4"
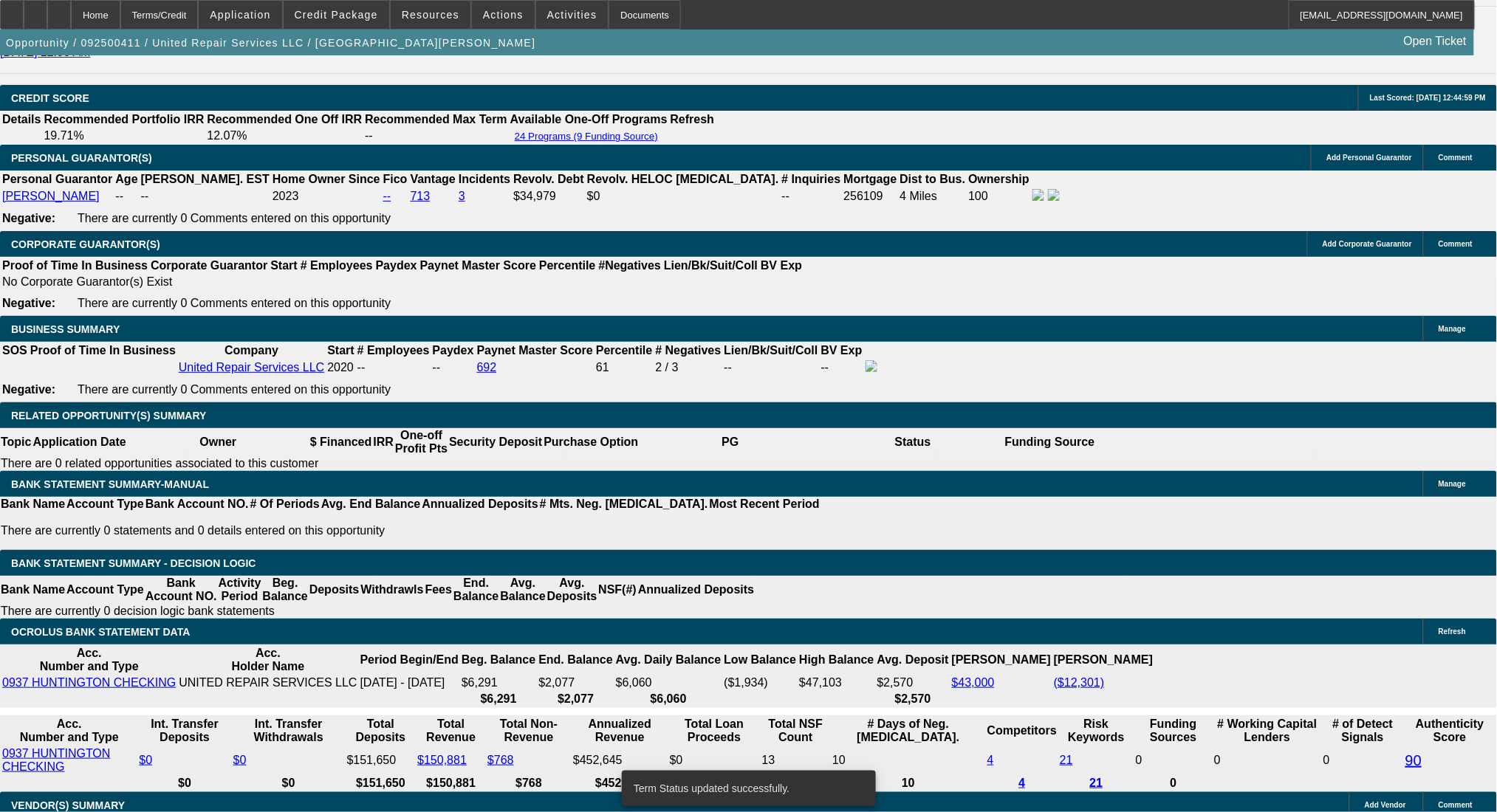
select select "0"
select select "2"
select select "0.1"
select select "4"
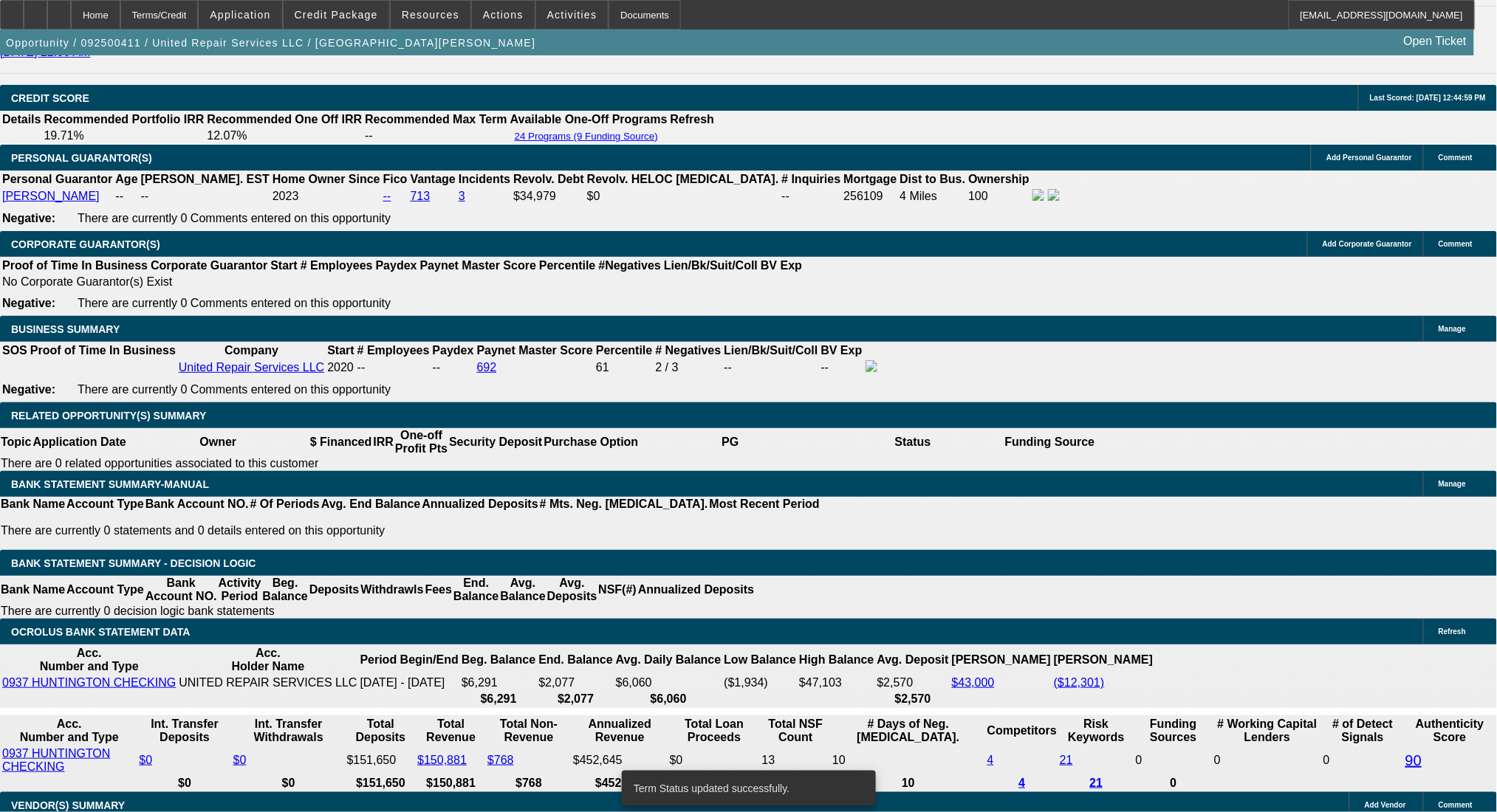
select select "0"
select select "2"
select select "0.1"
select select "4"
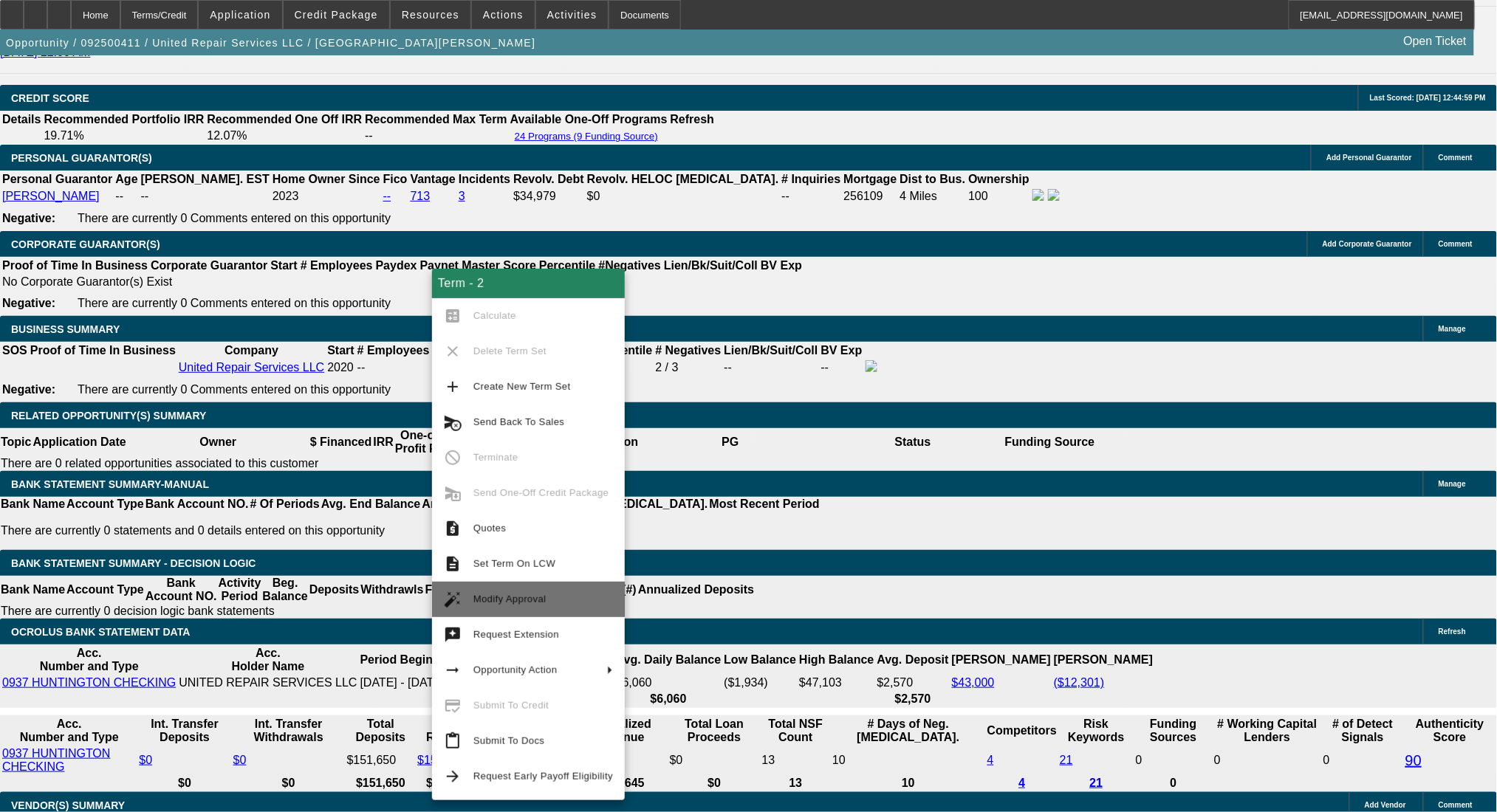
click at [535, 590] on span "Modify Approval" at bounding box center [543, 599] width 140 height 18
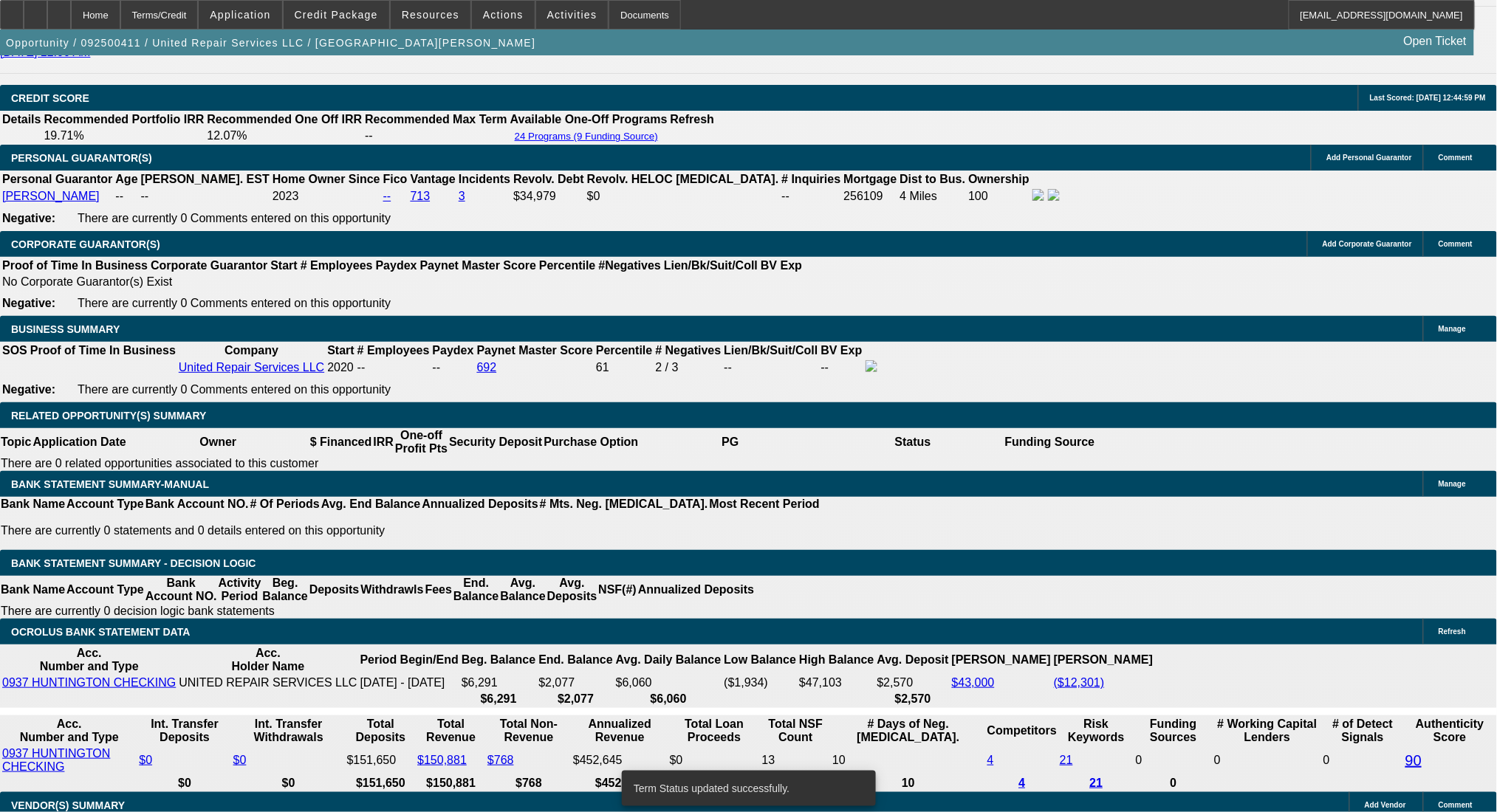
select select "0"
select select "2"
select select "0.1"
select select "4"
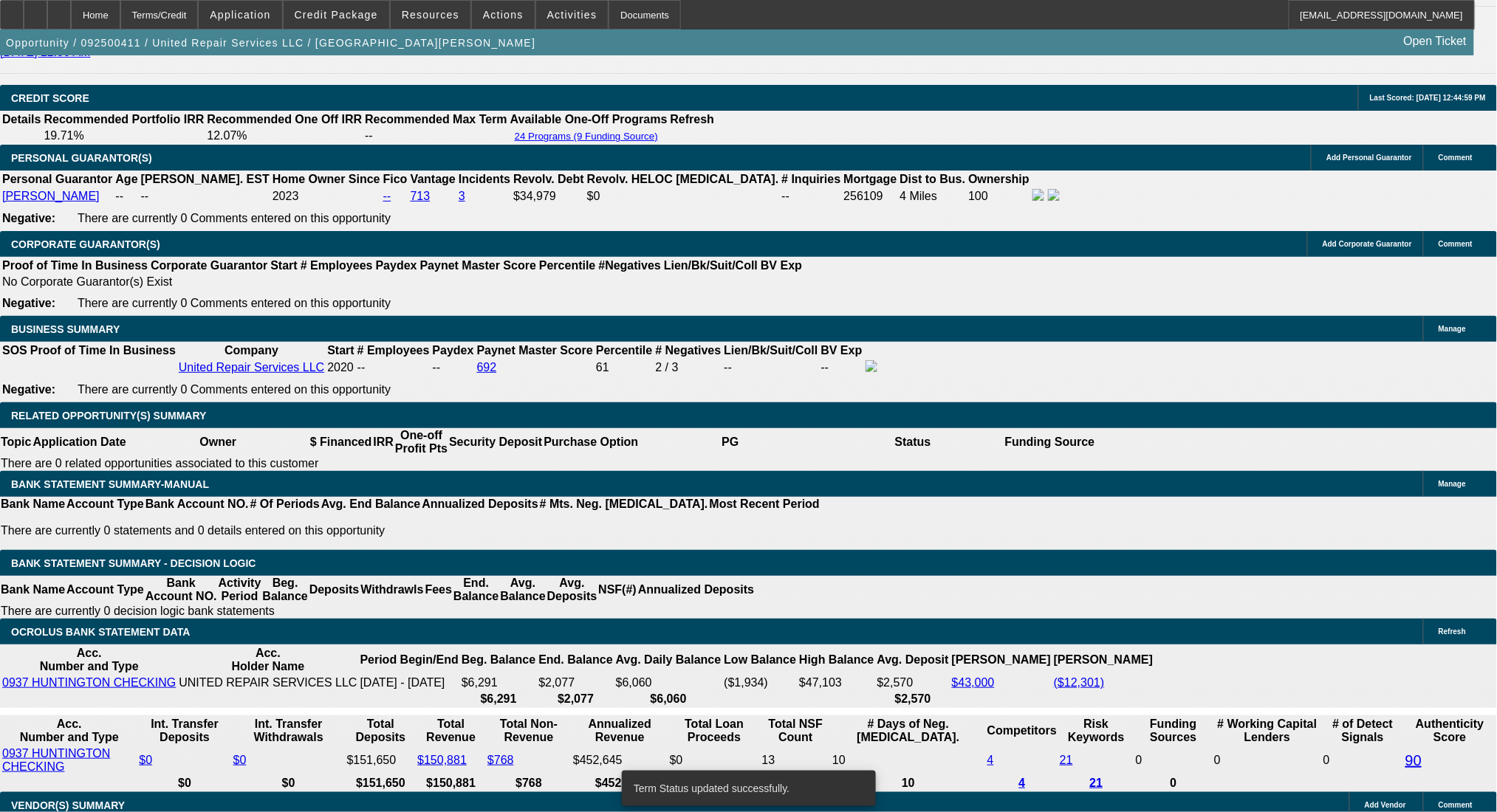
select select "0"
select select "2"
select select "0.1"
select select "4"
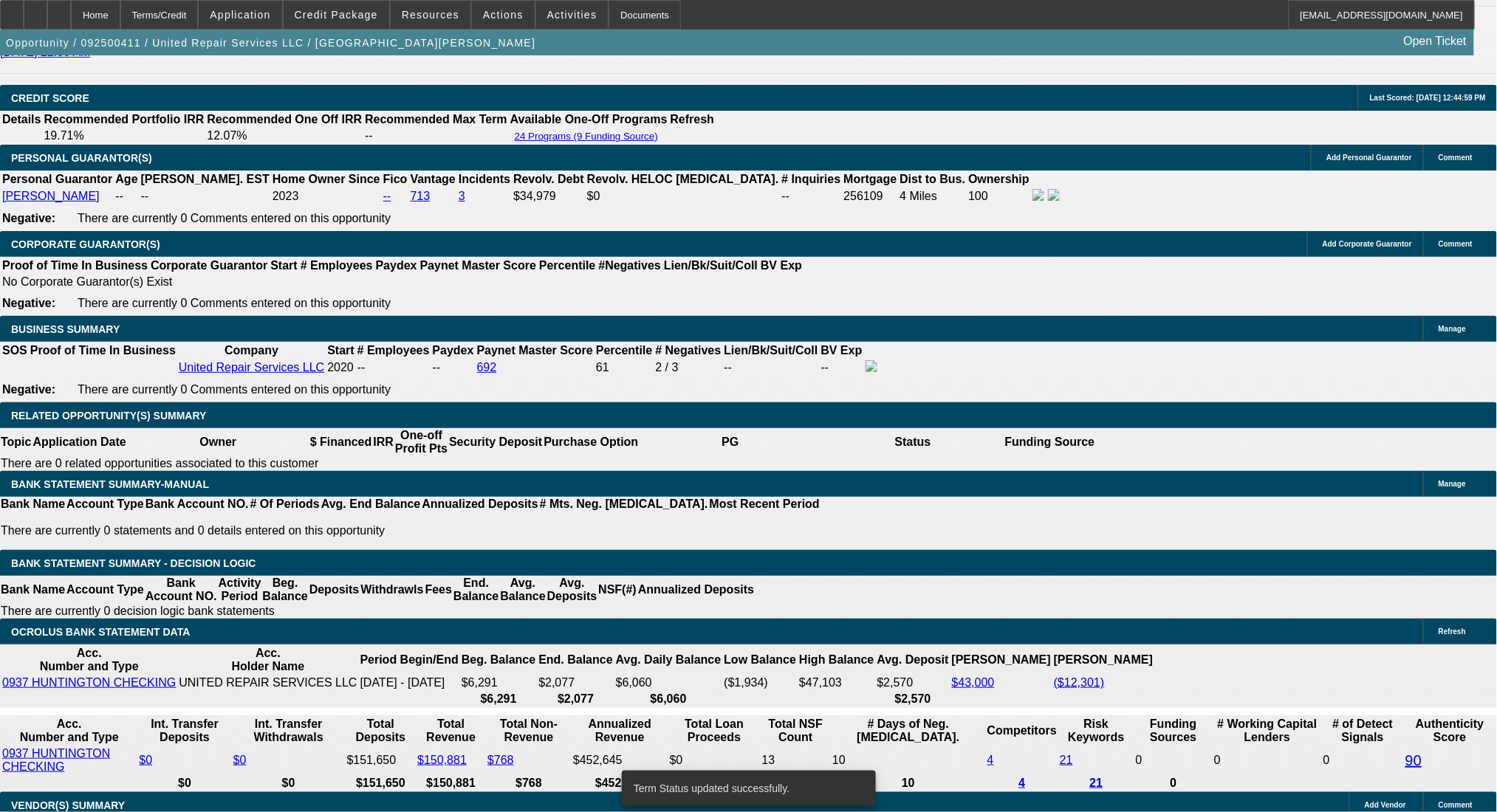
select select "0"
select select "2"
select select "0.1"
select select "4"
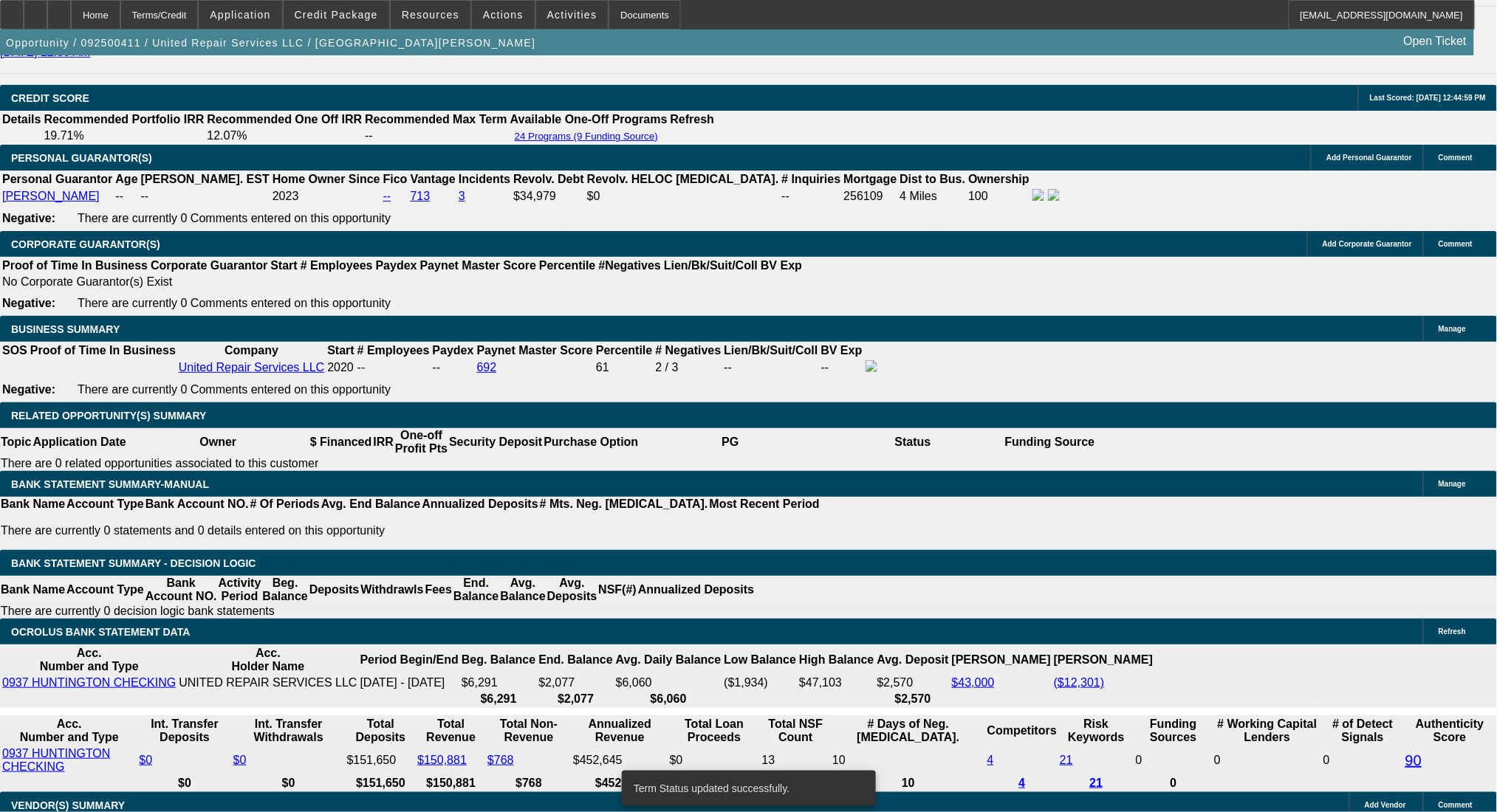
select select "0"
select select "2"
select select "0.1"
select select "4"
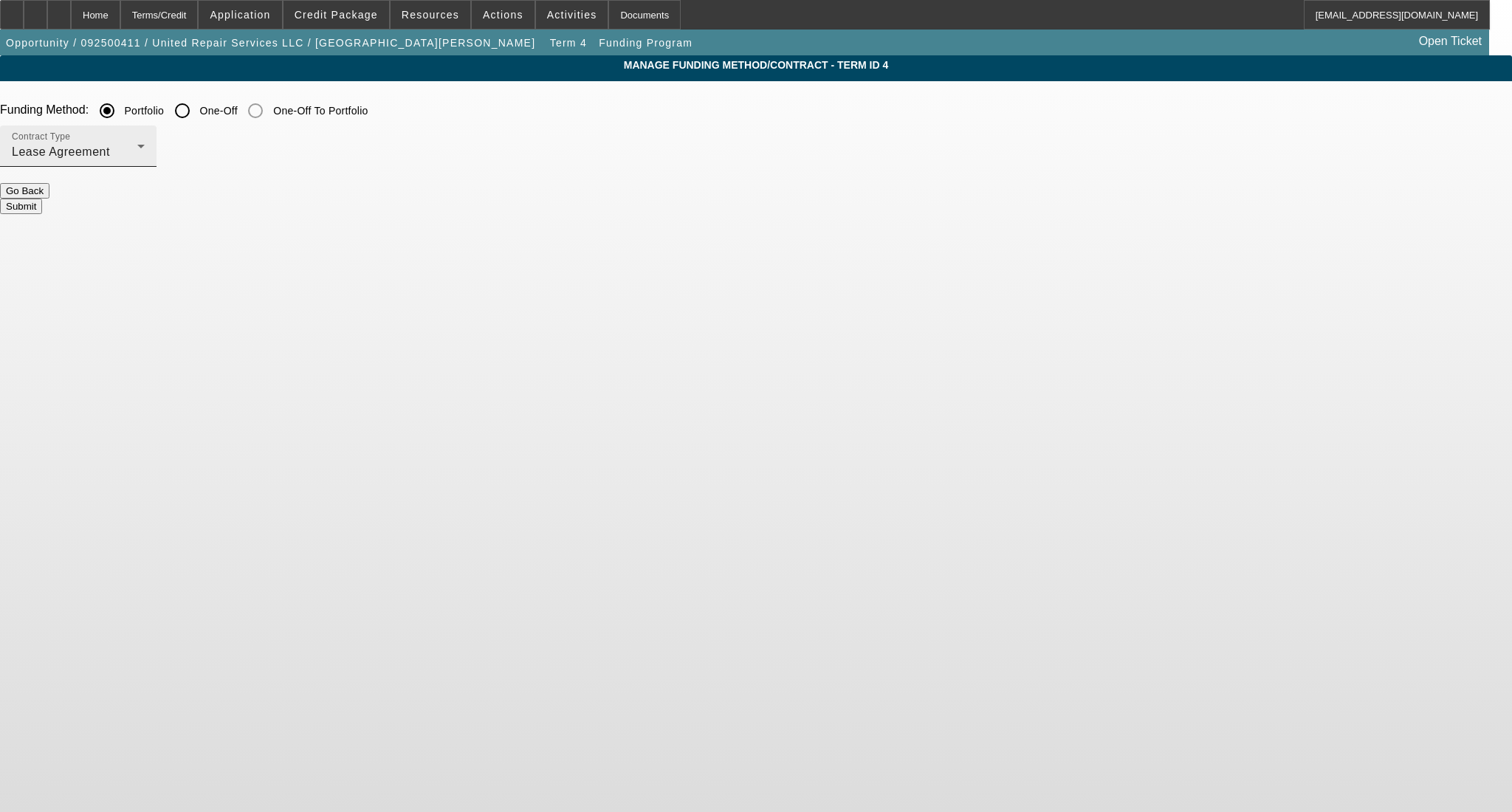
click at [145, 143] on div "Contract Type Lease Agreement" at bounding box center [78, 147] width 133 height 42
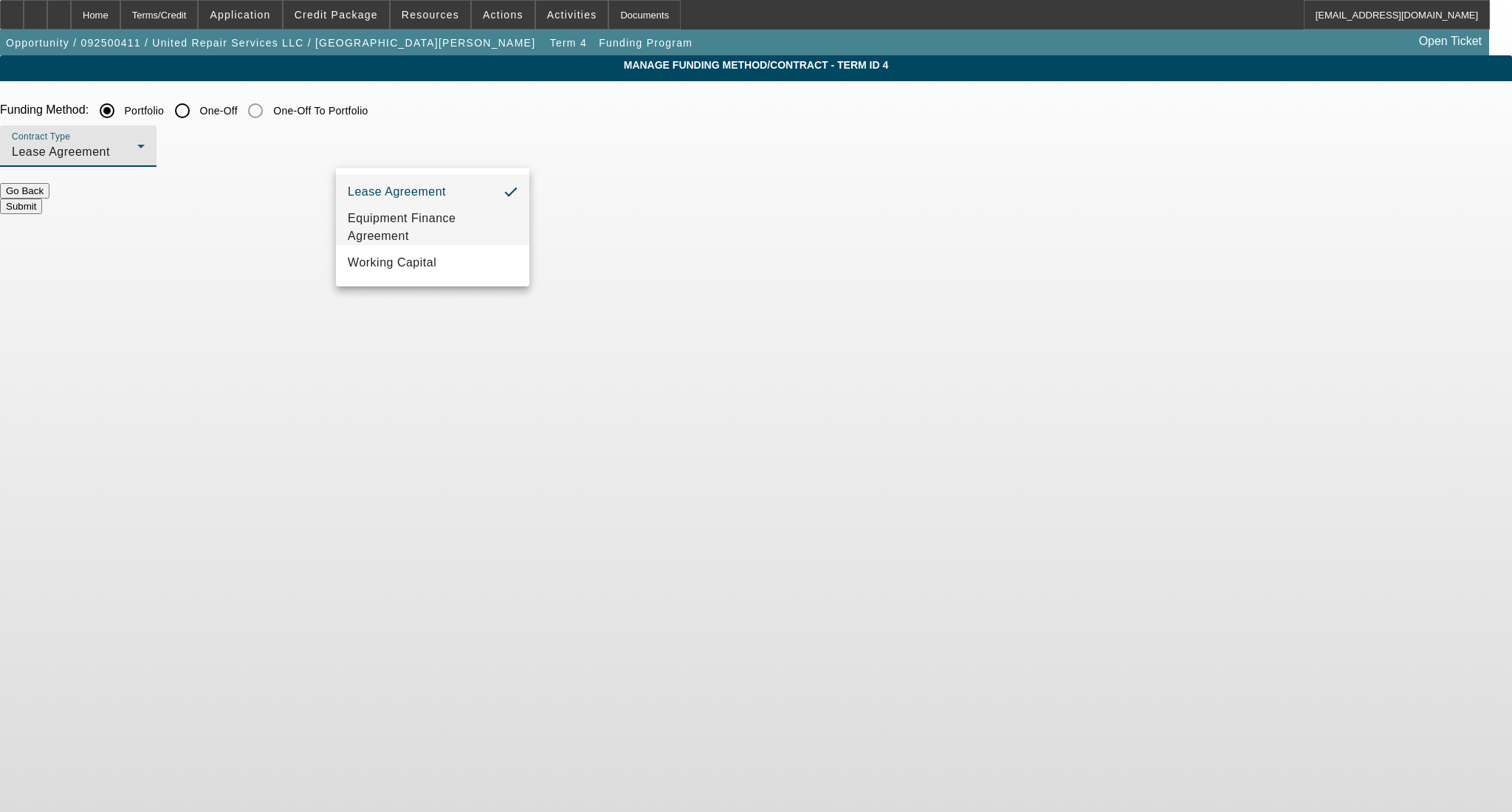
click at [456, 227] on span "Equipment Finance Agreement" at bounding box center [432, 228] width 169 height 36
click at [42, 199] on button "Submit" at bounding box center [21, 207] width 42 height 16
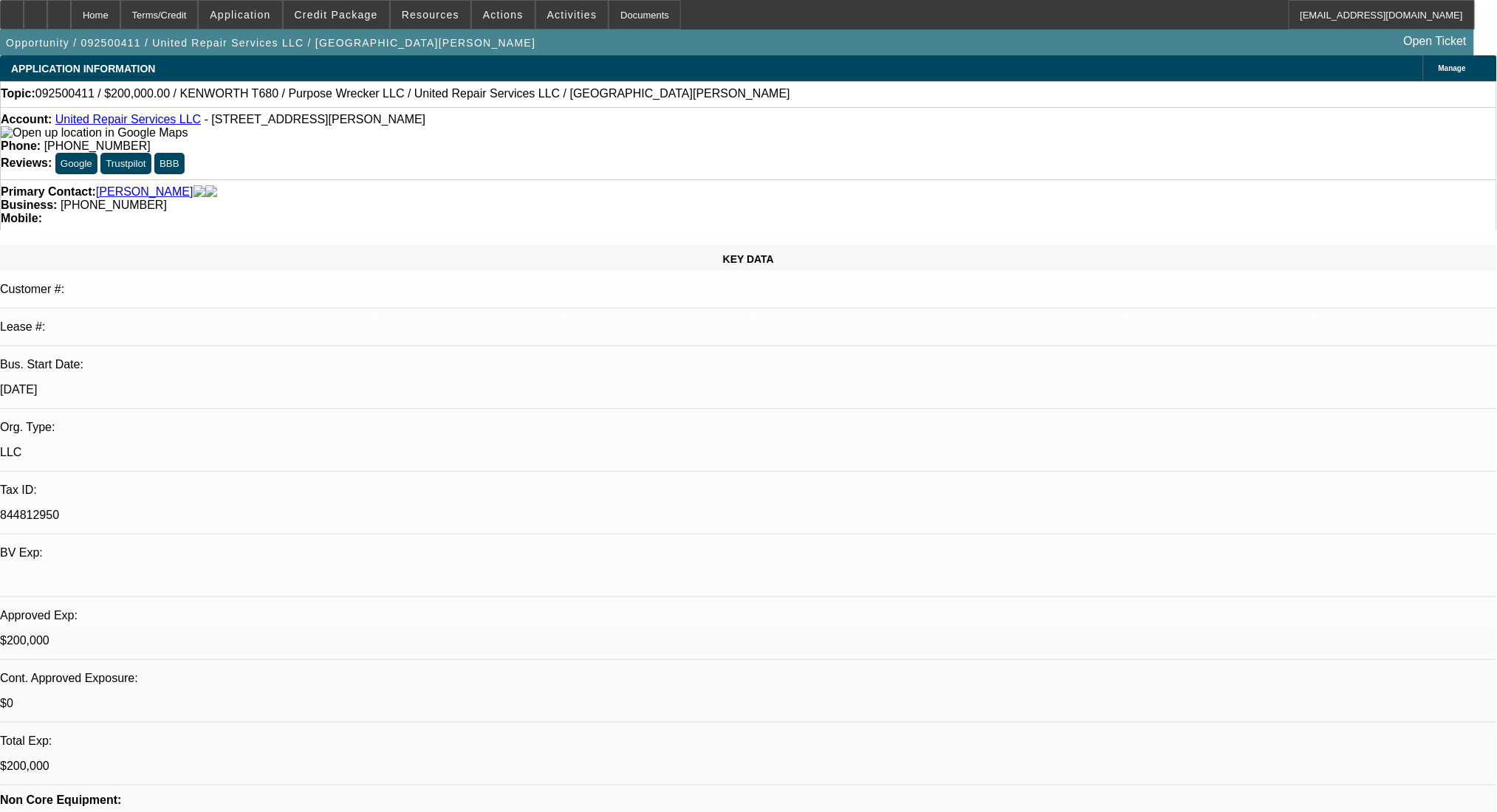
select select "0"
select select "2"
select select "0"
select select "6"
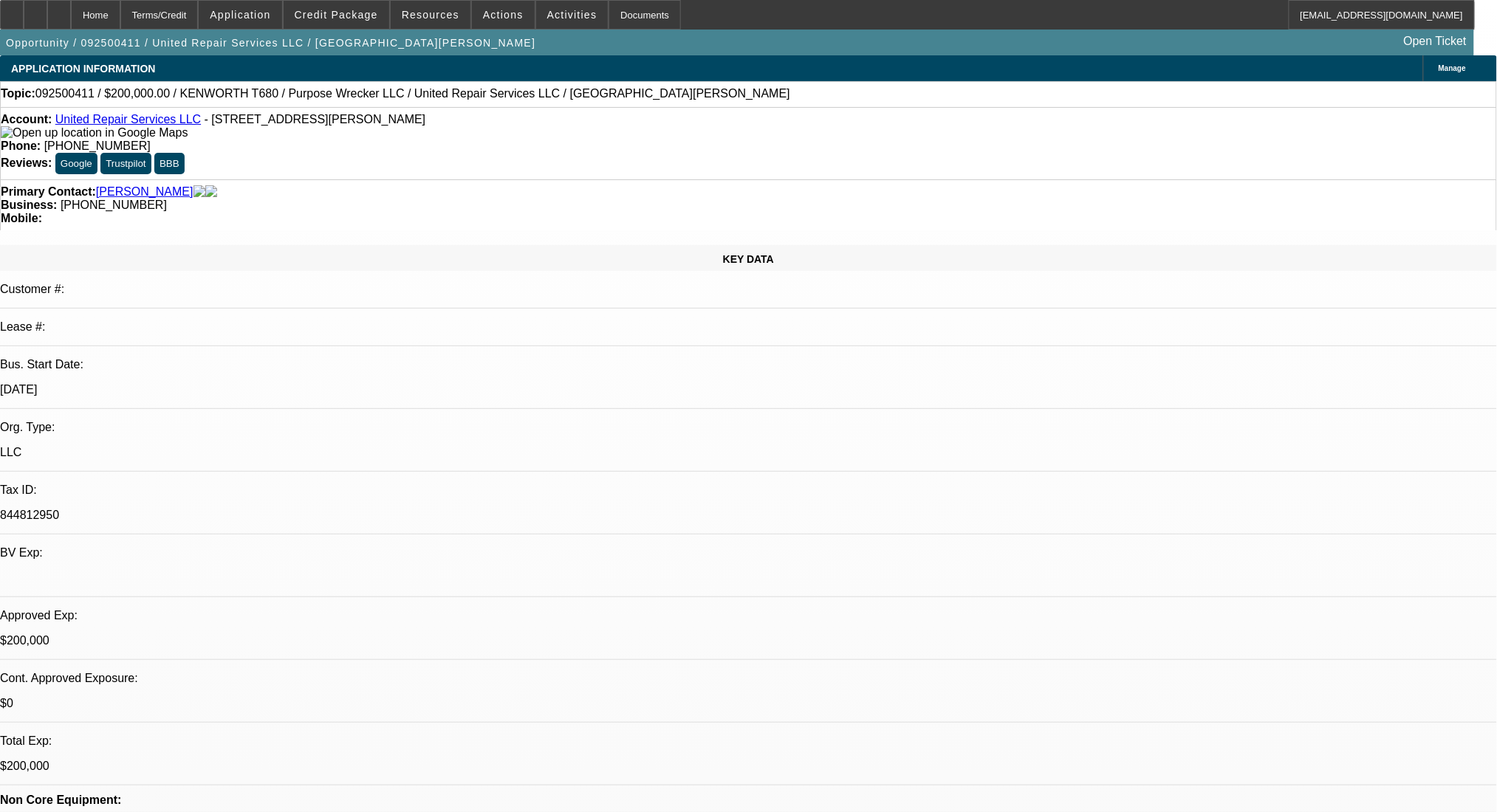
select select "0"
select select "2"
select select "0.1"
select select "4"
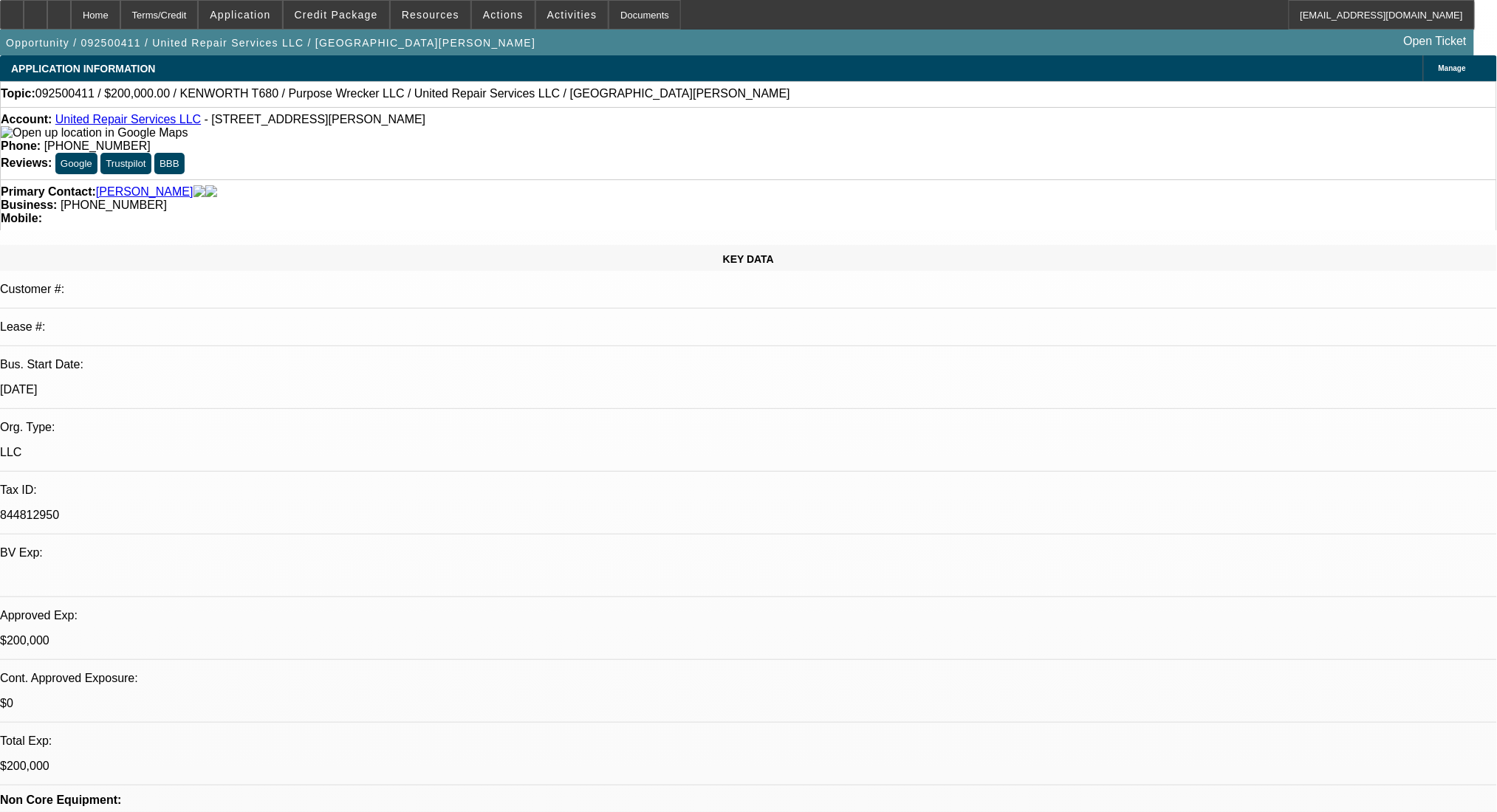
select select "0"
select select "2"
select select "0.1"
select select "4"
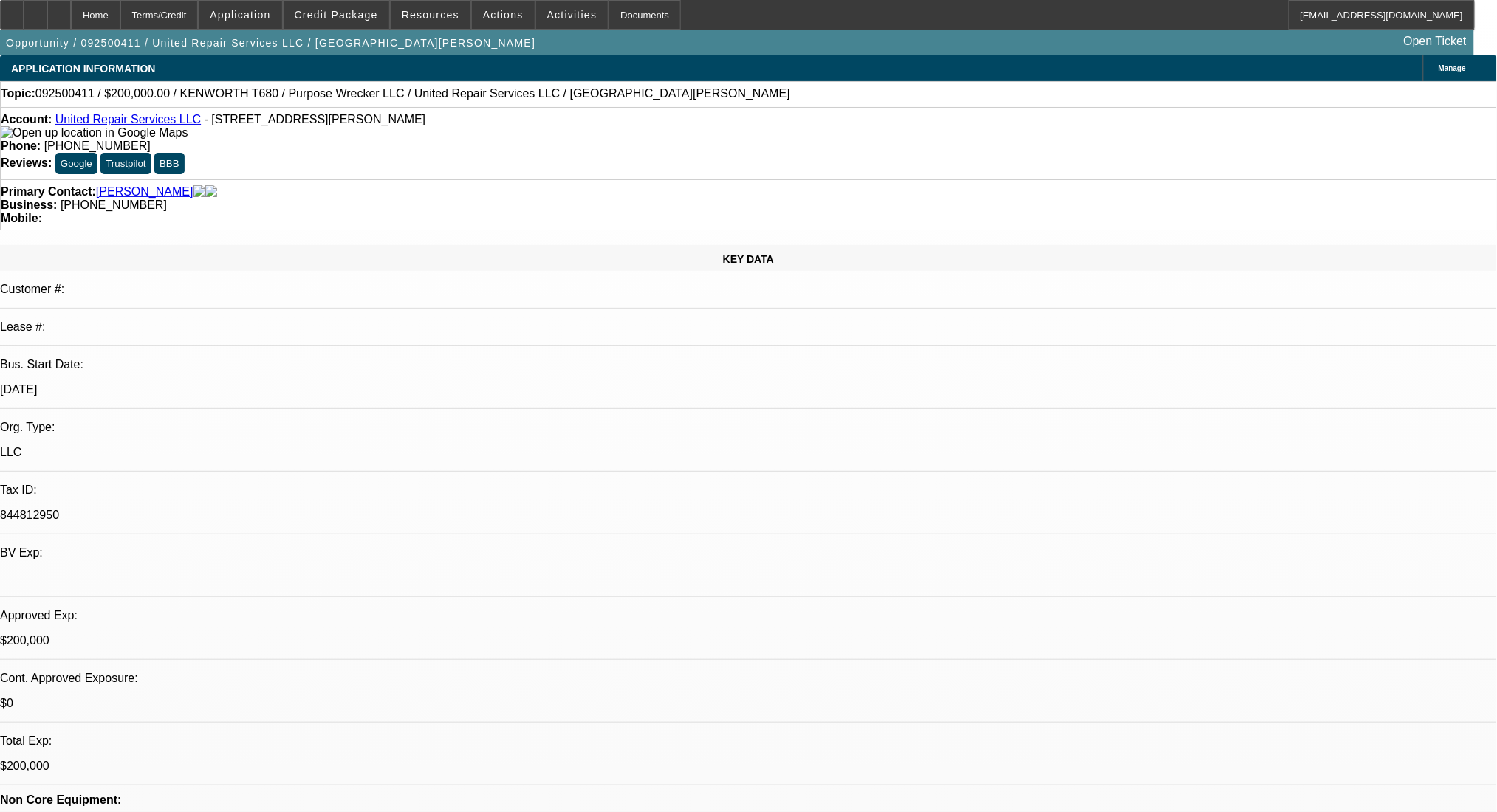
select select "0"
select select "2"
select select "0.1"
select select "4"
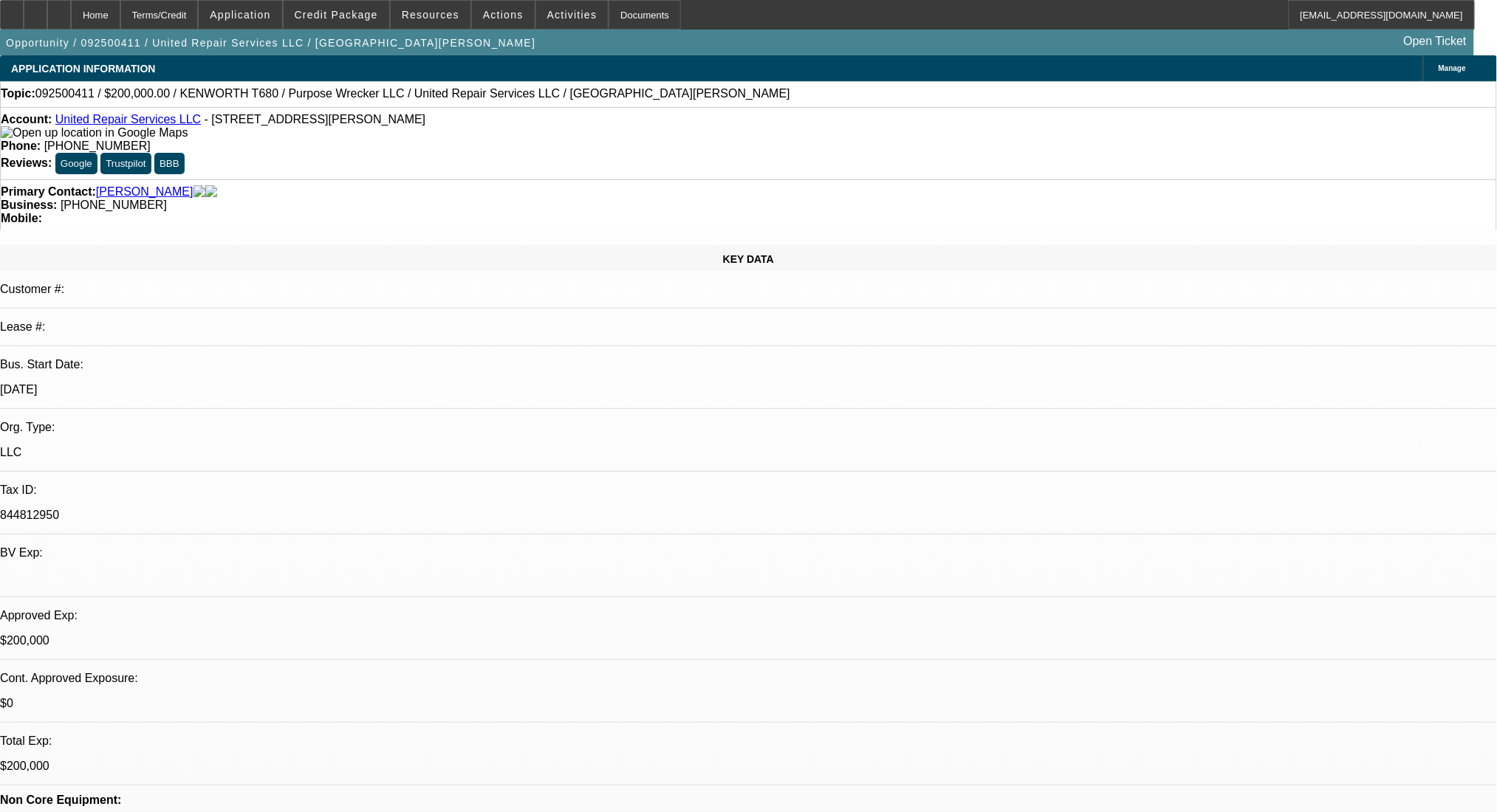
click at [199, 16] on div "Terms/Credit" at bounding box center [160, 15] width 78 height 30
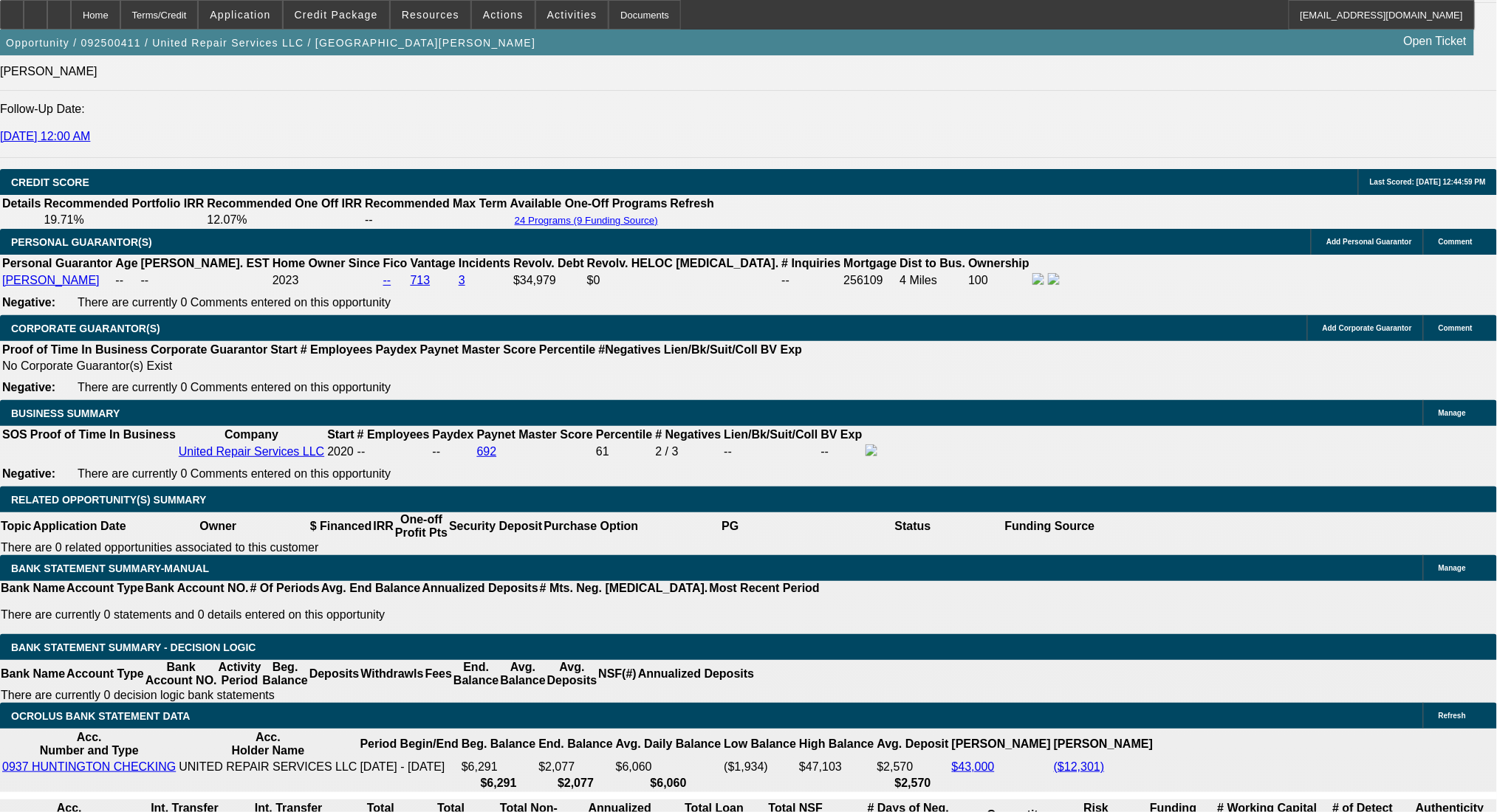
scroll to position [2109, 0]
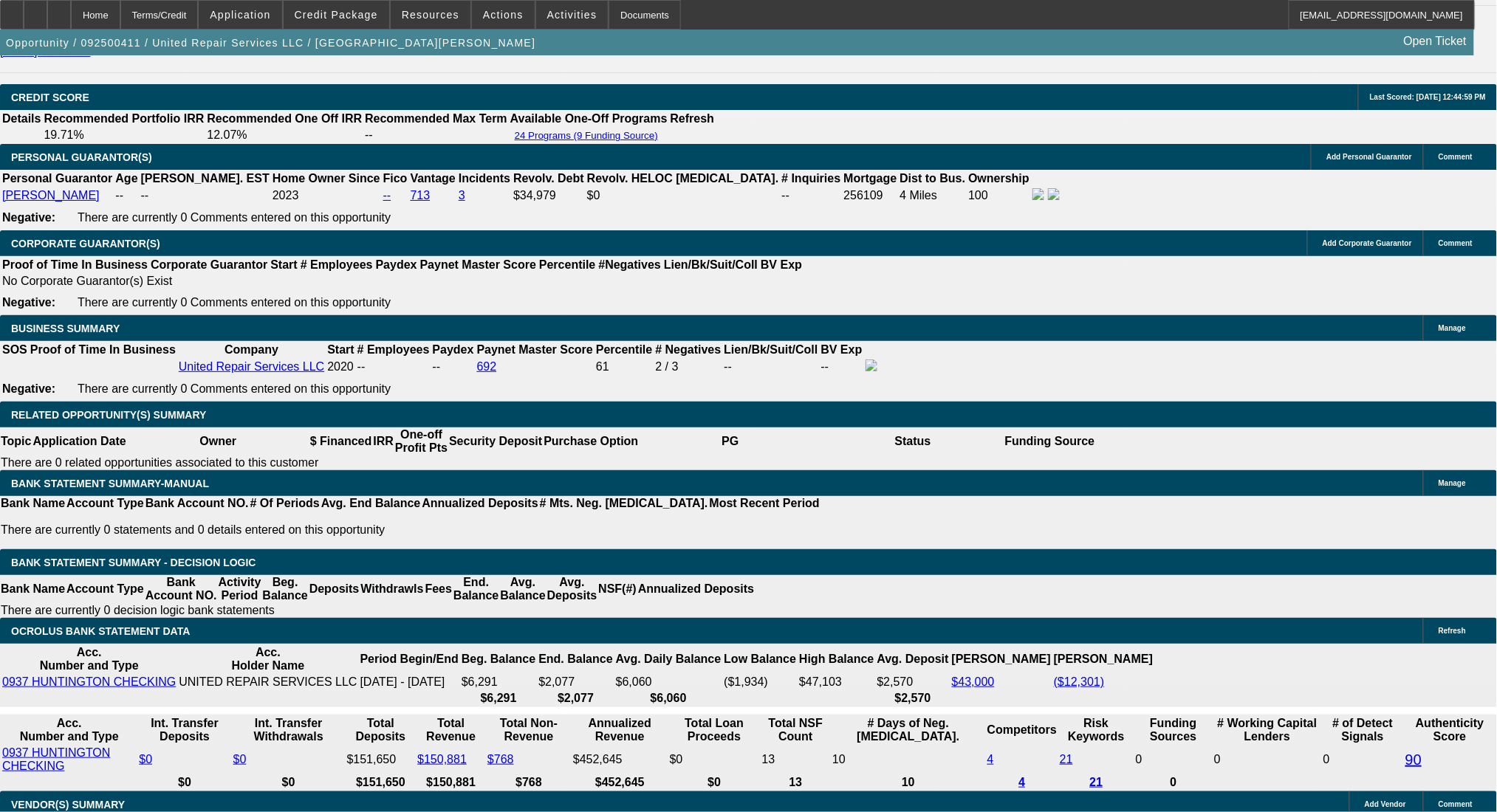
type input "0"
drag, startPoint x: 241, startPoint y: 488, endPoint x: 298, endPoint y: 481, distance: 57.4
type input "UNKNOWN"
type input "$23,850.00"
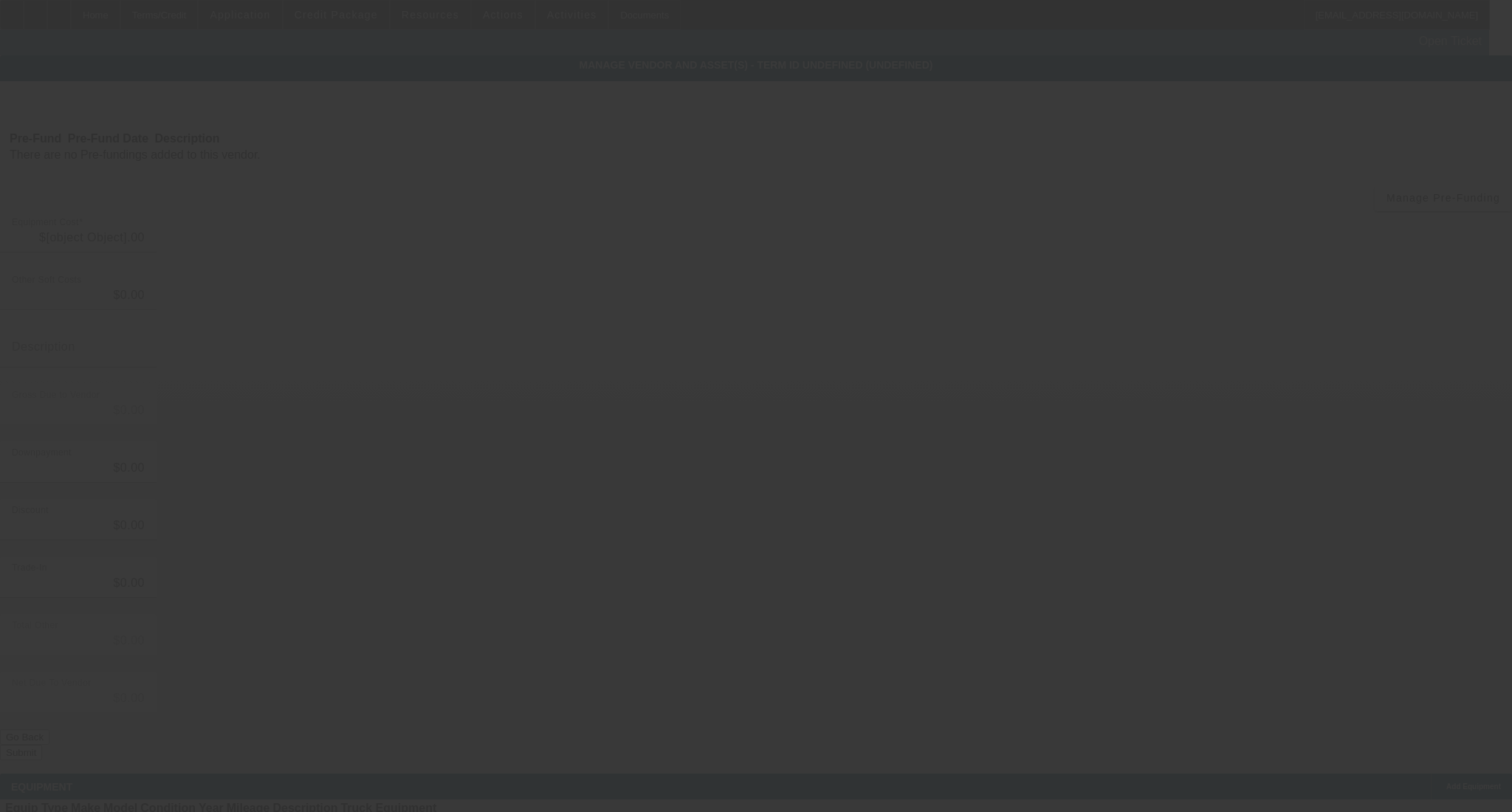
type input "$238,000.00"
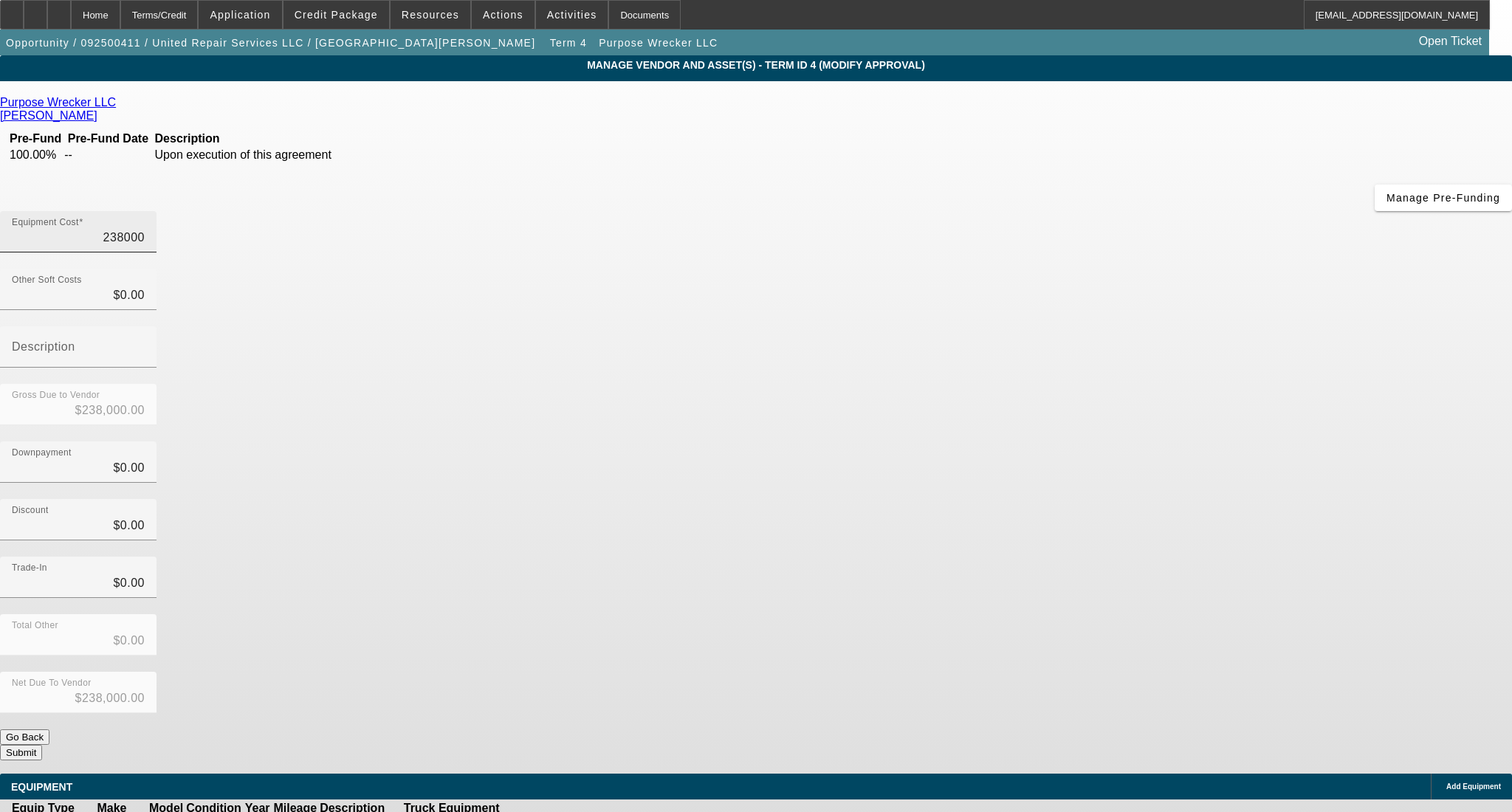
click at [145, 229] on input "238000" at bounding box center [78, 238] width 133 height 18
type input "23800"
type input "$23,800.00"
type input "238500"
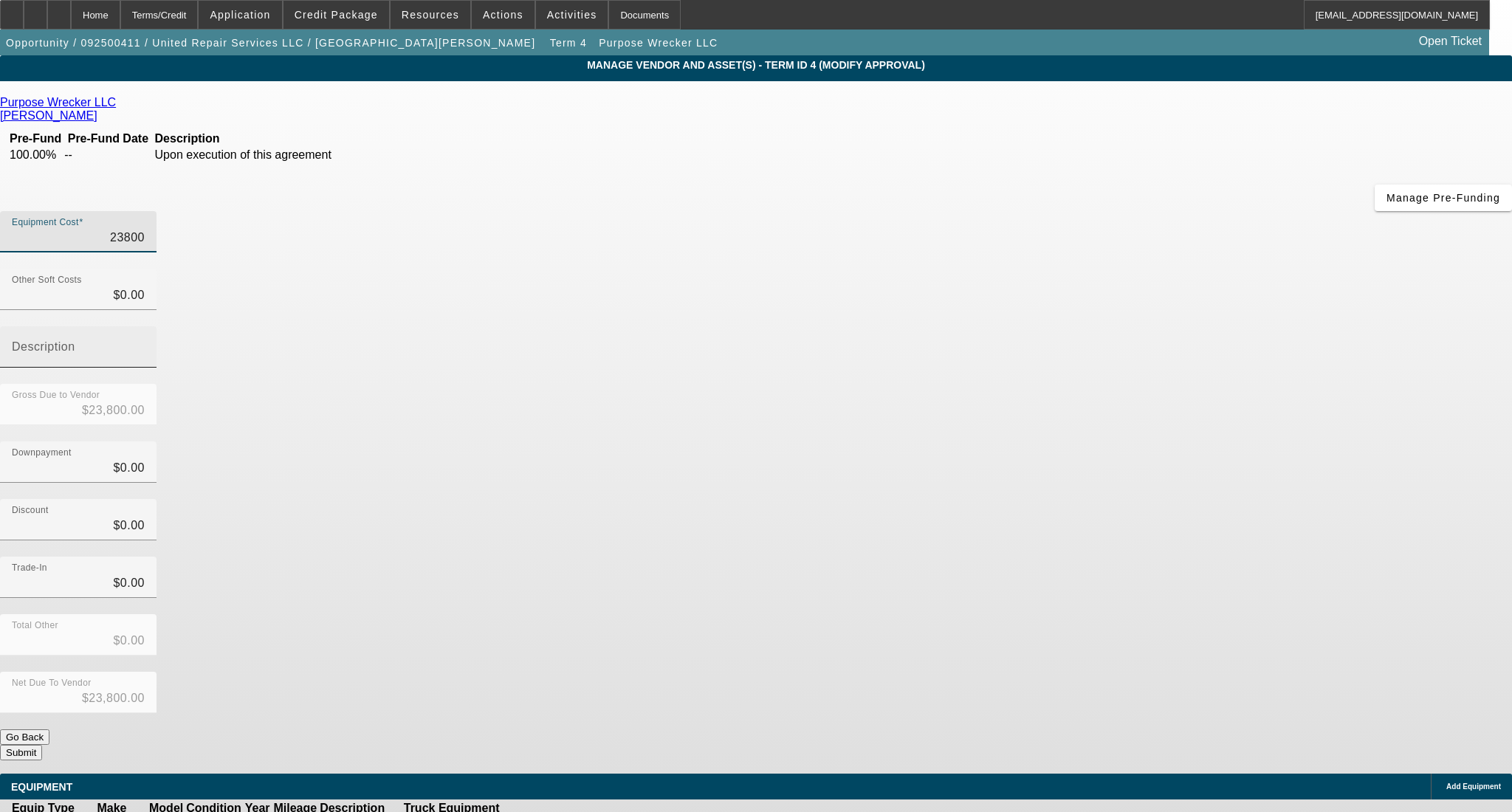
type input "$238,500.00"
click at [1084, 442] on div "Downpayment $0.00" at bounding box center [756, 470] width 1512 height 57
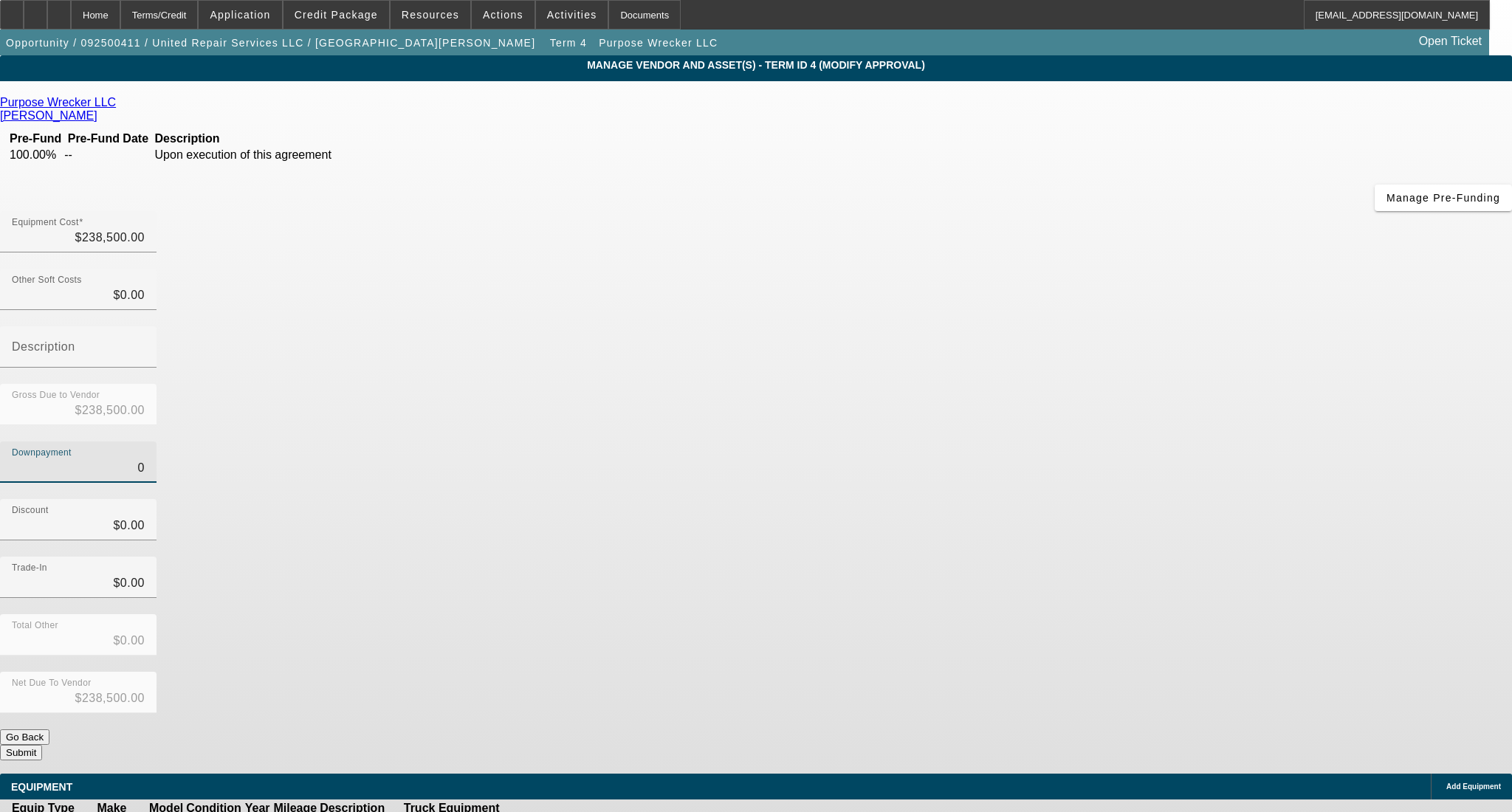
drag, startPoint x: 880, startPoint y: 297, endPoint x: 978, endPoint y: 301, distance: 98.1
click at [978, 442] on div "Downpayment 0" at bounding box center [756, 470] width 1512 height 57
type input "1"
type input "$1.00"
type input "$238,499.00"
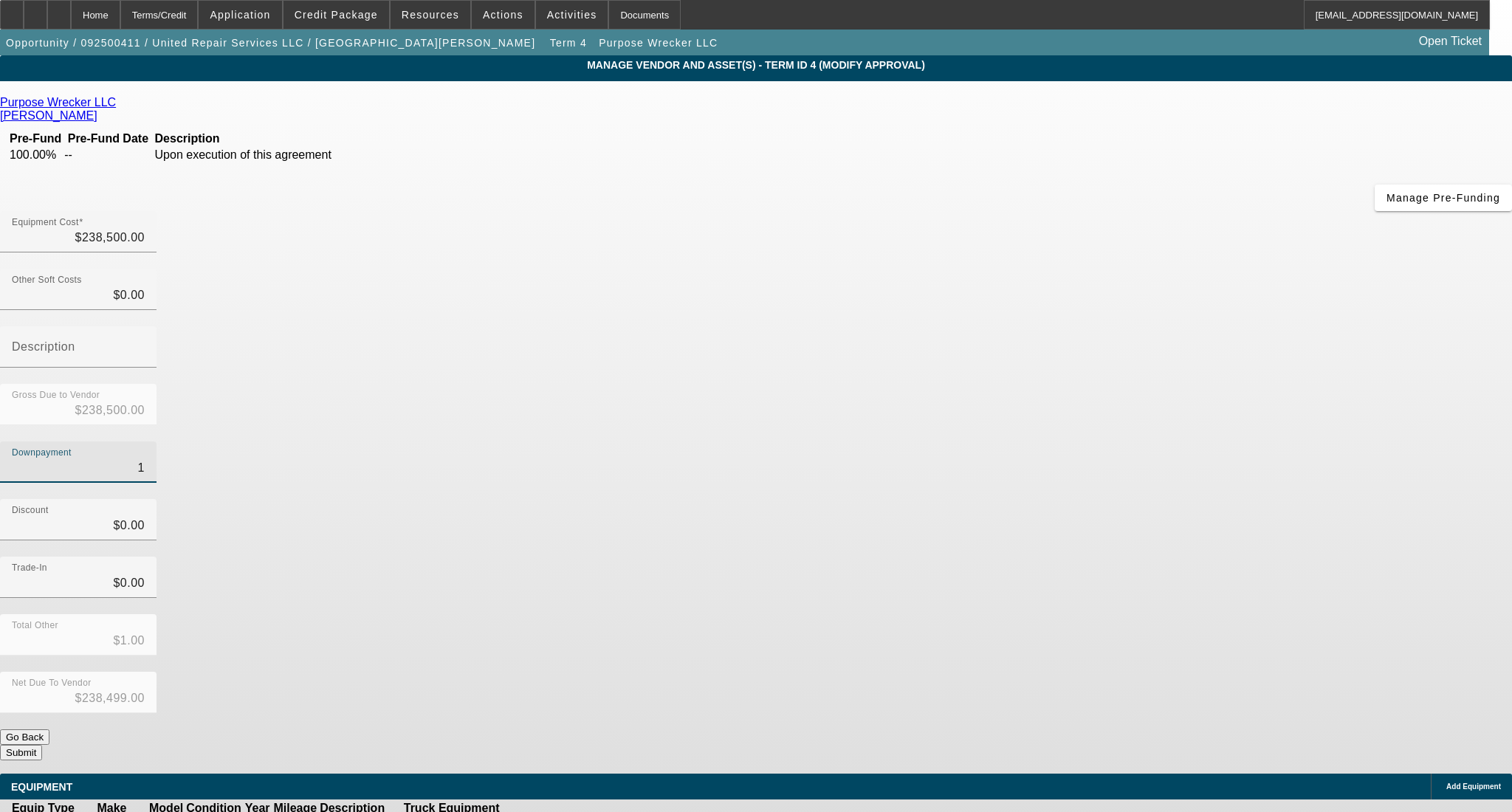
type input "10"
type input "$10.00"
type input "$238,490.00"
type input "100"
type input "$100.00"
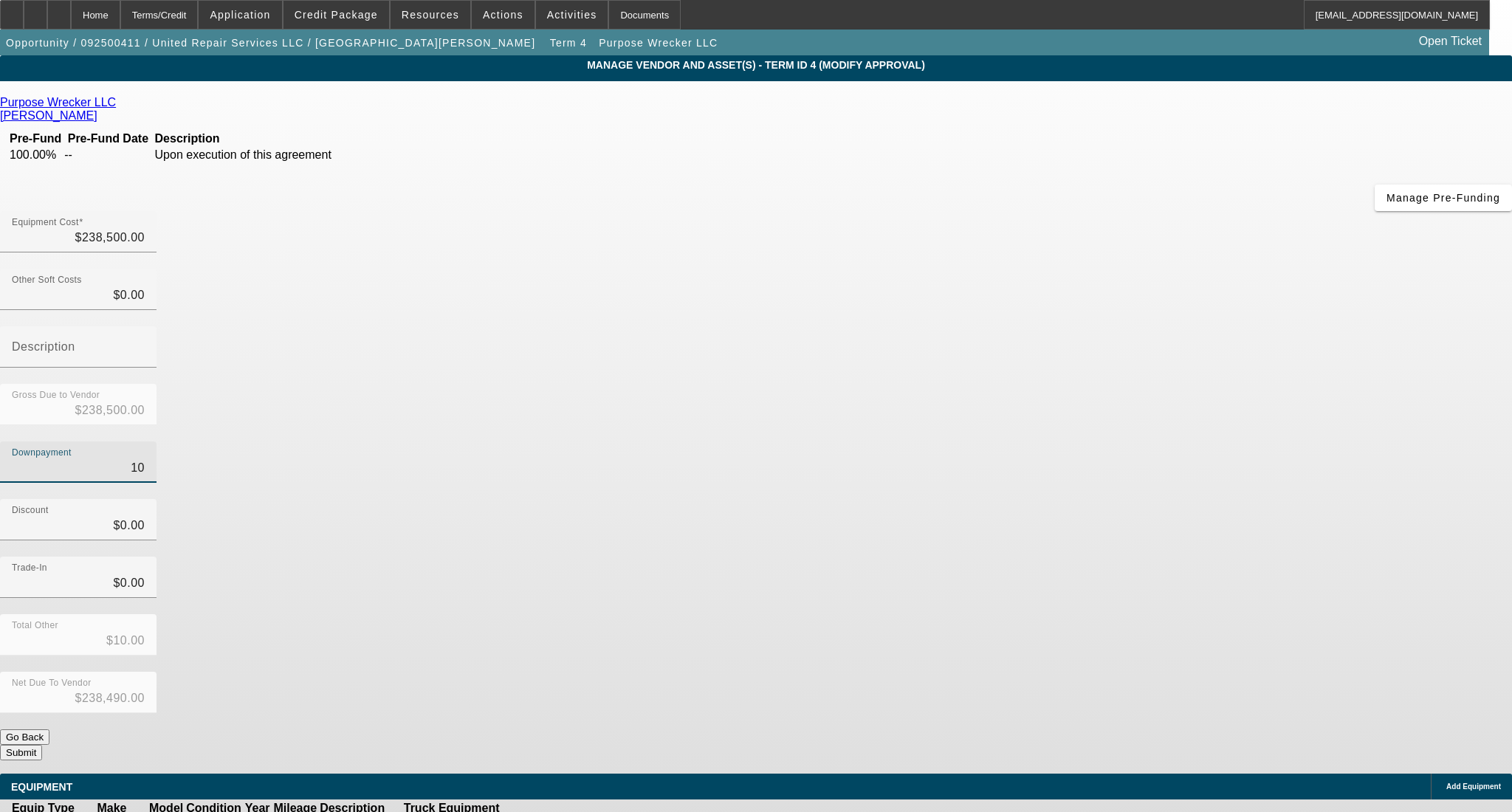
type input "$238,400.00"
click at [1139, 499] on div "Discount $0.00" at bounding box center [756, 528] width 1512 height 57
type input "100"
drag, startPoint x: 888, startPoint y: 298, endPoint x: 1014, endPoint y: 294, distance: 126.1
click at [1014, 442] on div "Downpayment 100" at bounding box center [756, 470] width 1512 height 57
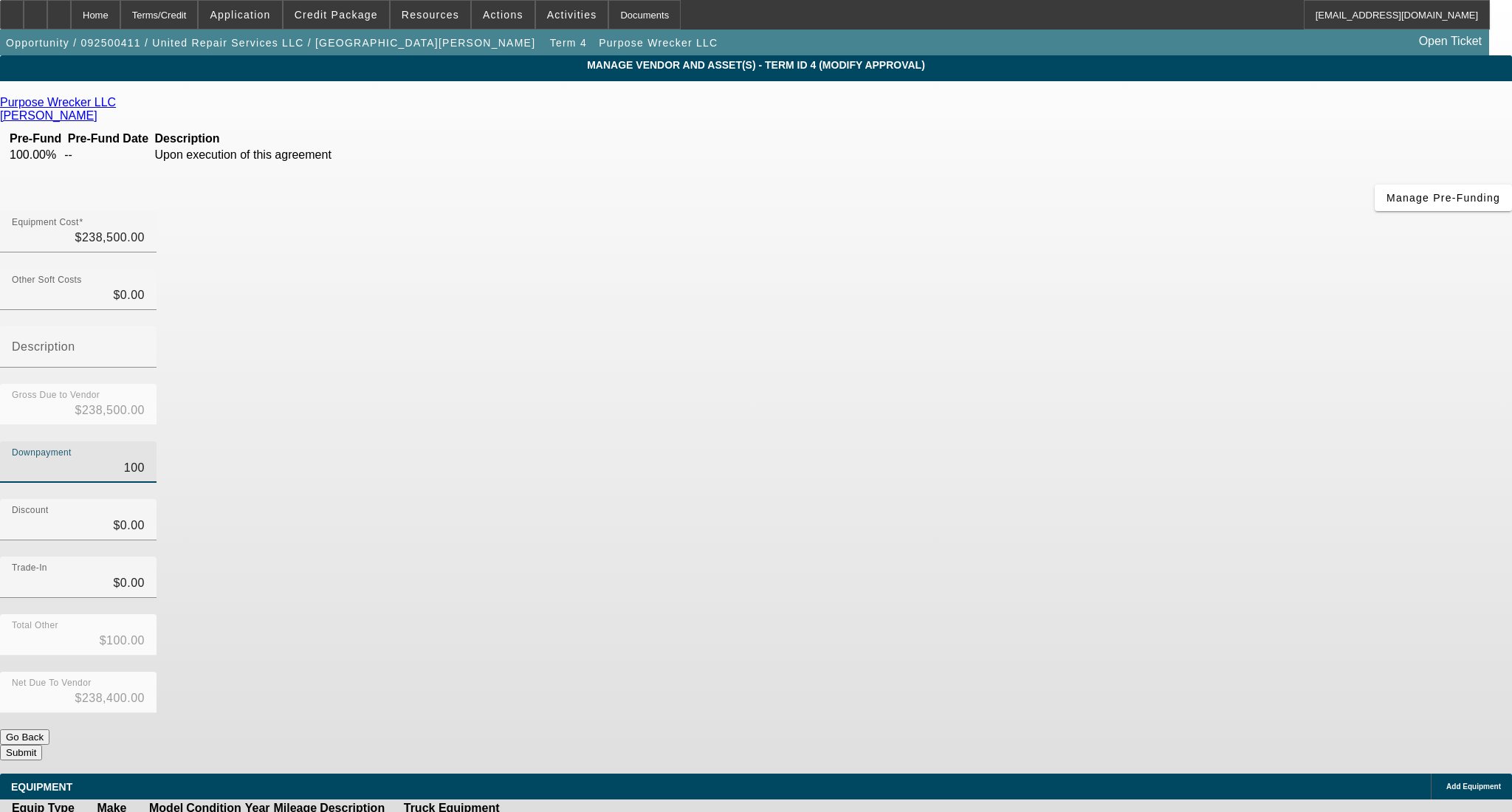
type input "$0.00"
type input "$238,500.00"
click at [1080, 442] on div "Downpayment" at bounding box center [756, 470] width 1512 height 57
click at [42, 745] on button "Submit" at bounding box center [21, 753] width 42 height 16
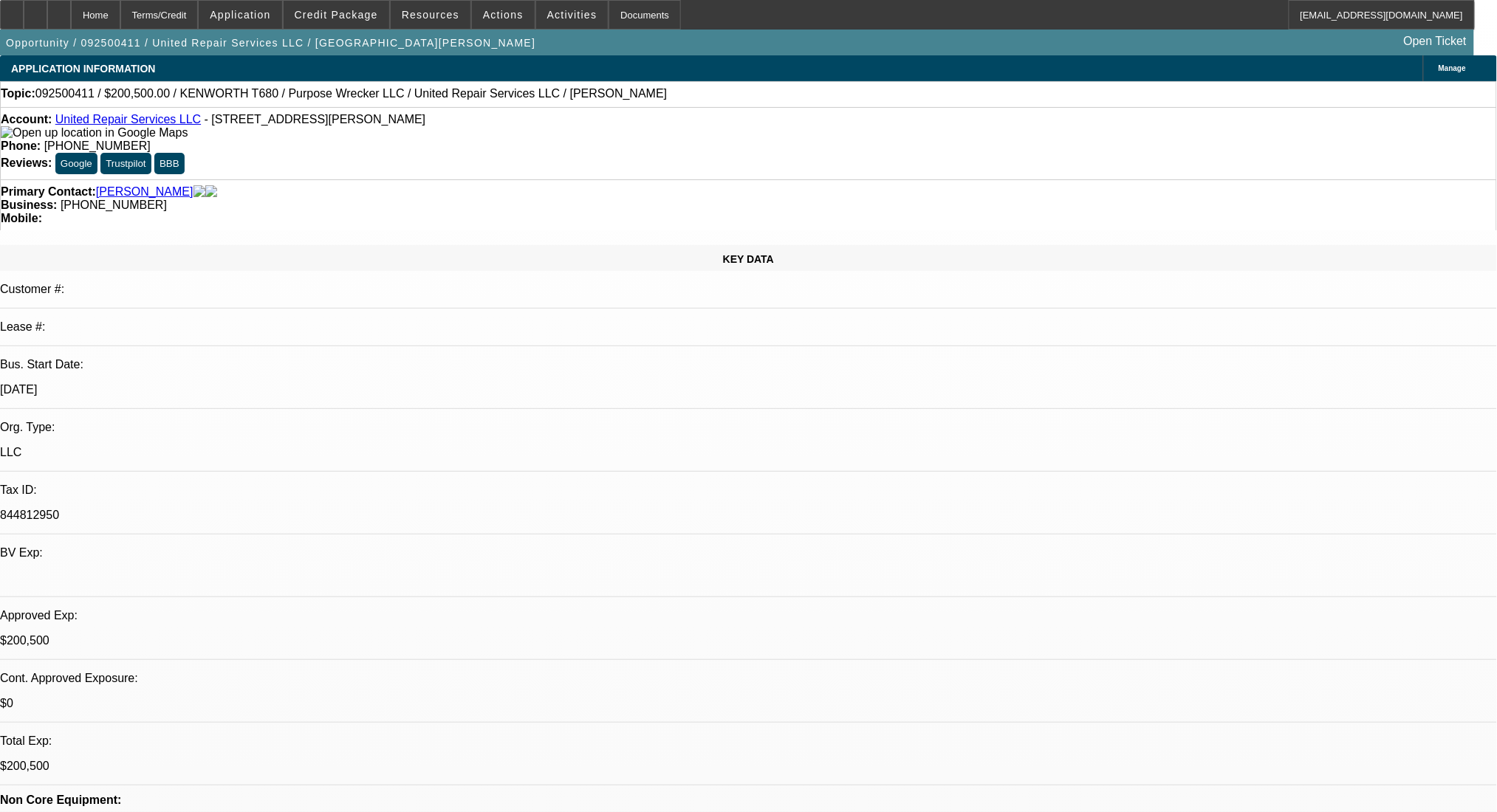
select select "0"
select select "2"
select select "0"
select select "6"
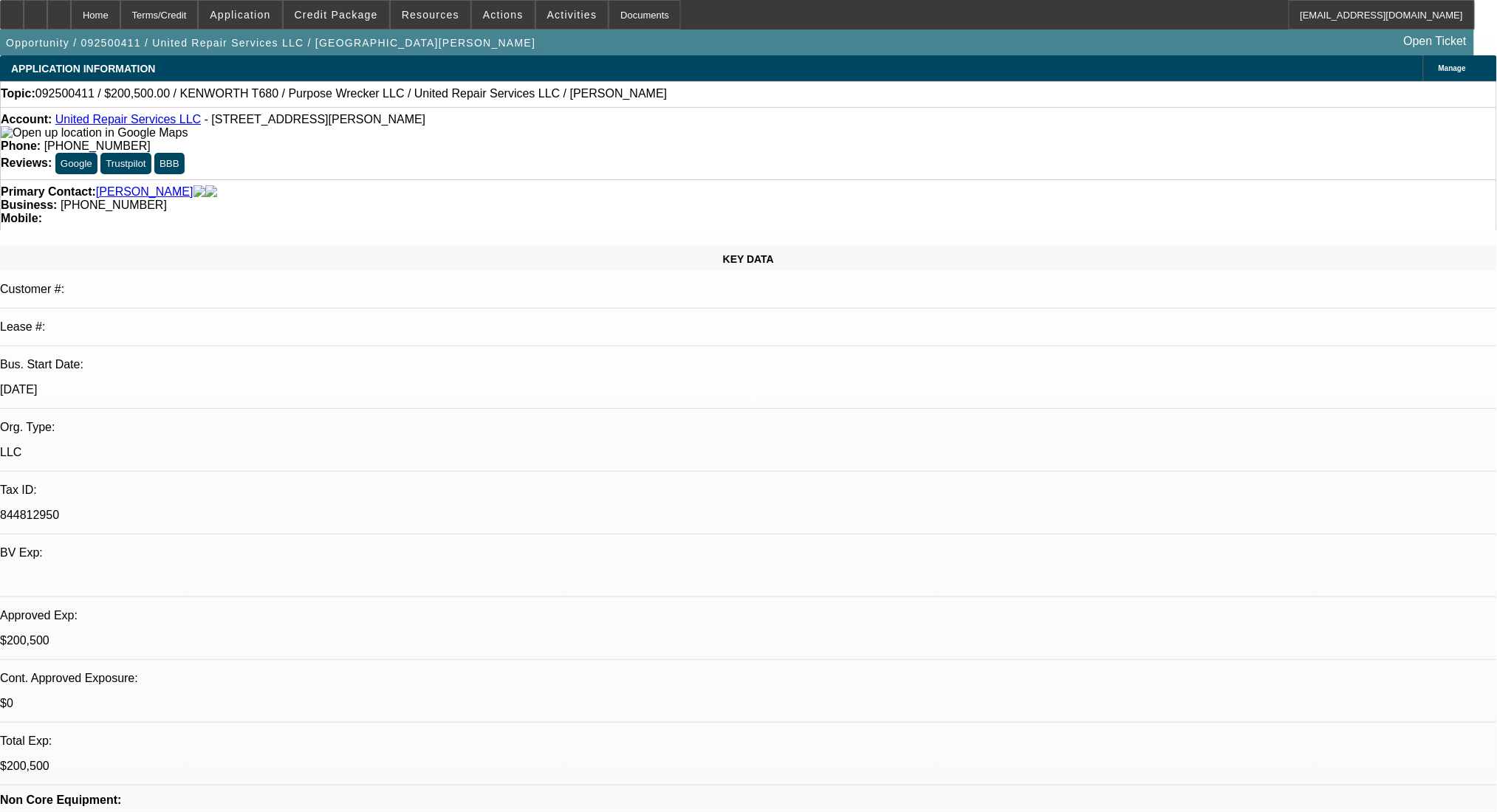
select select "0"
select select "2"
select select "0.1"
select select "4"
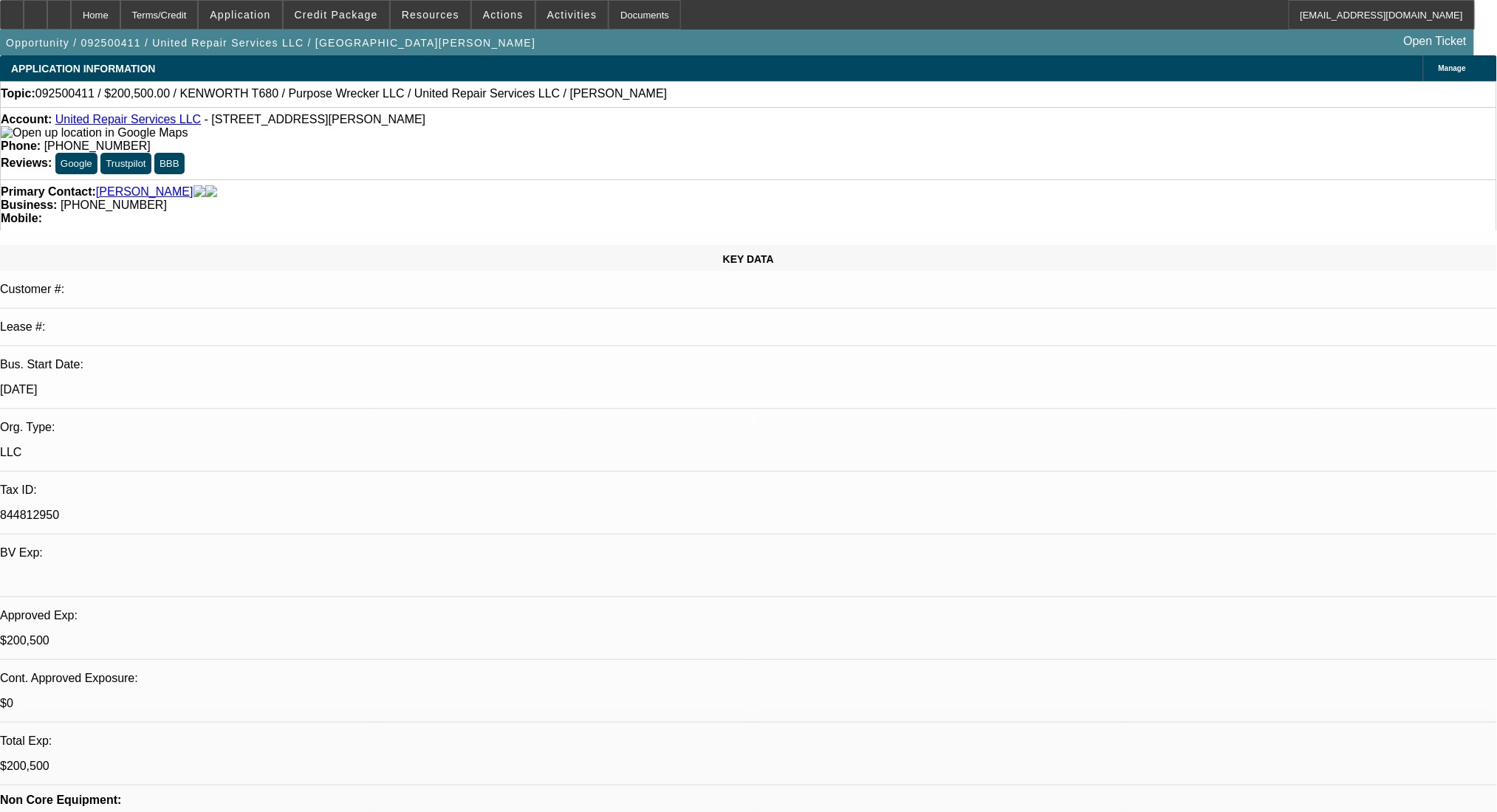
select select "0"
select select "2"
select select "0.1"
select select "4"
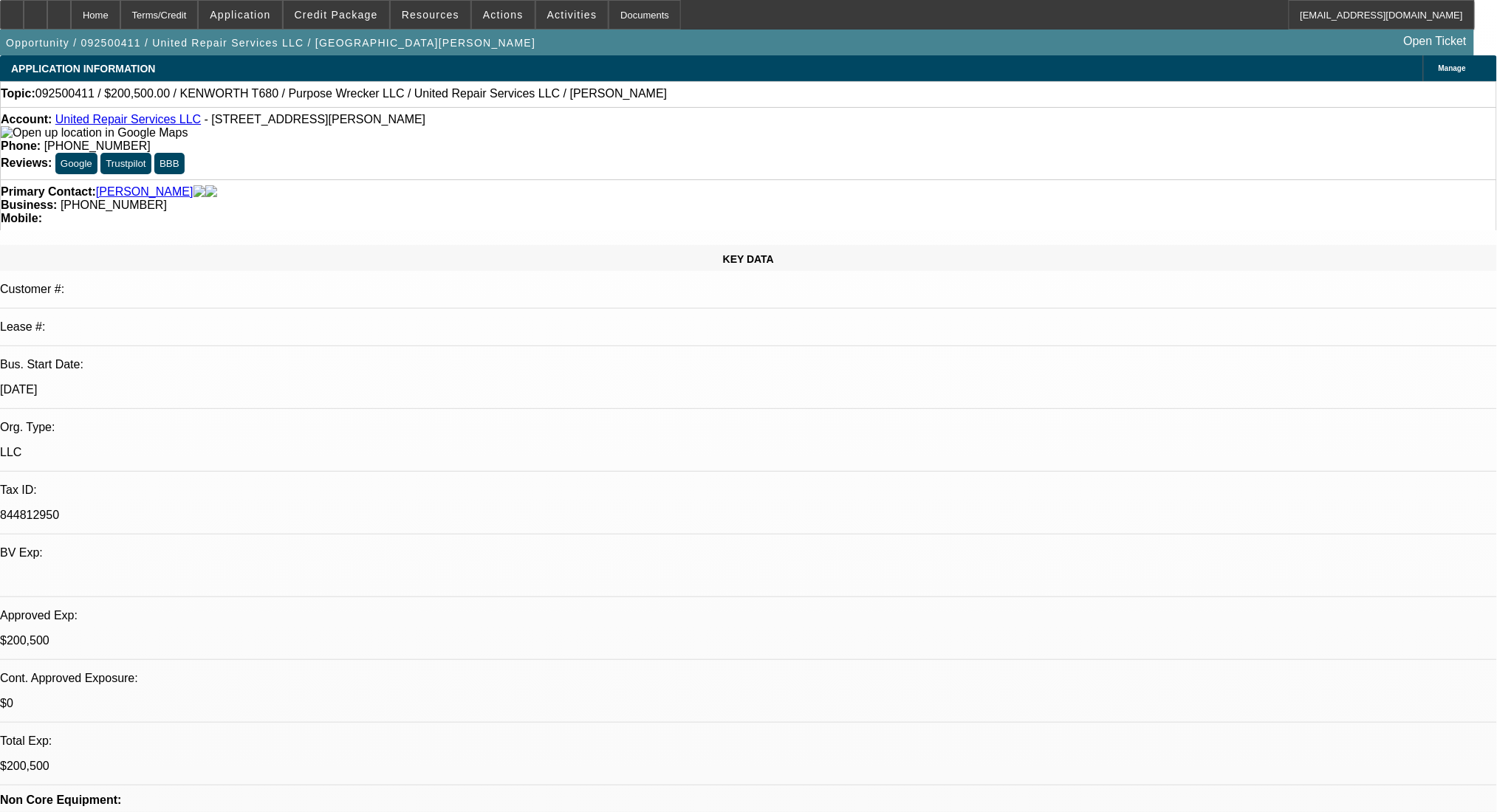
select select "0"
select select "2"
select select "0.1"
select select "4"
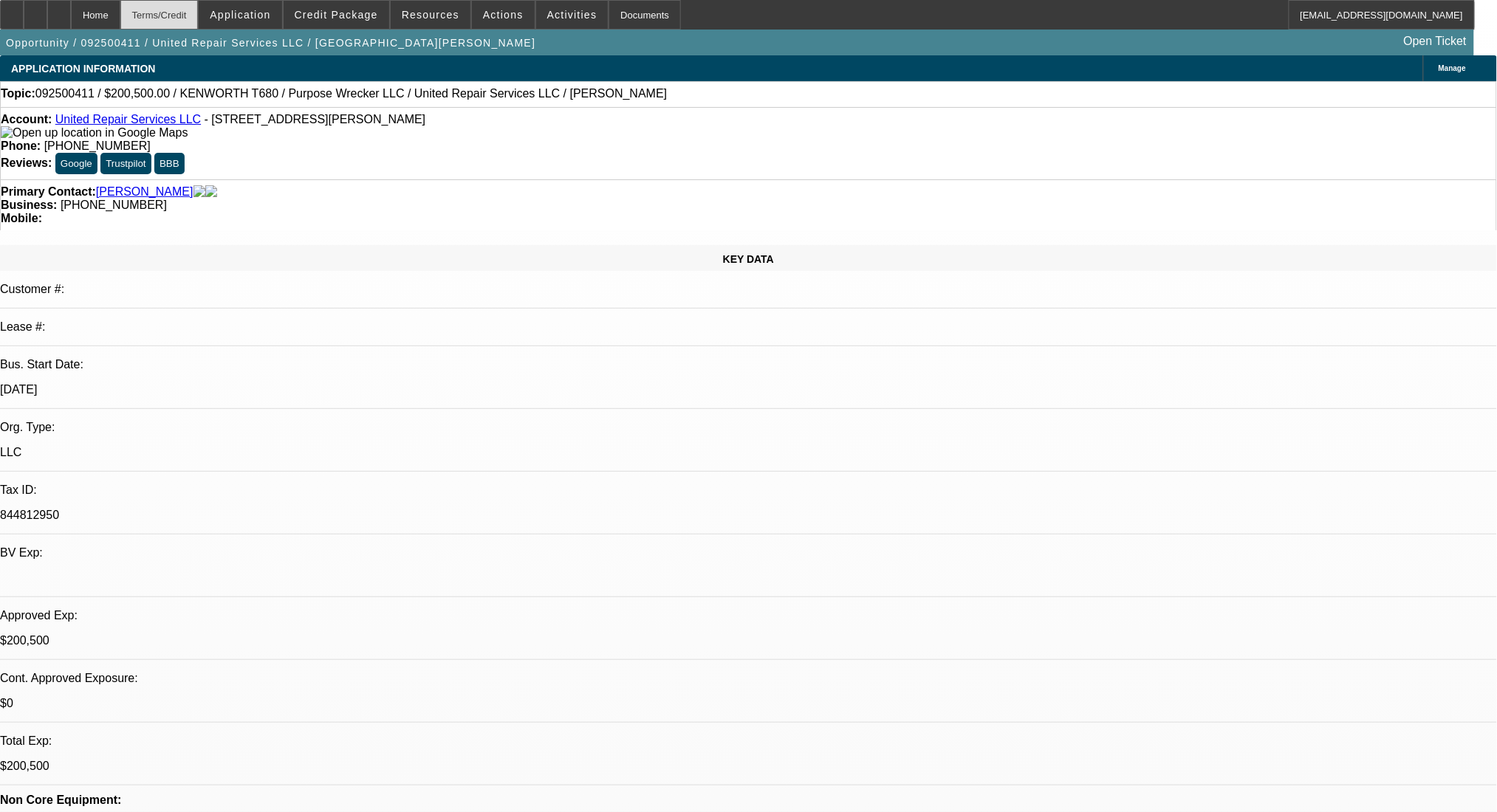
click at [199, 13] on div "Terms/Credit" at bounding box center [160, 15] width 78 height 30
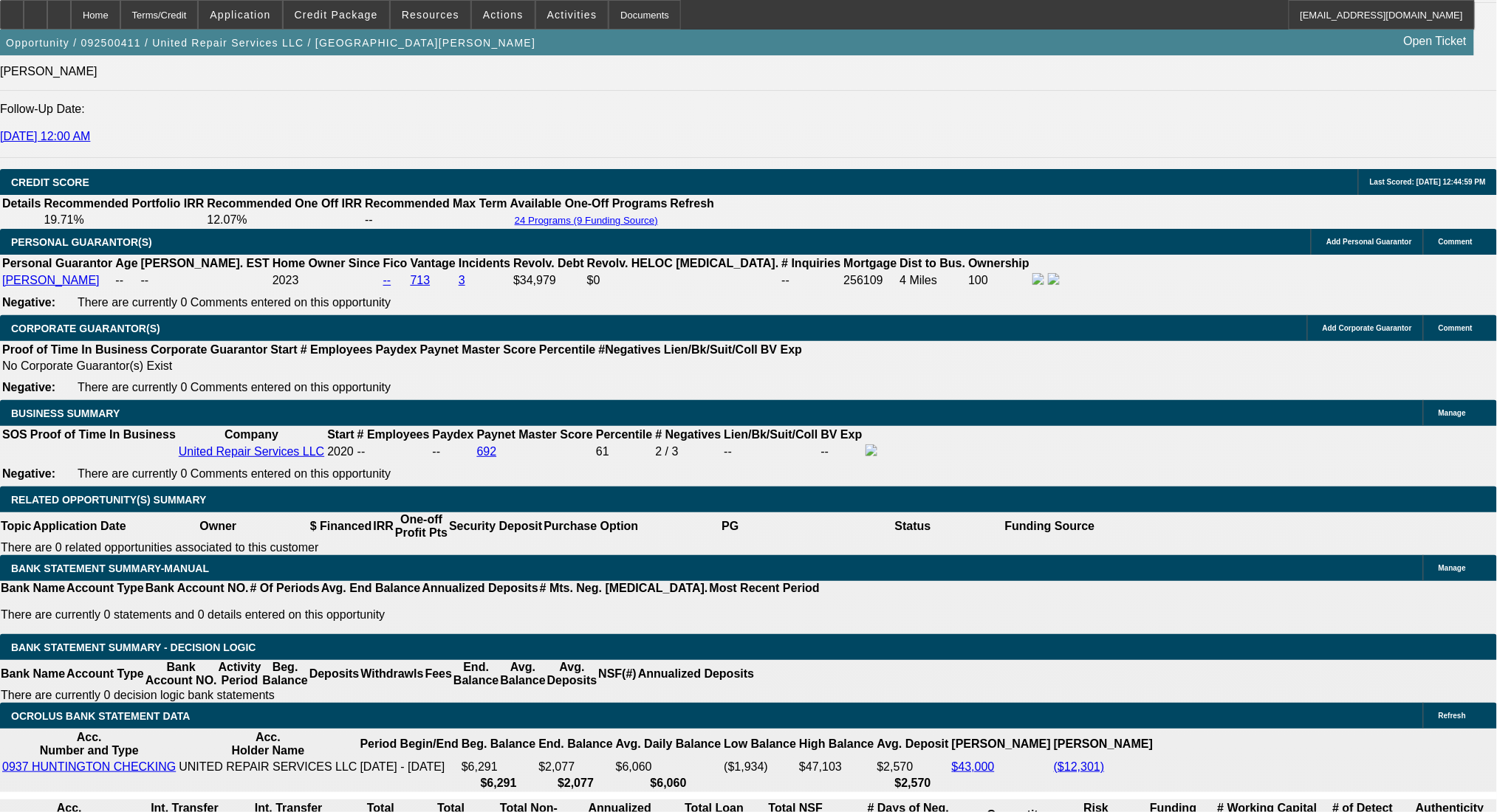
scroll to position [2109, 0]
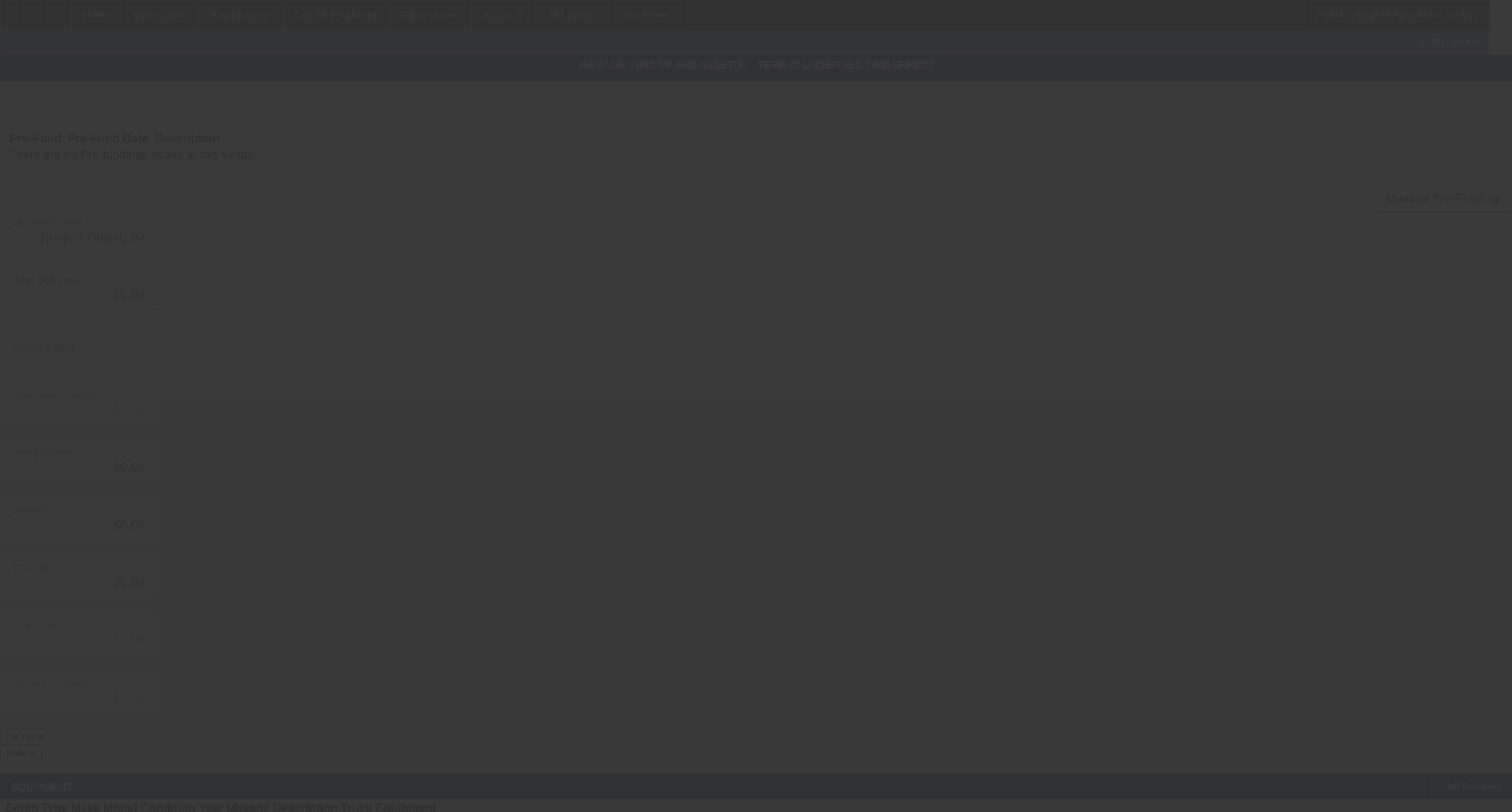
type input "$238,000.00"
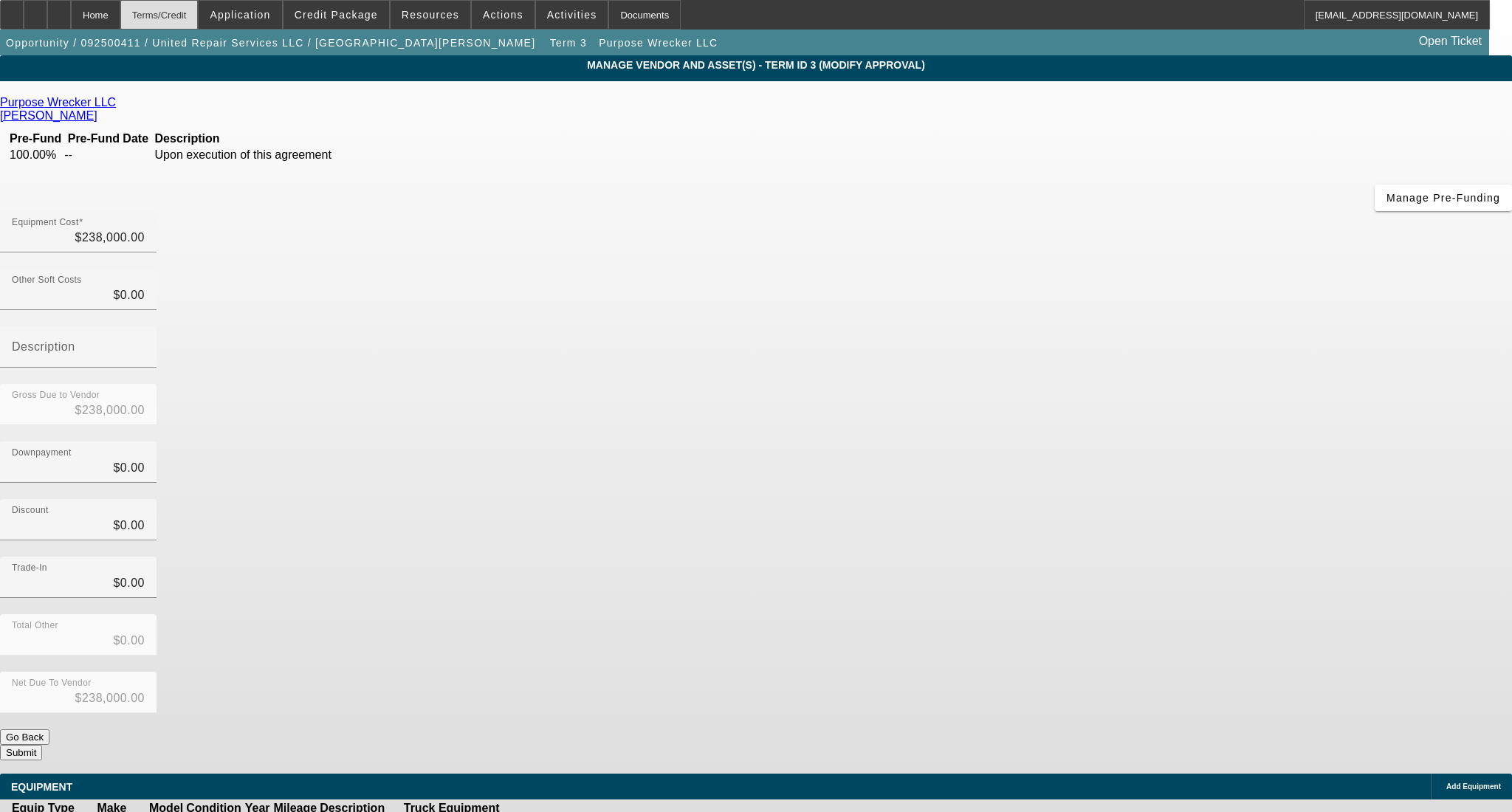
click at [199, 15] on div "Terms/Credit" at bounding box center [159, 15] width 78 height 30
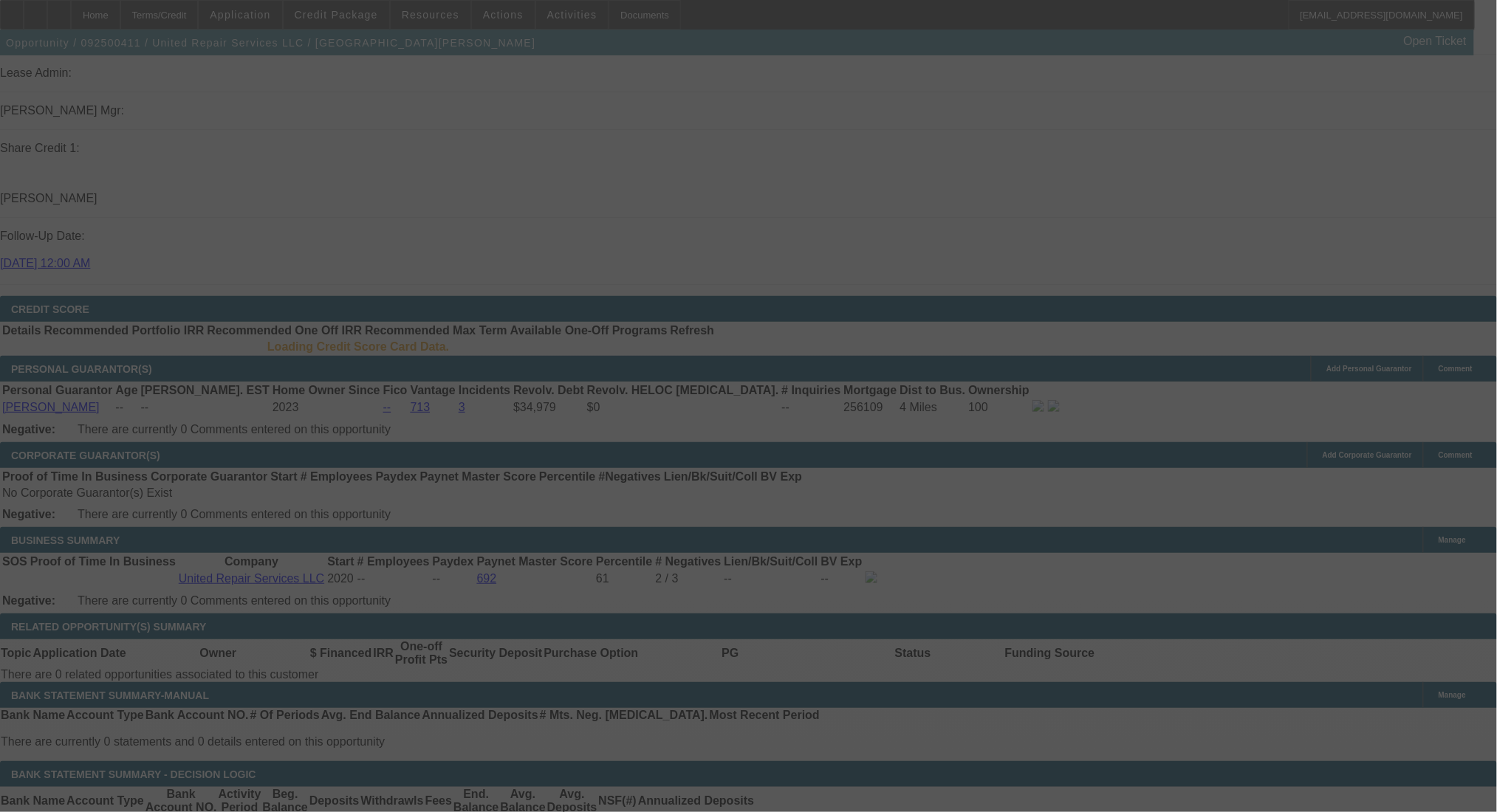
scroll to position [1891, 0]
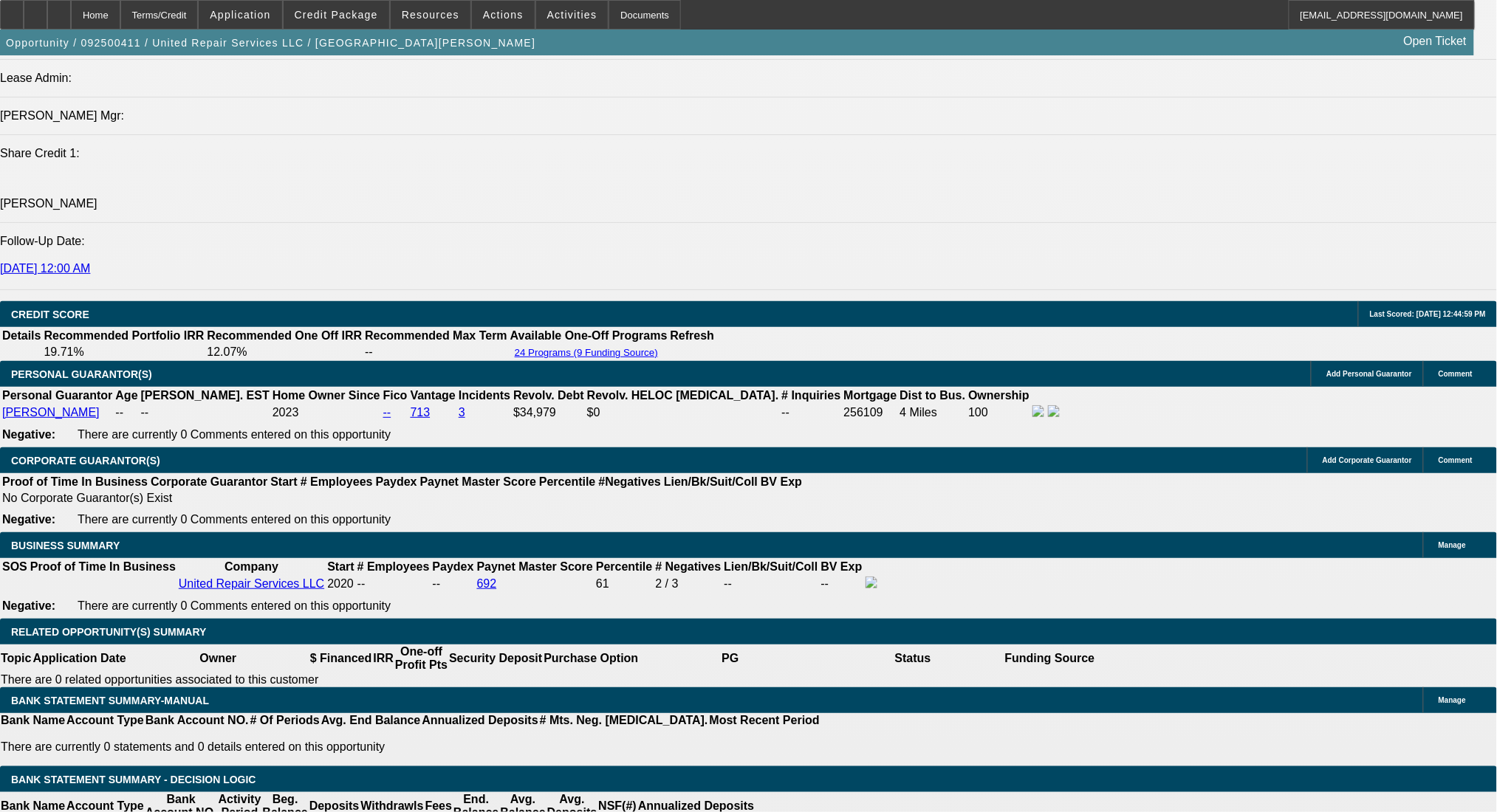
select select "0"
select select "2"
select select "0"
select select "6"
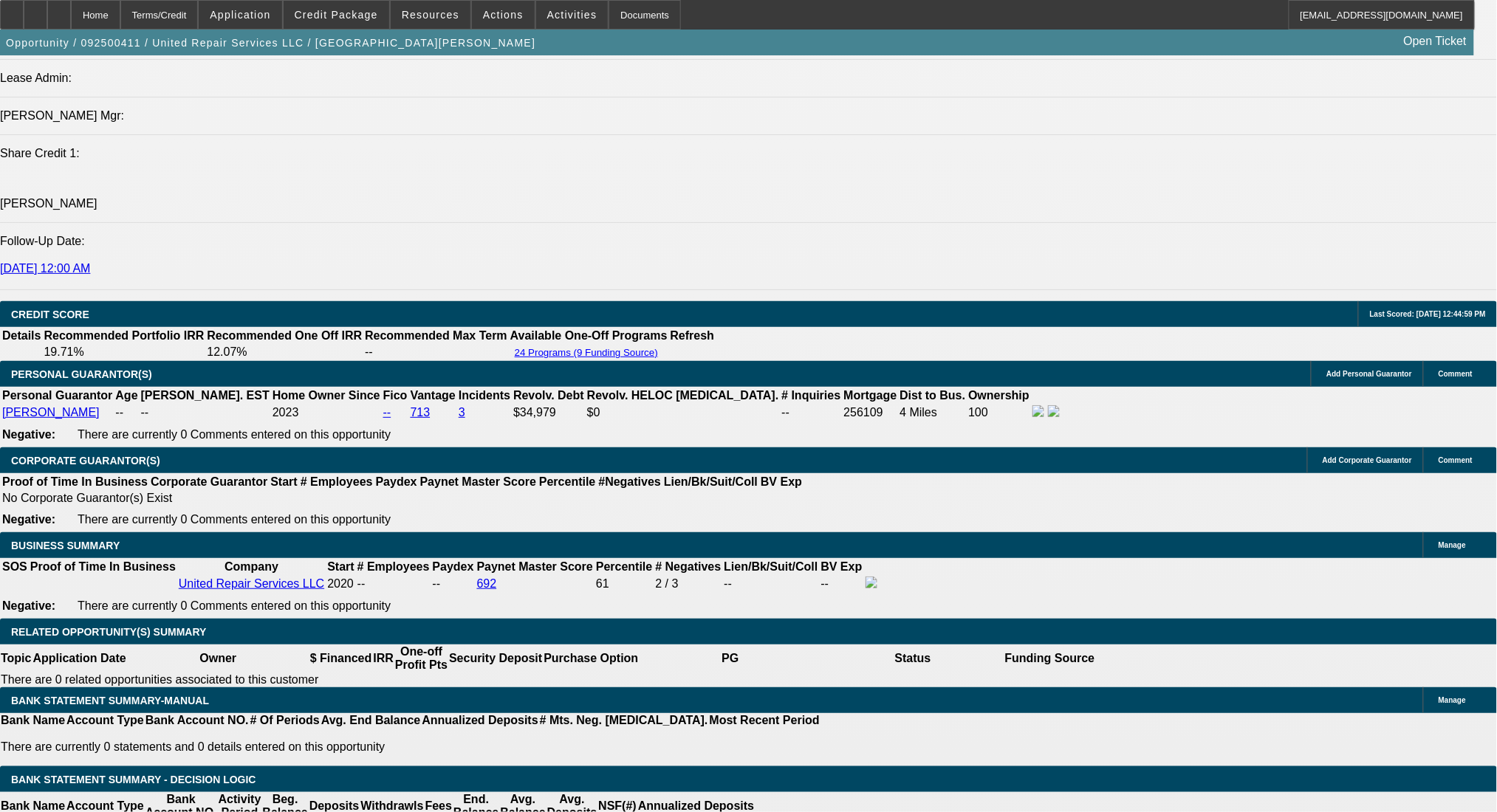
select select "0"
select select "2"
select select "0.1"
select select "4"
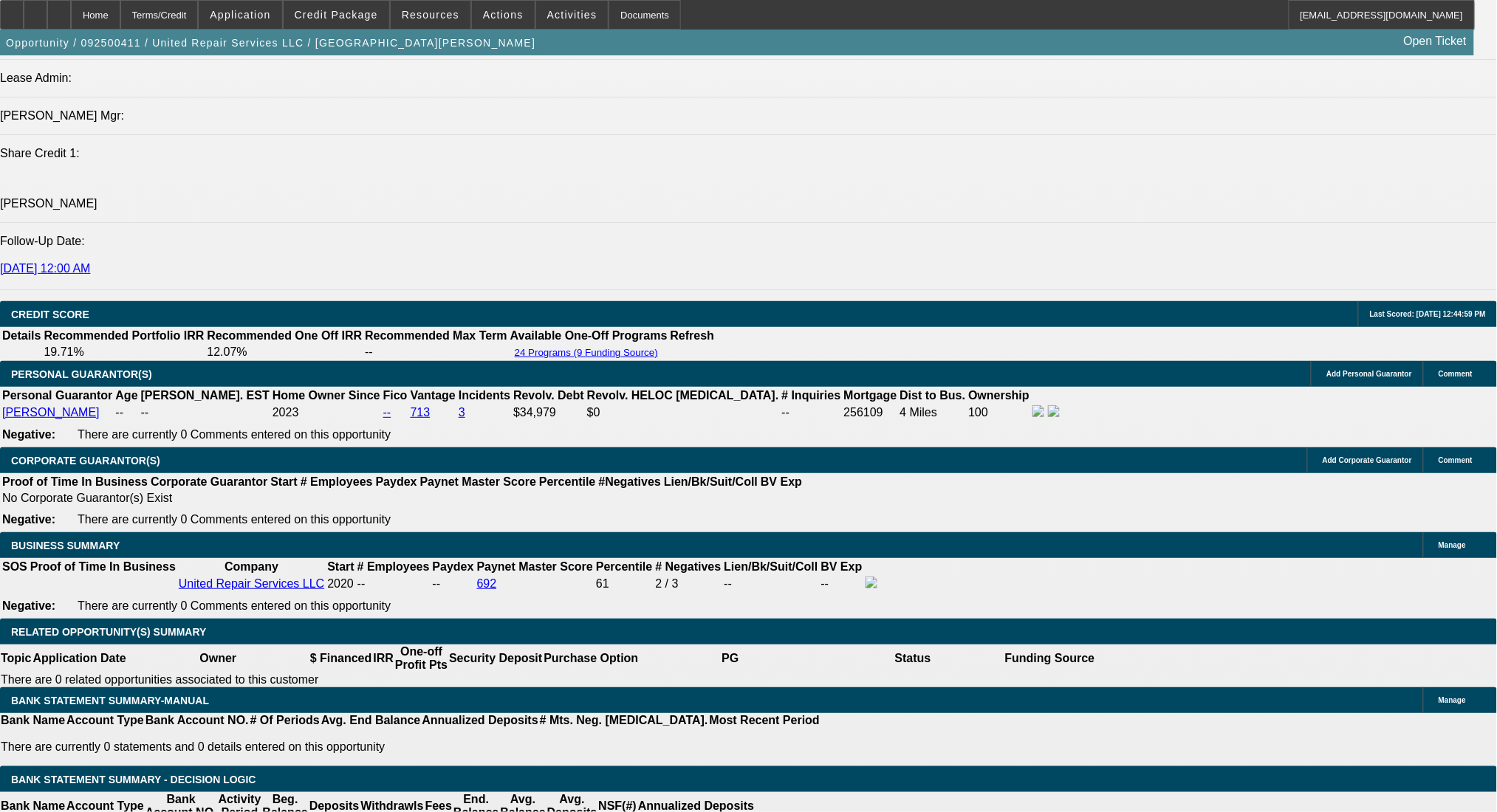
select select "0"
select select "2"
select select "0.1"
select select "4"
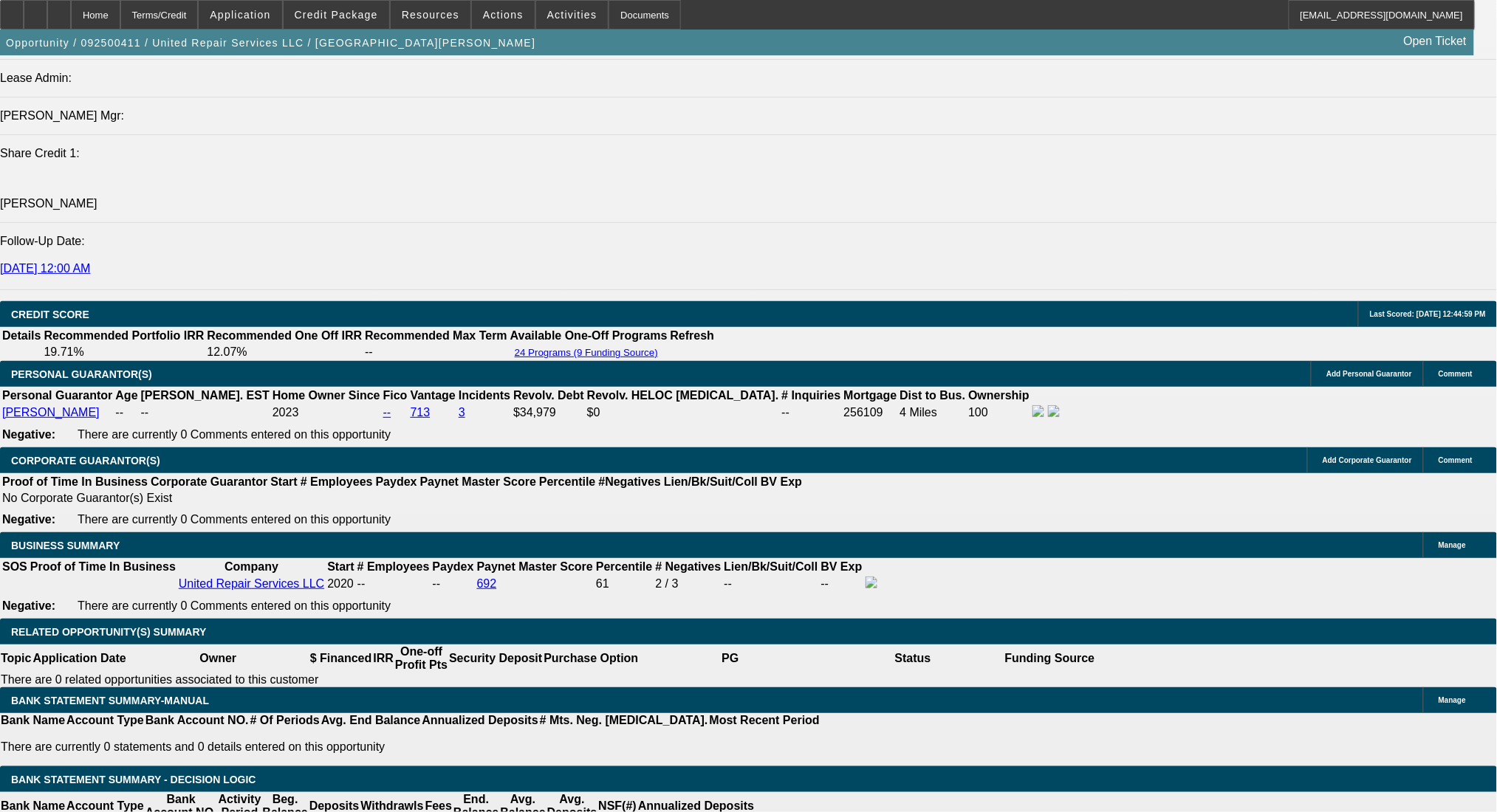
select select "0"
select select "2"
select select "0.1"
select select "4"
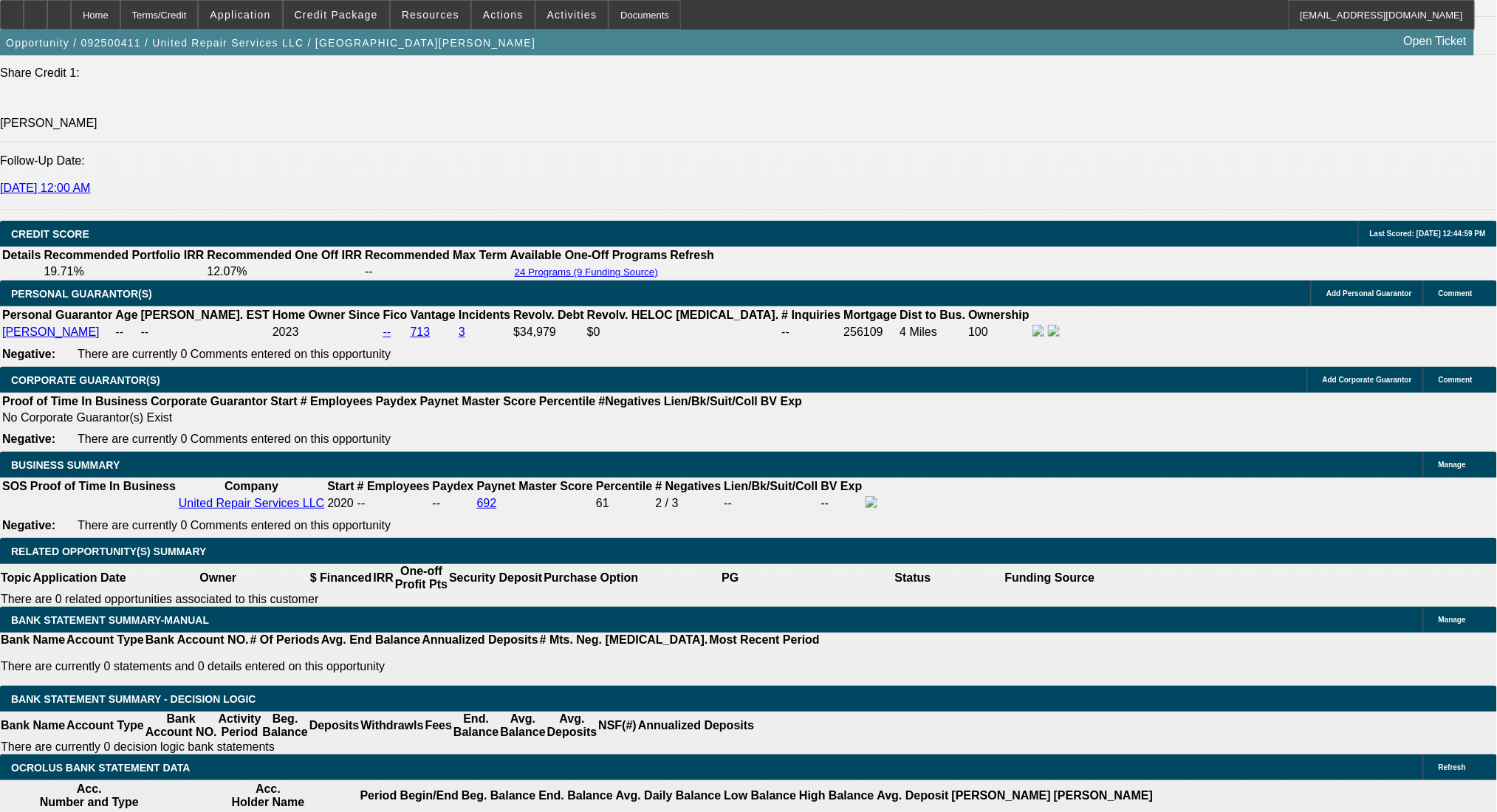
scroll to position [2088, 0]
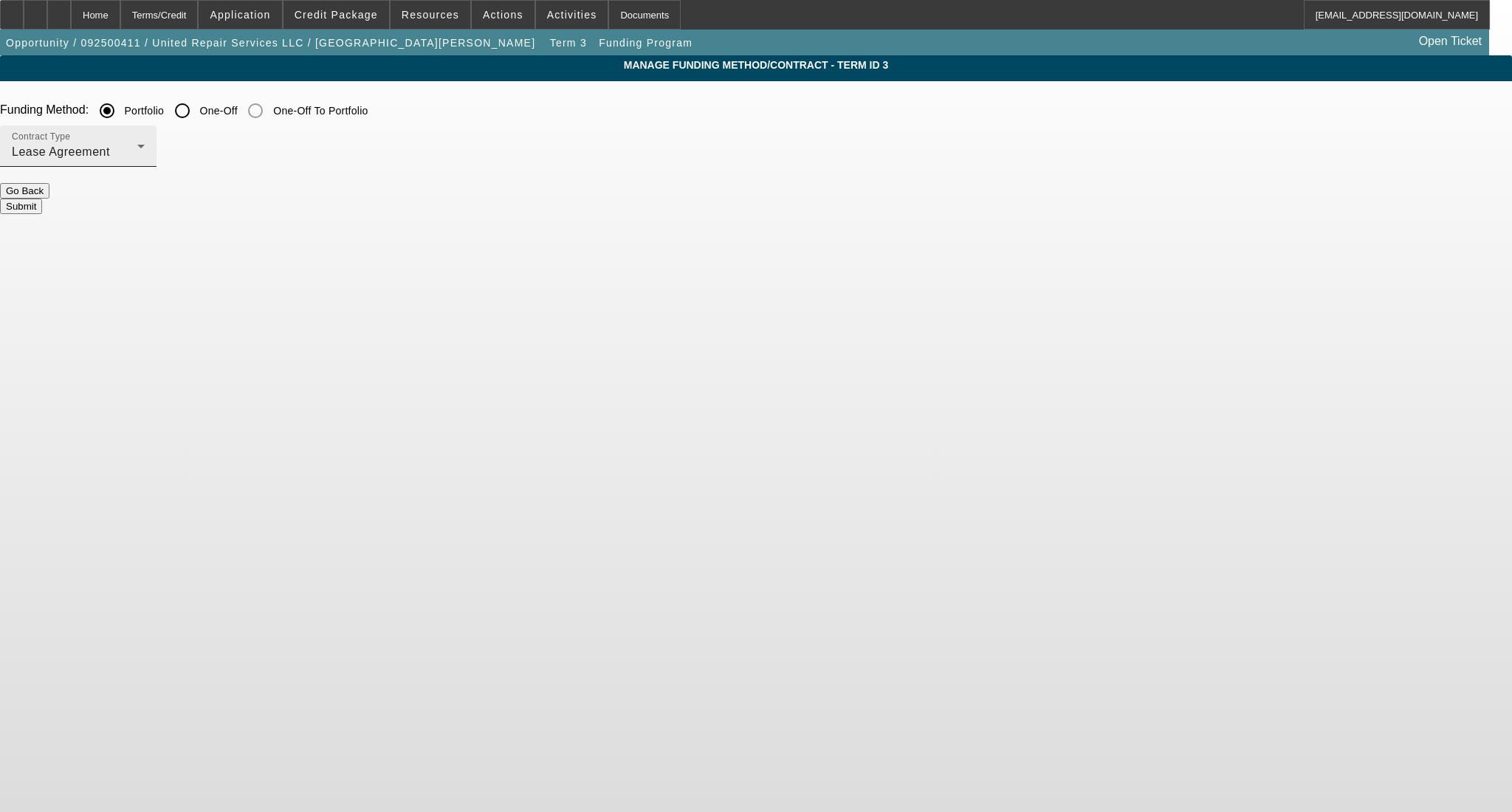
click at [138, 155] on div "Lease Agreement" at bounding box center [74, 152] width 126 height 18
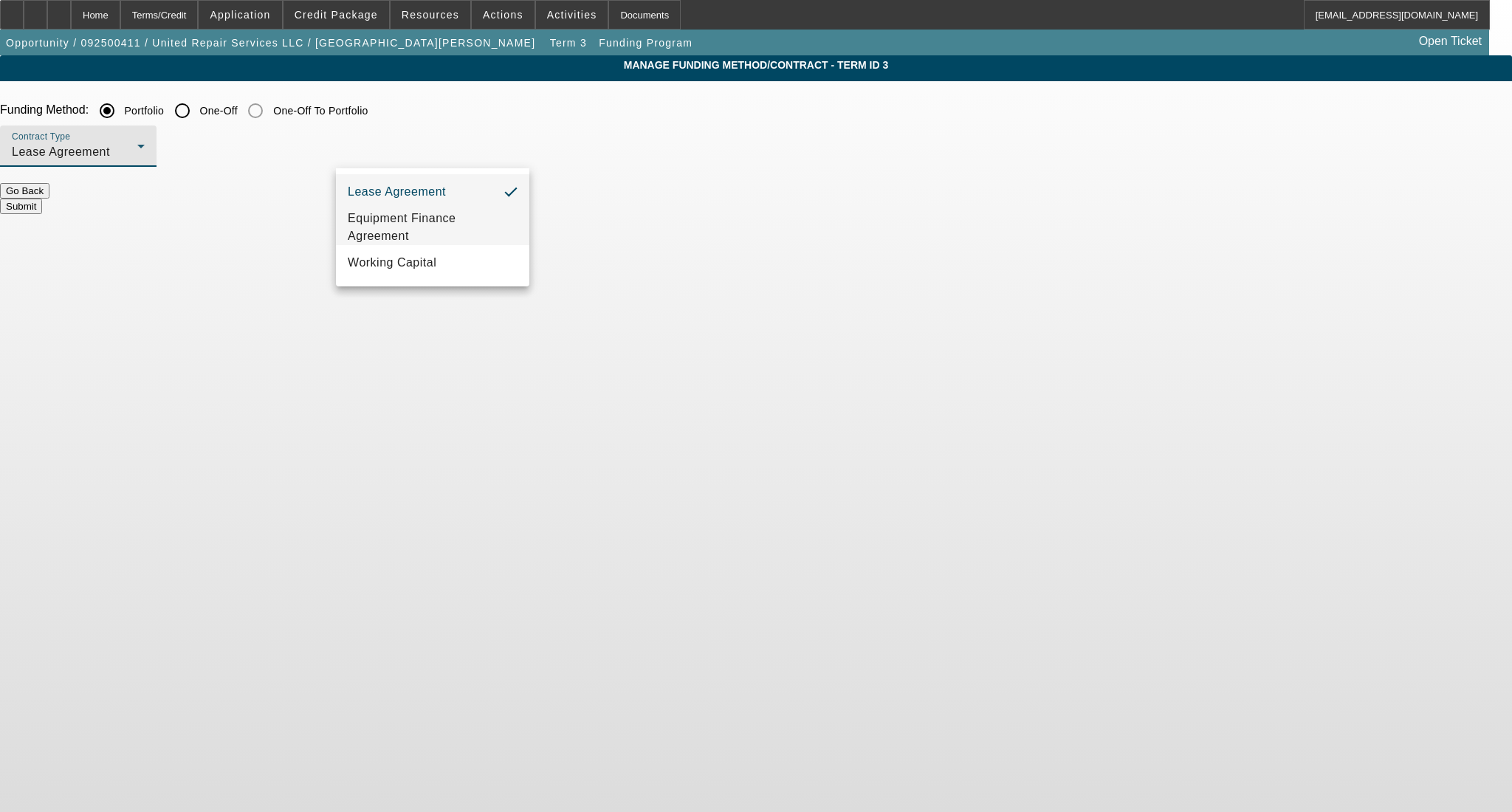
click at [440, 231] on span "Equipment Finance Agreement" at bounding box center [432, 228] width 169 height 36
click at [42, 199] on button "Submit" at bounding box center [21, 207] width 42 height 16
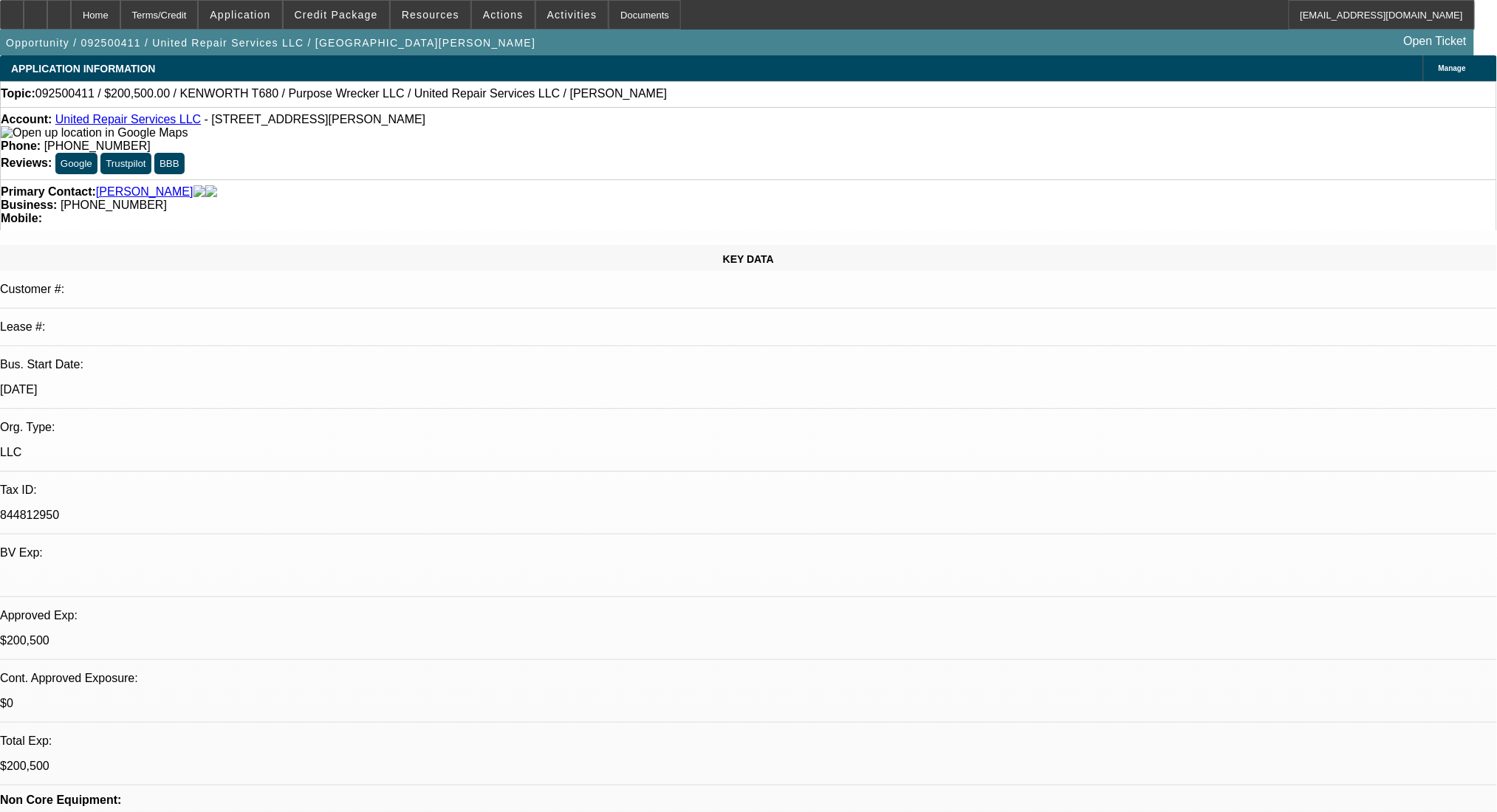
select select "0"
select select "2"
select select "0"
select select "6"
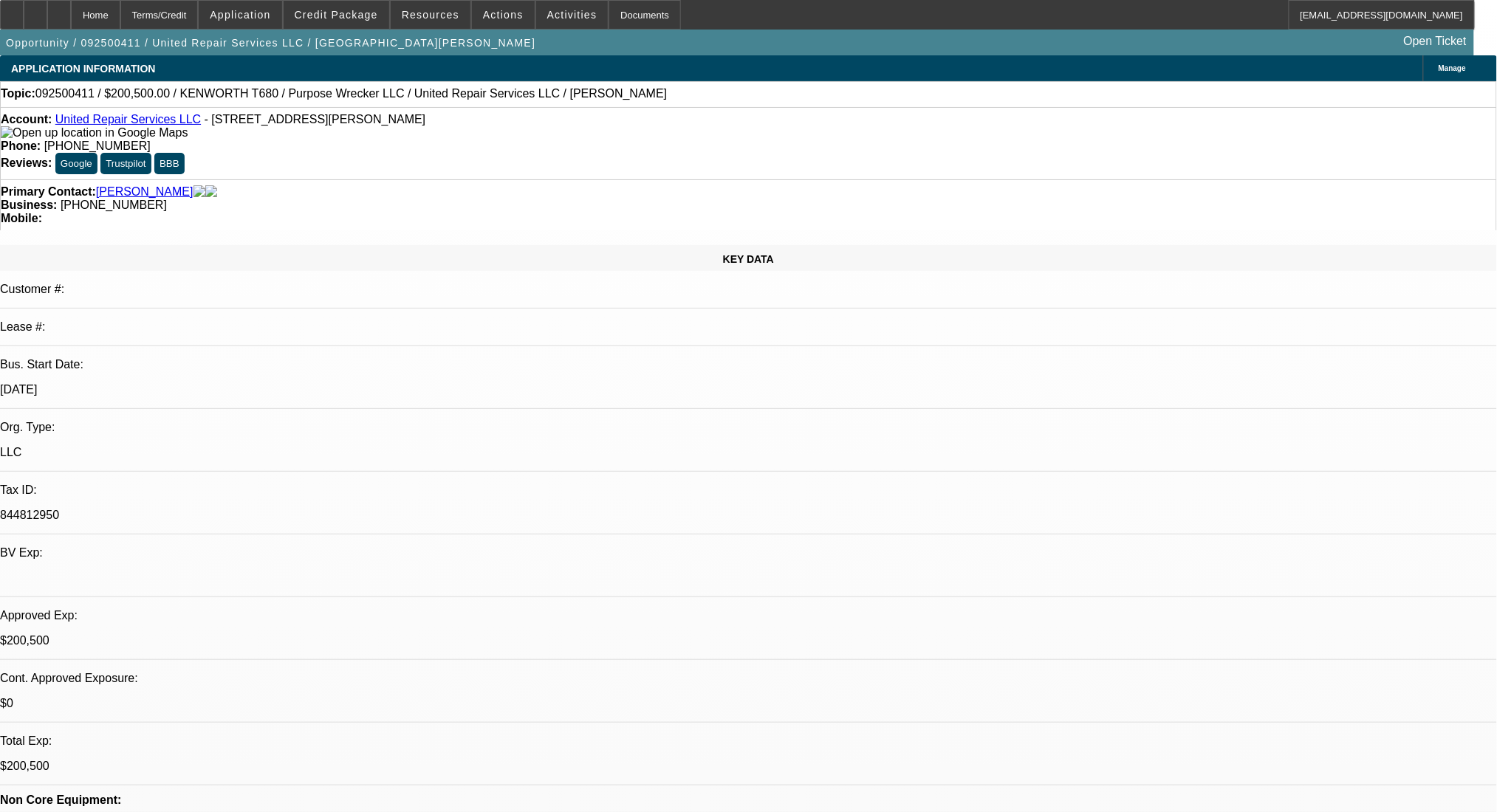
select select "0"
select select "2"
select select "0"
select select "6"
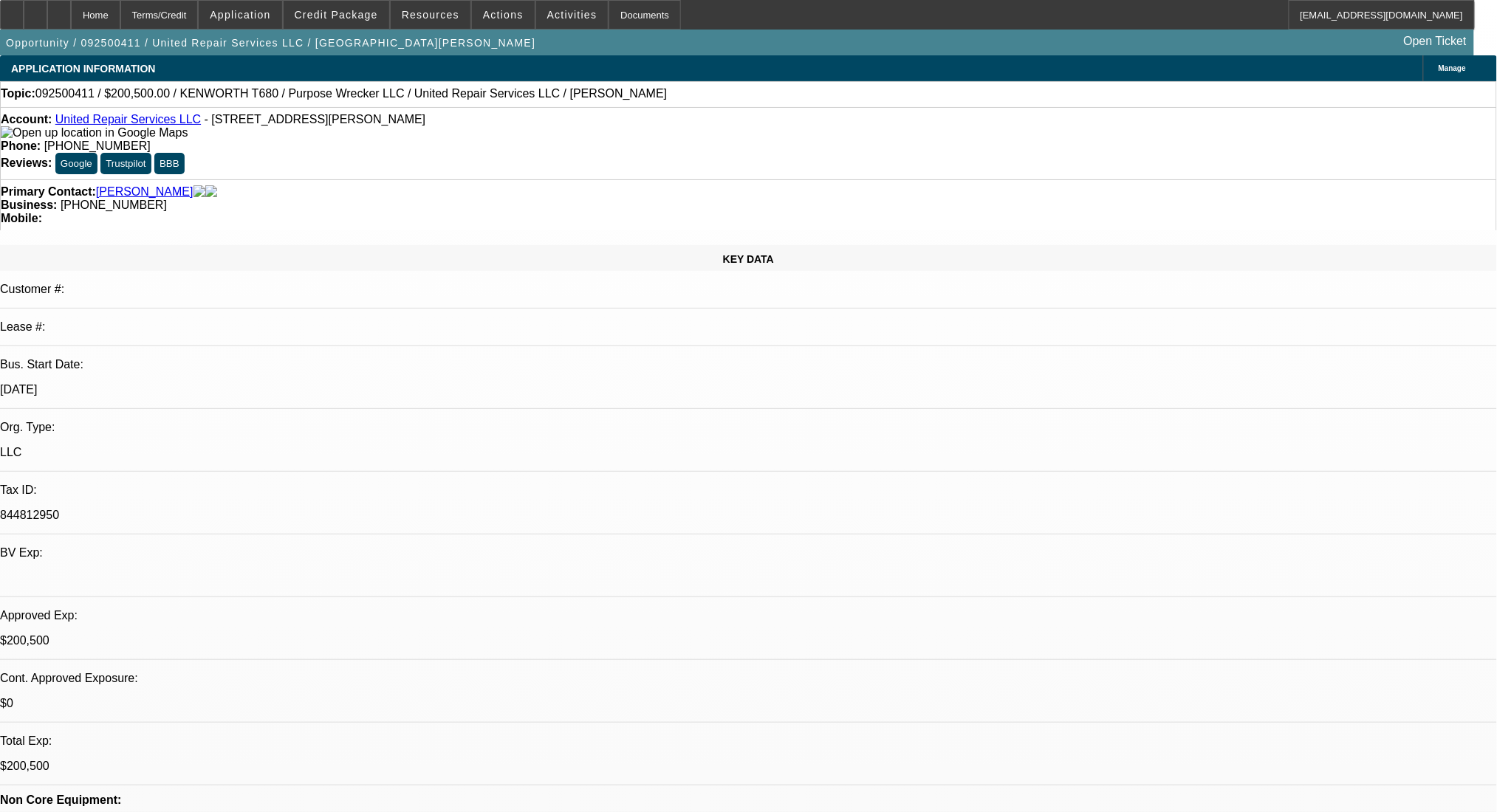
select select "0"
select select "2"
select select "0.1"
select select "4"
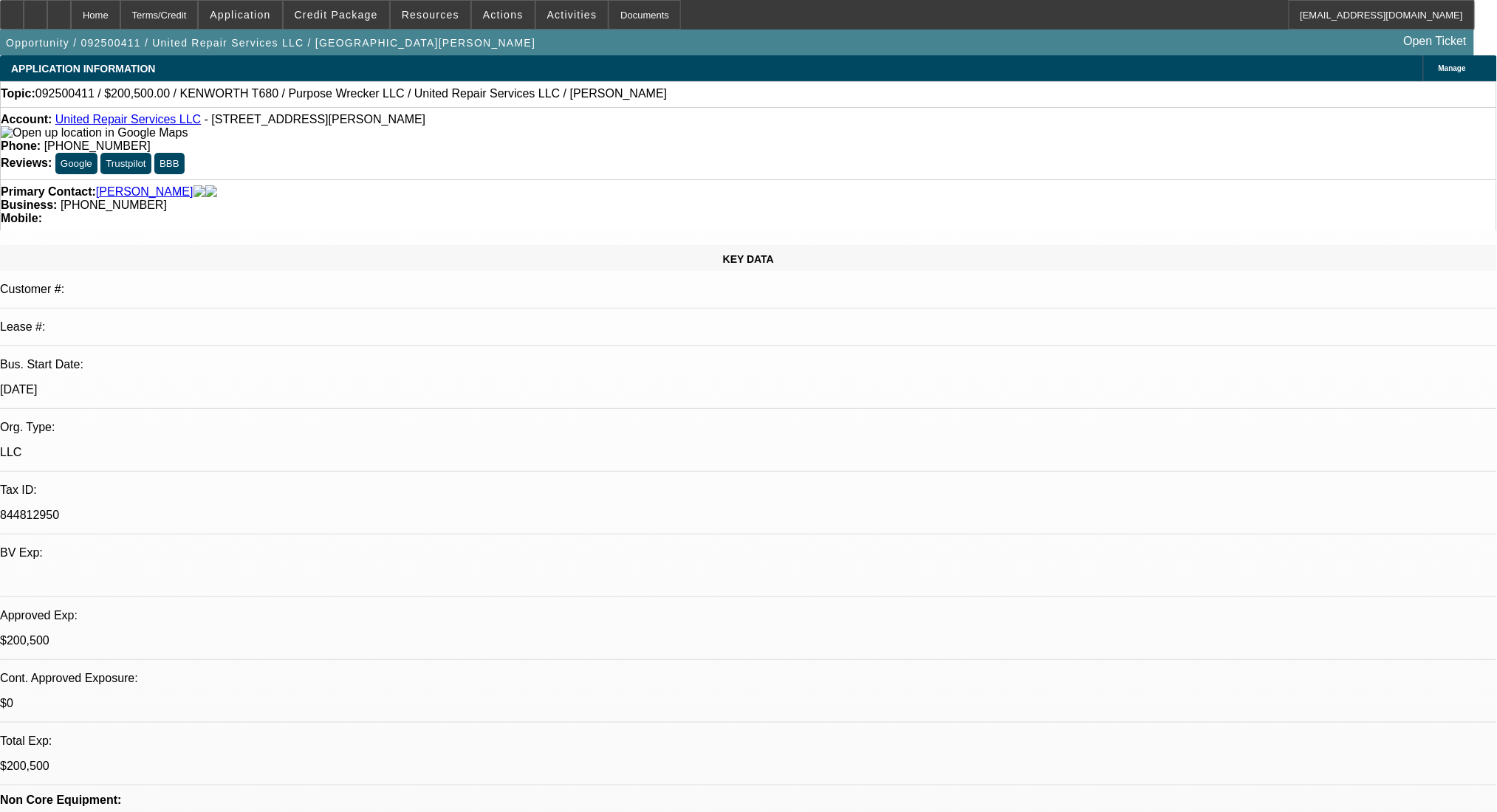
select select "0"
select select "2"
select select "0.1"
select select "4"
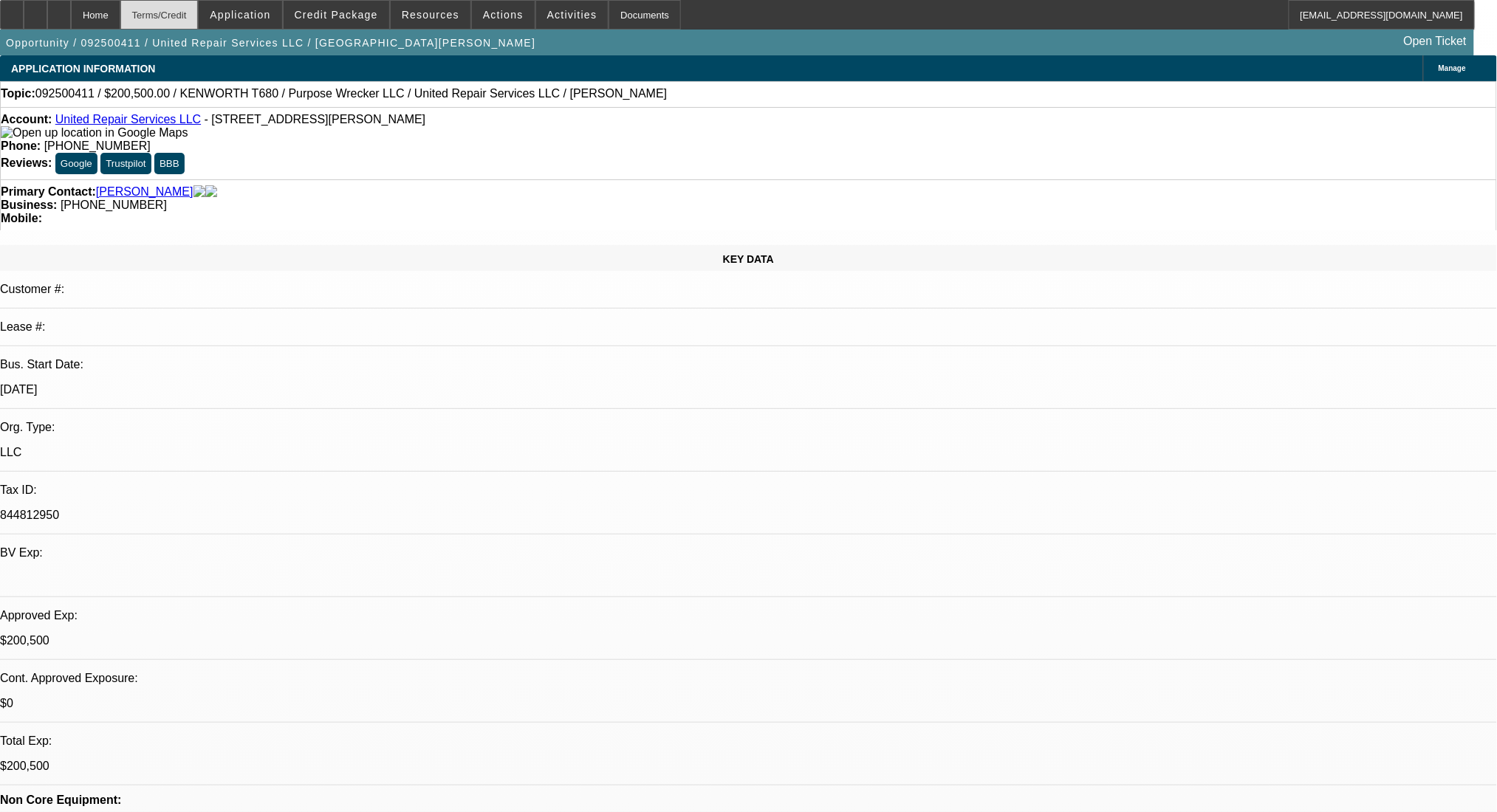
click at [187, 13] on div "Terms/Credit" at bounding box center [160, 15] width 78 height 30
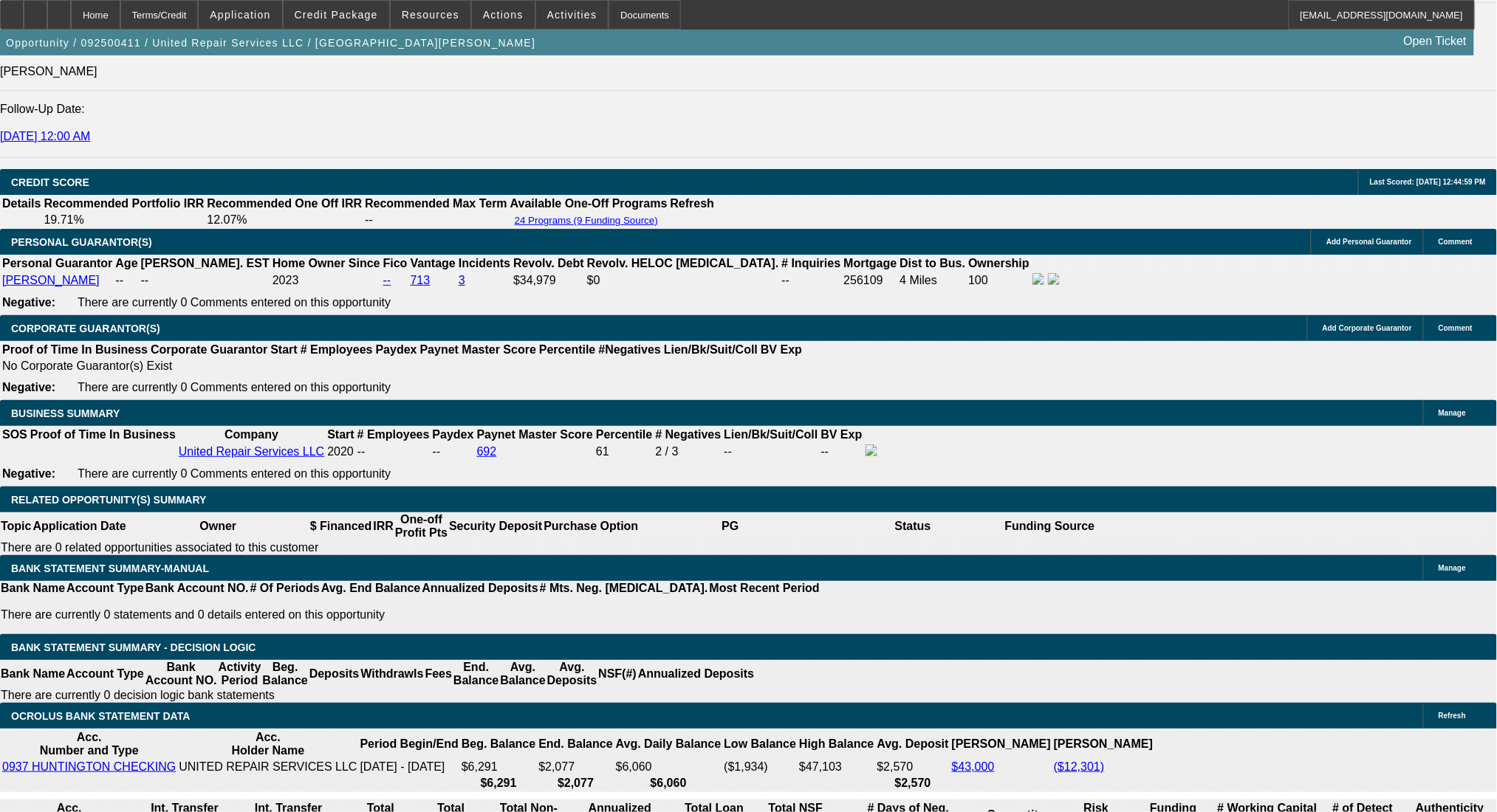
scroll to position [2109, 0]
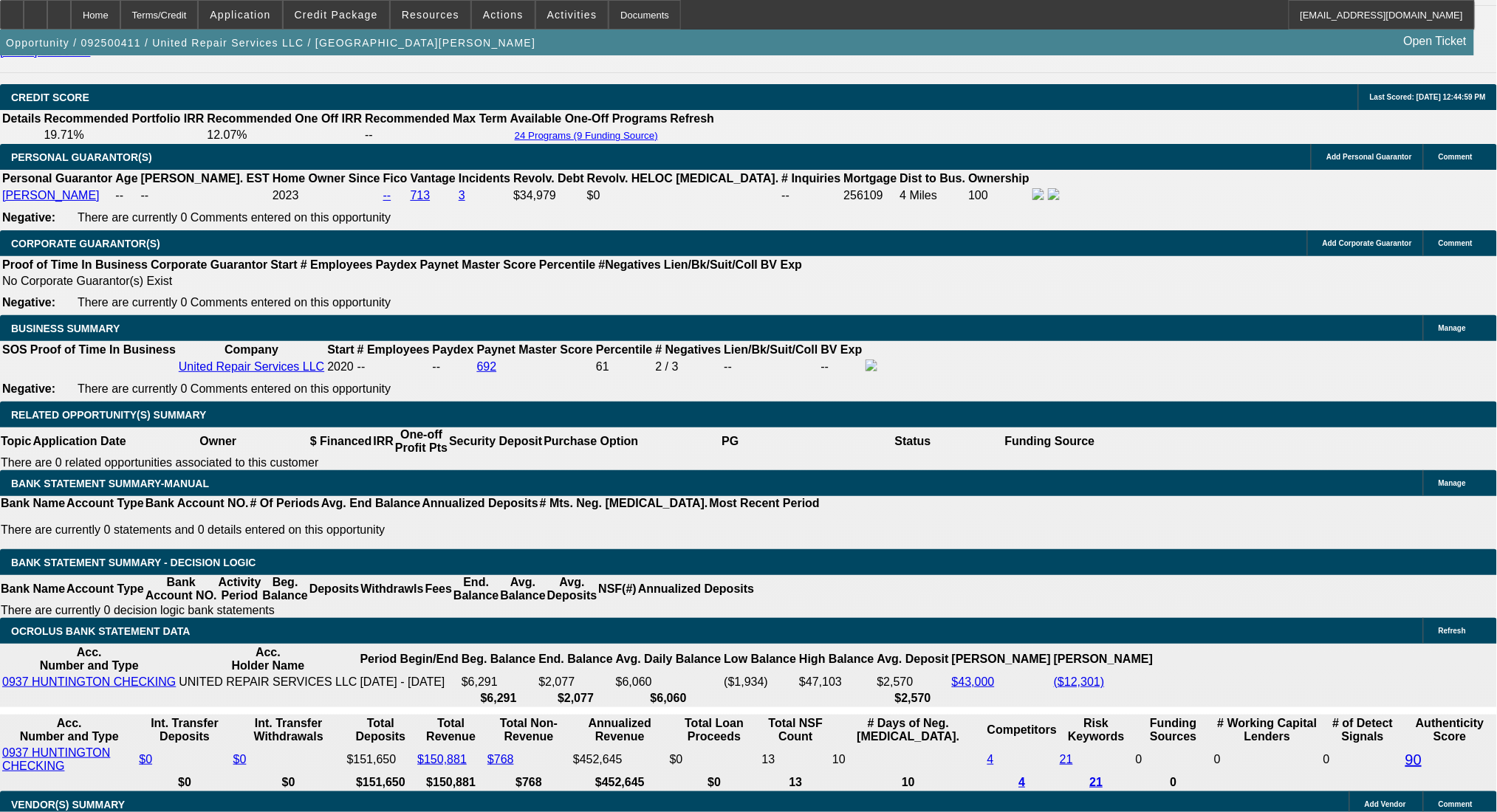
drag, startPoint x: 503, startPoint y: 464, endPoint x: 570, endPoint y: 464, distance: 67.0
type input "UNKNOWN"
type input "18"
type input "$6,837.50"
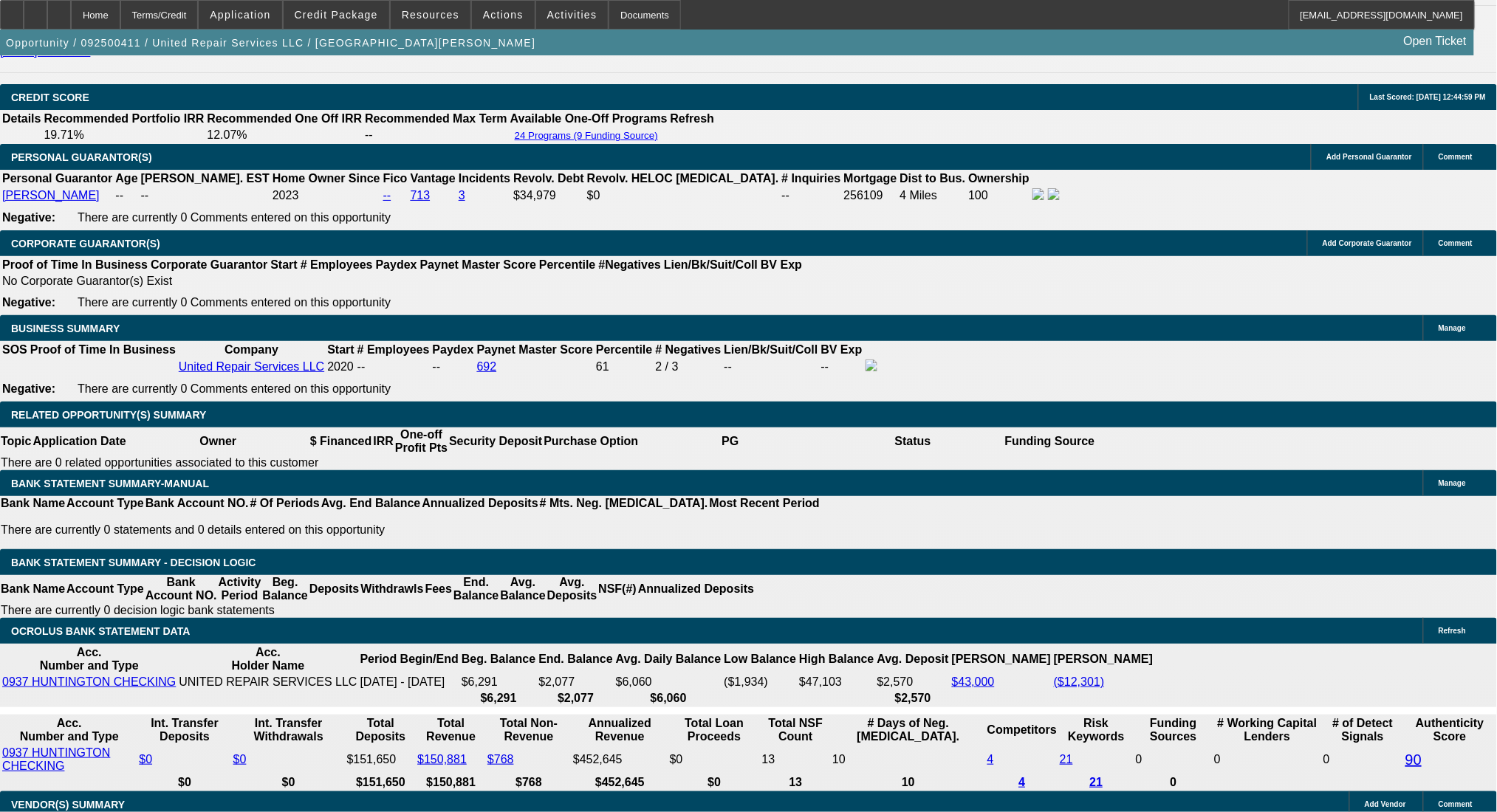
type input "$3,418.75"
type input "$10,157.38"
type input "$5,078.69"
type input "18"
drag, startPoint x: 408, startPoint y: 470, endPoint x: 525, endPoint y: 464, distance: 117.2
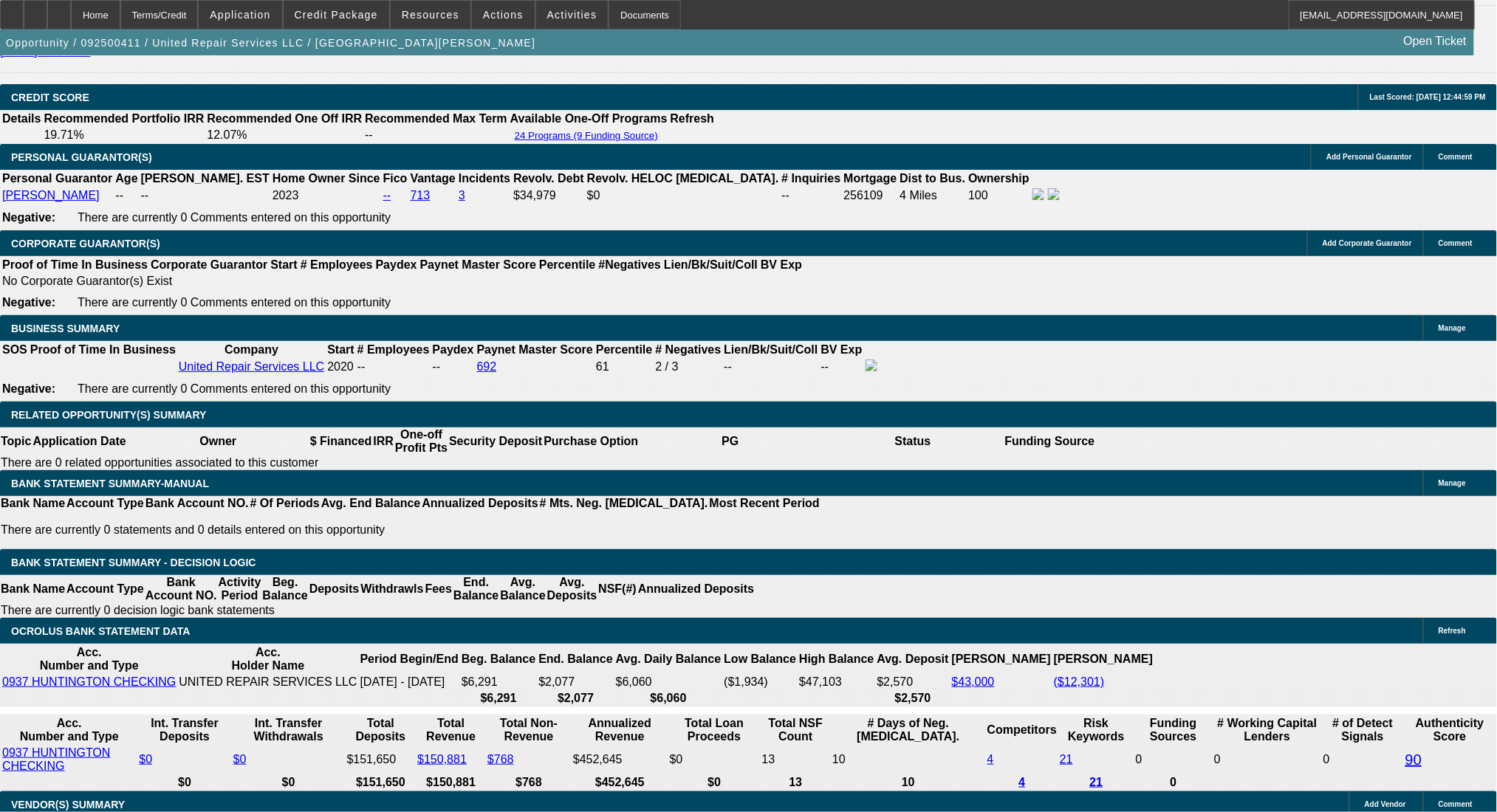
type input "50"
type input "$100.00"
type input "5078"
type input "$10,156.00"
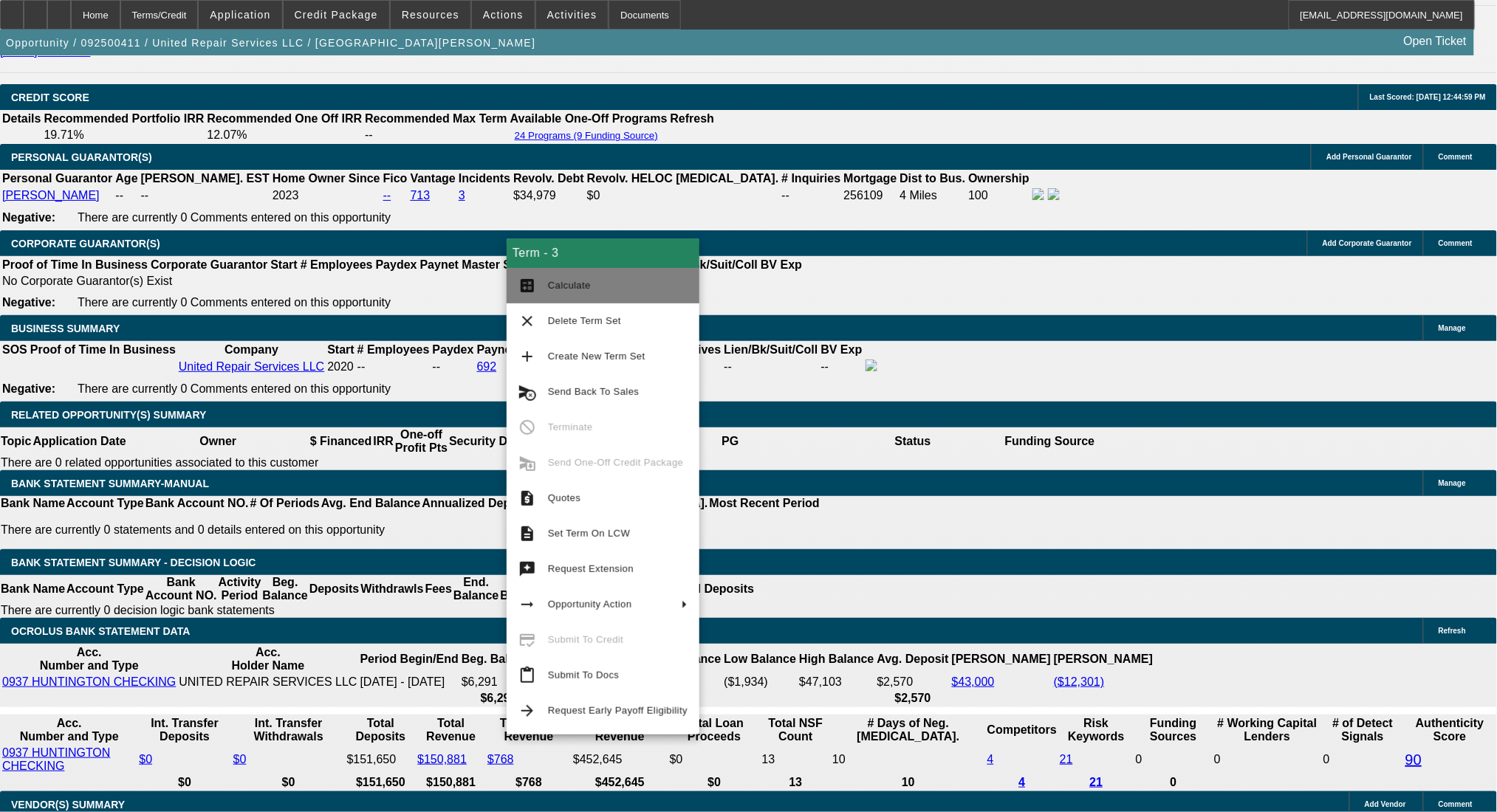
click at [537, 276] on button "calculate Calculate" at bounding box center [602, 286] width 193 height 36
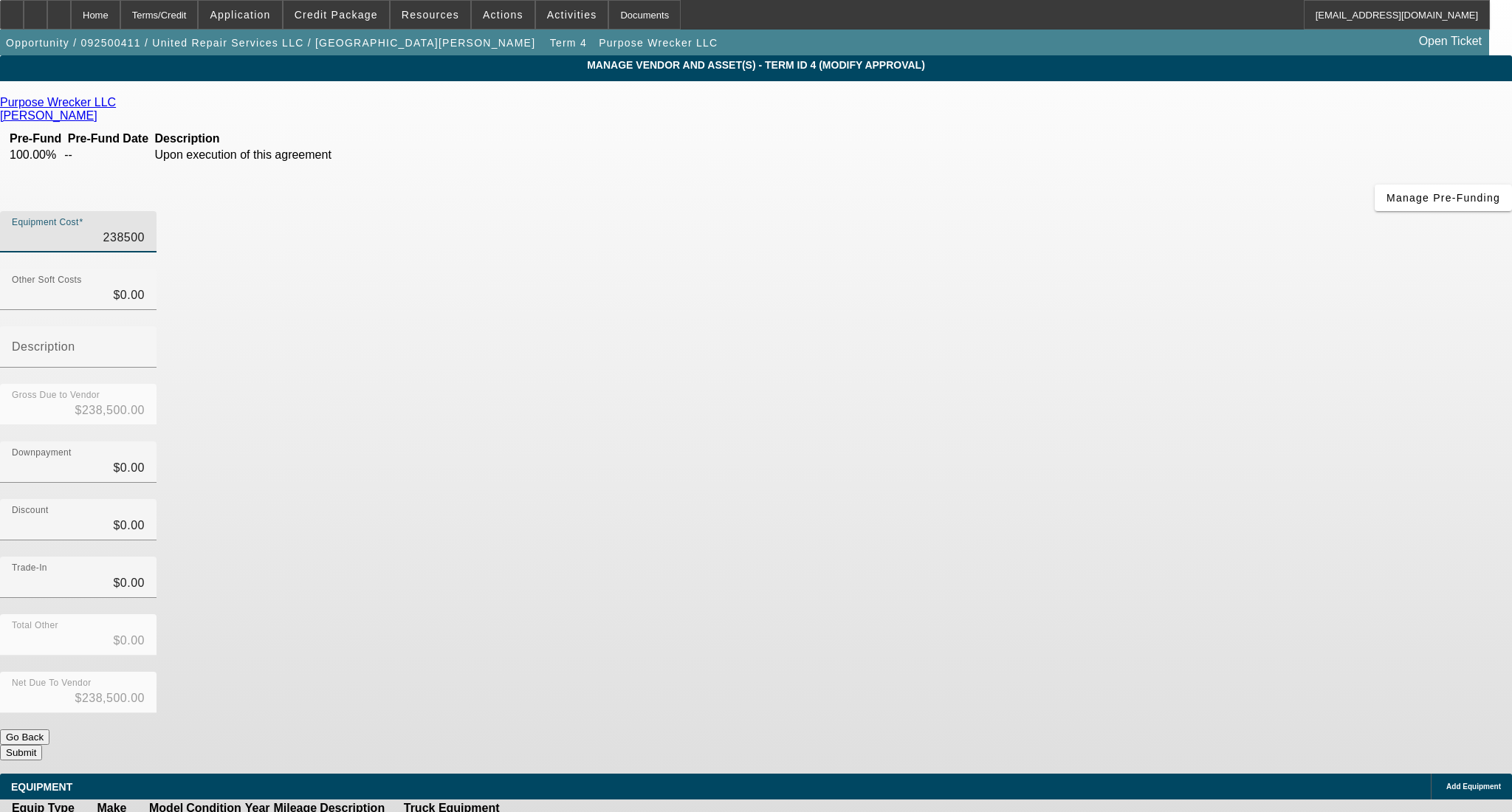
drag, startPoint x: 872, startPoint y: 123, endPoint x: 1047, endPoint y: 139, distance: 175.7
click at [1047, 211] on div "Equipment Cost 238500" at bounding box center [756, 240] width 1512 height 57
click at [1124, 499] on div "Discount $0.00" at bounding box center [756, 528] width 1512 height 57
click at [42, 745] on button "Submit" at bounding box center [21, 753] width 42 height 16
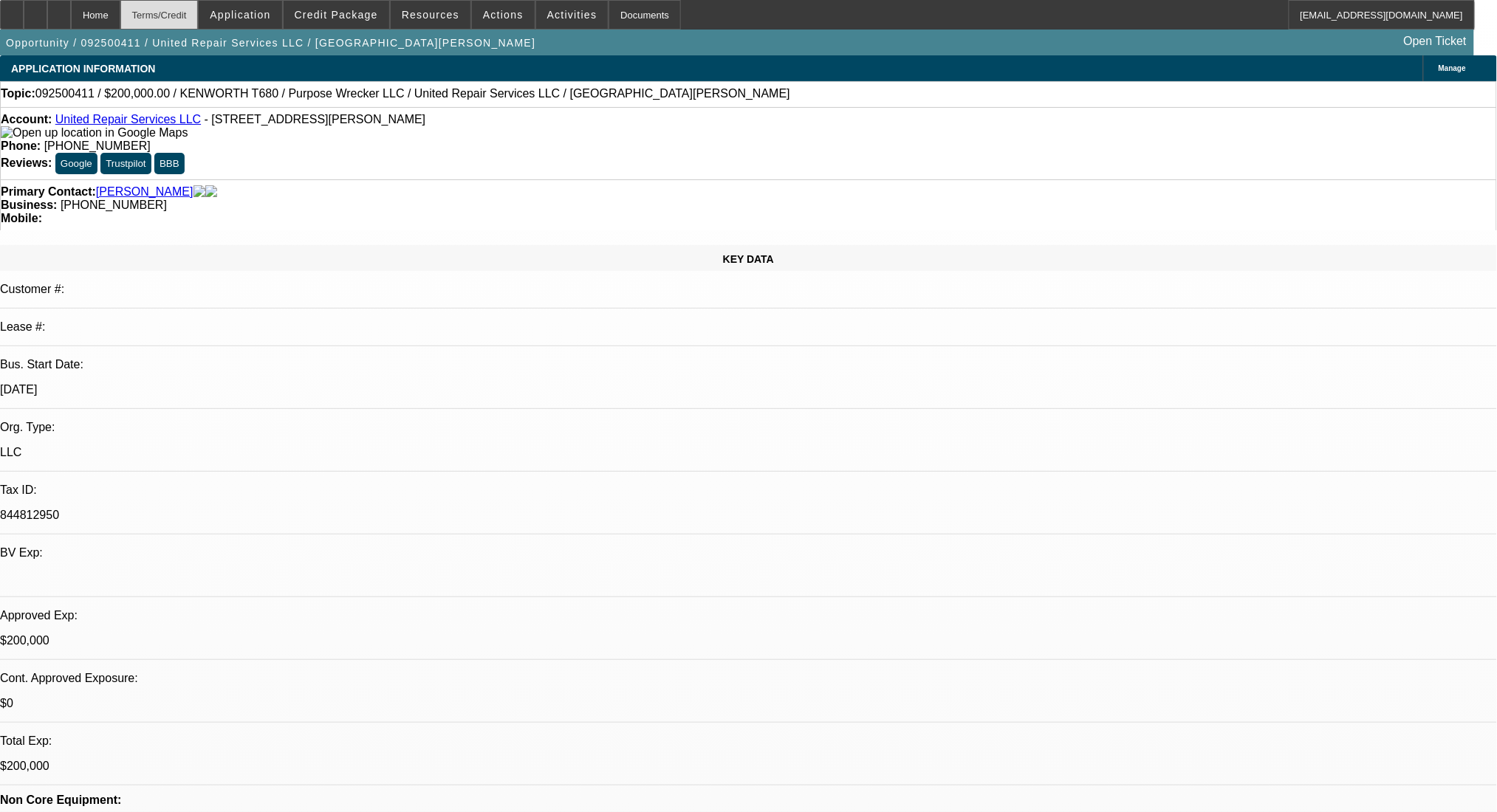
click at [199, 9] on div "Terms/Credit" at bounding box center [160, 15] width 78 height 30
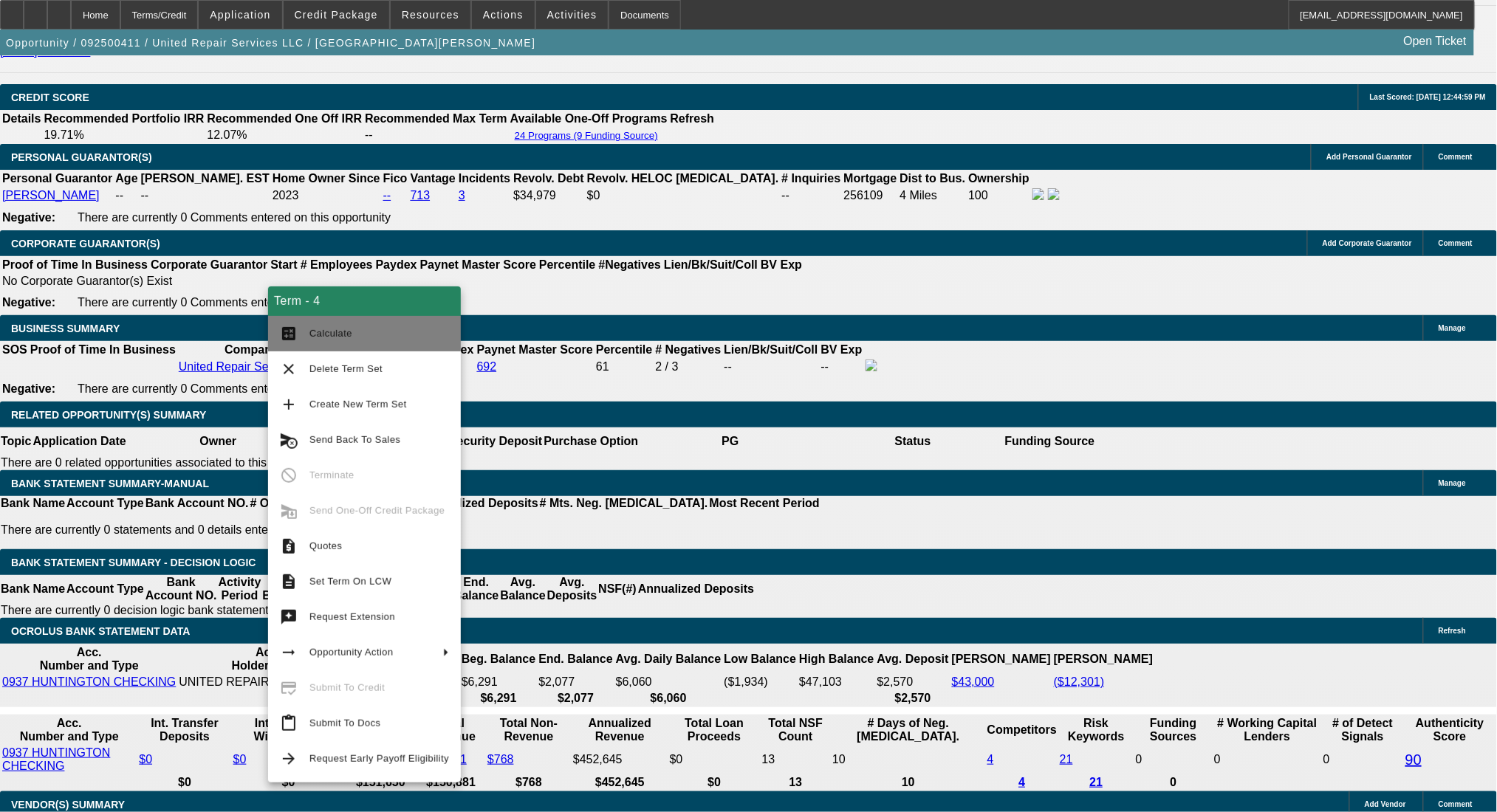
click at [328, 332] on span "Calculate" at bounding box center [330, 333] width 43 height 11
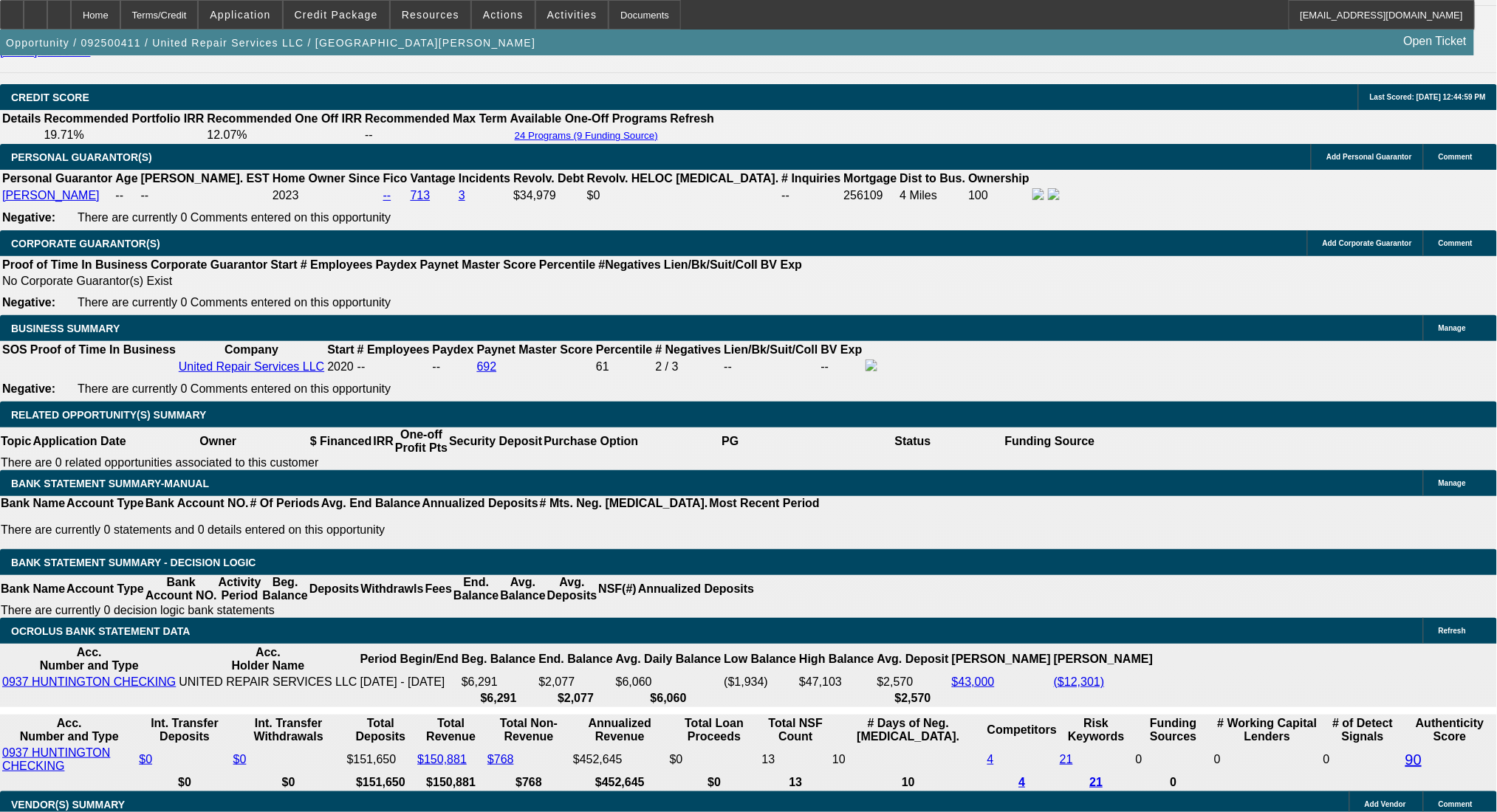
drag, startPoint x: 419, startPoint y: 463, endPoint x: 562, endPoint y: 472, distance: 143.3
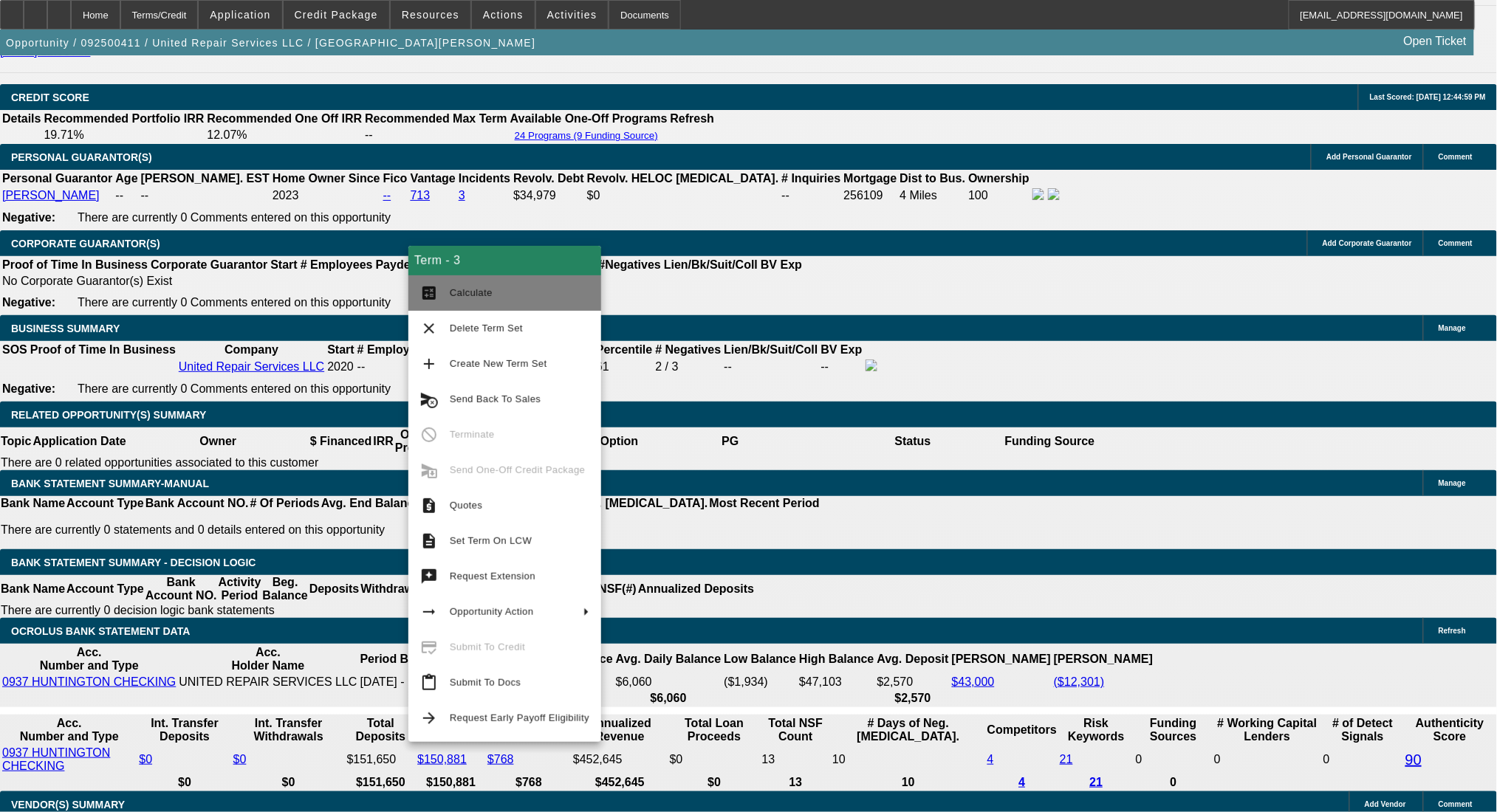
click at [488, 282] on button "calculate Calculate" at bounding box center [504, 293] width 193 height 36
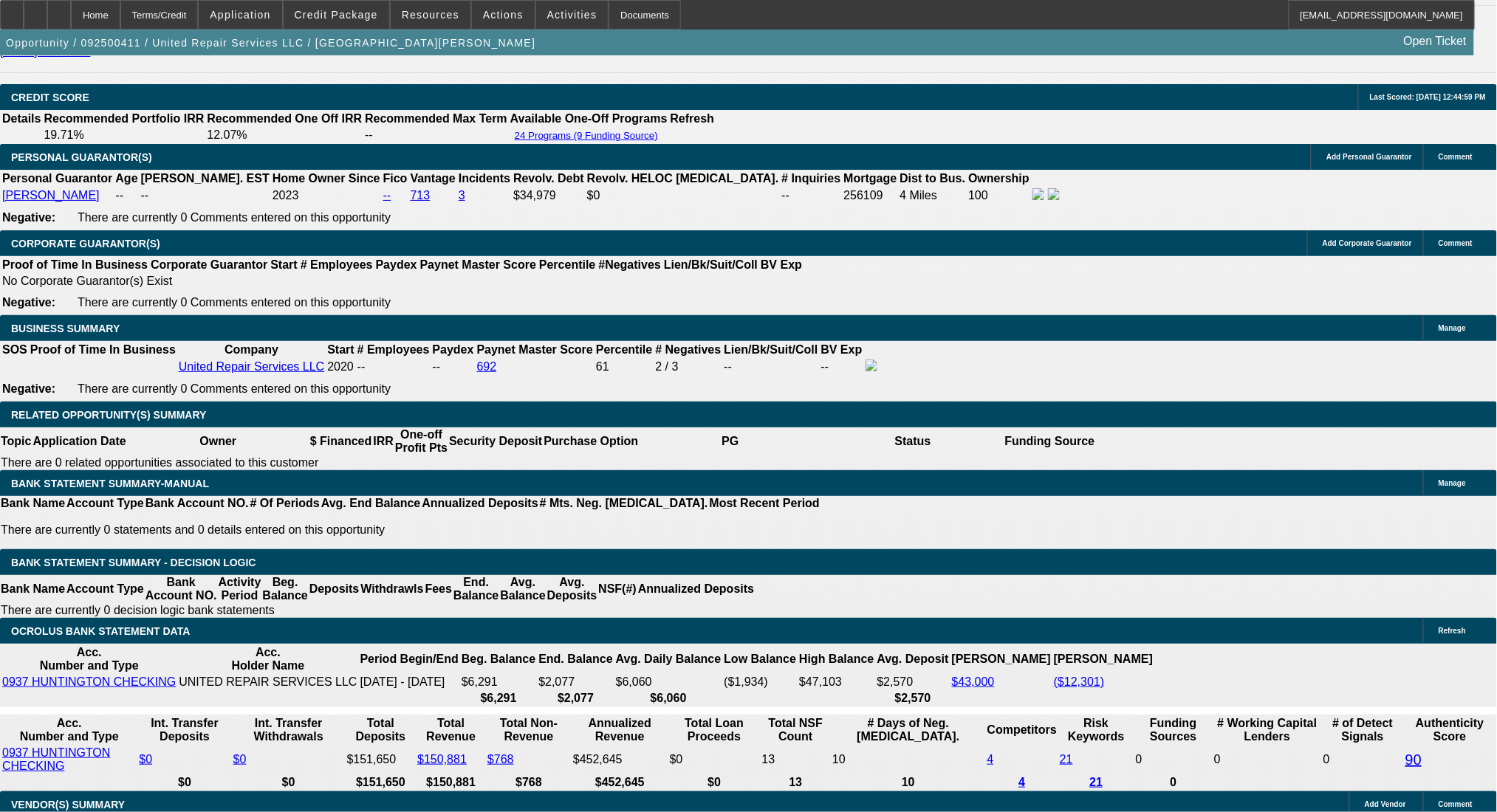
drag, startPoint x: 402, startPoint y: 462, endPoint x: 503, endPoint y: 465, distance: 101.0
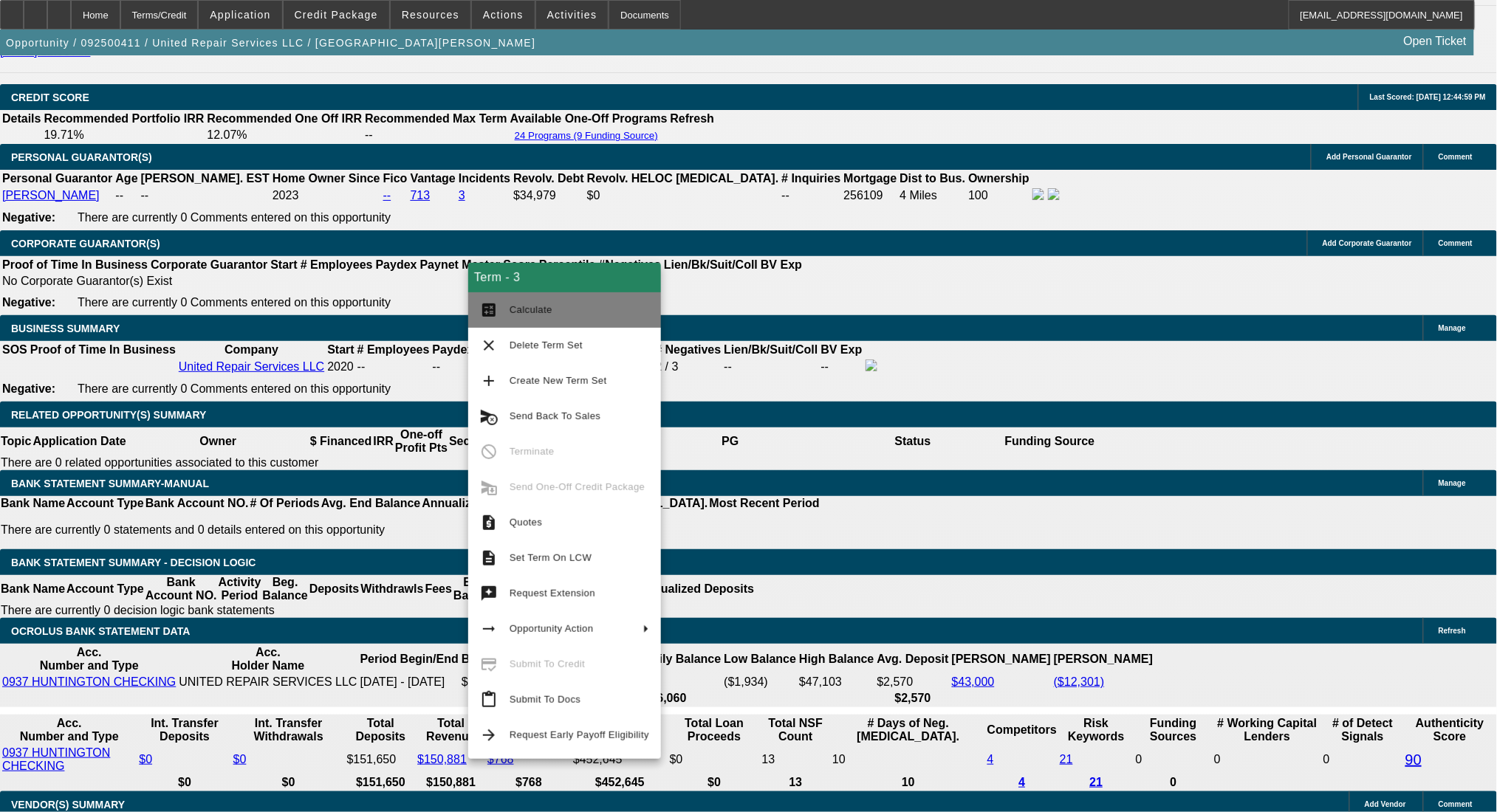
click at [502, 307] on button "calculate Calculate" at bounding box center [565, 310] width 193 height 36
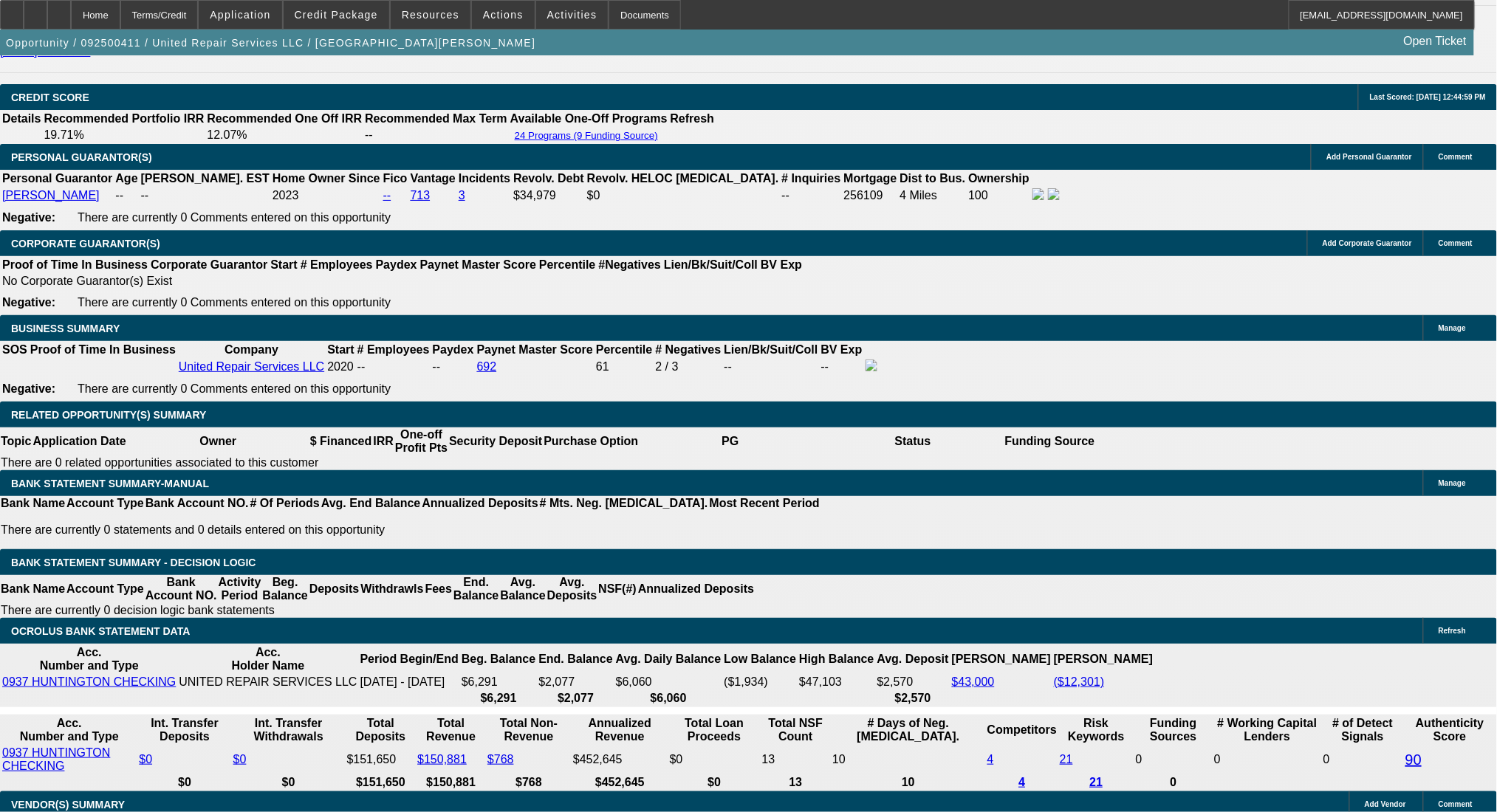
drag, startPoint x: 422, startPoint y: 464, endPoint x: 529, endPoint y: 468, distance: 107.1
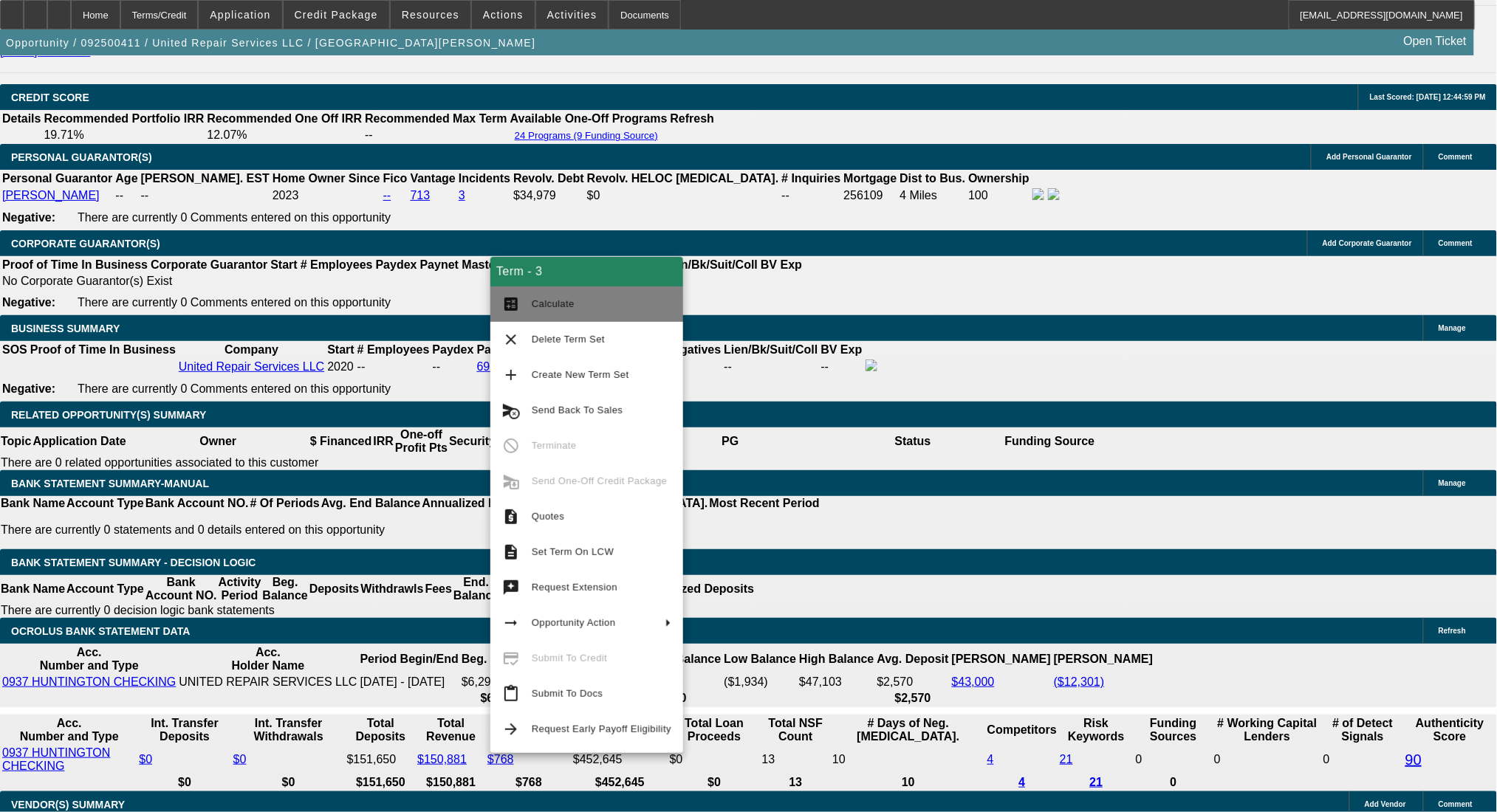
click at [526, 294] on button "calculate Calculate" at bounding box center [587, 304] width 193 height 36
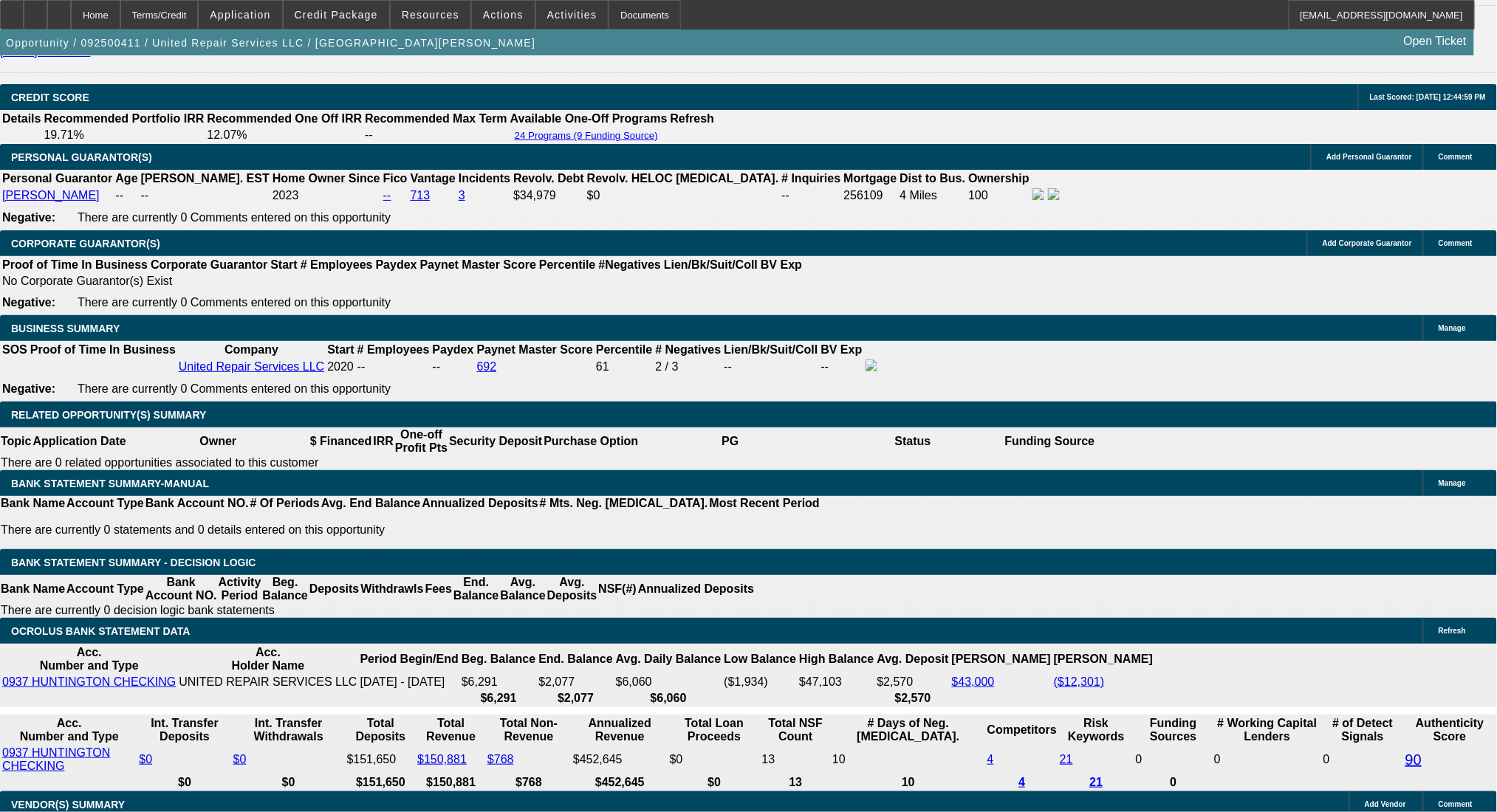
drag, startPoint x: 407, startPoint y: 460, endPoint x: 510, endPoint y: 465, distance: 103.1
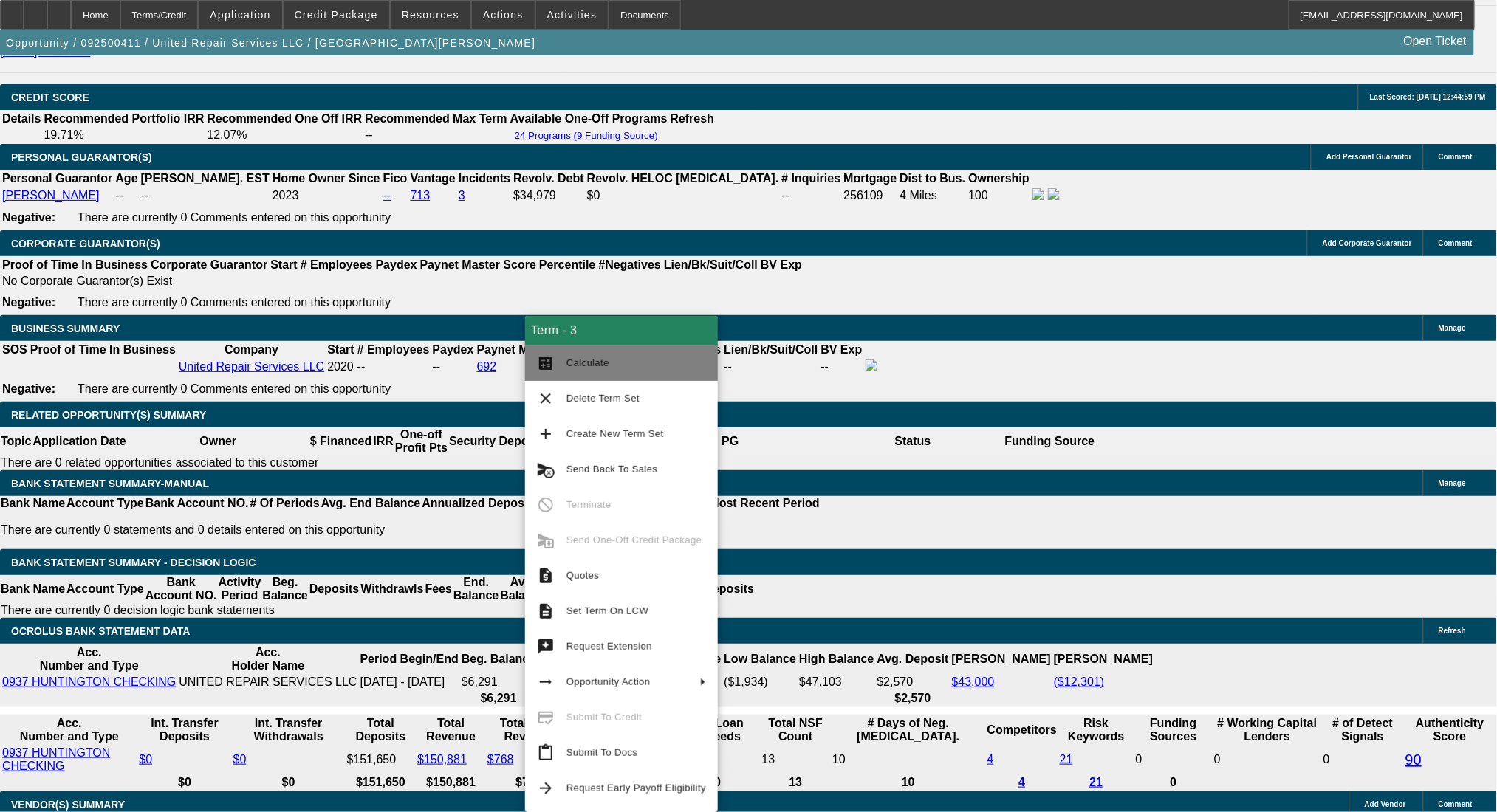
click at [568, 357] on span "Calculate" at bounding box center [588, 362] width 43 height 11
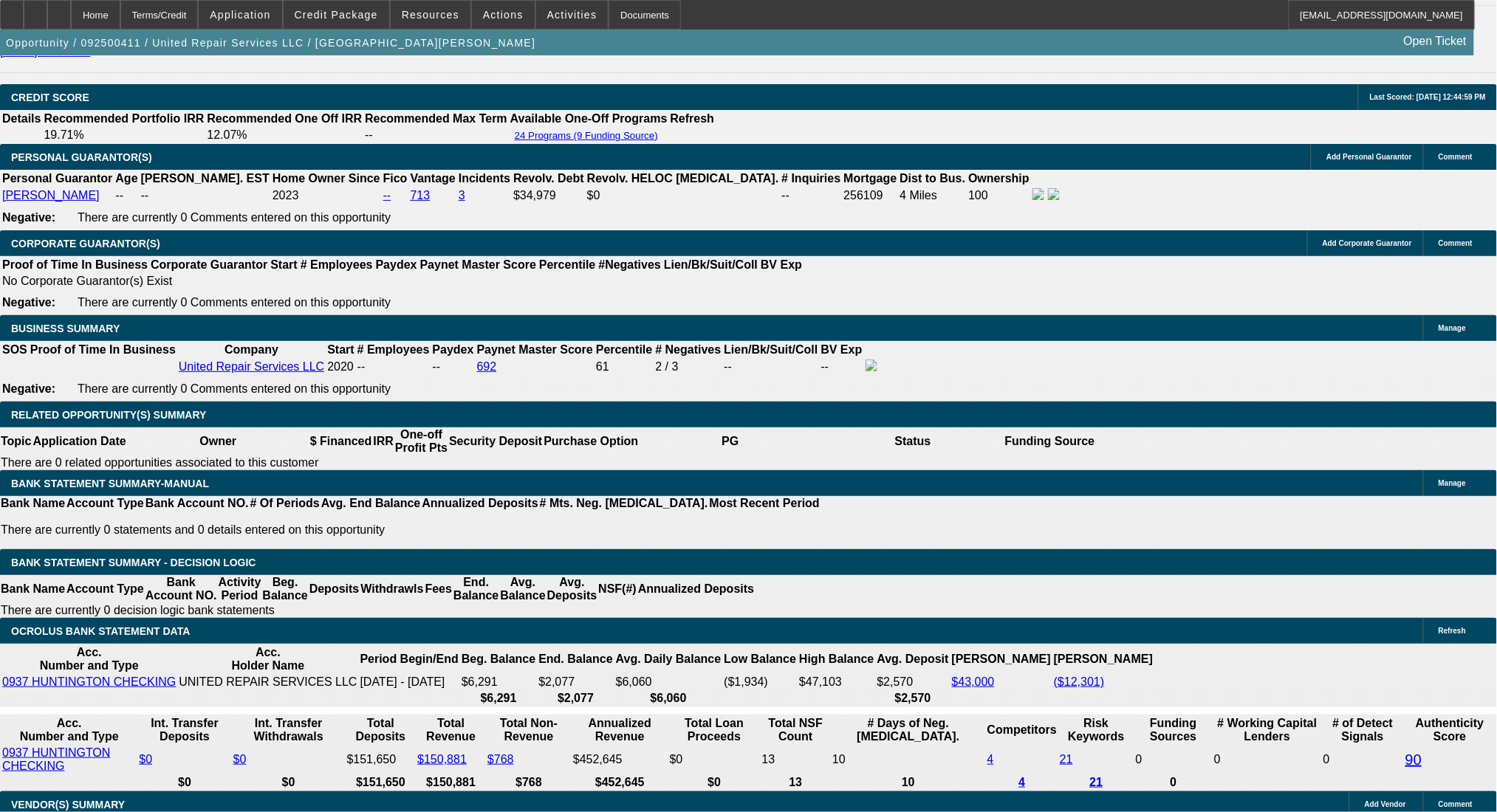
drag, startPoint x: 408, startPoint y: 461, endPoint x: 534, endPoint y: 460, distance: 126.0
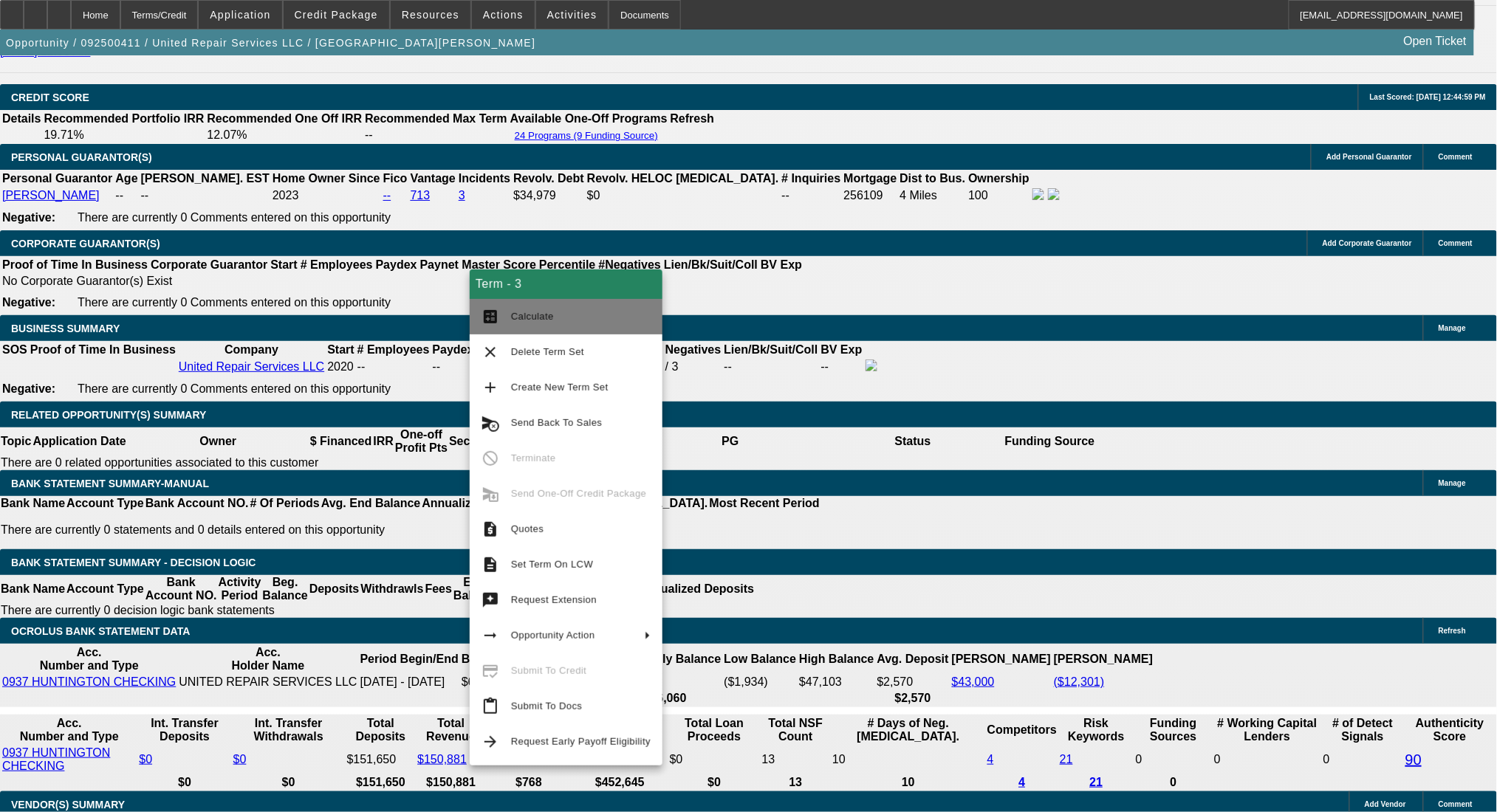
click at [506, 312] on button "calculate Calculate" at bounding box center [566, 317] width 193 height 36
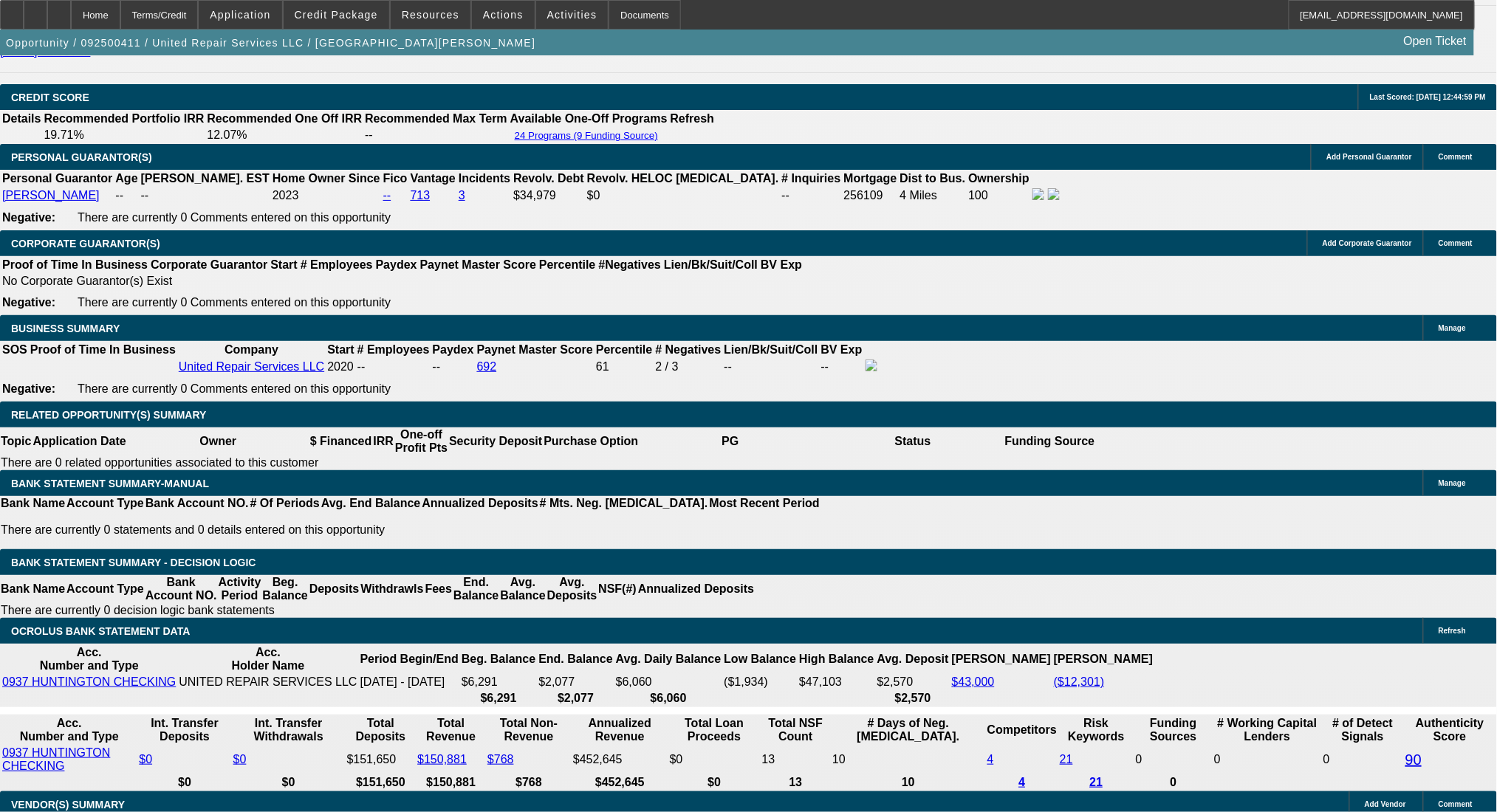
drag, startPoint x: 411, startPoint y: 461, endPoint x: 545, endPoint y: 466, distance: 134.1
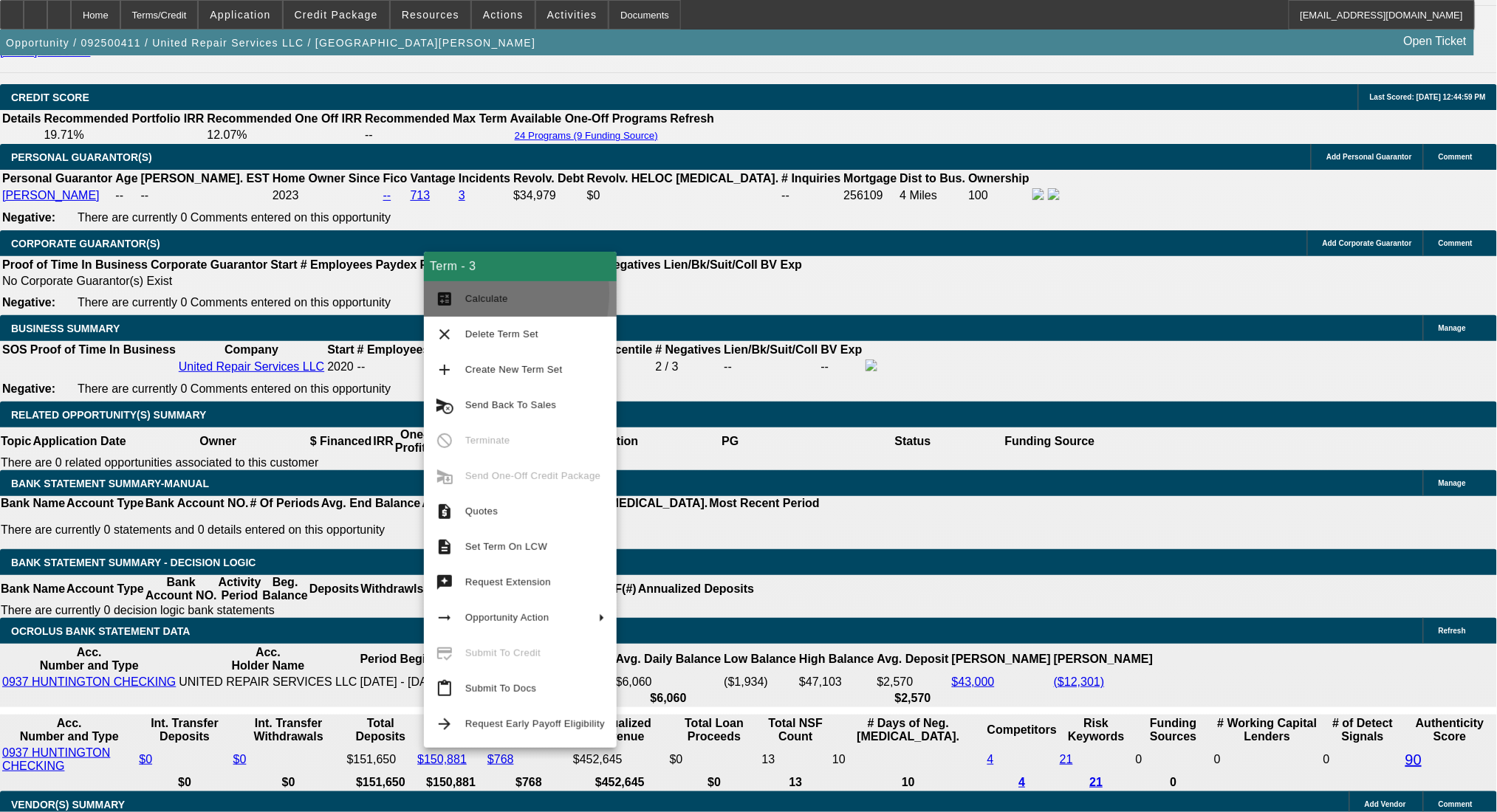
click at [461, 293] on button "calculate Calculate" at bounding box center [520, 299] width 193 height 36
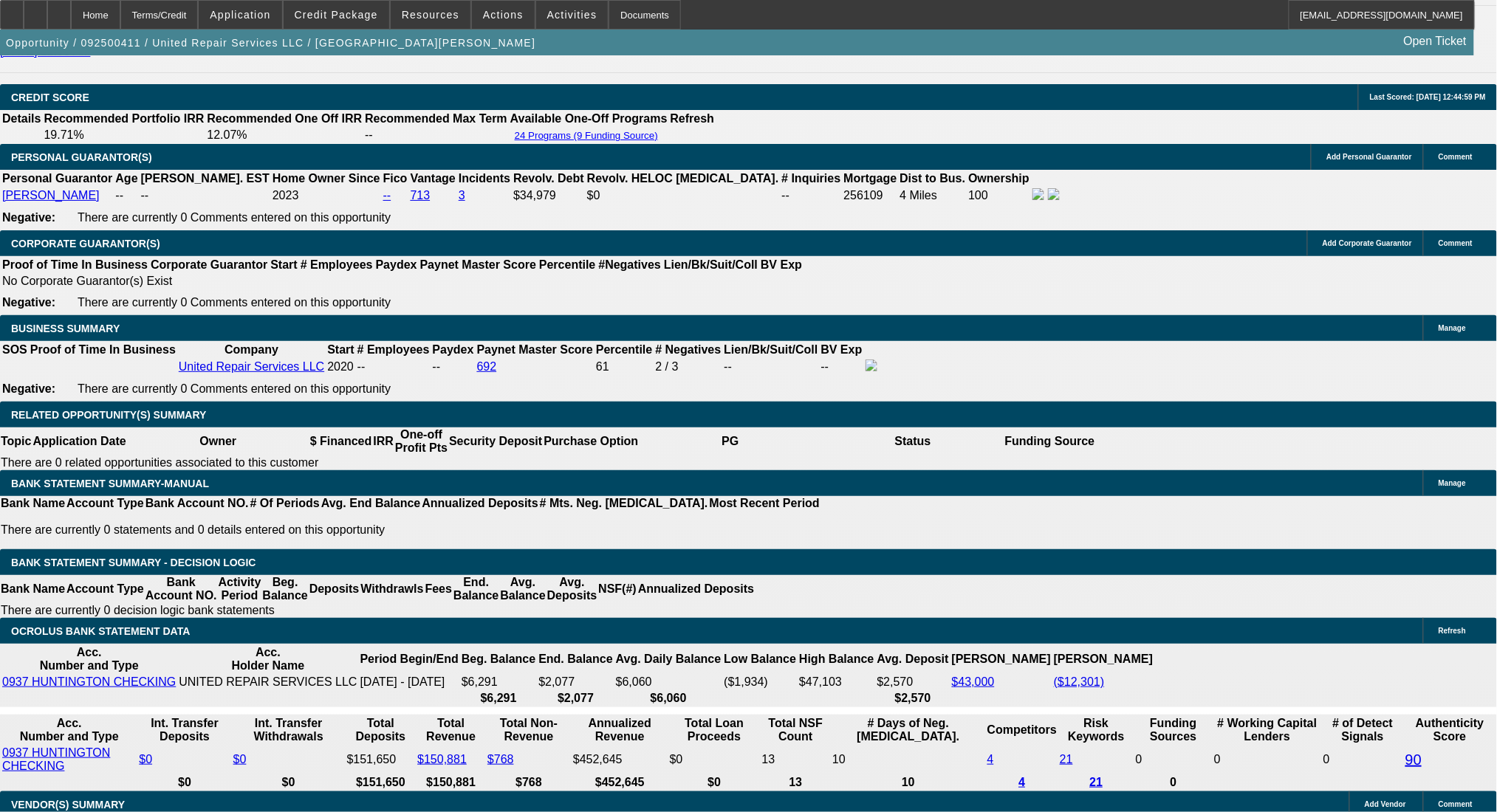
drag, startPoint x: 406, startPoint y: 462, endPoint x: 521, endPoint y: 459, distance: 115.0
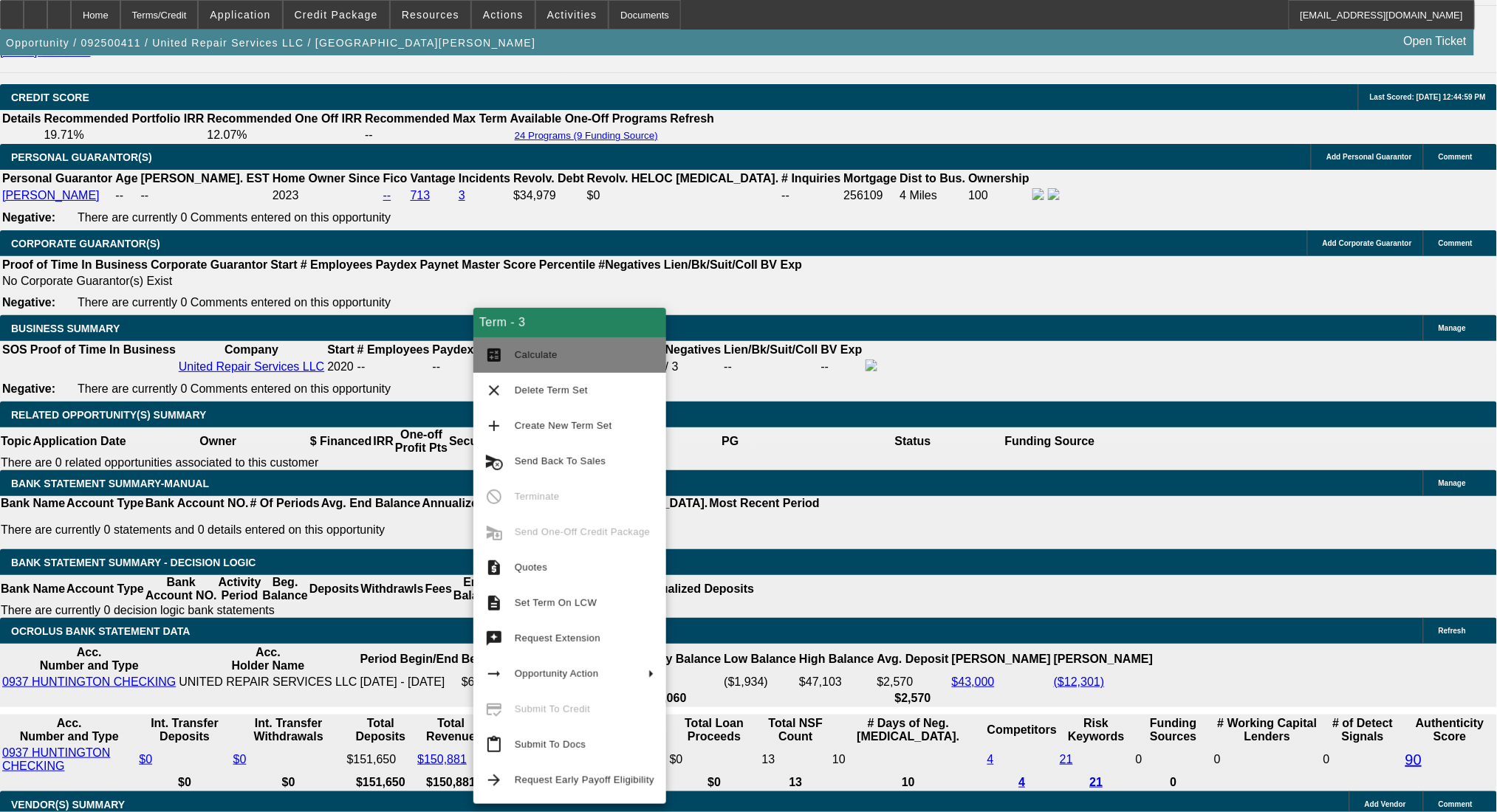
click at [518, 347] on span "Calculate" at bounding box center [585, 355] width 140 height 18
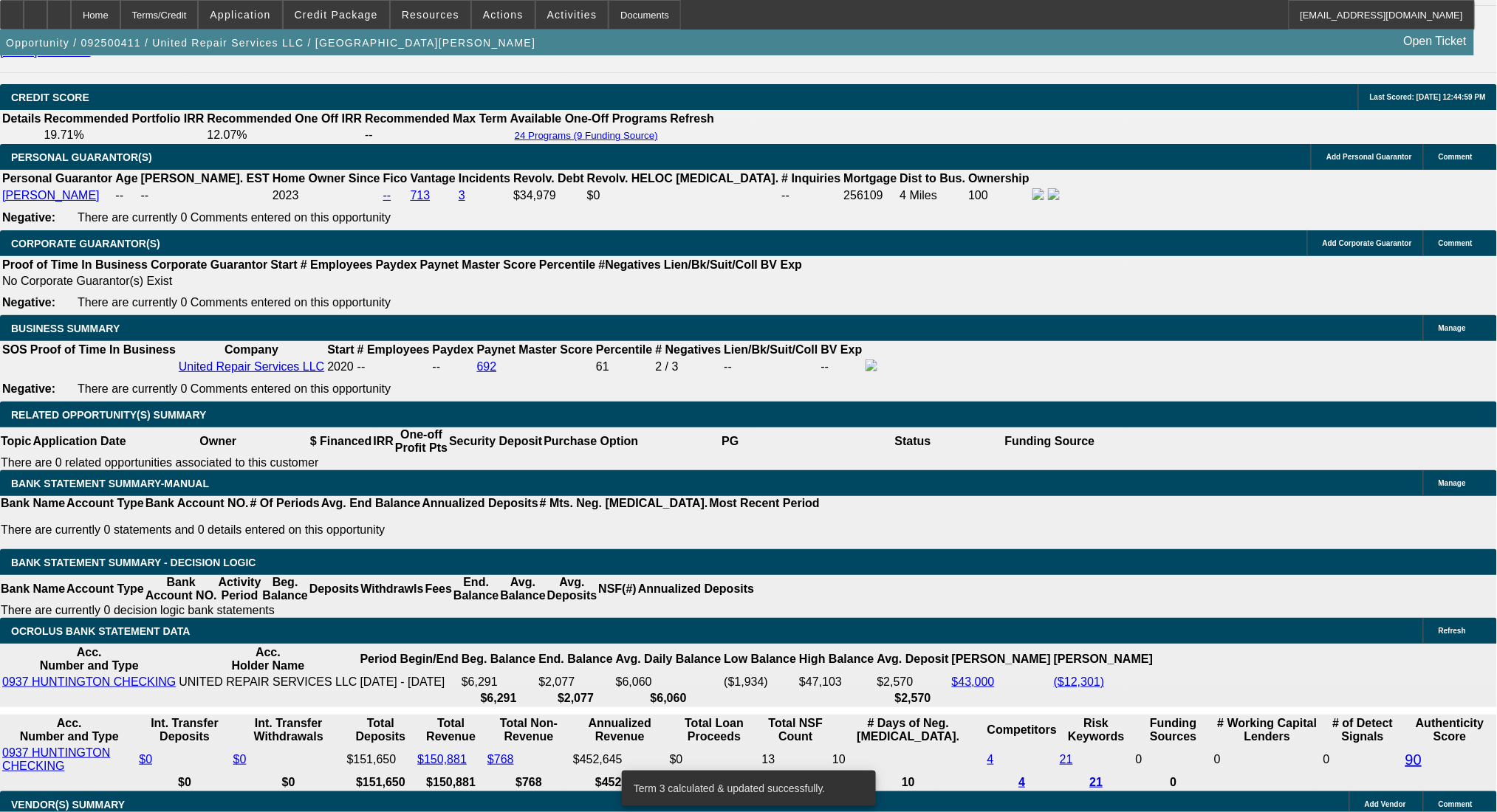
drag, startPoint x: 409, startPoint y: 465, endPoint x: 517, endPoint y: 463, distance: 108.0
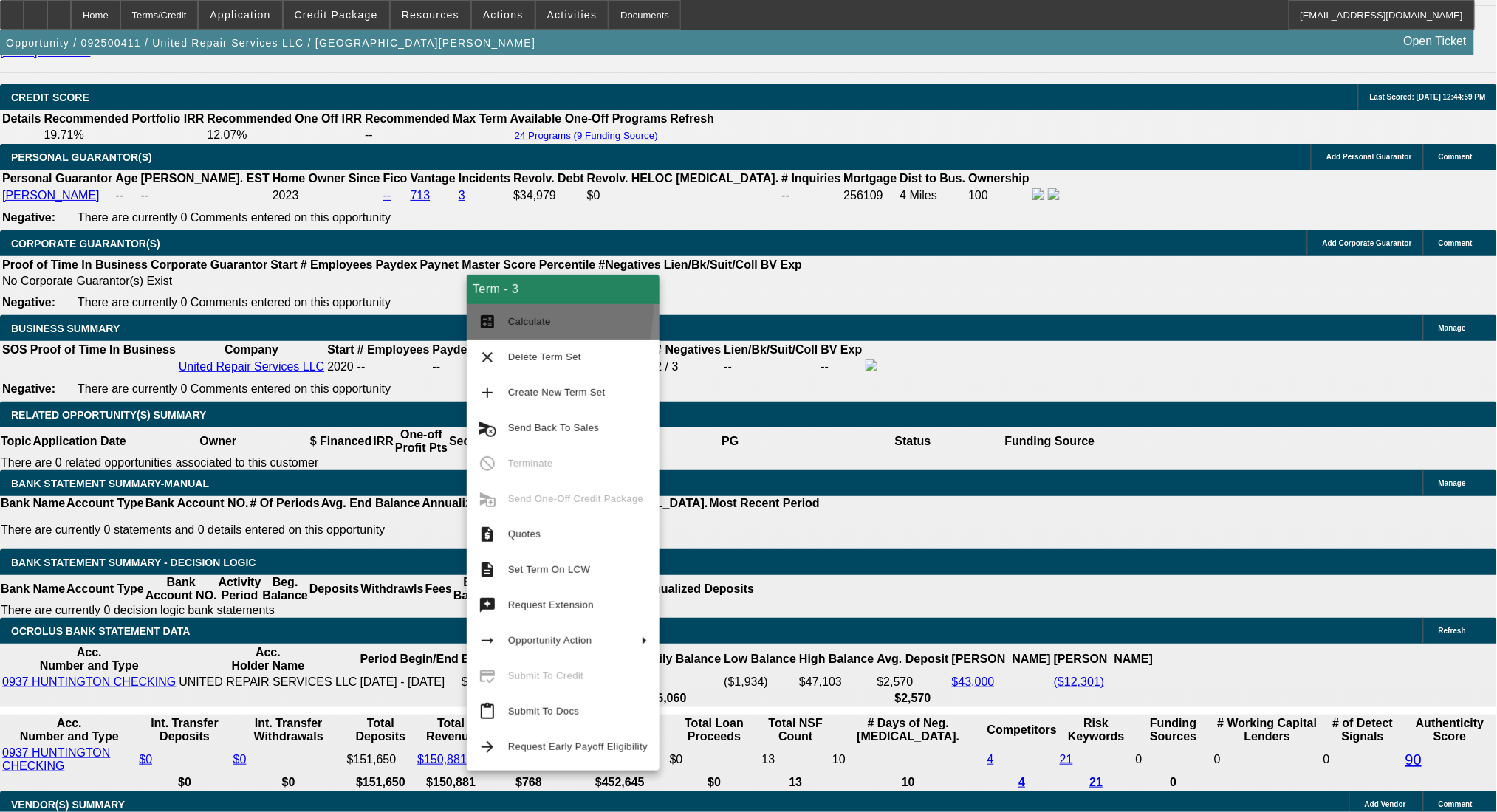
click at [488, 306] on button "calculate Calculate" at bounding box center [563, 322] width 193 height 36
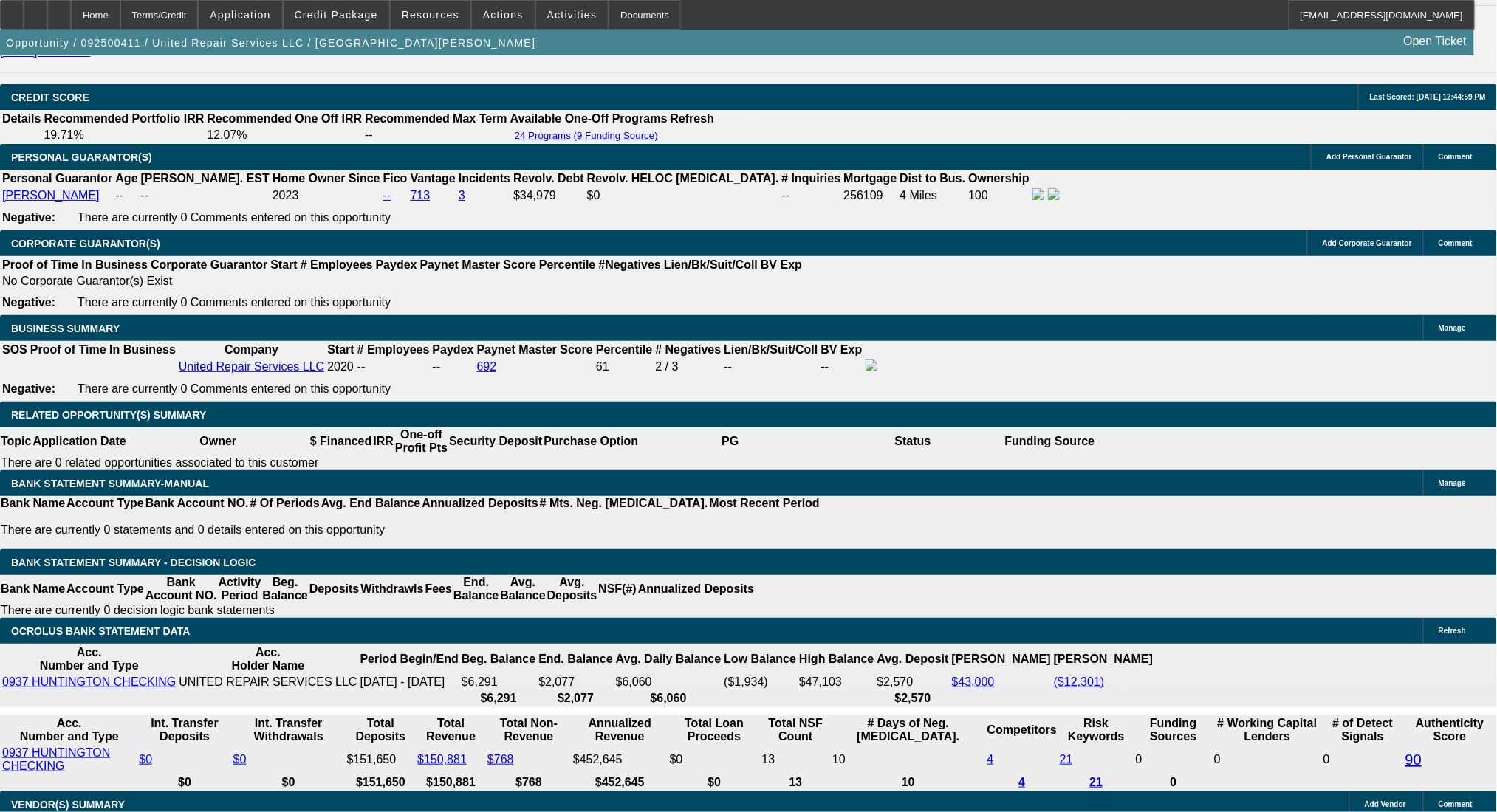
drag, startPoint x: 409, startPoint y: 460, endPoint x: 563, endPoint y: 472, distance: 154.5
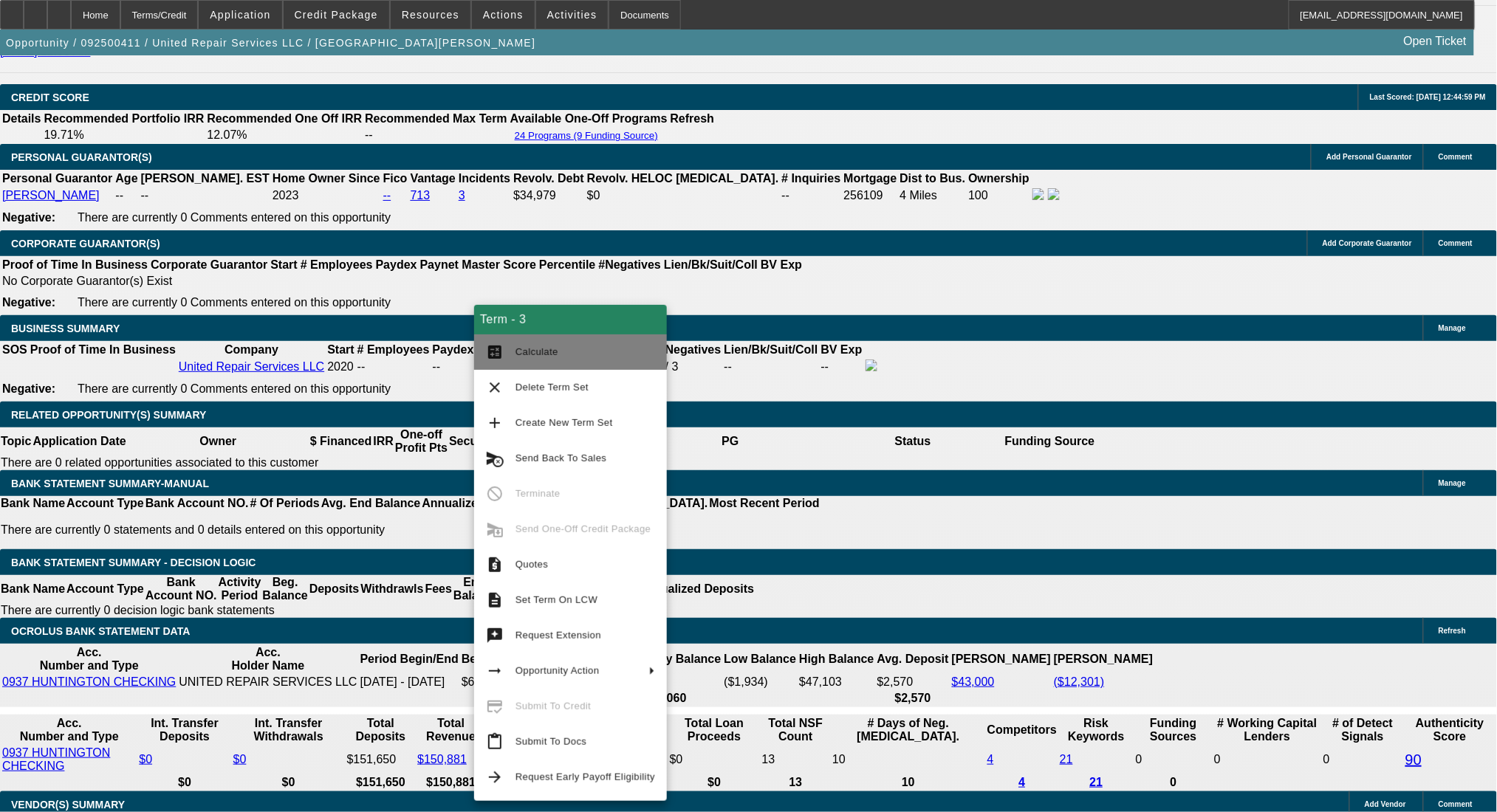
click at [506, 348] on button "calculate Calculate" at bounding box center [571, 353] width 193 height 36
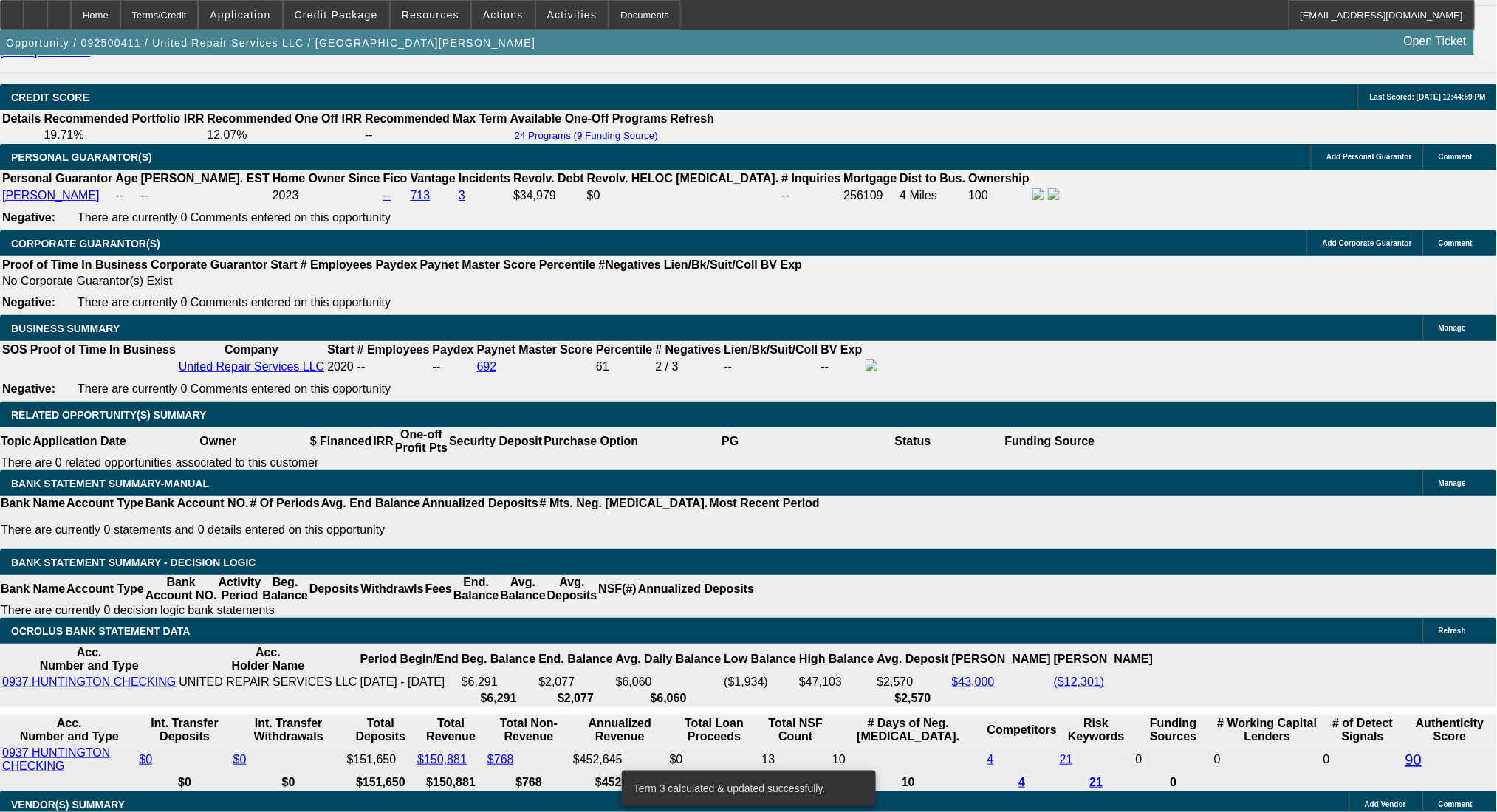
drag, startPoint x: 412, startPoint y: 465, endPoint x: 522, endPoint y: 460, distance: 110.1
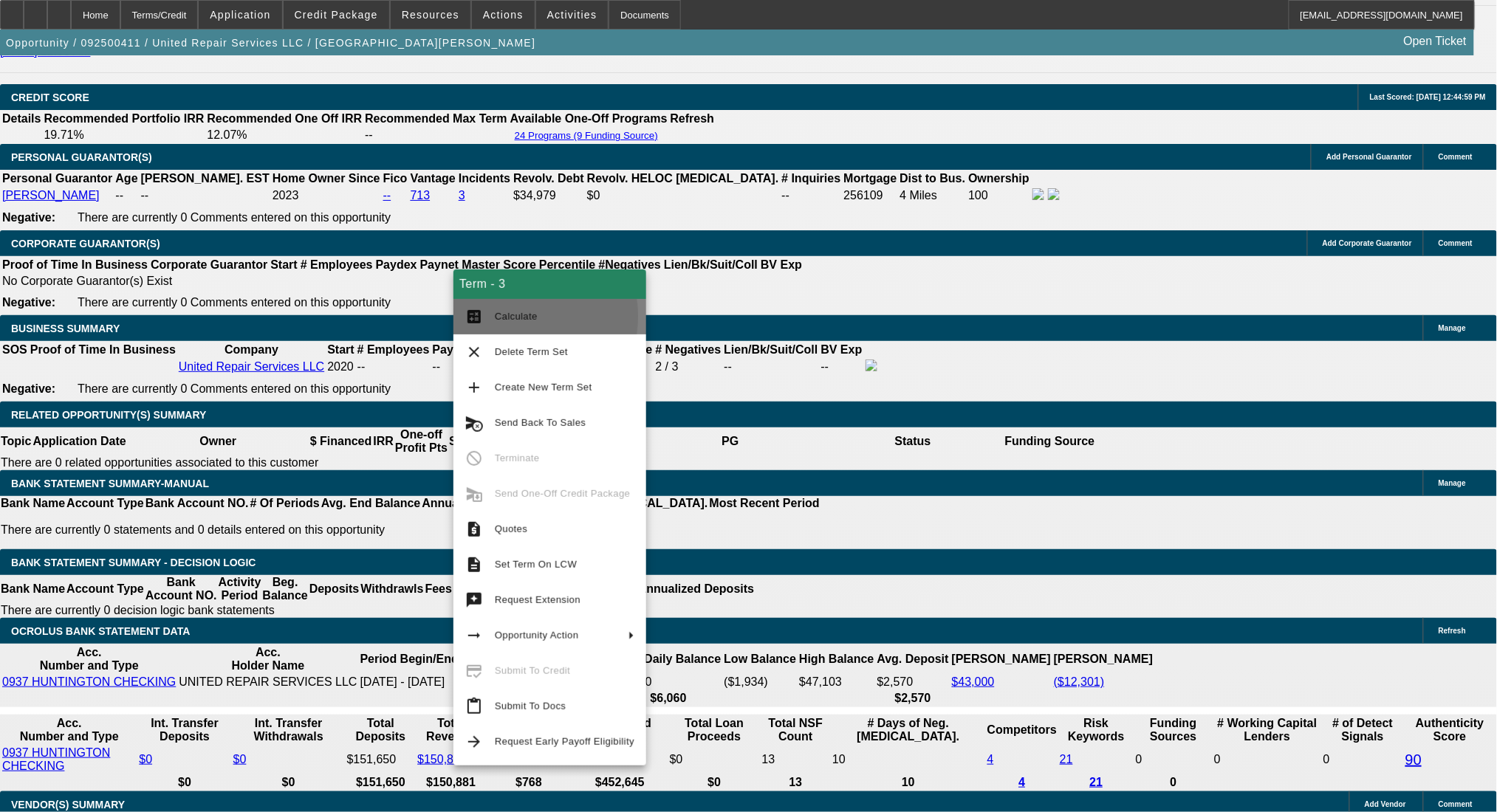
click at [487, 316] on button "calculate Calculate" at bounding box center [550, 317] width 193 height 36
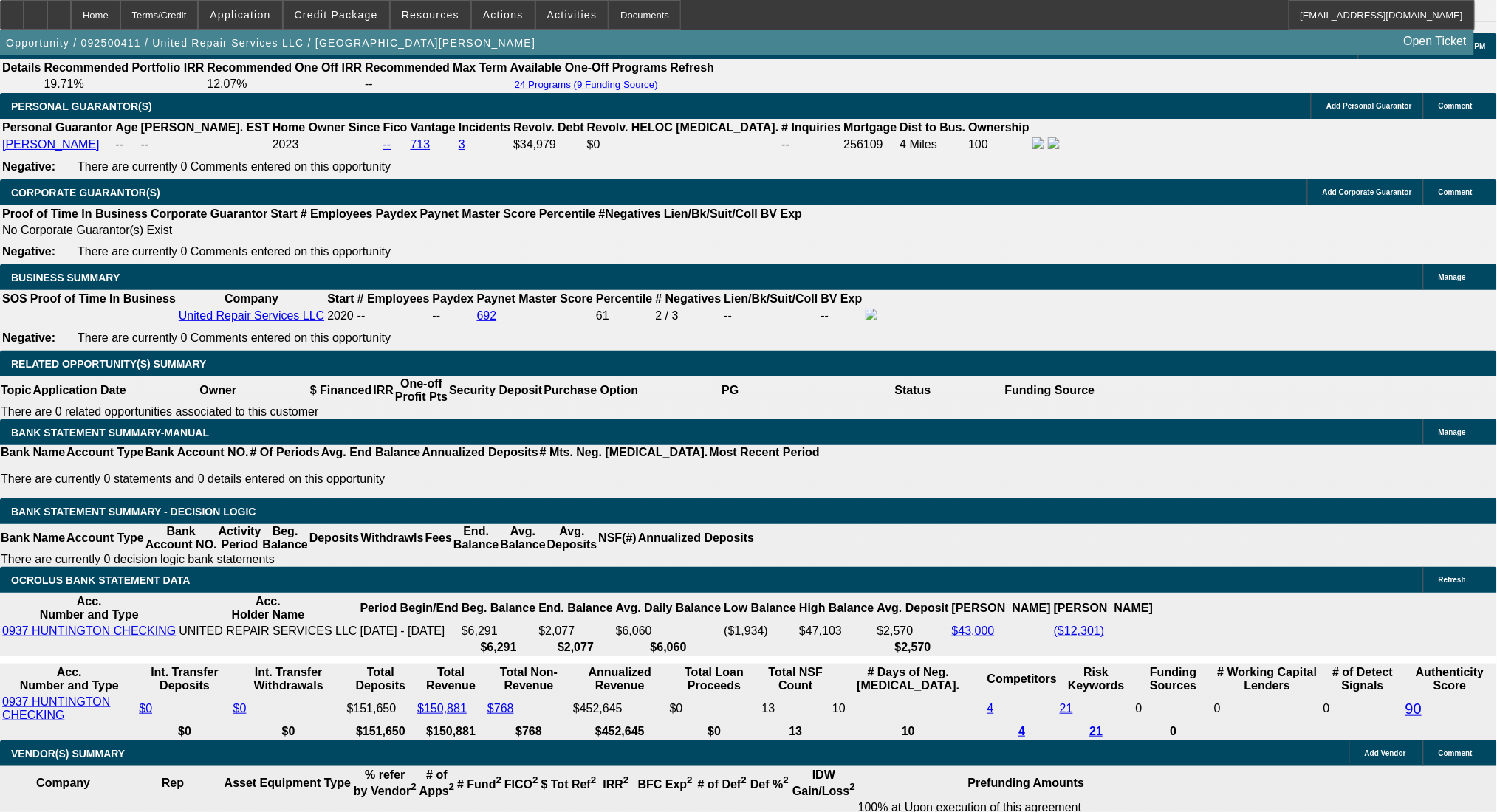
scroll to position [2207, 0]
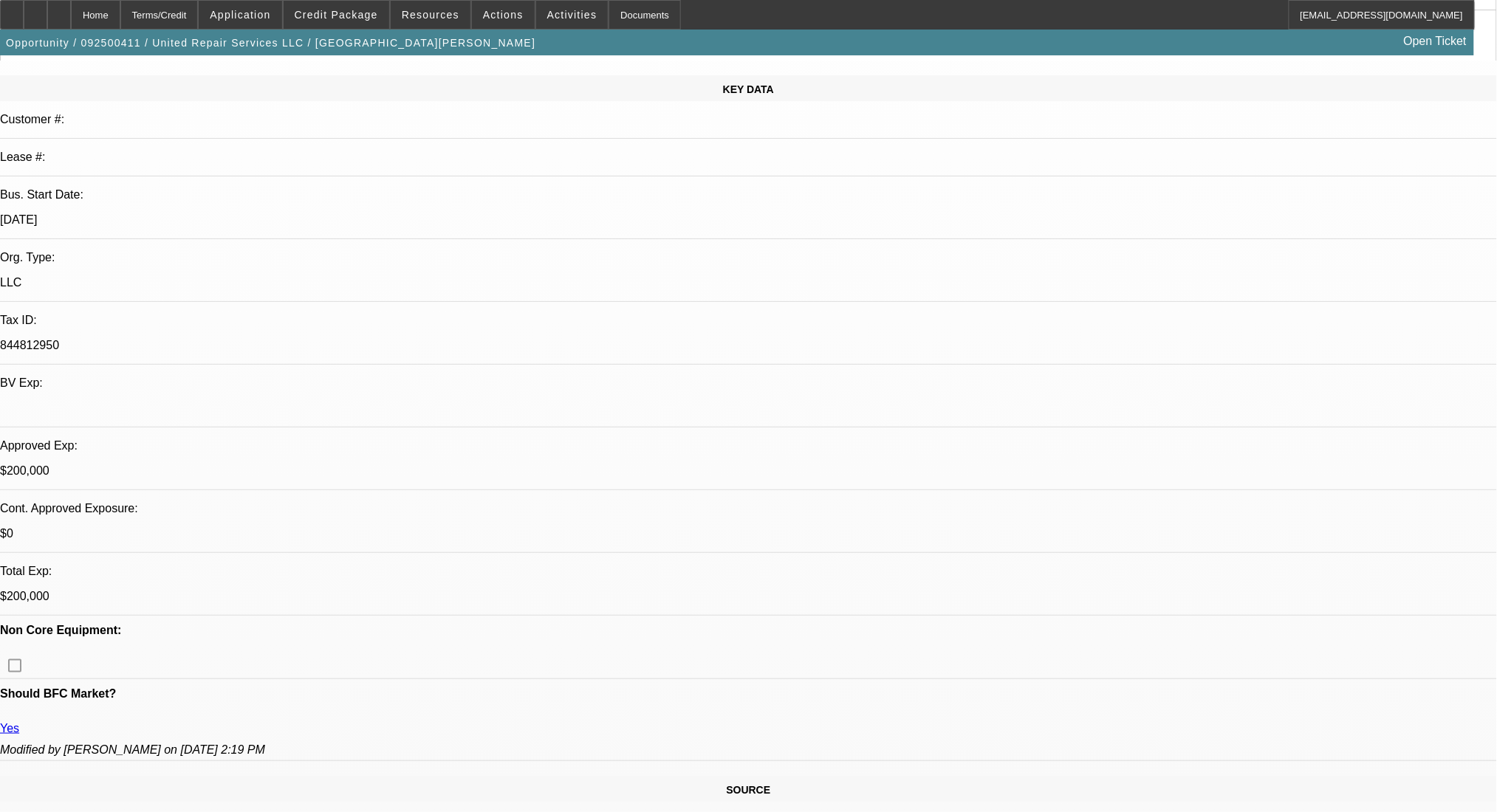
scroll to position [0, 0]
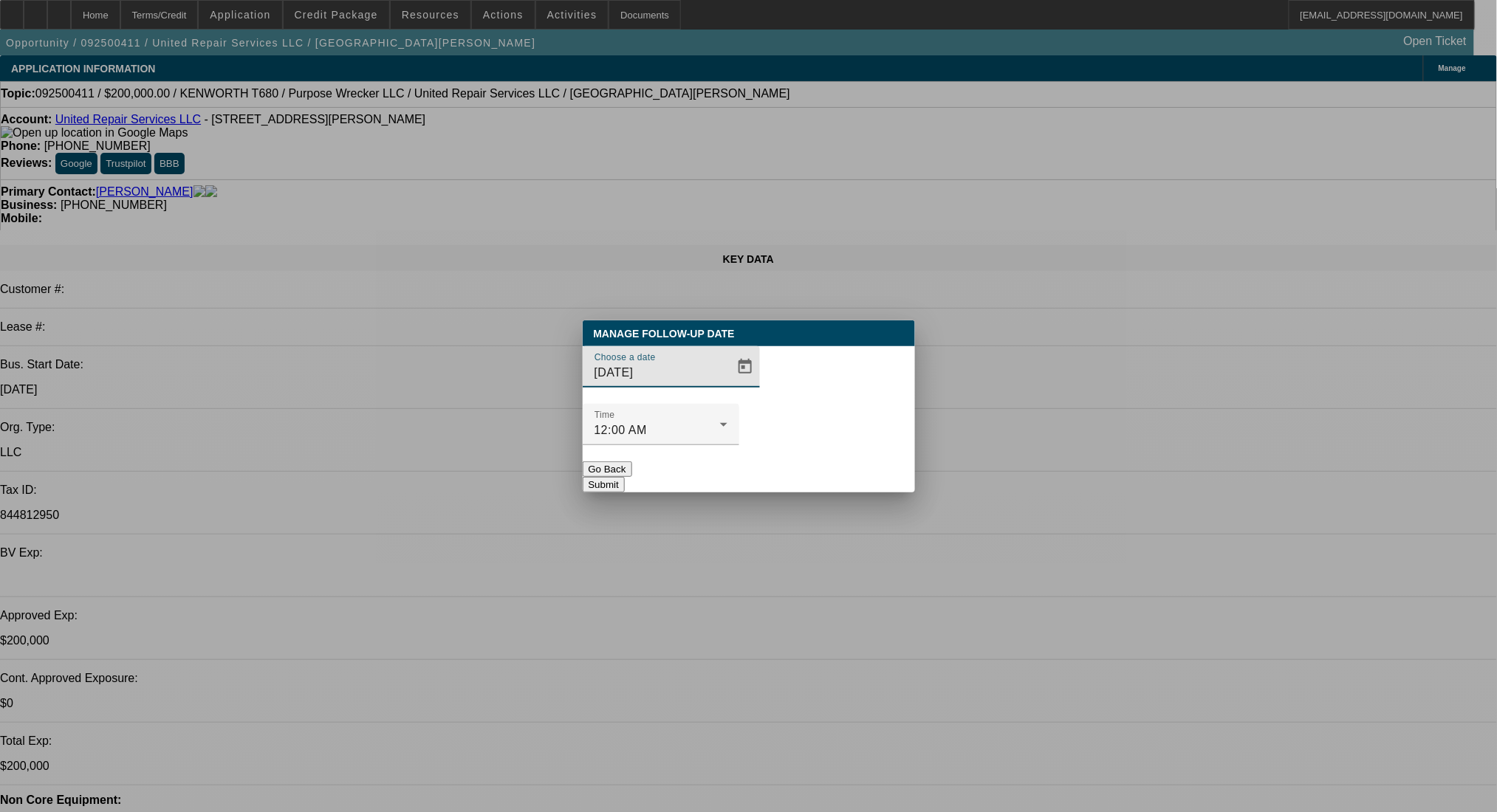
click at [625, 477] on button "Submit" at bounding box center [603, 485] width 42 height 16
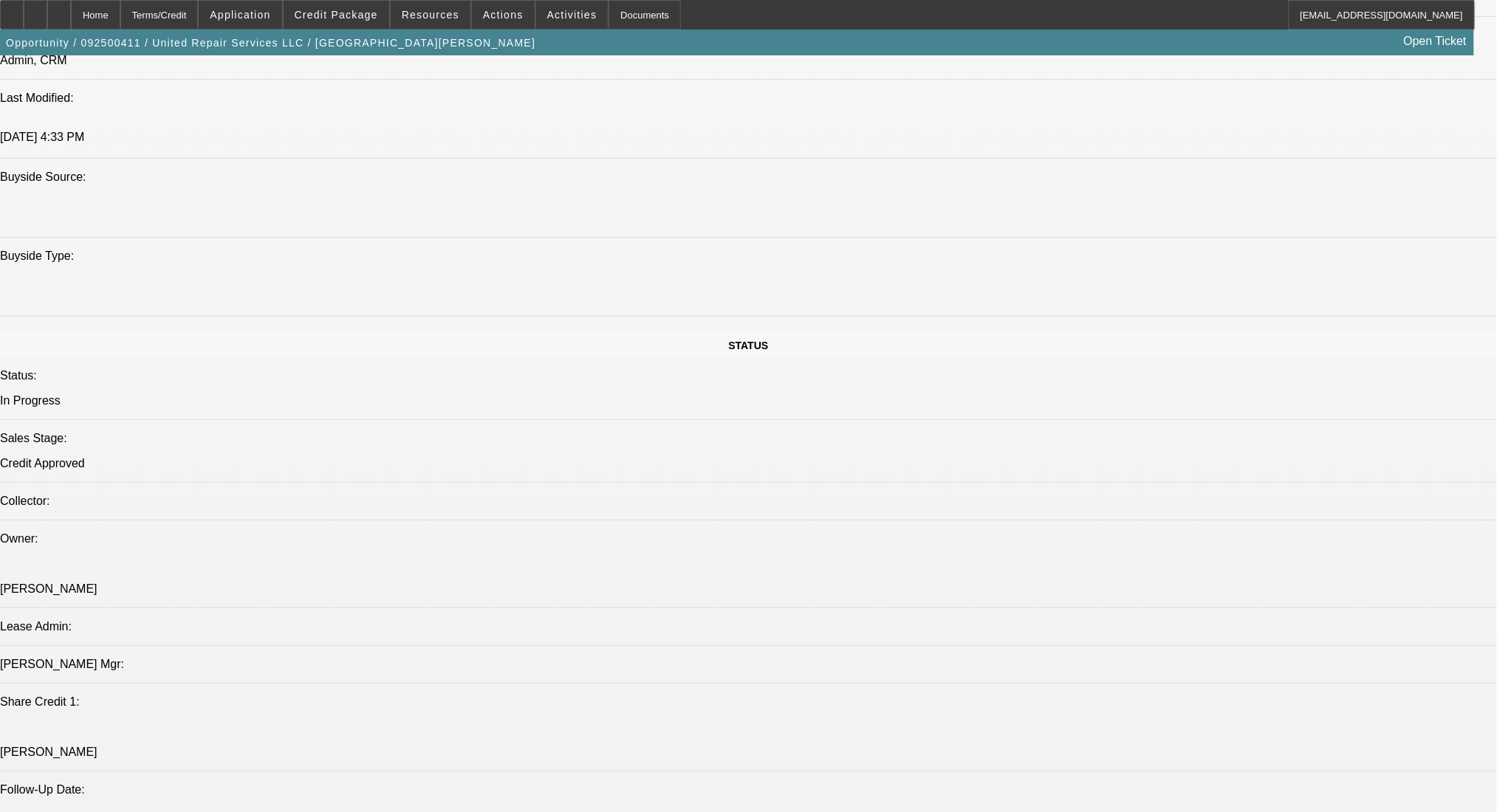
scroll to position [1772, 0]
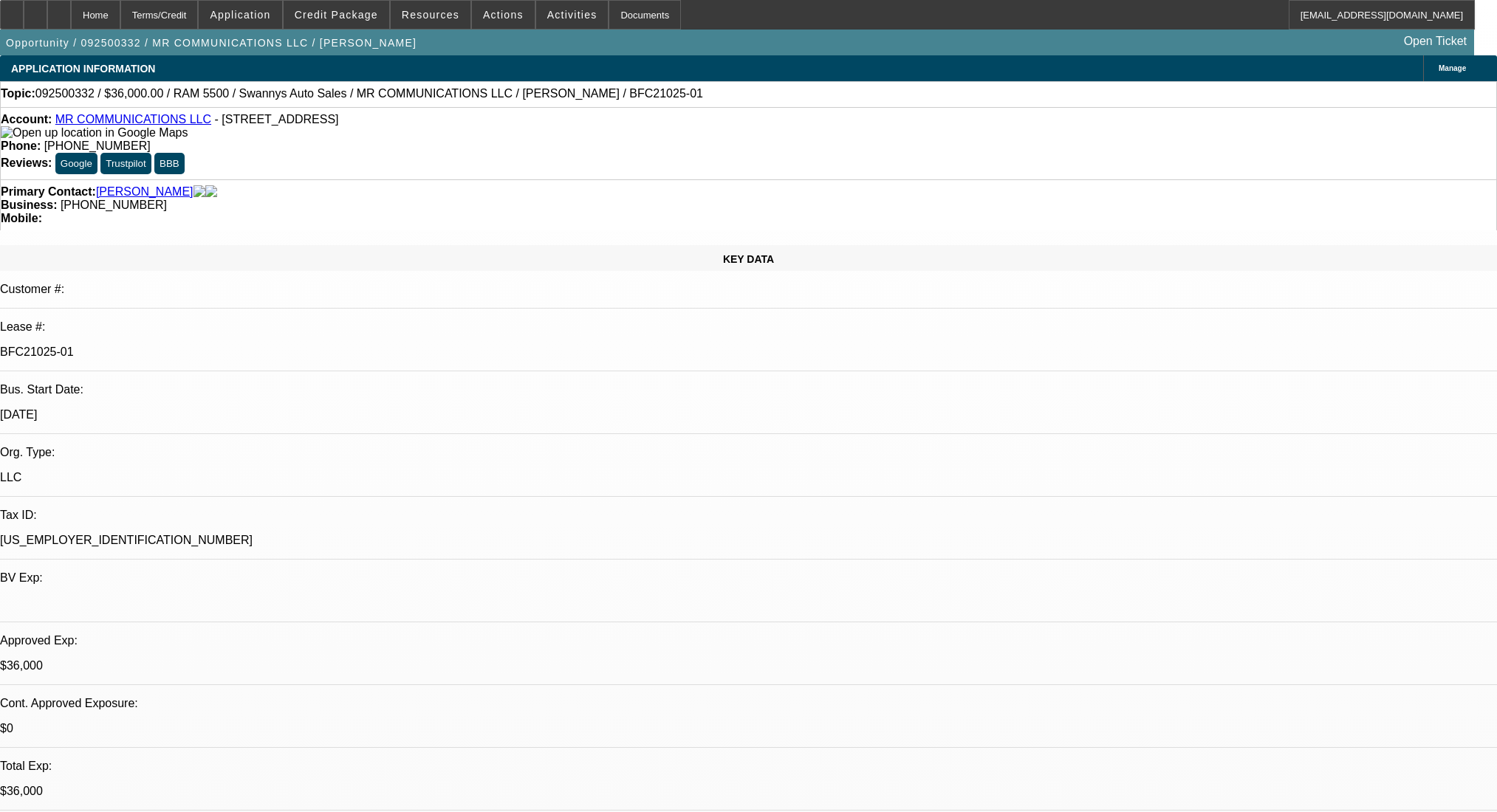
select select "0"
select select "2"
select select "0"
select select "6"
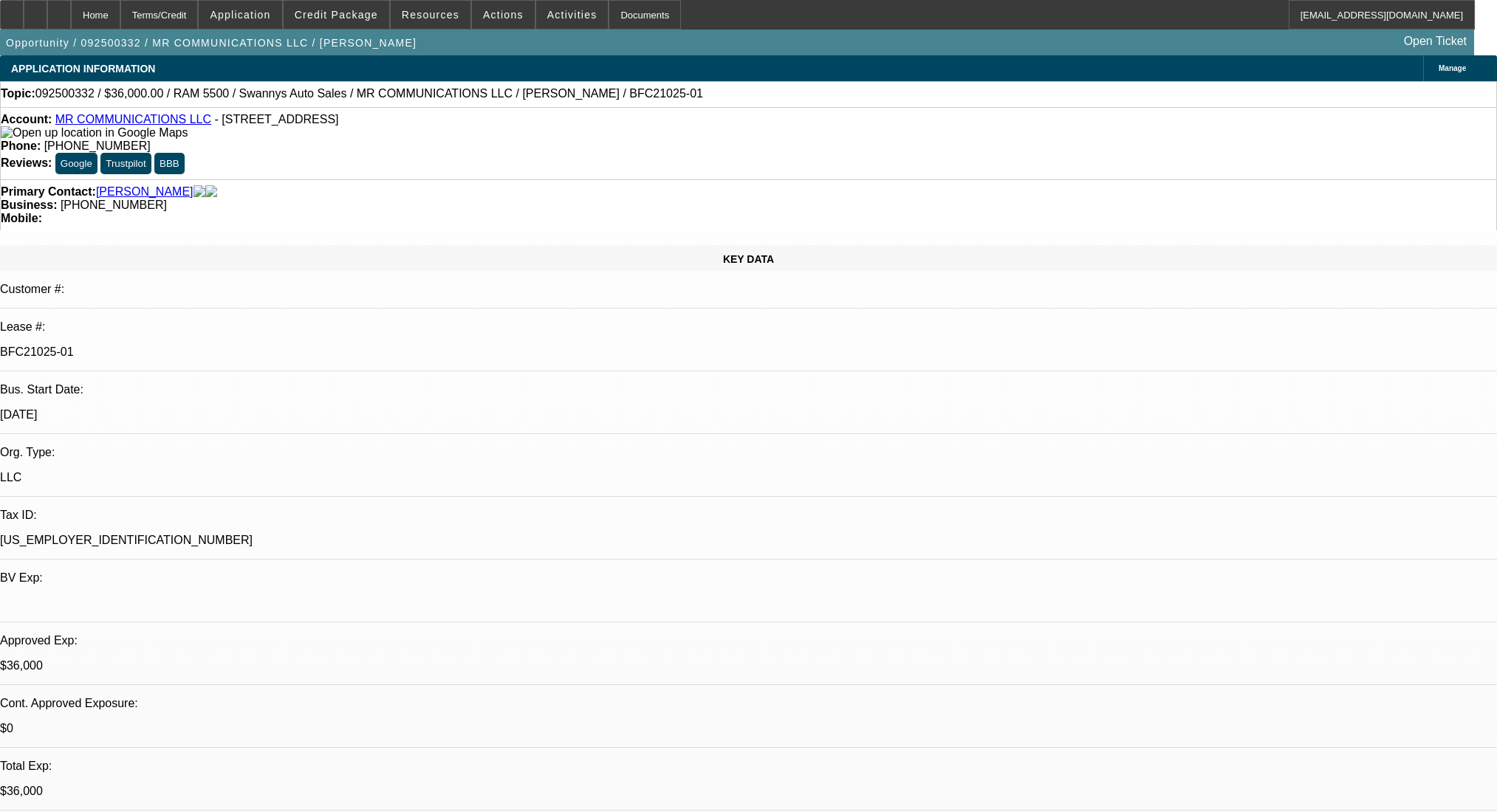
select select "0"
select select "2"
select select "0"
select select "6"
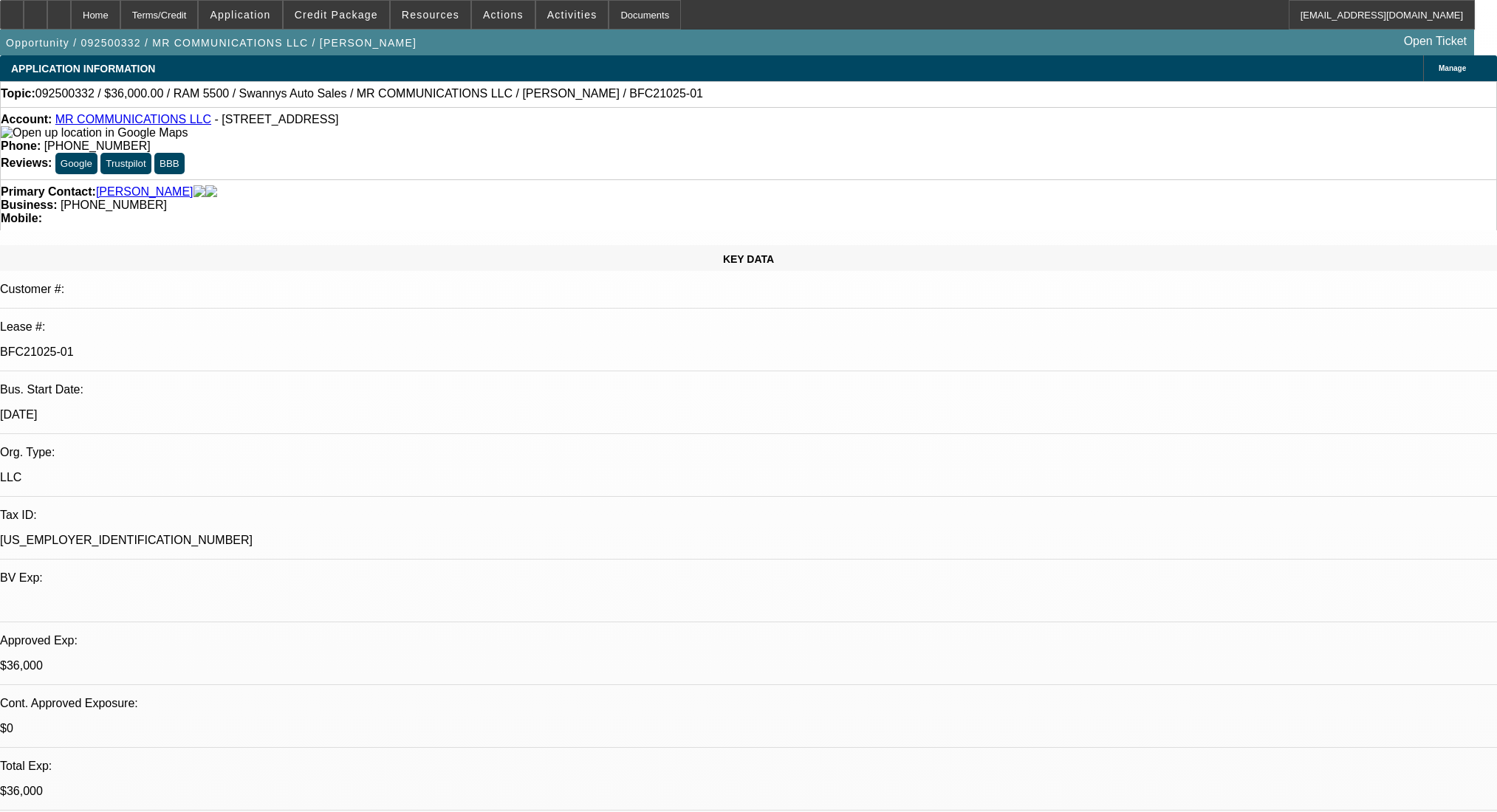
select select "0"
select select "2"
select select "0"
select select "6"
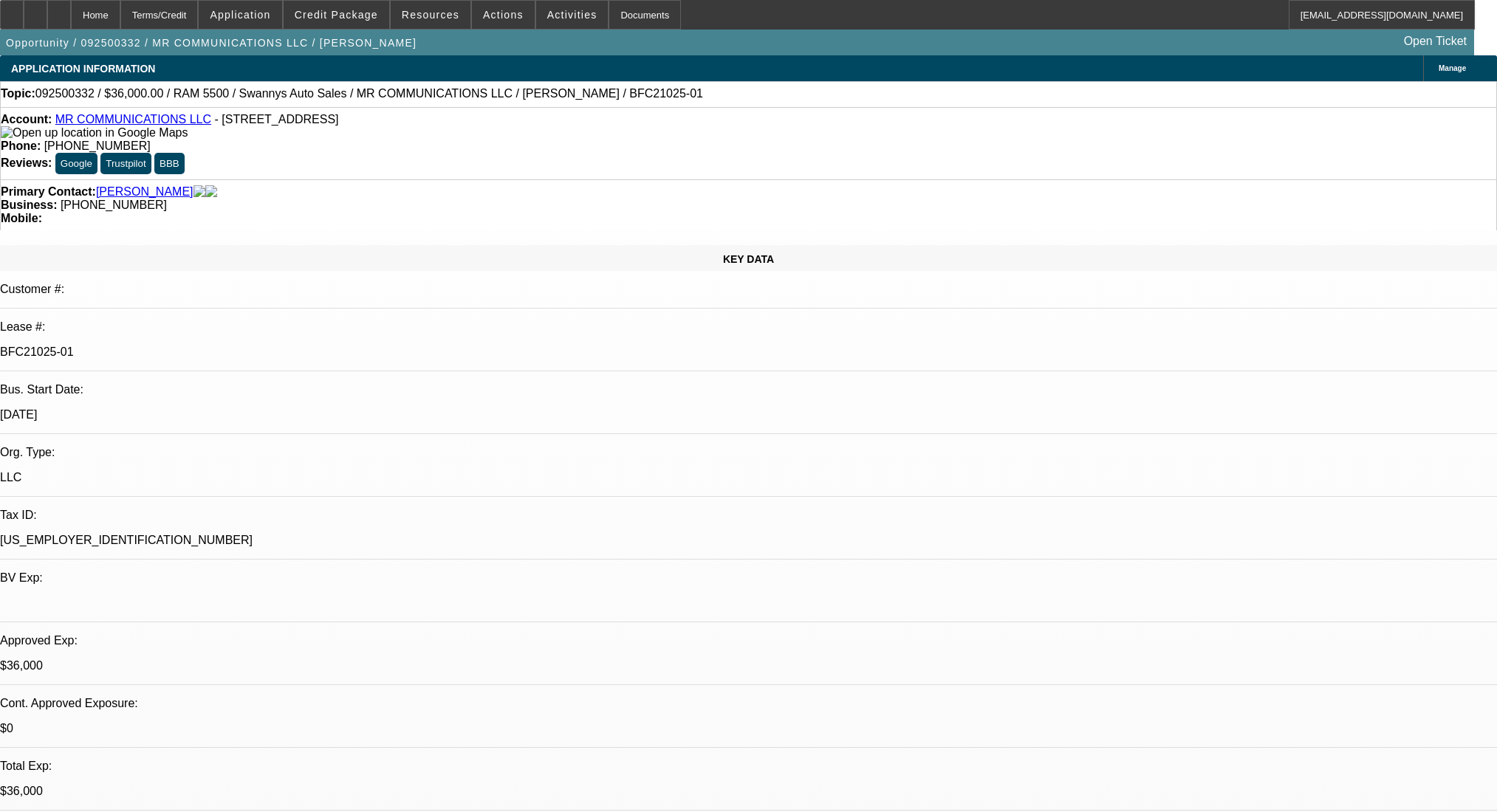
select select "0"
select select "2"
select select "0"
select select "6"
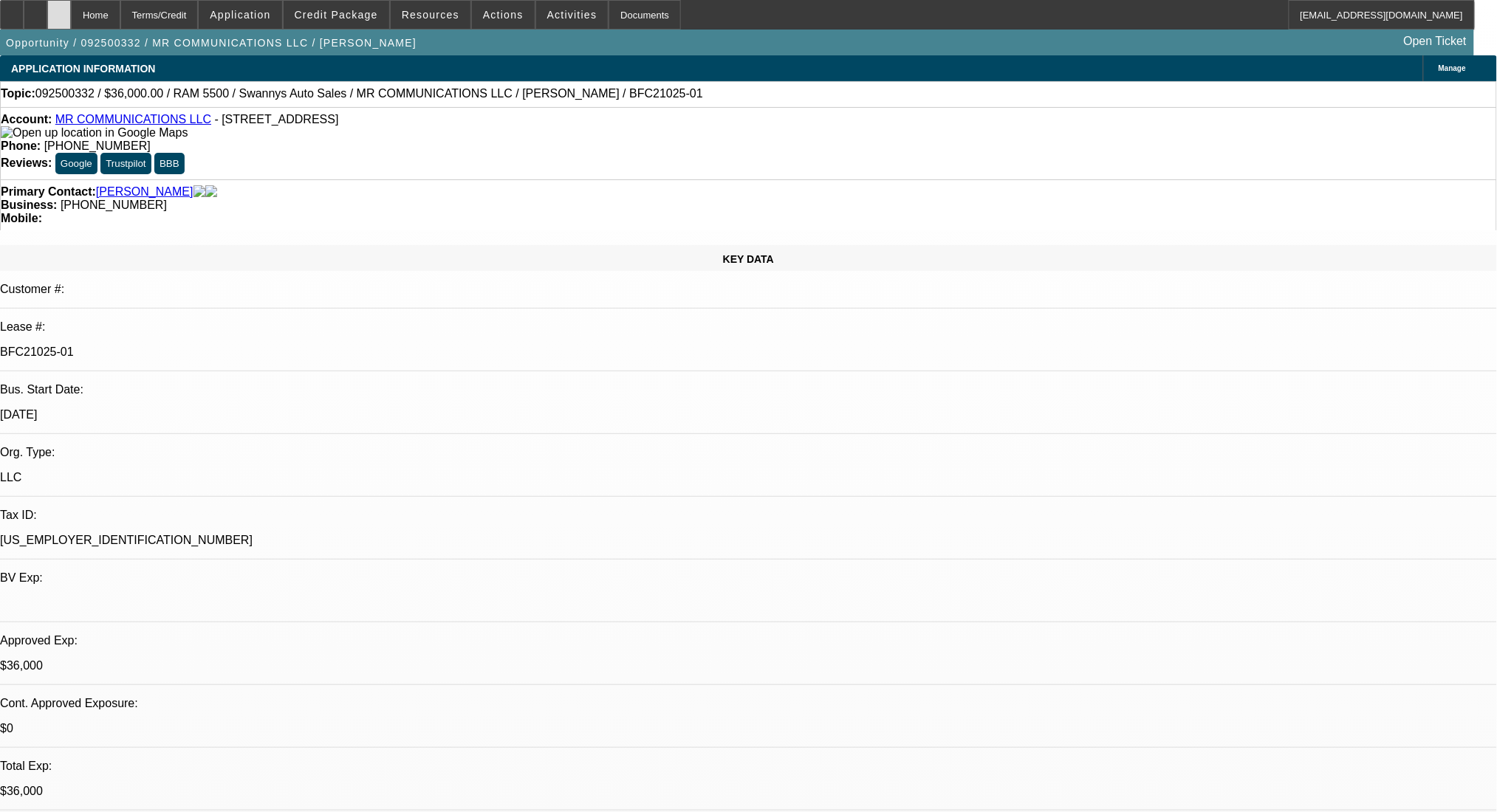
click at [71, 13] on div at bounding box center [59, 15] width 24 height 30
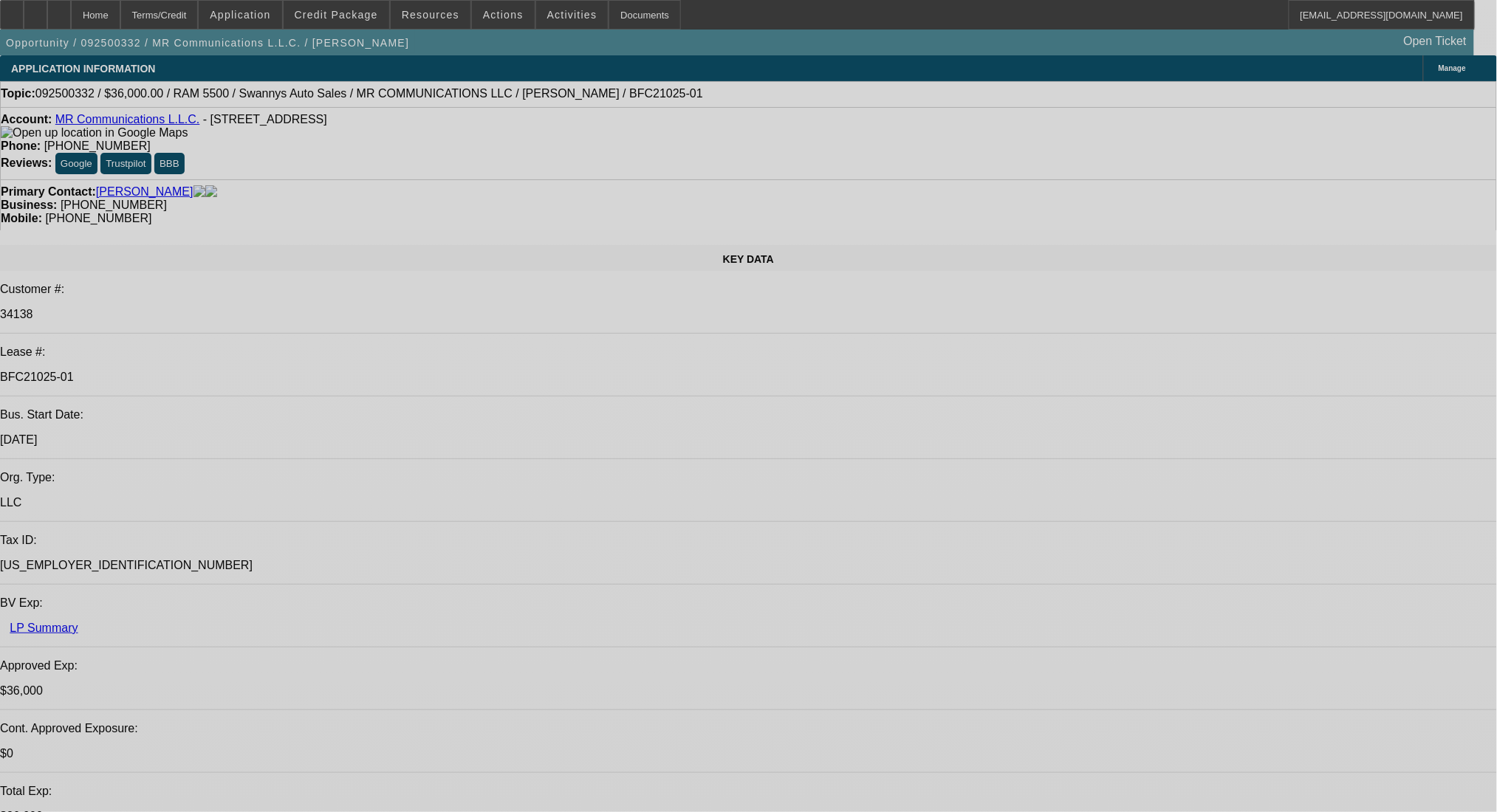
select select "0"
select select "2"
select select "0"
select select "6"
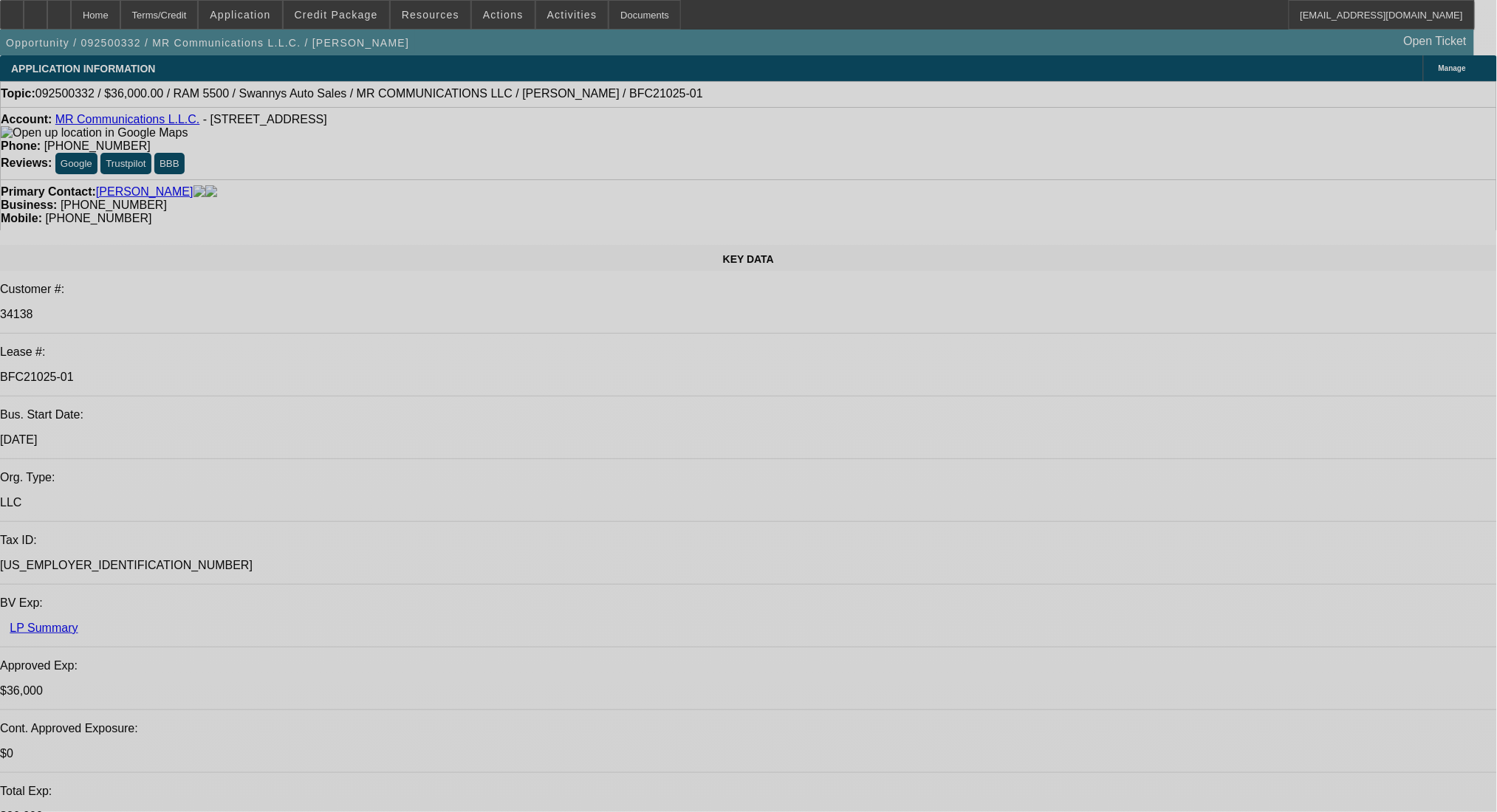
select select "0"
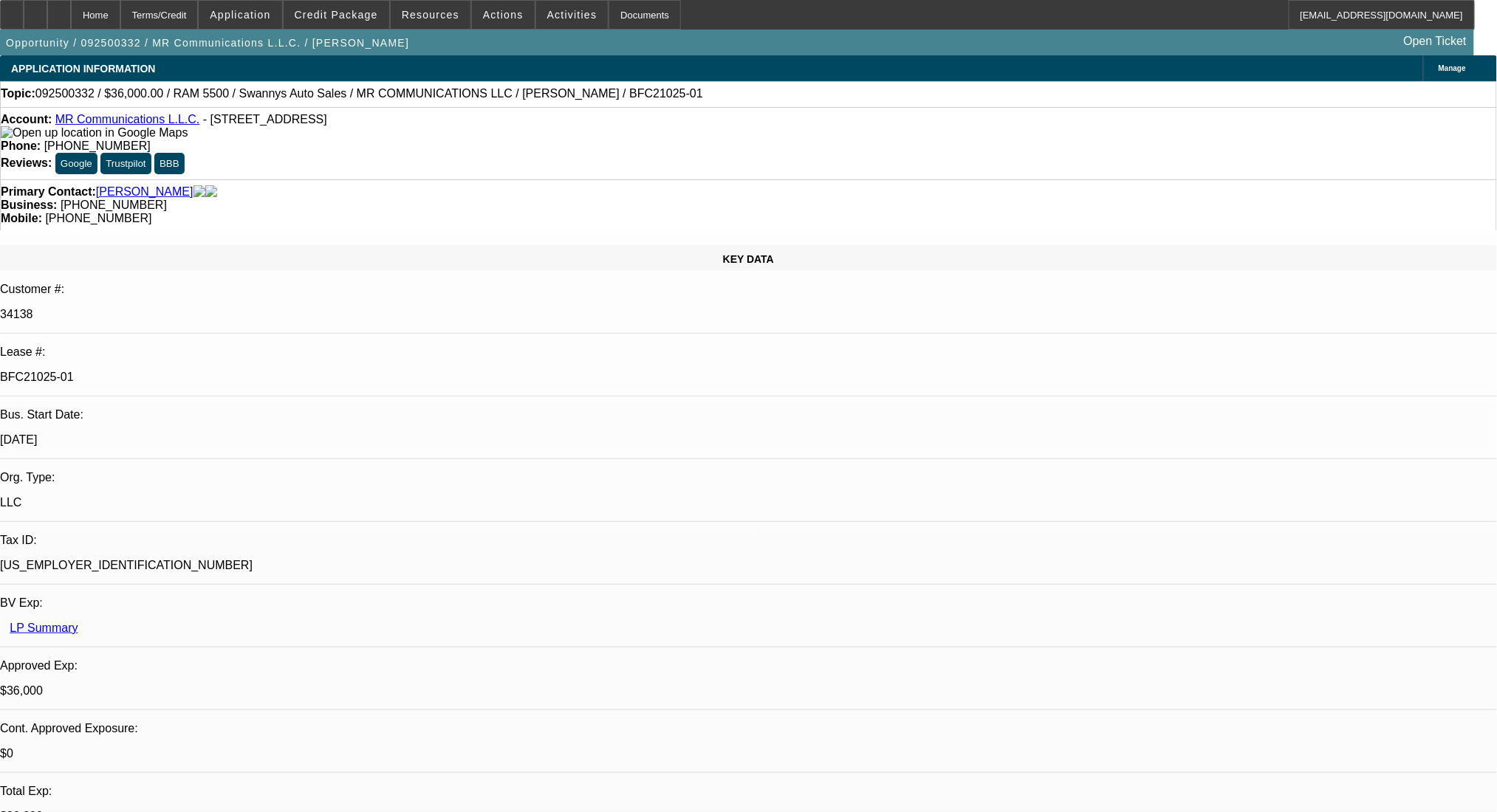
select select "2"
select select "0"
select select "6"
select select "0"
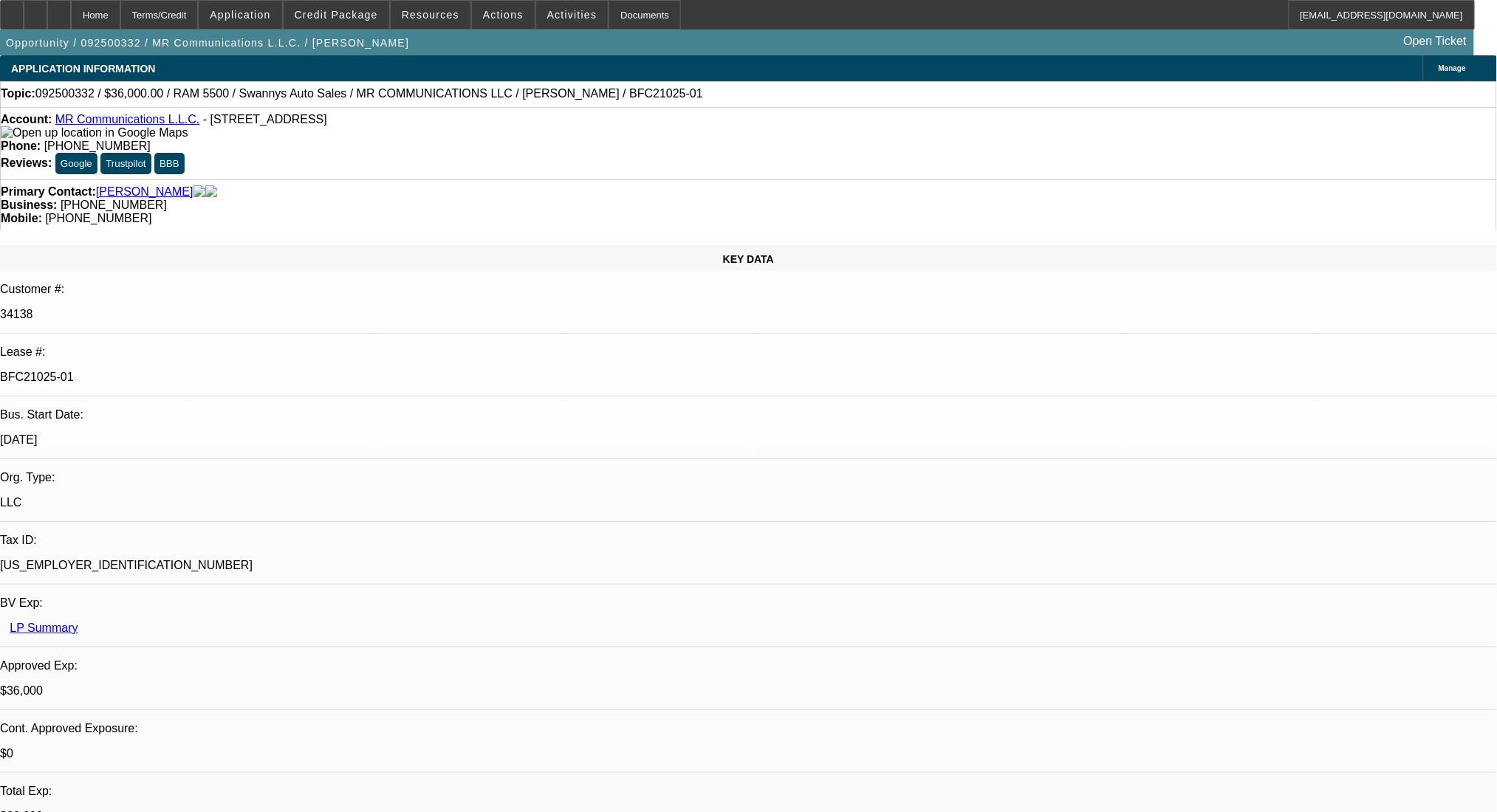
select select "2"
select select "0"
select select "6"
select select "0"
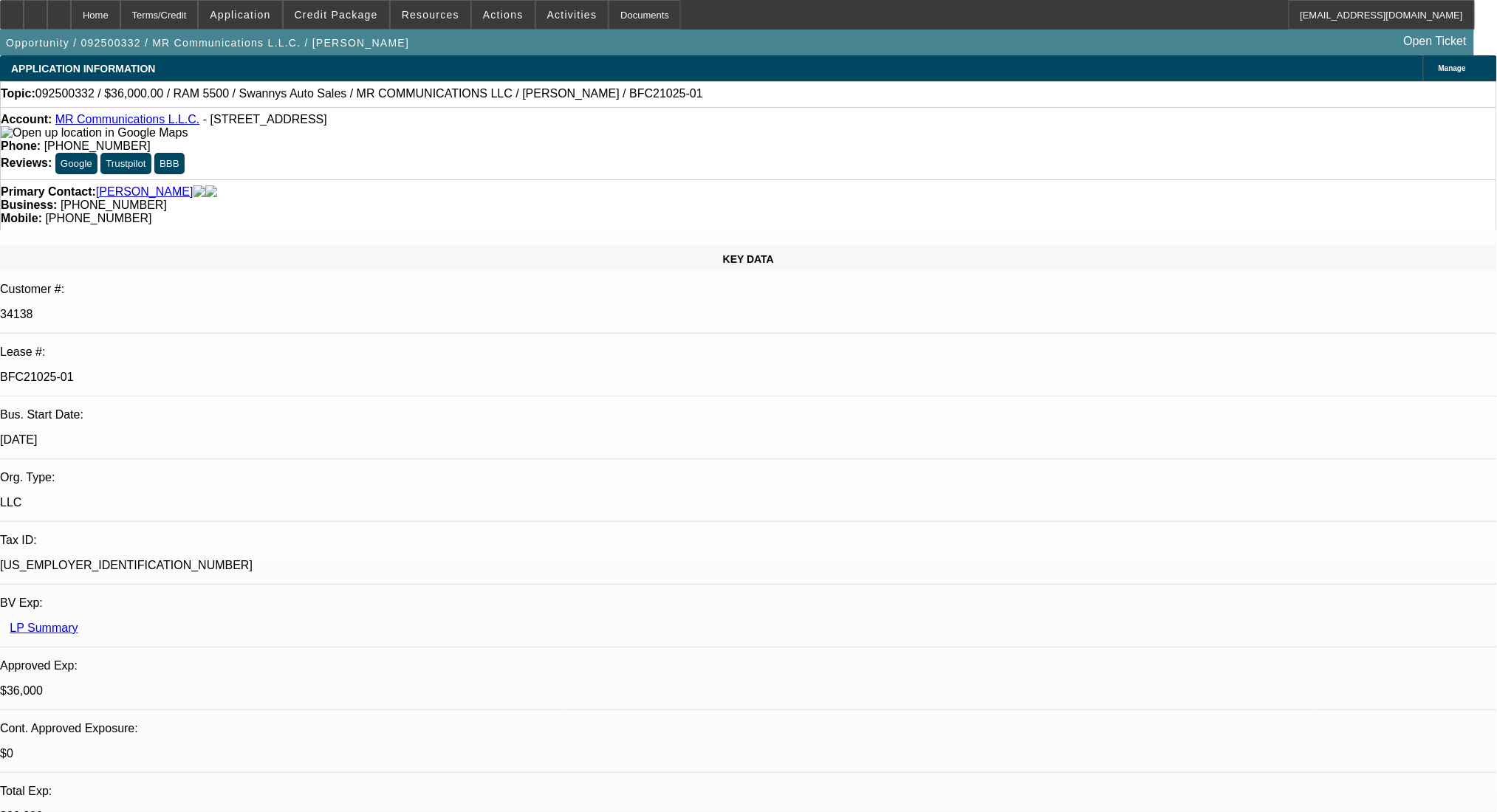
select select "2"
select select "0"
select select "6"
click at [71, 7] on div at bounding box center [59, 15] width 24 height 30
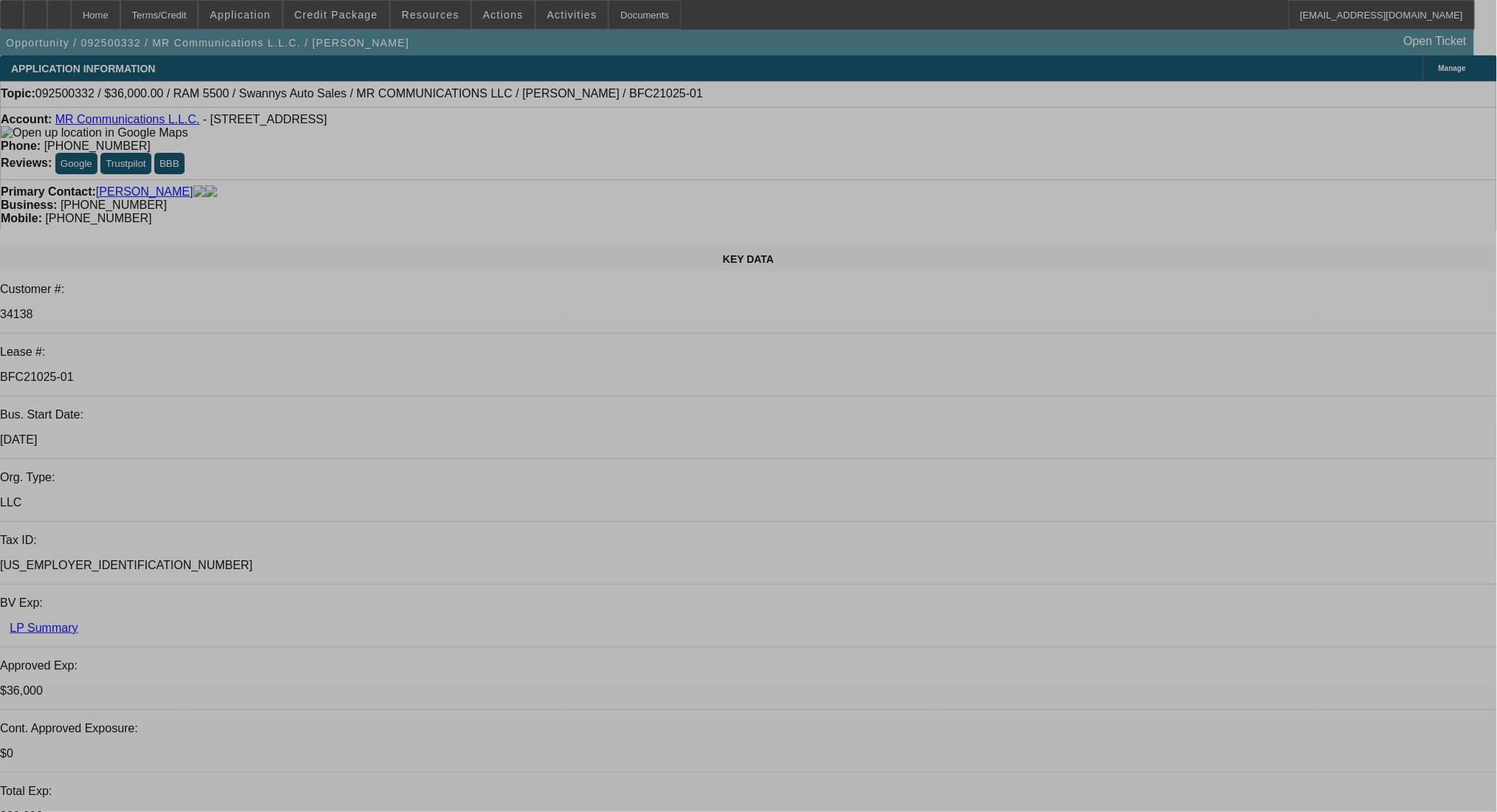
select select "0"
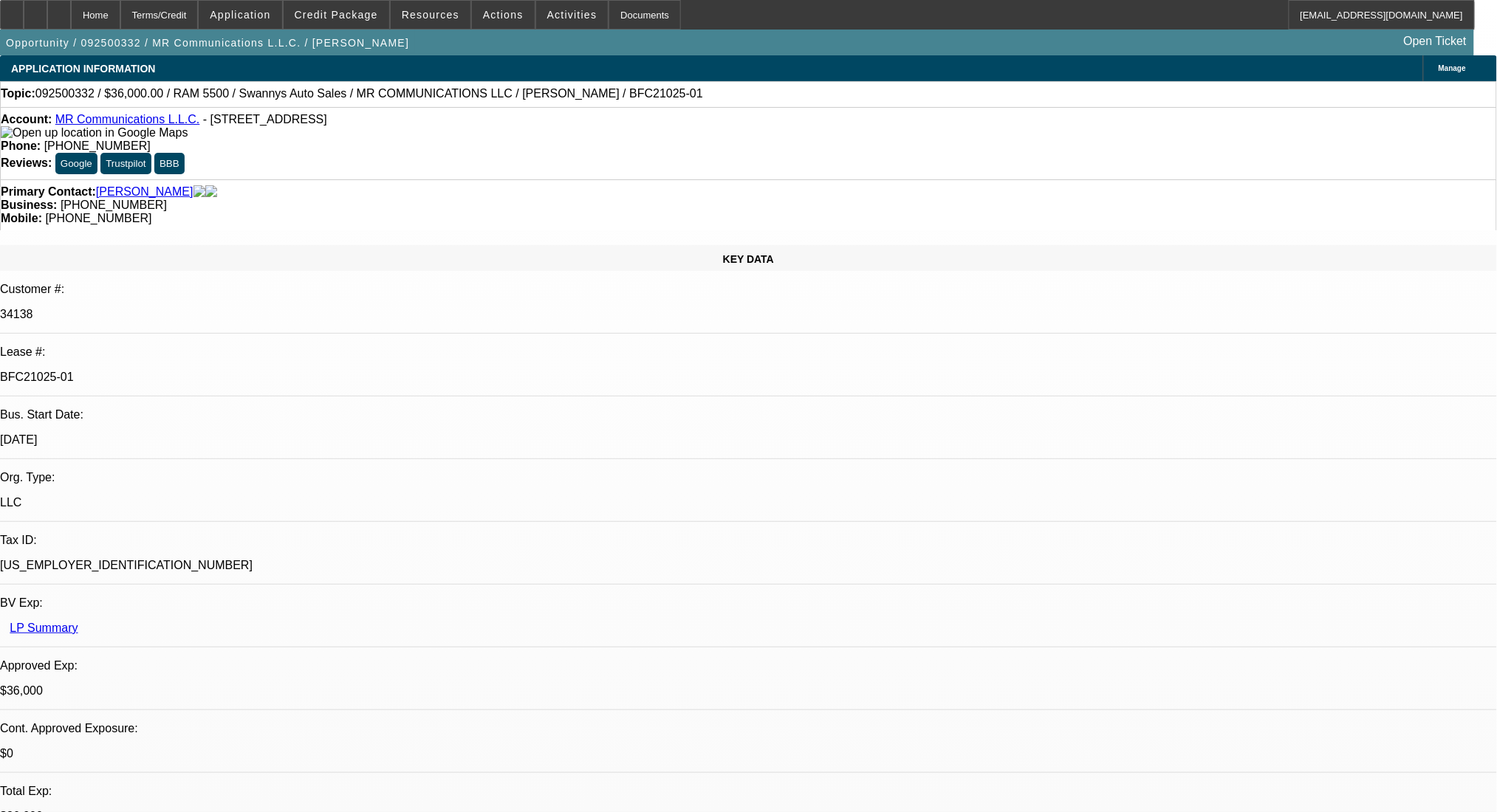
select select "2"
select select "0"
select select "6"
select select "0"
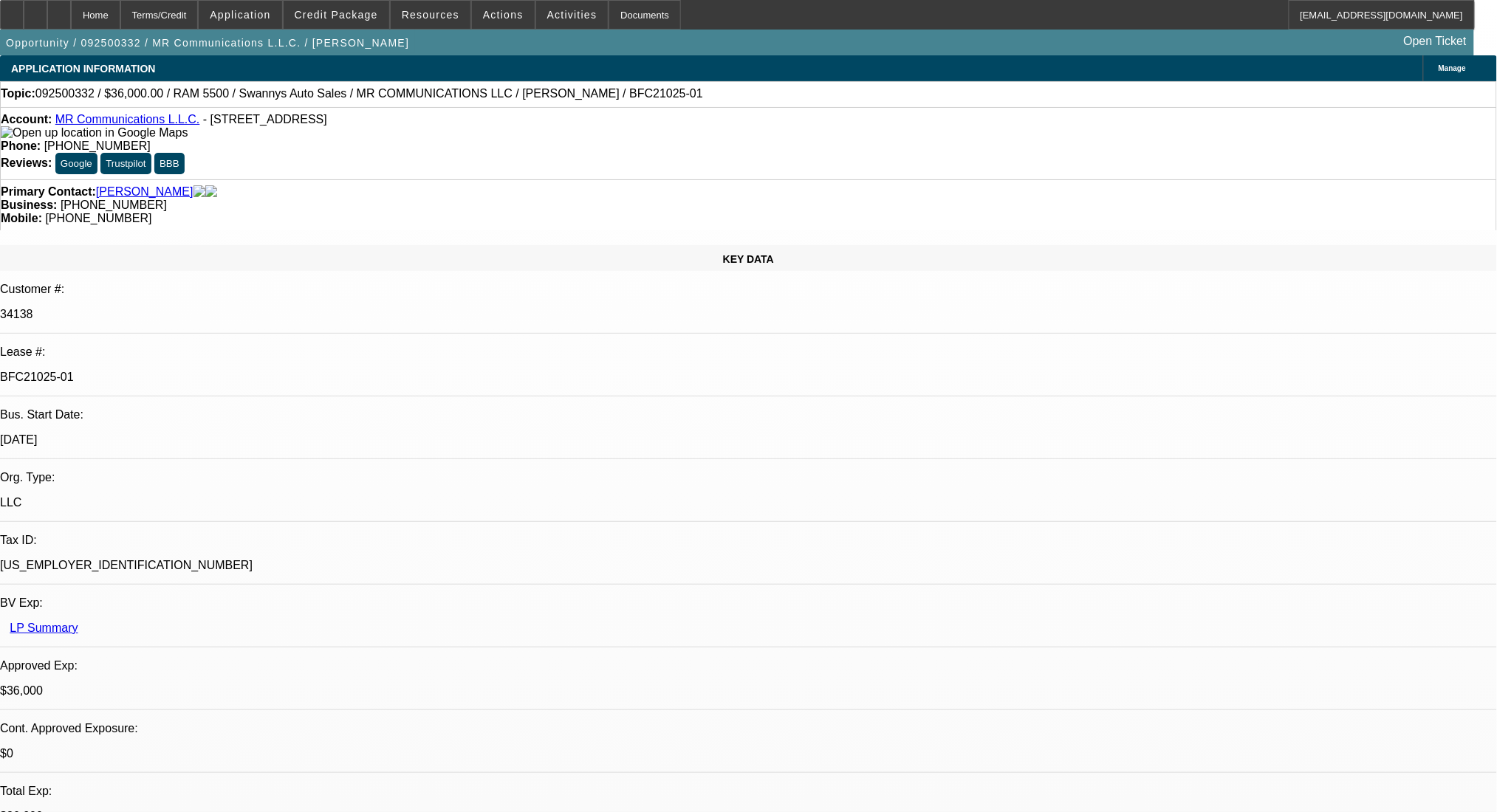
select select "2"
select select "0"
select select "6"
select select "0"
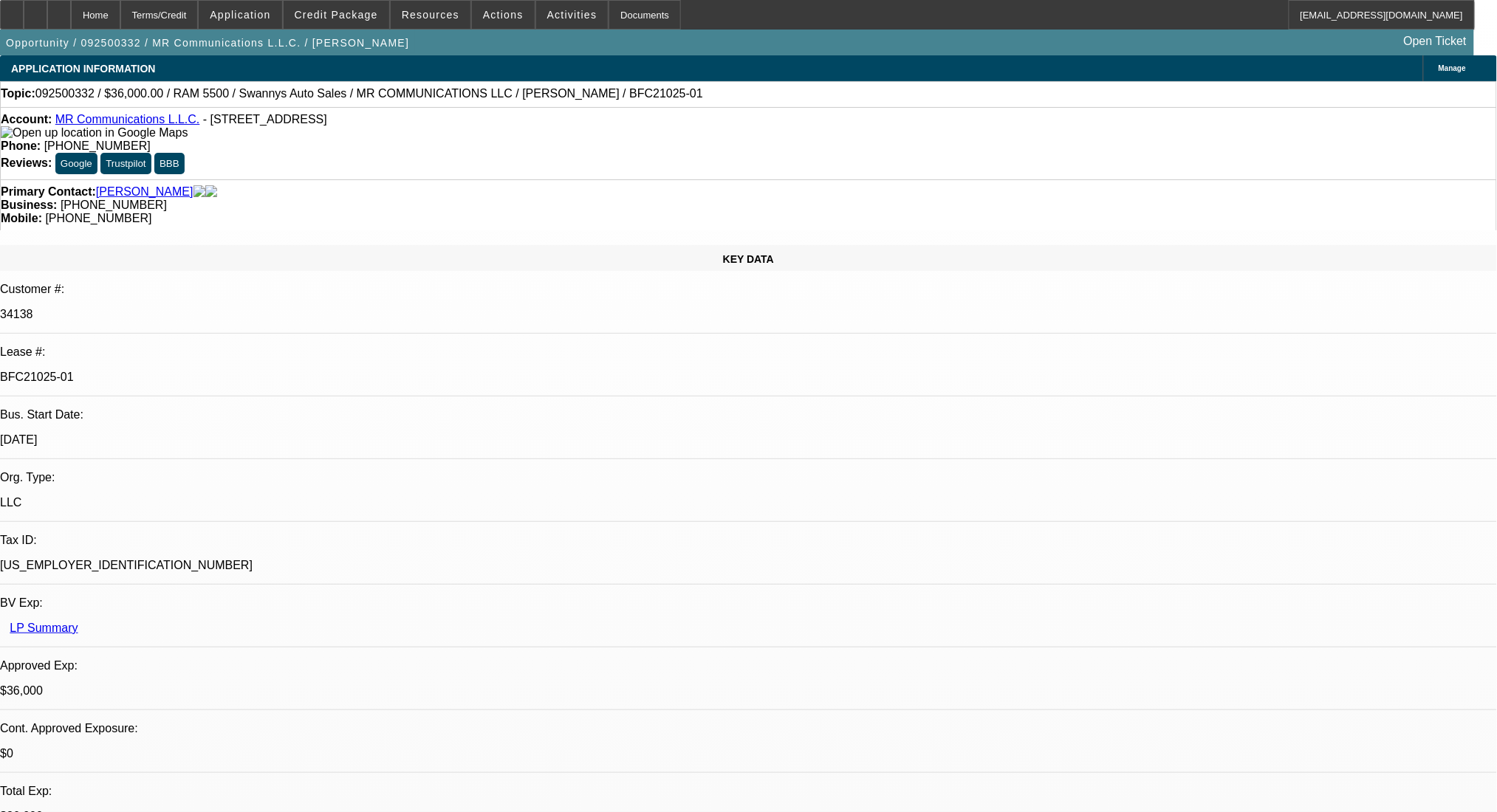
select select "2"
select select "0"
select select "6"
select select "0"
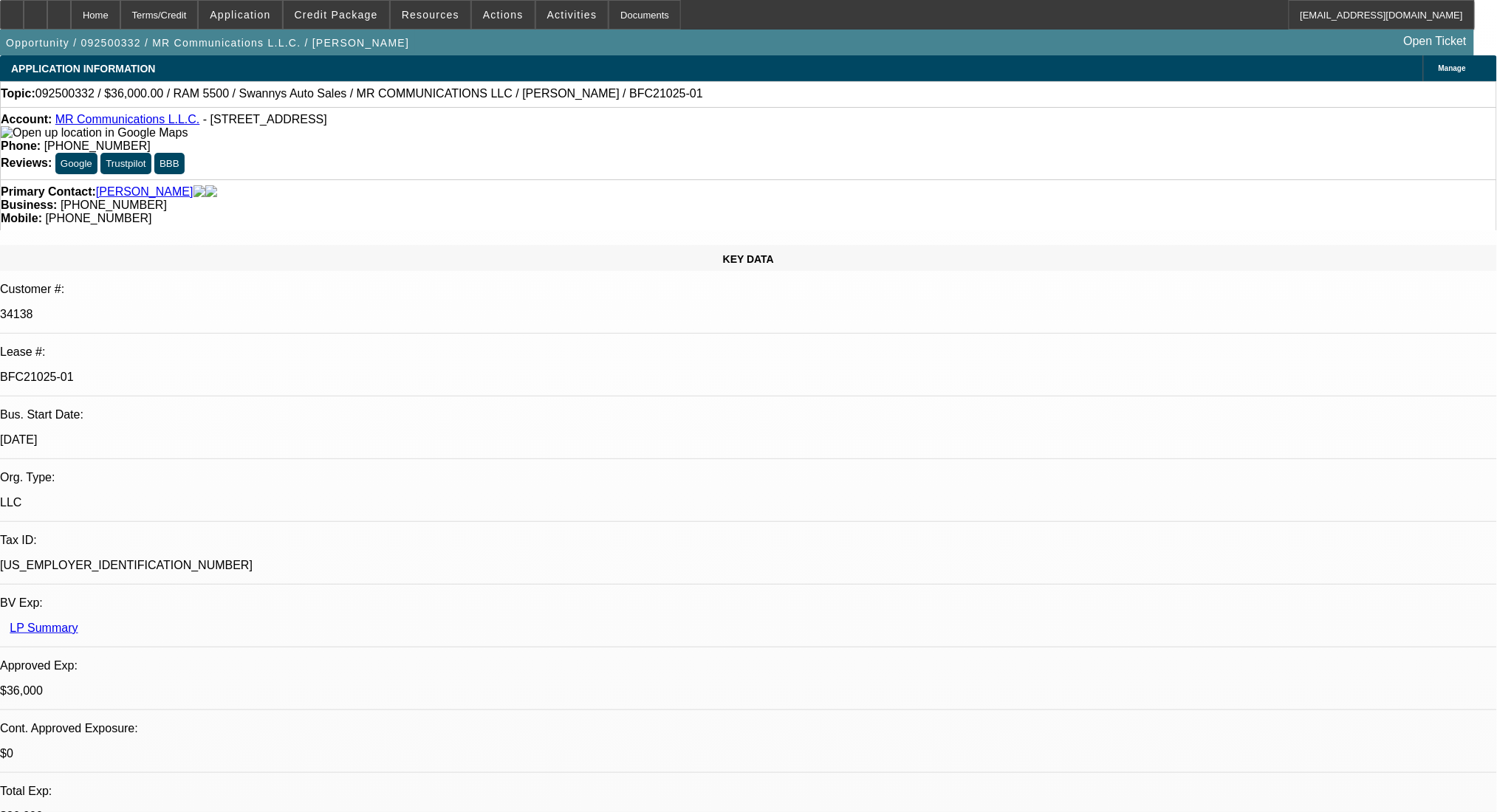
select select "2"
select select "0"
select select "6"
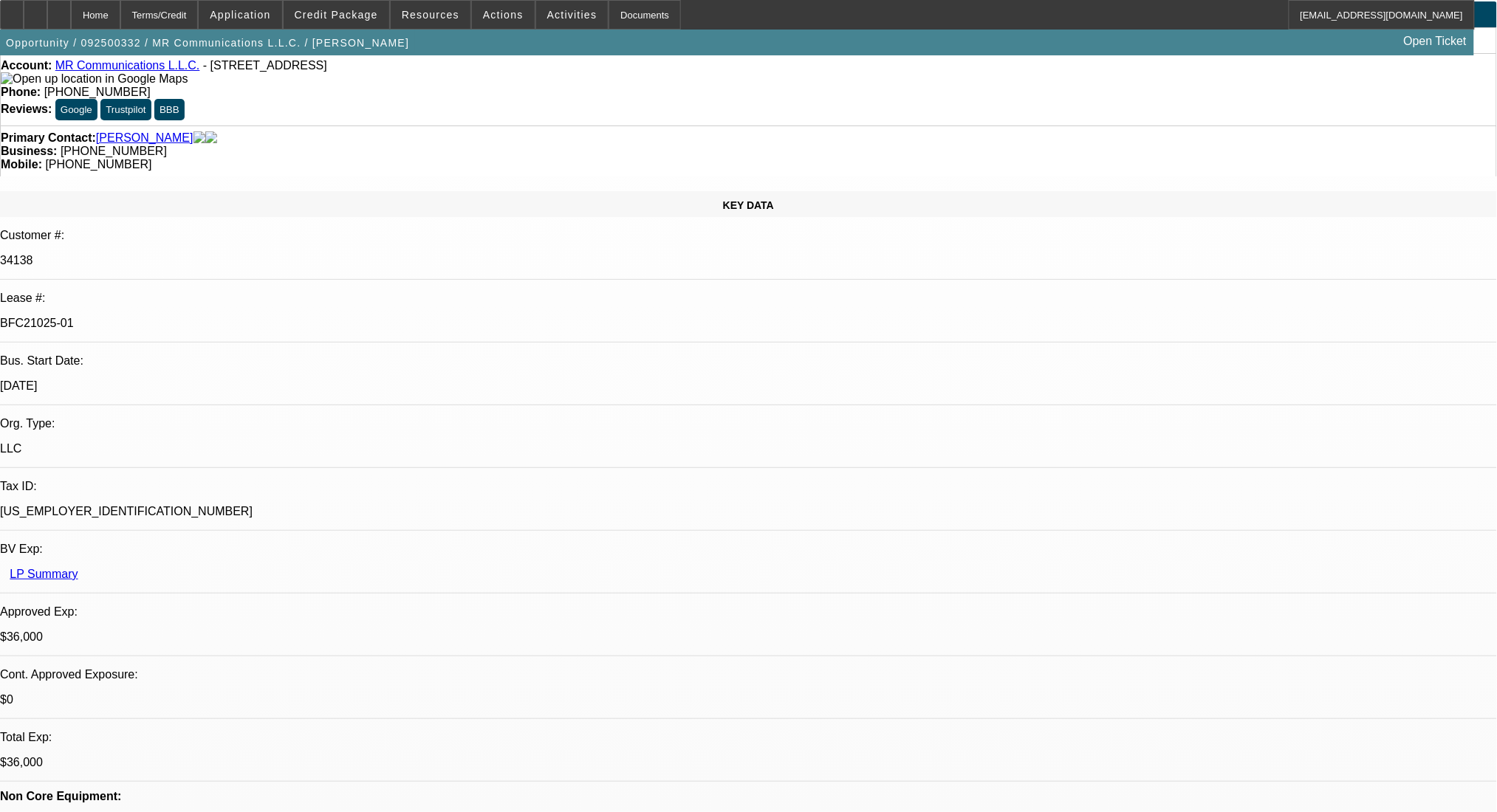
scroll to position [98, 0]
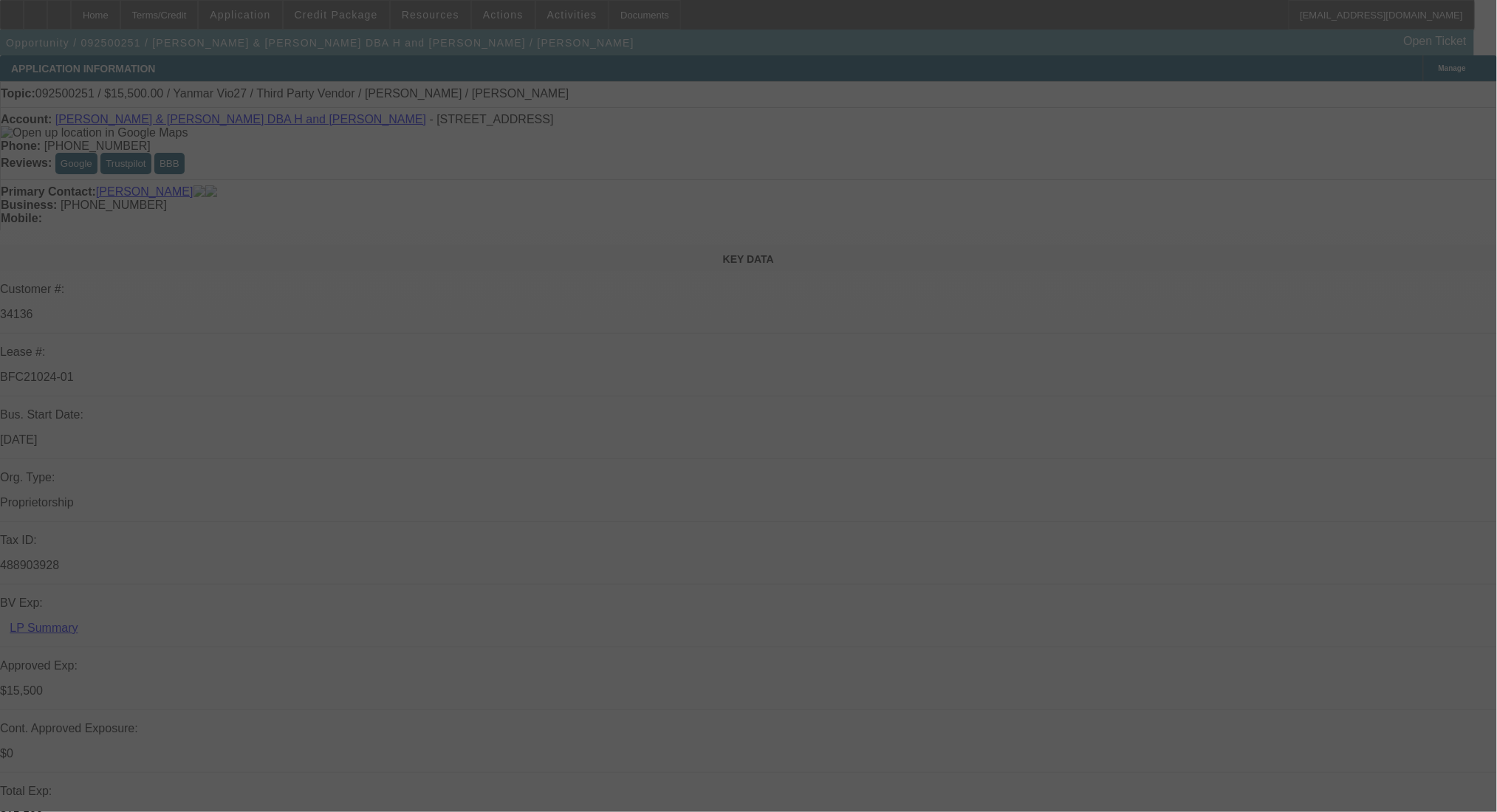
select select "0"
select select "6"
select select "0"
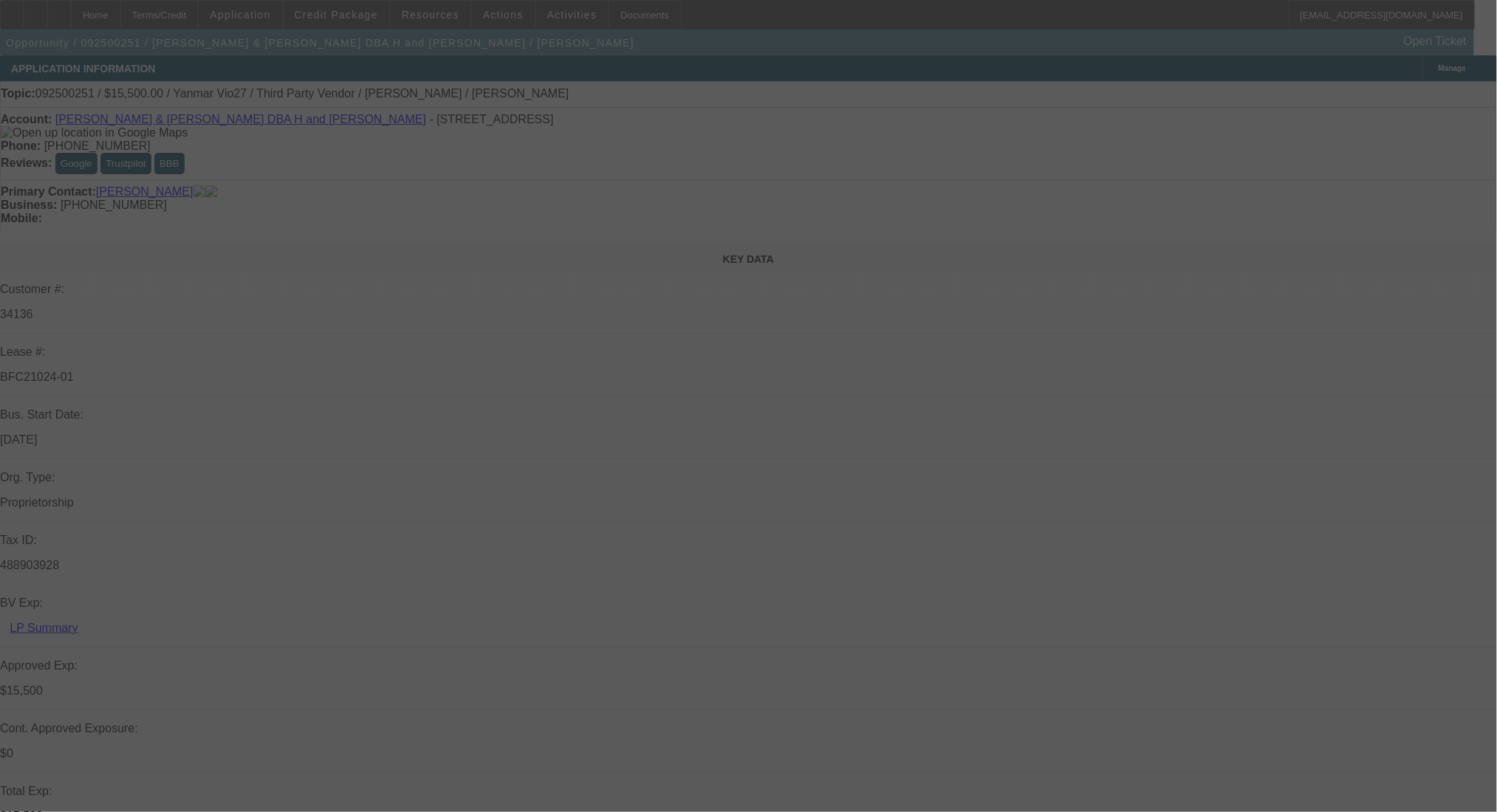
select select "0"
select select "6"
select select "0"
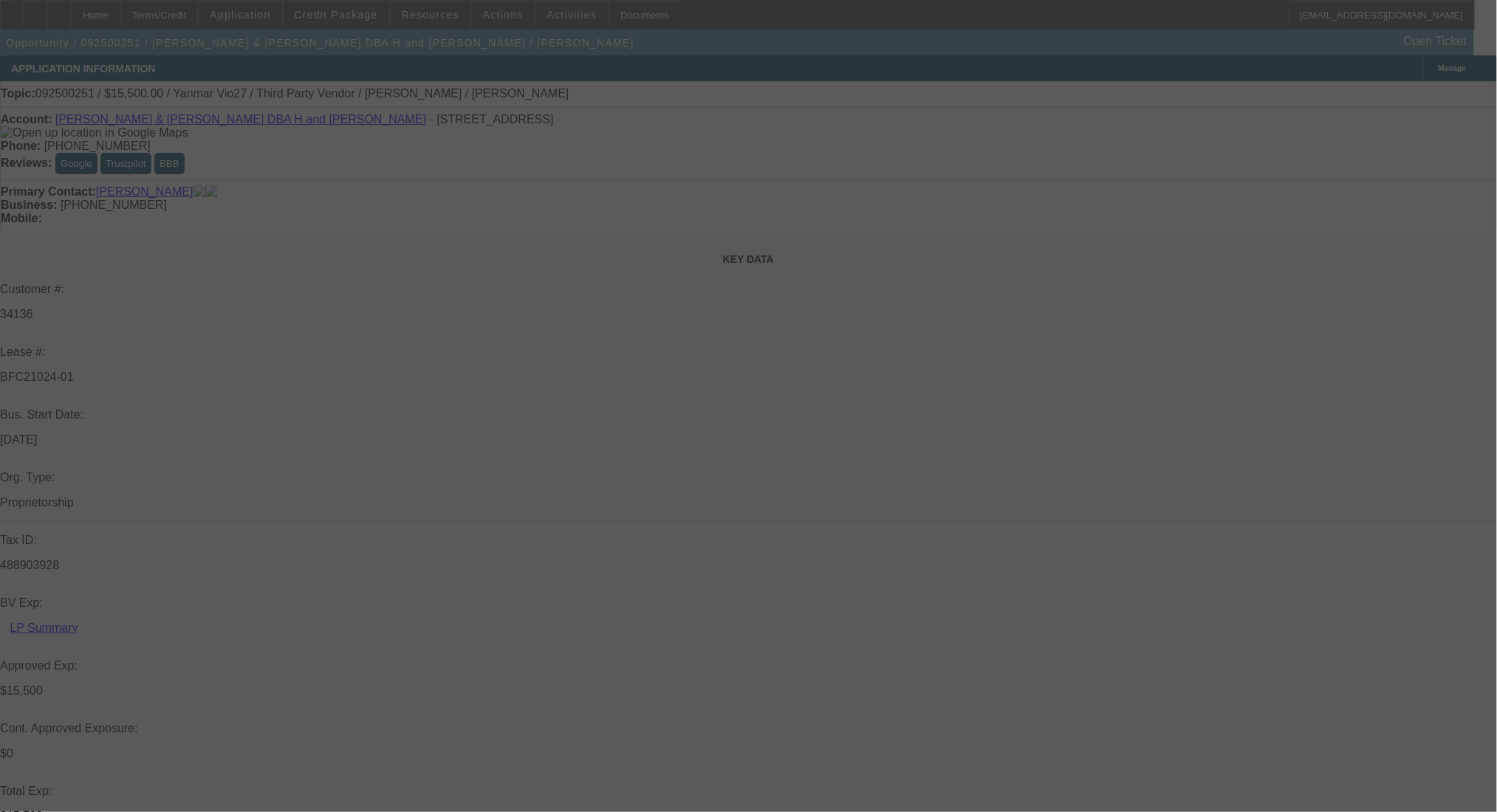
select select "0"
select select "6"
select select "0"
select select "0.1"
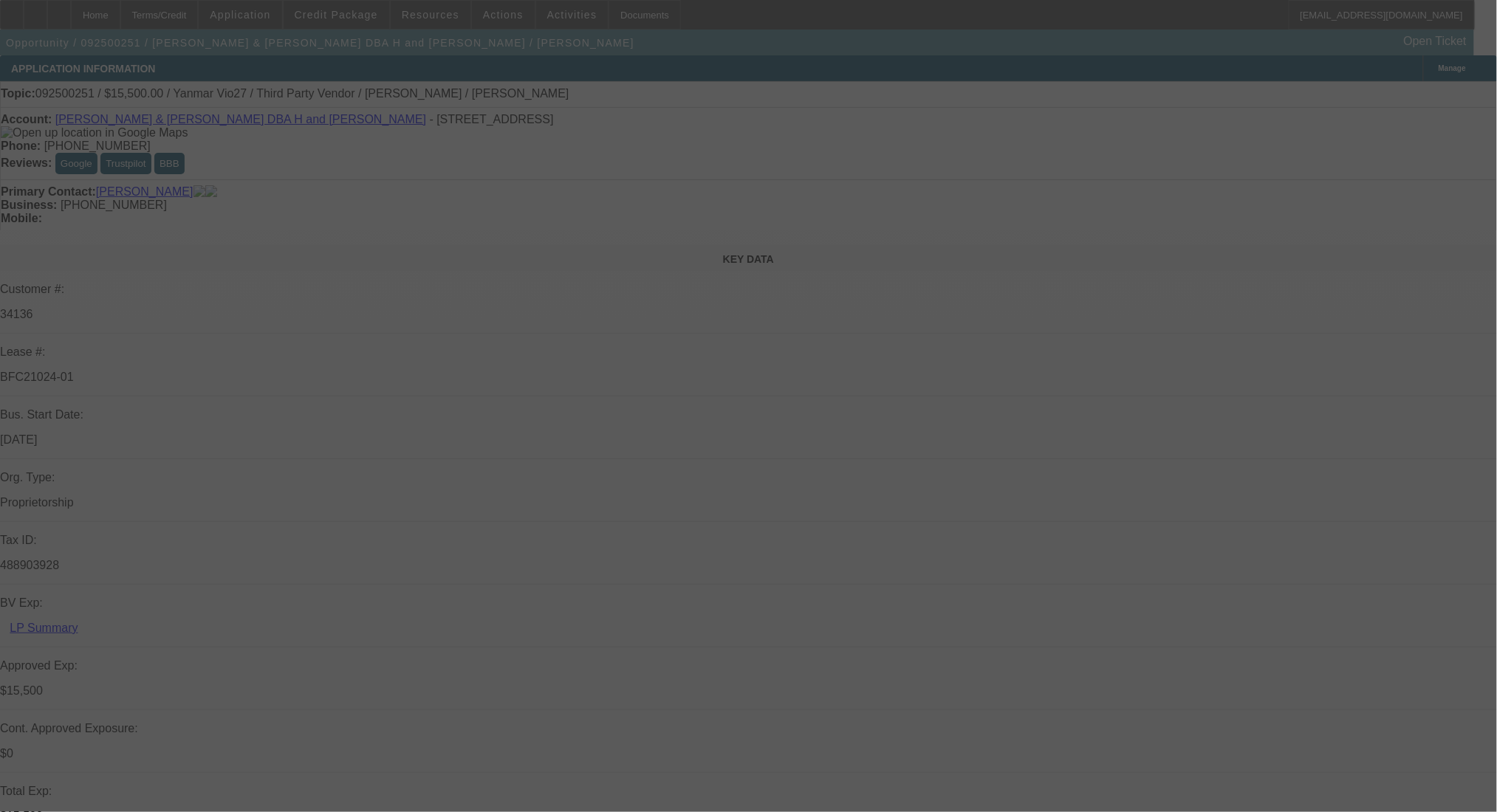
select select "4"
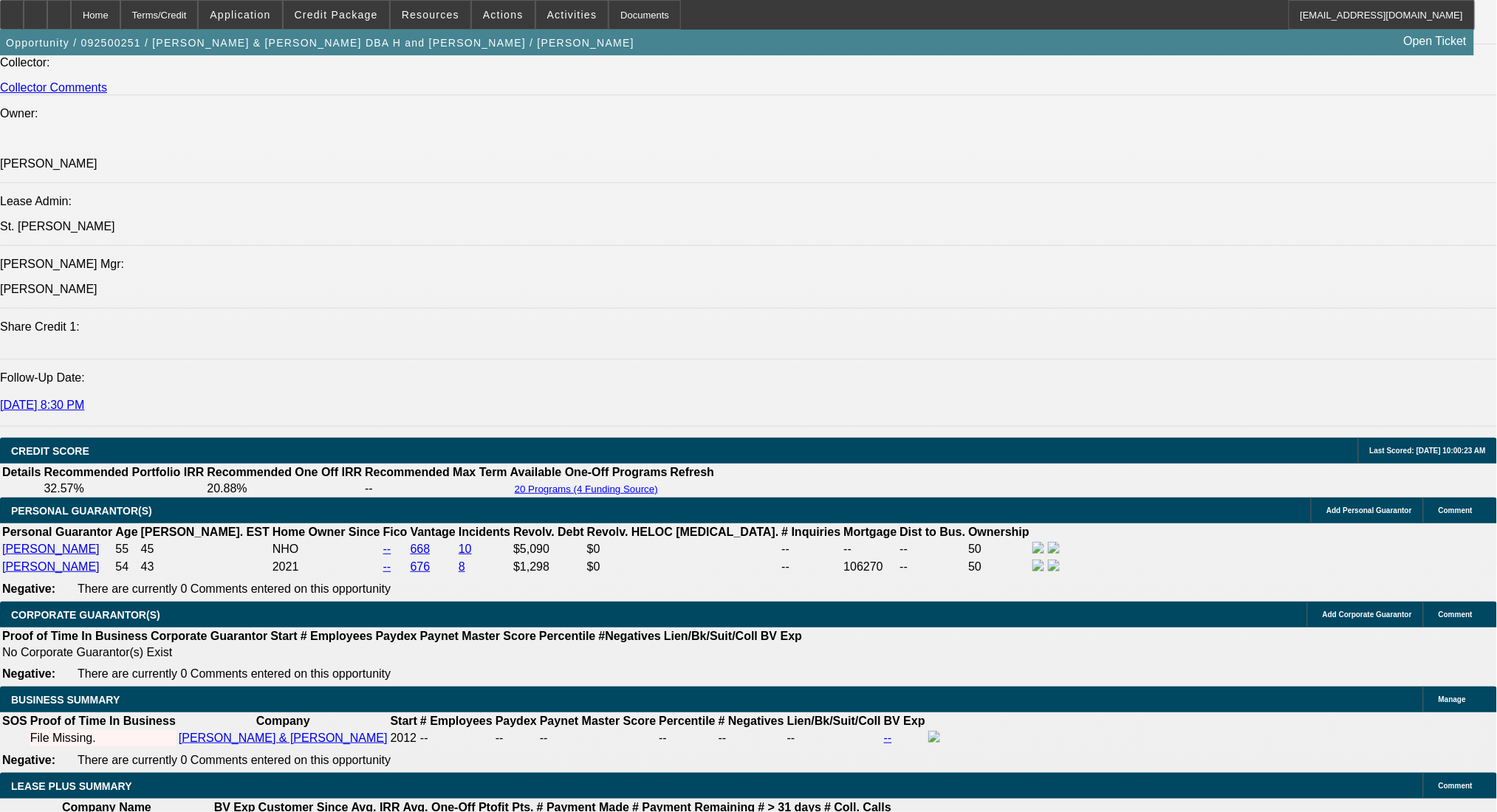
scroll to position [1955, 0]
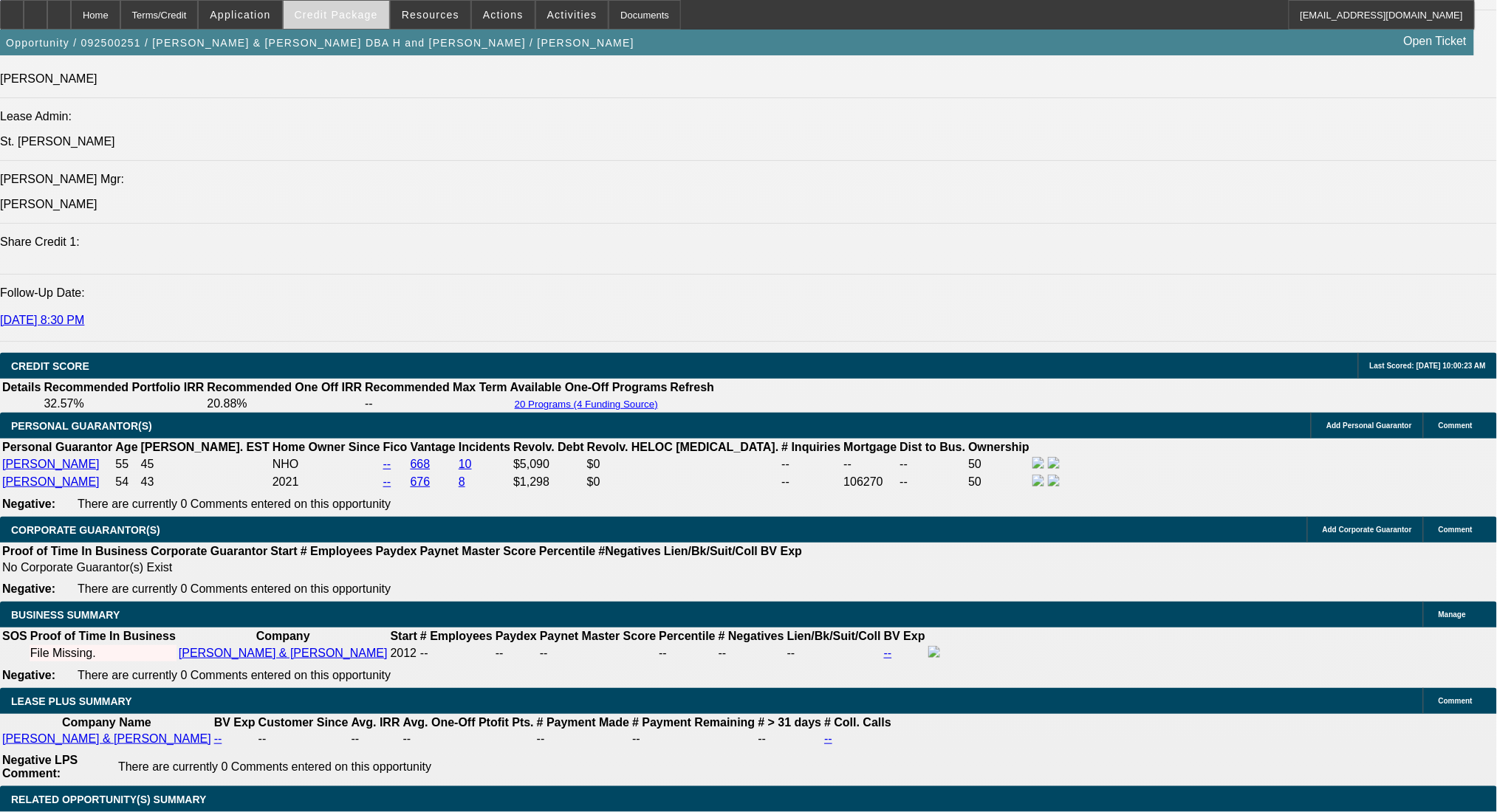
click at [373, 10] on span "Credit Package" at bounding box center [336, 15] width 83 height 12
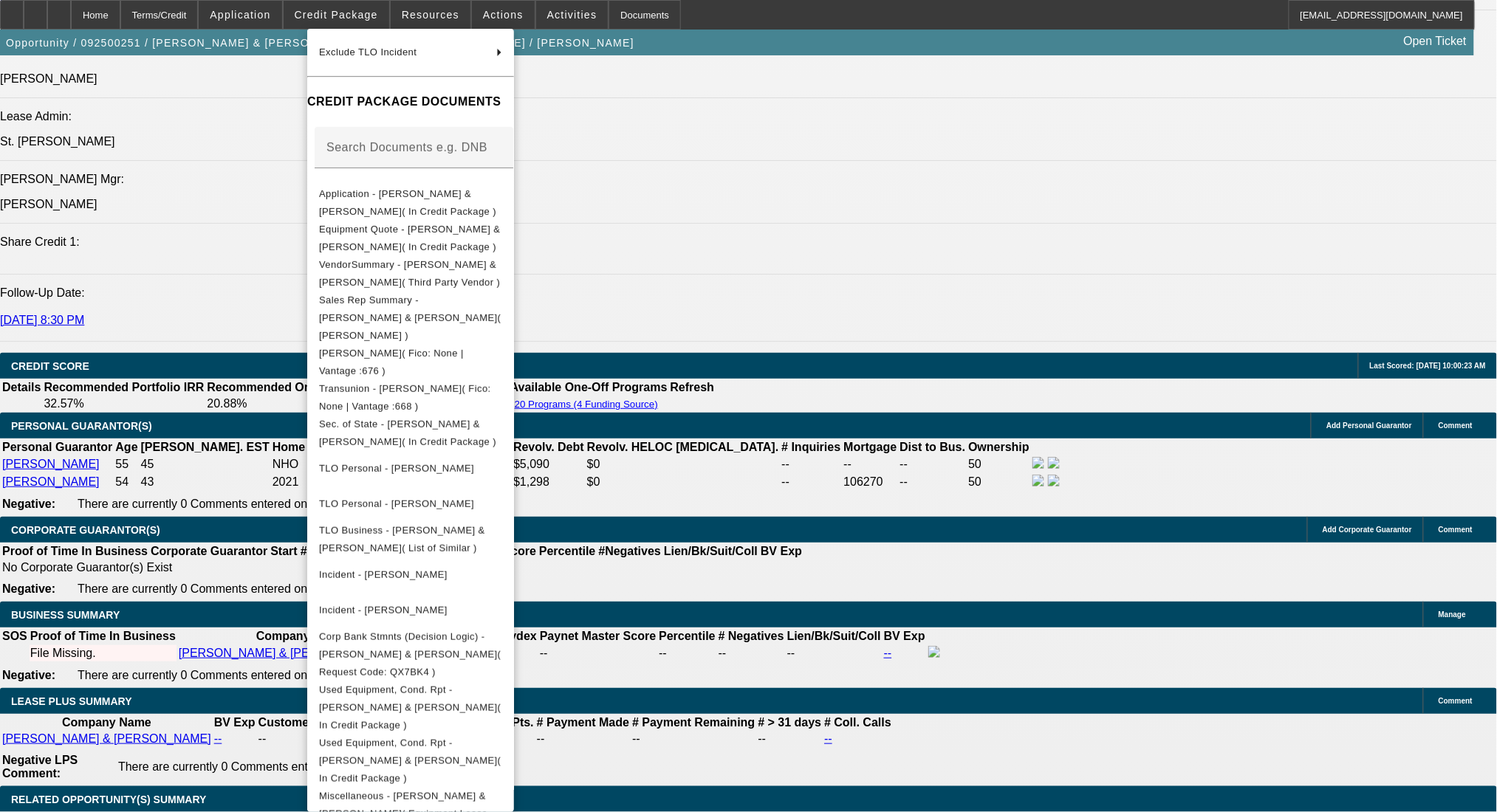
scroll to position [302, 0]
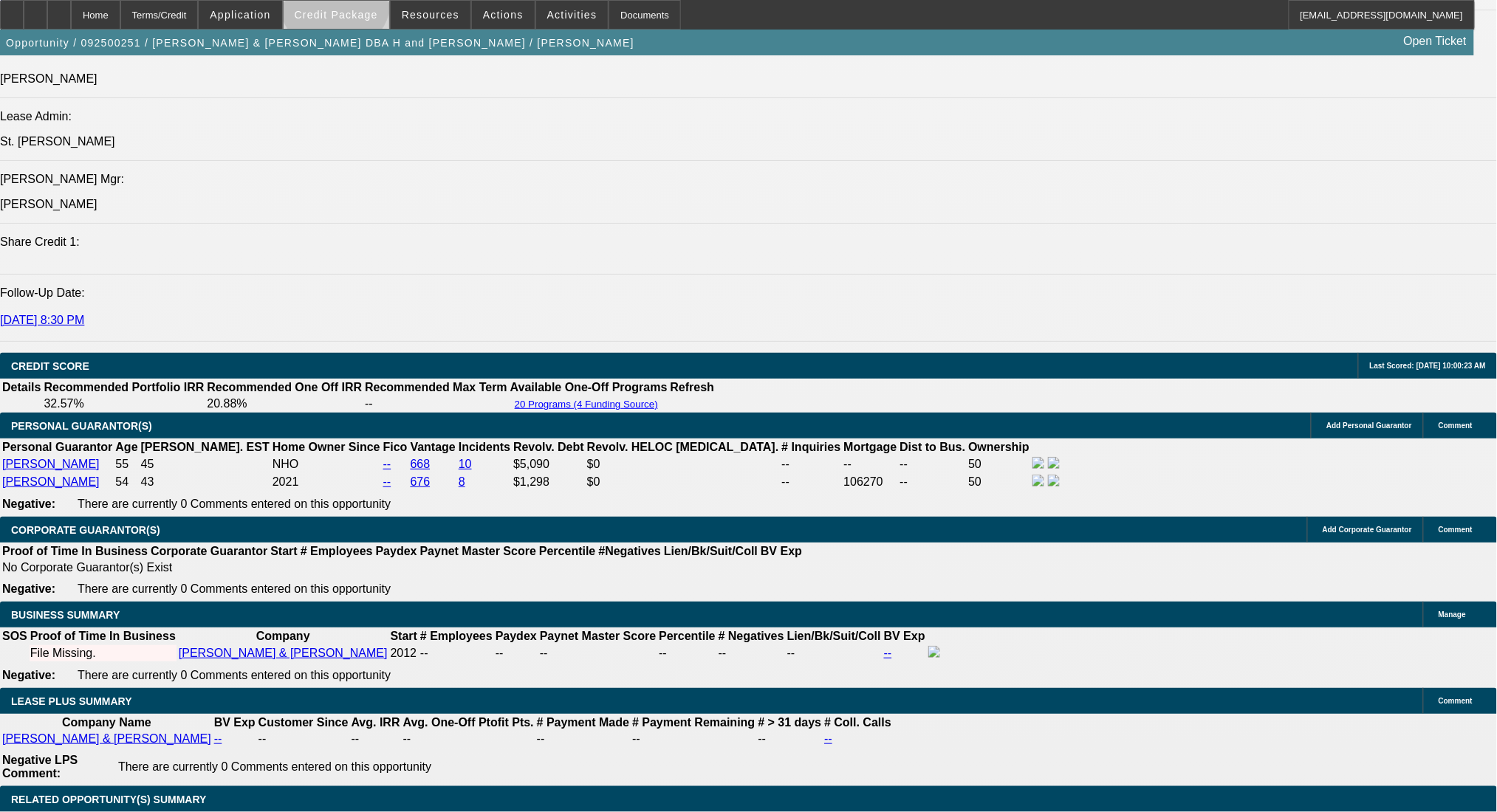
click at [359, 2] on span at bounding box center [336, 15] width 106 height 36
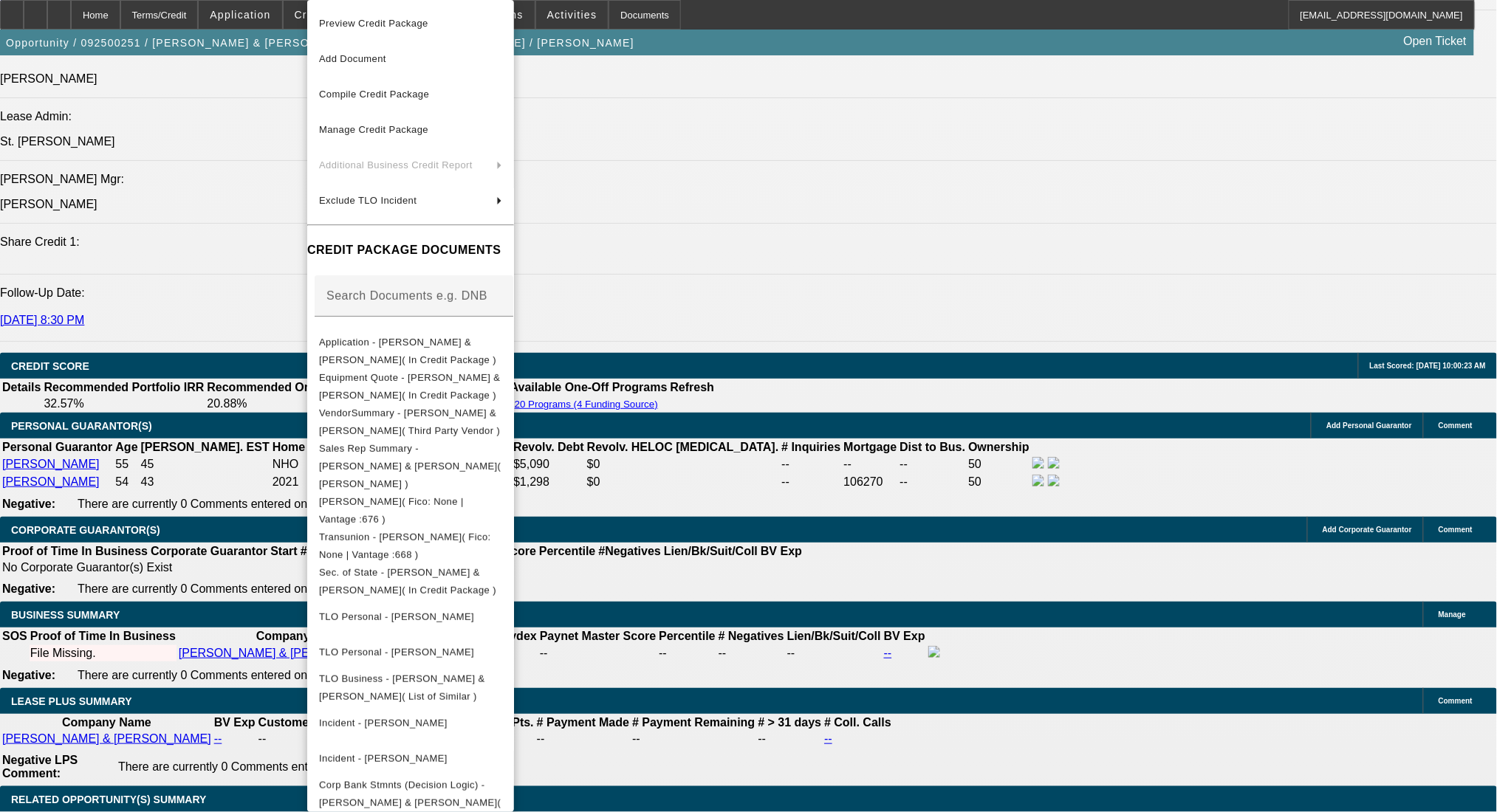
scroll to position [273, 0]
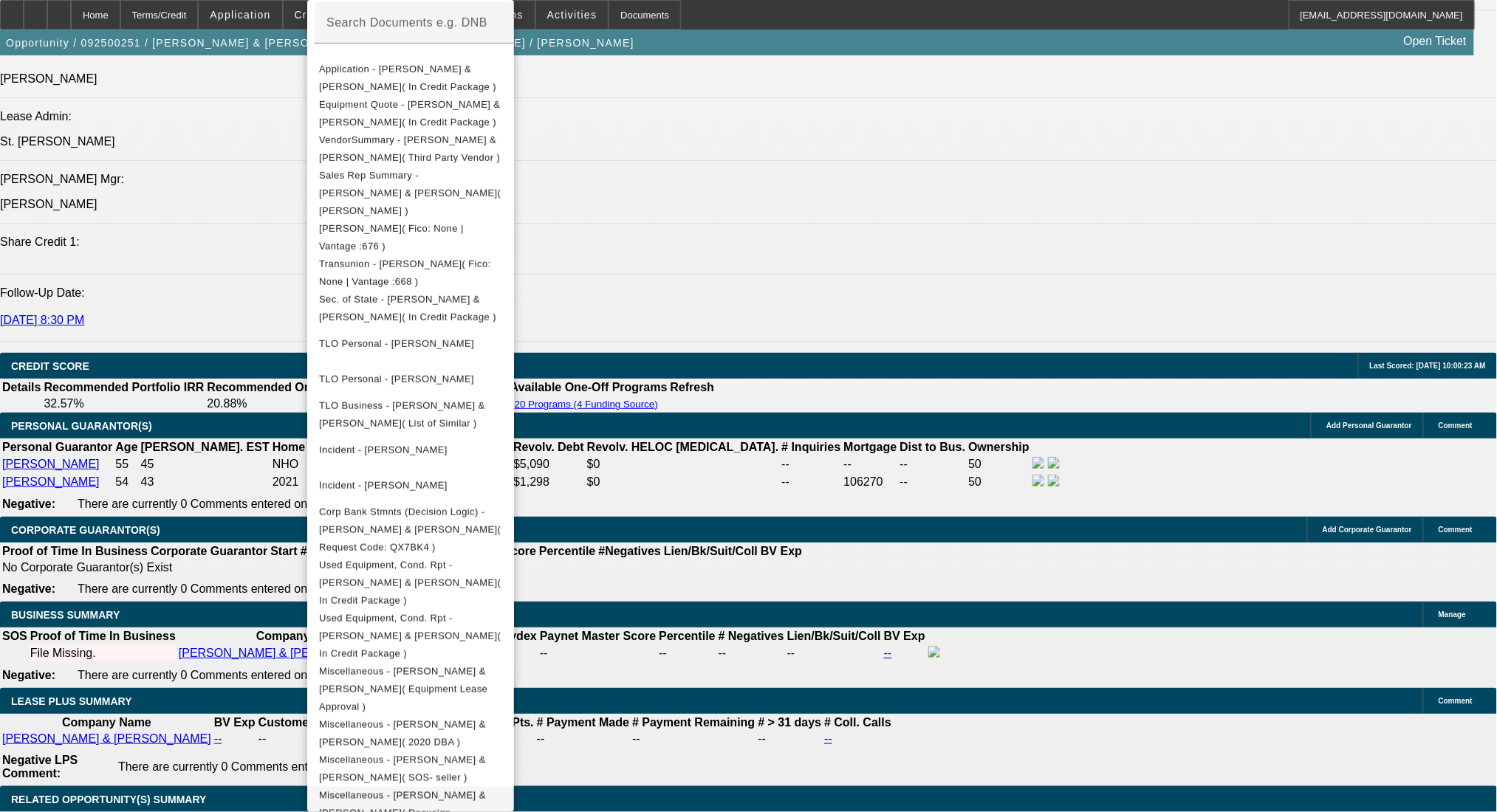
click at [485, 790] on span "Miscellaneous - [PERSON_NAME] & [PERSON_NAME]( Docusign - Completed Envelope )" at bounding box center [402, 813] width 166 height 47
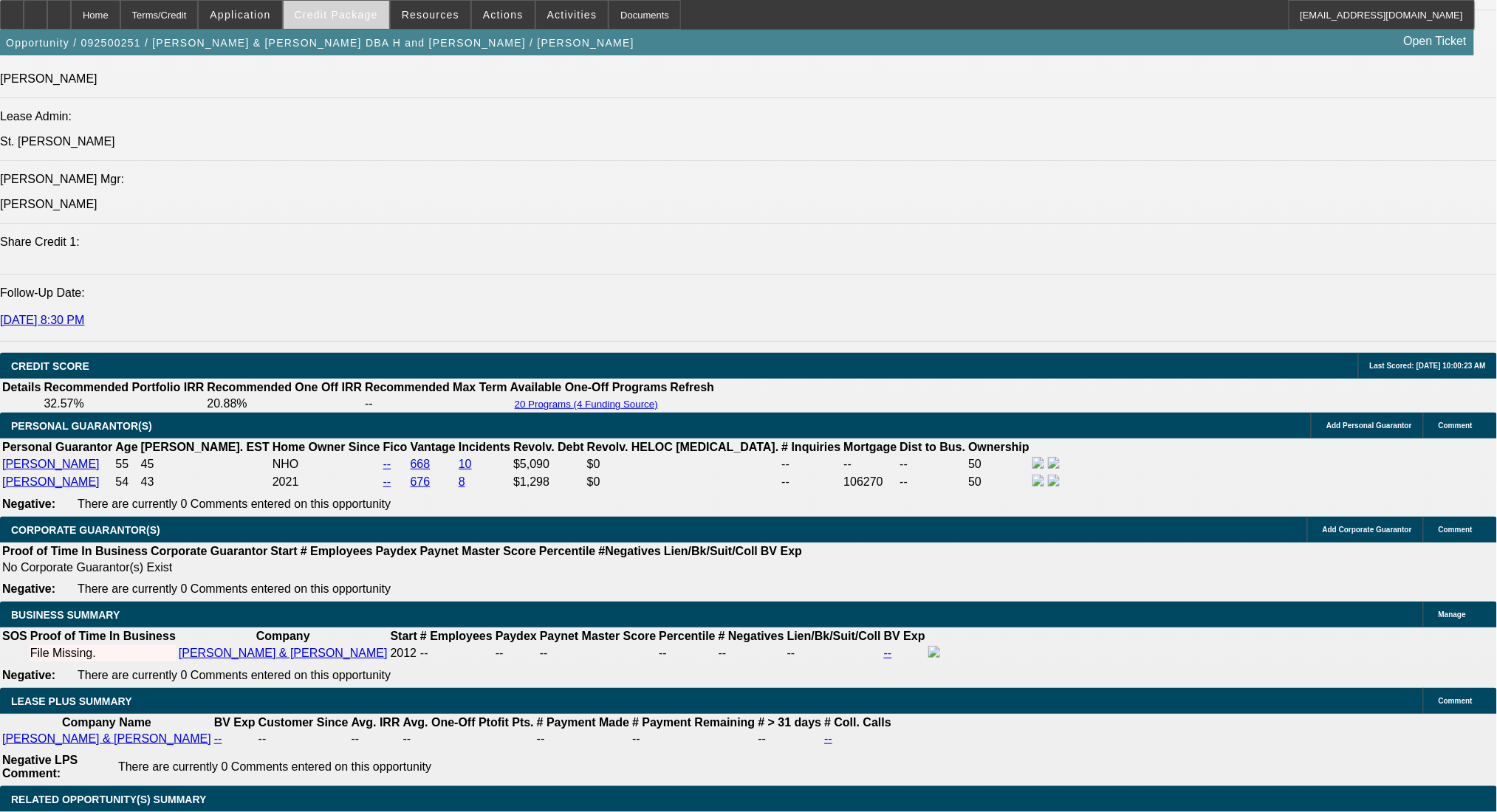
click at [373, 22] on span at bounding box center [336, 15] width 106 height 36
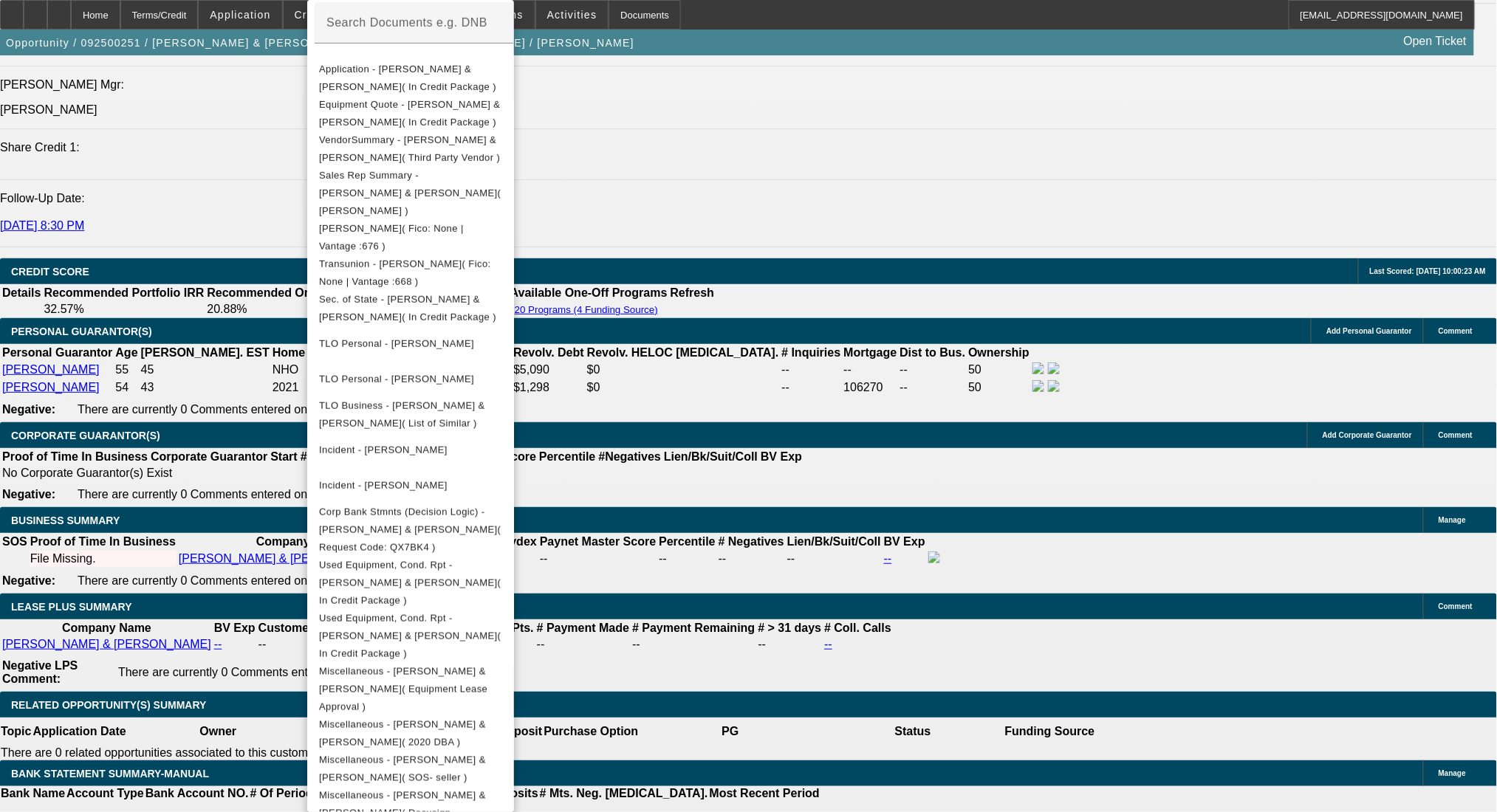
scroll to position [2053, 0]
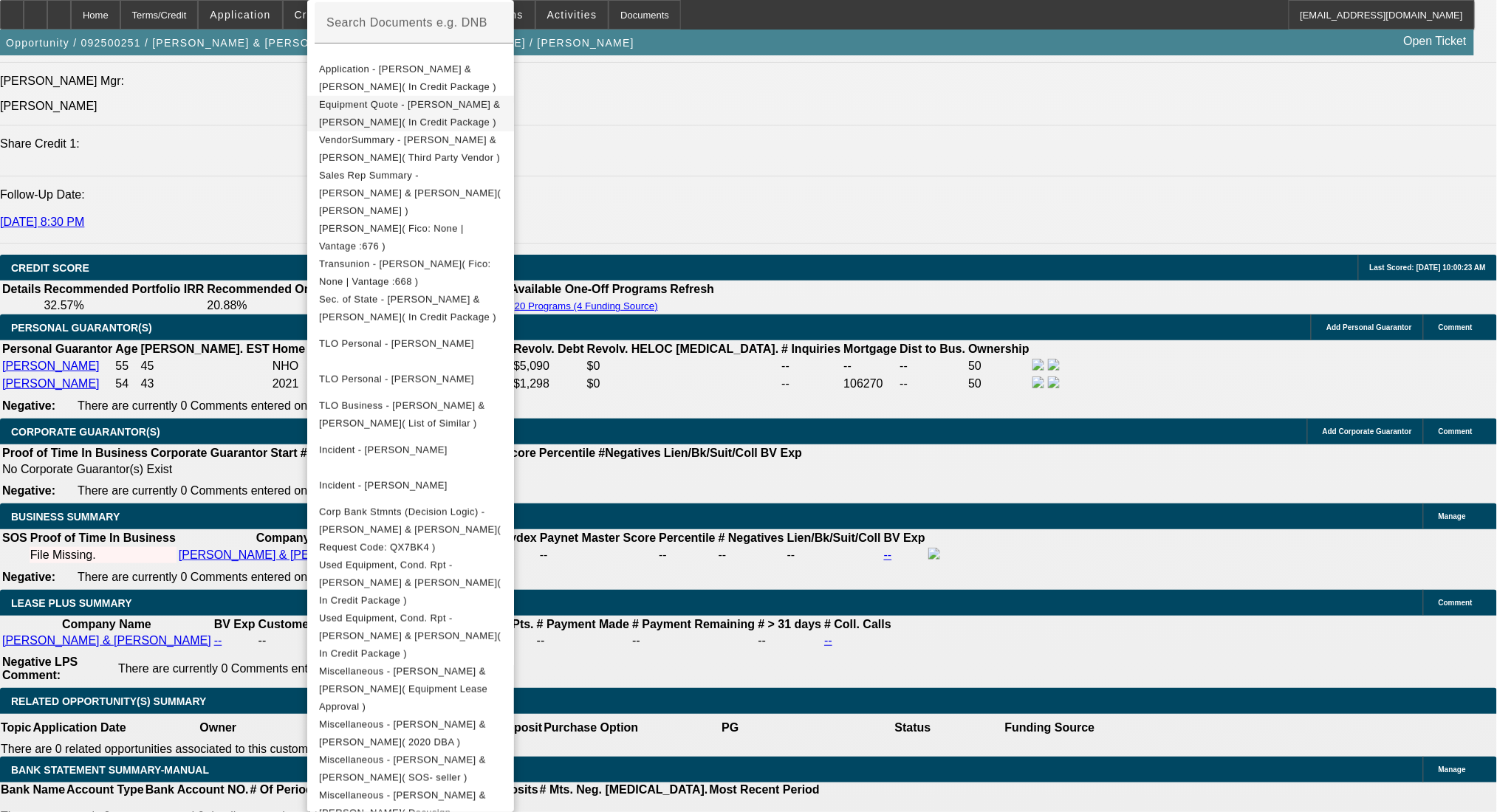
click at [488, 109] on span "Equipment Quote - [PERSON_NAME] & [PERSON_NAME]( In Credit Package )" at bounding box center [409, 113] width 181 height 29
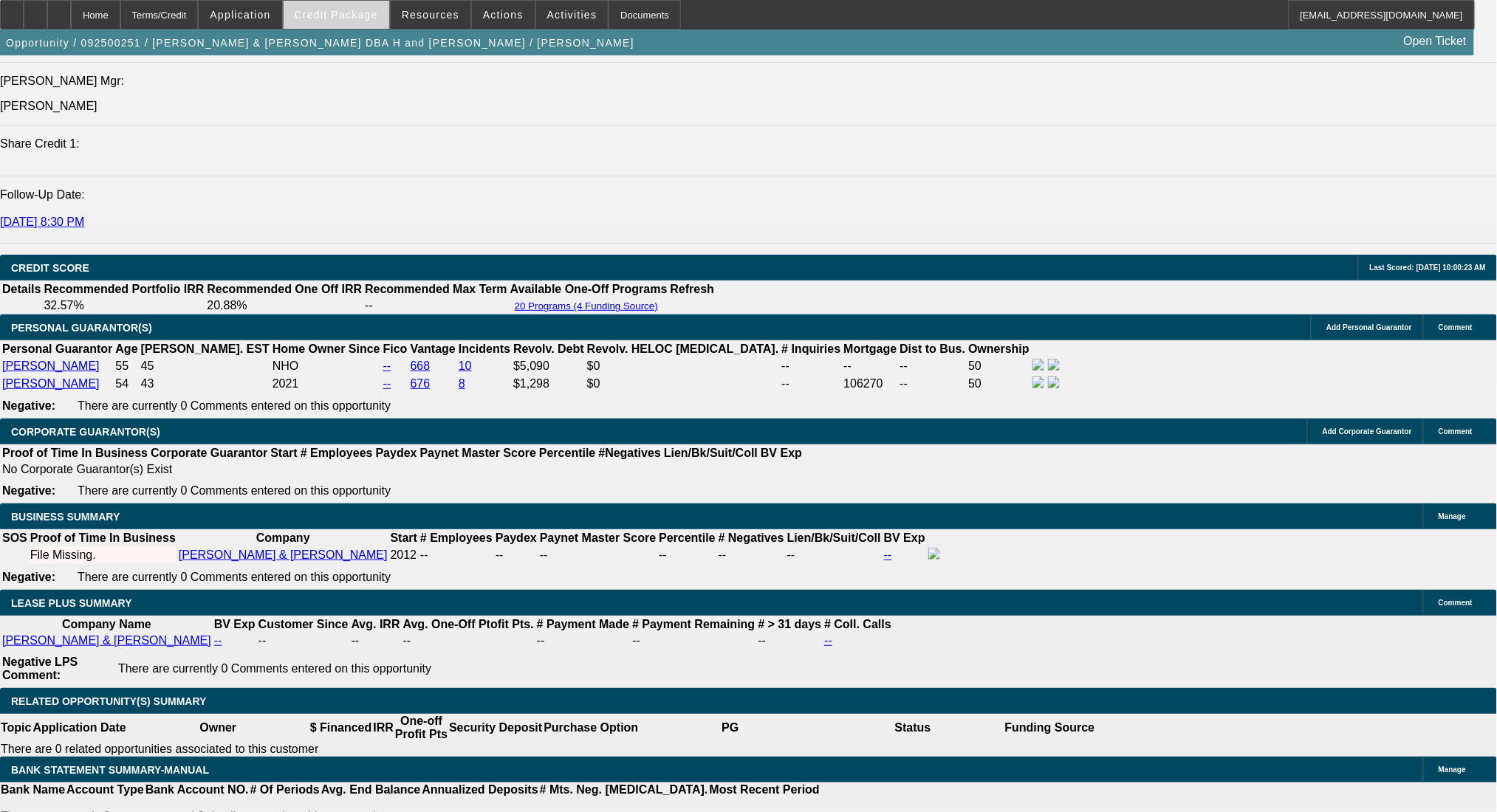
click at [374, 16] on span "Credit Package" at bounding box center [336, 15] width 83 height 12
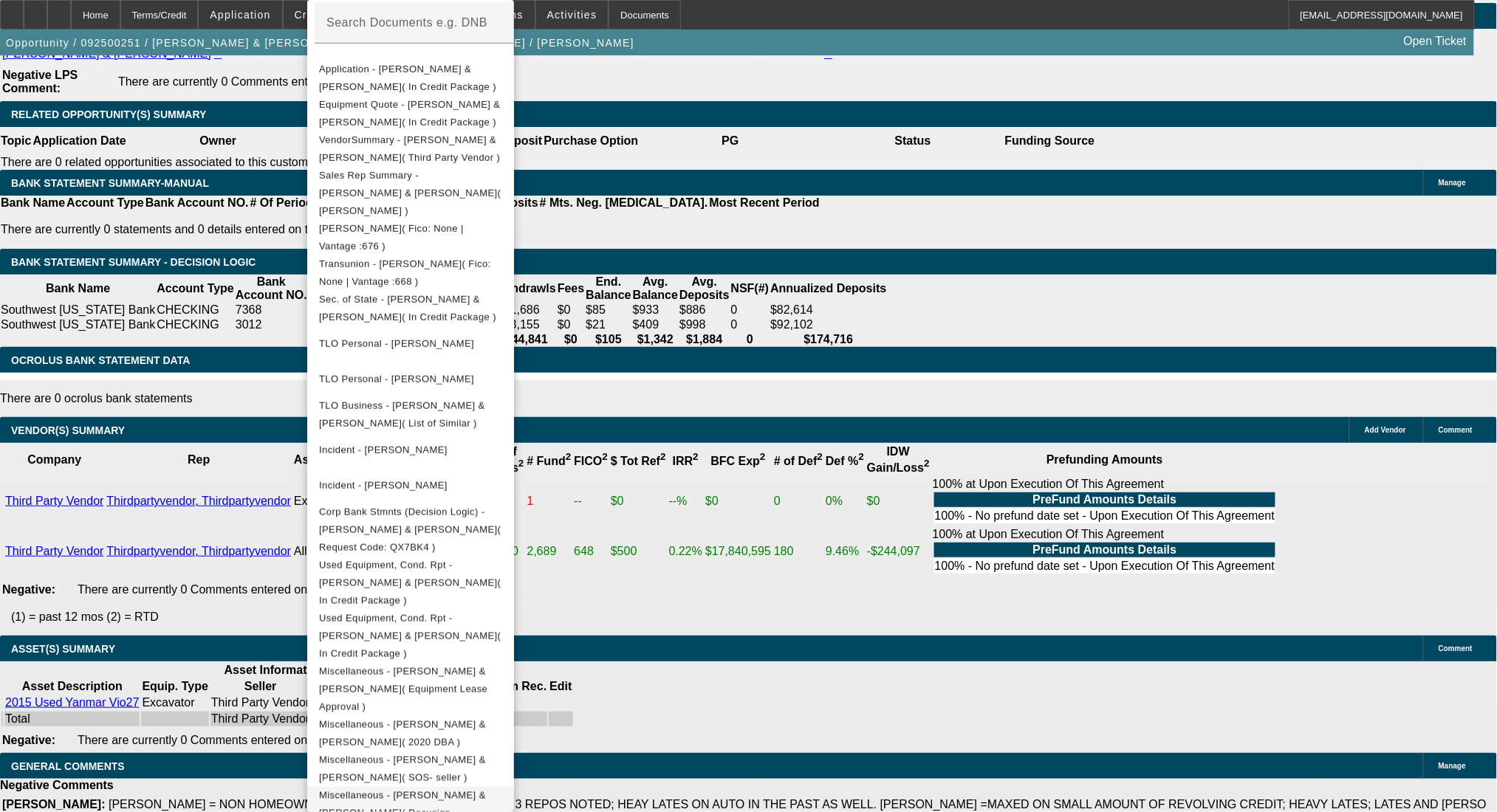
scroll to position [2643, 0]
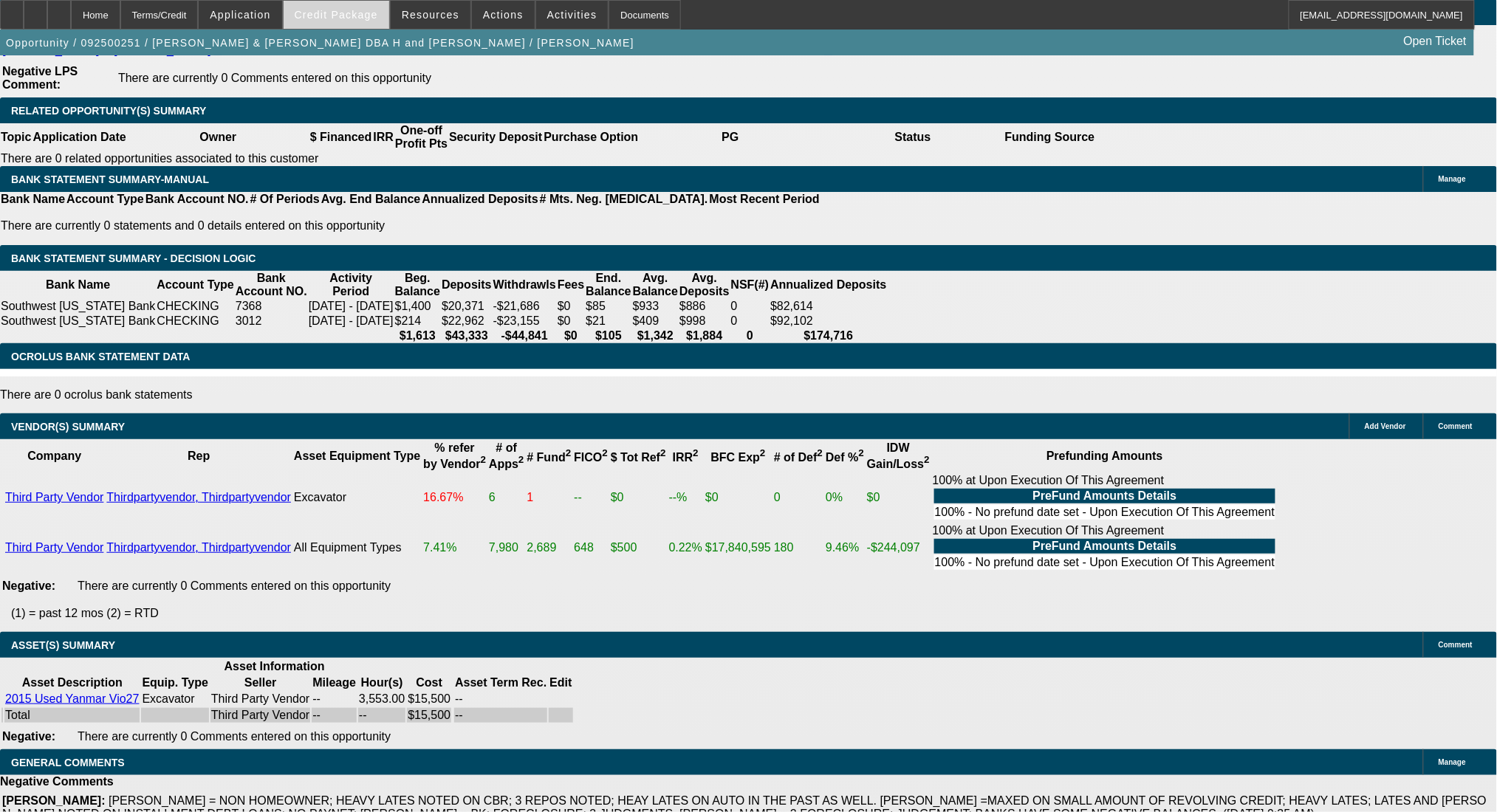
click at [355, 4] on span at bounding box center [336, 15] width 106 height 36
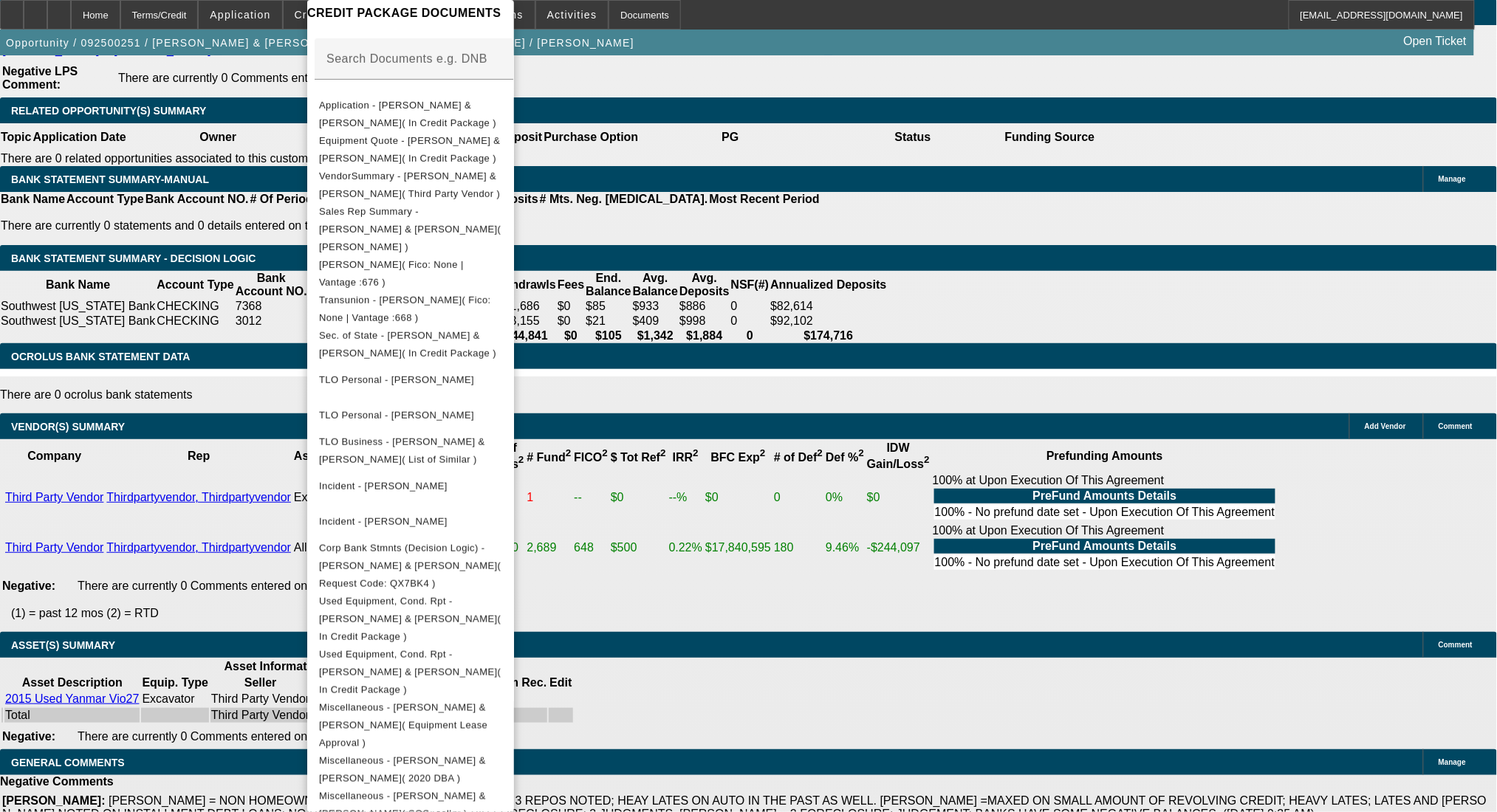
scroll to position [273, 0]
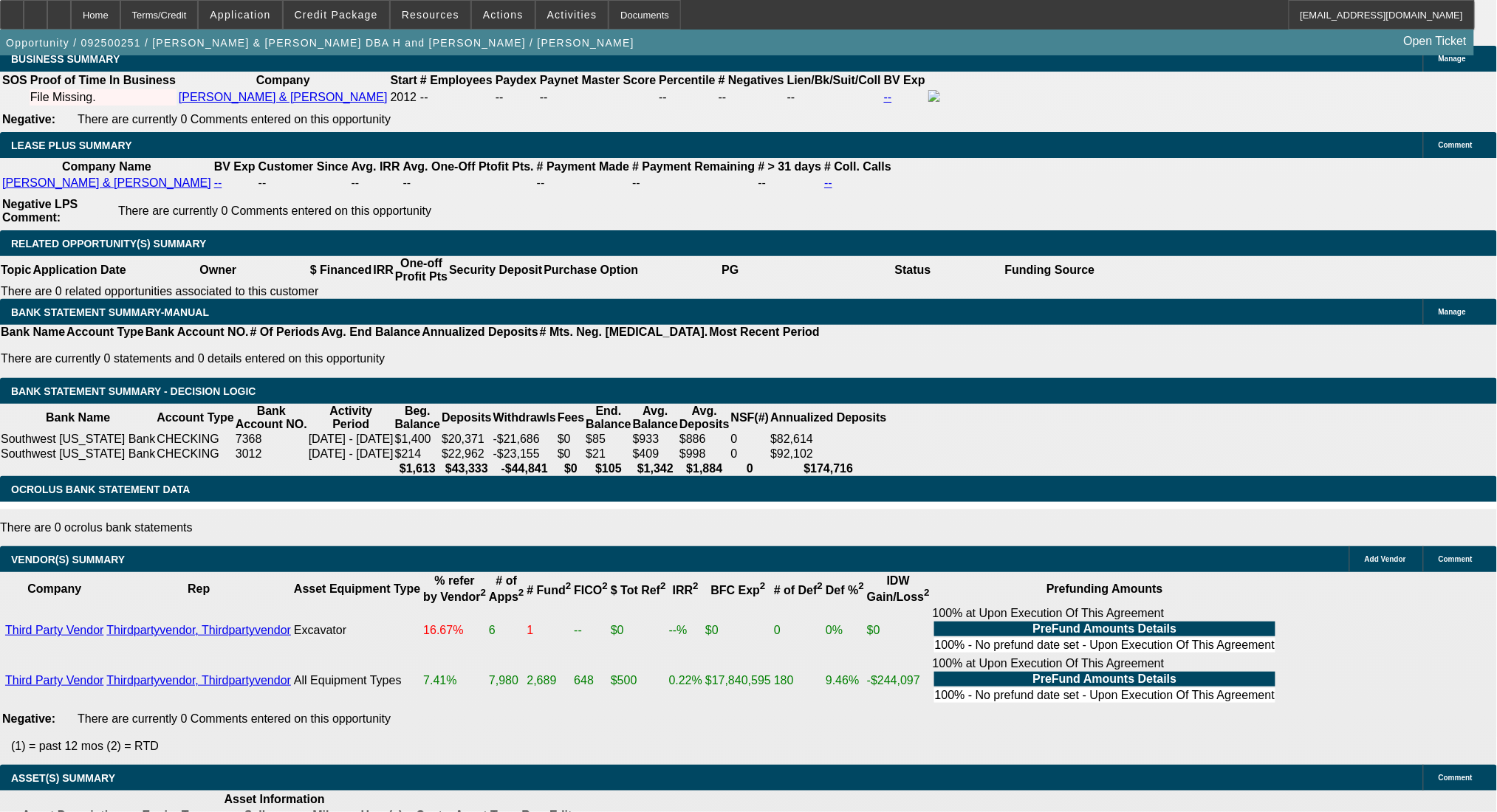
scroll to position [2250, 0]
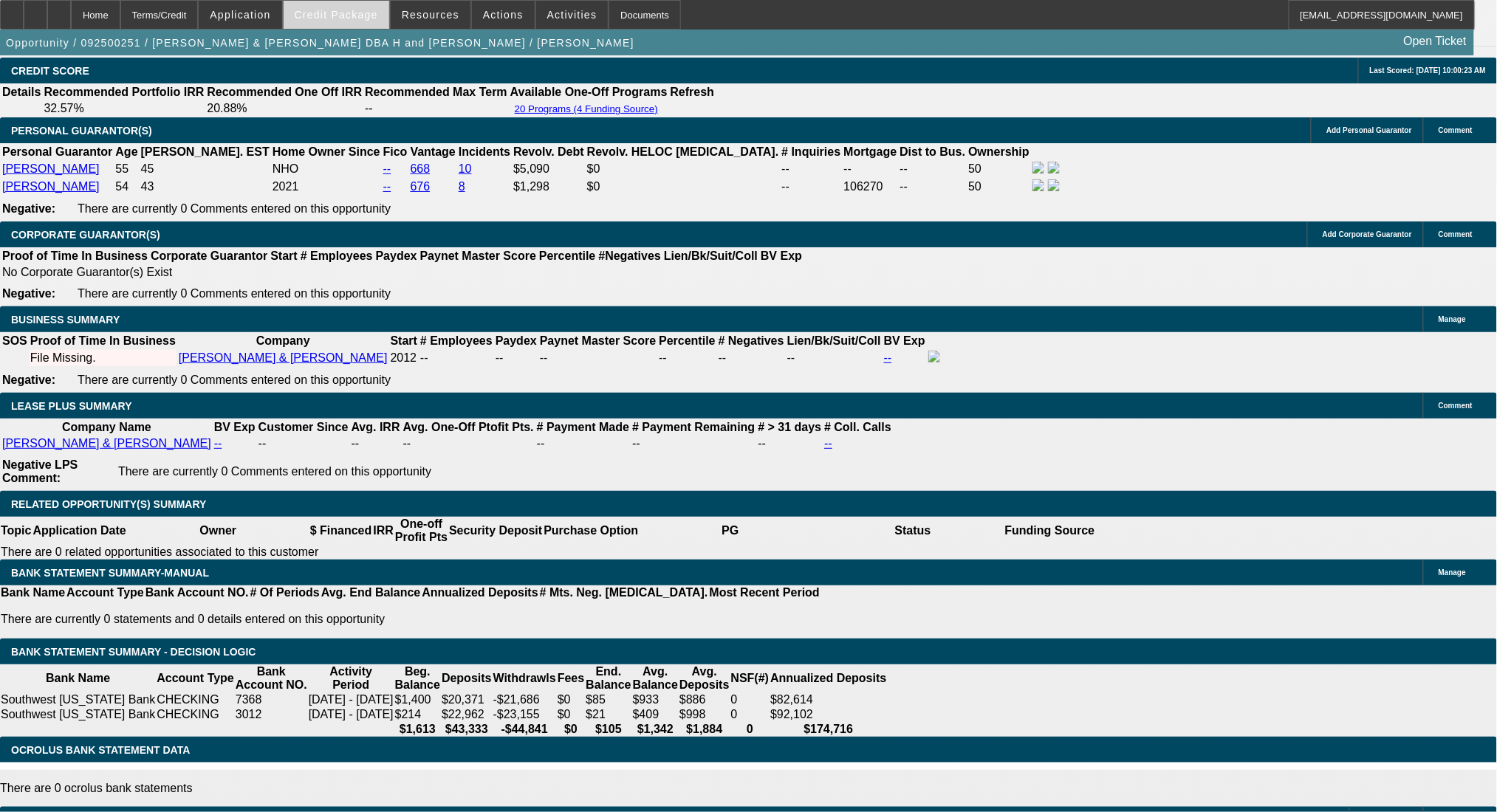
click at [355, 16] on span "Credit Package" at bounding box center [336, 15] width 83 height 12
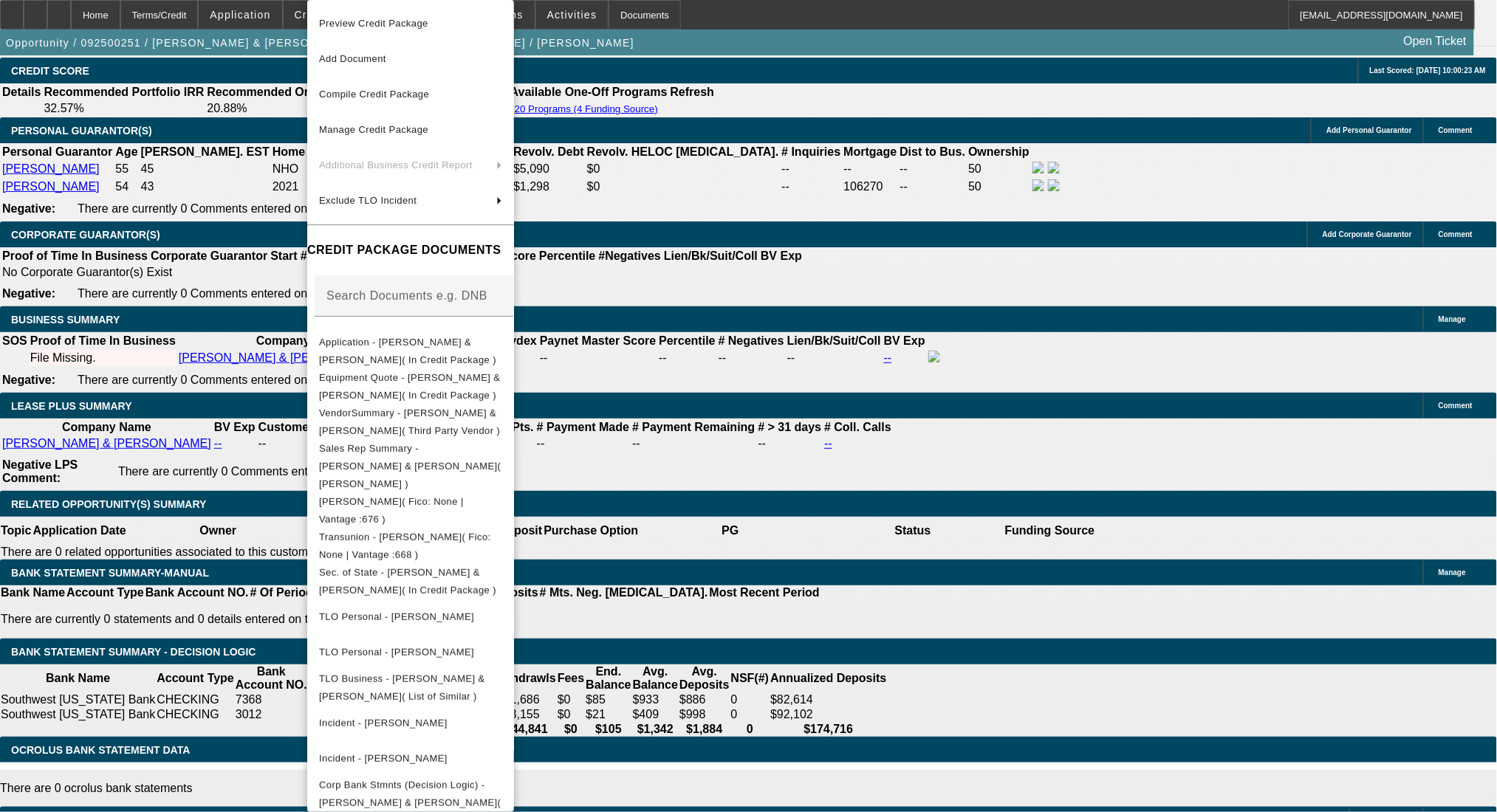
drag, startPoint x: 1116, startPoint y: 491, endPoint x: 1123, endPoint y: 274, distance: 217.1
click at [1115, 491] on div at bounding box center [748, 406] width 1497 height 812
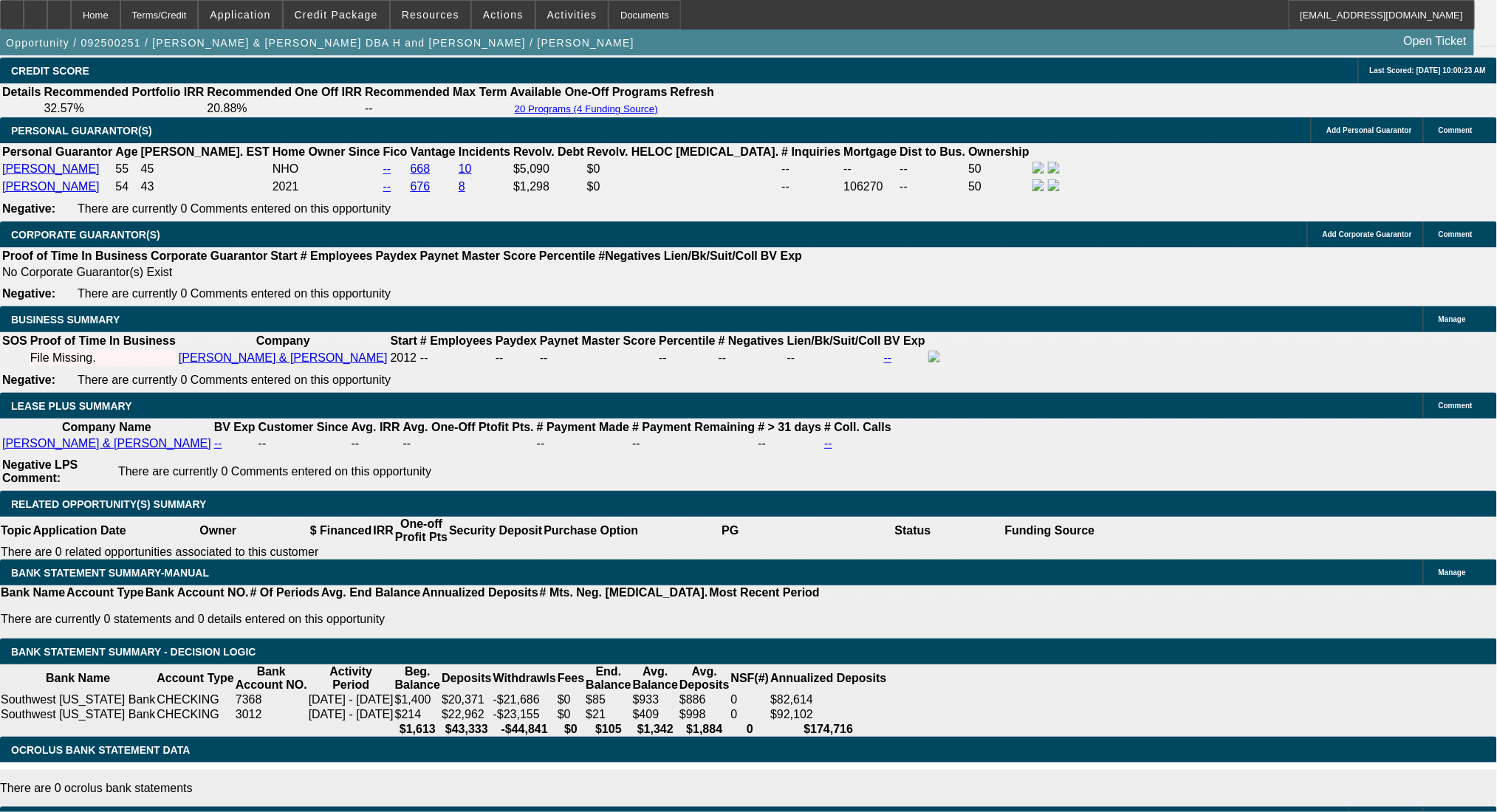
scroll to position [787, 0]
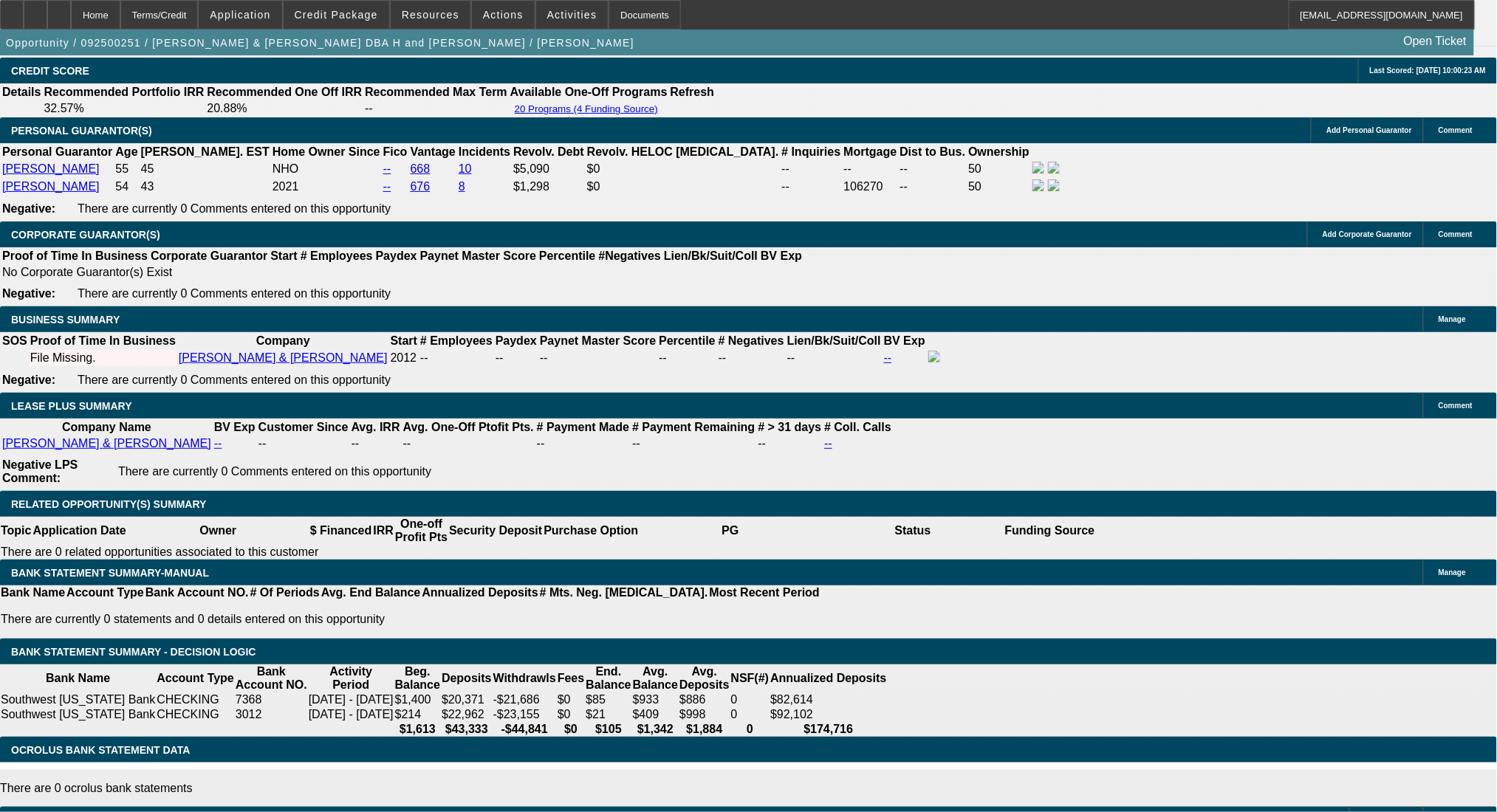
scroll to position [393, 0]
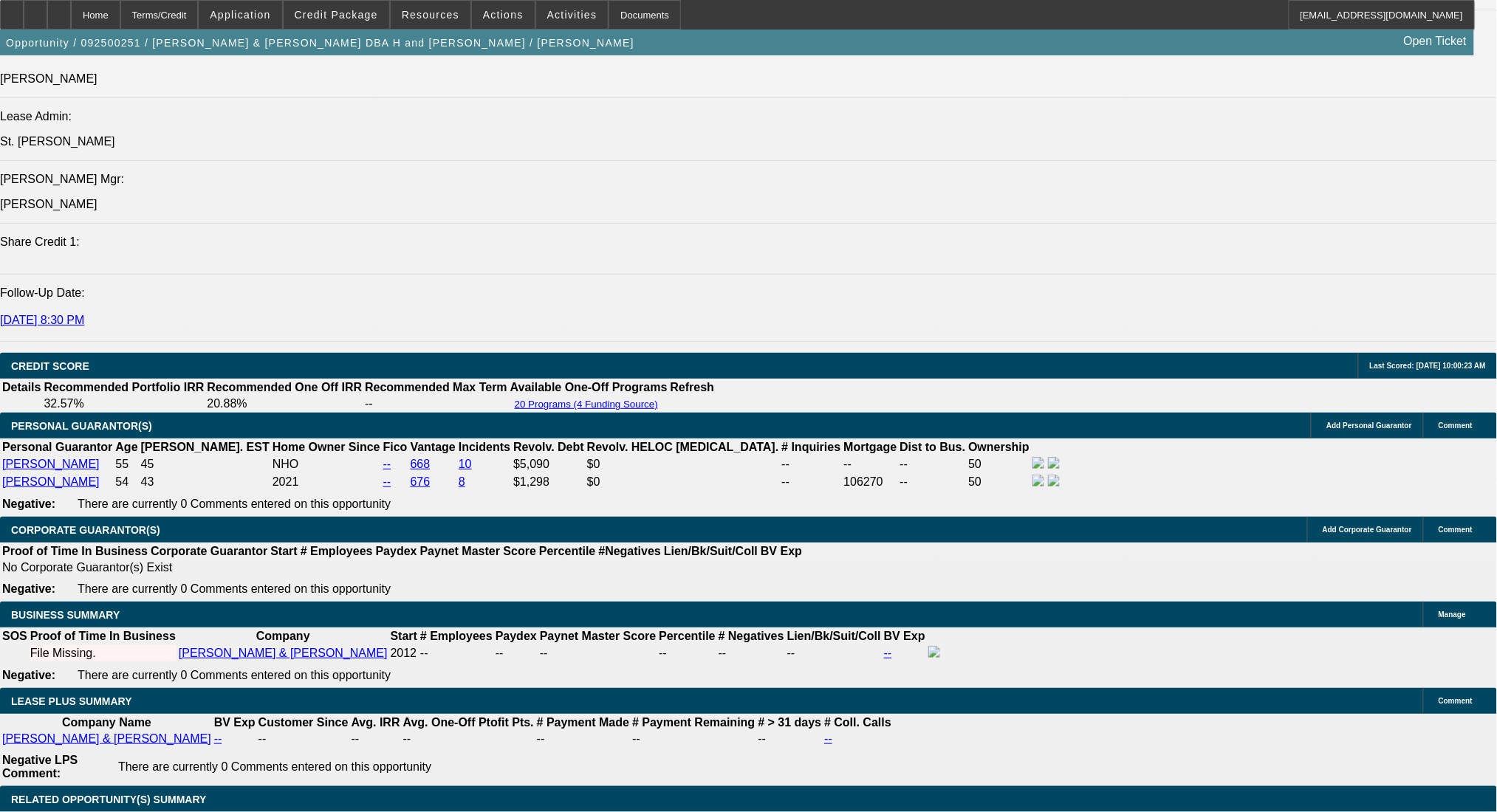
scroll to position [98, 0]
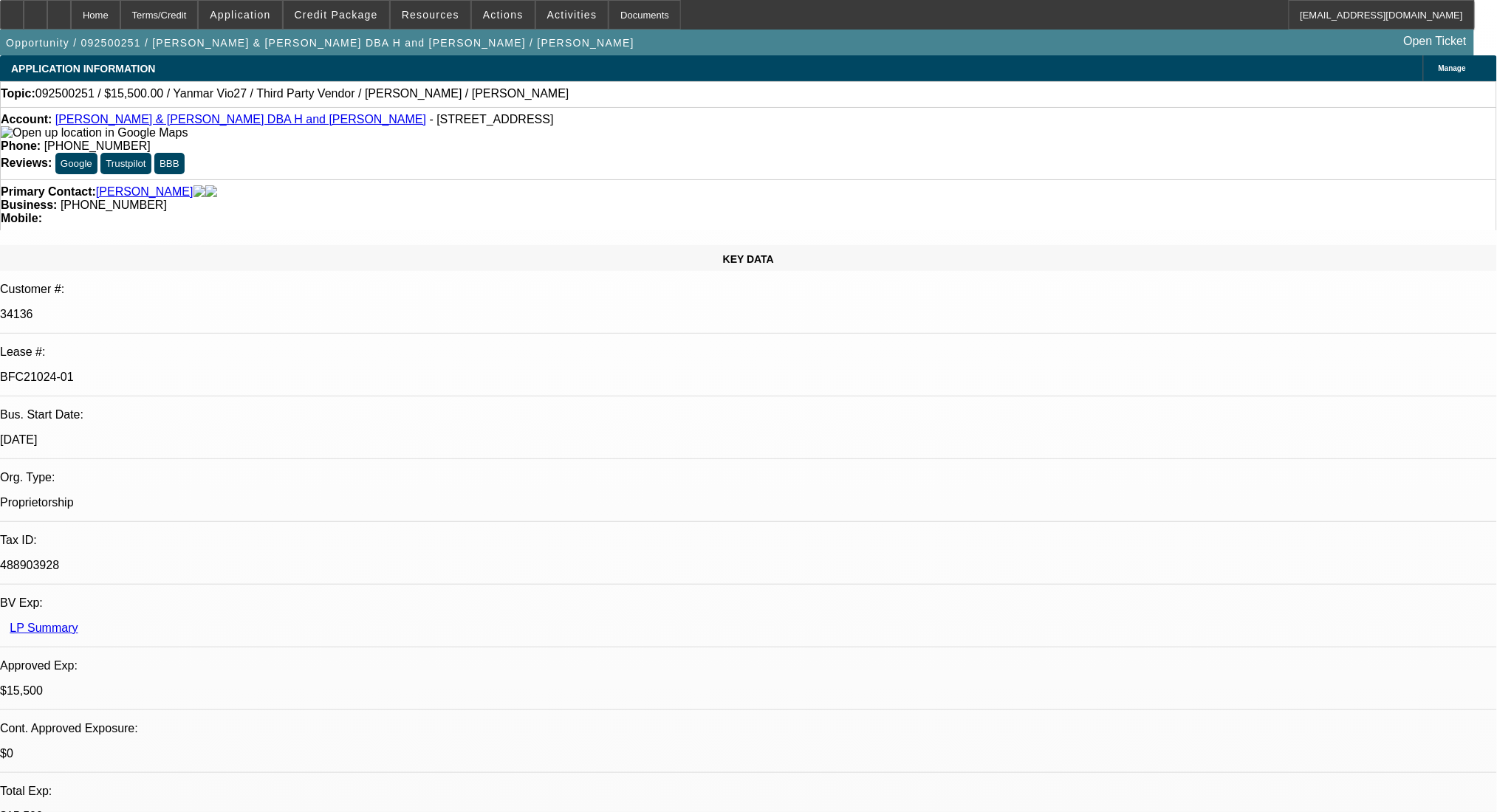
drag, startPoint x: 445, startPoint y: 97, endPoint x: 53, endPoint y: 95, distance: 392.0
click at [53, 95] on div "Topic: 092500251 / $15,500.00 / Yanmar Vio27 / Third Party Vendor / [PERSON_NAM…" at bounding box center [748, 93] width 1495 height 13
copy span "092500251 / $15,500.00 / Yanmar Vio27 / Third Party Vendor / [PERSON_NAME] / [P…"
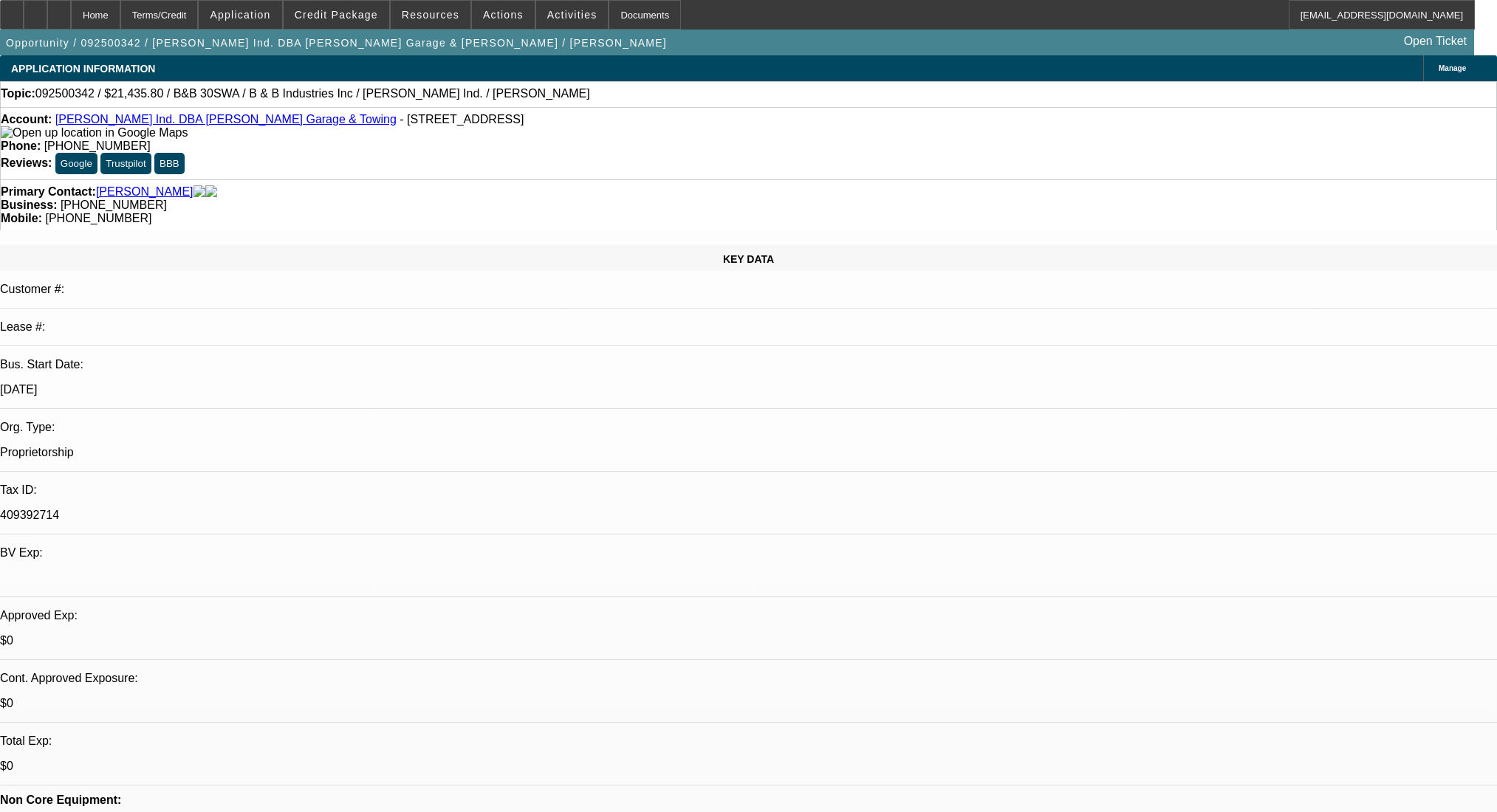
select select "0"
select select "6"
select select "0"
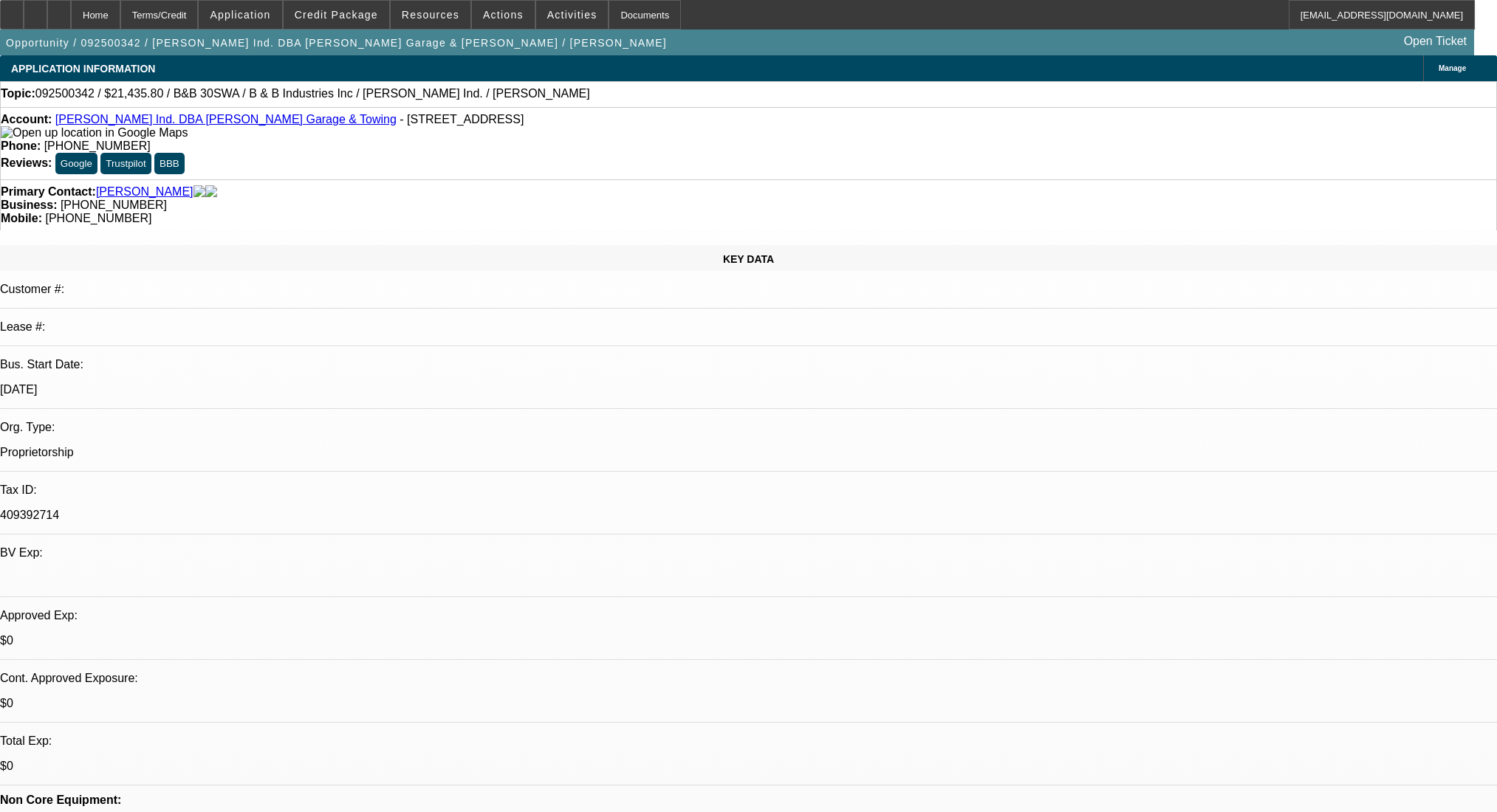
select select "0"
select select "6"
select select "0"
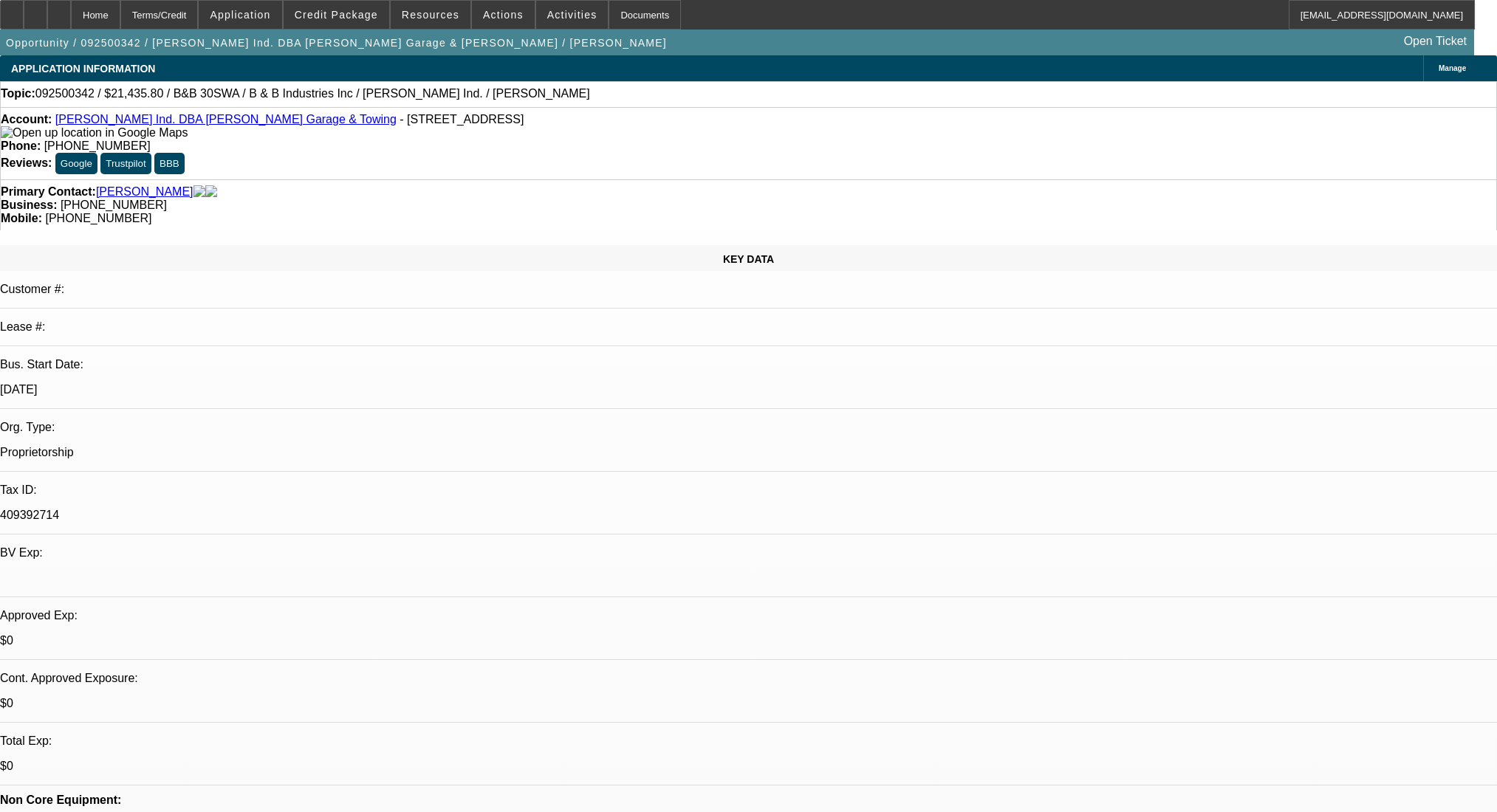
select select "0"
select select "6"
select select "0"
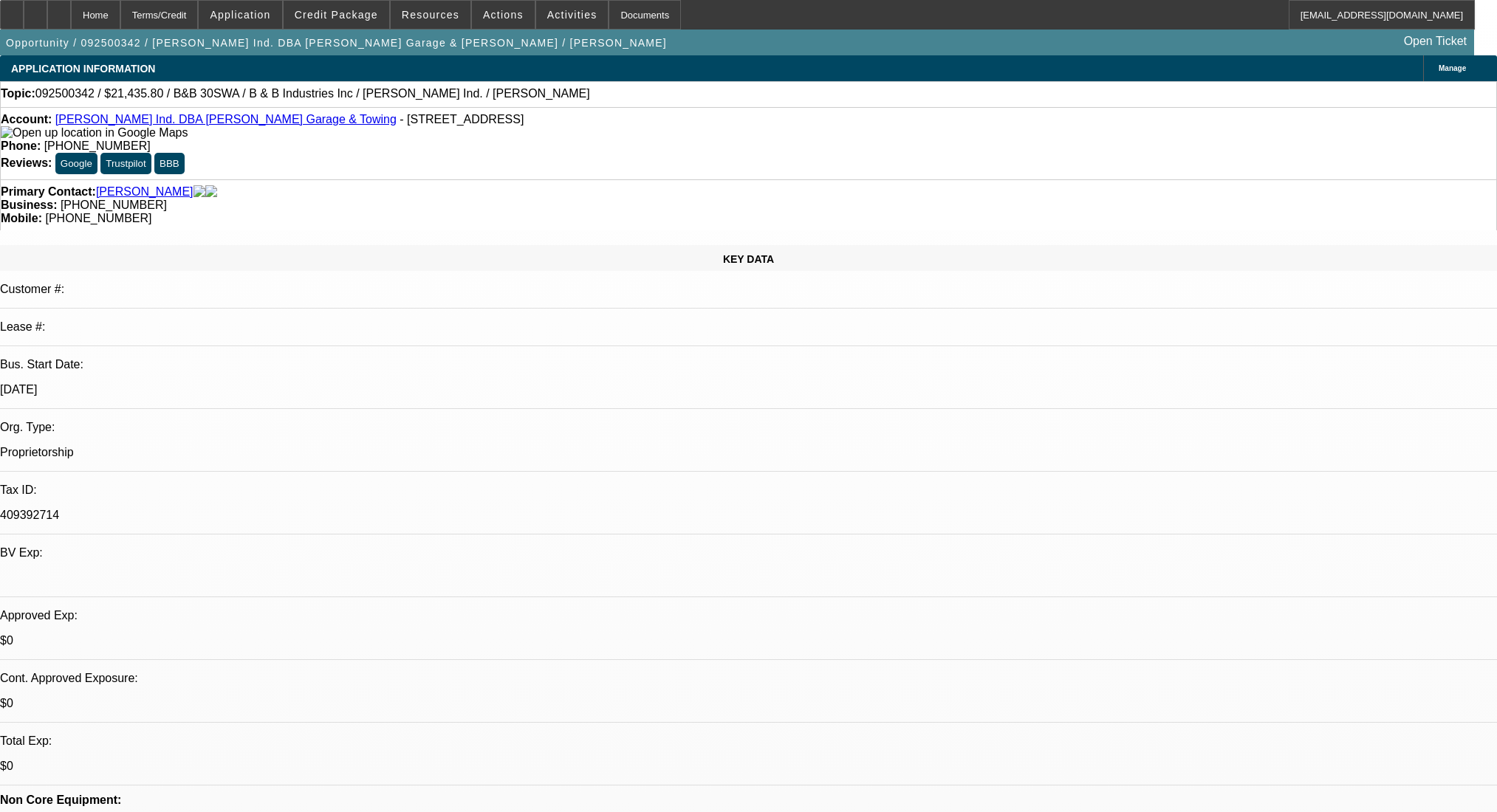
select select "6"
click at [71, 10] on div at bounding box center [59, 15] width 24 height 30
select select "0"
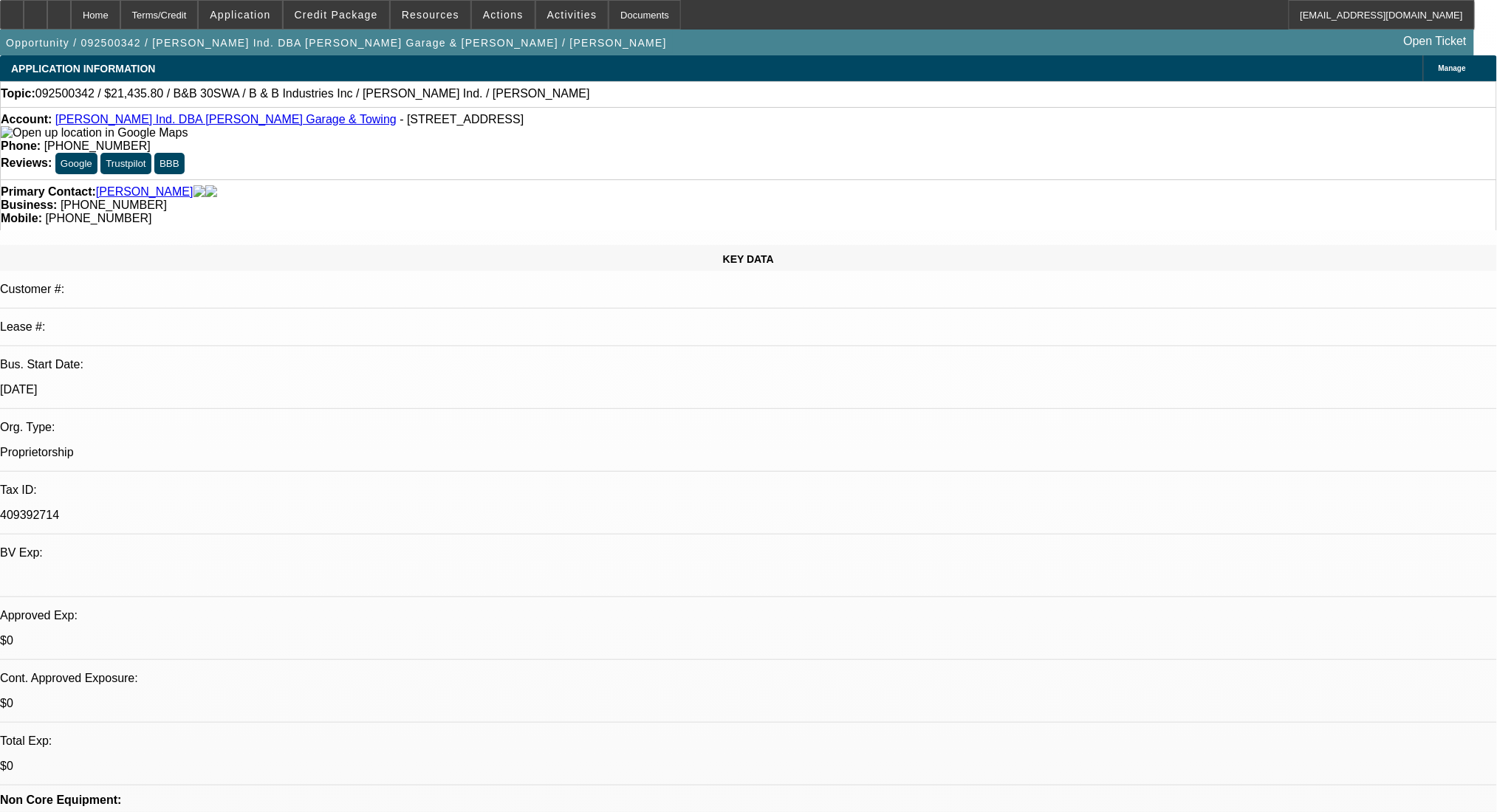
select select "6"
select select "0"
select select "6"
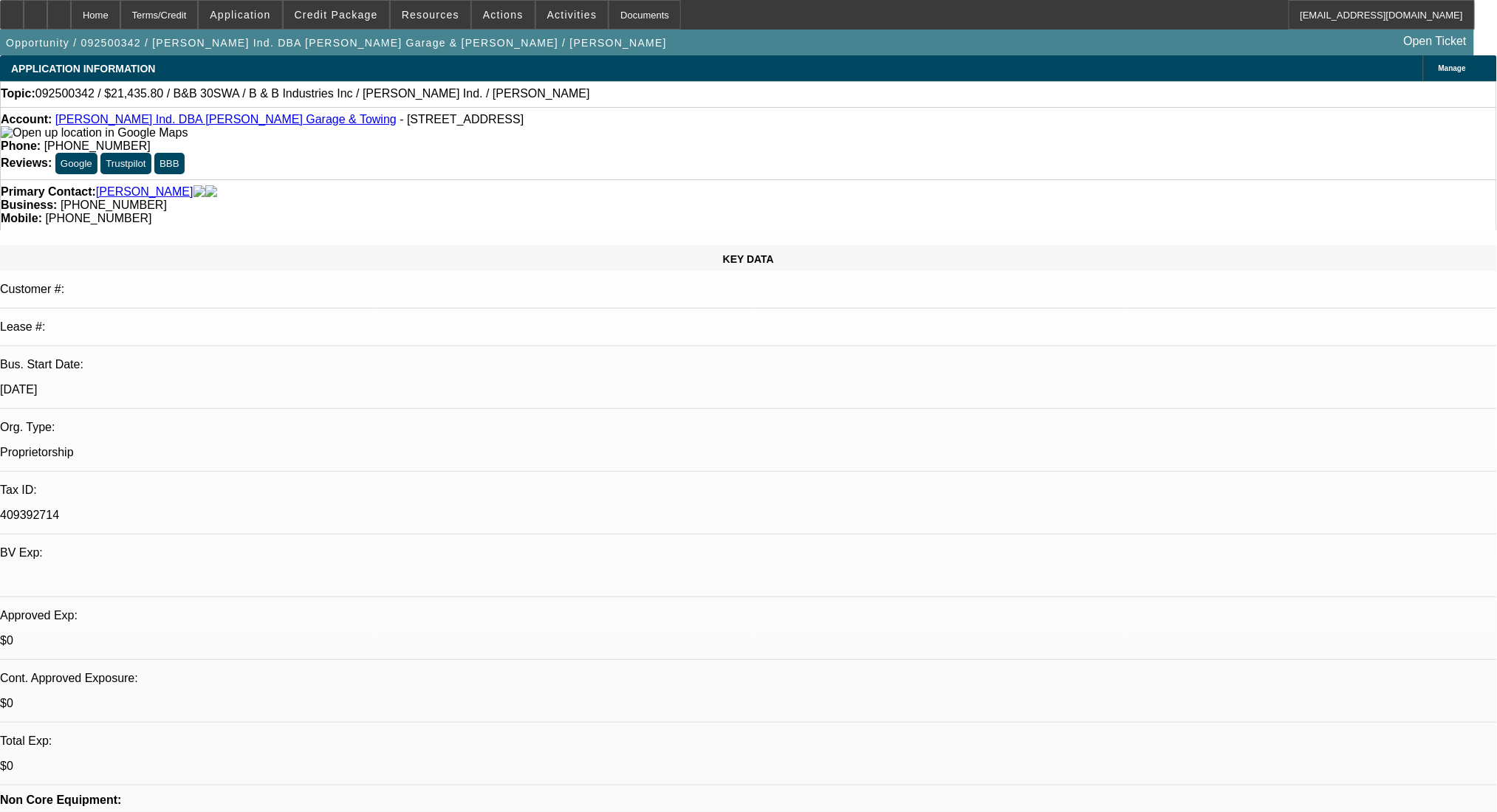
select select "0"
select select "6"
select select "0"
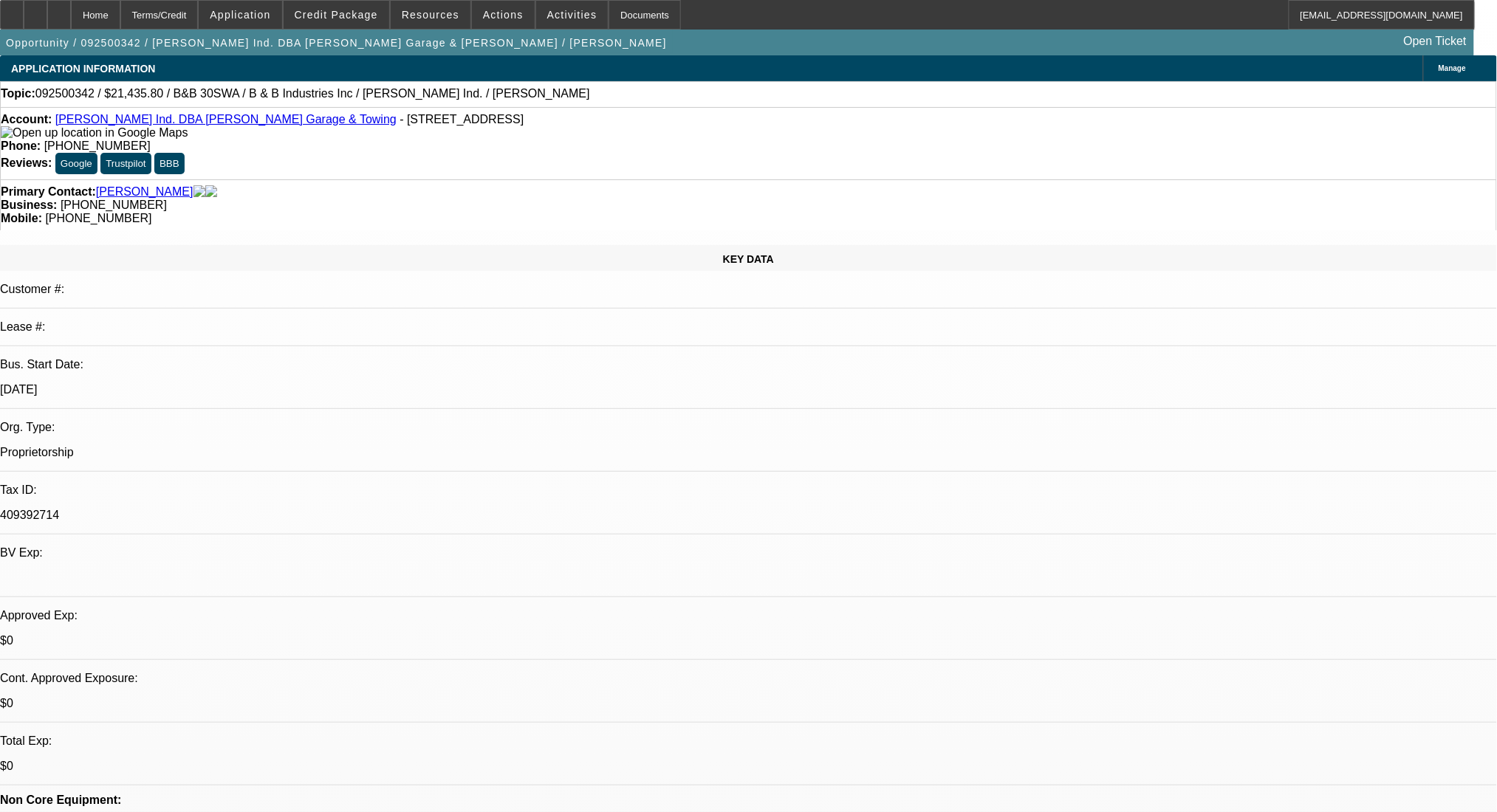
select select "0"
select select "6"
click at [1139, 148] on mat-icon "reply" at bounding box center [1141, 147] width 18 height 18
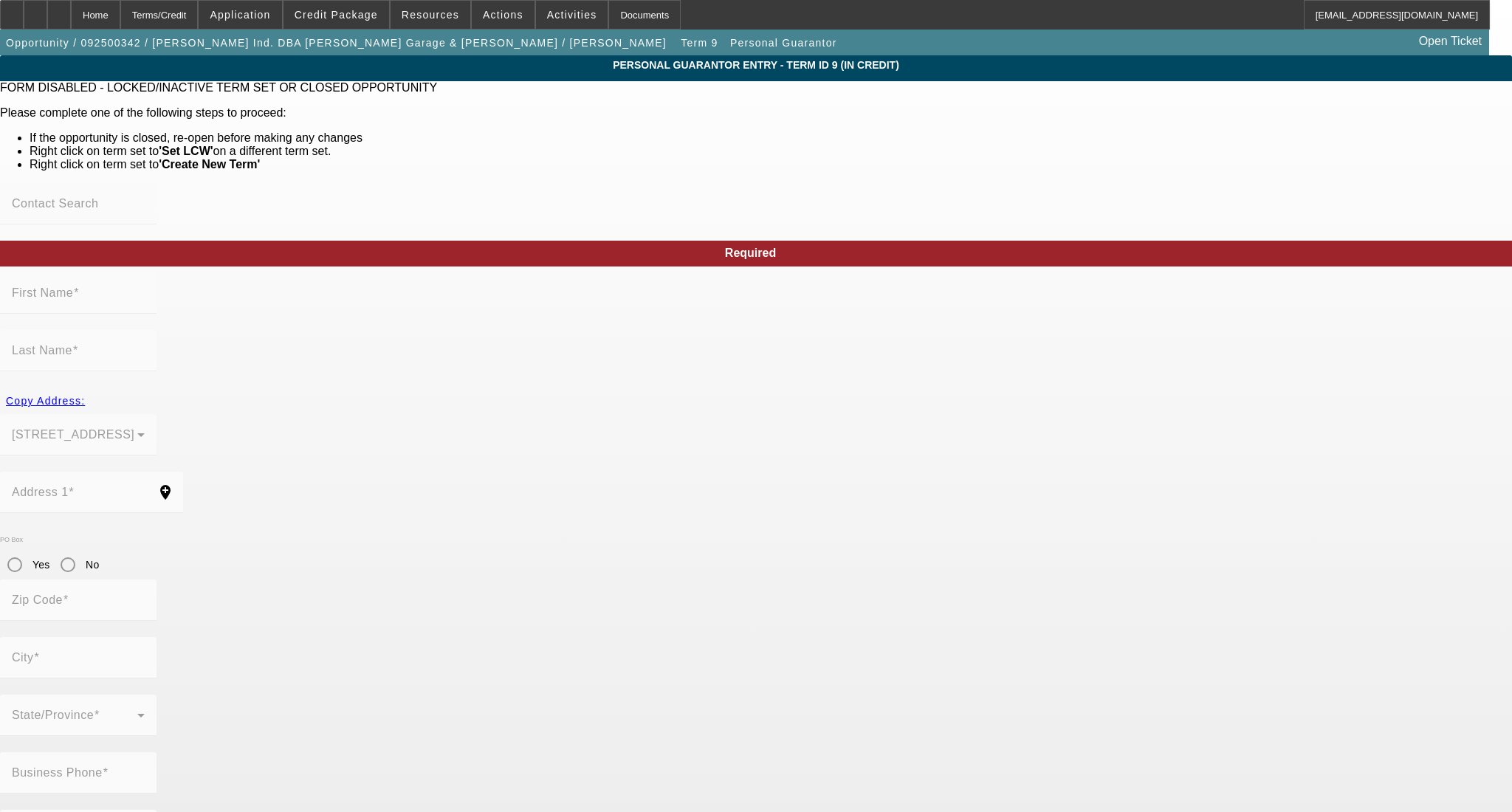
type input "Benny"
type input "Eskew"
type input "3070 Broken Bow Highway"
radio input "true"
type input "74728"
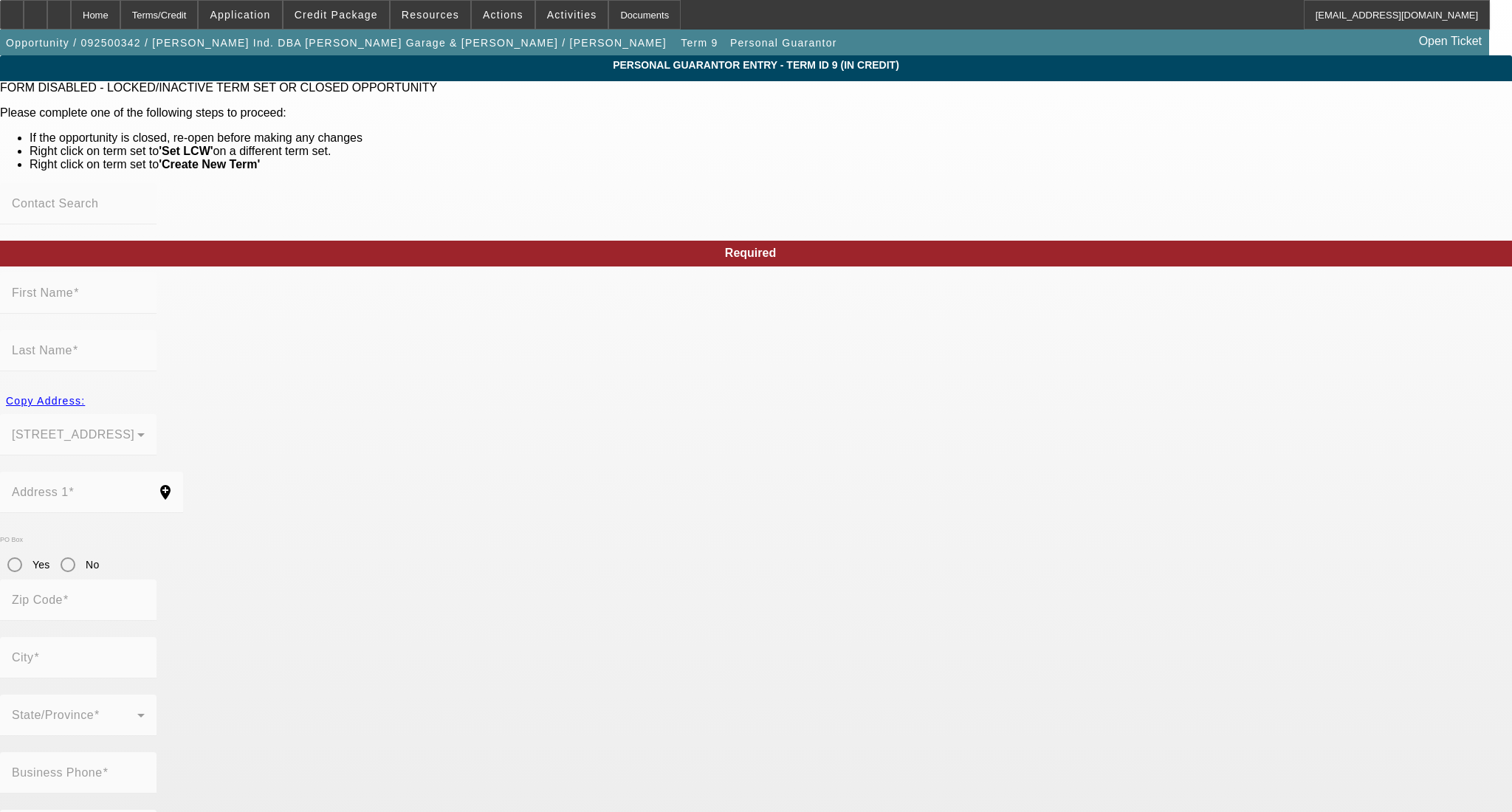
type input "Broken Bow"
type input "(580) 236-1535"
type input "100"
type input "409-39-2714"
type input "bennyeskew@gmail.com"
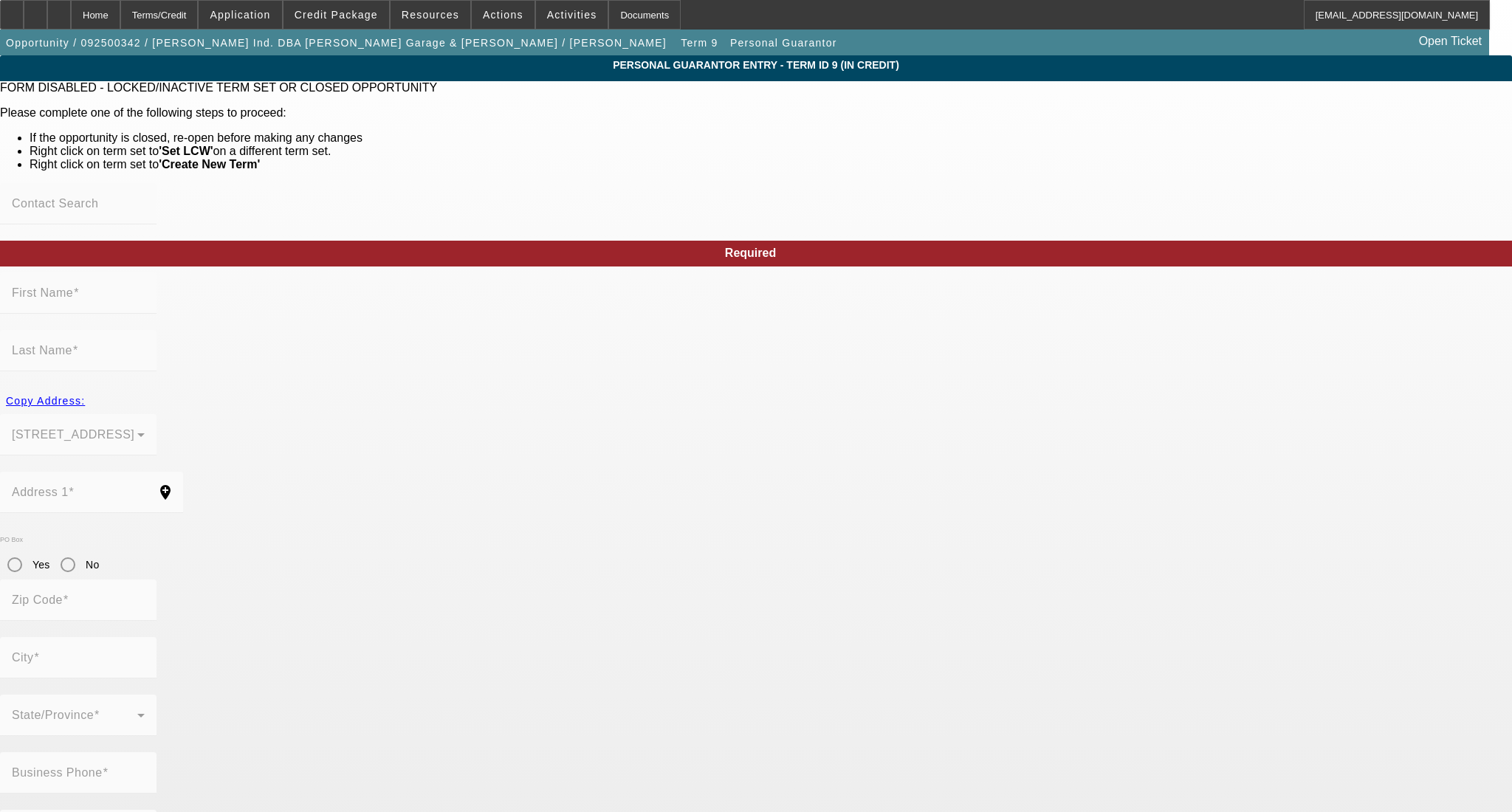
type input "(580) 306-2405"
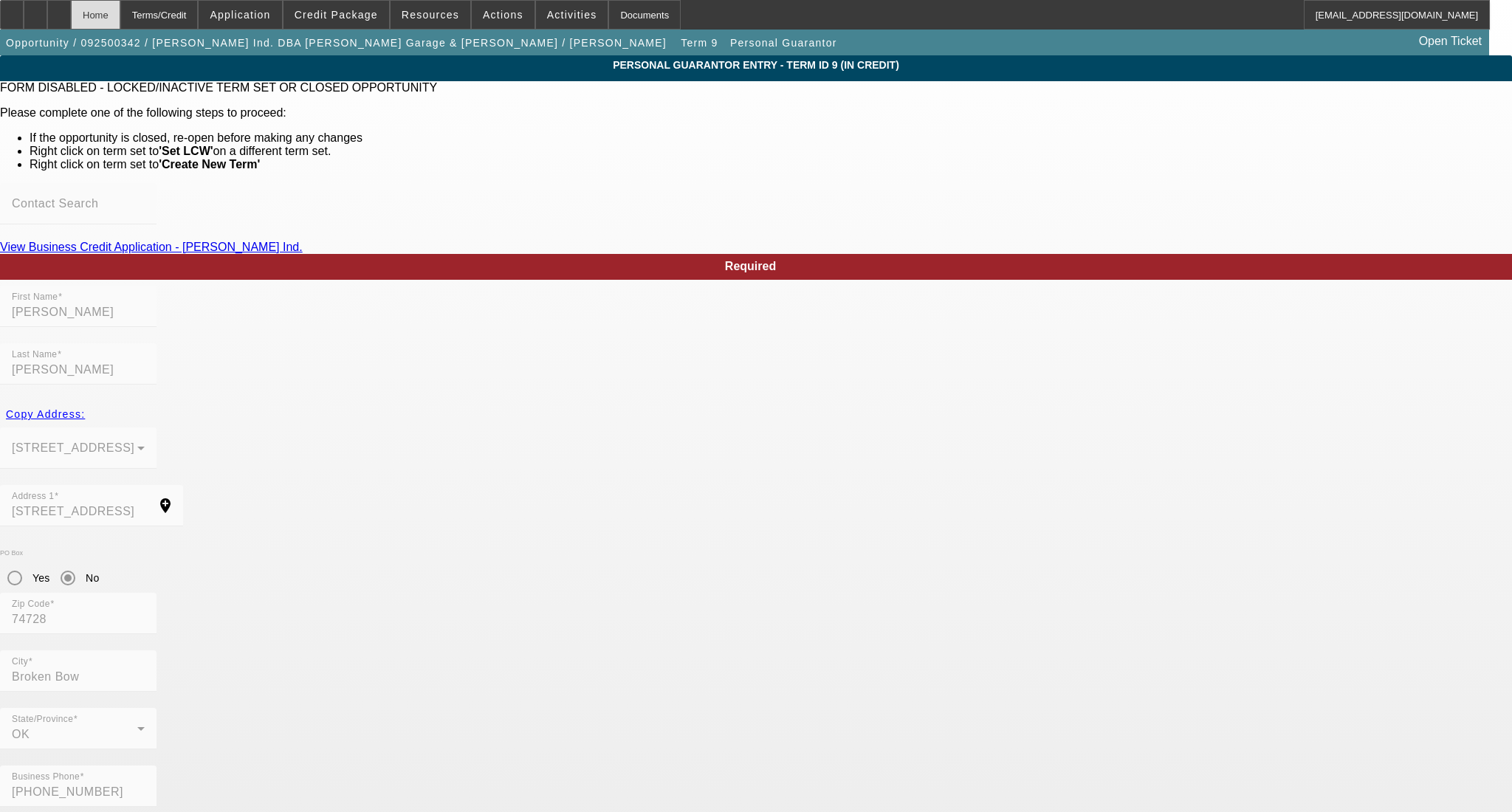
click at [121, 12] on div "Home" at bounding box center [96, 15] width 50 height 30
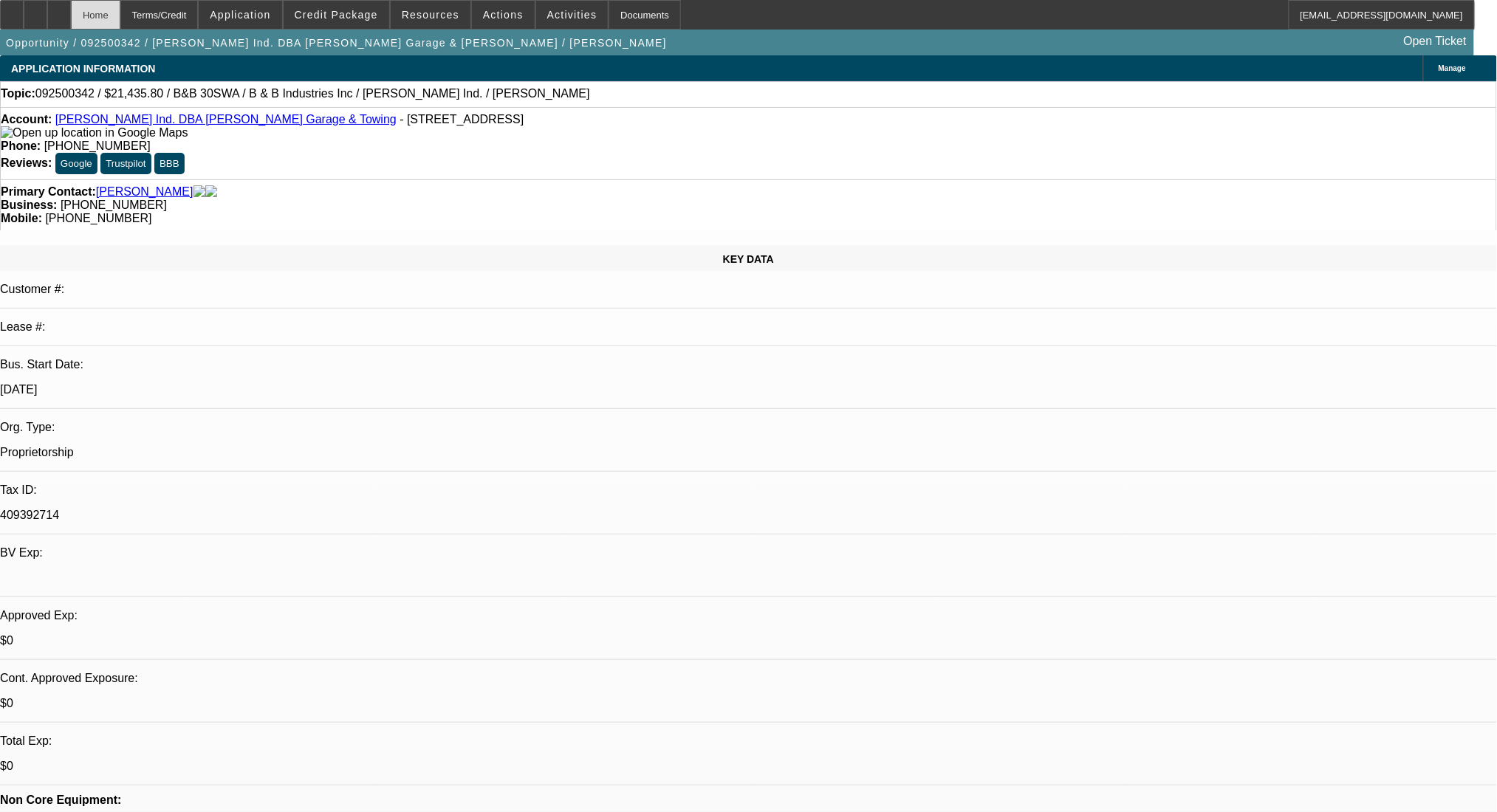
select select "0"
select select "6"
select select "0"
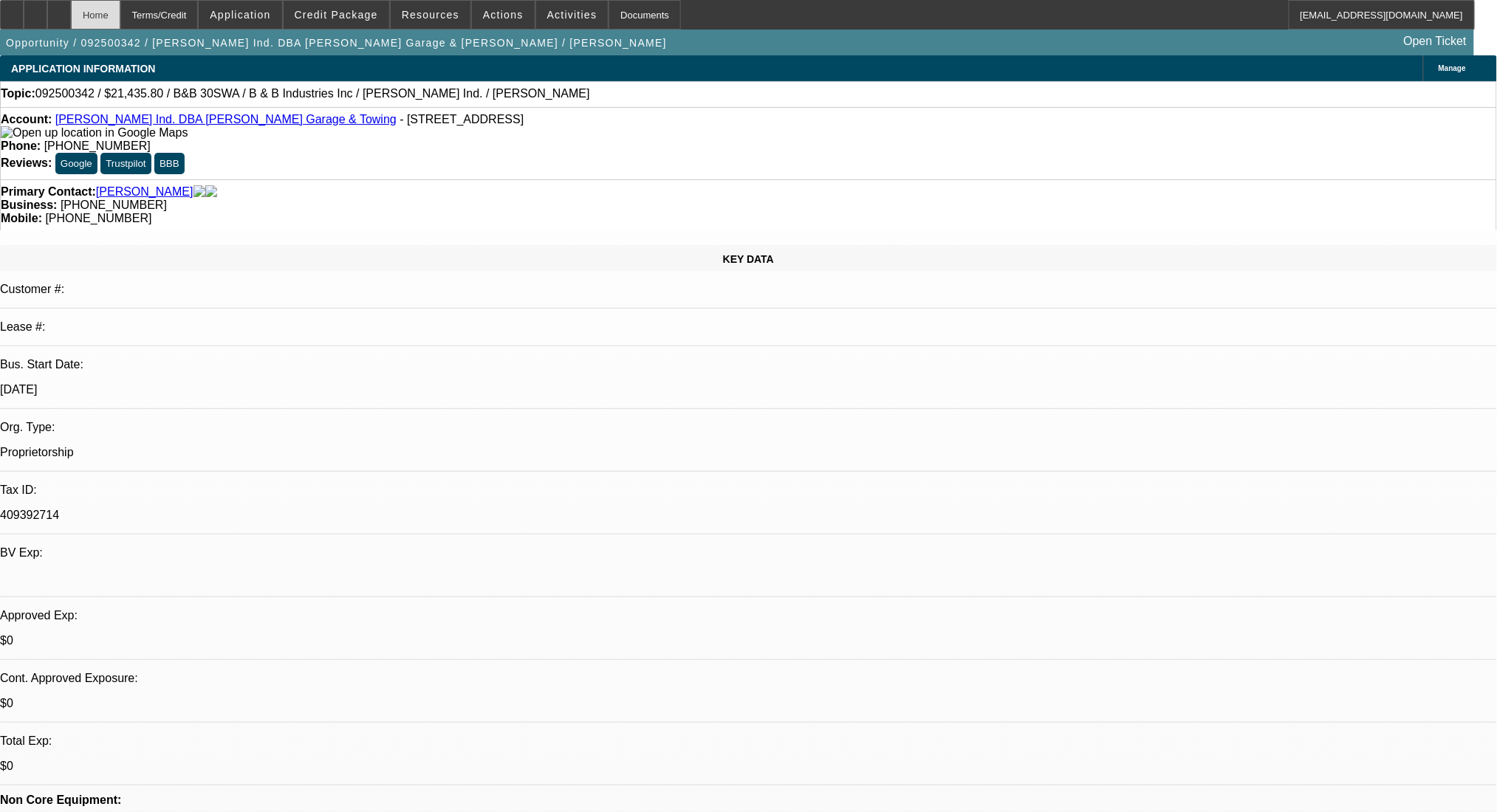
select select "0"
select select "6"
select select "0"
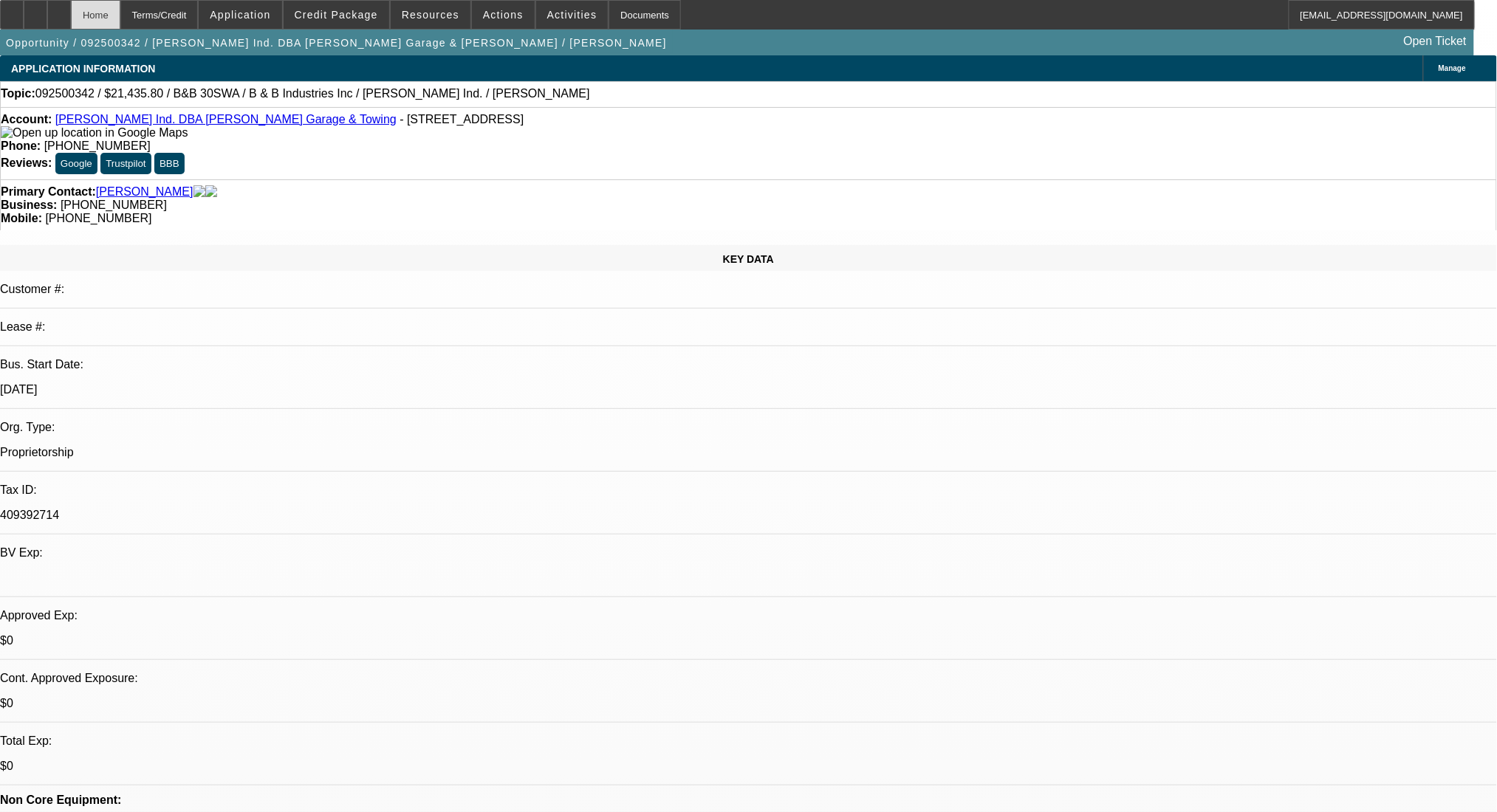
select select "0"
select select "6"
select select "0"
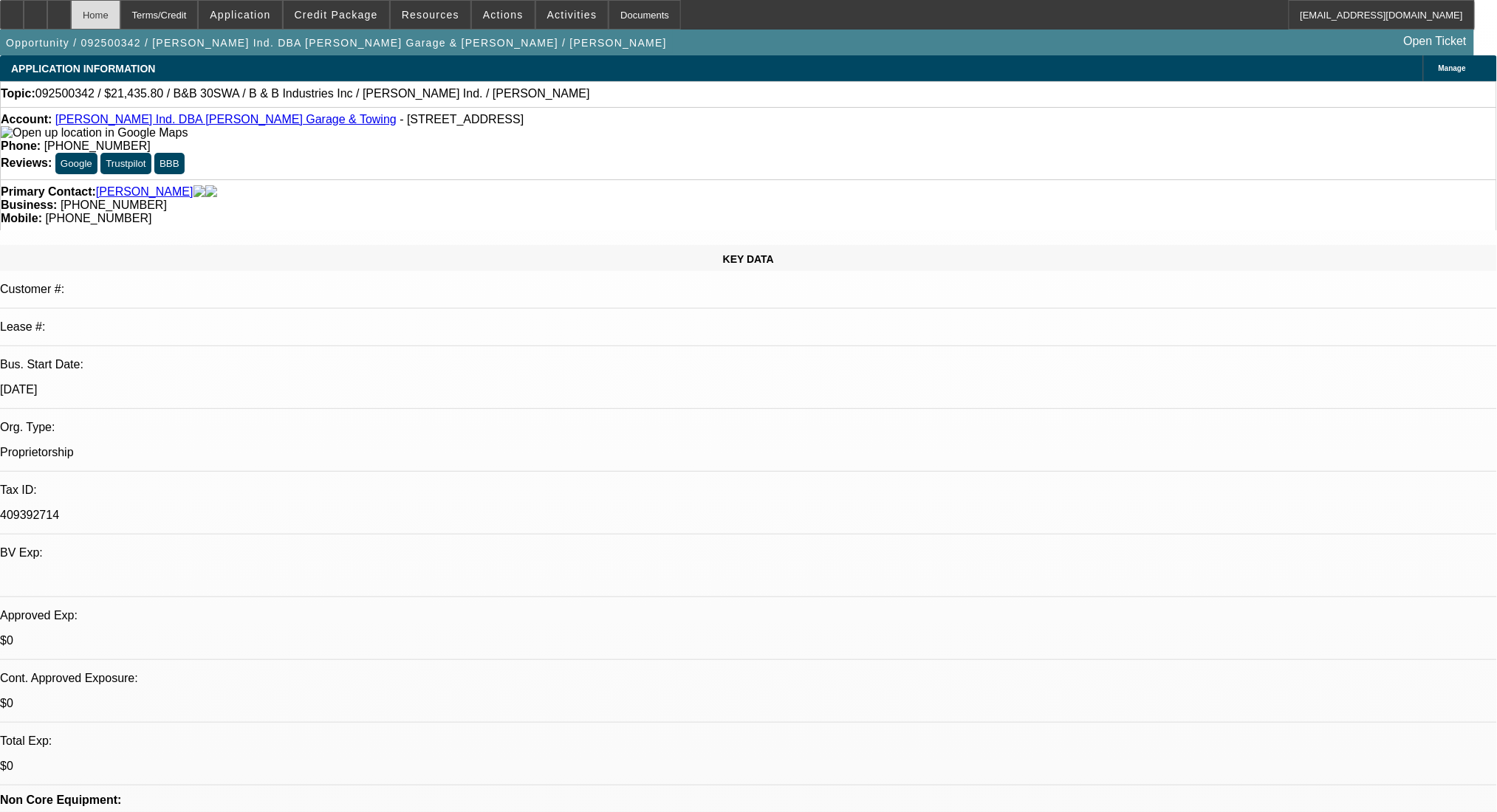
select select "6"
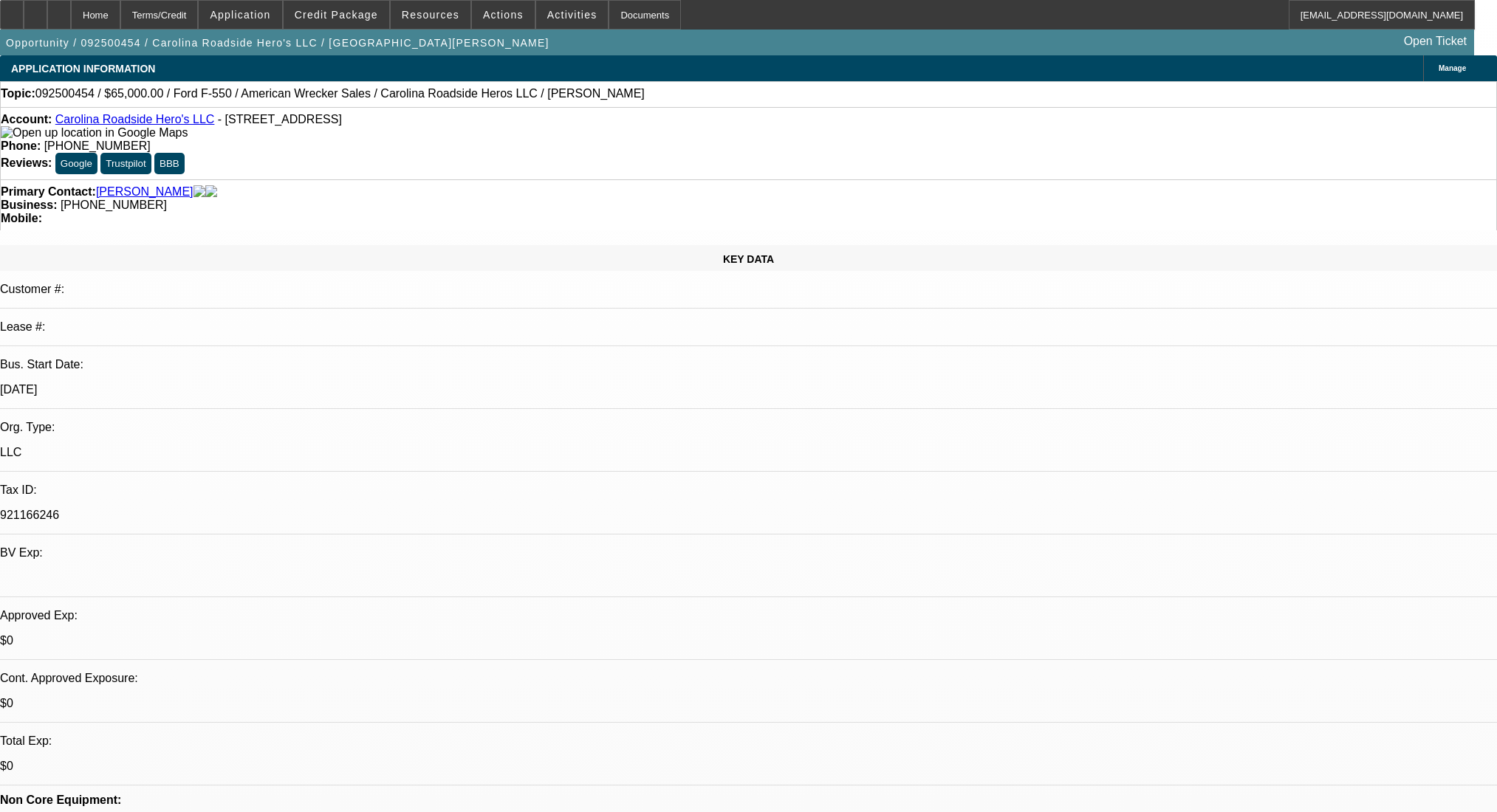
select select "0"
select select "2"
select select "0.1"
select select "4"
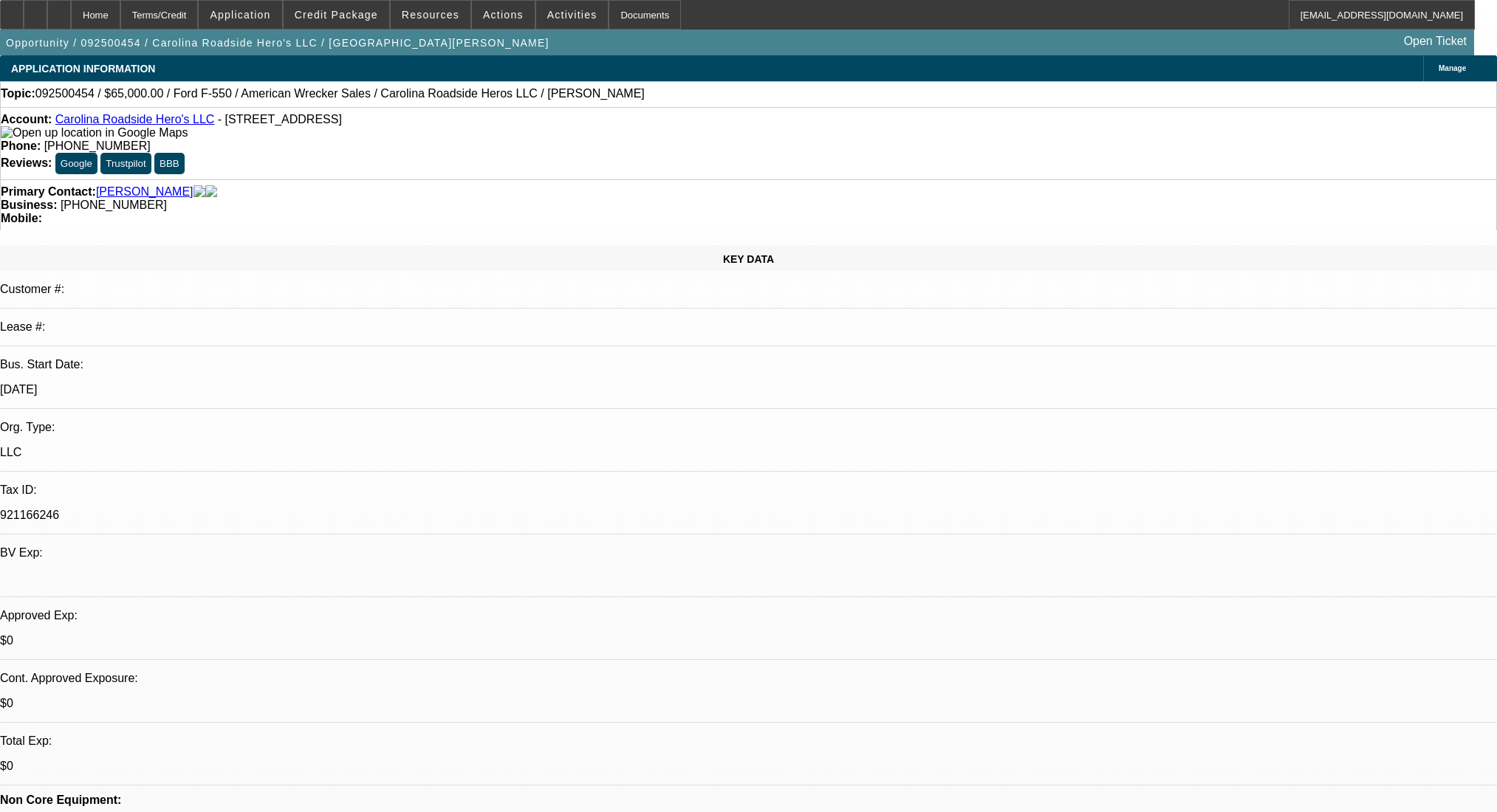
select select "0.2"
select select "2"
select select "0.1"
select select "4"
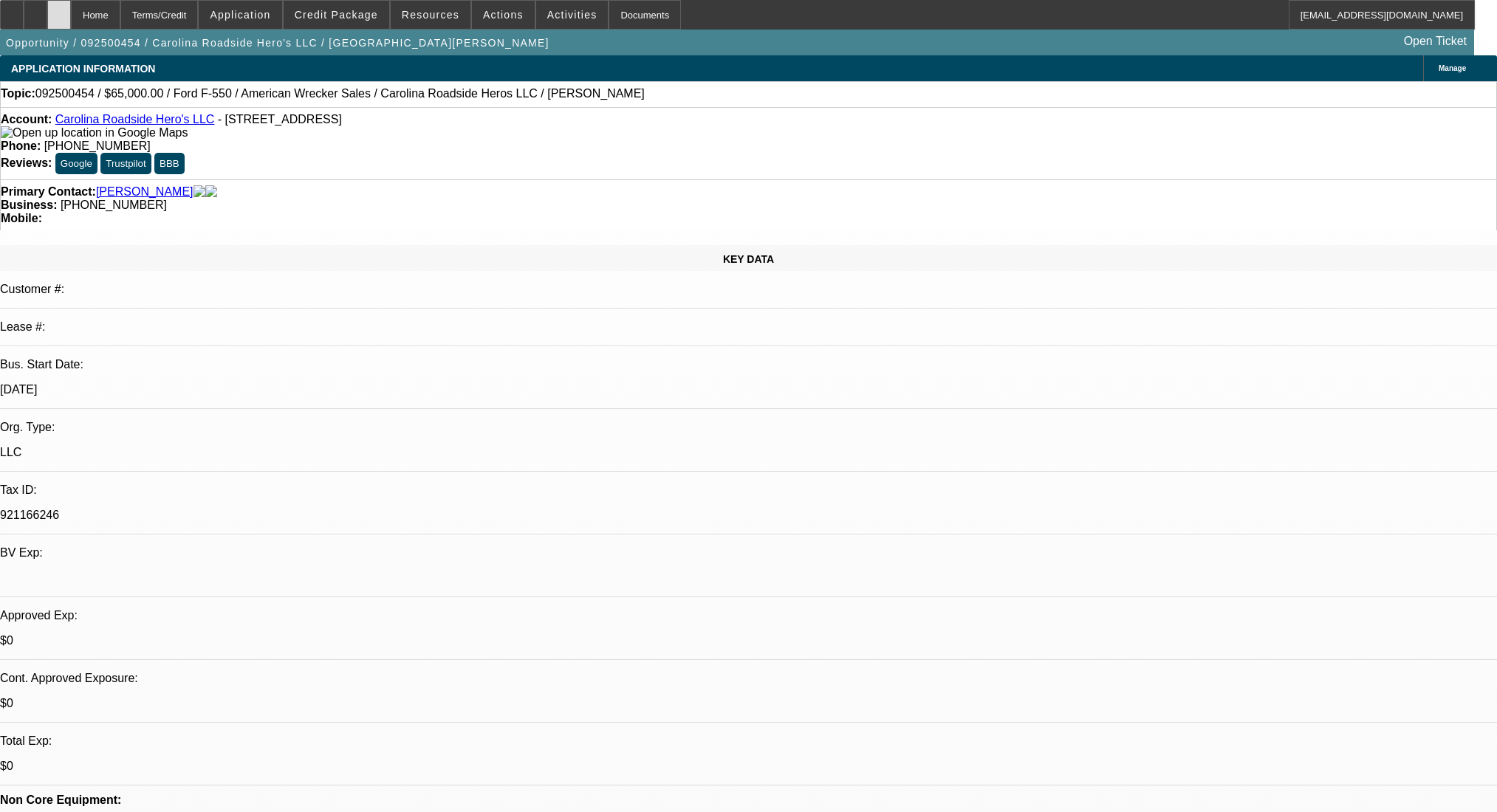
scroll to position [2218, 0]
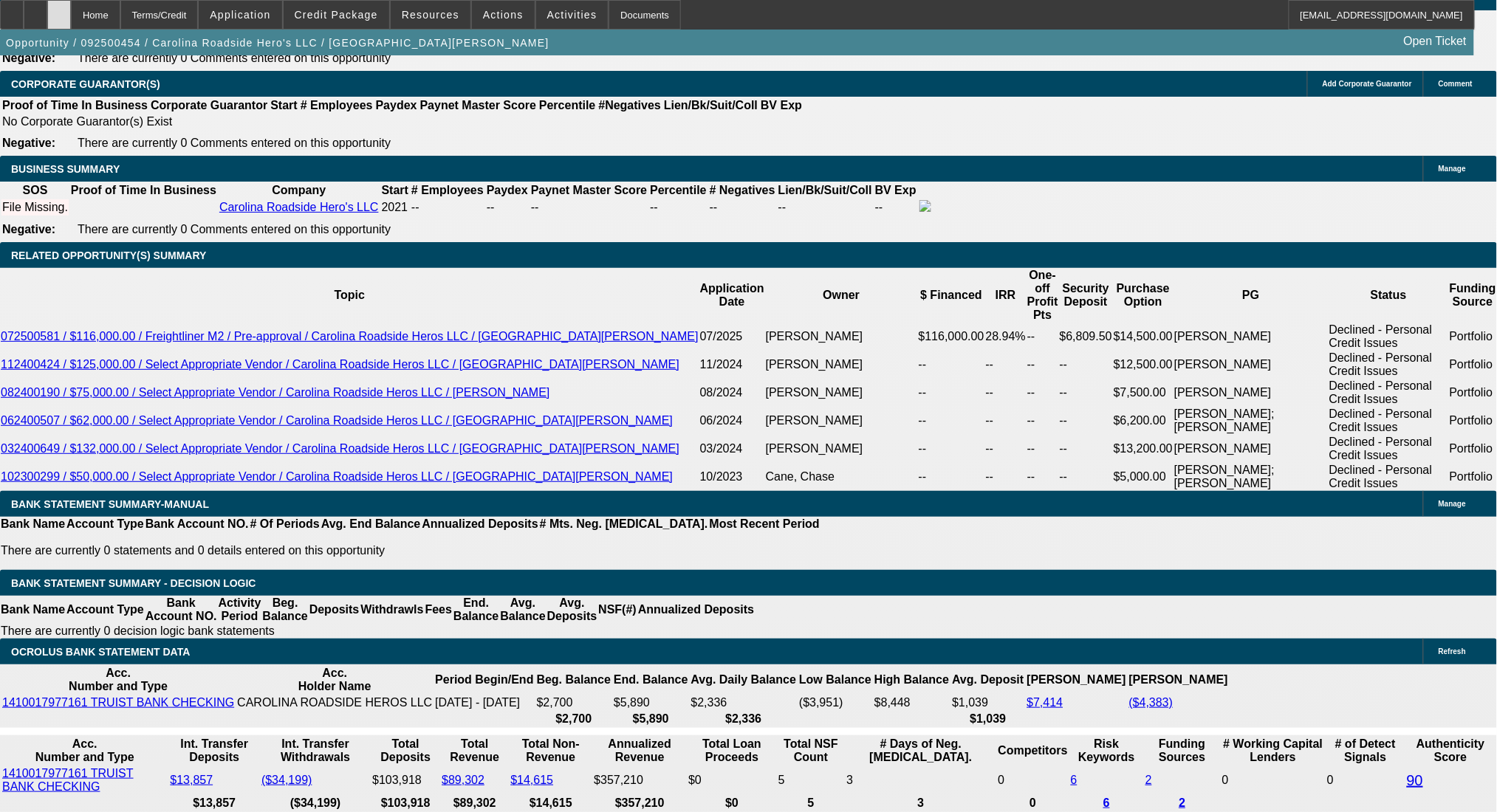
click at [59, 10] on icon at bounding box center [59, 10] width 0 height 0
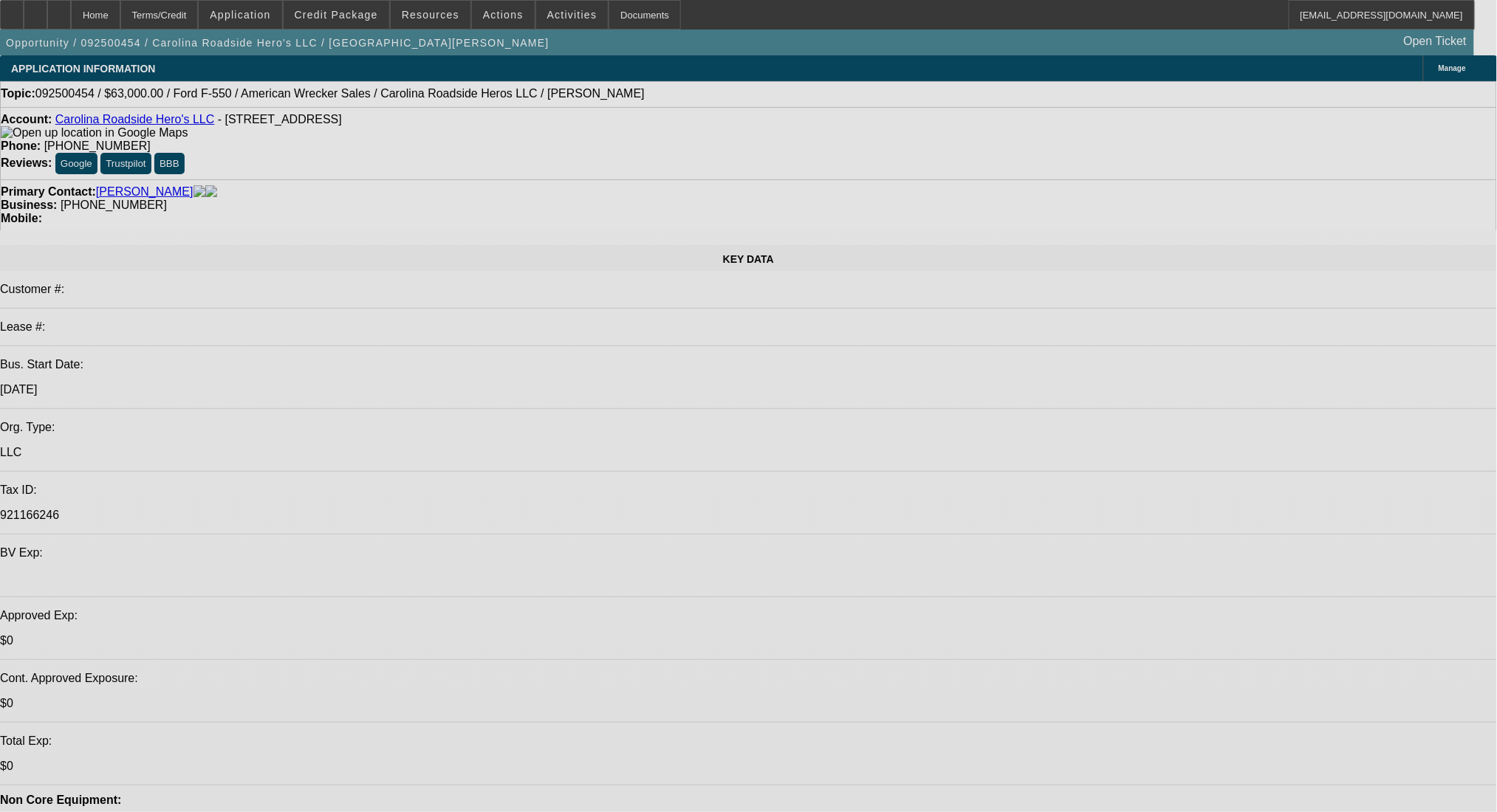
select select "0"
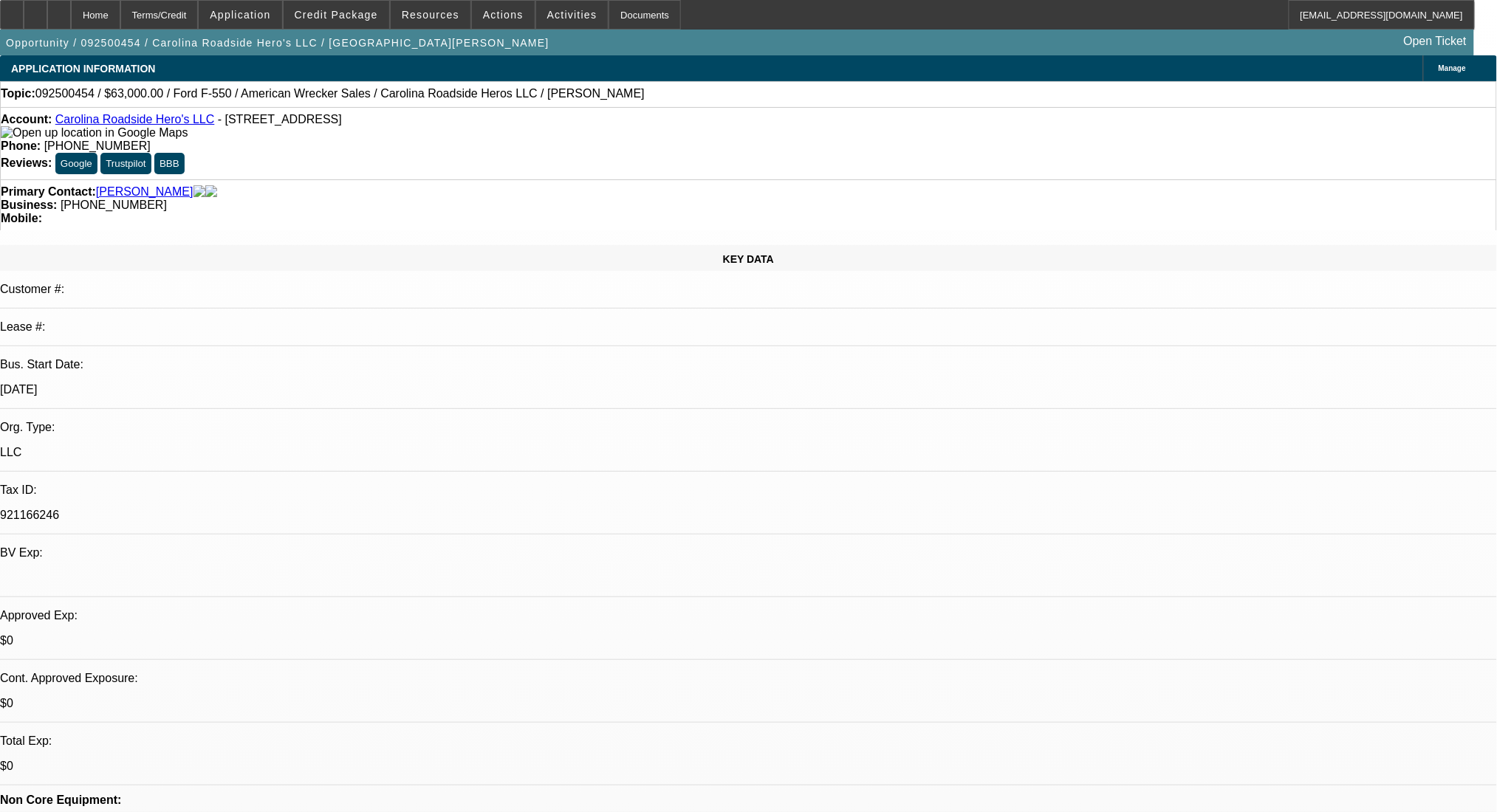
select select "2"
select select "0.1"
select select "4"
select select "0"
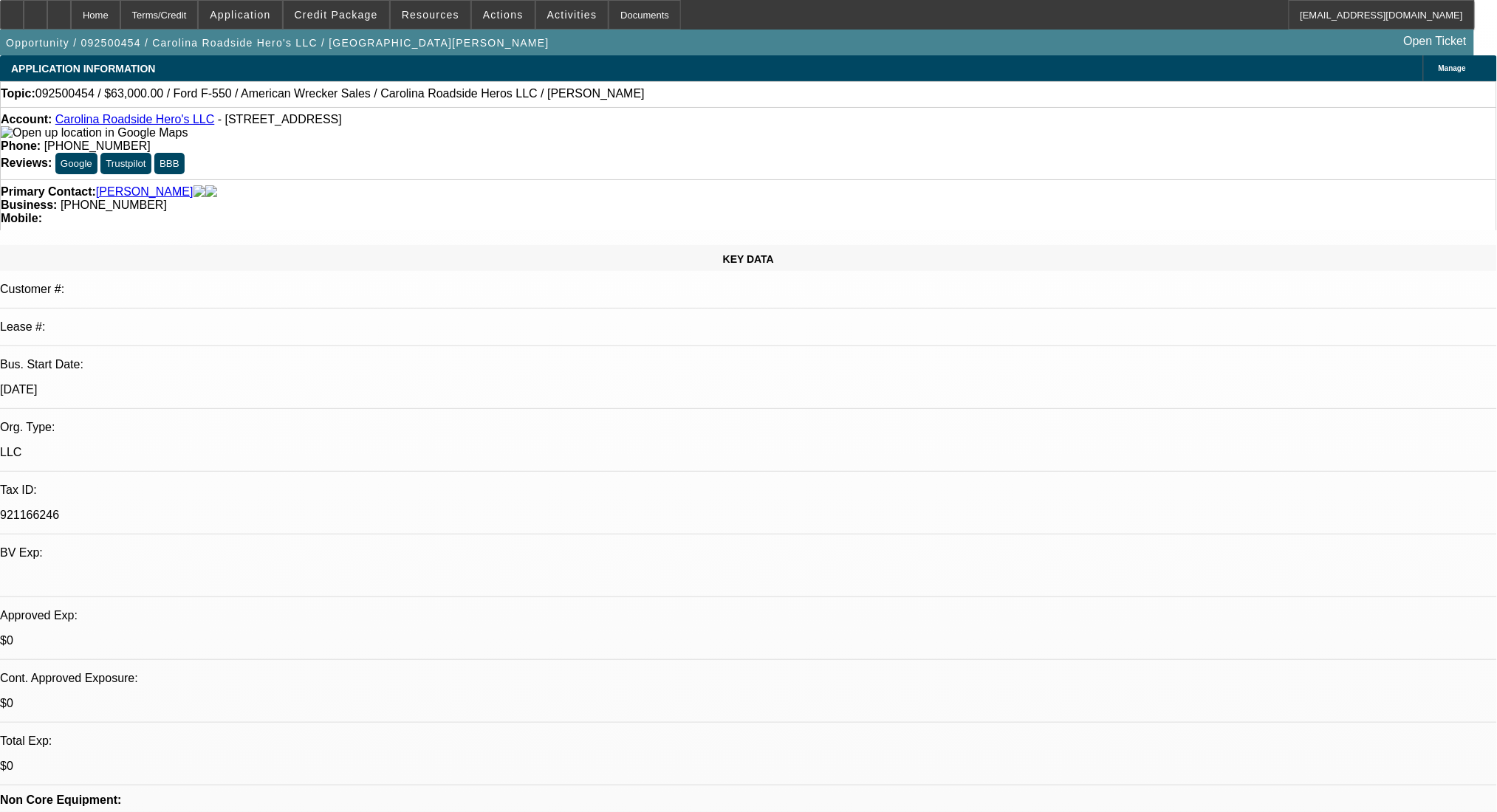
select select "2"
select select "0.1"
select select "4"
select select "0.2"
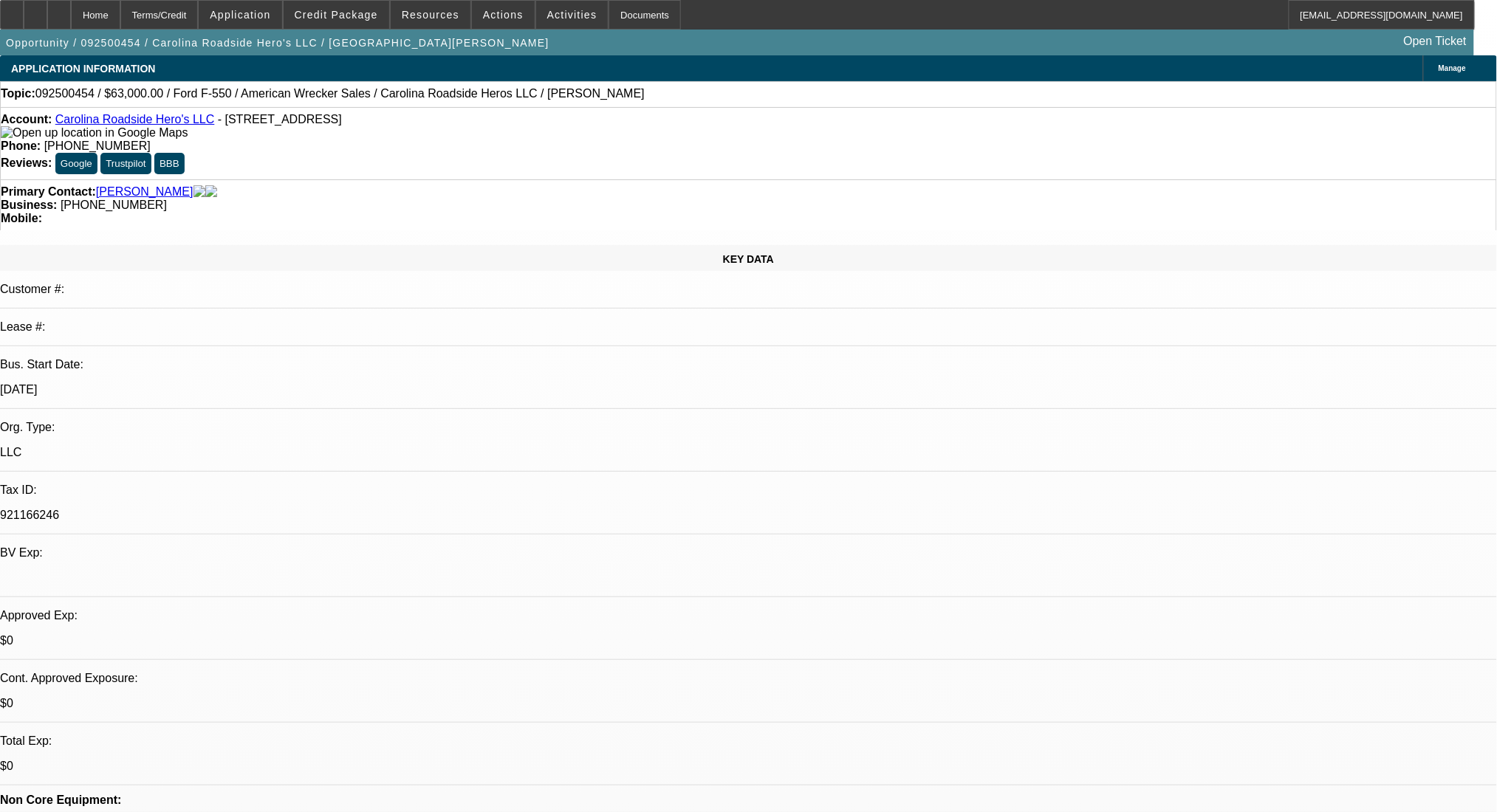
select select "2"
select select "0.1"
select select "4"
click at [185, 15] on div "Terms/Credit" at bounding box center [160, 15] width 78 height 30
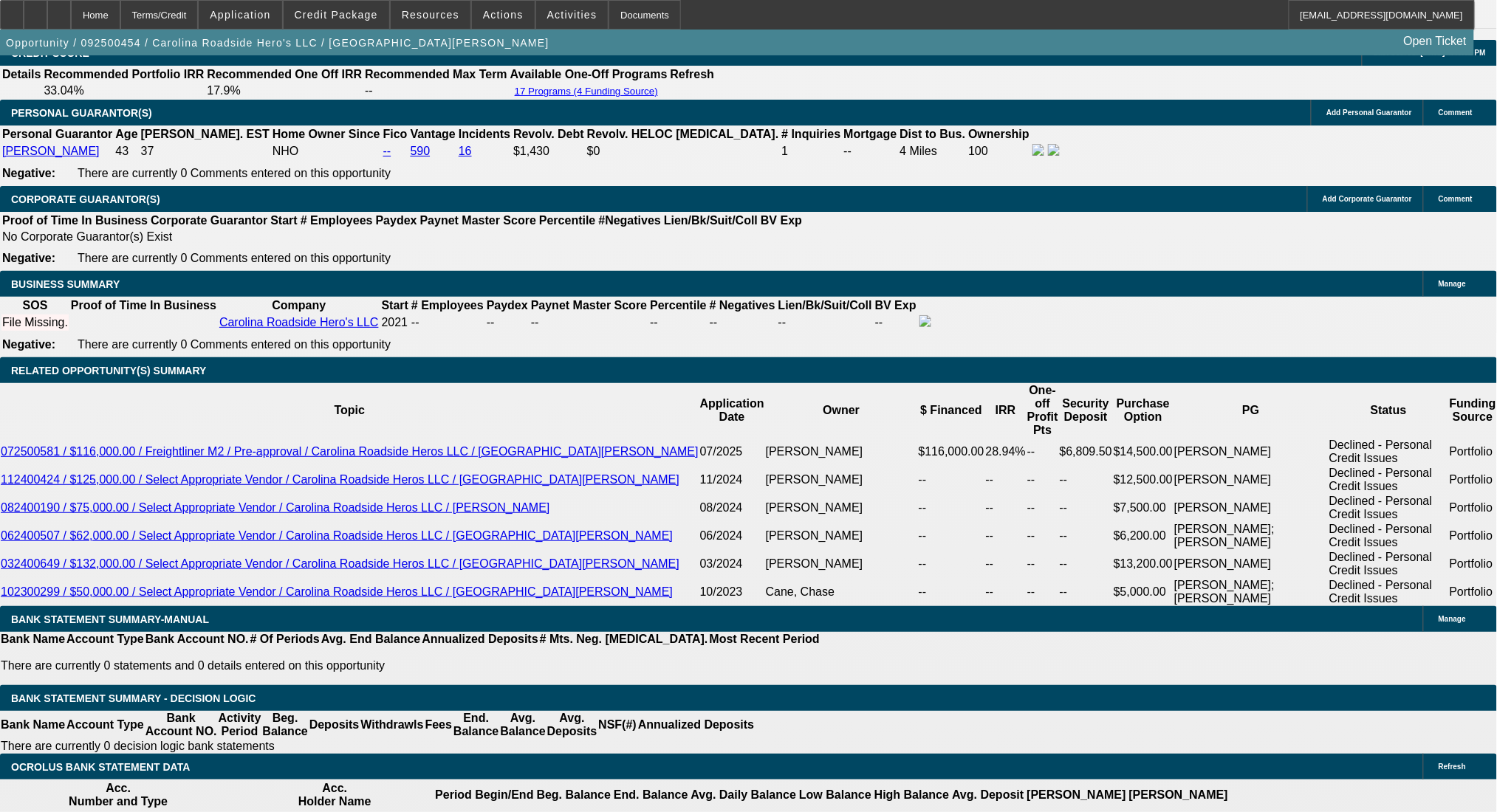
scroll to position [1825, 0]
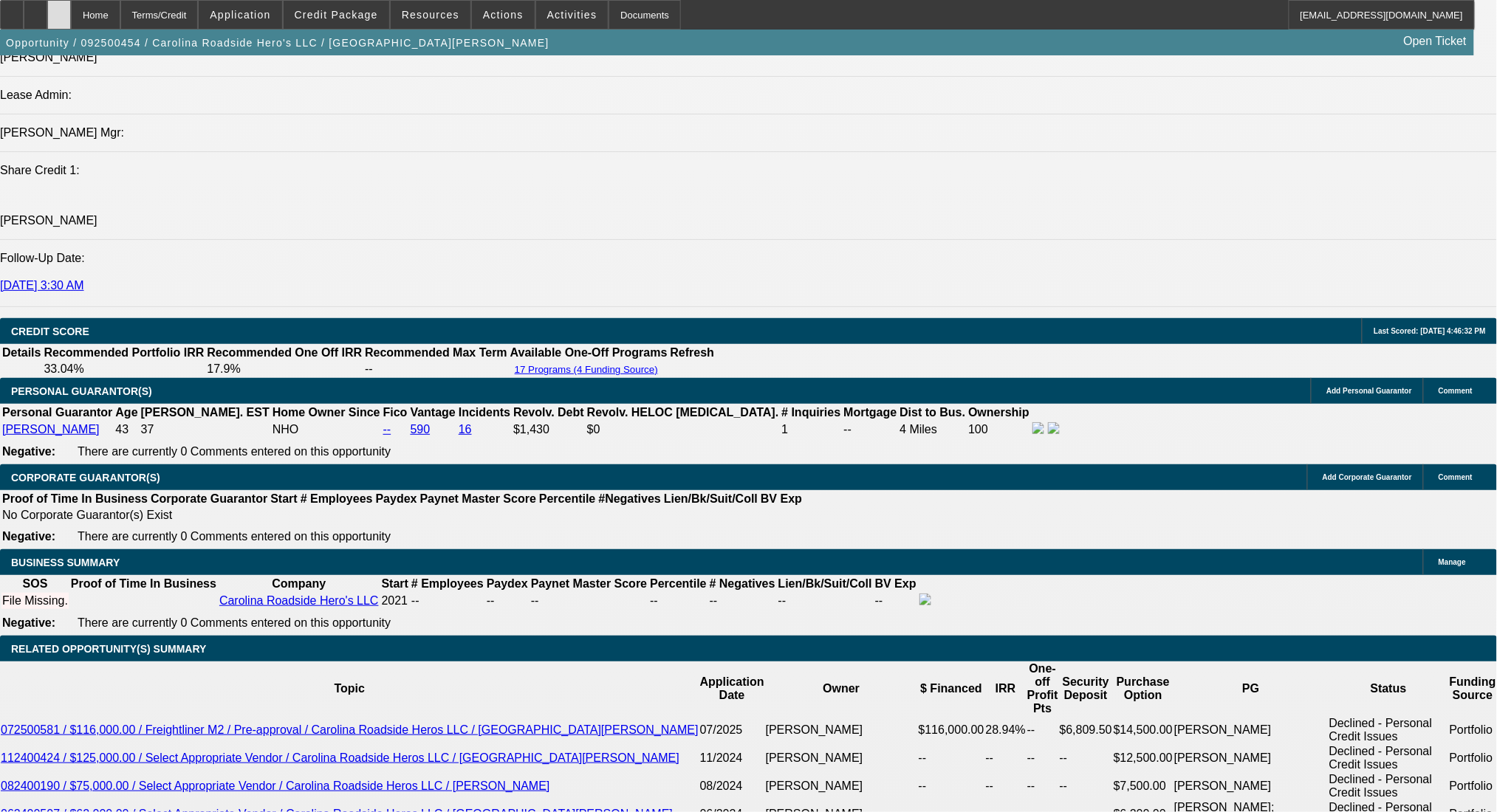
click at [59, 10] on icon at bounding box center [59, 10] width 0 height 0
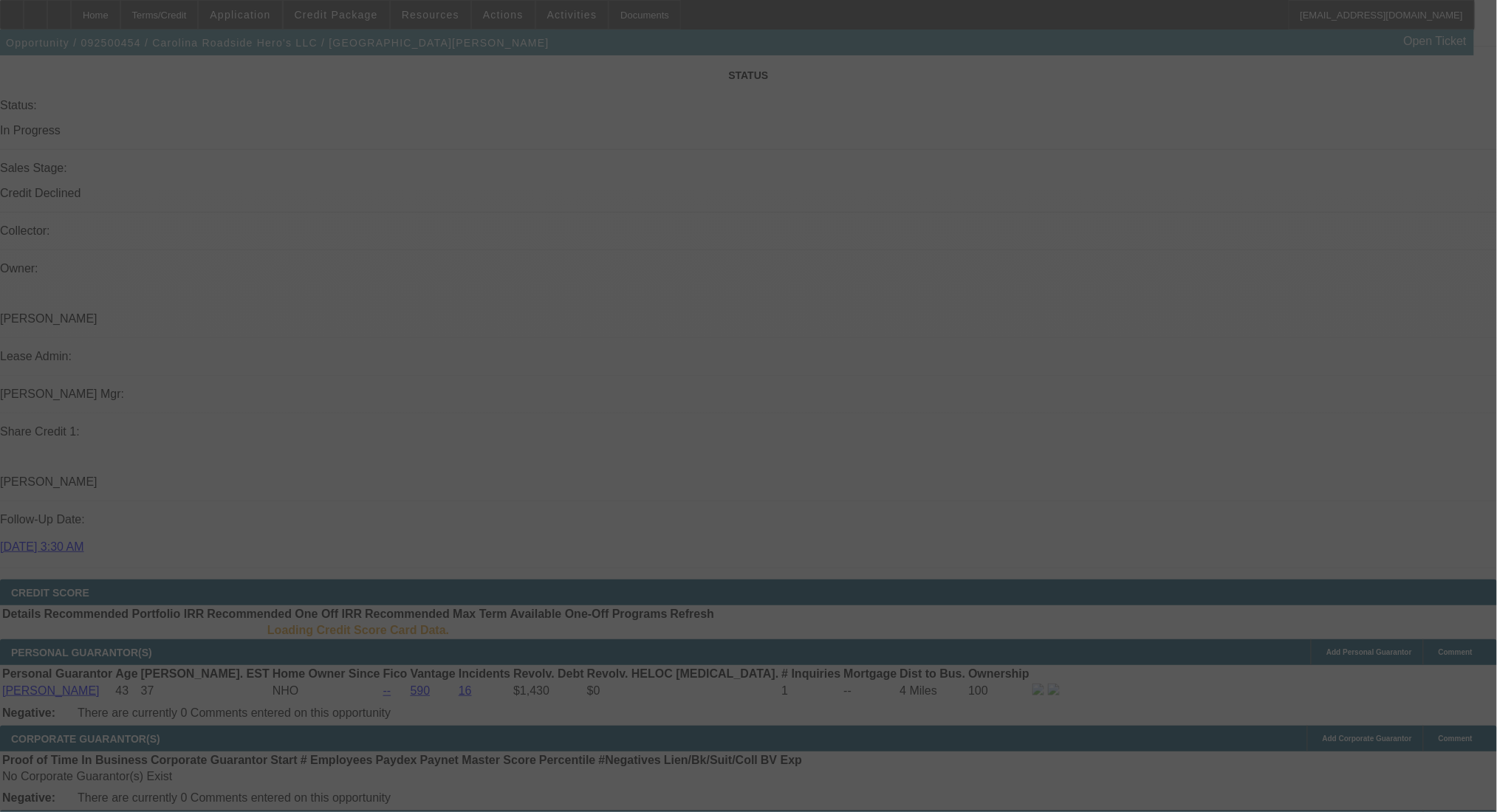
scroll to position [1574, 0]
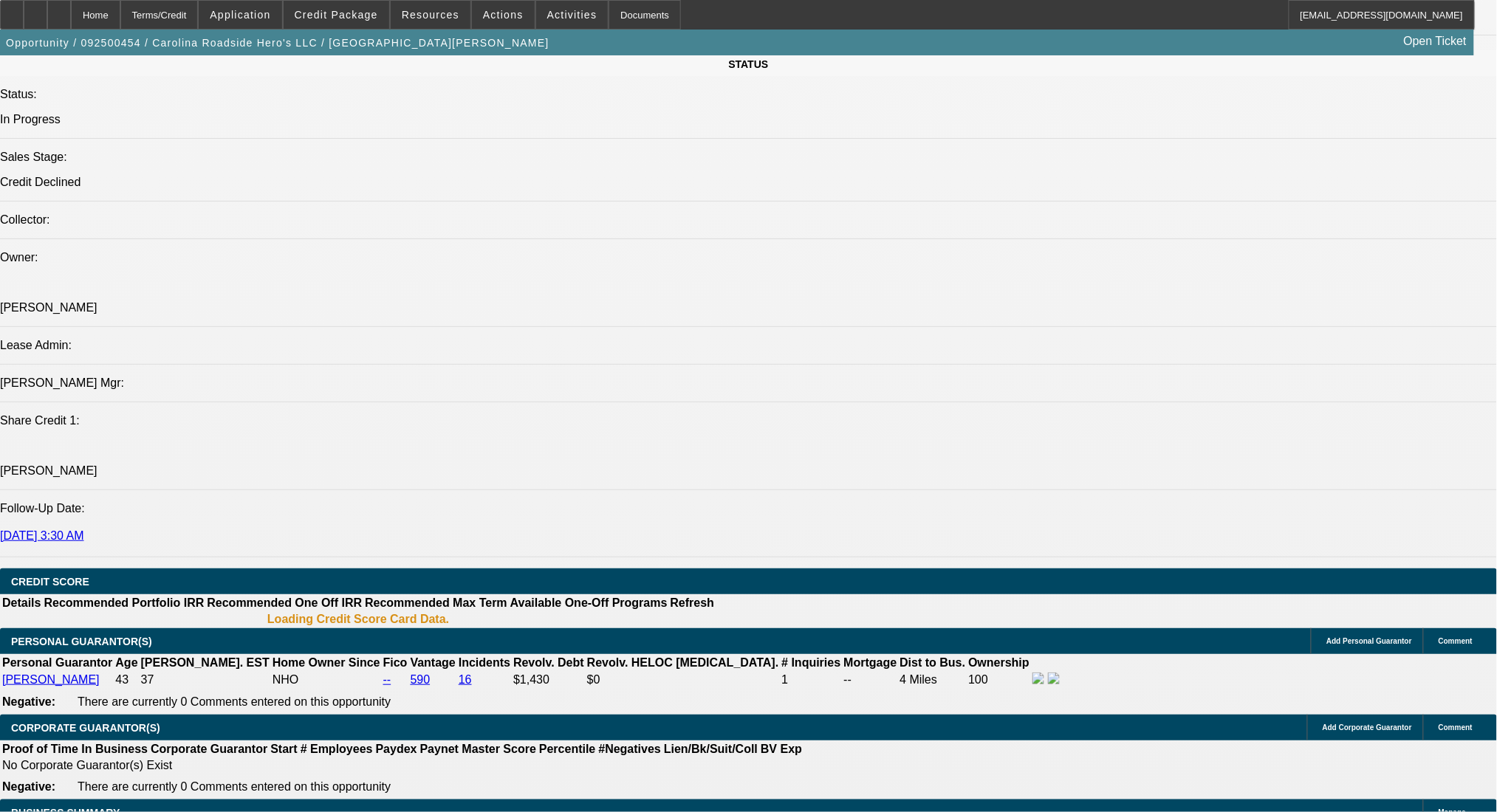
select select "0"
select select "2"
select select "0.1"
select select "4"
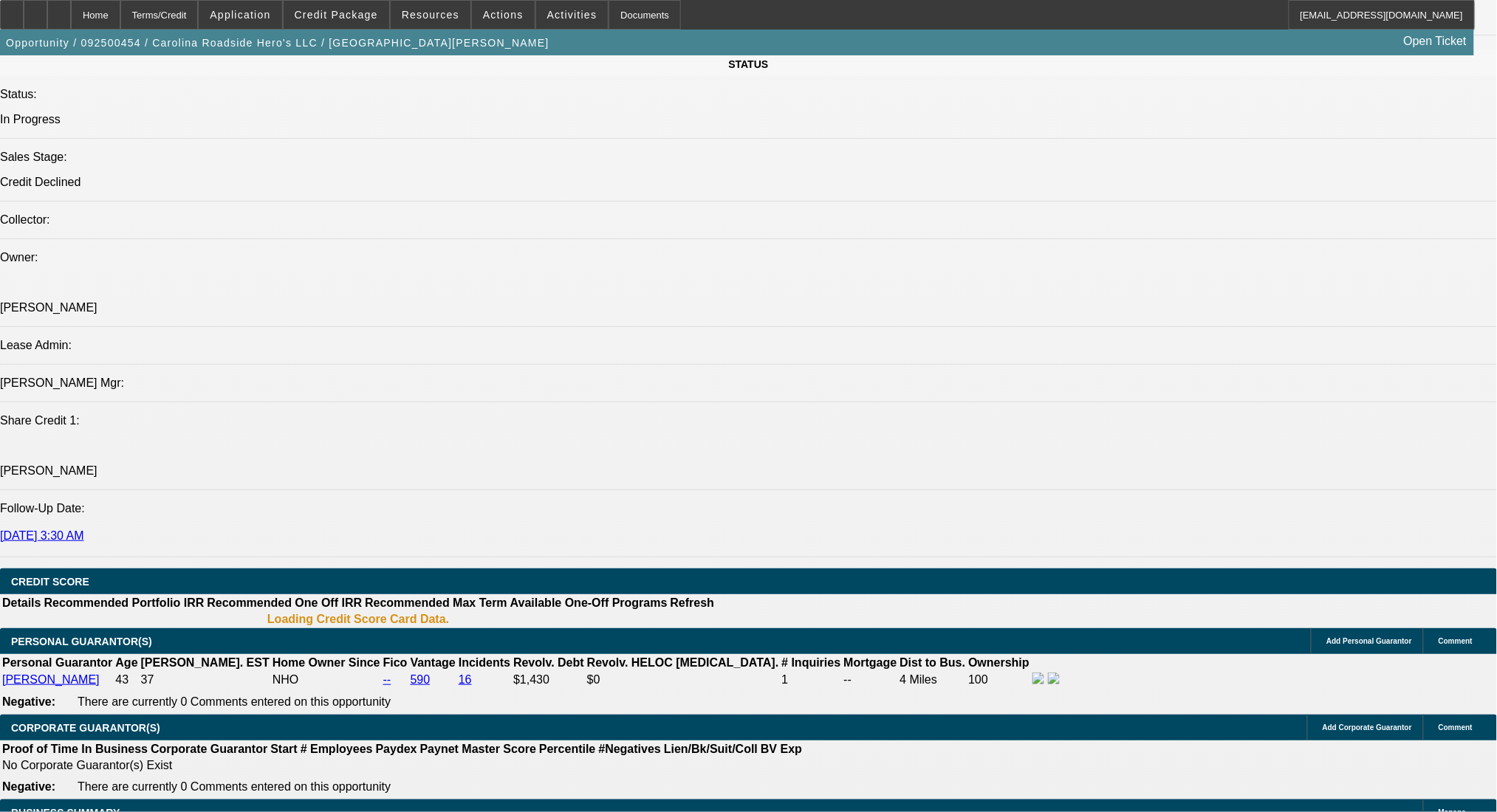
select select "0"
select select "2"
select select "0.1"
select select "4"
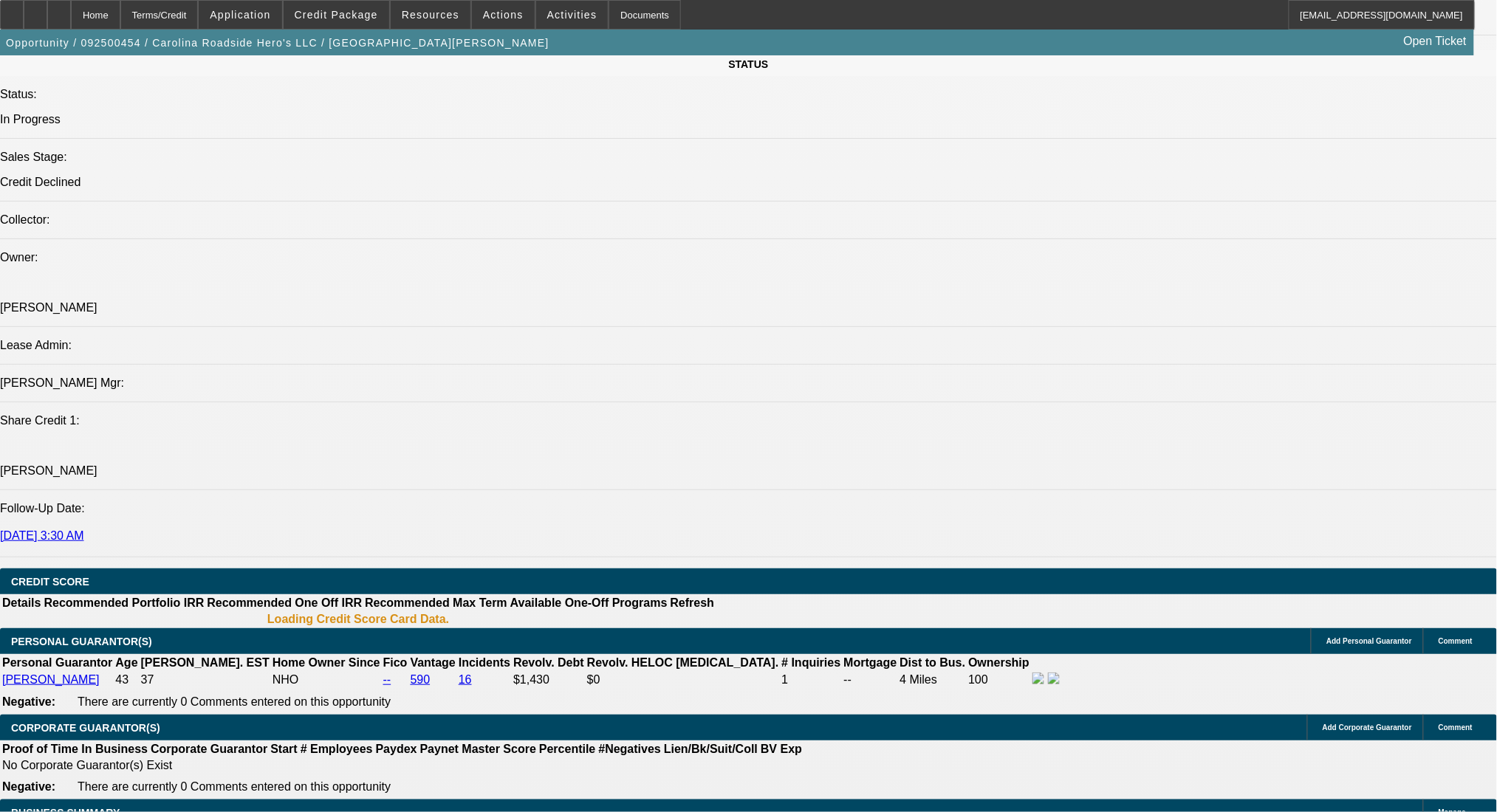
select select "0.2"
select select "2"
select select "0.1"
select select "4"
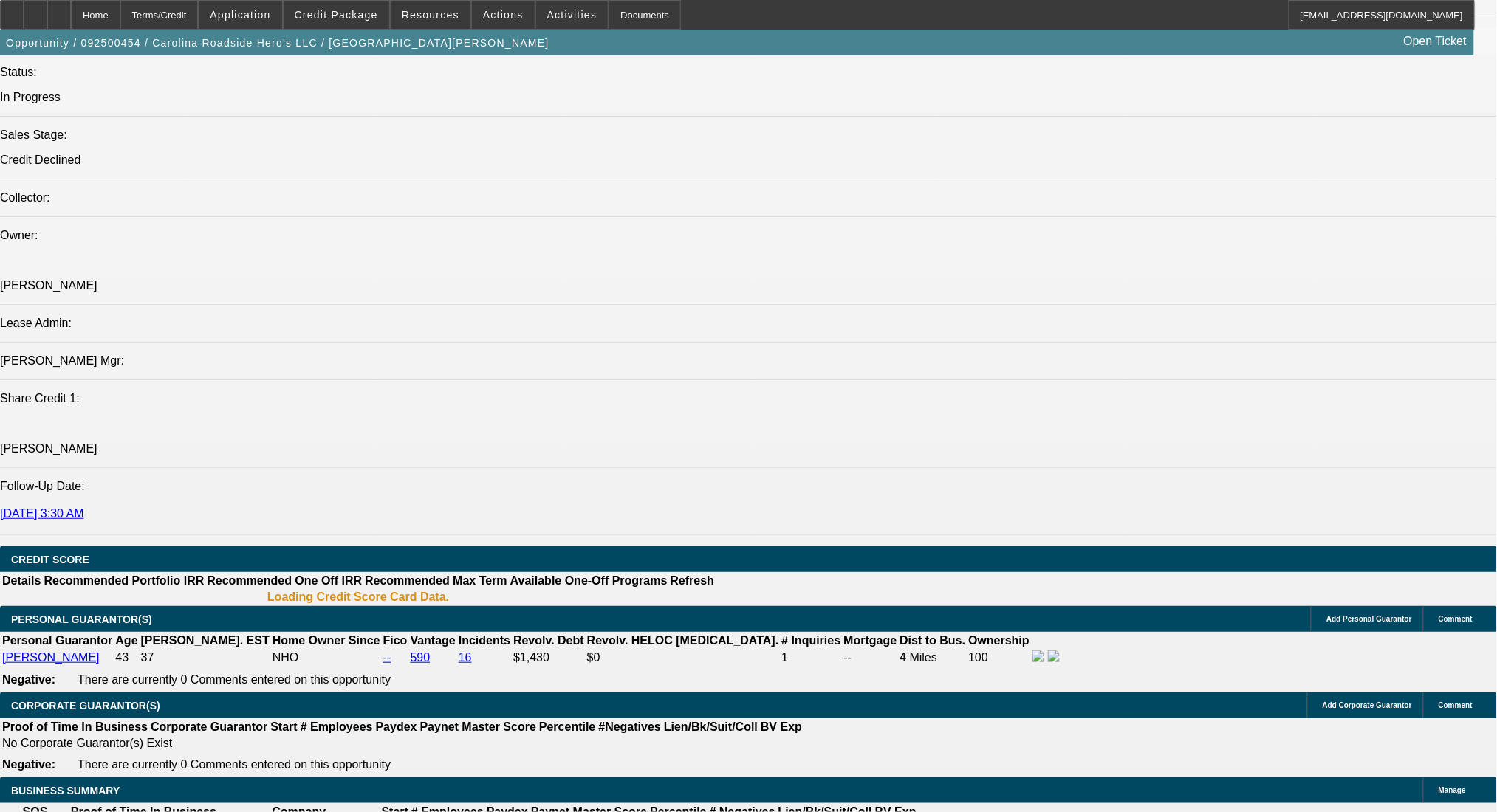
scroll to position [1590, 0]
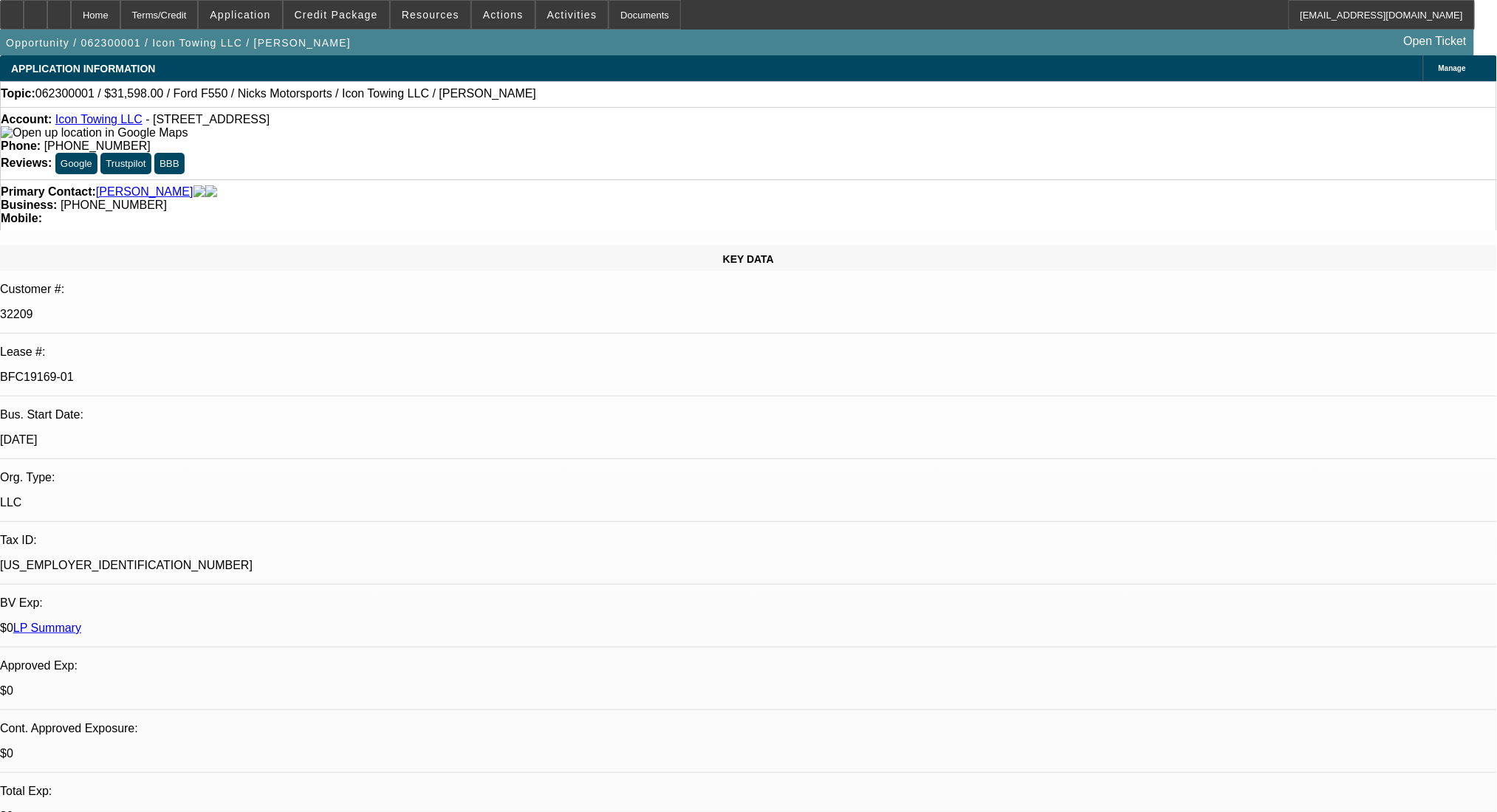
select select "0"
select select "2"
select select "0.1"
select select "4"
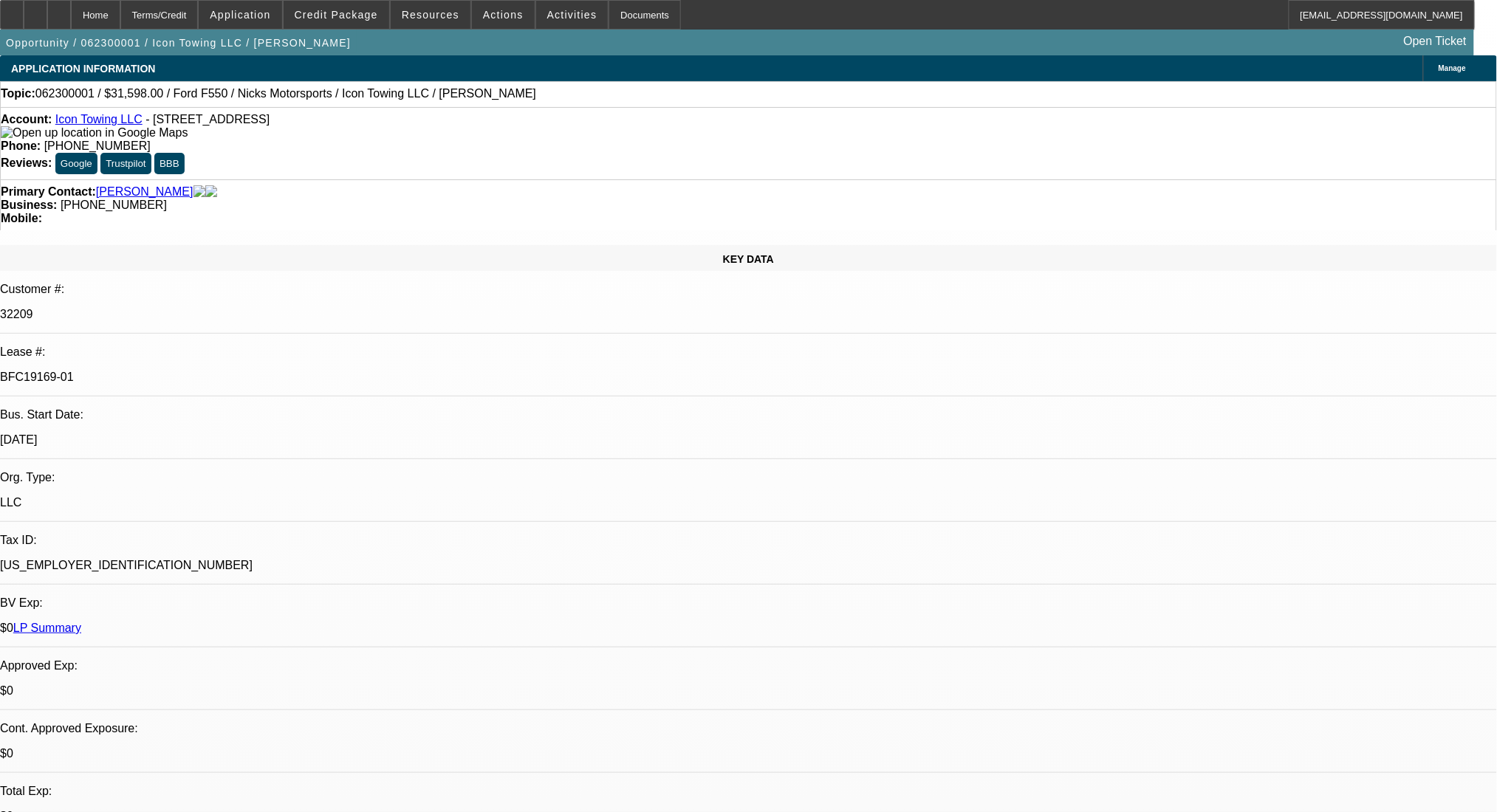
select select "0"
select select "2"
select select "0.1"
select select "4"
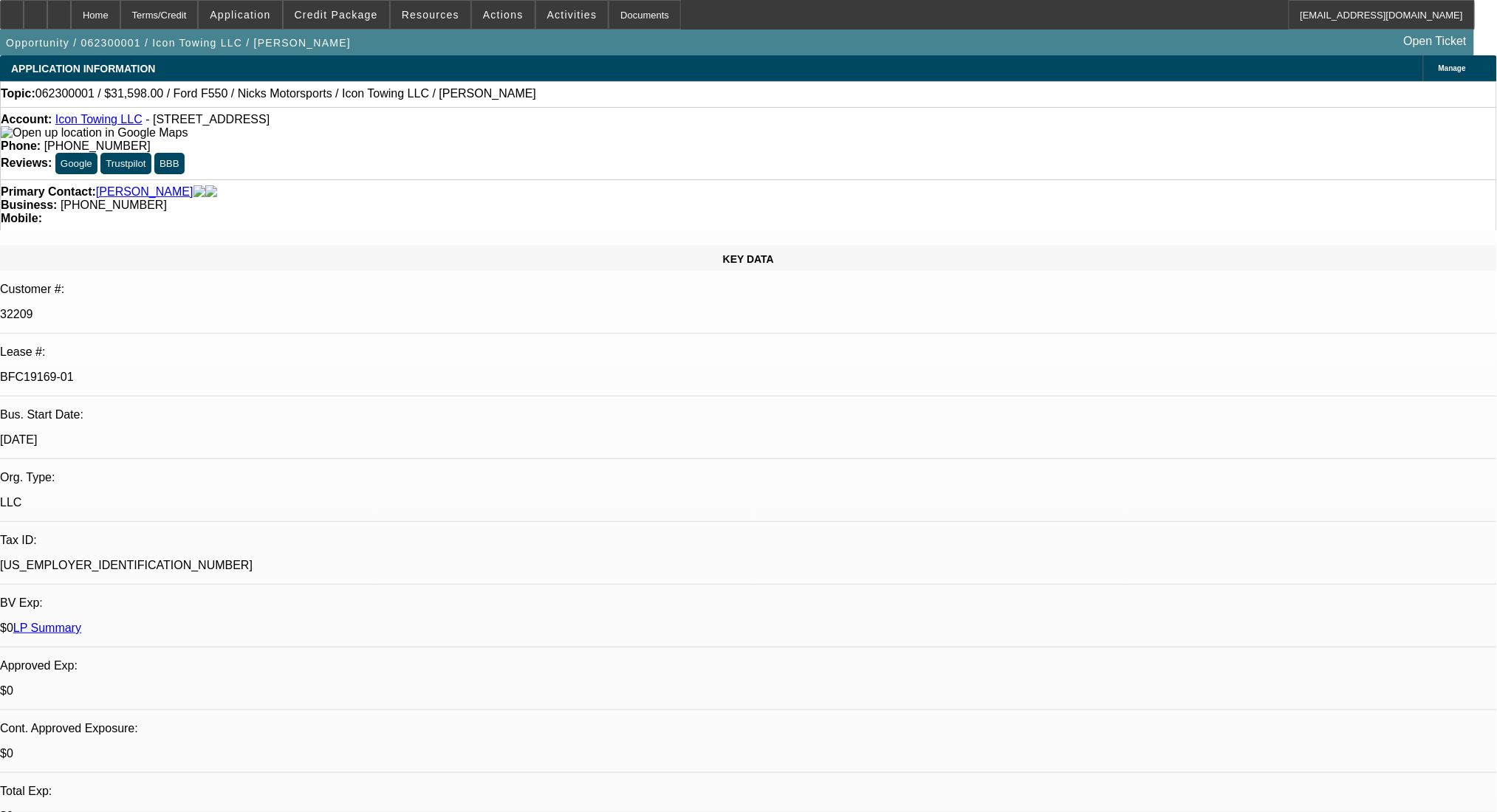
select select "0"
select select "2"
select select "0.1"
select select "4"
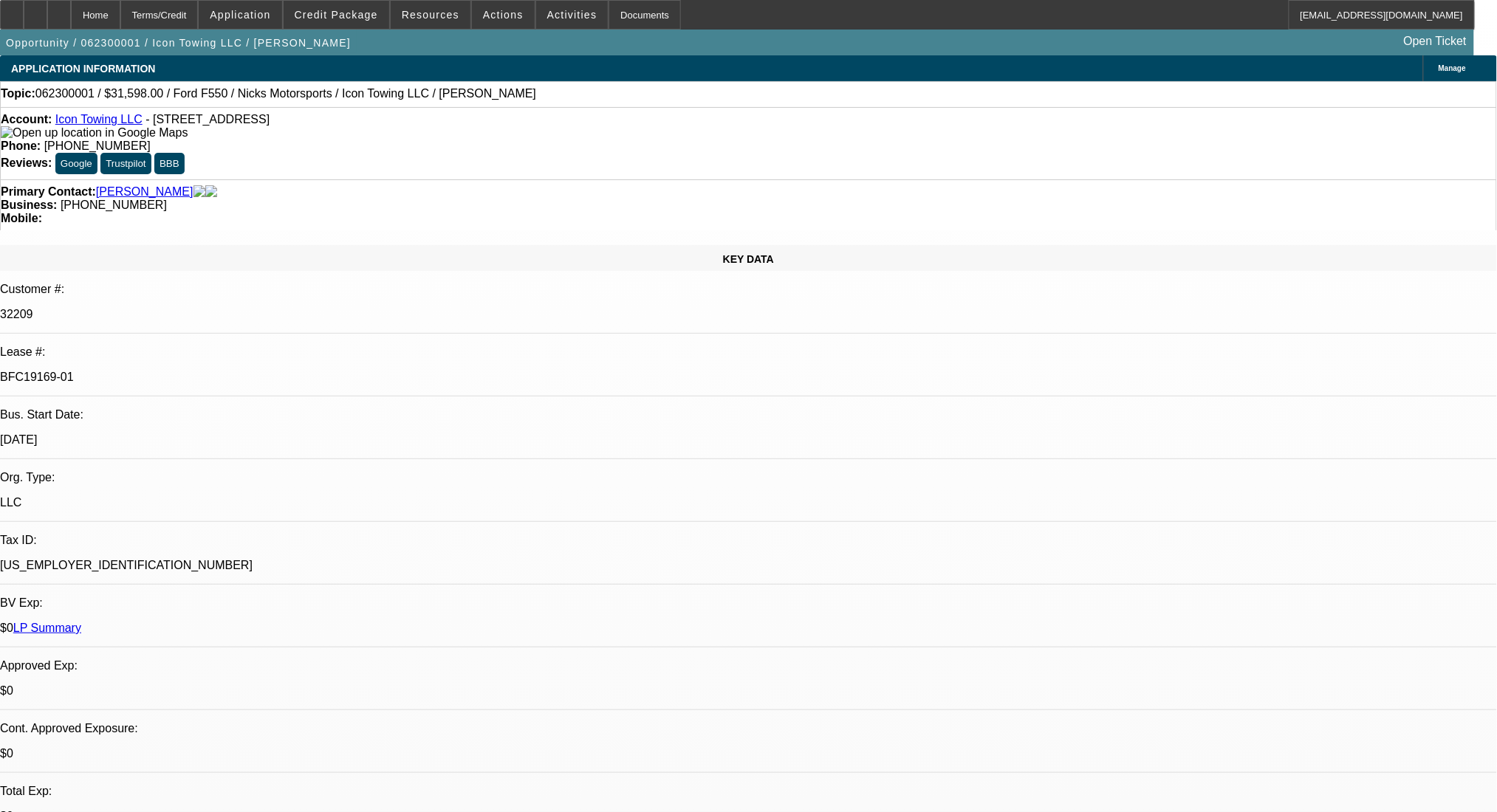
select select "0"
select select "2"
select select "0.1"
select select "4"
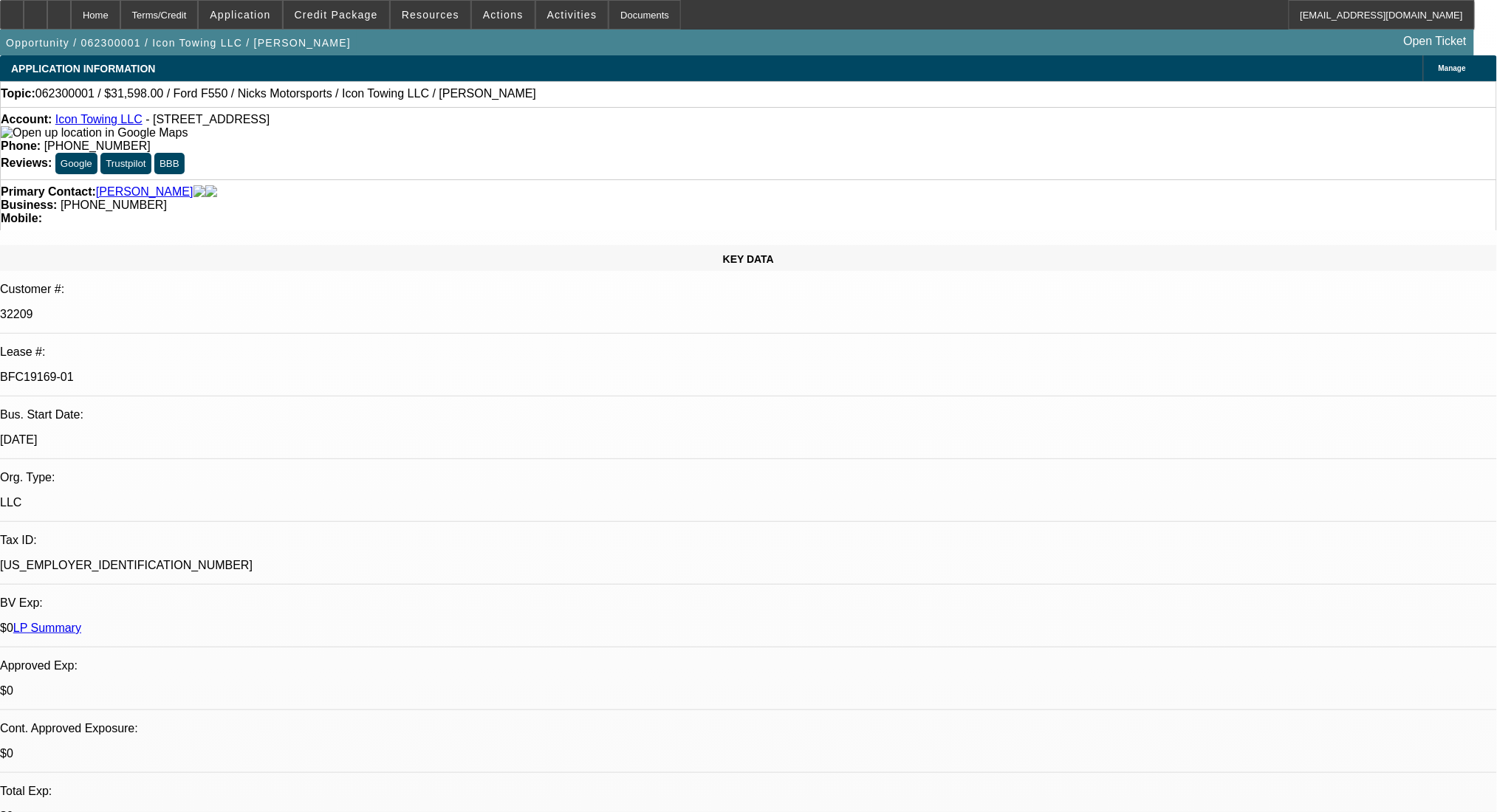
click at [199, 13] on div "Terms/Credit" at bounding box center [160, 15] width 78 height 30
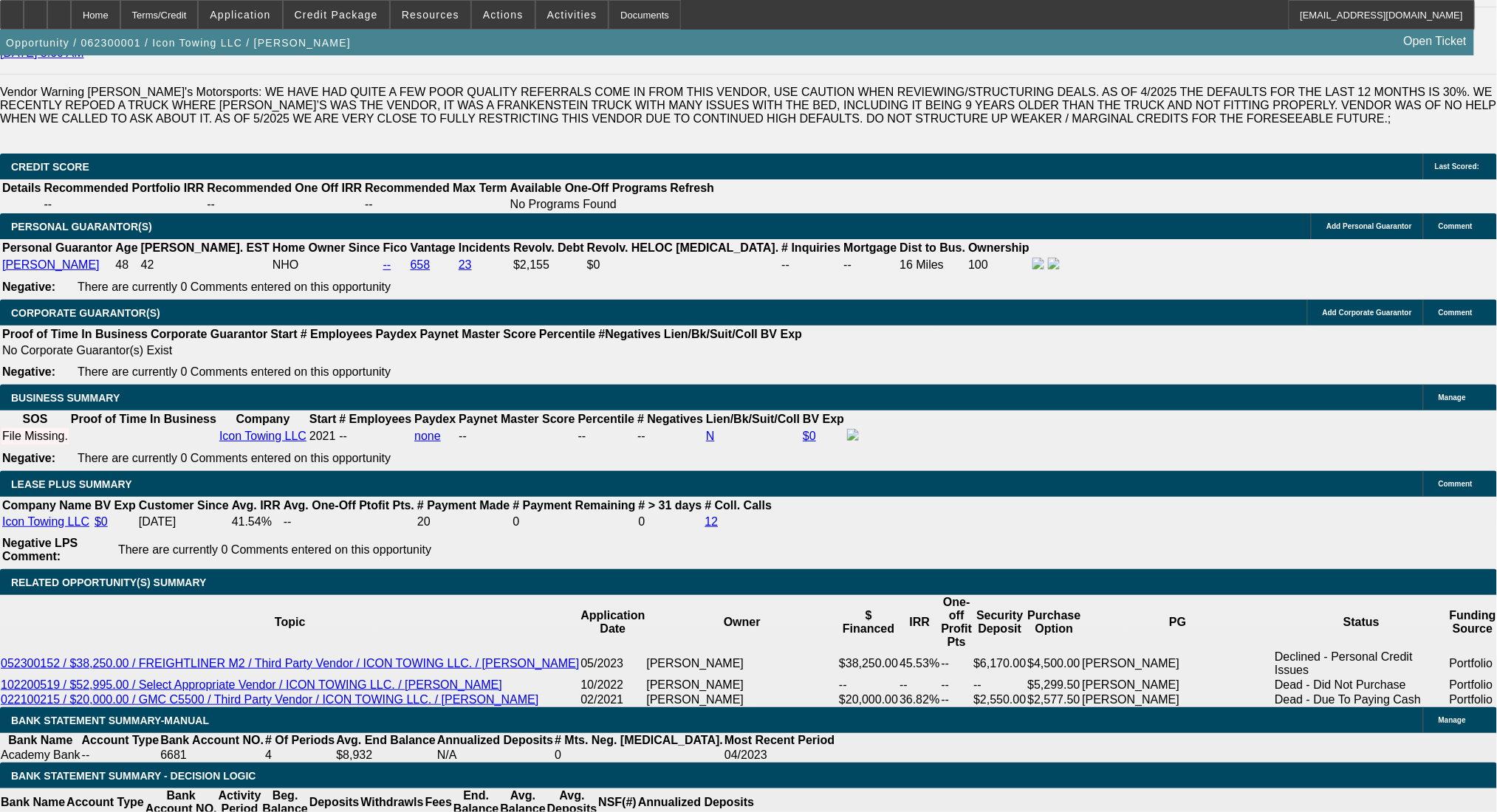
scroll to position [2219, 0]
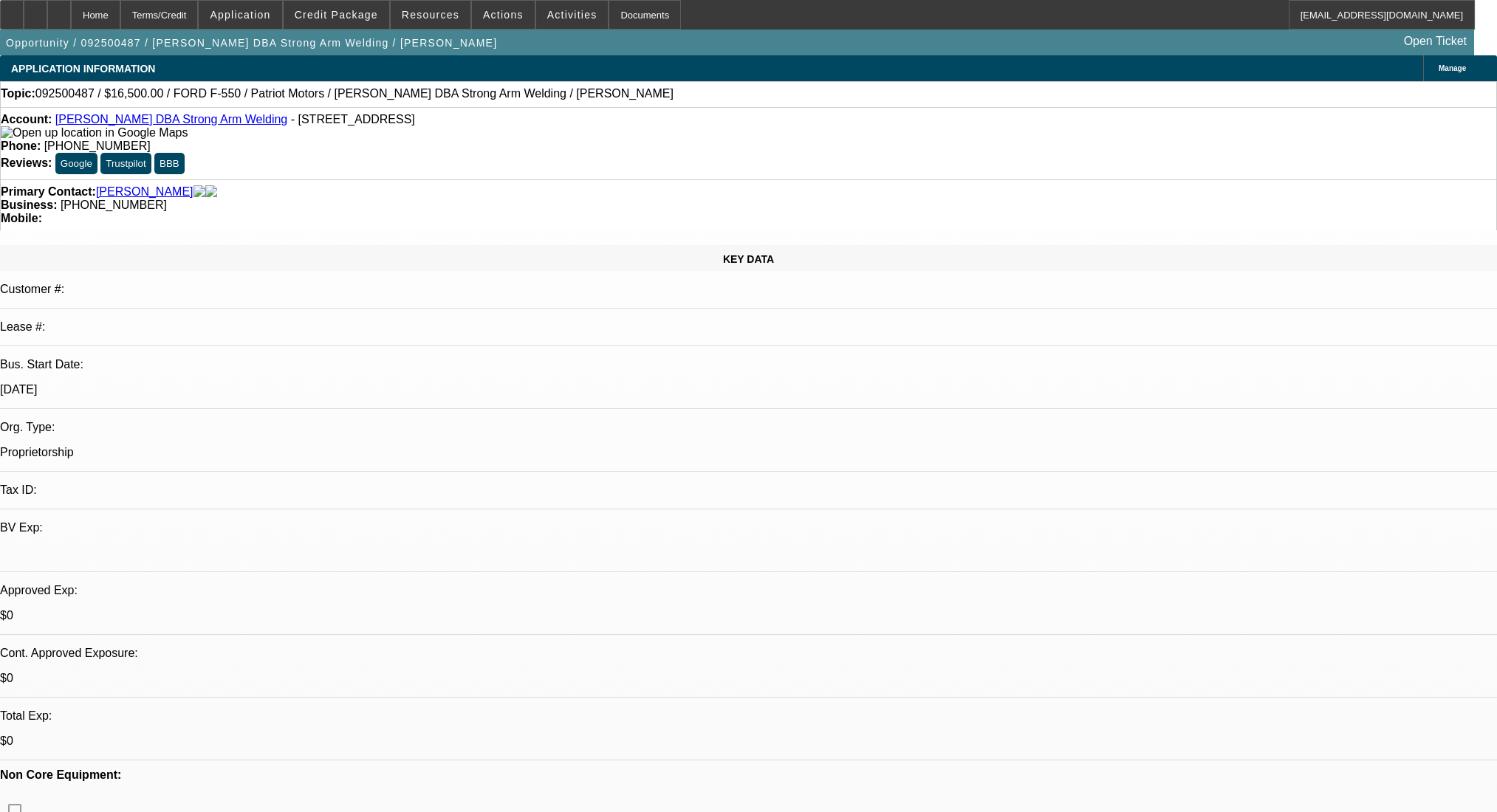
select select "0"
select select "2"
select select "0.1"
select select "4"
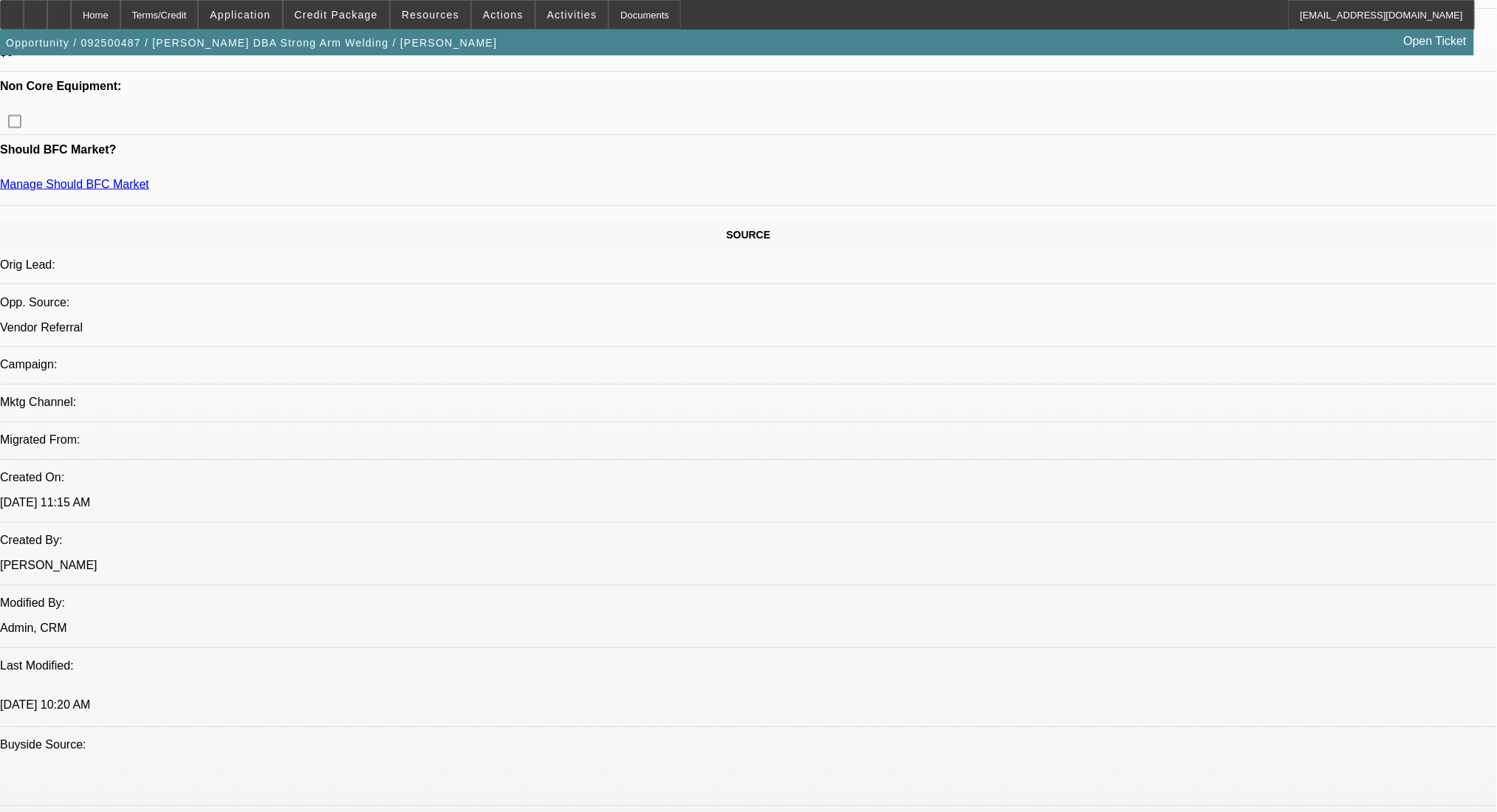
scroll to position [787, 0]
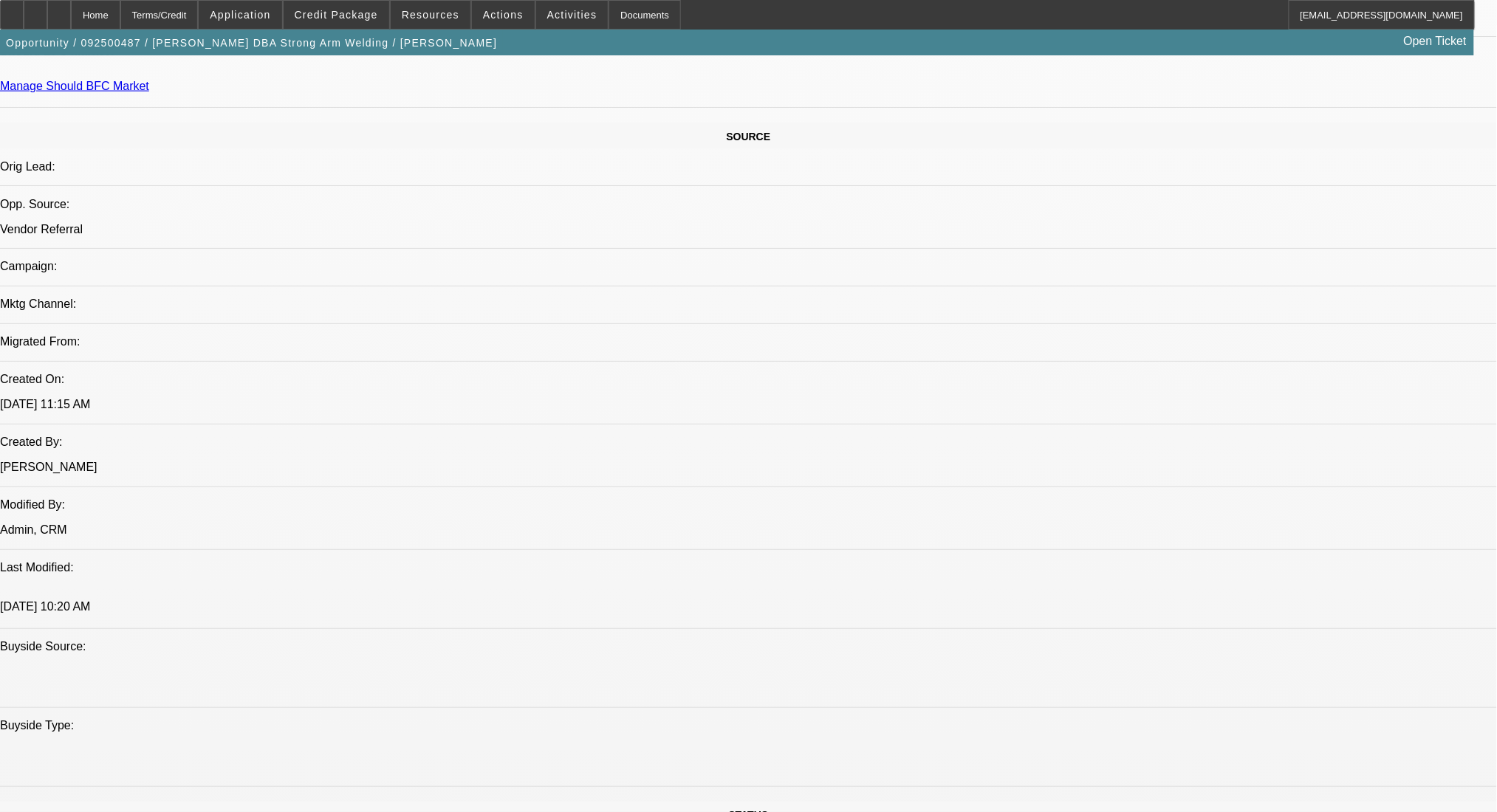
click at [357, 15] on span "Credit Package" at bounding box center [336, 15] width 83 height 12
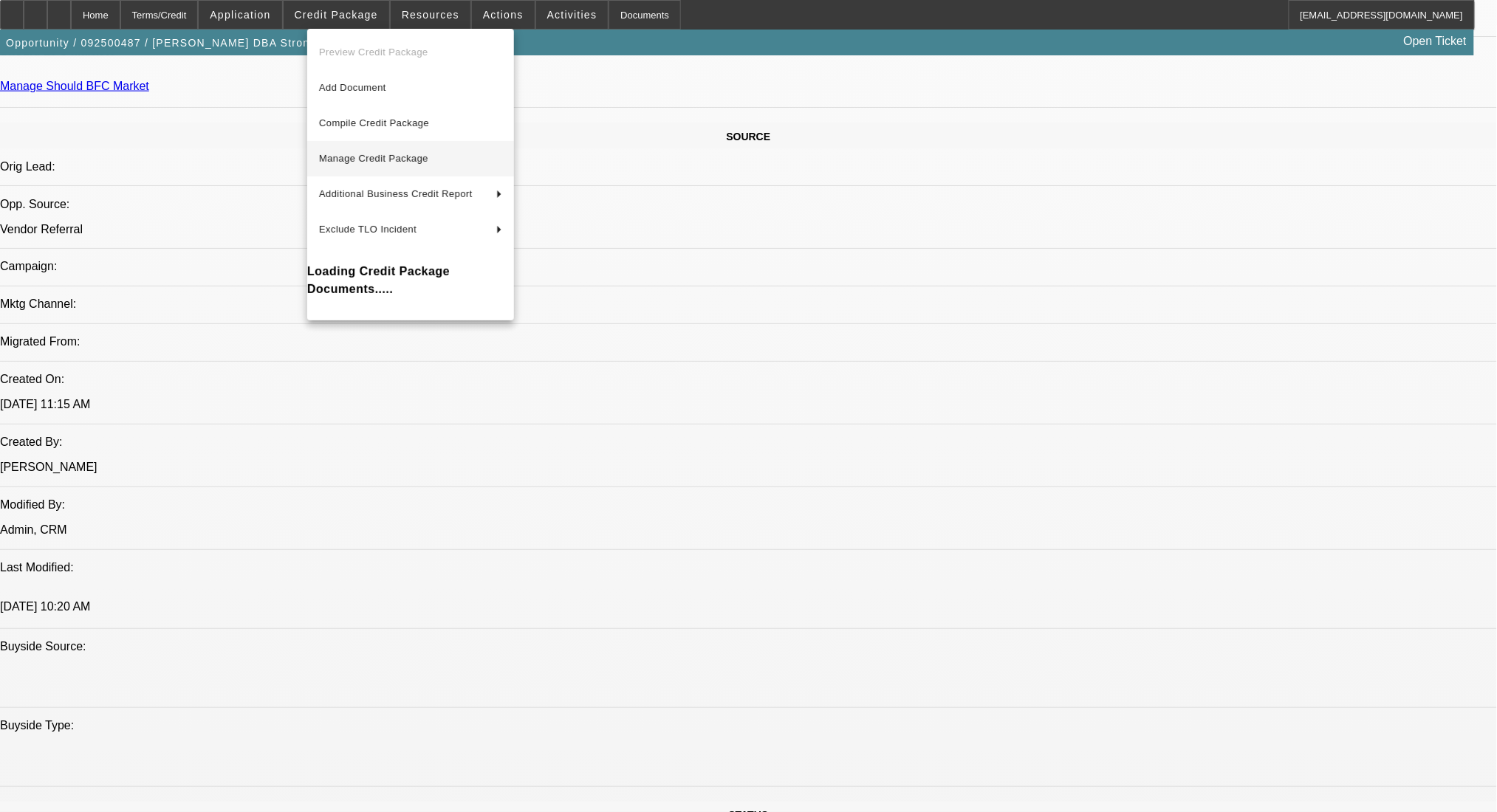
click at [407, 148] on button "Manage Credit Package" at bounding box center [410, 158] width 207 height 36
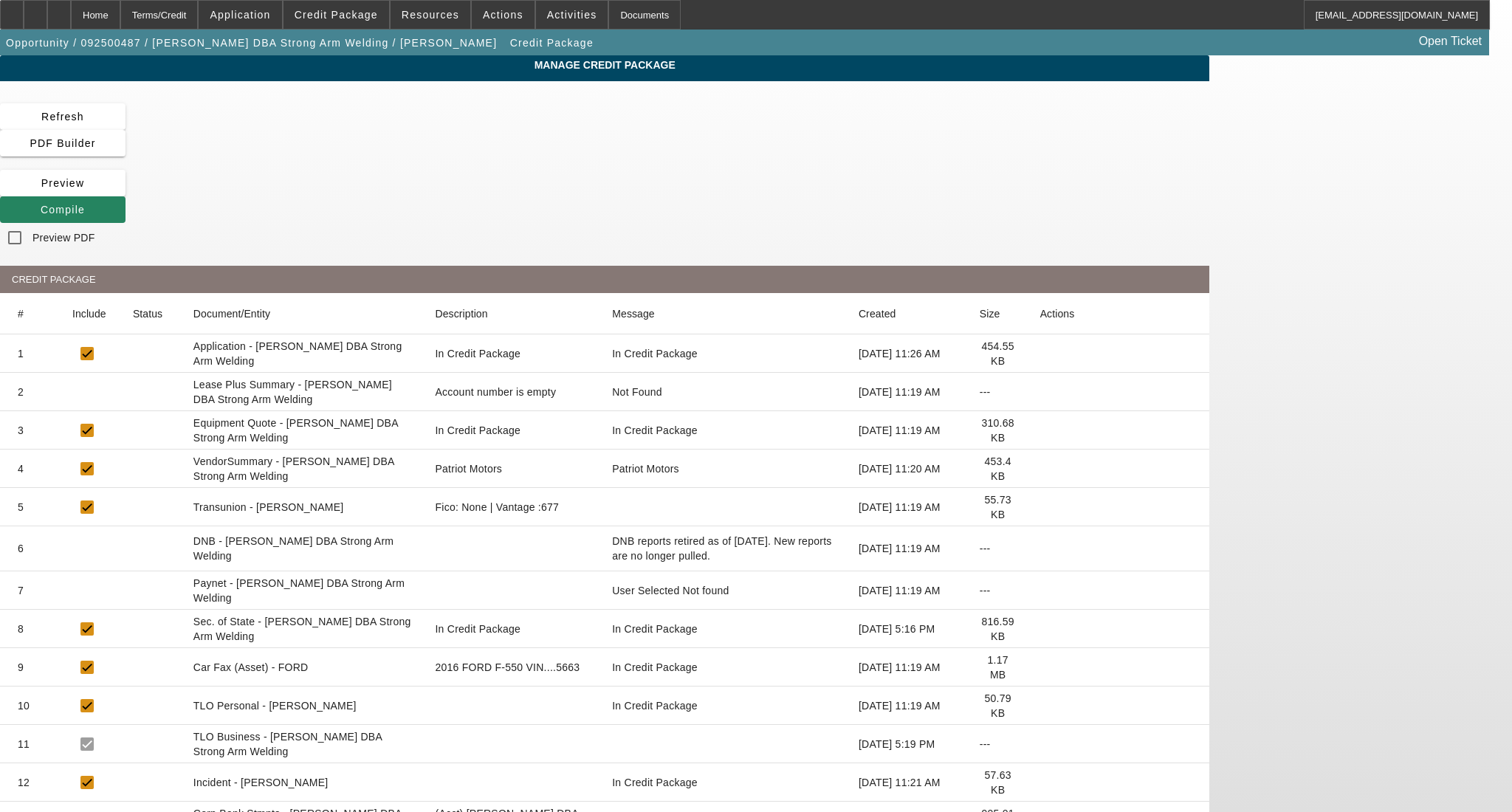
click at [1040, 811] on icon at bounding box center [1040, 821] width 0 height 0
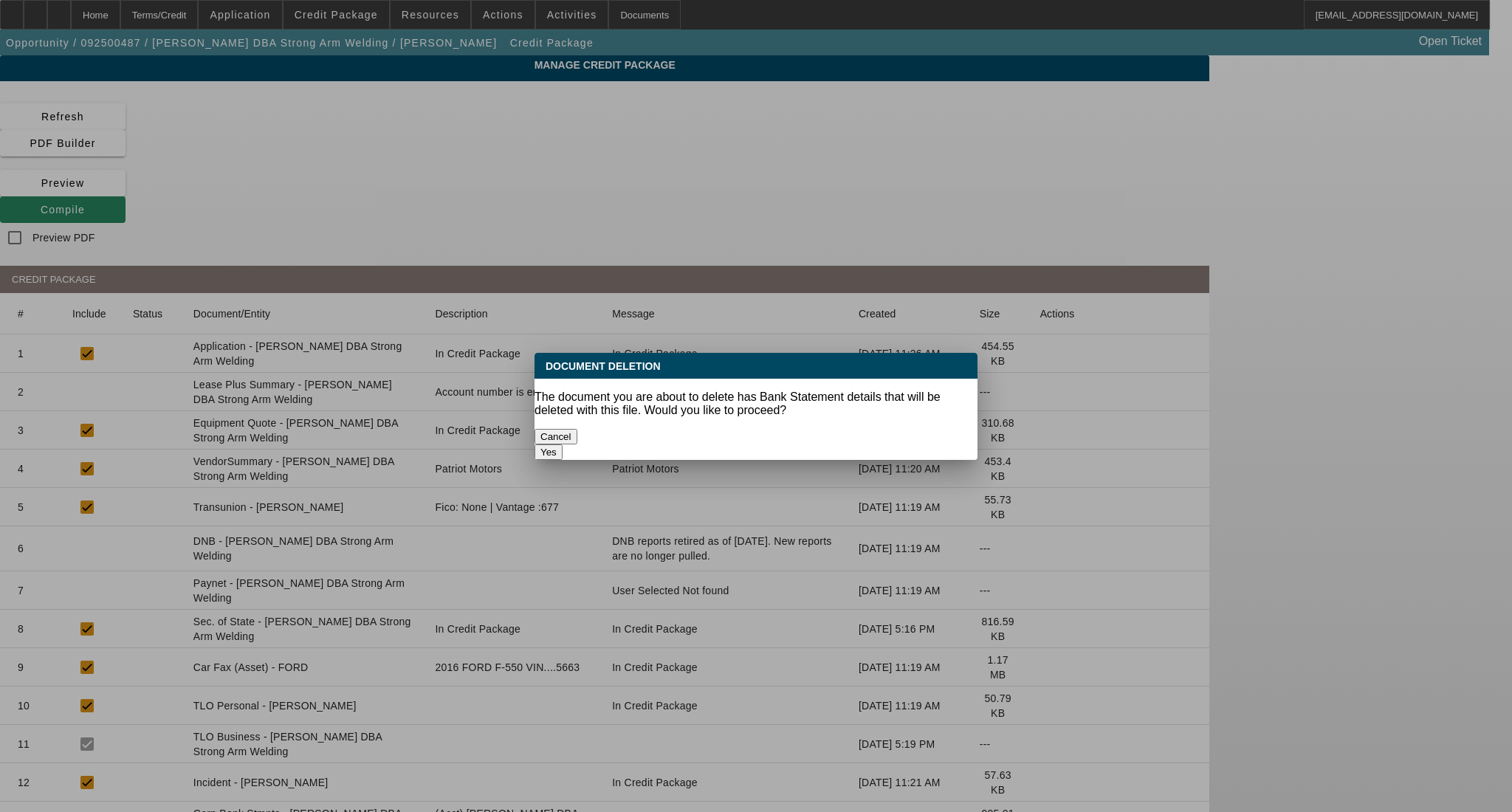
click at [562, 445] on button "Yes" at bounding box center [549, 453] width 28 height 16
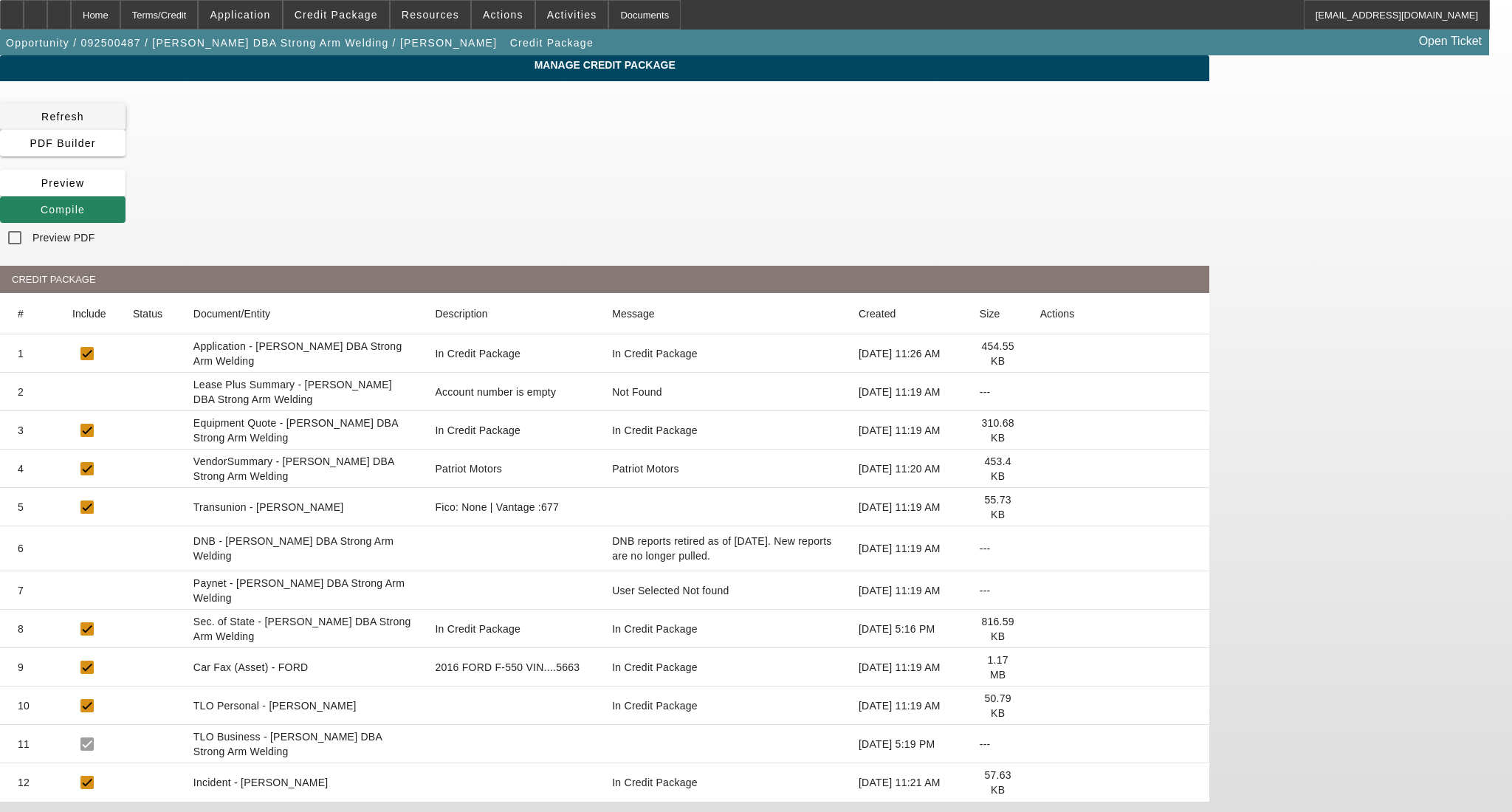
click at [84, 123] on span "Refresh" at bounding box center [62, 117] width 43 height 12
click at [121, 18] on div "Home" at bounding box center [96, 15] width 50 height 30
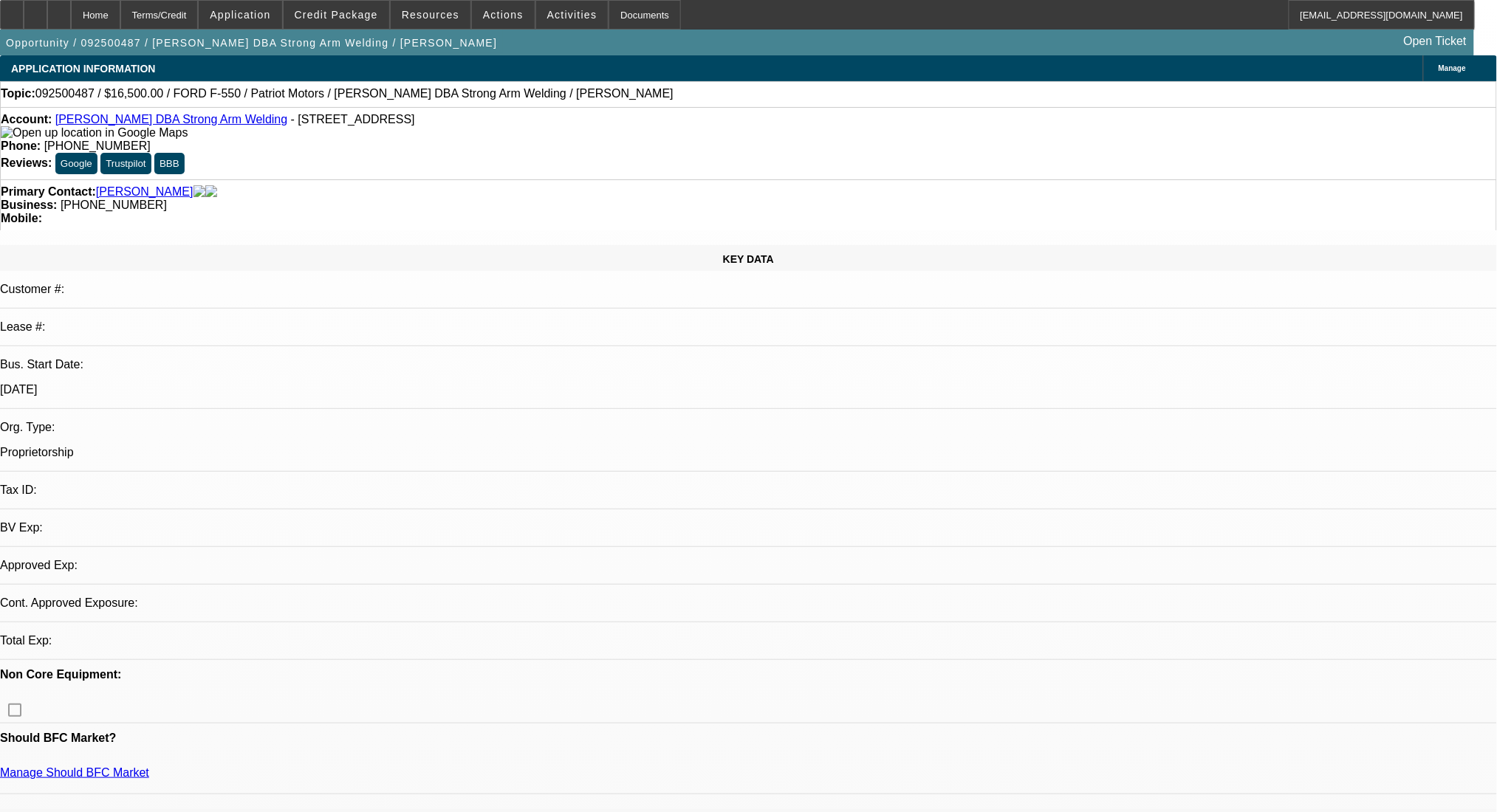
select select "0"
select select "2"
select select "0.1"
select select "4"
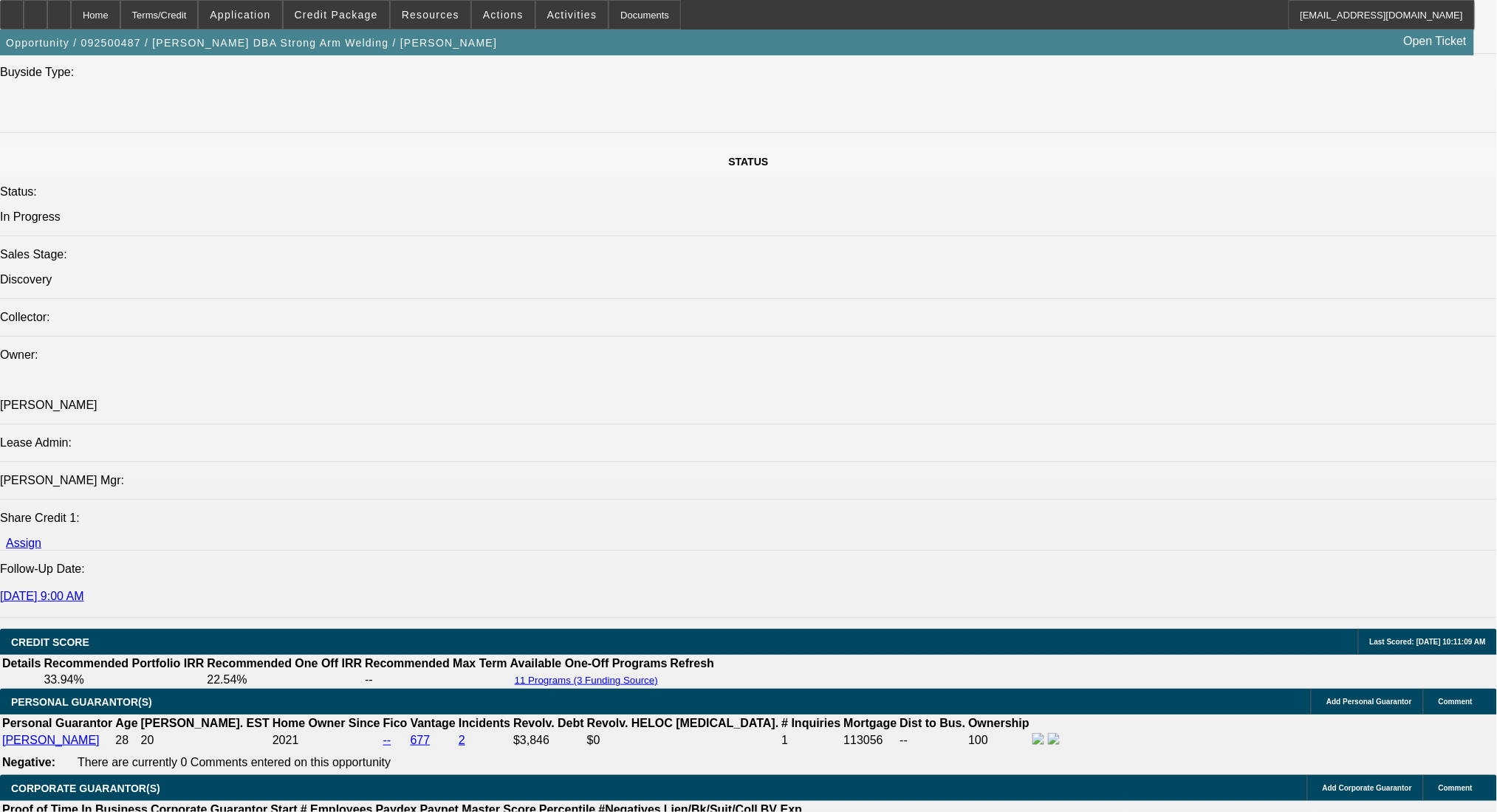
scroll to position [1673, 0]
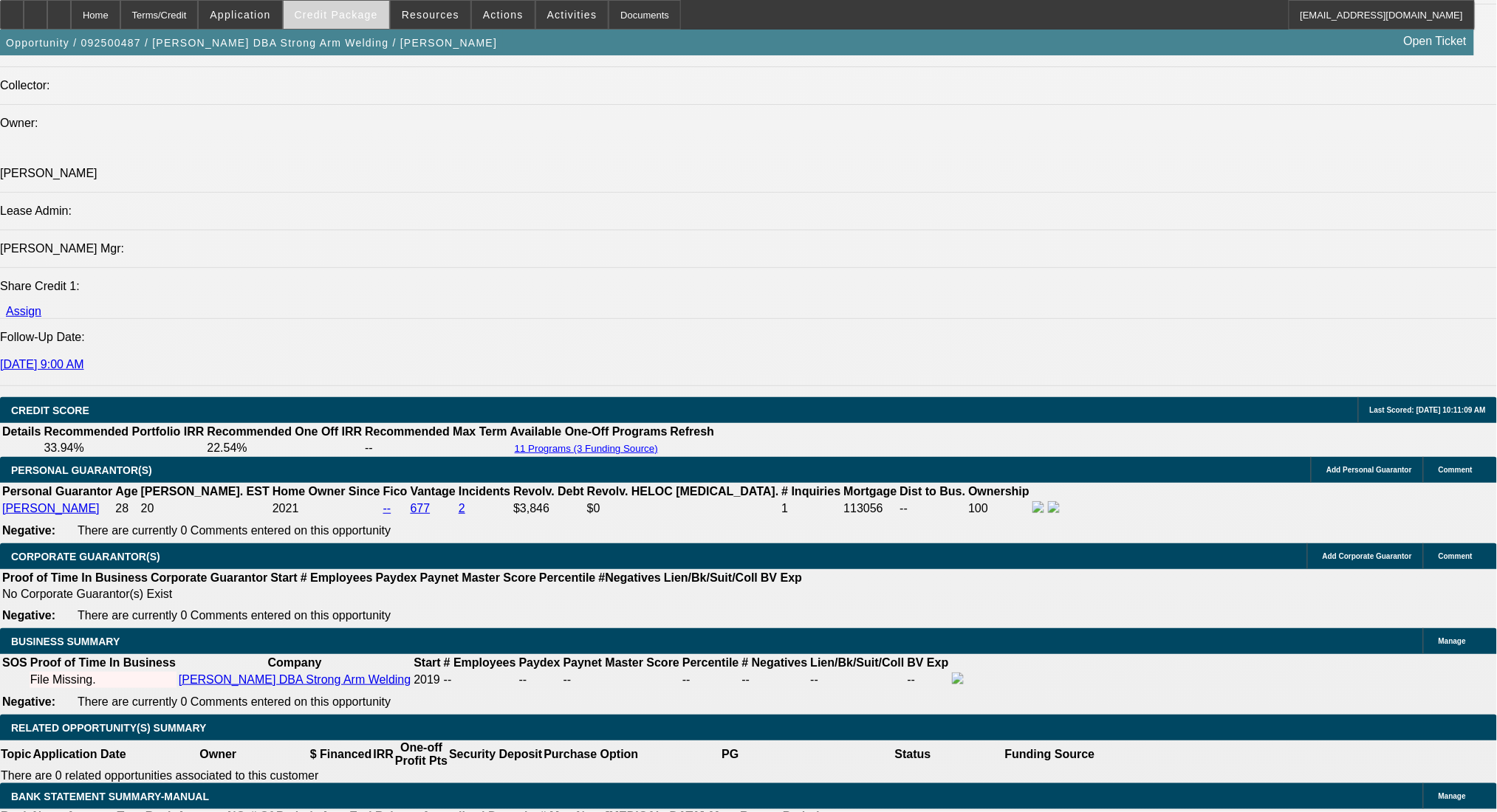
click at [374, 16] on span "Credit Package" at bounding box center [336, 15] width 83 height 12
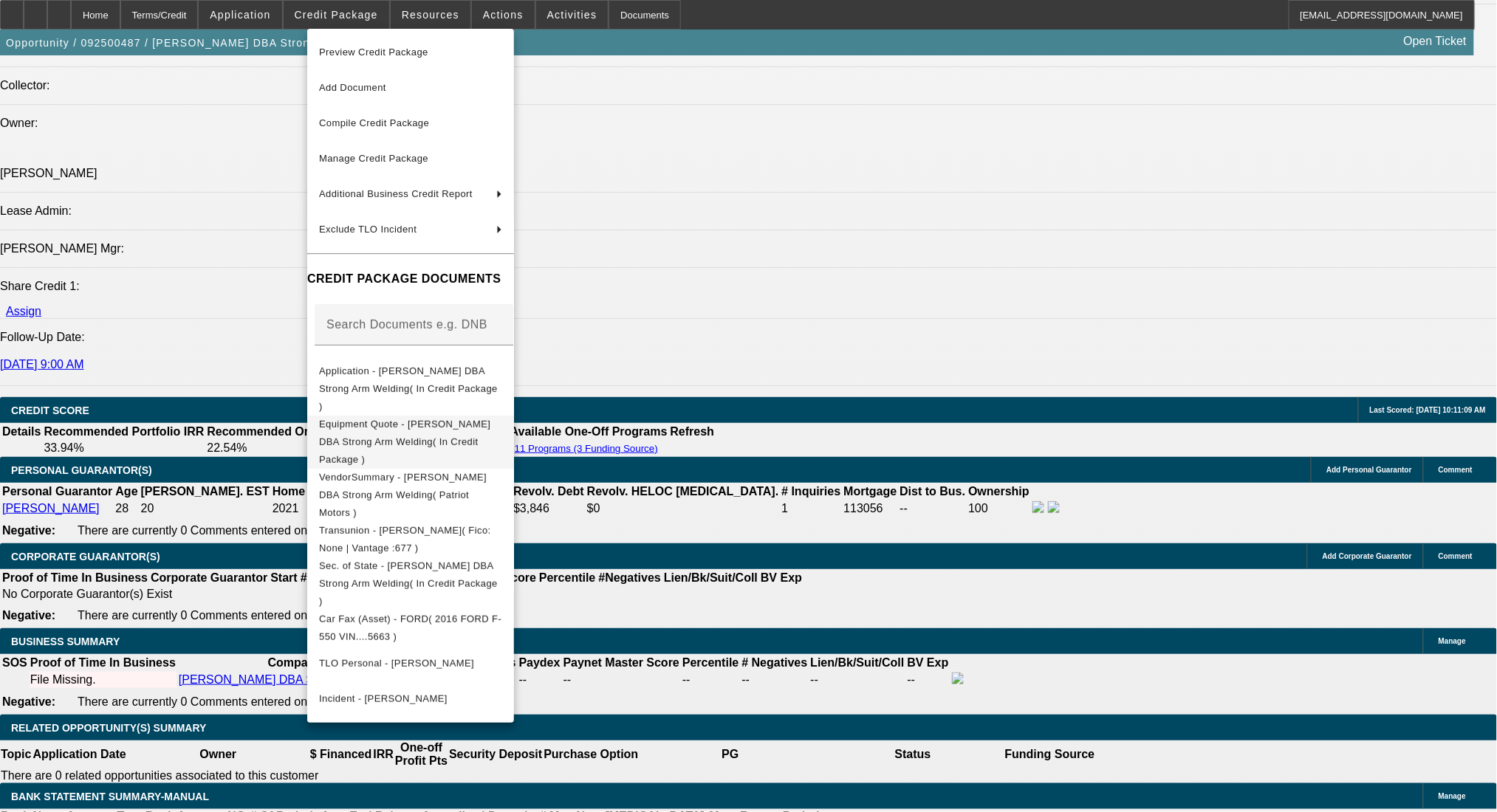
click at [466, 418] on span "Equipment Quote - Zachary Stollings DBA Strong Arm Welding( In Credit Package )" at bounding box center [404, 441] width 171 height 47
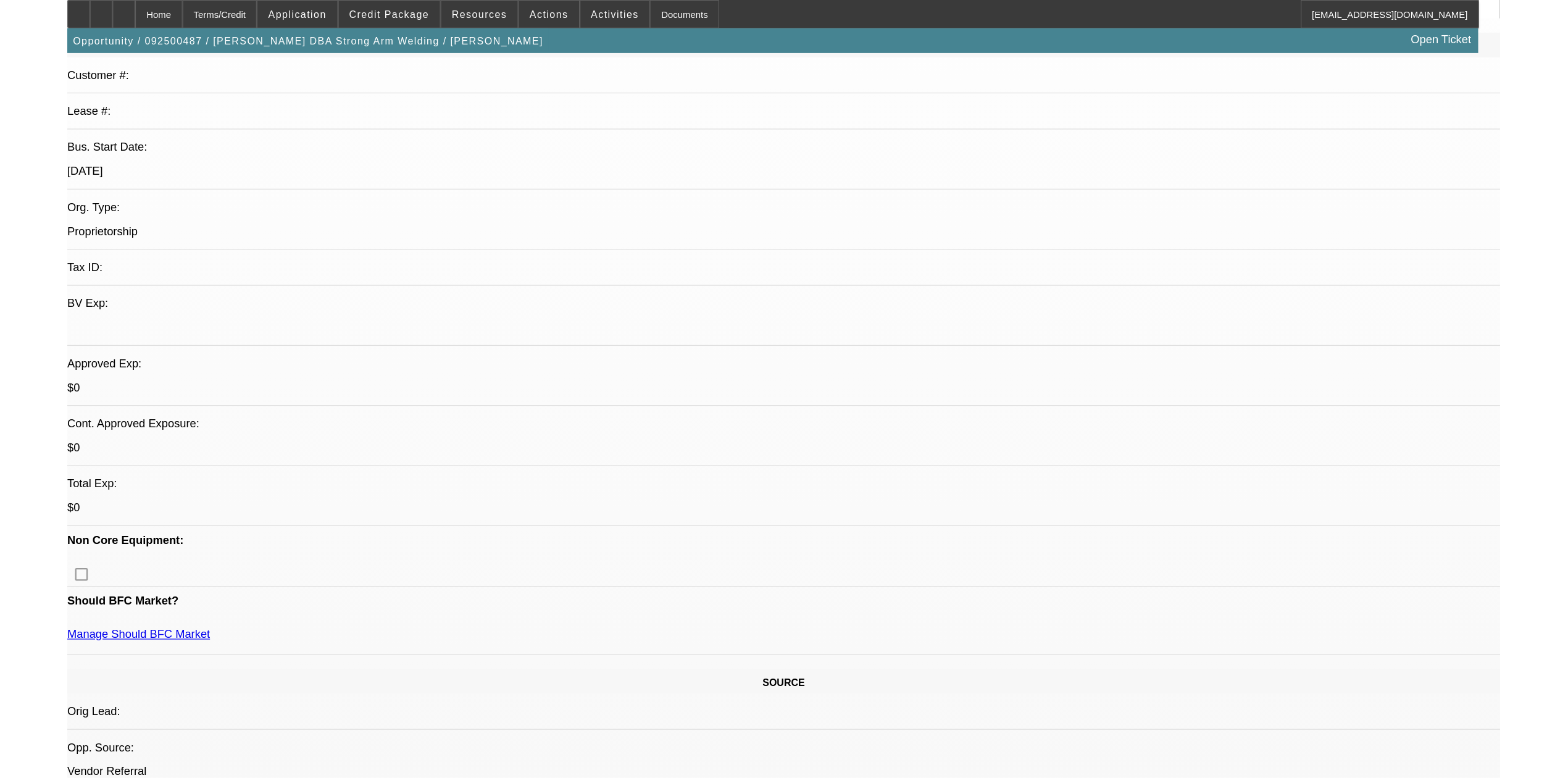
scroll to position [0, 0]
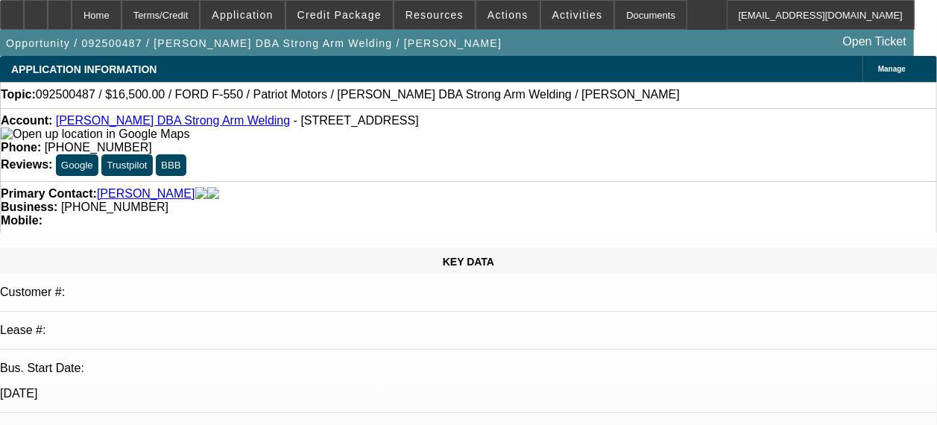
drag, startPoint x: 295, startPoint y: 192, endPoint x: 326, endPoint y: 162, distance: 43.2
click at [295, 192] on div "Primary Contact: Stollings, Zachary Business: (828) 578-2488 Mobile:" at bounding box center [468, 206] width 937 height 51
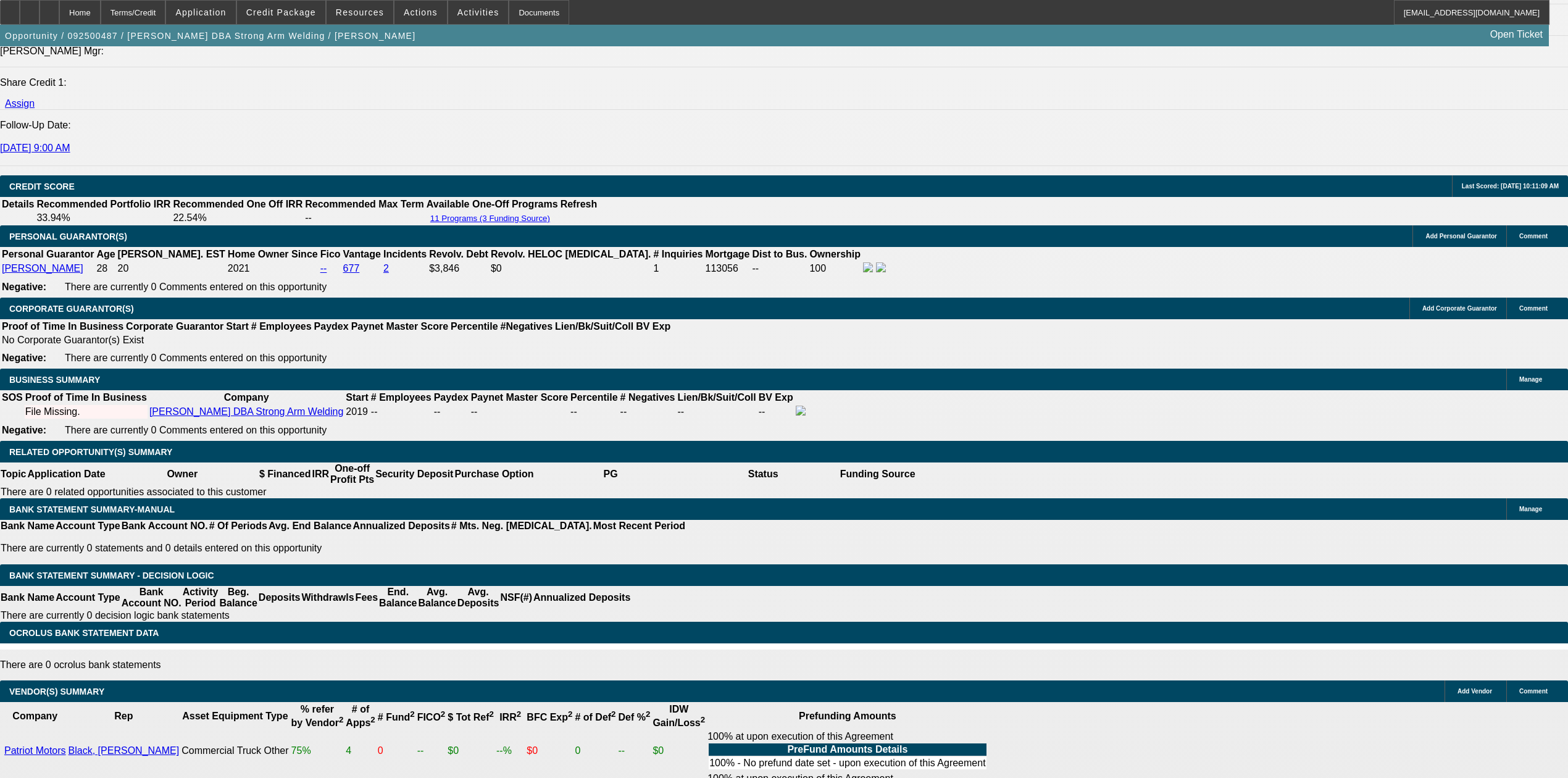
scroll to position [1399, 0]
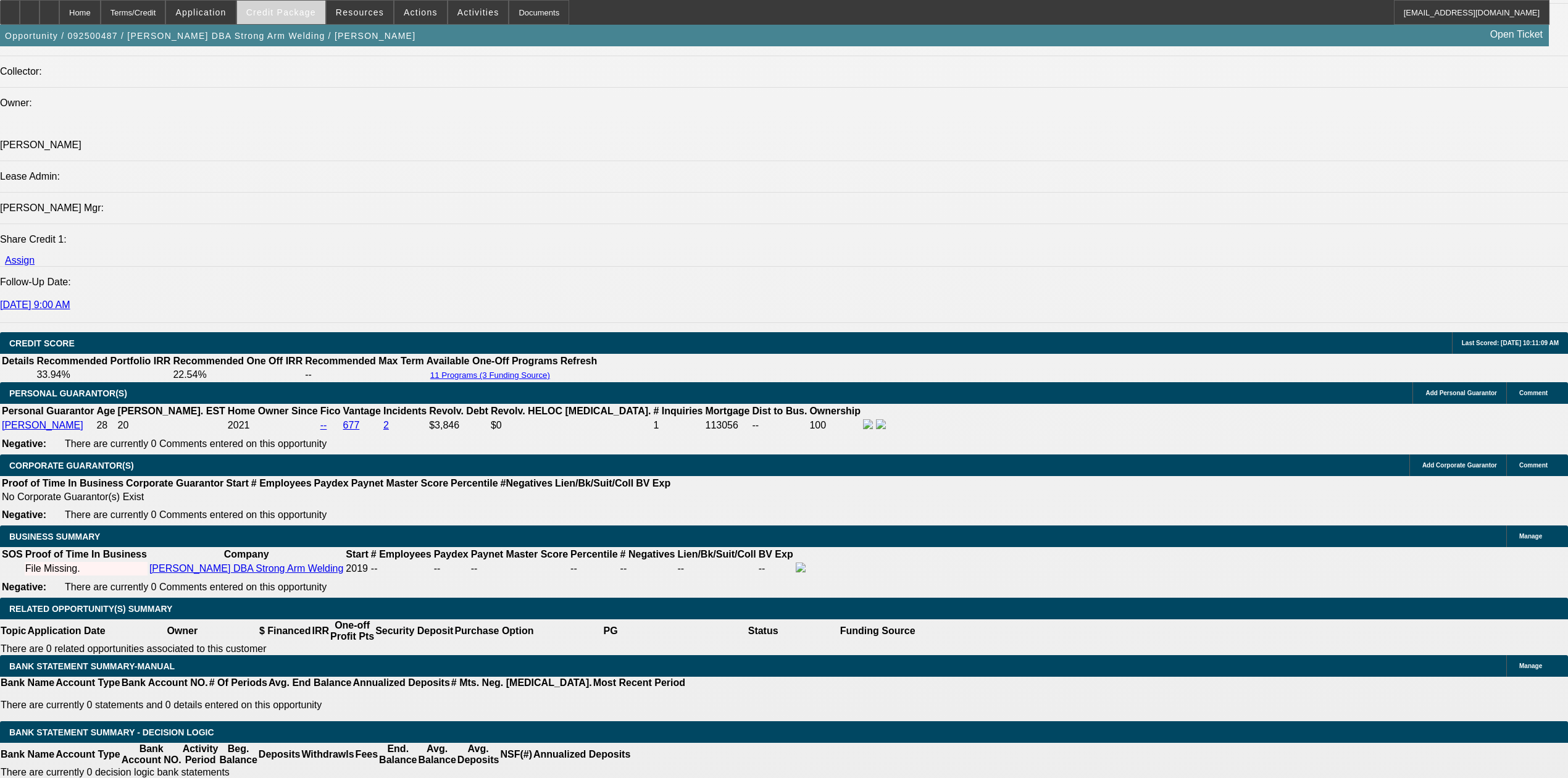
click at [314, 1] on span at bounding box center [281, 12] width 89 height 30
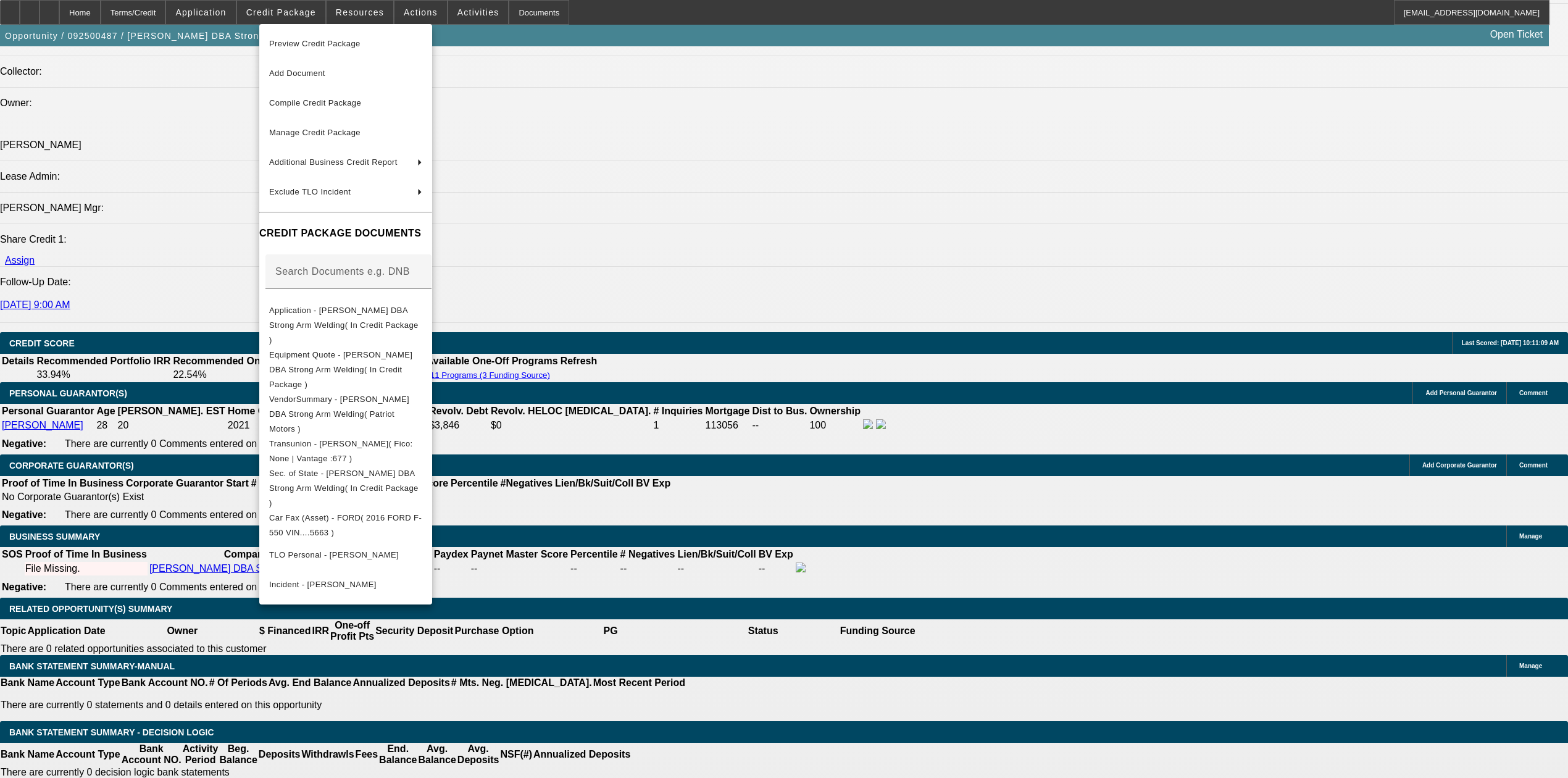
click at [721, 505] on div at bounding box center [784, 389] width 1568 height 778
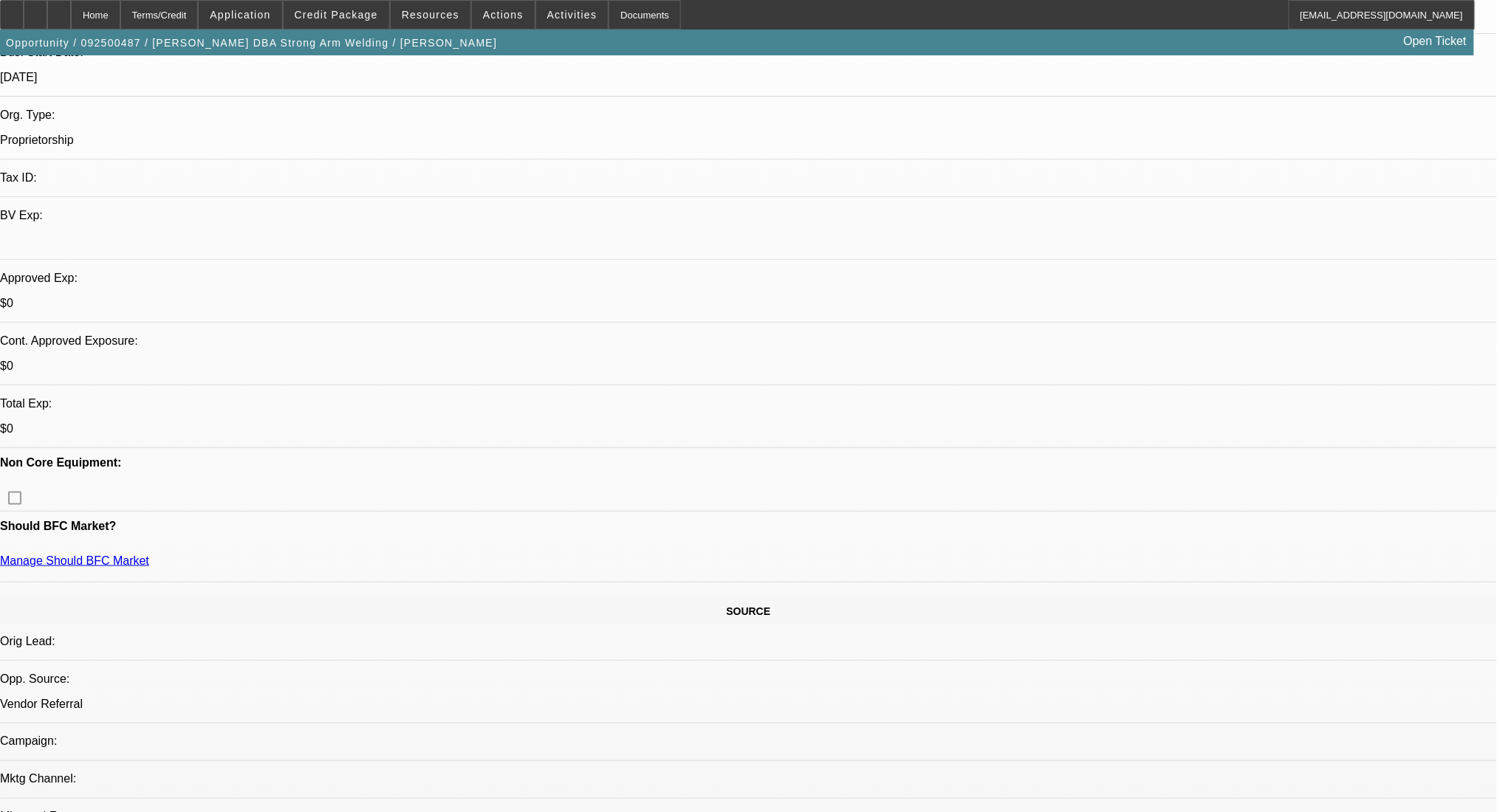
scroll to position [0, 0]
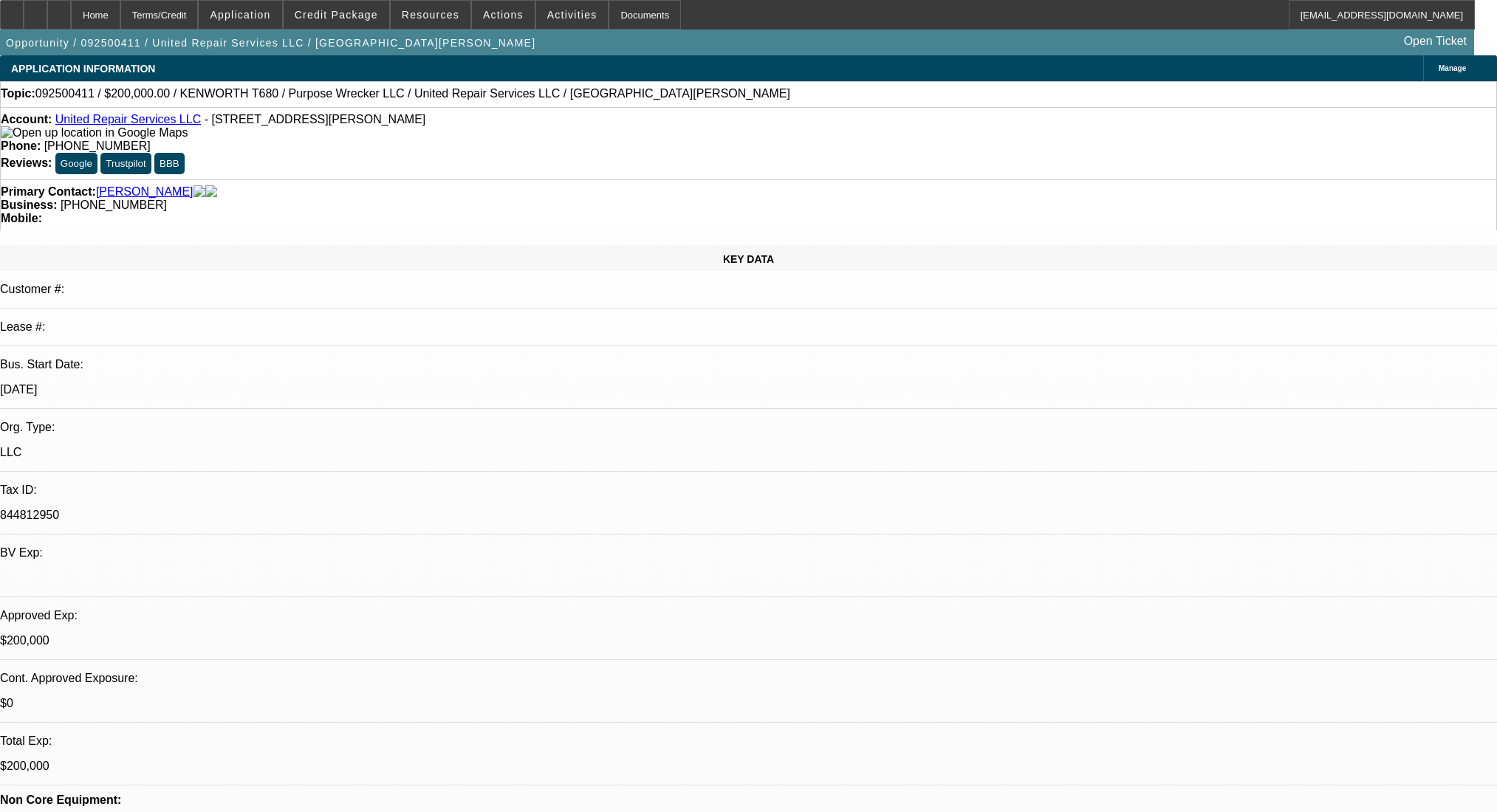
select select "0"
select select "2"
select select "0"
select select "6"
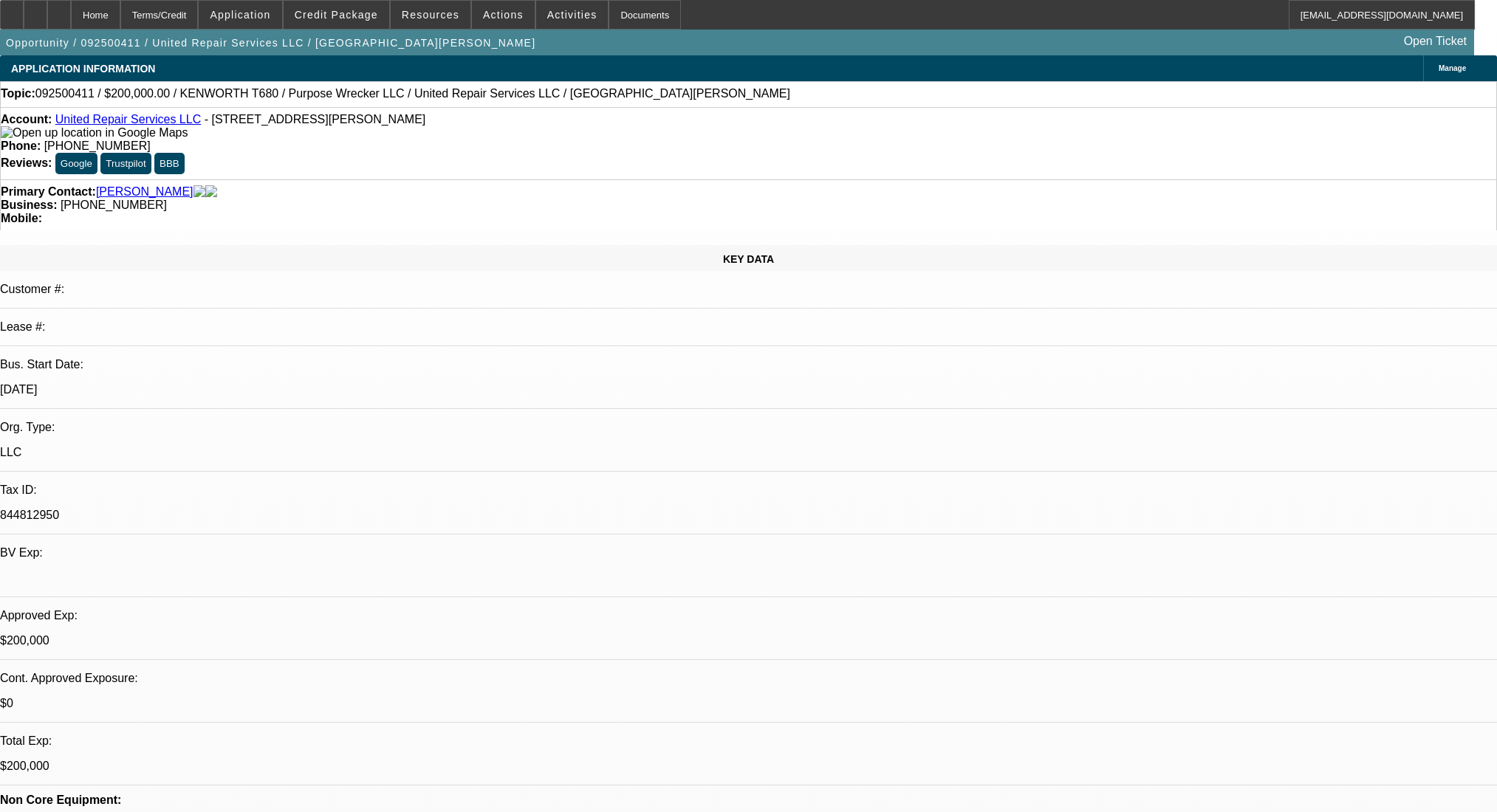
select select "0"
select select "2"
select select "0"
select select "6"
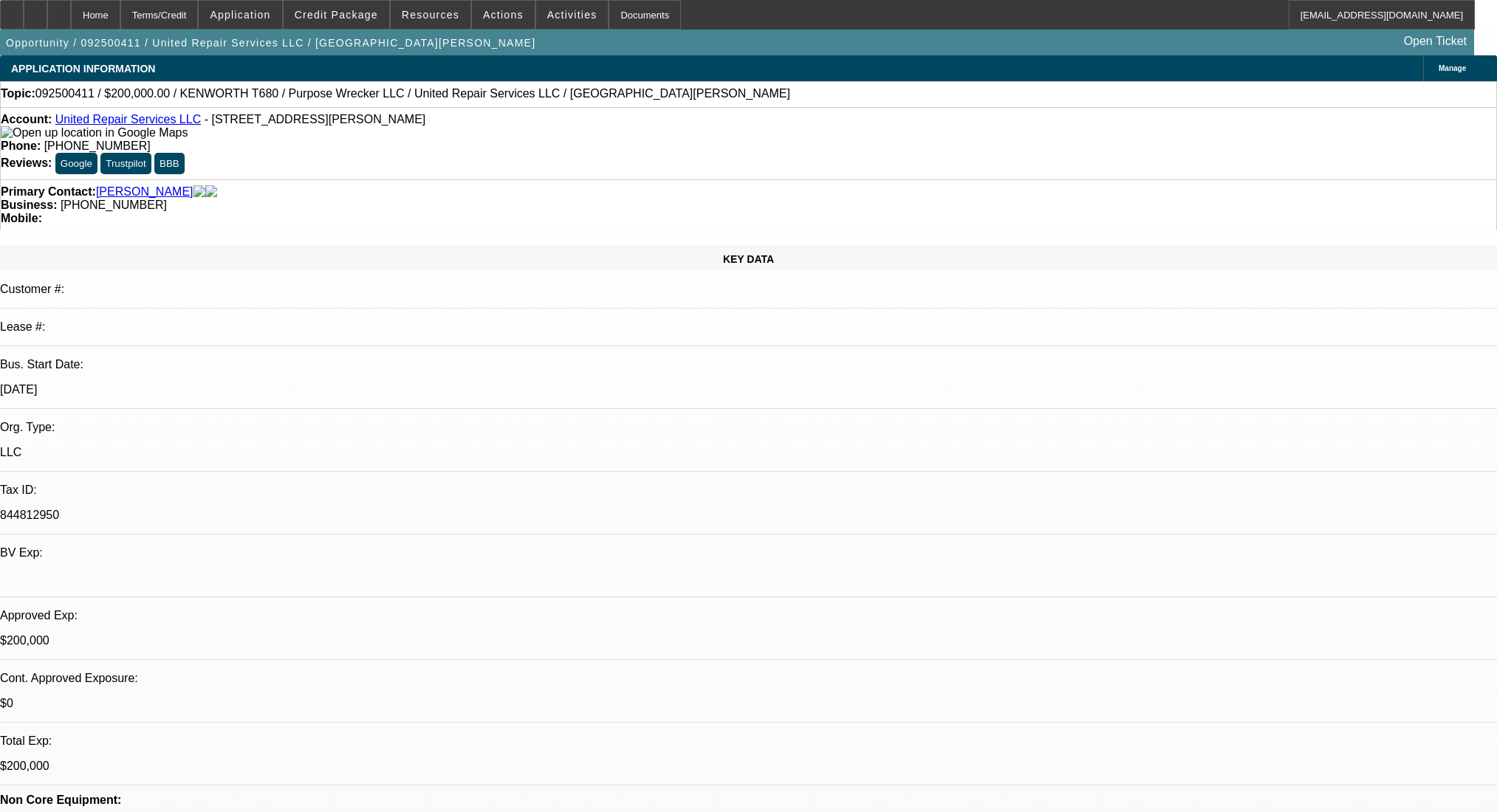
select select "0"
select select "2"
select select "0.1"
select select "4"
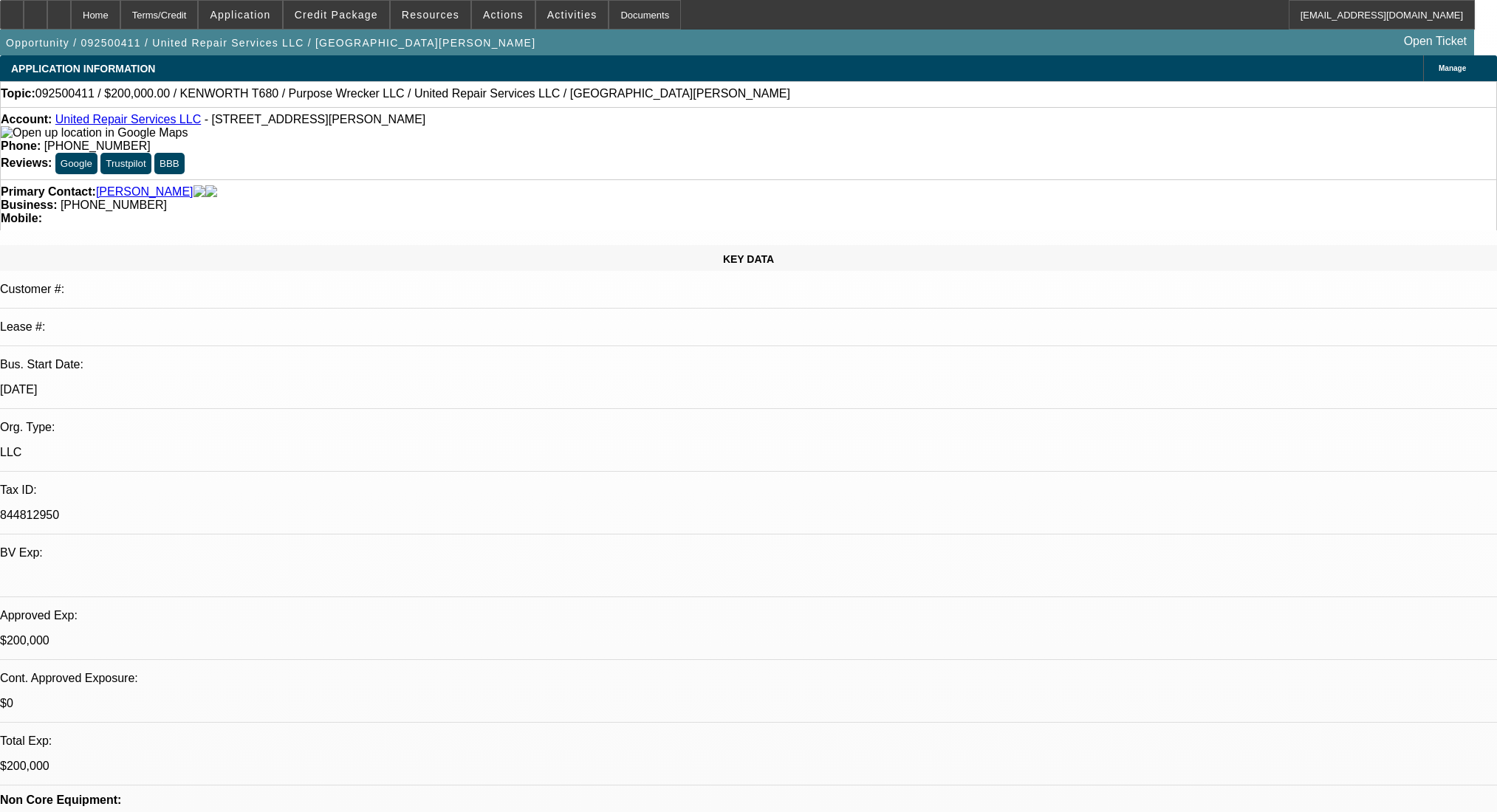
select select "0"
select select "2"
select select "0.1"
select select "4"
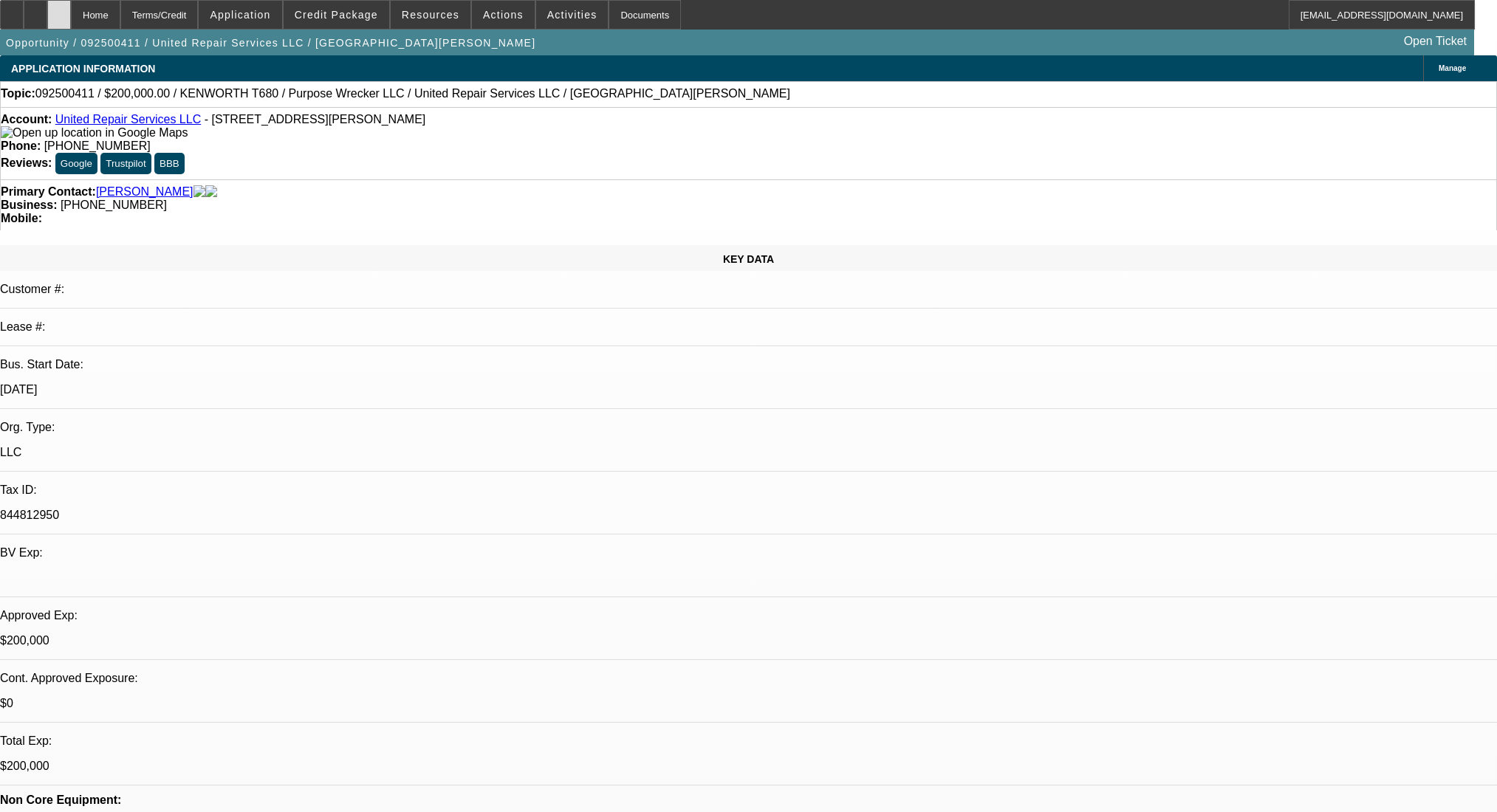
scroll to position [1772, 0]
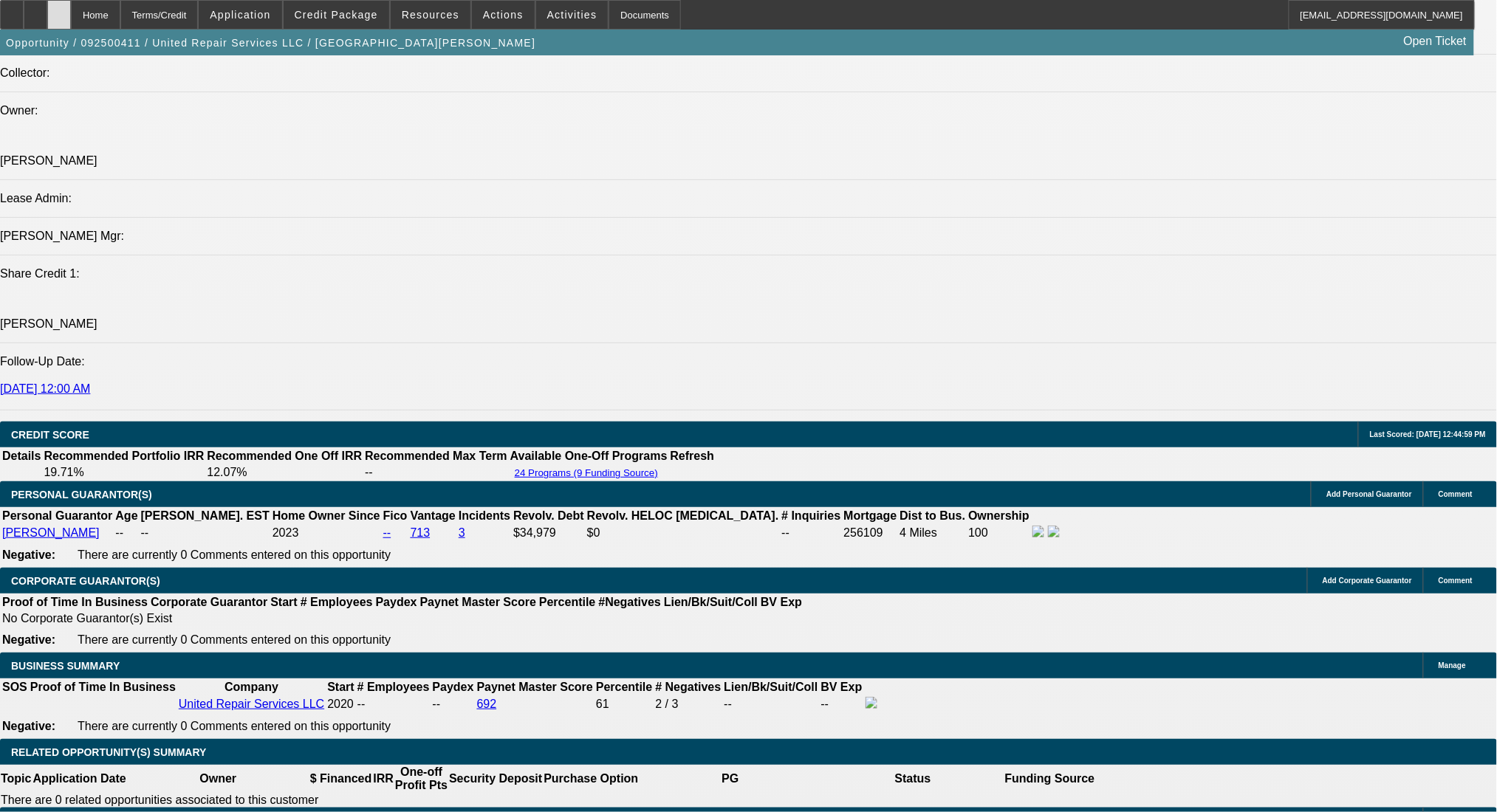
click at [71, 23] on div at bounding box center [59, 15] width 24 height 30
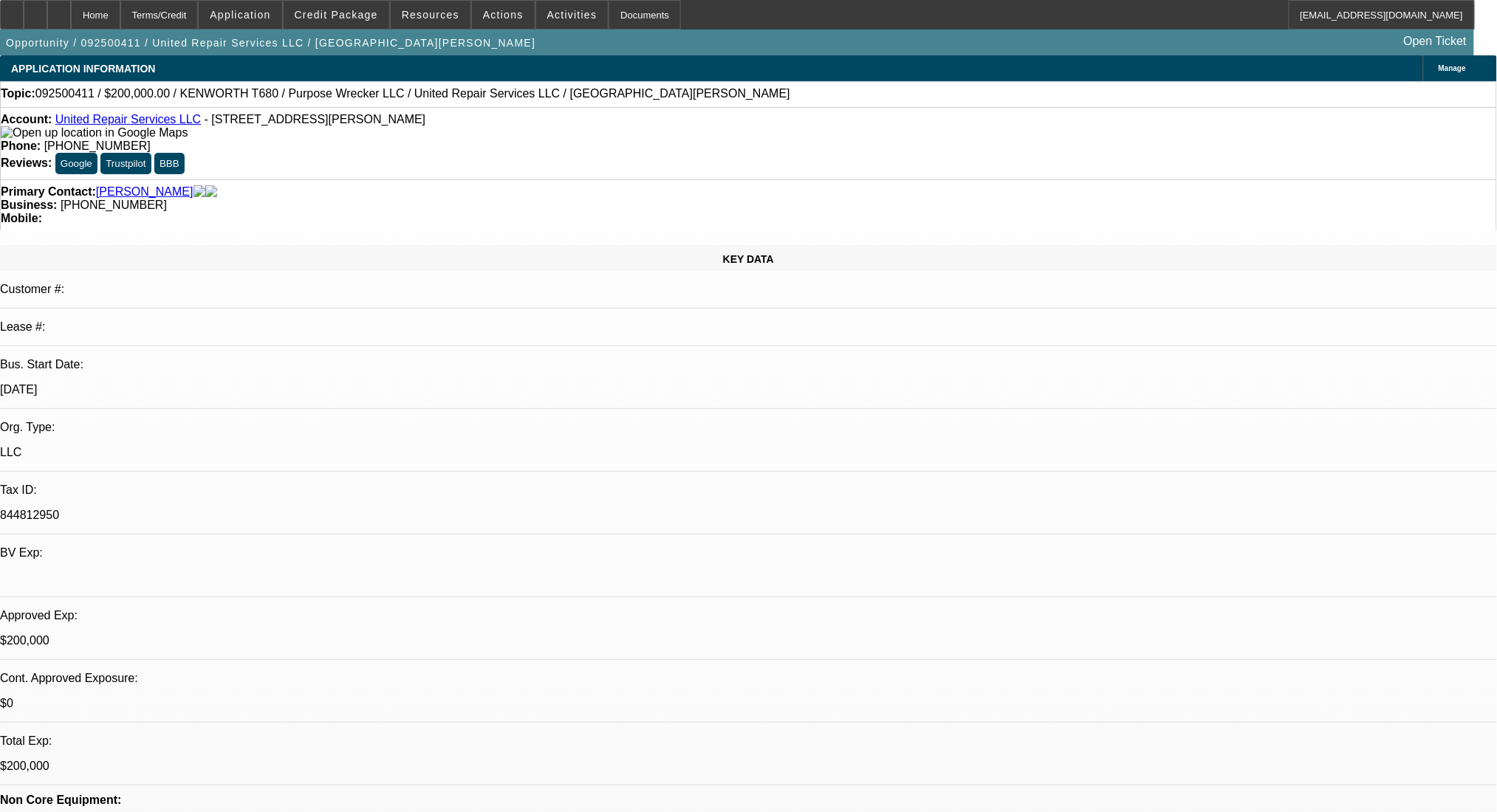
select select "0"
select select "2"
select select "0"
select select "6"
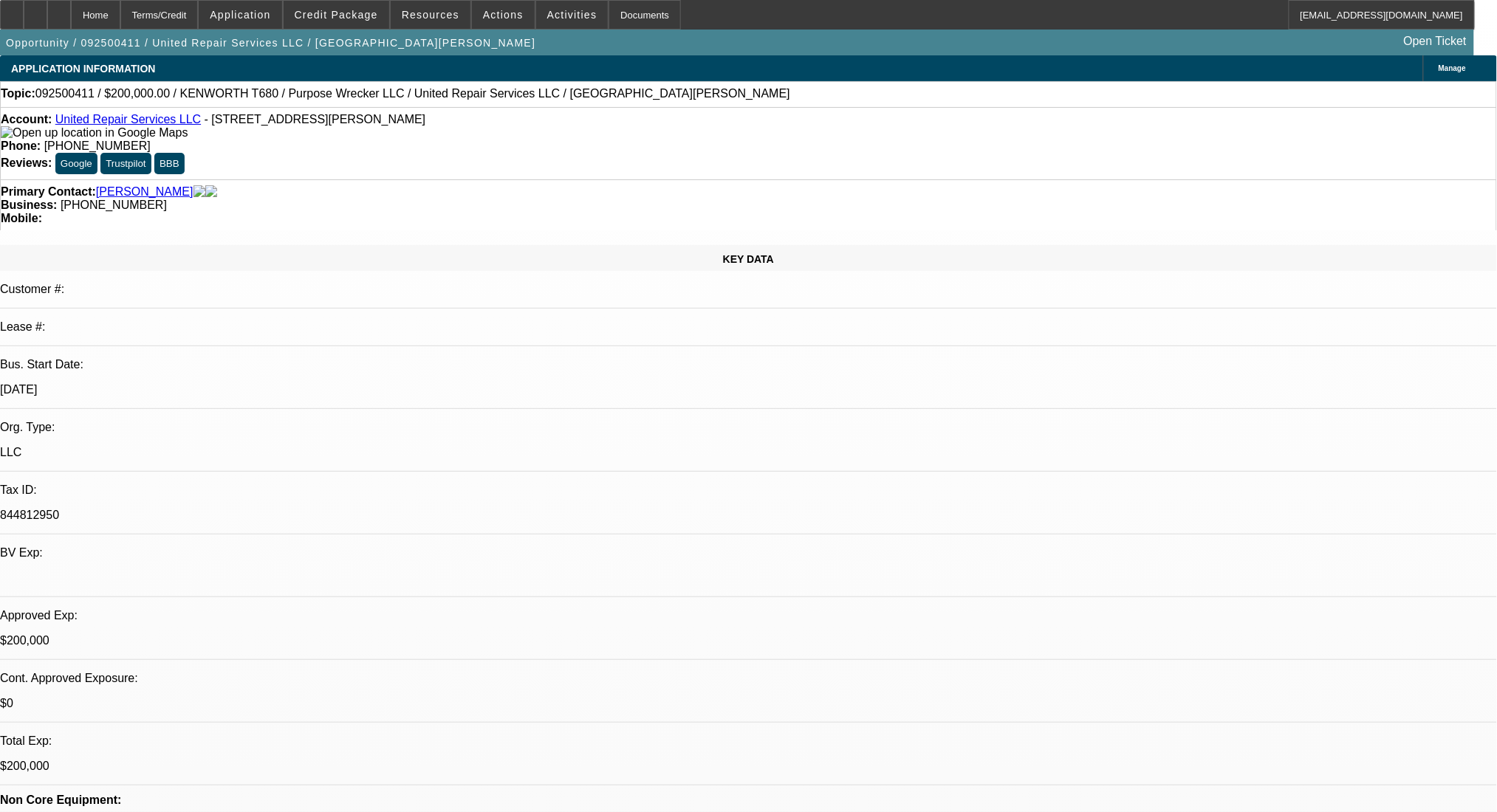
select select "0"
select select "2"
select select "0"
select select "6"
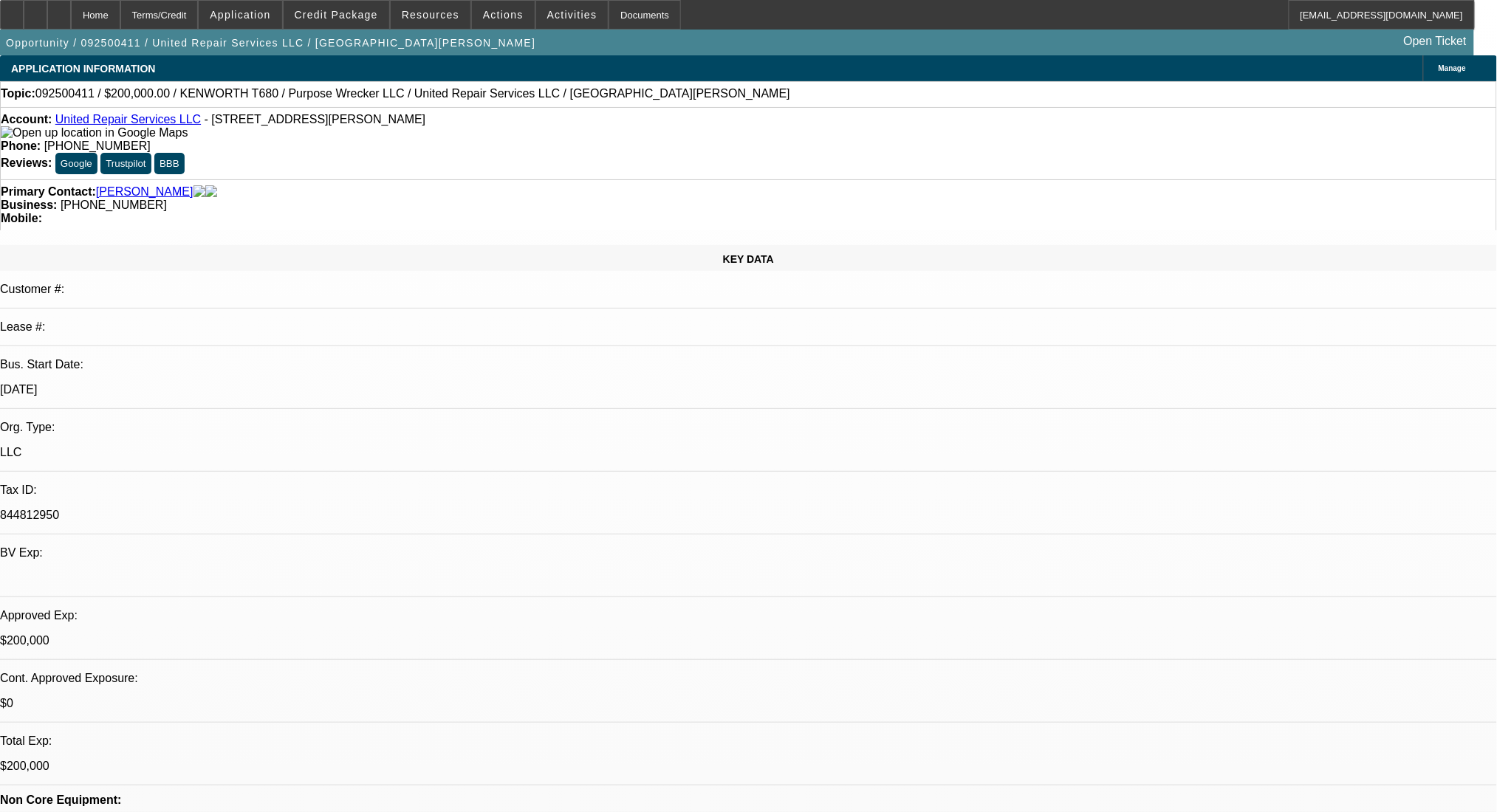
select select "0"
select select "2"
select select "0"
select select "6"
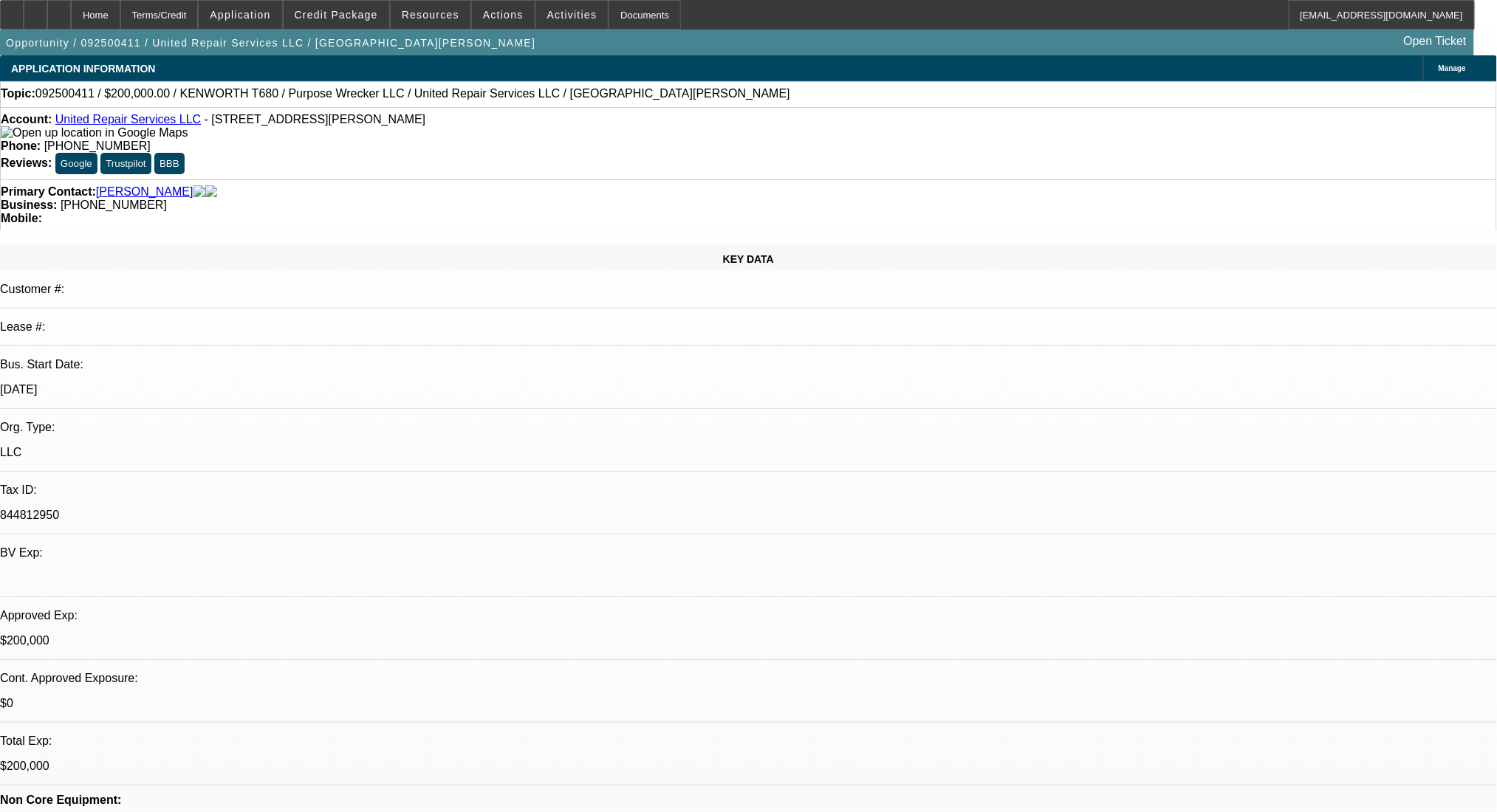
select select "0"
select select "2"
select select "0"
select select "6"
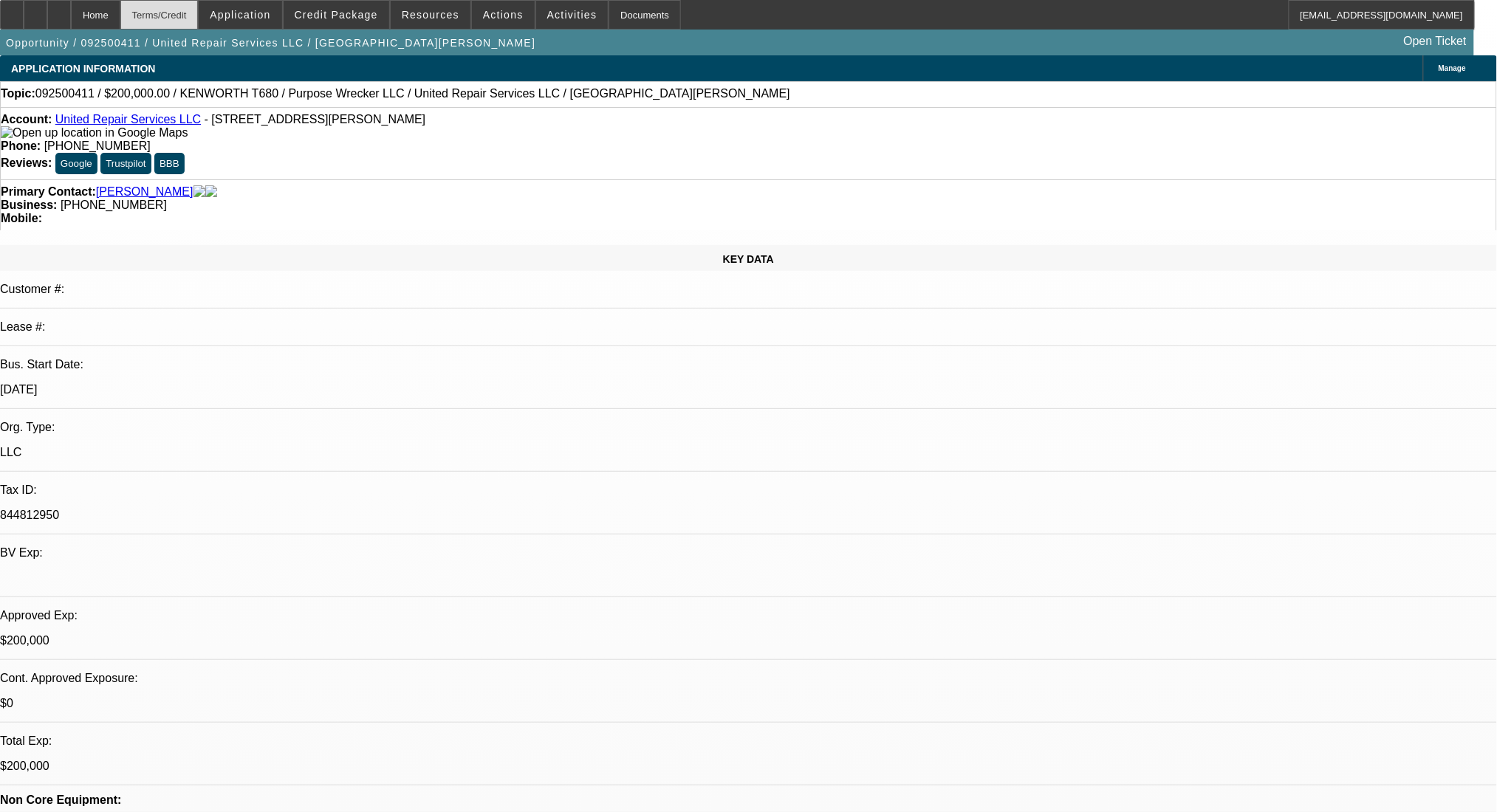
click at [199, 18] on div "Terms/Credit" at bounding box center [160, 15] width 78 height 30
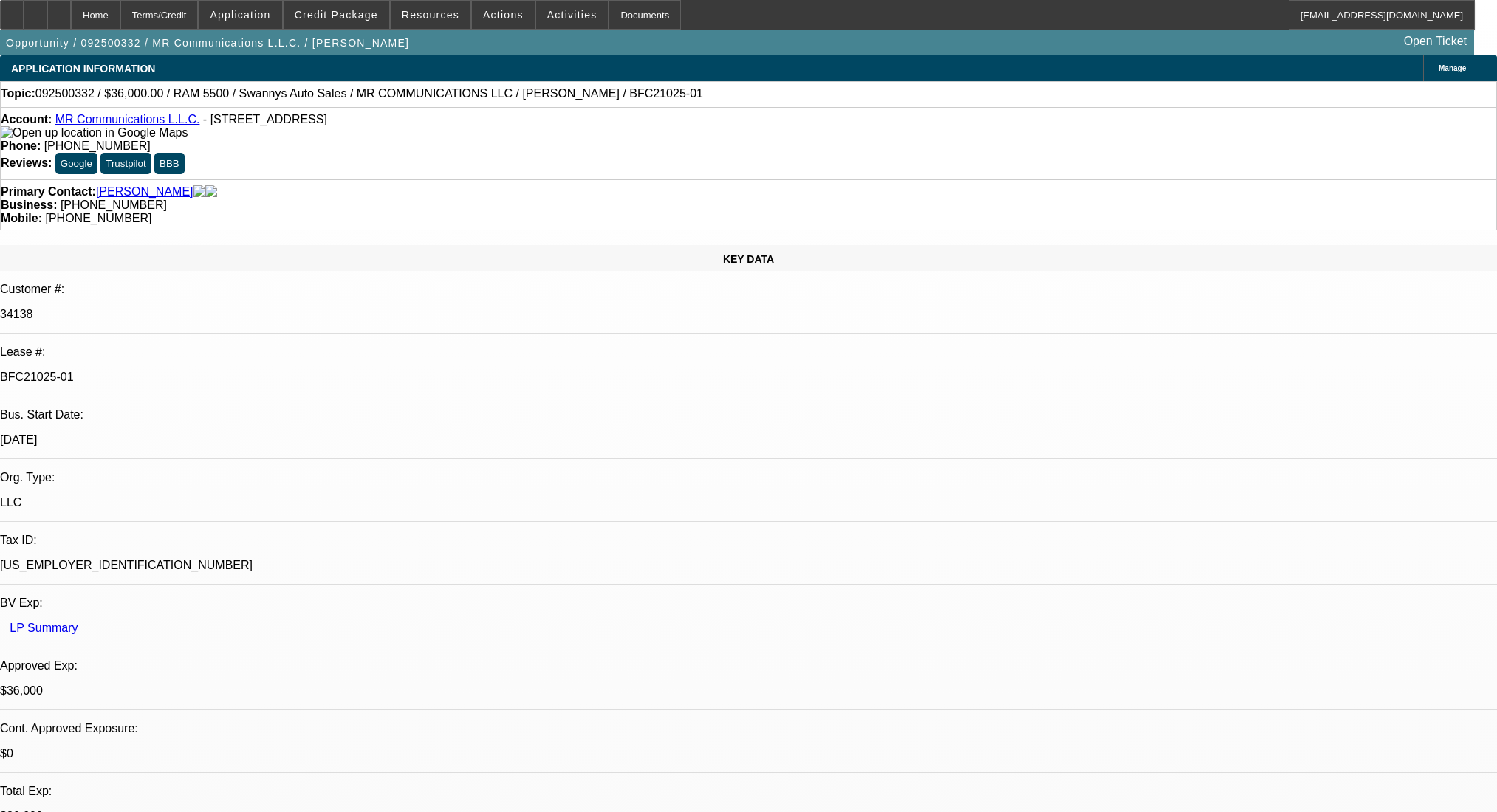
select select "0"
select select "2"
select select "0"
select select "6"
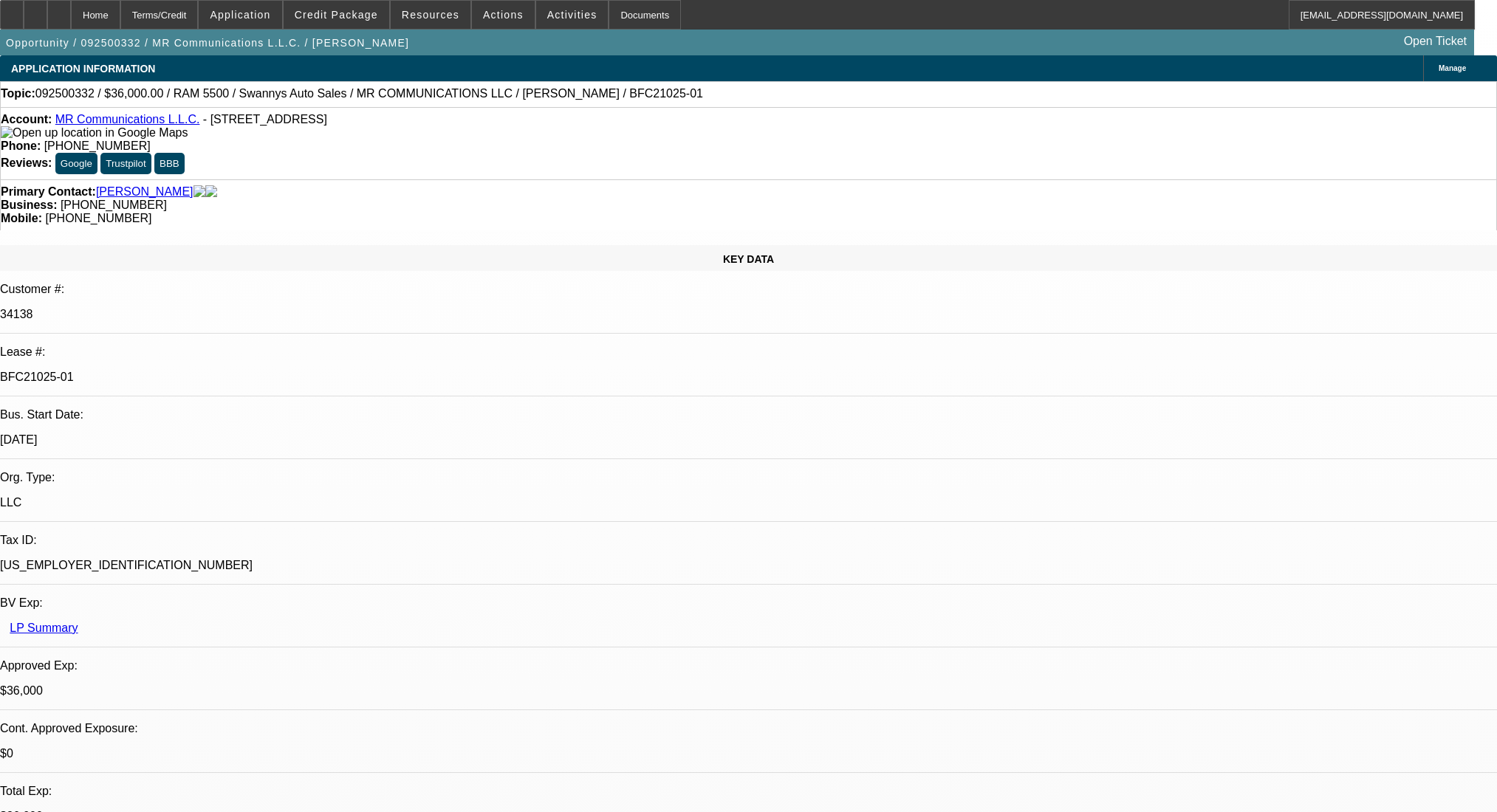
select select "0"
select select "2"
select select "0"
select select "6"
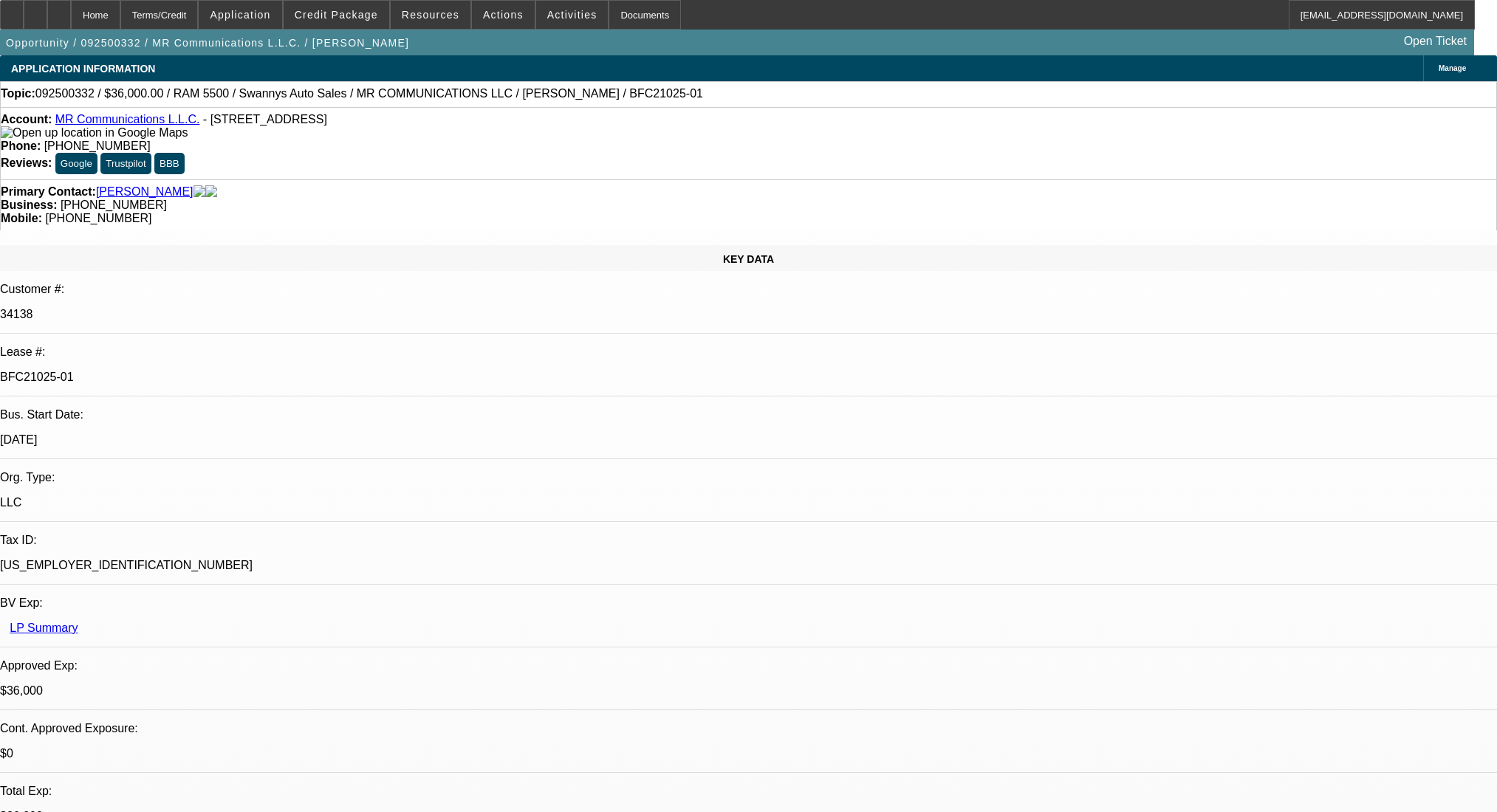
select select "0"
select select "2"
select select "0"
select select "6"
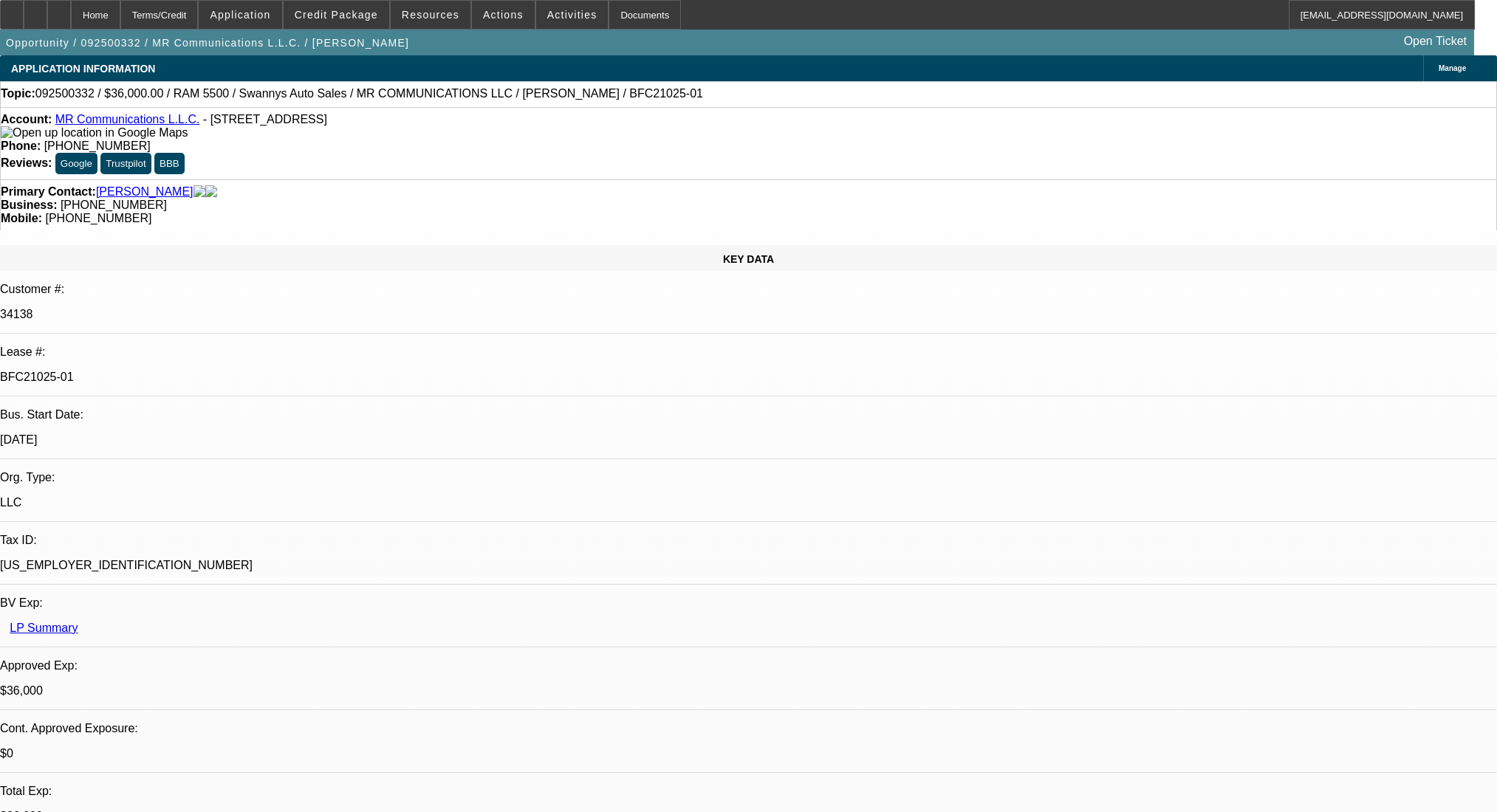
select select "0"
select select "2"
select select "0"
select select "6"
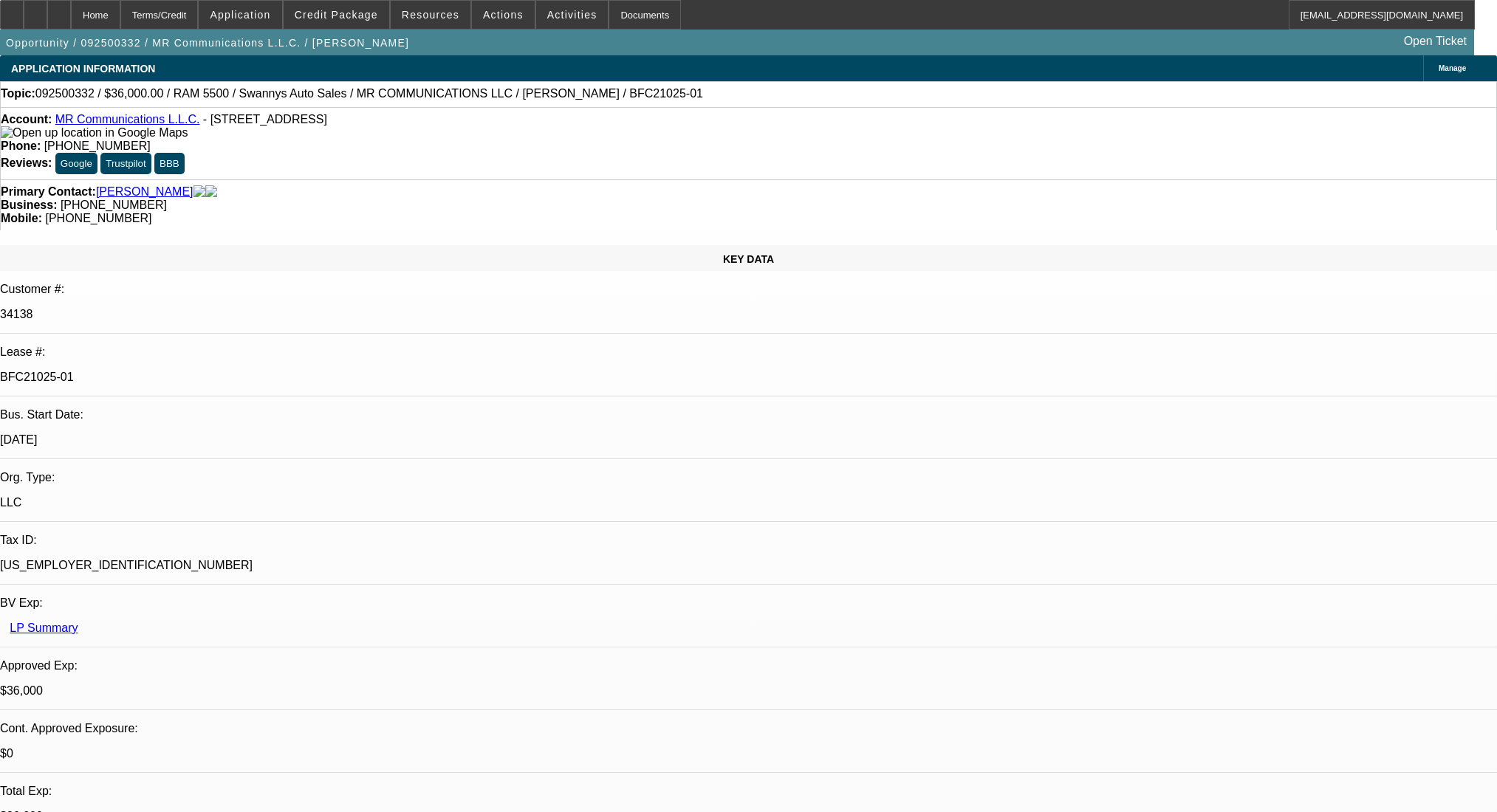
scroll to position [98, 0]
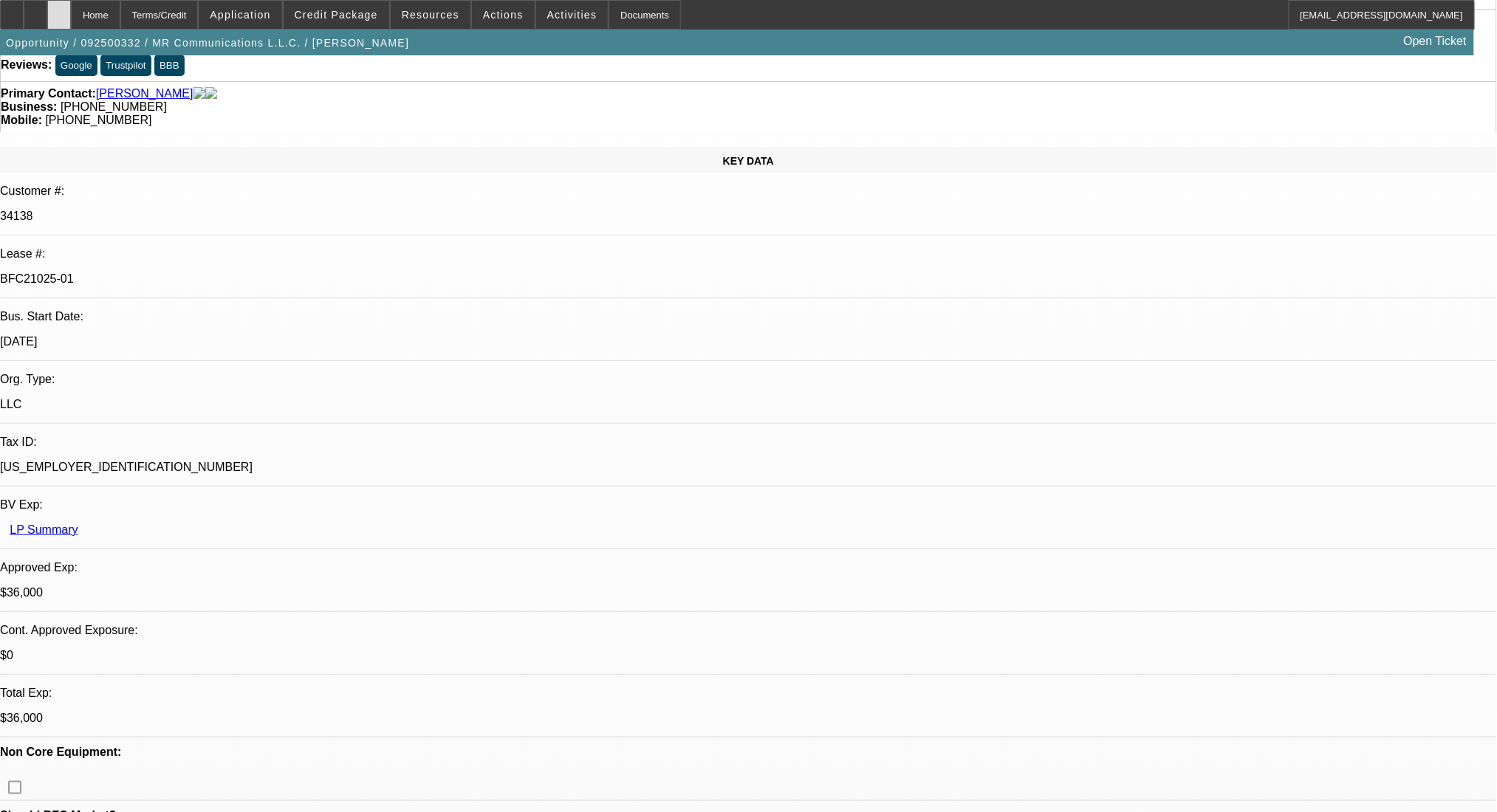
click at [71, 15] on div at bounding box center [59, 15] width 24 height 30
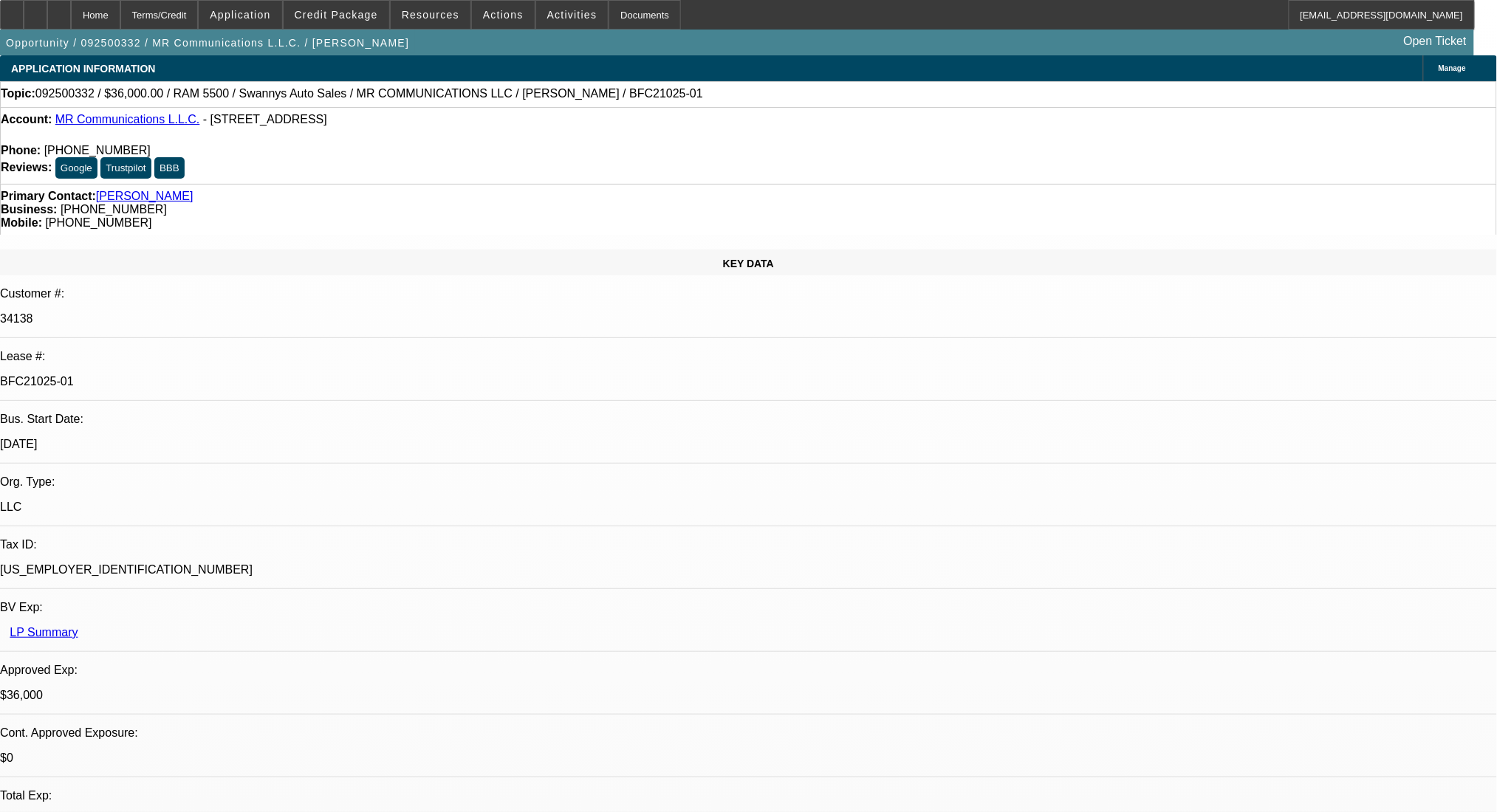
select select "0"
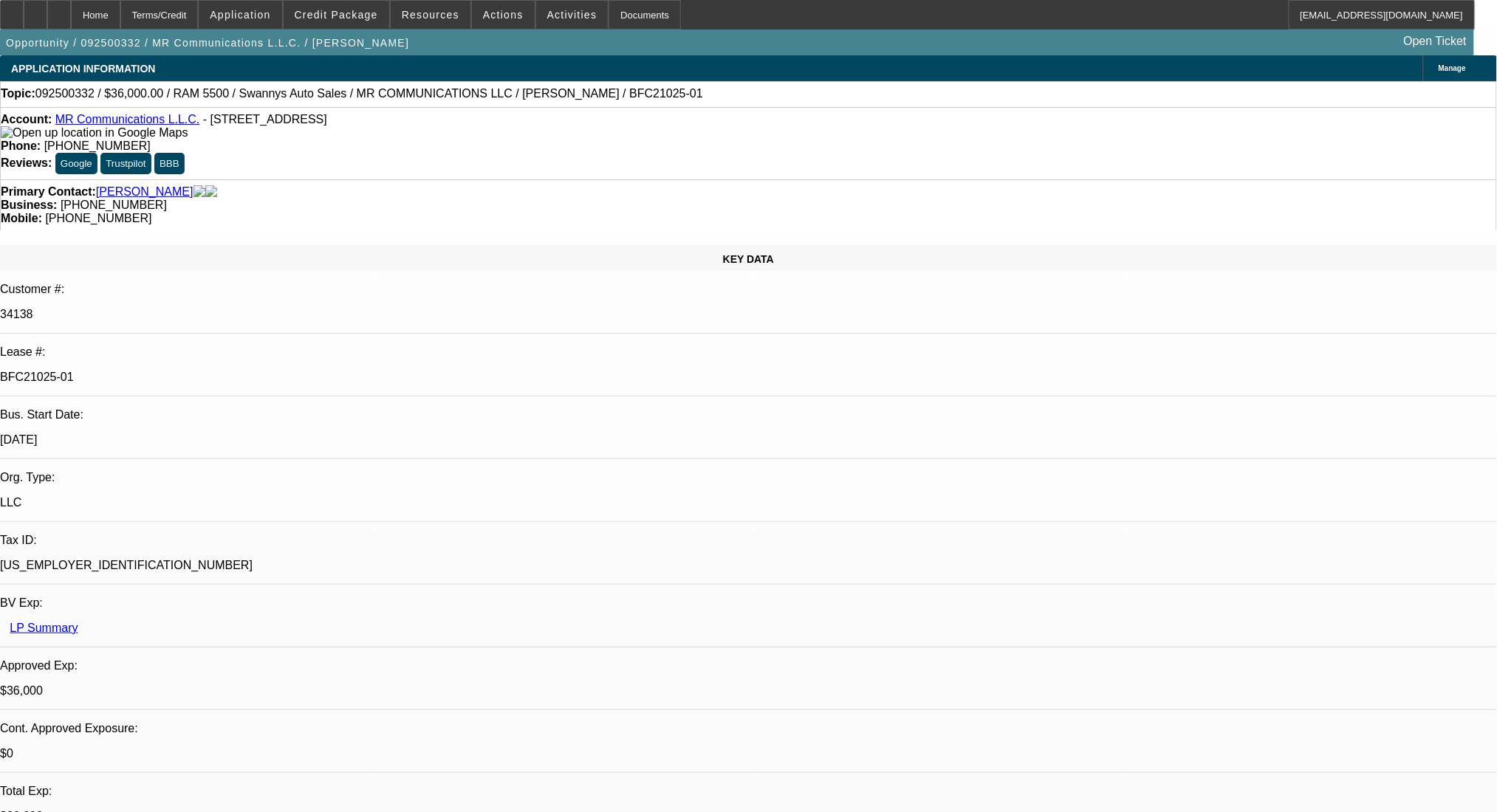
select select "2"
select select "0"
select select "6"
select select "0"
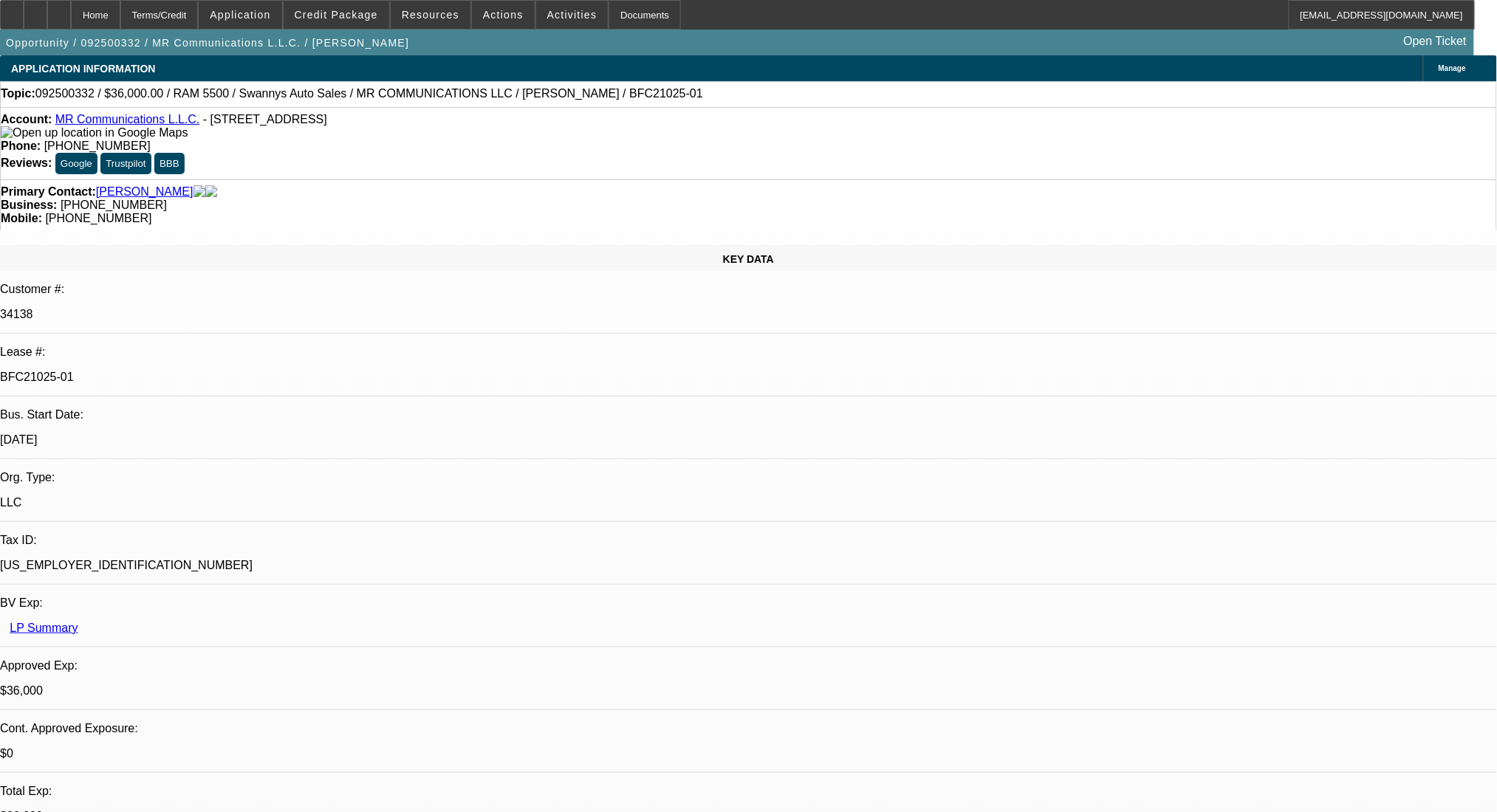
select select "2"
select select "0"
select select "6"
select select "0"
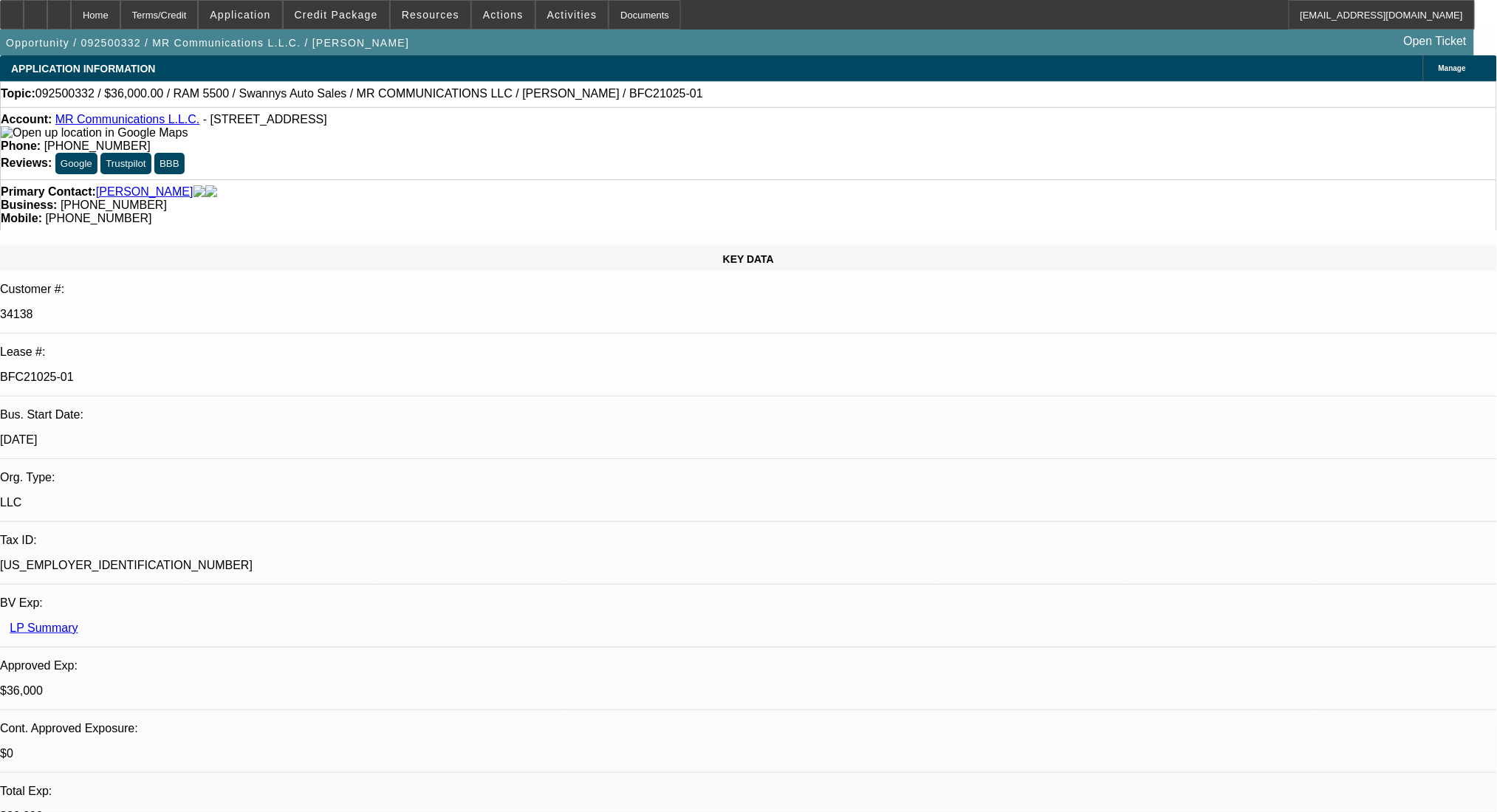
select select "2"
select select "0"
select select "6"
select select "0"
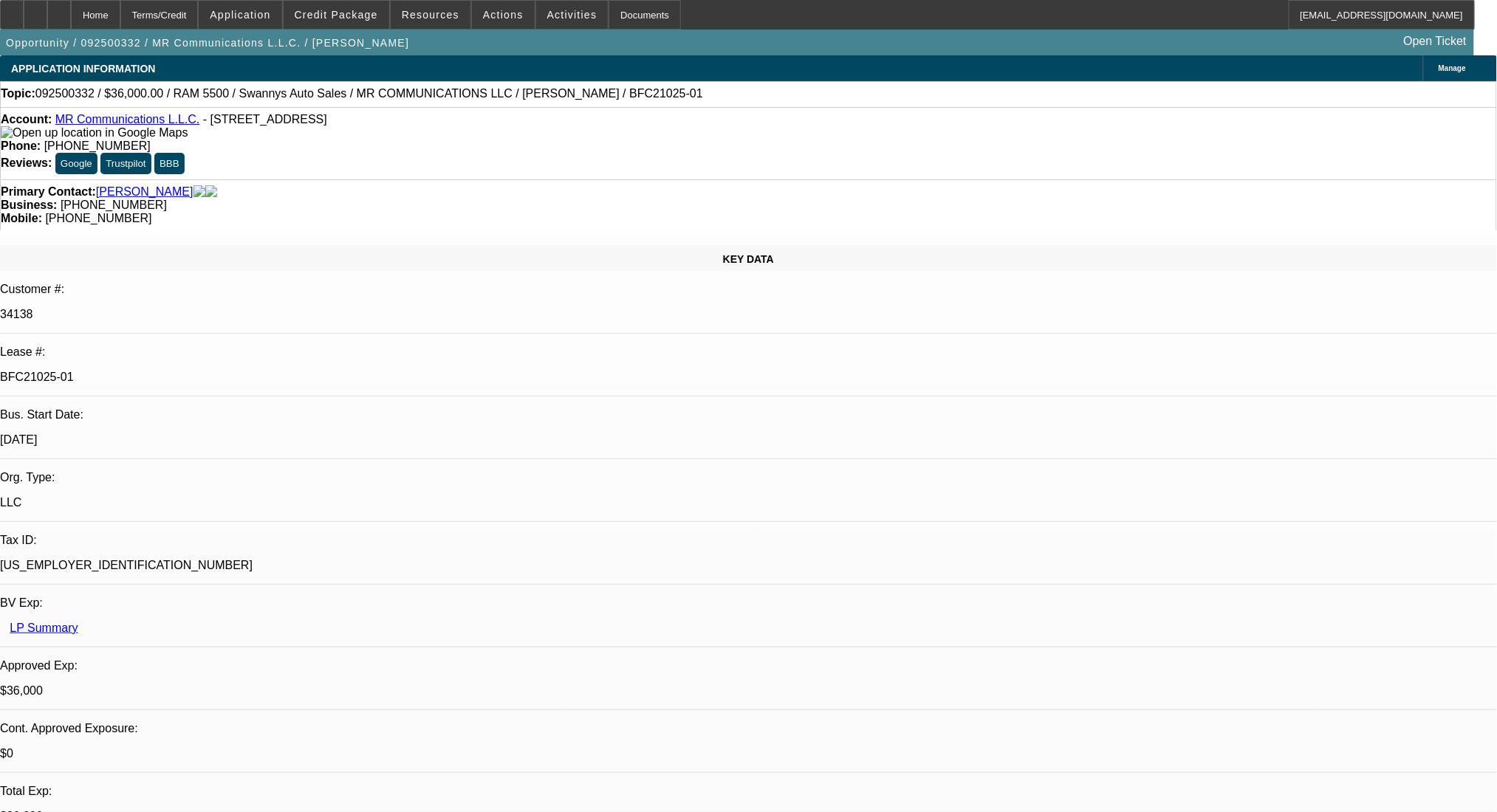
select select "2"
select select "0"
select select "6"
